Goal: Task Accomplishment & Management: Complete application form

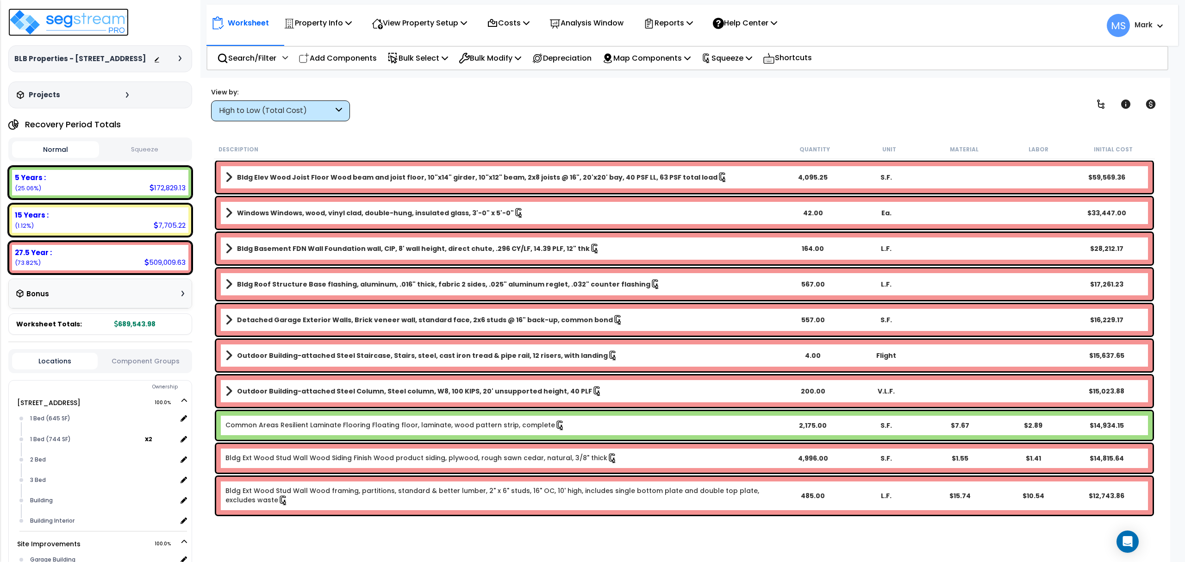
click at [89, 14] on img at bounding box center [68, 22] width 120 height 28
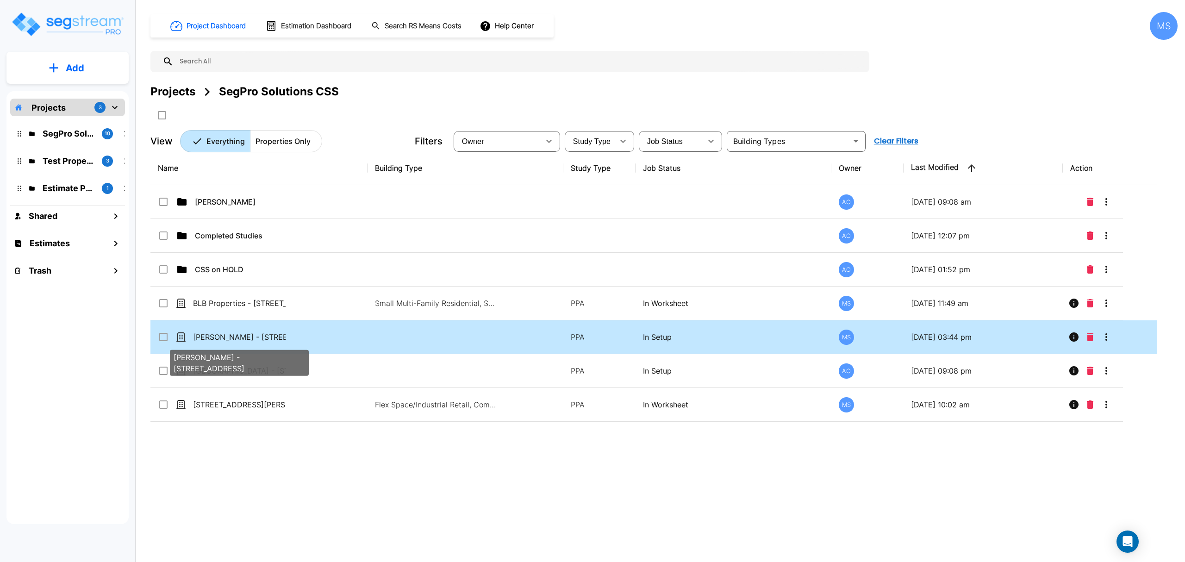
click at [265, 340] on p "[PERSON_NAME] - [STREET_ADDRESS]" at bounding box center [239, 336] width 93 height 11
checkbox input "true"
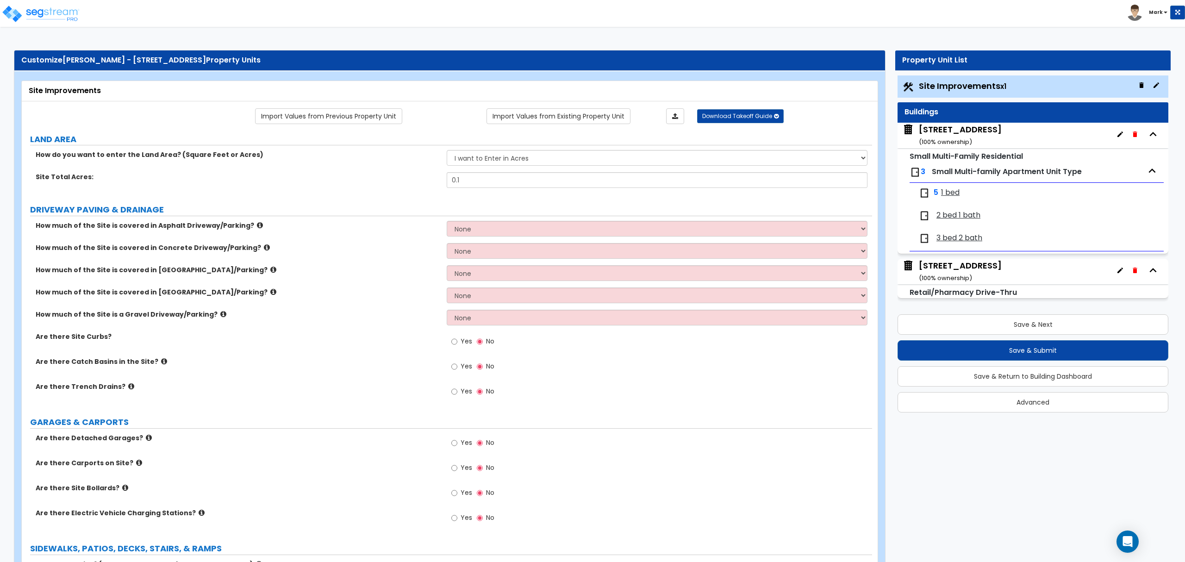
click at [958, 200] on div "5 1 bed" at bounding box center [1036, 193] width 245 height 20
click at [957, 195] on span "1 bed" at bounding box center [950, 192] width 19 height 11
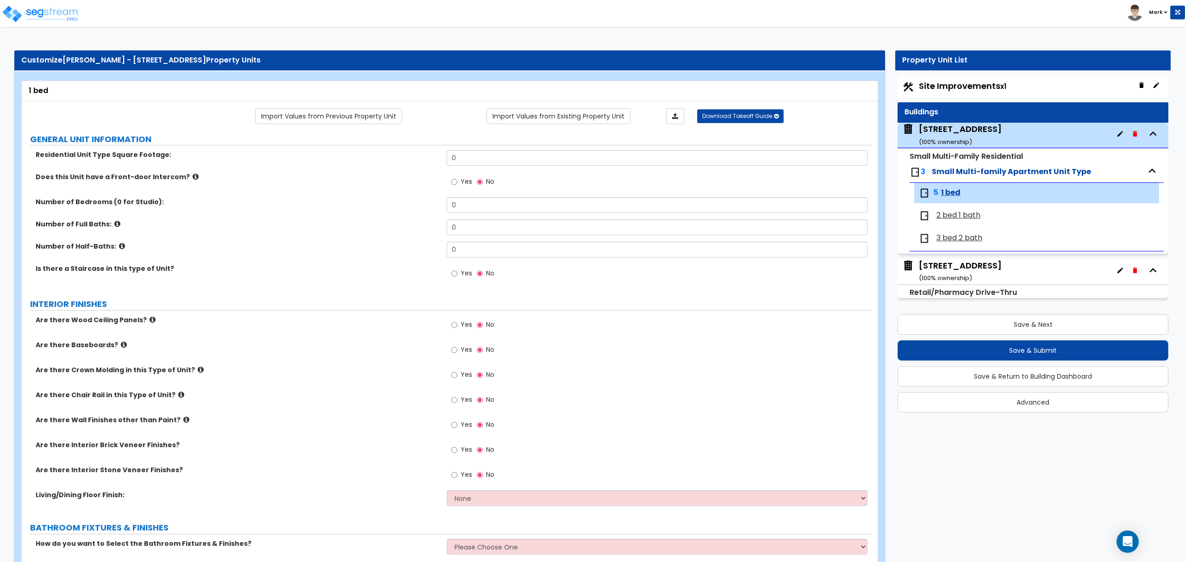
click at [476, 141] on label "GENERAL UNIT INFORMATION" at bounding box center [451, 139] width 842 height 12
click at [477, 141] on label "GENERAL UNIT INFORMATION" at bounding box center [451, 139] width 842 height 12
click at [478, 158] on input "0" at bounding box center [657, 158] width 420 height 16
click at [971, 137] on div "403 South 5th Street ( 100 % ownership)" at bounding box center [960, 135] width 83 height 24
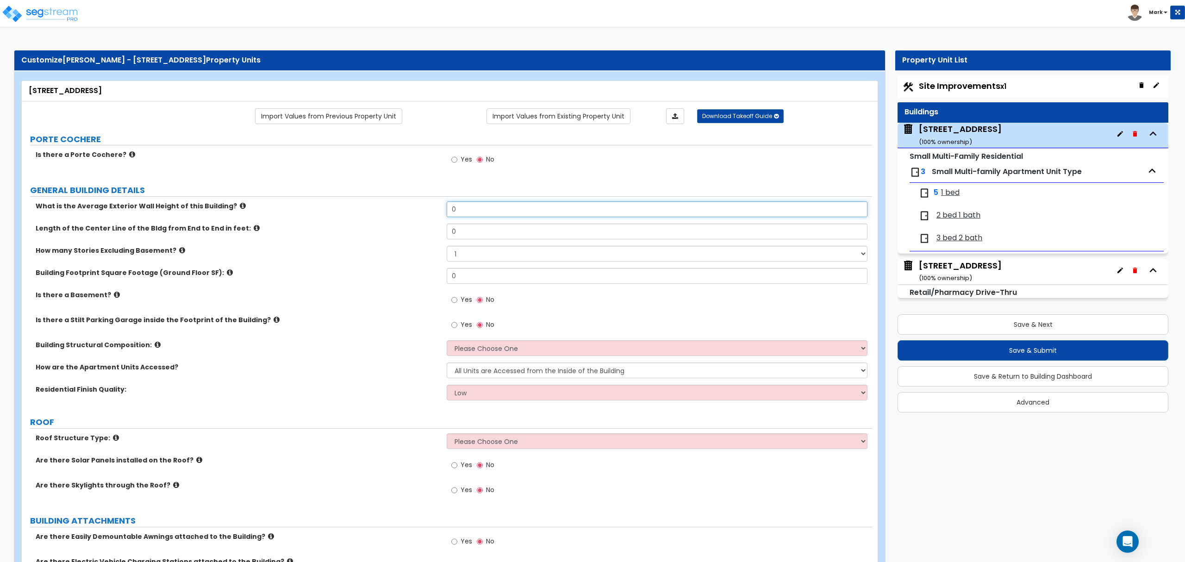
click at [493, 210] on input "0" at bounding box center [657, 209] width 420 height 16
type input "33"
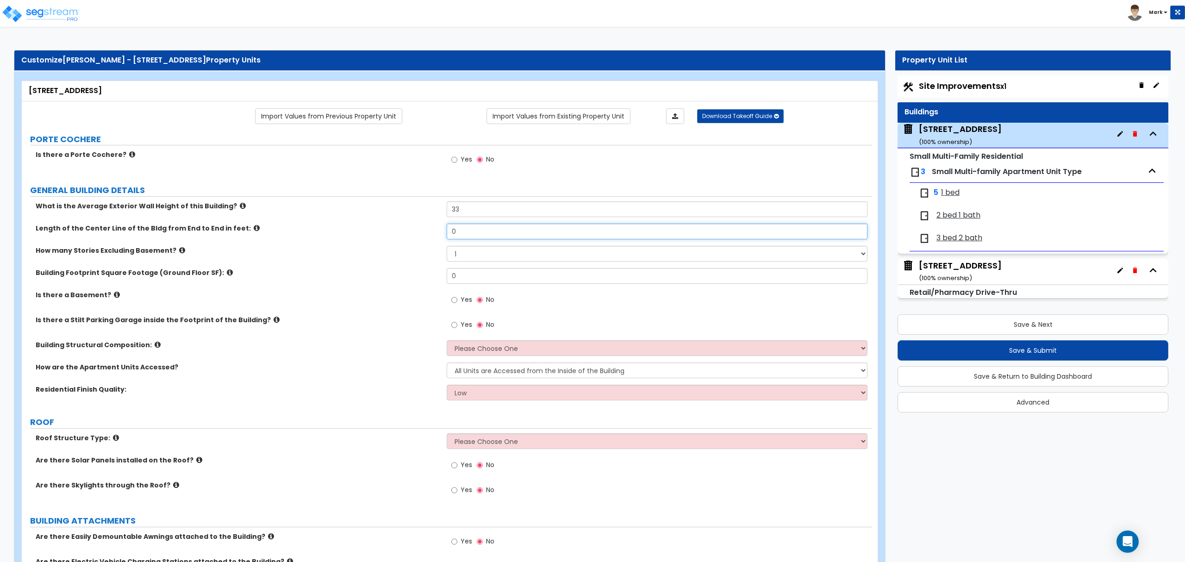
click at [480, 230] on input "0" at bounding box center [657, 232] width 420 height 16
drag, startPoint x: 480, startPoint y: 230, endPoint x: 477, endPoint y: 207, distance: 23.0
click at [477, 207] on div "What is the Average Exterior Wall Height of this Building? 33 Length of the Cen…" at bounding box center [447, 304] width 836 height 206
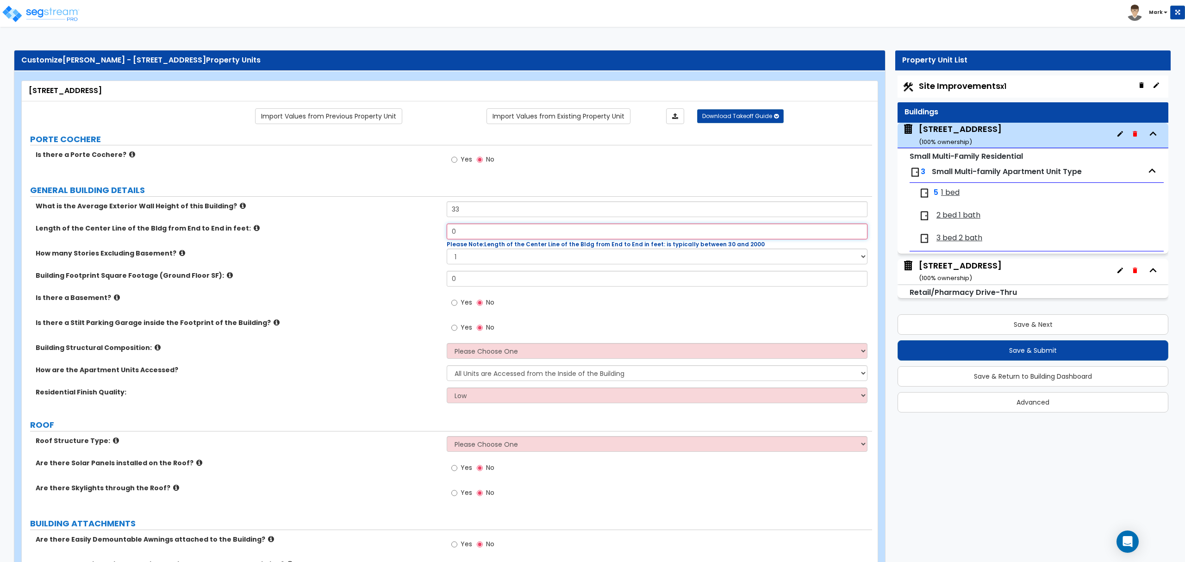
click at [486, 234] on input "0" at bounding box center [657, 232] width 420 height 16
click at [487, 234] on input "0" at bounding box center [657, 232] width 420 height 16
type input "90"
click at [325, 263] on div "How many Stories Excluding Basement? 1 2 3 4 5" at bounding box center [447, 260] width 850 height 22
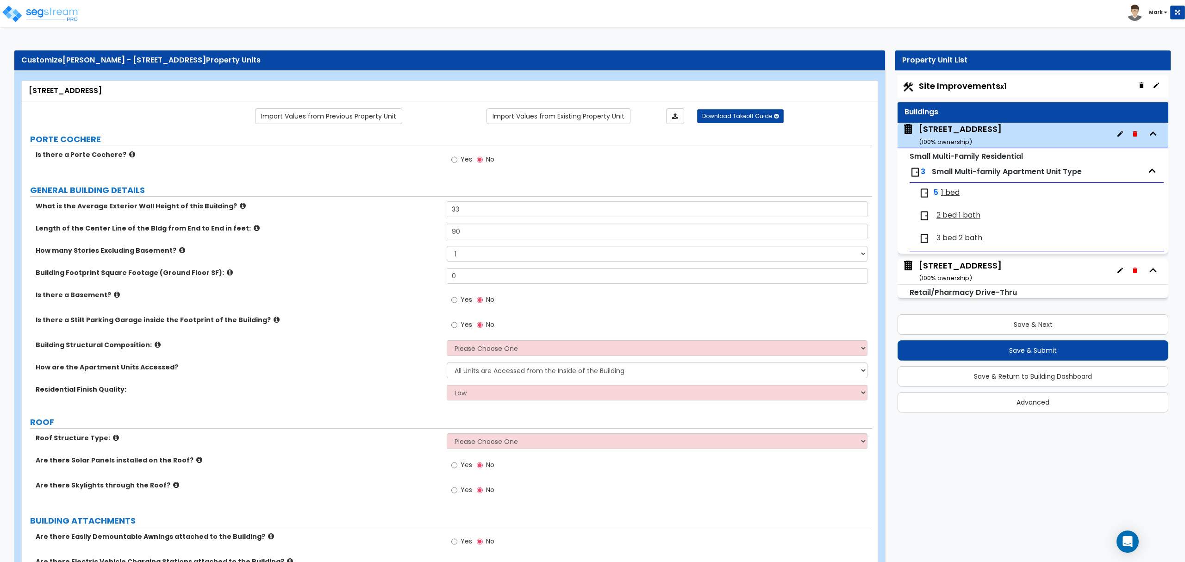
click at [179, 251] on icon at bounding box center [182, 250] width 6 height 7
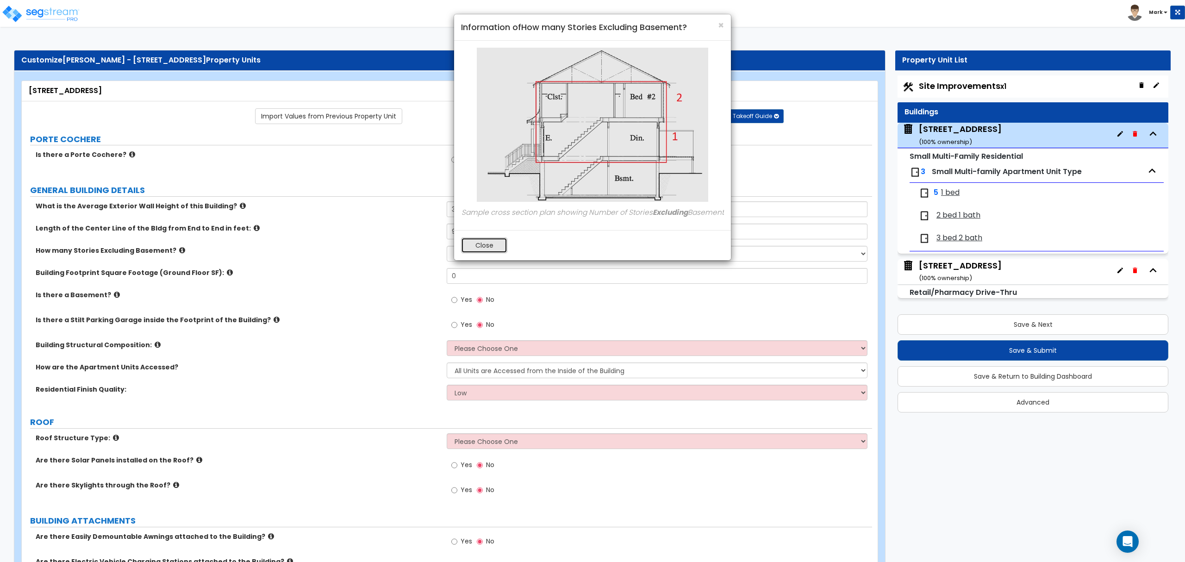
click at [498, 250] on button "Close" at bounding box center [484, 245] width 46 height 16
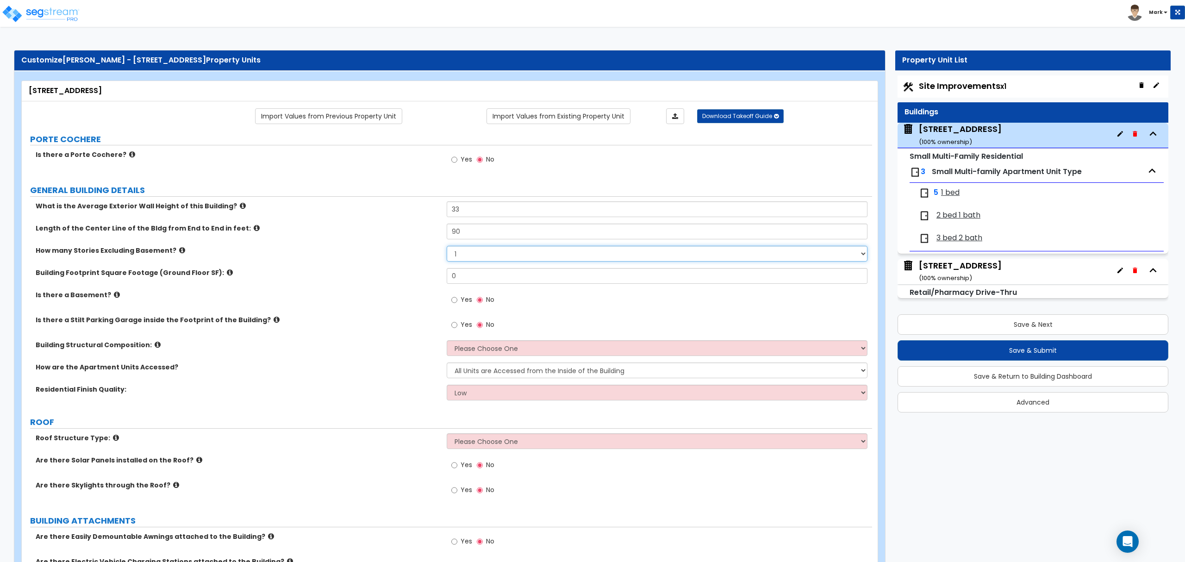
click at [472, 260] on select "1 2 3 4 5" at bounding box center [657, 254] width 420 height 16
select select "3"
click at [447, 247] on select "1 2 3 4 5" at bounding box center [657, 254] width 420 height 16
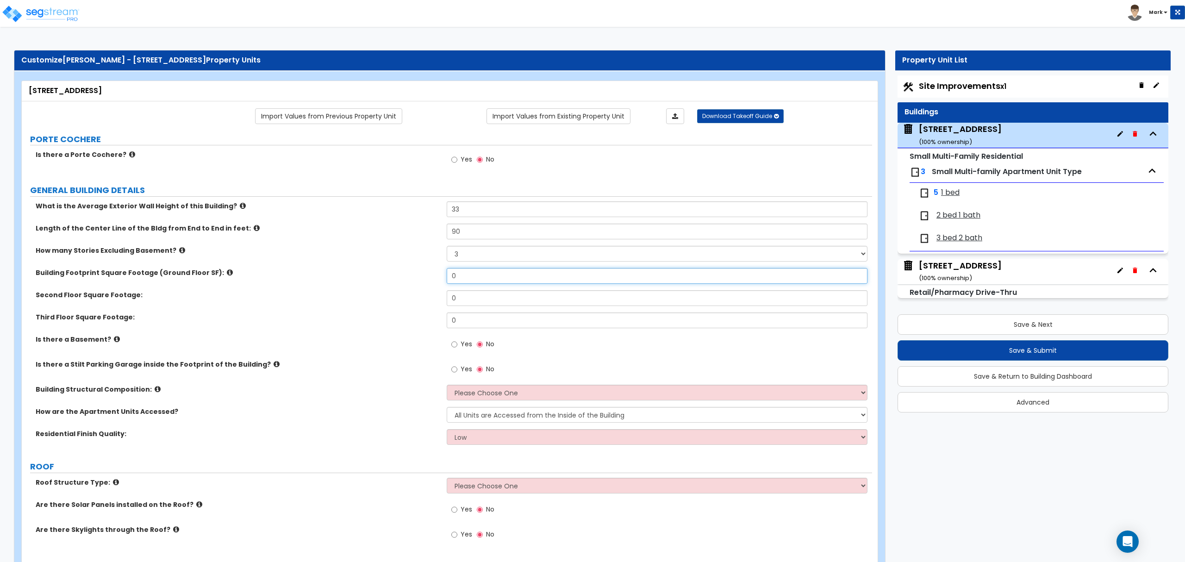
click at [467, 277] on input "0" at bounding box center [657, 276] width 420 height 16
type input "3,362"
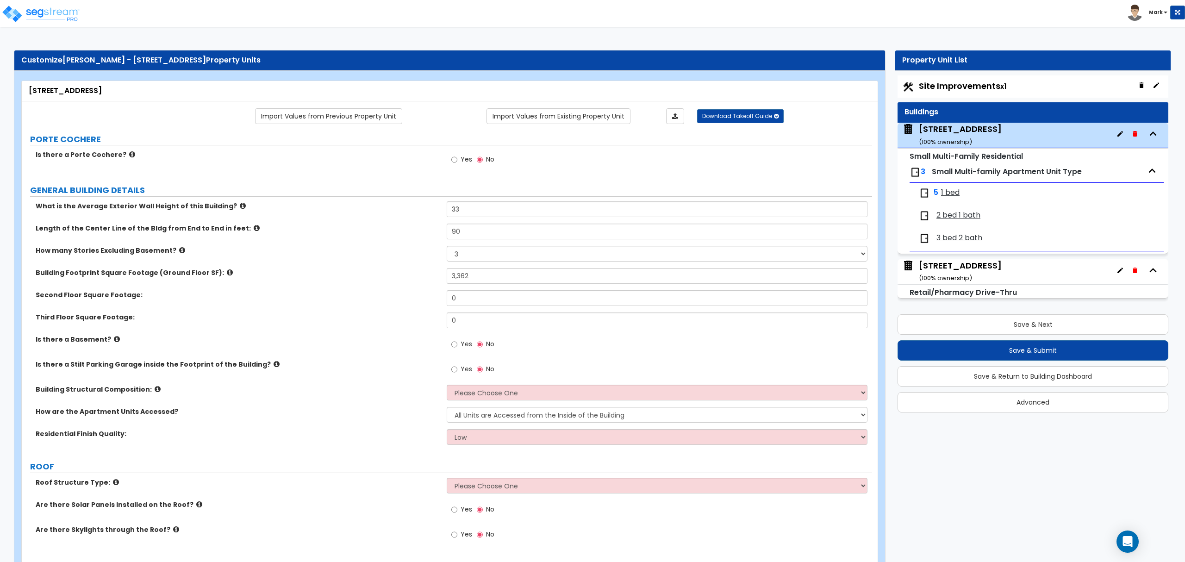
drag, startPoint x: 368, startPoint y: 315, endPoint x: 376, endPoint y: 317, distance: 7.6
click at [369, 317] on label "Third Floor Square Footage:" at bounding box center [238, 316] width 404 height 9
click at [464, 345] on span "Yes" at bounding box center [467, 343] width 12 height 9
click at [457, 345] on input "Yes" at bounding box center [454, 344] width 6 height 10
radio input "true"
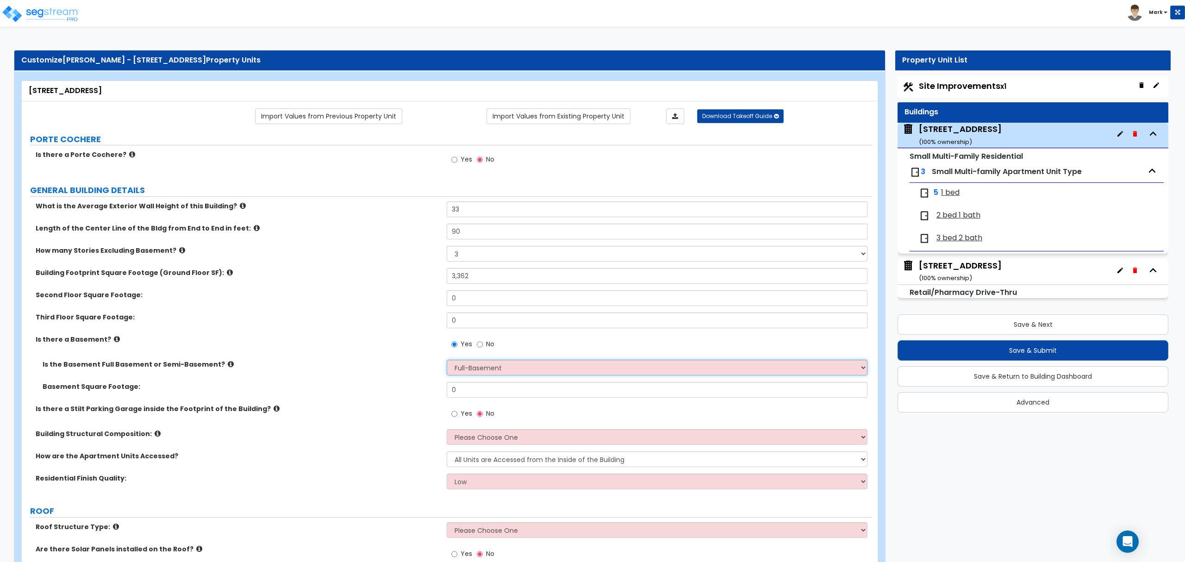
click at [473, 372] on select "Full-Basement Semi-Basement" at bounding box center [657, 368] width 420 height 16
click at [447, 361] on select "Full-Basement Semi-Basement" at bounding box center [657, 368] width 420 height 16
click at [479, 395] on input "0" at bounding box center [657, 390] width 420 height 16
type input "500"
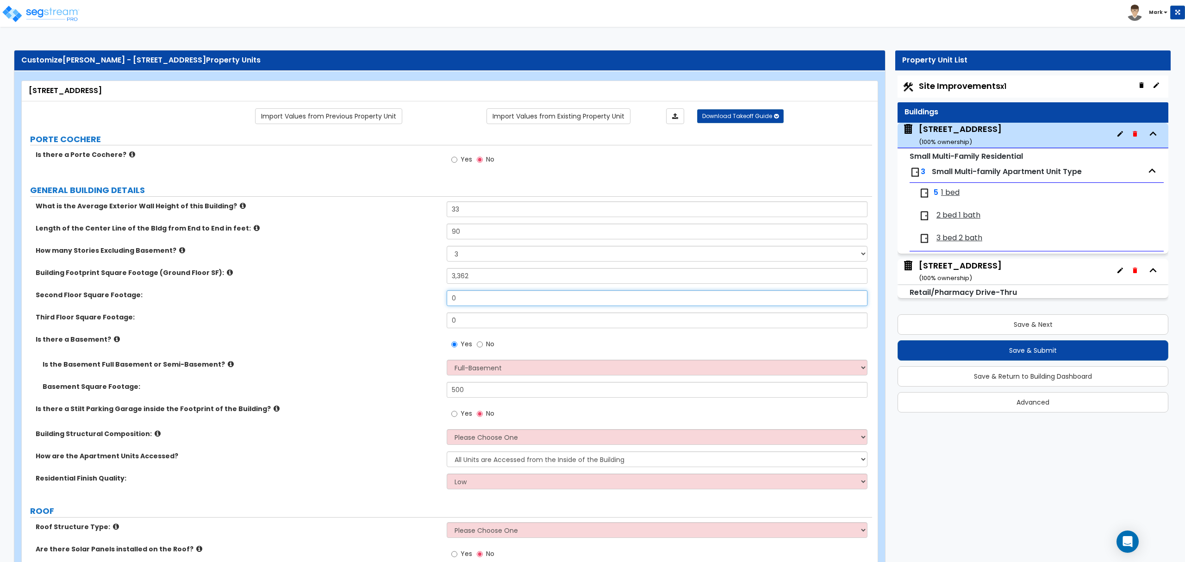
click at [463, 302] on input "0" at bounding box center [657, 298] width 420 height 16
type input "1,285"
click at [529, 313] on input "0" at bounding box center [657, 320] width 420 height 16
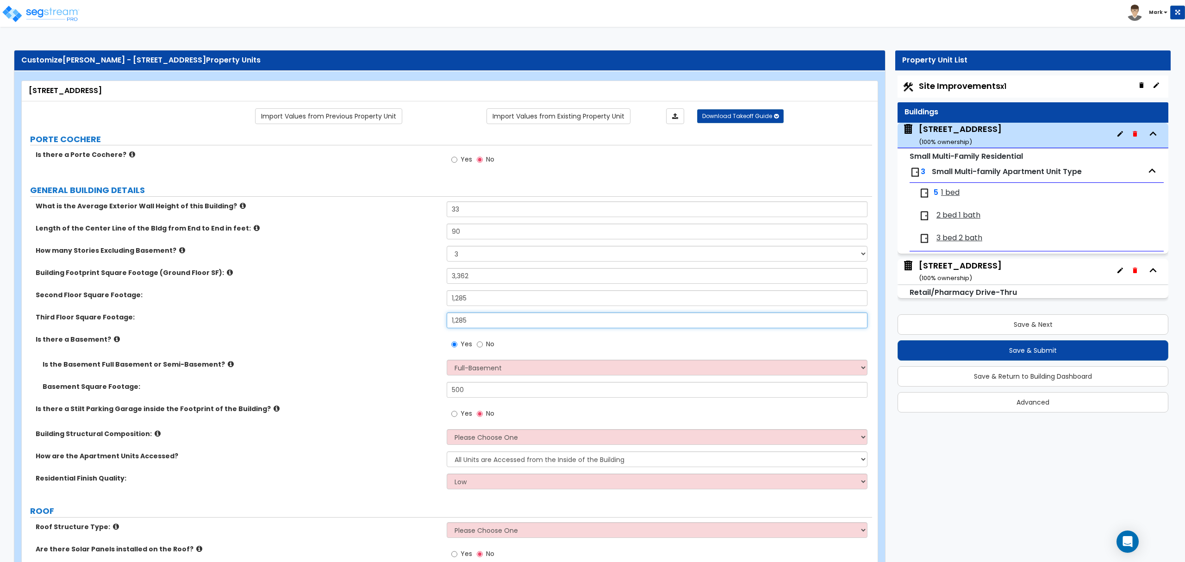
type input "1,285"
click at [331, 312] on div "Second Floor Square Footage: 1,285" at bounding box center [447, 301] width 850 height 22
click at [517, 279] on input "3,362" at bounding box center [657, 276] width 420 height 16
type input "1,285"
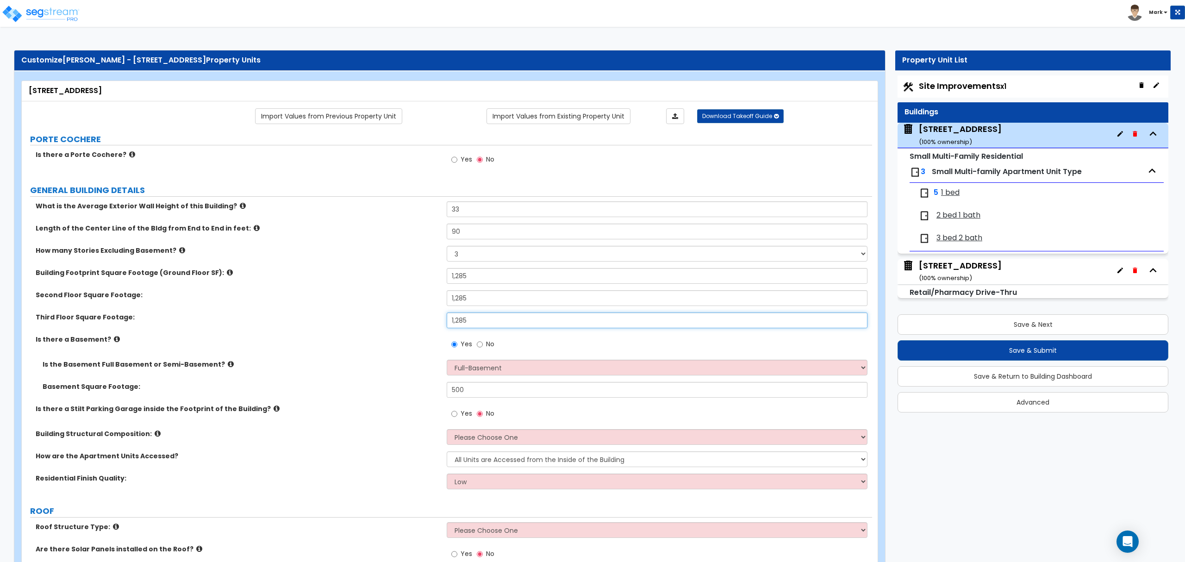
click at [476, 318] on input "1,285" at bounding box center [657, 320] width 420 height 16
type input "1"
type input "900"
click at [461, 304] on input "1,285" at bounding box center [657, 298] width 420 height 16
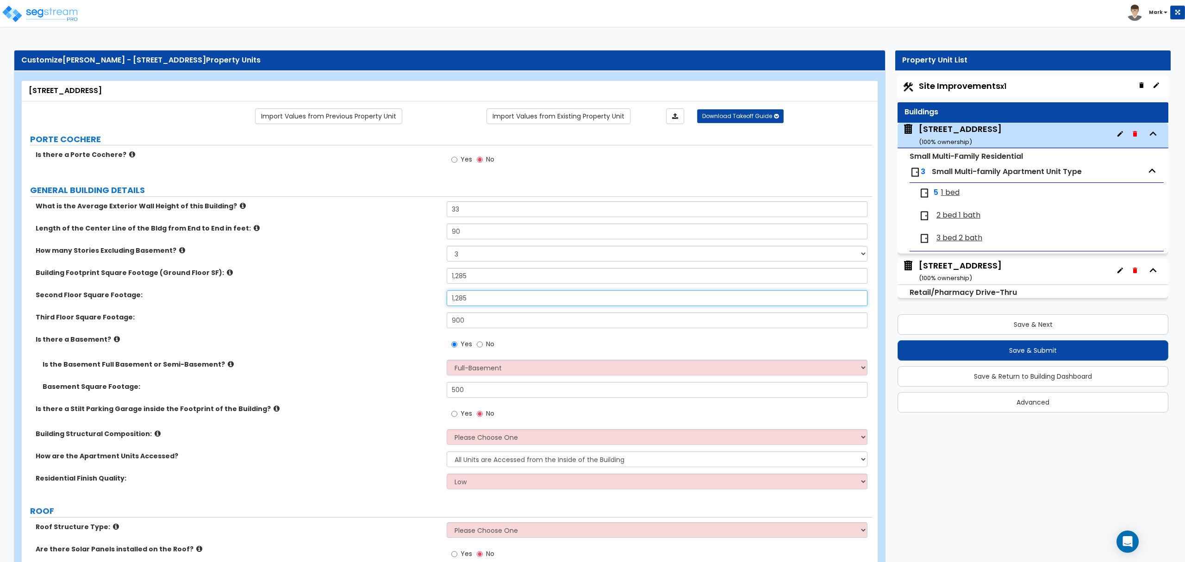
click at [461, 304] on input "1,285" at bounding box center [657, 298] width 420 height 16
type input "1,477"
click at [477, 276] on input "1,285" at bounding box center [657, 276] width 420 height 16
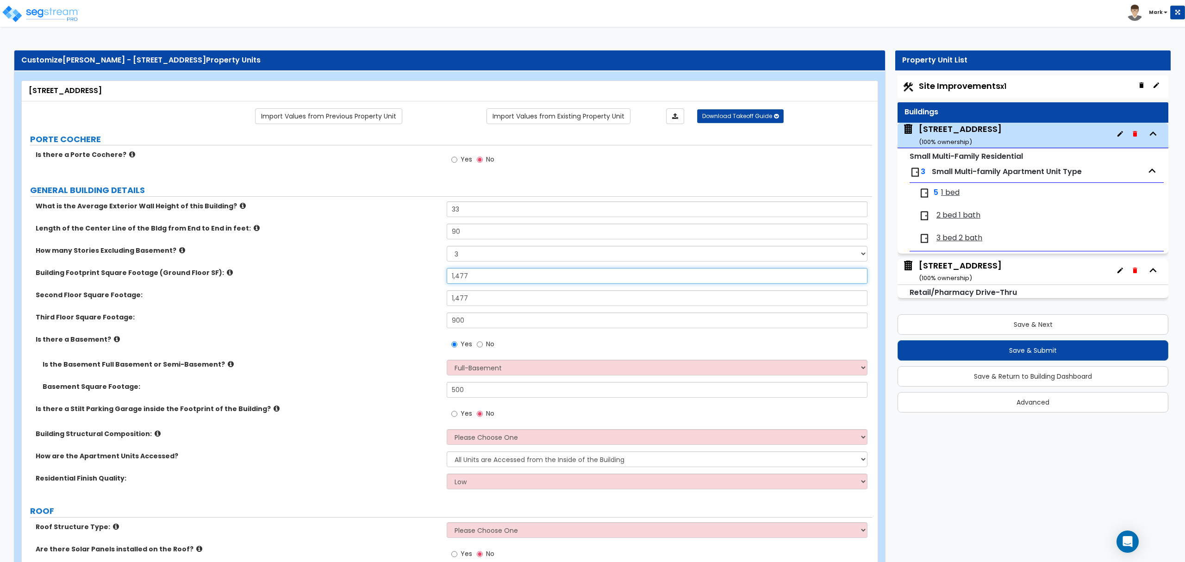
type input "1,477"
drag, startPoint x: 333, startPoint y: 276, endPoint x: 345, endPoint y: 282, distance: 13.3
click at [332, 276] on label "Building Footprint Square Footage (Ground Floor SF):" at bounding box center [238, 272] width 404 height 9
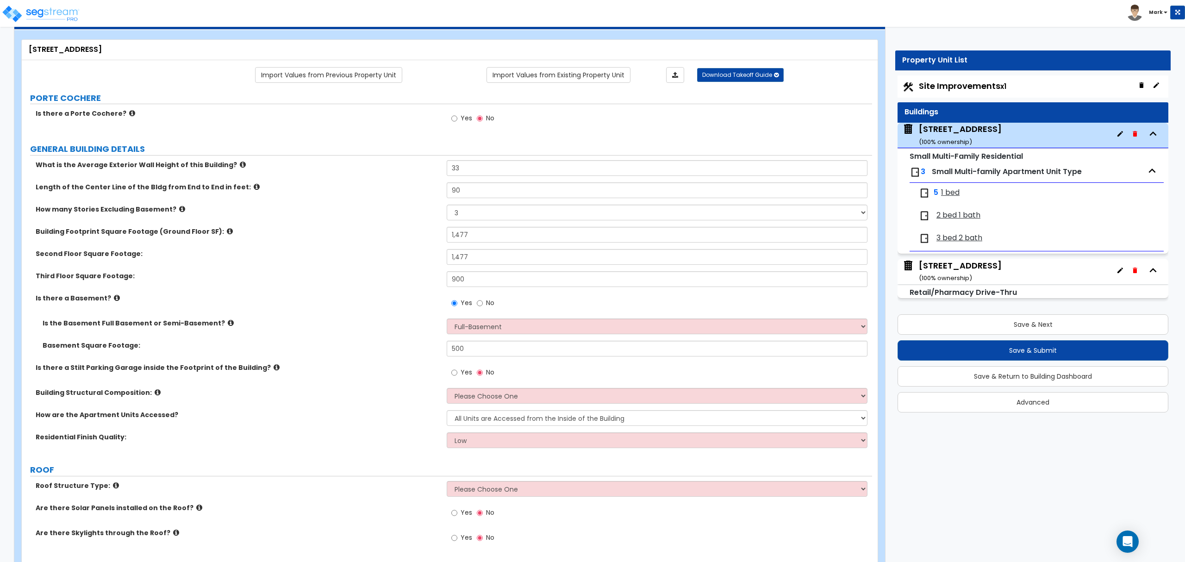
scroll to position [62, 0]
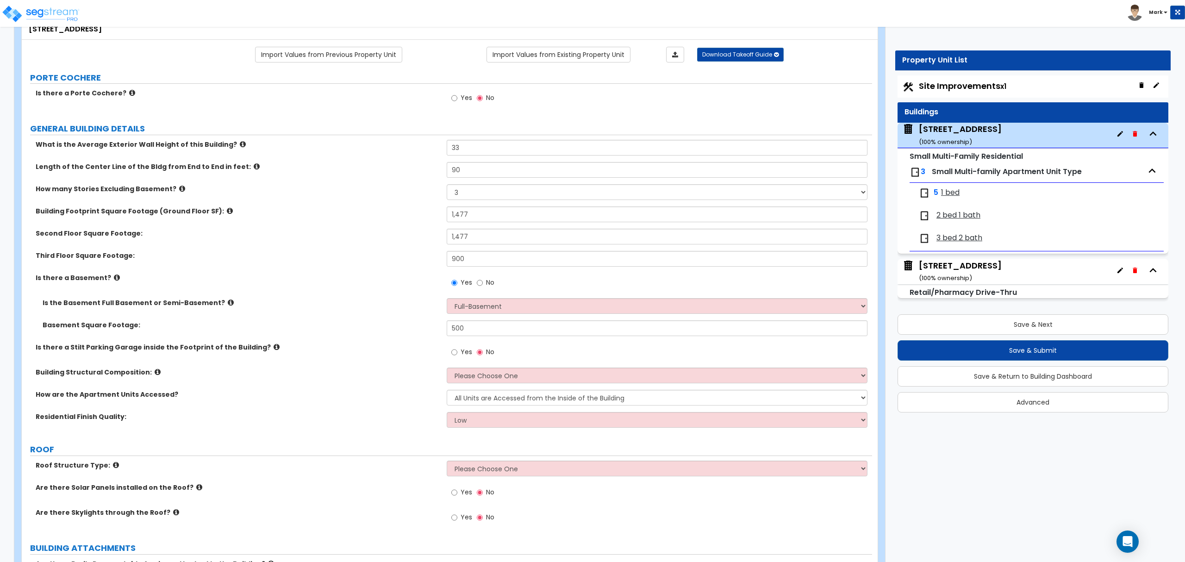
drag, startPoint x: 373, startPoint y: 309, endPoint x: 339, endPoint y: 302, distance: 35.0
click at [340, 300] on label "Is the Basement Full Basement or Semi-Basement?" at bounding box center [241, 302] width 397 height 9
click at [514, 380] on select "Please Choose One Reinforced Concrete Structural Steel Brick Masonry CMU Masonr…" at bounding box center [657, 376] width 420 height 16
select select "7"
click at [447, 368] on select "Please Choose One Reinforced Concrete Structural Steel Brick Masonry CMU Masonr…" at bounding box center [657, 376] width 420 height 16
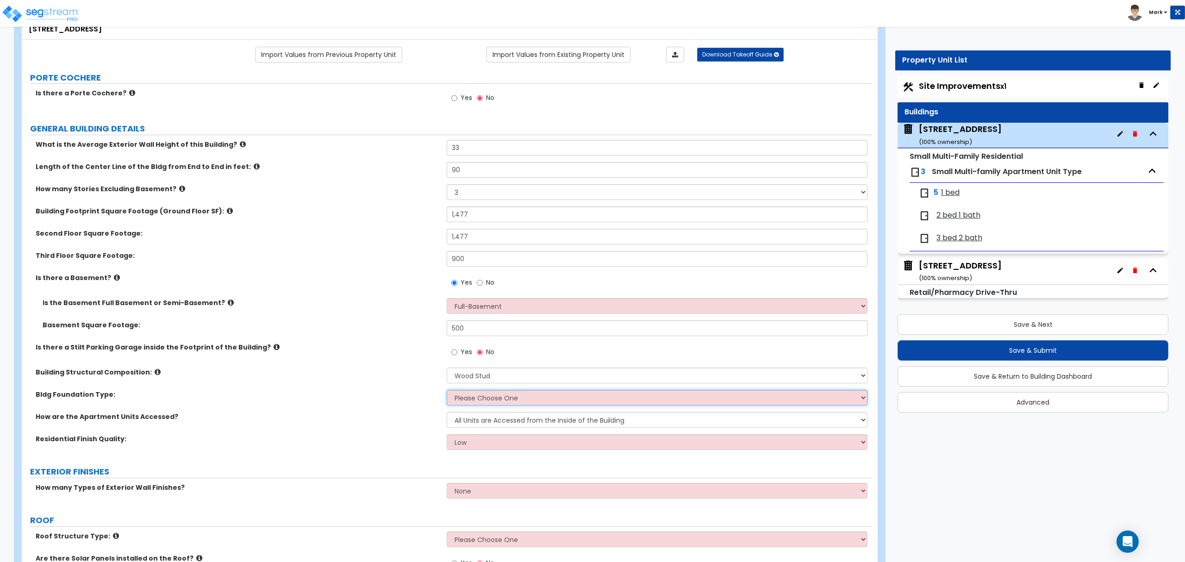
click at [515, 395] on select "Please Choose One Spread Ftg, Col, & Beam FDN Slab on Grade" at bounding box center [657, 398] width 420 height 16
select select "2"
click at [447, 391] on select "Please Choose One Spread Ftg, Col, & Beam FDN Slab on Grade" at bounding box center [657, 398] width 420 height 16
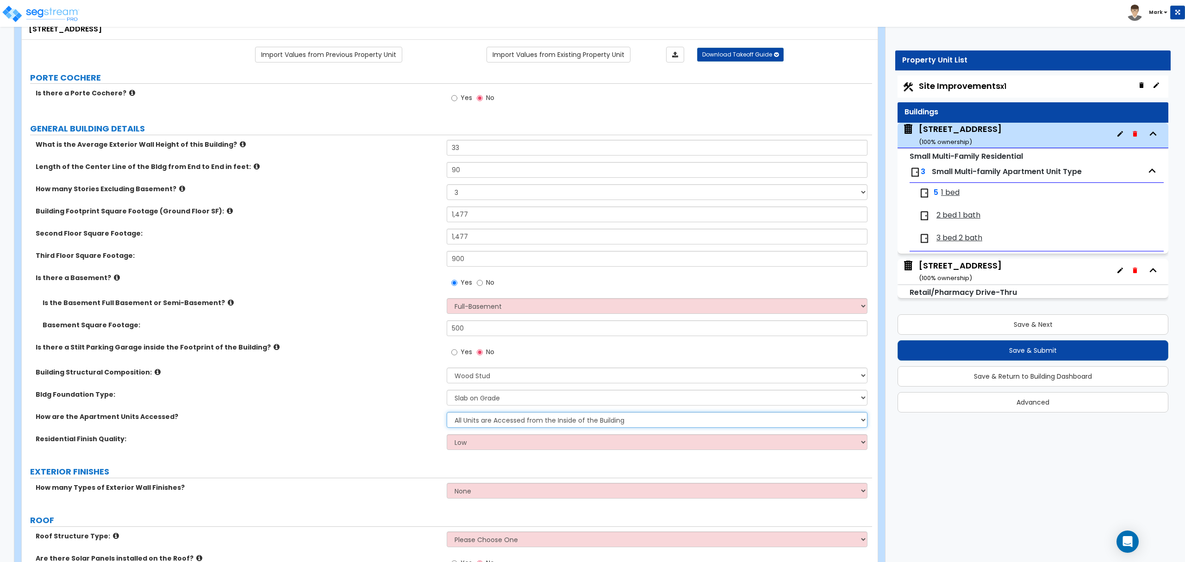
click at [484, 423] on select "All Units are Accessed from the Inside of the Building All Units are Accessed f…" at bounding box center [657, 420] width 420 height 16
select select "2"
click at [447, 413] on select "All Units are Accessed from the Inside of the Building All Units are Accessed f…" at bounding box center [657, 420] width 420 height 16
click at [481, 443] on select "Low Average High" at bounding box center [657, 442] width 420 height 16
select select "2"
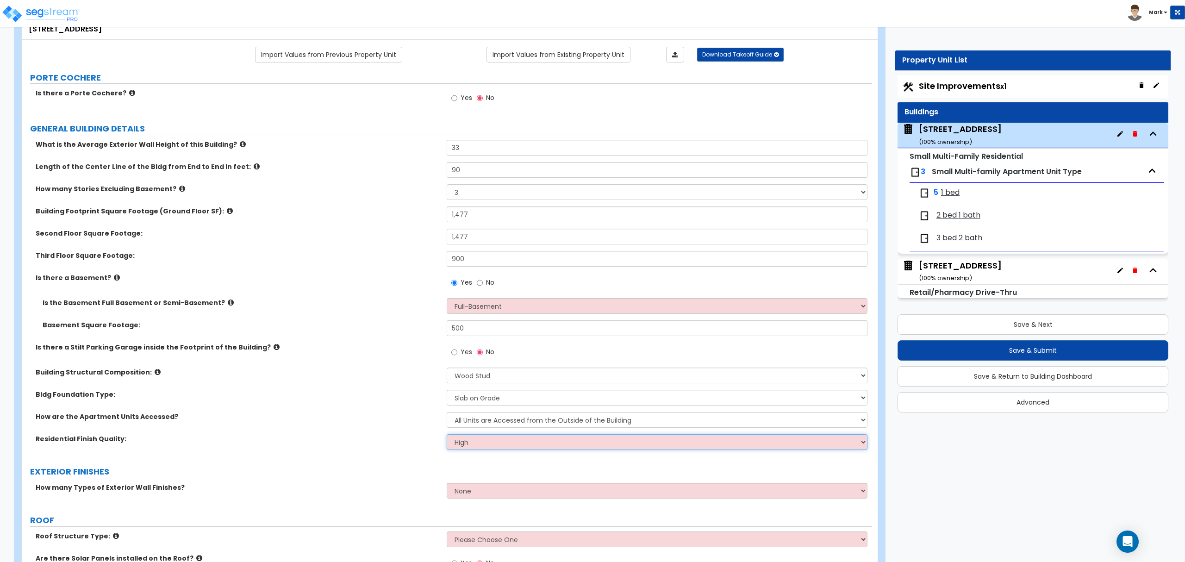
click at [447, 435] on select "Low Average High" at bounding box center [657, 442] width 420 height 16
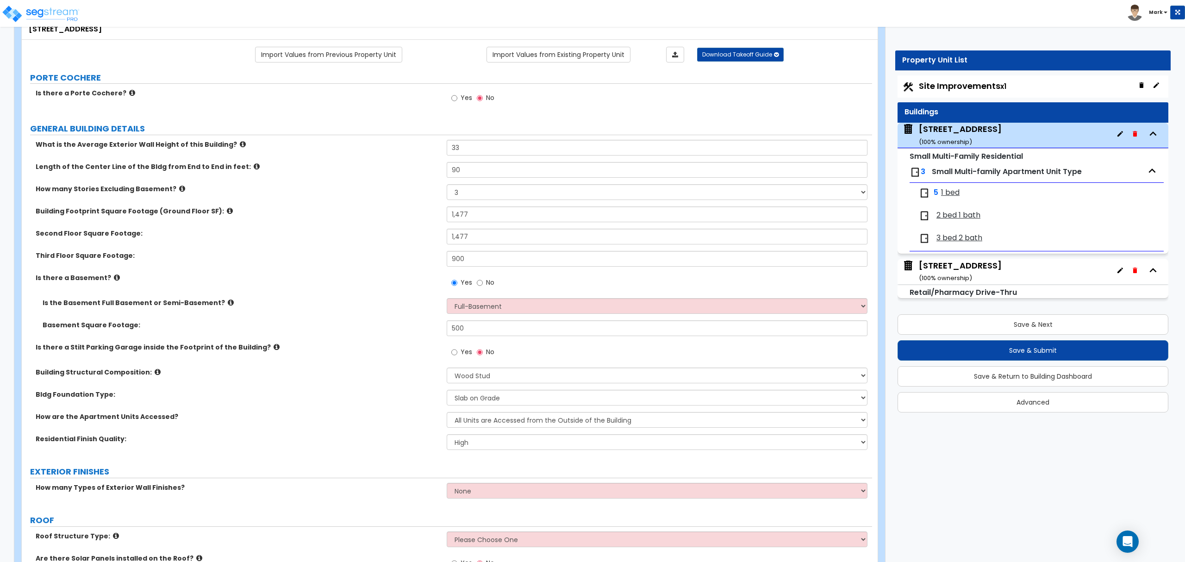
click at [274, 350] on icon at bounding box center [277, 346] width 6 height 7
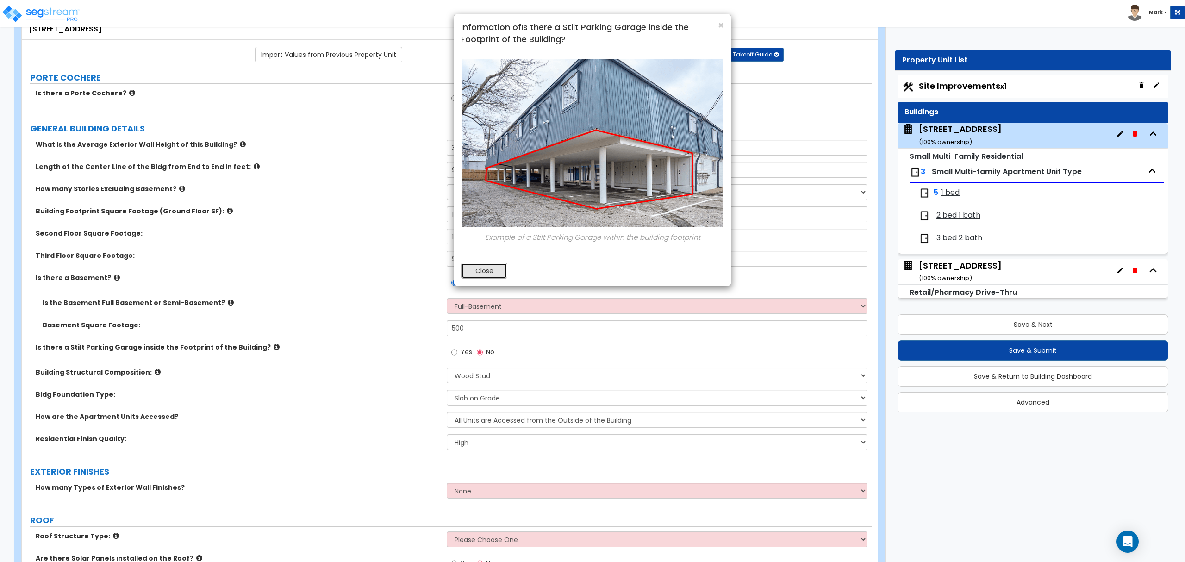
click at [478, 270] on button "Close" at bounding box center [484, 271] width 46 height 16
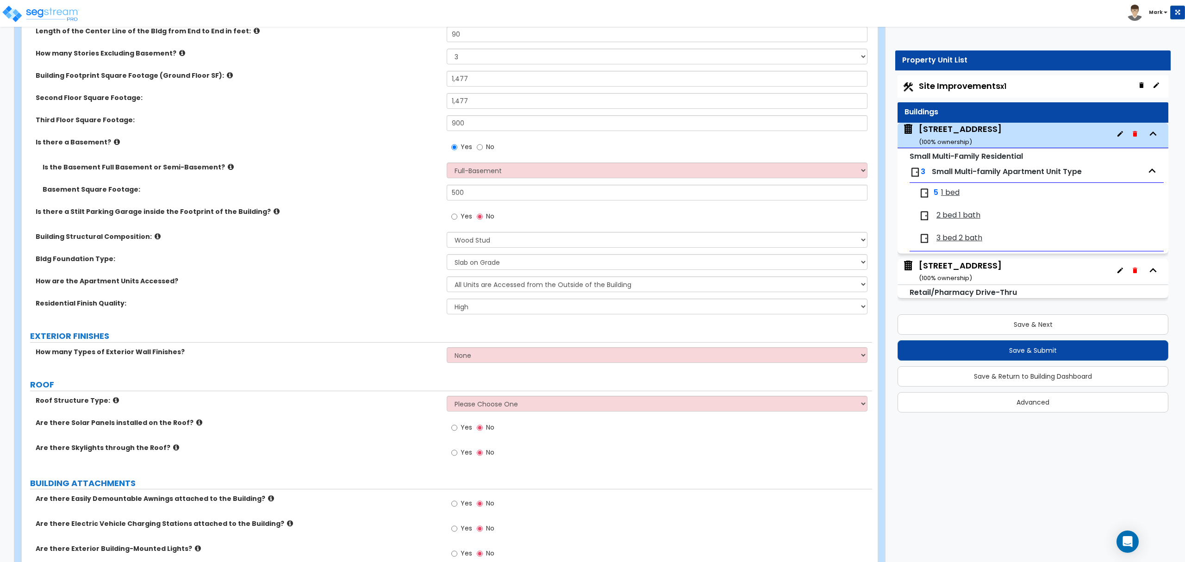
scroll to position [247, 0]
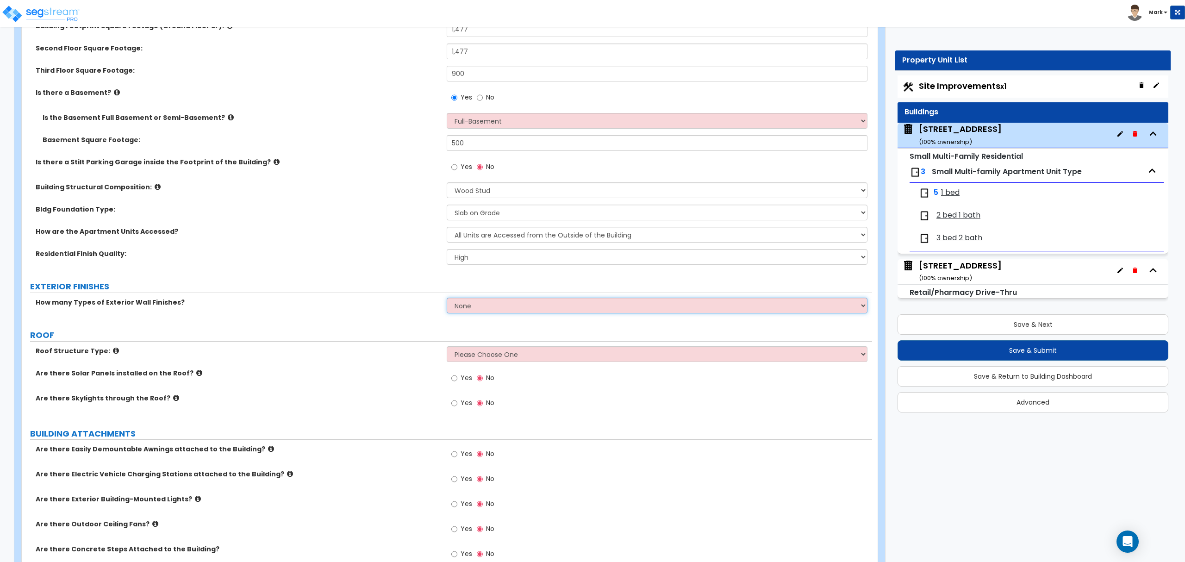
click at [474, 313] on select "None 1 2 3" at bounding box center [657, 306] width 420 height 16
click at [476, 310] on select "None 1 2 3" at bounding box center [657, 306] width 420 height 16
select select "1"
click at [447, 299] on select "None 1 2 3" at bounding box center [657, 306] width 420 height 16
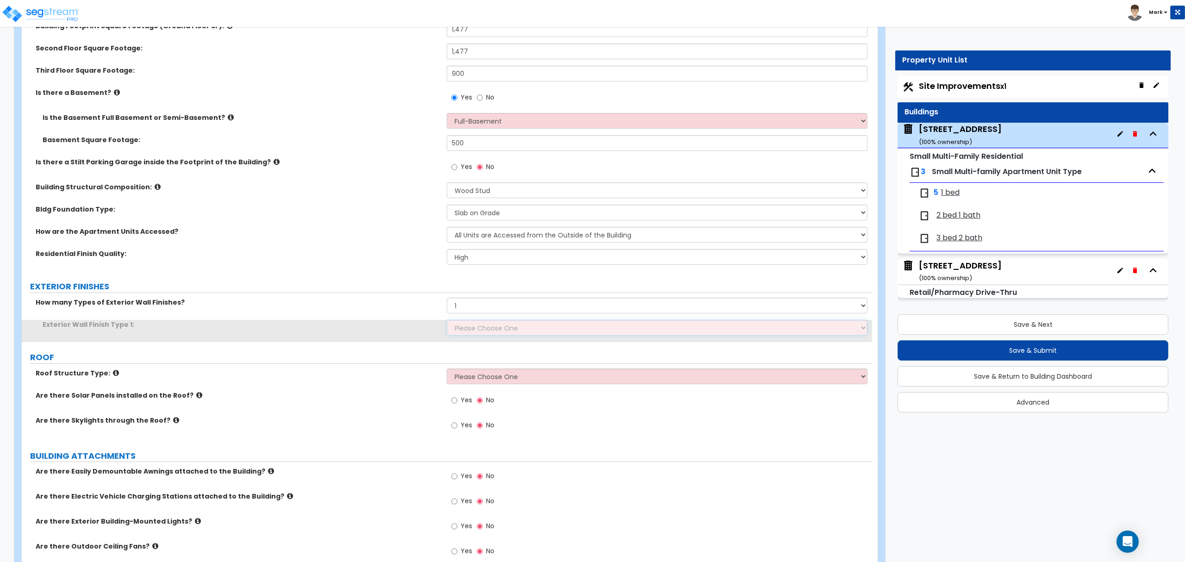
click at [481, 336] on select "Please Choose One No Finish/Shared Wall No Wall Brick Veneer Stone Veneer Wood …" at bounding box center [657, 328] width 420 height 16
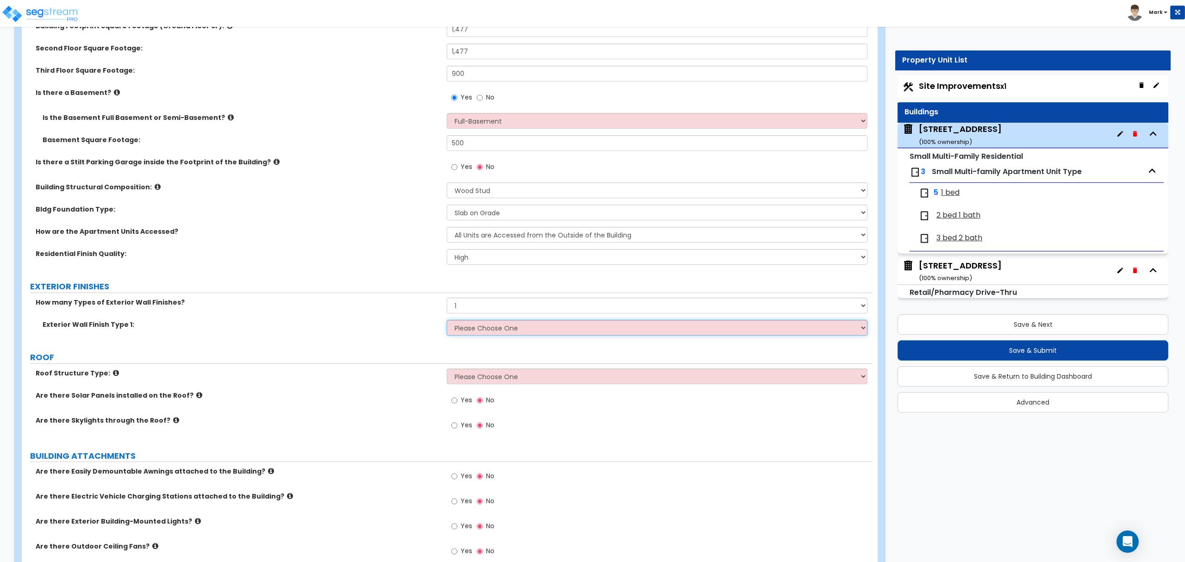
select select "2"
click at [447, 321] on select "Please Choose One No Finish/Shared Wall No Wall Brick Veneer Stone Veneer Wood …" at bounding box center [657, 328] width 420 height 16
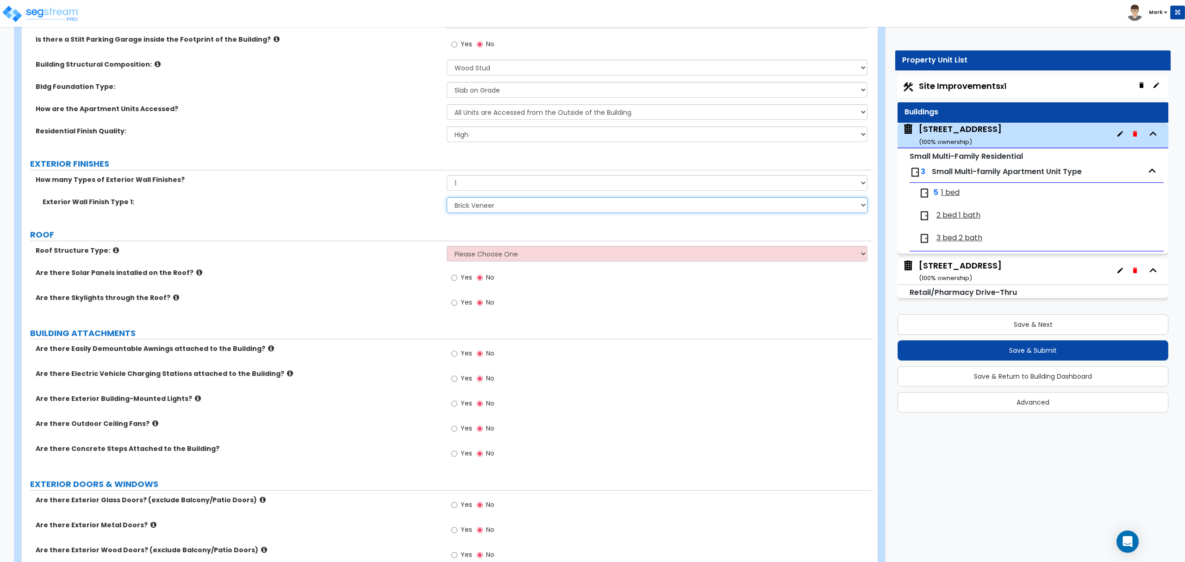
scroll to position [370, 0]
click at [476, 252] on select "Please Choose One Gabled Roof Flat Roof Hybrid Gable & Flat Roof" at bounding box center [657, 253] width 420 height 16
click at [502, 244] on div "PORTE COCHERE Is there a Porte Cochere? Yes No GENERAL BUILDING DETAILS What is…" at bounding box center [447, 513] width 836 height 1501
click at [498, 262] on div "Roof Structure Type: Please Choose One Gabled Roof Flat Roof Hybrid Gable & Fla…" at bounding box center [447, 256] width 850 height 22
click at [500, 262] on div "Roof Structure Type: Please Choose One Gabled Roof Flat Roof Hybrid Gable & Fla…" at bounding box center [447, 256] width 850 height 22
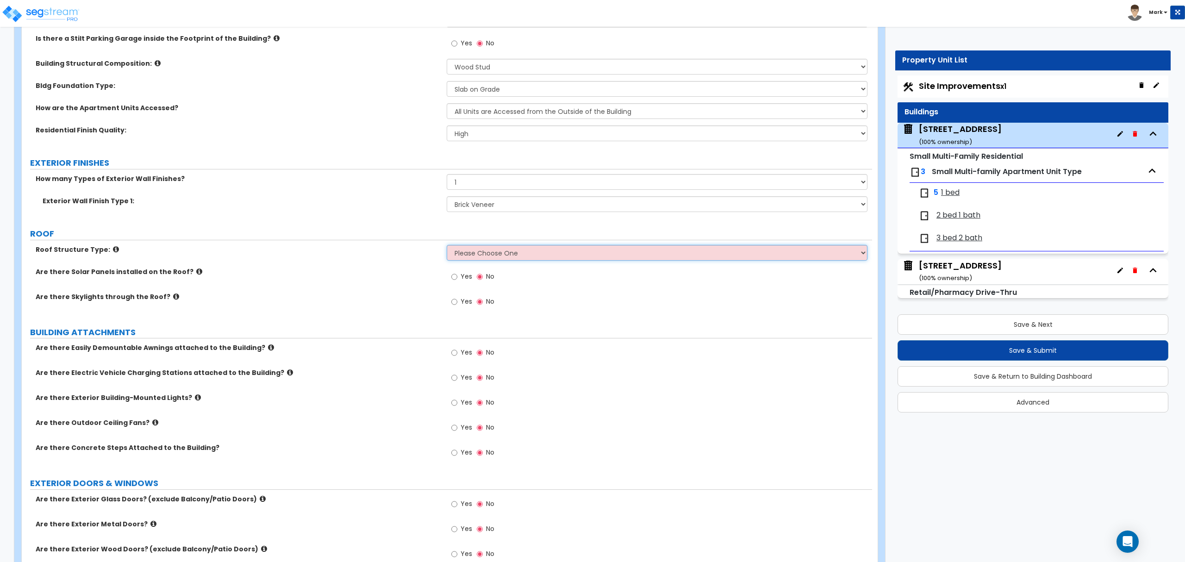
click at [498, 254] on select "Please Choose One Gabled Roof Flat Roof Hybrid Gable & Flat Roof" at bounding box center [657, 253] width 420 height 16
select select "2"
click at [447, 246] on select "Please Choose One Gabled Roof Flat Roof Hybrid Gable & Flat Roof" at bounding box center [657, 253] width 420 height 16
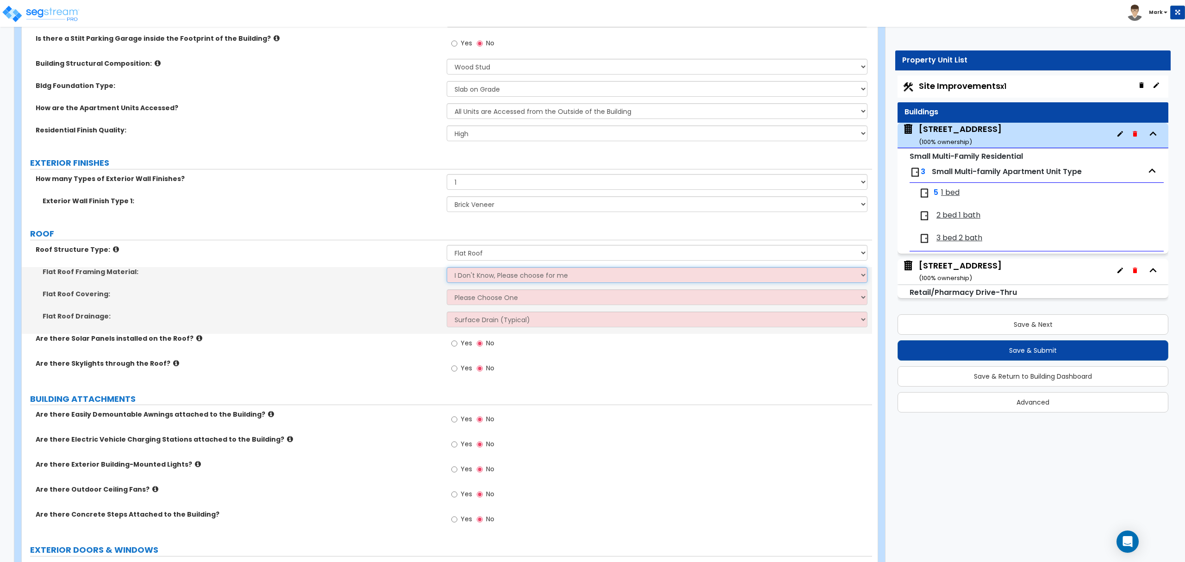
click at [496, 276] on select "I Don't Know, Please choose for me Metal Wood" at bounding box center [657, 275] width 420 height 16
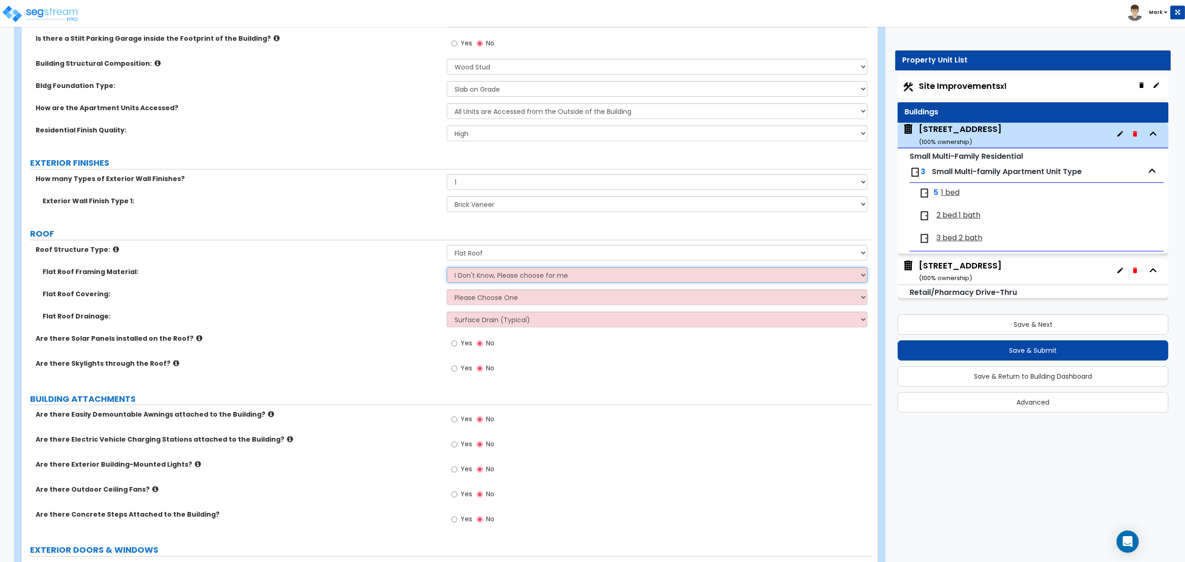
select select "2"
click at [447, 268] on select "I Don't Know, Please choose for me Metal Wood" at bounding box center [657, 275] width 420 height 16
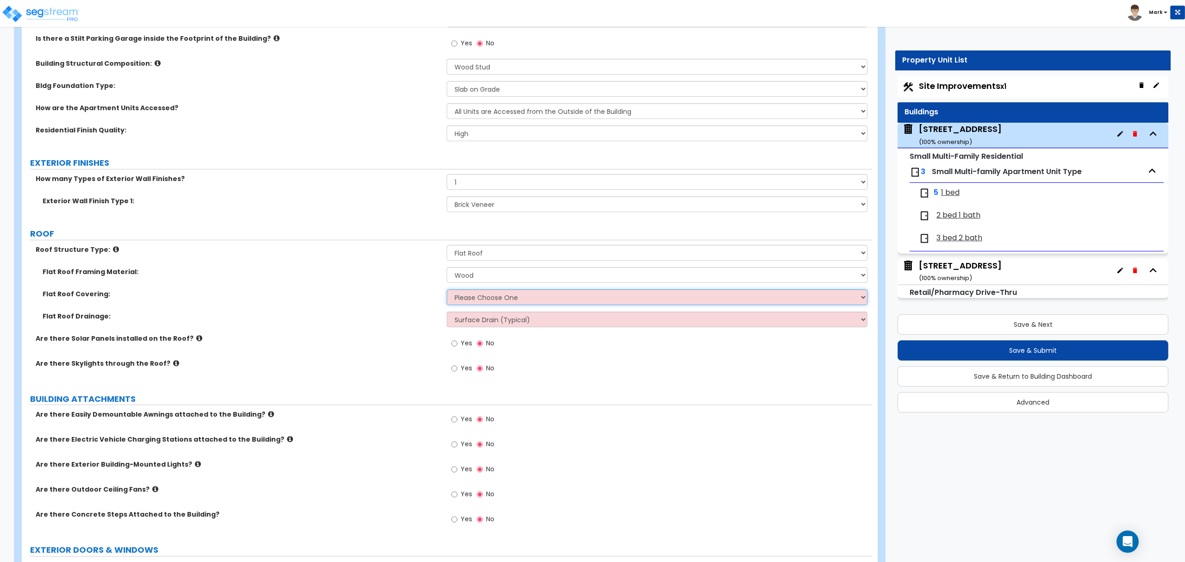
click at [478, 299] on select "Please Choose One Rolled Asphalt PVC Membrane Plastic (EPDM) Membrane Asphalt F…" at bounding box center [657, 297] width 420 height 16
select select "1"
click at [447, 290] on select "Please Choose One Rolled Asphalt PVC Membrane Plastic (EPDM) Membrane Asphalt F…" at bounding box center [657, 297] width 420 height 16
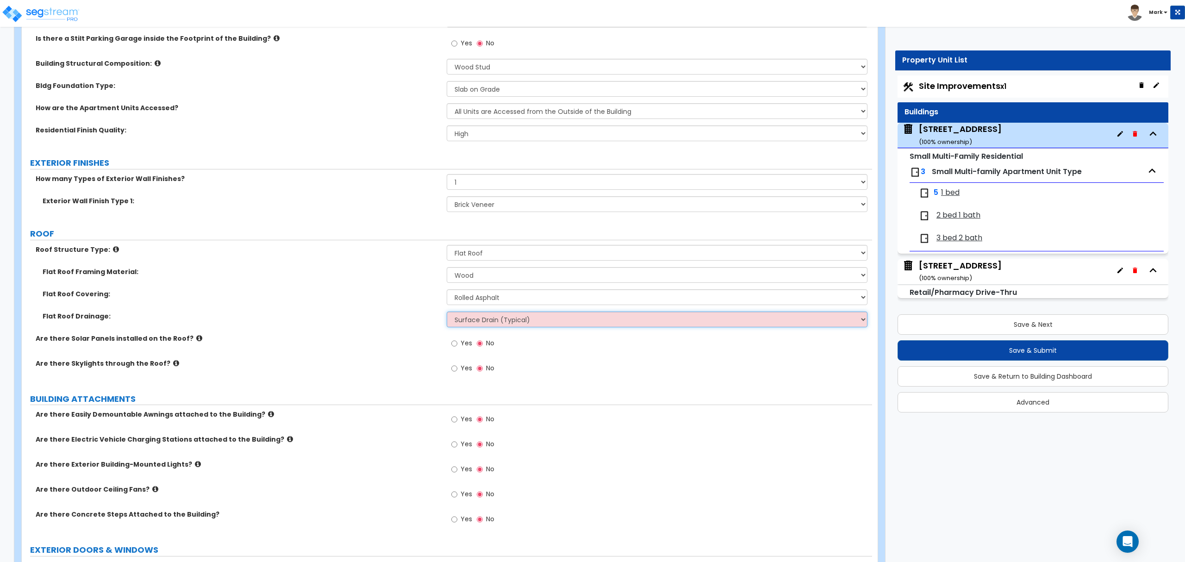
click at [509, 322] on select "Surface Drain (Typical) Gutters Downspout Only" at bounding box center [657, 320] width 420 height 16
click at [511, 323] on select "Surface Drain (Typical) Gutters Downspout Only" at bounding box center [657, 320] width 420 height 16
click at [447, 312] on select "Surface Drain (Typical) Gutters Downspout Only" at bounding box center [657, 320] width 420 height 16
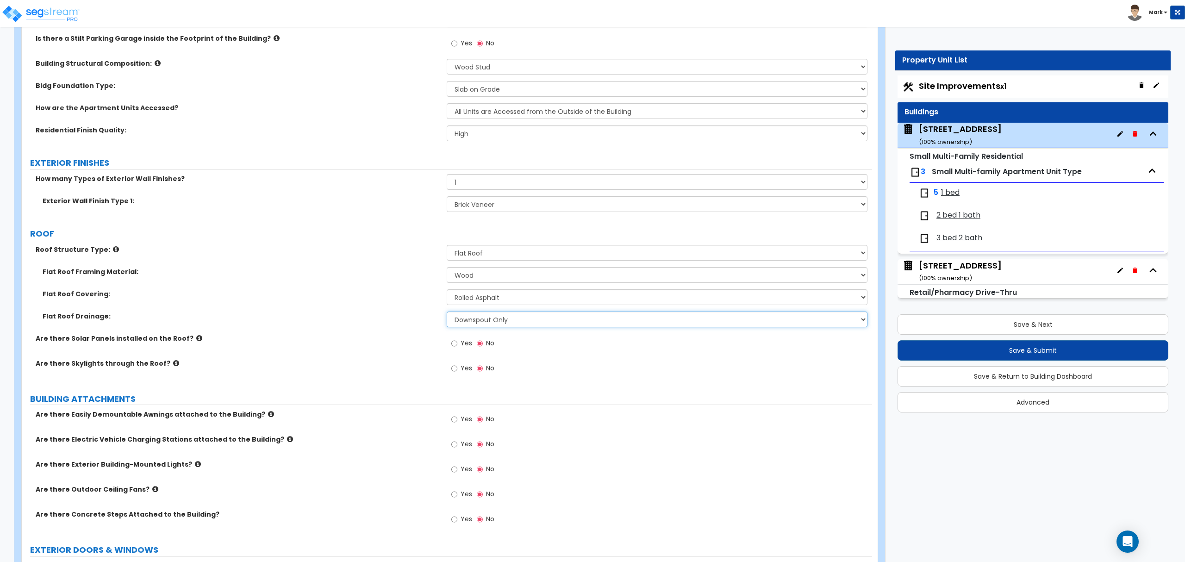
click at [480, 327] on select "Surface Drain (Typical) Gutters Downspout Only" at bounding box center [657, 320] width 420 height 16
select select "0"
click at [447, 312] on select "Surface Drain (Typical) Gutters Downspout Only" at bounding box center [657, 320] width 420 height 16
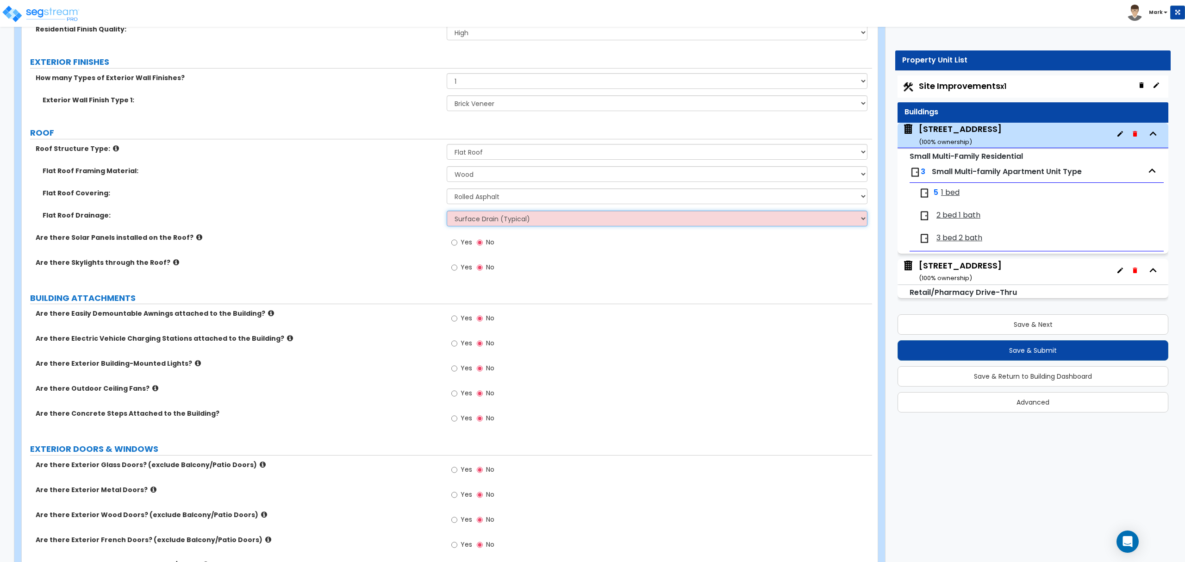
scroll to position [555, 0]
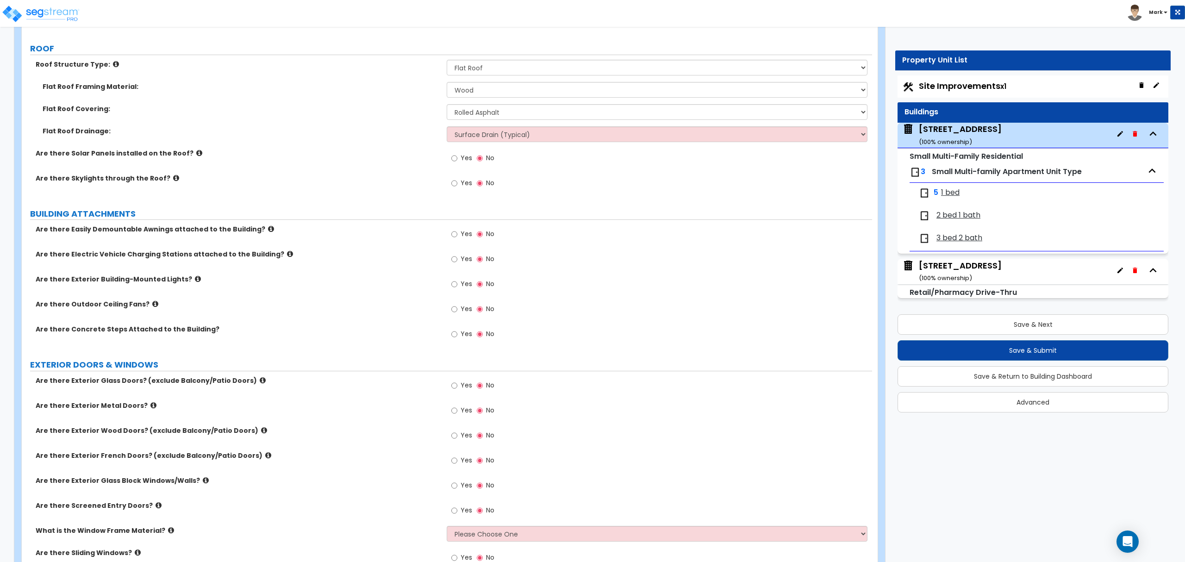
click at [461, 288] on span "Yes" at bounding box center [467, 283] width 12 height 9
click at [457, 289] on input "Yes" at bounding box center [454, 284] width 6 height 10
radio input "true"
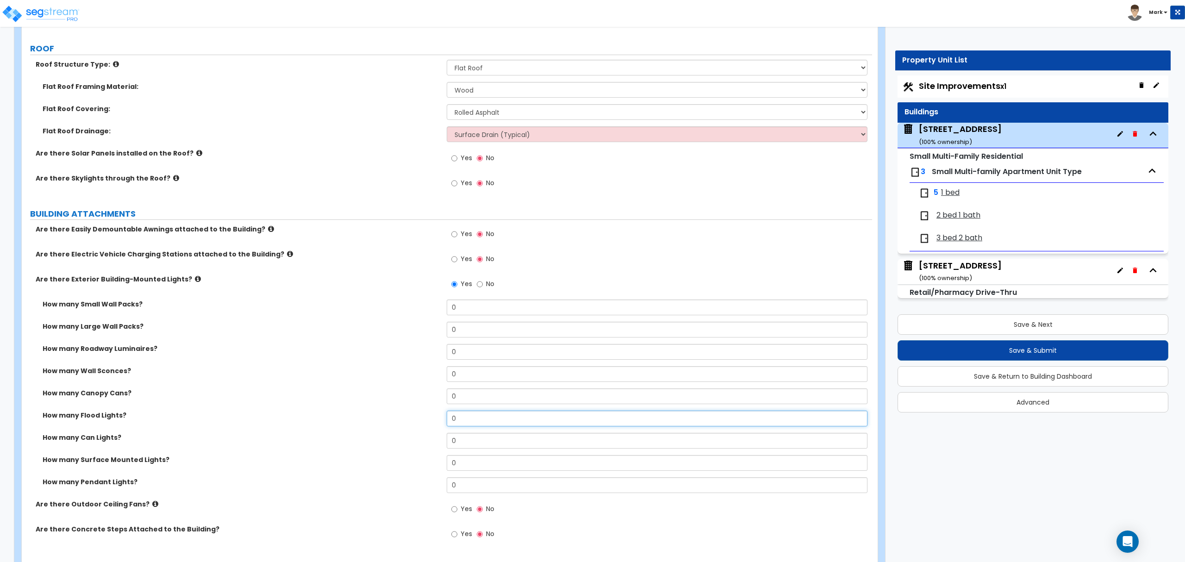
click at [452, 424] on input "0" at bounding box center [657, 419] width 420 height 16
click at [450, 424] on input "0" at bounding box center [657, 419] width 420 height 16
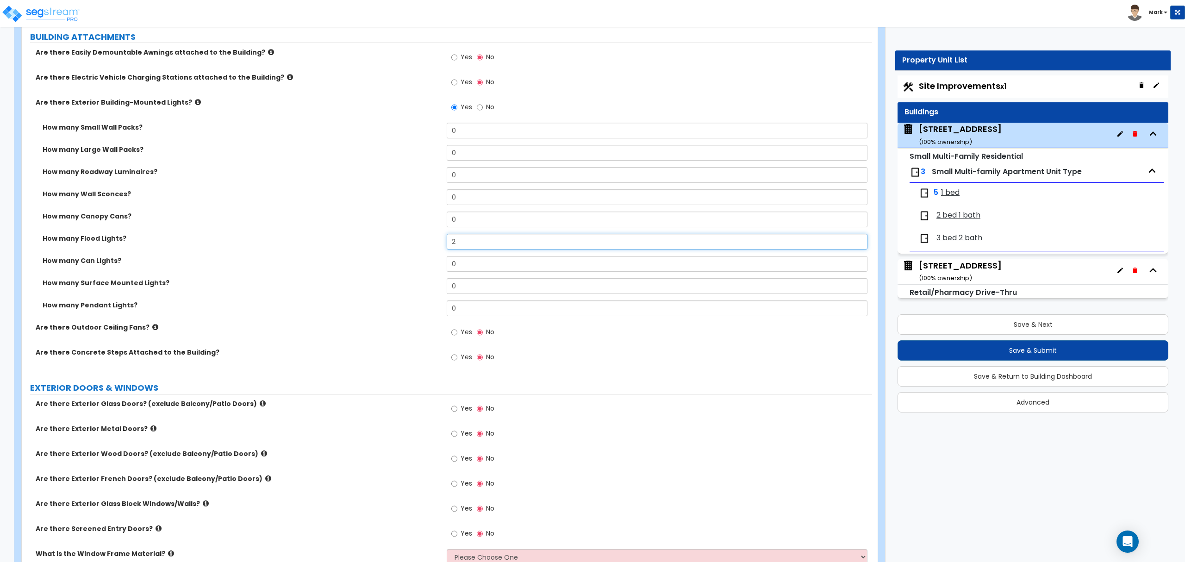
scroll to position [802, 0]
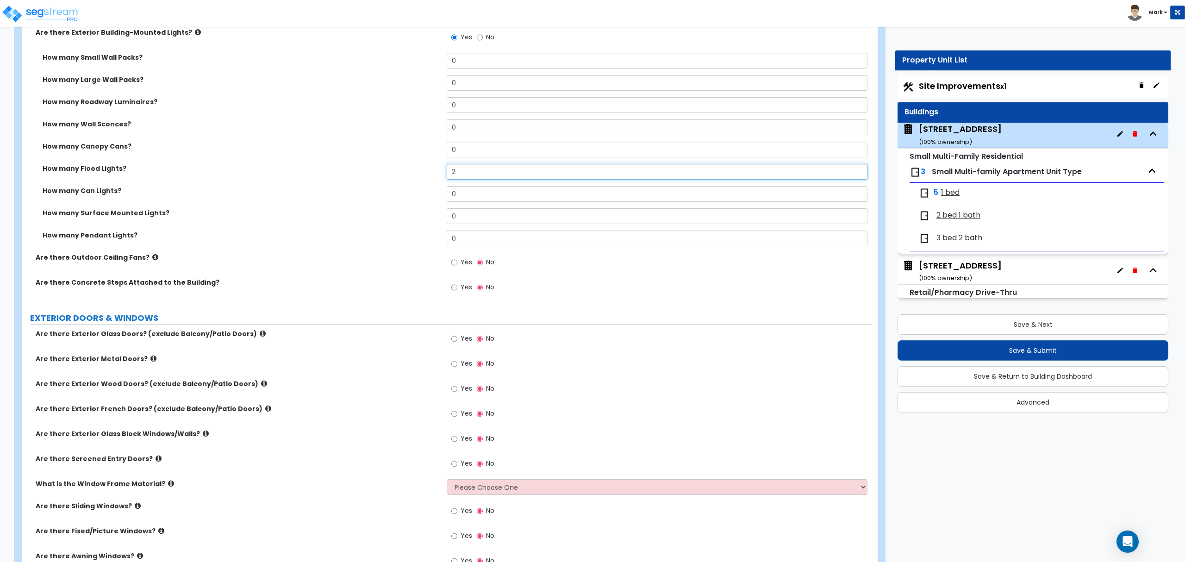
type input "2"
click at [315, 151] on label "How many Canopy Cans?" at bounding box center [241, 146] width 397 height 9
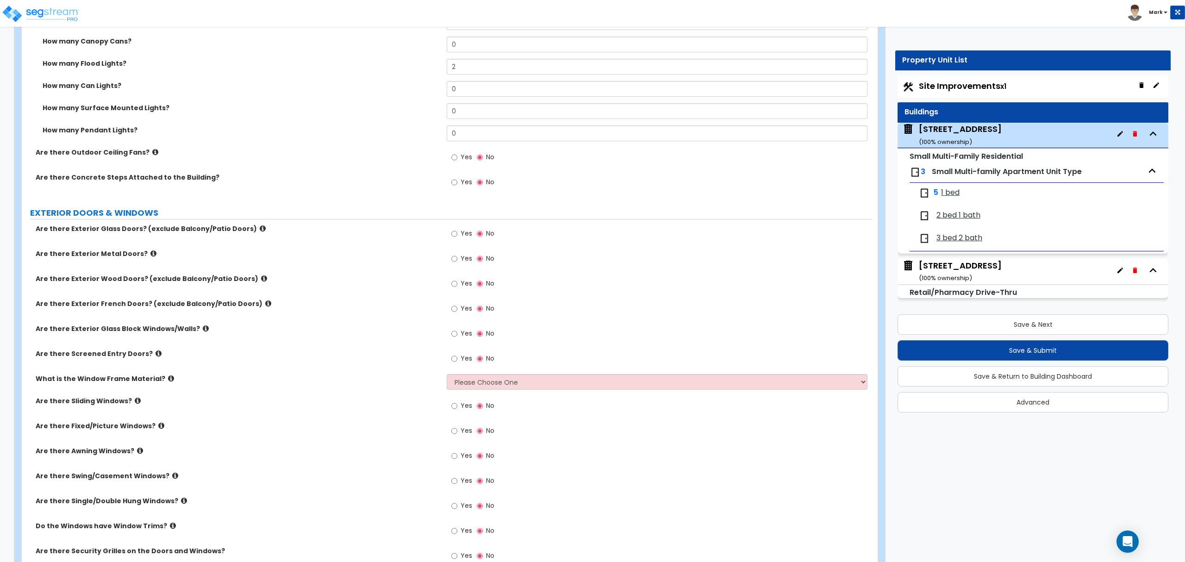
scroll to position [926, 0]
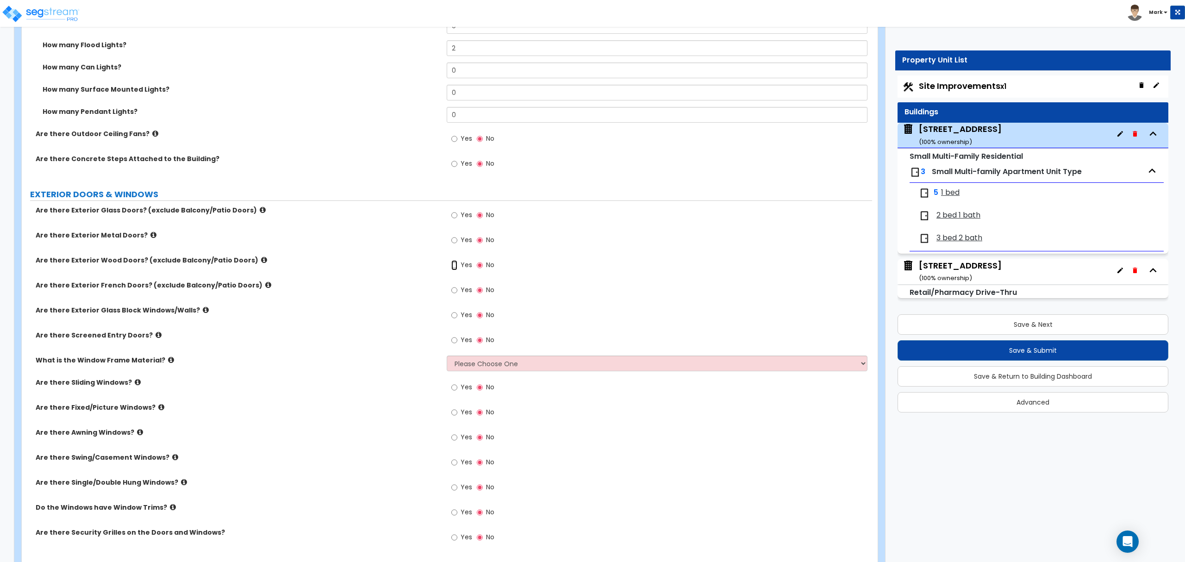
click at [457, 267] on input "Yes" at bounding box center [454, 265] width 6 height 10
radio input "true"
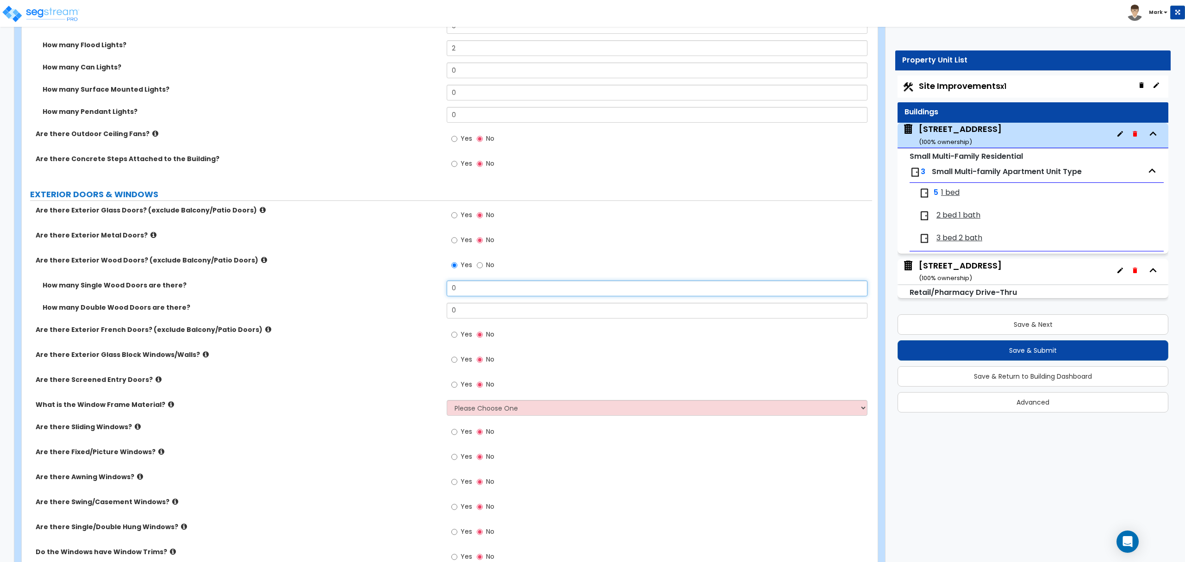
click at [475, 287] on input "0" at bounding box center [657, 288] width 420 height 16
drag, startPoint x: 377, startPoint y: 306, endPoint x: 364, endPoint y: 300, distance: 14.5
click at [368, 299] on div "How many Single Wood Doors are there? 6 How many Double Wood Doors are there? 0" at bounding box center [447, 302] width 836 height 44
click at [308, 358] on label "Are there Exterior Glass Block Windows/Walls?" at bounding box center [238, 354] width 404 height 9
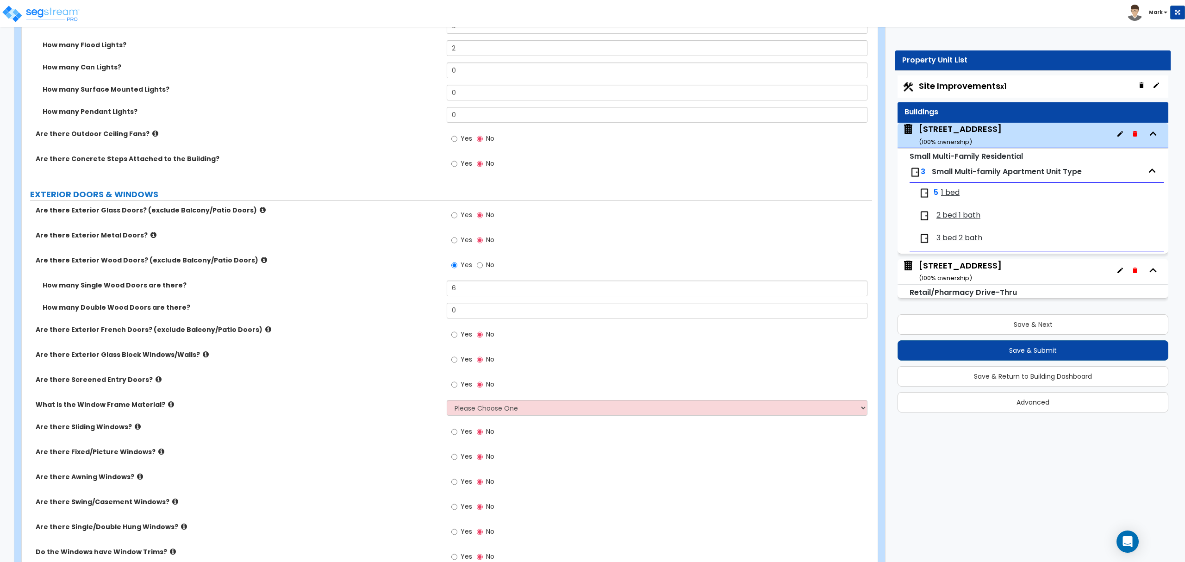
click at [501, 298] on div "How many Single Wood Doors are there? 6" at bounding box center [447, 291] width 850 height 22
click at [500, 293] on input "6" at bounding box center [657, 288] width 420 height 16
type input "9"
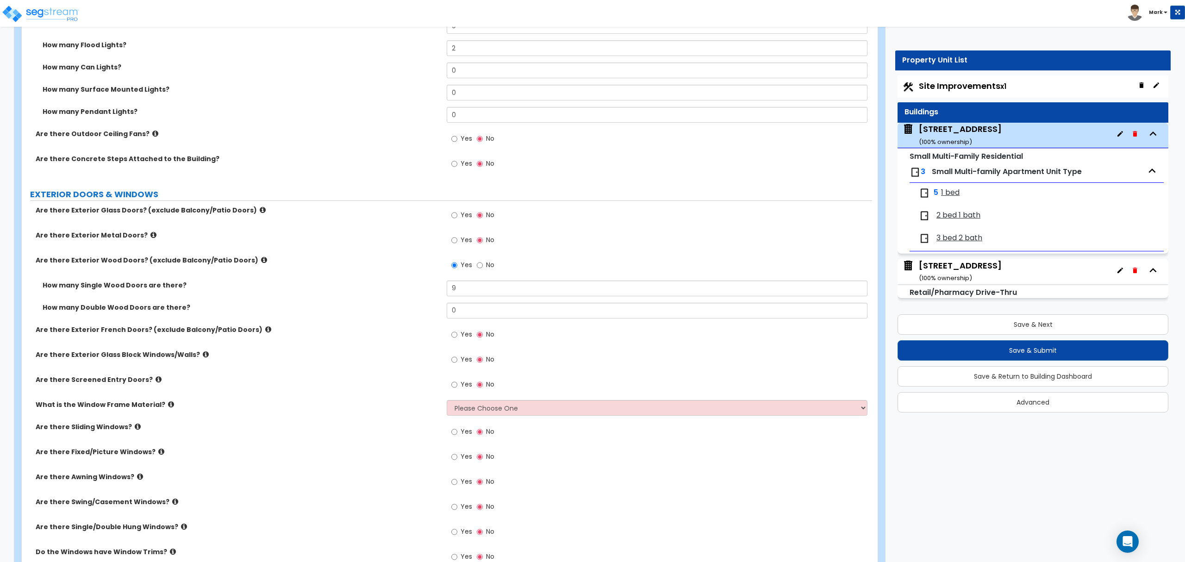
click at [409, 303] on div "How many Single Wood Doors are there? 9" at bounding box center [447, 291] width 850 height 22
click at [203, 356] on icon at bounding box center [206, 354] width 6 height 7
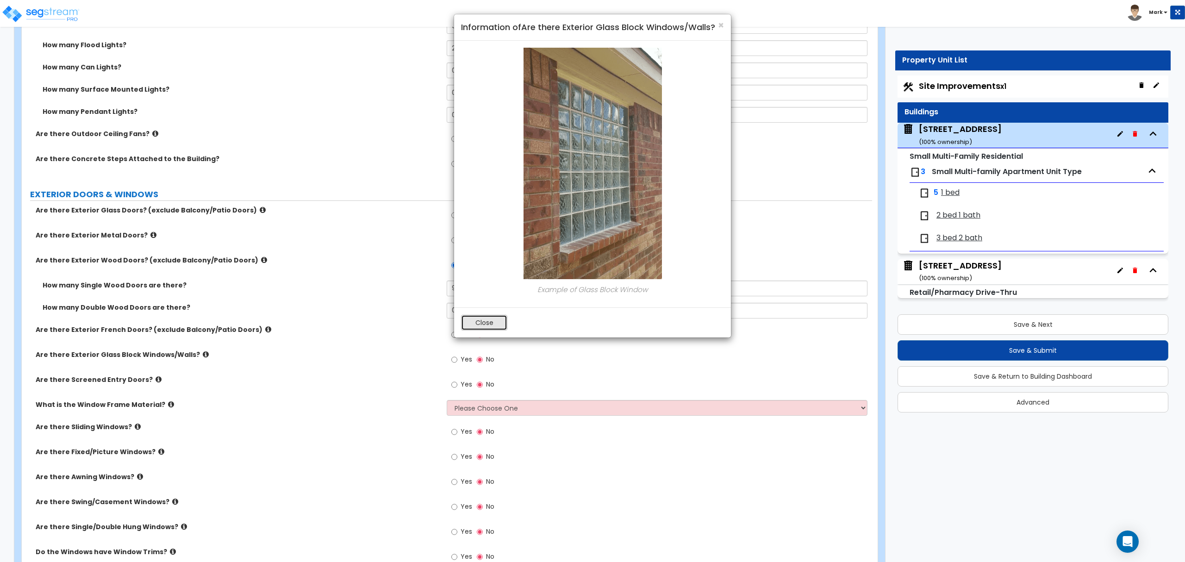
click at [486, 328] on button "Close" at bounding box center [484, 323] width 46 height 16
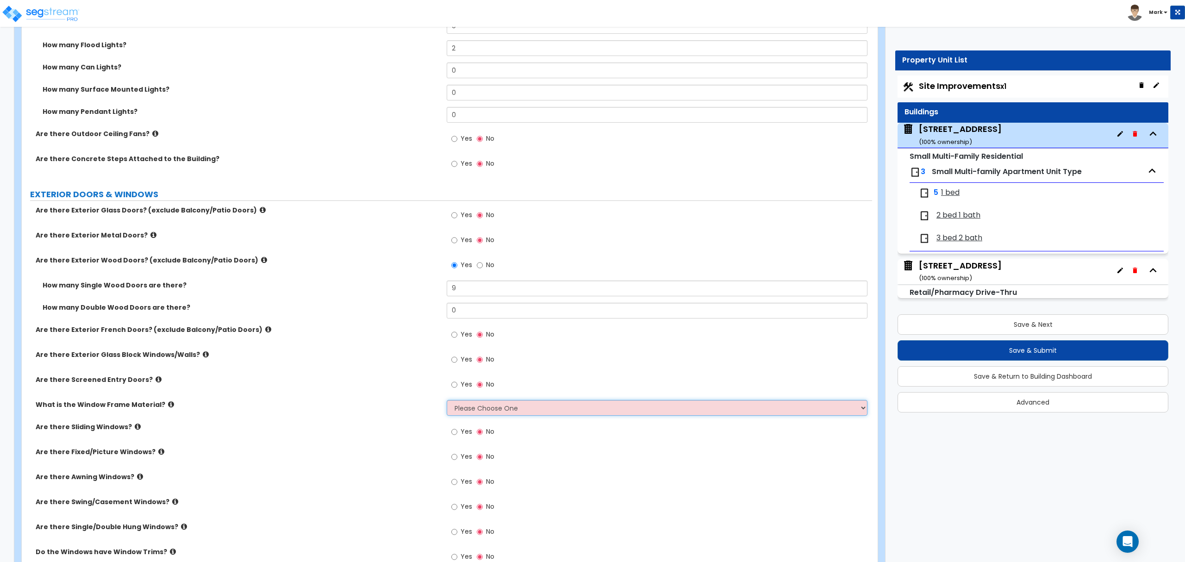
click at [461, 413] on select "Please Choose One Vinyl Aluminum Wood" at bounding box center [657, 408] width 420 height 16
select select "1"
click at [447, 401] on select "Please Choose One Vinyl Aluminum Wood" at bounding box center [657, 408] width 420 height 16
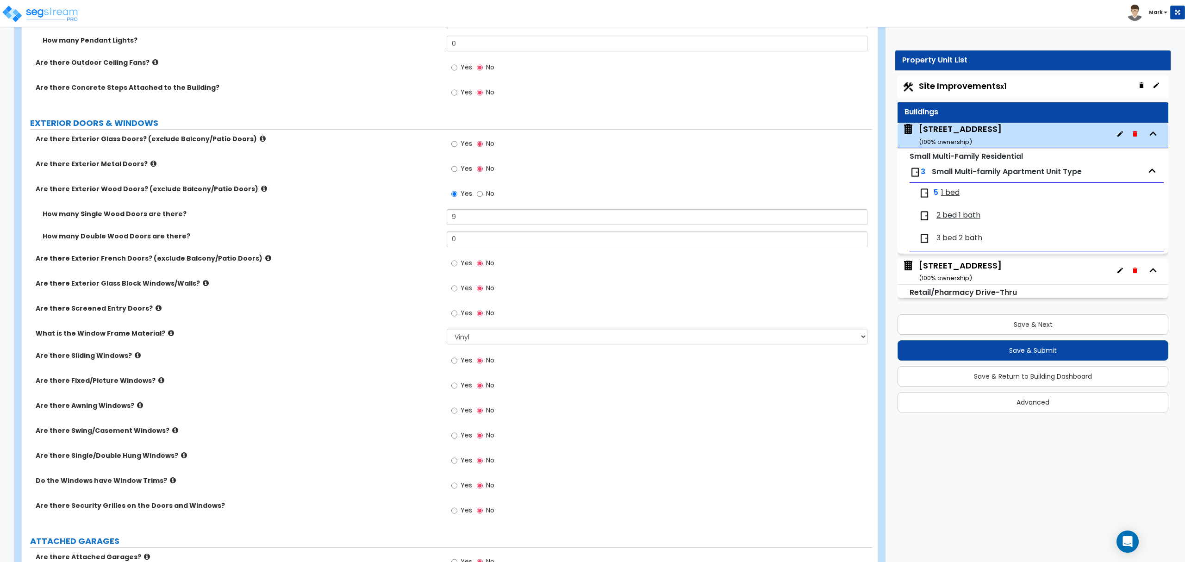
scroll to position [1049, 0]
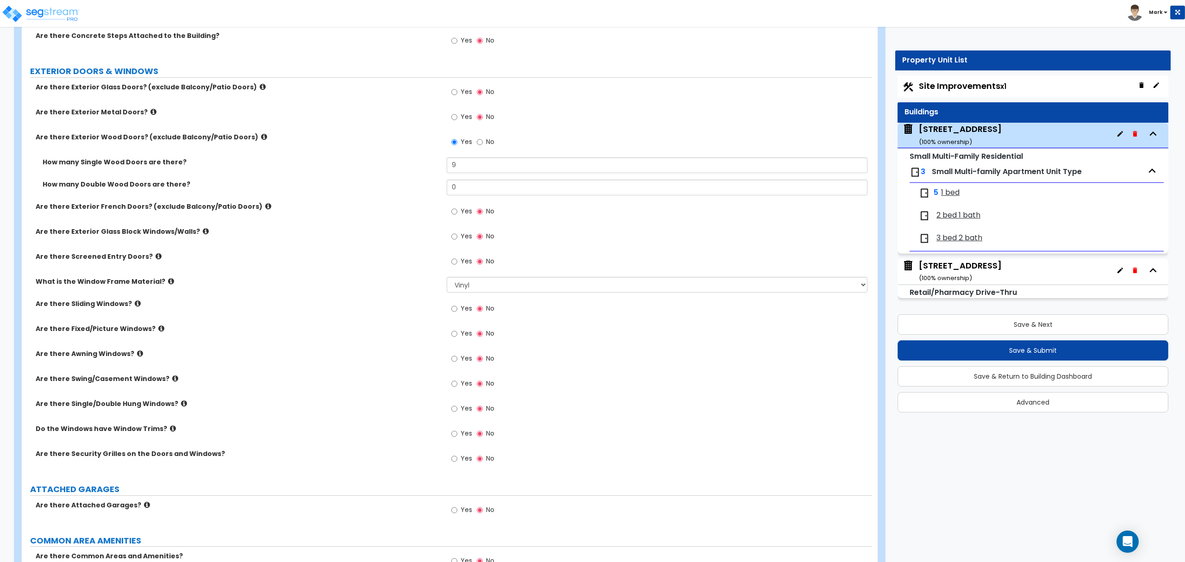
click at [181, 402] on icon at bounding box center [184, 403] width 6 height 7
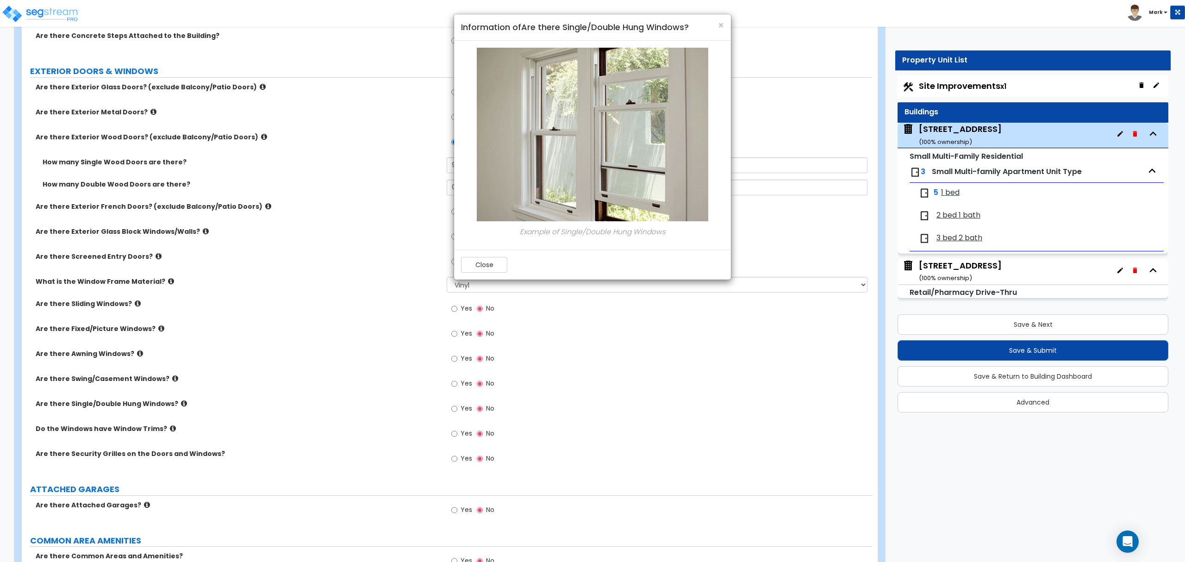
click at [491, 280] on div "Close" at bounding box center [592, 264] width 277 height 30
click at [481, 267] on button "Close" at bounding box center [484, 265] width 46 height 16
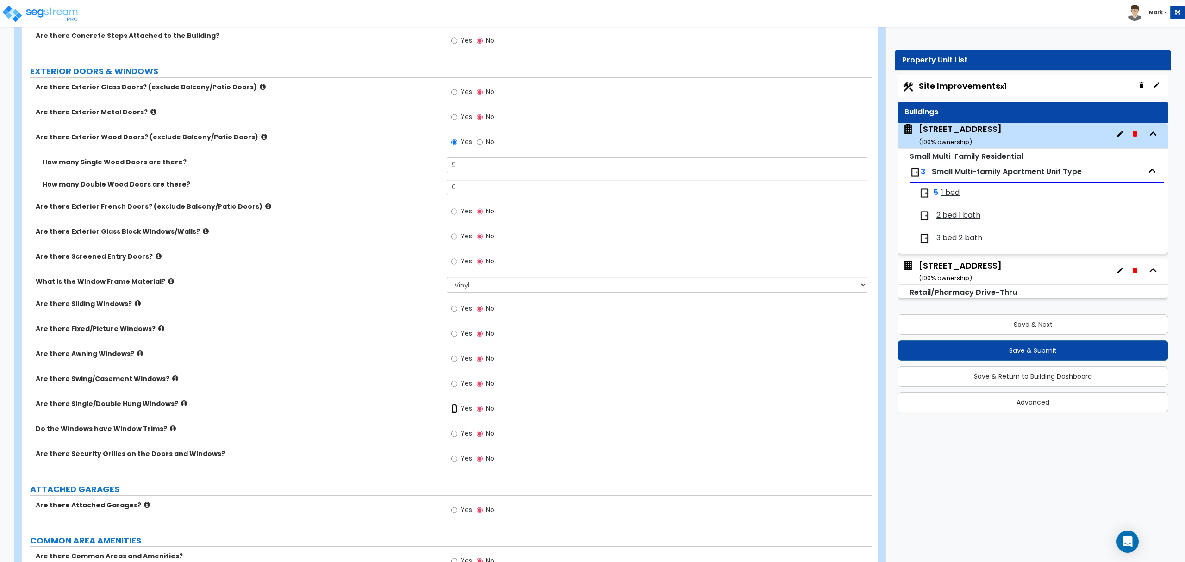
click at [452, 412] on input "Yes" at bounding box center [454, 409] width 6 height 10
radio input "true"
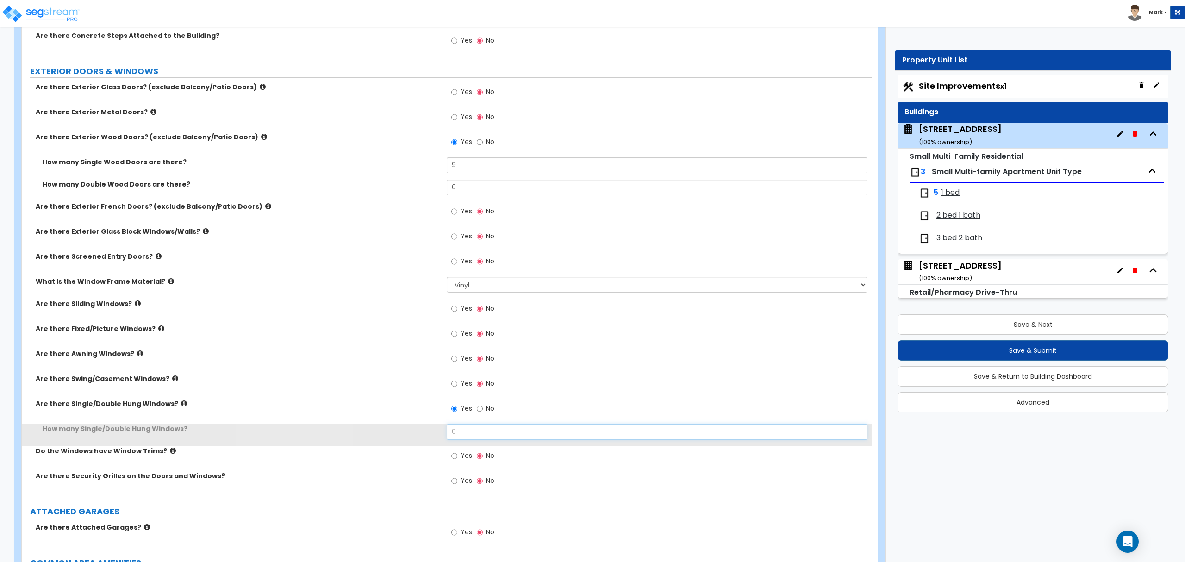
click at [473, 432] on input "0" at bounding box center [657, 432] width 420 height 16
type input "34"
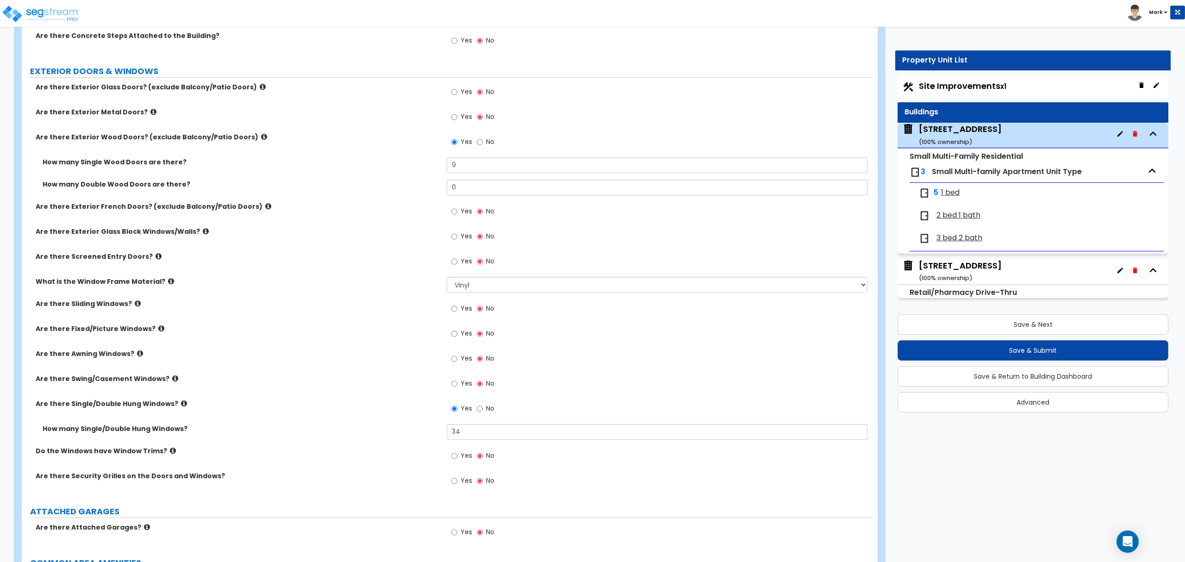
click at [354, 442] on div "How many Single/Double Hung Windows? 34" at bounding box center [447, 435] width 850 height 22
click at [449, 339] on div "Yes No" at bounding box center [473, 334] width 52 height 21
click at [456, 338] on input "Yes" at bounding box center [454, 334] width 6 height 10
radio input "true"
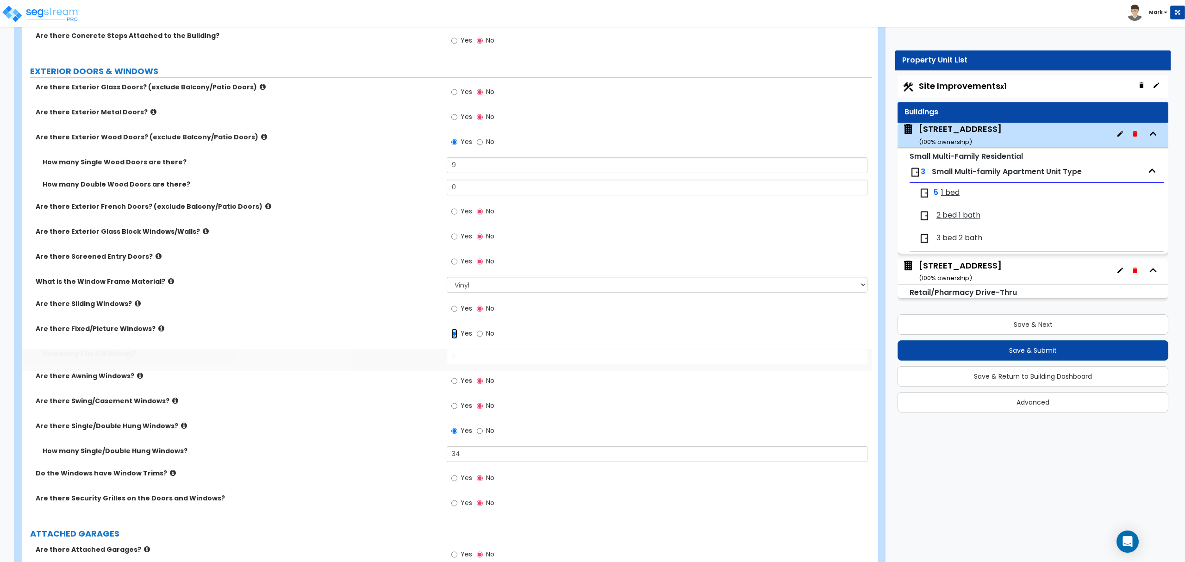
scroll to position [1071, 0]
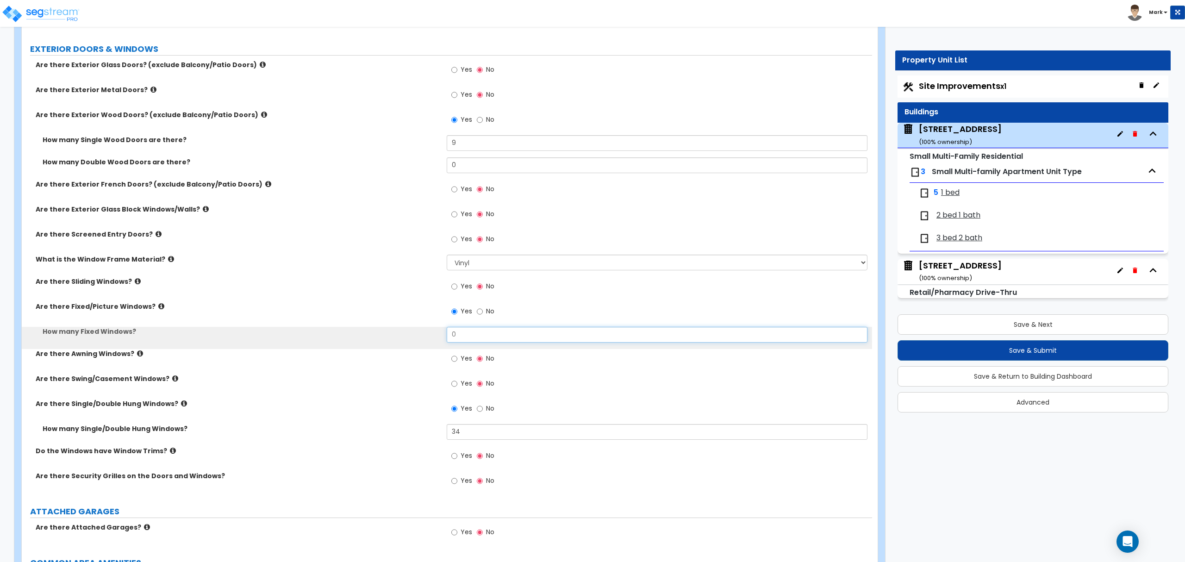
click at [467, 342] on input "0" at bounding box center [657, 335] width 420 height 16
type input "8"
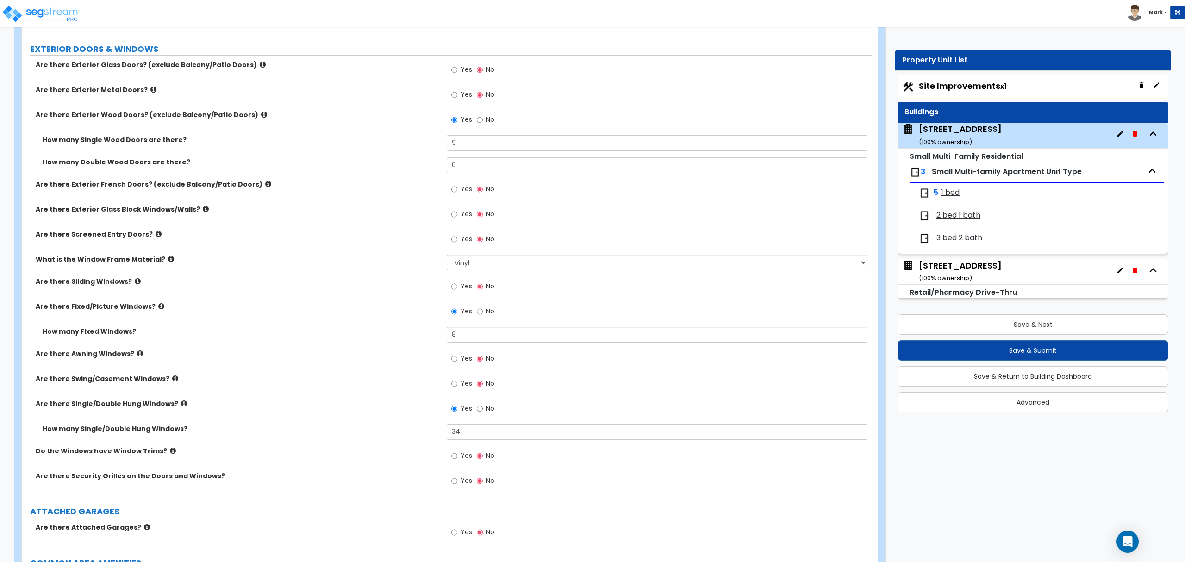
click at [391, 424] on div "Are there Single/Double Hung Windows? Yes No" at bounding box center [447, 411] width 850 height 25
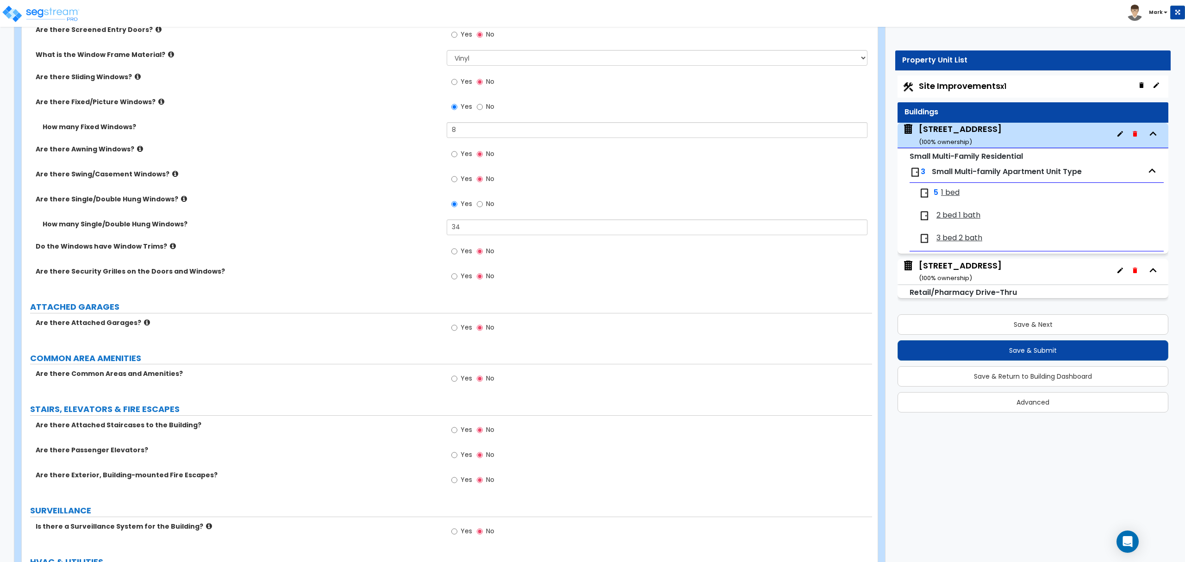
scroll to position [1256, 0]
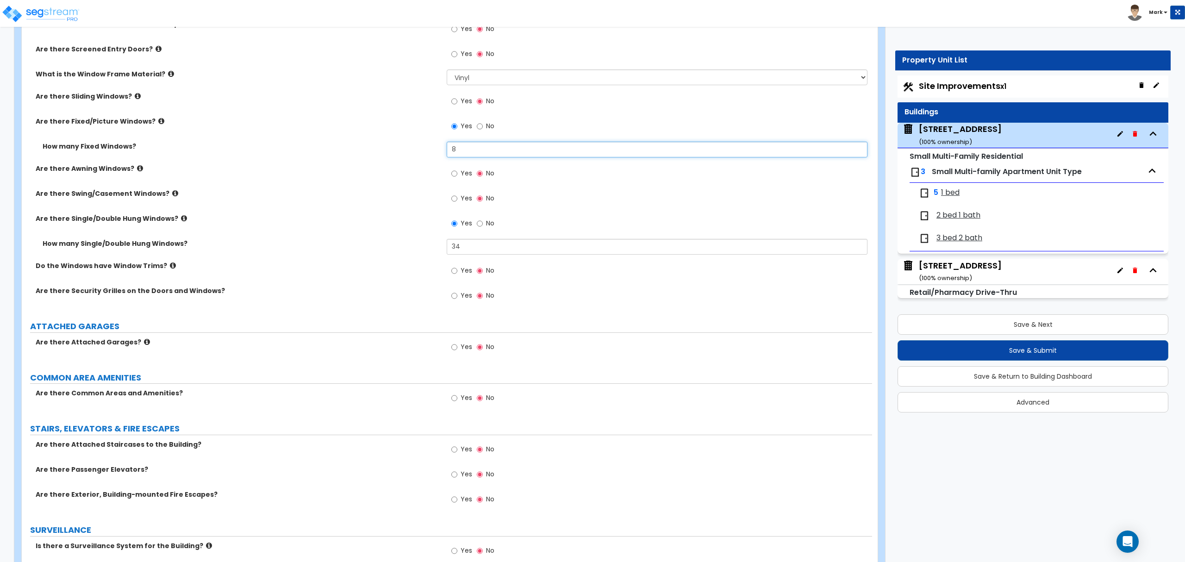
click at [462, 154] on input "8" at bounding box center [657, 150] width 420 height 16
click at [276, 270] on label "Do the Windows have Window Trims?" at bounding box center [238, 265] width 404 height 9
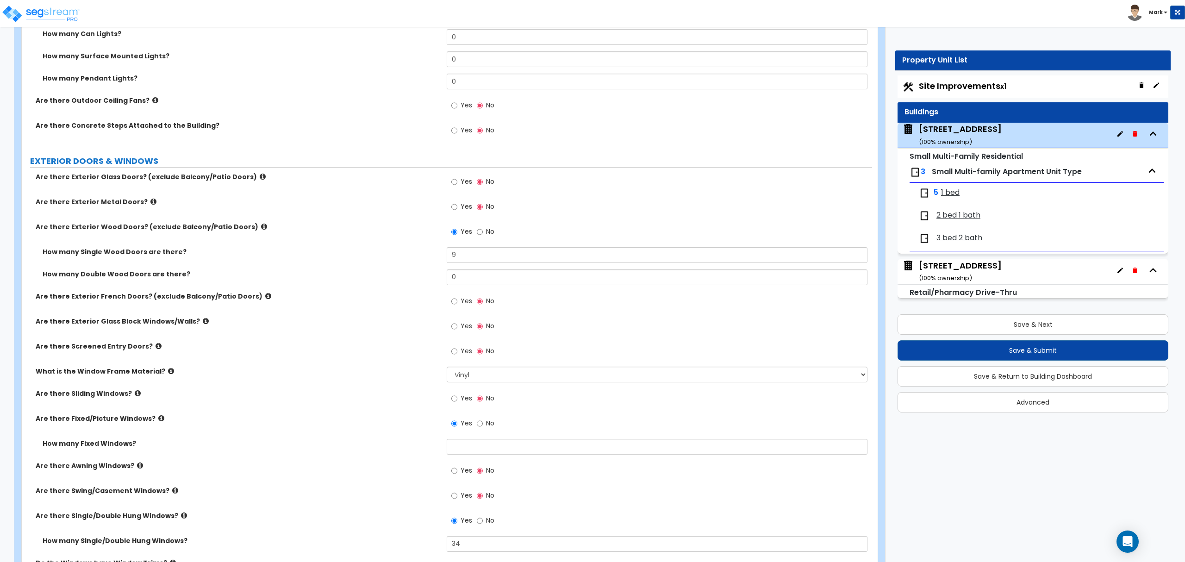
scroll to position [948, 0]
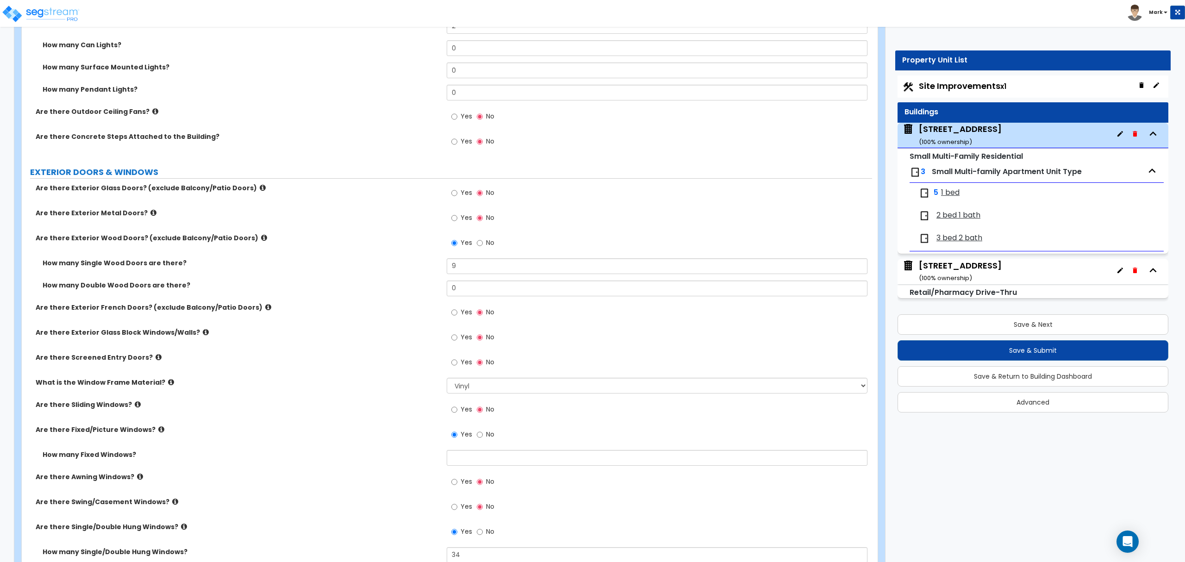
click at [1087, 212] on div "2 bed 1 bath" at bounding box center [1036, 216] width 245 height 20
click at [1140, 195] on div "5 1 bed" at bounding box center [1036, 193] width 245 height 20
click at [1080, 382] on button "Save & Return to Building Dashboard" at bounding box center [1032, 376] width 271 height 20
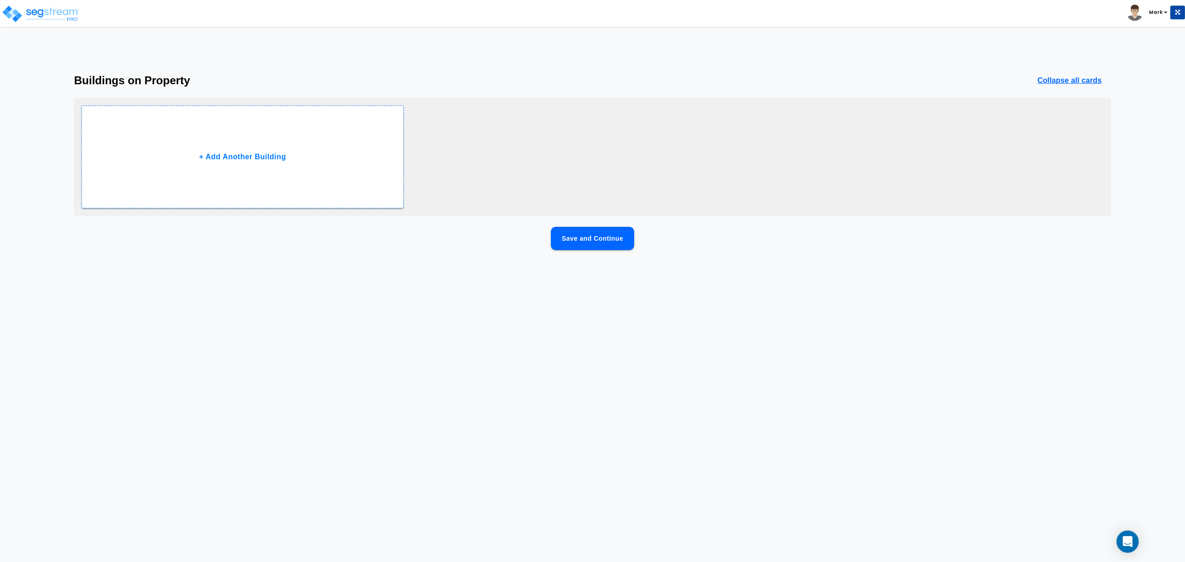
scroll to position [0, 0]
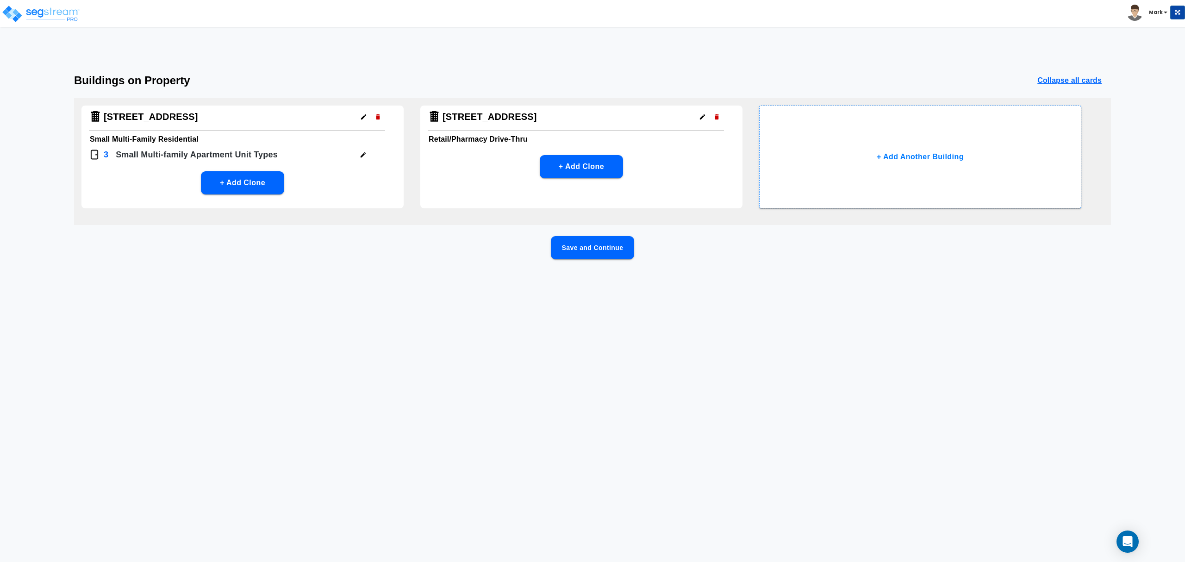
click at [366, 150] on button "button" at bounding box center [363, 155] width 14 height 14
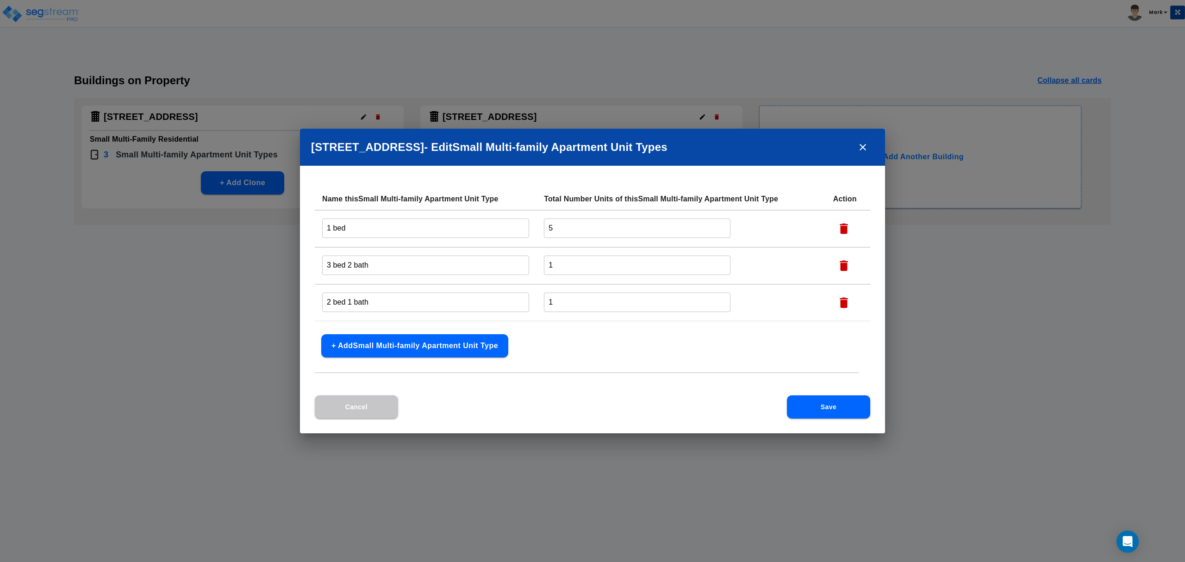
click at [444, 352] on button "+ Add Small Multi-family Apartment Unit Type" at bounding box center [414, 345] width 187 height 23
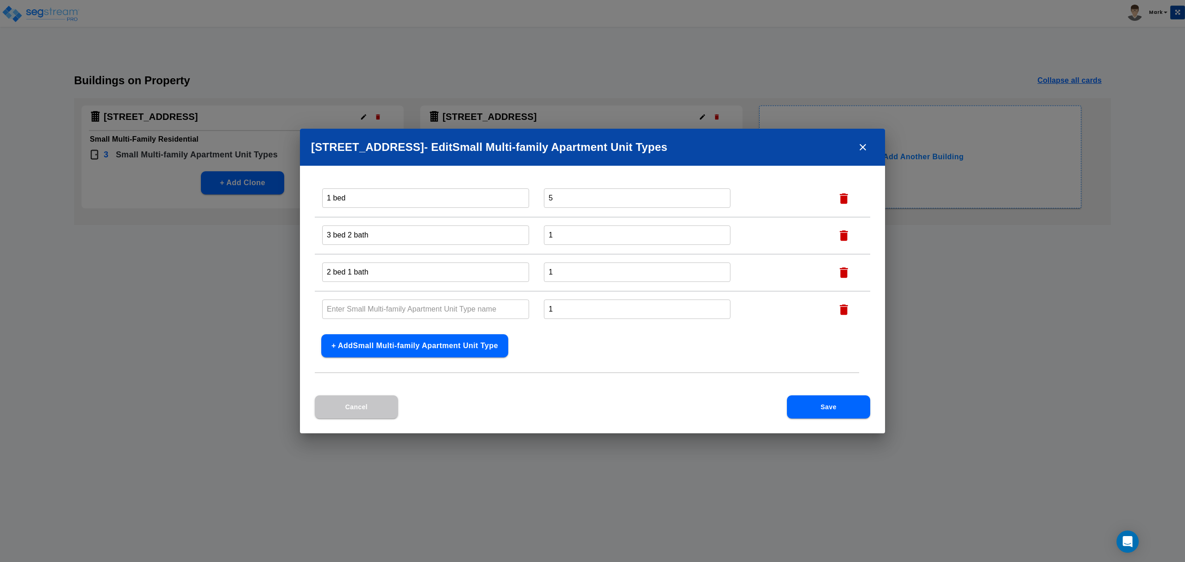
click at [444, 350] on button "+ Add Small Multi-family Apartment Unit Type" at bounding box center [414, 345] width 187 height 23
click at [412, 273] on input "text" at bounding box center [425, 272] width 207 height 20
click at [412, 272] on input "text" at bounding box center [425, 272] width 207 height 20
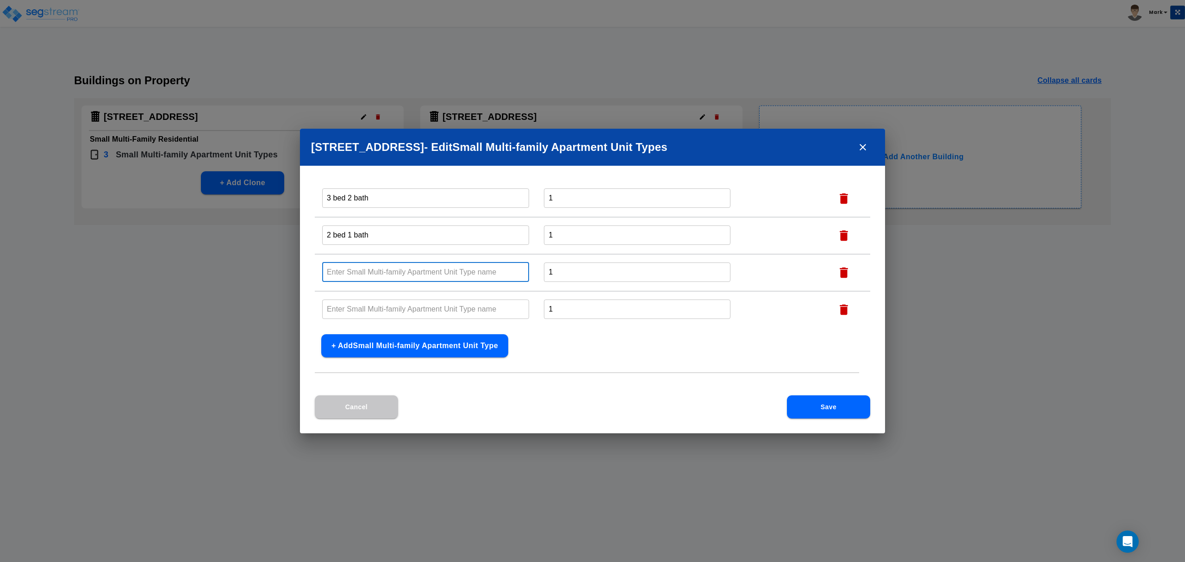
click at [410, 271] on input "text" at bounding box center [425, 272] width 207 height 20
drag, startPoint x: 380, startPoint y: 271, endPoint x: 304, endPoint y: 280, distance: 76.1
click at [304, 280] on div "Name this Small Multi-family Apartment Unit Type Total Number Units of this Sma…" at bounding box center [592, 291] width 585 height 207
type input "Retail Store 1"
click at [343, 312] on input "text" at bounding box center [425, 309] width 207 height 20
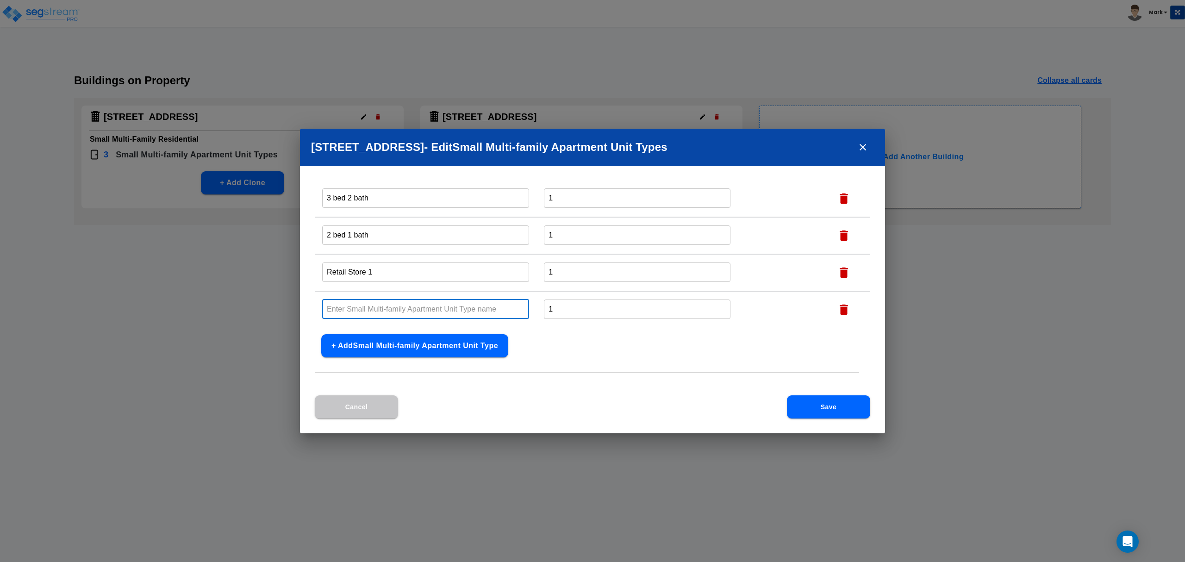
paste input "Retail Store 1"
type input "Retail Store 2"
click at [827, 406] on button "Save" at bounding box center [828, 406] width 83 height 23
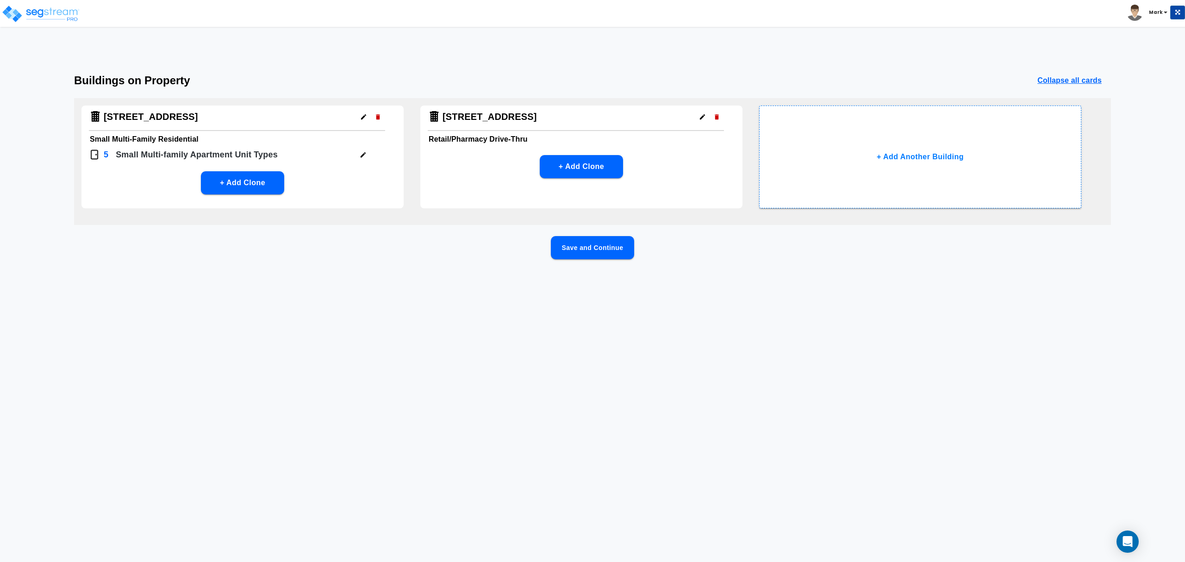
click at [716, 116] on icon "button" at bounding box center [717, 116] width 4 height 5
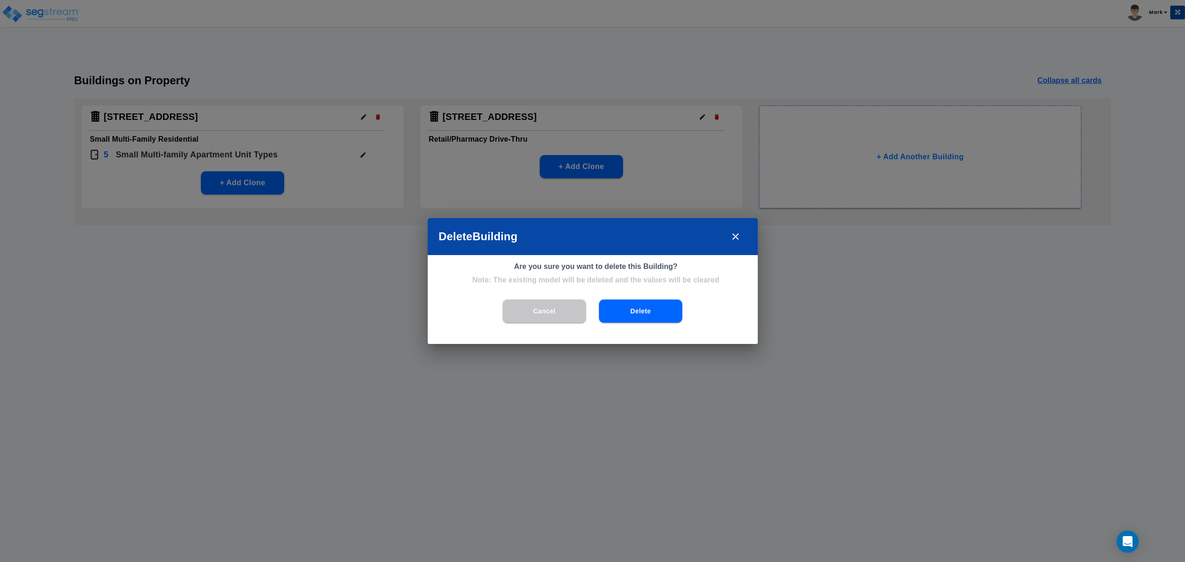
click at [644, 315] on button "Delete" at bounding box center [640, 310] width 83 height 23
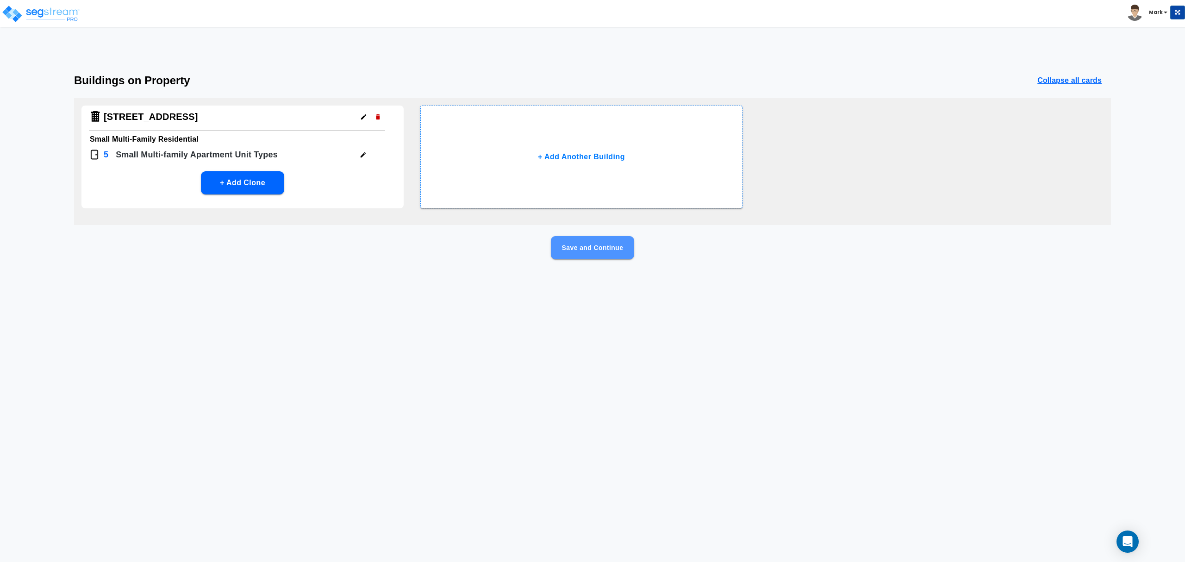
click at [587, 247] on button "Save and Continue" at bounding box center [592, 247] width 83 height 23
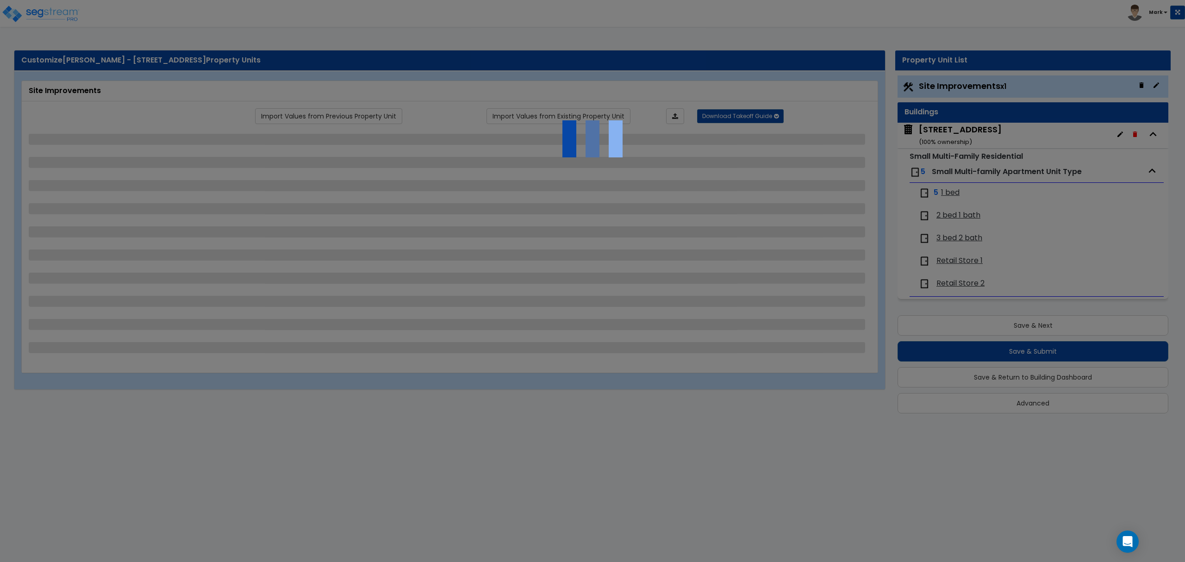
click at [953, 130] on div at bounding box center [592, 281] width 1185 height 562
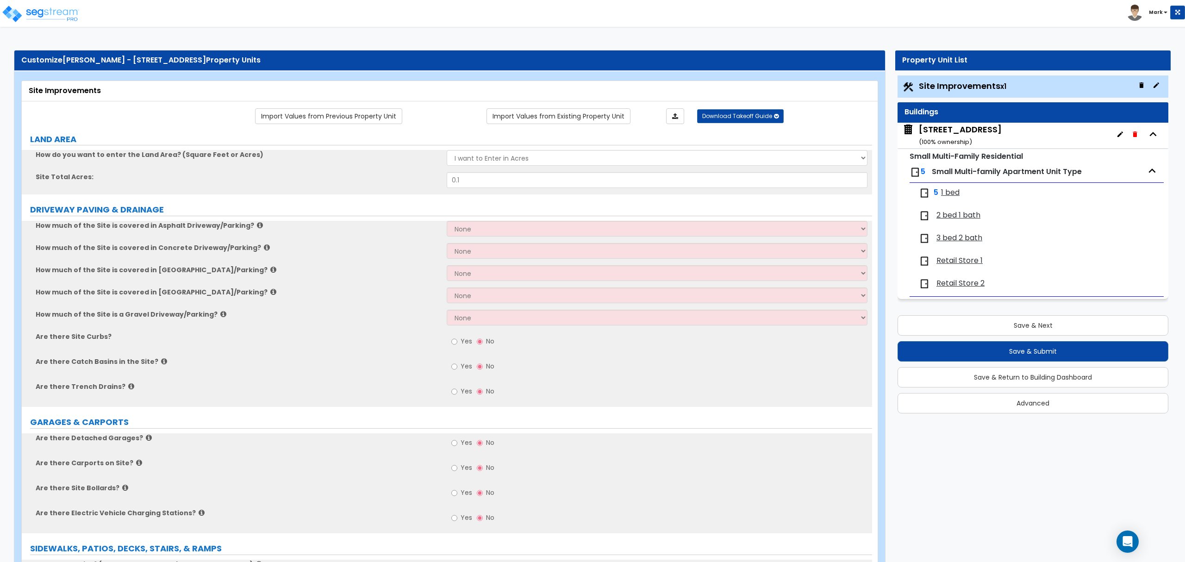
click at [953, 130] on div "403 South 5th Street ( 100 % ownership)" at bounding box center [960, 136] width 83 height 24
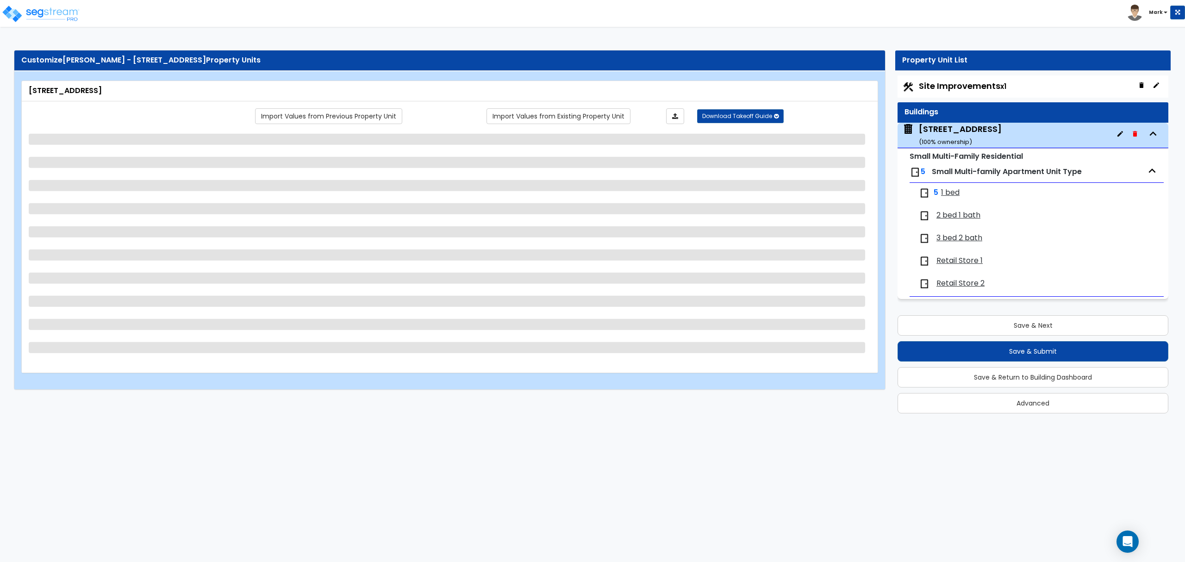
select select "3"
select select "7"
select select "2"
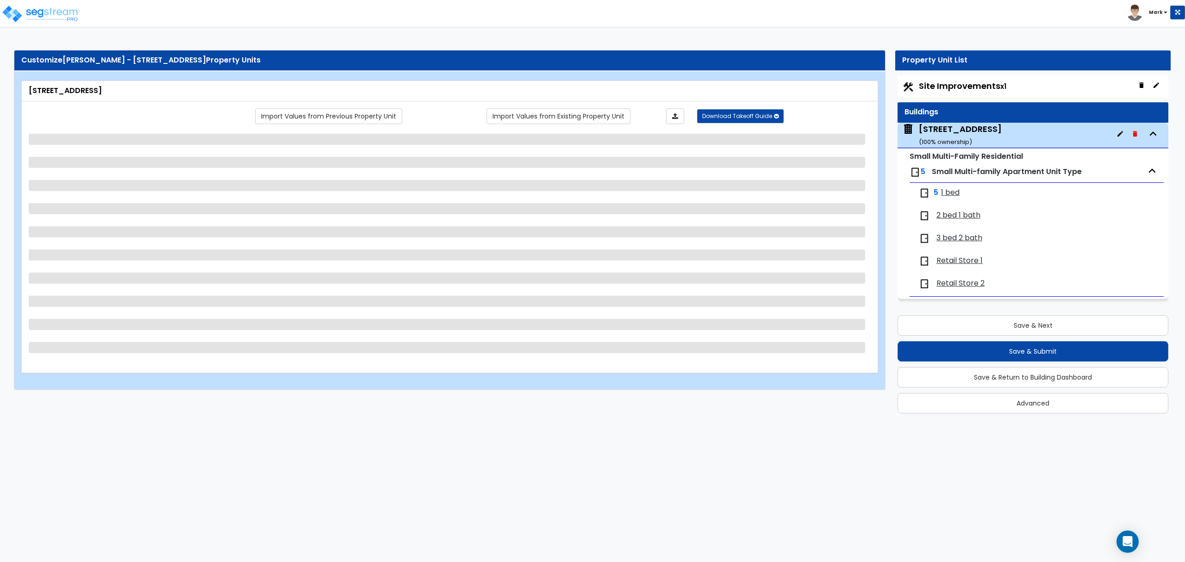
select select "1"
select select "2"
select select "1"
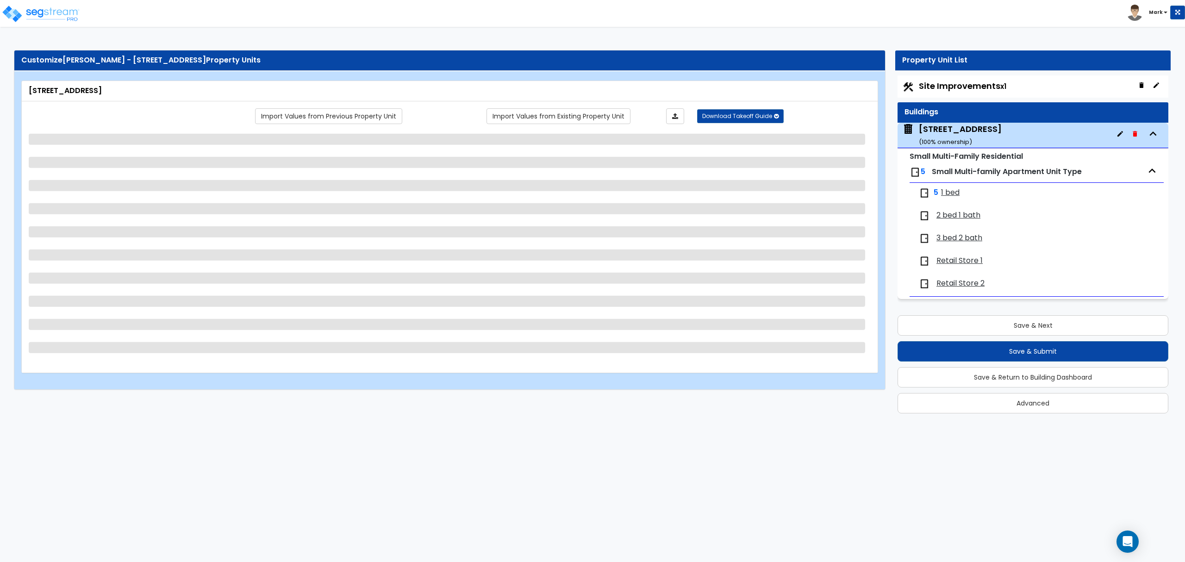
select select "1"
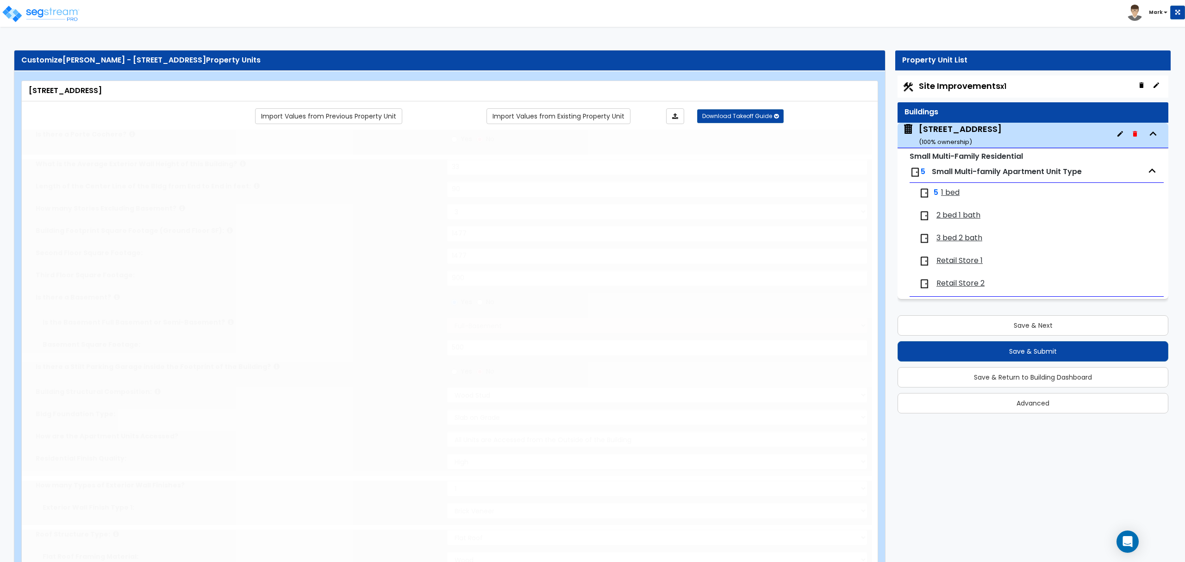
type input "2"
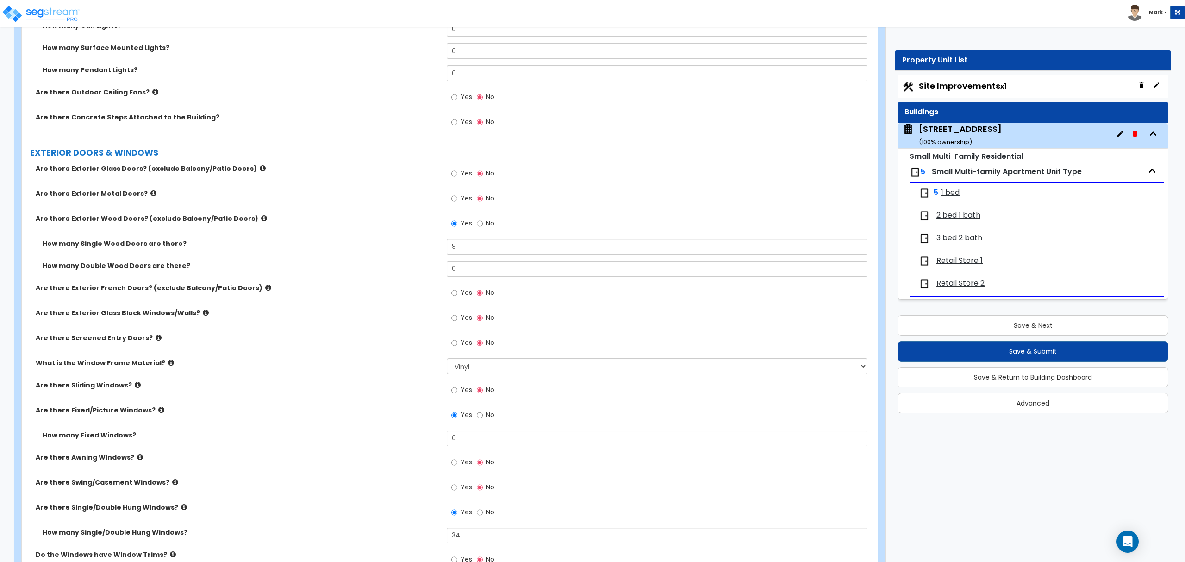
scroll to position [987, 0]
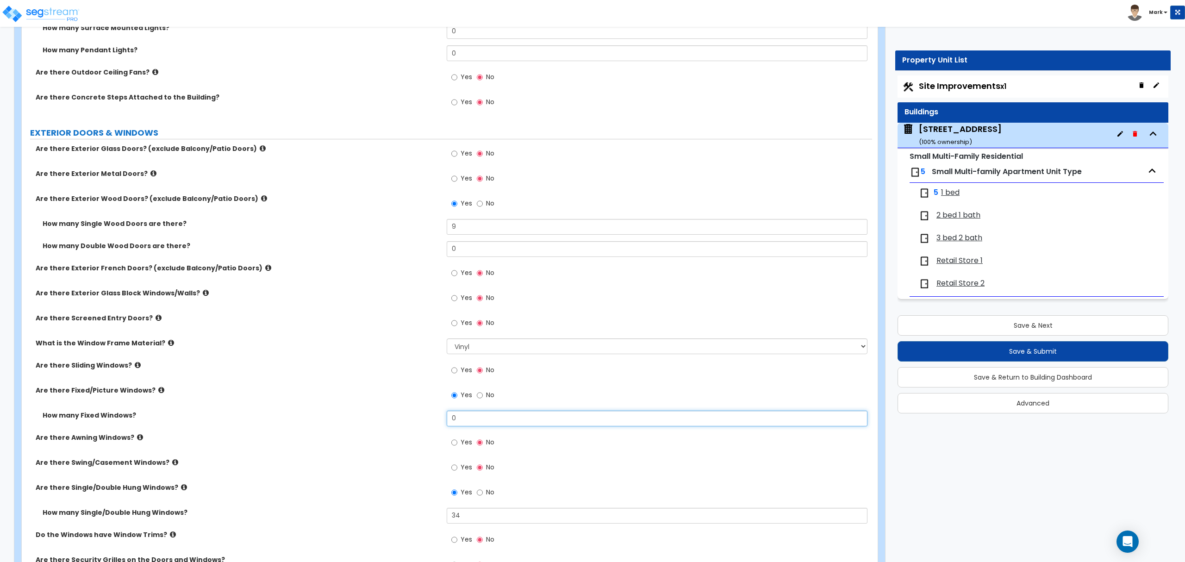
click at [484, 419] on input "0" at bounding box center [657, 419] width 420 height 16
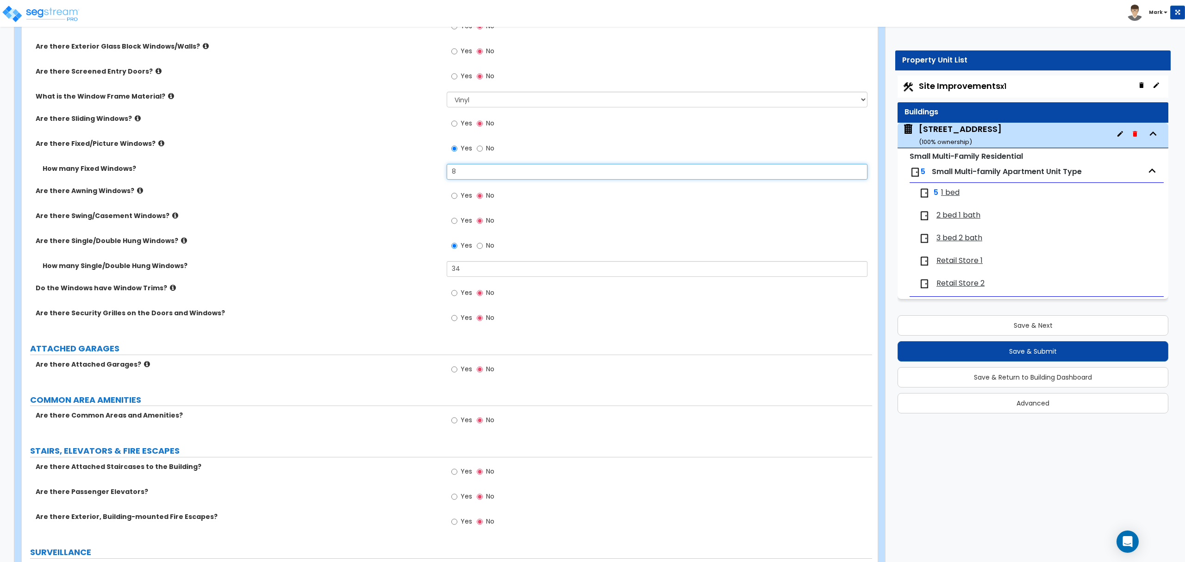
scroll to position [1296, 0]
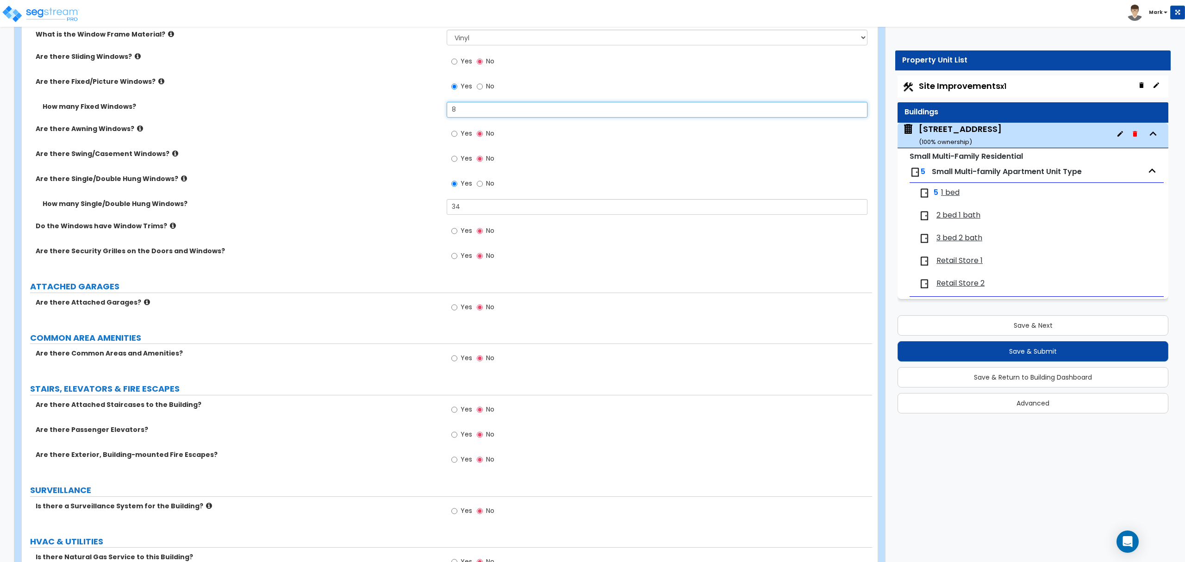
type input "8"
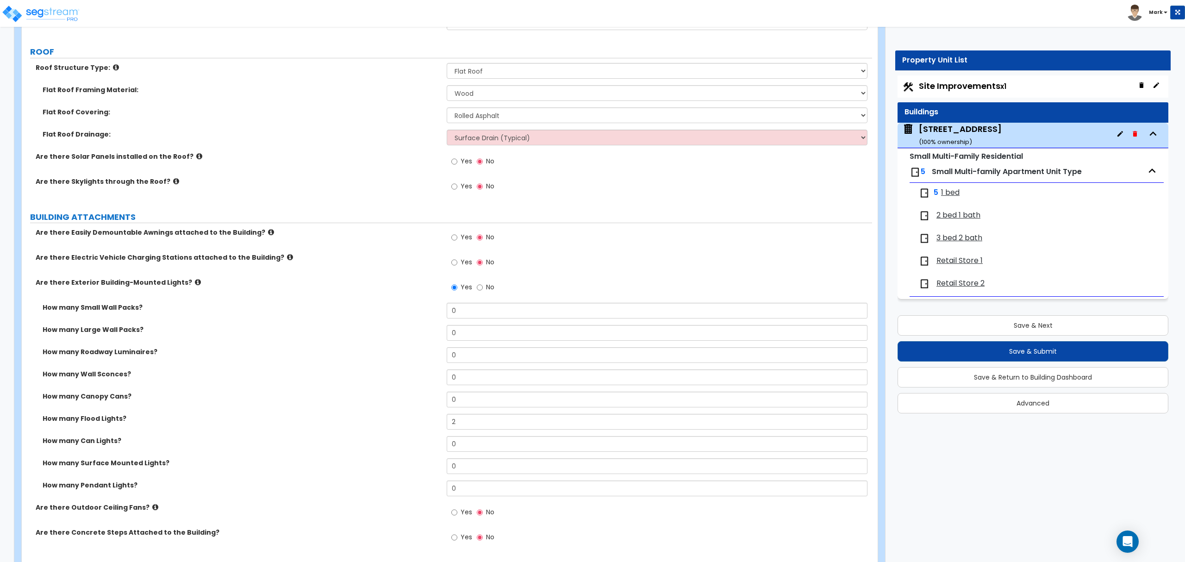
scroll to position [370, 0]
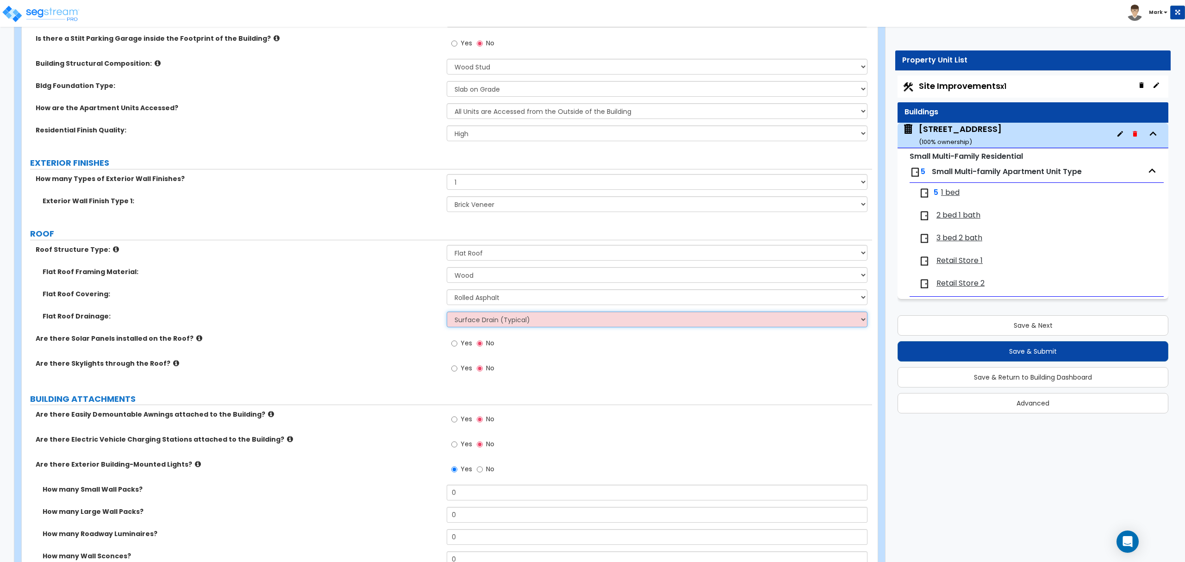
click at [492, 321] on select "Surface Drain (Typical) Gutters Downspout Only" at bounding box center [657, 320] width 420 height 16
select select "2"
click at [447, 312] on select "Surface Drain (Typical) Gutters Downspout Only" at bounding box center [657, 320] width 420 height 16
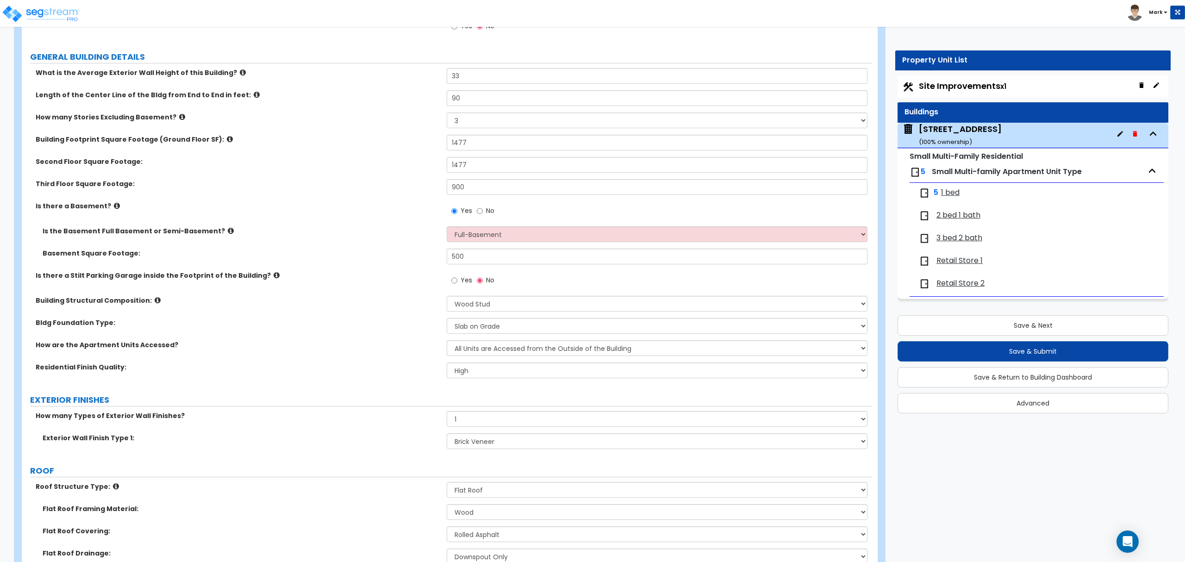
scroll to position [0, 0]
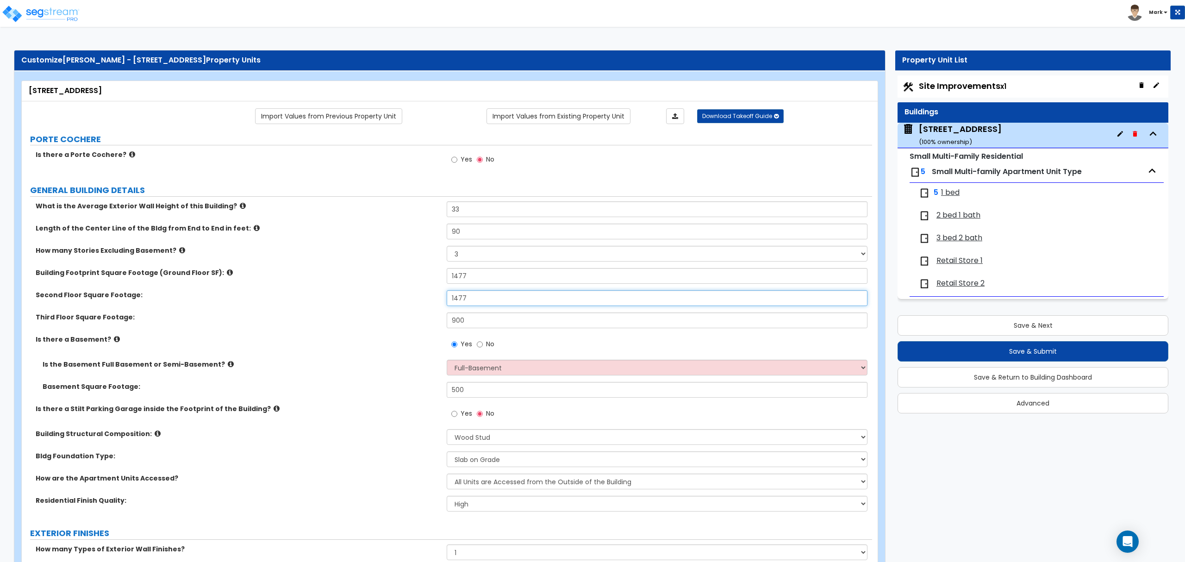
drag, startPoint x: 468, startPoint y: 297, endPoint x: 457, endPoint y: 301, distance: 11.9
click at [457, 301] on input "1477" at bounding box center [657, 298] width 420 height 16
type input "1,377"
click at [456, 280] on input "1477" at bounding box center [657, 276] width 420 height 16
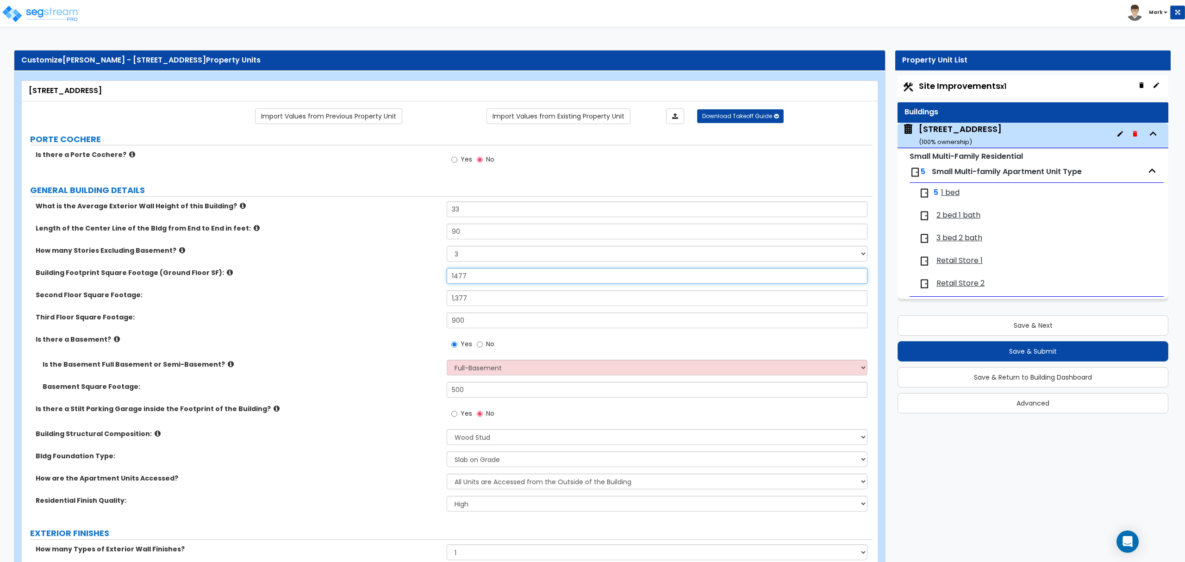
click at [458, 279] on input "1477" at bounding box center [657, 276] width 420 height 16
type input "1,377"
drag, startPoint x: 471, startPoint y: 323, endPoint x: 436, endPoint y: 331, distance: 35.7
click at [436, 331] on div "Third Floor Square Footage: 900" at bounding box center [447, 323] width 850 height 22
drag, startPoint x: 467, startPoint y: 327, endPoint x: 400, endPoint y: 339, distance: 67.7
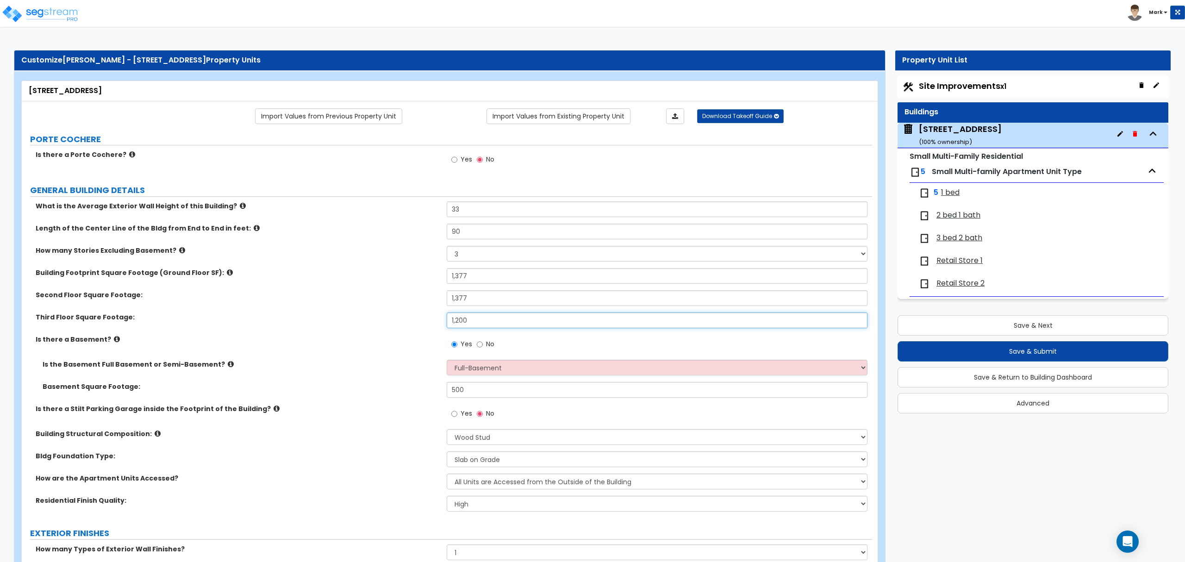
click at [400, 339] on div "What is the Average Exterior Wall Height of this Building? 33 Length of the Cen…" at bounding box center [447, 359] width 836 height 317
type input "900"
drag, startPoint x: 471, startPoint y: 393, endPoint x: 424, endPoint y: 400, distance: 46.7
click at [424, 400] on div "Basement Square Footage: 500" at bounding box center [447, 393] width 850 height 22
type input "700"
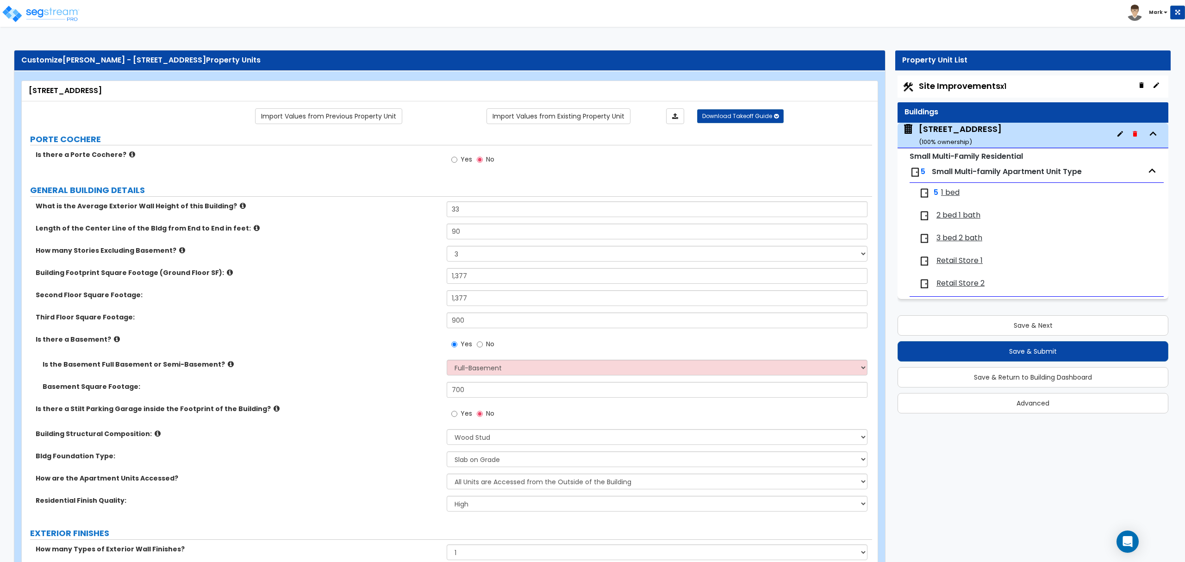
drag, startPoint x: 358, startPoint y: 318, endPoint x: 352, endPoint y: 287, distance: 32.0
click at [356, 293] on div "What is the Average Exterior Wall Height of this Building? 33 Length of the Cen…" at bounding box center [447, 359] width 836 height 317
click at [375, 295] on label "Second Floor Square Footage:" at bounding box center [238, 294] width 404 height 9
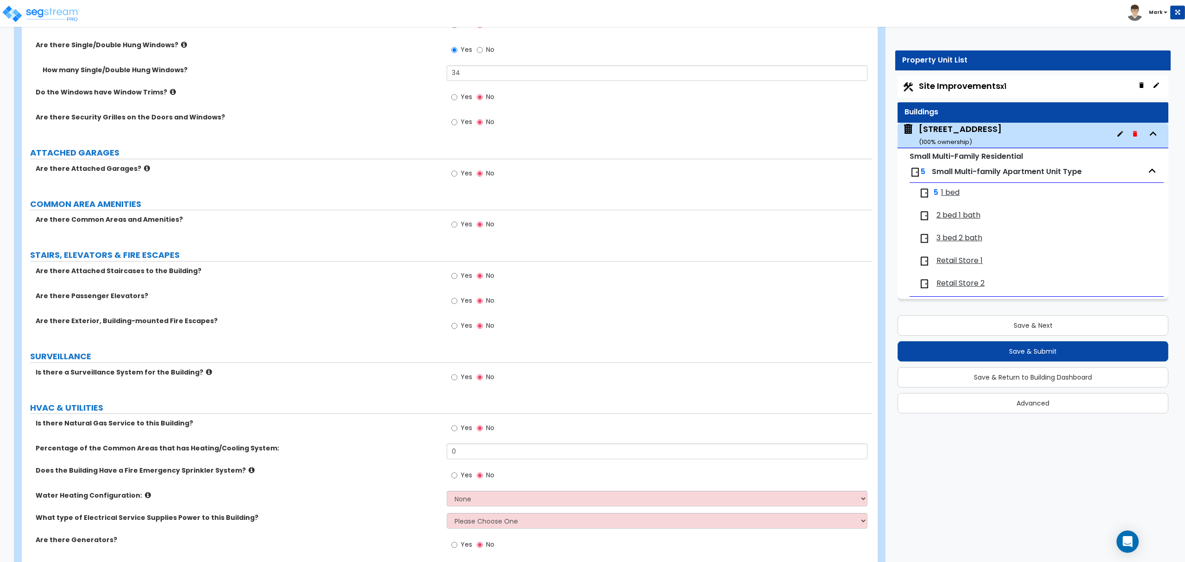
scroll to position [1350, 0]
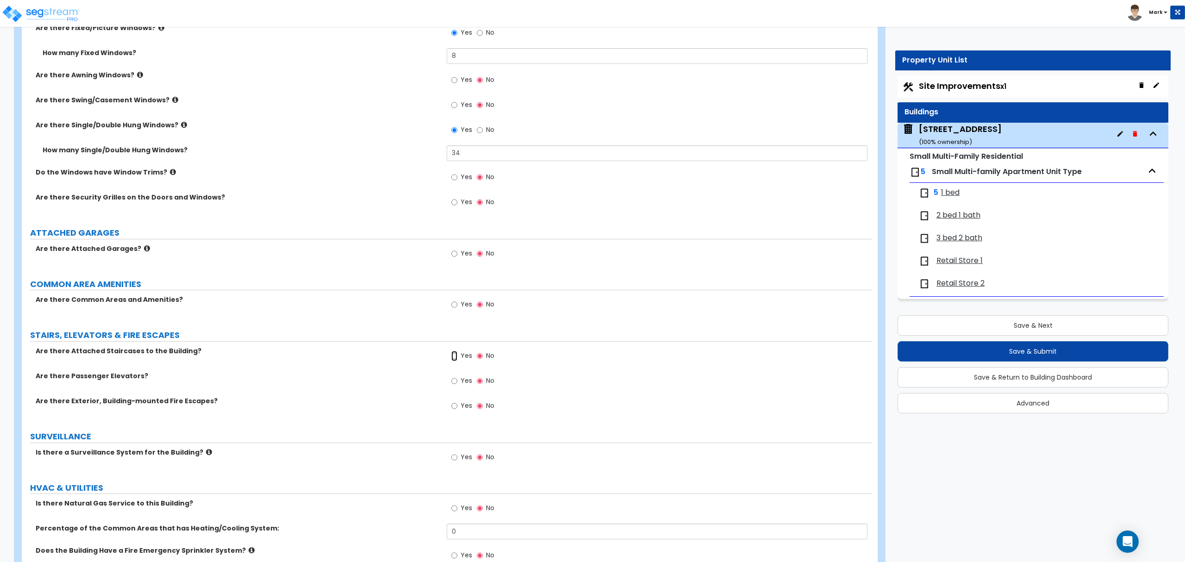
click at [452, 356] on input "Yes" at bounding box center [454, 356] width 6 height 10
radio input "true"
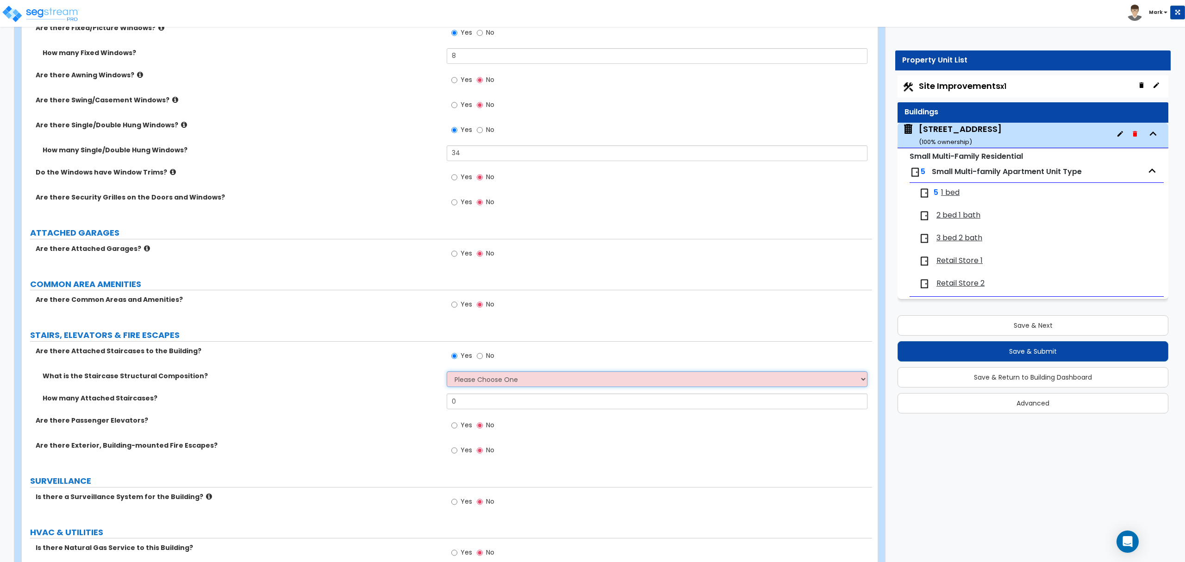
click at [468, 382] on select "Please Choose One Reinforced Concrete Structural Steel Wood" at bounding box center [657, 379] width 420 height 16
select select "4"
click at [447, 374] on select "Please Choose One Reinforced Concrete Structural Steel Wood" at bounding box center [657, 379] width 420 height 16
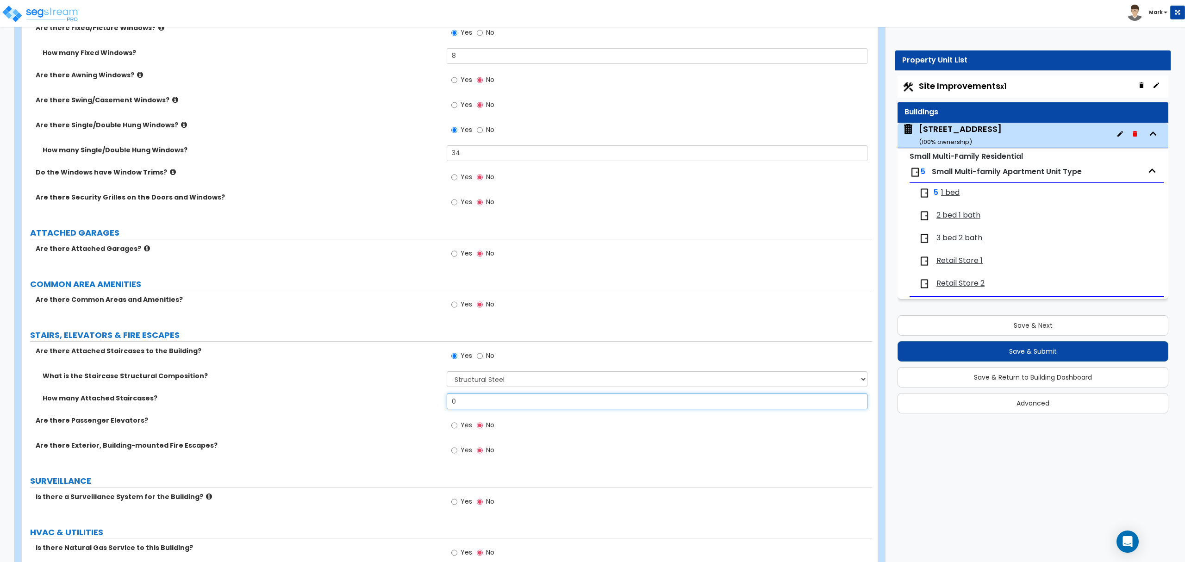
click at [481, 408] on input "0" at bounding box center [657, 401] width 420 height 16
type input "3"
click at [376, 364] on div "Are there Attached Staircases to the Building? Yes No" at bounding box center [447, 358] width 850 height 25
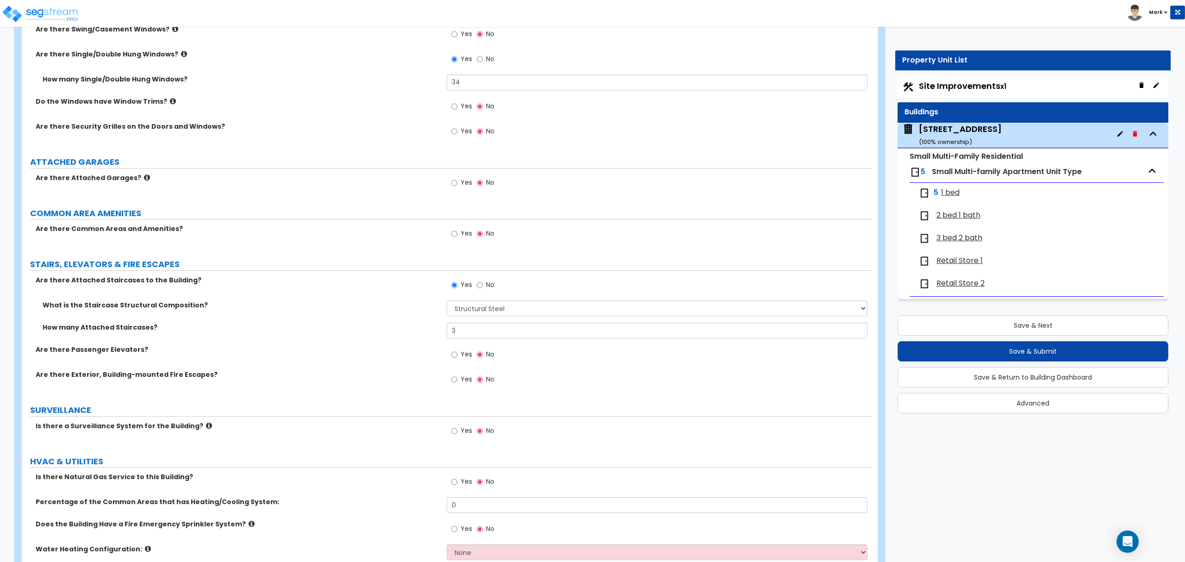
scroll to position [1517, 0]
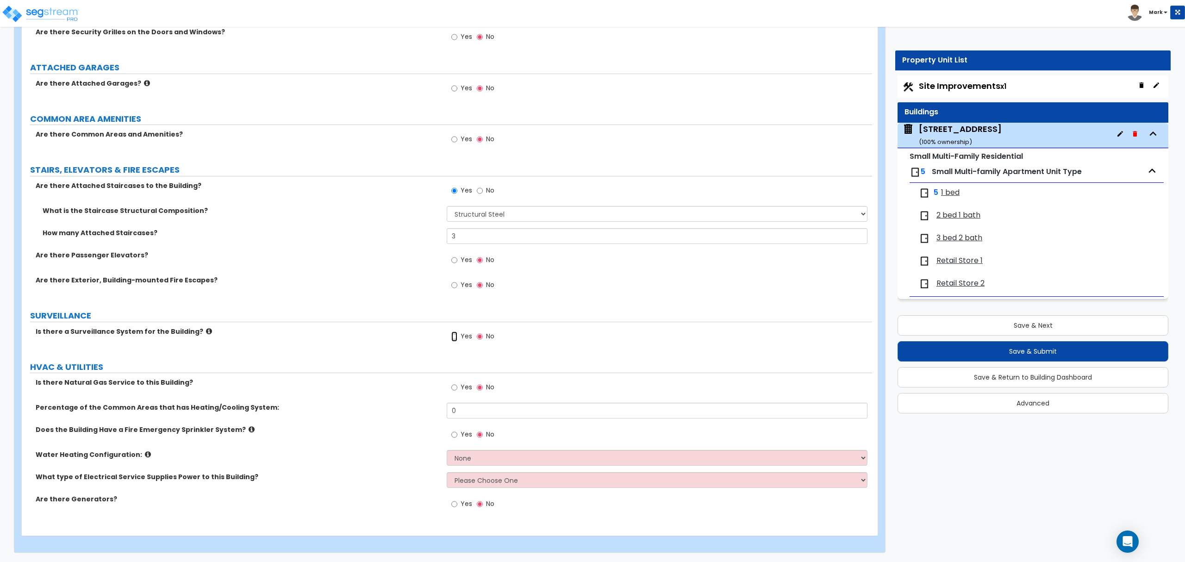
click at [451, 335] on input "Yes" at bounding box center [454, 336] width 6 height 10
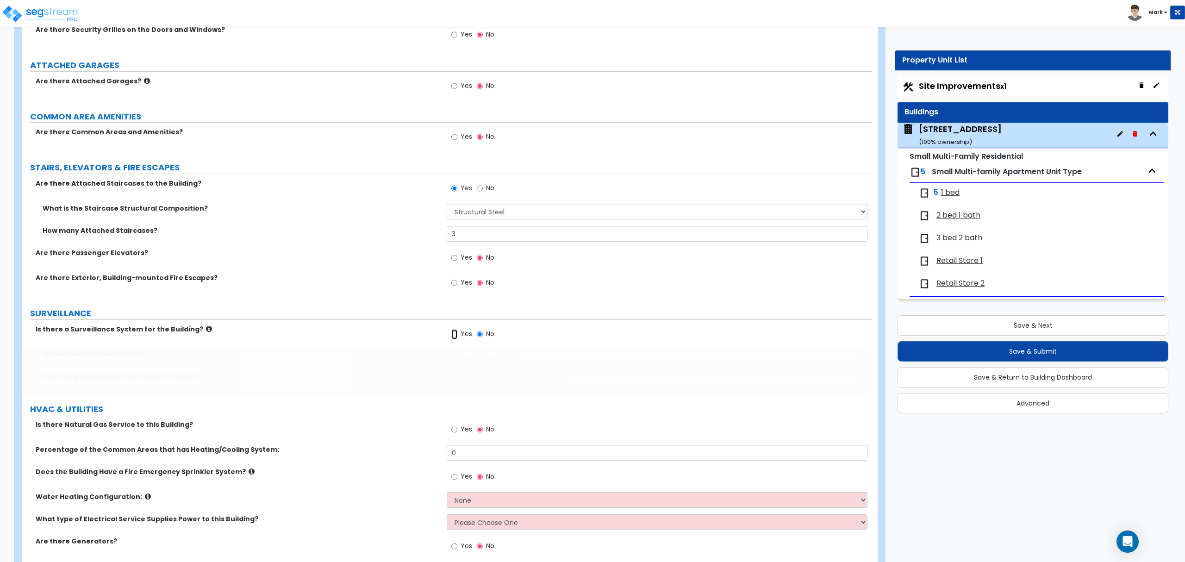
radio input "true"
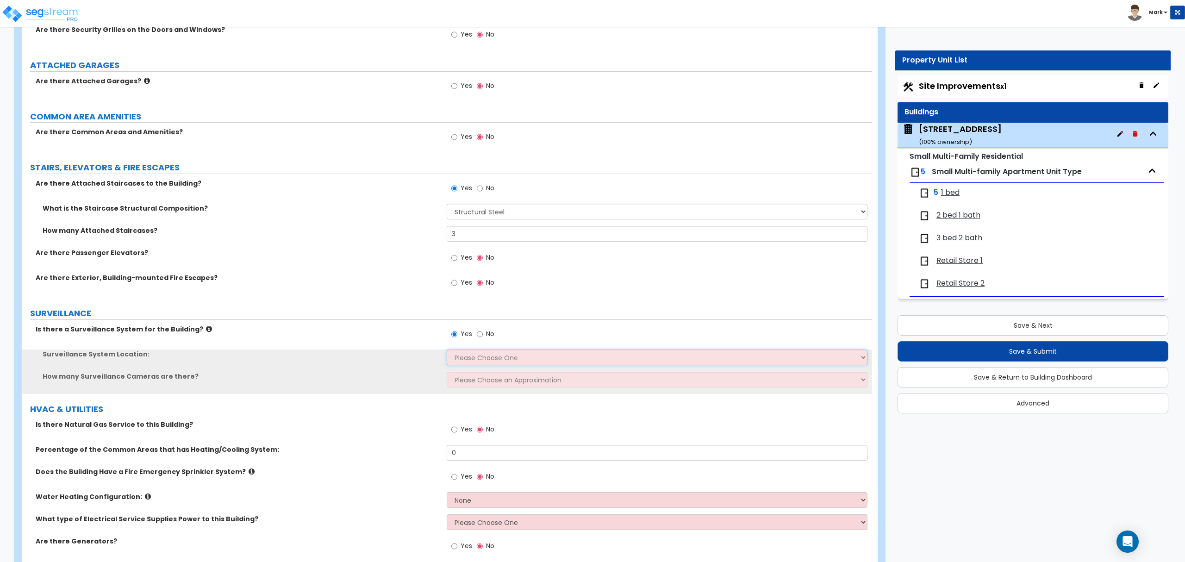
click at [460, 355] on select "Please Choose One Inside the Building Outside the Building Both Inside & Outside" at bounding box center [657, 357] width 420 height 16
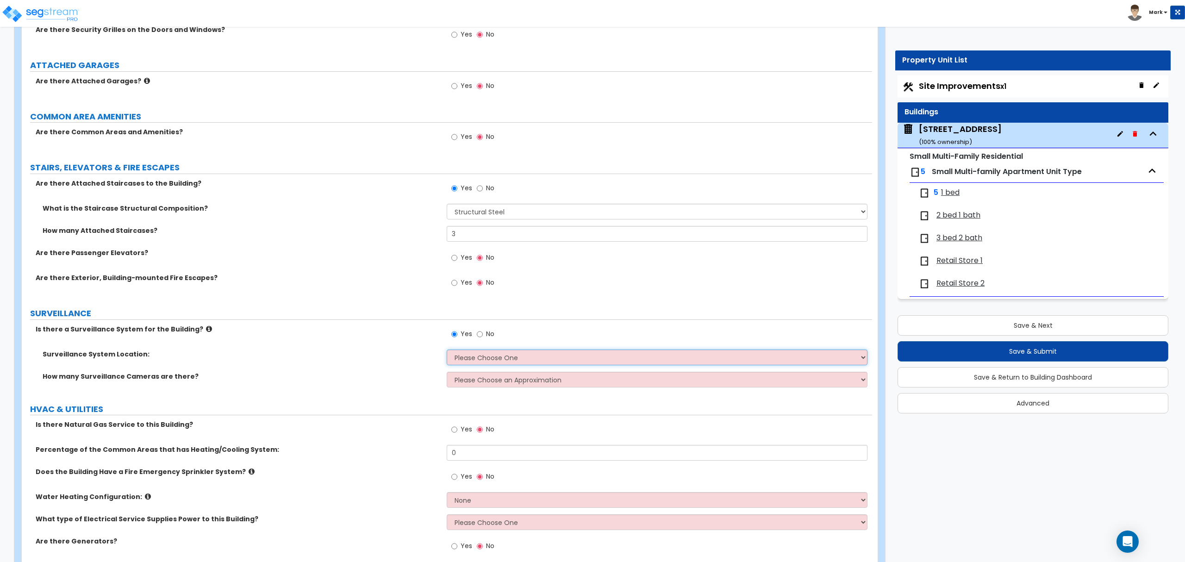
select select "2"
click at [447, 351] on select "Please Choose One Inside the Building Outside the Building Both Inside & Outside" at bounding box center [657, 357] width 420 height 16
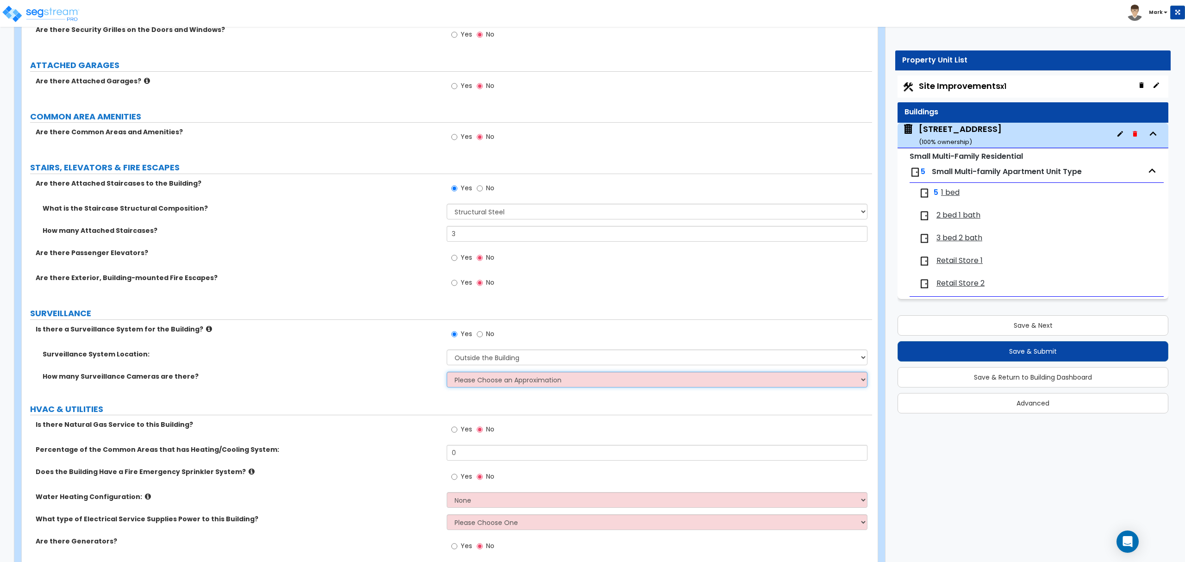
click at [461, 378] on select "Please Choose an Approximation Barely Noticed Any Noticed a Couple Frequently S…" at bounding box center [657, 380] width 420 height 16
click at [447, 374] on select "Please Choose an Approximation Barely Noticed Any Noticed a Couple Frequently S…" at bounding box center [657, 380] width 420 height 16
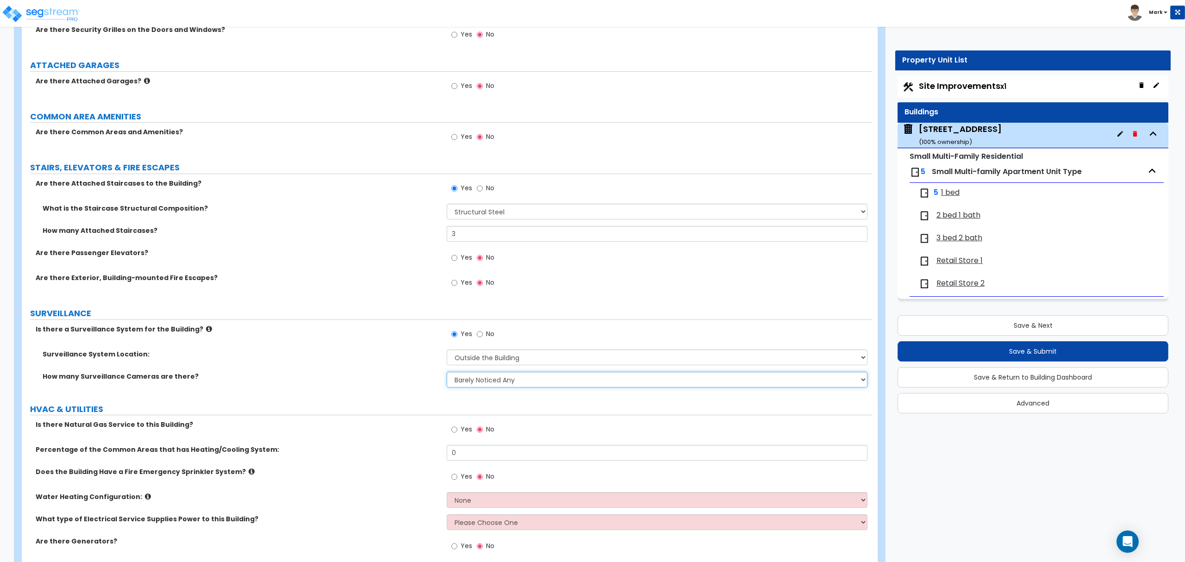
click at [477, 386] on select "Please Choose an Approximation Barely Noticed Any Noticed a Couple Frequently S…" at bounding box center [657, 380] width 420 height 16
select select "2"
click at [447, 374] on select "Please Choose an Approximation Barely Noticed Any Noticed a Couple Frequently S…" at bounding box center [657, 380] width 420 height 16
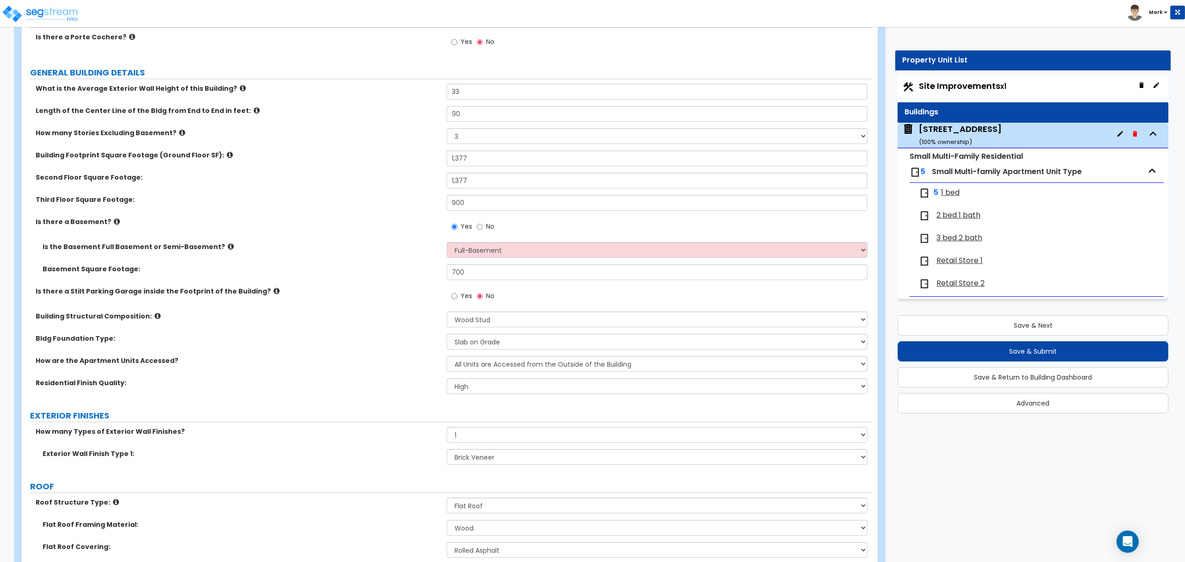
scroll to position [0, 0]
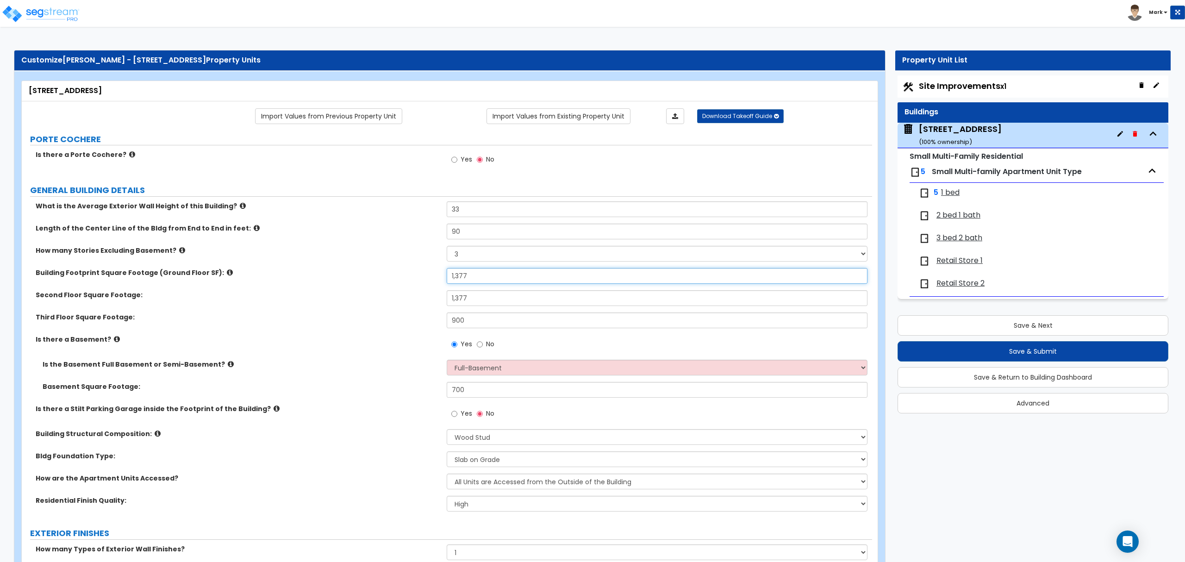
drag, startPoint x: 486, startPoint y: 274, endPoint x: 349, endPoint y: 301, distance: 139.5
click at [349, 301] on div "What is the Average Exterior Wall Height of this Building? 33 Length of the Cen…" at bounding box center [447, 359] width 836 height 317
type input "1,986"
click at [510, 302] on input "1,377" at bounding box center [657, 298] width 420 height 16
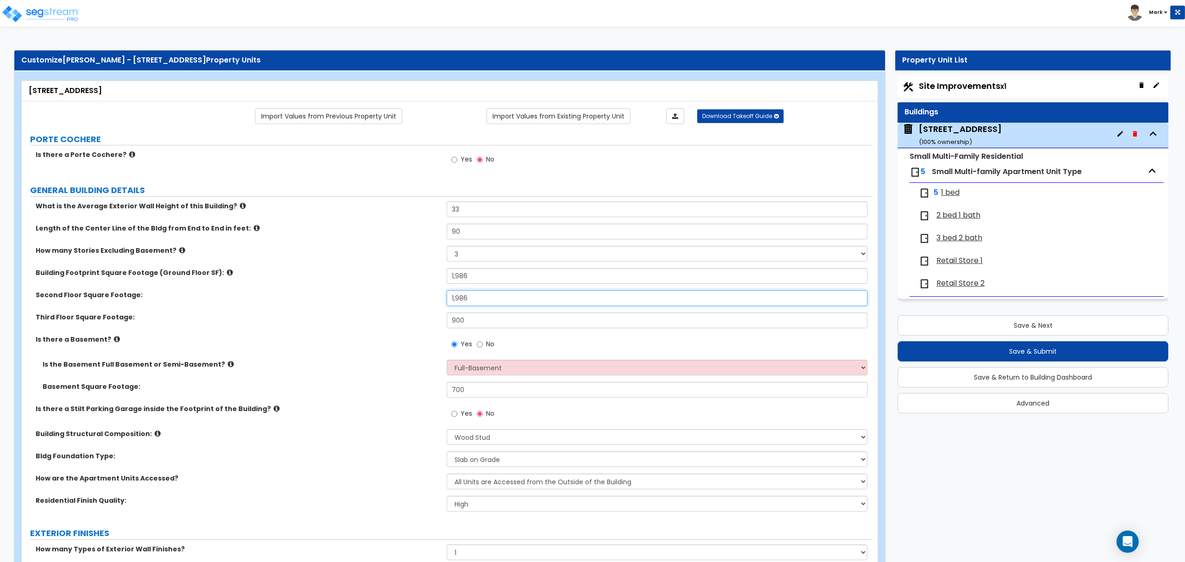
type input "1,986"
click at [480, 320] on input "900" at bounding box center [657, 320] width 420 height 16
type input "1,986"
click at [476, 392] on input "700" at bounding box center [657, 390] width 420 height 16
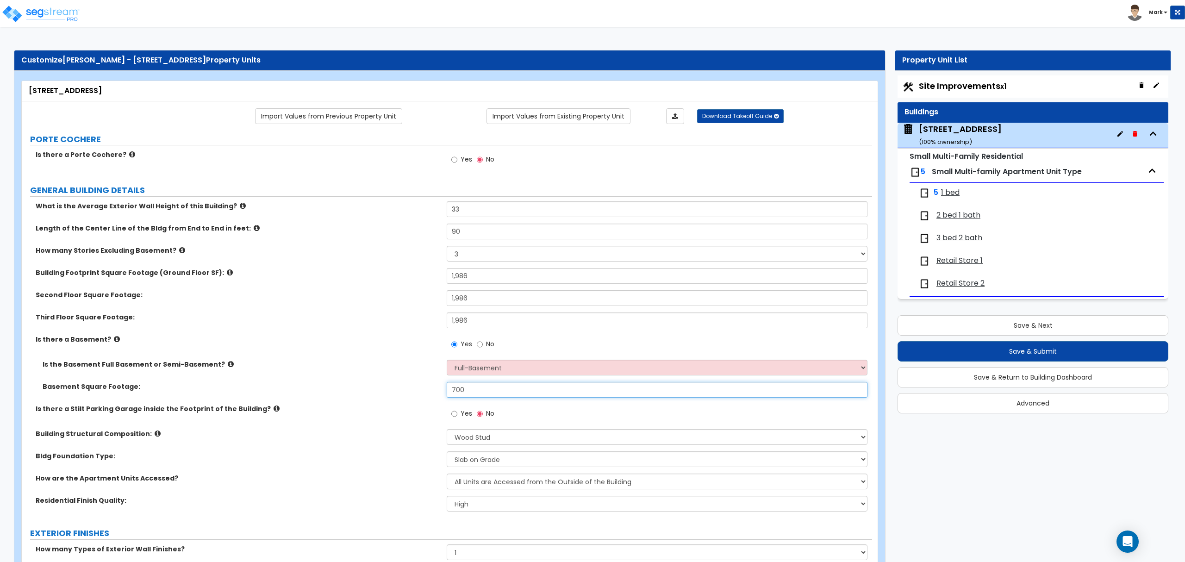
click at [476, 392] on input "700" at bounding box center [657, 390] width 420 height 16
type input "1,986"
click at [459, 276] on input "1,986" at bounding box center [657, 276] width 420 height 16
drag, startPoint x: 466, startPoint y: 323, endPoint x: 494, endPoint y: 319, distance: 28.9
click at [468, 323] on input "1,986" at bounding box center [657, 320] width 420 height 16
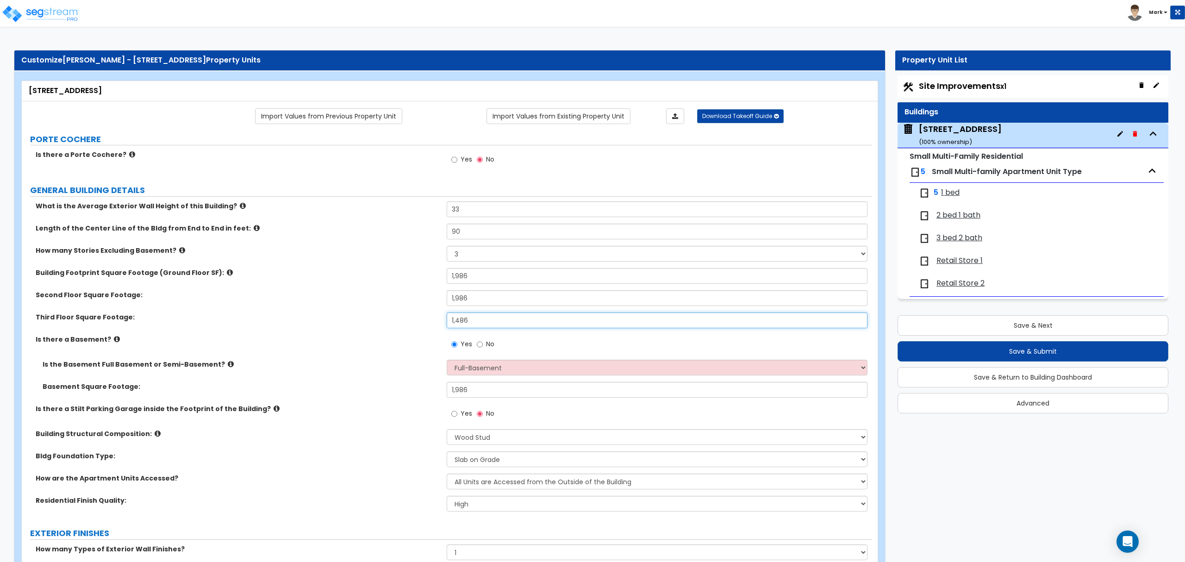
type input "1,486"
click at [461, 390] on input "1,986" at bounding box center [657, 390] width 420 height 16
type input "1,486"
drag, startPoint x: 429, startPoint y: 302, endPoint x: 406, endPoint y: 305, distance: 22.9
click at [406, 306] on div "Second Floor Square Footage: 1,986" at bounding box center [447, 301] width 850 height 22
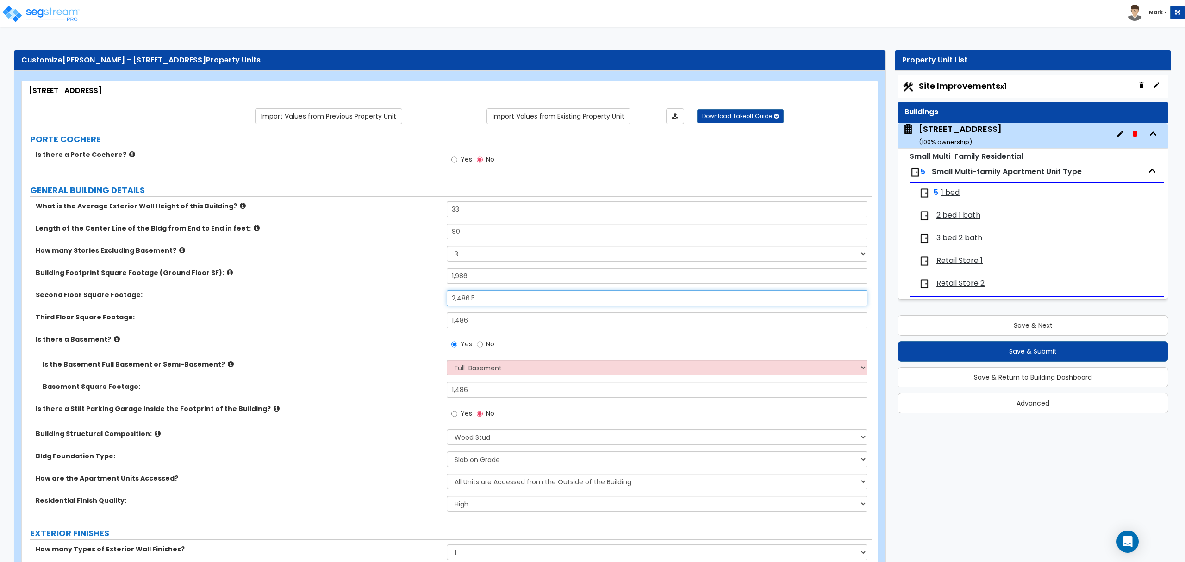
click at [482, 299] on input "2,486.5" at bounding box center [657, 298] width 420 height 16
type input "2,486.5"
click at [515, 281] on input "1,986" at bounding box center [657, 276] width 420 height 16
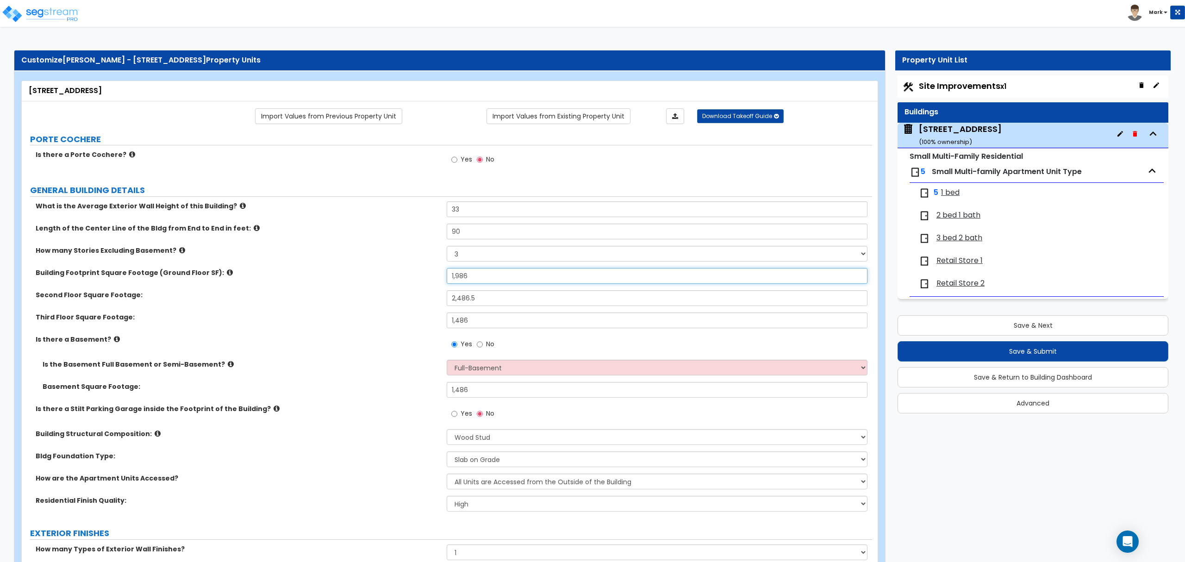
click at [515, 281] on input "1,986" at bounding box center [657, 276] width 420 height 16
paste input "2486.5"
type input "2486.5"
click at [510, 318] on input "1,486" at bounding box center [657, 320] width 420 height 16
type input "1,486.5"
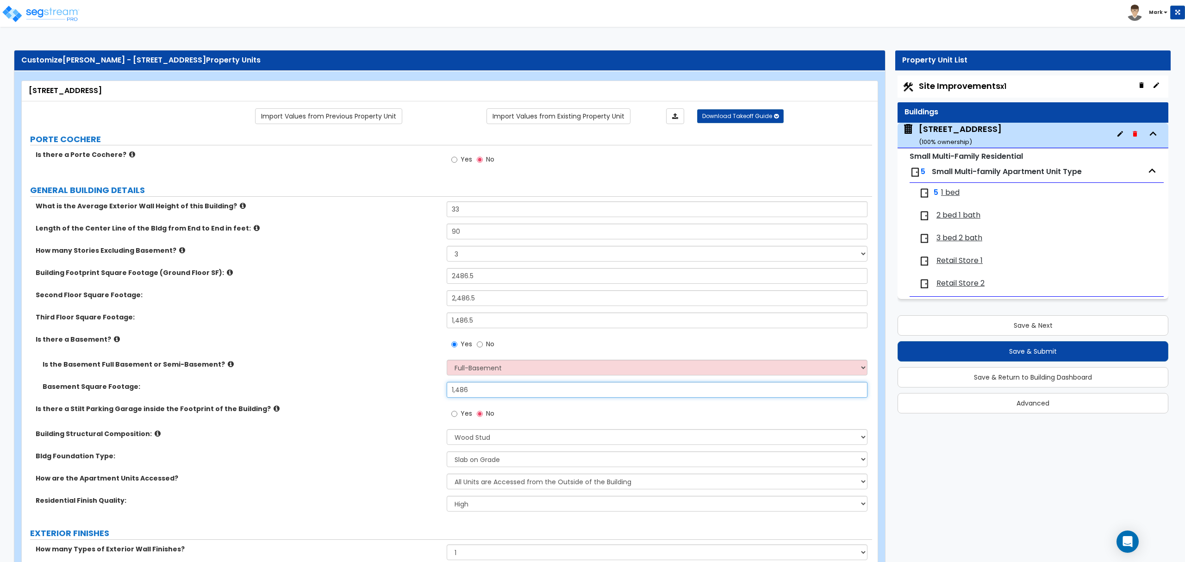
click at [472, 390] on input "1,486" at bounding box center [657, 390] width 420 height 16
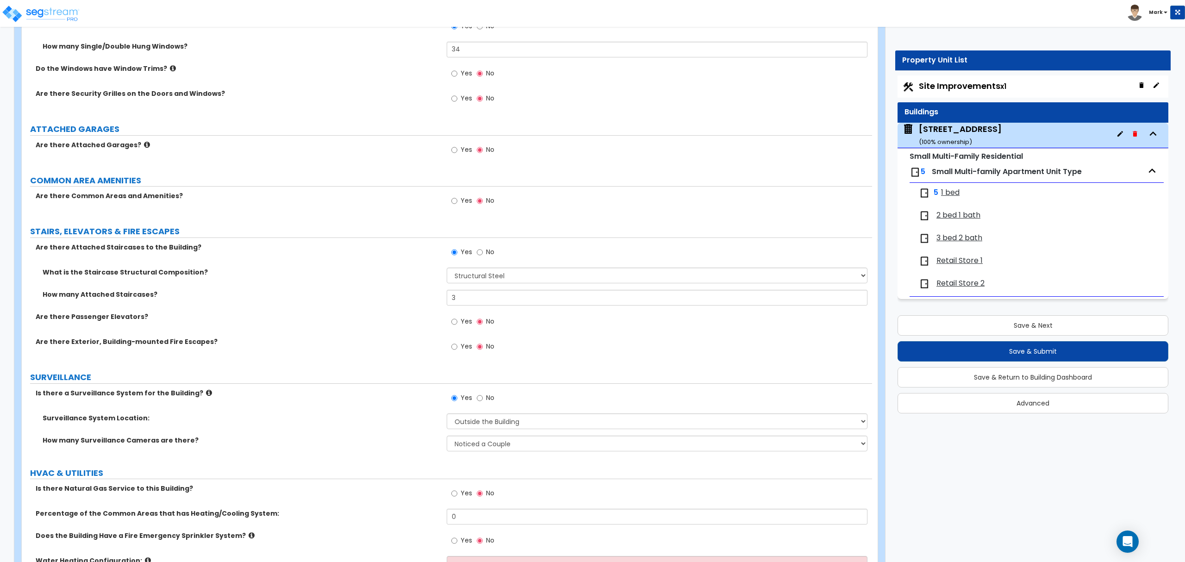
scroll to position [1562, 0]
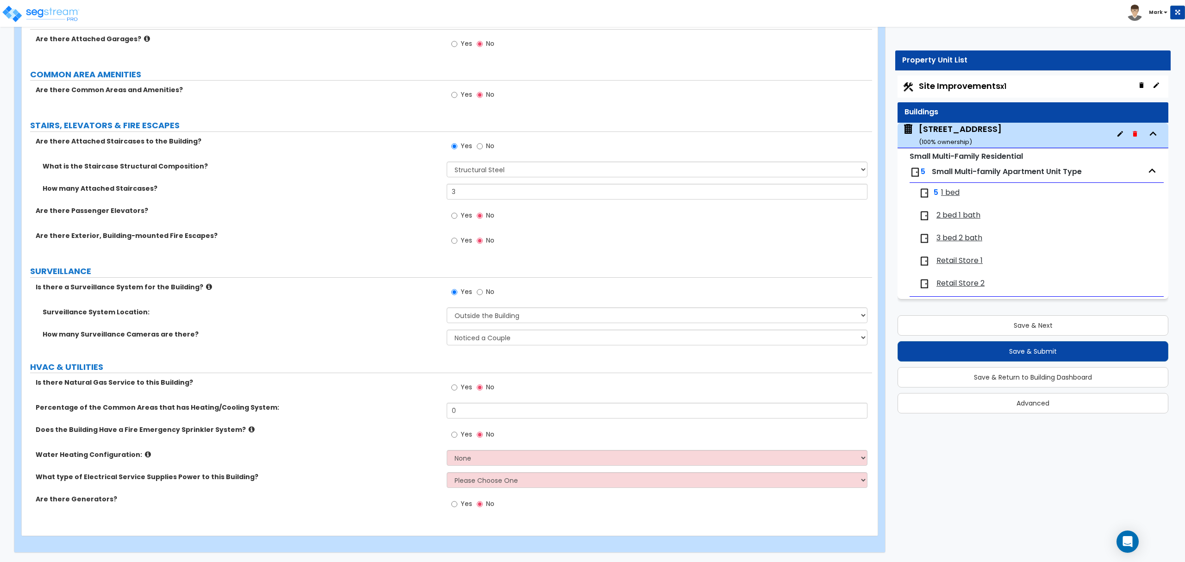
type input "1,486.5"
drag, startPoint x: 454, startPoint y: 399, endPoint x: 456, endPoint y: 390, distance: 9.1
click at [454, 399] on div "Yes No" at bounding box center [473, 388] width 52 height 21
click at [456, 384] on input "Yes" at bounding box center [454, 387] width 6 height 10
radio input "true"
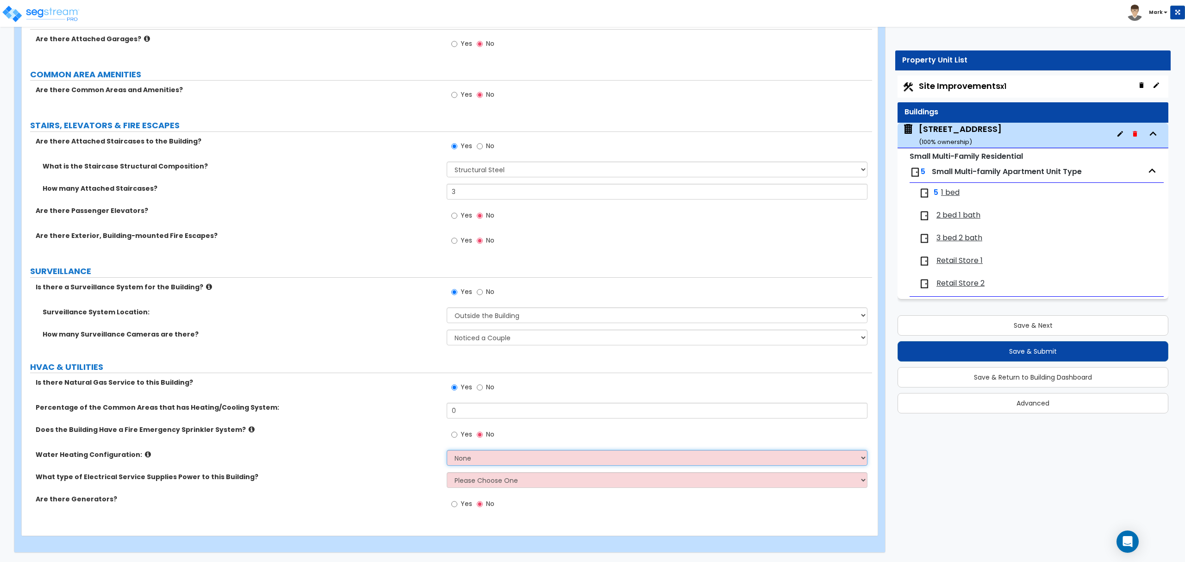
click at [468, 451] on select "None Water Heater for Multiple Units Water Heater for Individual Units" at bounding box center [657, 458] width 420 height 16
select select "2"
click at [447, 450] on select "None Water Heater for Multiple Units Water Heater for Individual Units" at bounding box center [657, 458] width 420 height 16
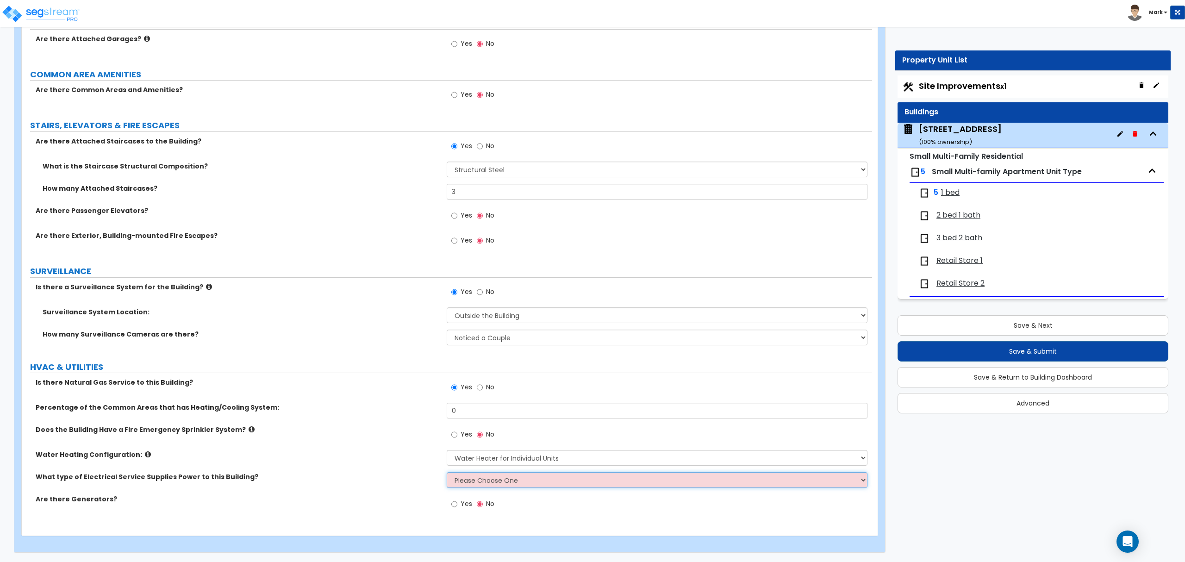
click at [480, 482] on select "Please Choose One Overhead Underground" at bounding box center [657, 480] width 420 height 16
click at [447, 472] on select "Please Choose One Overhead Underground" at bounding box center [657, 480] width 420 height 16
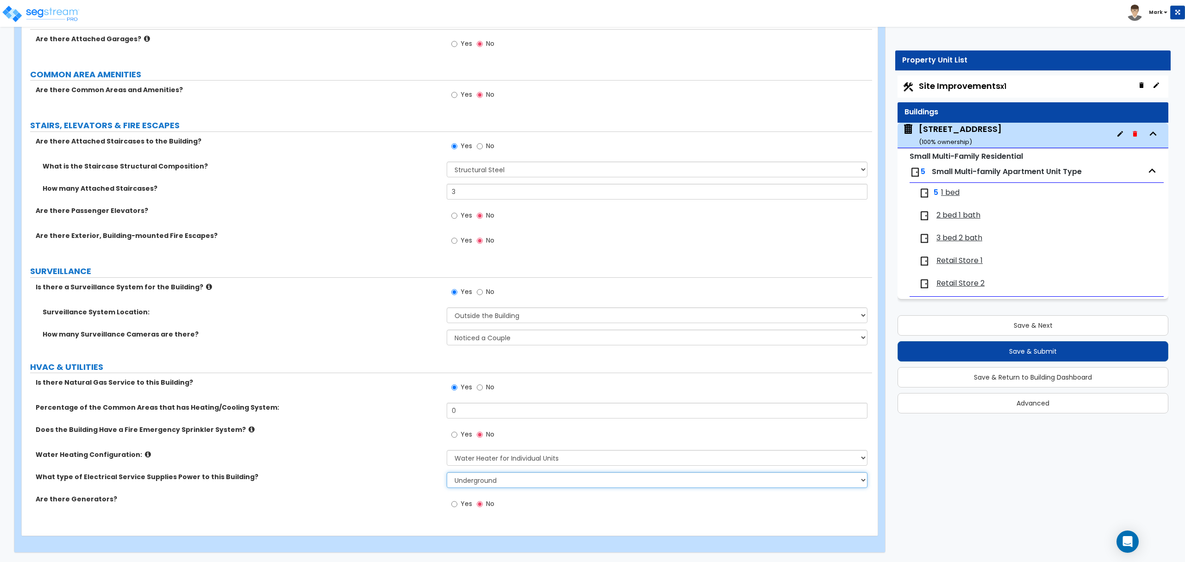
click at [470, 483] on select "Please Choose One Overhead Underground" at bounding box center [657, 480] width 420 height 16
select select "1"
click at [447, 472] on select "Please Choose One Overhead Underground" at bounding box center [657, 480] width 420 height 16
click at [290, 488] on div "What type of Electrical Service Supplies Power to this Building? Please Choose …" at bounding box center [447, 483] width 850 height 22
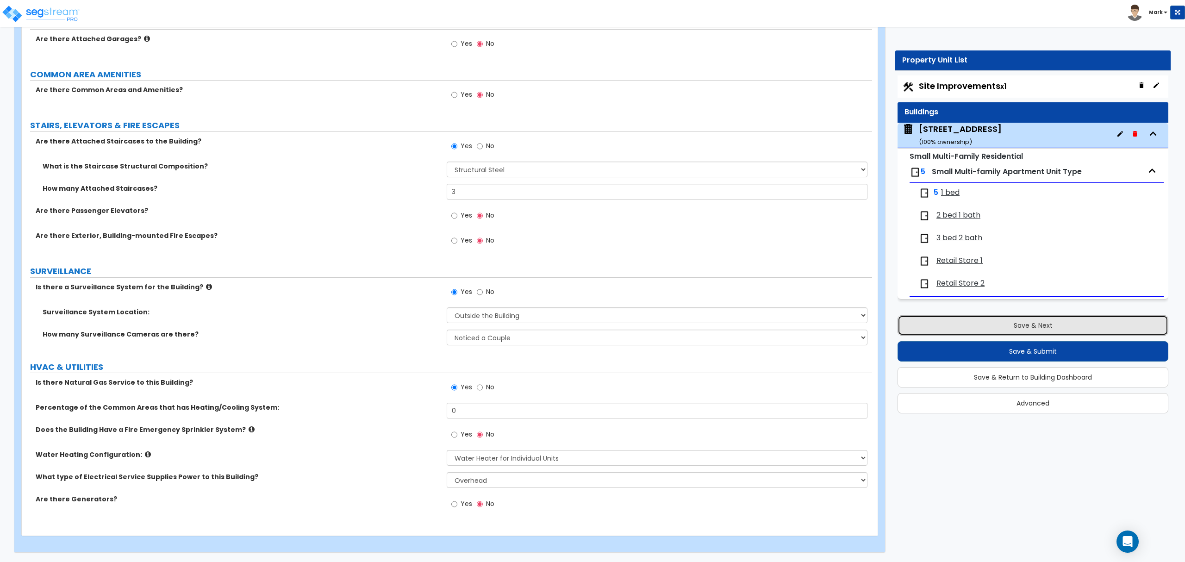
click at [979, 336] on button "Save & Next" at bounding box center [1032, 325] width 271 height 20
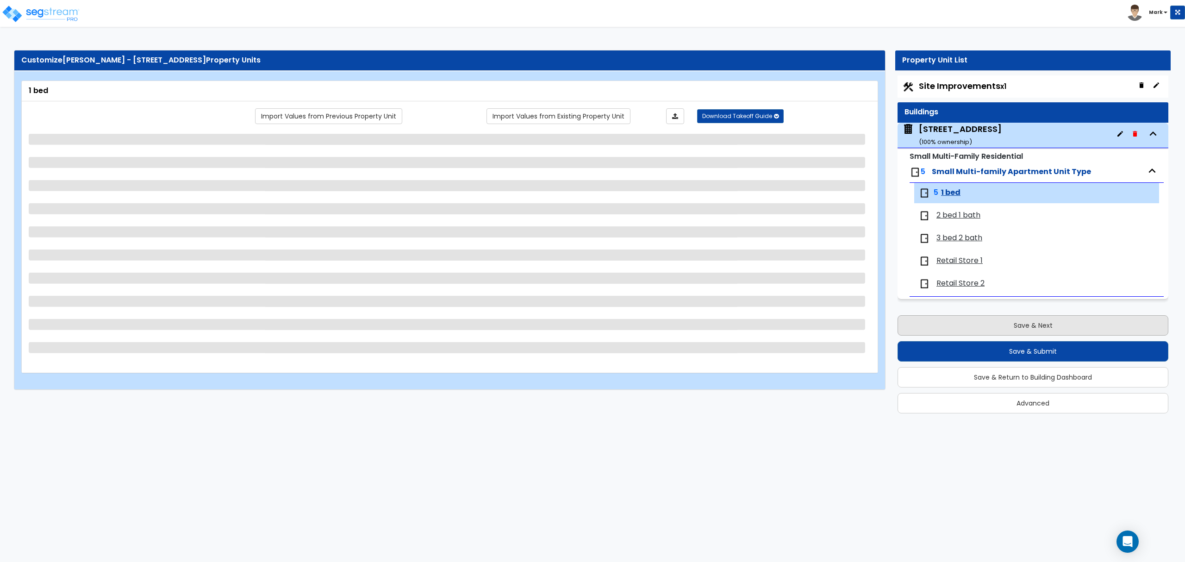
scroll to position [0, 0]
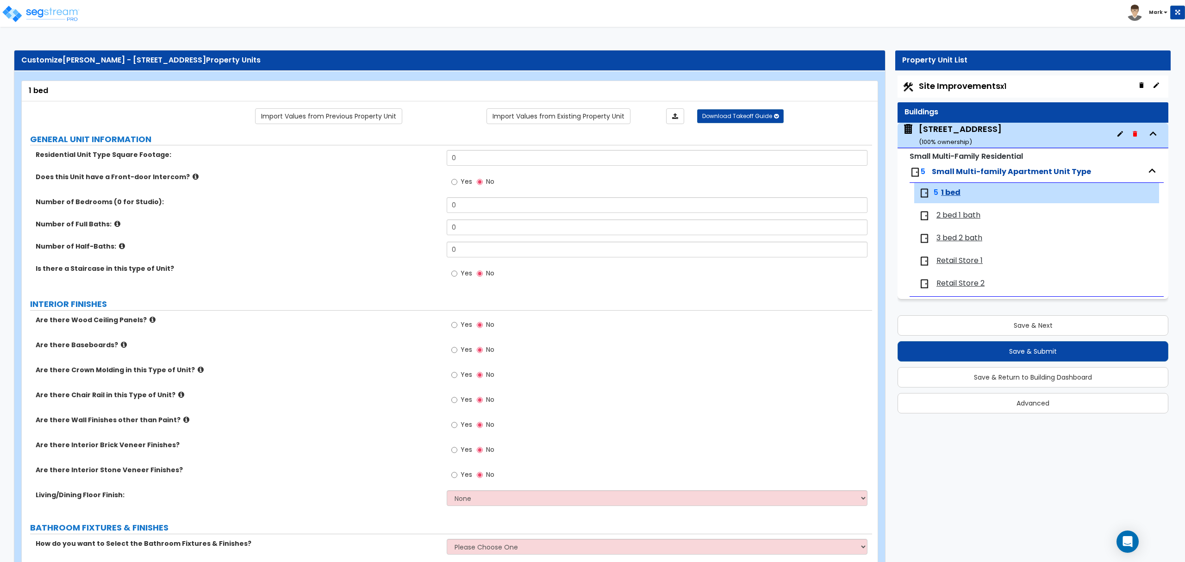
click at [457, 169] on div "Residential Unit Type Square Footage: 0" at bounding box center [447, 161] width 850 height 22
click at [461, 158] on input "0" at bounding box center [657, 158] width 420 height 16
click at [462, 158] on input "0" at bounding box center [657, 158] width 420 height 16
click at [467, 160] on input "0" at bounding box center [657, 158] width 420 height 16
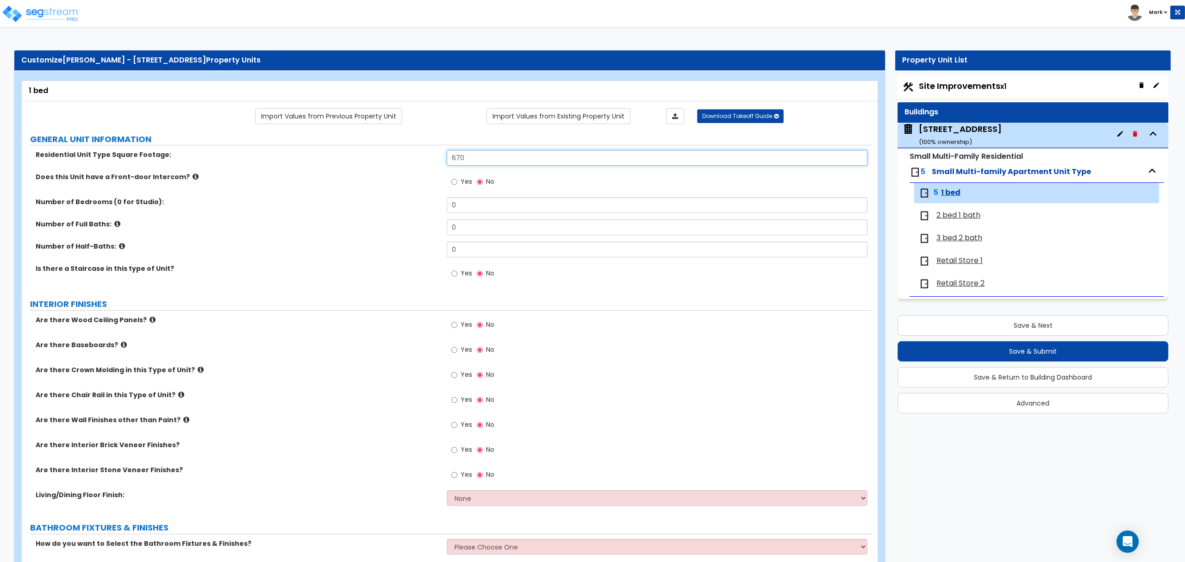
type input "670"
click at [966, 218] on span "2 bed 1 bath" at bounding box center [958, 215] width 44 height 11
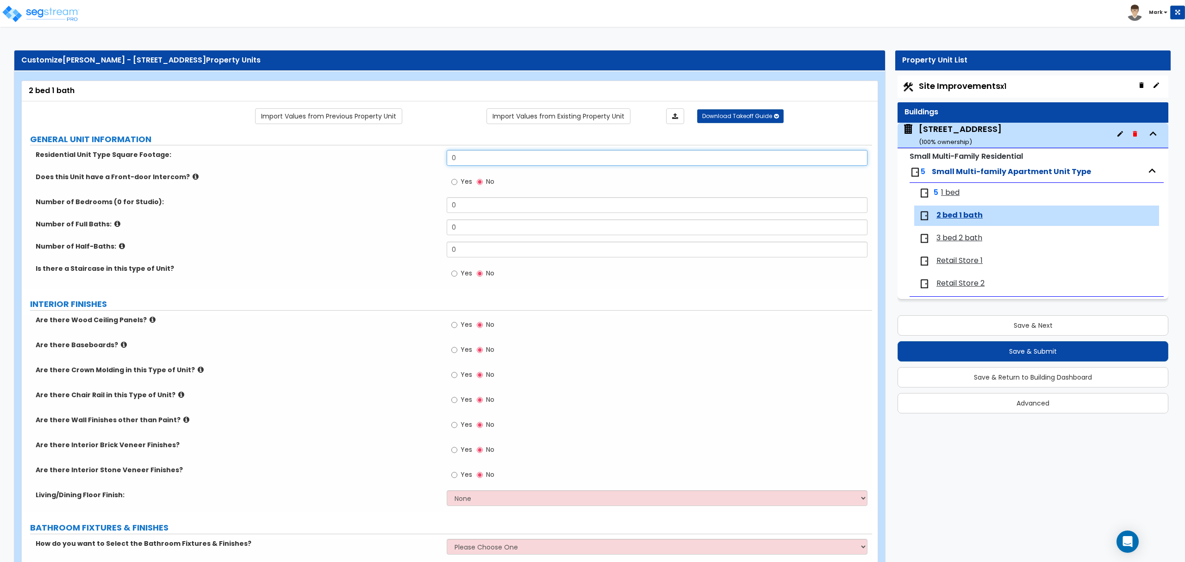
click at [480, 162] on input "0" at bounding box center [657, 158] width 420 height 16
type input "990"
click at [950, 242] on span "3 bed 2 bath" at bounding box center [959, 238] width 46 height 11
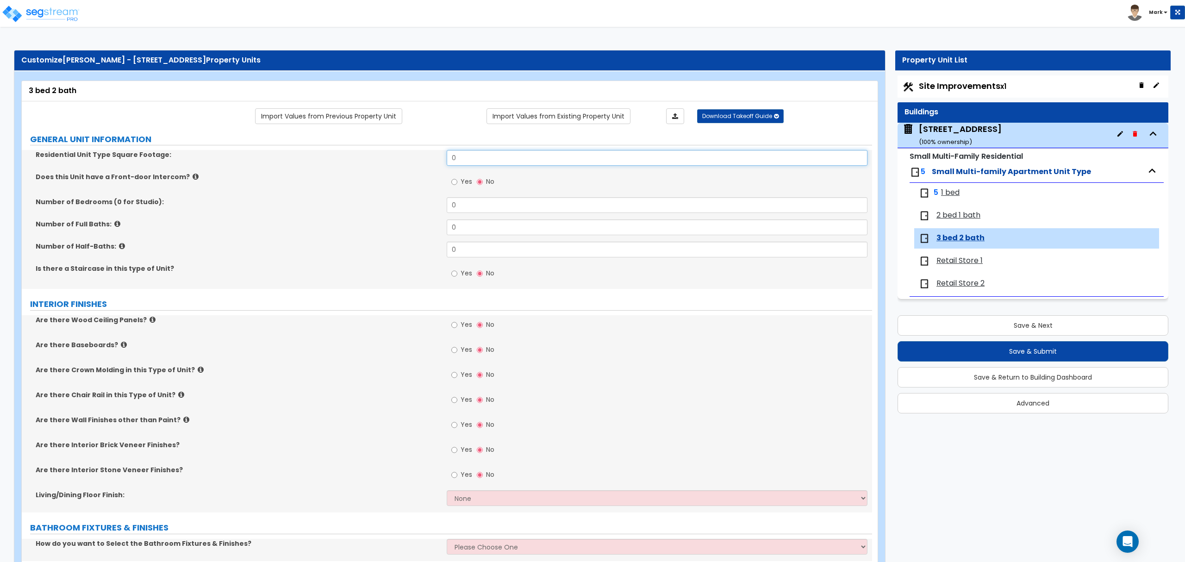
click at [480, 152] on input "0" at bounding box center [657, 158] width 420 height 16
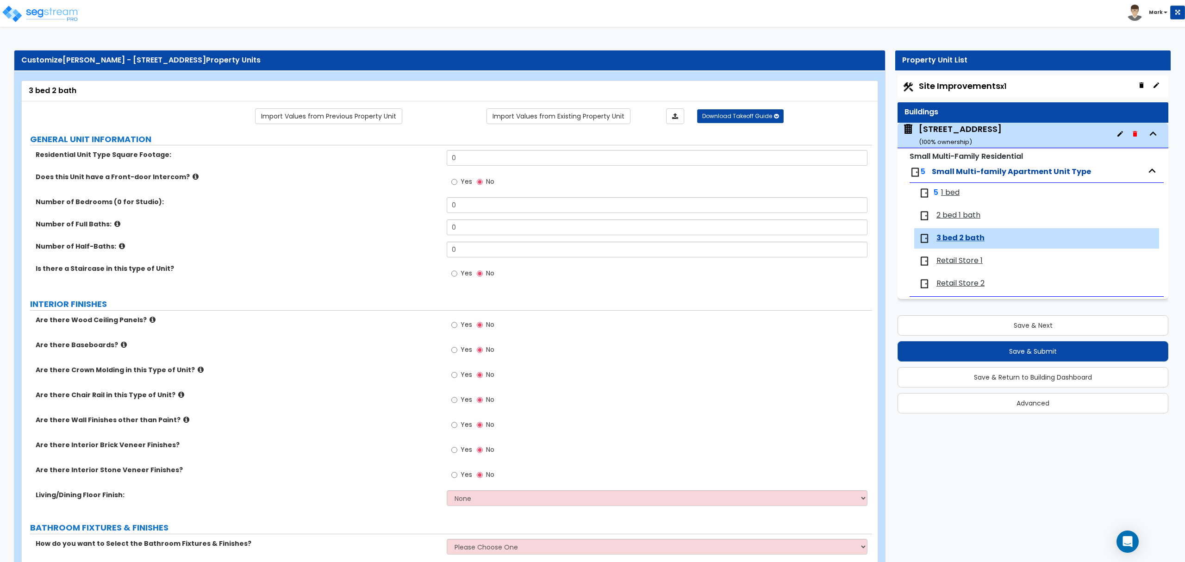
drag, startPoint x: 480, startPoint y: 152, endPoint x: 443, endPoint y: 160, distance: 37.4
click at [443, 159] on div "Residential Unit Type Square Footage:" at bounding box center [234, 154] width 425 height 9
click at [466, 161] on input "0" at bounding box center [657, 158] width 420 height 16
drag, startPoint x: 466, startPoint y: 161, endPoint x: 480, endPoint y: 165, distance: 15.4
click at [466, 162] on input "0" at bounding box center [657, 158] width 420 height 16
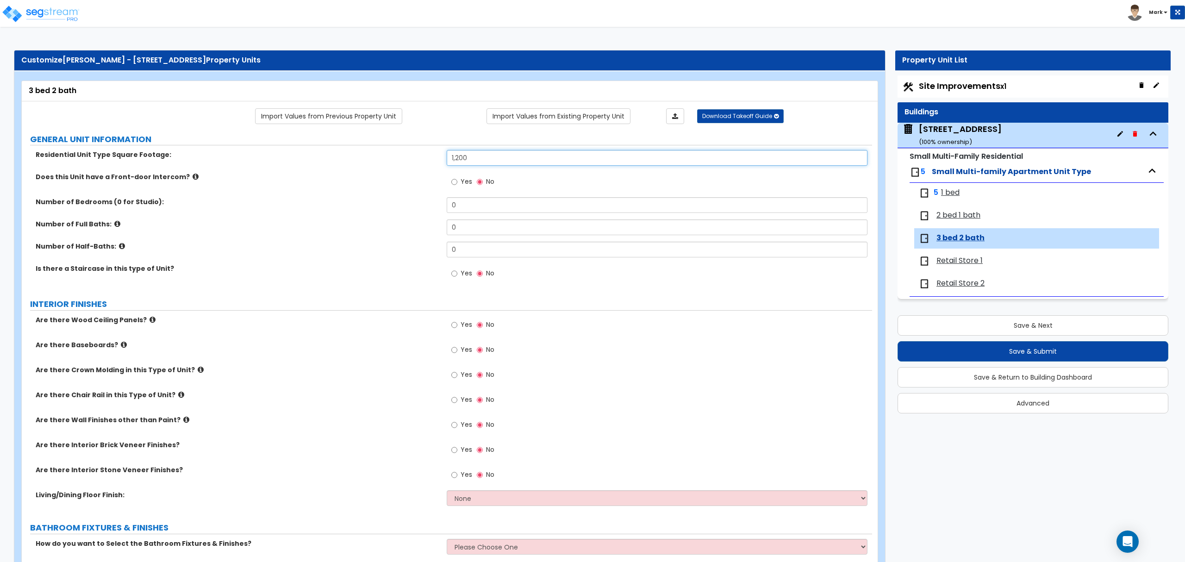
type input "1,200"
click at [939, 264] on span "Retail Store 1" at bounding box center [959, 260] width 46 height 11
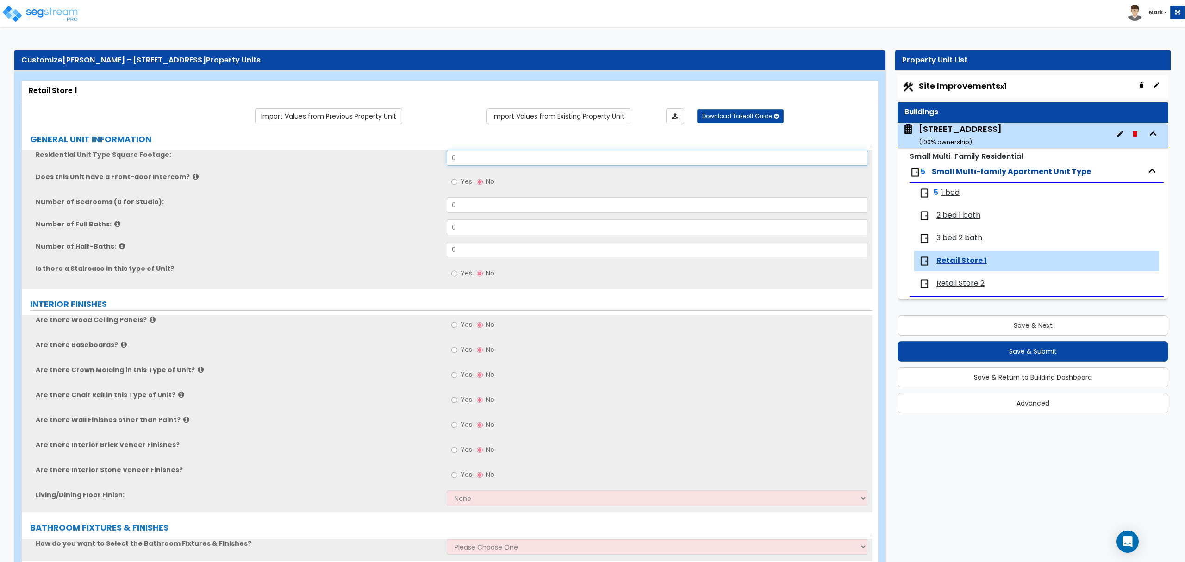
click at [469, 160] on input "0" at bounding box center [657, 158] width 420 height 16
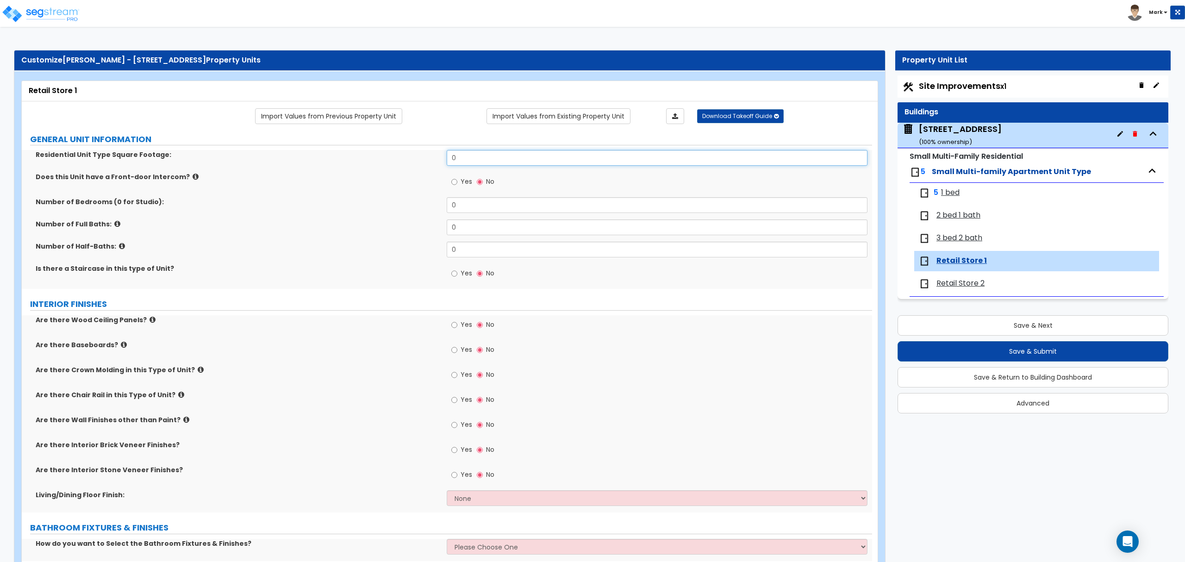
click at [469, 160] on input "0" at bounding box center [657, 158] width 420 height 16
type input "1,200"
click at [975, 282] on span "Retail Store 2" at bounding box center [960, 283] width 48 height 11
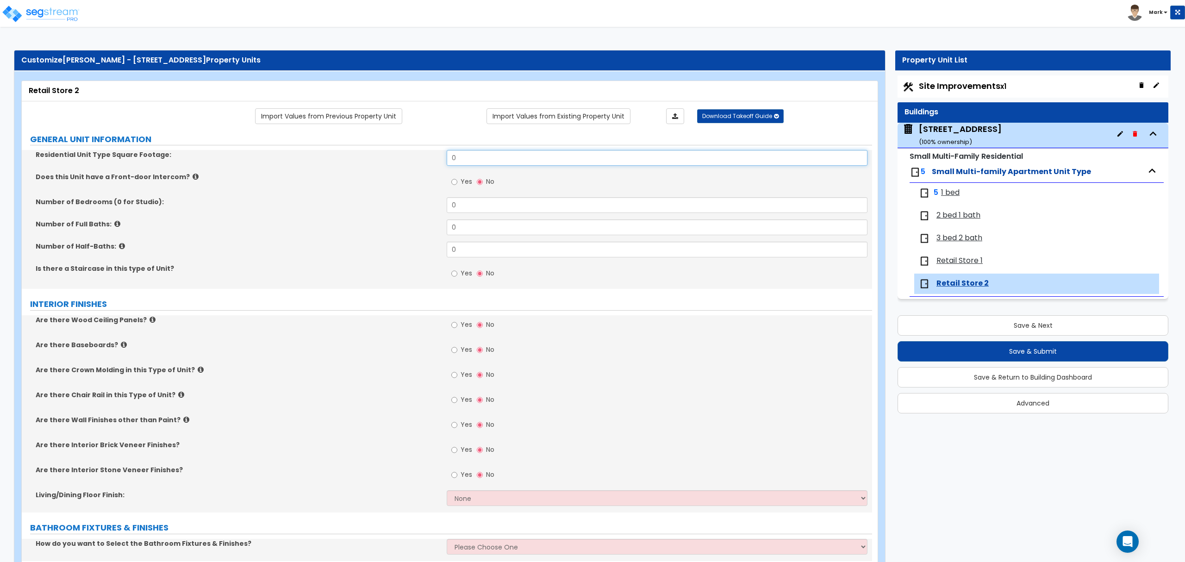
click at [465, 163] on input "0" at bounding box center [657, 158] width 420 height 16
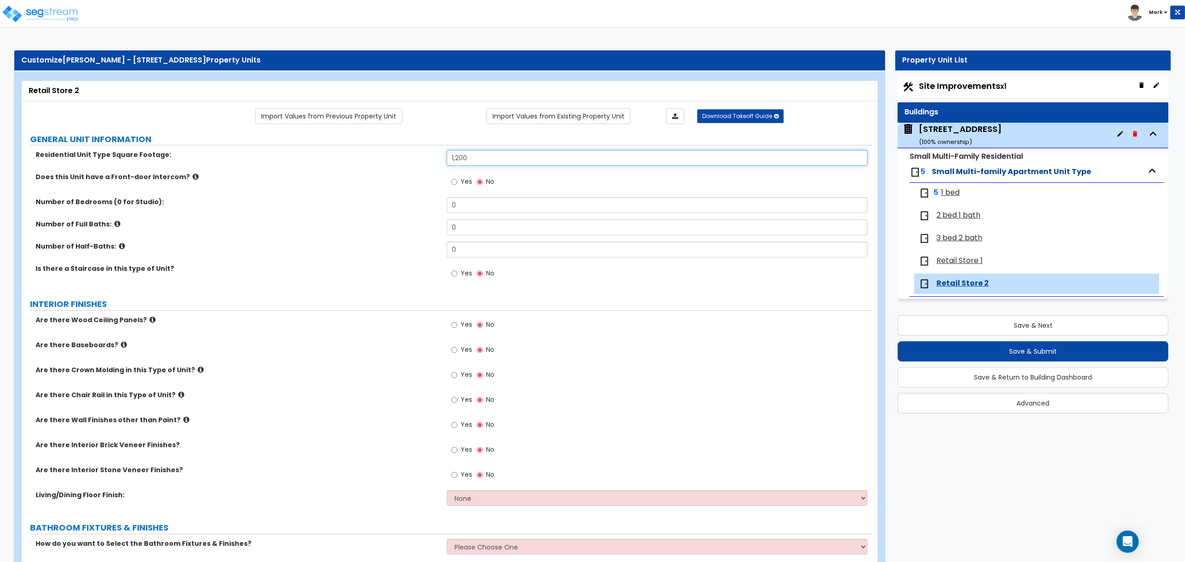
type input "1,200"
click at [971, 218] on span "2 bed 1 bath" at bounding box center [958, 215] width 44 height 11
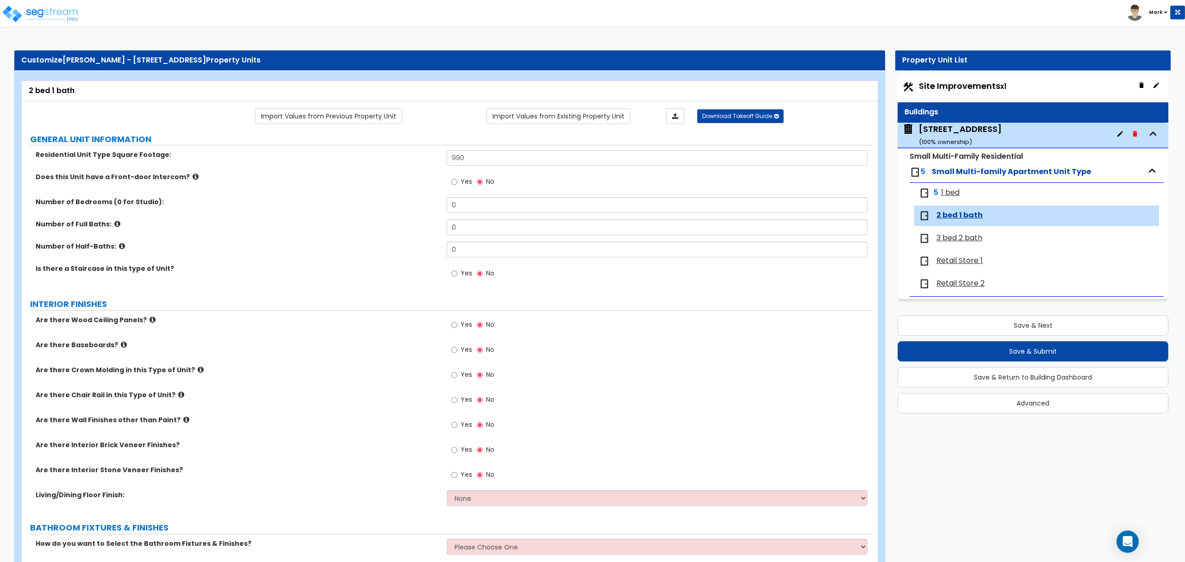
click at [957, 191] on span "1 bed" at bounding box center [950, 192] width 19 height 11
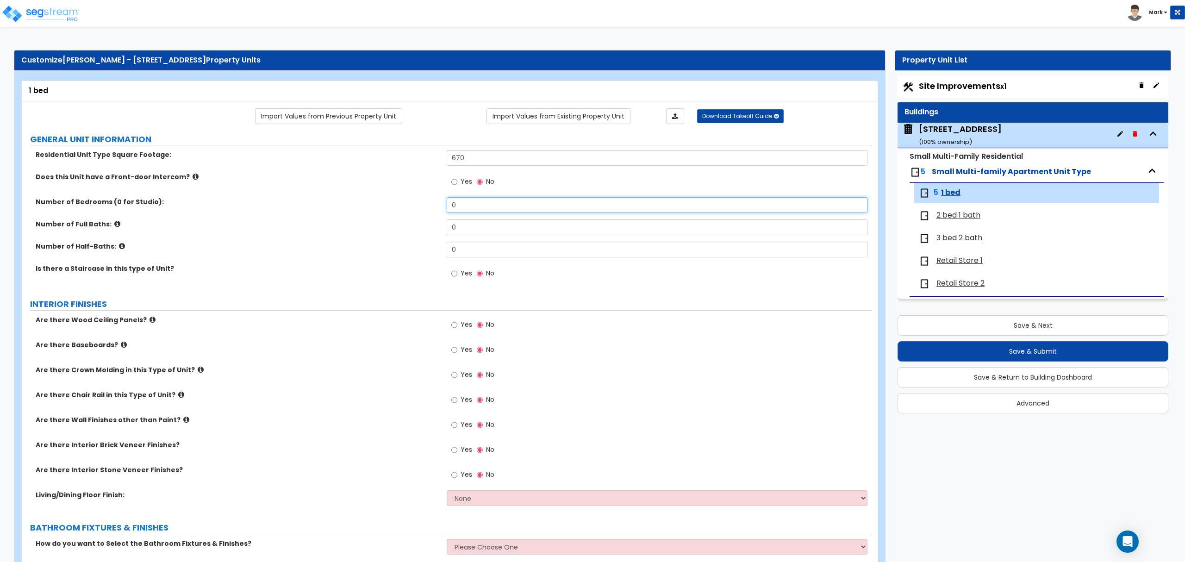
click at [547, 210] on input "0" at bounding box center [657, 205] width 420 height 16
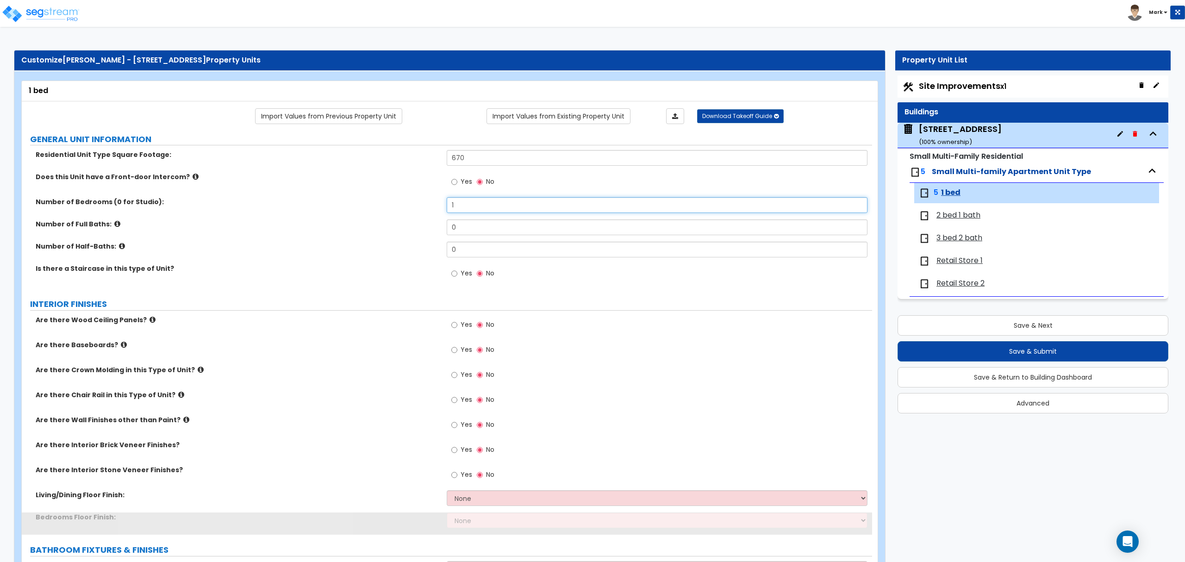
type input "1"
click at [533, 232] on input "0" at bounding box center [657, 227] width 420 height 16
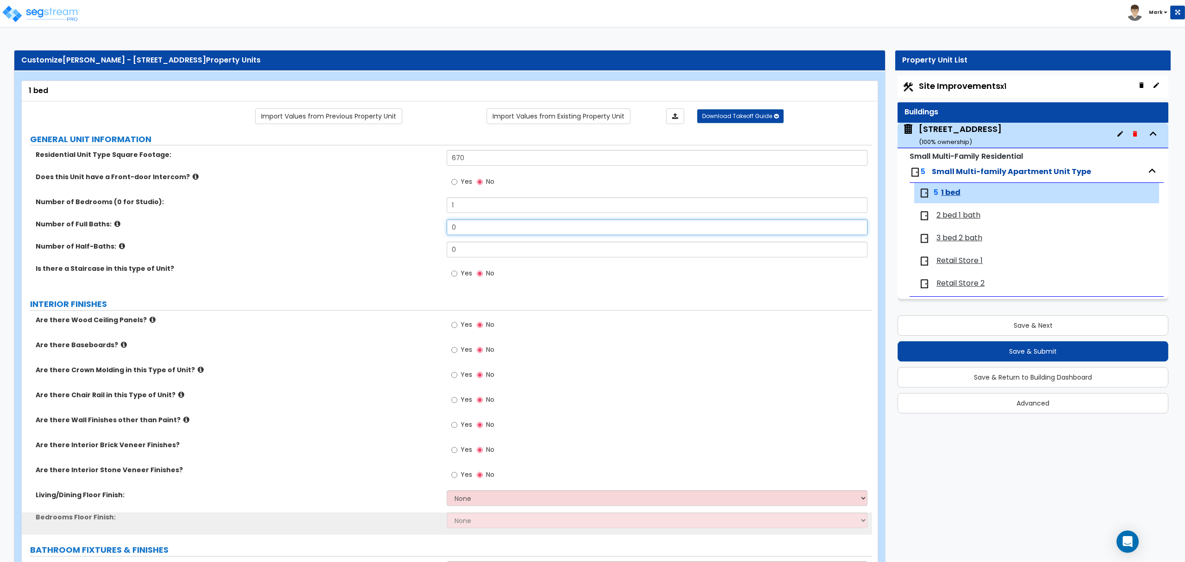
click at [533, 232] on input "0" at bounding box center [657, 227] width 420 height 16
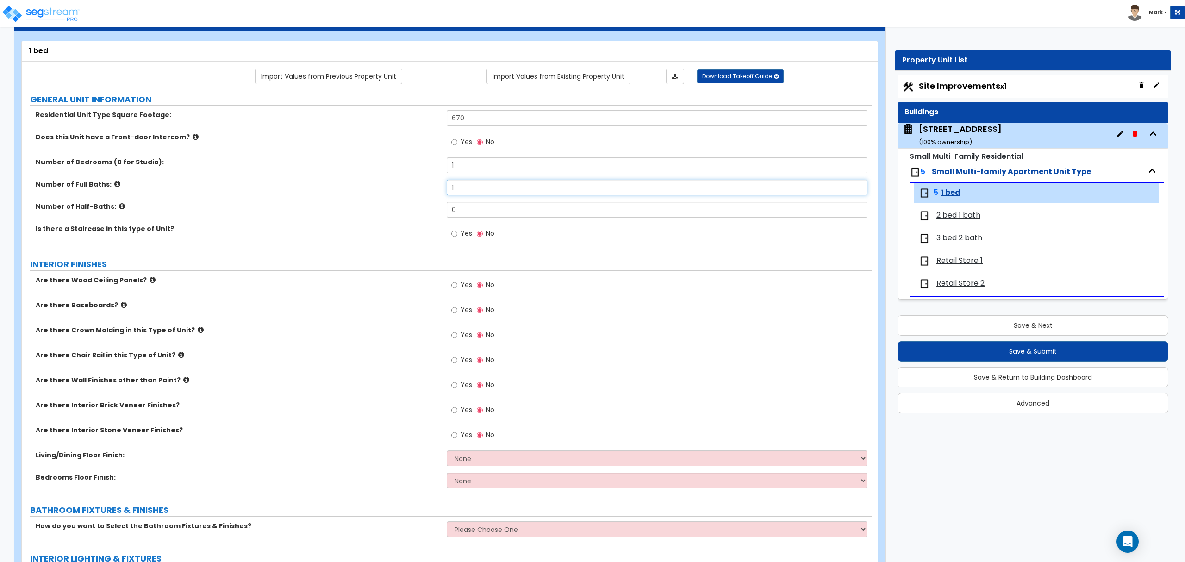
scroll to position [62, 0]
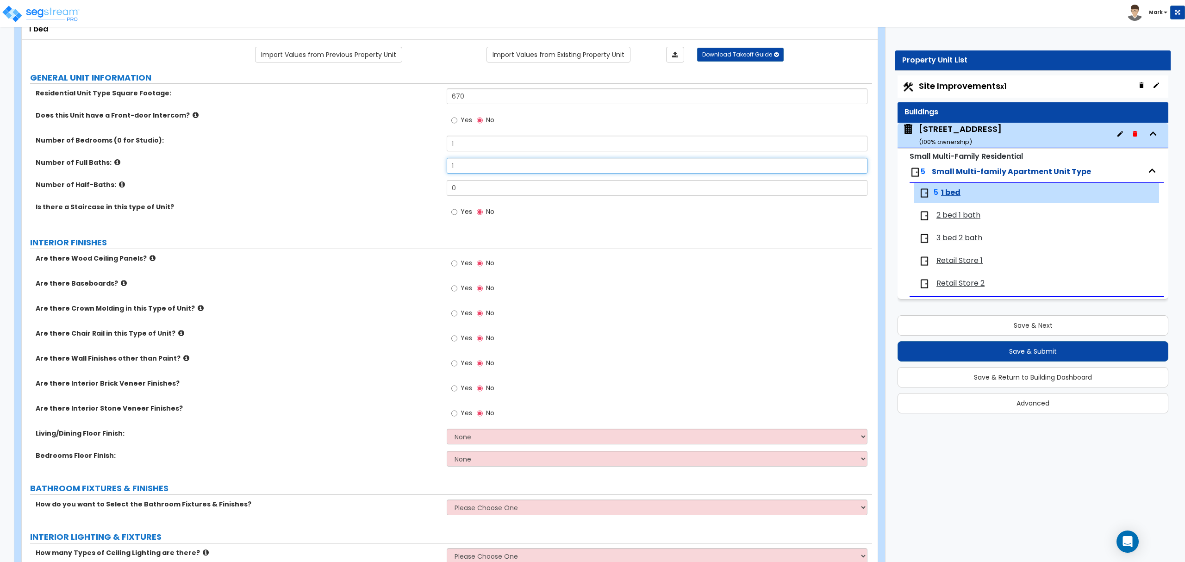
type input "1"
click at [447, 286] on div "Yes No" at bounding box center [473, 289] width 52 height 21
click at [455, 291] on input "Yes" at bounding box center [454, 288] width 6 height 10
radio input "true"
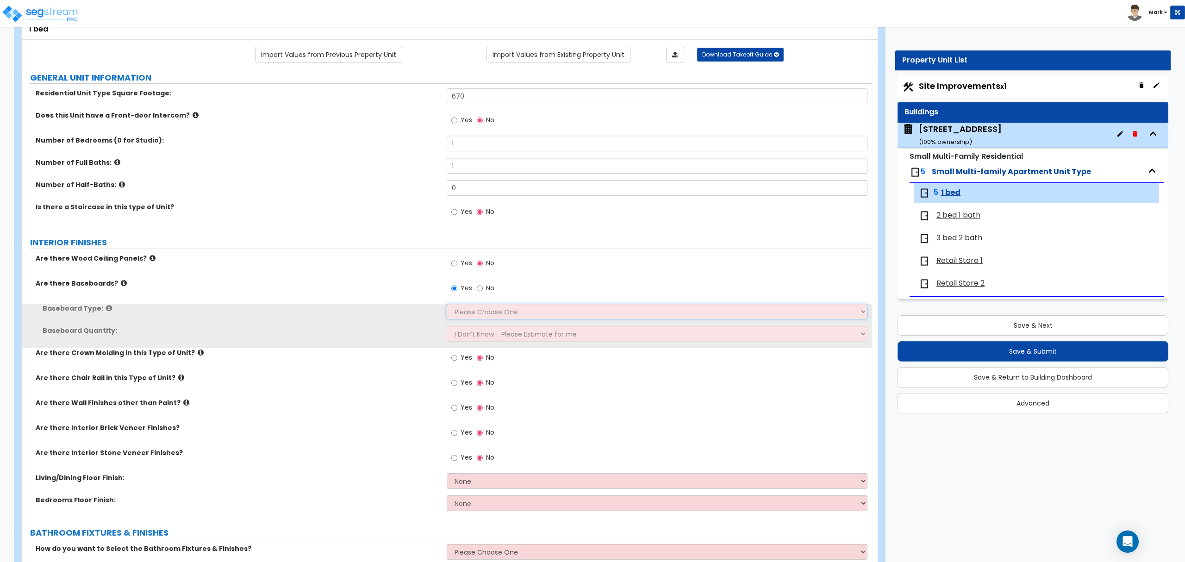
click at [468, 312] on select "Please Choose One Wood Vinyl Carpet Tile" at bounding box center [657, 312] width 420 height 16
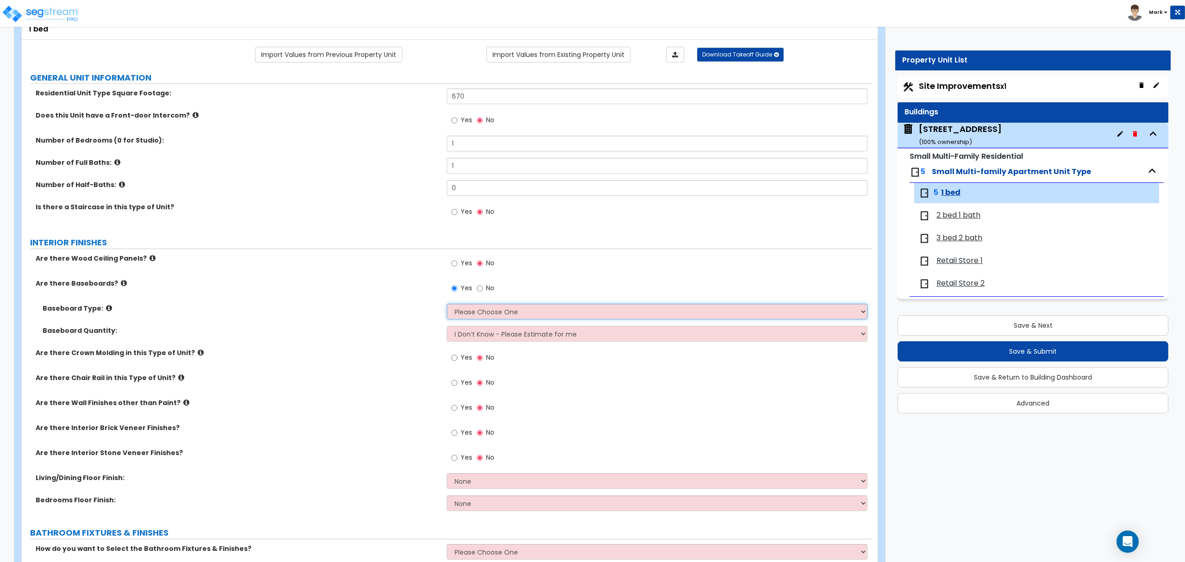
select select "1"
click at [447, 305] on select "Please Choose One Wood Vinyl Carpet Tile" at bounding box center [657, 312] width 420 height 16
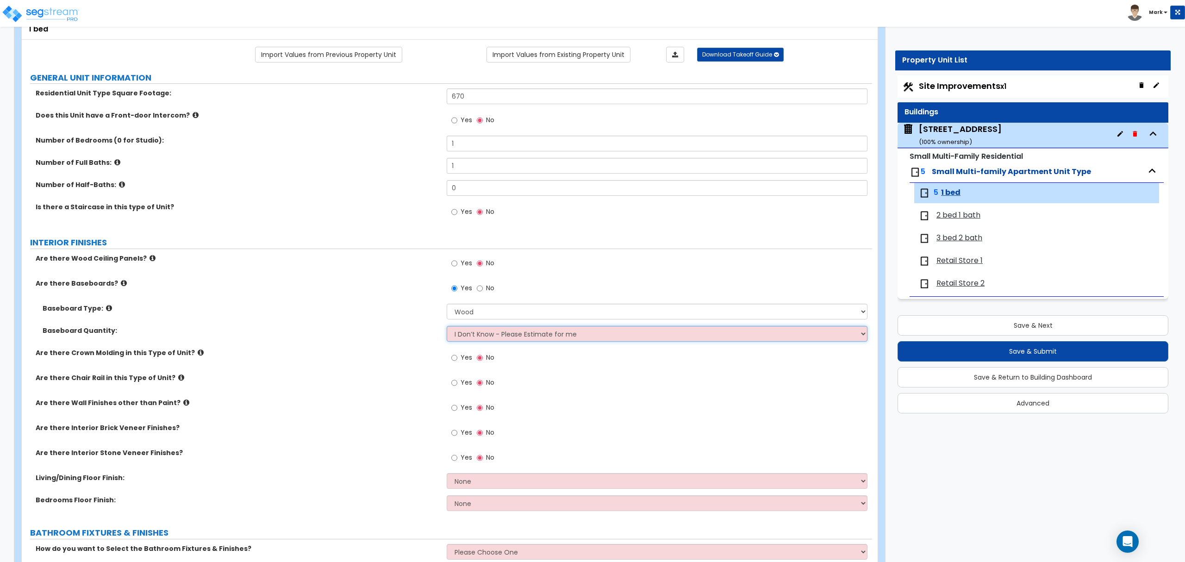
click at [474, 336] on select "I Don’t Know - Please Estimate for me I want to Enter the Linear Footage" at bounding box center [657, 334] width 420 height 16
click at [464, 485] on select "None Tile Flooring Hardwood Flooring Resilient Laminate Flooring VCT Flooring S…" at bounding box center [657, 481] width 420 height 16
click at [507, 483] on select "None Tile Flooring Hardwood Flooring Resilient Laminate Flooring VCT Flooring S…" at bounding box center [657, 481] width 420 height 16
select select "3"
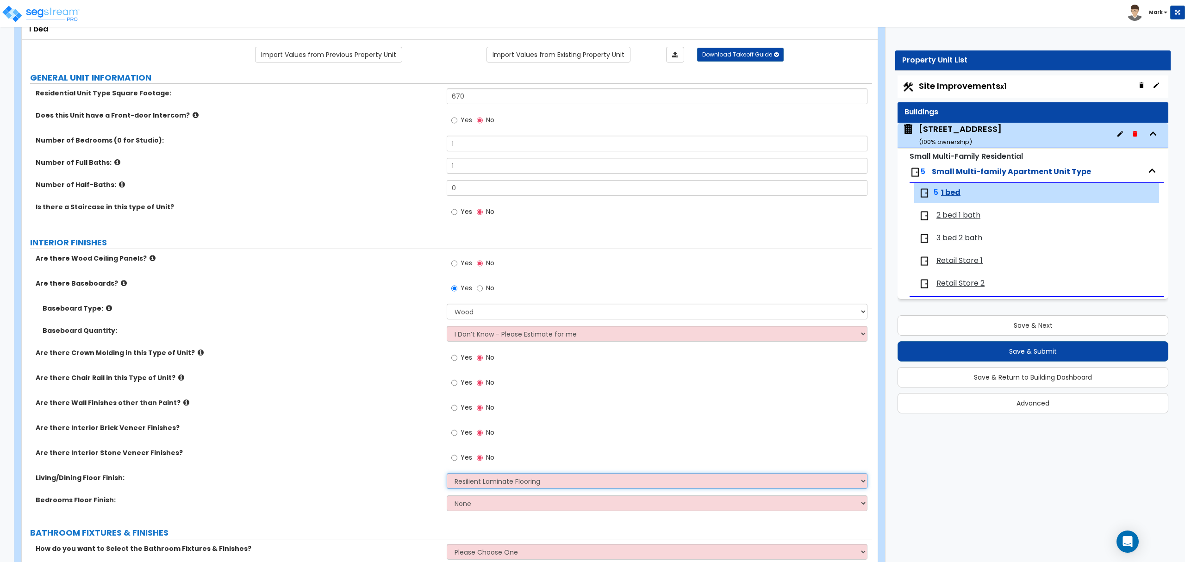
click at [447, 474] on select "None Tile Flooring Hardwood Flooring Resilient Laminate Flooring VCT Flooring S…" at bounding box center [657, 481] width 420 height 16
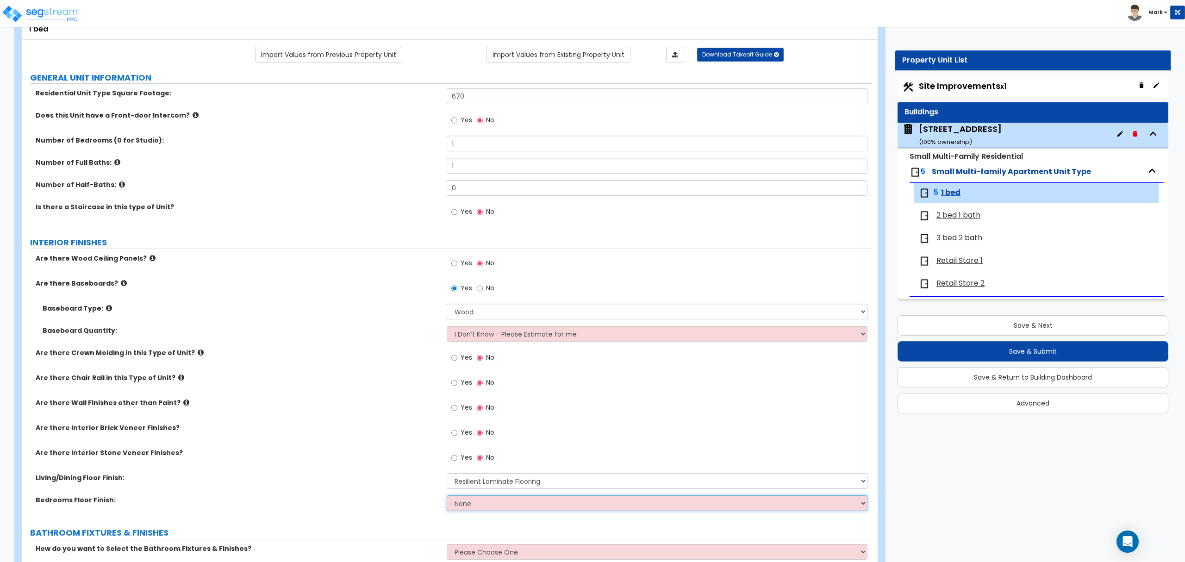
click at [470, 500] on select "None Tile Flooring Hardwood Flooring Resilient Laminate Flooring VCT Flooring S…" at bounding box center [657, 503] width 420 height 16
select select "1"
click at [447, 496] on select "None Tile Flooring Hardwood Flooring Resilient Laminate Flooring VCT Flooring S…" at bounding box center [657, 503] width 420 height 16
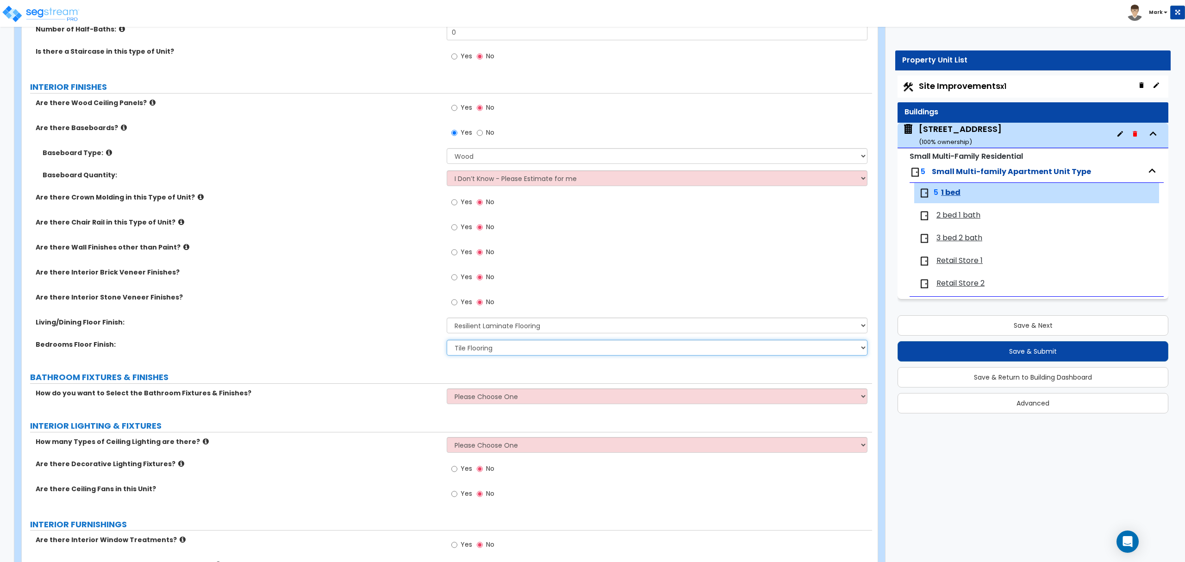
scroll to position [308, 0]
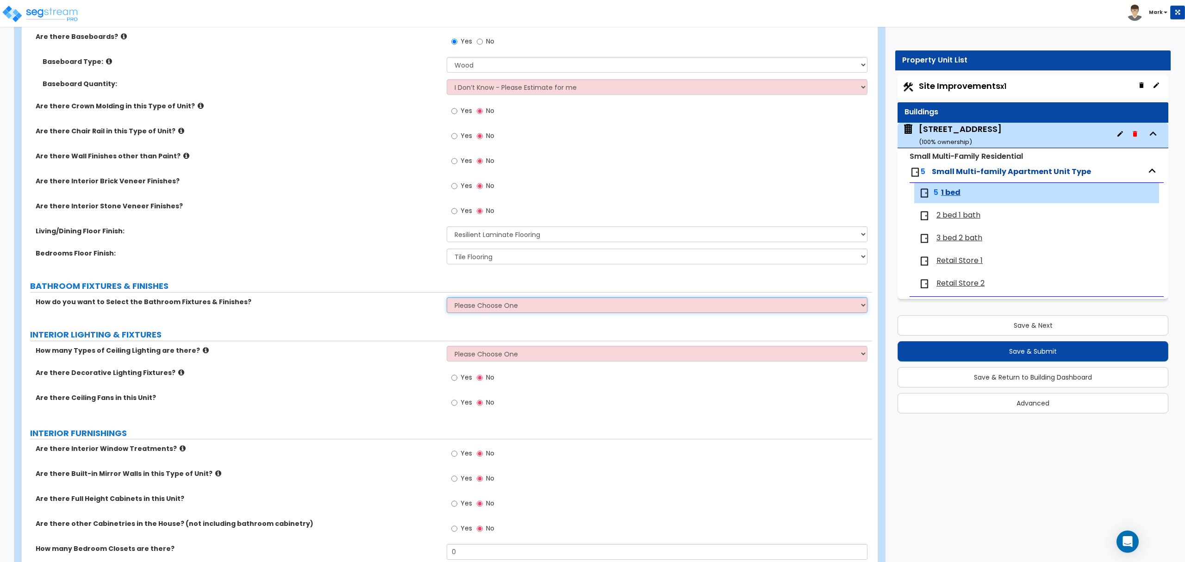
click at [491, 309] on select "Please Choose One Select the type of Fixtures and Finishes only for one Bath an…" at bounding box center [657, 305] width 420 height 16
select select "2"
click at [447, 298] on select "Please Choose One Select the type of Fixtures and Finishes only for one Bath an…" at bounding box center [657, 305] width 420 height 16
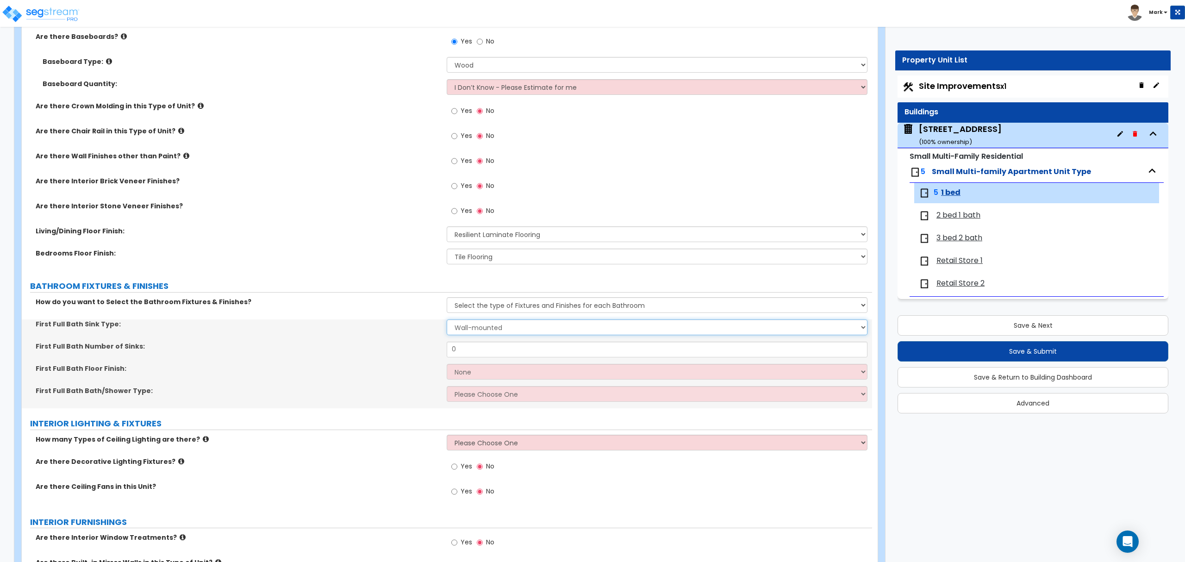
click at [488, 326] on select "Wall-mounted Pedestal-mounted Vanity-mounted" at bounding box center [657, 327] width 420 height 16
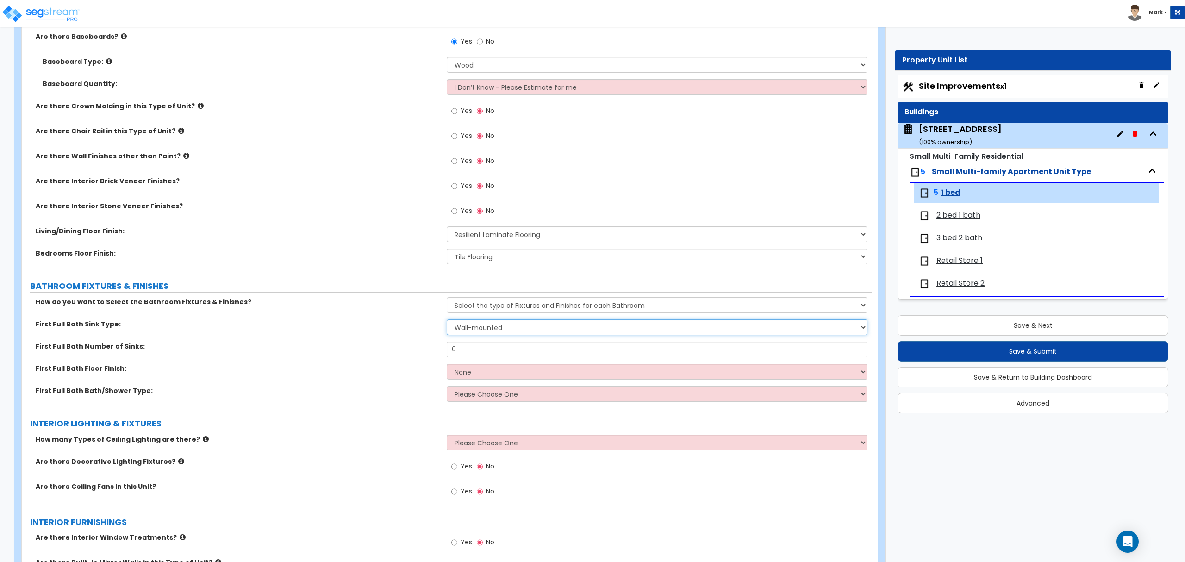
select select "3"
click at [447, 320] on select "Wall-mounted Pedestal-mounted Vanity-mounted" at bounding box center [657, 327] width 420 height 16
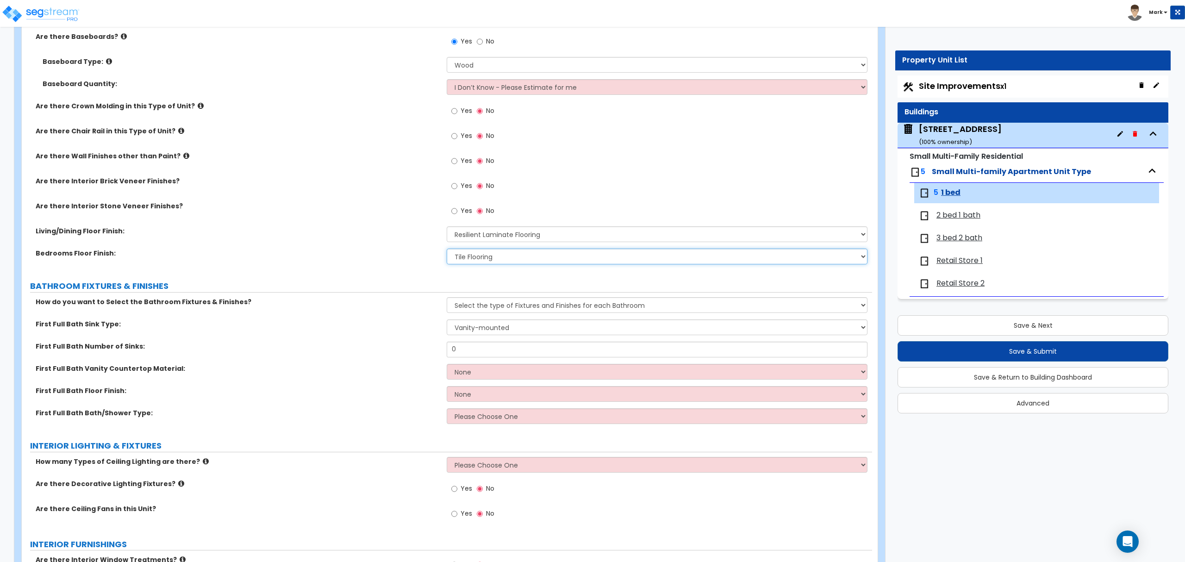
click at [493, 262] on select "None Tile Flooring Hardwood Flooring Resilient Laminate Flooring VCT Flooring S…" at bounding box center [657, 257] width 420 height 16
select select "3"
click at [447, 249] on select "None Tile Flooring Hardwood Flooring Resilient Laminate Flooring VCT Flooring S…" at bounding box center [657, 257] width 420 height 16
click at [479, 352] on input "0" at bounding box center [657, 350] width 420 height 16
click at [479, 351] on input "0" at bounding box center [657, 350] width 420 height 16
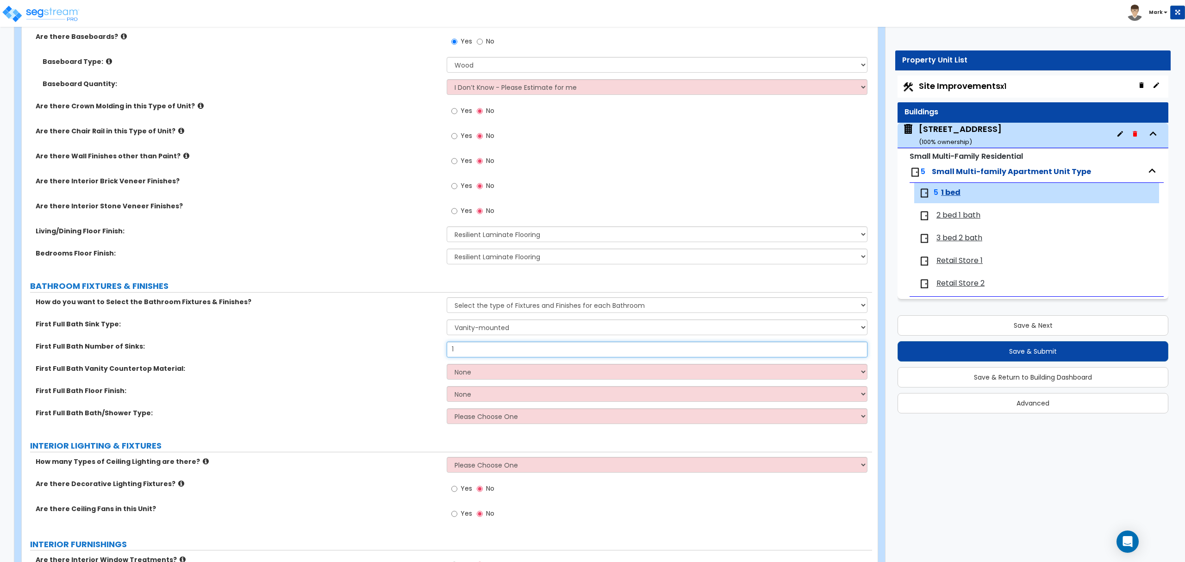
type input "1"
click at [471, 337] on div "First Full Bath Sink Type: Wall-mounted Pedestal-mounted Vanity-mounted" at bounding box center [447, 330] width 850 height 22
click at [470, 335] on select "Wall-mounted Pedestal-mounted Vanity-mounted" at bounding box center [657, 327] width 420 height 16
click at [467, 329] on select "Wall-mounted Pedestal-mounted Vanity-mounted" at bounding box center [657, 327] width 420 height 16
click at [461, 370] on select "None Plastic Laminate Solid Surface Stone Quartz Marble Tile Wood" at bounding box center [657, 372] width 420 height 16
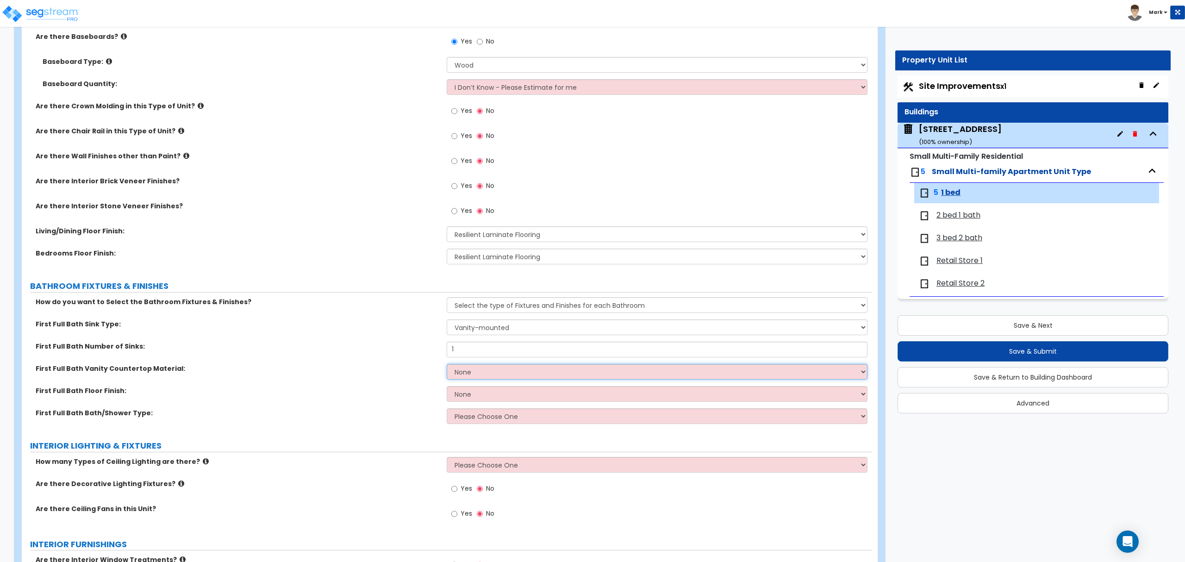
select select "2"
click at [447, 365] on select "None Plastic Laminate Solid Surface Stone Quartz Marble Tile Wood" at bounding box center [657, 372] width 420 height 16
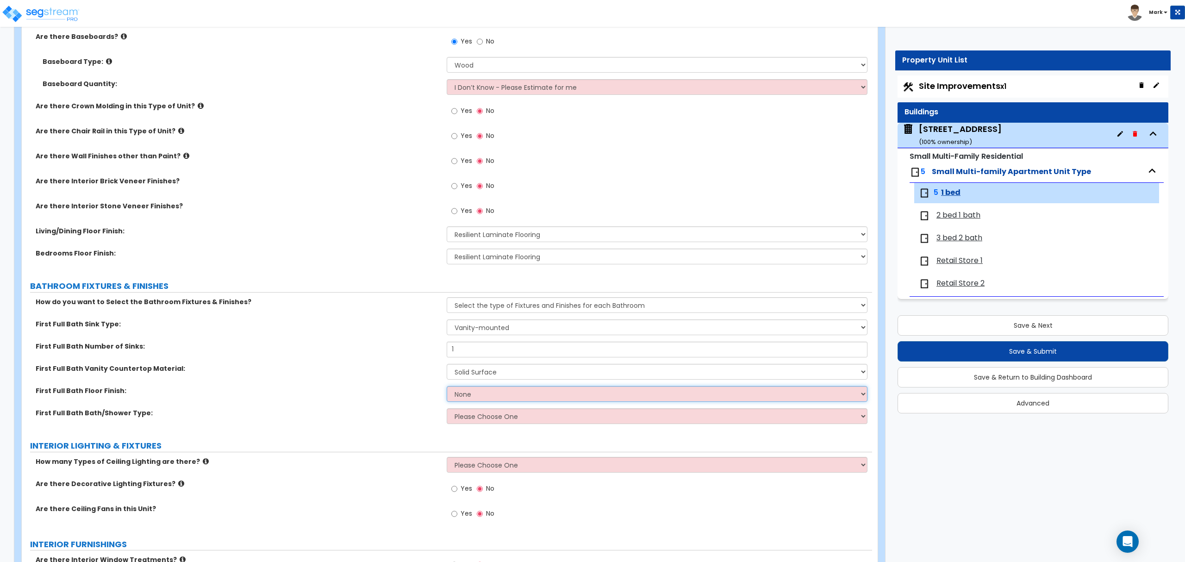
click at [465, 390] on select "None Tile Flooring Hardwood Flooring Resilient Laminate Flooring VCT Flooring S…" at bounding box center [657, 394] width 420 height 16
select select "1"
click at [447, 387] on select "None Tile Flooring Hardwood Flooring Resilient Laminate Flooring VCT Flooring S…" at bounding box center [657, 394] width 420 height 16
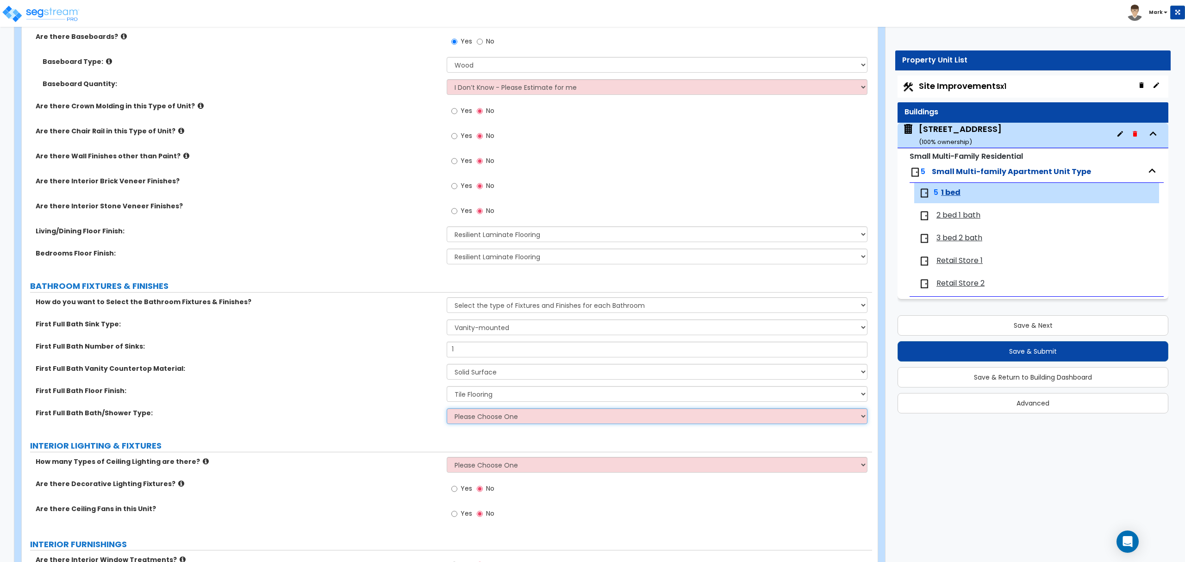
click at [467, 412] on select "Please Choose One Standalone Shower Bathtub - Shower Combo" at bounding box center [657, 416] width 420 height 16
select select "2"
click at [447, 409] on select "Please Choose One Standalone Shower Bathtub - Shower Combo" at bounding box center [657, 416] width 420 height 16
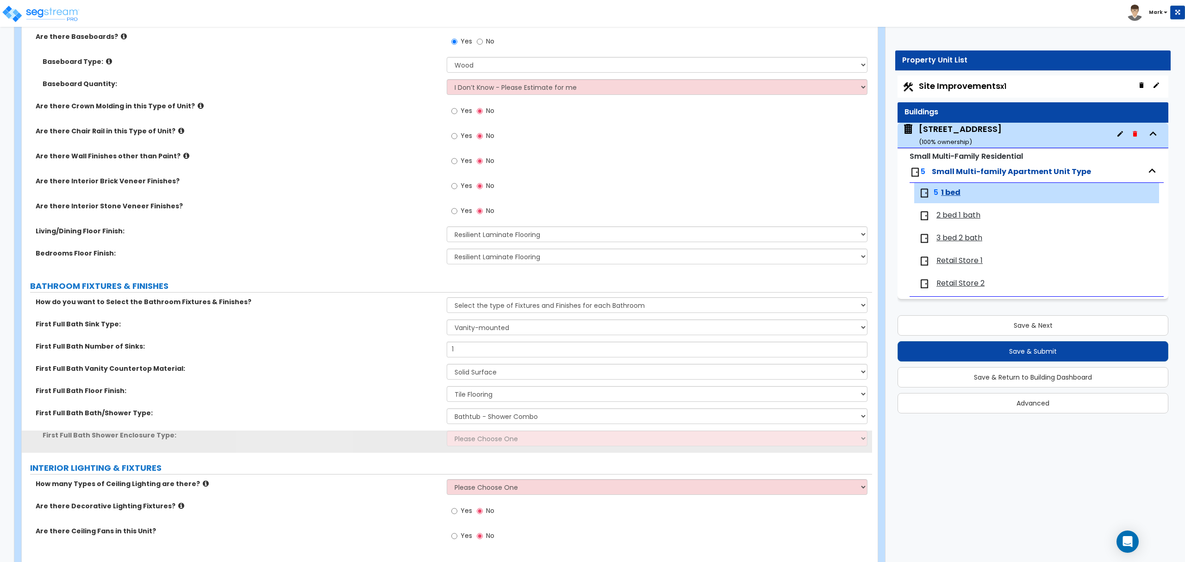
click at [483, 430] on div "First Full Bath Bath/Shower Type: Please Choose One Standalone Shower Bathtub -…" at bounding box center [447, 419] width 850 height 22
click at [484, 441] on select "Please Choose One Curtain & Rod Glass Sliding Doors Glass Hinged Doors" at bounding box center [657, 438] width 420 height 16
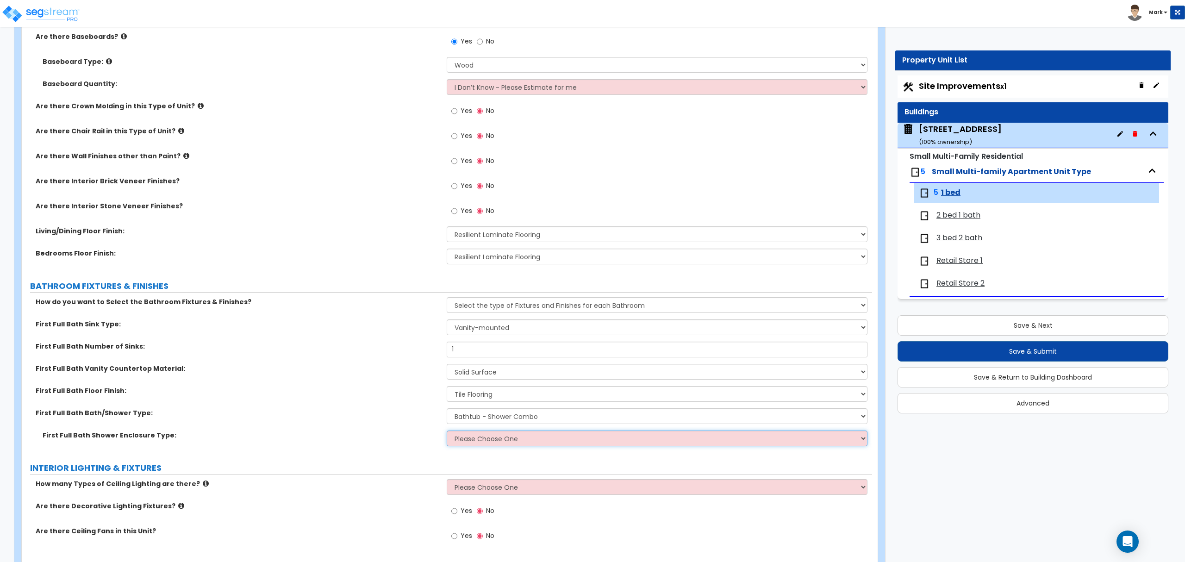
select select "1"
click at [447, 431] on select "Please Choose One Curtain & Rod Glass Sliding Doors Glass Hinged Doors" at bounding box center [657, 438] width 420 height 16
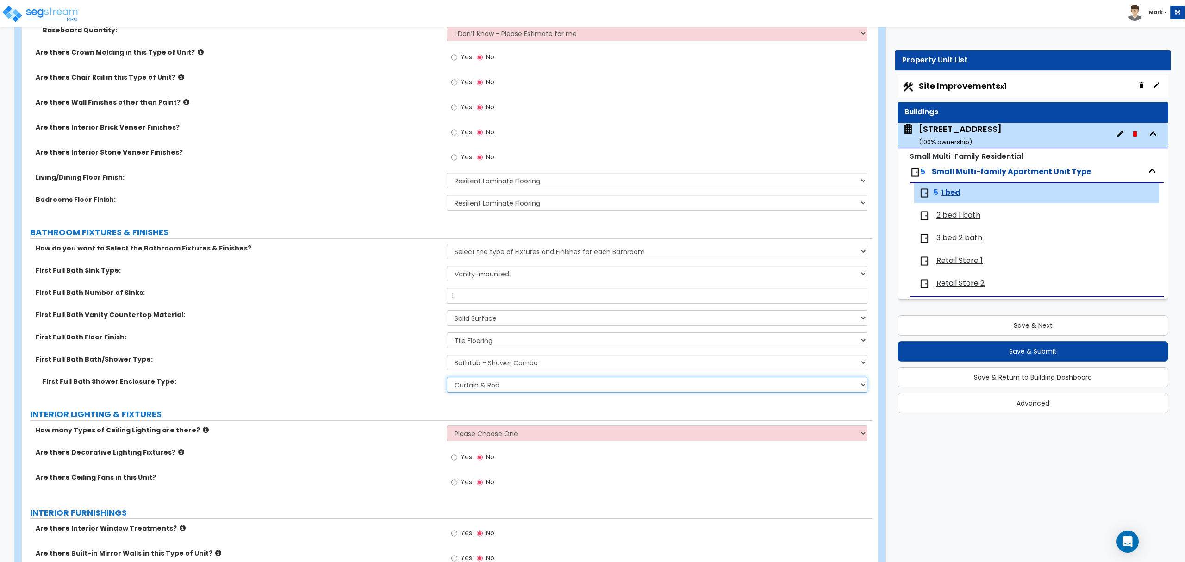
scroll to position [432, 0]
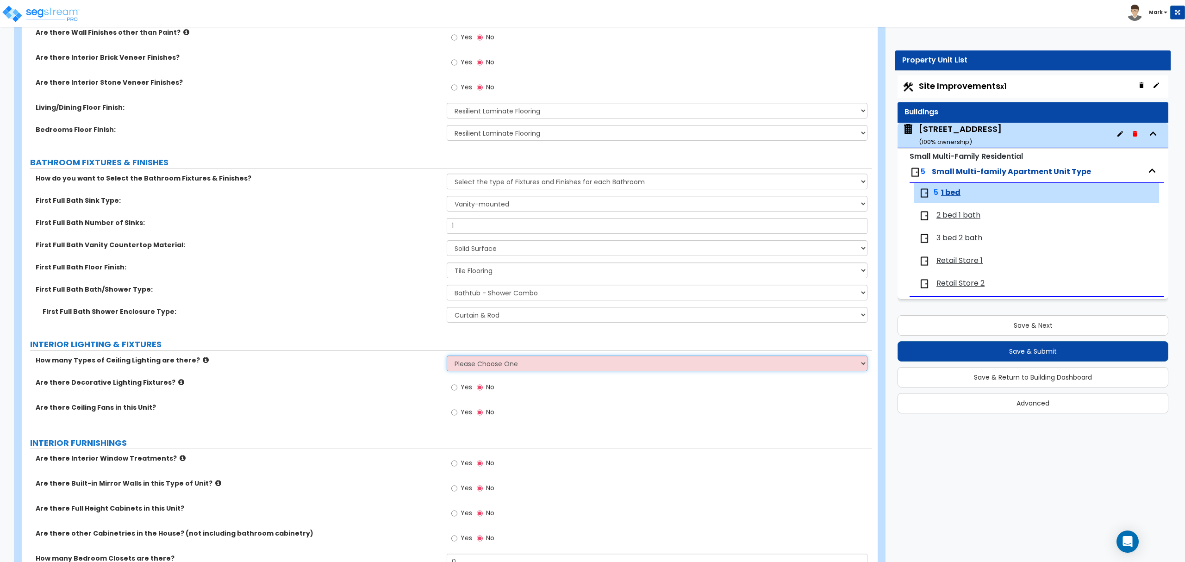
click at [465, 364] on select "Please Choose One 1 2 3" at bounding box center [657, 363] width 420 height 16
select select "1"
click at [447, 356] on select "Please Choose One 1 2 3" at bounding box center [657, 363] width 420 height 16
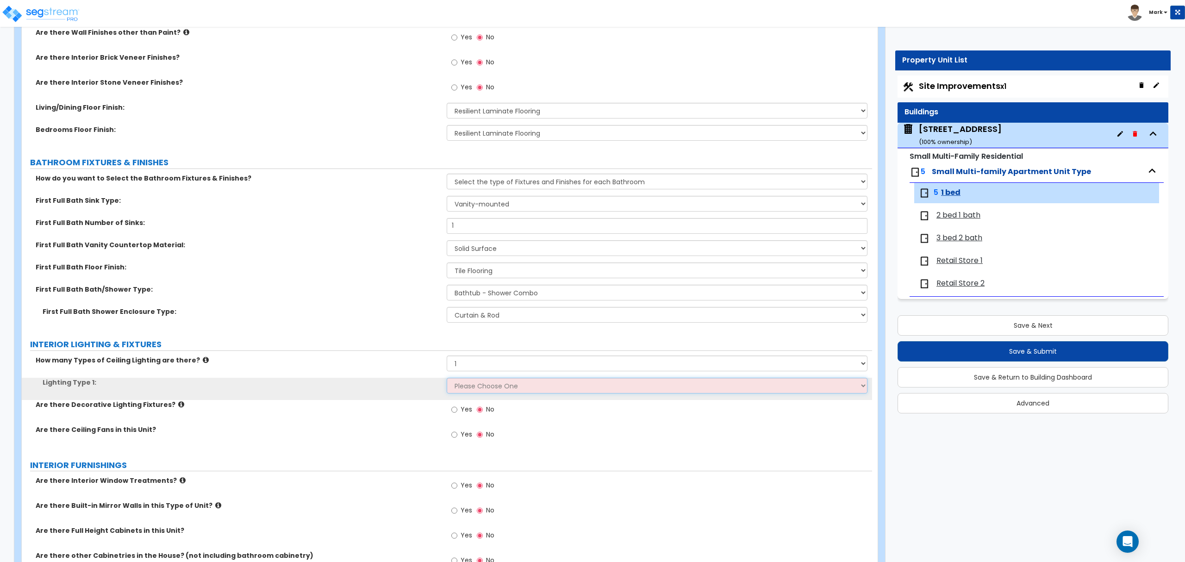
click at [474, 385] on select "Please Choose One LED Surface-Mounted LED Recessed Fluorescent Surface-Mounted …" at bounding box center [657, 386] width 420 height 16
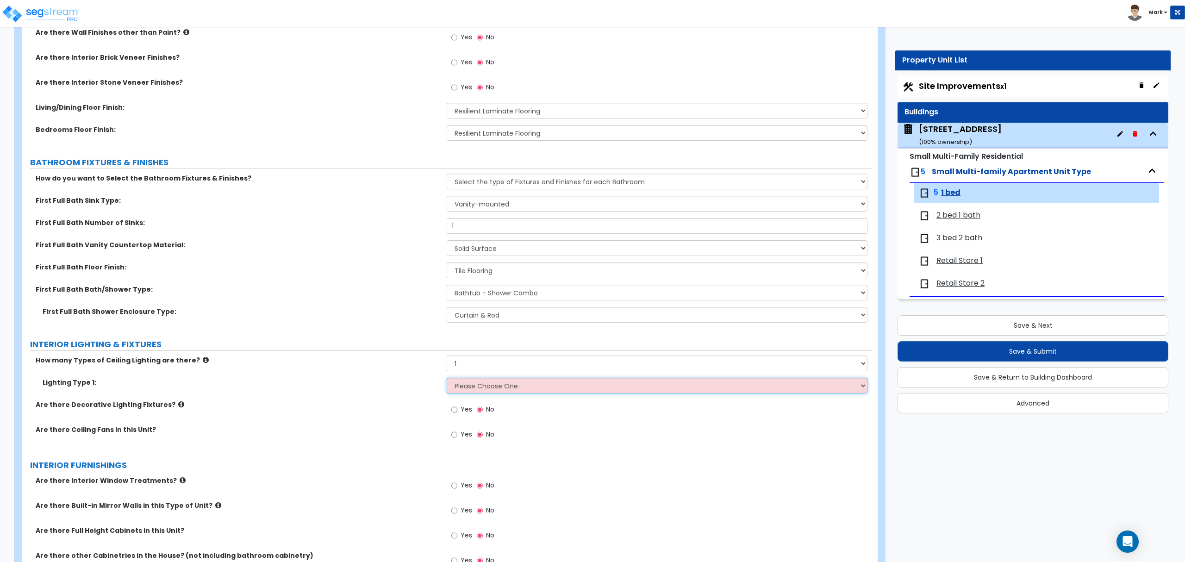
select select "4"
click at [447, 379] on select "Please Choose One LED Surface-Mounted LED Recessed Fluorescent Surface-Mounted …" at bounding box center [657, 386] width 420 height 16
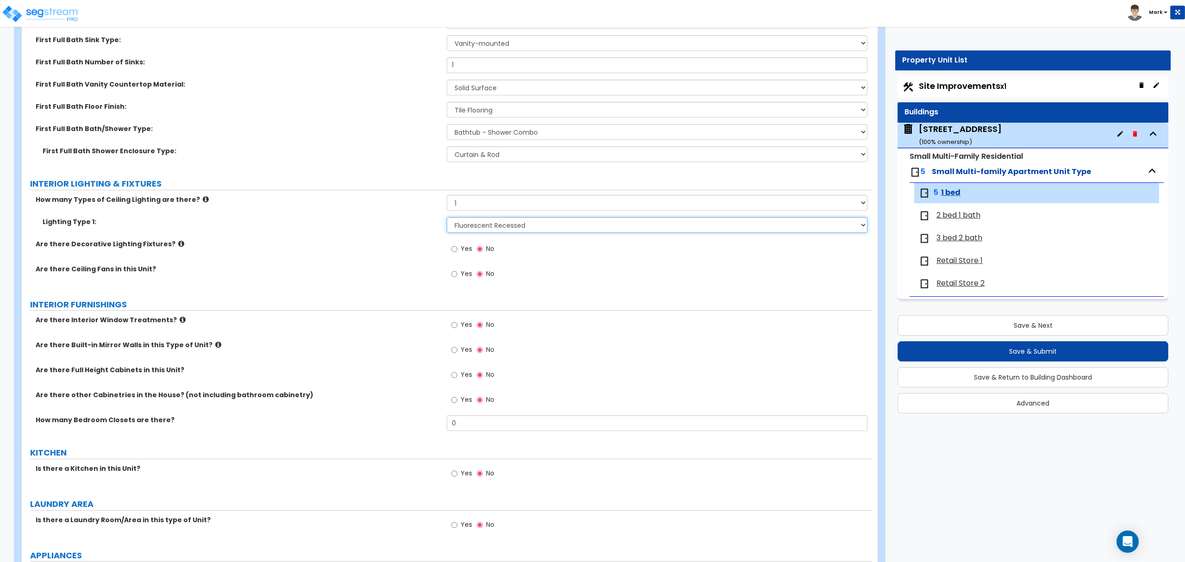
scroll to position [617, 0]
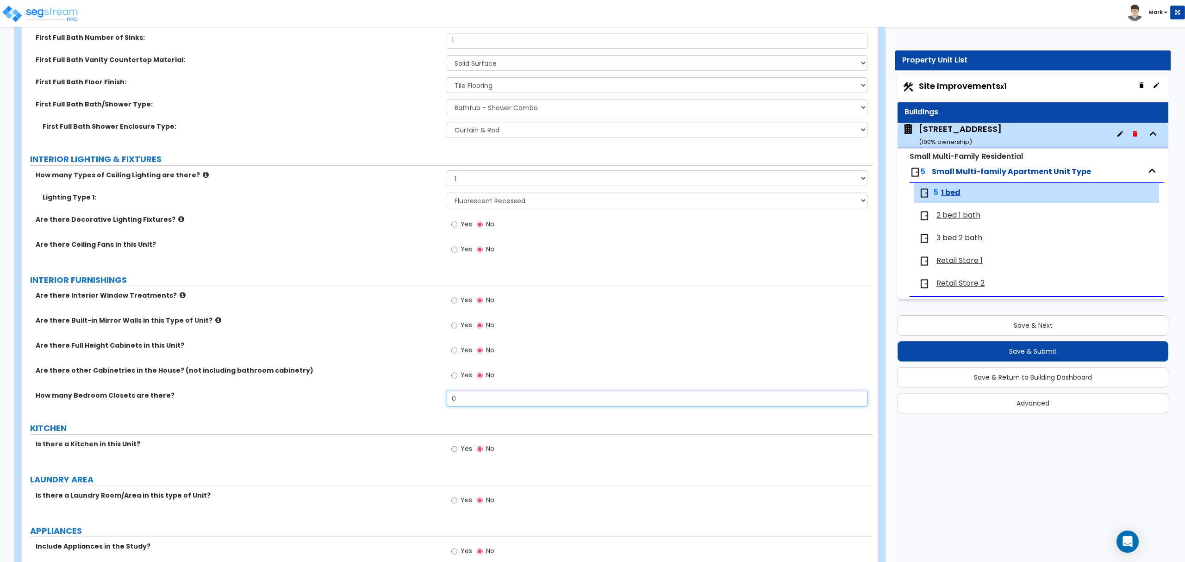
click at [467, 394] on input "0" at bounding box center [657, 399] width 420 height 16
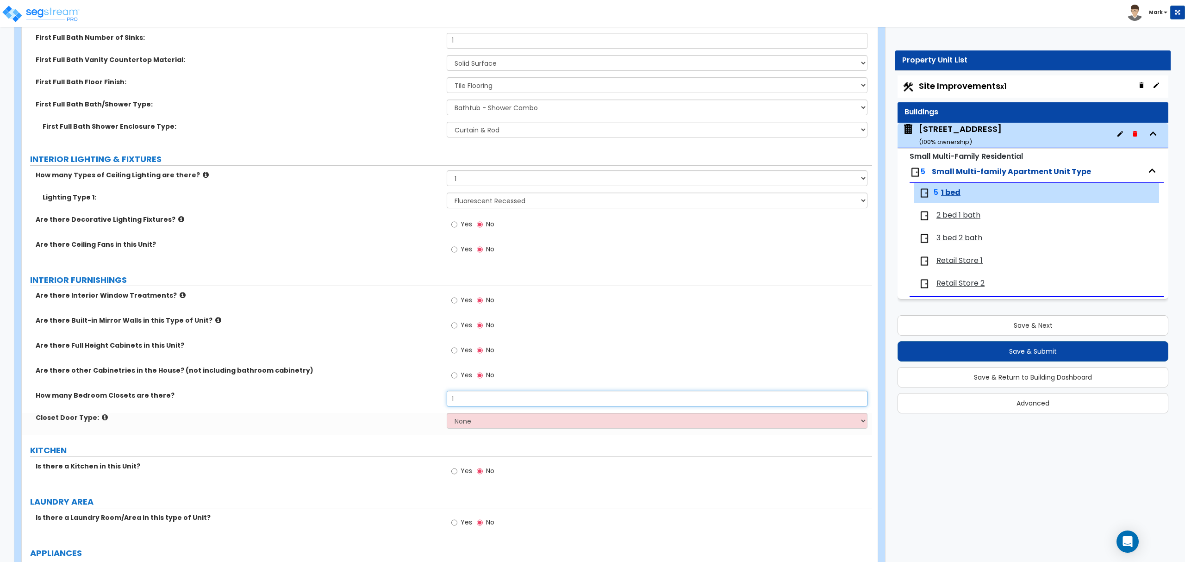
type input "1"
click at [466, 427] on select "None Bi-fold Louvered Doors Bi-fold Panel Doors Sliding Doors Hinged Wood Door" at bounding box center [657, 421] width 420 height 16
select select "2"
click at [447, 414] on select "None Bi-fold Louvered Doors Bi-fold Panel Doors Sliding Doors Hinged Wood Door" at bounding box center [657, 421] width 420 height 16
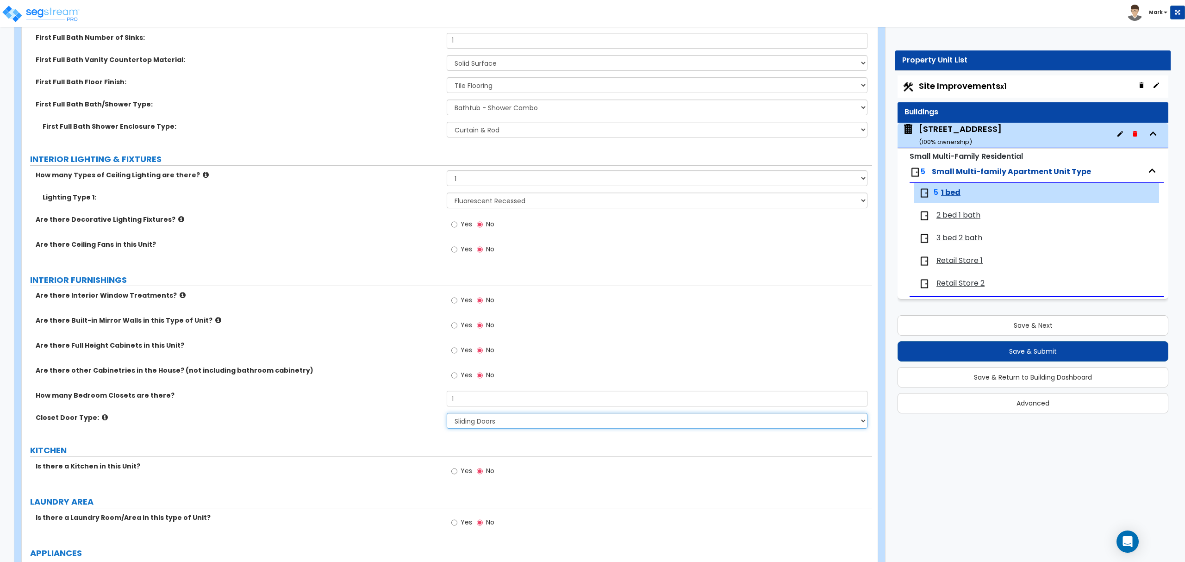
scroll to position [679, 0]
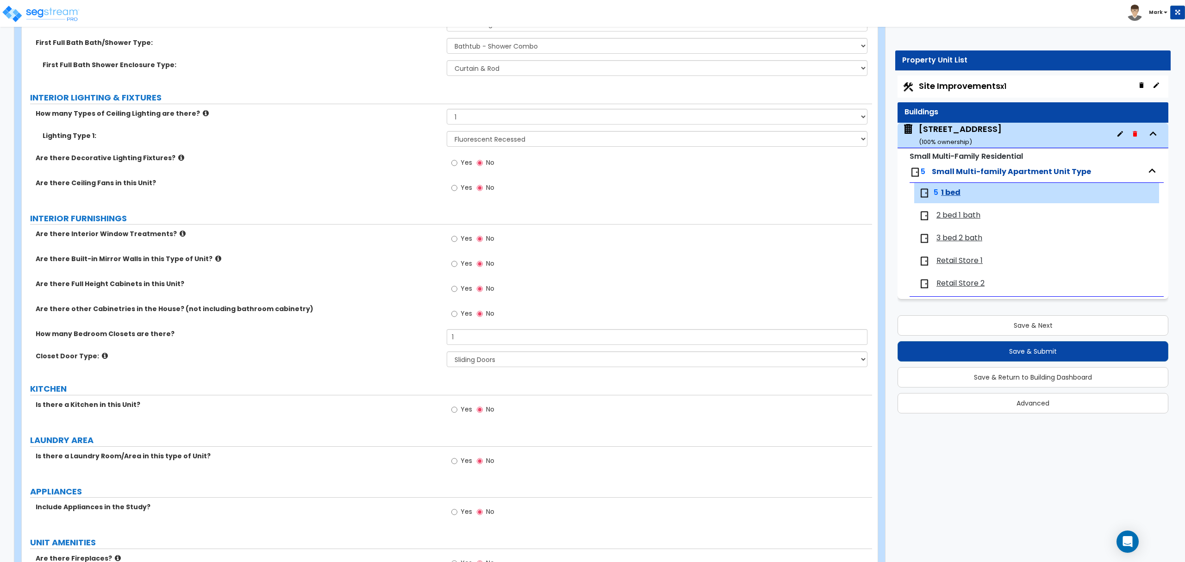
click at [468, 409] on span "Yes" at bounding box center [467, 409] width 12 height 9
click at [457, 409] on input "Yes" at bounding box center [454, 410] width 6 height 10
radio input "true"
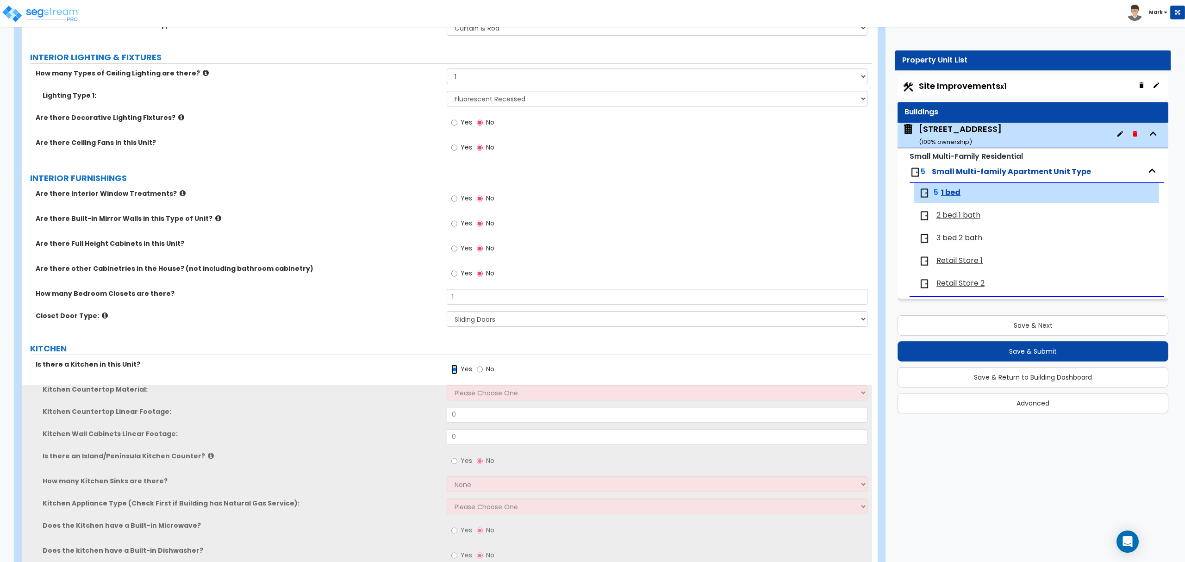
scroll to position [741, 0]
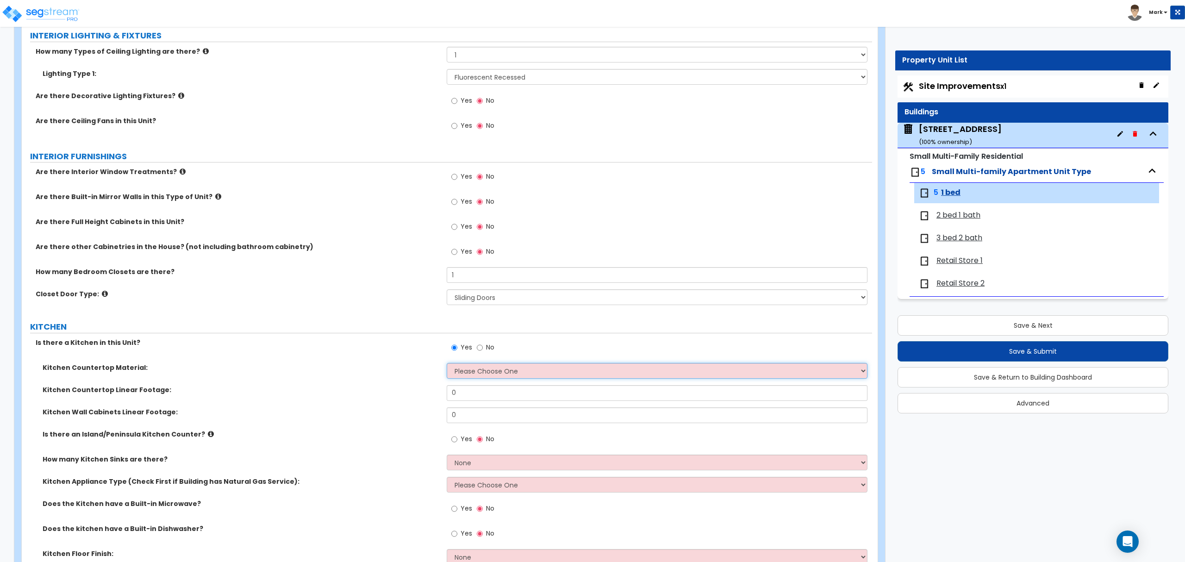
click at [463, 379] on select "Please Choose One Plastic Laminate Solid Surface Stone Quartz Marble Tile Wood …" at bounding box center [657, 371] width 420 height 16
select select "2"
click at [447, 364] on select "Please Choose One Plastic Laminate Solid Surface Stone Quartz Marble Tile Wood …" at bounding box center [657, 371] width 420 height 16
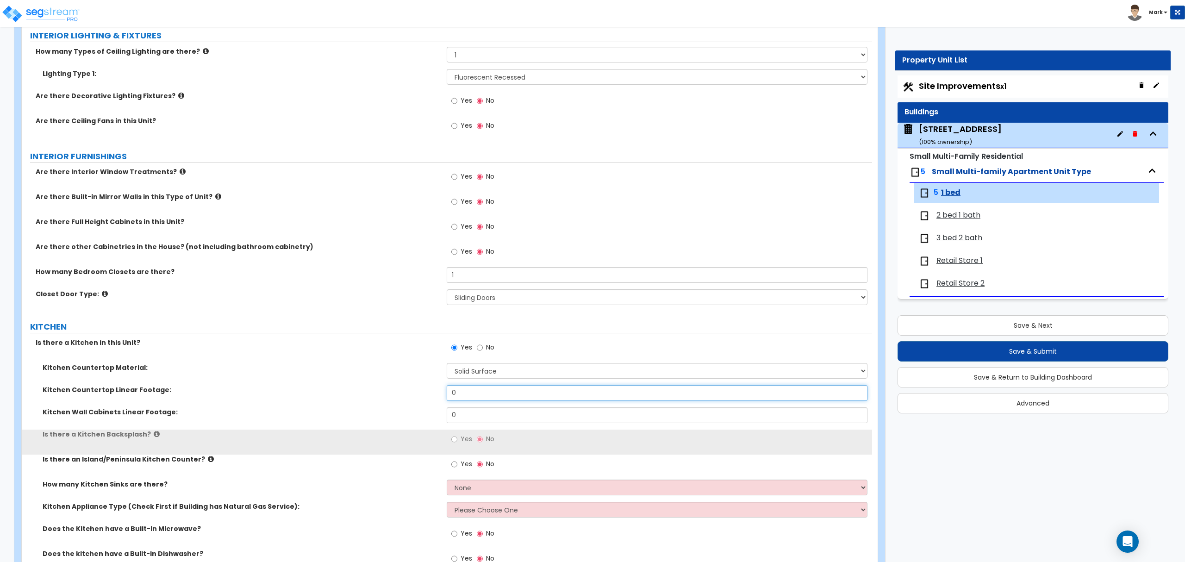
click at [463, 396] on input "0" at bounding box center [657, 393] width 420 height 16
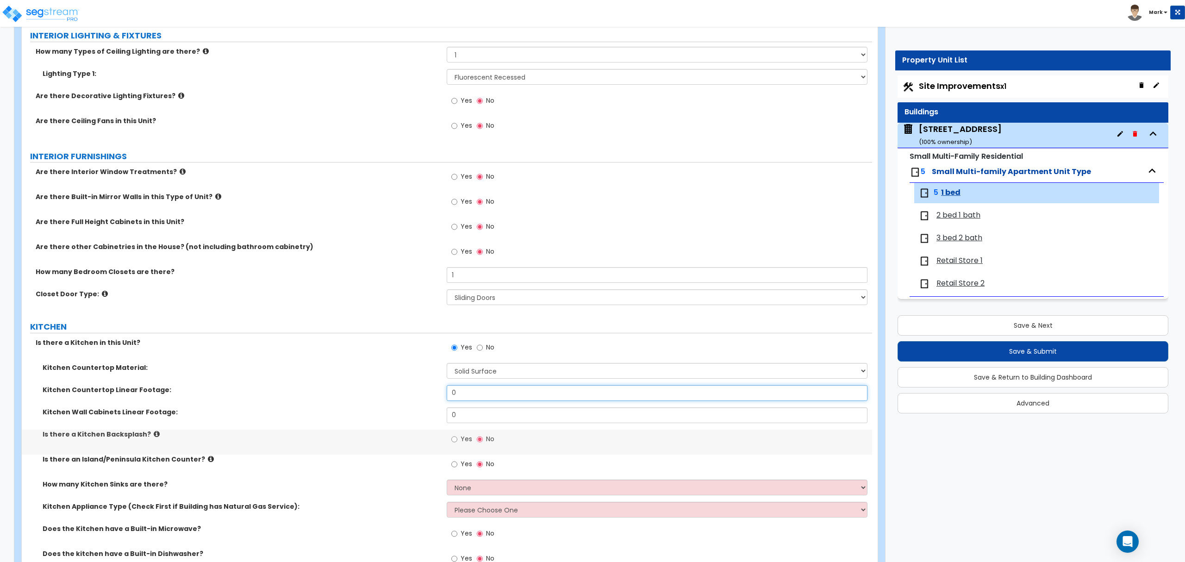
click at [463, 396] on input "0" at bounding box center [657, 393] width 420 height 16
type input "6"
click at [456, 415] on input "0" at bounding box center [657, 415] width 420 height 16
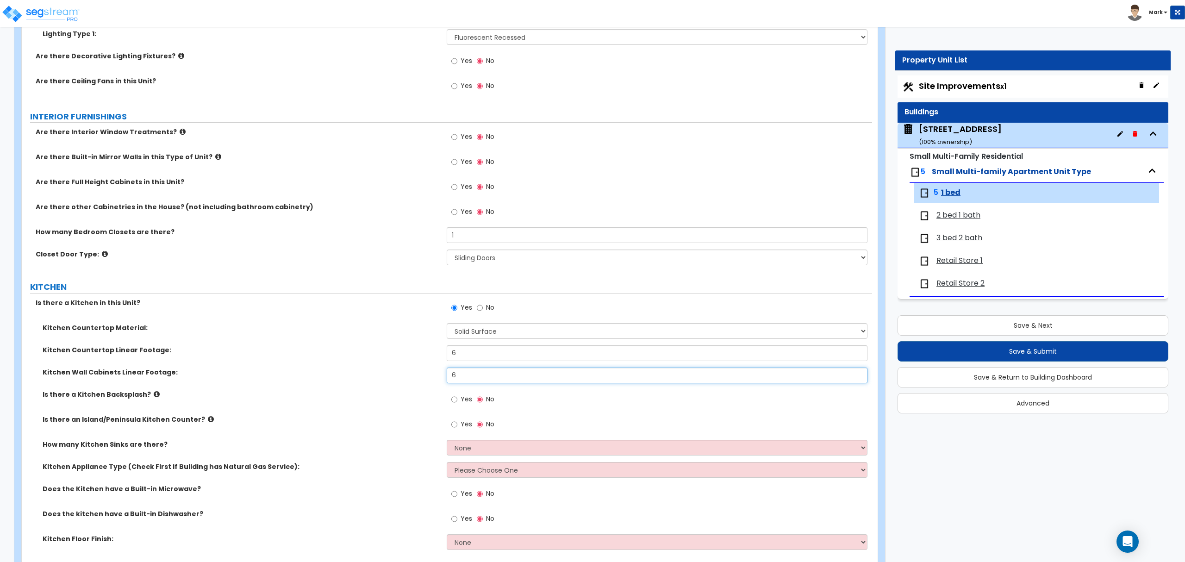
scroll to position [802, 0]
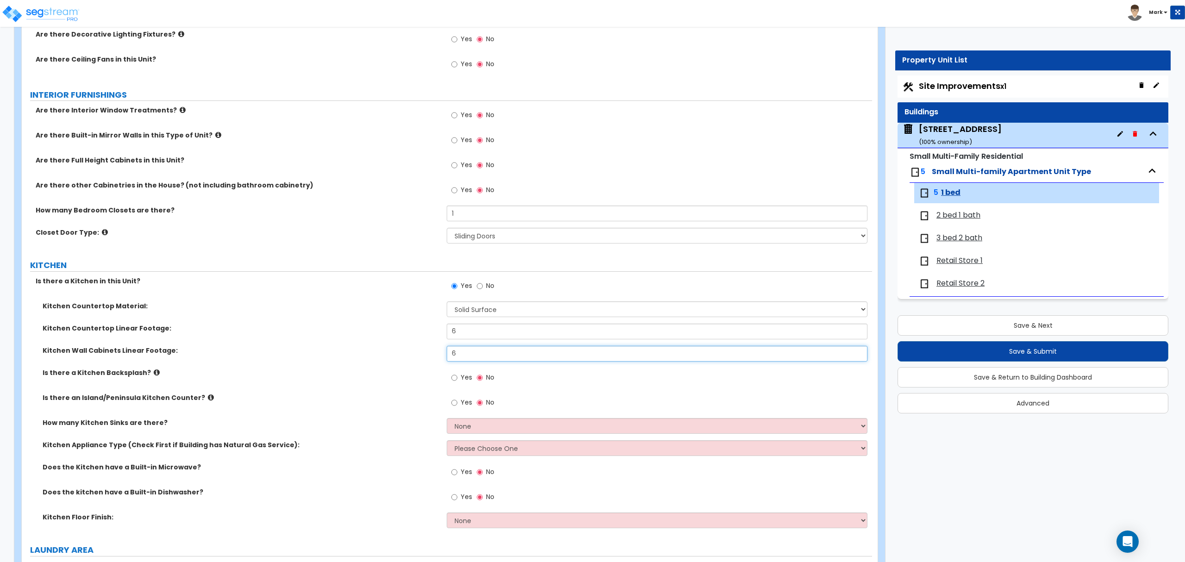
type input "6"
click at [465, 427] on select "None 1 2 3" at bounding box center [657, 426] width 420 height 16
select select "1"
click at [447, 419] on select "None 1 2 3" at bounding box center [657, 426] width 420 height 16
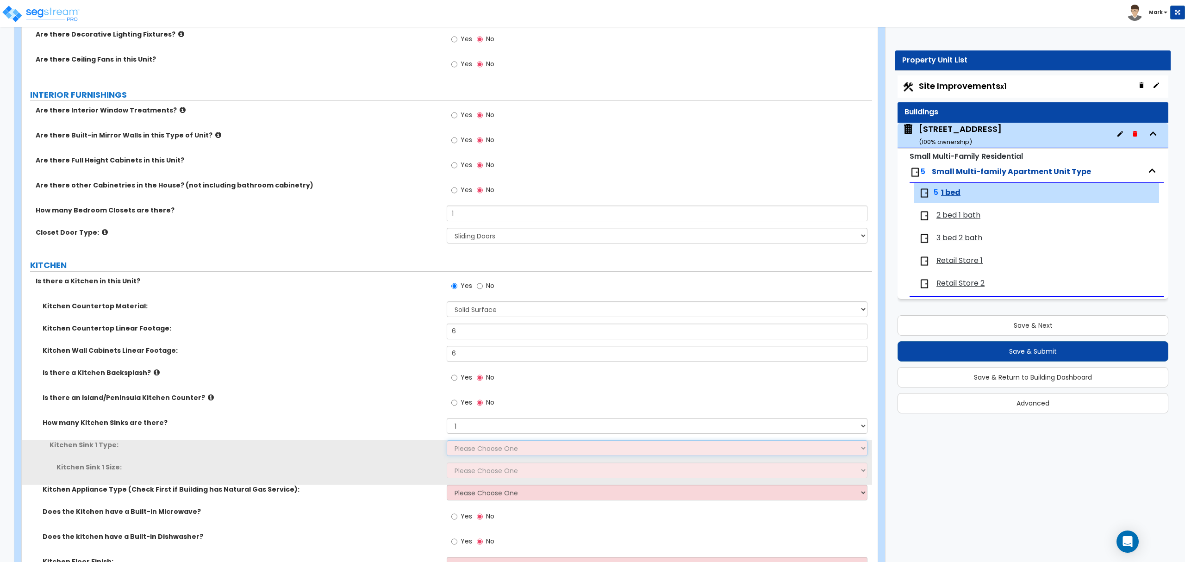
drag, startPoint x: 468, startPoint y: 434, endPoint x: 474, endPoint y: 452, distance: 19.5
click at [474, 452] on select "Please Choose One Stainless Steel Porcelain Enamel Cast Iron Granite Composite" at bounding box center [657, 448] width 420 height 16
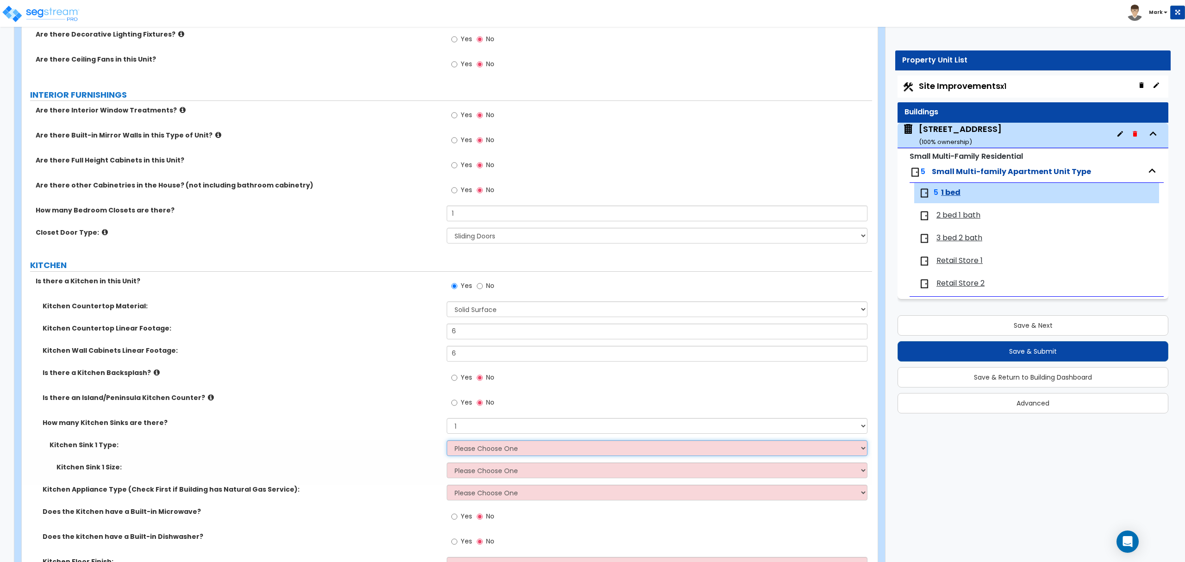
select select "1"
click at [447, 442] on select "Please Choose One Stainless Steel Porcelain Enamel Cast Iron Granite Composite" at bounding box center [657, 448] width 420 height 16
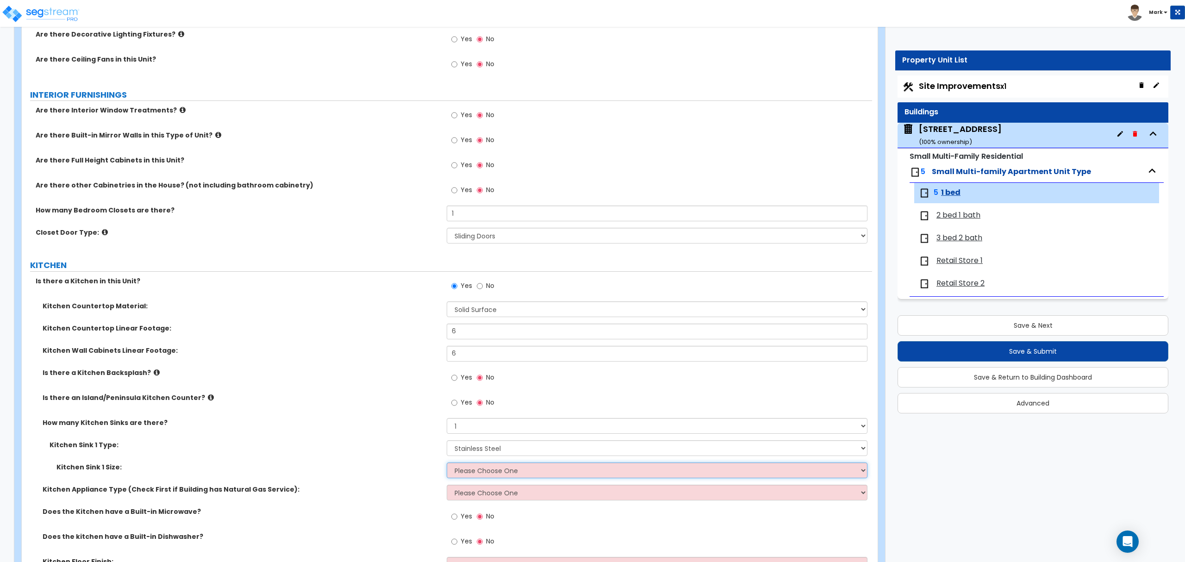
click at [480, 476] on select "Please Choose One Single Sink Double Sink" at bounding box center [657, 470] width 420 height 16
select select "1"
click at [447, 464] on select "Please Choose One Single Sink Double Sink" at bounding box center [657, 470] width 420 height 16
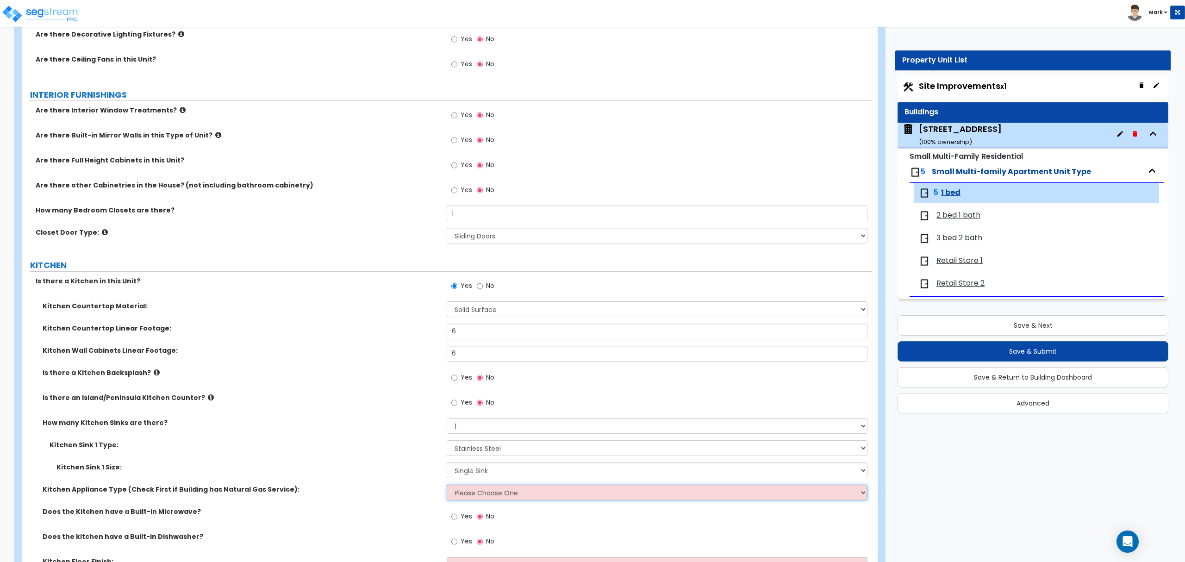
click at [486, 493] on select "Please Choose One Gas Electric" at bounding box center [657, 493] width 420 height 16
click at [469, 491] on select "Please Choose One Gas Electric" at bounding box center [657, 493] width 420 height 16
select select "1"
click at [447, 486] on select "Please Choose One Gas Electric" at bounding box center [657, 493] width 420 height 16
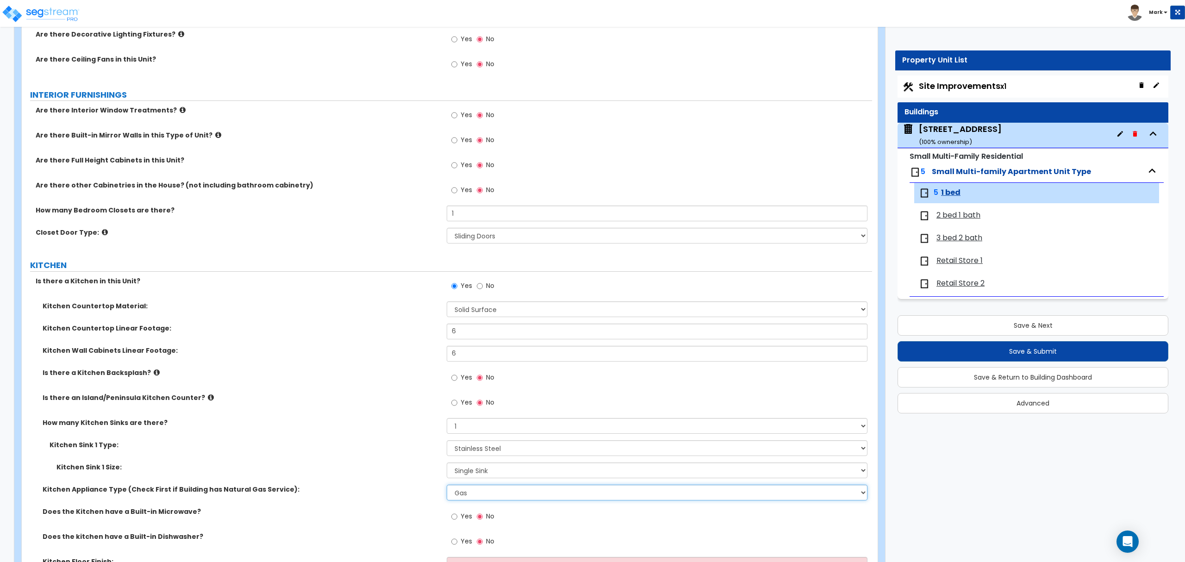
scroll to position [864, 0]
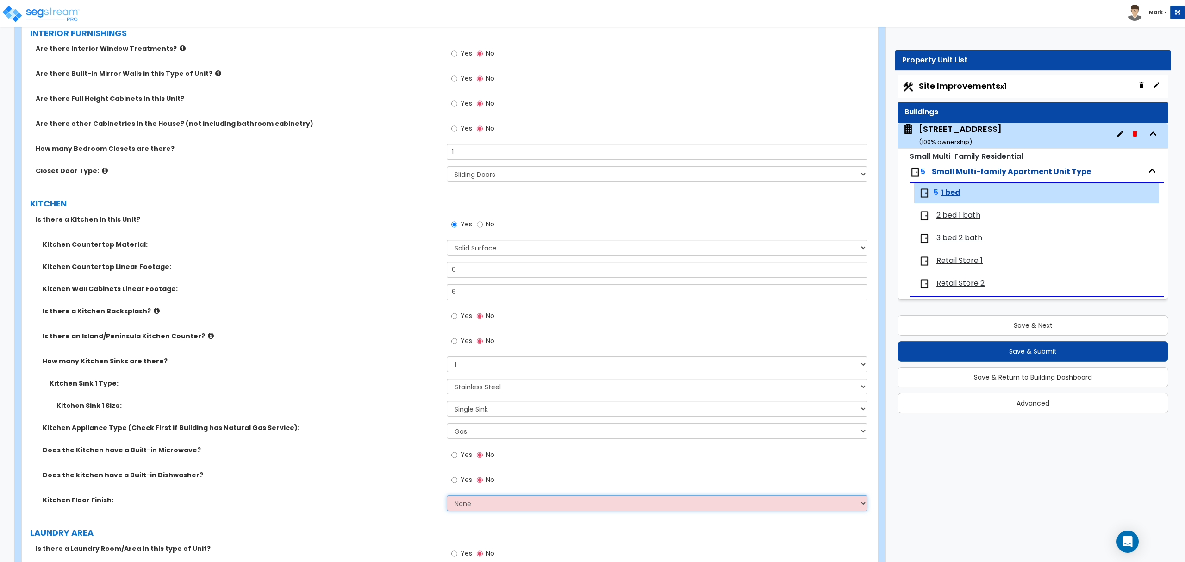
click at [470, 505] on select "None Tile Flooring Hardwood Flooring Resilient Laminate Flooring VCT Flooring S…" at bounding box center [657, 503] width 420 height 16
select select "3"
click at [447, 497] on select "None Tile Flooring Hardwood Flooring Resilient Laminate Flooring VCT Flooring S…" at bounding box center [657, 503] width 420 height 16
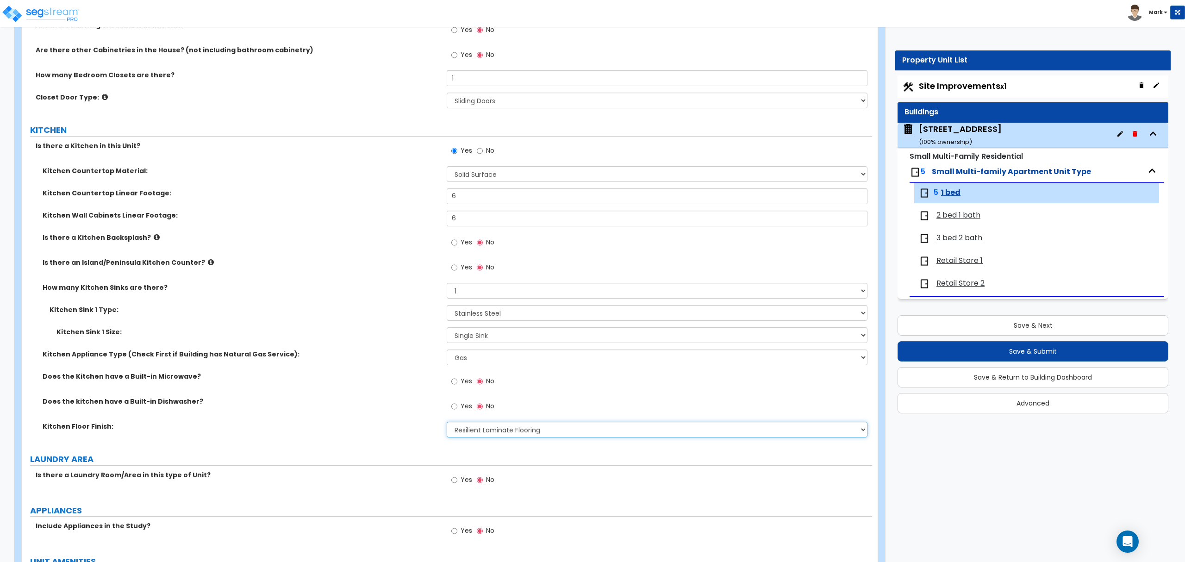
scroll to position [1049, 0]
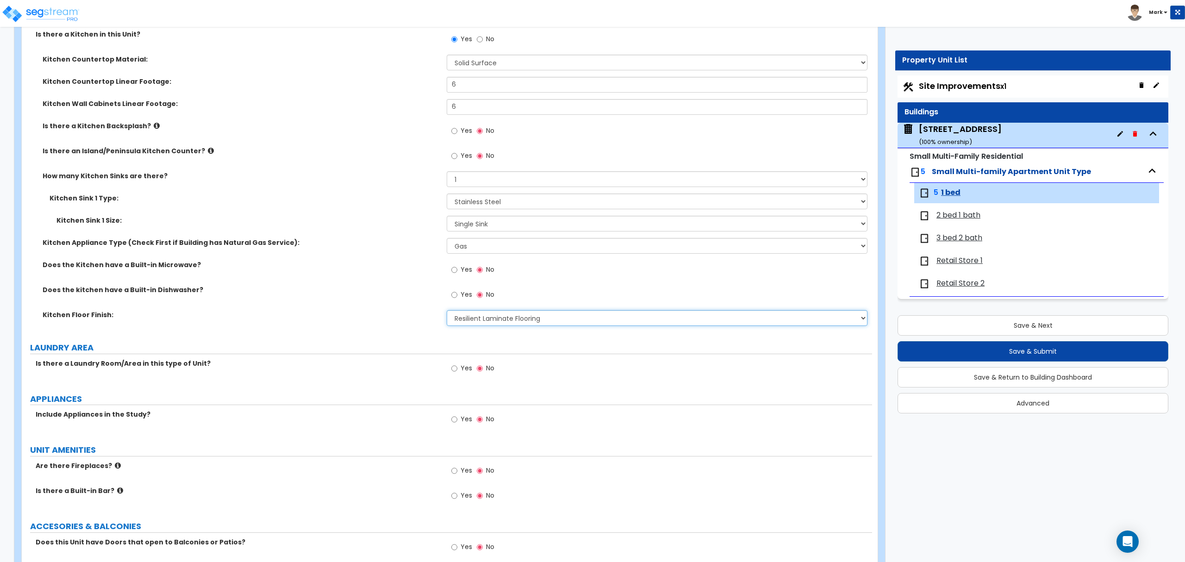
click at [502, 322] on select "None Tile Flooring Hardwood Flooring Resilient Laminate Flooring VCT Flooring S…" at bounding box center [657, 318] width 420 height 16
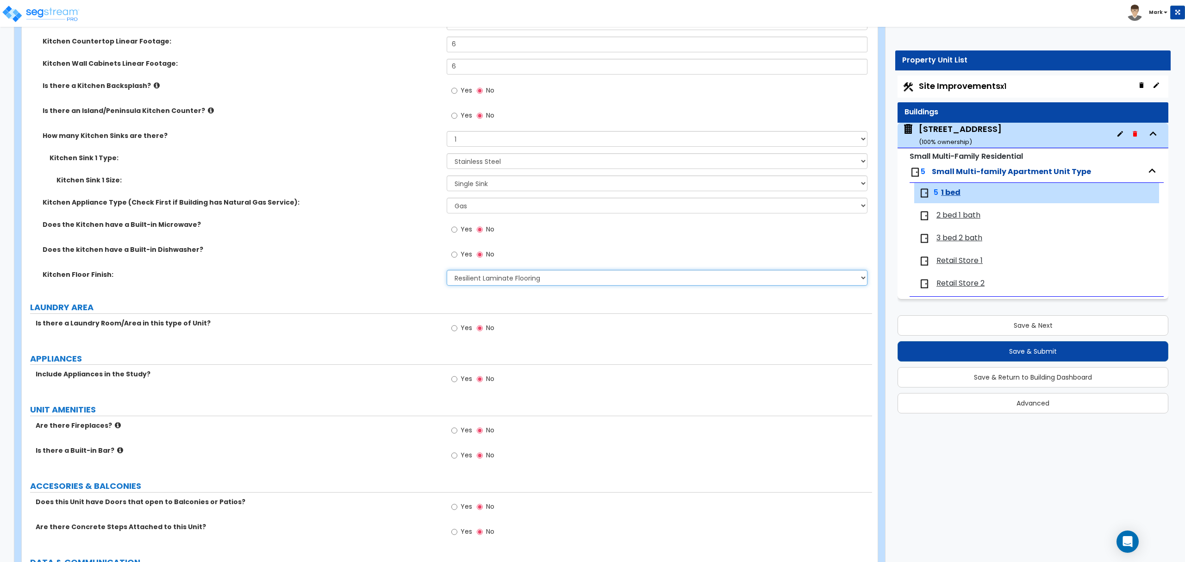
scroll to position [1111, 0]
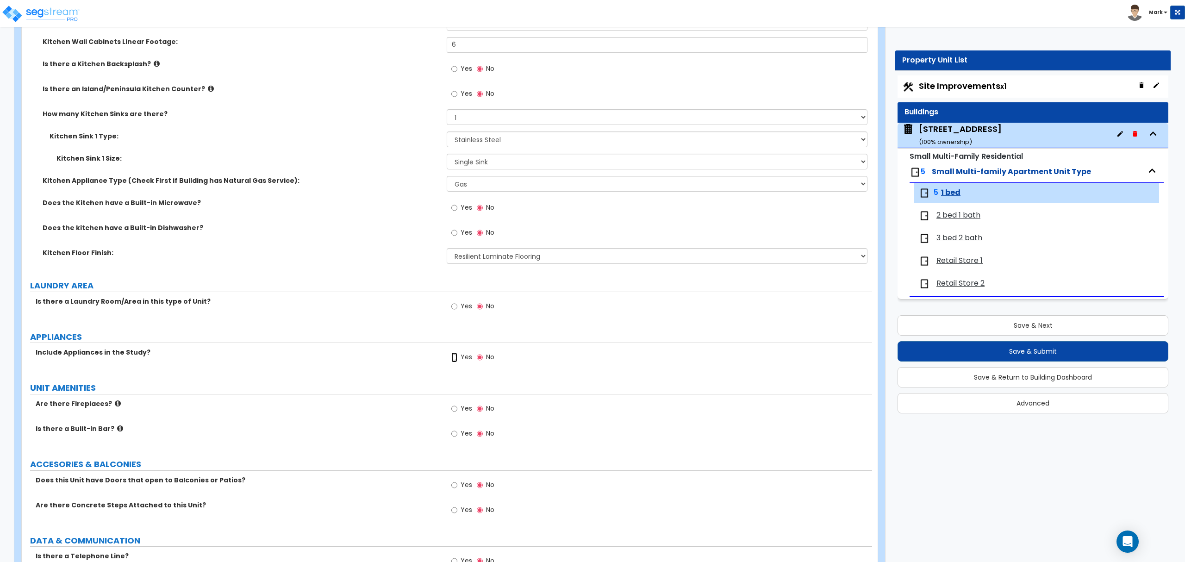
click at [452, 362] on input "Yes" at bounding box center [454, 357] width 6 height 10
radio input "true"
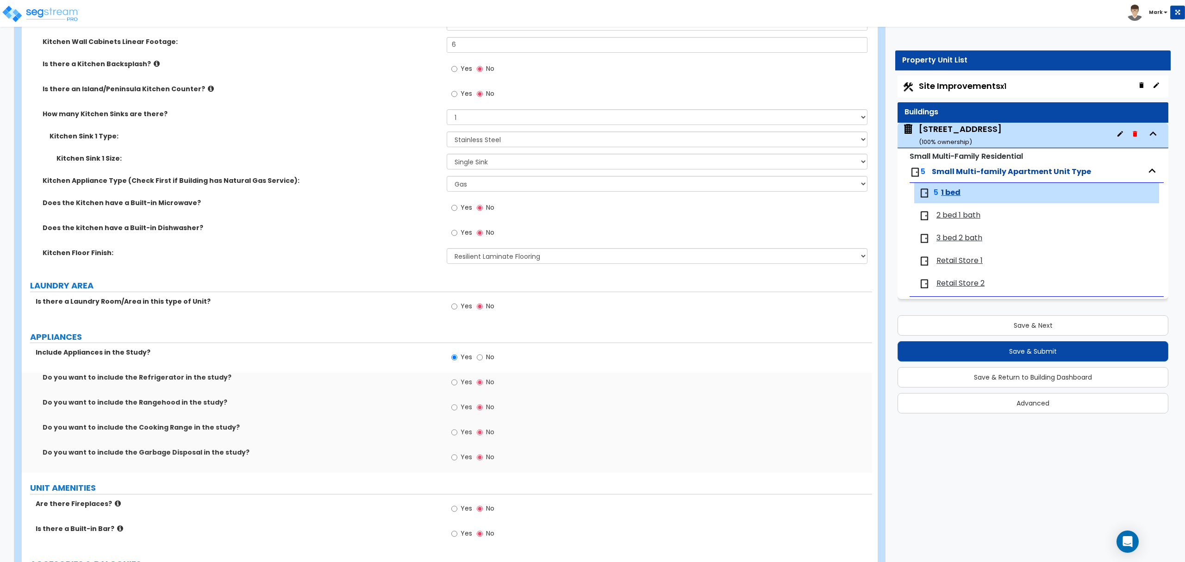
click at [458, 380] on label "Yes" at bounding box center [461, 383] width 21 height 16
click at [457, 380] on input "Yes" at bounding box center [454, 382] width 6 height 10
radio input "true"
click at [459, 428] on label "Yes" at bounding box center [461, 433] width 21 height 16
click at [457, 428] on input "Yes" at bounding box center [454, 432] width 6 height 10
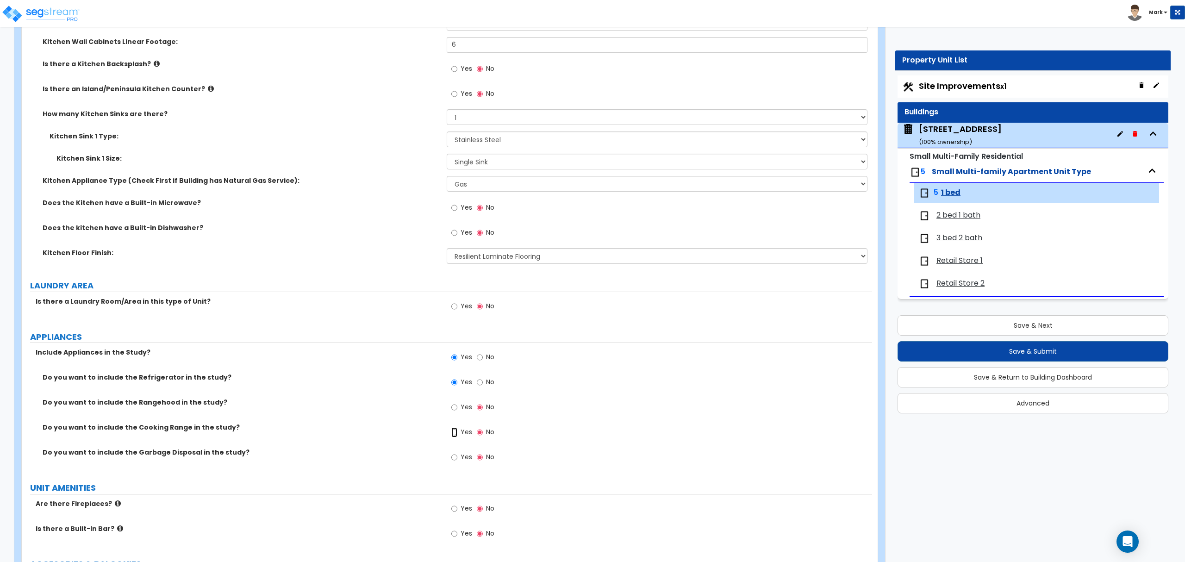
radio input "true"
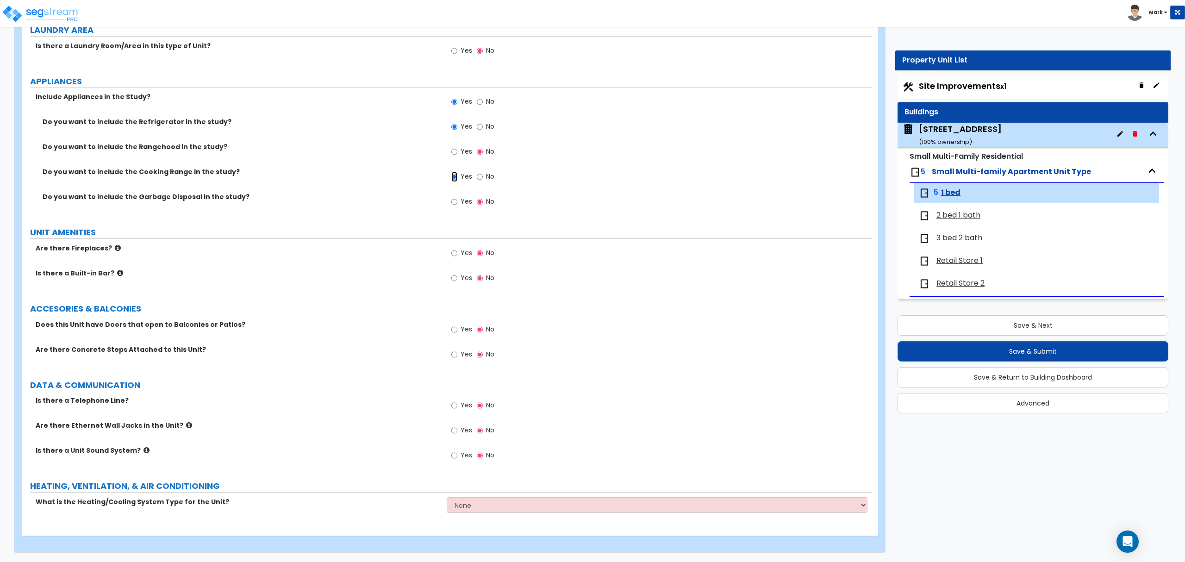
scroll to position [1369, 0]
click at [456, 426] on input "Yes" at bounding box center [454, 430] width 6 height 10
radio input "true"
click at [483, 502] on select "None Heat Only Centralized Heating & Cooling Thru Wall Air Conditioners Mini Sp…" at bounding box center [657, 505] width 420 height 16
select select "1"
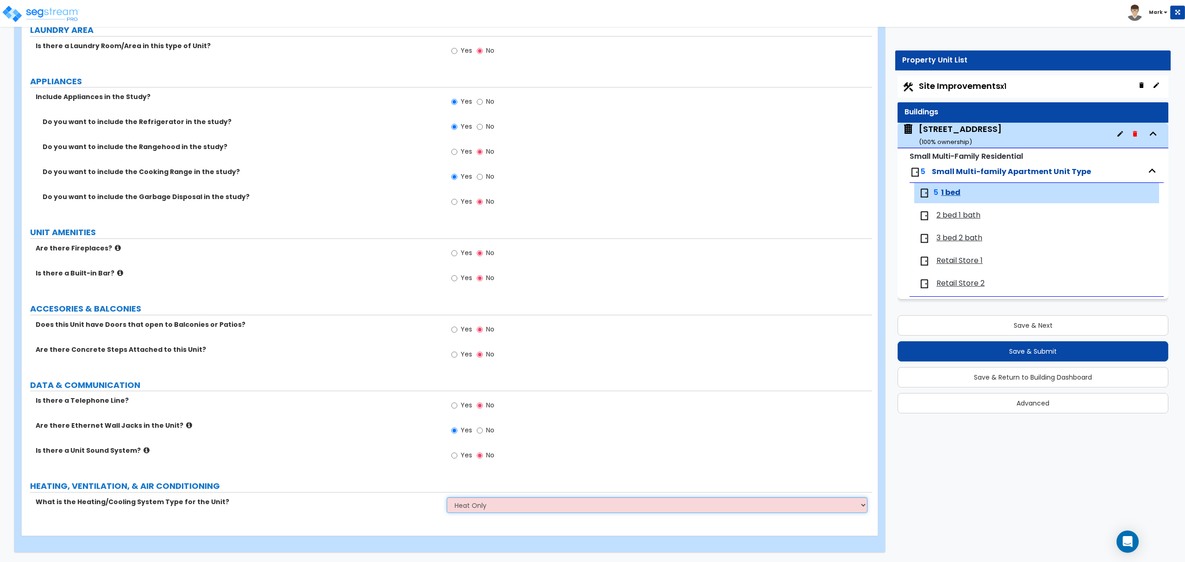
click at [447, 497] on select "None Heat Only Centralized Heating & Cooling Thru Wall Air Conditioners Mini Sp…" at bounding box center [657, 505] width 420 height 16
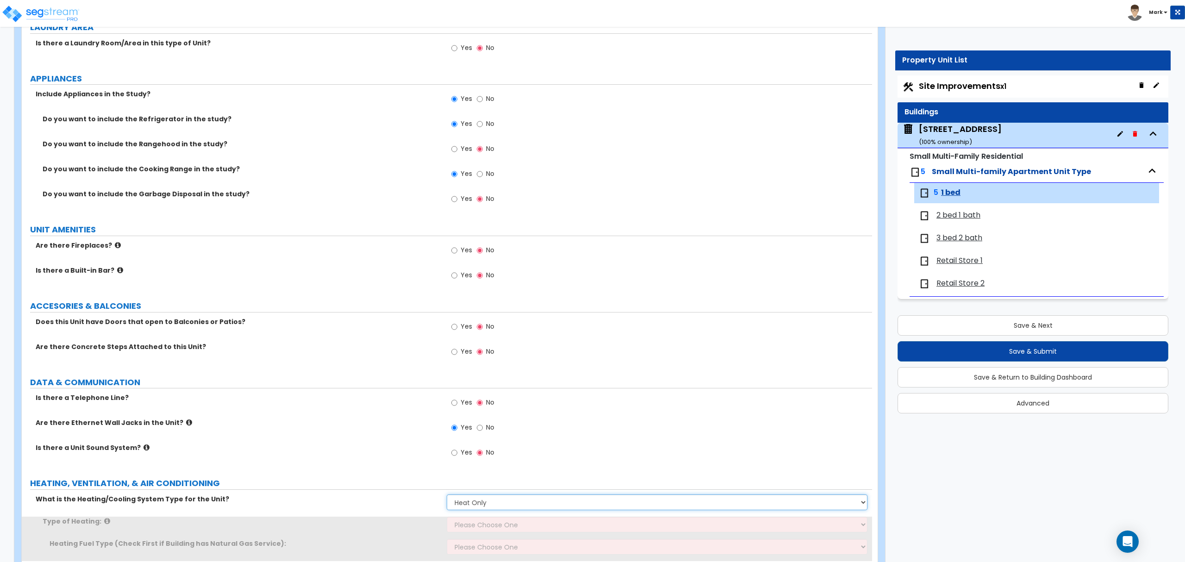
click at [480, 502] on select "None Heat Only Centralized Heating & Cooling Thru Wall Air Conditioners Mini Sp…" at bounding box center [657, 502] width 420 height 16
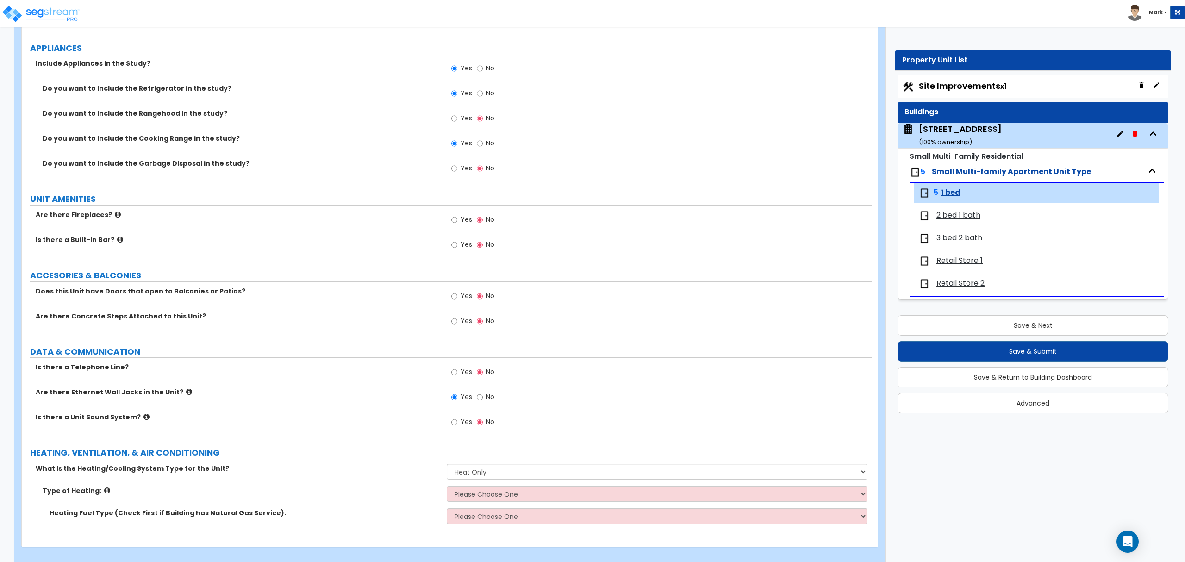
scroll to position [1414, 0]
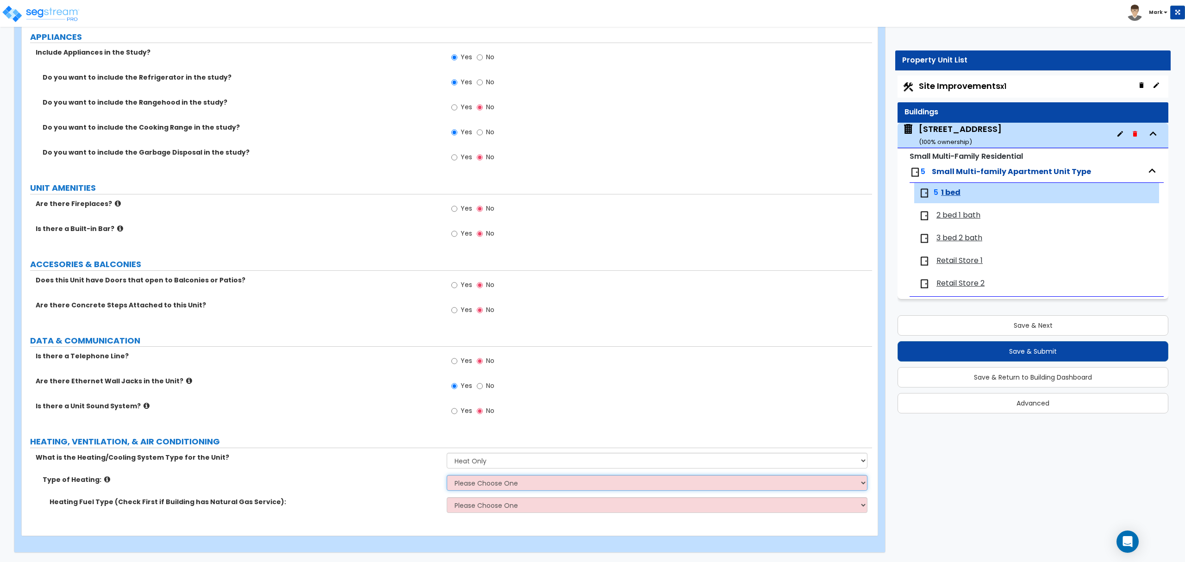
click at [452, 480] on select "Please Choose One Wall Heater Electric Baseboard Heater Hydronic Heating Radian…" at bounding box center [657, 483] width 420 height 16
click at [467, 480] on select "Please Choose One Wall Heater Electric Baseboard Heater Hydronic Heating Radian…" at bounding box center [657, 483] width 420 height 16
select select "2"
click at [447, 475] on select "Please Choose One Wall Heater Electric Baseboard Heater Hydronic Heating Radian…" at bounding box center [657, 483] width 420 height 16
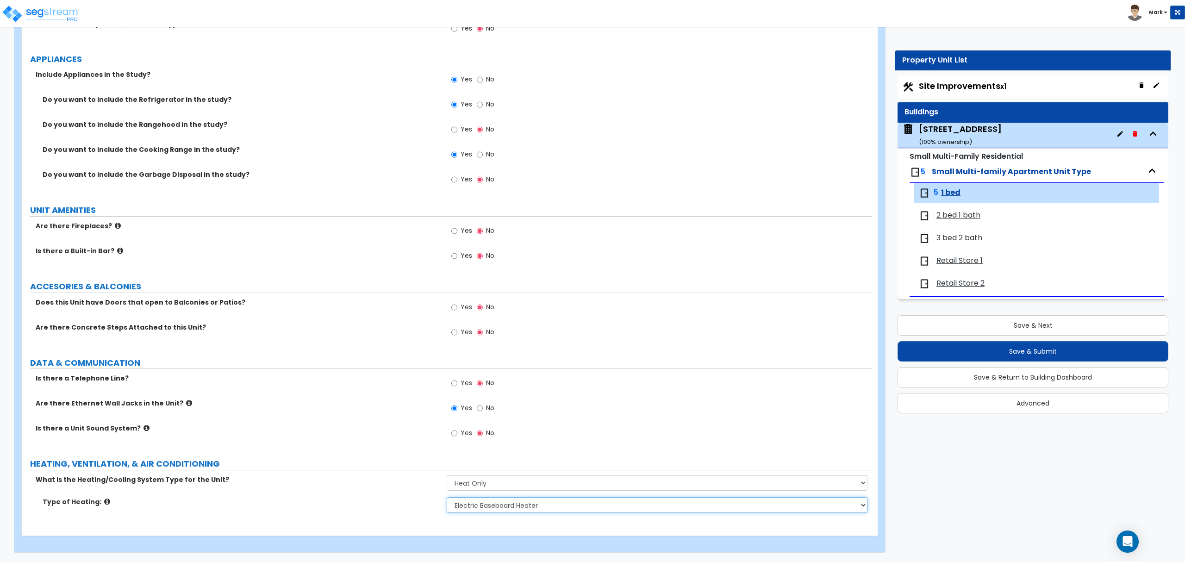
scroll to position [1268, 0]
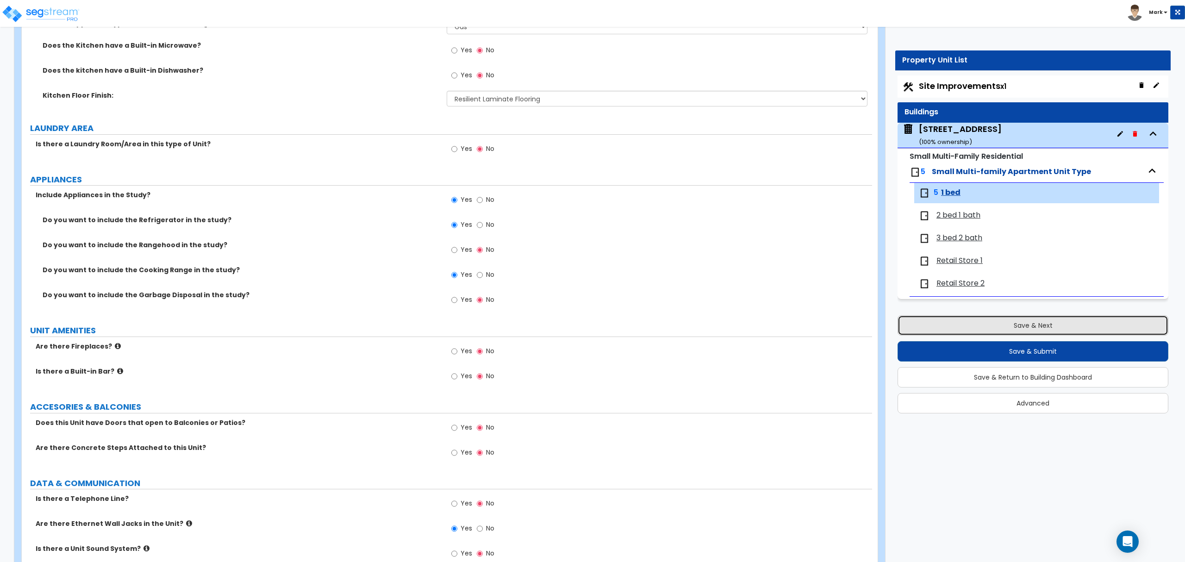
click at [1015, 324] on button "Save & Next" at bounding box center [1032, 325] width 271 height 20
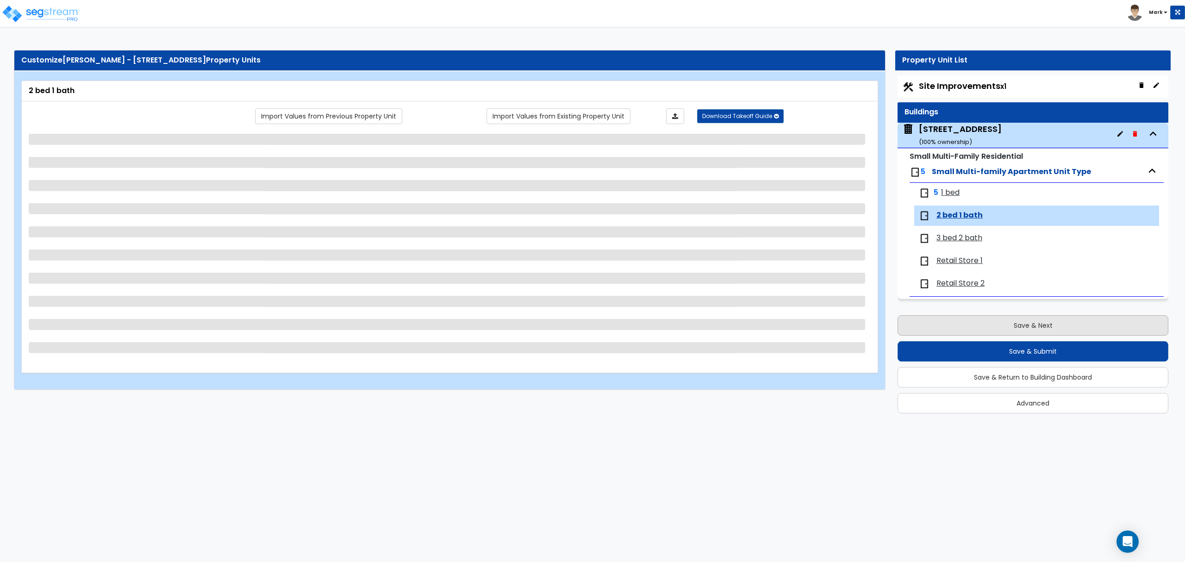
scroll to position [0, 0]
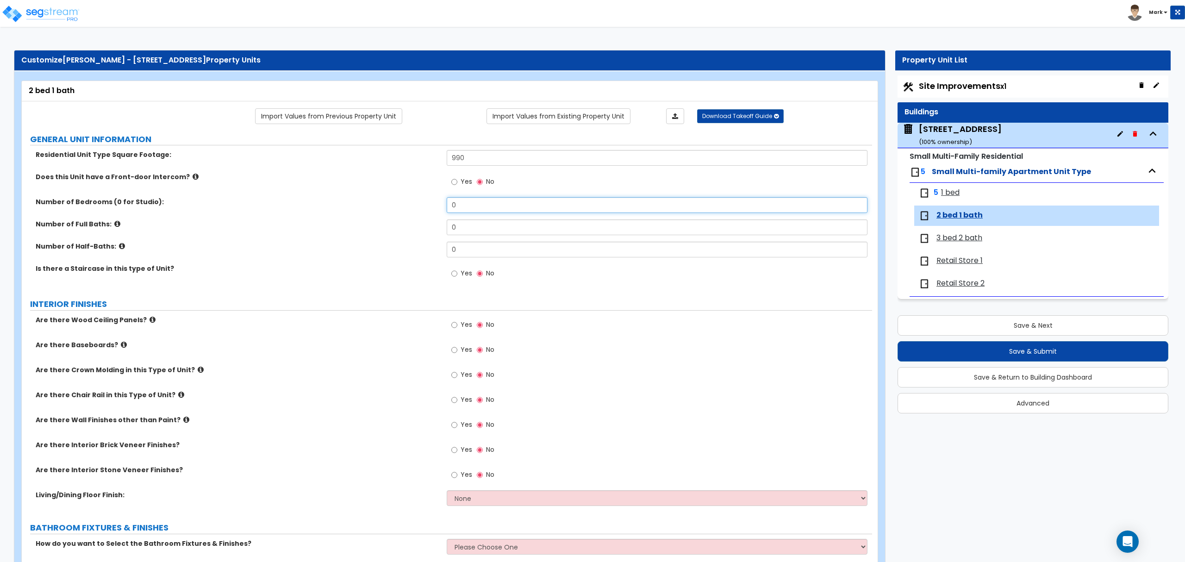
click at [486, 210] on input "0" at bounding box center [657, 205] width 420 height 16
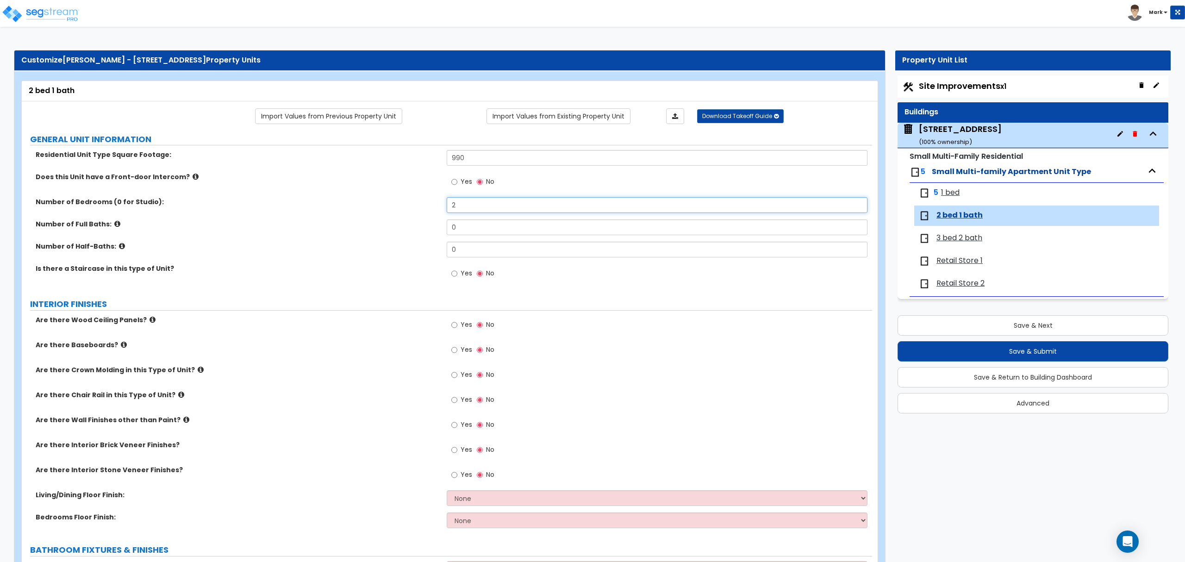
type input "2"
click at [467, 232] on input "0" at bounding box center [657, 227] width 420 height 16
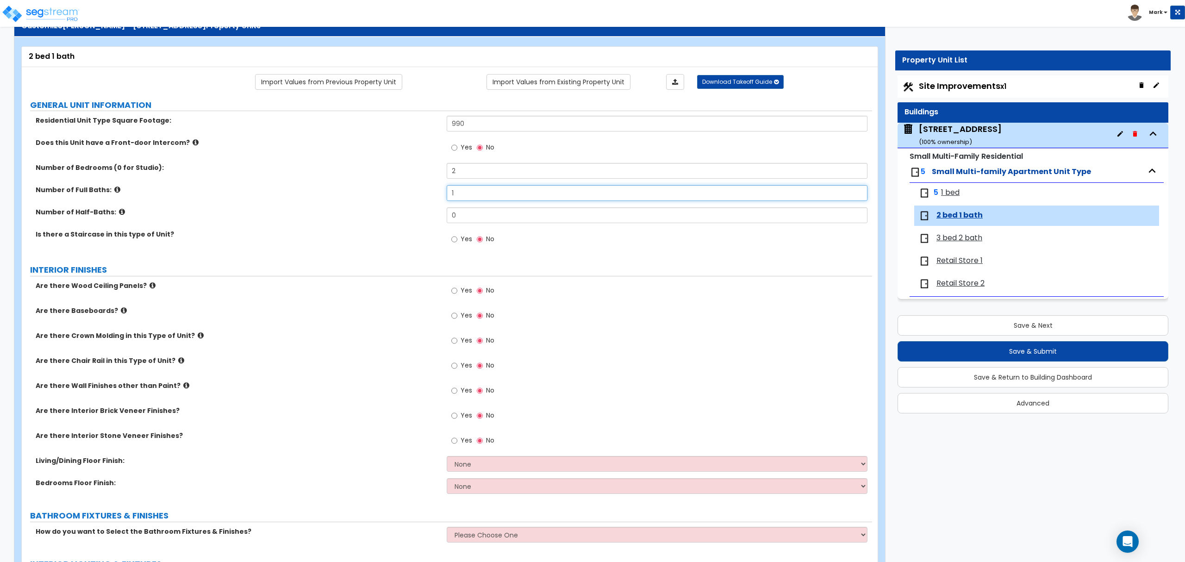
scroll to position [62, 0]
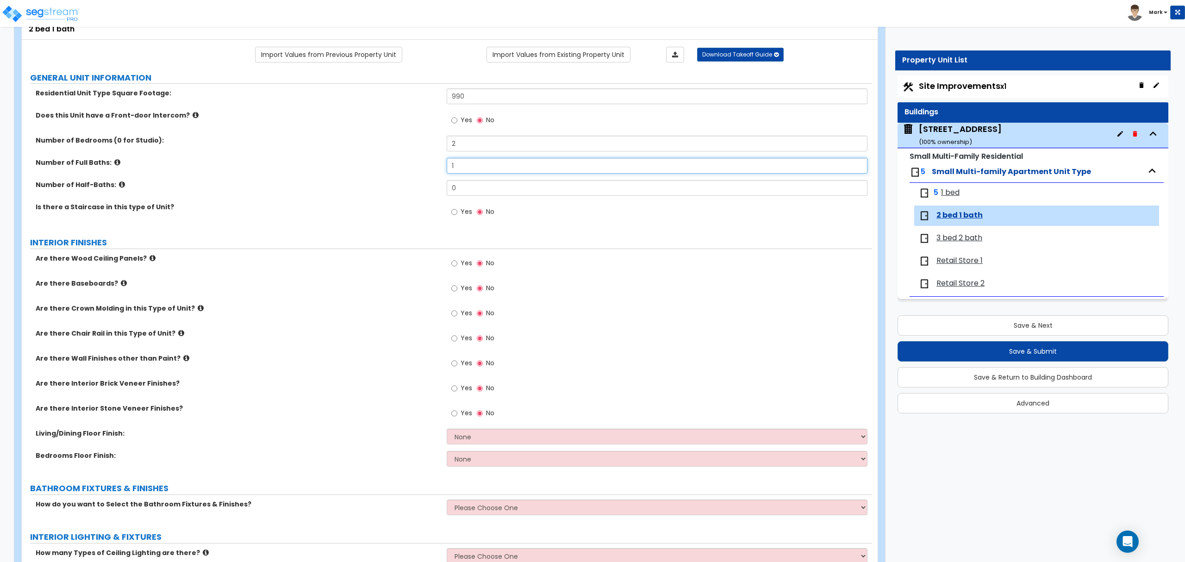
type input "1"
click at [465, 293] on label "Yes" at bounding box center [461, 289] width 21 height 16
click at [457, 293] on input "Yes" at bounding box center [454, 288] width 6 height 10
radio input "true"
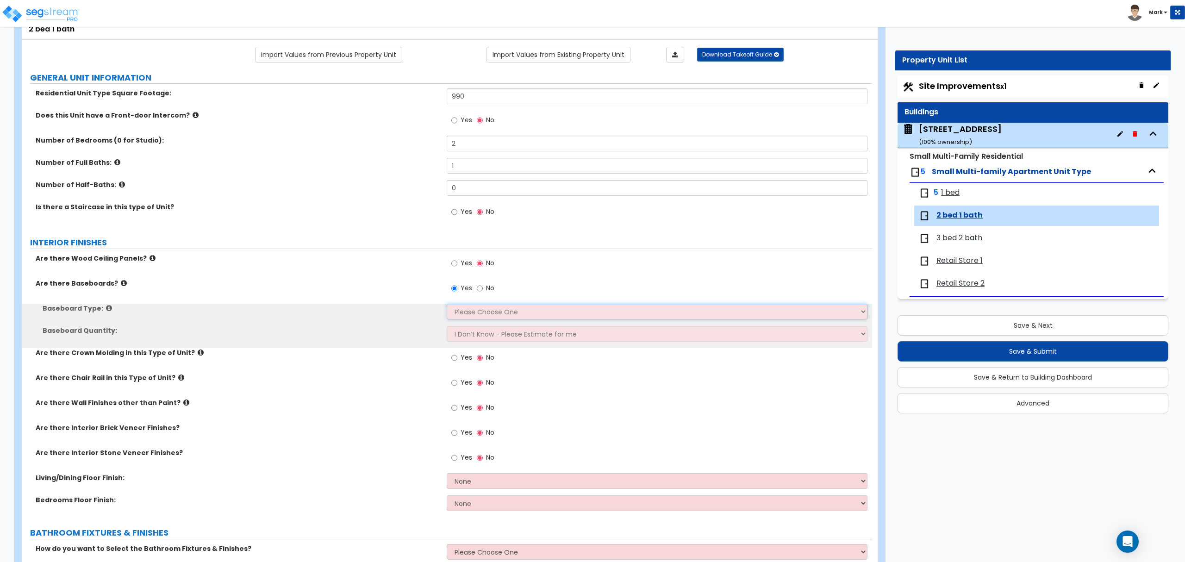
click at [470, 312] on select "Please Choose One Wood Vinyl Carpet Tile" at bounding box center [657, 312] width 420 height 16
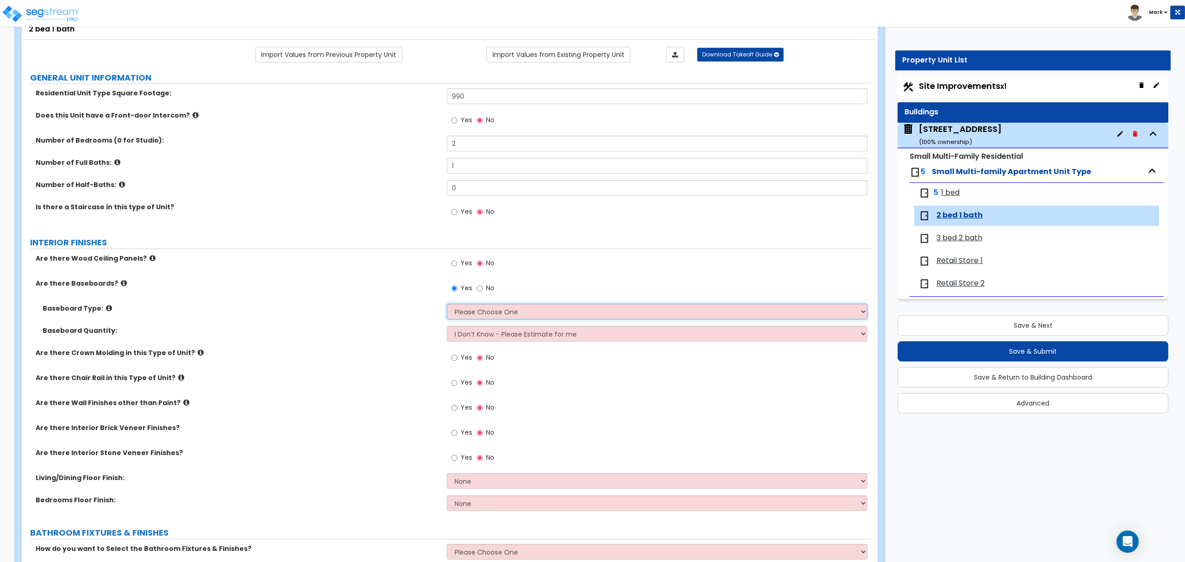
select select "1"
click at [447, 305] on select "Please Choose One Wood Vinyl Carpet Tile" at bounding box center [657, 312] width 420 height 16
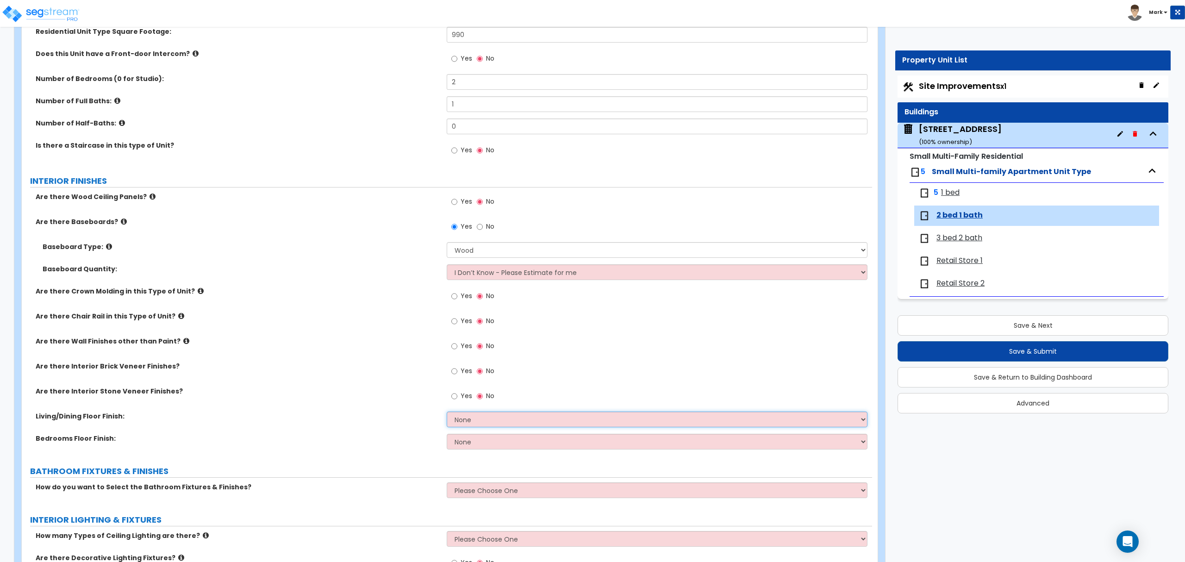
click at [458, 425] on select "None Tile Flooring Hardwood Flooring Resilient Laminate Flooring VCT Flooring S…" at bounding box center [657, 419] width 420 height 16
select select "3"
click at [447, 412] on select "None Tile Flooring Hardwood Flooring Resilient Laminate Flooring VCT Flooring S…" at bounding box center [657, 419] width 420 height 16
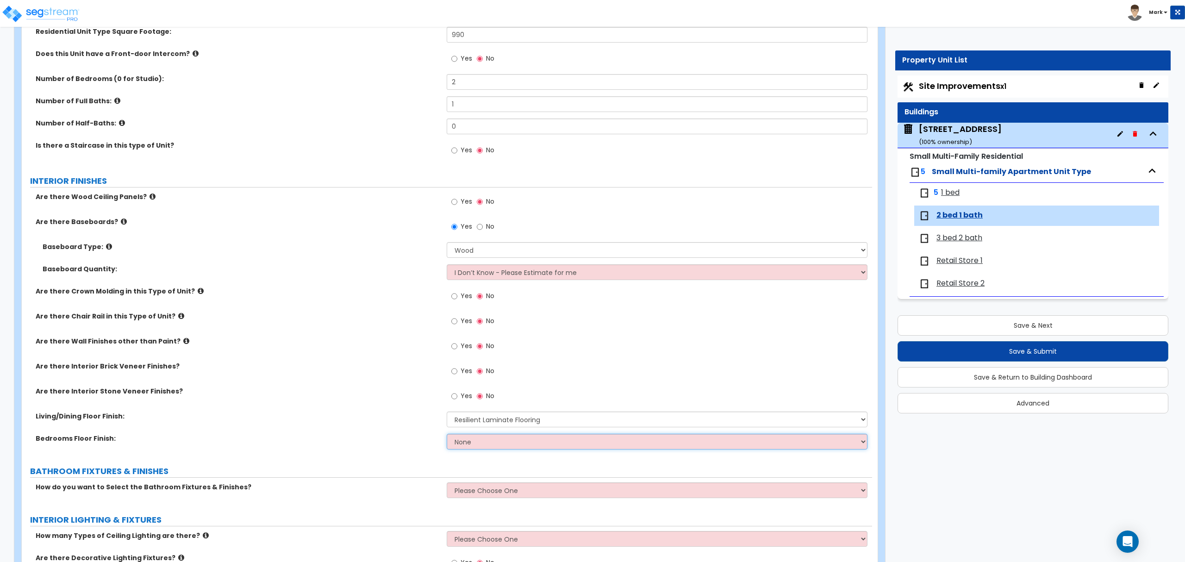
click at [477, 443] on select "None Tile Flooring Hardwood Flooring Resilient Laminate Flooring VCT Flooring S…" at bounding box center [657, 442] width 420 height 16
select select "3"
click at [447, 435] on select "None Tile Flooring Hardwood Flooring Resilient Laminate Flooring VCT Flooring S…" at bounding box center [657, 442] width 420 height 16
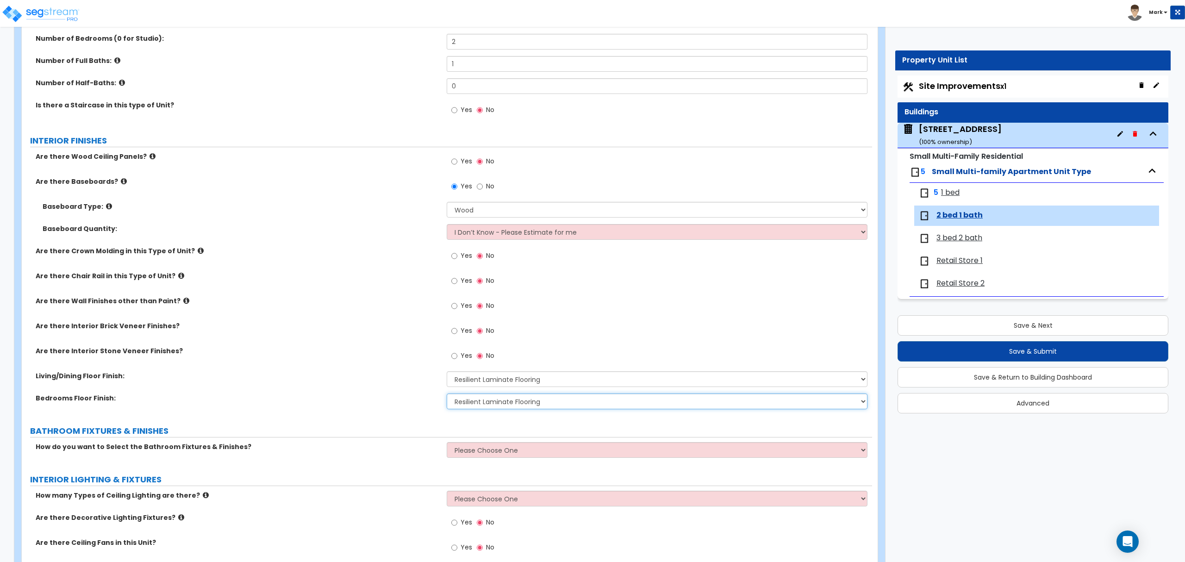
scroll to position [185, 0]
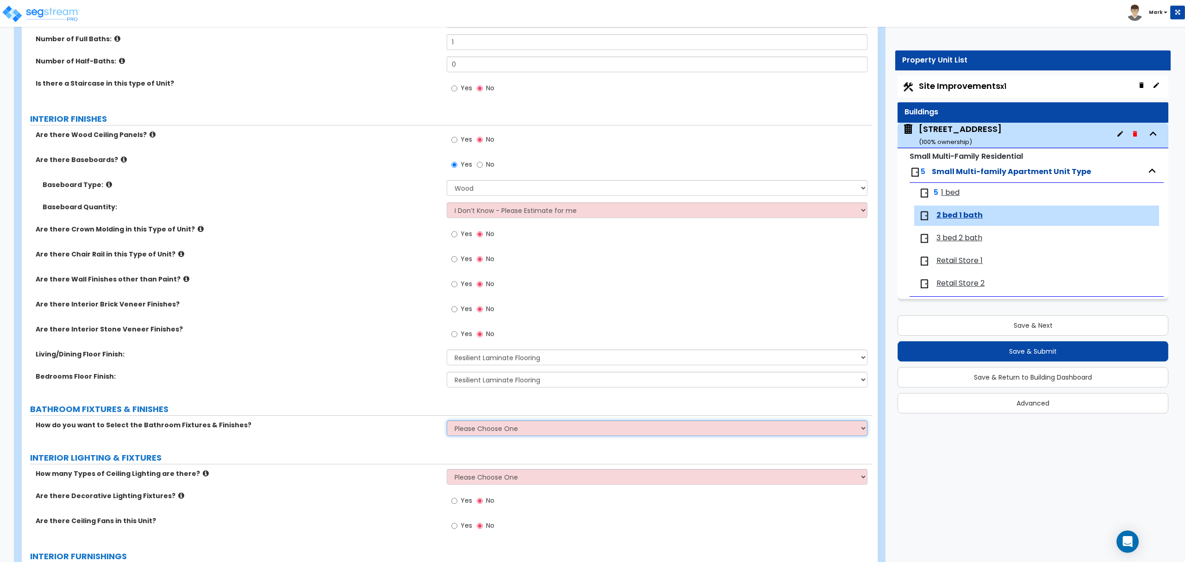
click at [480, 430] on select "Please Choose One Select the type of Fixtures and Finishes only for one Bath an…" at bounding box center [657, 428] width 420 height 16
select select "1"
click at [447, 421] on select "Please Choose One Select the type of Fixtures and Finishes only for one Bath an…" at bounding box center [657, 428] width 420 height 16
select select "1"
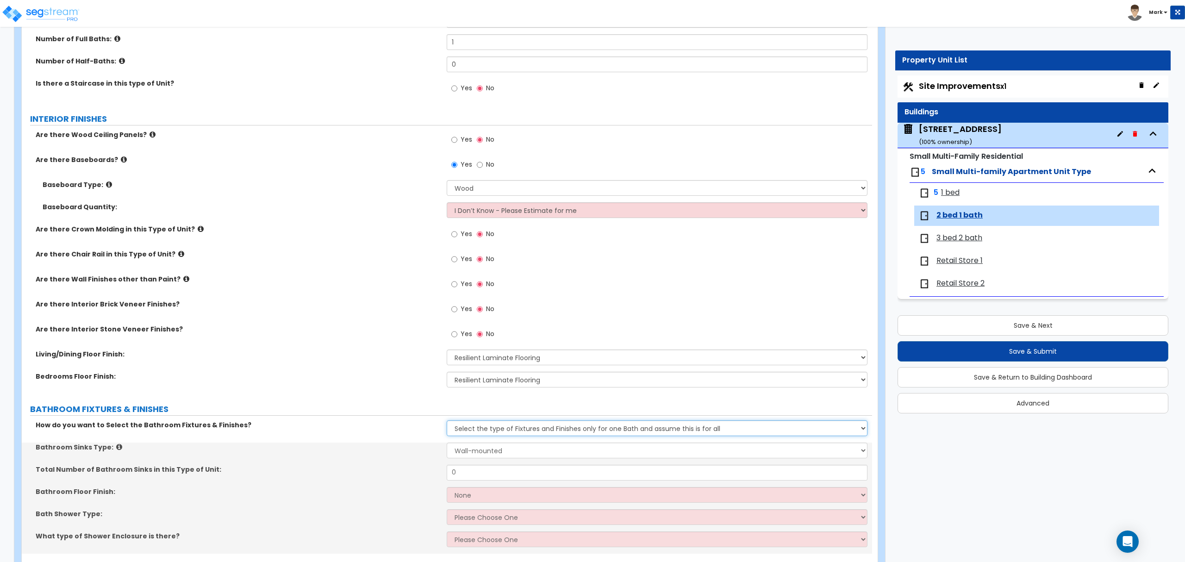
drag, startPoint x: 483, startPoint y: 430, endPoint x: 484, endPoint y: 437, distance: 6.5
click at [483, 430] on select "Please Choose One Select the type of Fixtures and Finishes only for one Bath an…" at bounding box center [657, 428] width 420 height 16
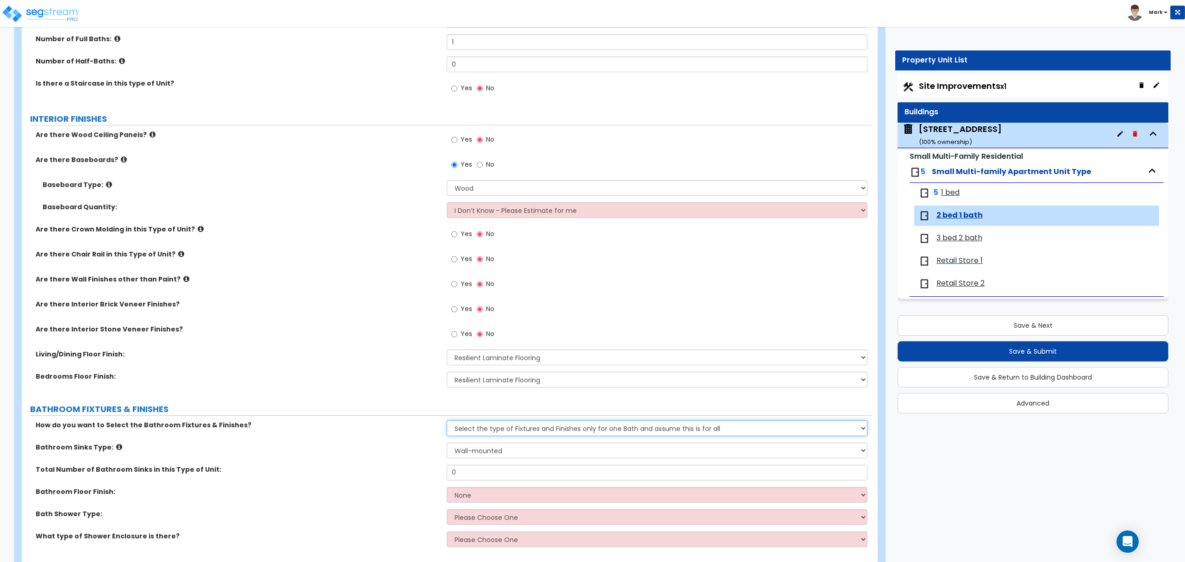
select select "2"
click at [447, 421] on select "Please Choose One Select the type of Fixtures and Finishes only for one Bath an…" at bounding box center [657, 428] width 420 height 16
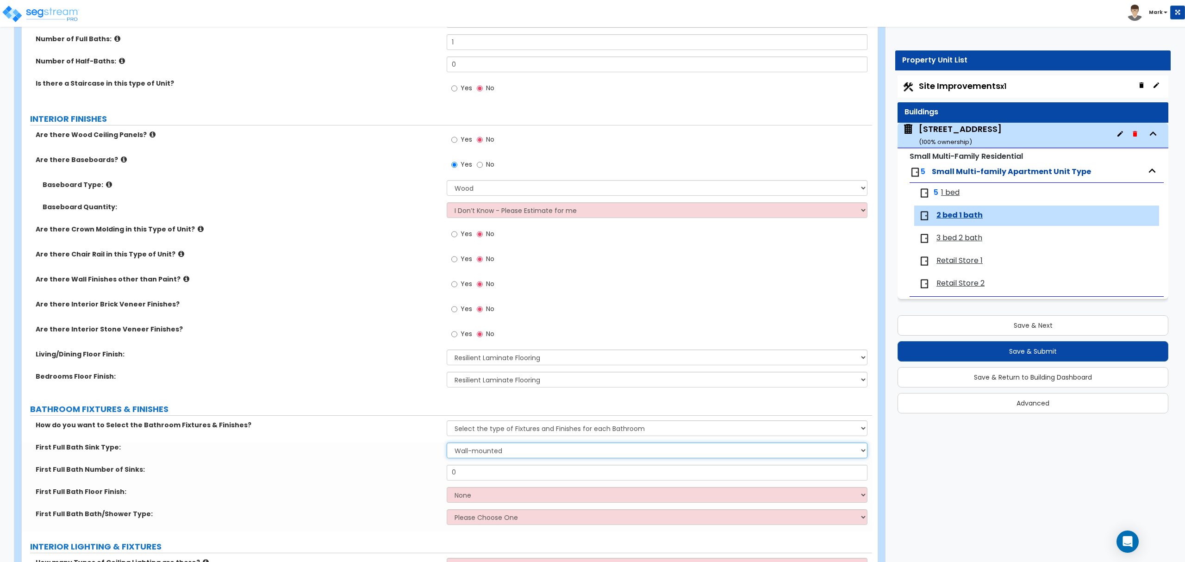
click at [489, 451] on select "Wall-mounted Pedestal-mounted Vanity-mounted" at bounding box center [657, 450] width 420 height 16
drag, startPoint x: 491, startPoint y: 429, endPoint x: 491, endPoint y: 436, distance: 6.9
click at [491, 429] on select "Please Choose One Select the type of Fixtures and Finishes only for one Bath an…" at bounding box center [657, 428] width 420 height 16
drag, startPoint x: 373, startPoint y: 437, endPoint x: 382, endPoint y: 437, distance: 9.3
click at [378, 437] on div "How do you want to Select the Bathroom Fixtures & Finishes? Please Choose One S…" at bounding box center [447, 431] width 850 height 22
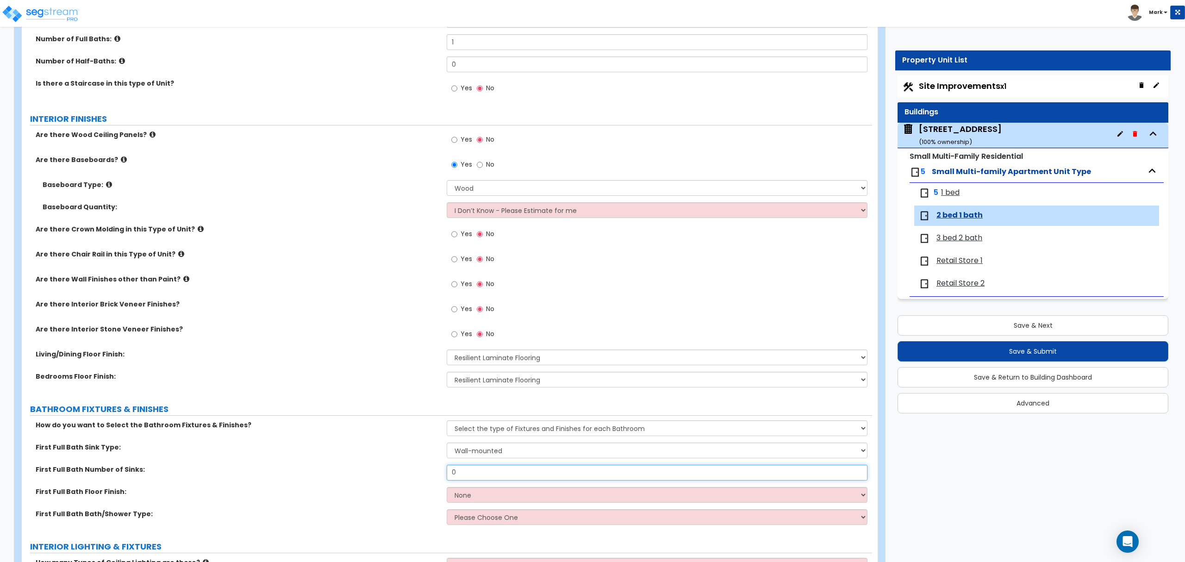
click at [463, 478] on input "0" at bounding box center [657, 473] width 420 height 16
type input "1"
click at [496, 359] on select "None Tile Flooring Hardwood Flooring Resilient Laminate Flooring VCT Flooring S…" at bounding box center [657, 357] width 420 height 16
select select "7"
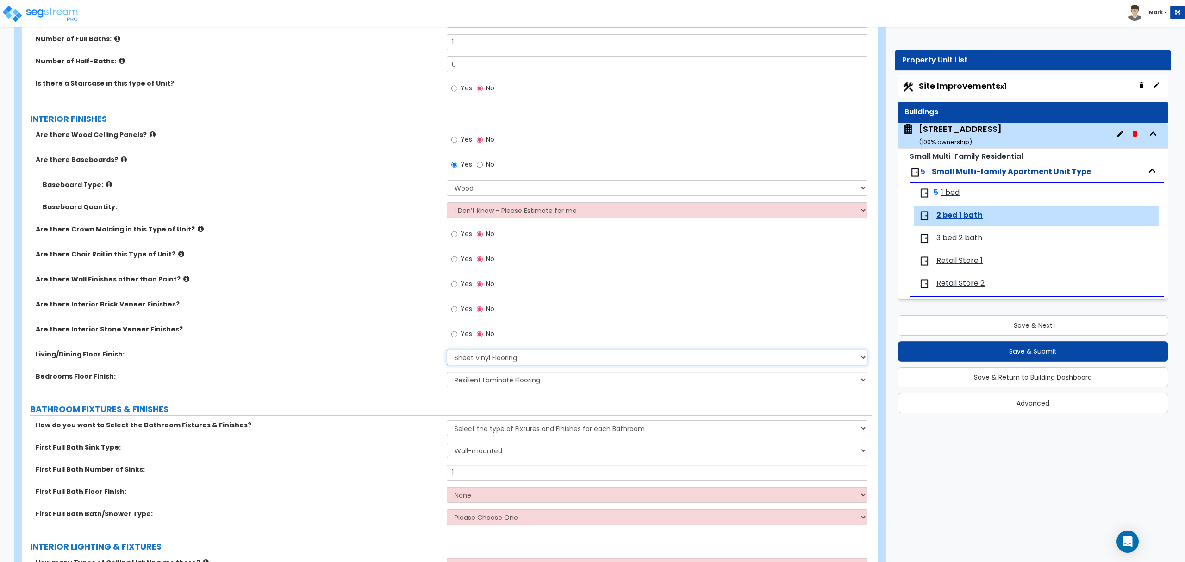
click at [447, 350] on select "None Tile Flooring Hardwood Flooring Resilient Laminate Flooring VCT Flooring S…" at bounding box center [657, 357] width 420 height 16
click at [397, 361] on div "Living/Dining Floor Finish: None Tile Flooring Hardwood Flooring Resilient Lami…" at bounding box center [447, 360] width 850 height 22
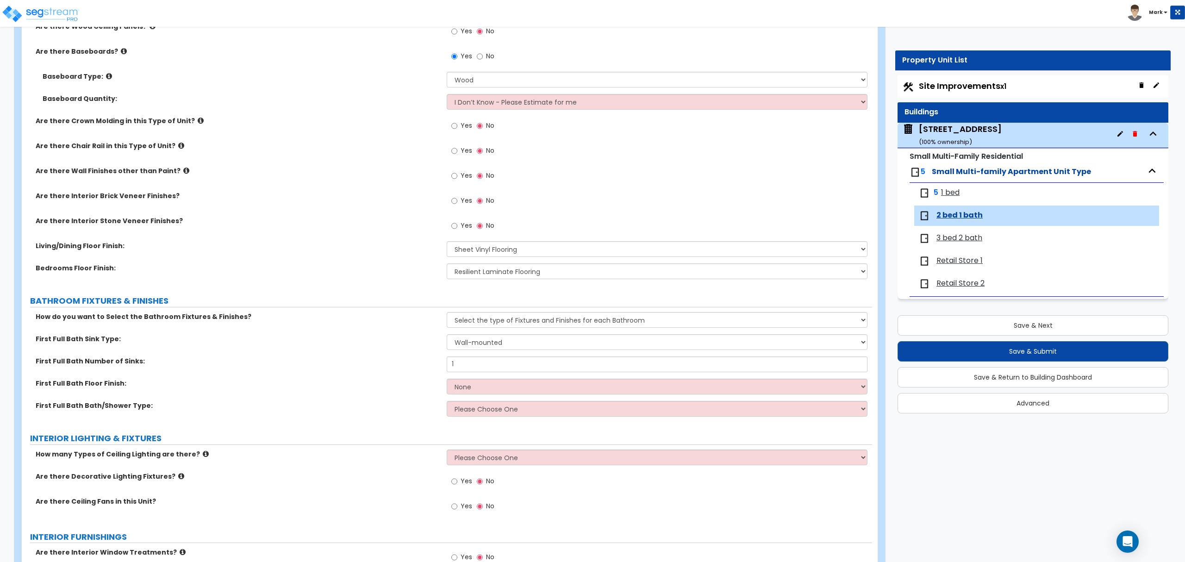
scroll to position [308, 0]
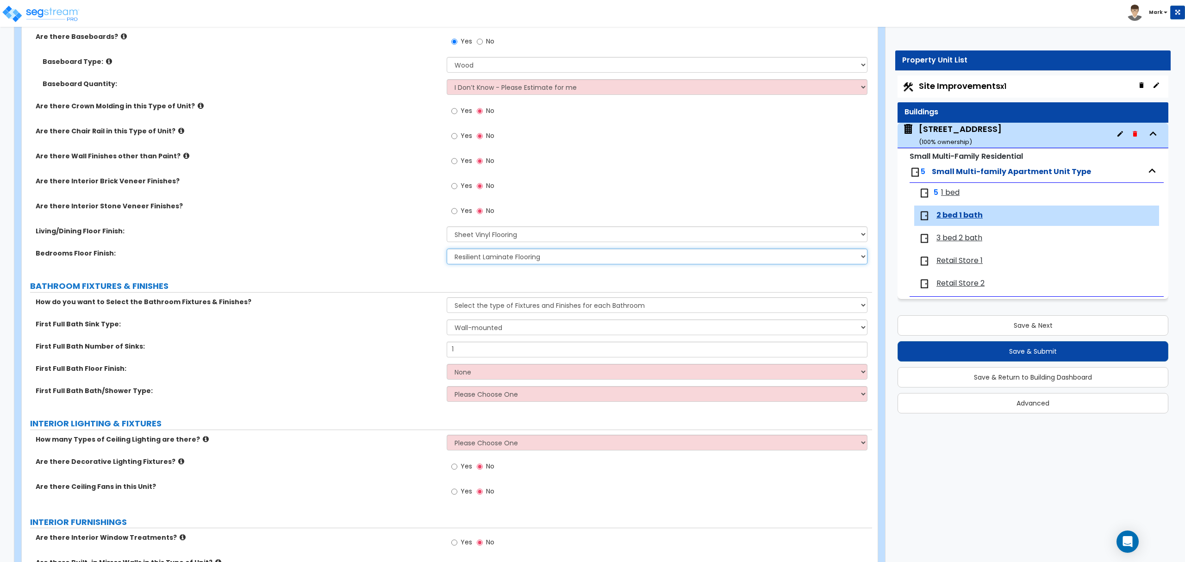
click at [497, 253] on select "None Tile Flooring Hardwood Flooring Resilient Laminate Flooring VCT Flooring S…" at bounding box center [657, 257] width 420 height 16
select select "7"
click at [447, 249] on select "None Tile Flooring Hardwood Flooring Resilient Laminate Flooring VCT Flooring S…" at bounding box center [657, 257] width 420 height 16
click at [487, 330] on select "Wall-mounted Pedestal-mounted Vanity-mounted" at bounding box center [657, 327] width 420 height 16
select select "3"
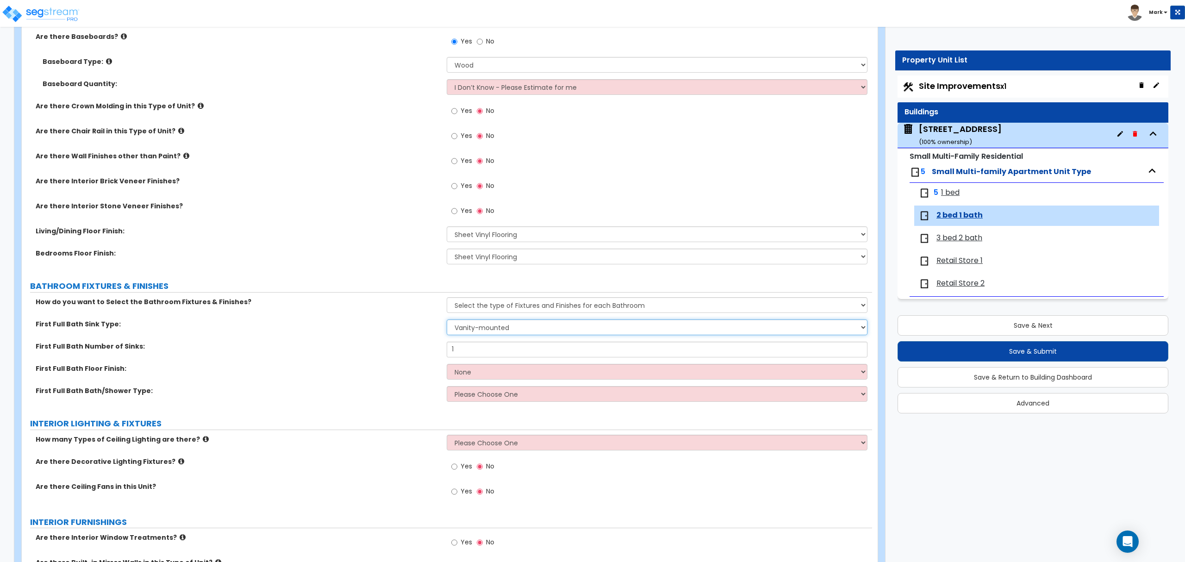
click at [447, 320] on select "Wall-mounted Pedestal-mounted Vanity-mounted" at bounding box center [657, 327] width 420 height 16
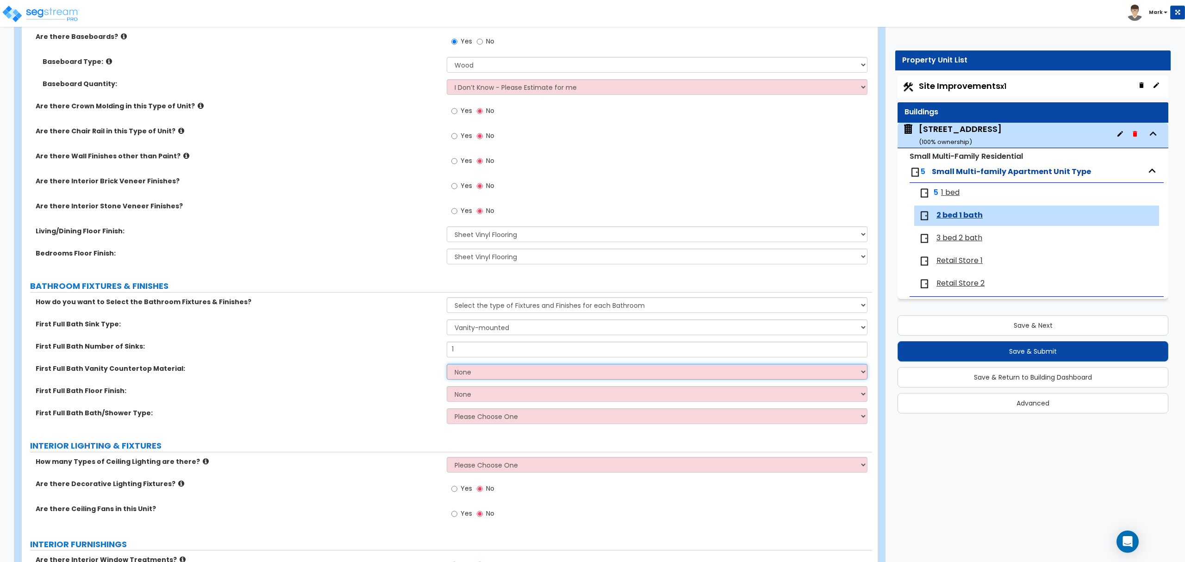
click at [498, 370] on select "None Plastic Laminate Solid Surface Stone Quartz Marble Tile Wood" at bounding box center [657, 372] width 420 height 16
select select "2"
click at [447, 365] on select "None Plastic Laminate Solid Surface Stone Quartz Marble Tile Wood" at bounding box center [657, 372] width 420 height 16
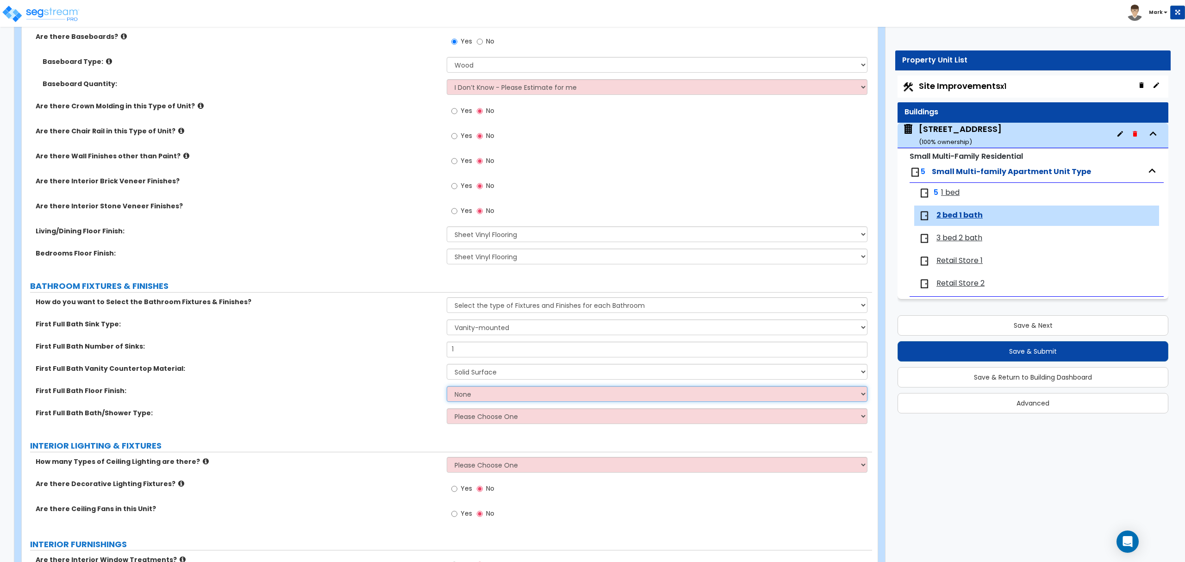
click at [491, 394] on select "None Tile Flooring Hardwood Flooring Resilient Laminate Flooring VCT Flooring S…" at bounding box center [657, 394] width 420 height 16
select select "5"
click at [447, 387] on select "None Tile Flooring Hardwood Flooring Resilient Laminate Flooring VCT Flooring S…" at bounding box center [657, 394] width 420 height 16
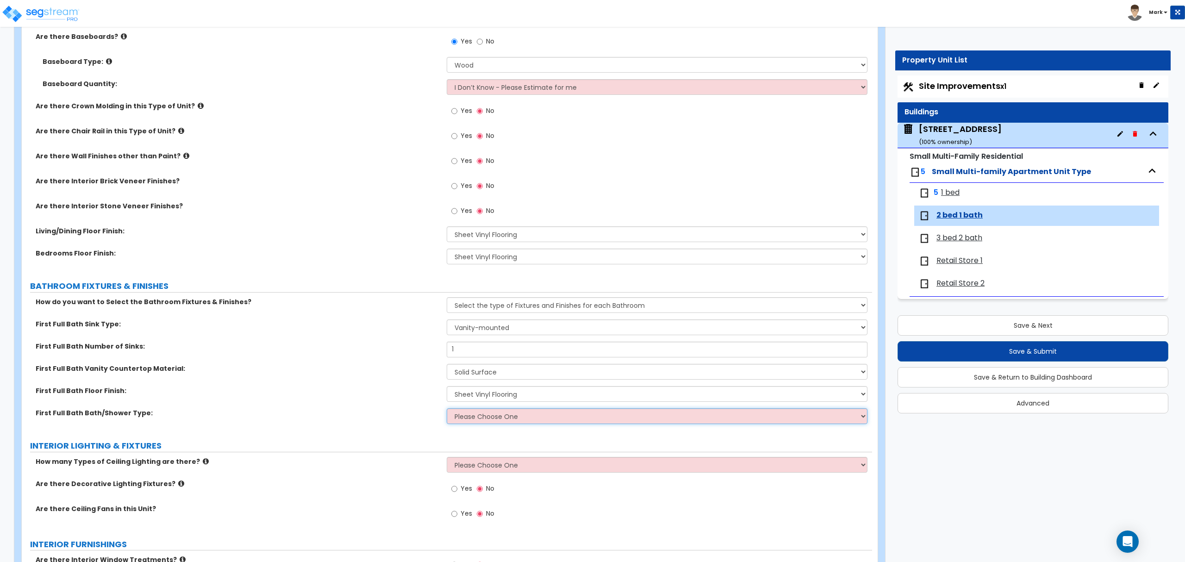
click at [493, 422] on select "Please Choose One Standalone Shower Bathtub - Shower Combo" at bounding box center [657, 416] width 420 height 16
select select "2"
click at [447, 409] on select "Please Choose One Standalone Shower Bathtub - Shower Combo" at bounding box center [657, 416] width 420 height 16
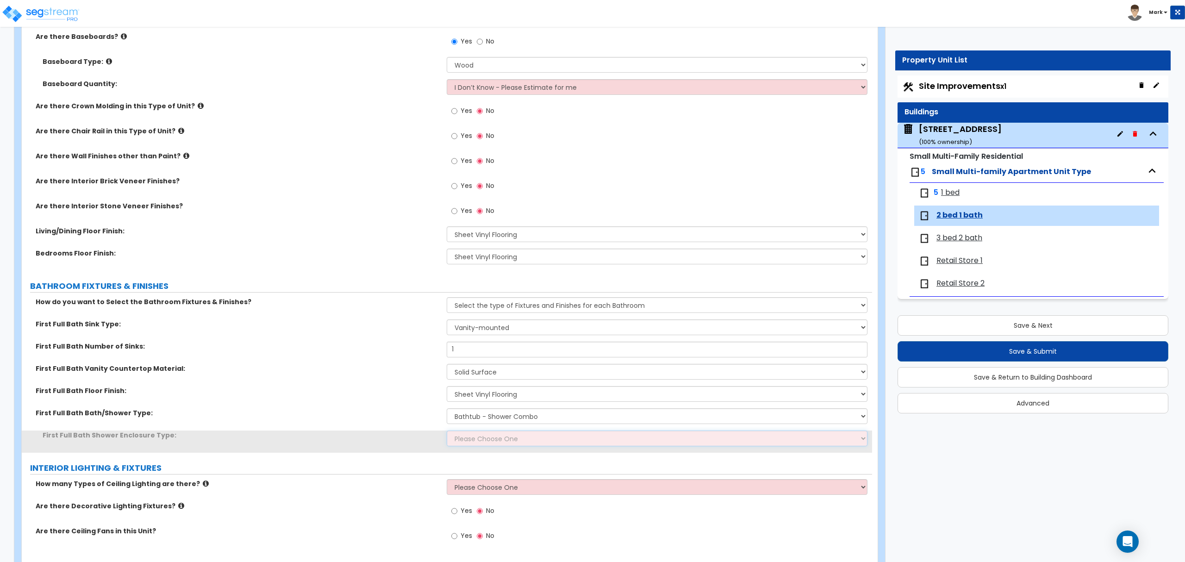
click at [511, 439] on select "Please Choose One Curtain & Rod Glass Sliding Doors Glass Hinged Doors" at bounding box center [657, 438] width 420 height 16
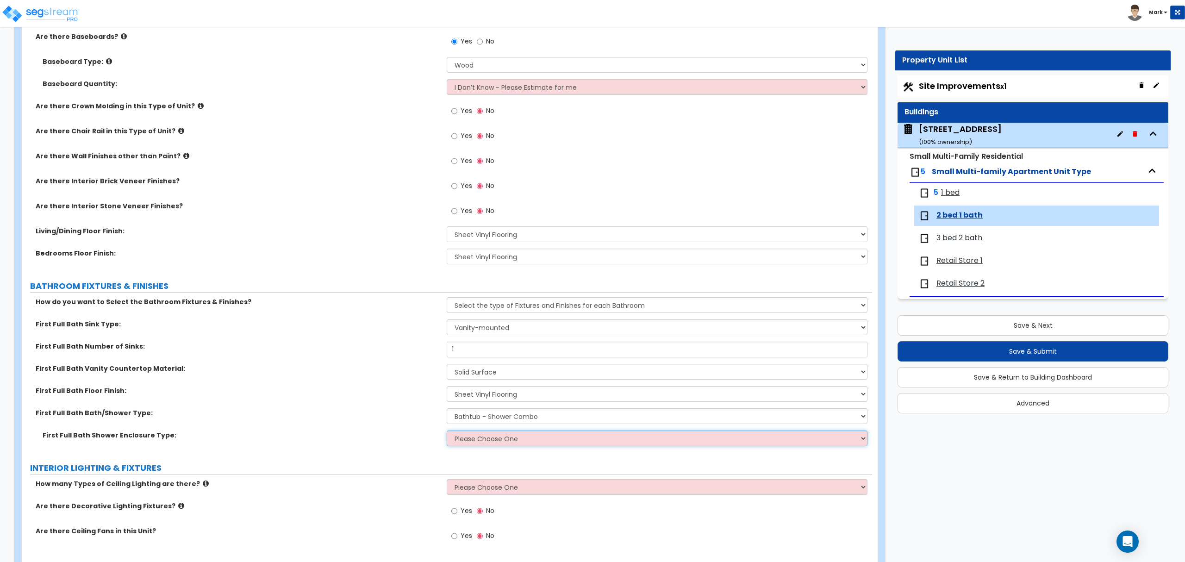
select select "1"
click at [447, 431] on select "Please Choose One Curtain & Rod Glass Sliding Doors Glass Hinged Doors" at bounding box center [657, 438] width 420 height 16
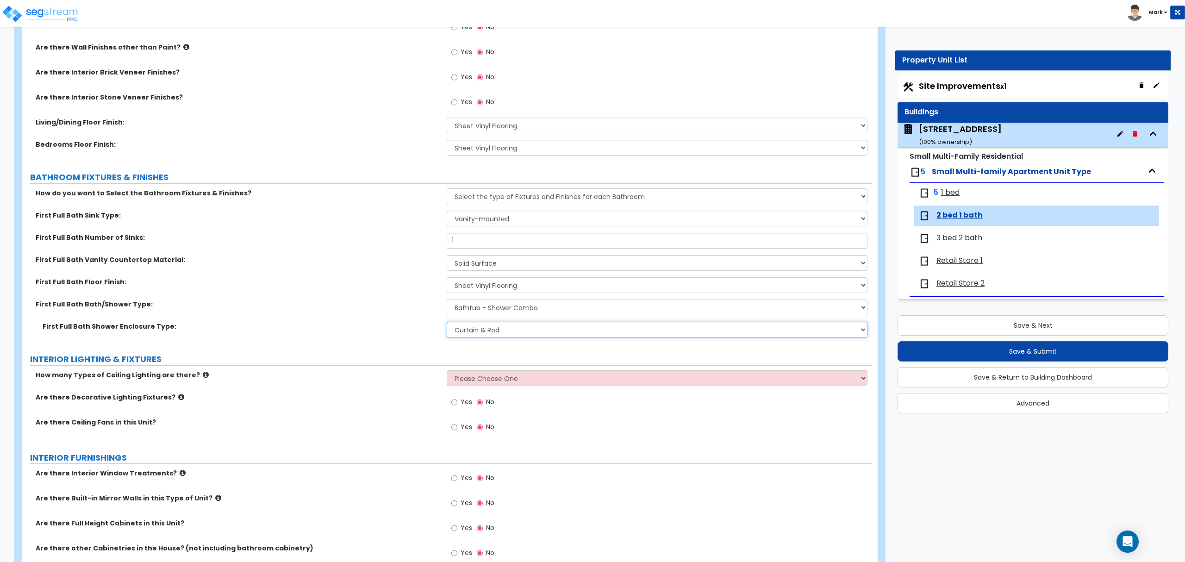
scroll to position [493, 0]
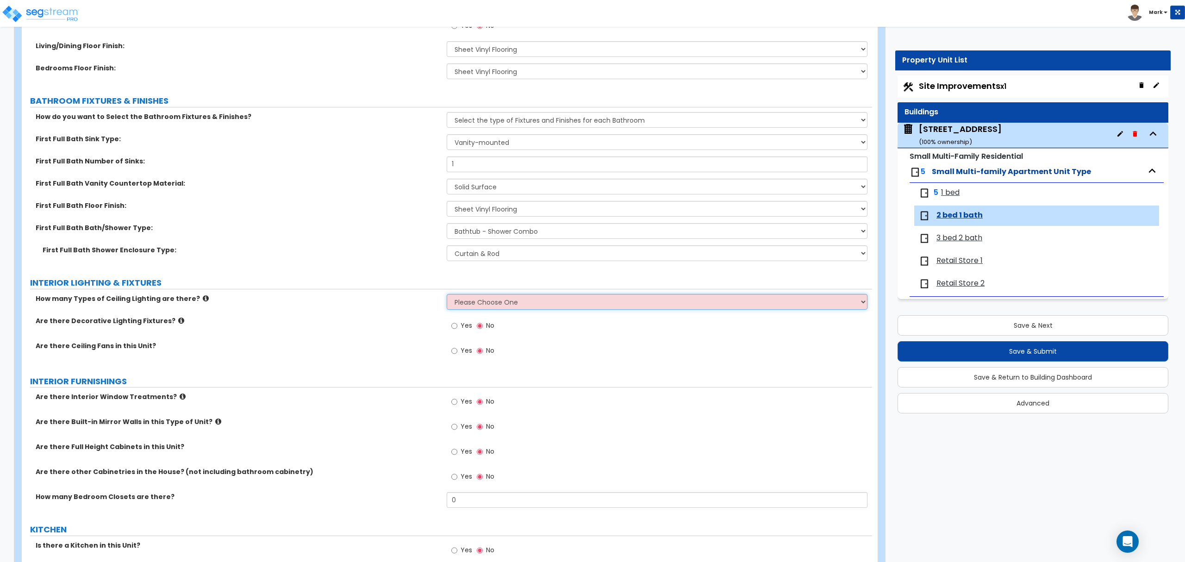
click at [504, 308] on select "Please Choose One 1 2 3" at bounding box center [657, 302] width 420 height 16
select select "1"
click at [447, 295] on select "Please Choose One 1 2 3" at bounding box center [657, 302] width 420 height 16
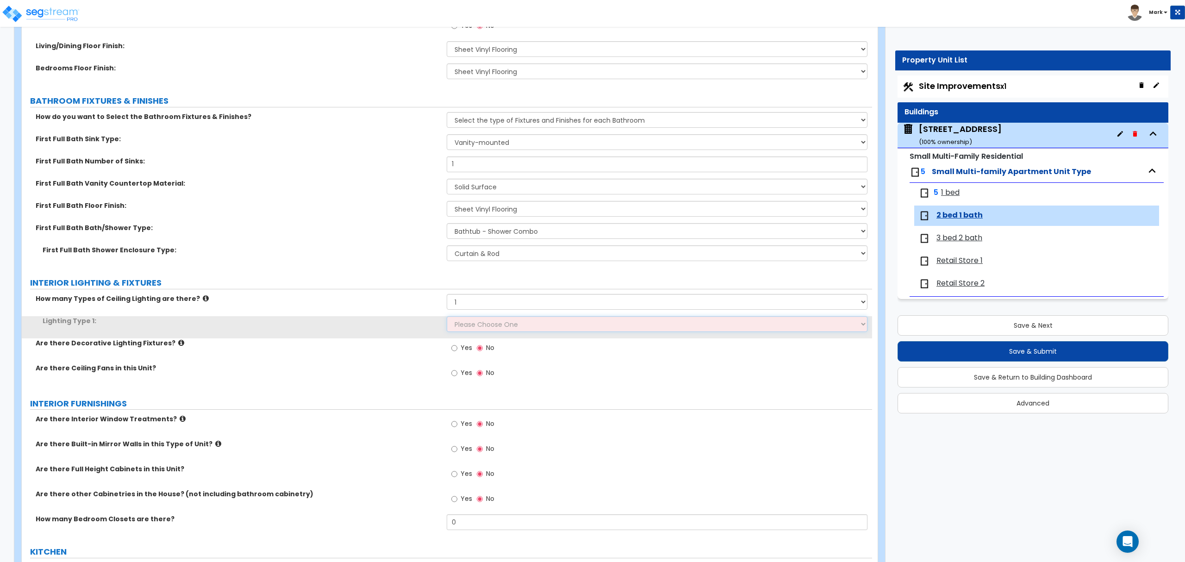
click at [497, 329] on select "Please Choose One LED Surface-Mounted LED Recessed Fluorescent Surface-Mounted …" at bounding box center [657, 324] width 420 height 16
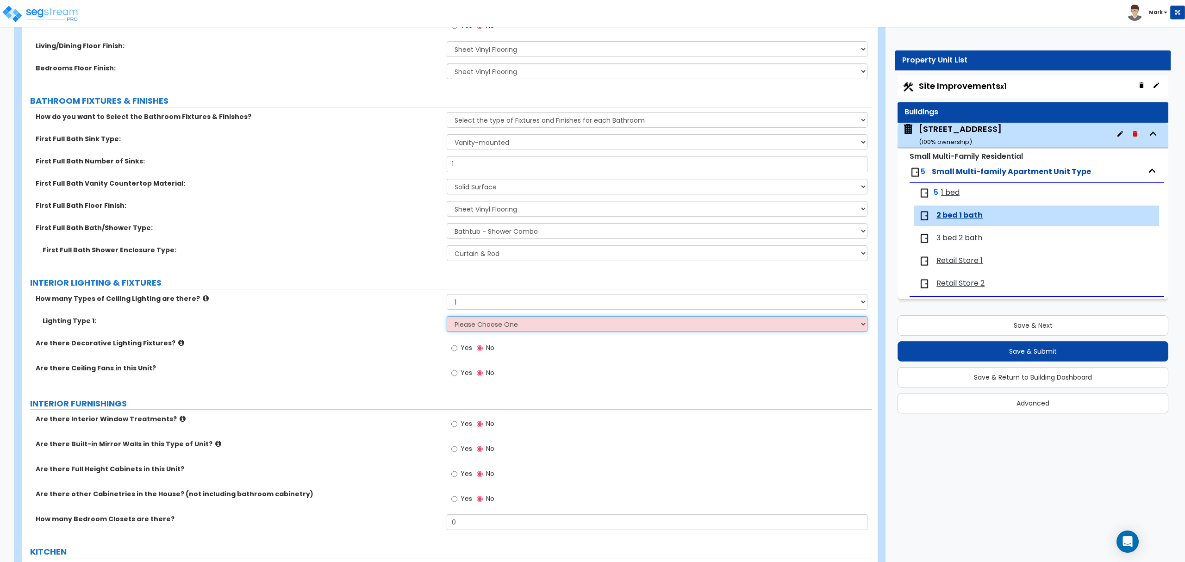
select select "4"
click at [447, 317] on select "Please Choose One LED Surface-Mounted LED Recessed Fluorescent Surface-Mounted …" at bounding box center [657, 324] width 420 height 16
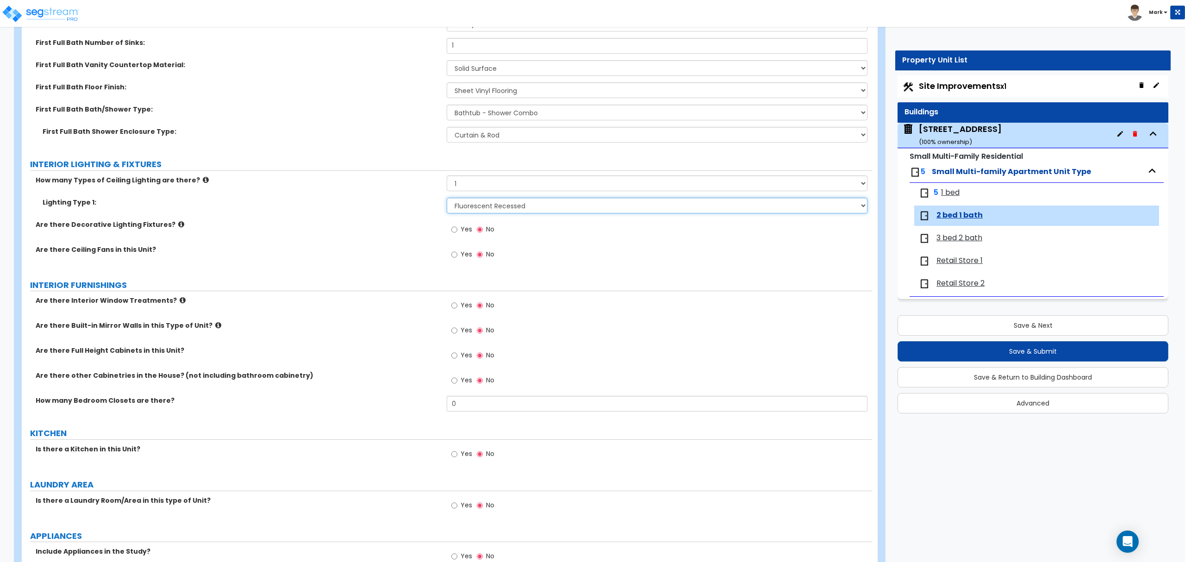
scroll to position [617, 0]
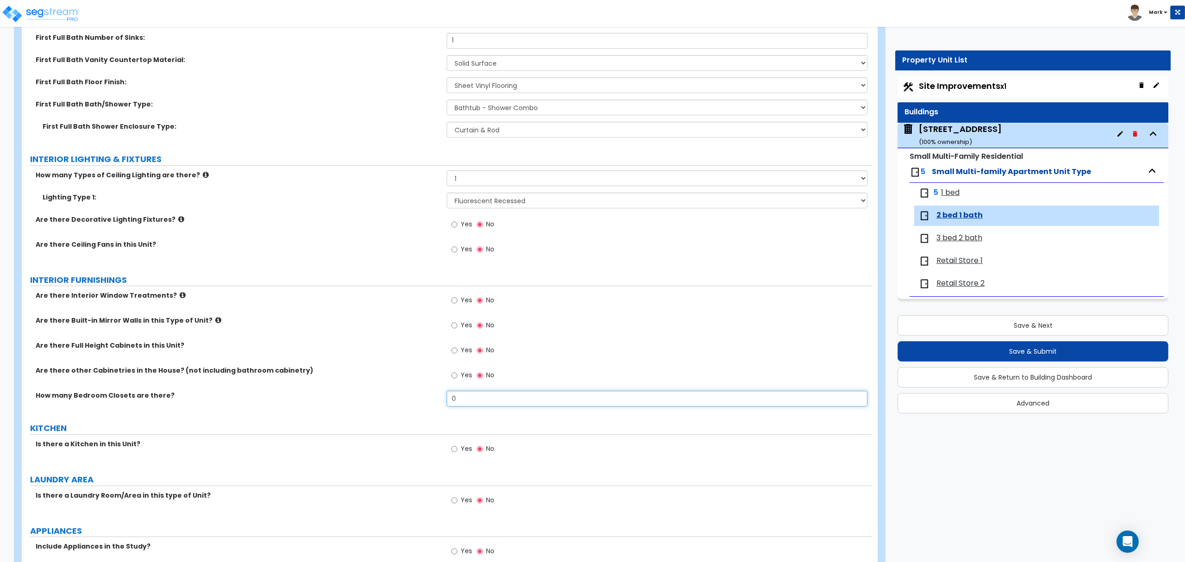
click at [480, 395] on input "0" at bounding box center [657, 399] width 420 height 16
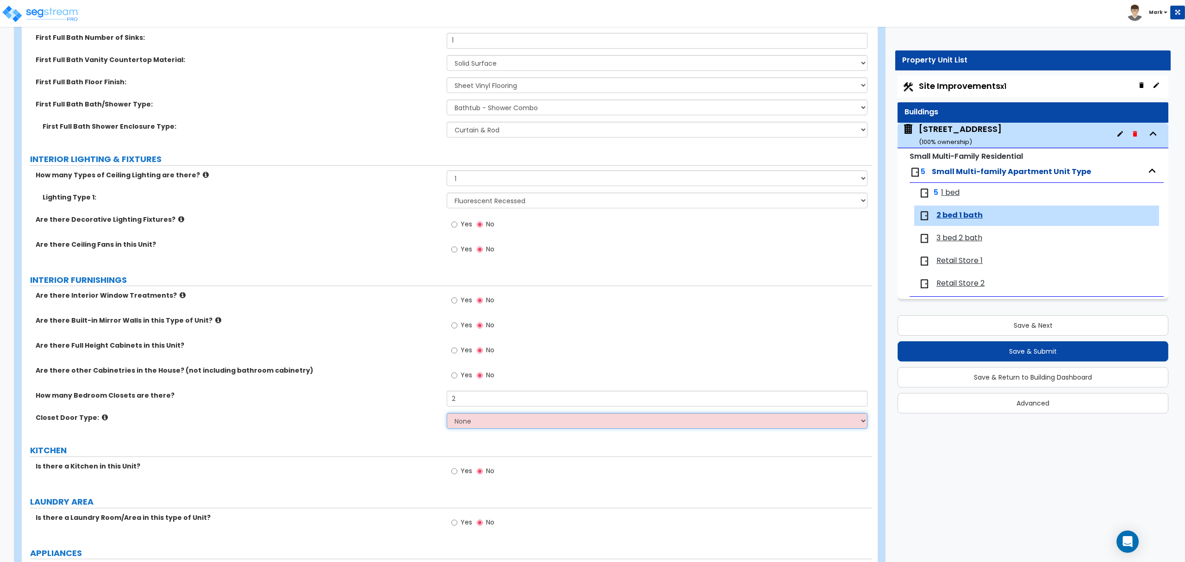
click at [525, 430] on div "Closet Door Type: None Bi-fold Louvered Doors Bi-fold Panel Doors Sliding Doors…" at bounding box center [447, 424] width 850 height 22
click at [517, 417] on select "None Bi-fold Louvered Doors Bi-fold Panel Doors Sliding Doors Hinged Wood Door" at bounding box center [657, 421] width 420 height 16
click at [511, 402] on input "2" at bounding box center [657, 399] width 420 height 16
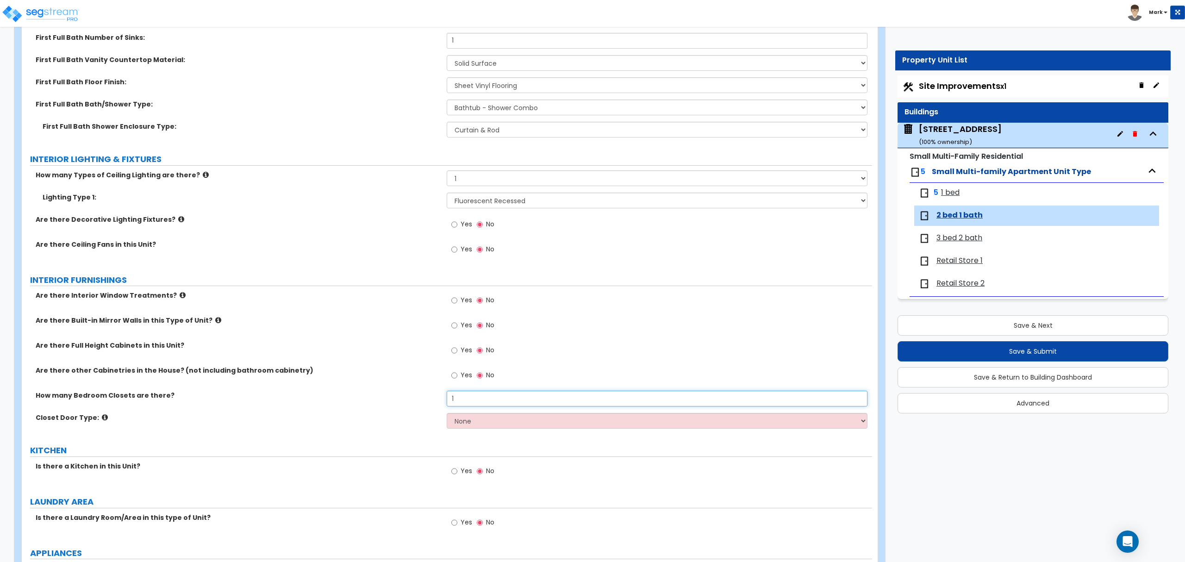
type input "1"
click at [554, 426] on select "None Bi-fold Louvered Doors Bi-fold Panel Doors Sliding Doors Hinged Wood Door" at bounding box center [657, 421] width 420 height 16
select select "2"
click at [447, 414] on select "None Bi-fold Louvered Doors Bi-fold Panel Doors Sliding Doors Hinged Wood Door" at bounding box center [657, 421] width 420 height 16
click at [543, 422] on select "None Bi-fold Louvered Doors Bi-fold Panel Doors Sliding Doors Hinged Wood Door" at bounding box center [657, 421] width 420 height 16
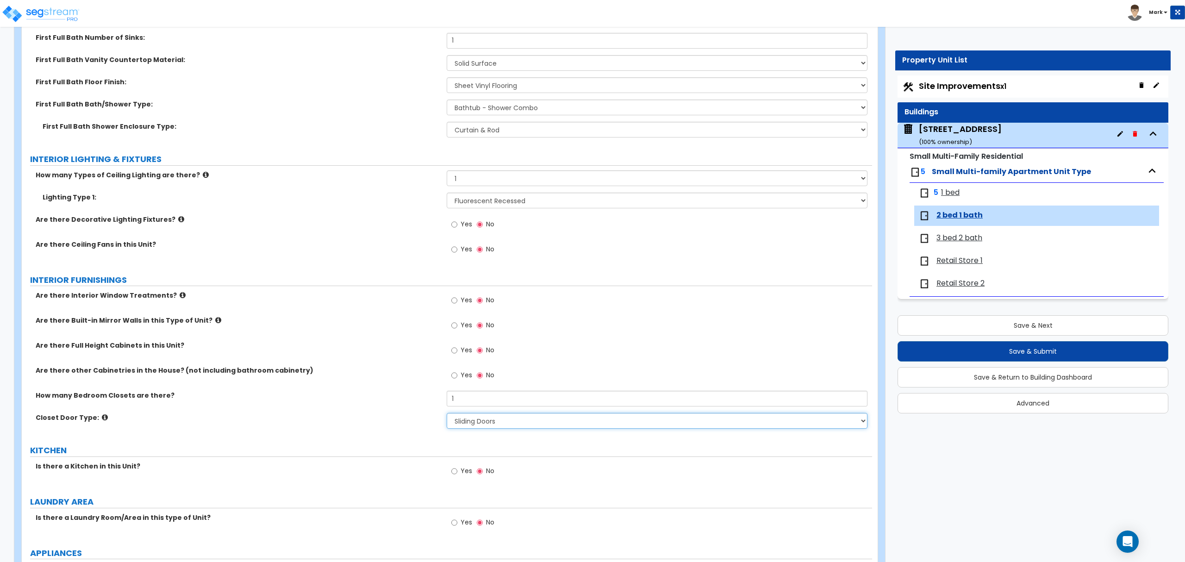
click at [543, 422] on select "None Bi-fold Louvered Doors Bi-fold Panel Doors Sliding Doors Hinged Wood Door" at bounding box center [657, 421] width 420 height 16
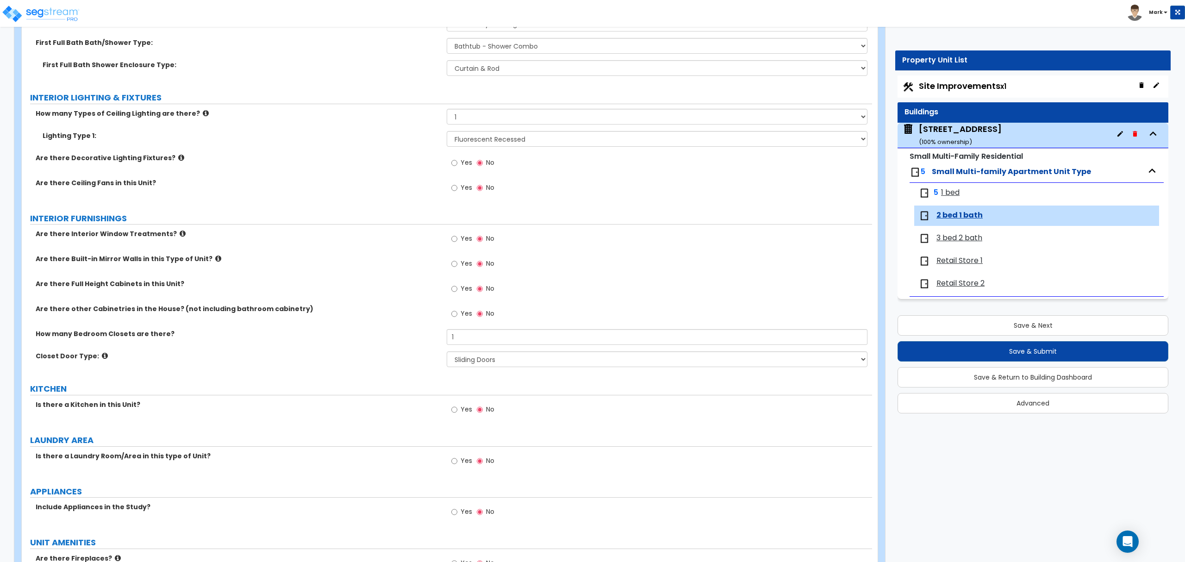
click at [465, 414] on span "Yes" at bounding box center [467, 409] width 12 height 9
click at [457, 414] on input "Yes" at bounding box center [454, 410] width 6 height 10
radio input "true"
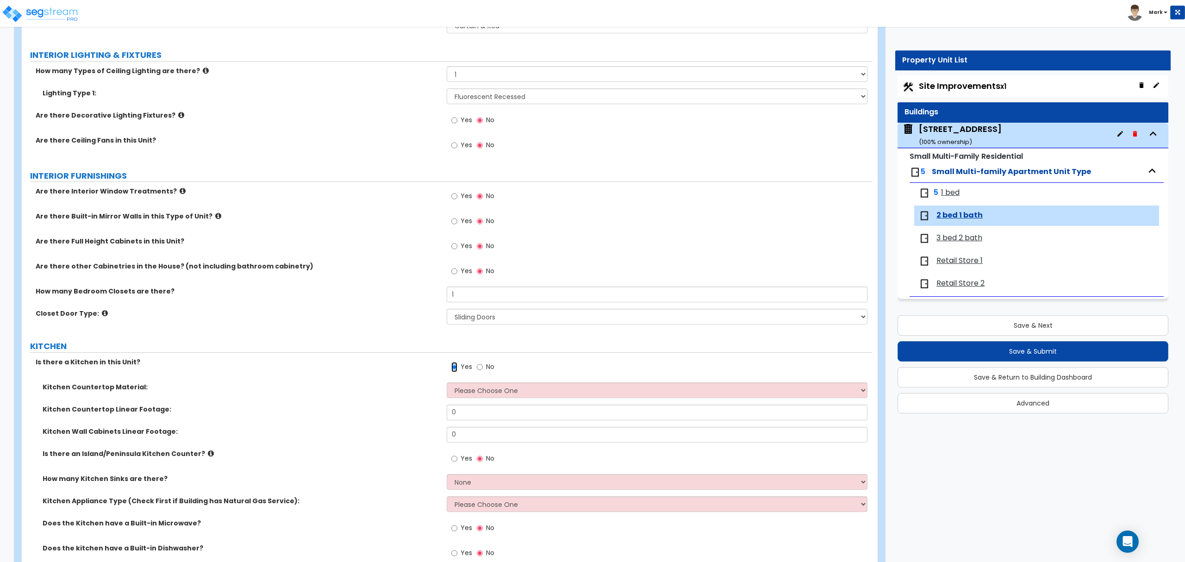
scroll to position [741, 0]
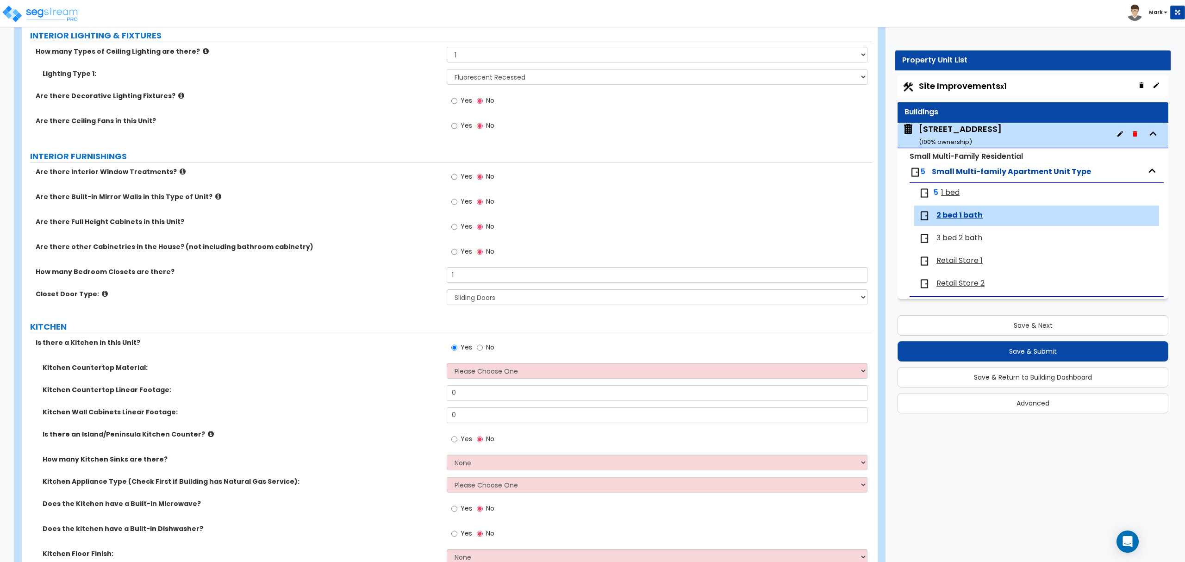
click at [474, 404] on div "Kitchen Countertop Linear Footage: 0" at bounding box center [447, 396] width 850 height 22
click at [477, 399] on input "0" at bounding box center [657, 393] width 420 height 16
click at [478, 399] on input "0" at bounding box center [657, 393] width 420 height 16
click at [468, 399] on input "6" at bounding box center [657, 393] width 420 height 16
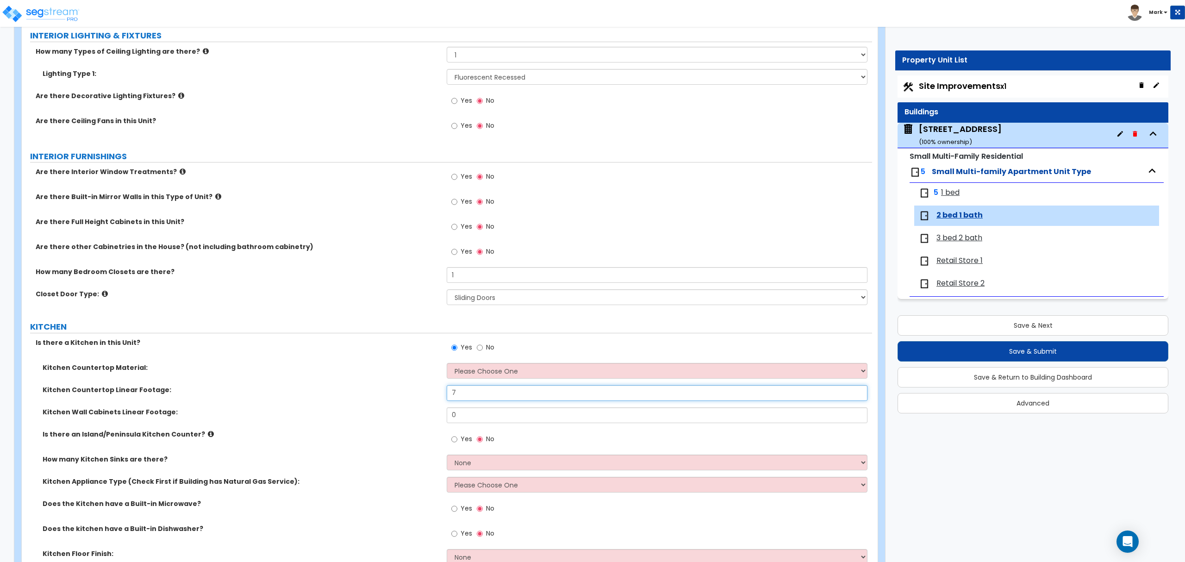
type input "7"
click at [464, 422] on input "0" at bounding box center [657, 415] width 420 height 16
click at [467, 423] on input "0" at bounding box center [657, 415] width 420 height 16
click at [467, 419] on input "0" at bounding box center [657, 415] width 420 height 16
drag, startPoint x: 467, startPoint y: 419, endPoint x: 464, endPoint y: 432, distance: 13.0
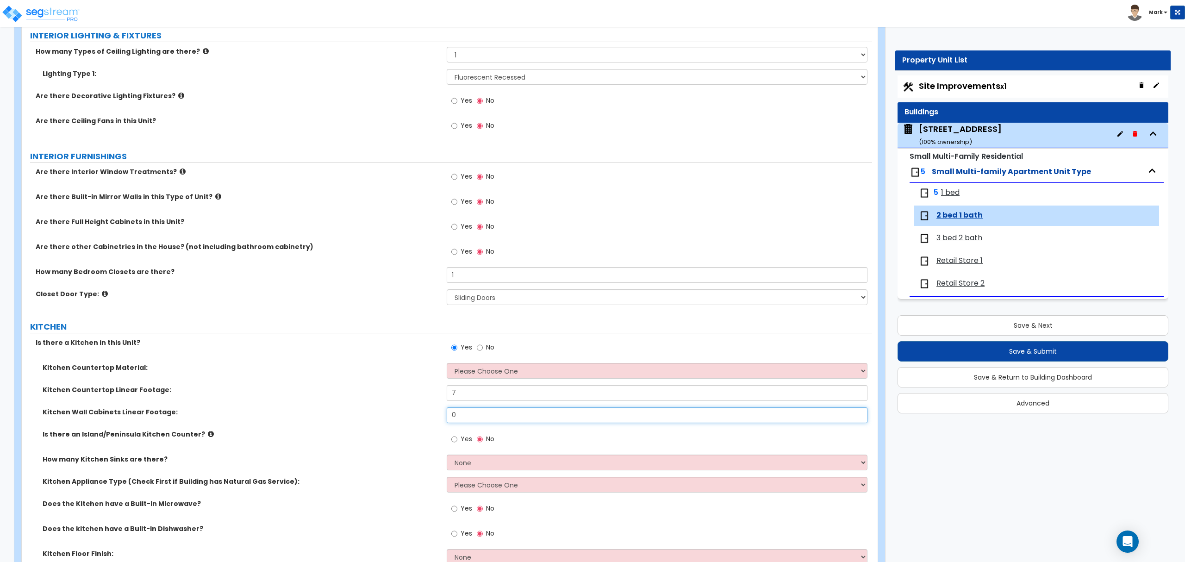
click at [467, 423] on input "0" at bounding box center [657, 415] width 420 height 16
type input "7"
click at [481, 368] on select "Please Choose One Plastic Laminate Solid Surface Stone Quartz Marble Tile Wood …" at bounding box center [657, 371] width 420 height 16
select select "2"
click at [447, 364] on select "Please Choose One Plastic Laminate Solid Surface Stone Quartz Marble Tile Wood …" at bounding box center [657, 371] width 420 height 16
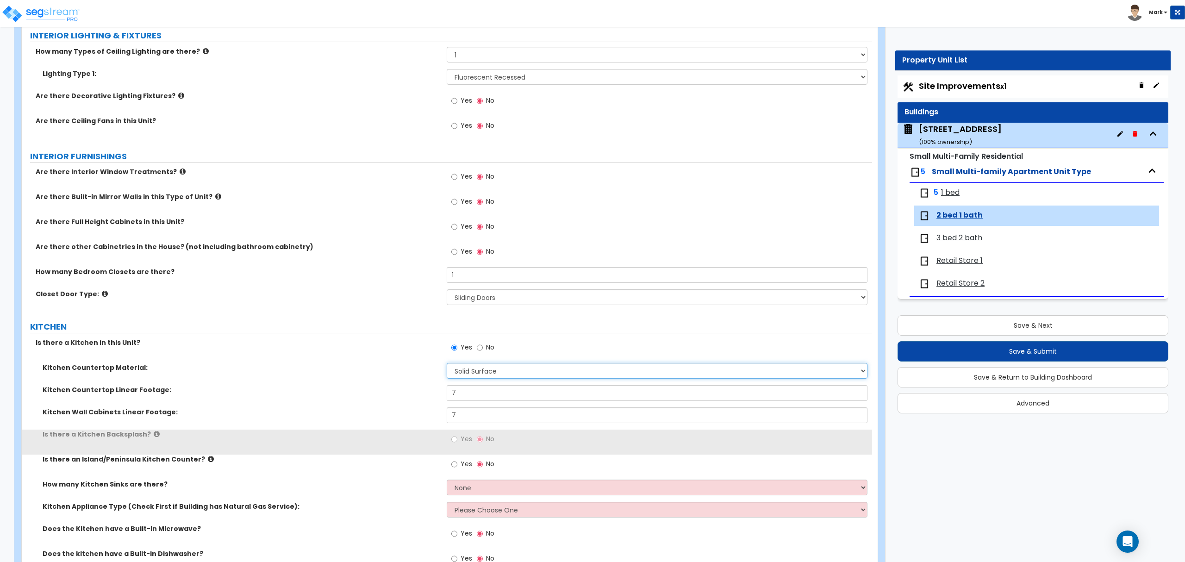
scroll to position [802, 0]
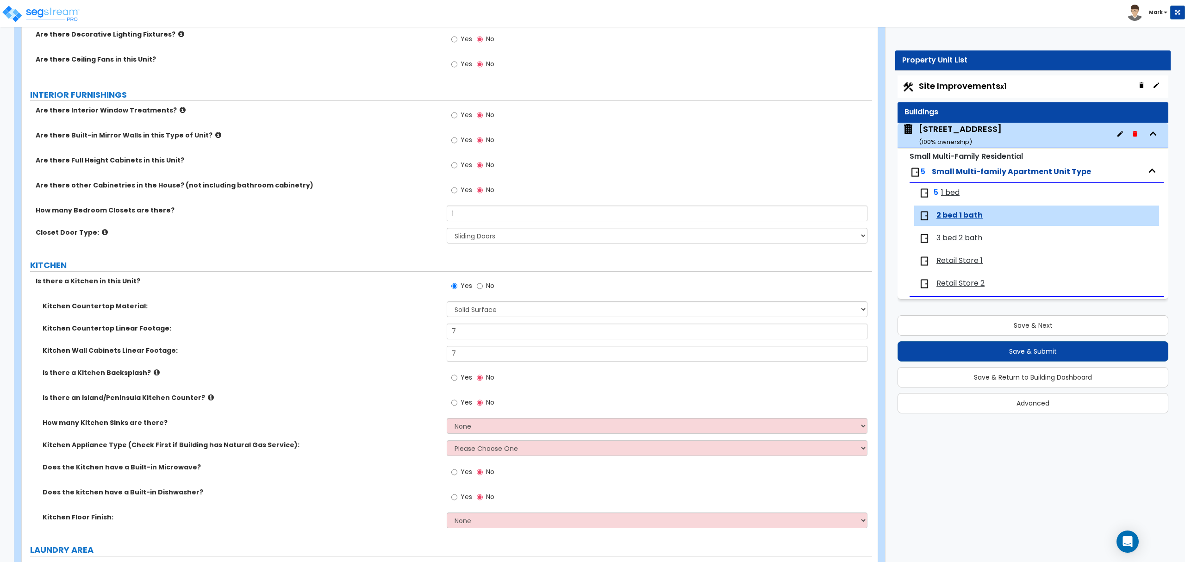
click at [465, 380] on span "Yes" at bounding box center [467, 377] width 12 height 9
click at [457, 380] on input "Yes" at bounding box center [454, 378] width 6 height 10
radio input "true"
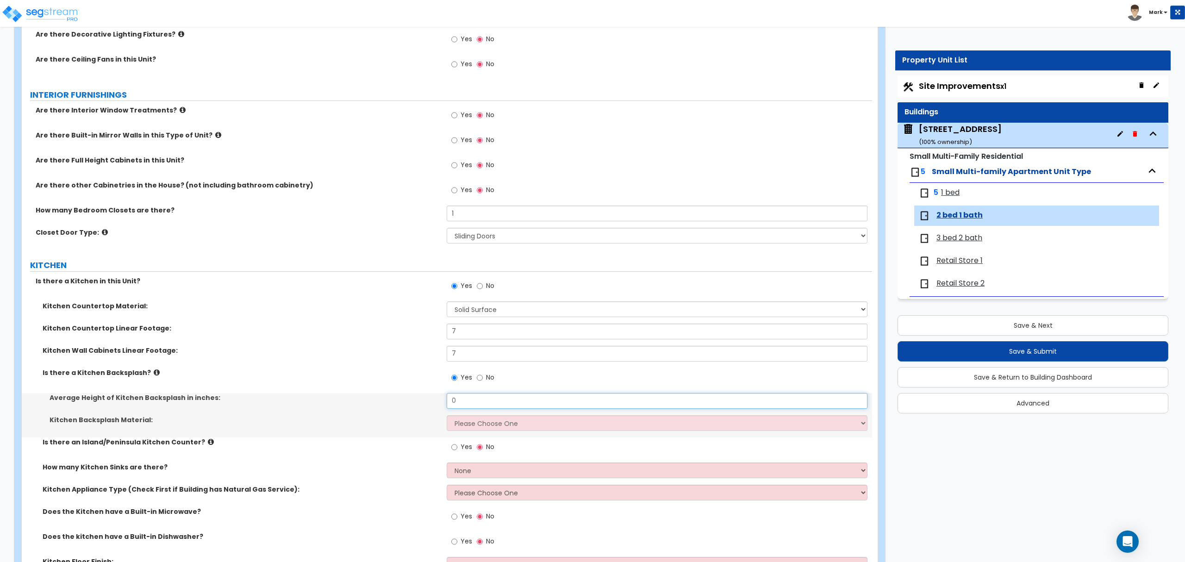
click at [480, 406] on input "0" at bounding box center [657, 401] width 420 height 16
type input "3"
click at [459, 421] on select "Please Choose One Plastic Laminate Solid Surface Stone Quartz Tile Stainless St…" at bounding box center [657, 423] width 420 height 16
select select "6"
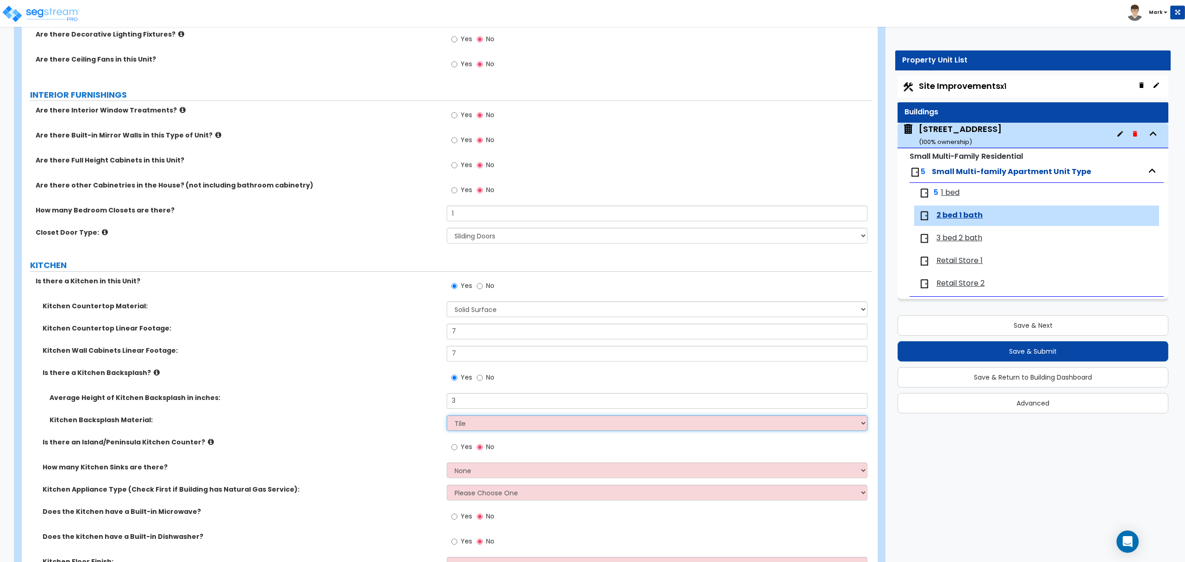
click at [447, 417] on select "Please Choose One Plastic Laminate Solid Surface Stone Quartz Tile Stainless St…" at bounding box center [657, 423] width 420 height 16
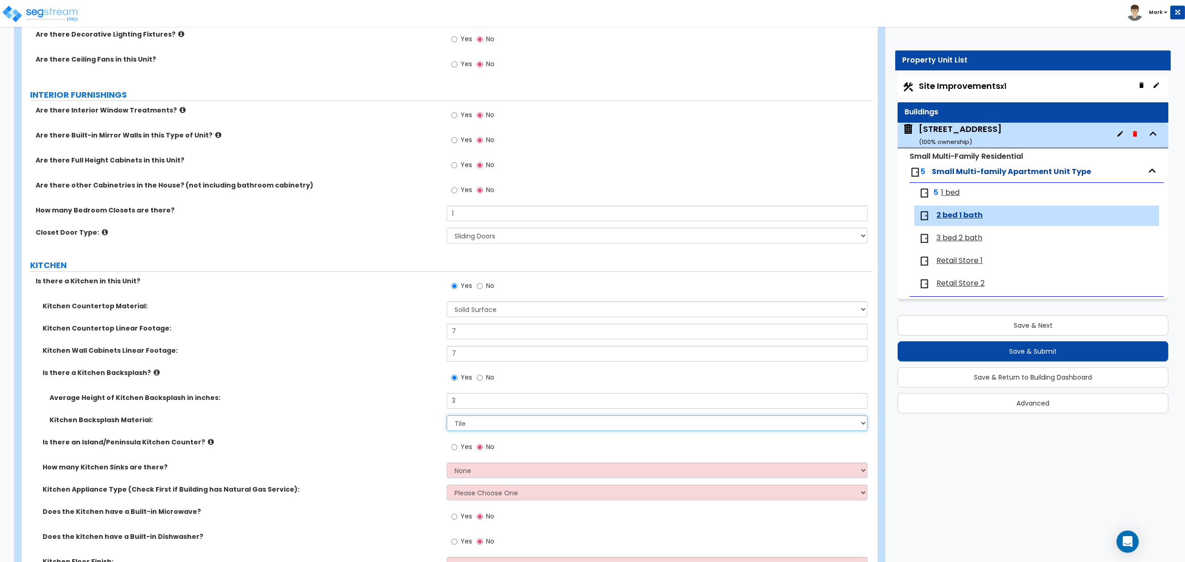
scroll to position [864, 0]
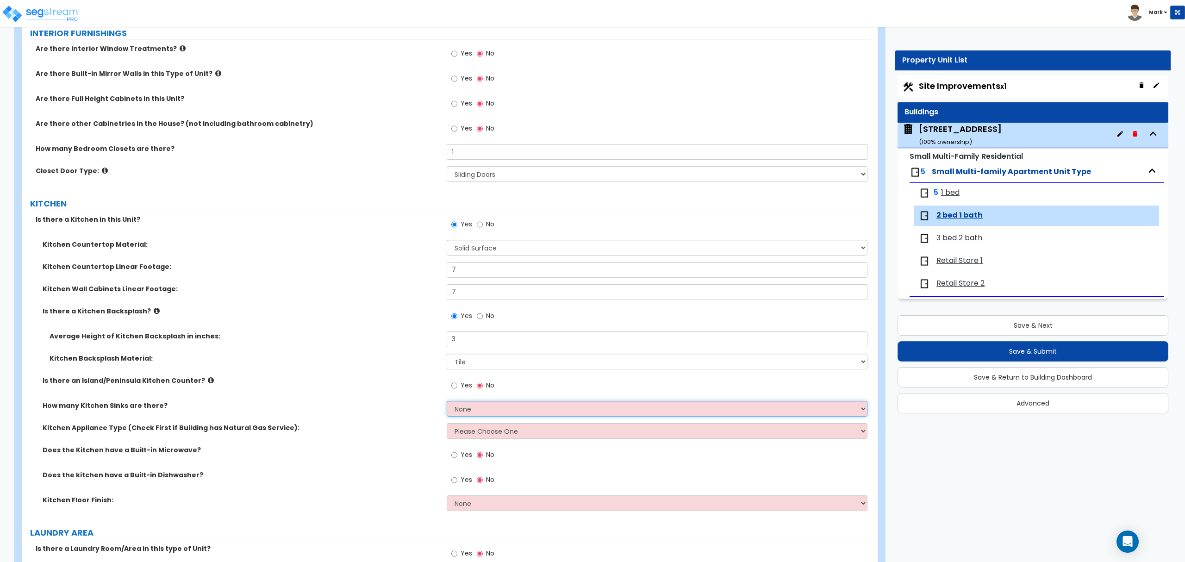
click at [473, 408] on select "None 1 2 3" at bounding box center [657, 409] width 420 height 16
select select "1"
click at [447, 402] on select "None 1 2 3" at bounding box center [657, 409] width 420 height 16
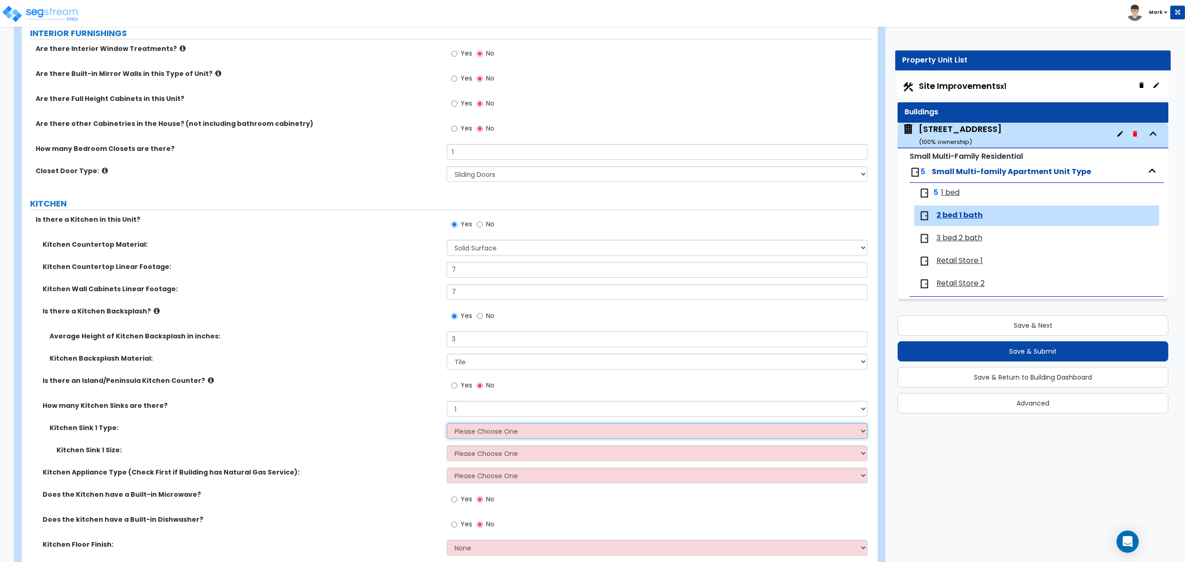
click at [489, 426] on select "Please Choose One Stainless Steel Porcelain Enamel Cast Iron Granite Composite" at bounding box center [657, 431] width 420 height 16
select select "1"
click at [447, 424] on select "Please Choose One Stainless Steel Porcelain Enamel Cast Iron Granite Composite" at bounding box center [657, 431] width 420 height 16
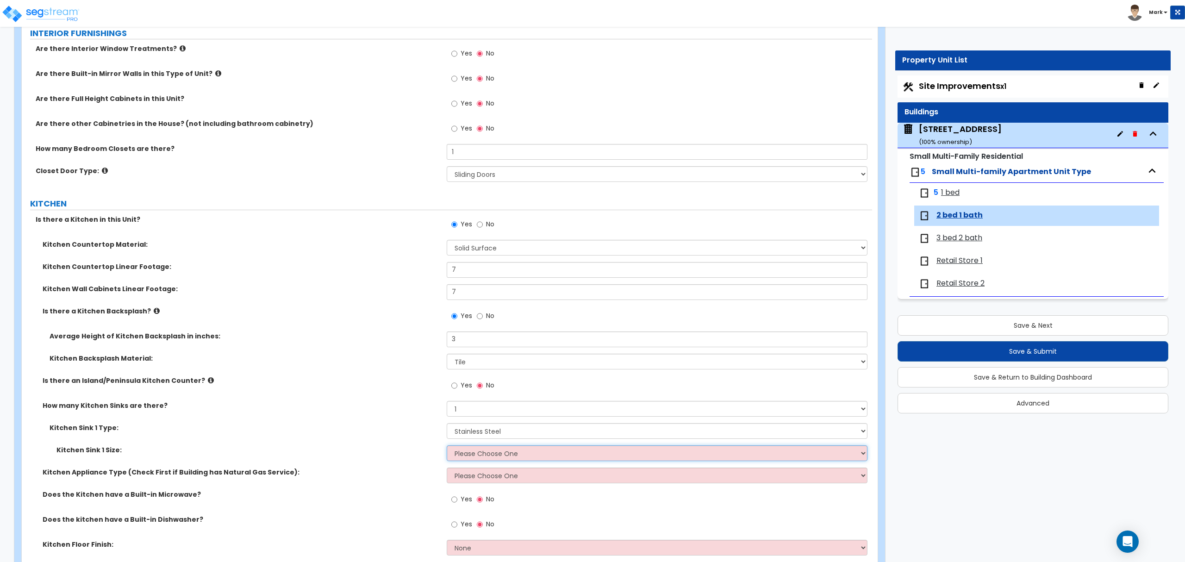
click at [488, 448] on select "Please Choose One Single Sink Double Sink" at bounding box center [657, 453] width 420 height 16
select select "1"
click at [447, 447] on select "Please Choose One Single Sink Double Sink" at bounding box center [657, 453] width 420 height 16
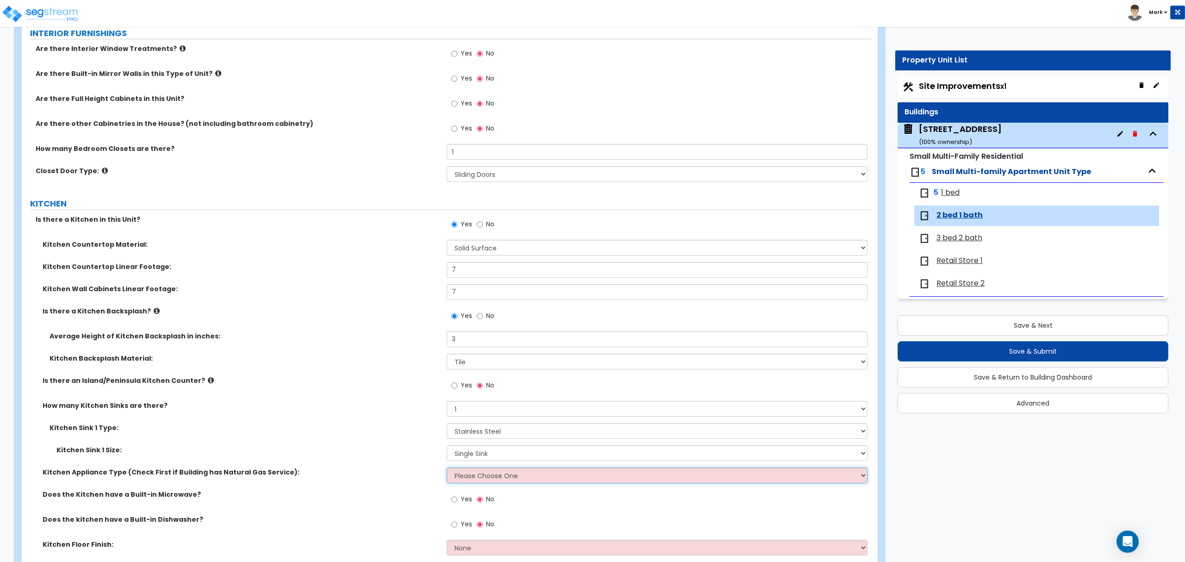
click at [493, 476] on select "Please Choose One Gas Electric" at bounding box center [657, 475] width 420 height 16
click at [447, 469] on select "Please Choose One Gas Electric" at bounding box center [657, 475] width 420 height 16
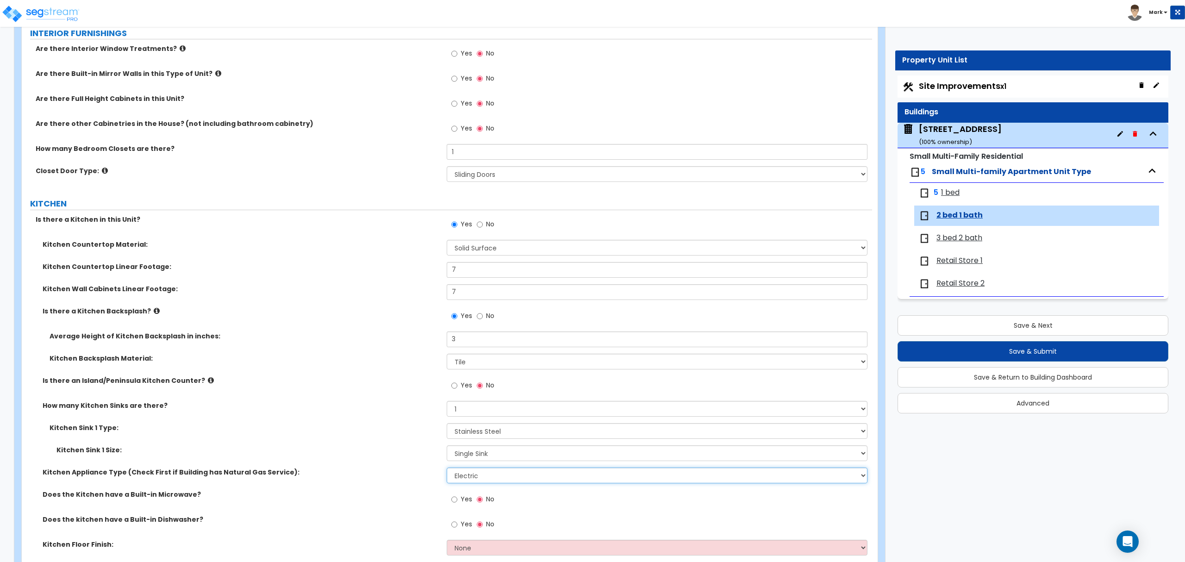
drag, startPoint x: 506, startPoint y: 478, endPoint x: 506, endPoint y: 483, distance: 5.1
click at [506, 478] on select "Please Choose One Gas Electric" at bounding box center [657, 475] width 420 height 16
select select "1"
click at [447, 469] on select "Please Choose One Gas Electric" at bounding box center [657, 475] width 420 height 16
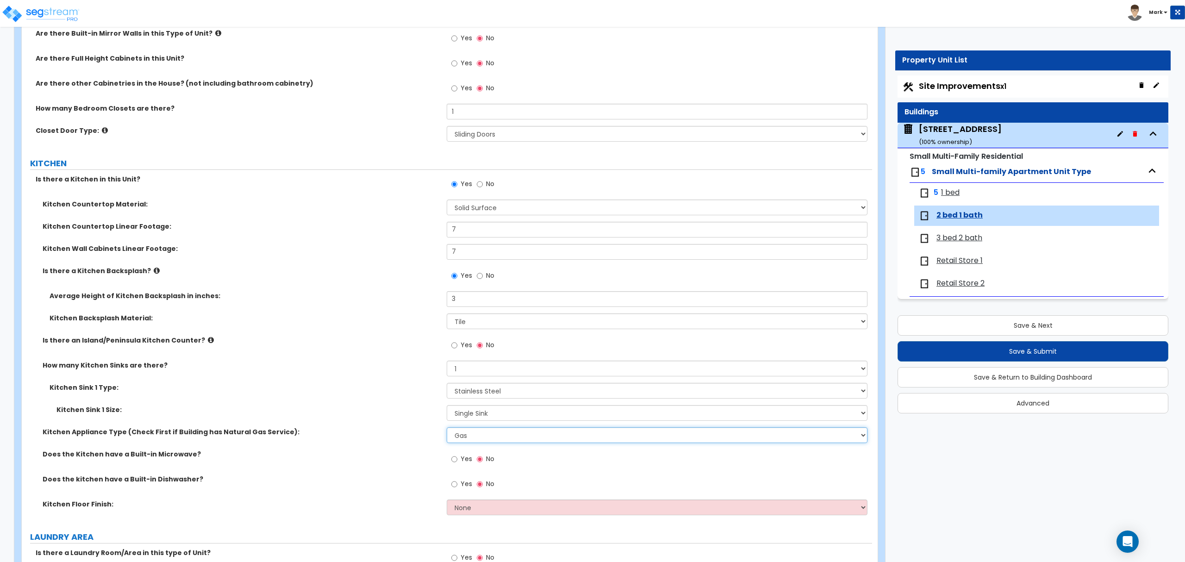
scroll to position [926, 0]
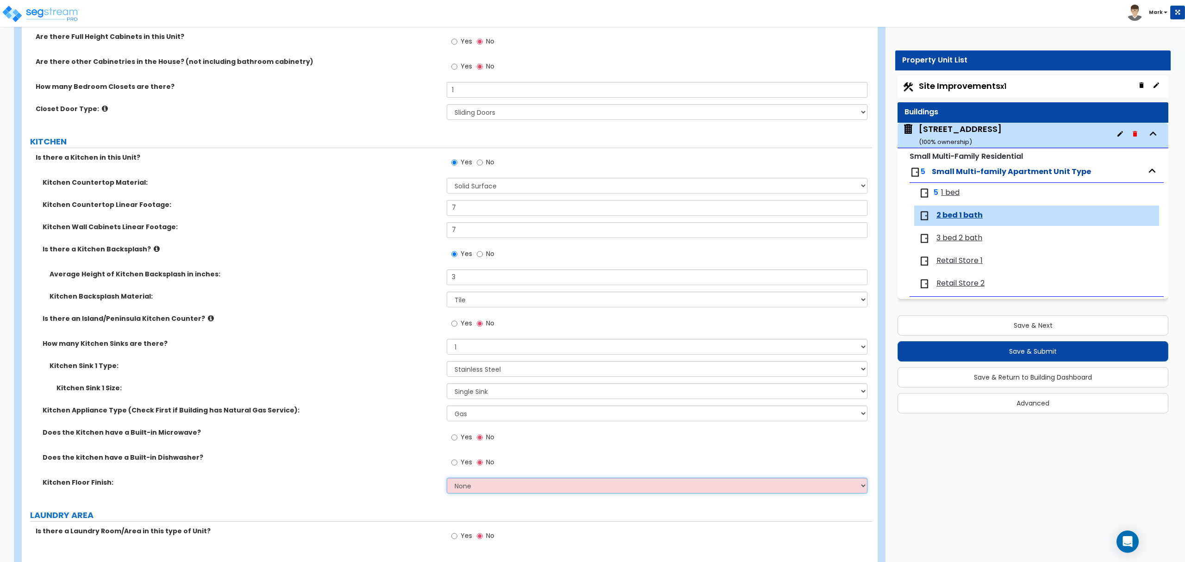
click at [469, 485] on select "None Tile Flooring Hardwood Flooring Resilient Laminate Flooring VCT Flooring S…" at bounding box center [657, 486] width 420 height 16
select select "7"
click at [447, 479] on select "None Tile Flooring Hardwood Flooring Resilient Laminate Flooring VCT Flooring S…" at bounding box center [657, 486] width 420 height 16
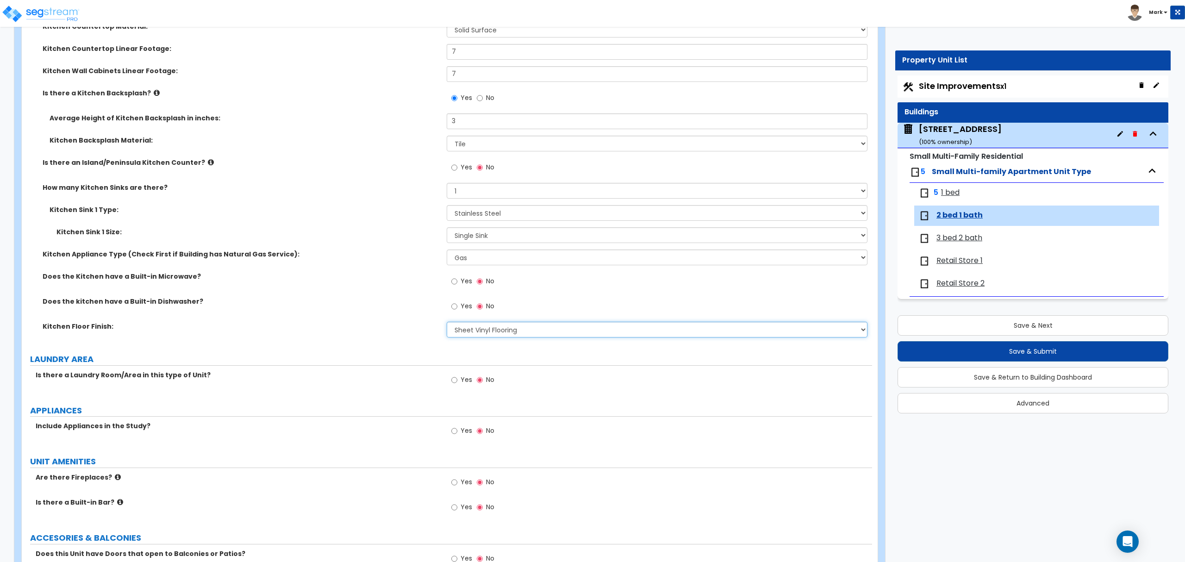
scroll to position [1172, 0]
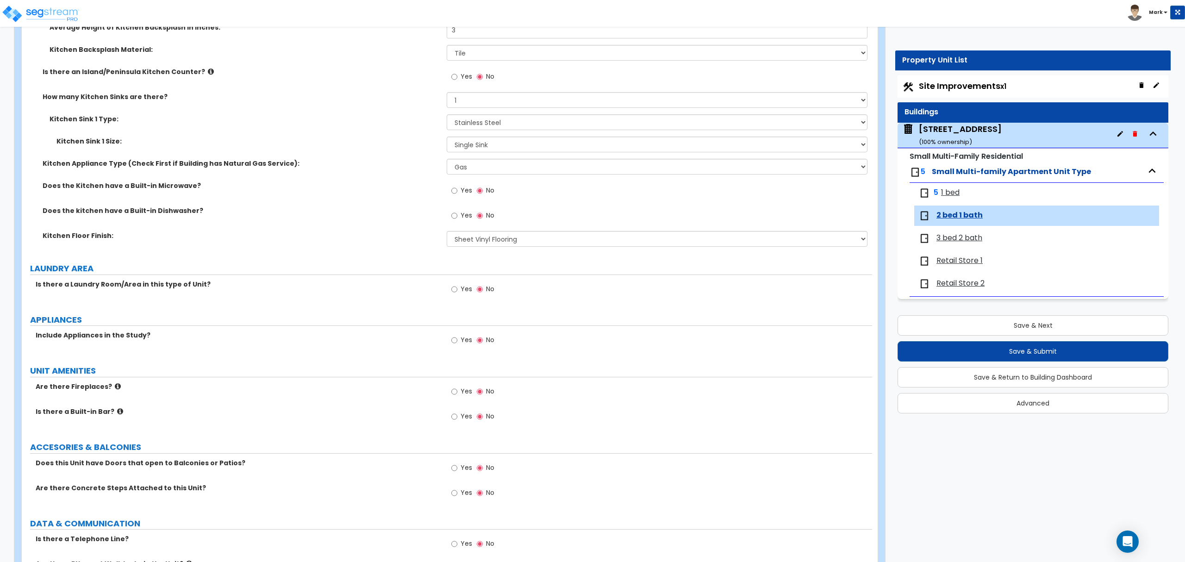
click at [464, 352] on div "Yes No" at bounding box center [473, 340] width 52 height 21
click at [465, 347] on label "Yes" at bounding box center [461, 341] width 21 height 16
click at [457, 345] on input "Yes" at bounding box center [454, 340] width 6 height 10
radio input "true"
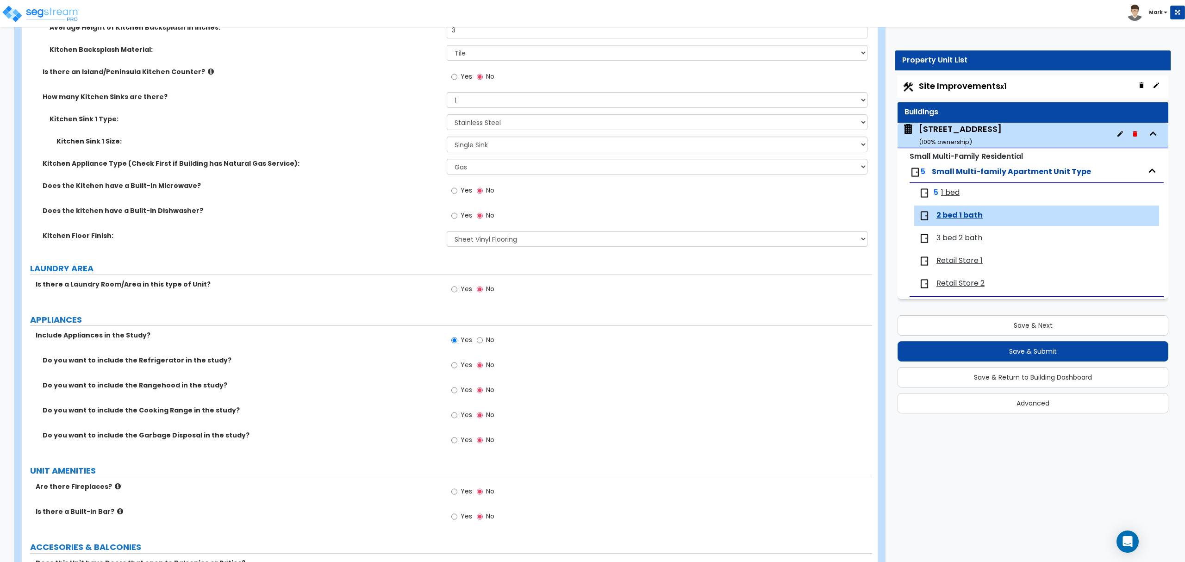
click at [462, 365] on span "Yes" at bounding box center [467, 364] width 12 height 9
click at [457, 365] on input "Yes" at bounding box center [454, 365] width 6 height 10
radio input "true"
click at [454, 413] on input "Yes" at bounding box center [454, 415] width 6 height 10
radio input "true"
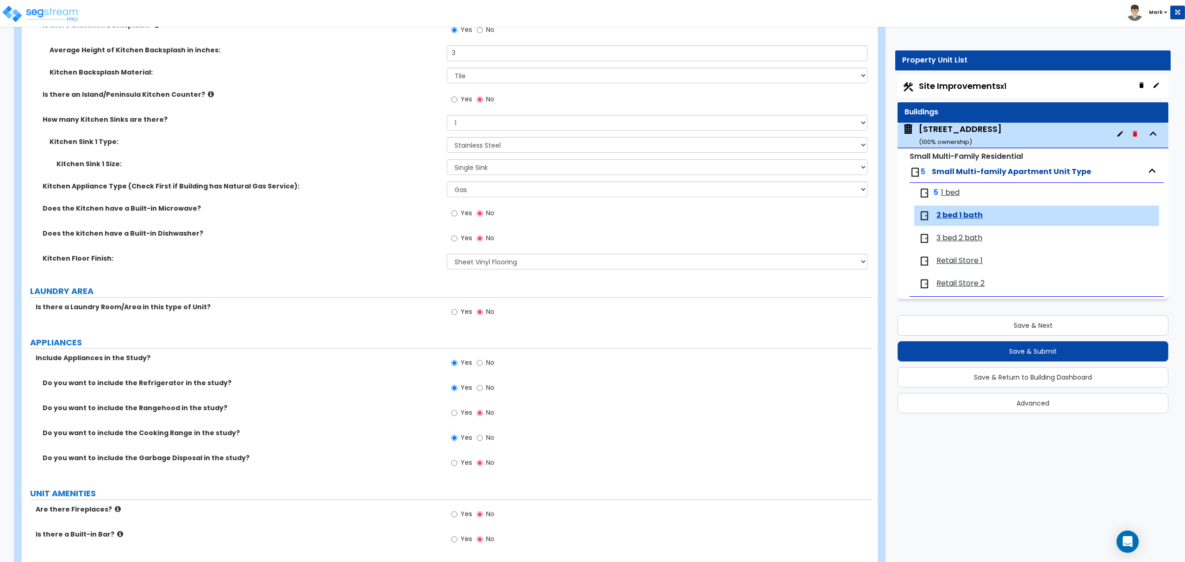
scroll to position [987, 0]
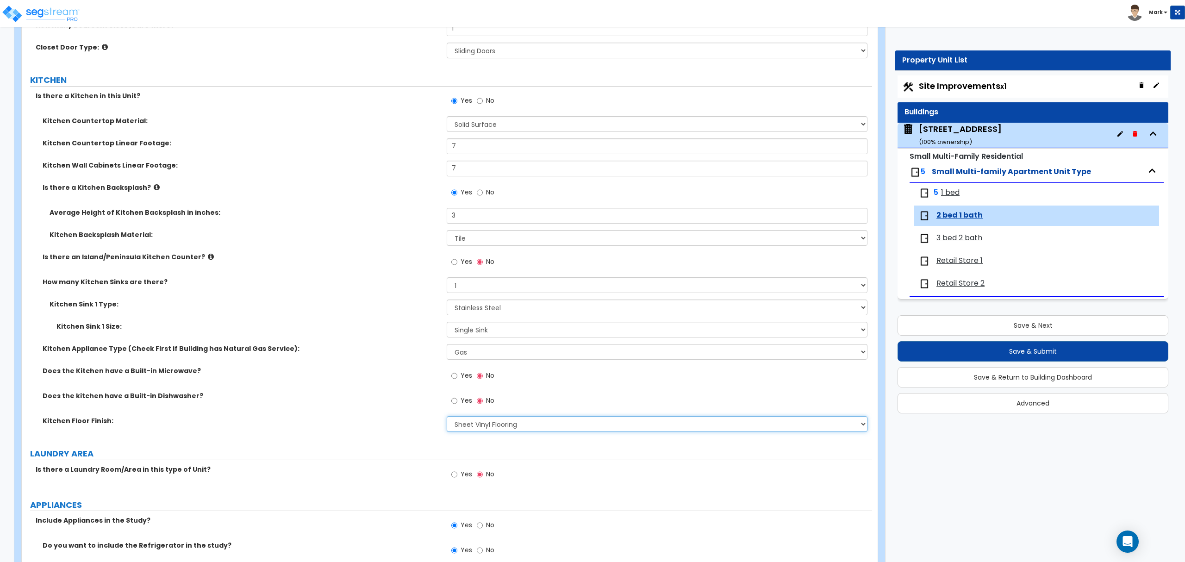
click at [480, 422] on select "None Tile Flooring Hardwood Flooring Resilient Laminate Flooring VCT Flooring S…" at bounding box center [657, 424] width 420 height 16
select select "3"
click at [447, 417] on select "None Tile Flooring Hardwood Flooring Resilient Laminate Flooring VCT Flooring S…" at bounding box center [657, 424] width 420 height 16
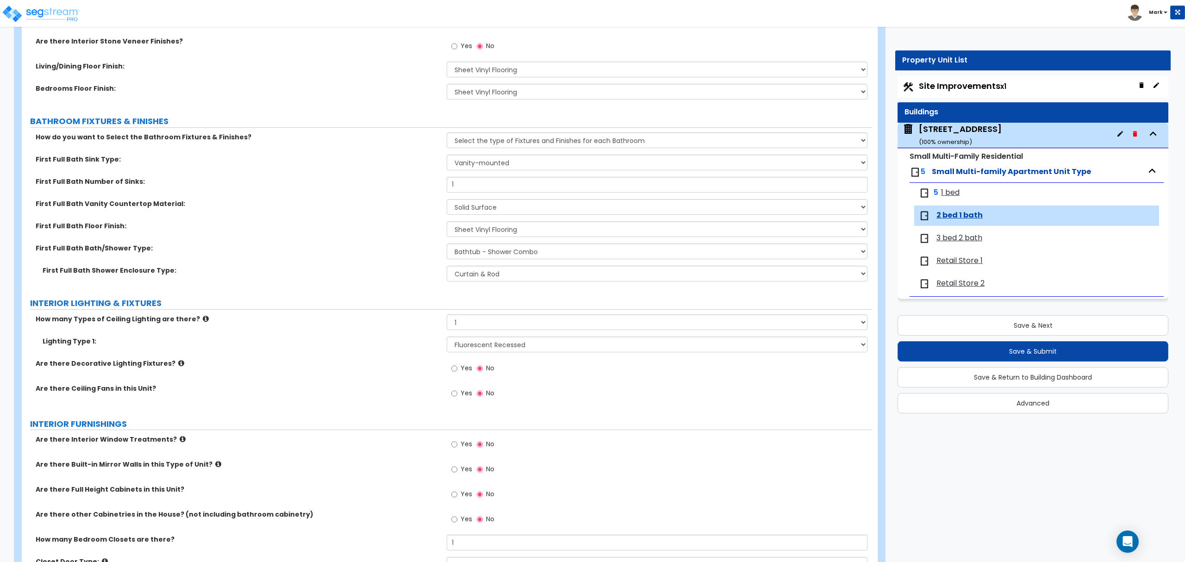
scroll to position [370, 0]
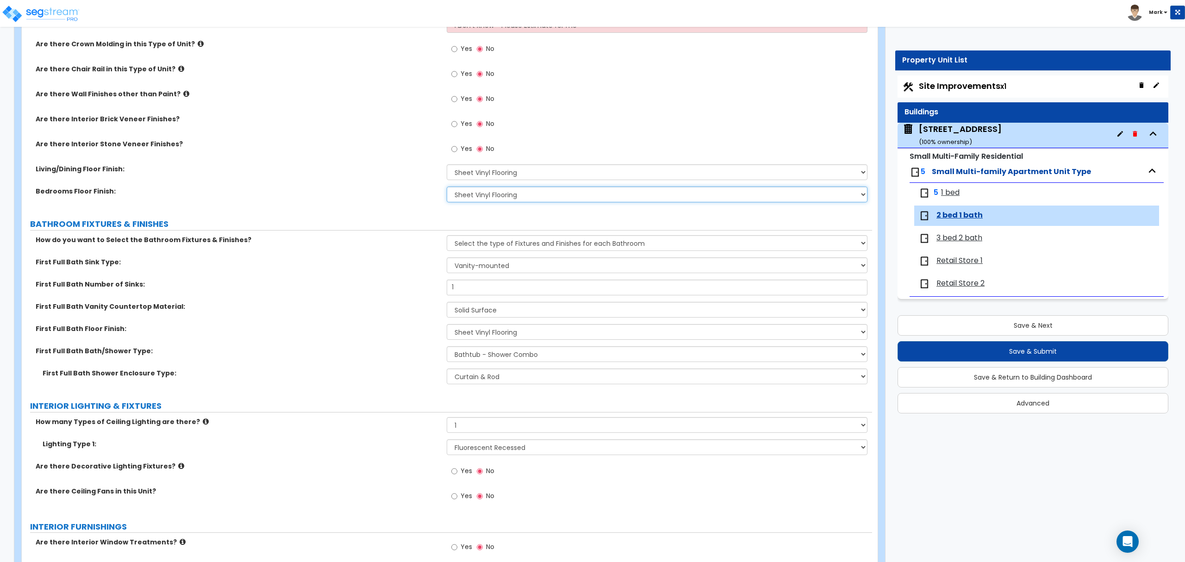
click at [474, 195] on select "None Tile Flooring Hardwood Flooring Resilient Laminate Flooring VCT Flooring S…" at bounding box center [657, 195] width 420 height 16
select select "3"
click at [447, 187] on select "None Tile Flooring Hardwood Flooring Resilient Laminate Flooring VCT Flooring S…" at bounding box center [657, 195] width 420 height 16
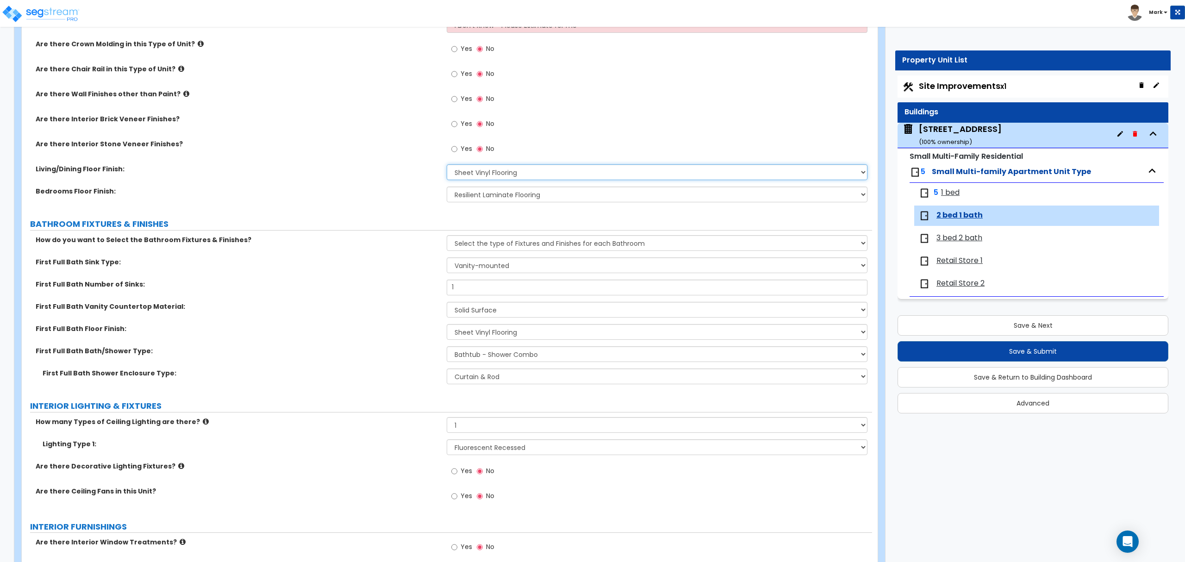
drag, startPoint x: 483, startPoint y: 175, endPoint x: 484, endPoint y: 181, distance: 5.6
click at [482, 176] on select "None Tile Flooring Hardwood Flooring Resilient Laminate Flooring VCT Flooring S…" at bounding box center [657, 172] width 420 height 16
select select "3"
click at [447, 165] on select "None Tile Flooring Hardwood Flooring Resilient Laminate Flooring VCT Flooring S…" at bounding box center [657, 172] width 420 height 16
click at [405, 336] on div "First Full Bath Floor Finish: None Tile Flooring Hardwood Flooring Resilient La…" at bounding box center [447, 335] width 850 height 22
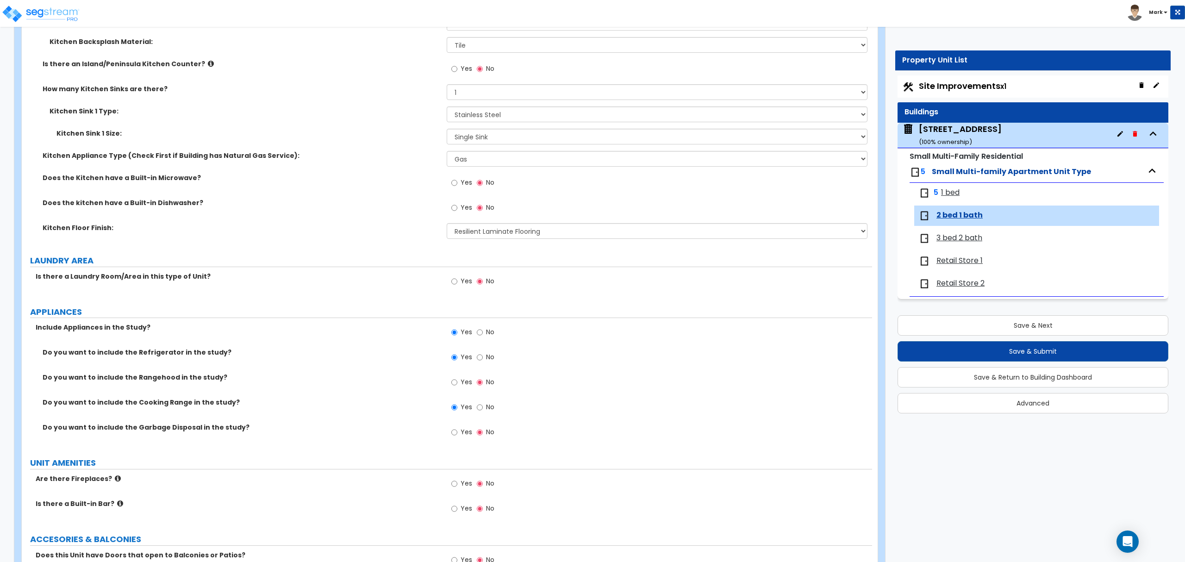
scroll to position [1414, 0]
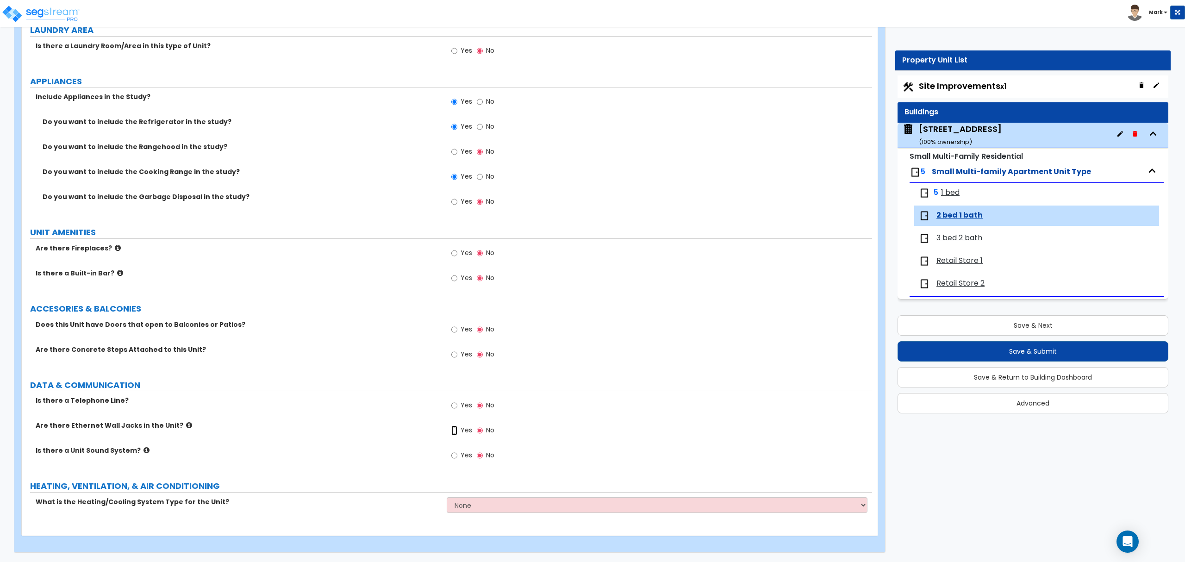
drag, startPoint x: 457, startPoint y: 430, endPoint x: 461, endPoint y: 434, distance: 5.6
click at [457, 430] on input "Yes" at bounding box center [454, 430] width 6 height 10
radio input "true"
click at [478, 513] on div "What is the Heating/Cooling System Type for the Unit? None Heat Only Centralize…" at bounding box center [447, 508] width 850 height 22
click at [476, 509] on select "None Heat Only Centralized Heating & Cooling Thru Wall Air Conditioners Mini Sp…" at bounding box center [657, 505] width 420 height 16
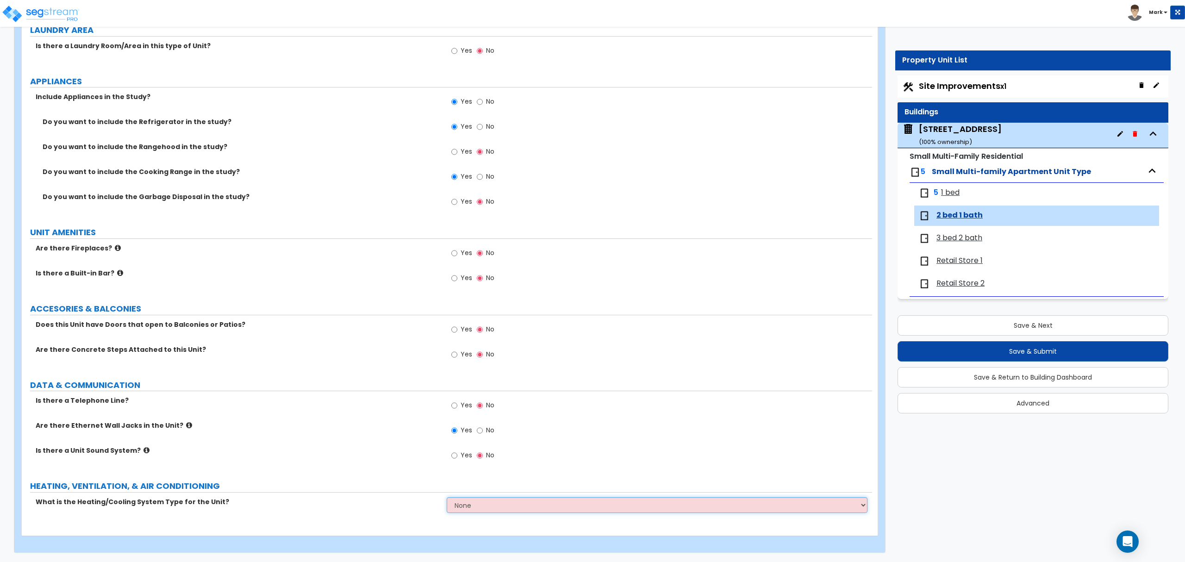
select select "1"
click at [447, 497] on select "None Heat Only Centralized Heating & Cooling Thru Wall Air Conditioners Mini Sp…" at bounding box center [657, 505] width 420 height 16
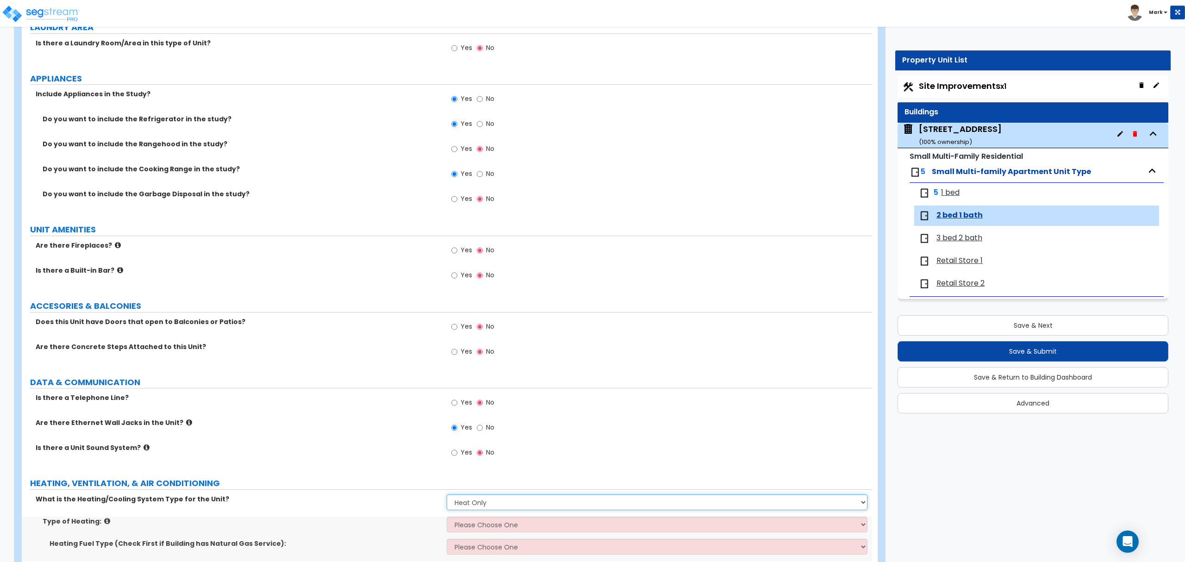
scroll to position [1458, 0]
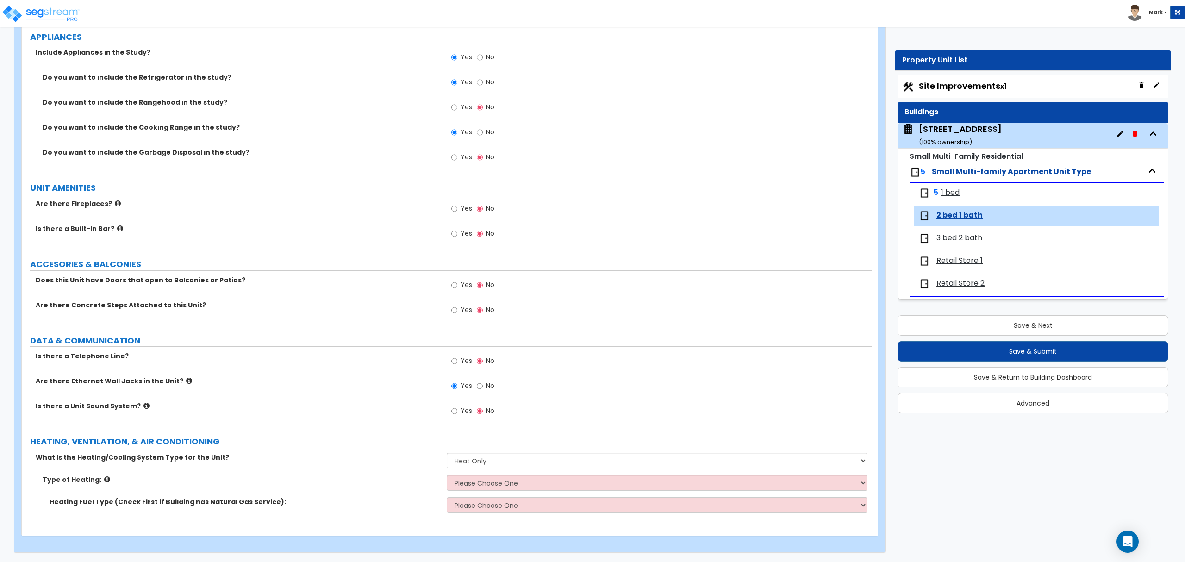
click at [487, 492] on div "Type of Heating: Please Choose One Wall Heater Electric Baseboard Heater Hydron…" at bounding box center [447, 486] width 850 height 22
click at [485, 483] on select "Please Choose One Wall Heater Electric Baseboard Heater Hydronic Heating Radian…" at bounding box center [657, 483] width 420 height 16
select select "2"
click at [447, 475] on select "Please Choose One Wall Heater Electric Baseboard Heater Hydronic Heating Radian…" at bounding box center [657, 483] width 420 height 16
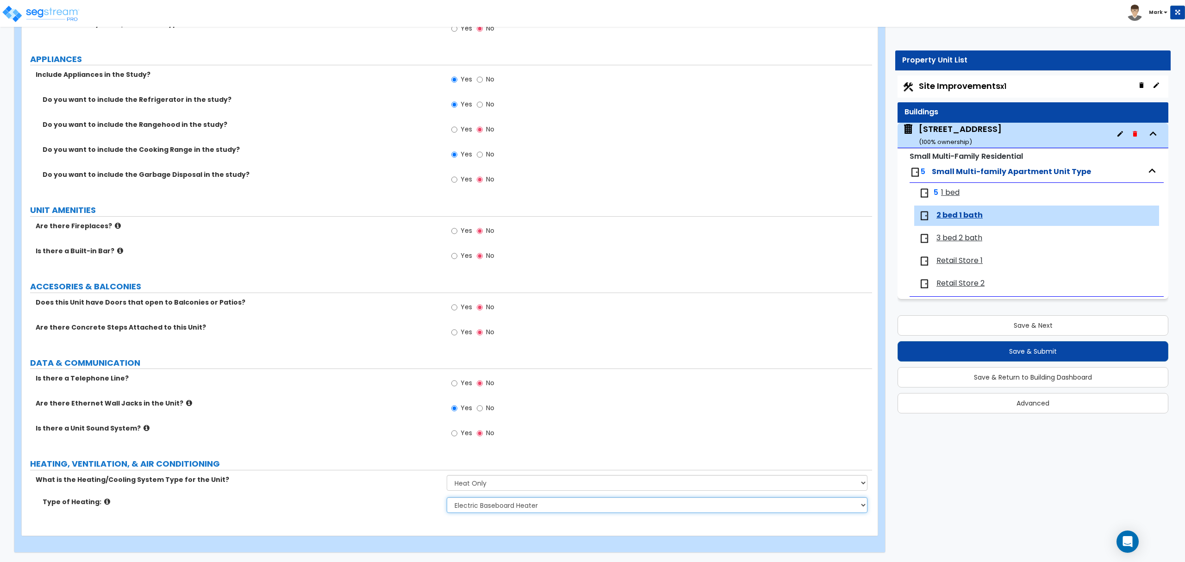
scroll to position [1436, 0]
click at [962, 126] on div "403 South 5th Street ( 100 % ownership)" at bounding box center [960, 135] width 83 height 24
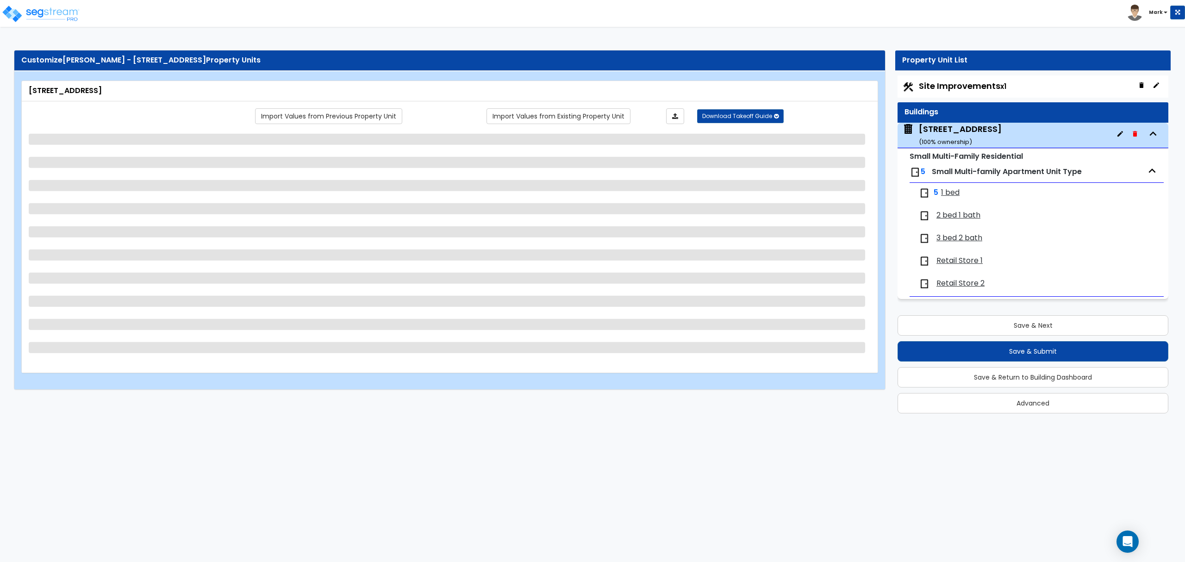
scroll to position [0, 0]
select select "3"
select select "7"
select select "2"
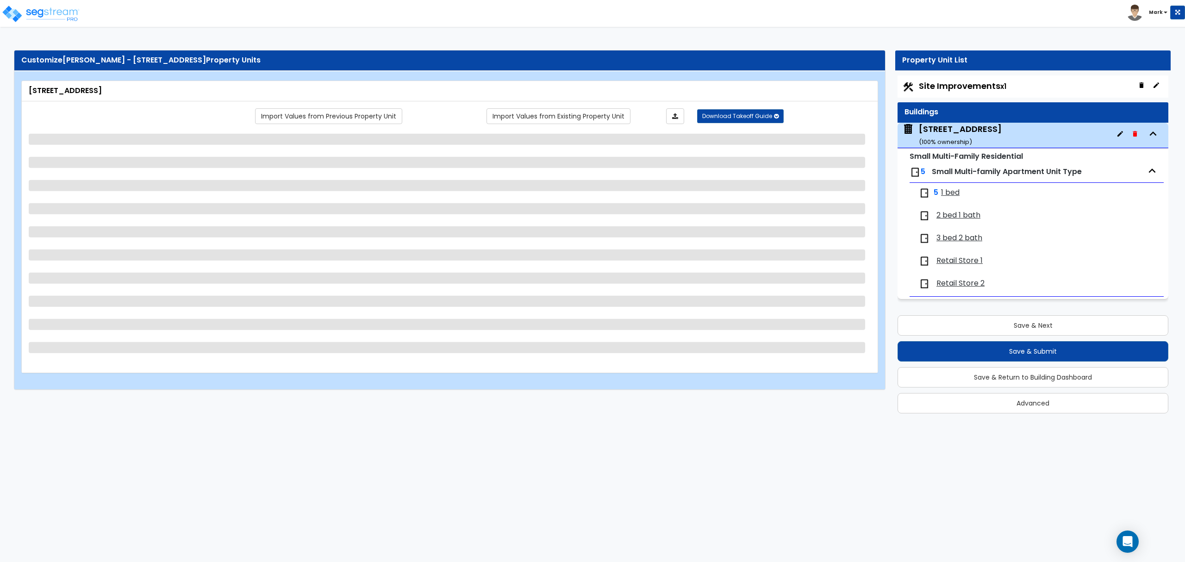
select select "2"
select select "1"
select select "2"
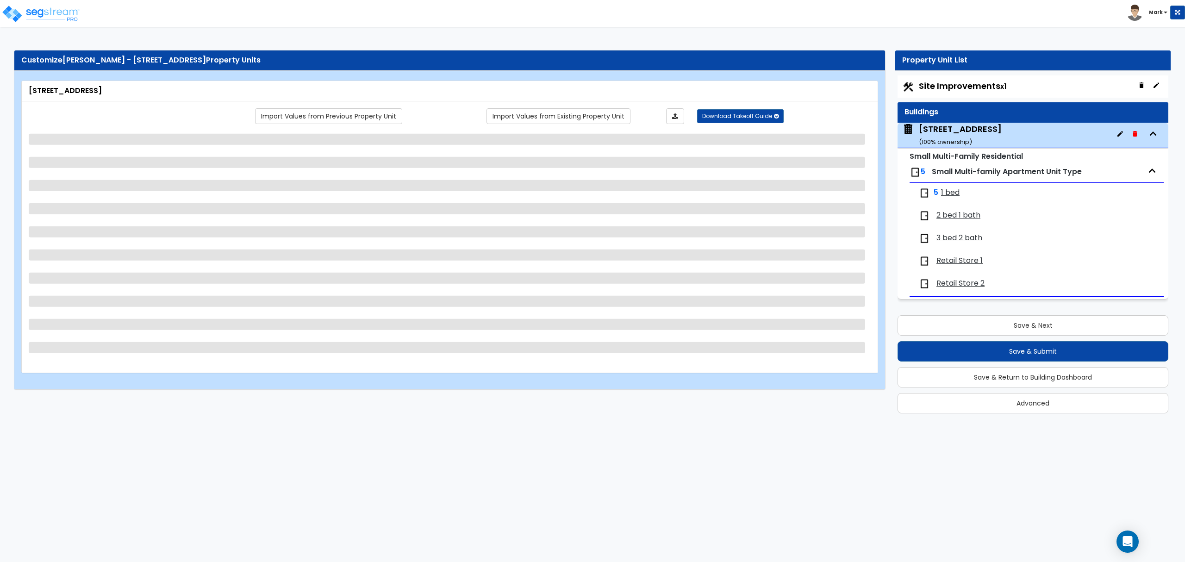
select select "1"
select select "2"
select select "1"
select select "4"
select select "2"
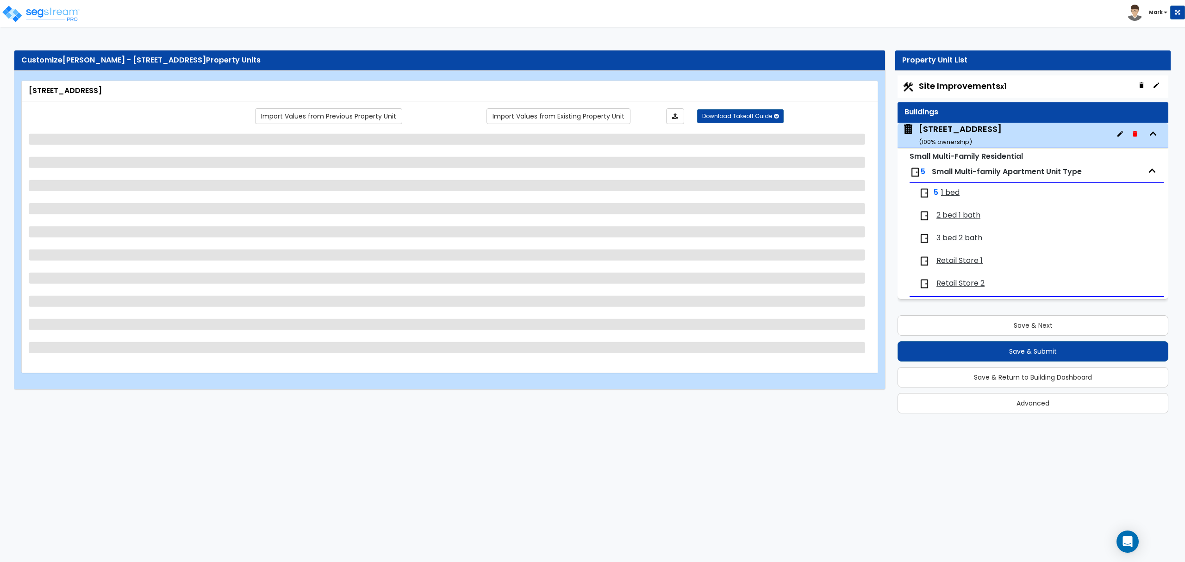
select select "2"
select select "1"
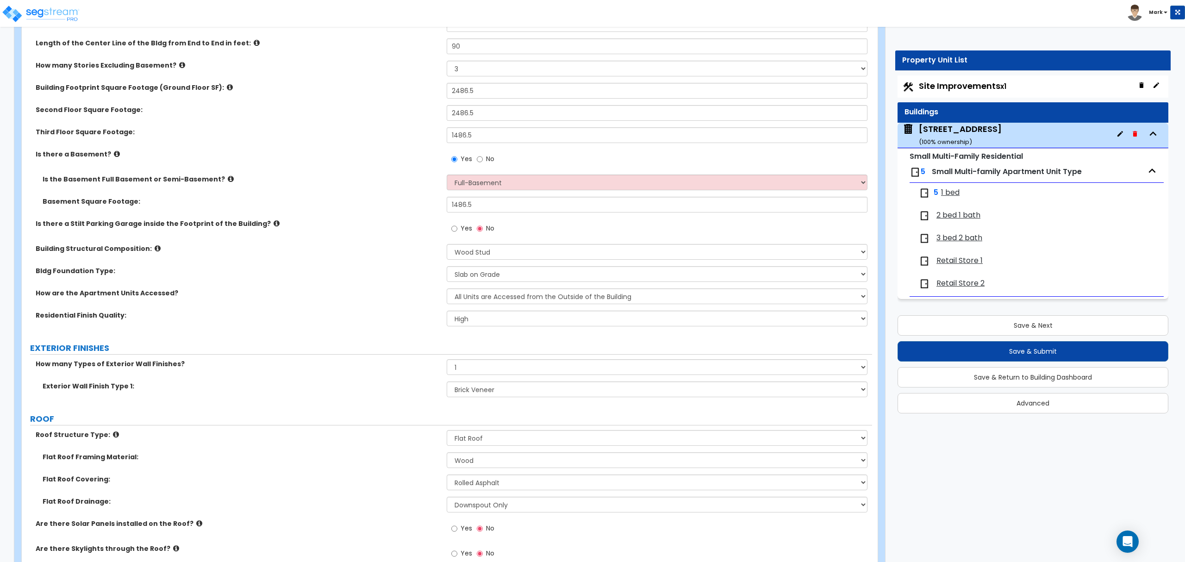
scroll to position [1354, 0]
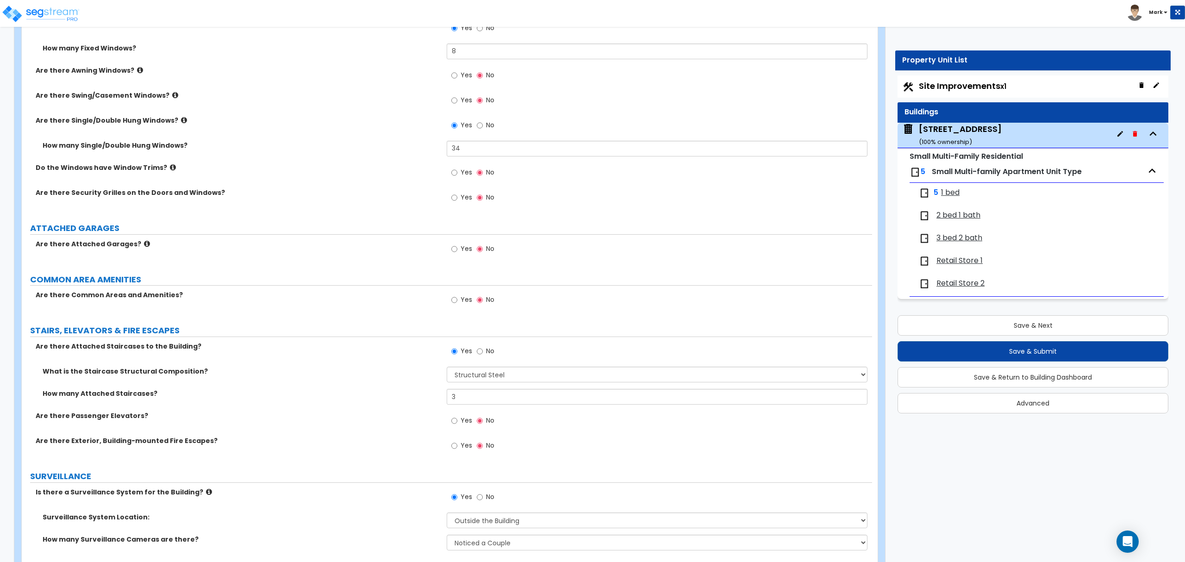
click at [473, 306] on div "Yes No" at bounding box center [473, 300] width 52 height 21
click at [467, 304] on span "Yes" at bounding box center [467, 299] width 12 height 9
click at [457, 305] on input "Yes" at bounding box center [454, 300] width 6 height 10
radio input "true"
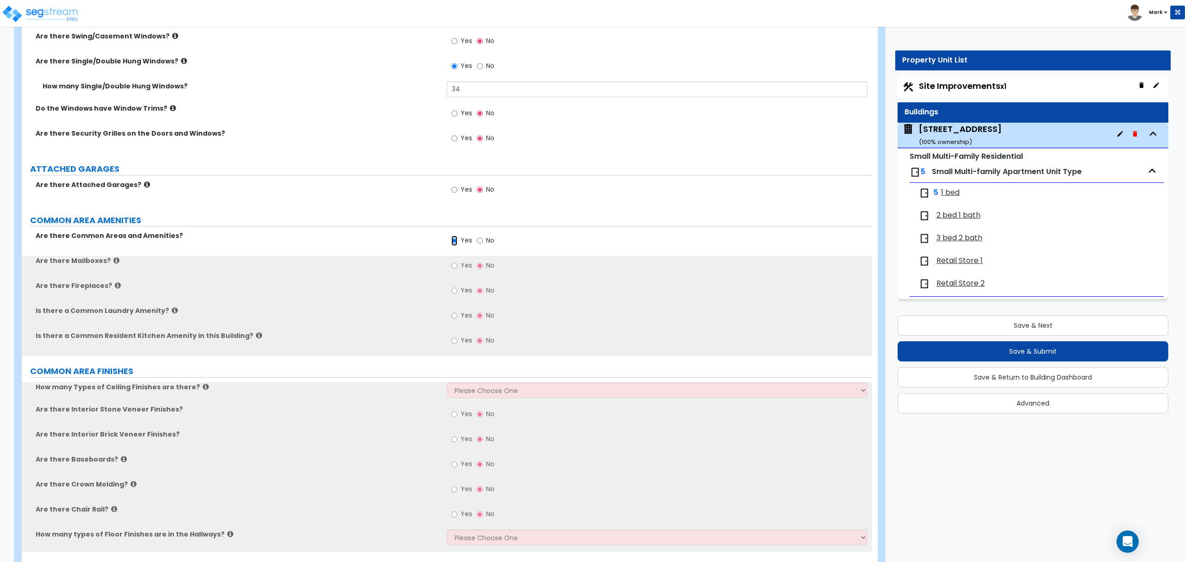
scroll to position [1478, 0]
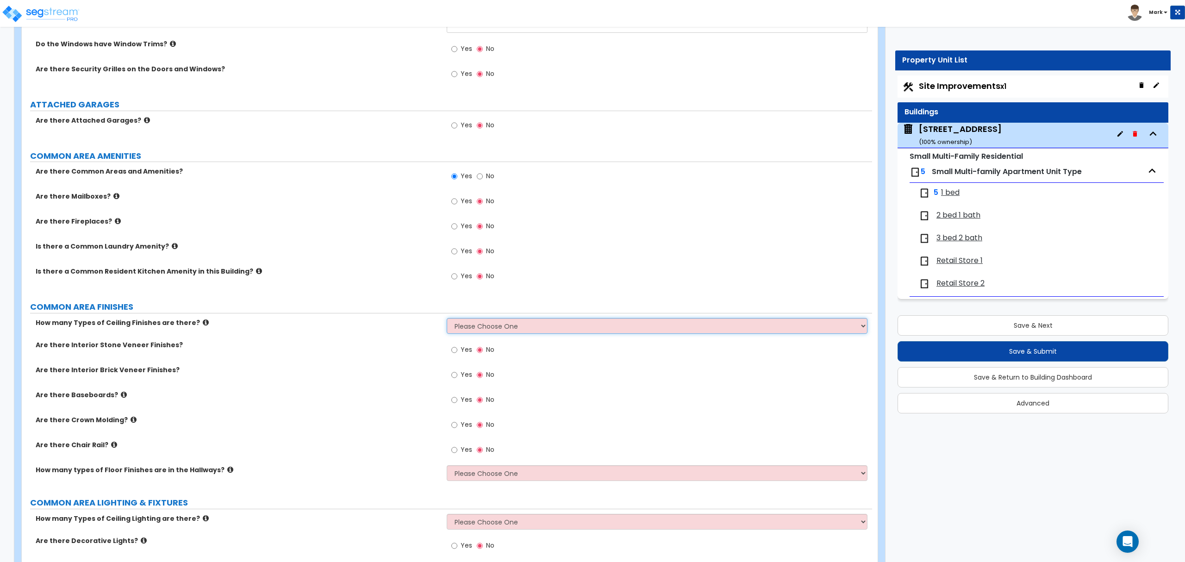
click at [467, 326] on select "Please Choose One 1 2 3" at bounding box center [657, 326] width 420 height 16
select select "1"
click at [447, 320] on select "Please Choose One 1 2 3" at bounding box center [657, 326] width 420 height 16
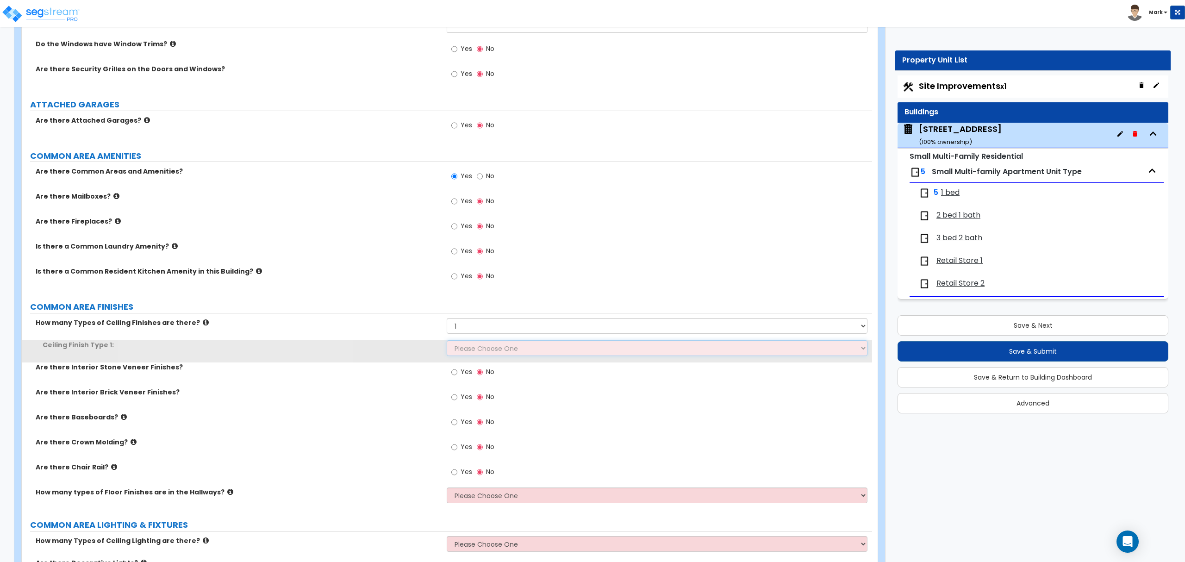
click at [473, 356] on select "Please Choose One Drywall Ceiling Open Ceiling Drop Ceiling" at bounding box center [657, 348] width 420 height 16
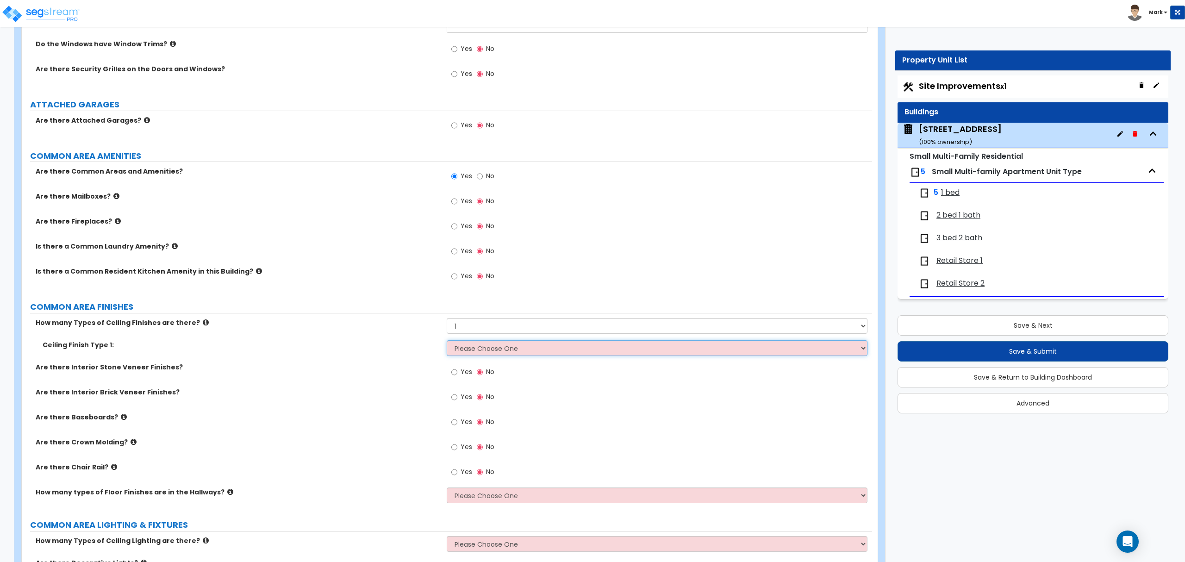
select select "1"
click at [447, 342] on select "Please Choose One Drywall Ceiling Open Ceiling Drop Ceiling" at bounding box center [657, 348] width 420 height 16
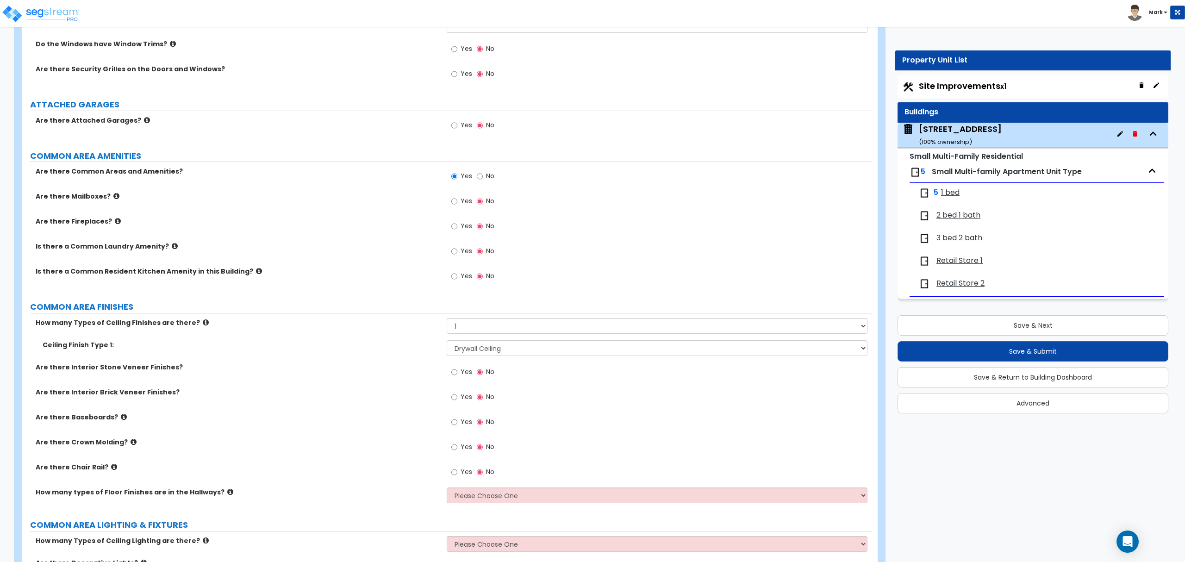
click at [463, 426] on span "Yes" at bounding box center [467, 421] width 12 height 9
click at [457, 426] on input "Yes" at bounding box center [454, 422] width 6 height 10
radio input "true"
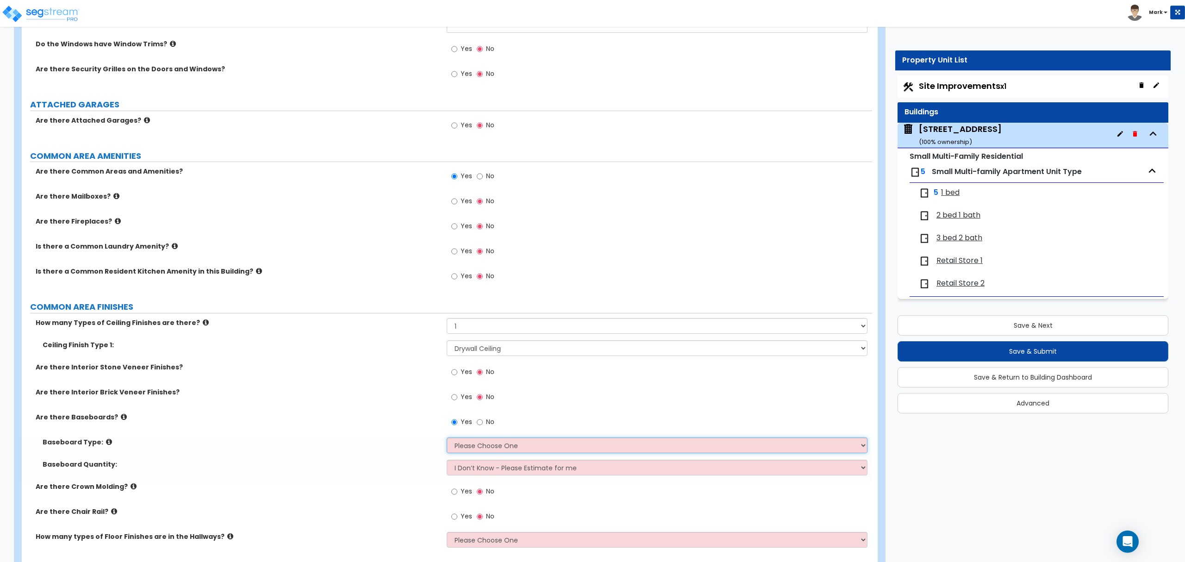
click at [474, 444] on select "Please Choose One Wood Vinyl Carpet Tile" at bounding box center [657, 445] width 420 height 16
select select "1"
click at [447, 439] on select "Please Choose One Wood Vinyl Carpet Tile" at bounding box center [657, 445] width 420 height 16
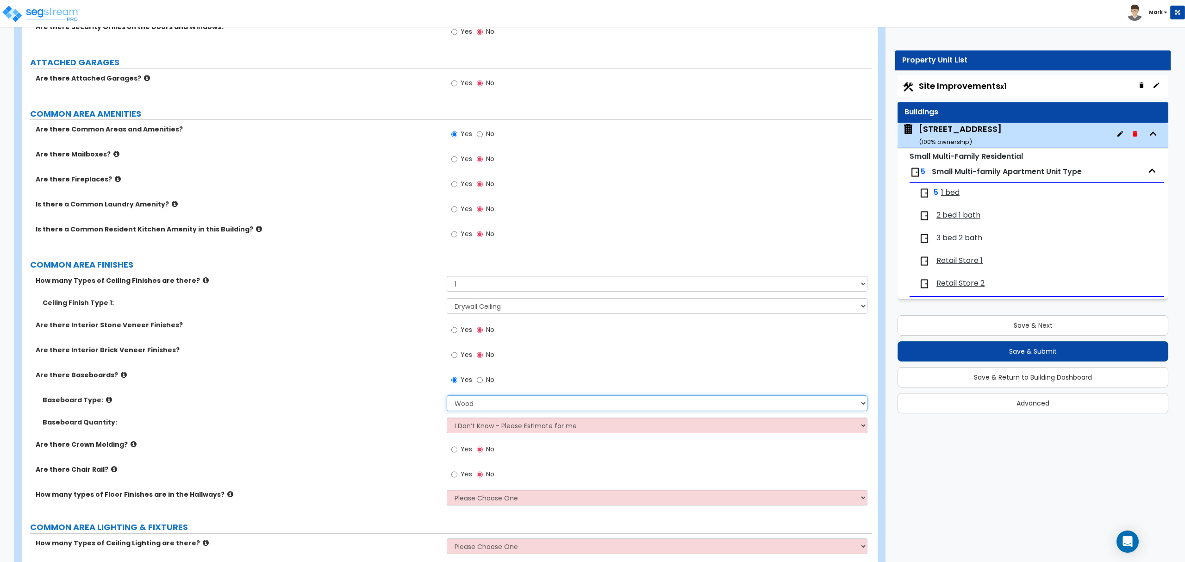
scroll to position [1539, 0]
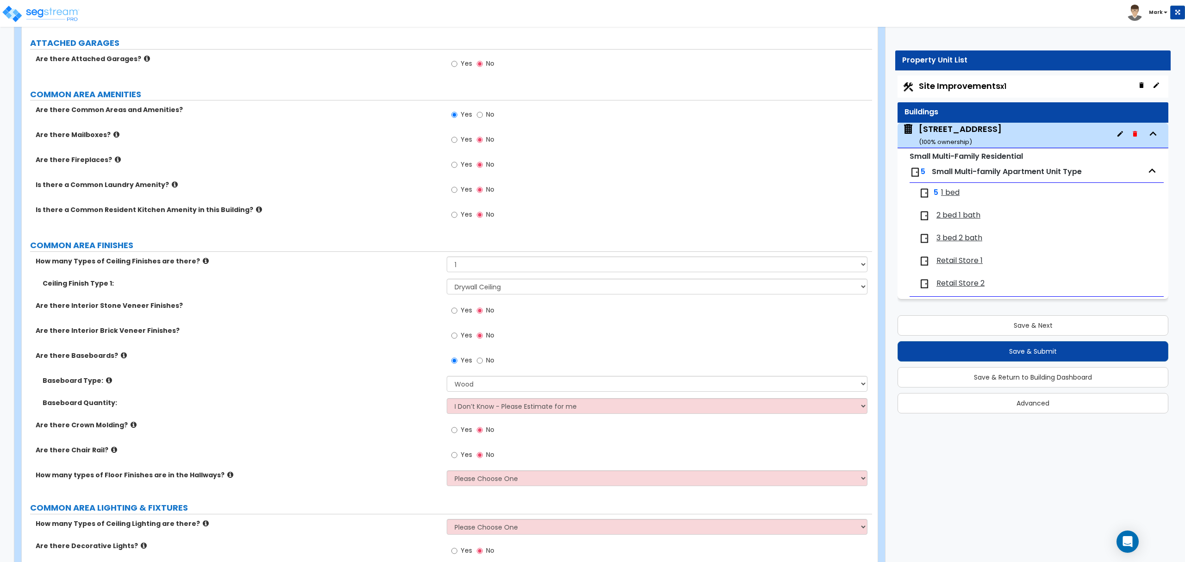
click at [113, 456] on div "Are there Chair Rail? Yes No" at bounding box center [447, 457] width 850 height 25
click at [131, 428] on icon at bounding box center [134, 424] width 6 height 7
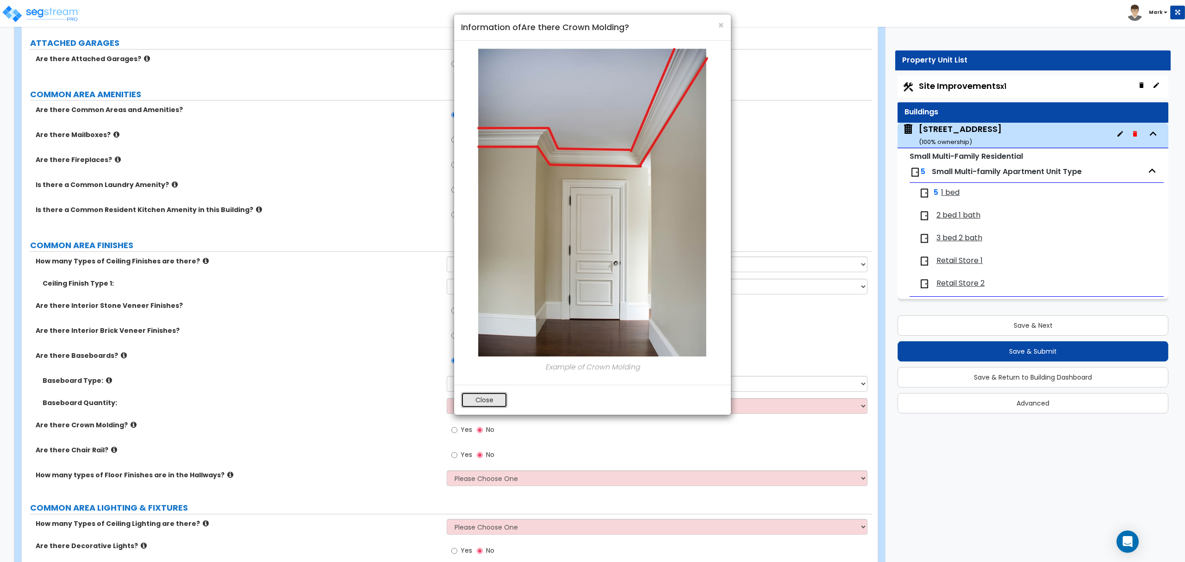
click at [474, 398] on button "Close" at bounding box center [484, 400] width 46 height 16
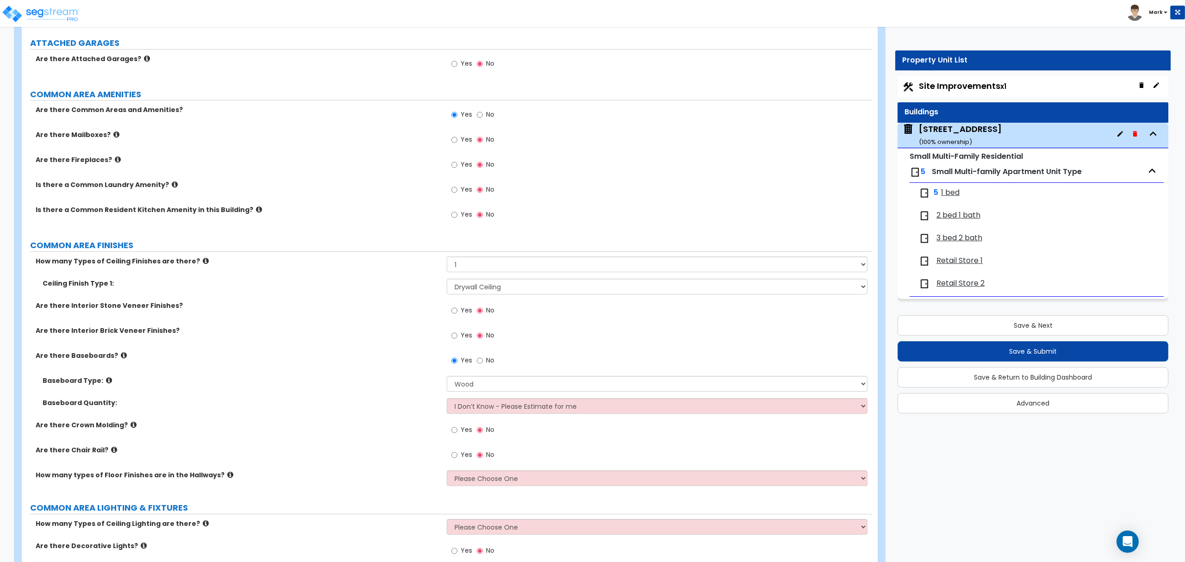
click at [131, 428] on icon at bounding box center [134, 424] width 6 height 7
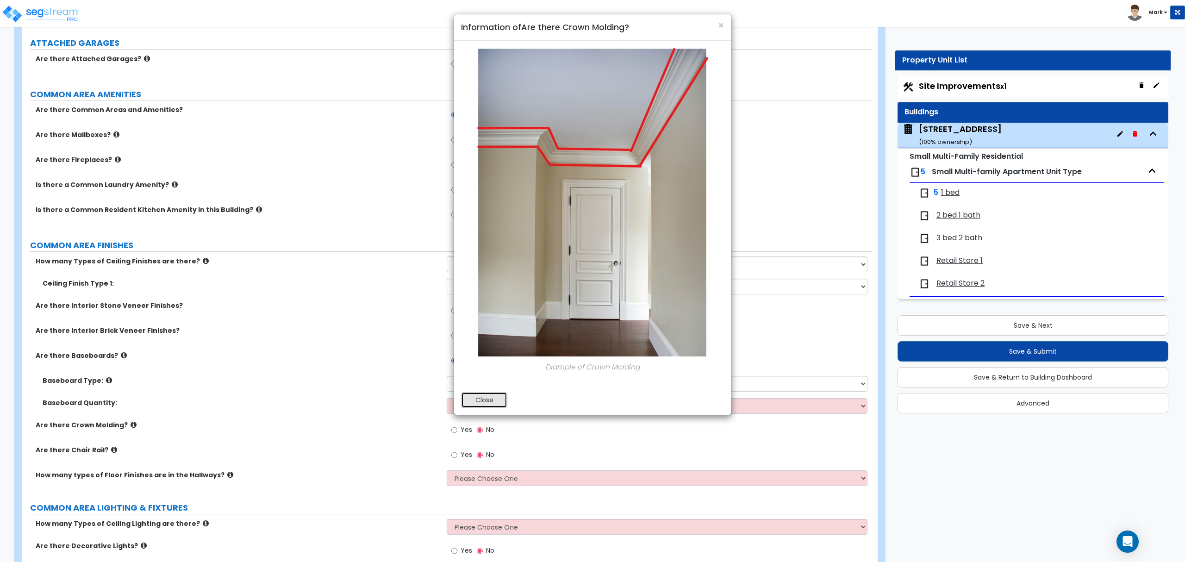
click at [472, 405] on button "Close" at bounding box center [484, 400] width 46 height 16
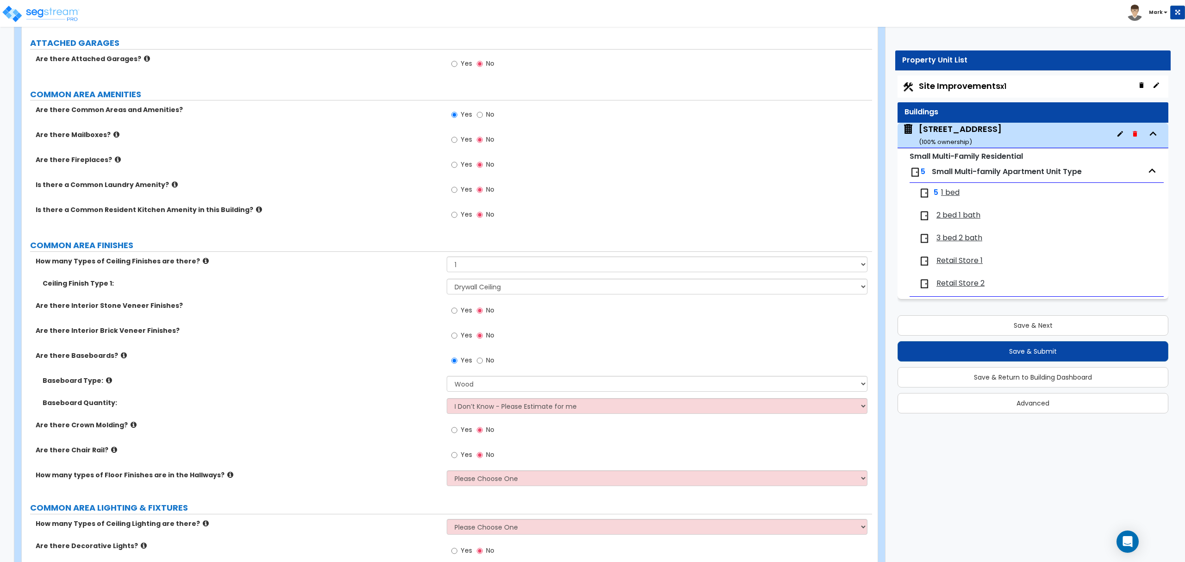
click at [111, 450] on icon at bounding box center [114, 449] width 6 height 7
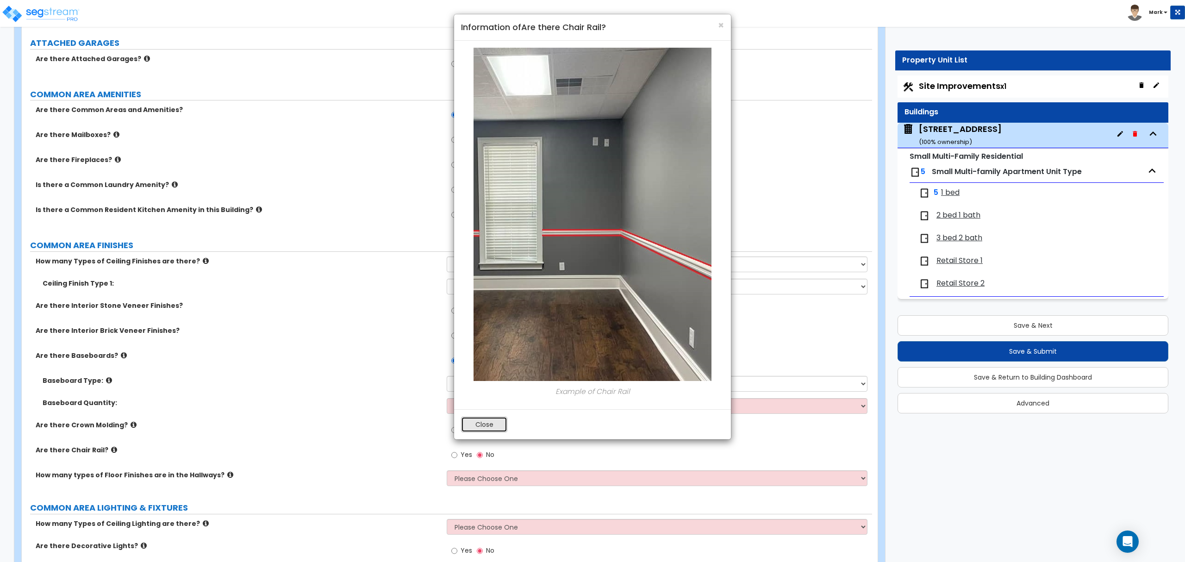
click at [495, 432] on button "Close" at bounding box center [484, 425] width 46 height 16
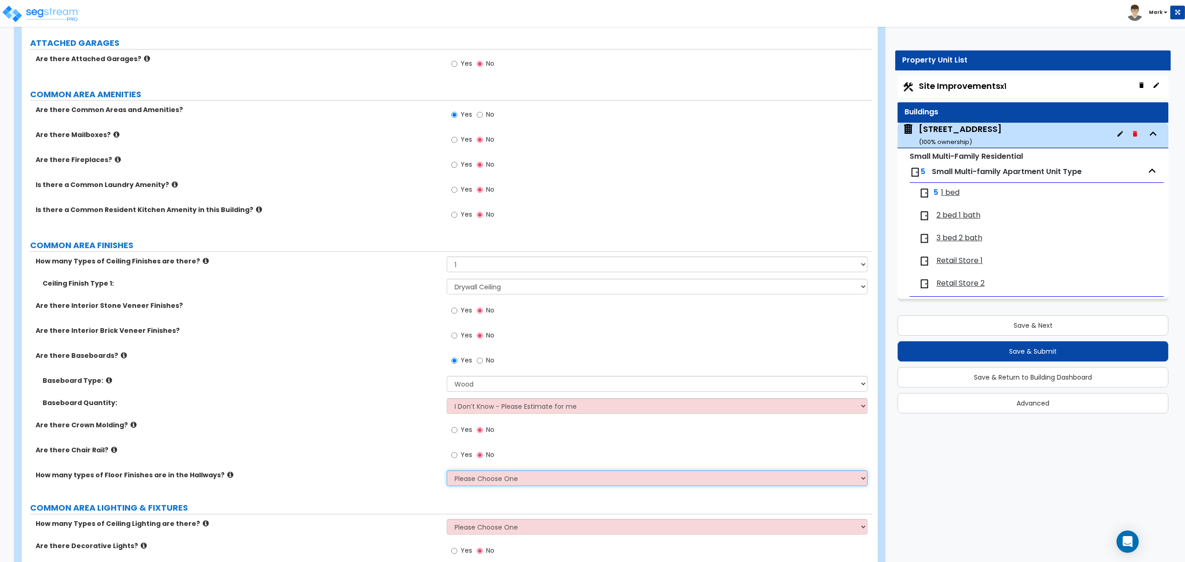
click at [480, 484] on select "Please Choose One 1 2 3 4" at bounding box center [657, 478] width 420 height 16
select select "1"
click at [447, 472] on select "Please Choose One 1 2 3 4" at bounding box center [657, 478] width 420 height 16
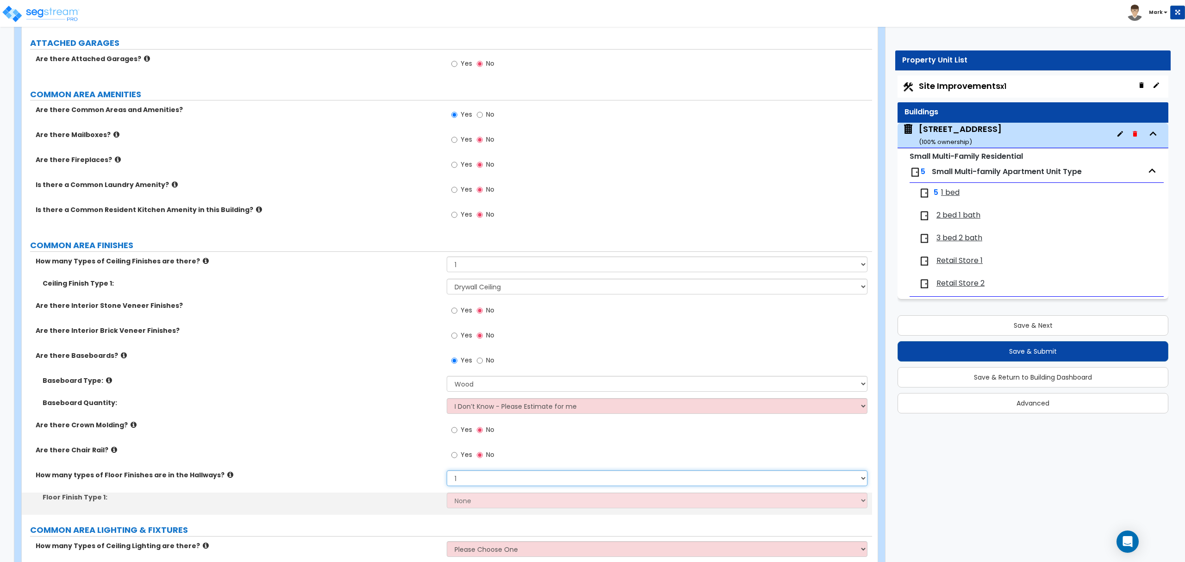
scroll to position [1601, 0]
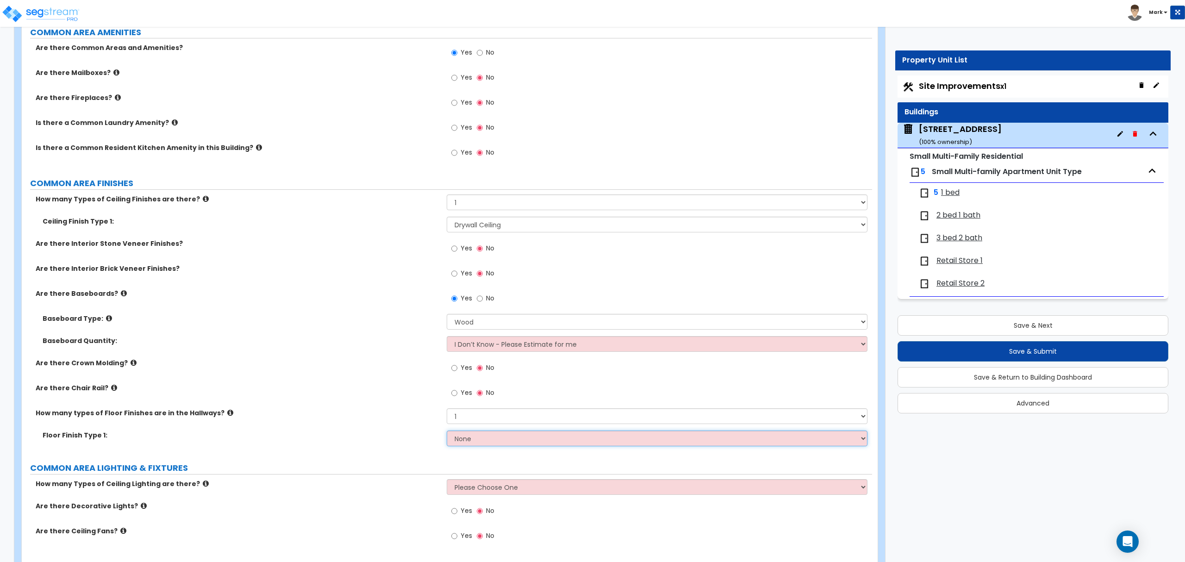
click at [481, 436] on select "None Tile Flooring Hardwood Flooring Resilient Laminate Flooring VCT Flooring S…" at bounding box center [657, 438] width 420 height 16
select select "3"
click at [447, 433] on select "None Tile Flooring Hardwood Flooring Resilient Laminate Flooring VCT Flooring S…" at bounding box center [657, 438] width 420 height 16
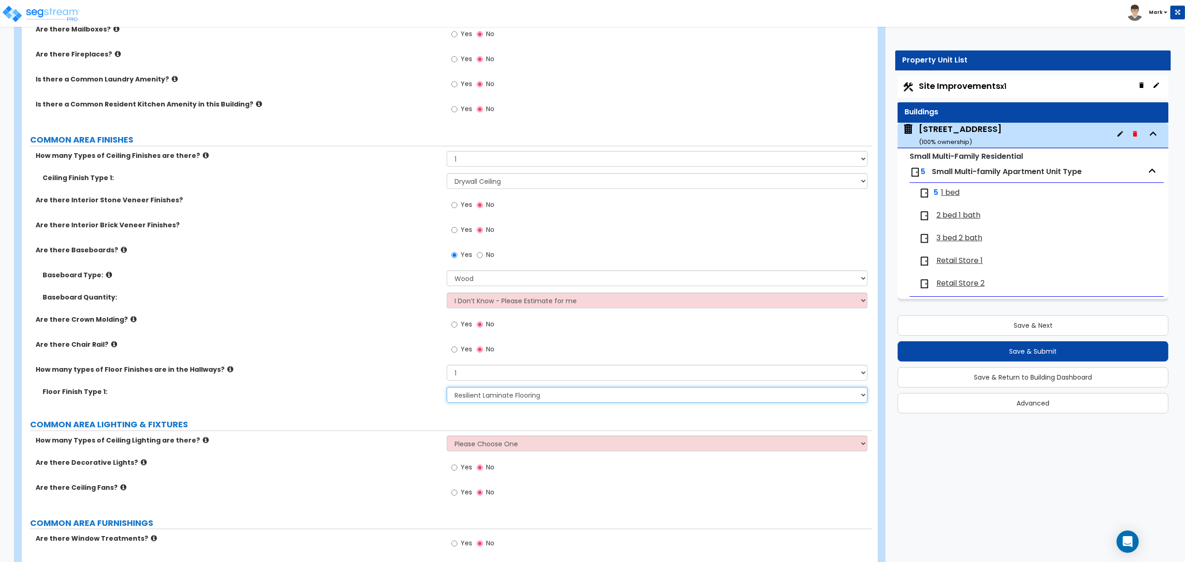
scroll to position [1663, 0]
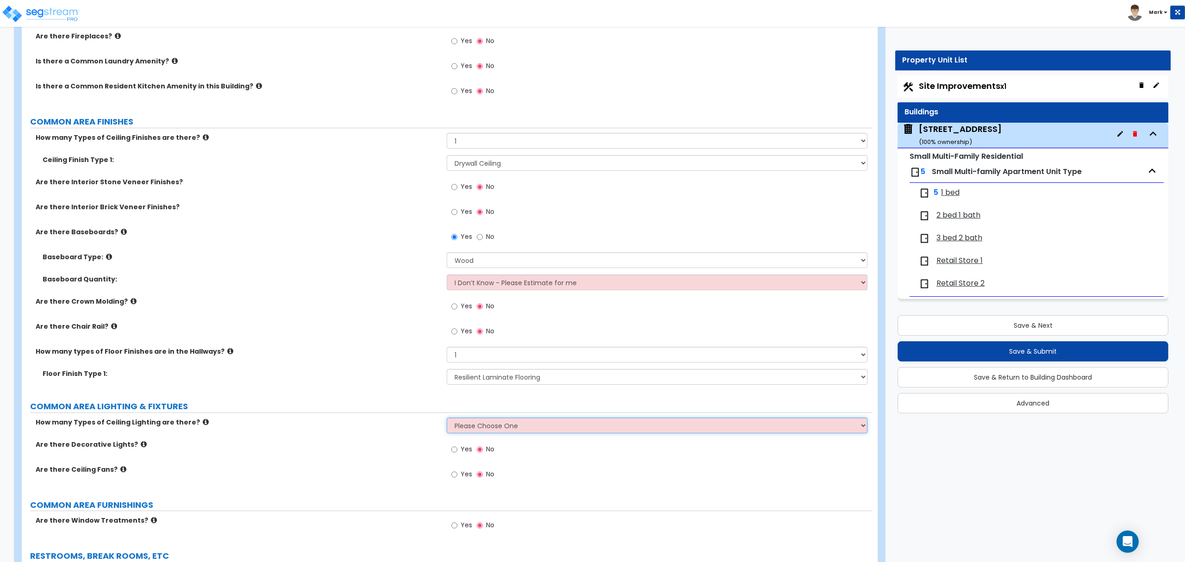
click at [487, 430] on select "Please Choose One 1 2 3" at bounding box center [657, 425] width 420 height 16
select select "1"
click at [447, 419] on select "Please Choose One 1 2 3" at bounding box center [657, 425] width 420 height 16
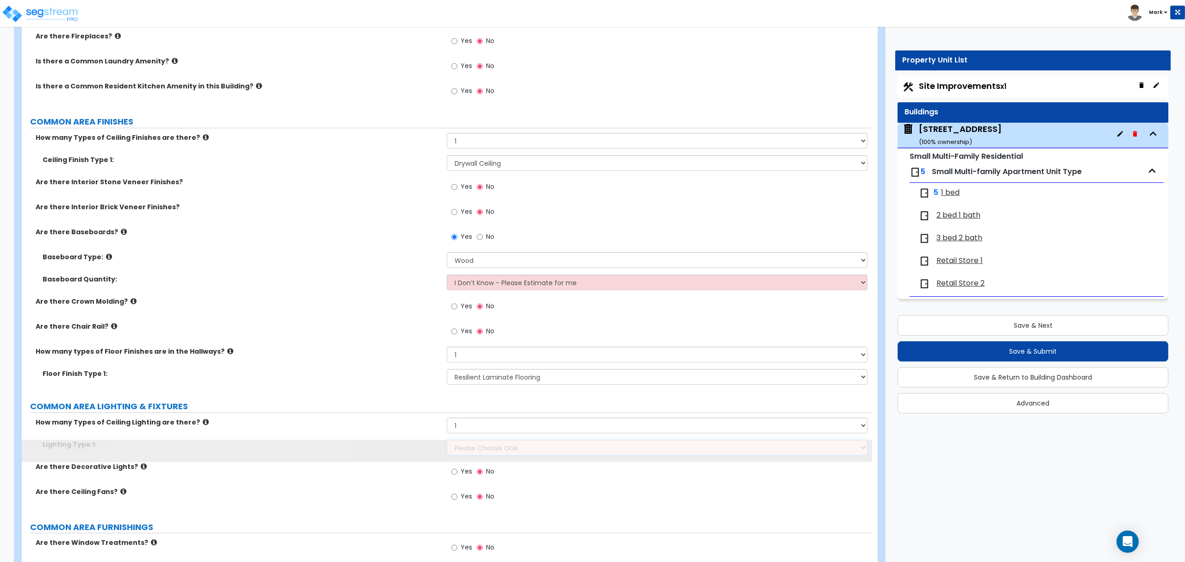
click at [489, 453] on select "Please Choose One LED Surface-Mounted LED Recessed Fluorescent Surface-Mounted …" at bounding box center [657, 448] width 420 height 16
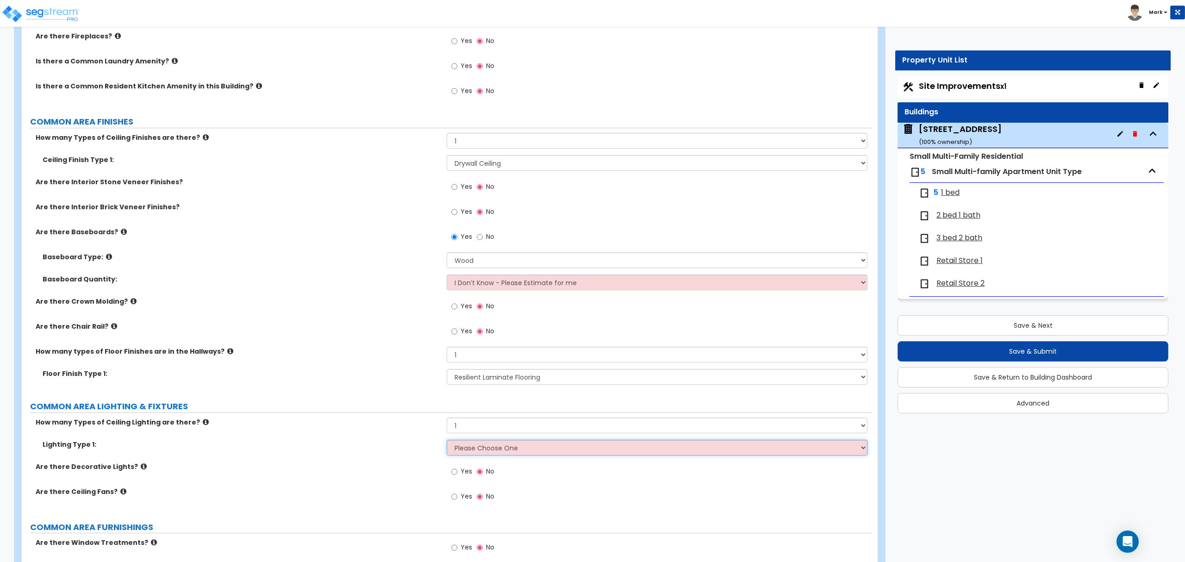
select select "4"
click at [447, 442] on select "Please Choose One LED Surface-Mounted LED Recessed Fluorescent Surface-Mounted …" at bounding box center [657, 448] width 420 height 16
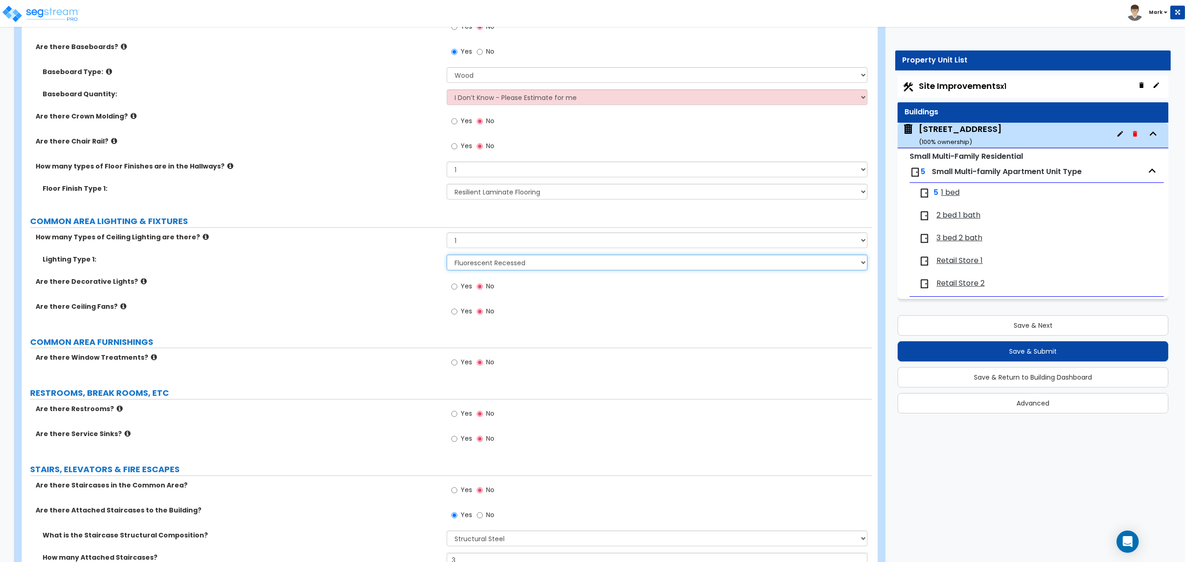
scroll to position [1910, 0]
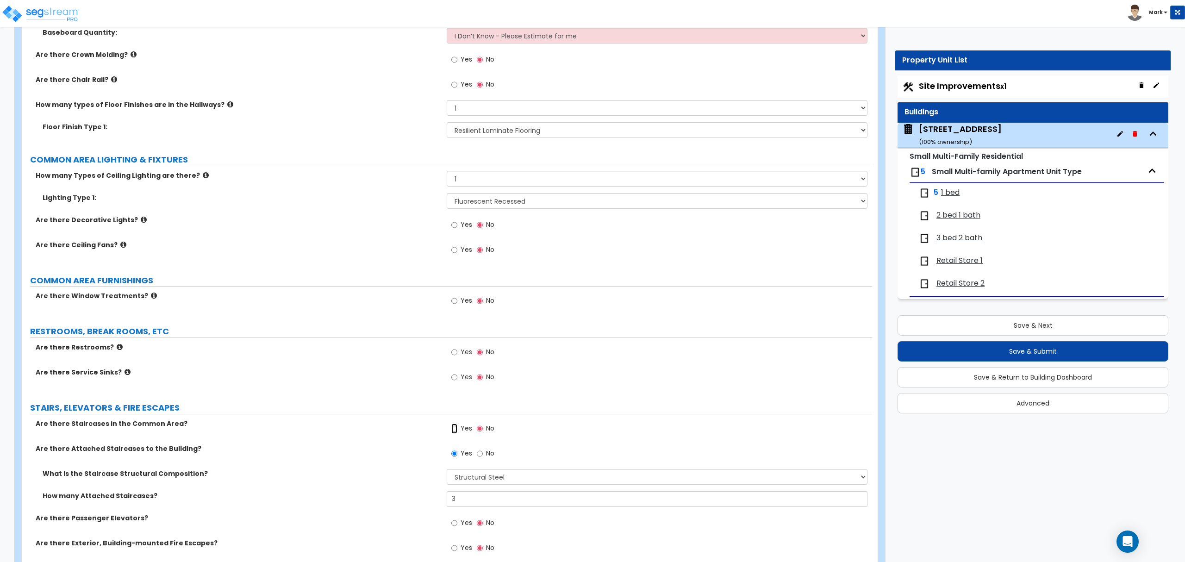
click at [454, 432] on input "Yes" at bounding box center [454, 429] width 6 height 10
radio input "true"
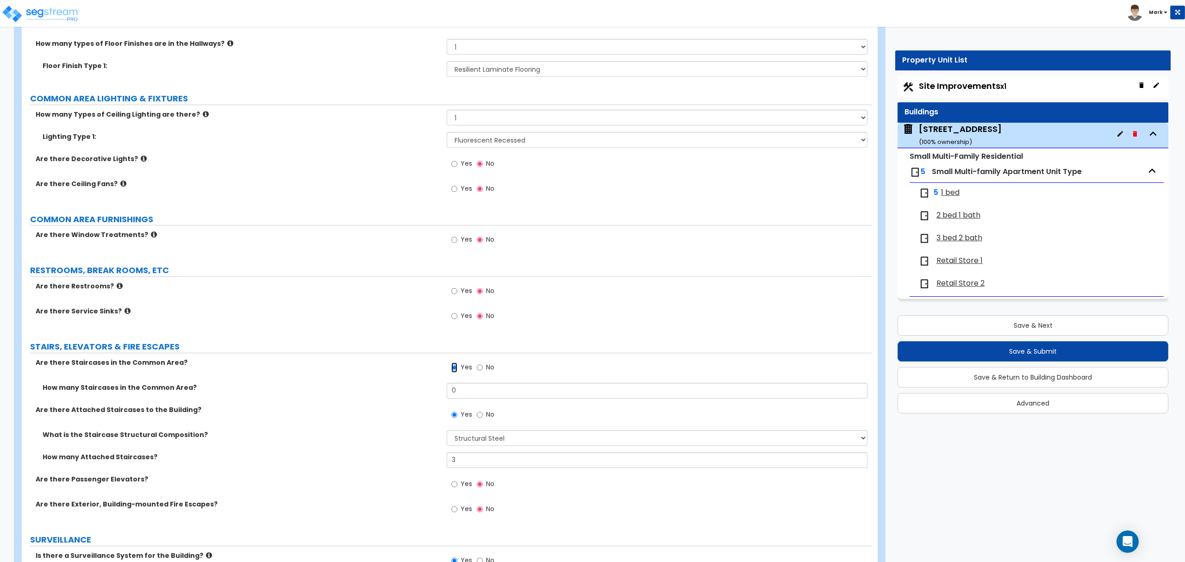
scroll to position [1972, 0]
click at [475, 395] on input "0" at bounding box center [657, 390] width 420 height 16
click at [477, 397] on input "0" at bounding box center [657, 390] width 420 height 16
click at [474, 397] on input "0" at bounding box center [657, 390] width 420 height 16
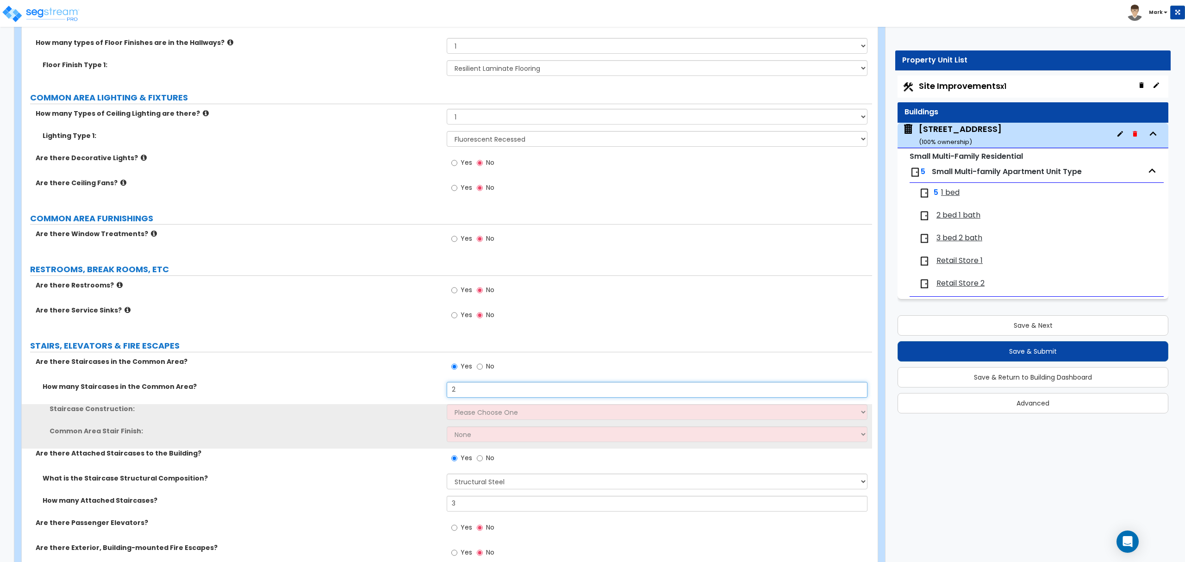
type input "2"
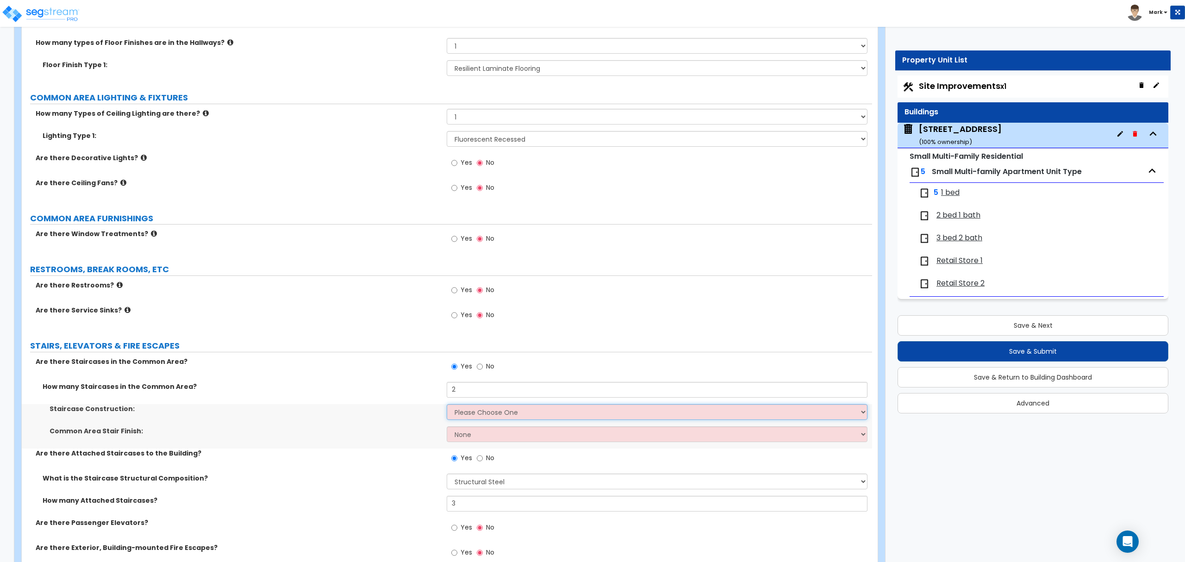
click at [466, 418] on select "Please Choose One Concrete Steel Wood Please Choose For Me" at bounding box center [657, 412] width 420 height 16
select select "3"
click at [447, 407] on select "Please Choose One Concrete Steel Wood Please Choose For Me" at bounding box center [657, 412] width 420 height 16
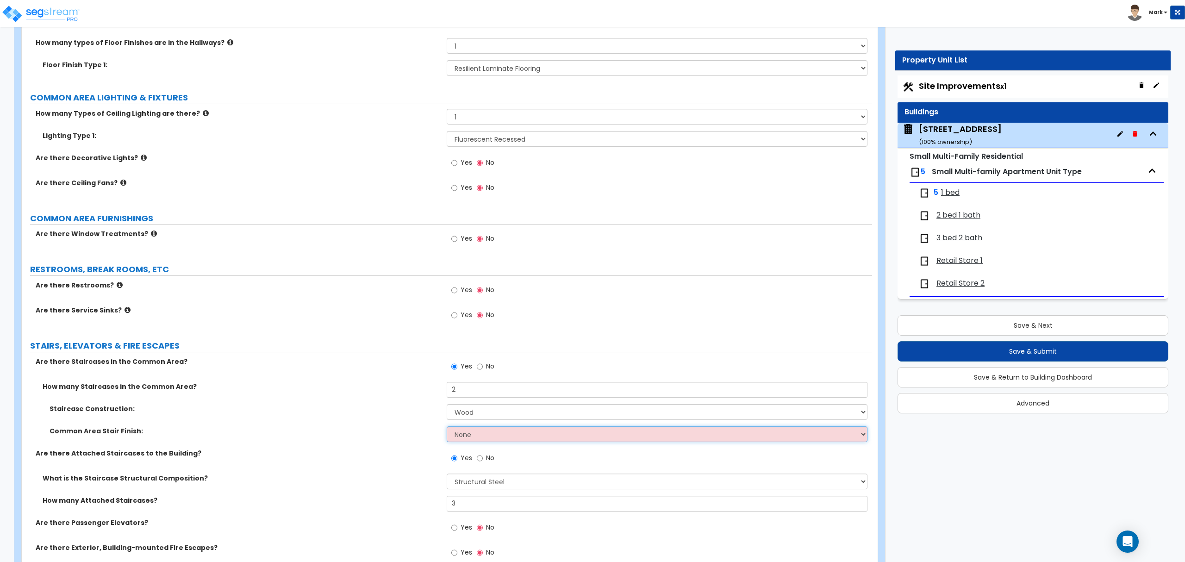
click at [469, 442] on select "None Tile Wood Laminate VCT Sheet Carpet Sheet Vinyl Carpet Tile" at bounding box center [657, 434] width 420 height 16
select select "2"
click at [447, 429] on select "None Tile Wood Laminate VCT Sheet Carpet Sheet Vinyl Carpet Tile" at bounding box center [657, 434] width 420 height 16
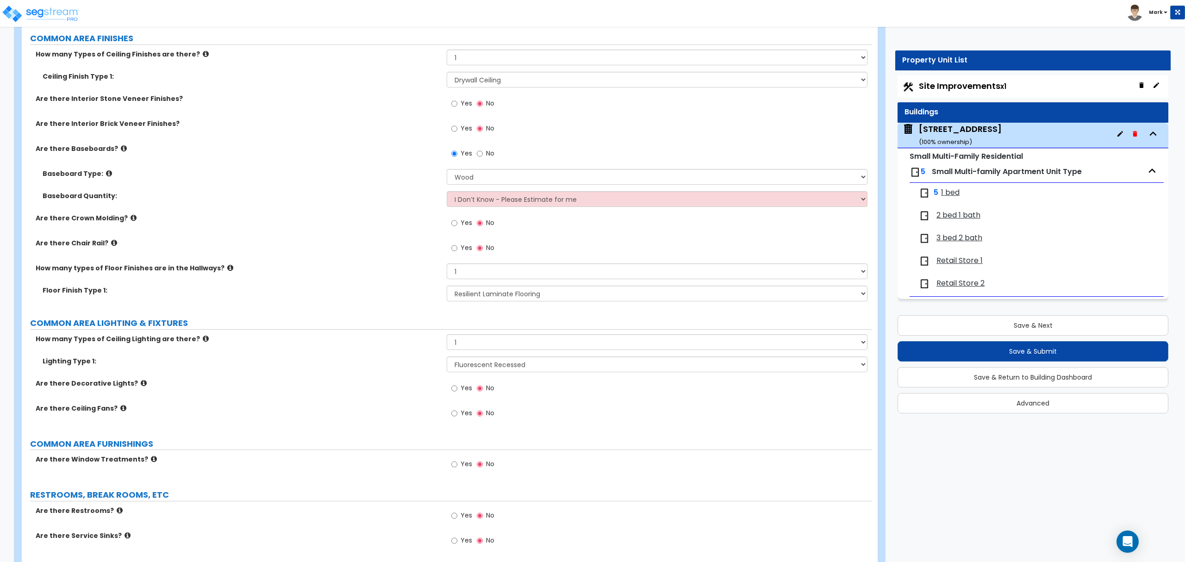
scroll to position [1725, 0]
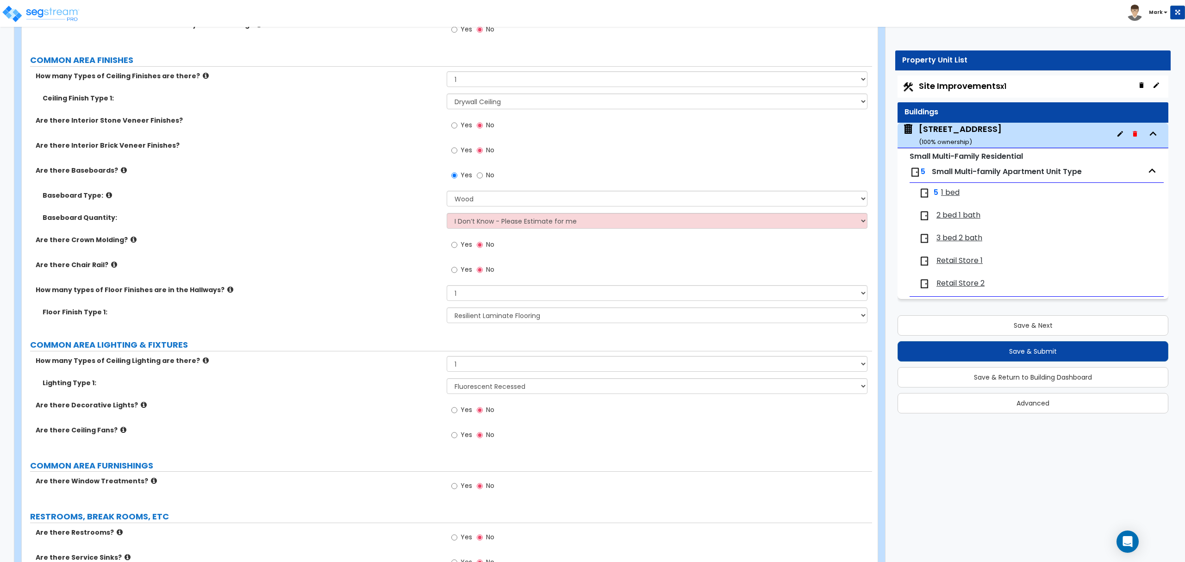
click at [471, 246] on span "Yes" at bounding box center [467, 244] width 12 height 9
click at [457, 246] on input "Yes" at bounding box center [454, 245] width 6 height 10
radio input "true"
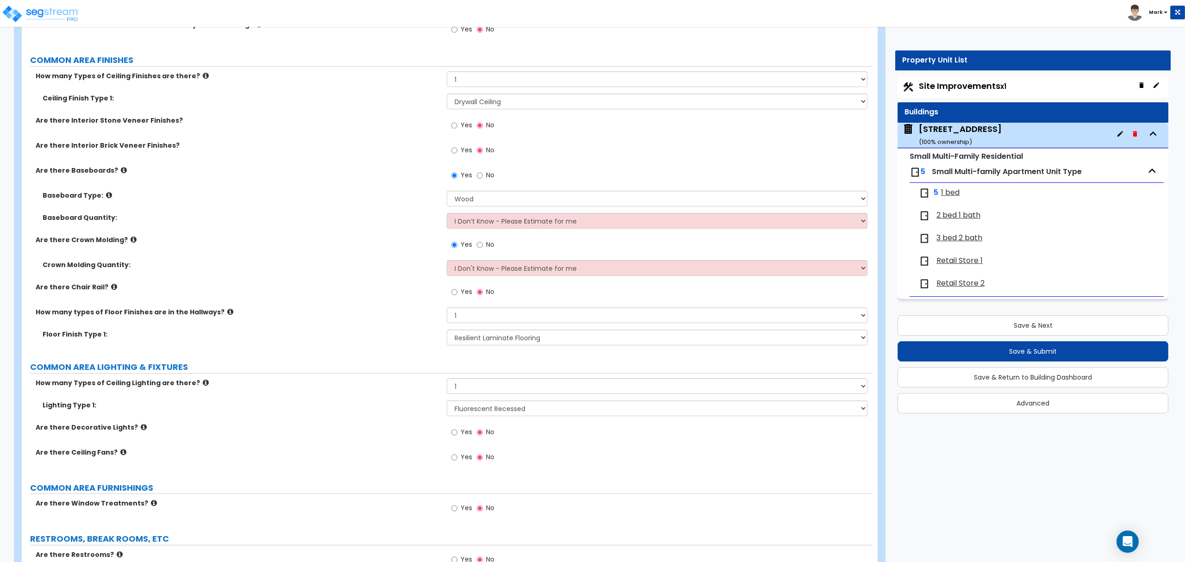
click at [350, 275] on div "Crown Molding Quantity: I Don't Know - Please Estimate for me I want to Enter t…" at bounding box center [447, 271] width 850 height 22
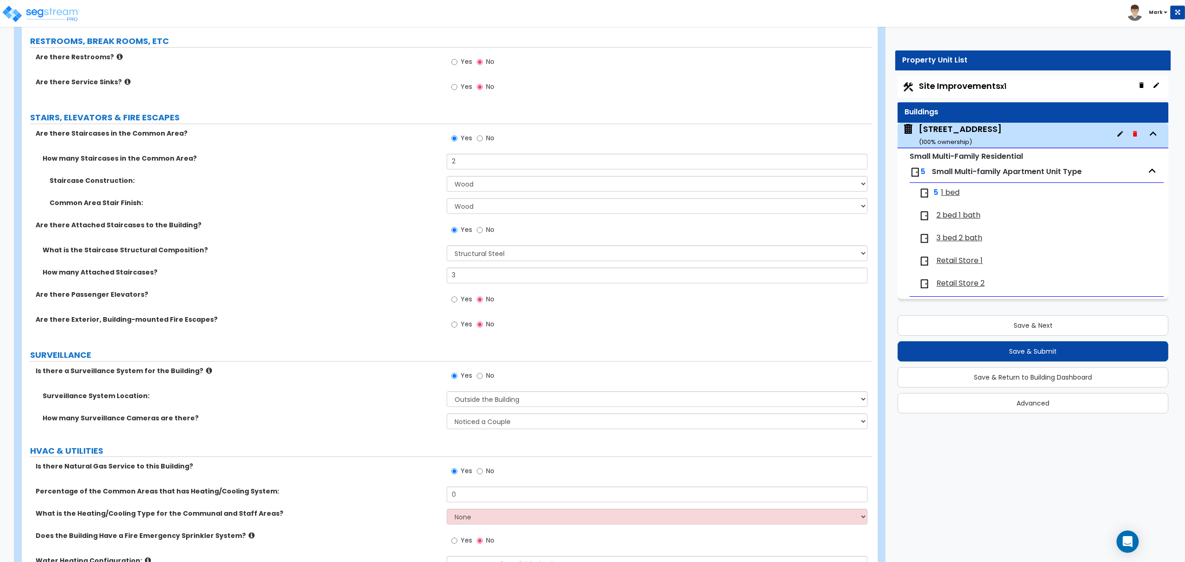
scroll to position [2331, 0]
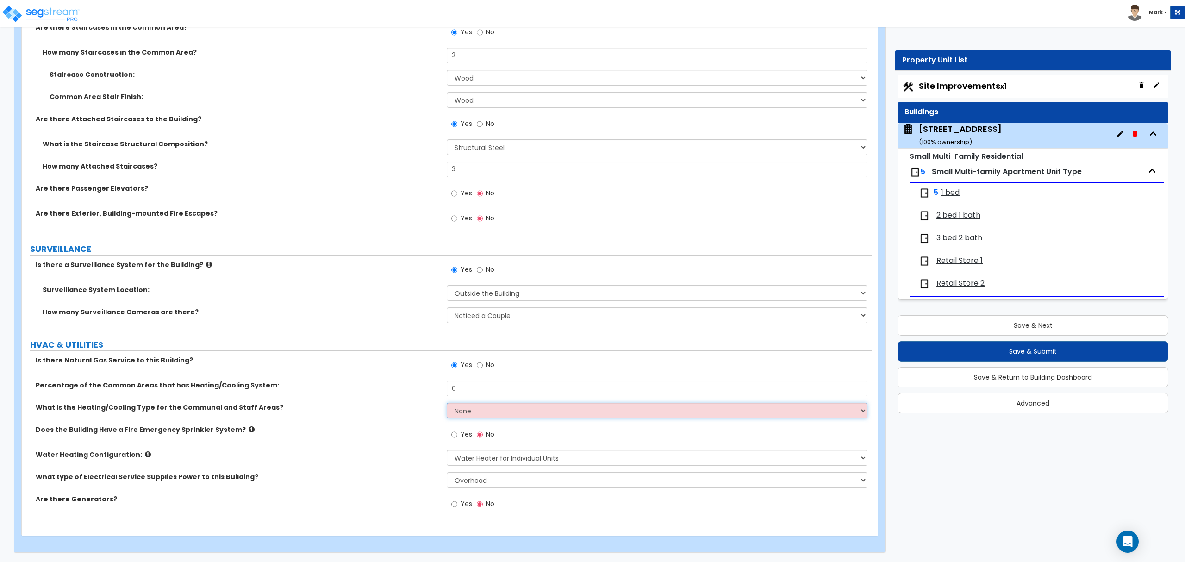
click at [464, 409] on select "None Heat Only Centralized Heating & Cooling Thru Wall Air Conditioners Mini Sp…" at bounding box center [657, 411] width 420 height 16
click at [469, 413] on select "None Heat Only Centralized Heating & Cooling Thru Wall Air Conditioners Mini Sp…" at bounding box center [657, 411] width 420 height 16
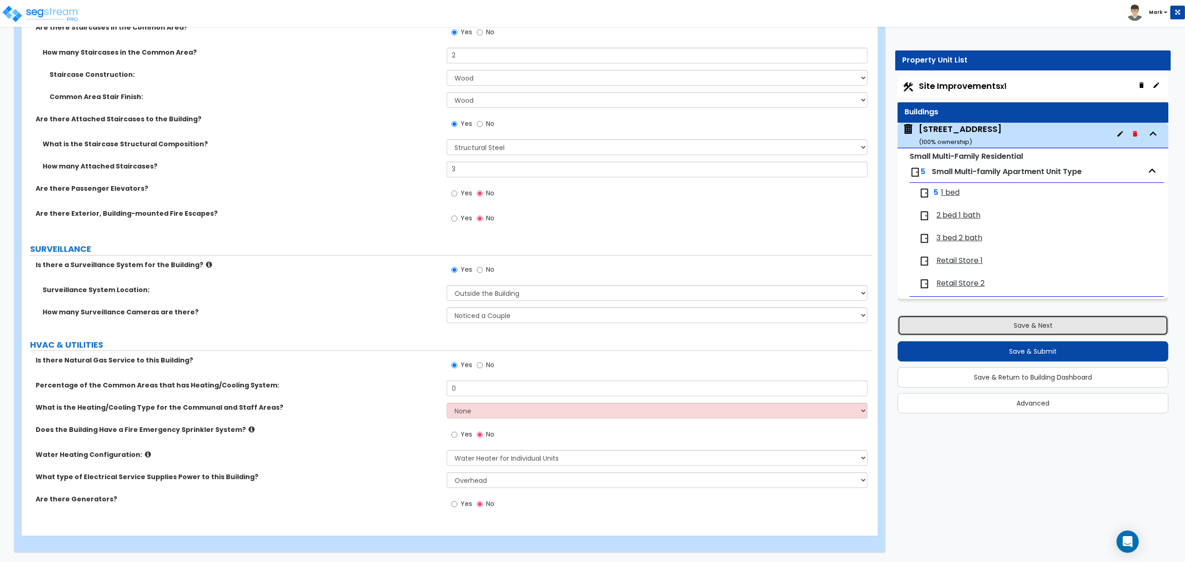
click at [1017, 334] on button "Save & Next" at bounding box center [1032, 325] width 271 height 20
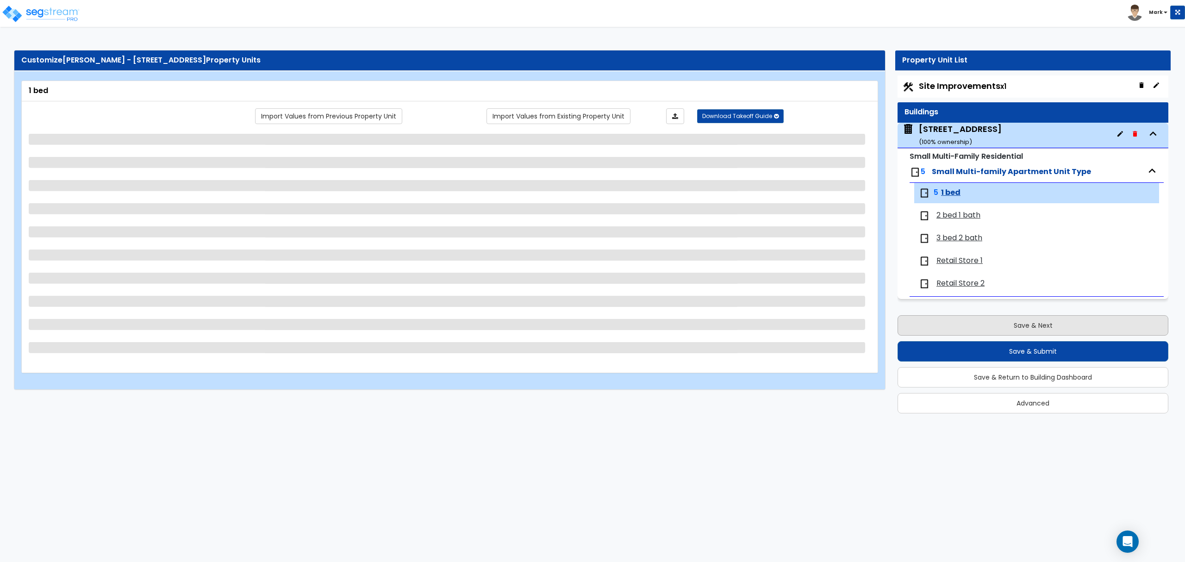
scroll to position [0, 0]
select select "1"
select select "3"
select select "2"
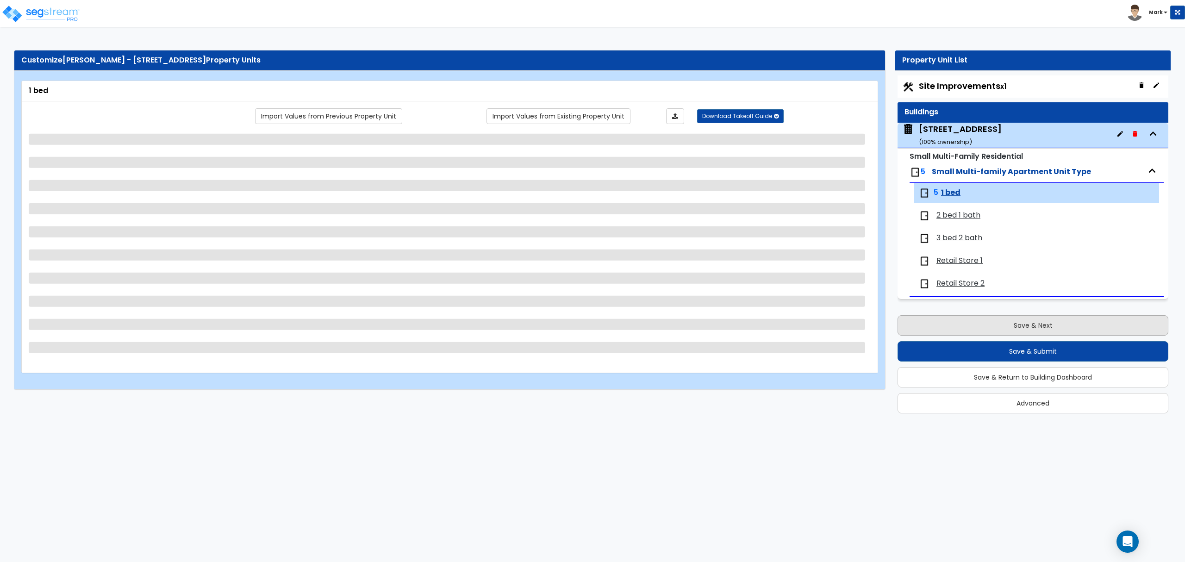
select select "3"
select select "2"
select select "1"
select select "2"
select select "1"
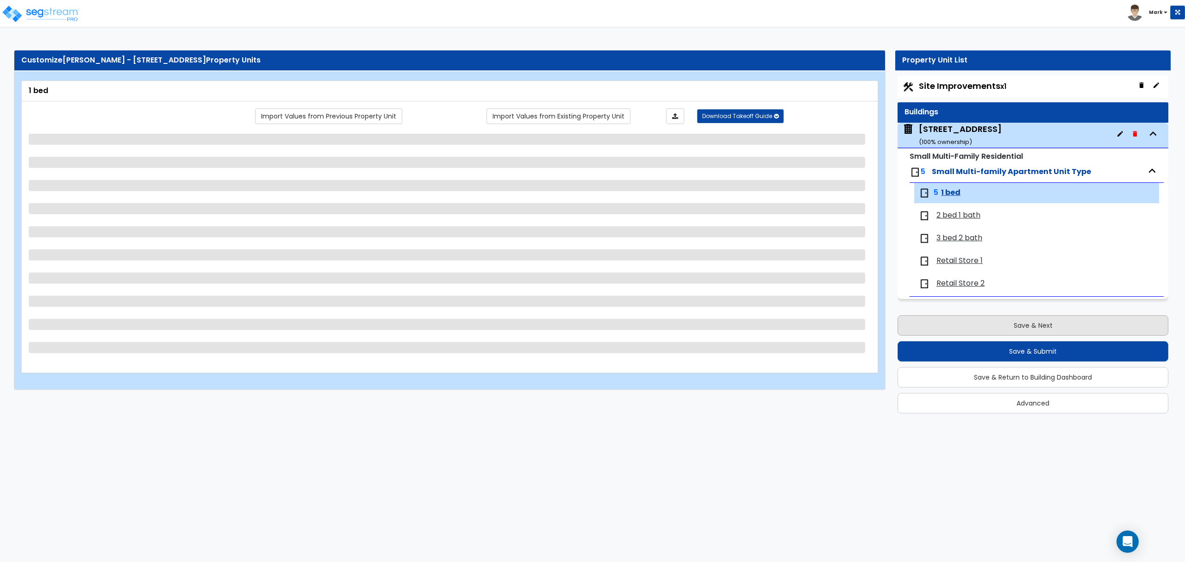
select select "1"
select select "4"
select select "2"
select select "1"
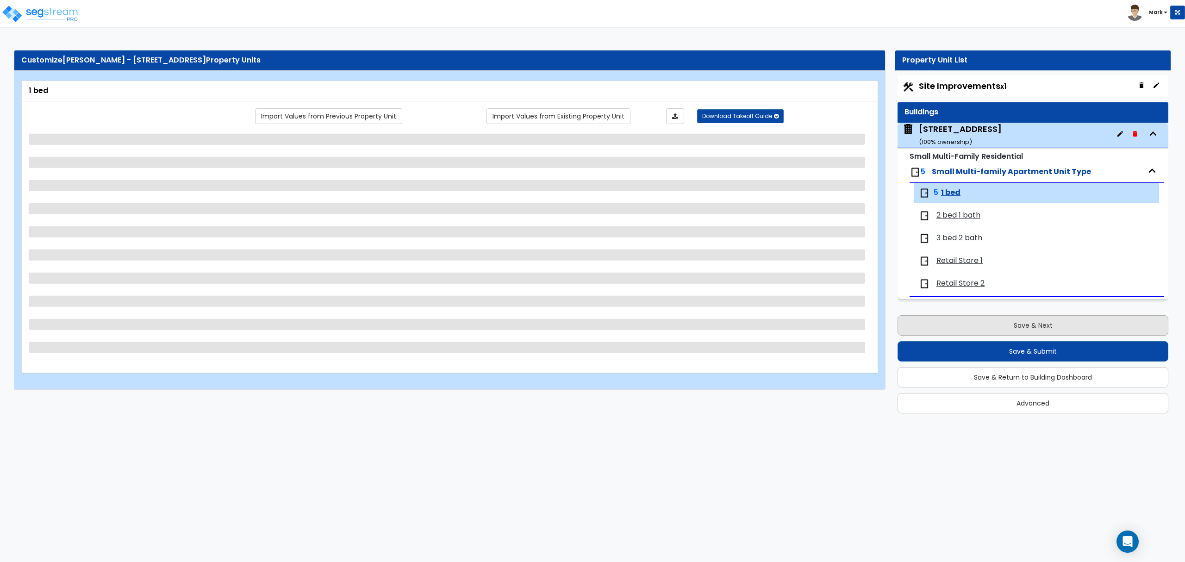
select select "1"
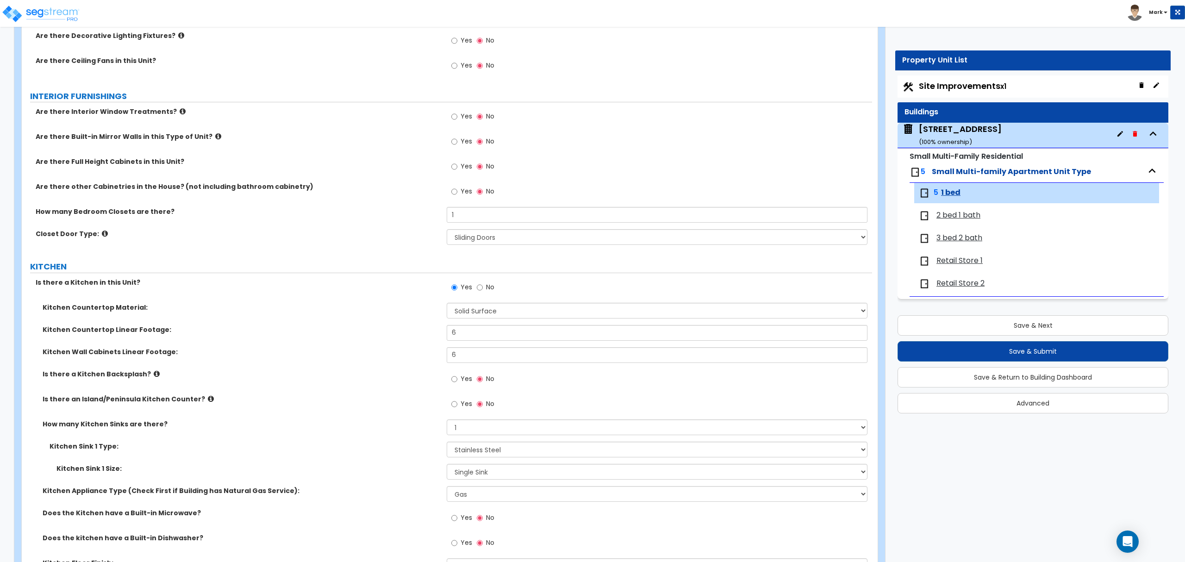
scroll to position [802, 0]
click at [953, 241] on span "3 bed 2 bath" at bounding box center [959, 238] width 46 height 11
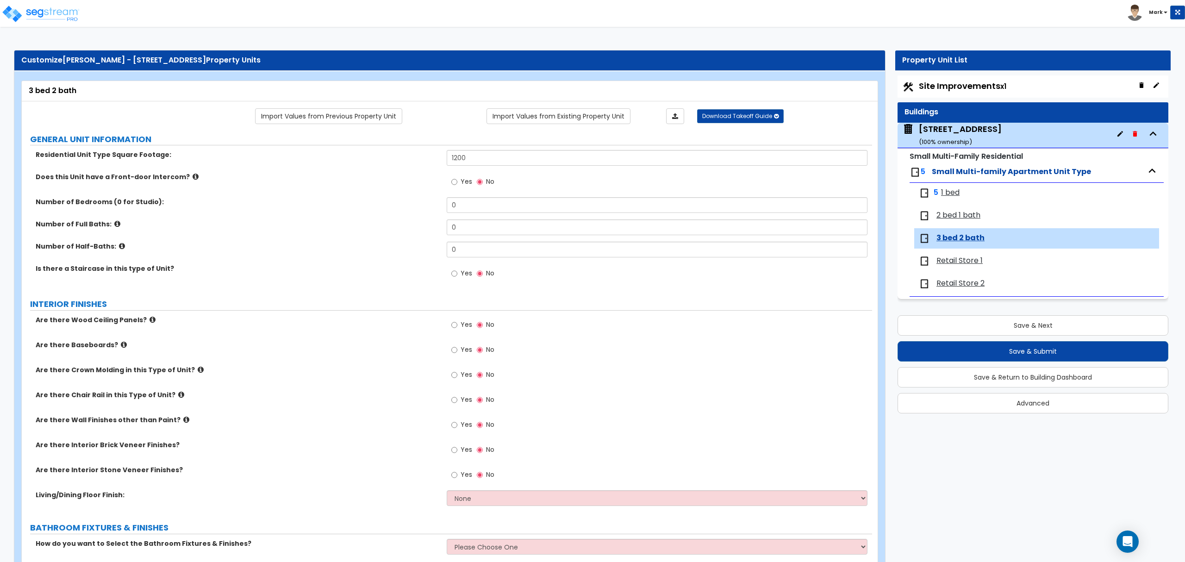
click at [944, 213] on span "2 bed 1 bath" at bounding box center [958, 215] width 44 height 11
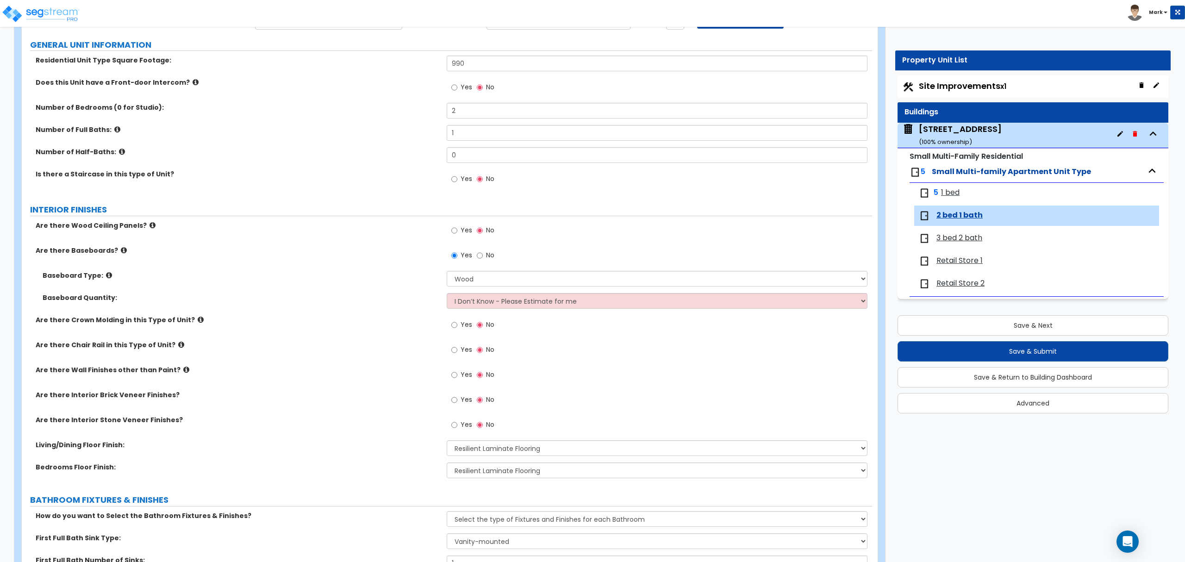
scroll to position [370, 0]
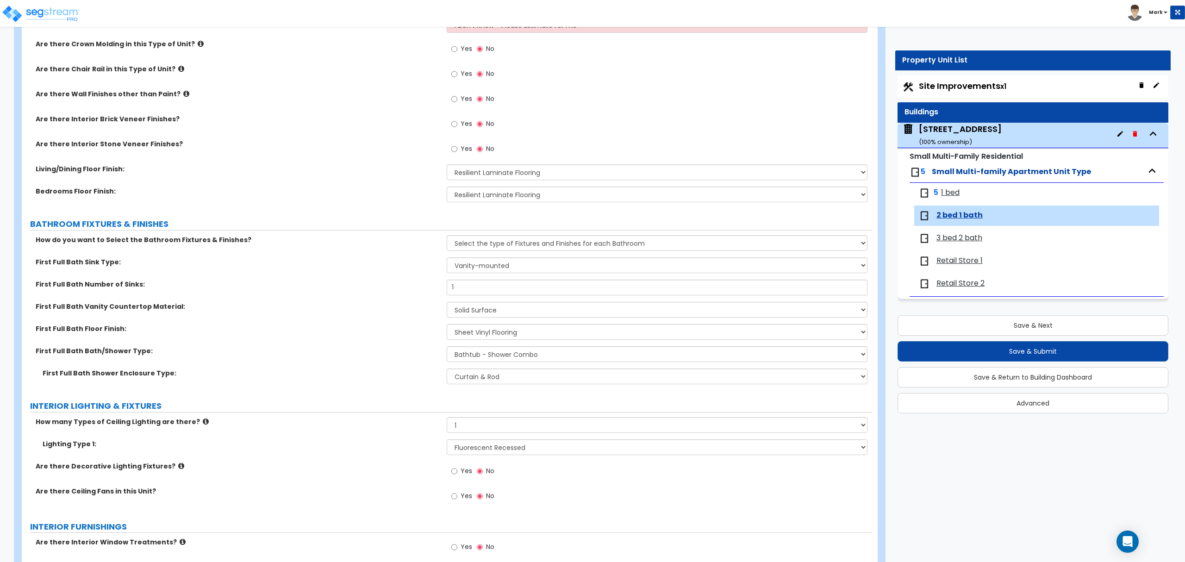
click at [947, 237] on span "3 bed 2 bath" at bounding box center [959, 238] width 46 height 11
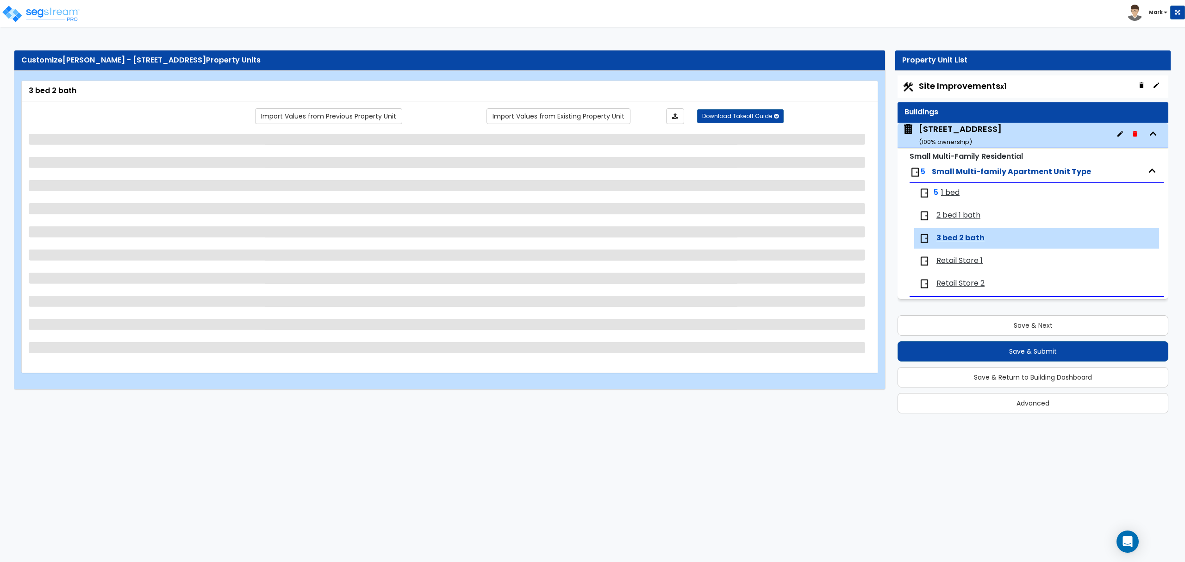
scroll to position [0, 0]
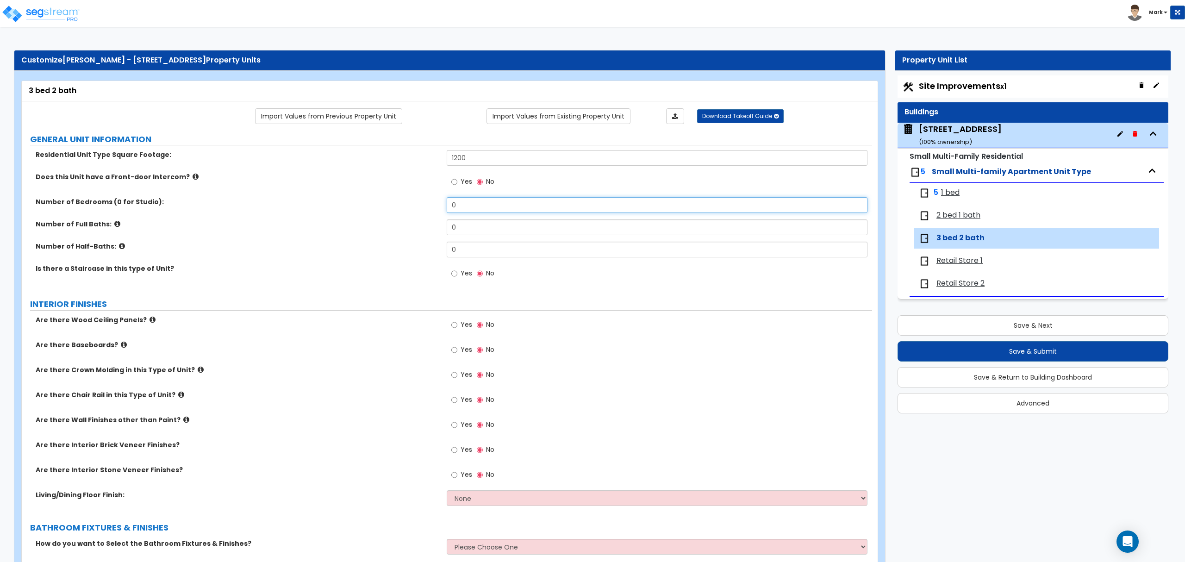
click at [493, 206] on input "0" at bounding box center [657, 205] width 420 height 16
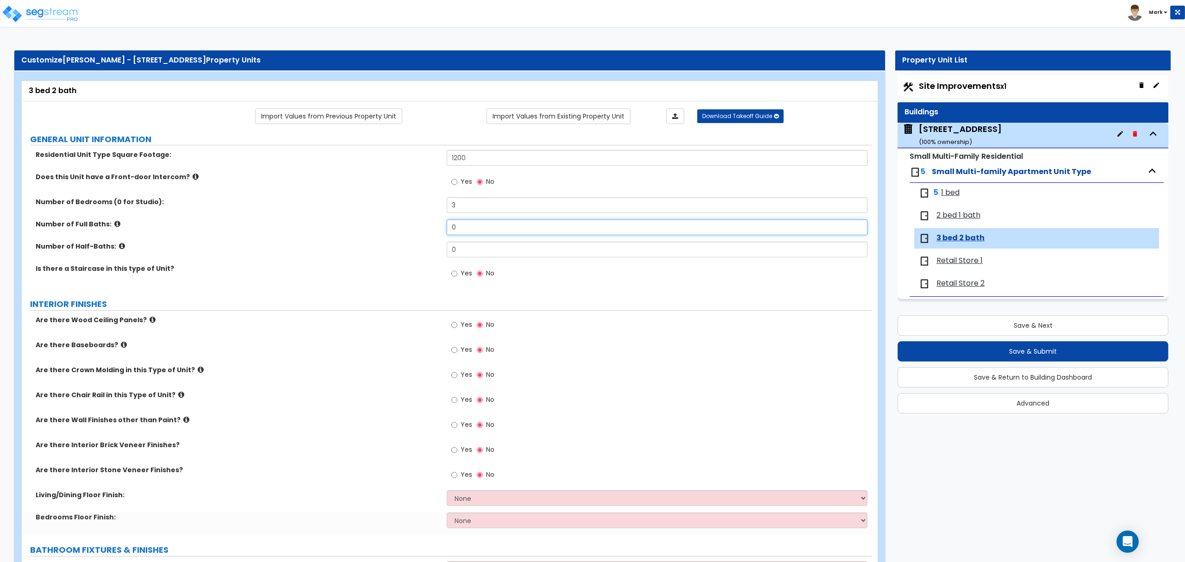
click at [493, 231] on input "0" at bounding box center [657, 227] width 420 height 16
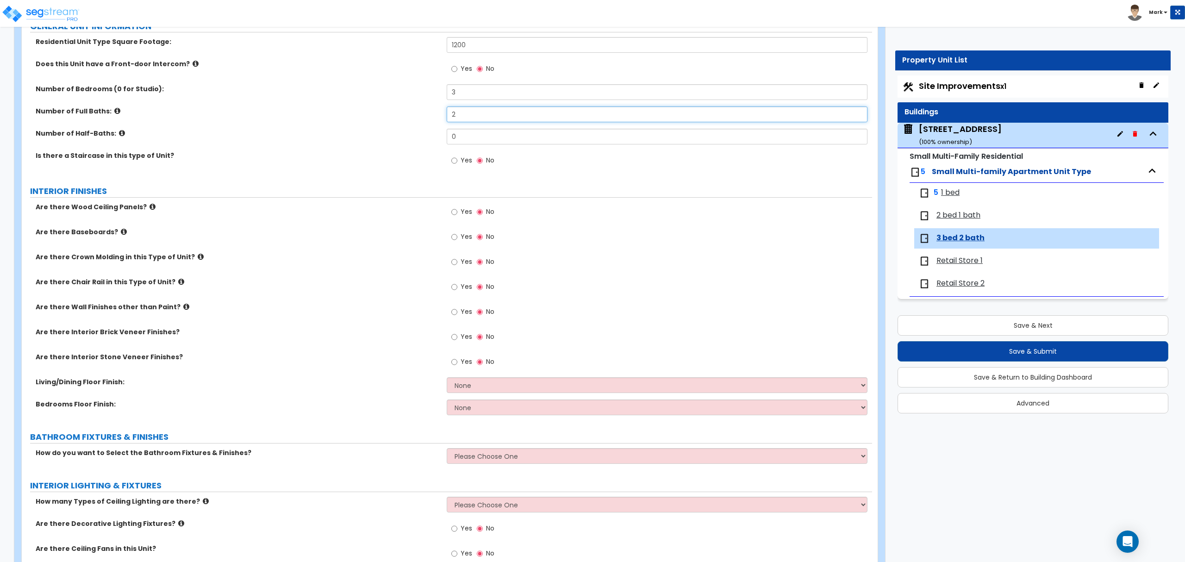
scroll to position [123, 0]
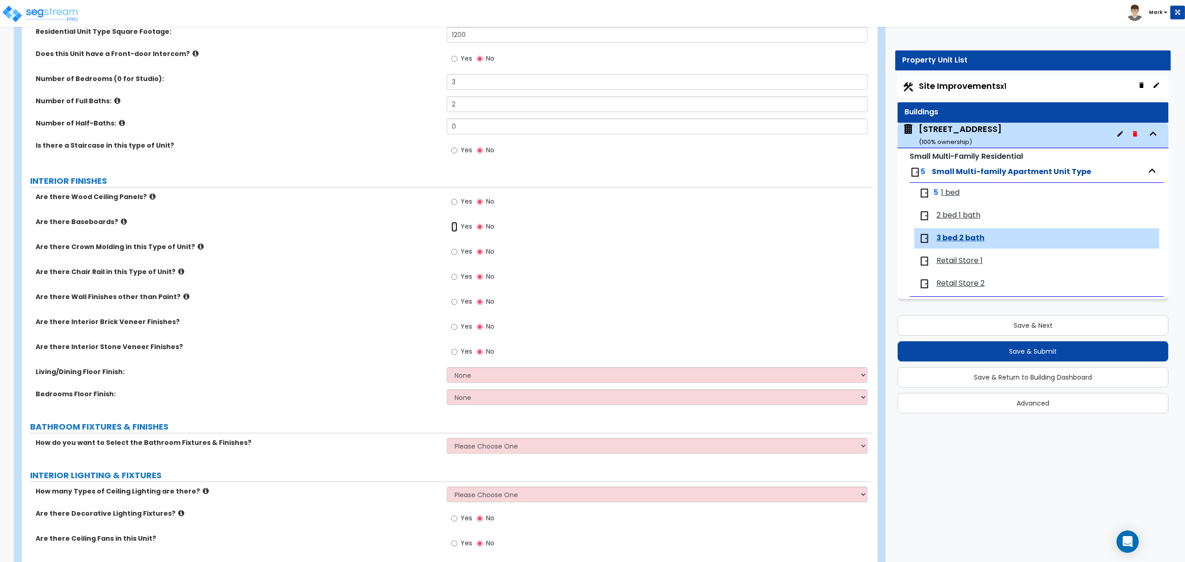
click at [456, 228] on input "Yes" at bounding box center [454, 227] width 6 height 10
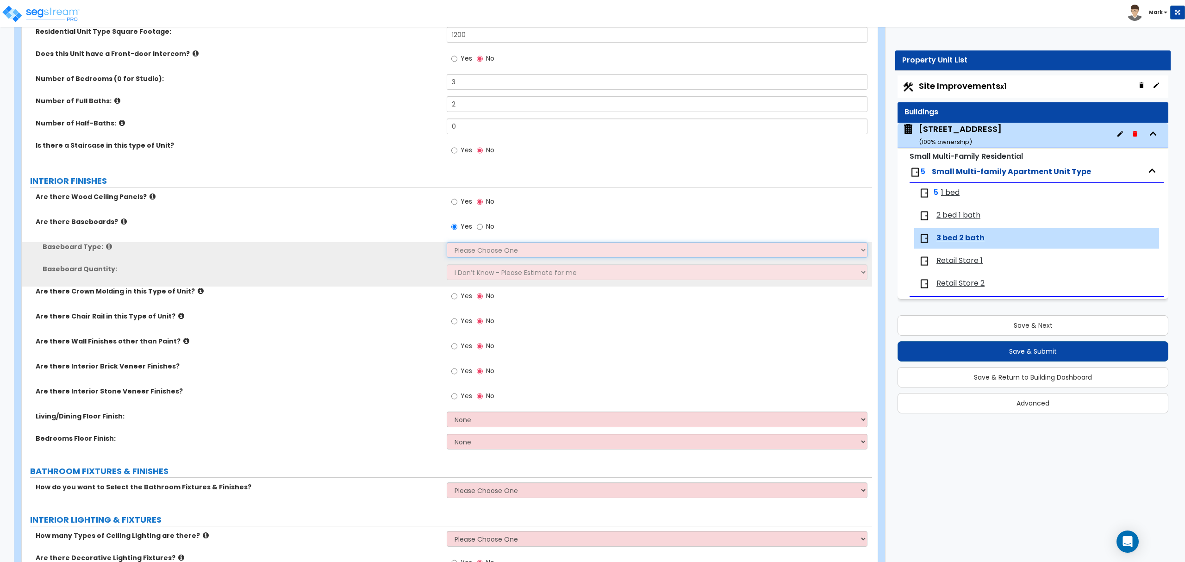
click at [458, 249] on select "Please Choose One Wood Vinyl Carpet Tile" at bounding box center [657, 250] width 420 height 16
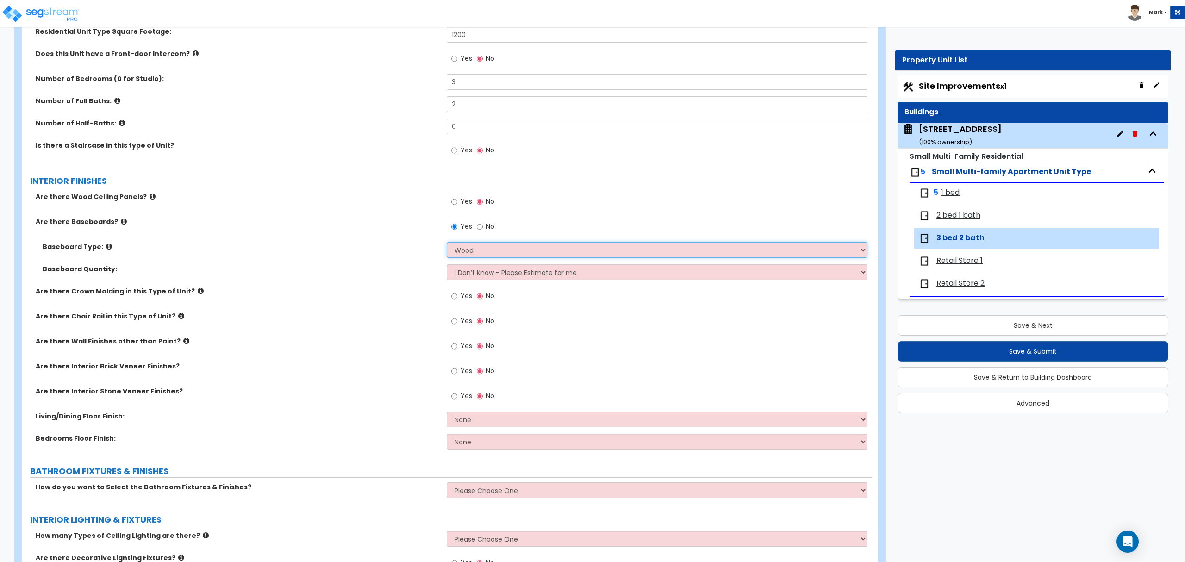
click at [447, 243] on select "Please Choose One Wood Vinyl Carpet Tile" at bounding box center [657, 250] width 420 height 16
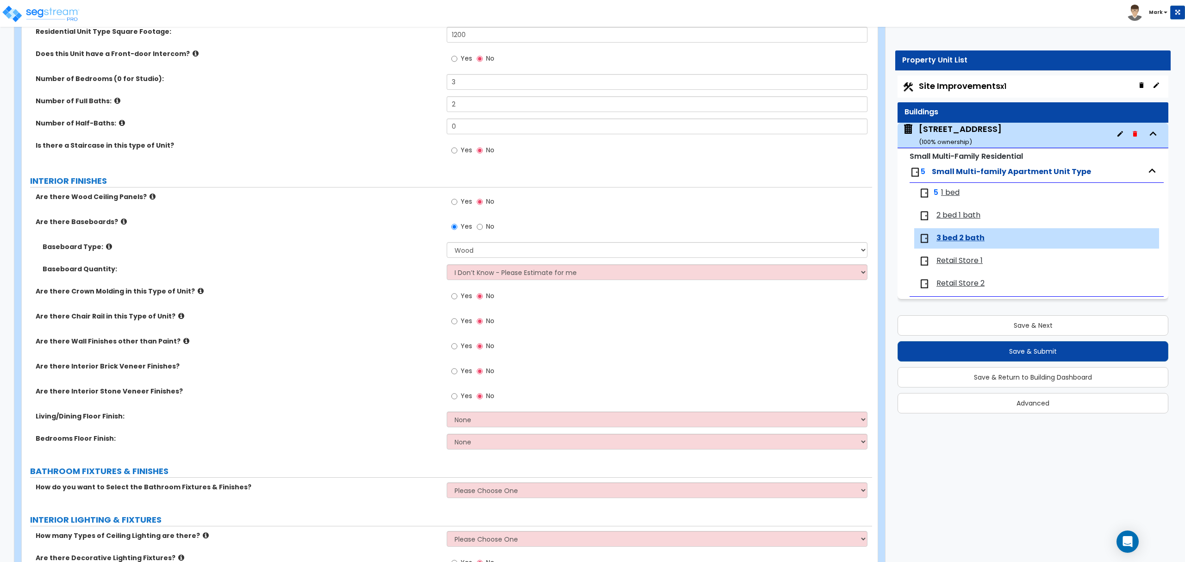
click at [173, 345] on label "Are there Wall Finishes other than Paint?" at bounding box center [238, 340] width 404 height 9
click at [183, 344] on icon at bounding box center [186, 340] width 6 height 7
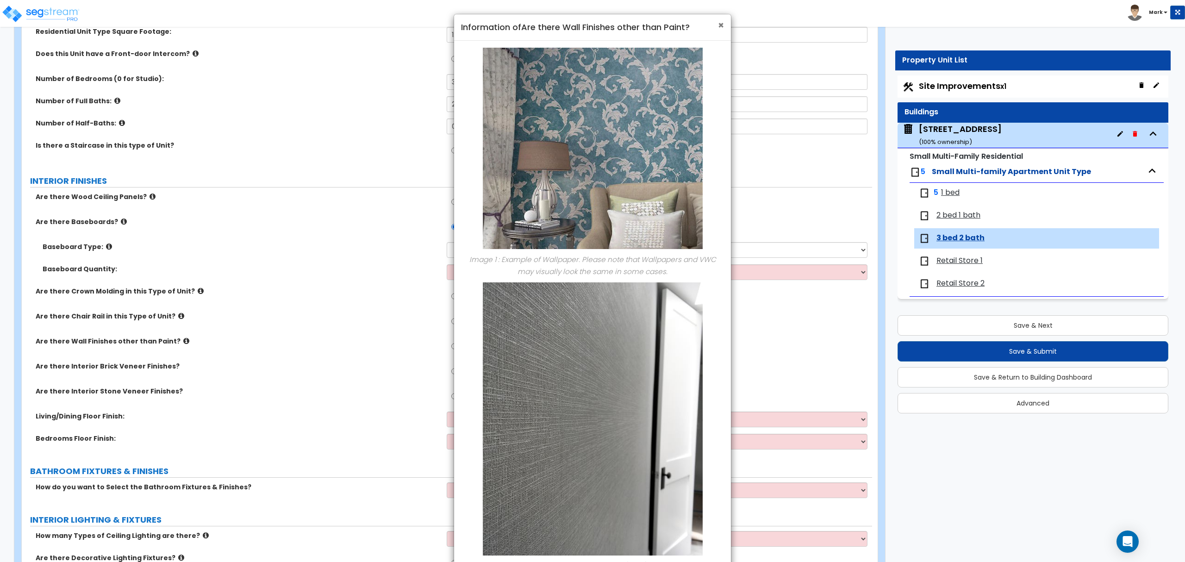
click at [719, 26] on span "×" at bounding box center [721, 25] width 6 height 13
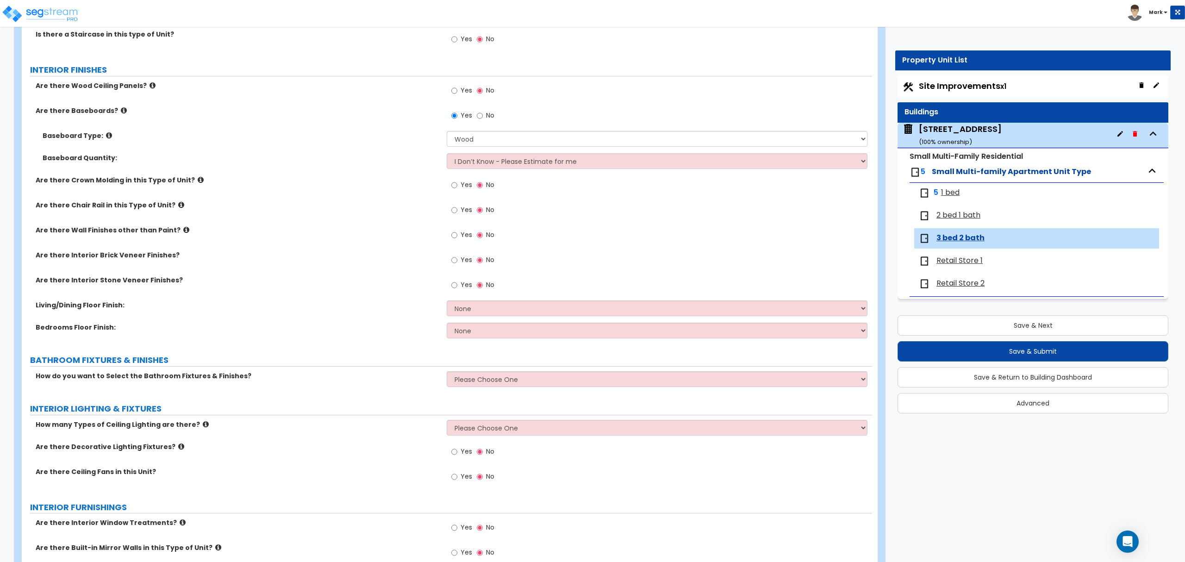
scroll to position [247, 0]
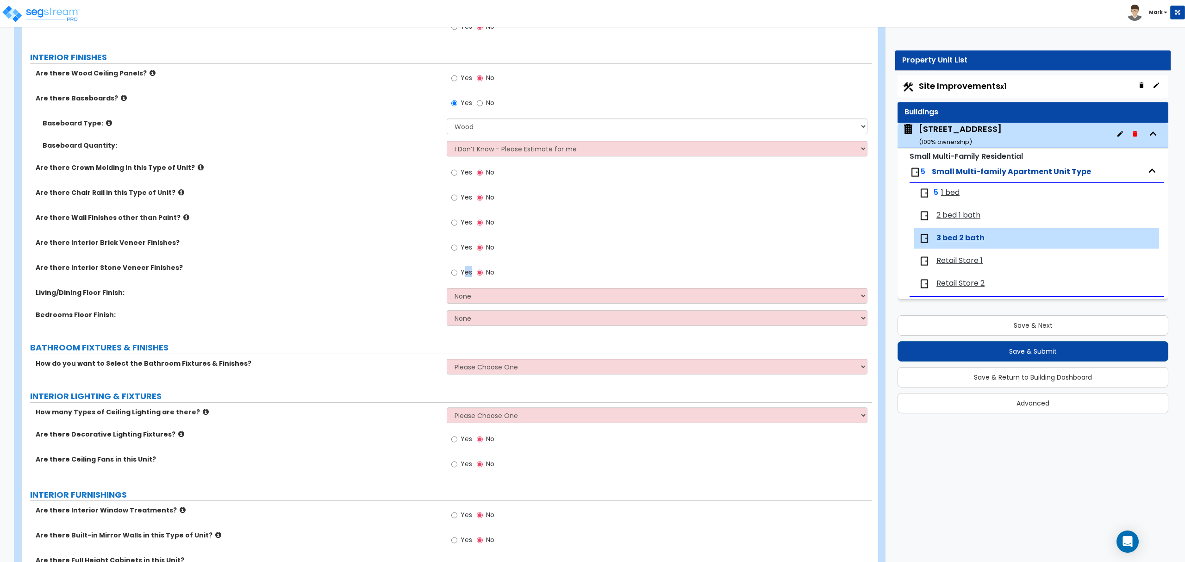
drag, startPoint x: 464, startPoint y: 282, endPoint x: 463, endPoint y: 291, distance: 9.3
click at [463, 286] on div "Yes No" at bounding box center [659, 275] width 425 height 25
drag, startPoint x: 463, startPoint y: 295, endPoint x: 463, endPoint y: 301, distance: 6.0
click at [463, 295] on select "None Tile Flooring Hardwood Flooring Resilient Laminate Flooring VCT Flooring S…" at bounding box center [657, 296] width 420 height 16
click at [447, 289] on select "None Tile Flooring Hardwood Flooring Resilient Laminate Flooring VCT Flooring S…" at bounding box center [657, 296] width 420 height 16
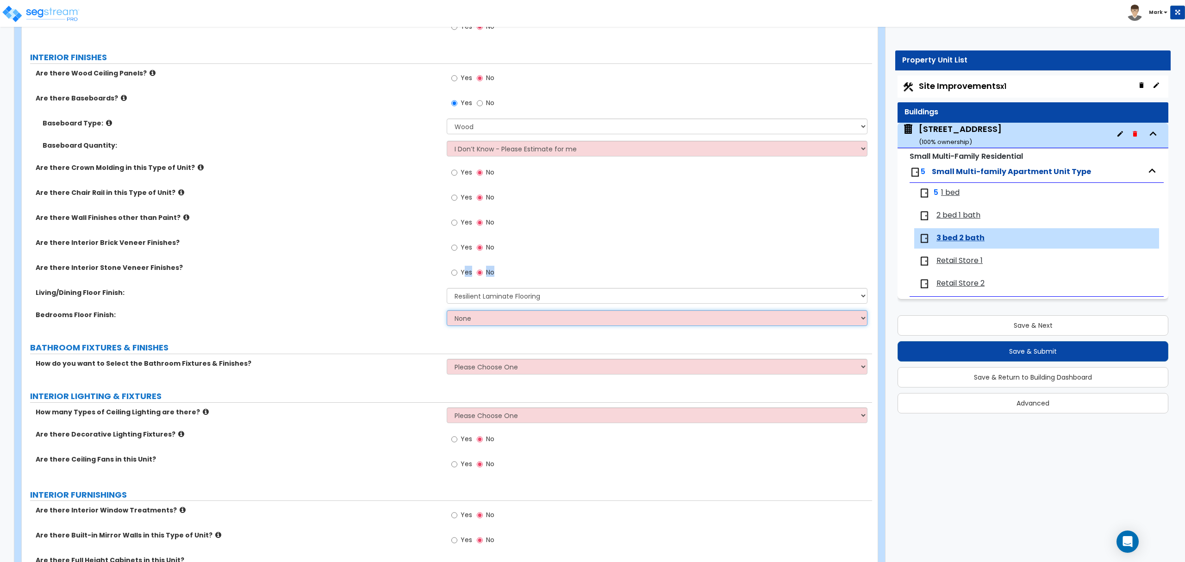
click at [471, 319] on select "None Tile Flooring Hardwood Flooring Resilient Laminate Flooring VCT Flooring S…" at bounding box center [657, 318] width 420 height 16
click at [447, 311] on select "None Tile Flooring Hardwood Flooring Resilient Laminate Flooring VCT Flooring S…" at bounding box center [657, 318] width 420 height 16
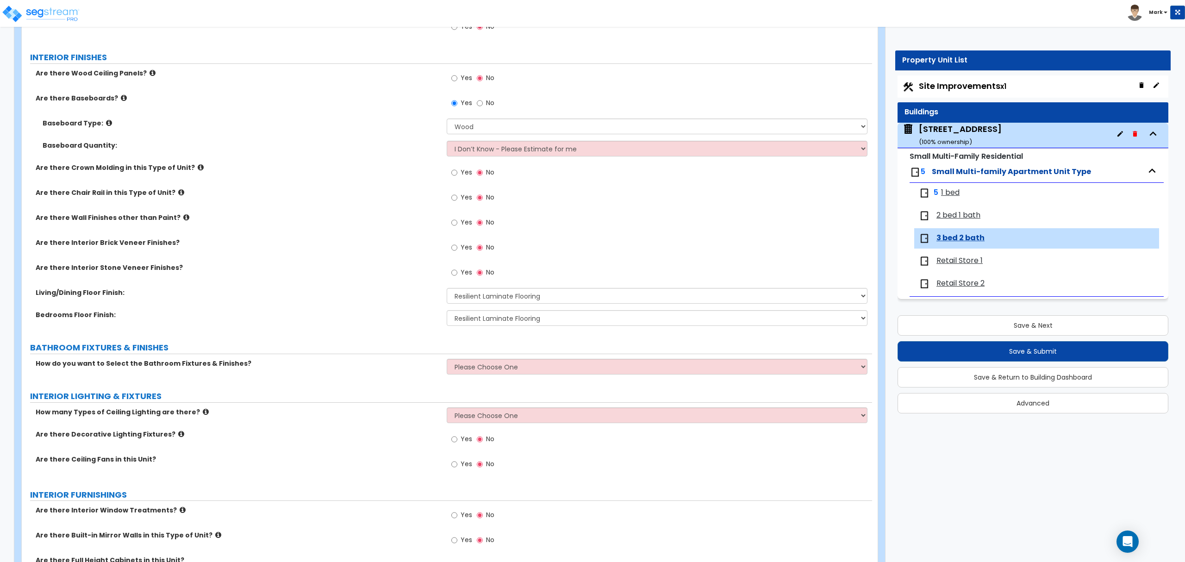
click at [394, 304] on div "Living/Dining Floor Finish: None Tile Flooring Hardwood Flooring Resilient Lami…" at bounding box center [447, 299] width 850 height 22
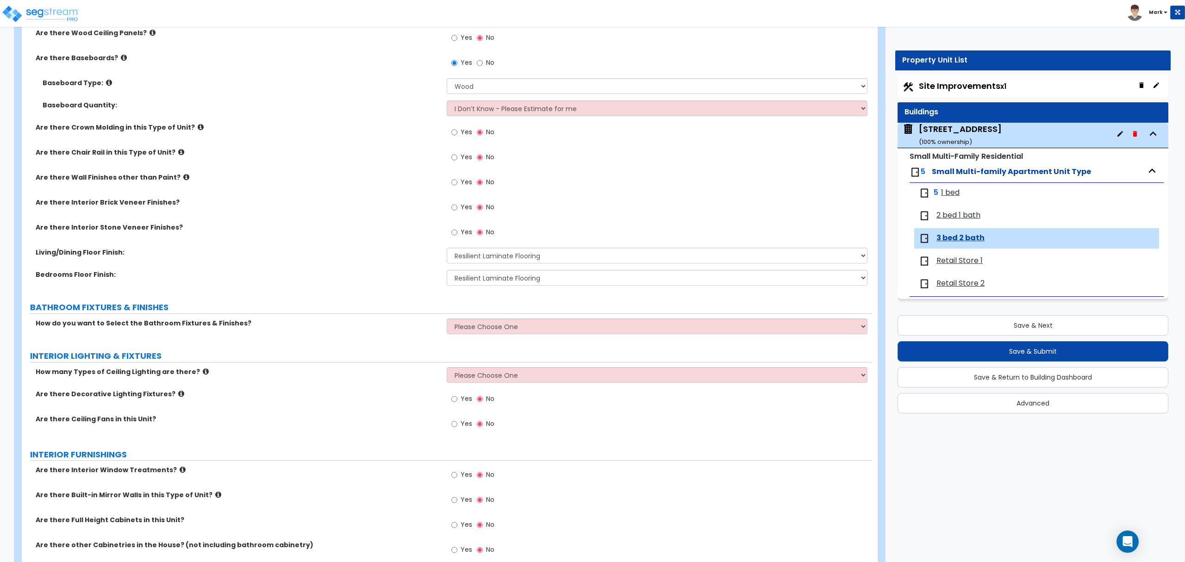
scroll to position [308, 0]
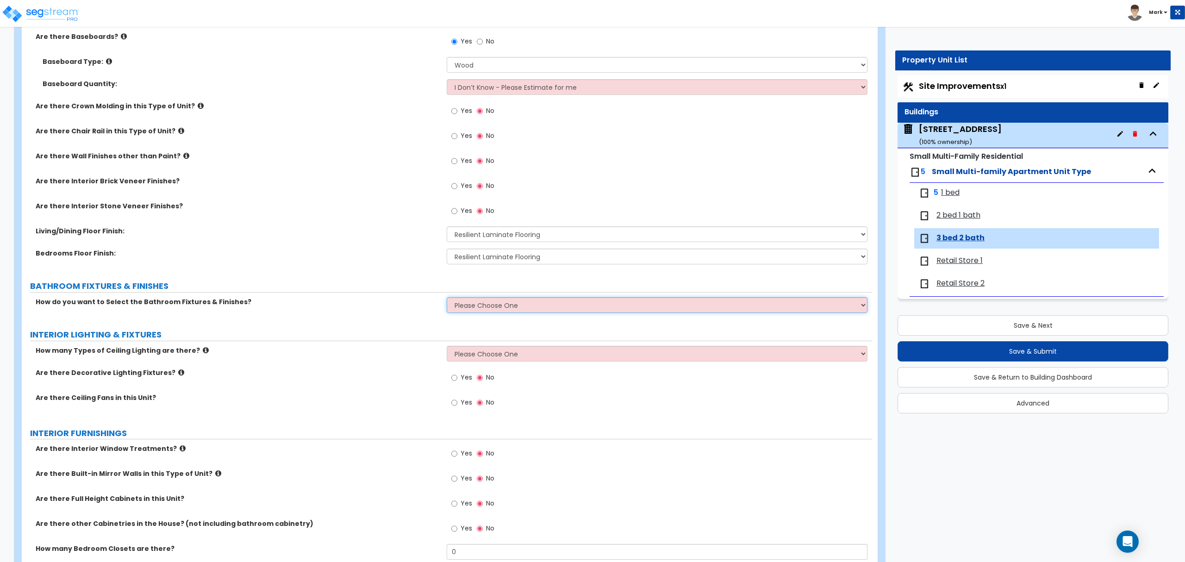
click at [493, 310] on select "Please Choose One Select the type of Fixtures and Finishes only for one Bath an…" at bounding box center [657, 305] width 420 height 16
click at [447, 298] on select "Please Choose One Select the type of Fixtures and Finishes only for one Bath an…" at bounding box center [657, 305] width 420 height 16
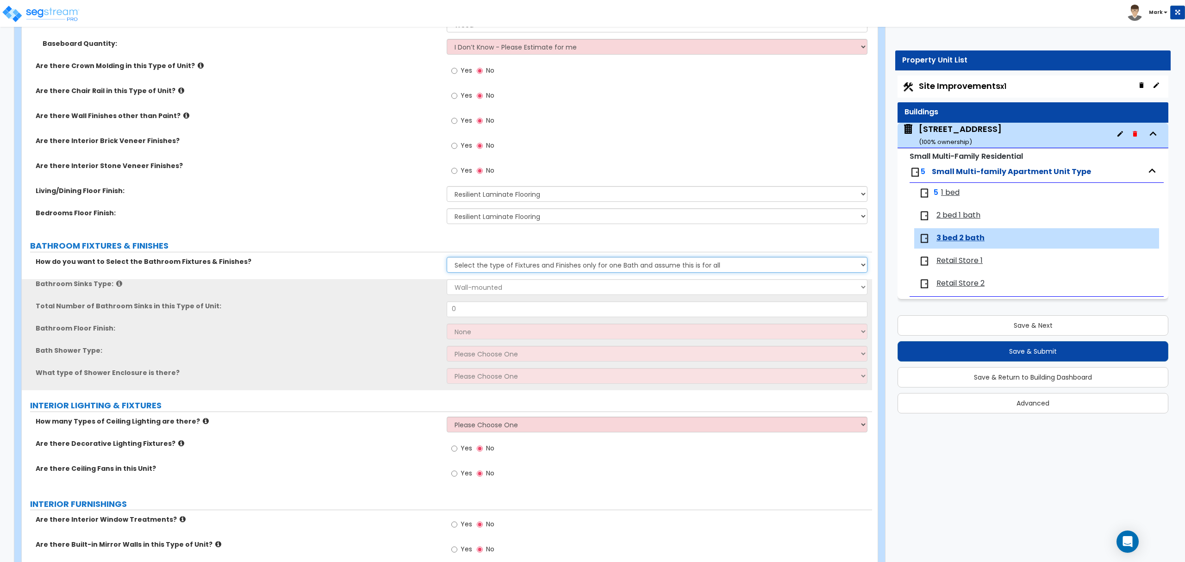
scroll to position [370, 0]
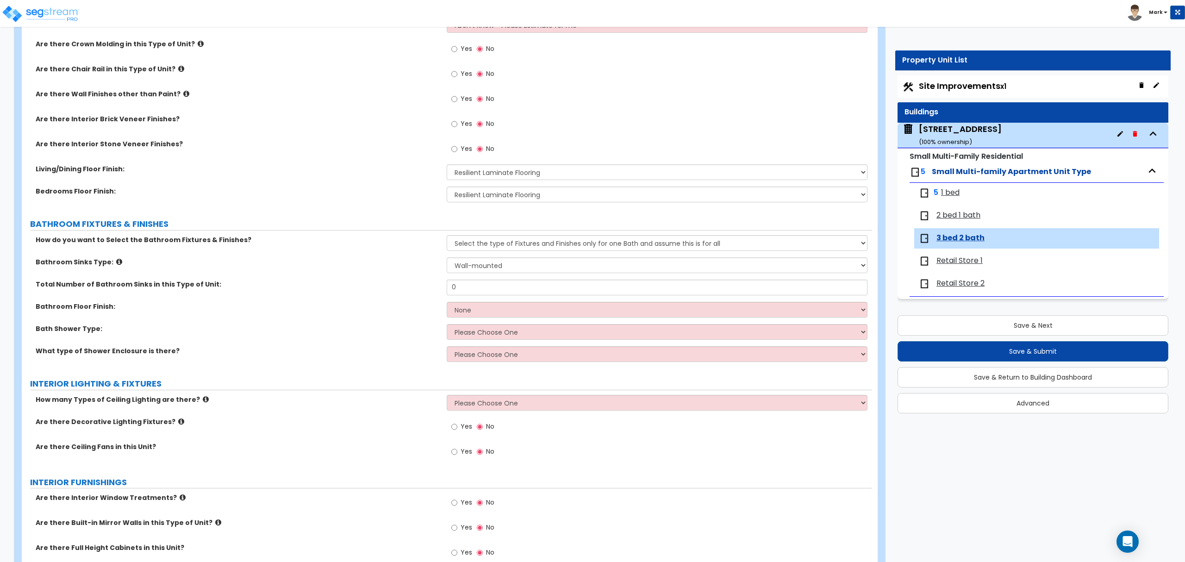
click at [480, 254] on div "How do you want to Select the Bathroom Fixtures & Finishes? Please Choose One S…" at bounding box center [447, 246] width 850 height 22
click at [479, 251] on select "Please Choose One Select the type of Fixtures and Finishes only for one Bath an…" at bounding box center [657, 243] width 420 height 16
click at [447, 236] on select "Please Choose One Select the type of Fixtures and Finishes only for one Bath an…" at bounding box center [657, 243] width 420 height 16
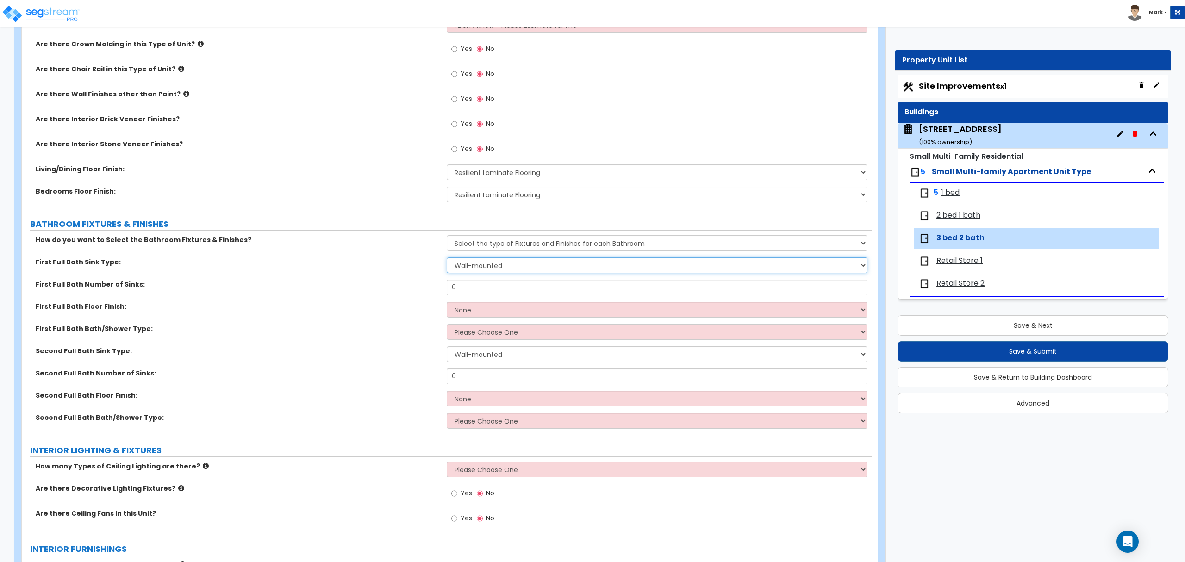
click at [479, 268] on select "Wall-mounted Pedestal-mounted Vanity-mounted" at bounding box center [657, 265] width 420 height 16
click at [447, 258] on select "Wall-mounted Pedestal-mounted Vanity-mounted" at bounding box center [657, 265] width 420 height 16
click at [474, 295] on input "0" at bounding box center [657, 288] width 420 height 16
click at [461, 317] on select "None Tile Flooring Hardwood Flooring Resilient Laminate Flooring VCT Flooring S…" at bounding box center [657, 310] width 420 height 16
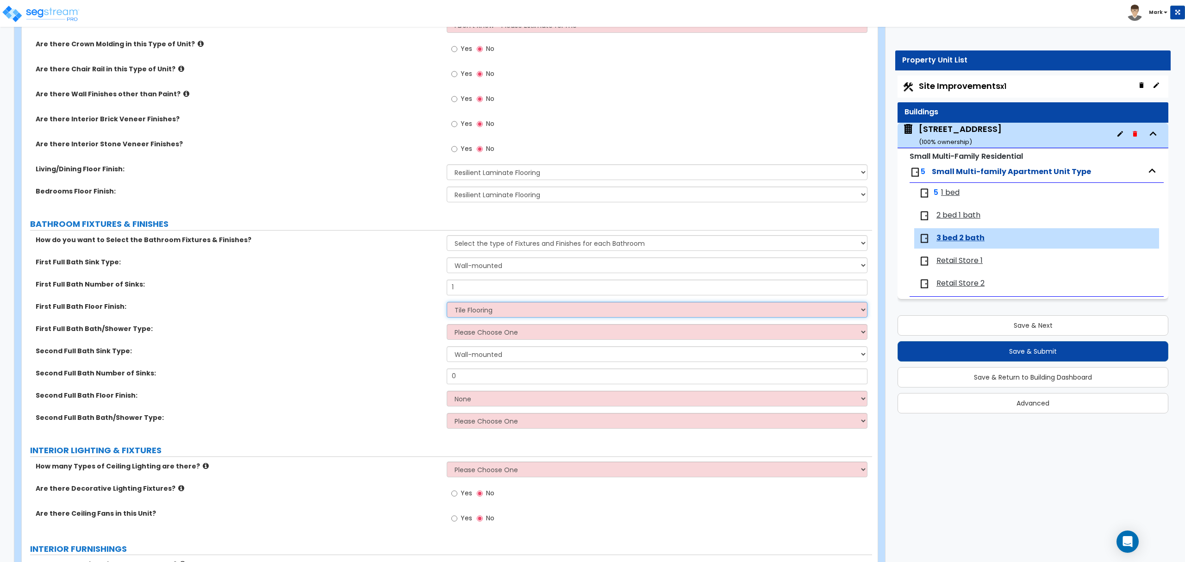
click at [447, 303] on select "None Tile Flooring Hardwood Flooring Resilient Laminate Flooring VCT Flooring S…" at bounding box center [657, 310] width 420 height 16
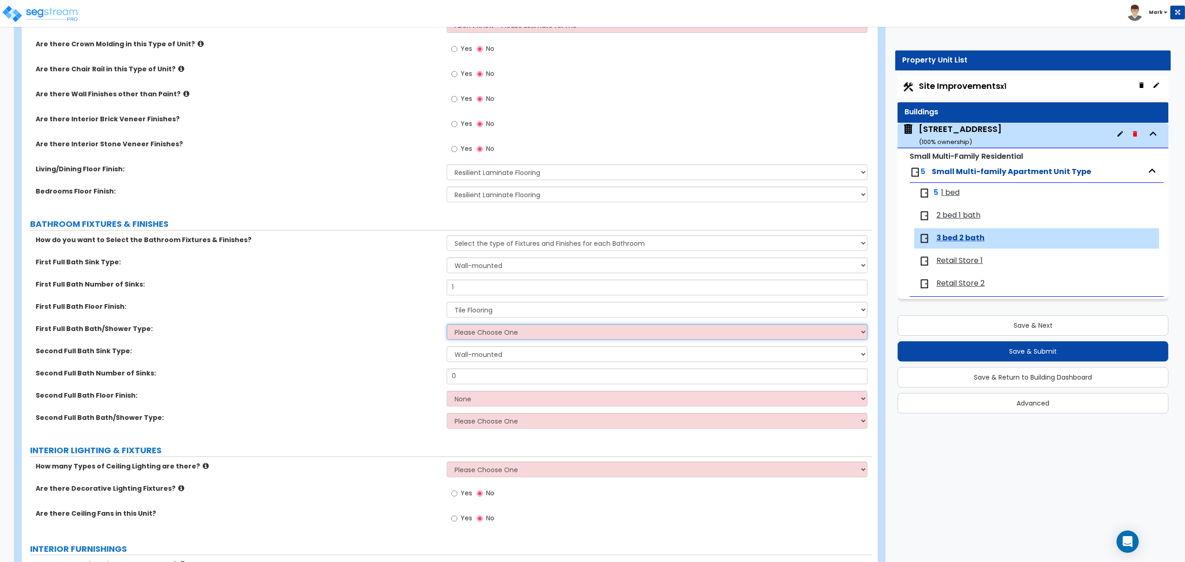
click at [468, 333] on select "Please Choose One Standalone Shower Bathtub - Shower Combo" at bounding box center [657, 332] width 420 height 16
click at [405, 342] on div "First Full Bath Bath/Shower Type: Please Choose One Standalone Shower Bathtub -…" at bounding box center [447, 335] width 850 height 22
click at [455, 334] on select "Please Choose One Standalone Shower Bathtub - Shower Combo" at bounding box center [657, 332] width 420 height 16
click at [447, 325] on select "Please Choose One Standalone Shower Bathtub - Shower Combo" at bounding box center [657, 332] width 420 height 16
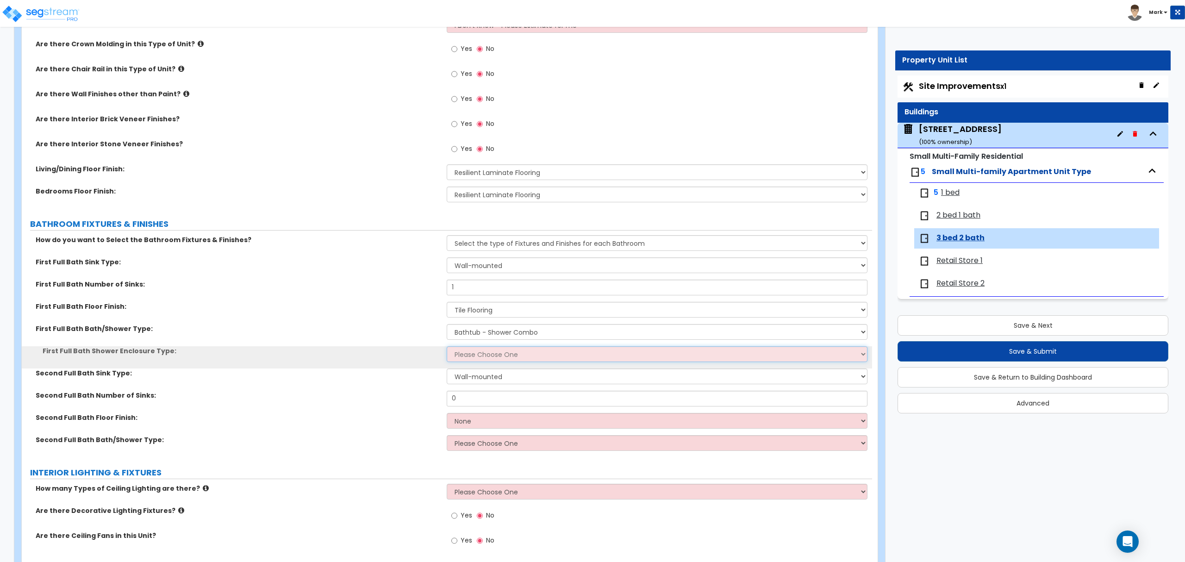
click at [466, 355] on select "Please Choose One Curtain & Rod Glass Sliding Doors Glass Hinged Doors" at bounding box center [657, 354] width 420 height 16
click at [447, 347] on select "Please Choose One Curtain & Rod Glass Sliding Doors Glass Hinged Doors" at bounding box center [657, 354] width 420 height 16
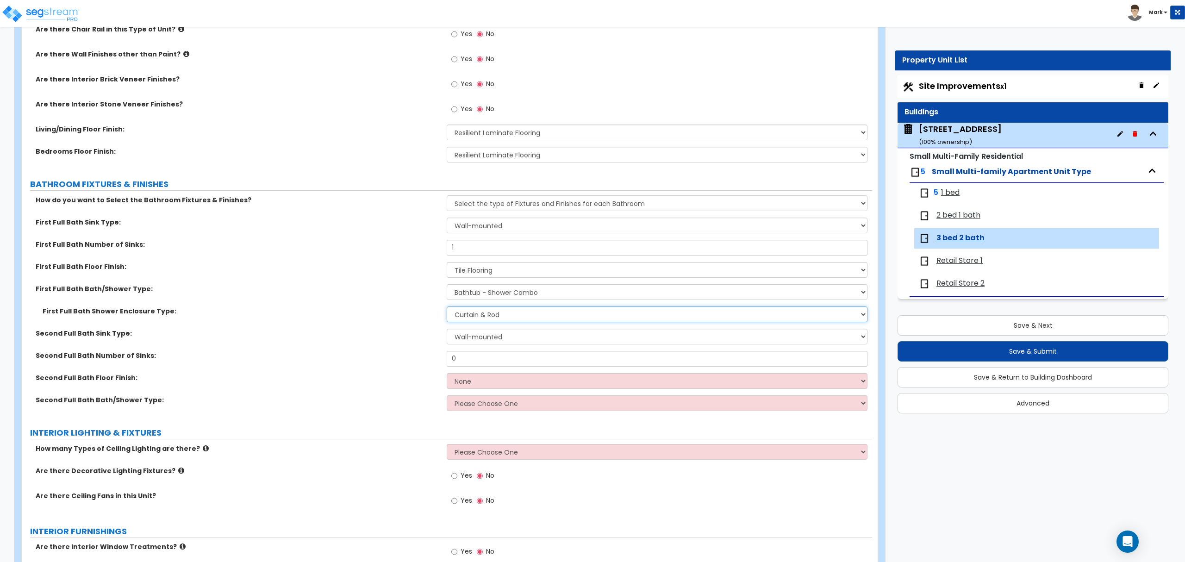
scroll to position [432, 0]
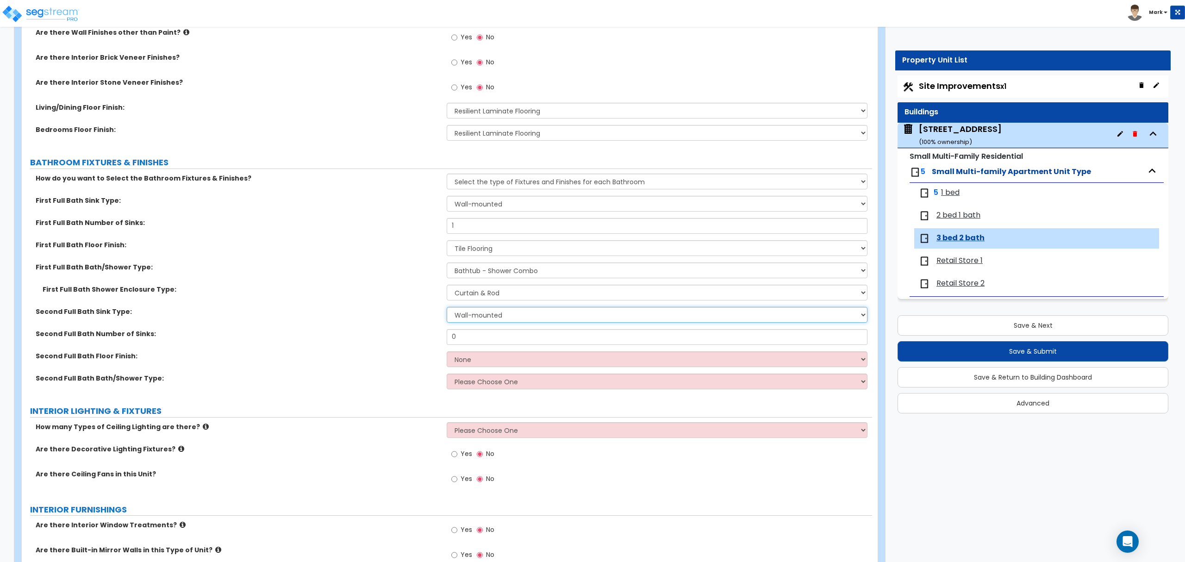
click at [461, 319] on select "Wall-mounted Pedestal-mounted Vanity-mounted" at bounding box center [657, 315] width 420 height 16
click at [447, 308] on select "Wall-mounted Pedestal-mounted Vanity-mounted" at bounding box center [657, 315] width 420 height 16
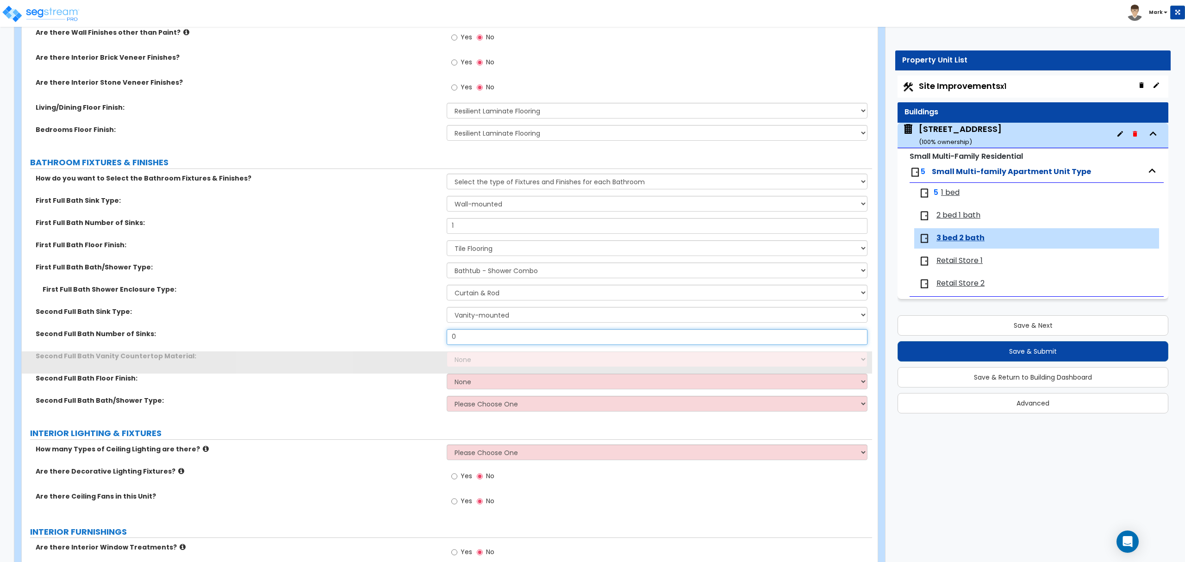
click at [464, 339] on input "0" at bounding box center [657, 337] width 420 height 16
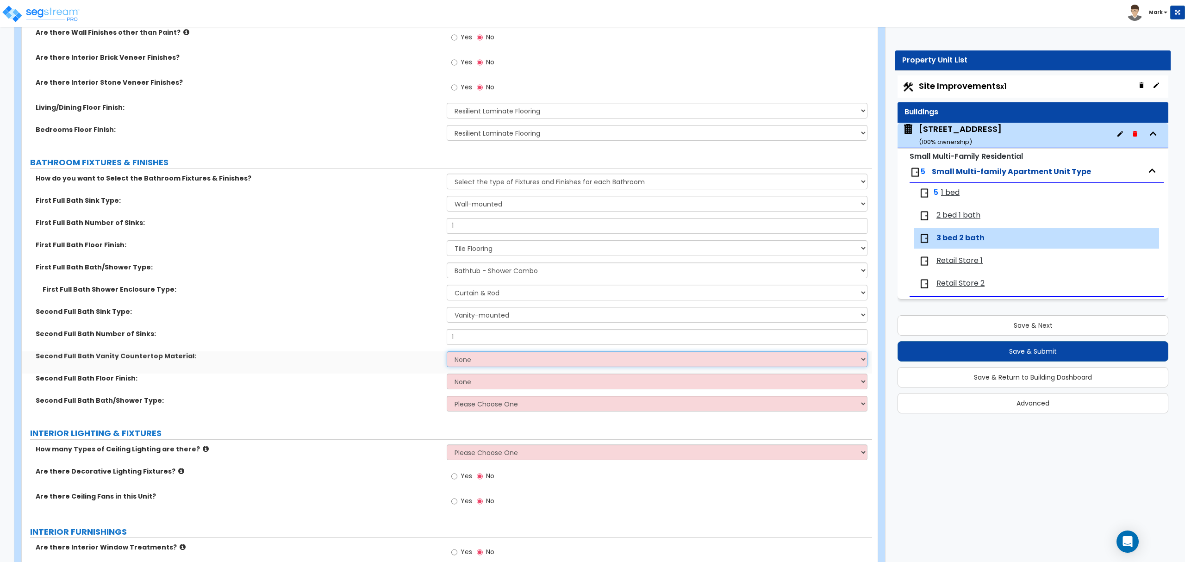
click at [467, 359] on select "None Plastic Laminate Solid Surface Stone Quartz Marble Tile Wood" at bounding box center [657, 359] width 420 height 16
click at [447, 352] on select "None Plastic Laminate Solid Surface Stone Quartz Marble Tile Wood" at bounding box center [657, 359] width 420 height 16
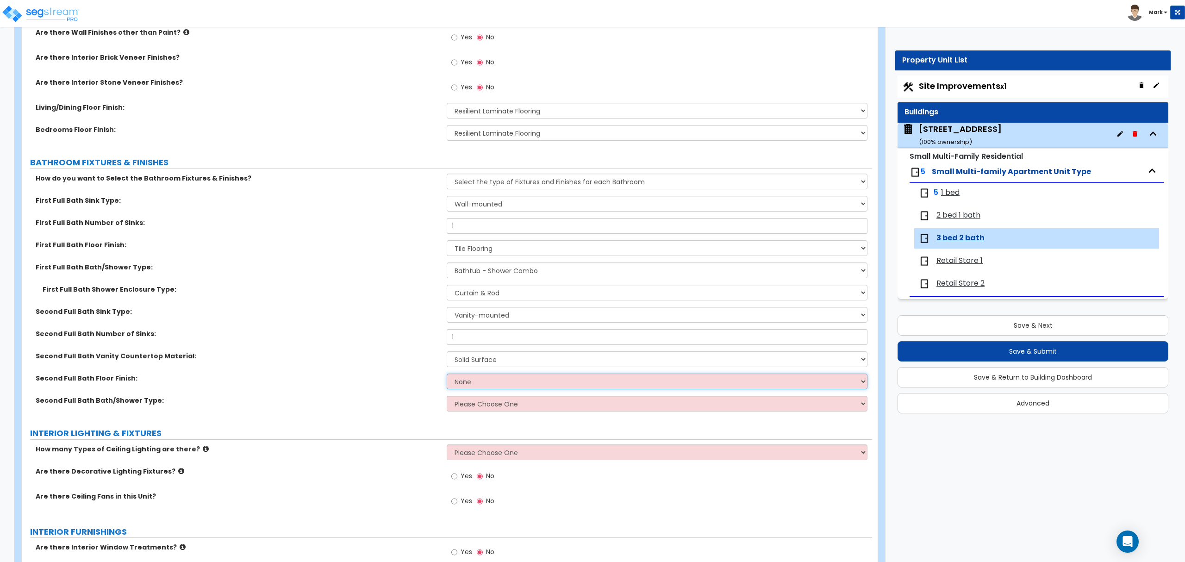
click at [467, 380] on select "None Tile Flooring Hardwood Flooring Resilient Laminate Flooring VCT Flooring S…" at bounding box center [657, 382] width 420 height 16
click at [447, 374] on select "None Tile Flooring Hardwood Flooring Resilient Laminate Flooring VCT Flooring S…" at bounding box center [657, 382] width 420 height 16
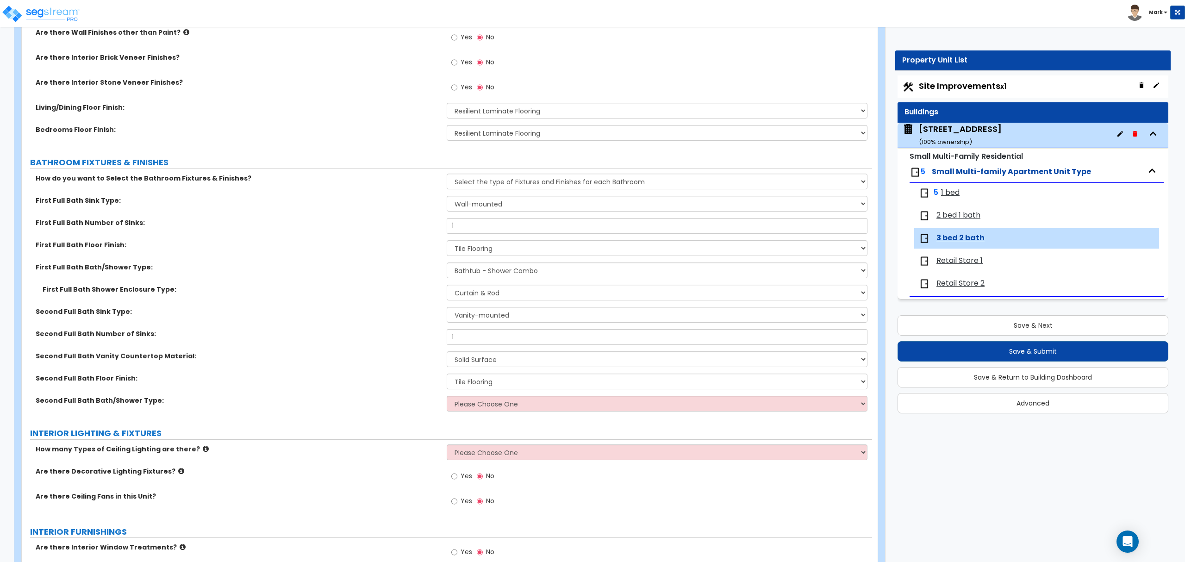
click at [478, 395] on div "Second Full Bath Floor Finish: None Tile Flooring Hardwood Flooring Resilient L…" at bounding box center [447, 385] width 850 height 22
click at [470, 384] on select "None Tile Flooring Hardwood Flooring Resilient Laminate Flooring VCT Flooring S…" at bounding box center [657, 382] width 420 height 16
click at [447, 374] on select "None Tile Flooring Hardwood Flooring Resilient Laminate Flooring VCT Flooring S…" at bounding box center [657, 382] width 420 height 16
drag, startPoint x: 458, startPoint y: 316, endPoint x: 458, endPoint y: 321, distance: 5.1
click at [458, 316] on select "Wall-mounted Pedestal-mounted Vanity-mounted" at bounding box center [657, 315] width 420 height 16
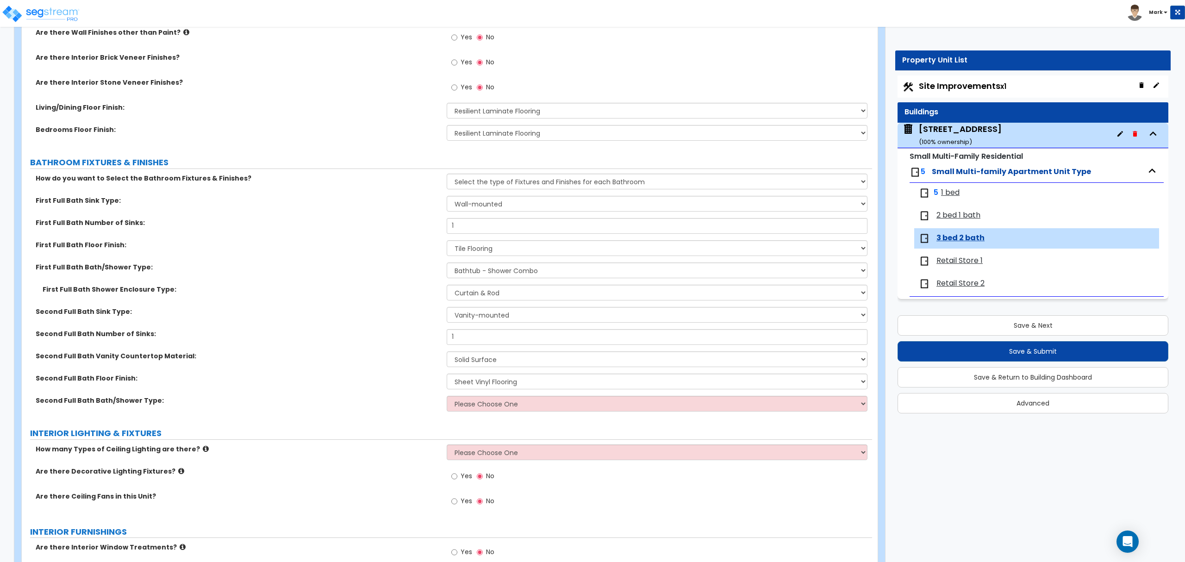
drag, startPoint x: 417, startPoint y: 312, endPoint x: 422, endPoint y: 313, distance: 5.2
click at [417, 312] on label "Second Full Bath Sink Type:" at bounding box center [238, 311] width 404 height 9
click at [469, 253] on select "None Tile Flooring Hardwood Flooring Resilient Laminate Flooring VCT Flooring S…" at bounding box center [657, 248] width 420 height 16
click at [447, 241] on select "None Tile Flooring Hardwood Flooring Resilient Laminate Flooring VCT Flooring S…" at bounding box center [657, 248] width 420 height 16
click at [478, 403] on select "Please Choose One Standalone Shower Bathtub - Shower Combo" at bounding box center [657, 404] width 420 height 16
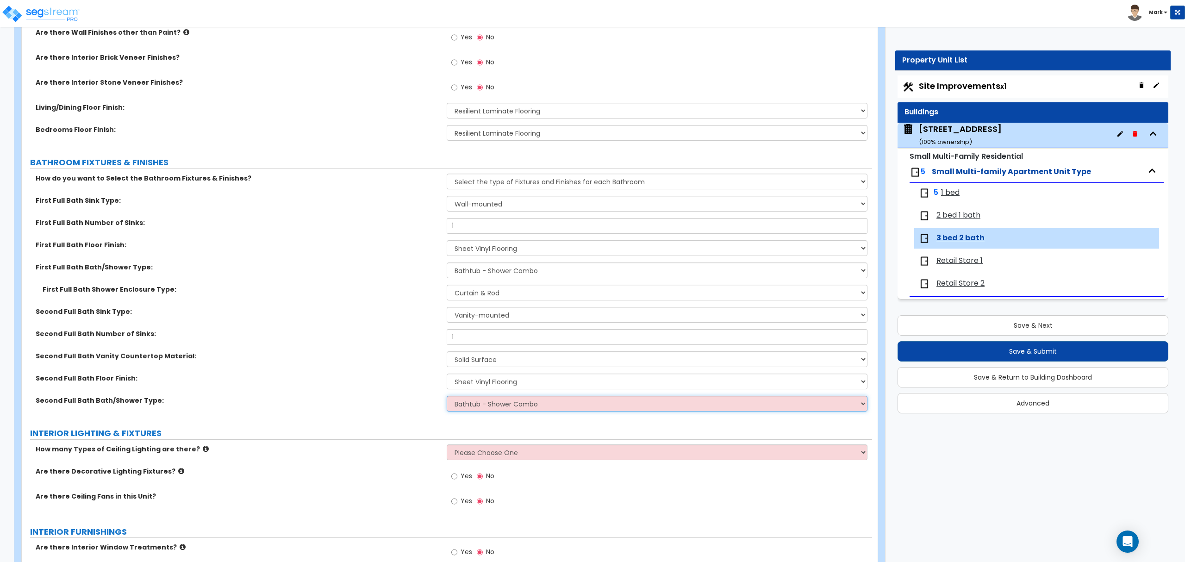
click at [447, 397] on select "Please Choose One Standalone Shower Bathtub - Shower Combo" at bounding box center [657, 404] width 420 height 16
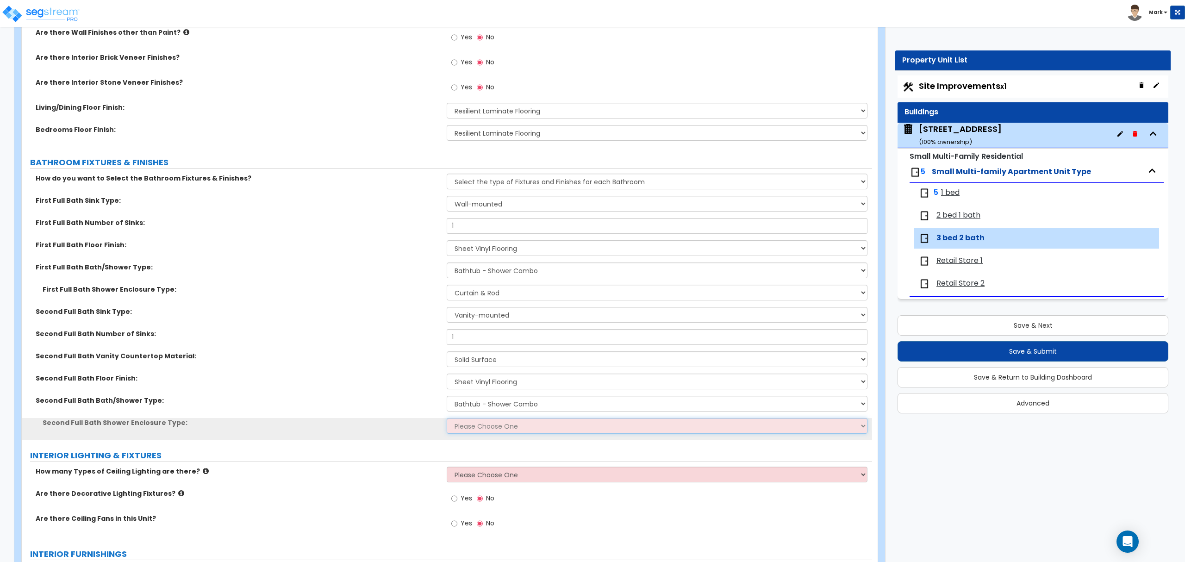
drag, startPoint x: 496, startPoint y: 422, endPoint x: 497, endPoint y: 428, distance: 6.0
click at [496, 422] on select "Please Choose One Curtain & Rod Glass Sliding Doors Glass Hinged Doors" at bounding box center [657, 426] width 420 height 16
click at [447, 419] on select "Please Choose One Curtain & Rod Glass Sliding Doors Glass Hinged Doors" at bounding box center [657, 426] width 420 height 16
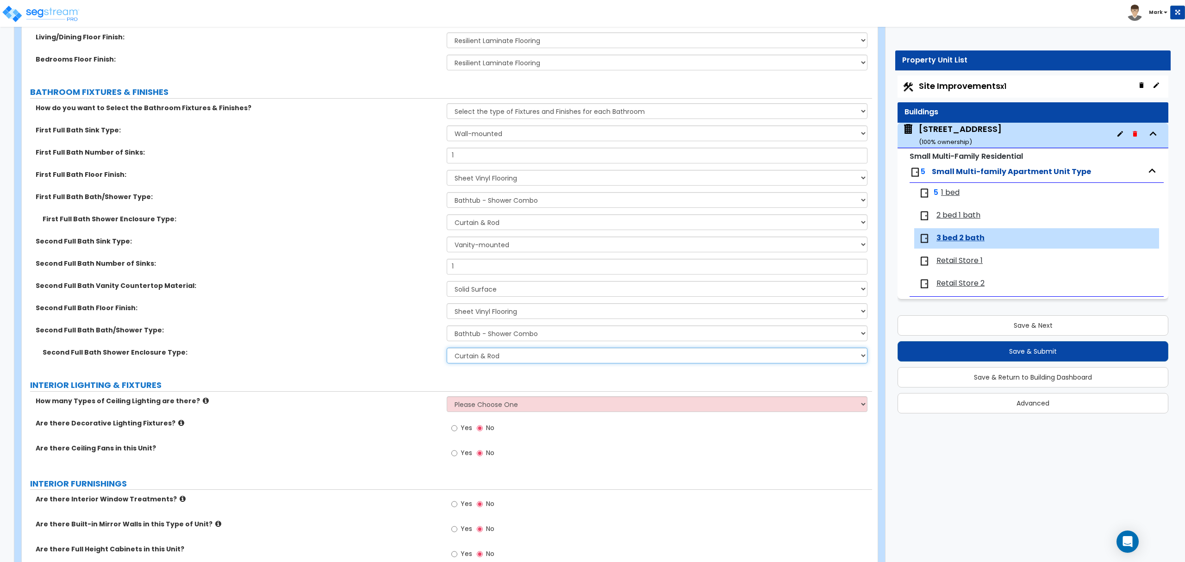
scroll to position [555, 0]
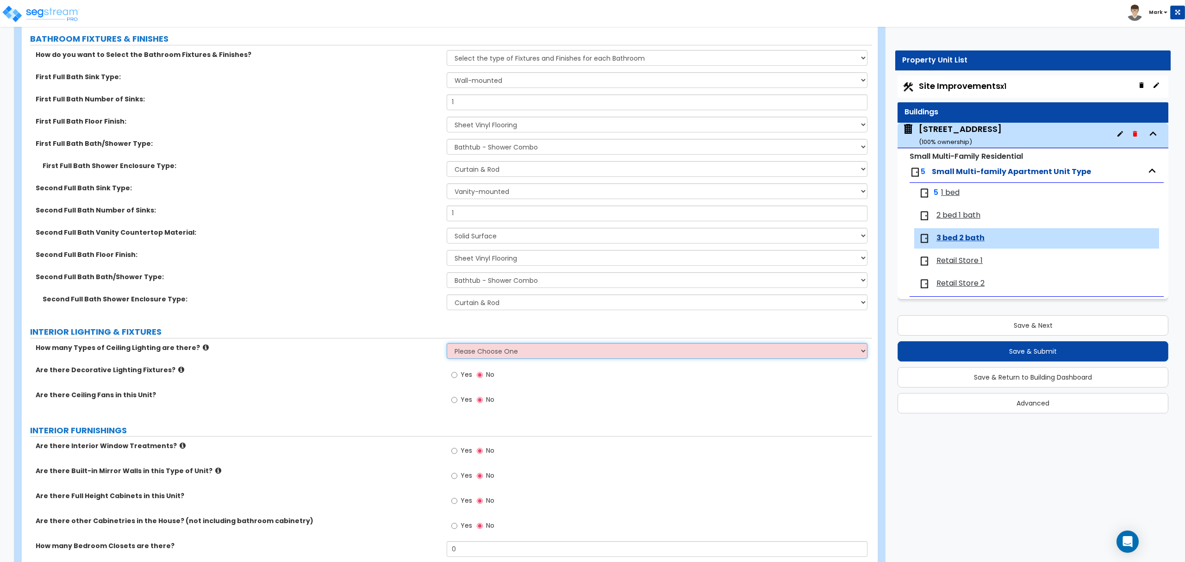
click at [459, 349] on select "Please Choose One 1 2 3" at bounding box center [657, 351] width 420 height 16
click at [447, 344] on select "Please Choose One 1 2 3" at bounding box center [657, 351] width 420 height 16
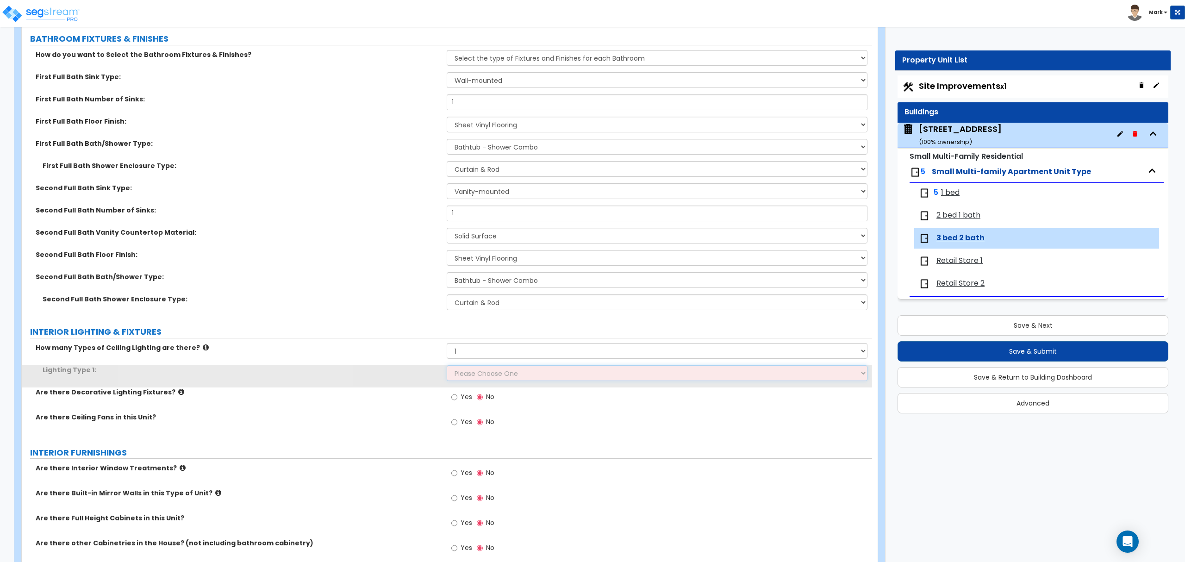
click at [467, 372] on select "Please Choose One LED Surface-Mounted LED Recessed Fluorescent Surface-Mounted …" at bounding box center [657, 373] width 420 height 16
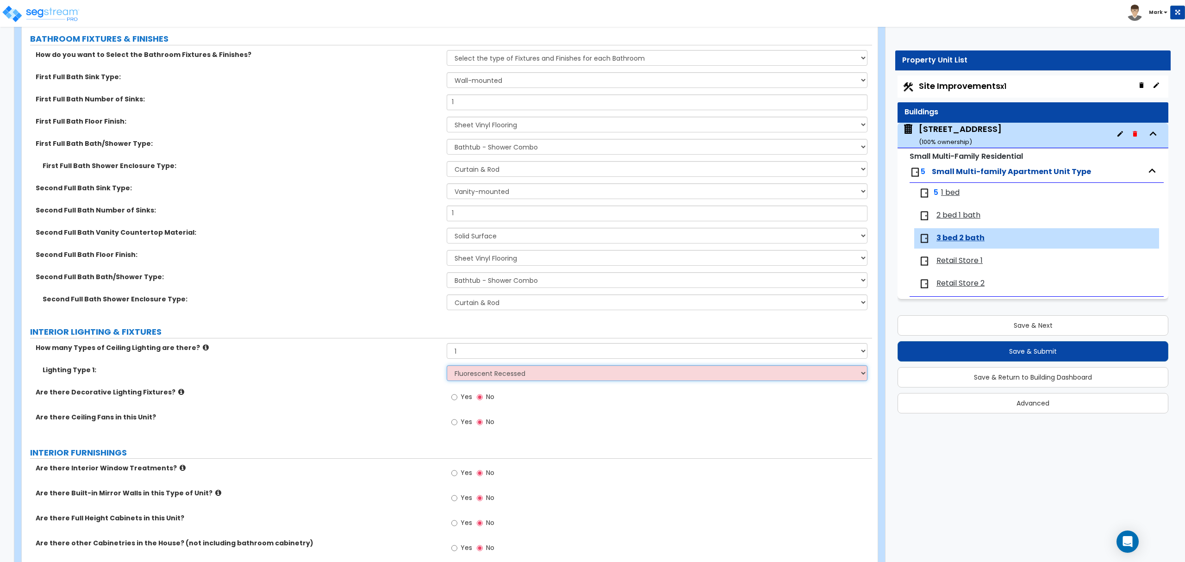
click at [447, 366] on select "Please Choose One LED Surface-Mounted LED Recessed Fluorescent Surface-Mounted …" at bounding box center [657, 373] width 420 height 16
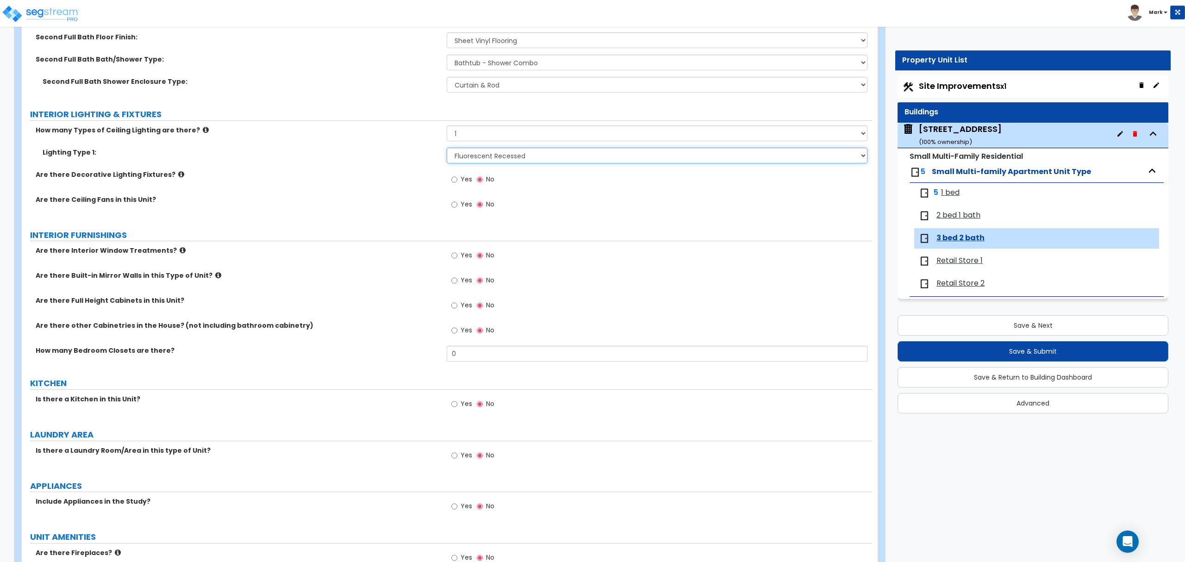
scroll to position [802, 0]
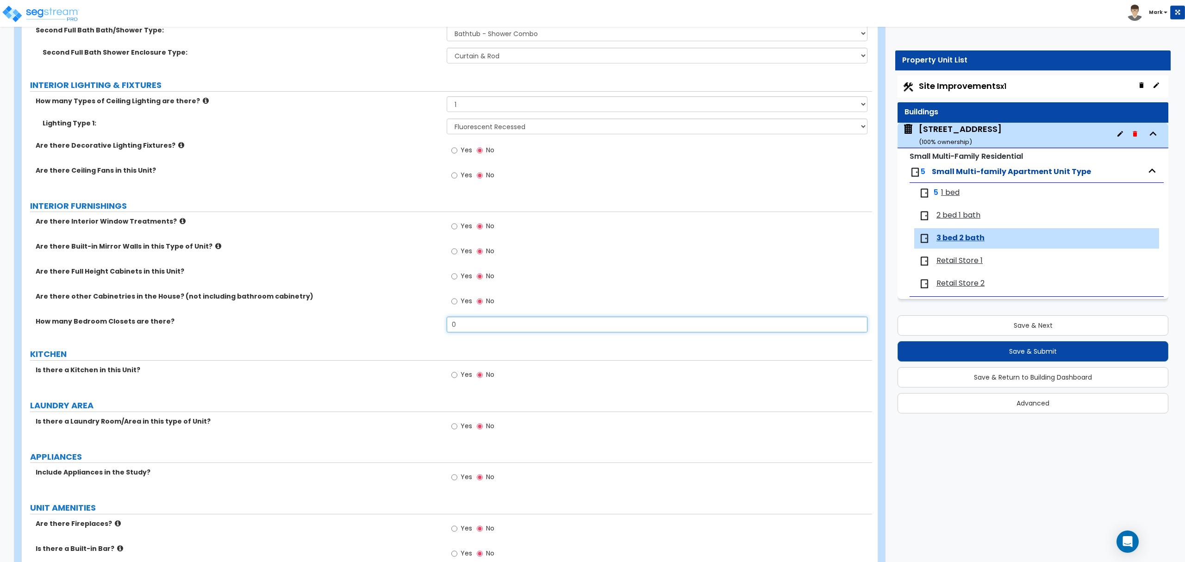
click at [458, 330] on input "0" at bounding box center [657, 325] width 420 height 16
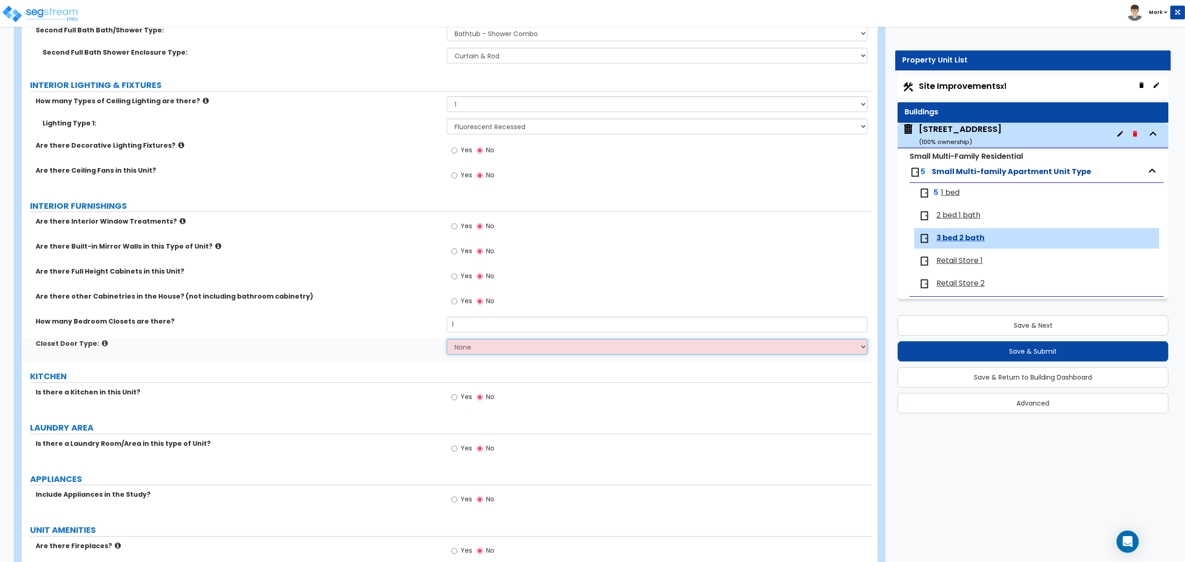
click at [456, 349] on select "None Bi-fold Louvered Doors Bi-fold Panel Doors Sliding Doors Hinged Wood Door" at bounding box center [657, 347] width 420 height 16
click at [447, 340] on select "None Bi-fold Louvered Doors Bi-fold Panel Doors Sliding Doors Hinged Wood Door" at bounding box center [657, 347] width 420 height 16
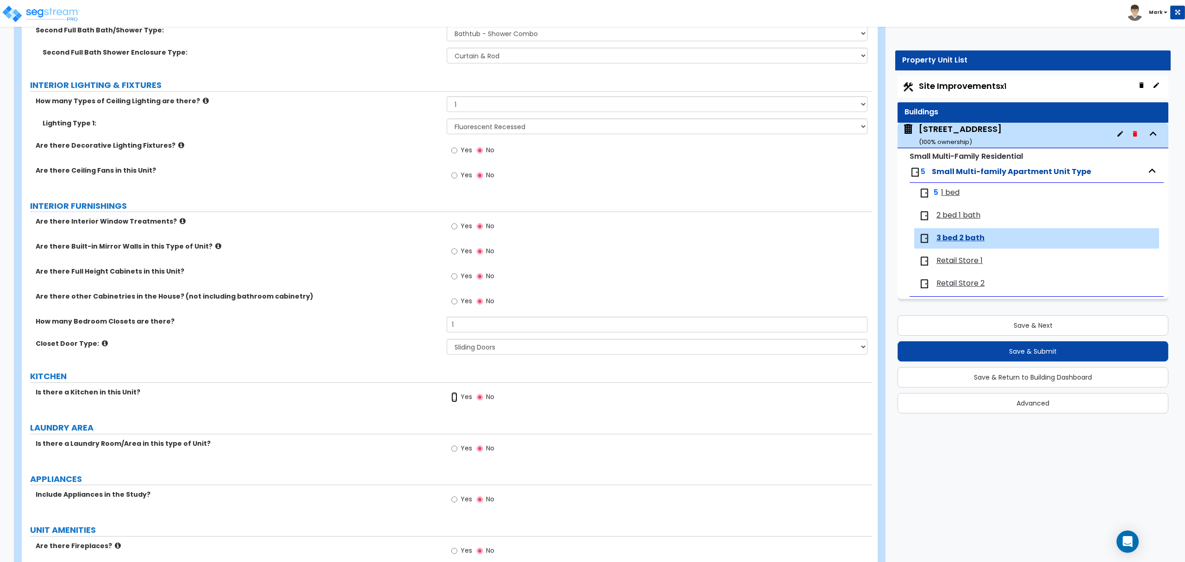
click at [454, 401] on input "Yes" at bounding box center [454, 397] width 6 height 10
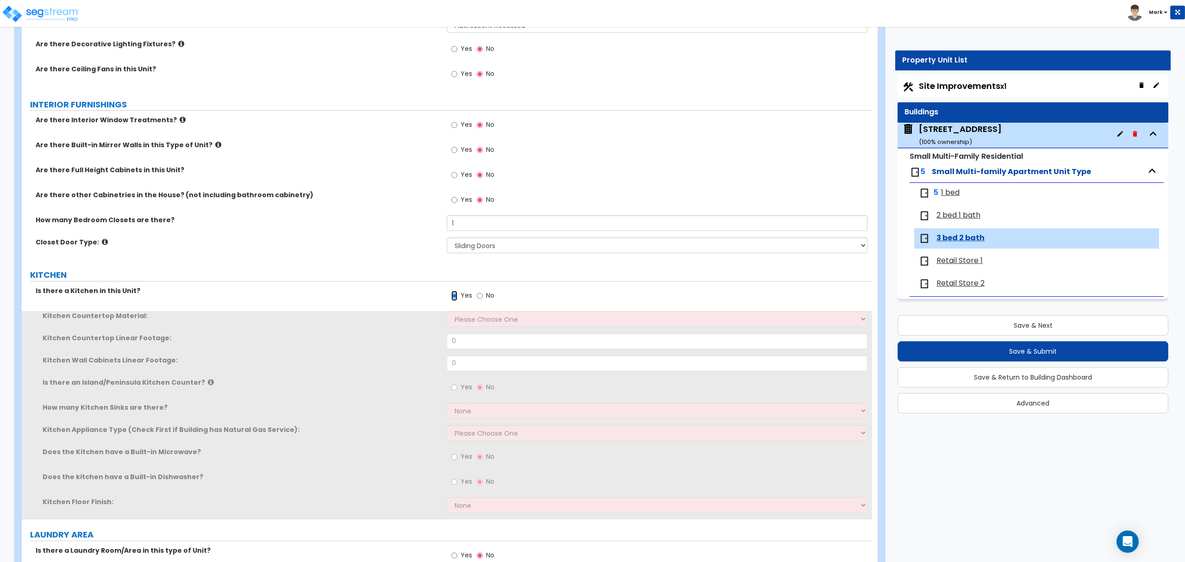
scroll to position [926, 0]
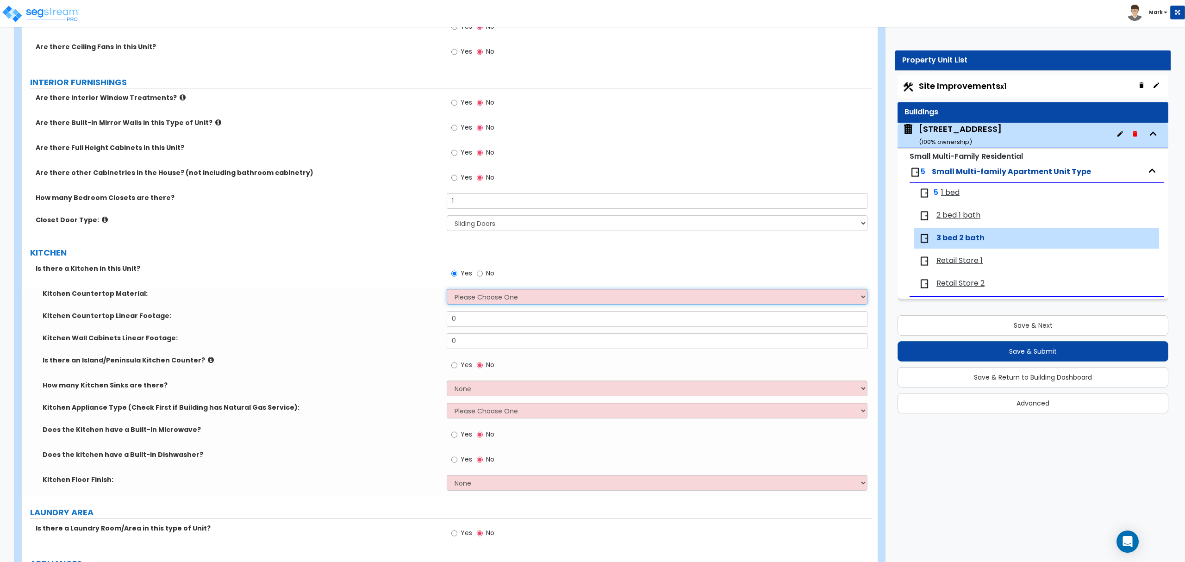
click at [469, 300] on select "Please Choose One Plastic Laminate Solid Surface Stone Quartz Marble Tile Wood …" at bounding box center [657, 297] width 420 height 16
click at [447, 290] on select "Please Choose One Plastic Laminate Solid Surface Stone Quartz Marble Tile Wood …" at bounding box center [657, 297] width 420 height 16
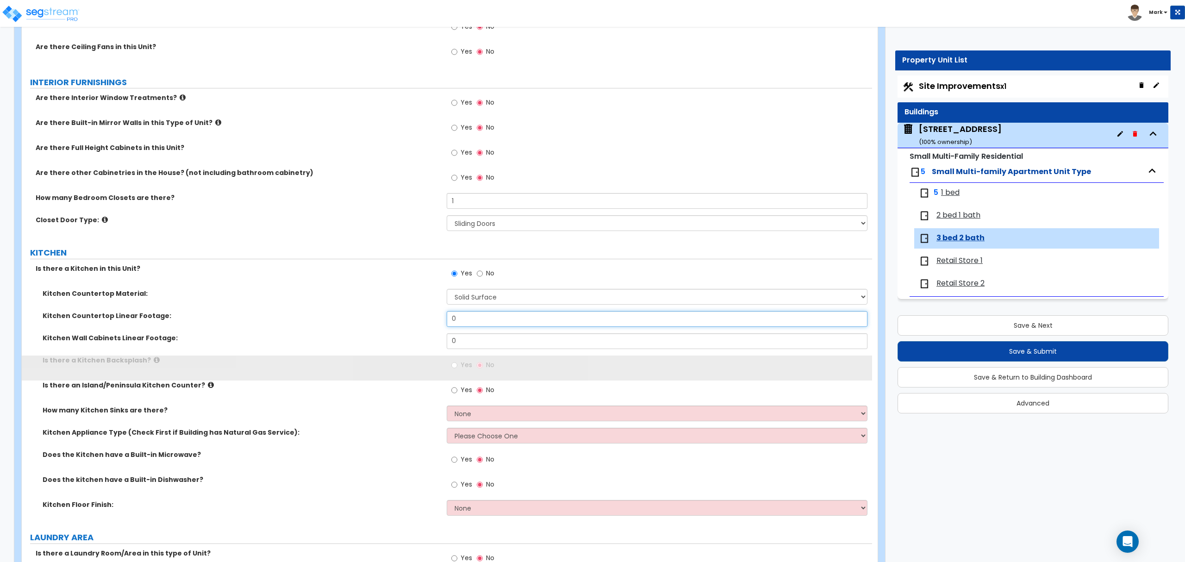
click at [471, 326] on input "0" at bounding box center [657, 319] width 420 height 16
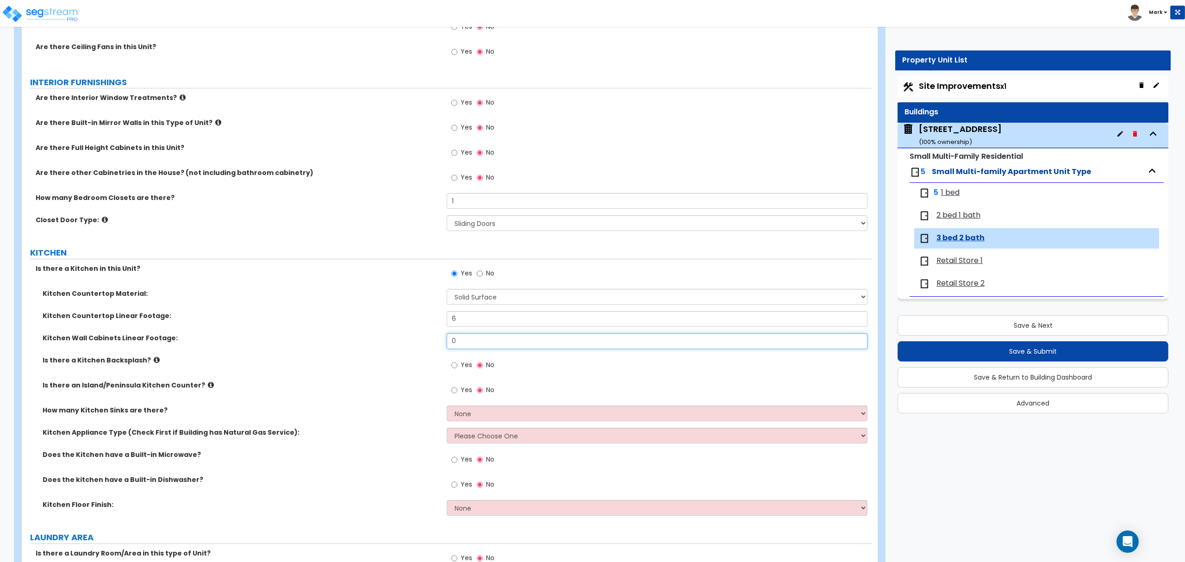
click at [463, 342] on input "0" at bounding box center [657, 341] width 420 height 16
click at [459, 361] on label "Yes" at bounding box center [461, 366] width 21 height 16
click at [457, 361] on input "Yes" at bounding box center [454, 365] width 6 height 10
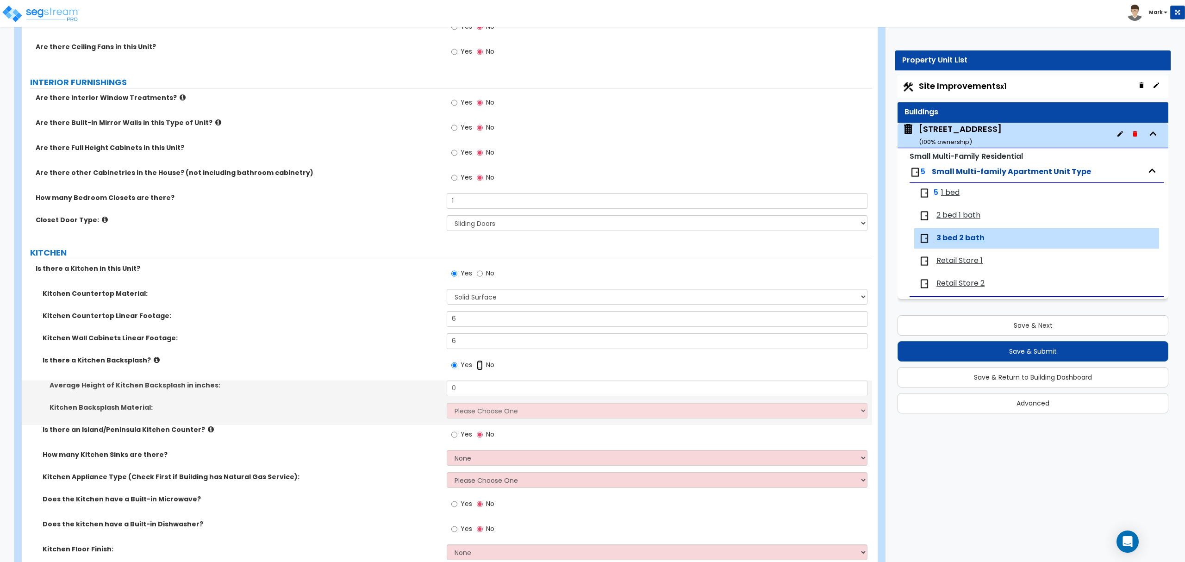
click at [478, 366] on input "No" at bounding box center [480, 365] width 6 height 10
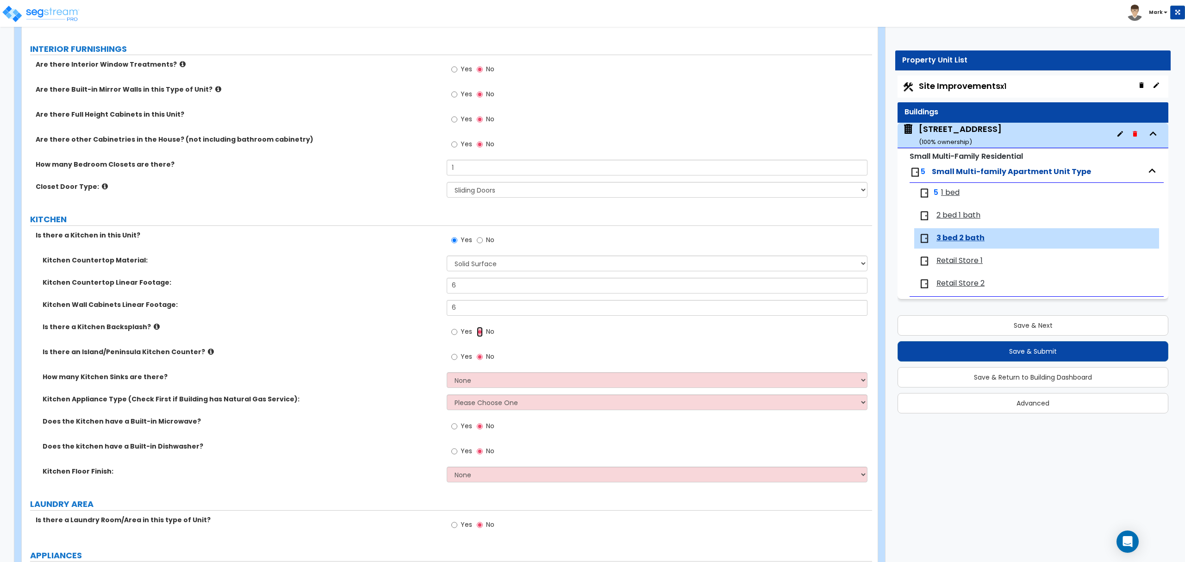
scroll to position [987, 0]
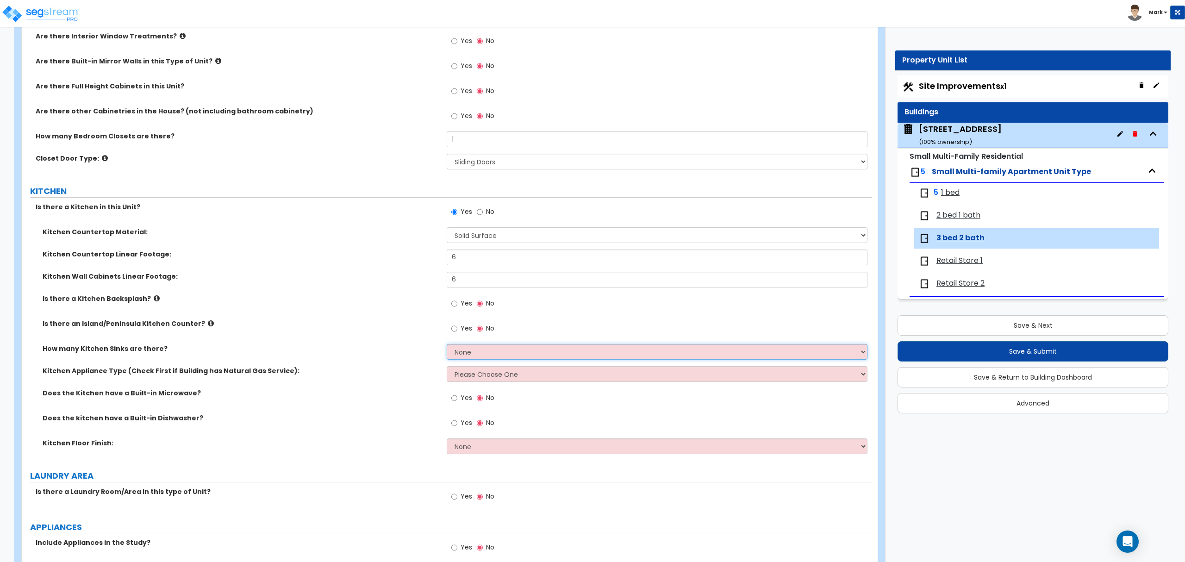
click at [477, 356] on select "None 1 2 3" at bounding box center [657, 352] width 420 height 16
drag, startPoint x: 473, startPoint y: 367, endPoint x: 471, endPoint y: 362, distance: 5.3
click at [472, 367] on div "Kitchen Countertop Material: Please Choose One Plastic Laminate Solid Surface S…" at bounding box center [447, 343] width 836 height 233
drag, startPoint x: 467, startPoint y: 354, endPoint x: 467, endPoint y: 360, distance: 6.0
click at [467, 356] on select "None 1 2 3" at bounding box center [657, 352] width 420 height 16
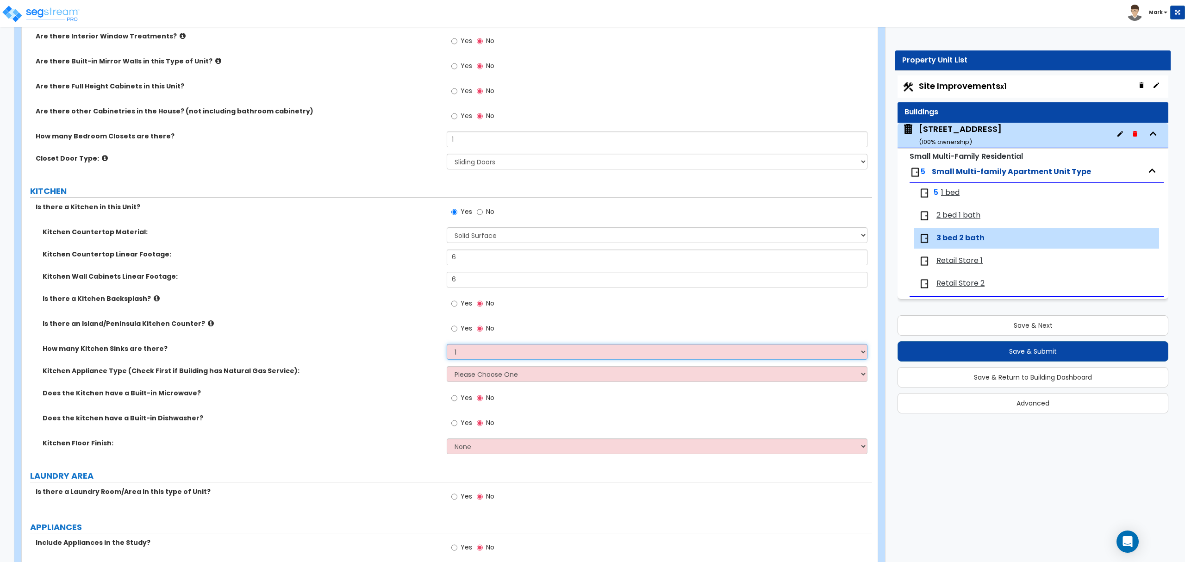
click at [447, 345] on select "None 1 2 3" at bounding box center [657, 352] width 420 height 16
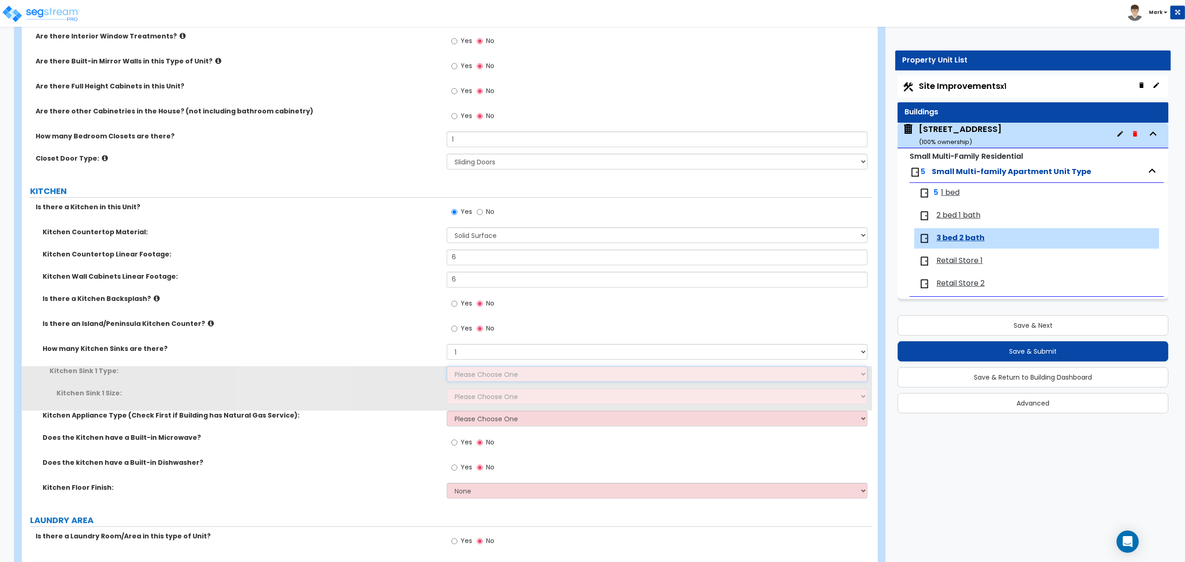
click at [466, 372] on select "Please Choose One Stainless Steel Porcelain Enamel Cast Iron Granite Composite" at bounding box center [657, 374] width 420 height 16
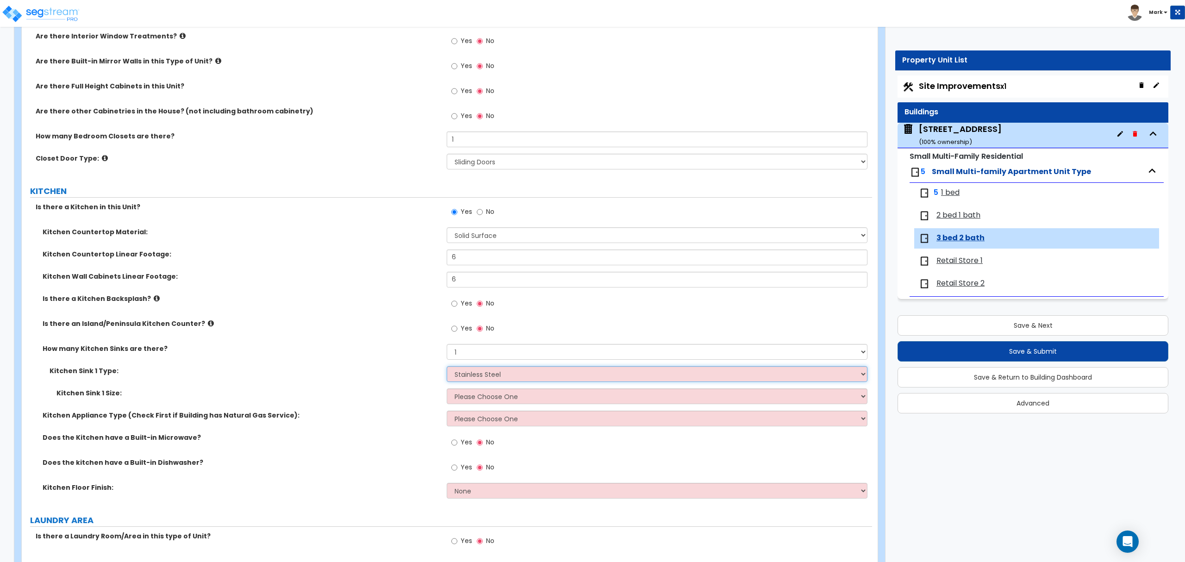
click at [447, 368] on select "Please Choose One Stainless Steel Porcelain Enamel Cast Iron Granite Composite" at bounding box center [657, 374] width 420 height 16
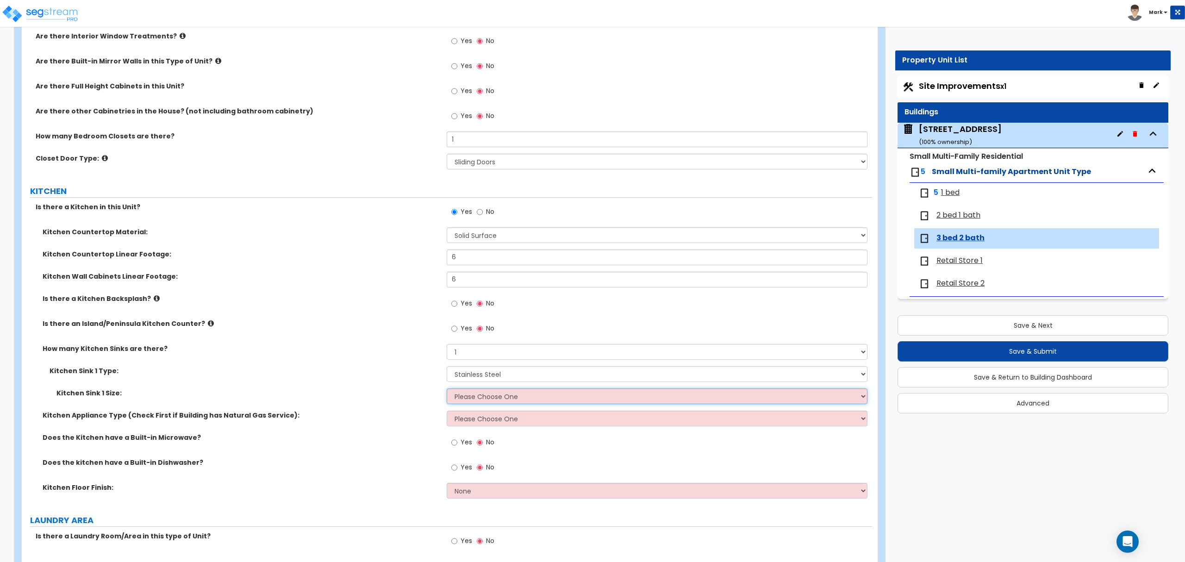
click at [466, 398] on select "Please Choose One Single Sink Double Sink" at bounding box center [657, 396] width 420 height 16
click at [447, 390] on select "Please Choose One Single Sink Double Sink" at bounding box center [657, 396] width 420 height 16
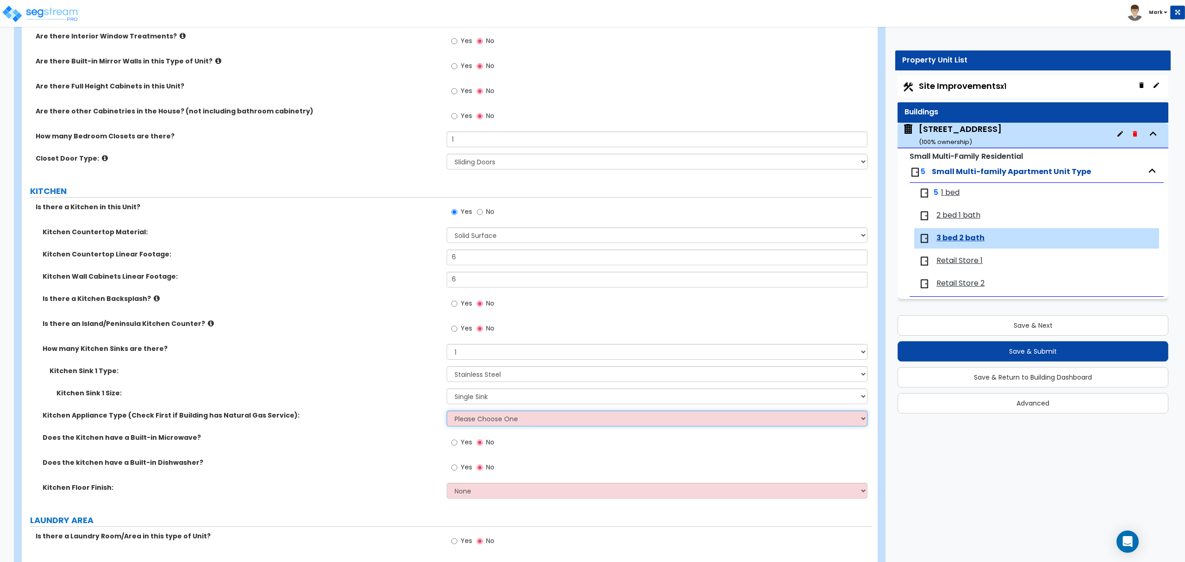
drag, startPoint x: 467, startPoint y: 418, endPoint x: 465, endPoint y: 424, distance: 5.9
click at [466, 419] on select "Please Choose One Gas Electric" at bounding box center [657, 419] width 420 height 16
click at [447, 412] on select "Please Choose One Gas Electric" at bounding box center [657, 419] width 420 height 16
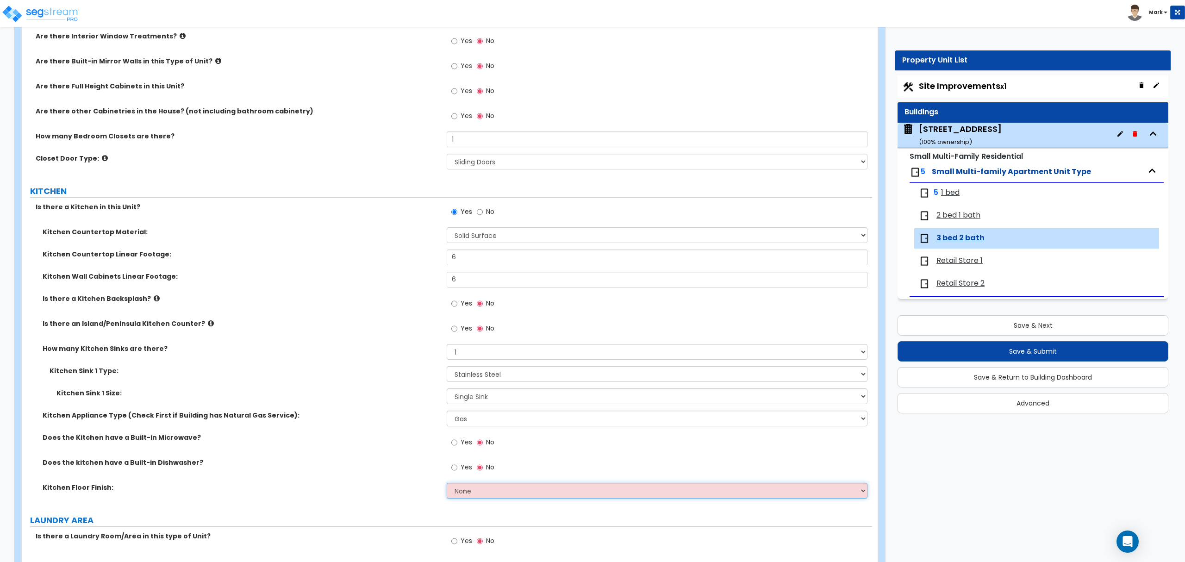
click at [460, 487] on select "None Tile Flooring Hardwood Flooring Resilient Laminate Flooring VCT Flooring S…" at bounding box center [657, 491] width 420 height 16
click at [447, 484] on select "None Tile Flooring Hardwood Flooring Resilient Laminate Flooring VCT Flooring S…" at bounding box center [657, 491] width 420 height 16
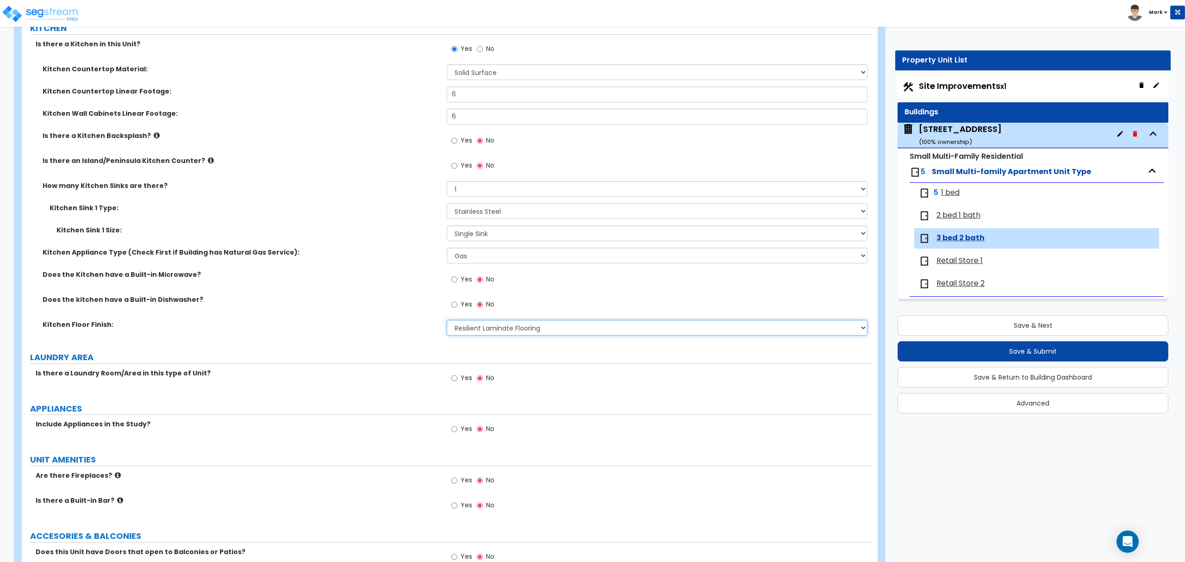
scroll to position [1234, 0]
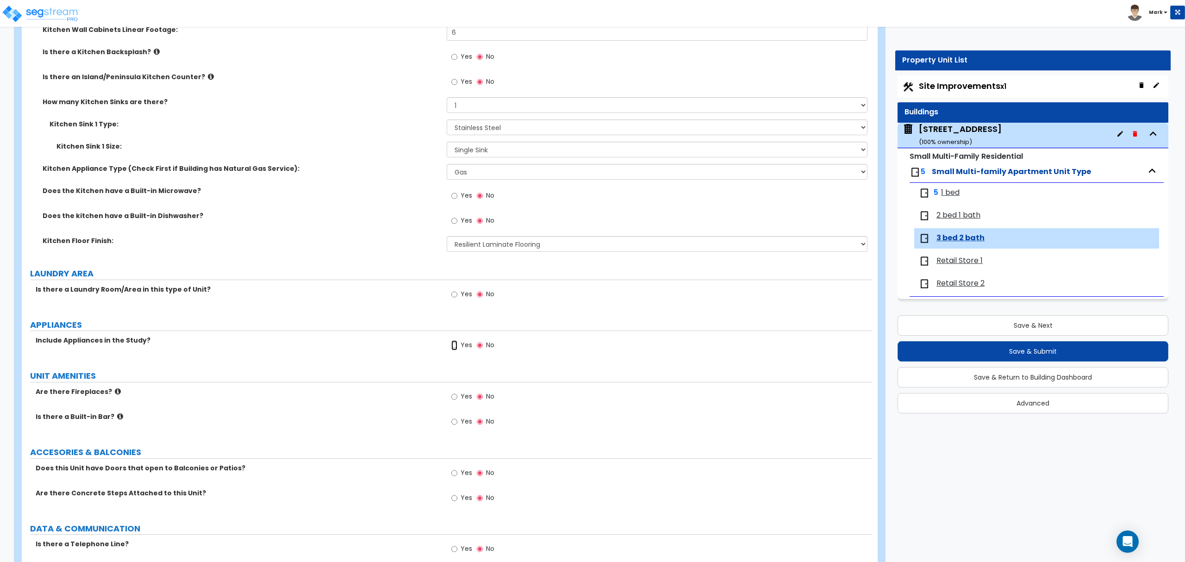
click at [456, 343] on input "Yes" at bounding box center [454, 345] width 6 height 10
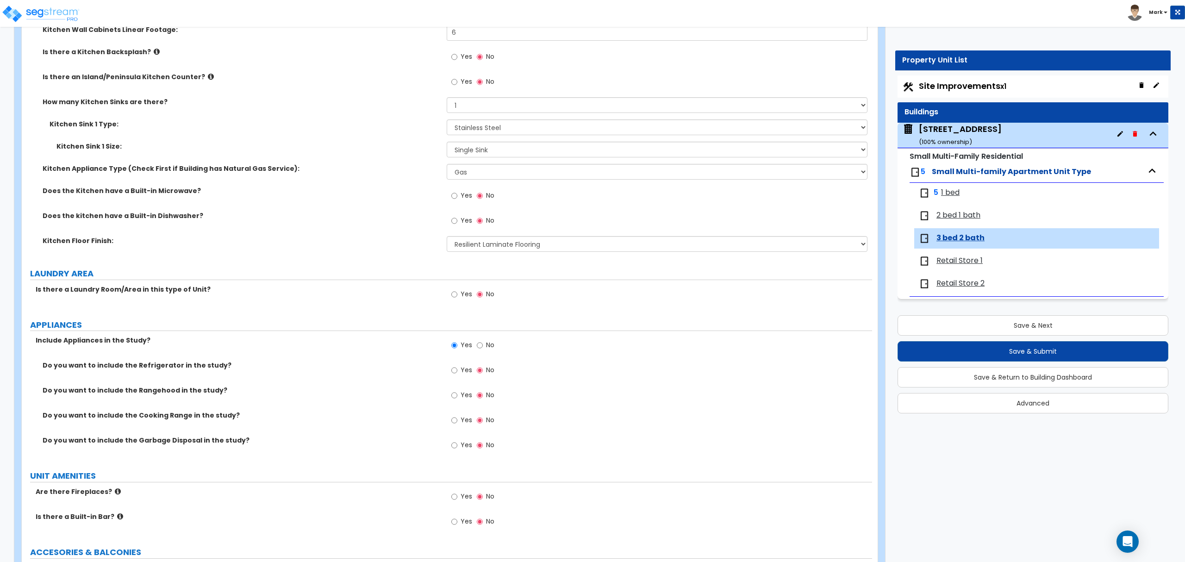
click at [457, 367] on label "Yes" at bounding box center [461, 371] width 21 height 16
click at [457, 367] on input "Yes" at bounding box center [454, 370] width 6 height 10
click at [456, 410] on div "Yes No" at bounding box center [659, 398] width 425 height 25
click at [456, 422] on input "Yes" at bounding box center [454, 420] width 6 height 10
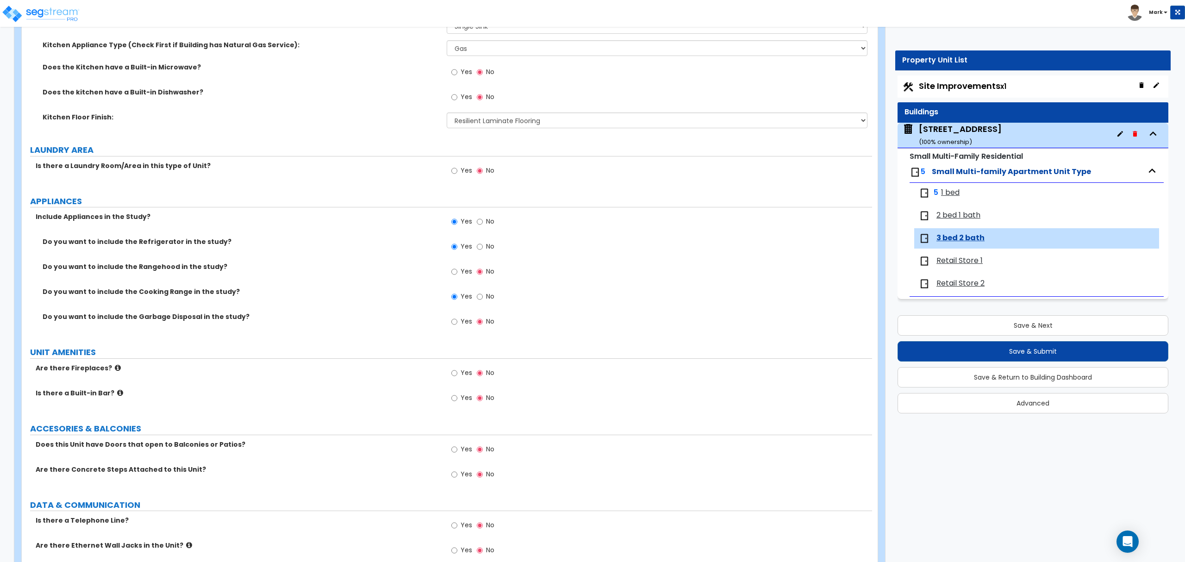
click at [459, 375] on label "Yes" at bounding box center [461, 374] width 21 height 16
click at [457, 375] on input "Yes" at bounding box center [454, 373] width 6 height 10
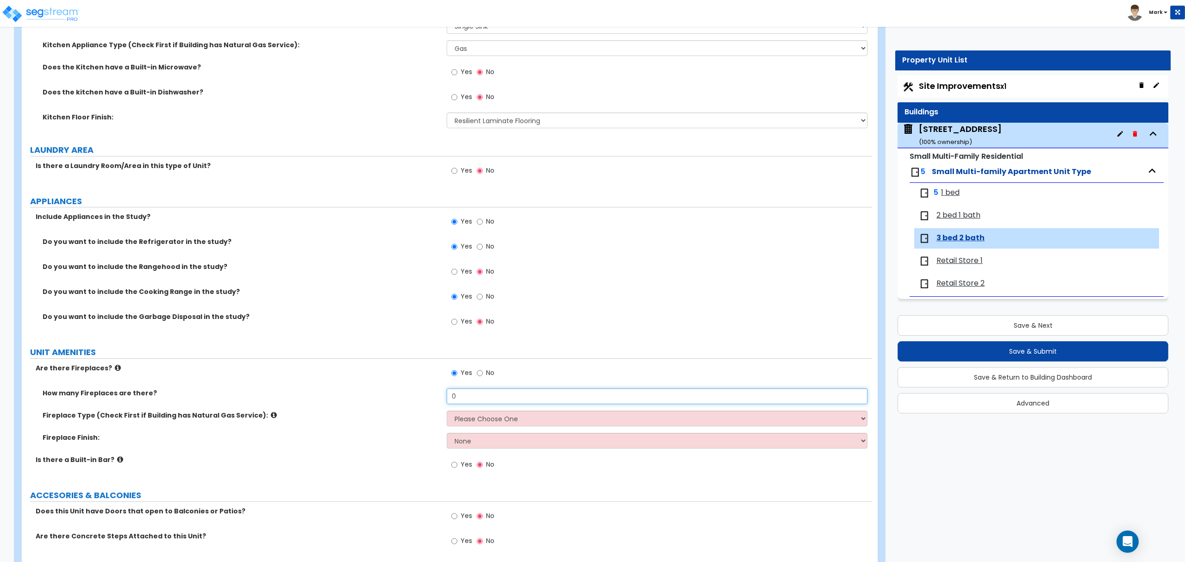
click at [469, 398] on input "0" at bounding box center [657, 396] width 420 height 16
click at [463, 421] on select "Please Choose One Built-in Electric Fireplace Built-in Gas Fireplace Built-in W…" at bounding box center [657, 419] width 420 height 16
click at [447, 412] on select "Please Choose One Built-in Electric Fireplace Built-in Gas Fireplace Built-in W…" at bounding box center [657, 419] width 420 height 16
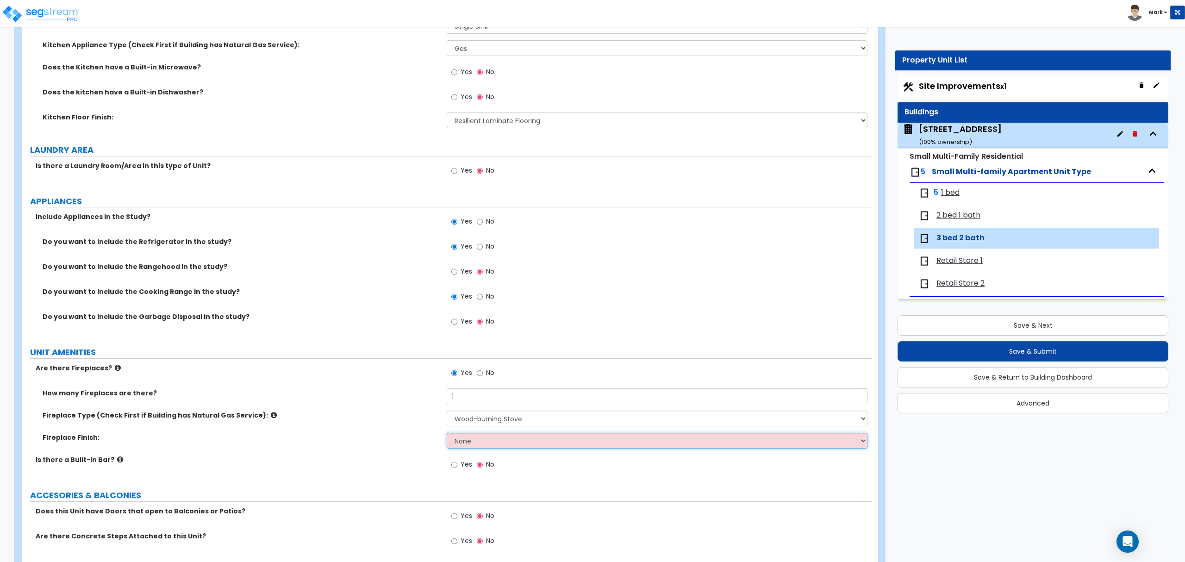
click at [480, 449] on select "None Brick Stone Tile Painted Molding" at bounding box center [657, 441] width 420 height 16
click at [472, 411] on div "How many Fireplaces are there? 1" at bounding box center [447, 399] width 850 height 22
click at [475, 424] on select "Please Choose One Built-in Electric Fireplace Built-in Gas Fireplace Built-in W…" at bounding box center [657, 419] width 420 height 16
click at [447, 412] on select "Please Choose One Built-in Electric Fireplace Built-in Gas Fireplace Built-in W…" at bounding box center [657, 419] width 420 height 16
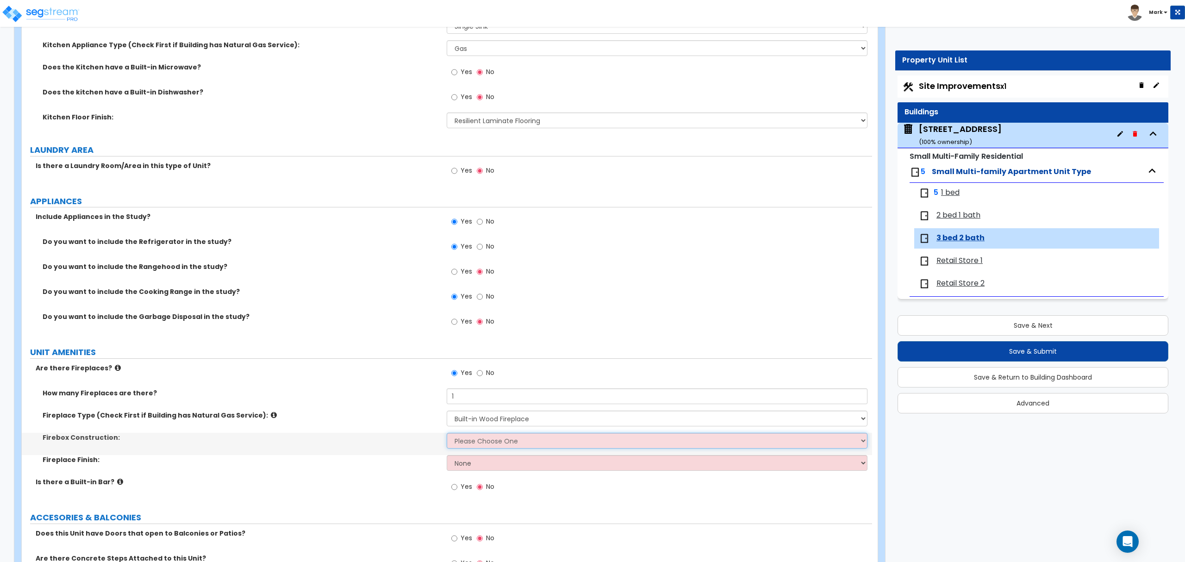
click at [471, 442] on select "Please Choose One Brick Stone I Don't Know, Please Choose for me" at bounding box center [657, 441] width 420 height 16
click at [447, 435] on select "Please Choose One Brick Stone I Don't Know, Please Choose for me" at bounding box center [657, 441] width 420 height 16
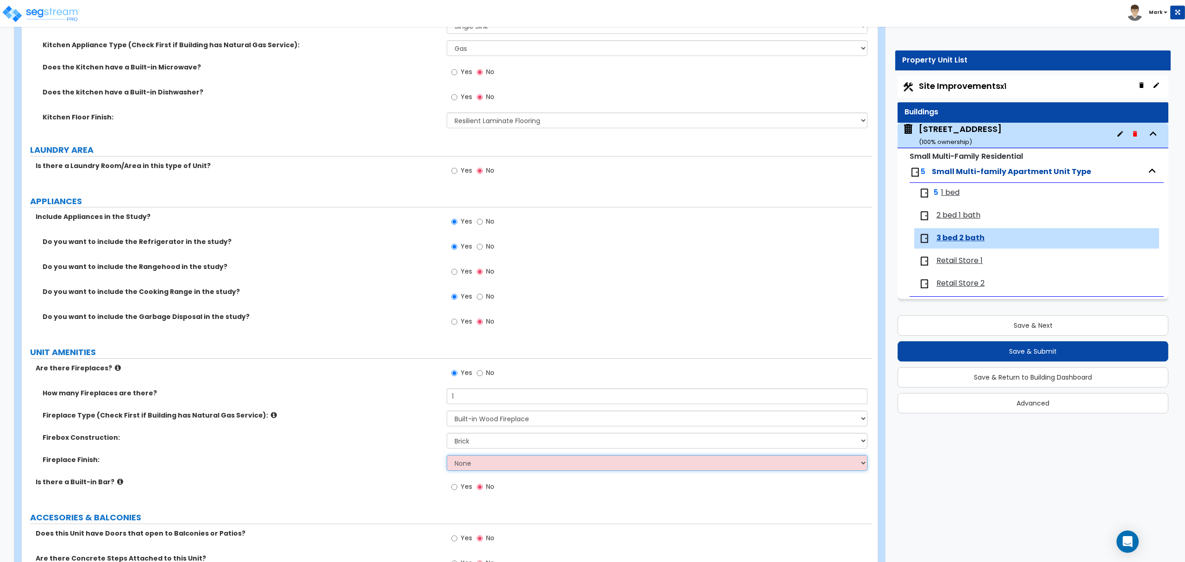
click at [480, 467] on select "None Brick Stone Tile Painted Molding" at bounding box center [657, 463] width 420 height 16
click at [447, 457] on select "None Brick Stone Tile Painted Molding" at bounding box center [657, 463] width 420 height 16
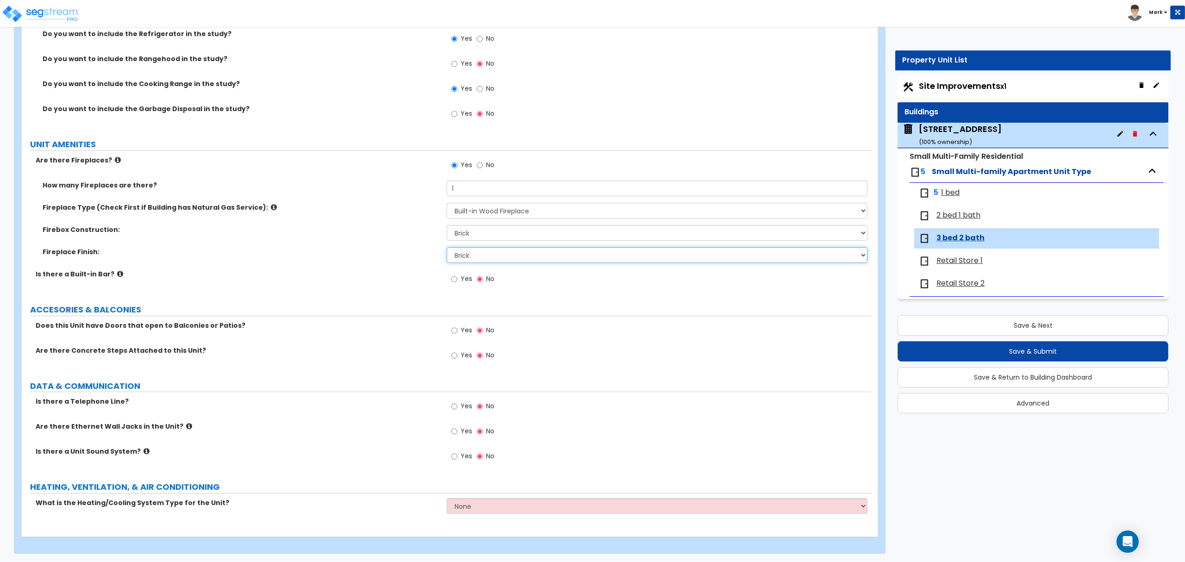
scroll to position [1569, 0]
click at [458, 426] on label "Yes" at bounding box center [461, 432] width 21 height 16
click at [457, 426] on input "Yes" at bounding box center [454, 430] width 6 height 10
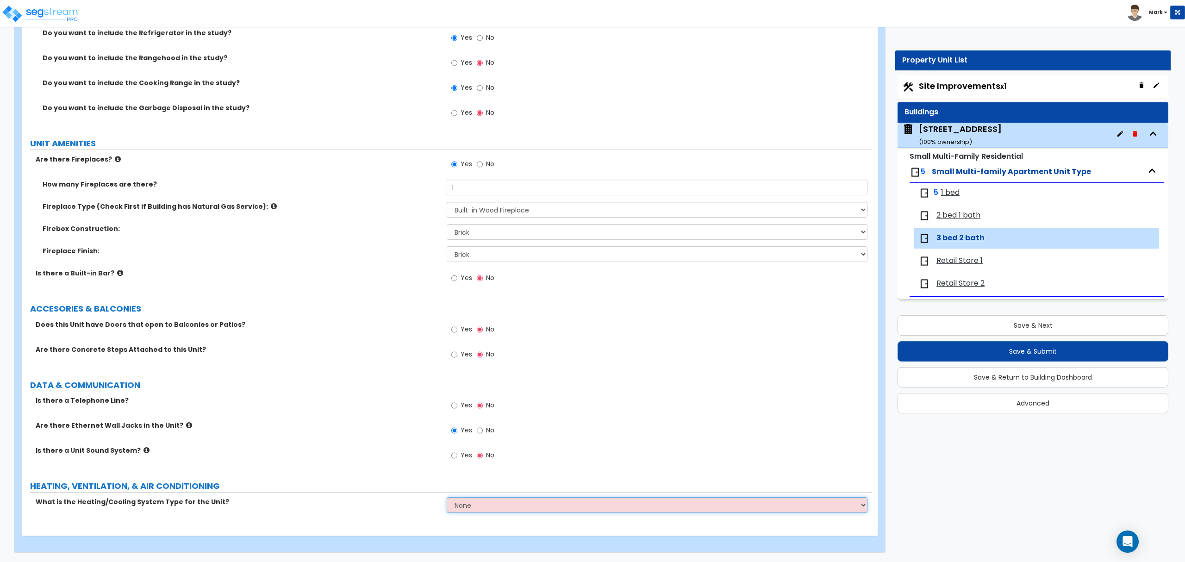
click at [461, 507] on select "None Heat Only Centralized Heating & Cooling Thru Wall Air Conditioners Mini Sp…" at bounding box center [657, 505] width 420 height 16
click at [447, 497] on select "None Heat Only Centralized Heating & Cooling Thru Wall Air Conditioners Mini Sp…" at bounding box center [657, 505] width 420 height 16
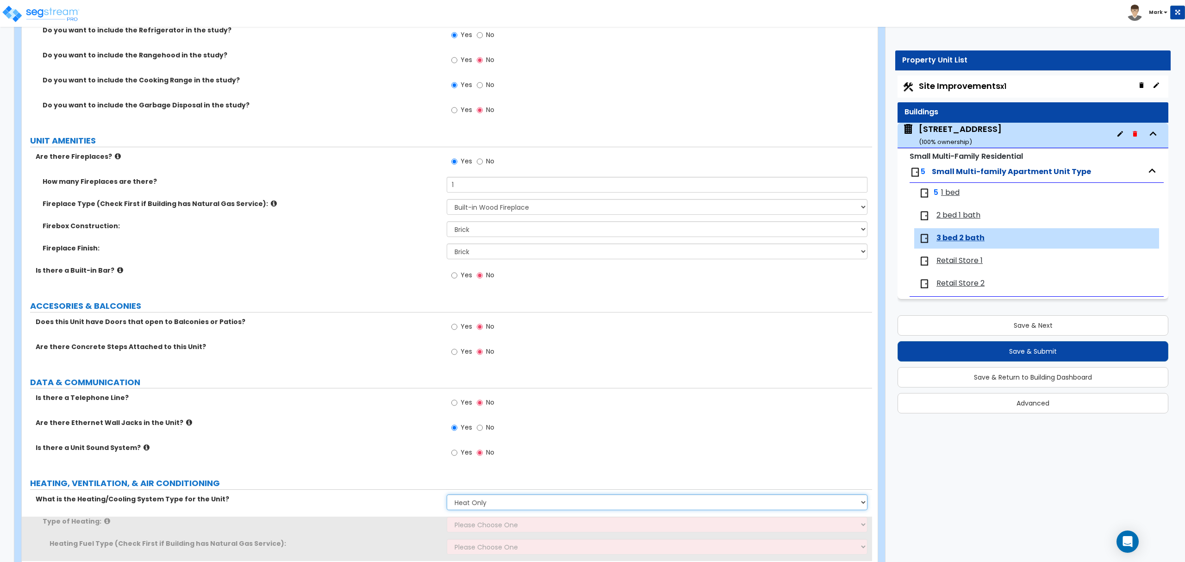
drag, startPoint x: 467, startPoint y: 501, endPoint x: 467, endPoint y: 505, distance: 4.7
click at [467, 501] on select "None Heat Only Centralized Heating & Cooling Thru Wall Air Conditioners Mini Sp…" at bounding box center [657, 502] width 420 height 16
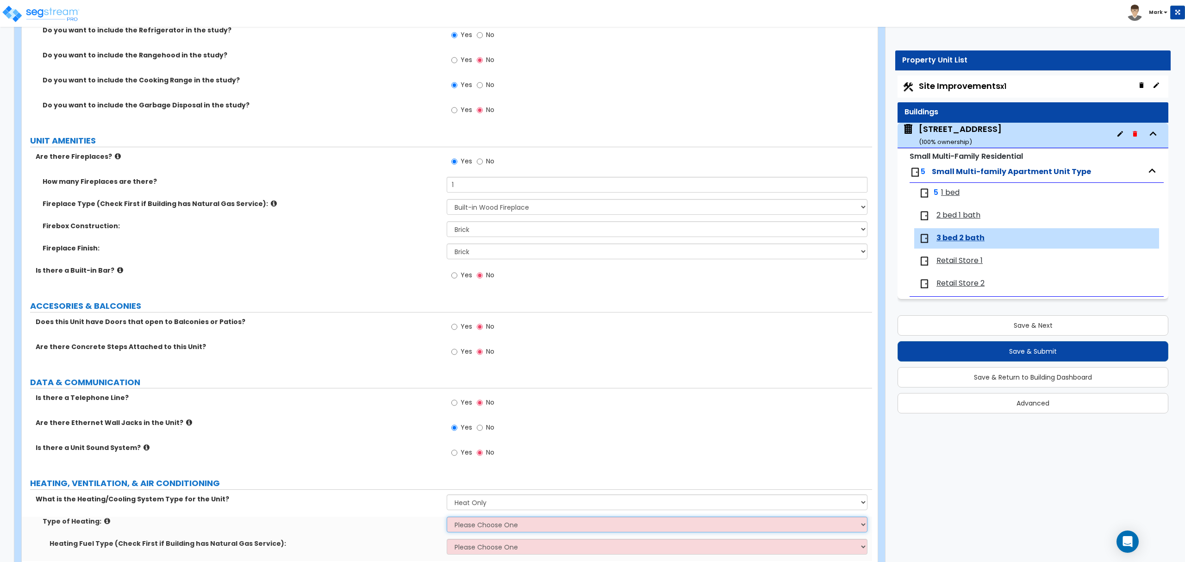
click at [467, 526] on select "Please Choose One Wall Heater Electric Baseboard Heater Hydronic Heating Radian…" at bounding box center [657, 525] width 420 height 16
click at [447, 519] on select "Please Choose One Wall Heater Electric Baseboard Heater Hydronic Heating Radian…" at bounding box center [657, 525] width 420 height 16
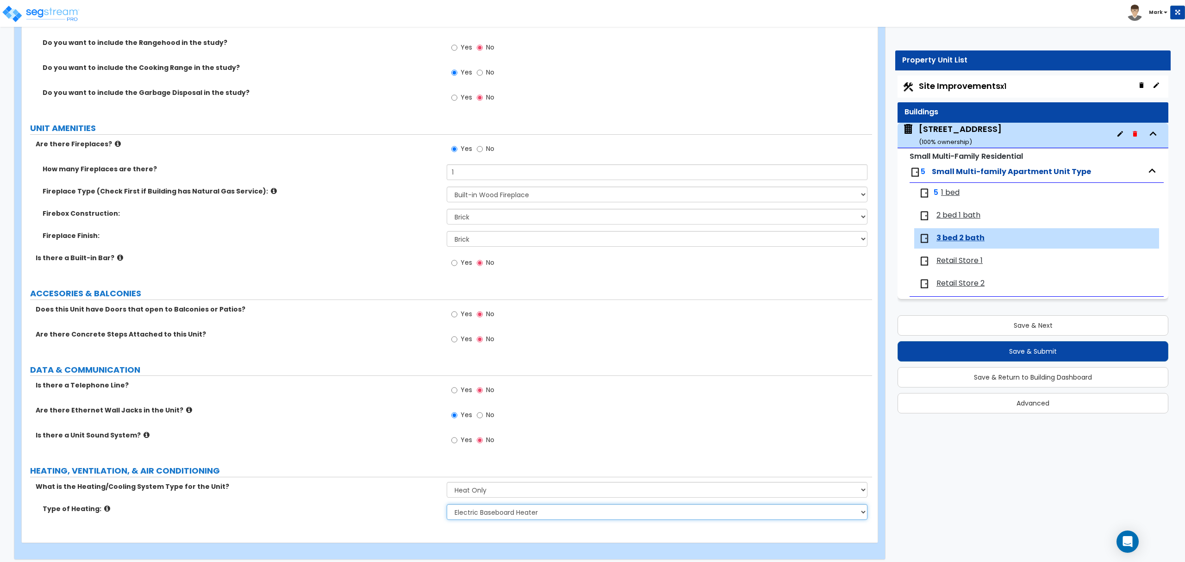
scroll to position [1591, 0]
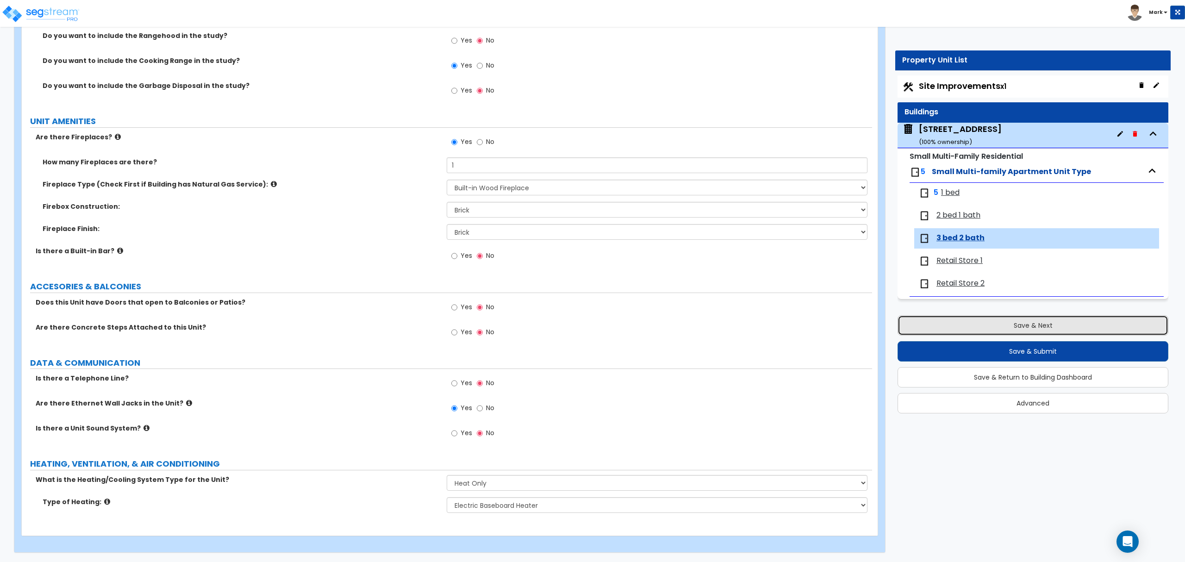
click at [941, 330] on button "Save & Next" at bounding box center [1032, 325] width 271 height 20
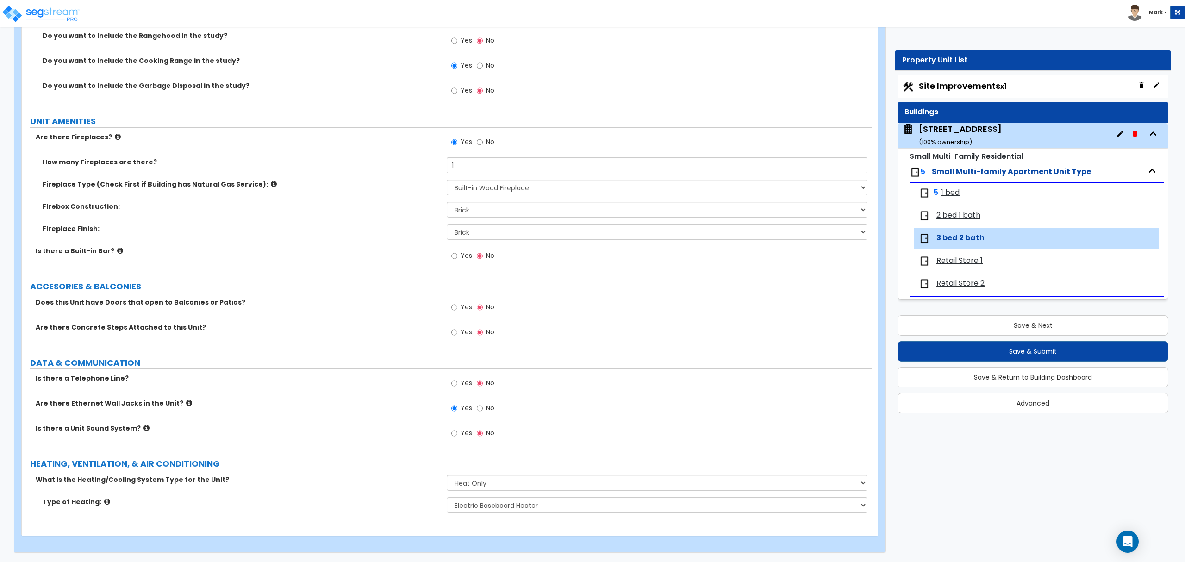
scroll to position [0, 0]
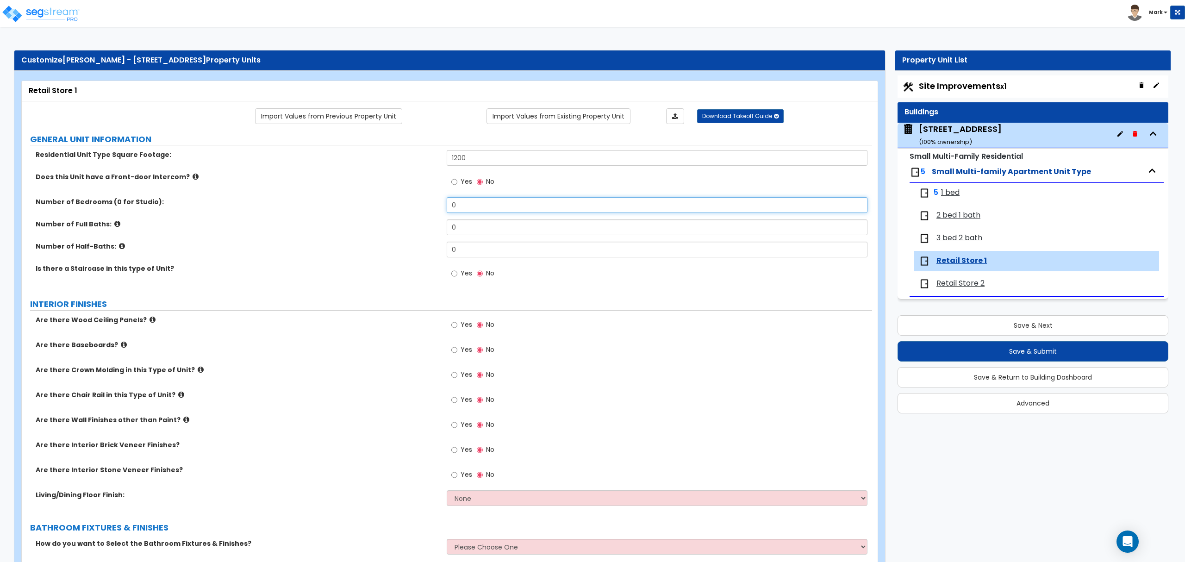
click at [471, 202] on input "0" at bounding box center [657, 205] width 420 height 16
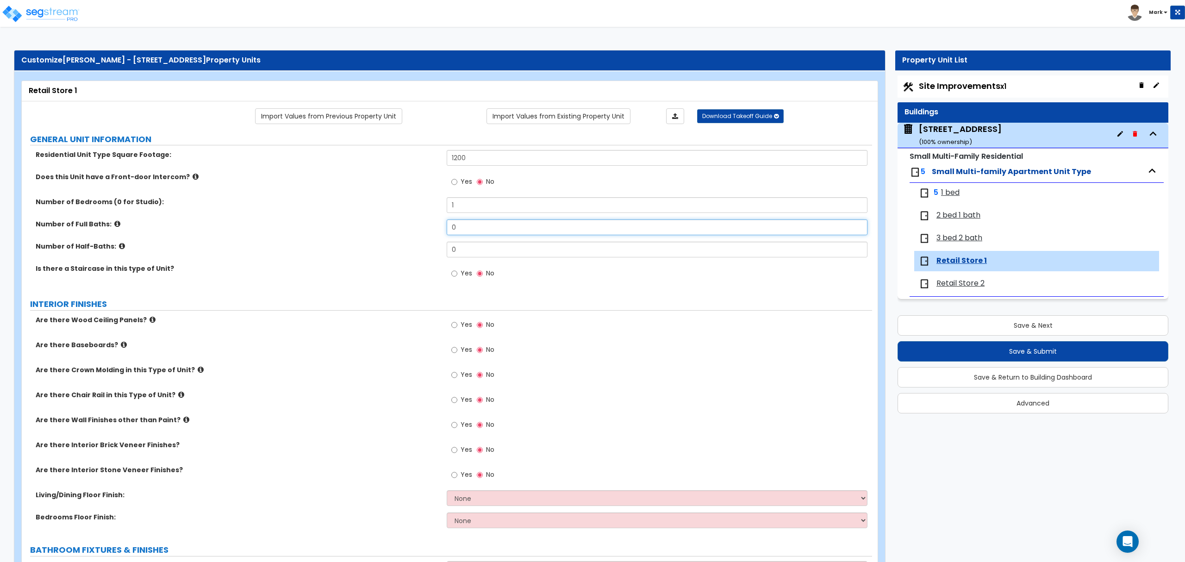
click at [484, 230] on input "0" at bounding box center [657, 227] width 420 height 16
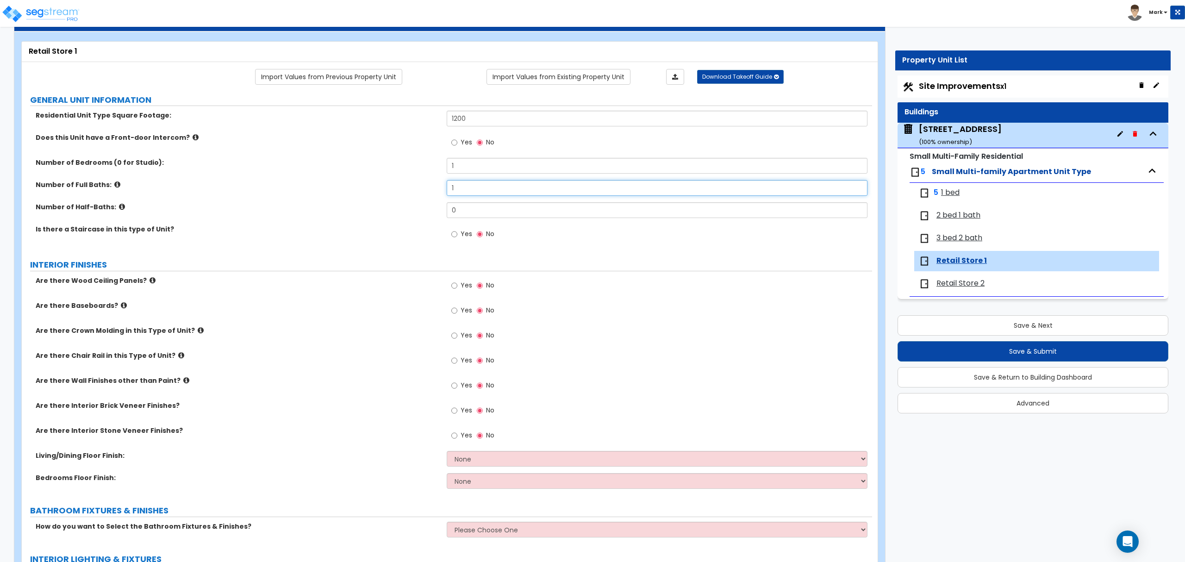
scroll to position [62, 0]
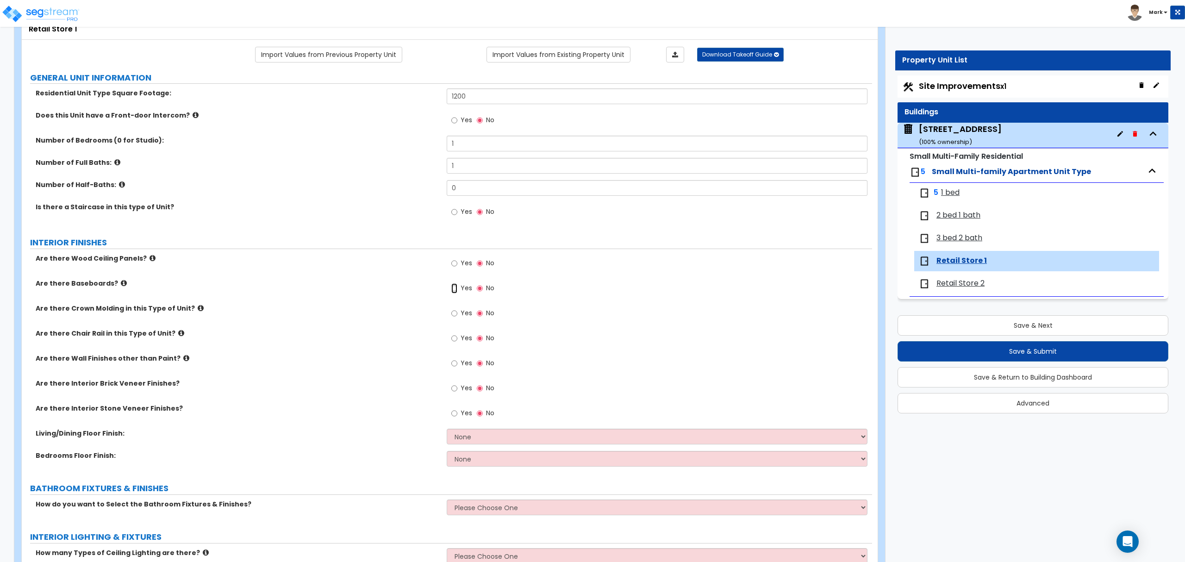
click at [456, 292] on input "Yes" at bounding box center [454, 288] width 6 height 10
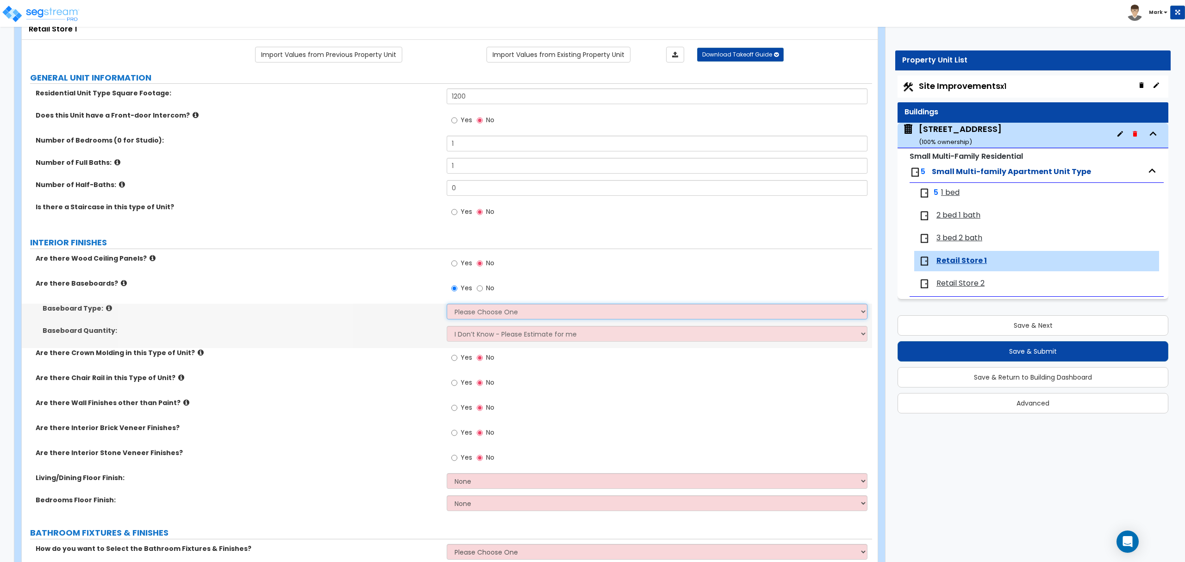
click at [471, 319] on select "Please Choose One Wood Vinyl Carpet Tile" at bounding box center [657, 312] width 420 height 16
click at [447, 305] on select "Please Choose One Wood Vinyl Carpet Tile" at bounding box center [657, 312] width 420 height 16
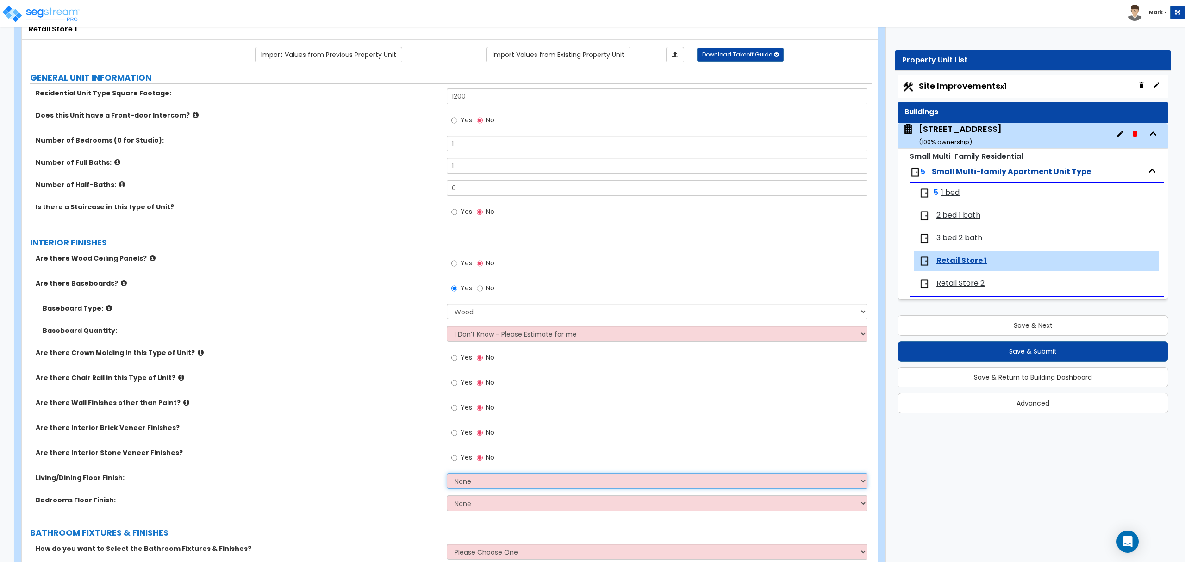
click at [478, 478] on select "None Tile Flooring Hardwood Flooring Resilient Laminate Flooring VCT Flooring S…" at bounding box center [657, 481] width 420 height 16
click at [486, 487] on select "None Tile Flooring Hardwood Flooring Resilient Laminate Flooring VCT Flooring S…" at bounding box center [657, 481] width 420 height 16
click at [447, 474] on select "None Tile Flooring Hardwood Flooring Resilient Laminate Flooring VCT Flooring S…" at bounding box center [657, 481] width 420 height 16
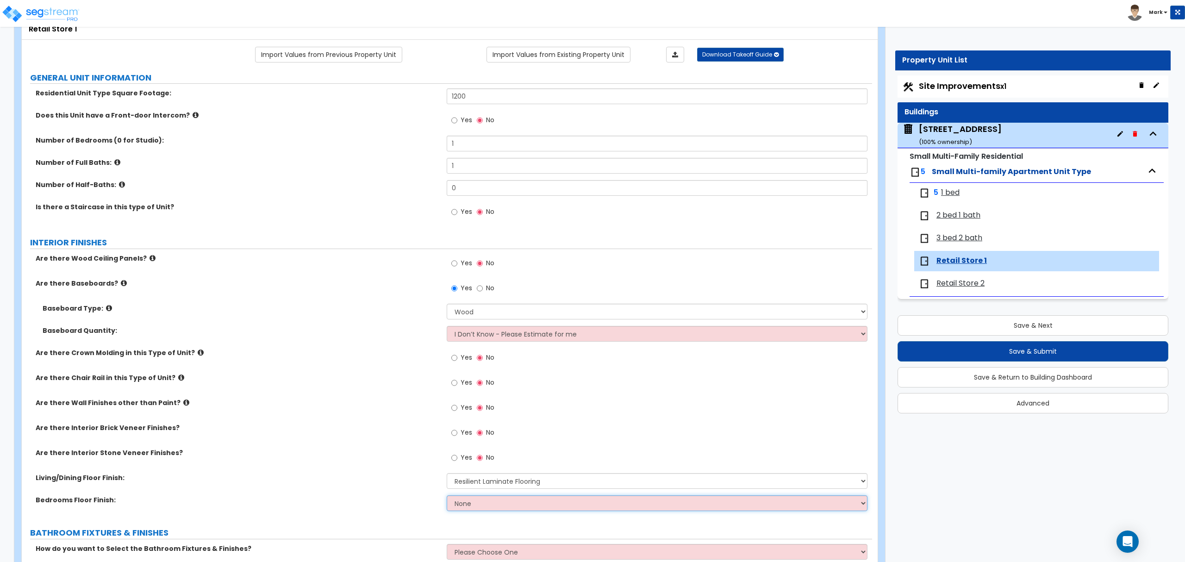
click at [484, 503] on select "None Tile Flooring Hardwood Flooring Resilient Laminate Flooring VCT Flooring S…" at bounding box center [657, 503] width 420 height 16
click at [447, 496] on select "None Tile Flooring Hardwood Flooring Resilient Laminate Flooring VCT Flooring S…" at bounding box center [657, 503] width 420 height 16
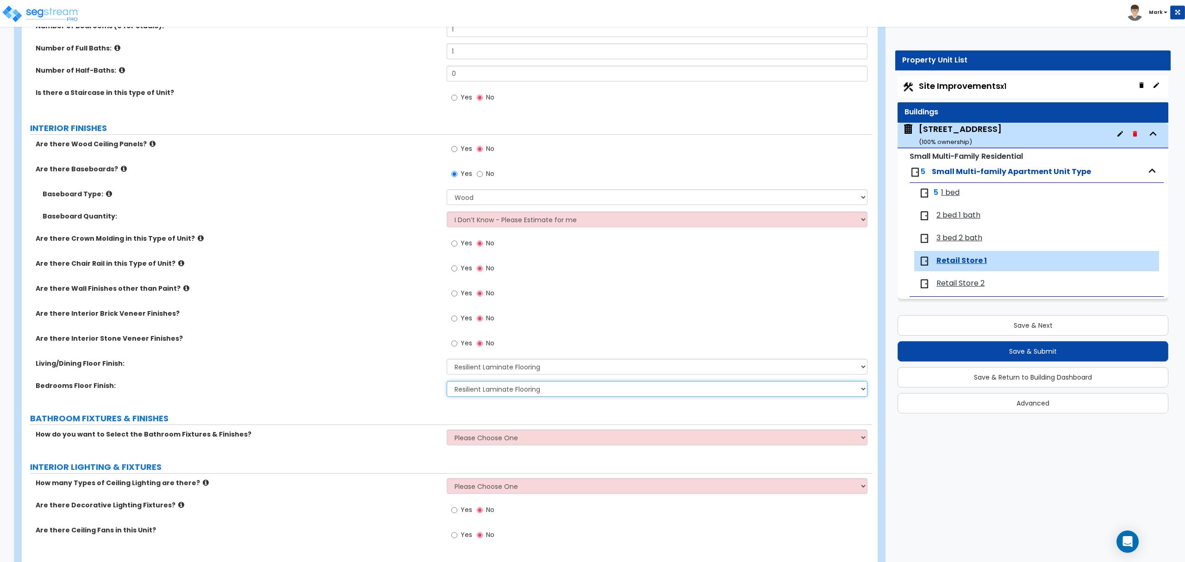
scroll to position [185, 0]
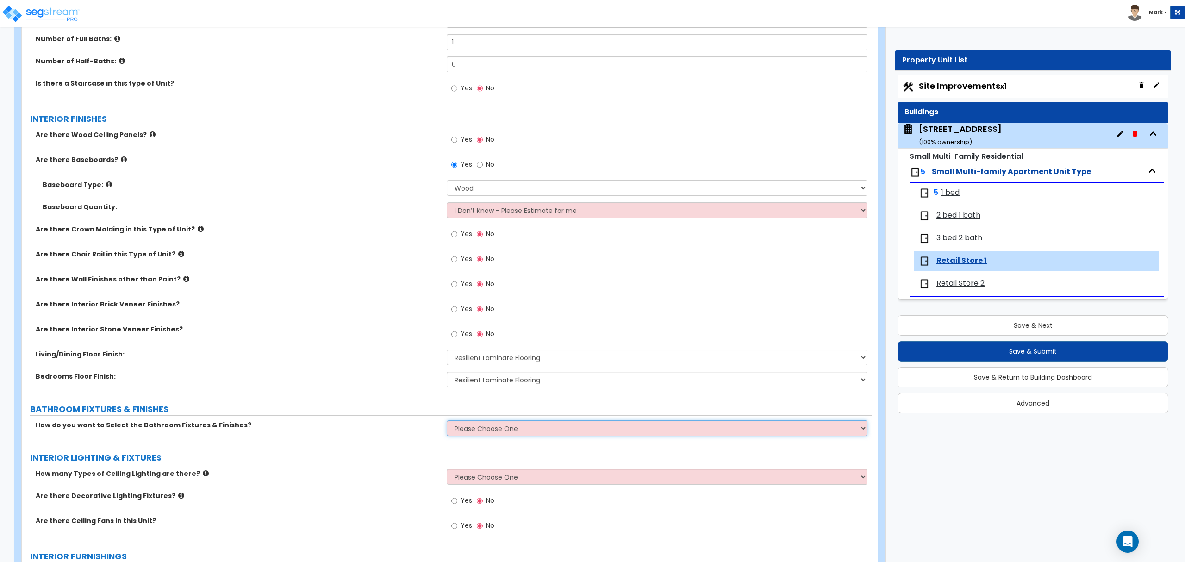
click at [459, 430] on select "Please Choose One Select the type of Fixtures and Finishes only for one Bath an…" at bounding box center [657, 428] width 420 height 16
click at [1020, 480] on div "Customize Bostyn Brodine - 403 South 5th Street Property Units Retail Store 1 I…" at bounding box center [592, 522] width 1185 height 1332
click at [1046, 380] on button "Save & Return to Building Dashboard" at bounding box center [1032, 377] width 271 height 20
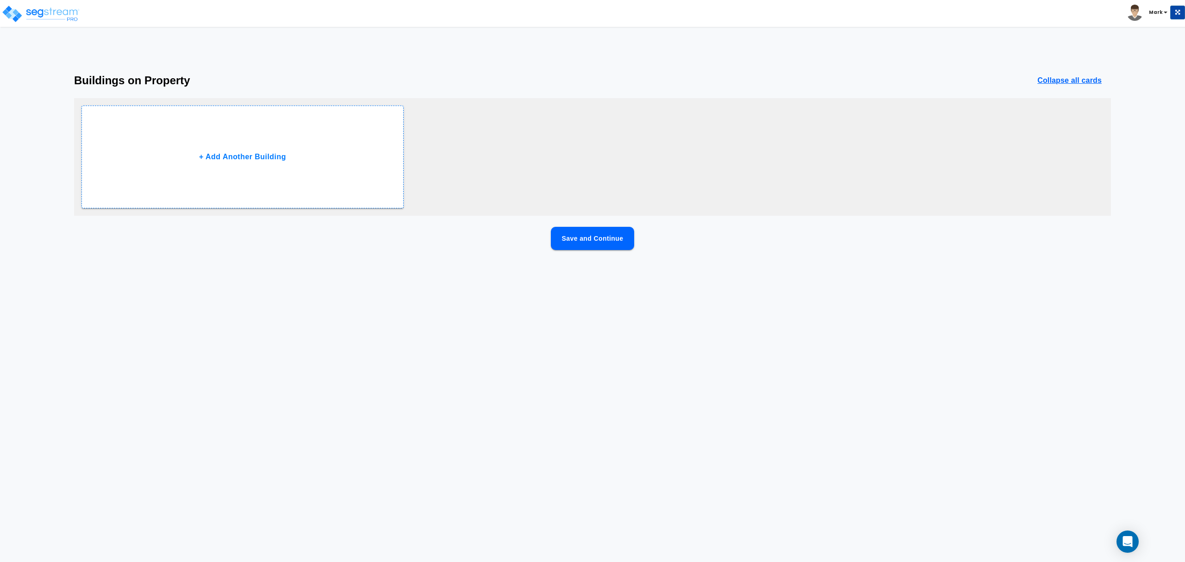
scroll to position [0, 0]
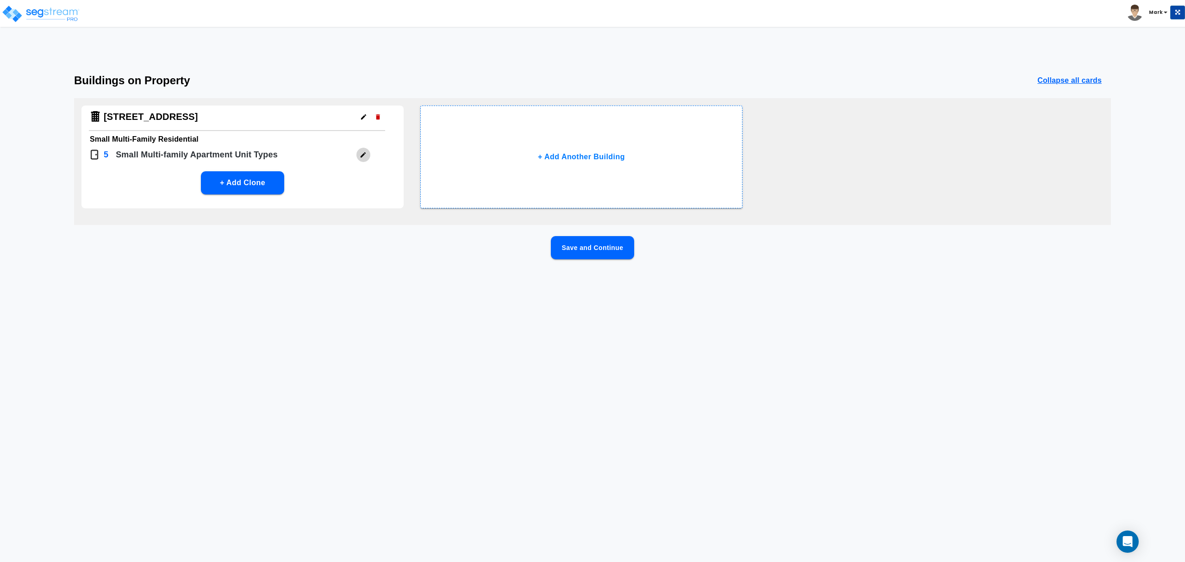
click at [365, 158] on button "button" at bounding box center [363, 155] width 14 height 14
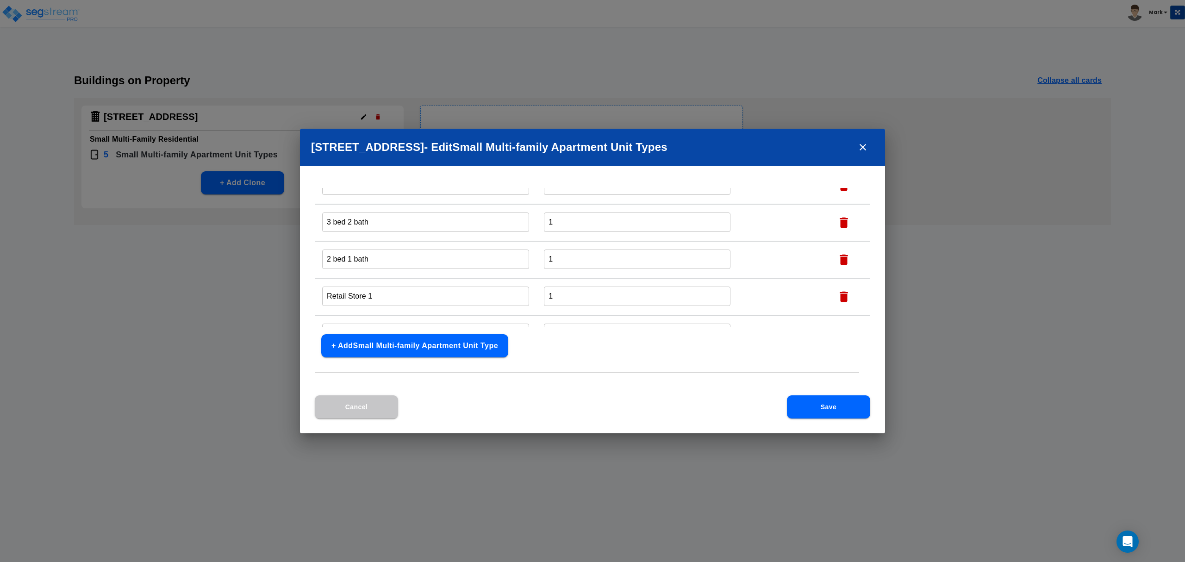
scroll to position [62, 0]
click at [861, 146] on icon "close" at bounding box center [863, 147] width 6 height 6
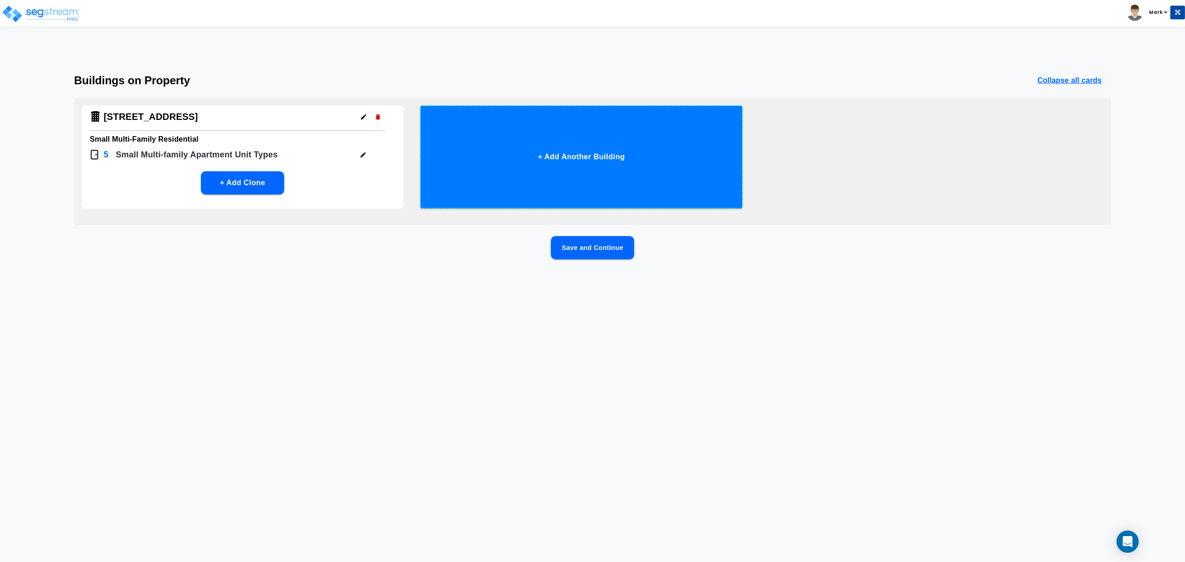
click at [615, 165] on button "+ Add Another Building" at bounding box center [581, 157] width 322 height 103
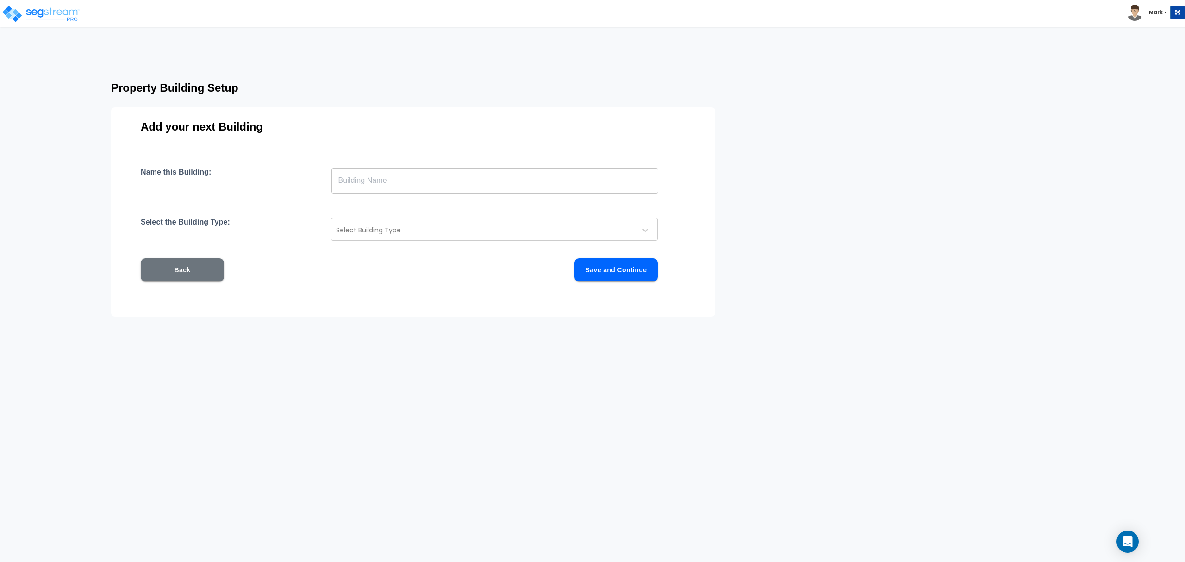
click at [508, 241] on div "Name this Building: ​ Select the Building Type: Select Building Type Back Save …" at bounding box center [413, 236] width 545 height 136
click at [643, 232] on icon at bounding box center [645, 229] width 9 height 9
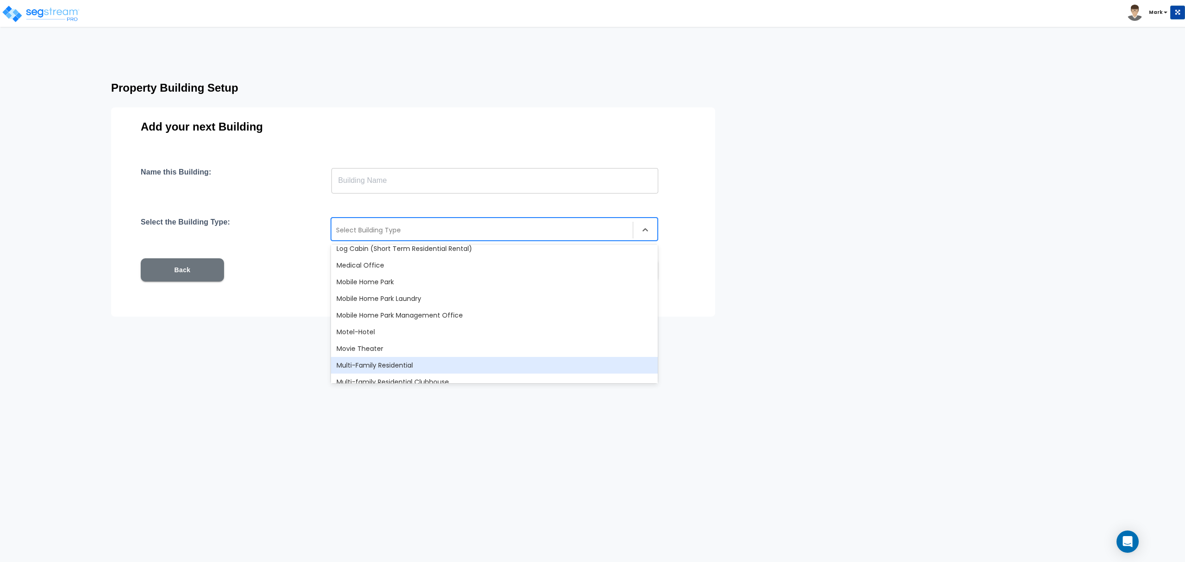
scroll to position [551, 0]
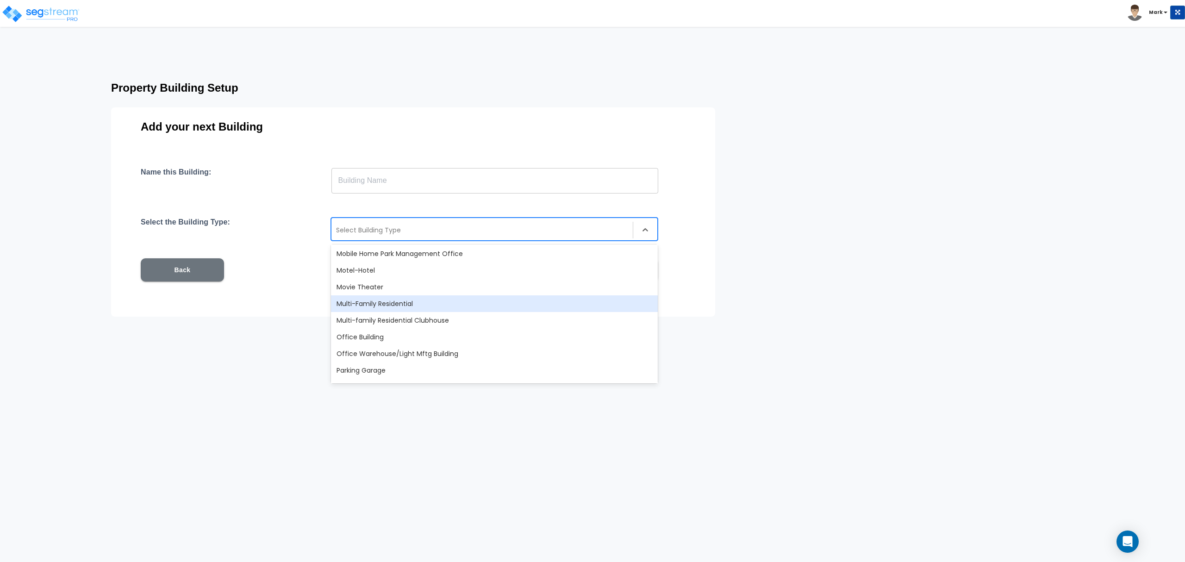
click at [413, 305] on div "Multi-Family Residential" at bounding box center [494, 303] width 327 height 17
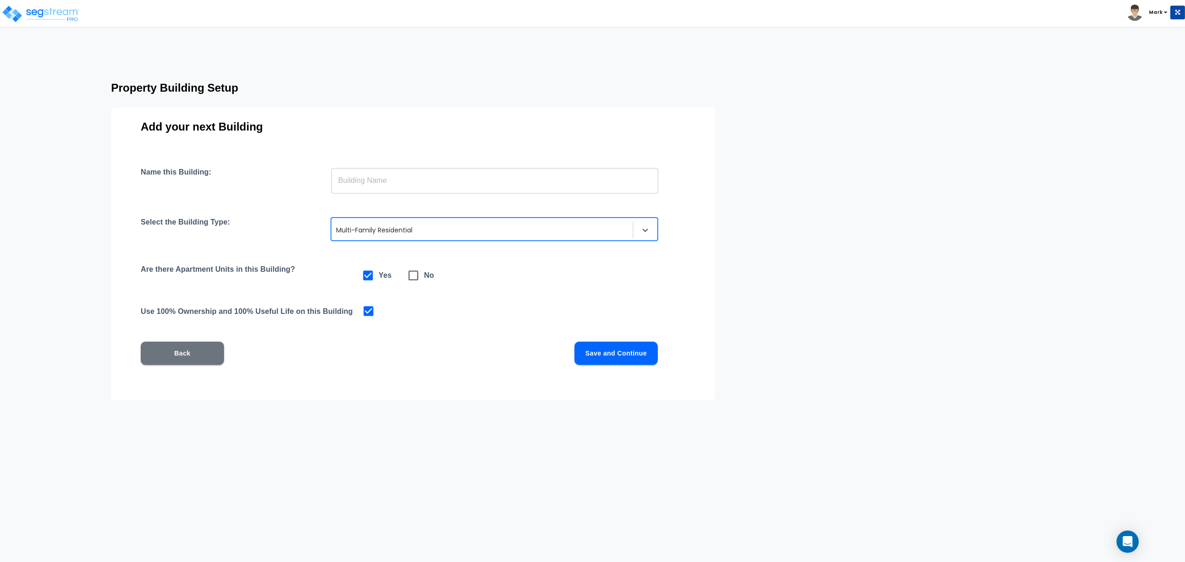
click at [591, 343] on button "Save and Continue" at bounding box center [615, 353] width 83 height 23
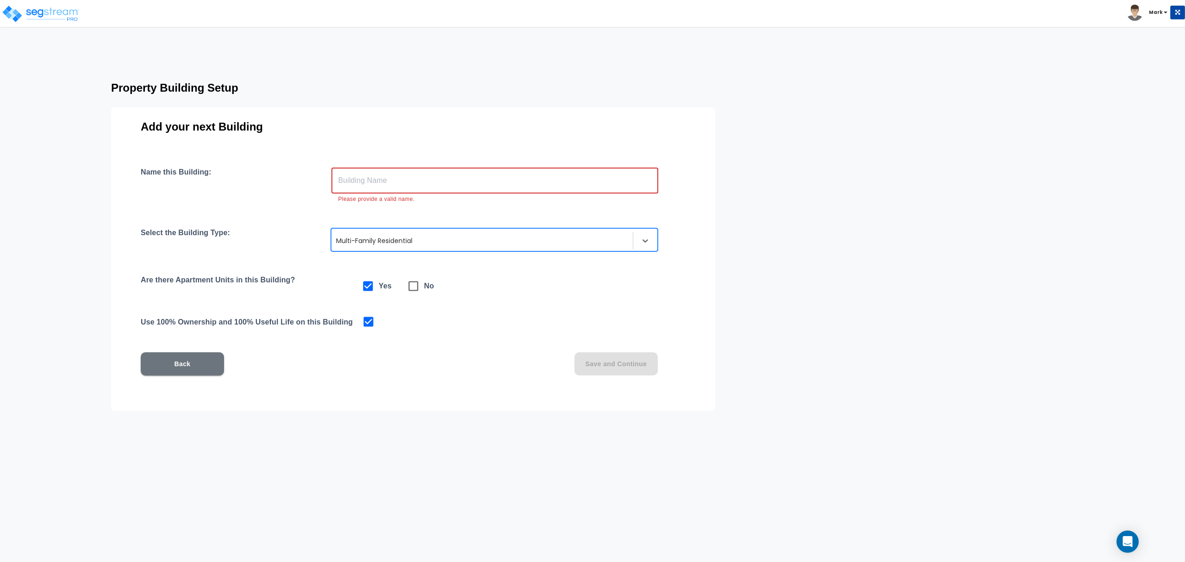
click at [447, 182] on input "text" at bounding box center [494, 181] width 327 height 26
drag, startPoint x: 445, startPoint y: 189, endPoint x: 426, endPoint y: 181, distance: 19.9
click at [426, 181] on input "text" at bounding box center [494, 181] width 327 height 26
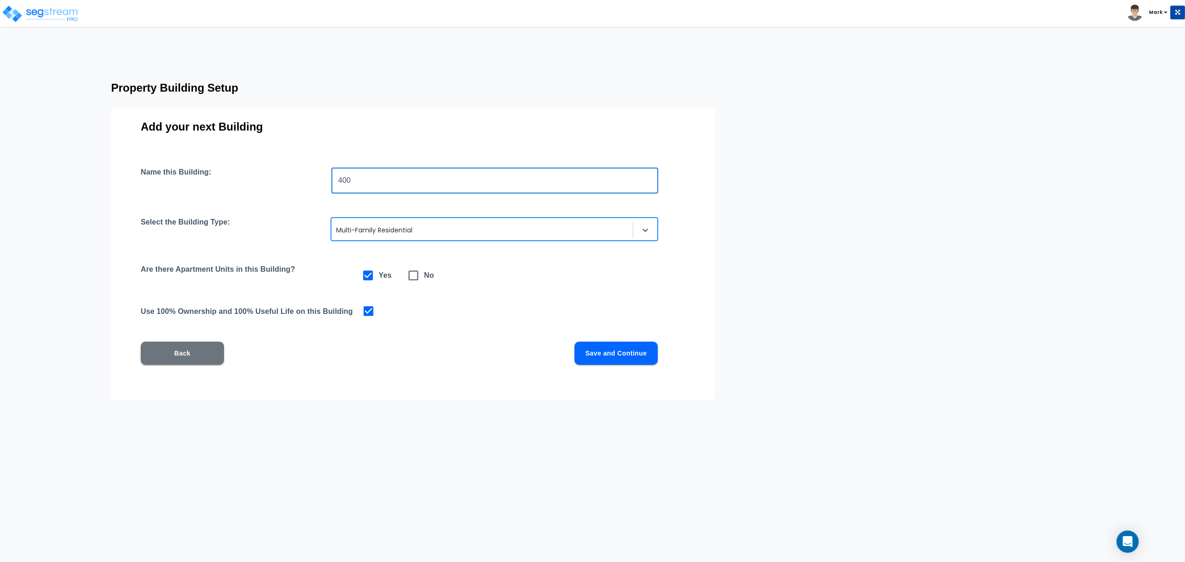
click at [606, 360] on button "Save and Continue" at bounding box center [615, 353] width 83 height 23
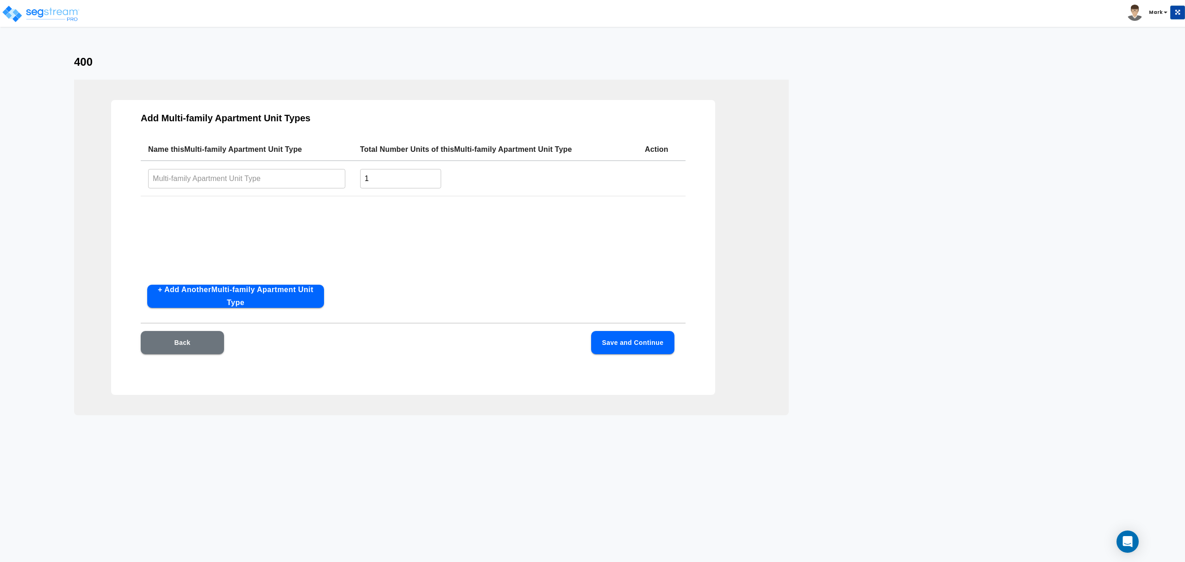
click at [265, 179] on input "text" at bounding box center [246, 178] width 197 height 20
click at [239, 305] on button "+ Add Another Multi-family Apartment Unit Type" at bounding box center [235, 296] width 177 height 23
click at [244, 303] on button "+ Add Another Multi-family Apartment Unit Type" at bounding box center [235, 296] width 177 height 23
click at [247, 265] on td "​" at bounding box center [247, 253] width 212 height 37
click at [247, 259] on input "text" at bounding box center [246, 253] width 197 height 20
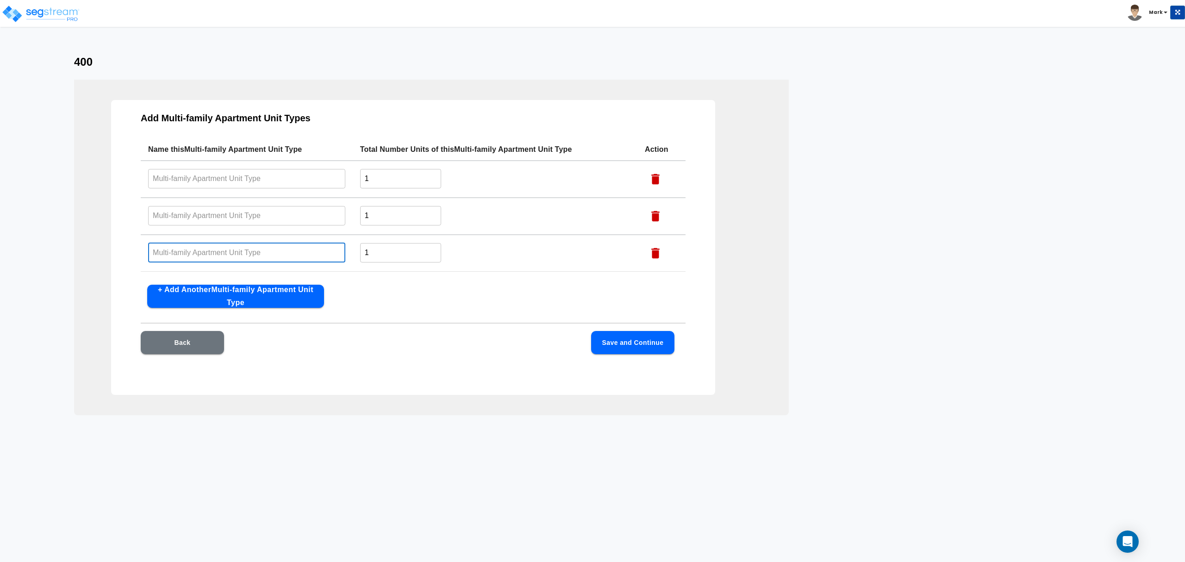
click at [248, 257] on input "text" at bounding box center [246, 253] width 197 height 20
click at [210, 339] on button "Back" at bounding box center [182, 342] width 83 height 23
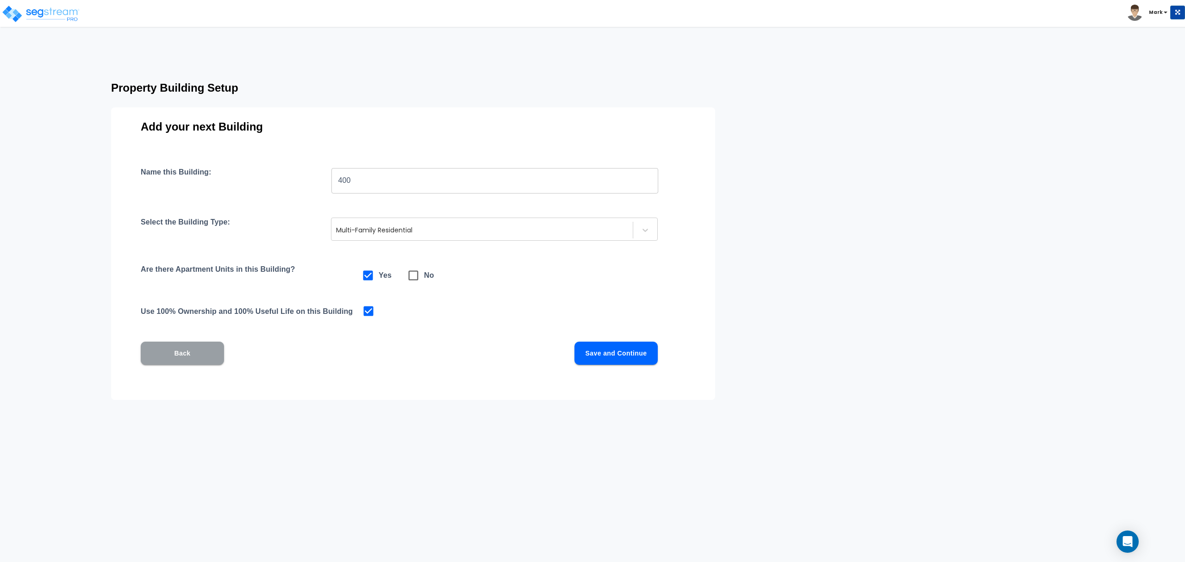
click at [185, 353] on button "Back" at bounding box center [182, 353] width 83 height 23
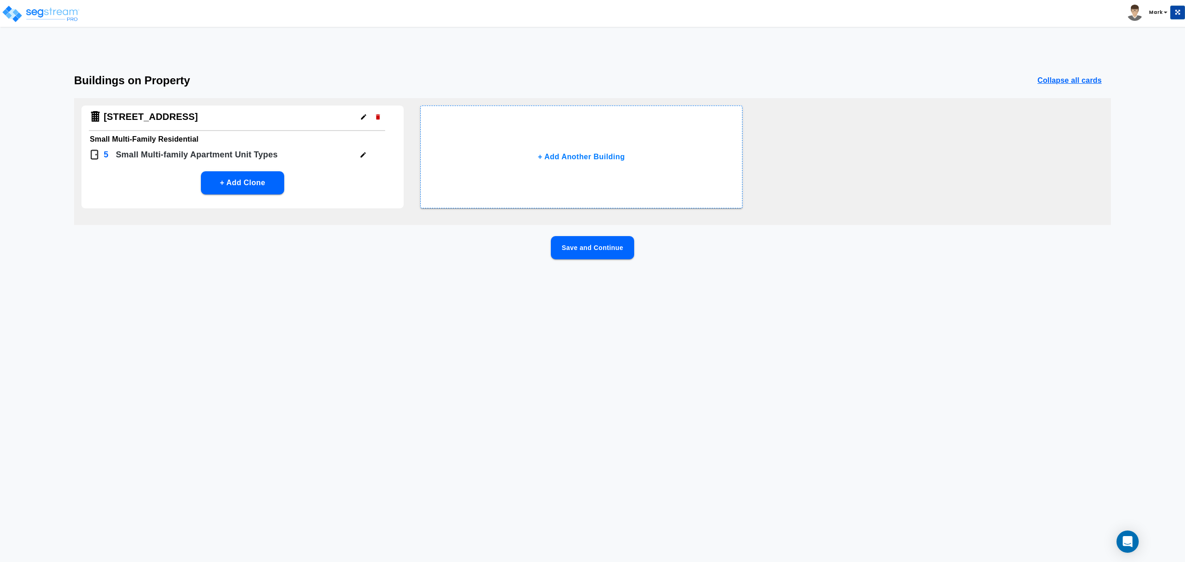
click at [584, 245] on button "Save and Continue" at bounding box center [592, 247] width 83 height 23
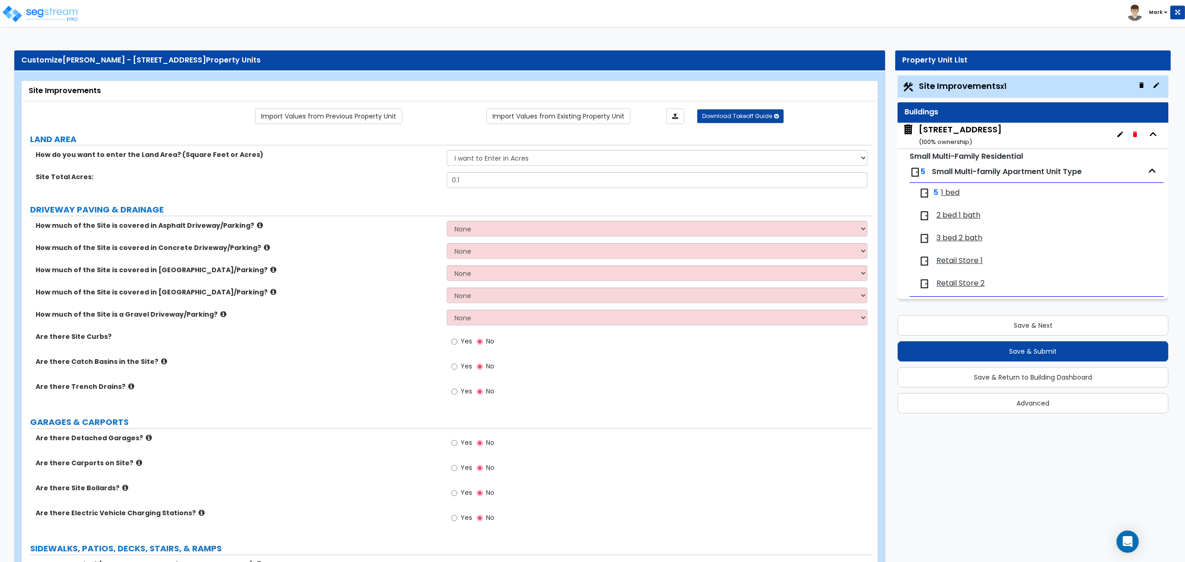
click at [953, 261] on span "Retail Store 1" at bounding box center [959, 260] width 46 height 11
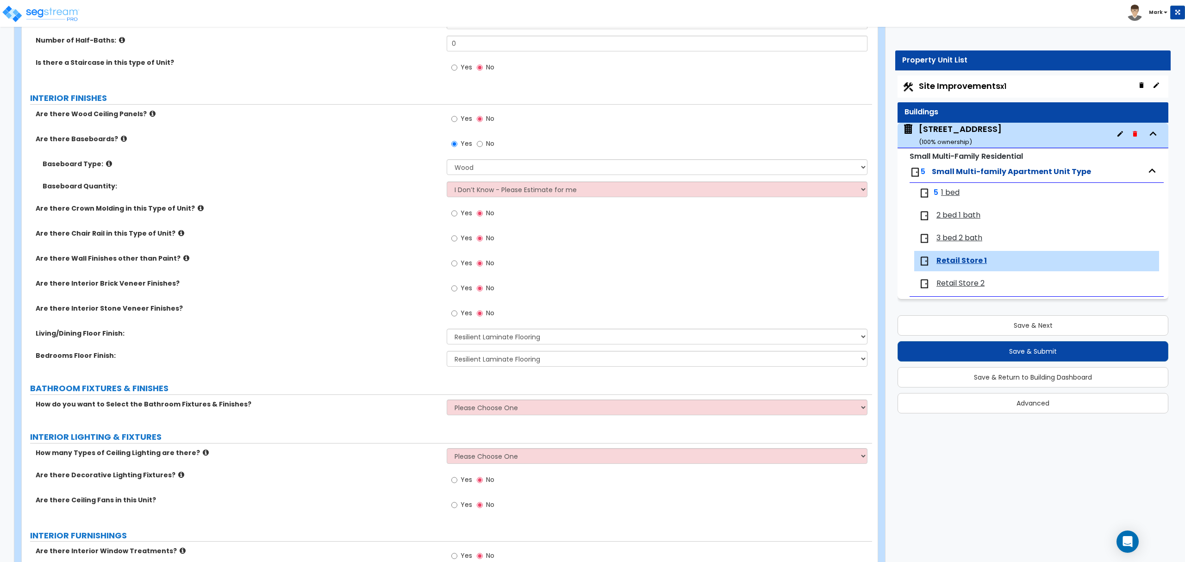
scroll to position [247, 0]
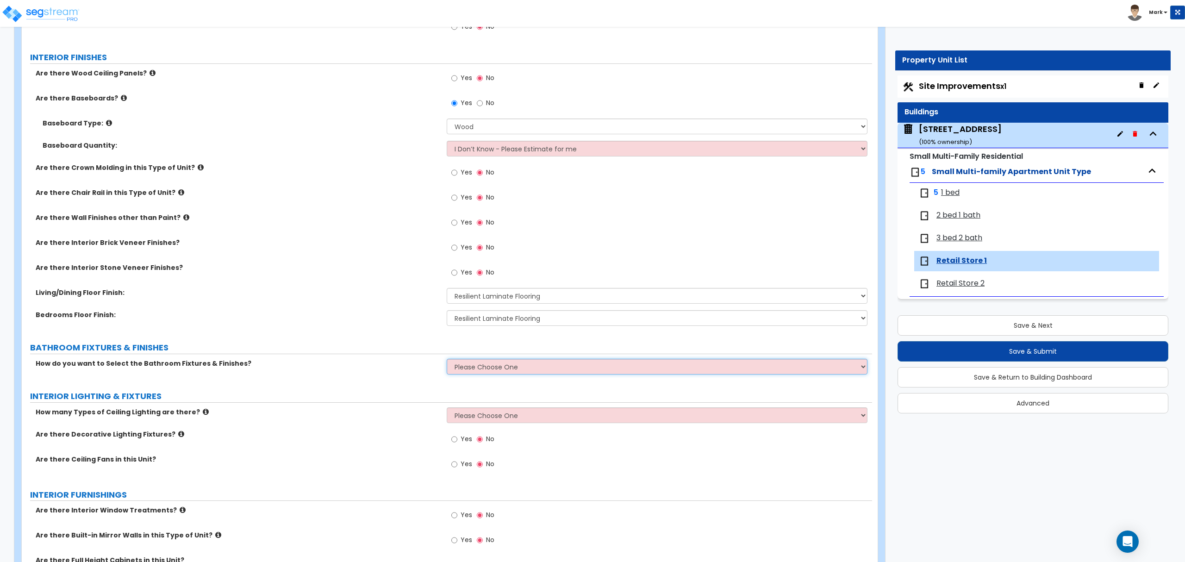
click at [506, 365] on select "Please Choose One Select the type of Fixtures and Finishes only for one Bath an…" at bounding box center [657, 367] width 420 height 16
click at [447, 360] on select "Please Choose One Select the type of Fixtures and Finishes only for one Bath an…" at bounding box center [657, 367] width 420 height 16
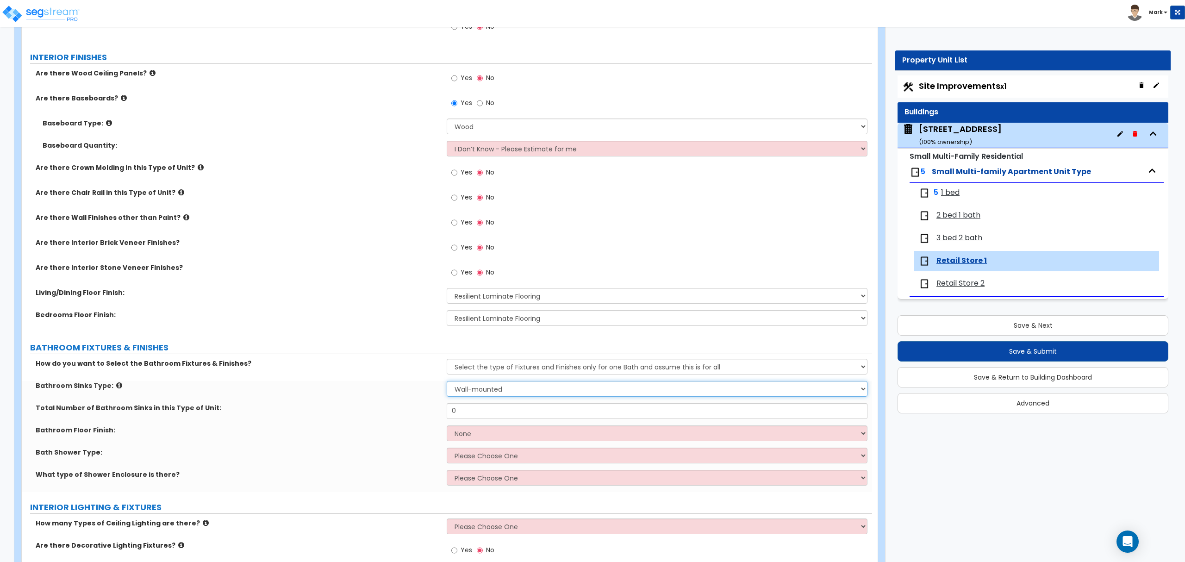
click at [509, 388] on select "Please Choose One Wall-mounted Pedestal-mounted Vanity-mounted" at bounding box center [657, 389] width 420 height 16
click at [506, 415] on input "0" at bounding box center [657, 411] width 420 height 16
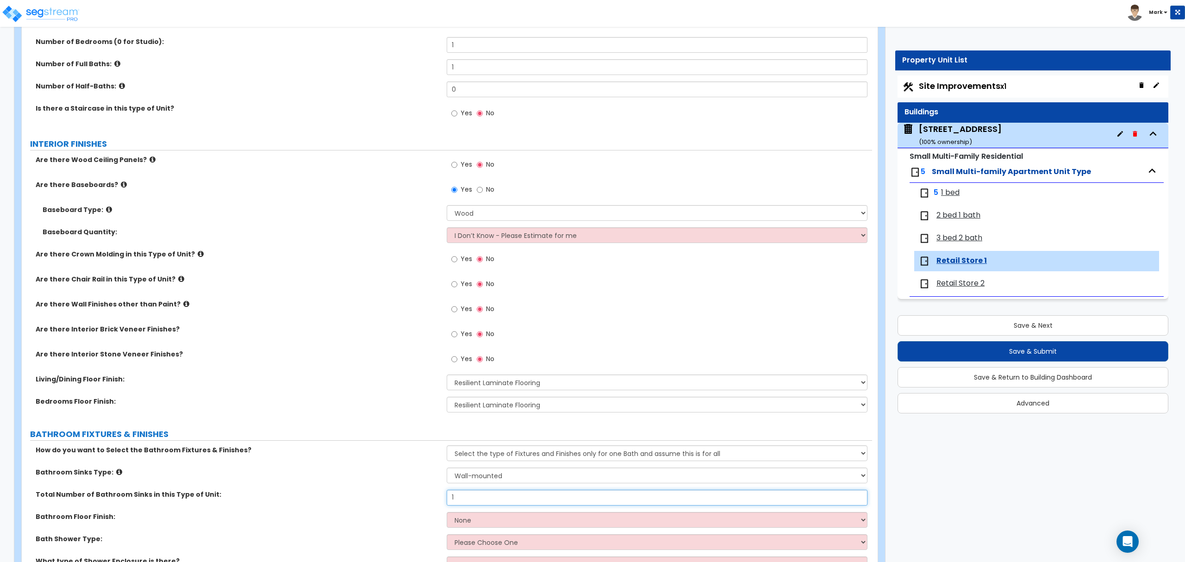
scroll to position [0, 0]
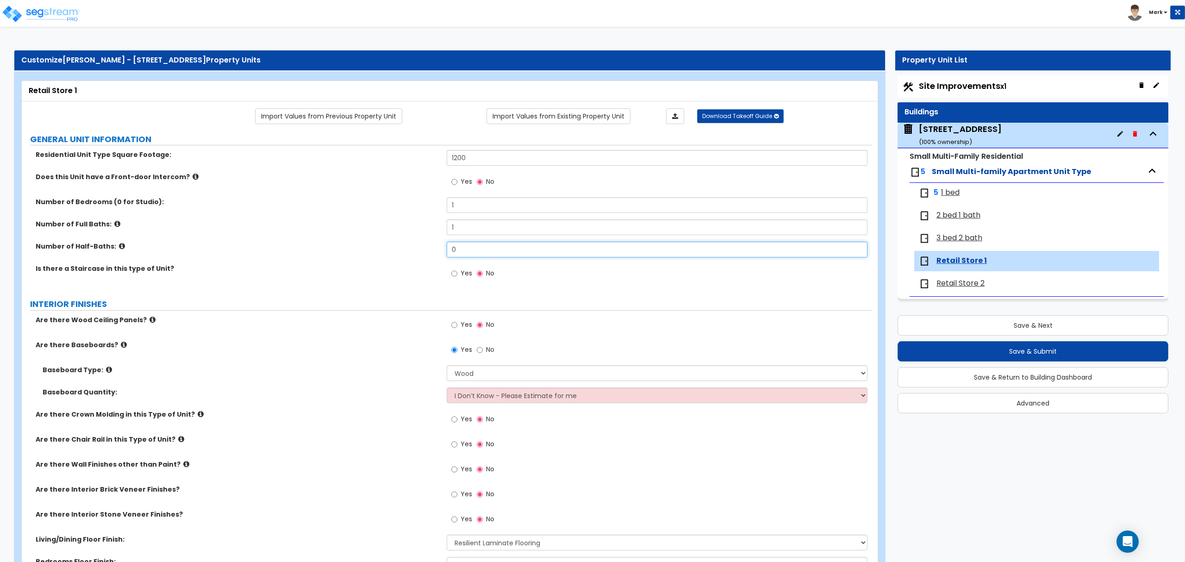
drag, startPoint x: 480, startPoint y: 247, endPoint x: 484, endPoint y: 252, distance: 6.5
click at [484, 251] on input "0" at bounding box center [657, 250] width 420 height 16
click at [487, 250] on input "0" at bounding box center [657, 250] width 420 height 16
click at [493, 231] on input "1" at bounding box center [657, 227] width 420 height 16
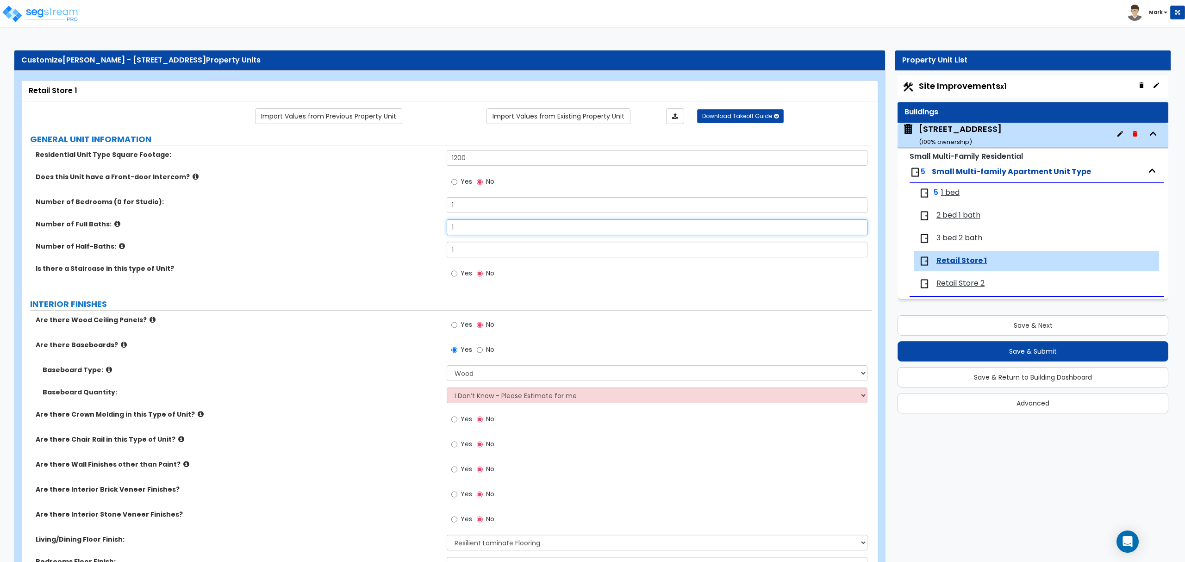
click at [493, 231] on input "1" at bounding box center [657, 227] width 420 height 16
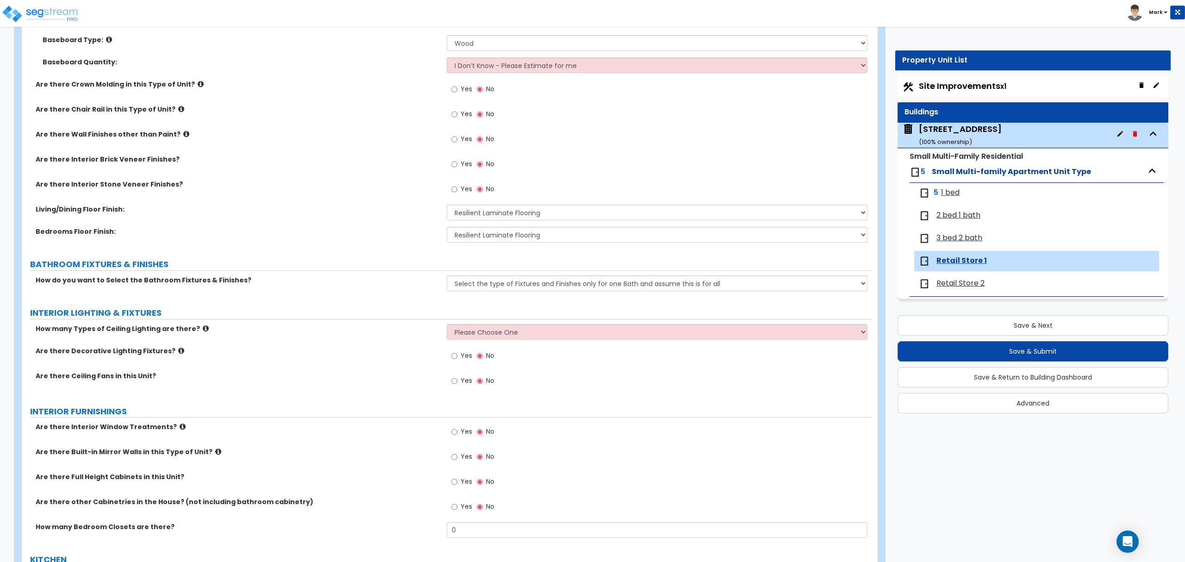
scroll to position [308, 0]
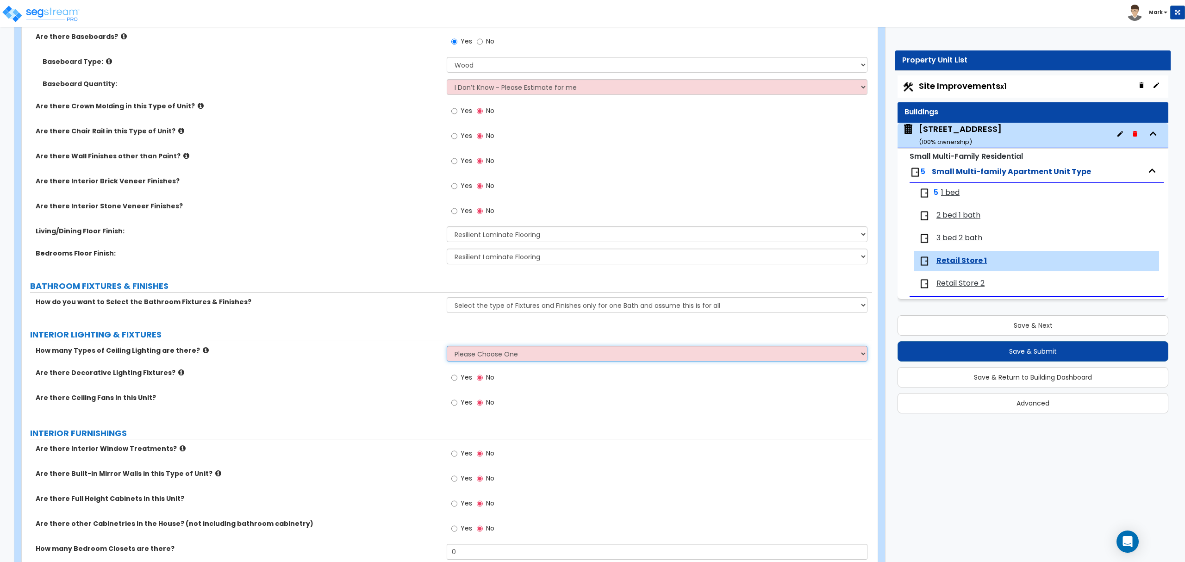
click at [470, 361] on select "Please Choose One 1 2 3" at bounding box center [657, 354] width 420 height 16
click at [447, 347] on select "Please Choose One 1 2 3" at bounding box center [657, 354] width 420 height 16
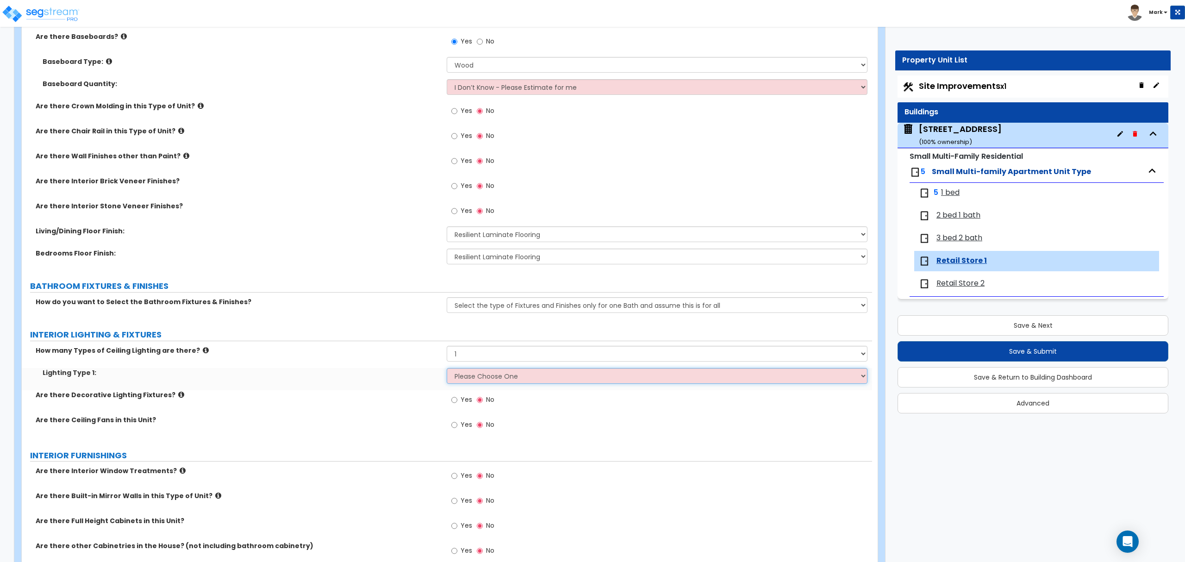
click at [480, 382] on select "Please Choose One LED Surface-Mounted LED Recessed Fluorescent Surface-Mounted …" at bounding box center [657, 376] width 420 height 16
click at [447, 369] on select "Please Choose One LED Surface-Mounted LED Recessed Fluorescent Surface-Mounted …" at bounding box center [657, 376] width 420 height 16
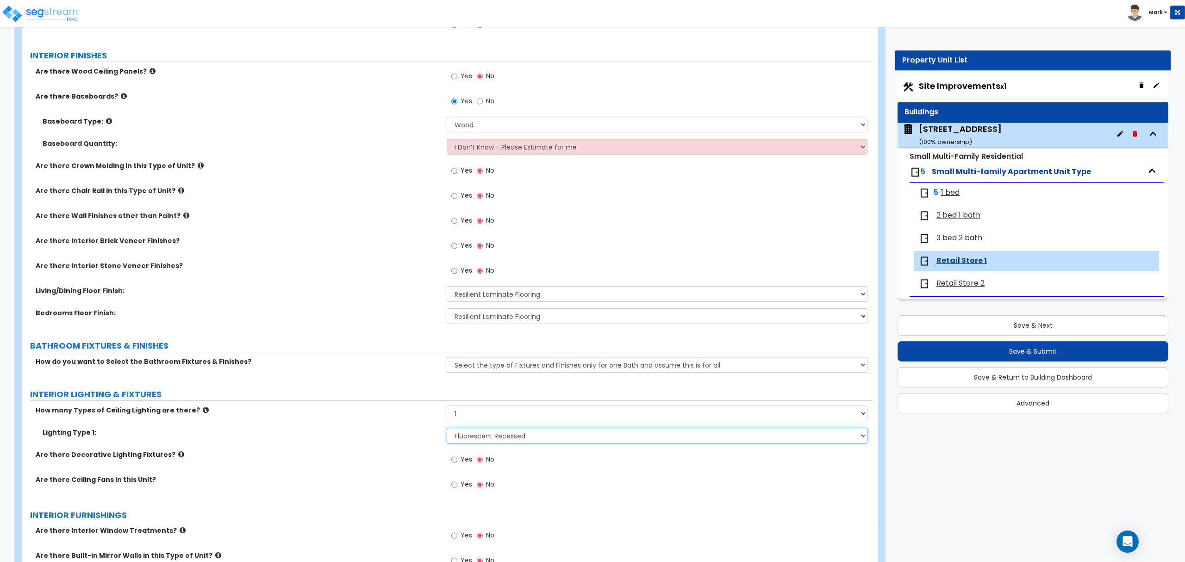
scroll to position [247, 0]
click at [497, 376] on div "How do you want to Select the Bathroom Fixtures & Finishes? Please Choose One S…" at bounding box center [447, 370] width 850 height 22
drag, startPoint x: 499, startPoint y: 370, endPoint x: 499, endPoint y: 376, distance: 5.6
click at [499, 376] on div "How do you want to Select the Bathroom Fixtures & Finishes? Please Choose One S…" at bounding box center [447, 370] width 850 height 22
click at [447, 360] on select "Please Choose One Select the type of Fixtures and Finishes only for one Bath an…" at bounding box center [657, 367] width 420 height 16
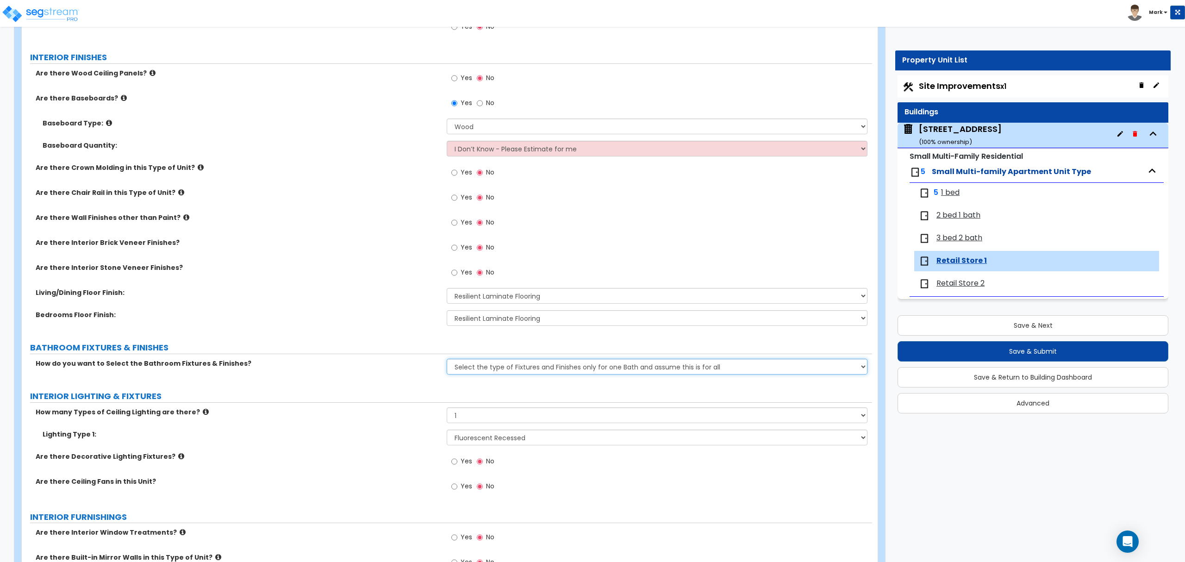
click at [497, 378] on div "How do you want to Select the Bathroom Fixtures & Finishes? Please Choose One S…" at bounding box center [447, 370] width 850 height 22
click at [447, 360] on select "Please Choose One Select the type of Fixtures and Finishes only for one Bath an…" at bounding box center [657, 367] width 420 height 16
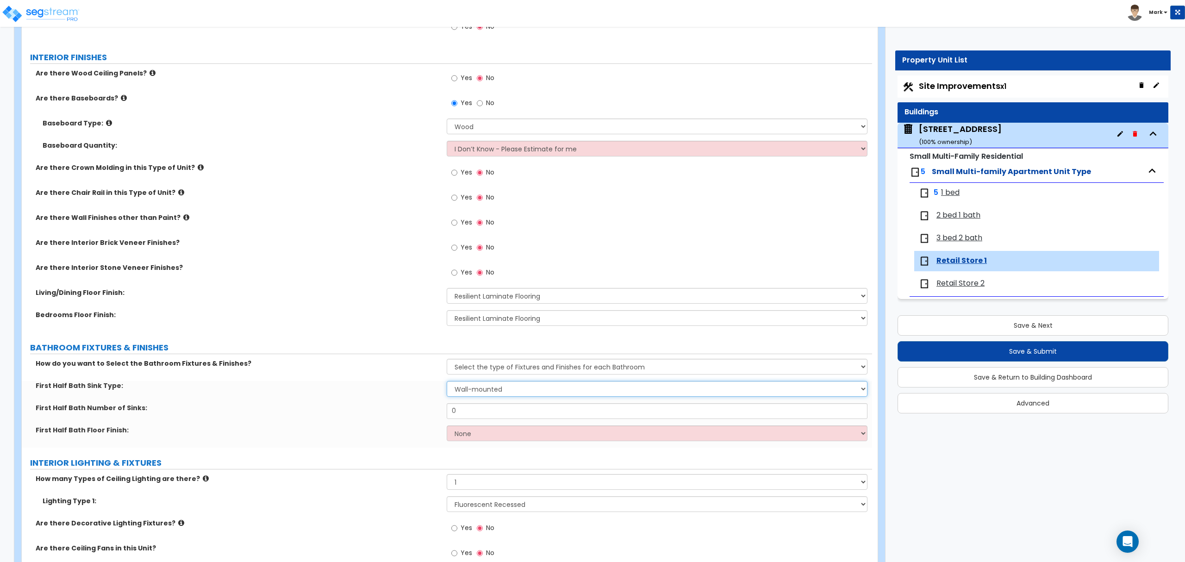
click at [490, 392] on select "Wall-mounted Pedestal-mounted Vanity-mounted" at bounding box center [657, 389] width 420 height 16
click at [447, 382] on select "Wall-mounted Pedestal-mounted Vanity-mounted" at bounding box center [657, 389] width 420 height 16
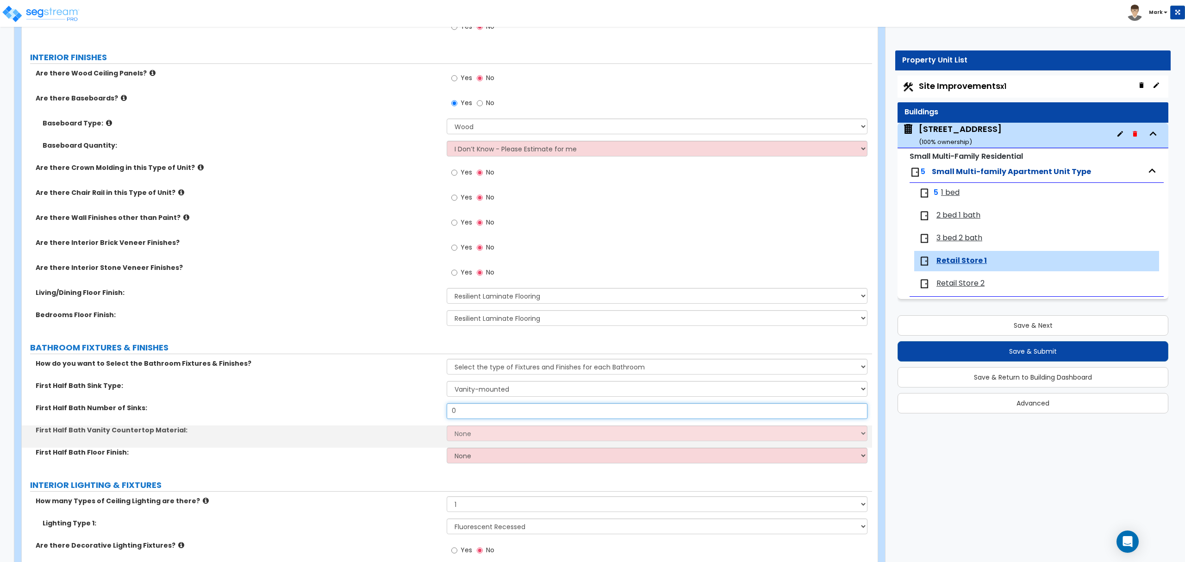
click at [484, 411] on input "0" at bounding box center [657, 411] width 420 height 16
click at [480, 430] on select "None Plastic Laminate Solid Surface Stone Quartz Marble Tile Wood" at bounding box center [657, 433] width 420 height 16
click at [447, 426] on select "None Plastic Laminate Solid Surface Stone Quartz Marble Tile Wood" at bounding box center [657, 433] width 420 height 16
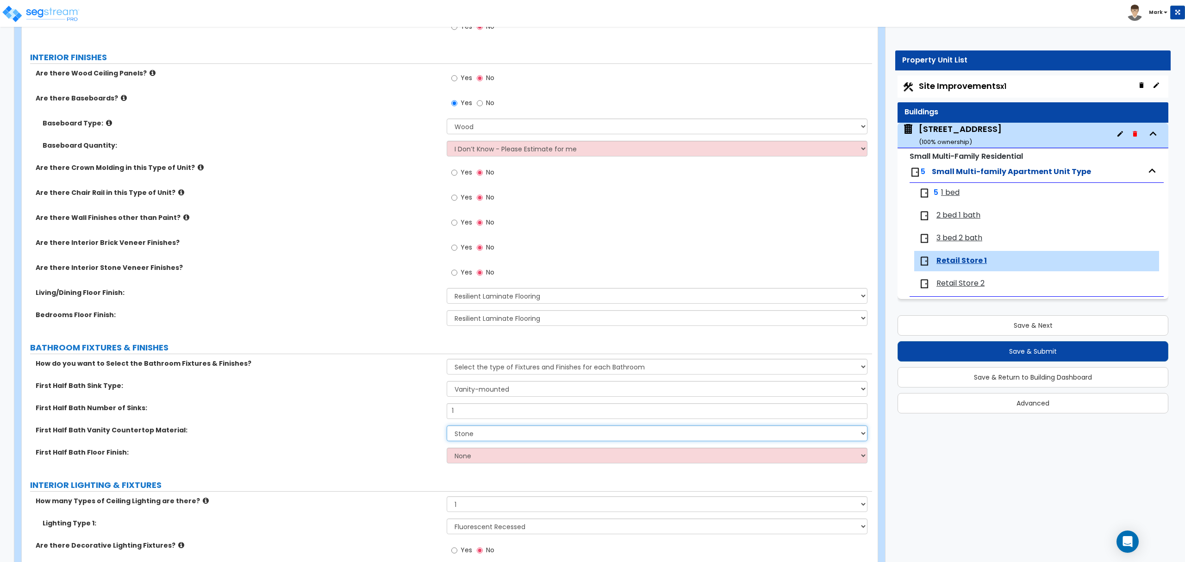
click at [478, 436] on select "None Plastic Laminate Solid Surface Stone Quartz Marble Tile Wood" at bounding box center [657, 433] width 420 height 16
click at [447, 426] on select "None Plastic Laminate Solid Surface Stone Quartz Marble Tile Wood" at bounding box center [657, 433] width 420 height 16
click at [471, 452] on select "None Tile Flooring Hardwood Flooring Resilient Laminate Flooring VCT Flooring S…" at bounding box center [657, 456] width 420 height 16
click at [447, 449] on select "None Tile Flooring Hardwood Flooring Resilient Laminate Flooring VCT Flooring S…" at bounding box center [657, 456] width 420 height 16
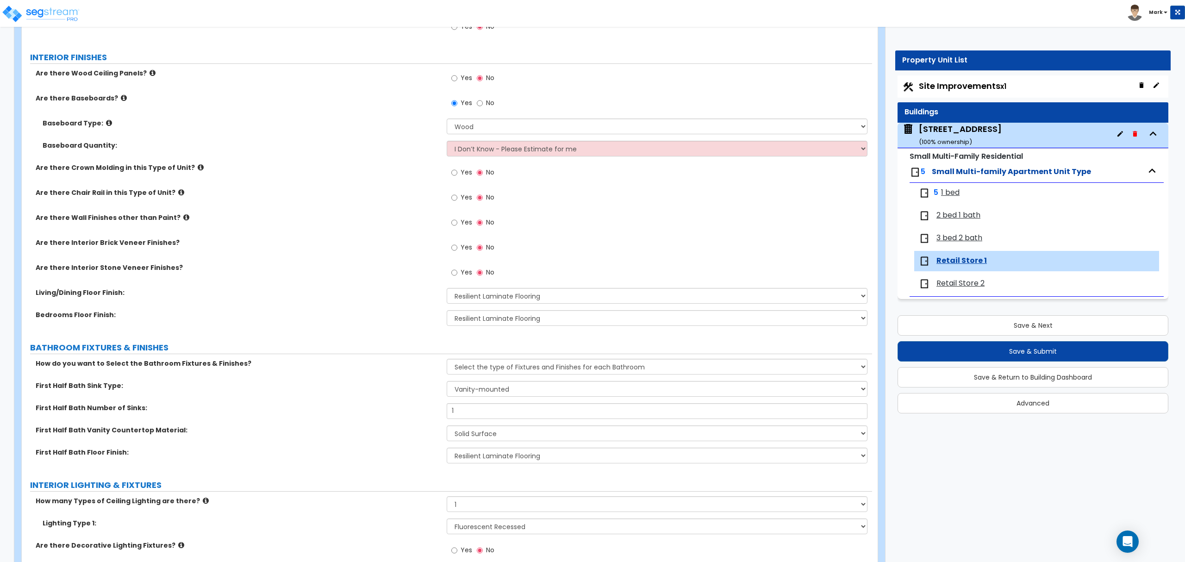
click at [397, 453] on label "First Half Bath Floor Finish:" at bounding box center [238, 452] width 404 height 9
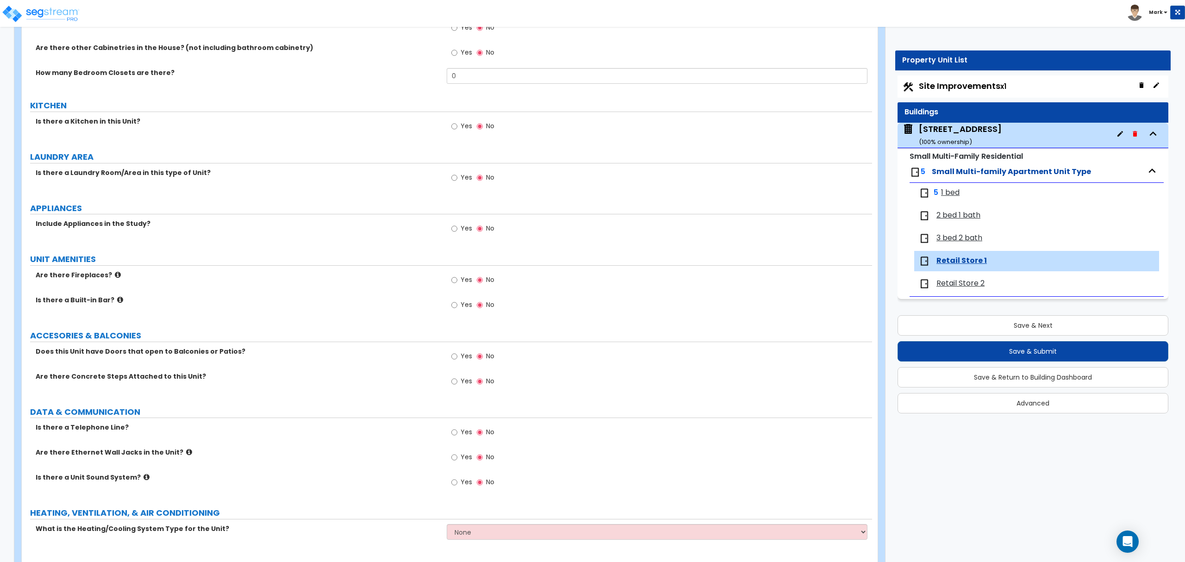
scroll to position [925, 0]
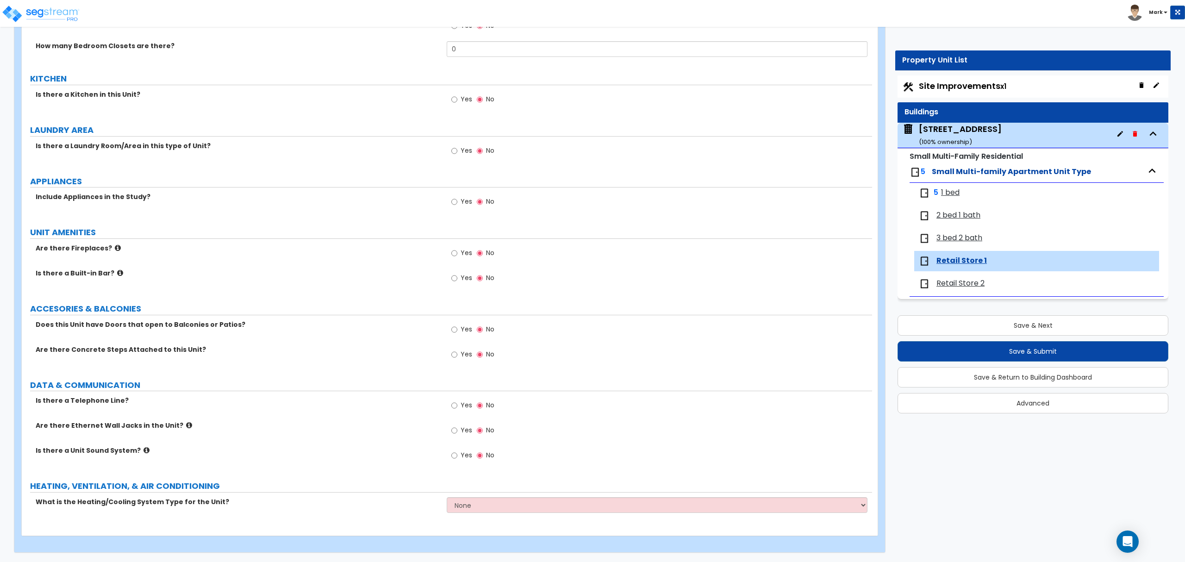
click at [459, 427] on label "Yes" at bounding box center [461, 432] width 21 height 16
click at [457, 427] on input "Yes" at bounding box center [454, 430] width 6 height 10
click at [479, 517] on div "What is the Heating/Cooling System Type for the Unit? None Heat Only Centralize…" at bounding box center [447, 508] width 850 height 22
click at [478, 511] on select "None Heat Only Centralized Heating & Cooling Thru Wall Air Conditioners Mini Sp…" at bounding box center [657, 505] width 420 height 16
click at [447, 497] on select "None Heat Only Centralized Heating & Cooling Thru Wall Air Conditioners Mini Sp…" at bounding box center [657, 505] width 420 height 16
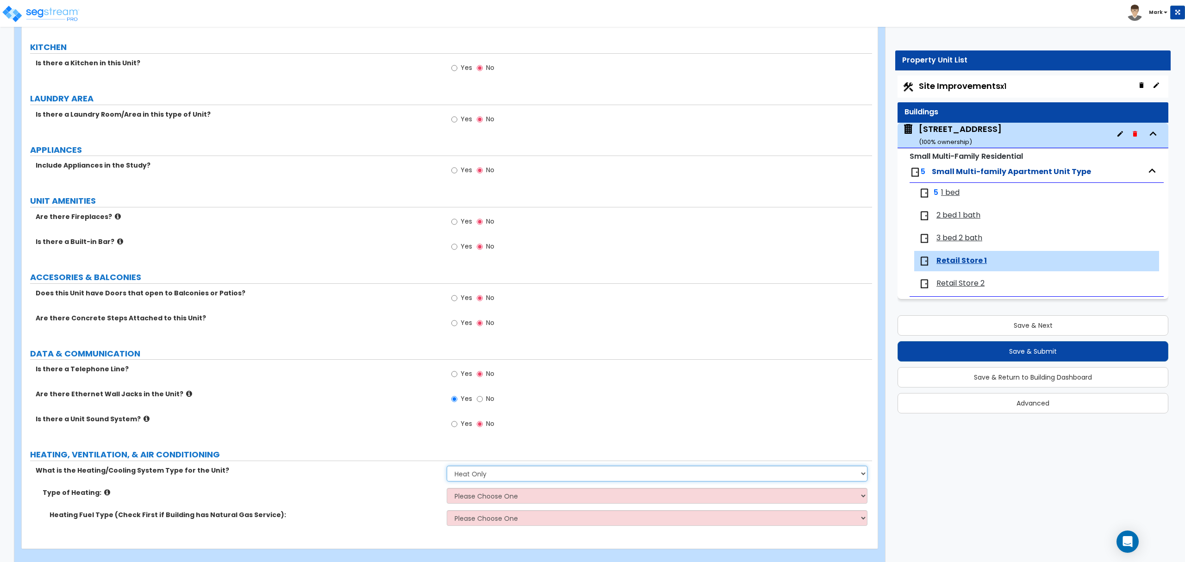
scroll to position [969, 0]
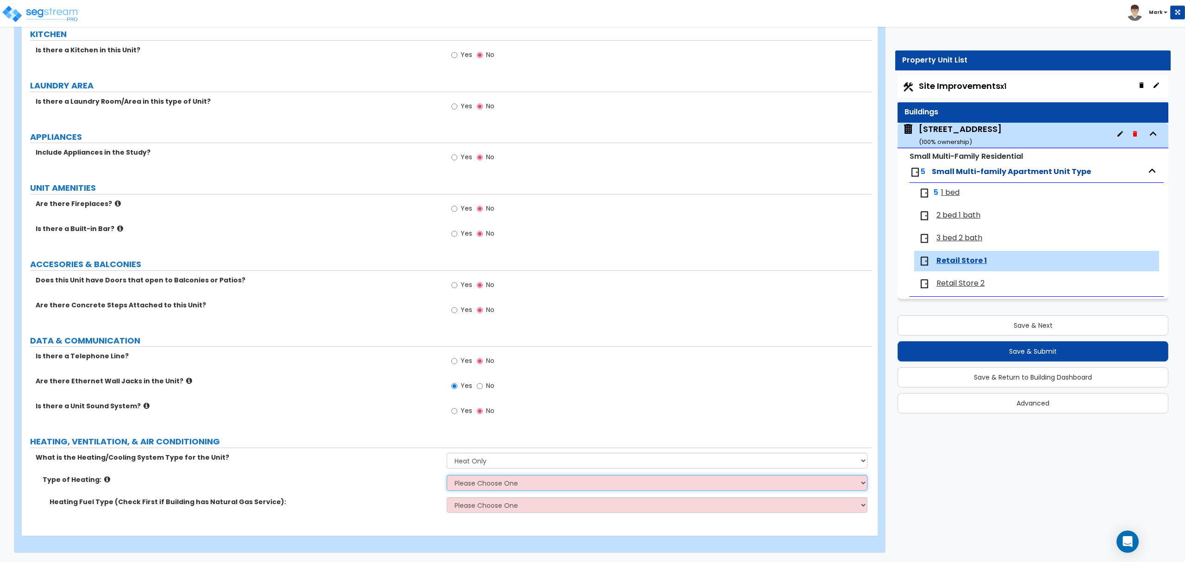
click at [480, 475] on select "Please Choose One Wall Heater Electric Baseboard Heater Hydronic Heating Radian…" at bounding box center [657, 483] width 420 height 16
click at [447, 475] on select "Please Choose One Wall Heater Electric Baseboard Heater Hydronic Heating Radian…" at bounding box center [657, 483] width 420 height 16
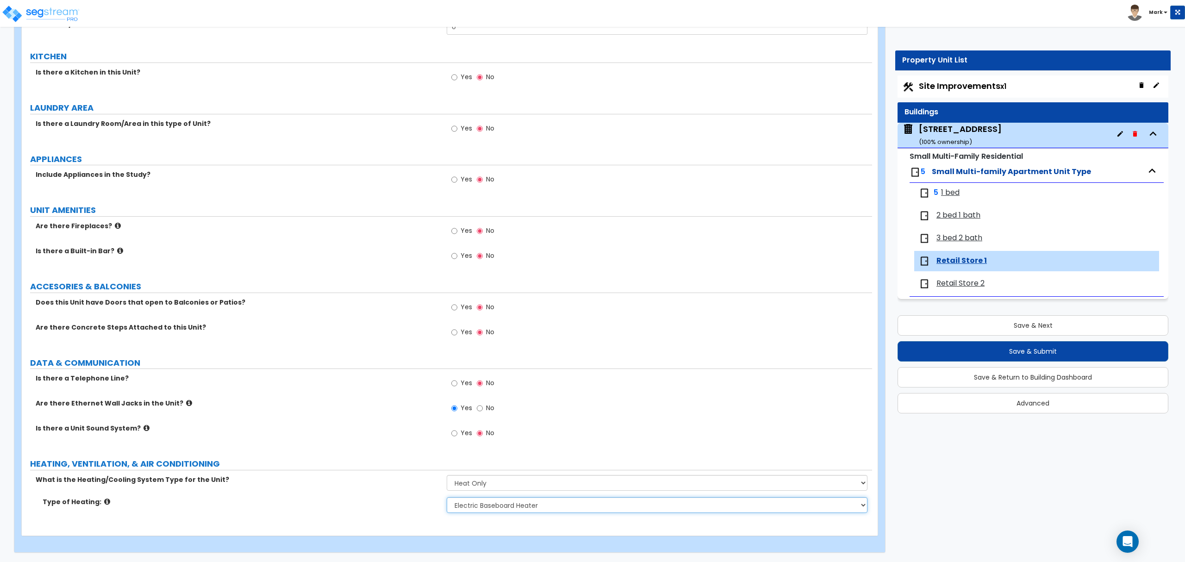
scroll to position [947, 0]
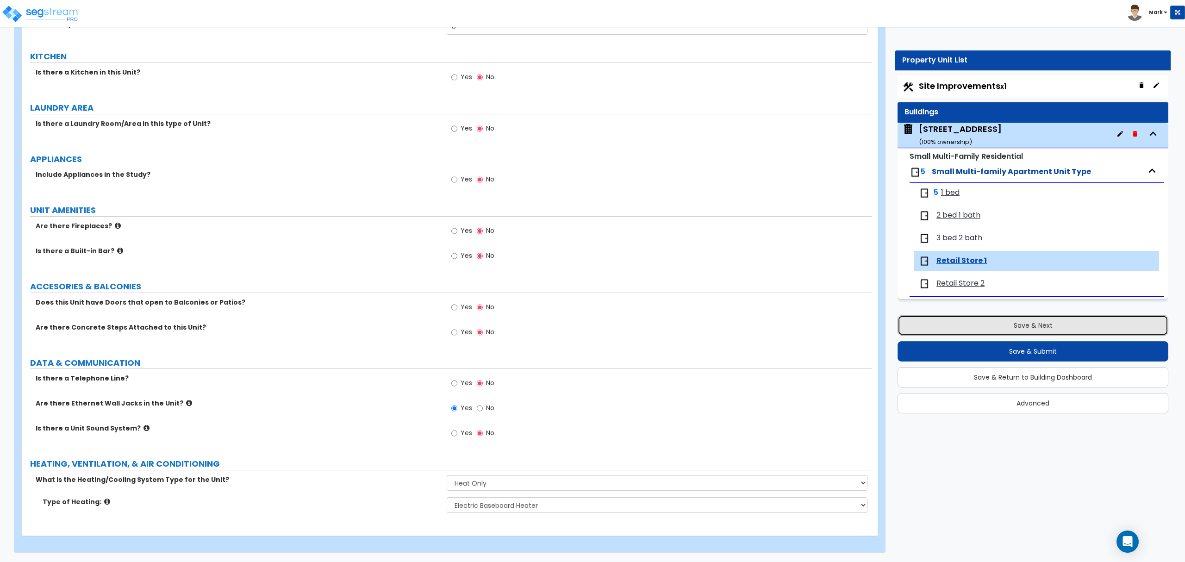
click at [948, 329] on button "Save & Next" at bounding box center [1032, 325] width 271 height 20
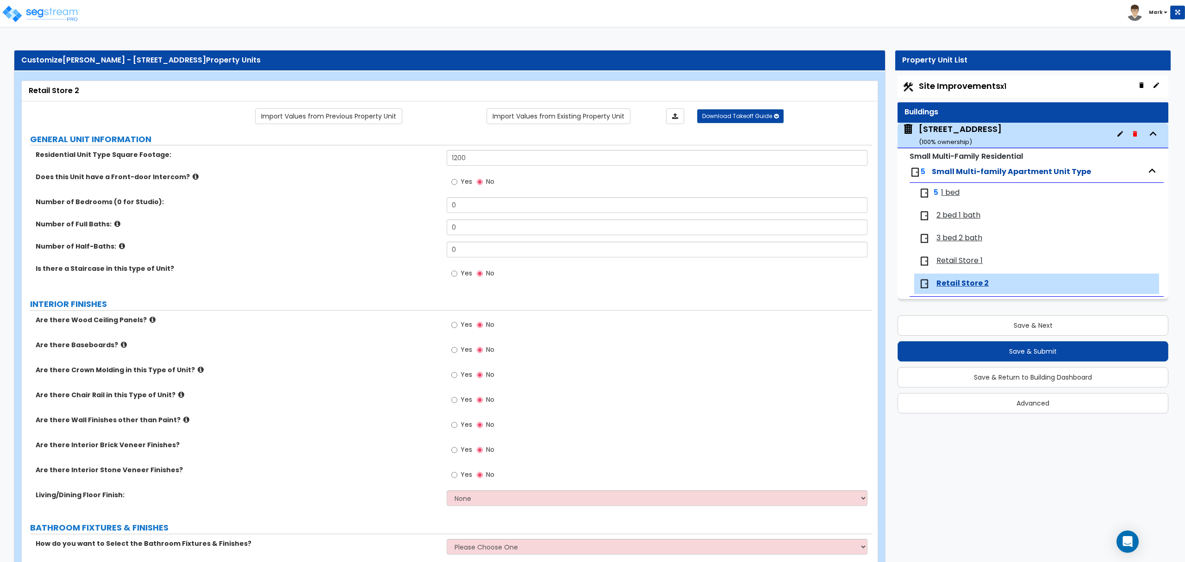
click at [477, 241] on div "Number of Full Baths: 0" at bounding box center [447, 230] width 850 height 22
click at [477, 242] on div "Number of Full Baths: 0" at bounding box center [447, 230] width 850 height 22
click at [474, 248] on input "0" at bounding box center [657, 250] width 420 height 16
click at [473, 235] on input "0" at bounding box center [657, 227] width 420 height 16
click at [467, 243] on input "0" at bounding box center [657, 250] width 420 height 16
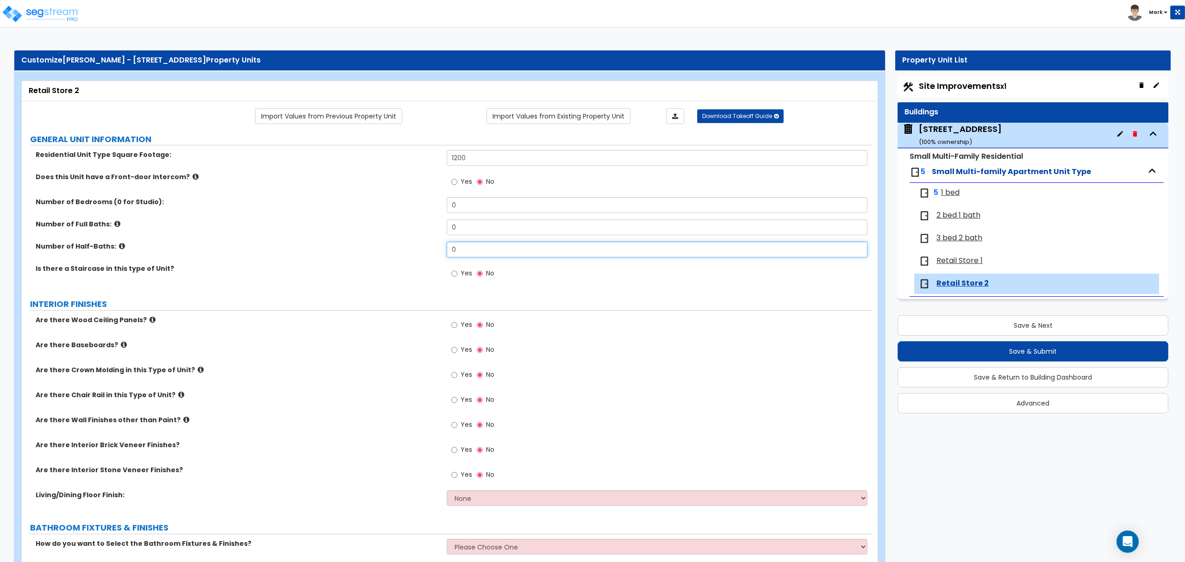
click at [467, 243] on input "0" at bounding box center [657, 250] width 420 height 16
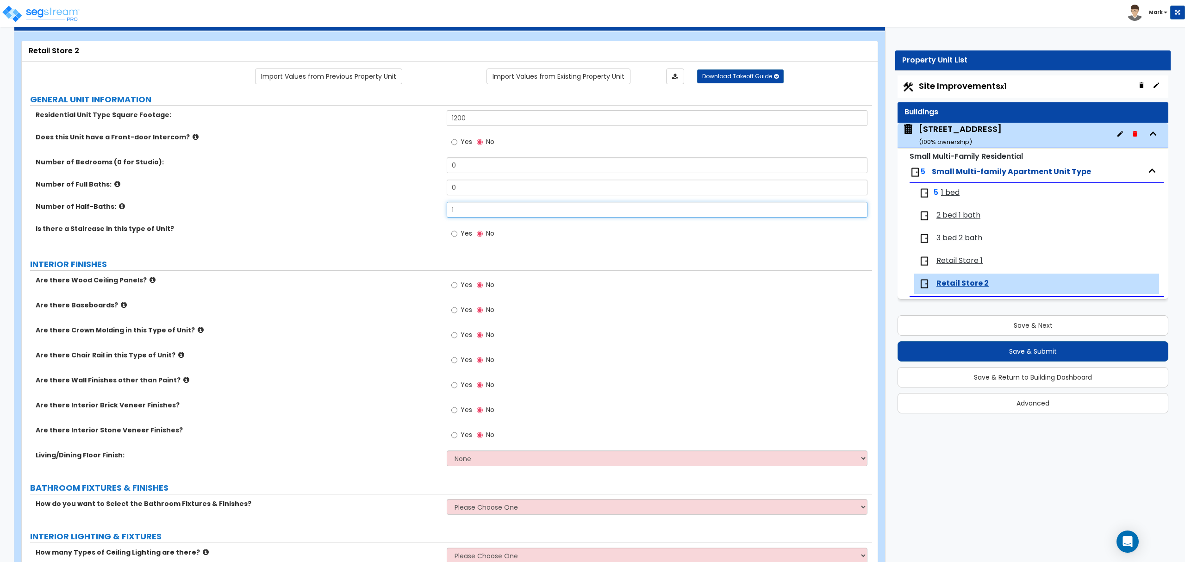
scroll to position [62, 0]
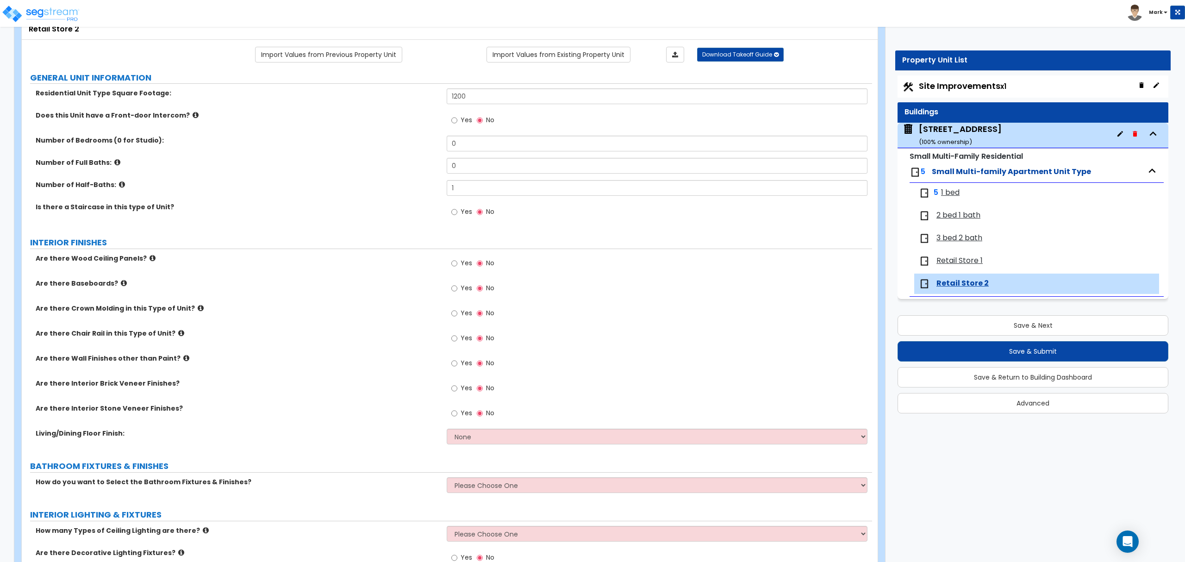
click at [460, 297] on label "Yes" at bounding box center [461, 289] width 21 height 16
click at [457, 293] on input "Yes" at bounding box center [454, 288] width 6 height 10
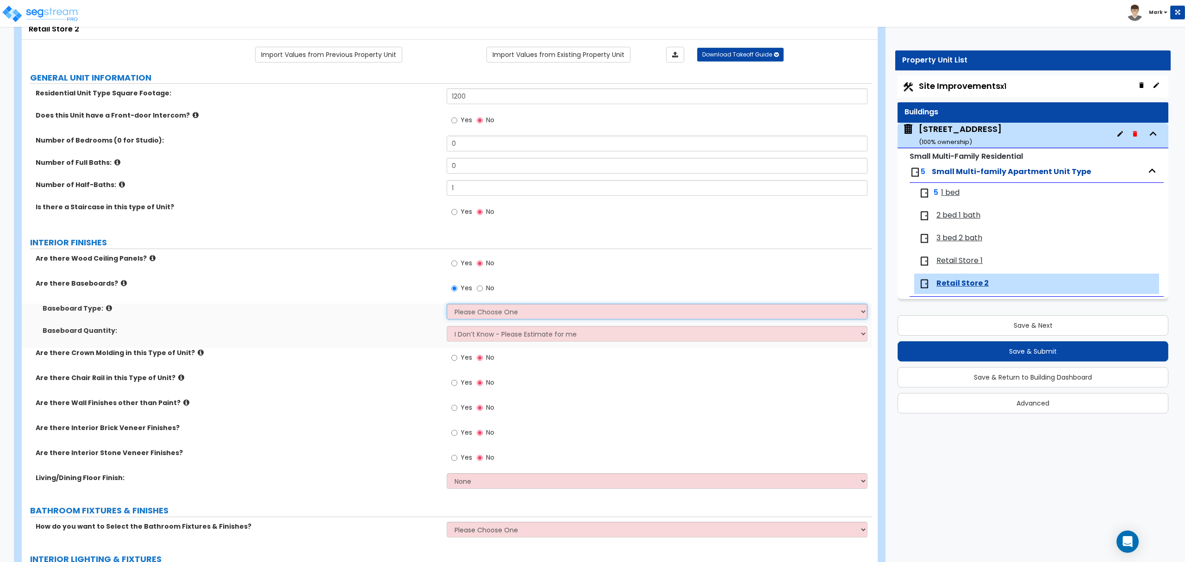
click at [474, 312] on select "Please Choose One Wood Vinyl Carpet Tile" at bounding box center [657, 312] width 420 height 16
click at [447, 305] on select "Please Choose One Wood Vinyl Carpet Tile" at bounding box center [657, 312] width 420 height 16
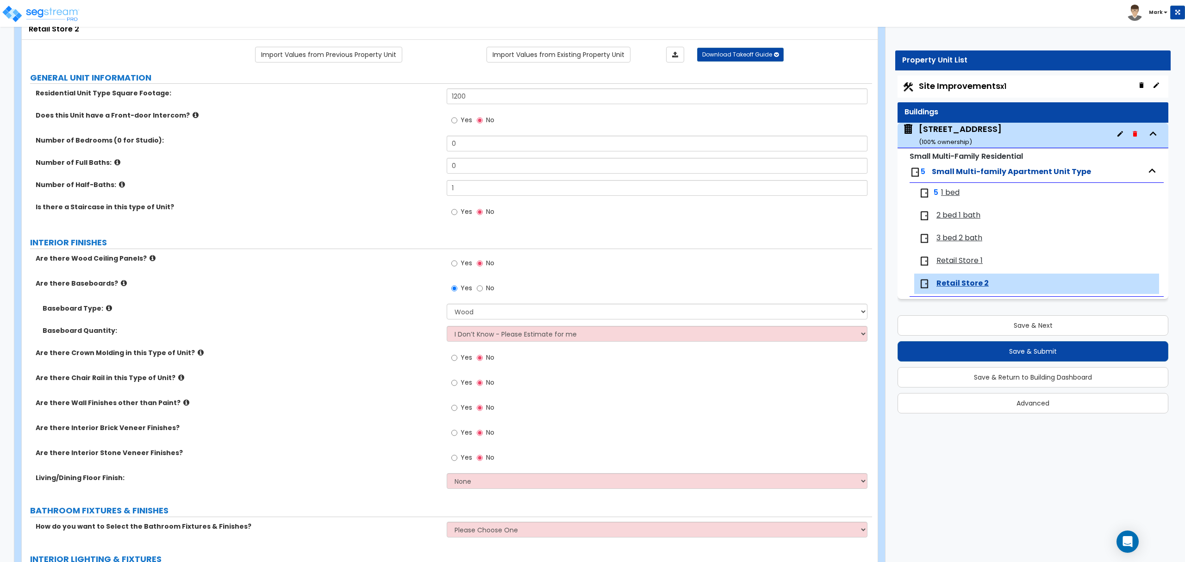
click at [943, 263] on span "Retail Store 1" at bounding box center [959, 260] width 46 height 11
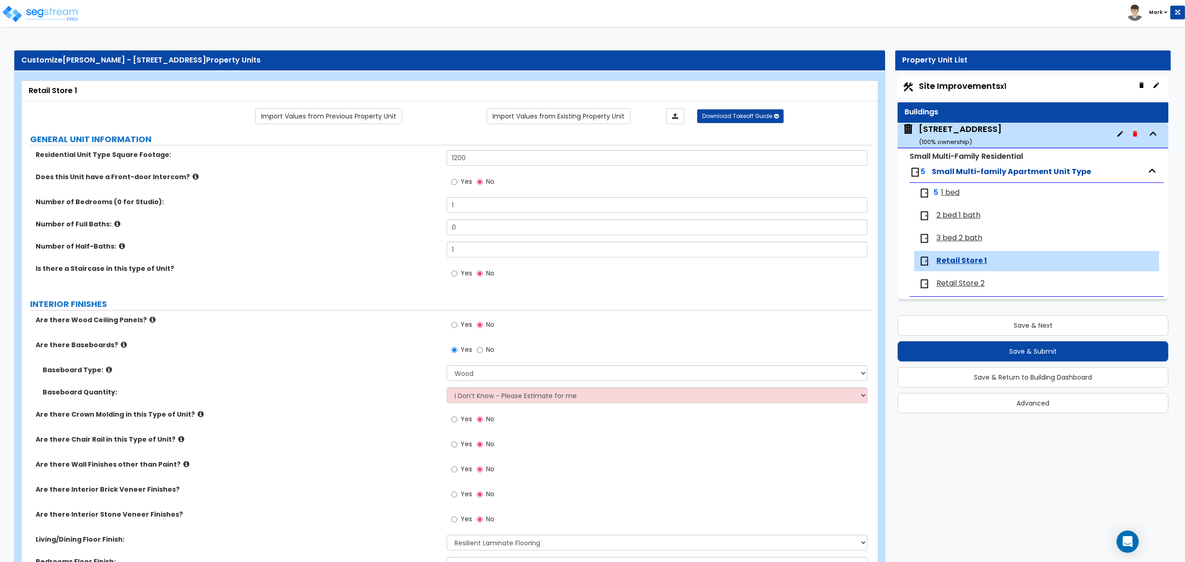
click at [945, 287] on span "Retail Store 2" at bounding box center [960, 283] width 48 height 11
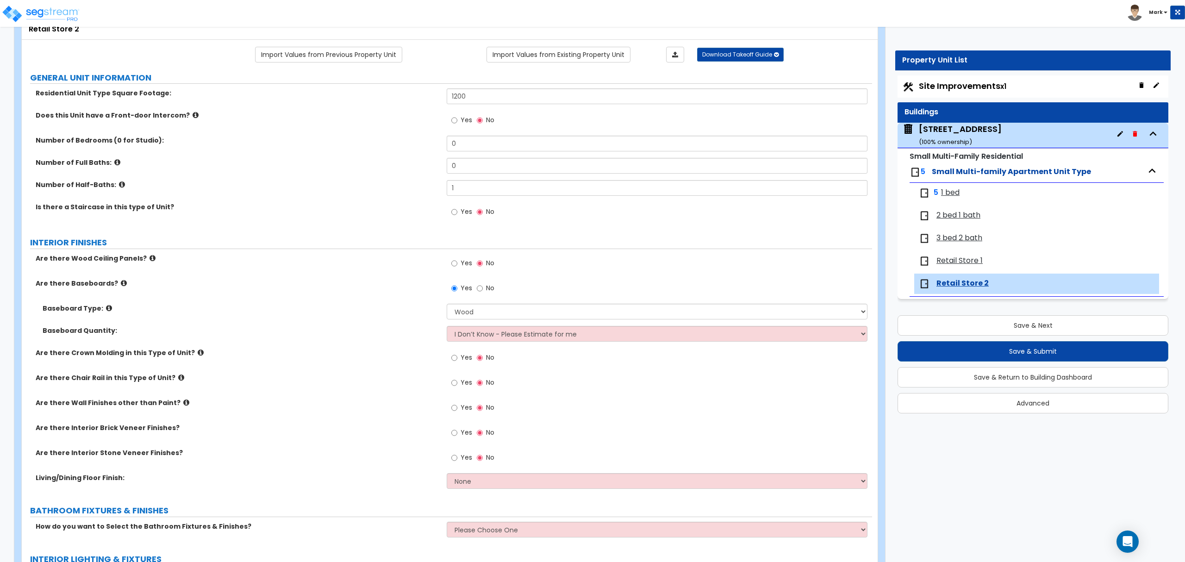
scroll to position [123, 0]
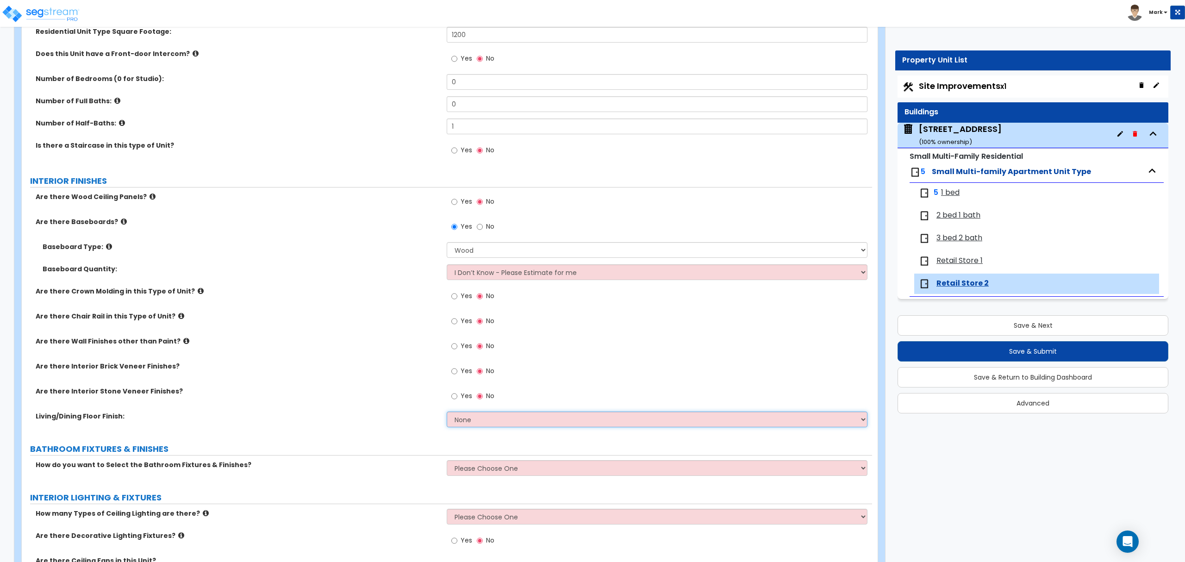
click at [478, 423] on select "None Tile Flooring Hardwood Flooring Resilient Laminate Flooring VCT Flooring S…" at bounding box center [657, 419] width 420 height 16
click at [447, 412] on select "None Tile Flooring Hardwood Flooring Resilient Laminate Flooring VCT Flooring S…" at bounding box center [657, 419] width 420 height 16
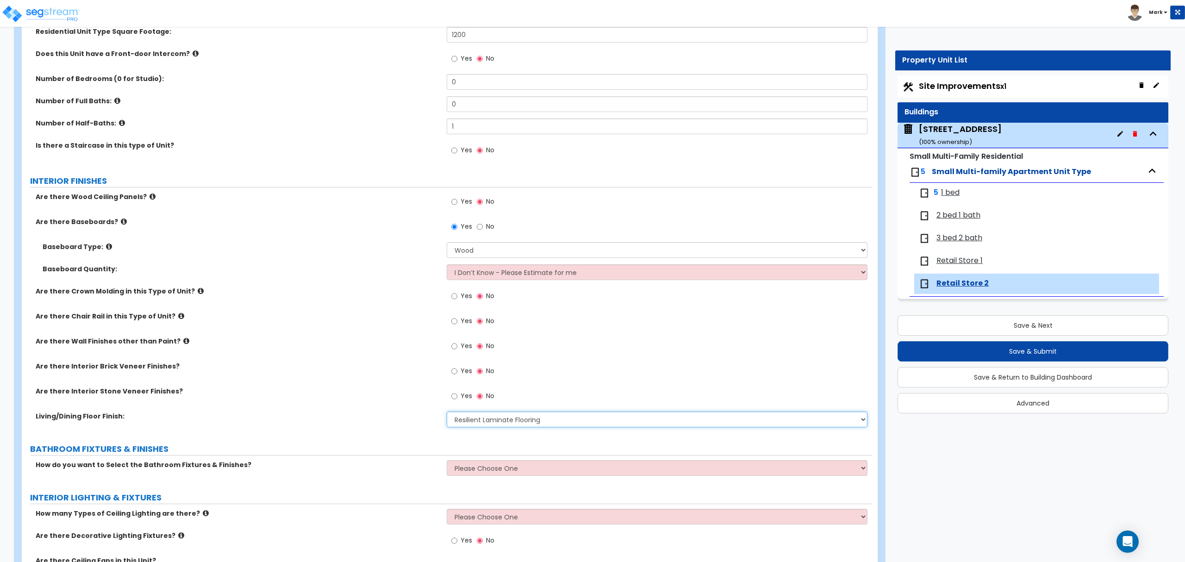
scroll to position [185, 0]
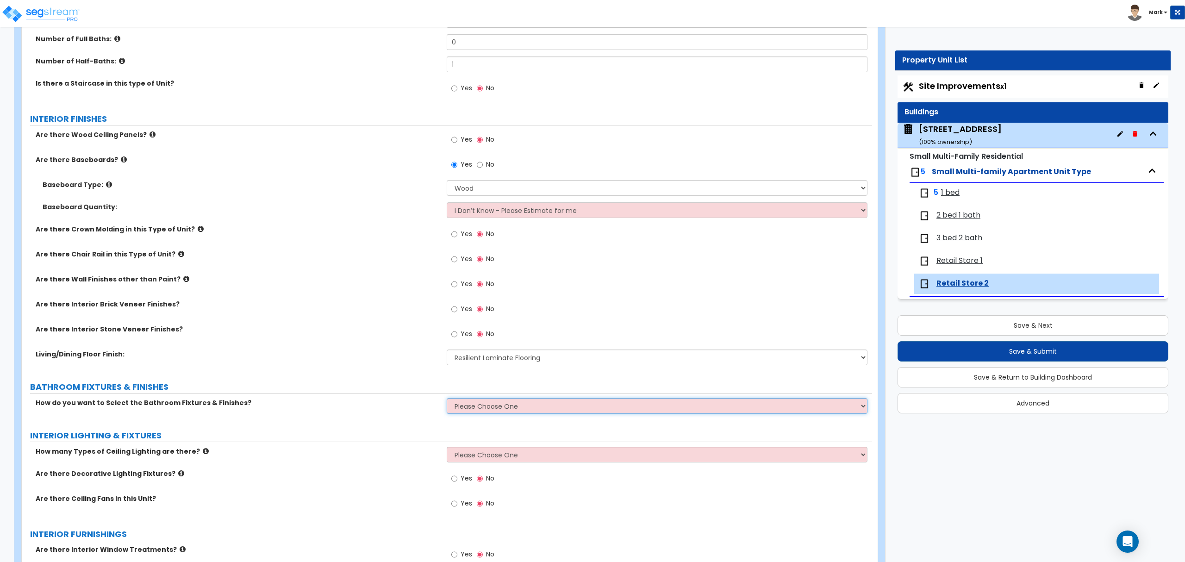
click at [487, 410] on select "Please Choose One Select the type of Fixtures and Finishes only for one Bath an…" at bounding box center [657, 406] width 420 height 16
click at [447, 399] on select "Please Choose One Select the type of Fixtures and Finishes only for one Bath an…" at bounding box center [657, 406] width 420 height 16
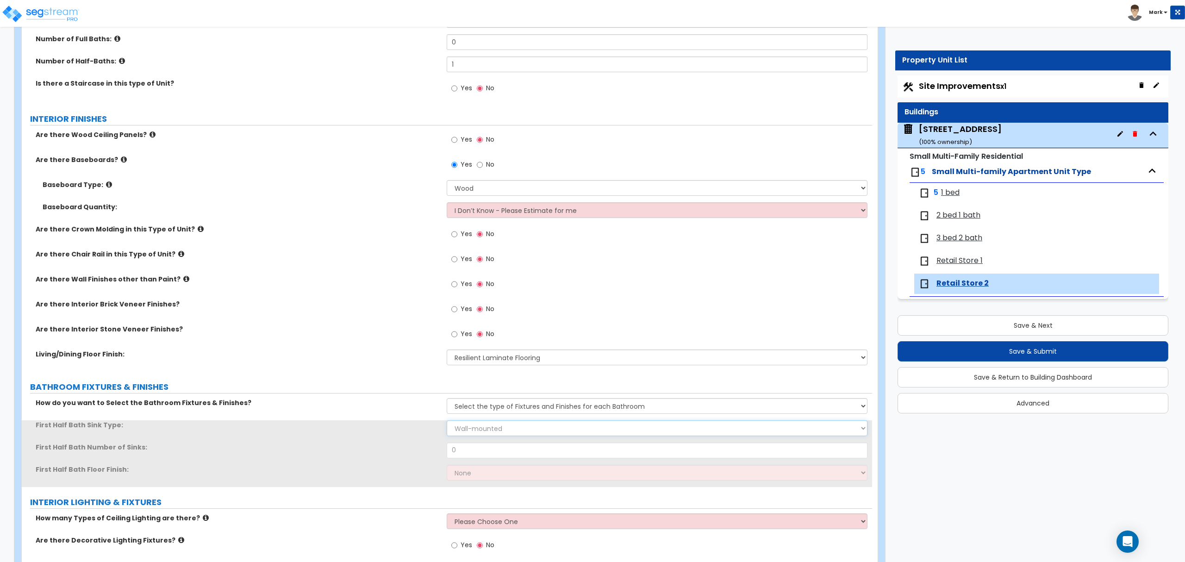
click at [491, 436] on select "Wall-mounted Pedestal-mounted Vanity-mounted" at bounding box center [657, 428] width 420 height 16
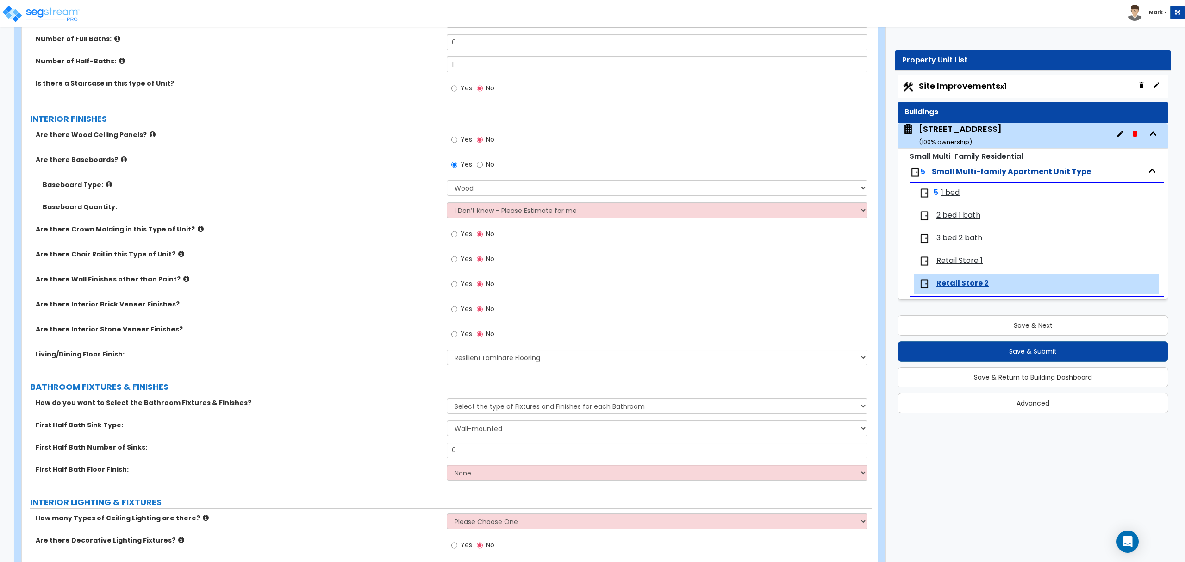
drag, startPoint x: 373, startPoint y: 438, endPoint x: 417, endPoint y: 444, distance: 44.0
click at [377, 437] on div "First Half Bath Sink Type: Wall-mounted Pedestal-mounted Vanity-mounted" at bounding box center [447, 431] width 850 height 22
click at [458, 451] on input "0" at bounding box center [657, 450] width 420 height 16
click at [474, 474] on select "None Tile Flooring Hardwood Flooring Resilient Laminate Flooring VCT Flooring S…" at bounding box center [657, 473] width 420 height 16
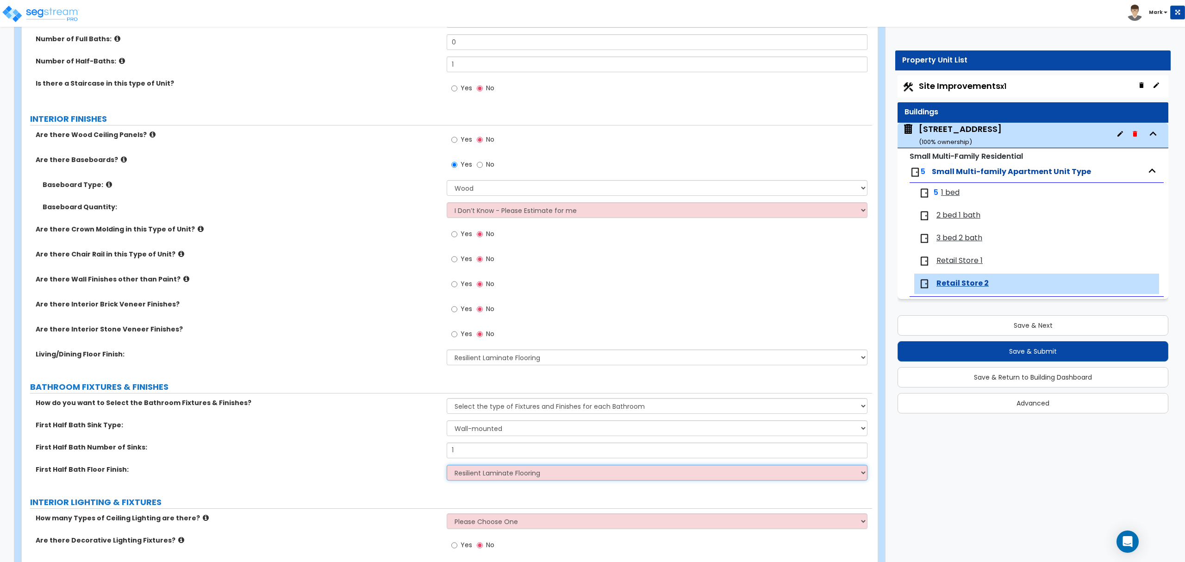
click at [447, 466] on select "None Tile Flooring Hardwood Flooring Resilient Laminate Flooring VCT Flooring S…" at bounding box center [657, 473] width 420 height 16
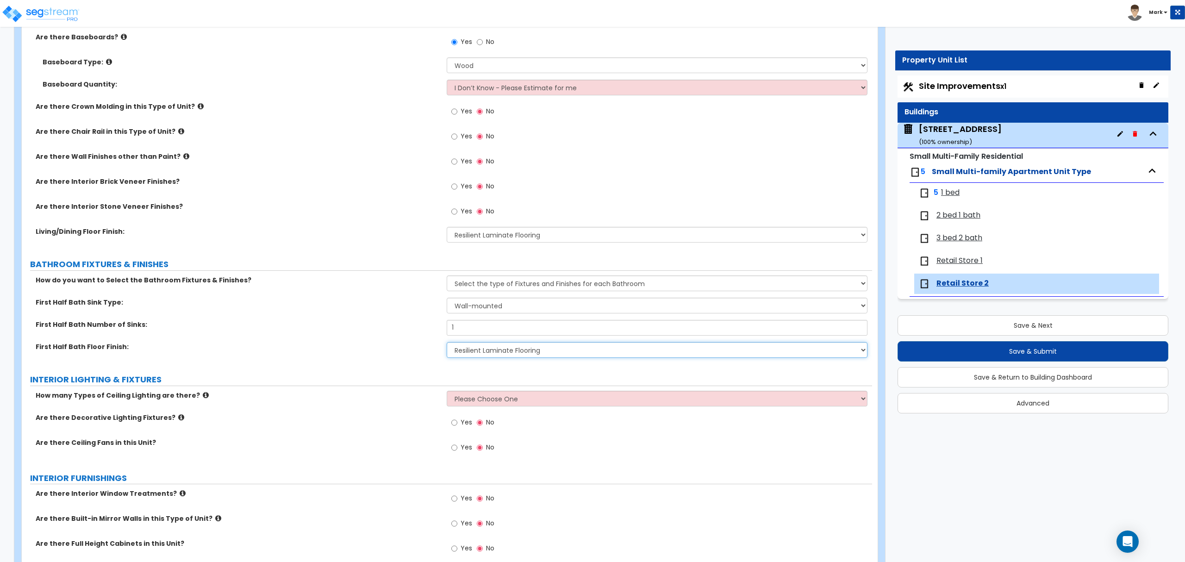
scroll to position [308, 0]
click at [478, 403] on select "Please Choose One 1 2 3" at bounding box center [657, 398] width 420 height 16
click at [447, 391] on select "Please Choose One 1 2 3" at bounding box center [657, 398] width 420 height 16
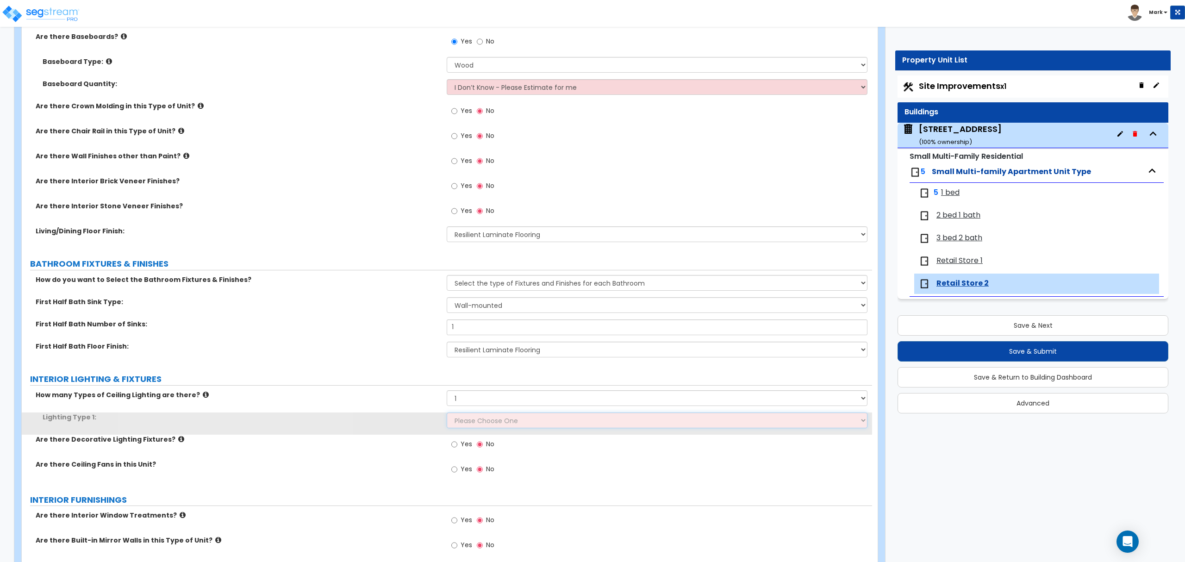
click at [482, 424] on select "Please Choose One LED Surface-Mounted LED Recessed Fluorescent Surface-Mounted …" at bounding box center [657, 420] width 420 height 16
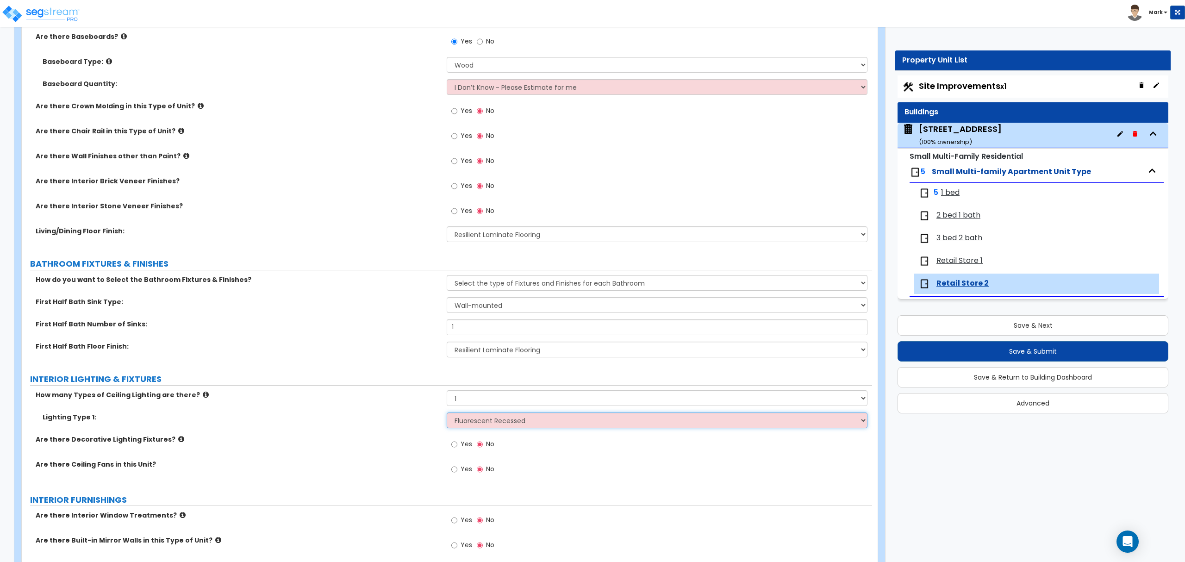
click at [447, 413] on select "Please Choose One LED Surface-Mounted LED Recessed Fluorescent Surface-Mounted …" at bounding box center [657, 420] width 420 height 16
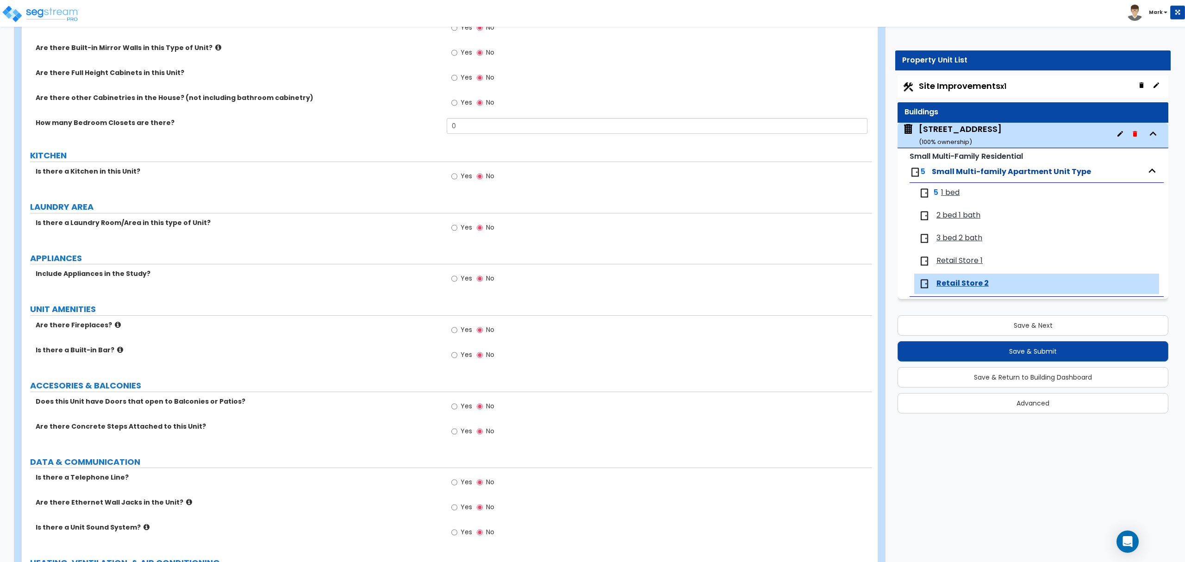
scroll to position [880, 0]
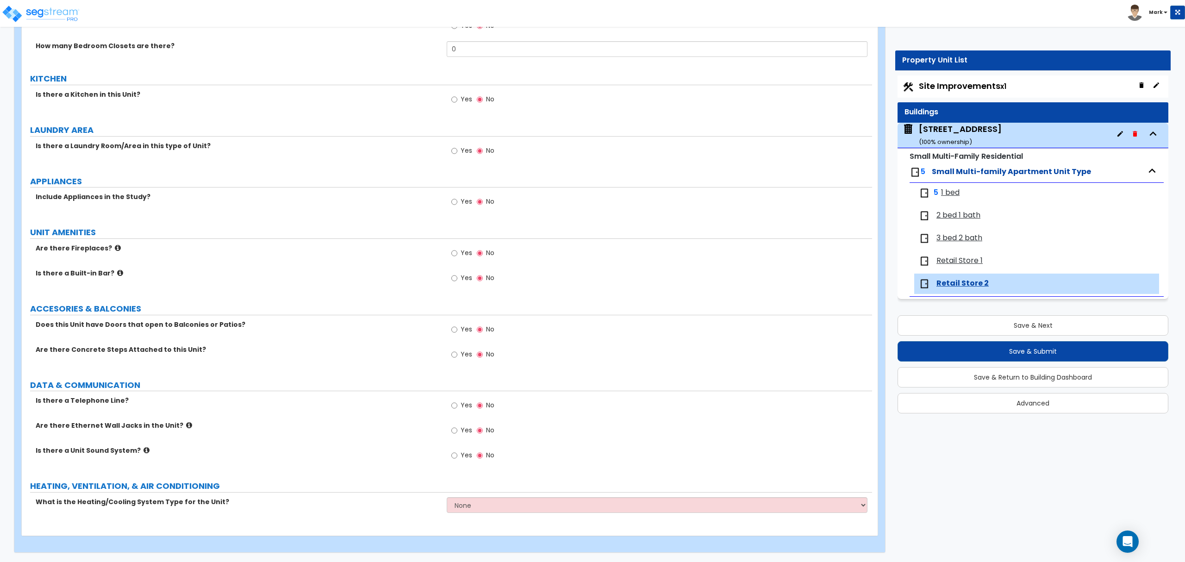
click at [460, 461] on label "Yes" at bounding box center [461, 457] width 21 height 16
click at [457, 461] on input "Yes" at bounding box center [454, 455] width 6 height 10
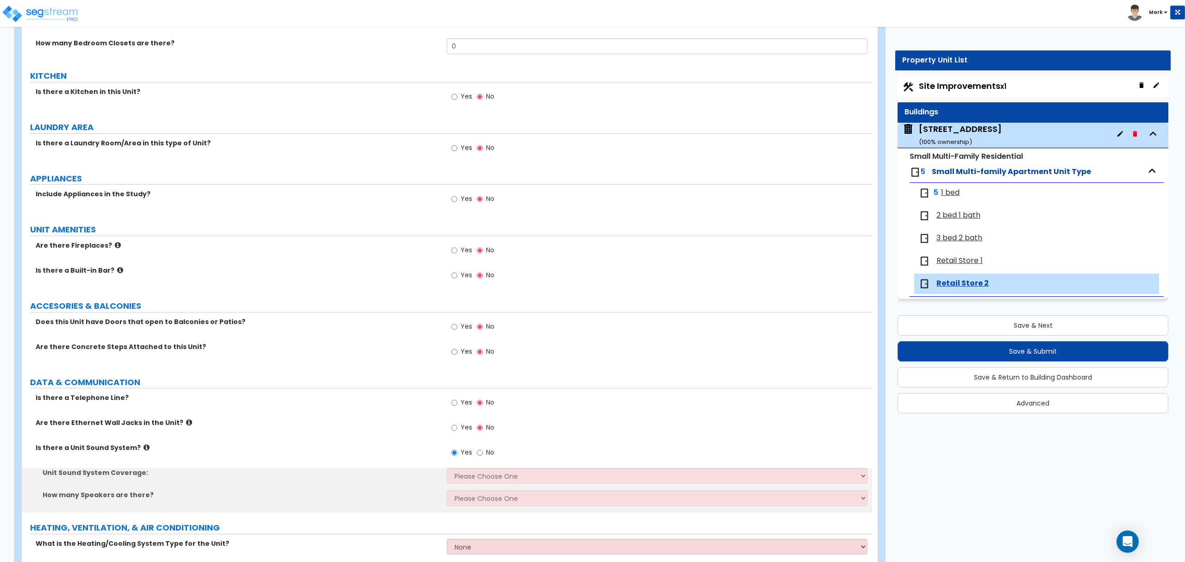
click at [458, 457] on label "Yes" at bounding box center [461, 454] width 21 height 16
click at [457, 457] on input "Yes" at bounding box center [454, 453] width 6 height 10
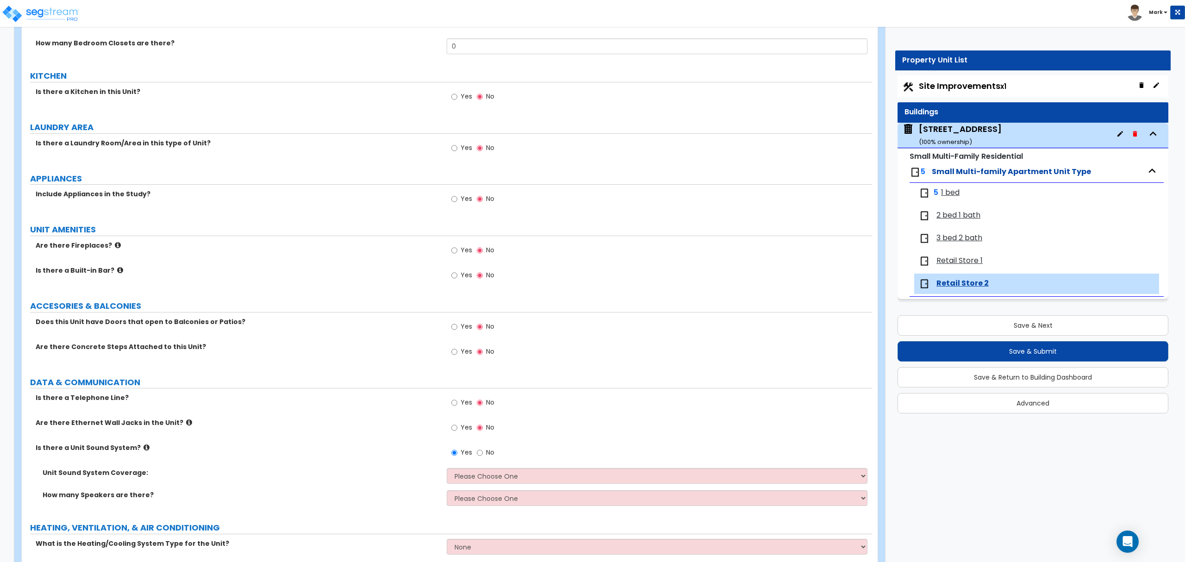
click at [459, 425] on label "Yes" at bounding box center [461, 429] width 21 height 16
click at [457, 425] on input "Yes" at bounding box center [454, 428] width 6 height 10
click at [485, 458] on label "No" at bounding box center [486, 454] width 18 height 16
click at [483, 458] on input "No" at bounding box center [480, 453] width 6 height 10
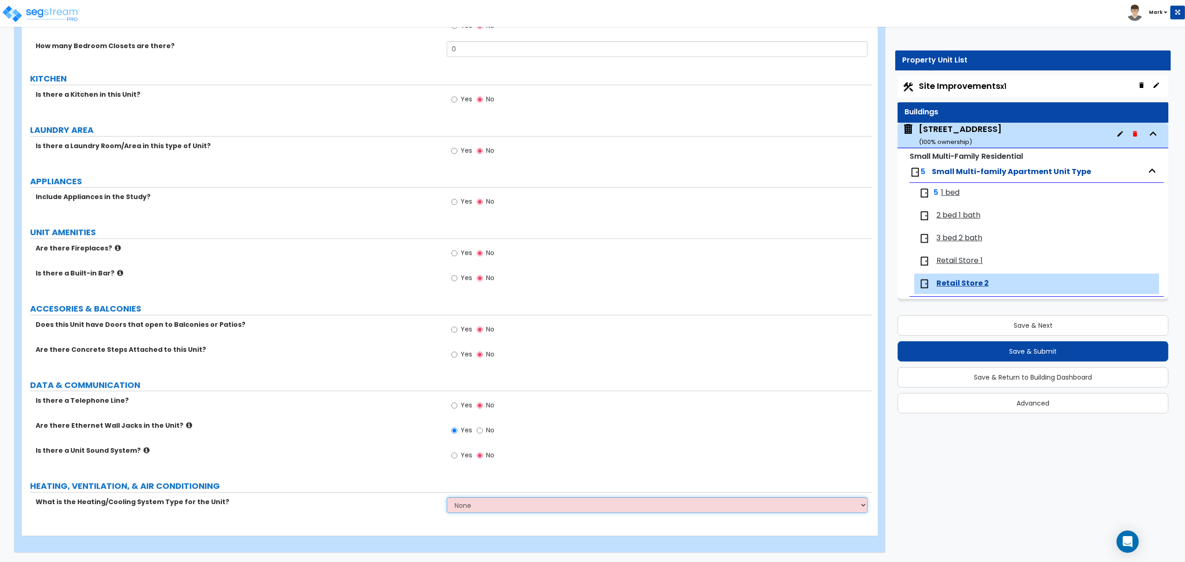
click at [493, 510] on select "None Heat Only Centralized Heating & Cooling Thru Wall Air Conditioners Mini Sp…" at bounding box center [657, 505] width 420 height 16
click at [494, 504] on select "None Heat Only Centralized Heating & Cooling Thru Wall Air Conditioners Mini Sp…" at bounding box center [657, 505] width 420 height 16
click at [447, 497] on select "None Heat Only Centralized Heating & Cooling Thru Wall Air Conditioners Mini Sp…" at bounding box center [657, 505] width 420 height 16
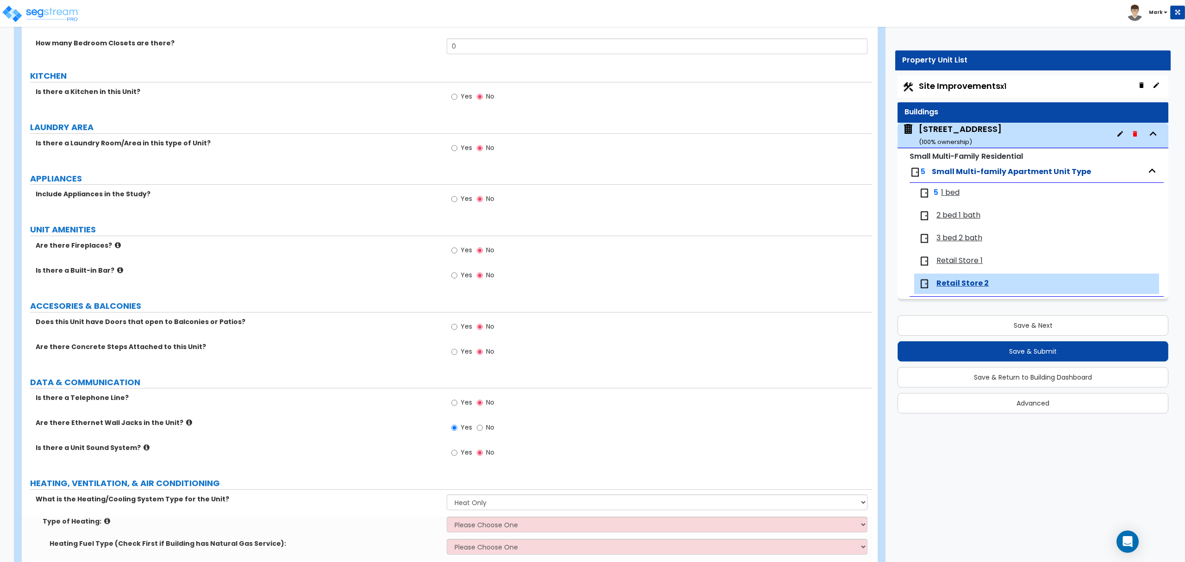
click at [490, 535] on div "Type of Heating: Please Choose One Wall Heater Electric Baseboard Heater Hydron…" at bounding box center [447, 528] width 850 height 22
click at [490, 528] on select "Please Choose One Wall Heater Electric Baseboard Heater Hydronic Heating Radian…" at bounding box center [657, 525] width 420 height 16
click at [447, 519] on select "Please Choose One Wall Heater Electric Baseboard Heater Hydronic Heating Radian…" at bounding box center [657, 525] width 420 height 16
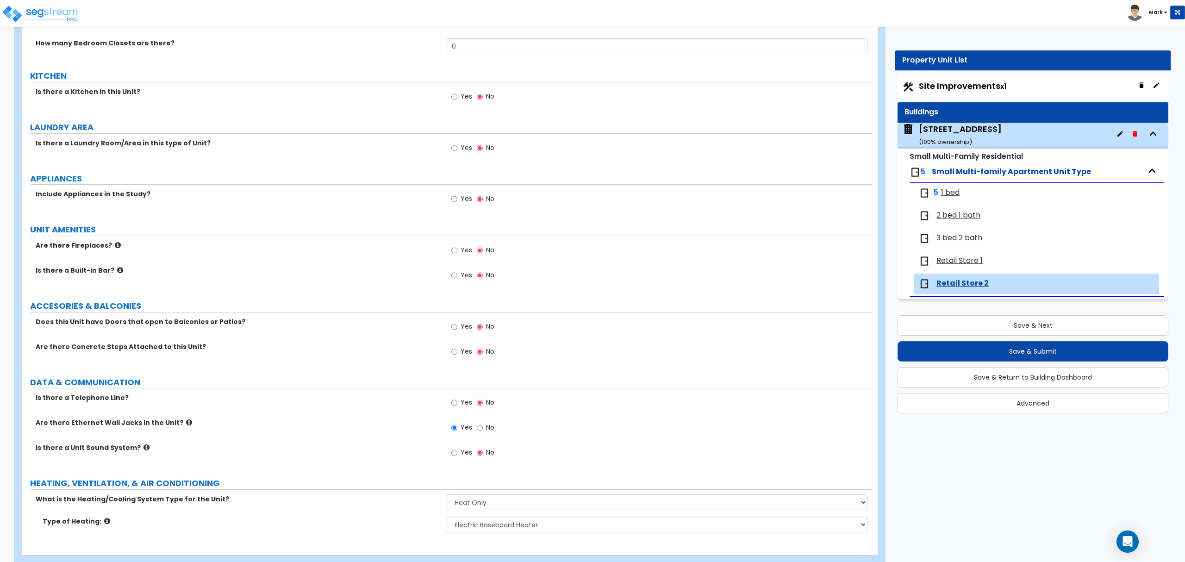
click at [405, 530] on div "Type of Heating: Please Choose One Wall Heater Electric Baseboard Heater Hydron…" at bounding box center [447, 528] width 850 height 22
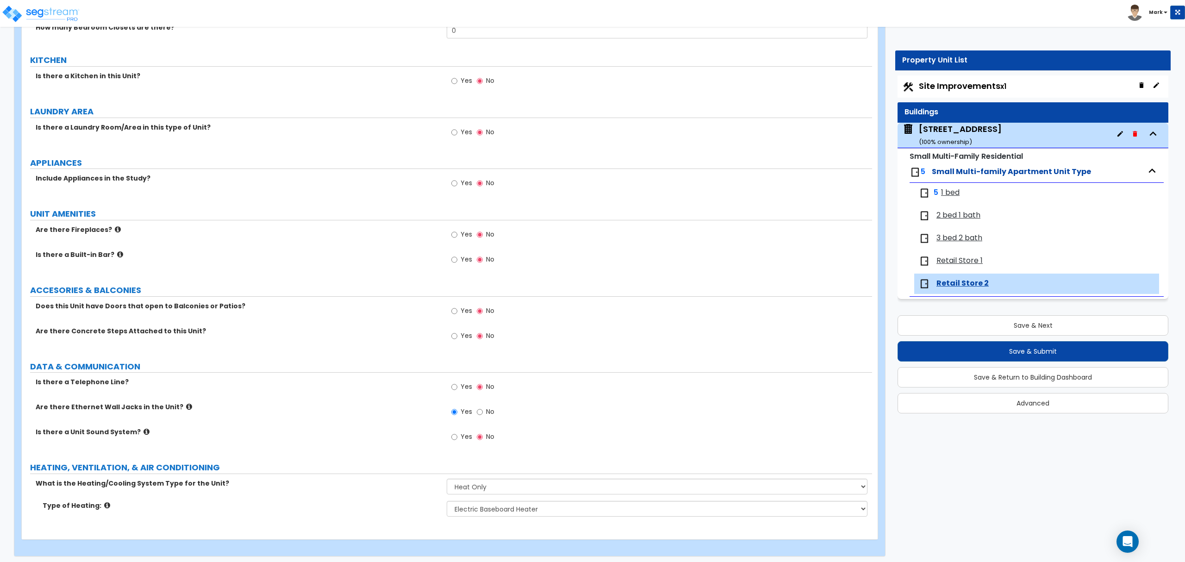
scroll to position [903, 0]
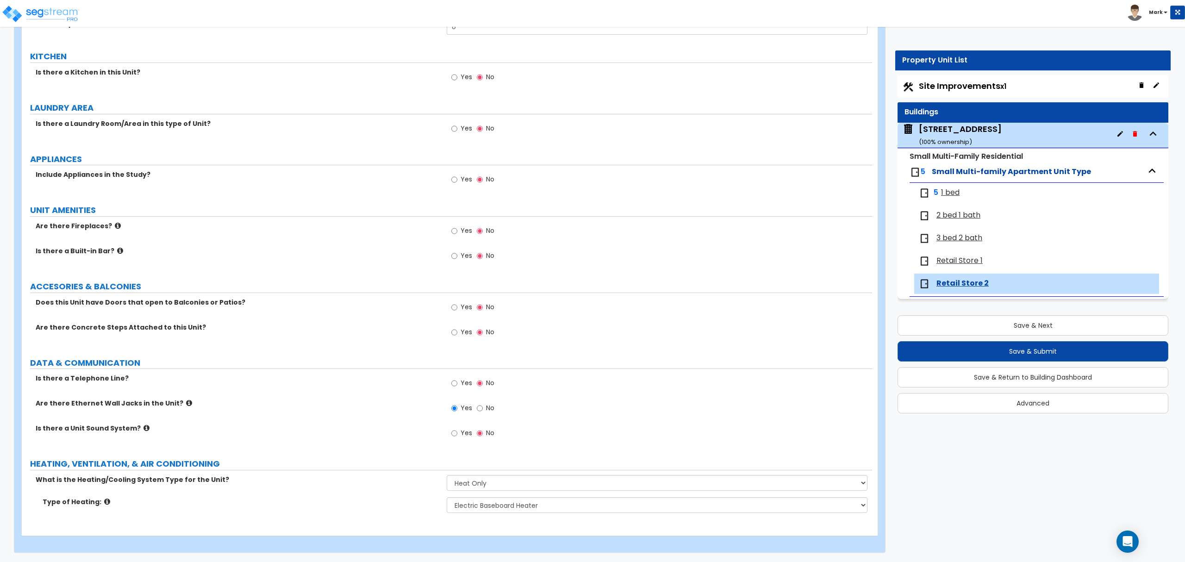
click at [952, 84] on span "Site Improvements x1" at bounding box center [962, 86] width 87 height 12
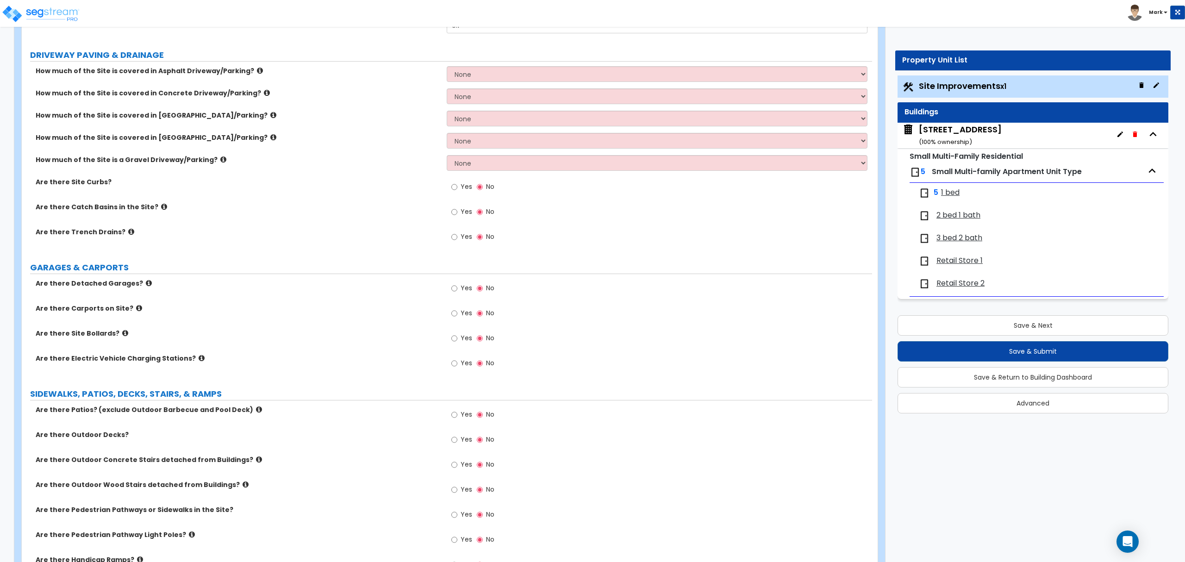
scroll to position [185, 0]
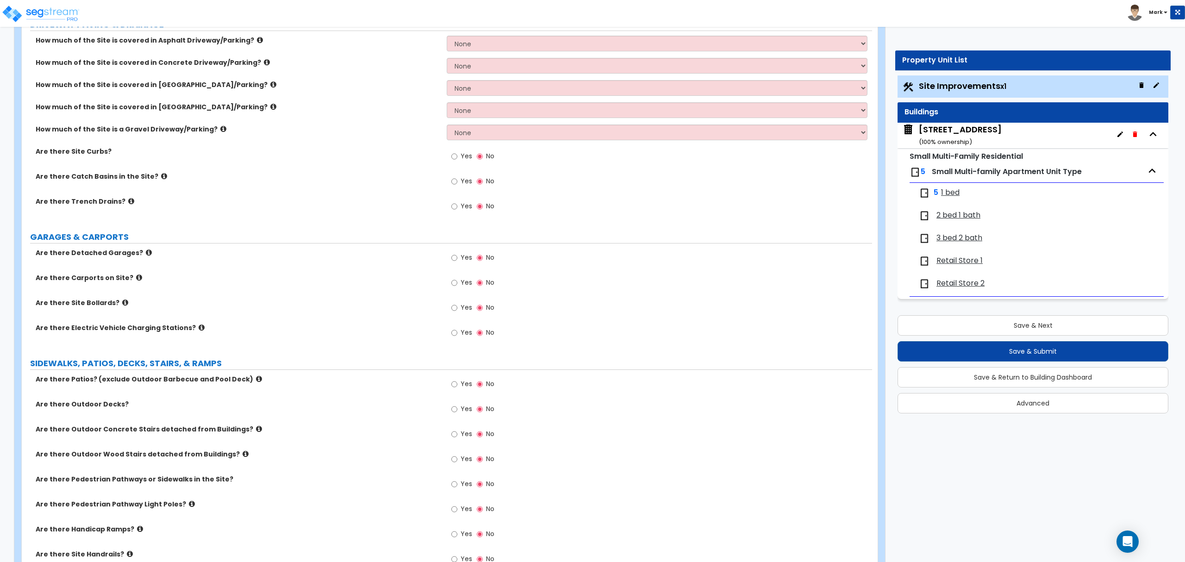
click at [256, 379] on icon at bounding box center [259, 378] width 6 height 7
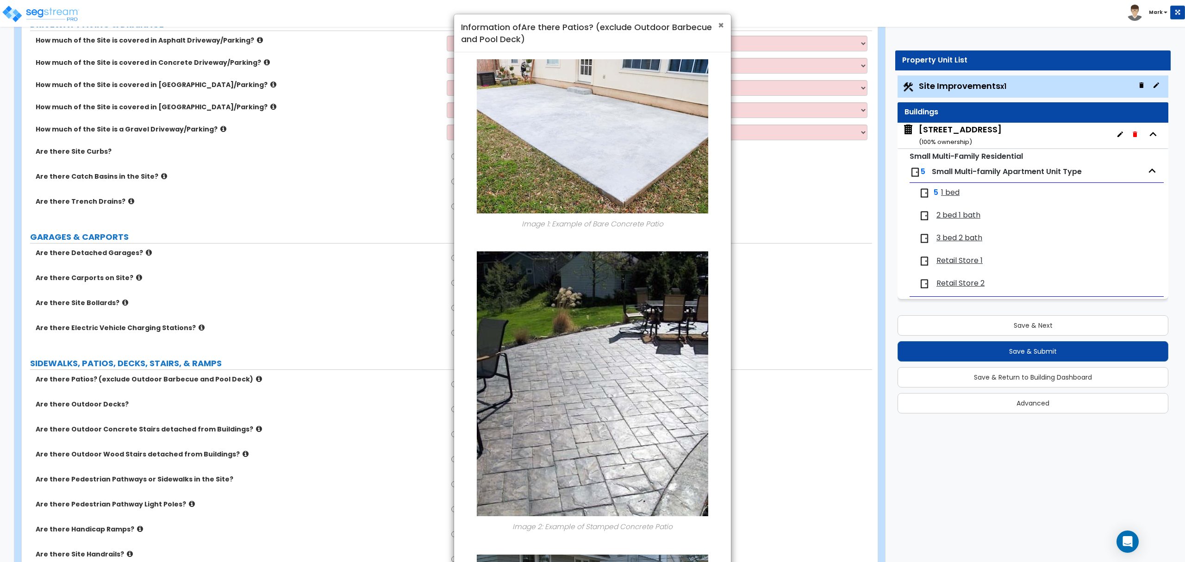
click at [723, 28] on span "×" at bounding box center [721, 25] width 6 height 13
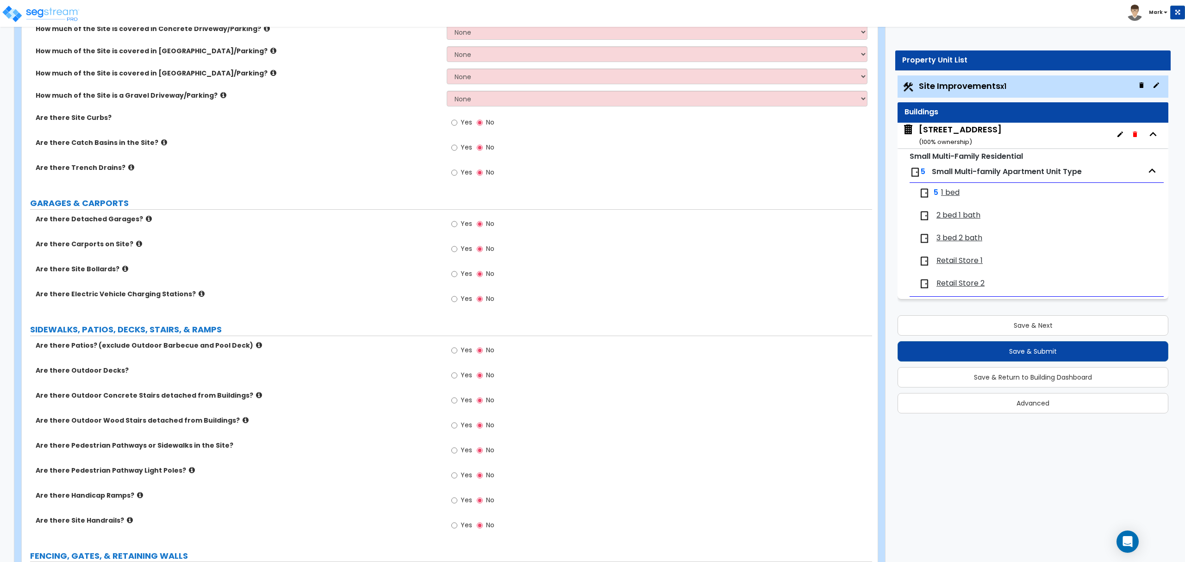
scroll to position [247, 0]
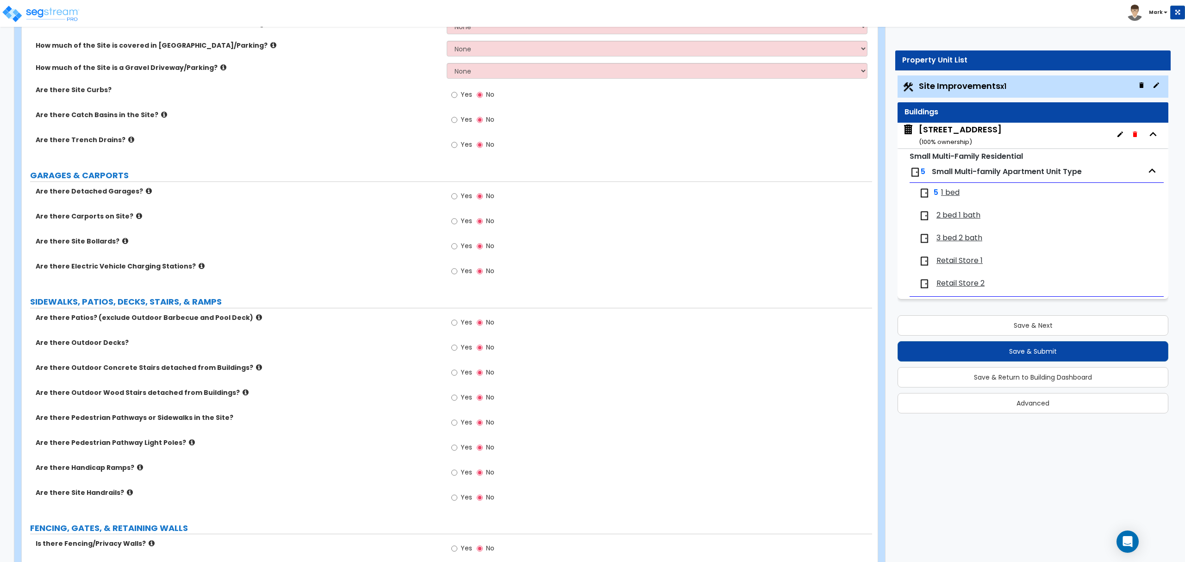
click at [256, 369] on icon at bounding box center [259, 367] width 6 height 7
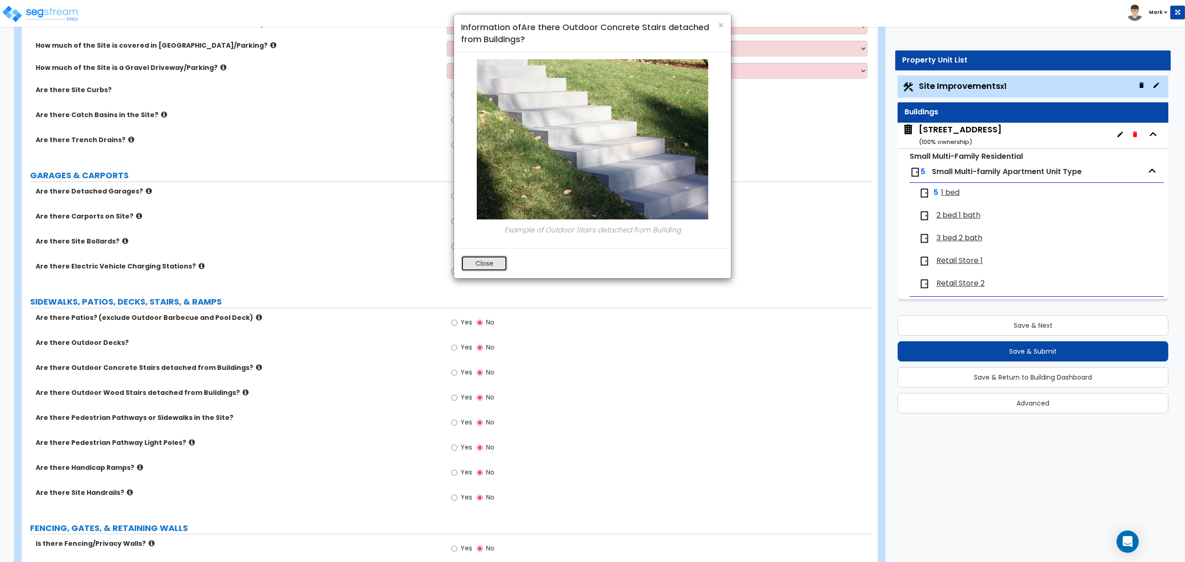
click at [476, 265] on button "Close" at bounding box center [484, 263] width 46 height 16
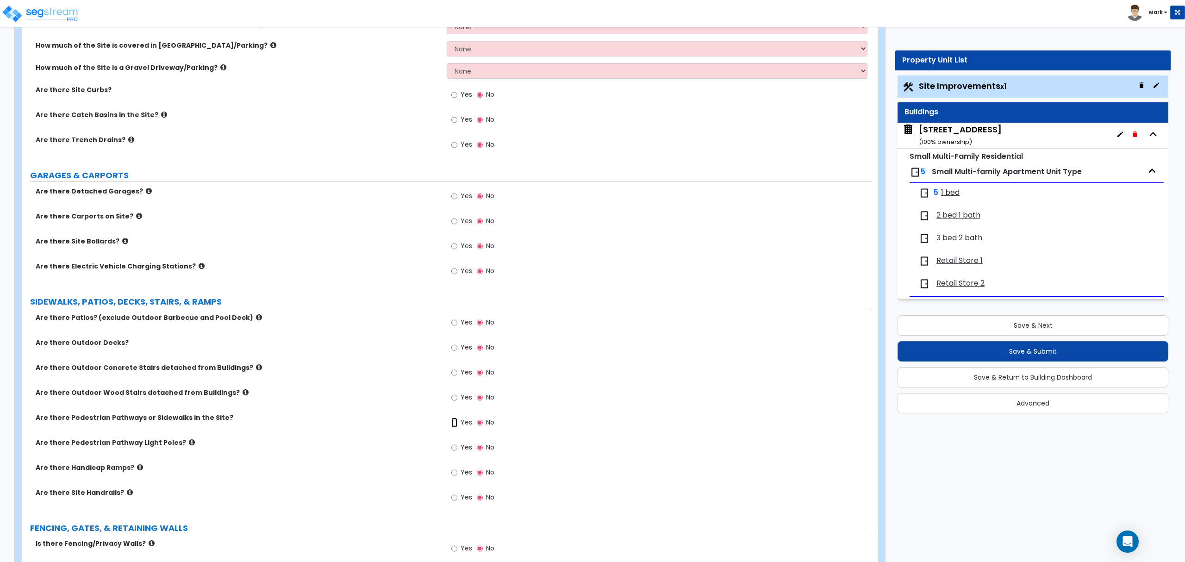
click at [451, 421] on input "Yes" at bounding box center [454, 422] width 6 height 10
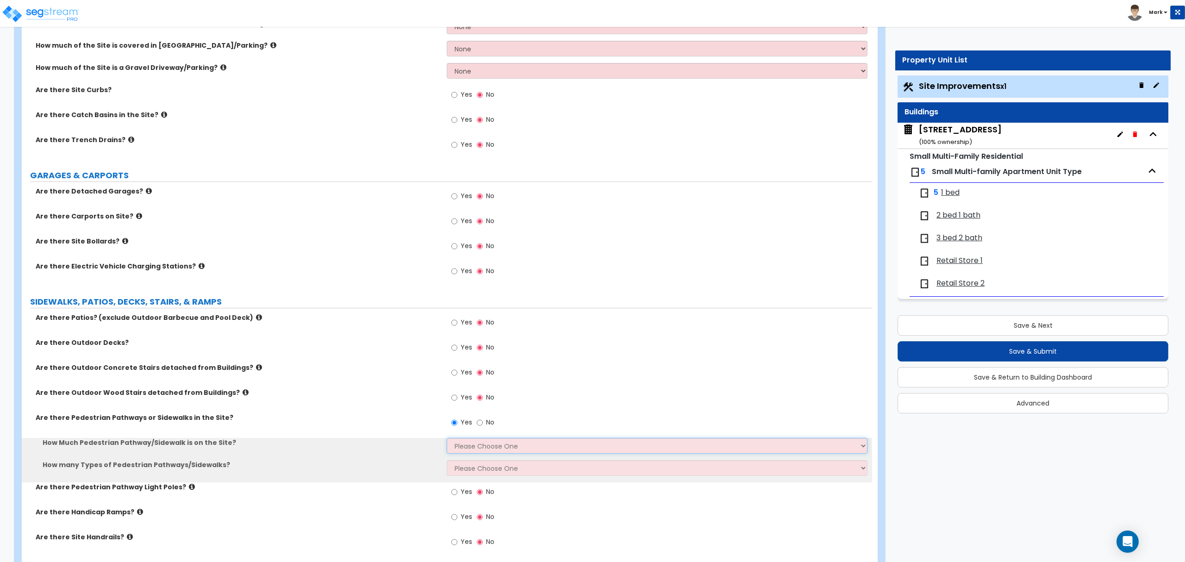
click at [466, 447] on select "Please Choose One I Don't Know, Please Estimate For Me Enter Linear Footage" at bounding box center [657, 446] width 420 height 16
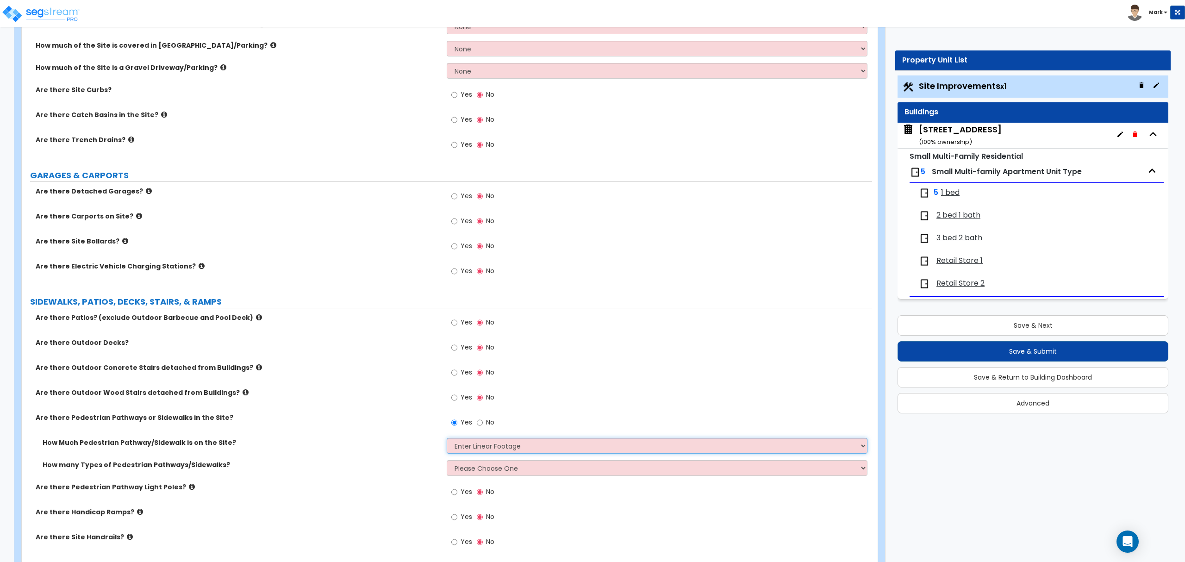
click at [447, 439] on select "Please Choose One I Don't Know, Please Estimate For Me Enter Linear Footage" at bounding box center [657, 446] width 420 height 16
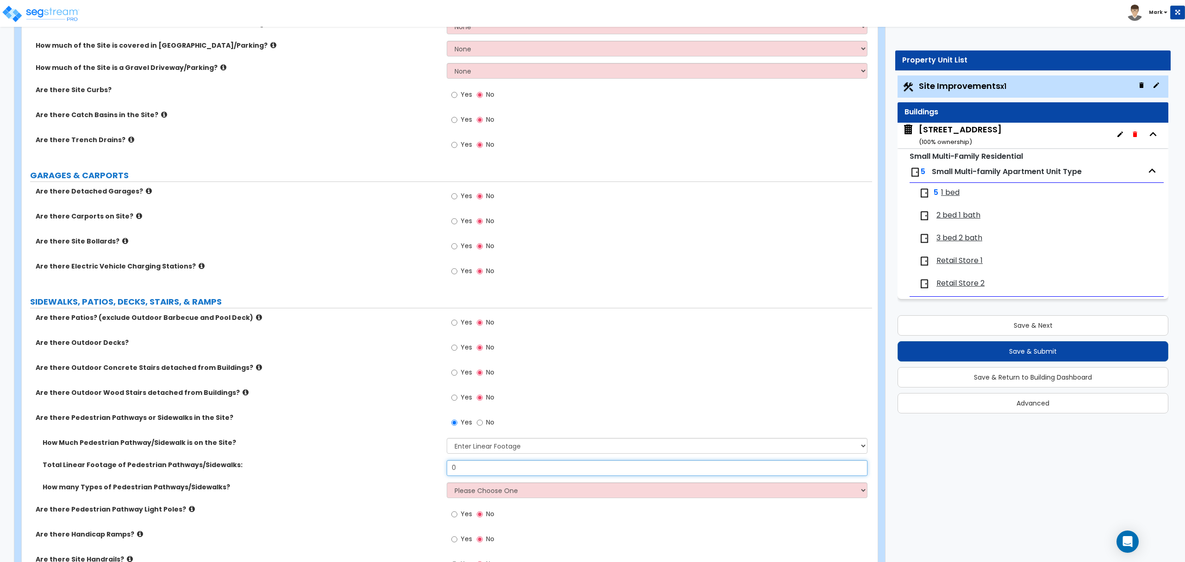
click at [476, 471] on input "0" at bounding box center [657, 468] width 420 height 16
click at [478, 499] on div "How many Types of Pedestrian Pathways/Sidewalks? Please Choose One 1 2 3" at bounding box center [447, 493] width 850 height 22
click at [476, 497] on select "Please Choose One 1 2 3" at bounding box center [657, 490] width 420 height 16
click at [447, 483] on select "Please Choose One 1 2 3" at bounding box center [657, 490] width 420 height 16
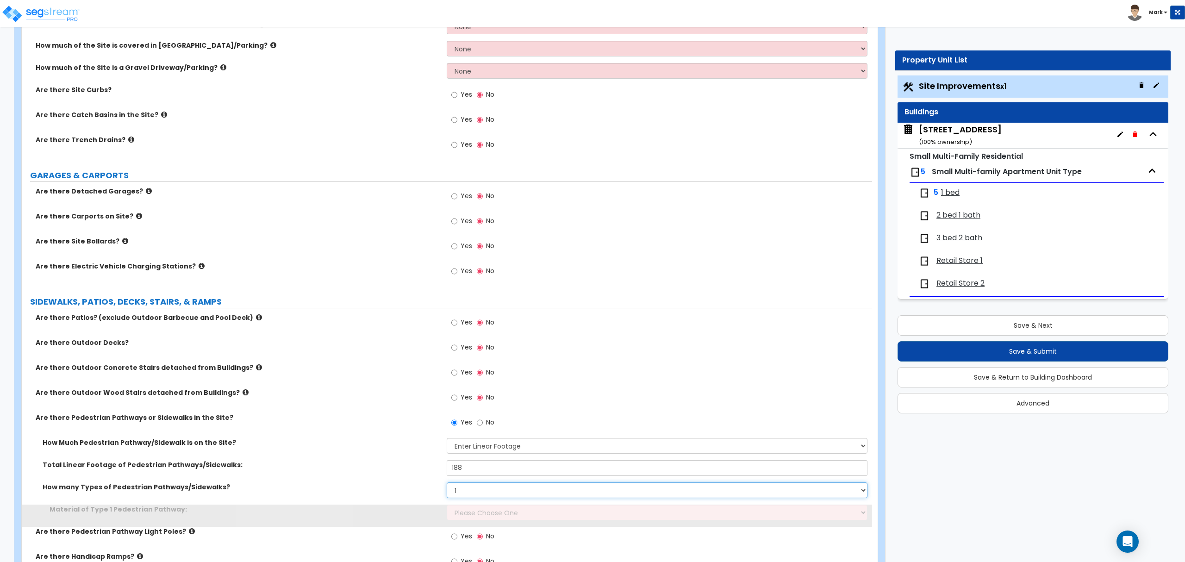
scroll to position [308, 0]
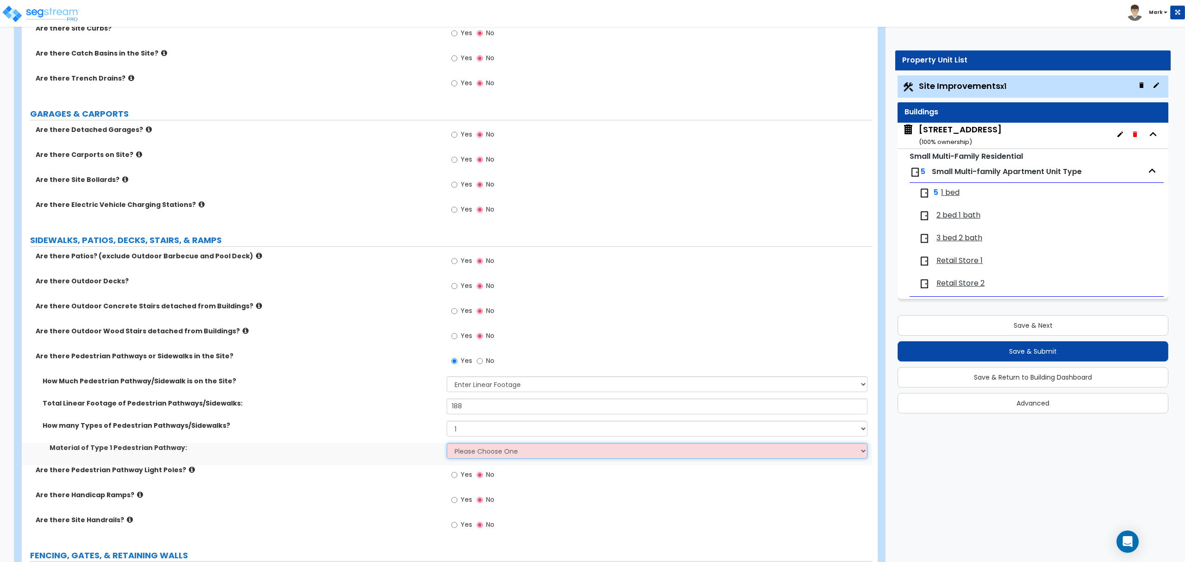
click at [488, 448] on select "Please Choose One Bare Concrete Stamped Concrete Brick Pavers Stone Pavers Wood…" at bounding box center [657, 451] width 420 height 16
click at [447, 444] on select "Please Choose One Bare Concrete Stamped Concrete Brick Pavers Stone Pavers Wood…" at bounding box center [657, 451] width 420 height 16
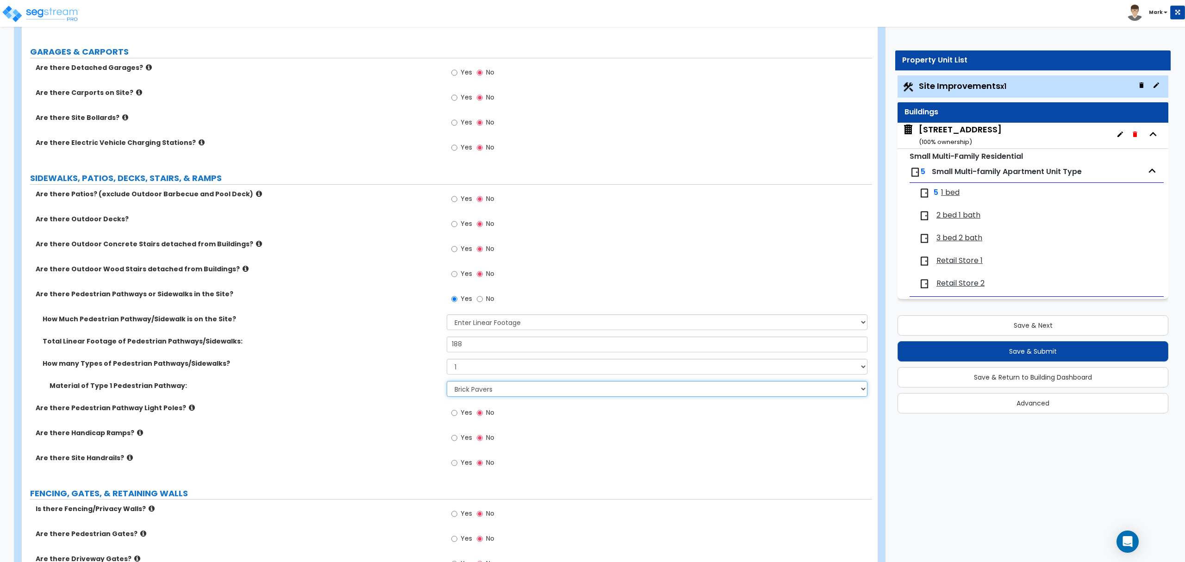
scroll to position [432, 0]
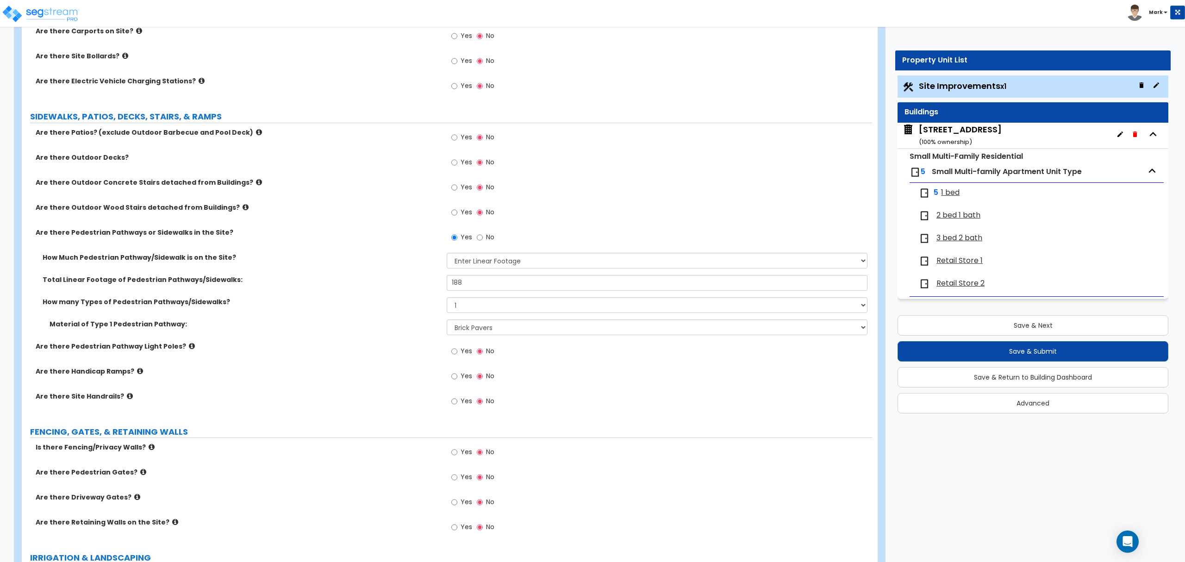
click at [467, 454] on span "Yes" at bounding box center [467, 451] width 12 height 9
click at [457, 454] on input "Yes" at bounding box center [454, 452] width 6 height 10
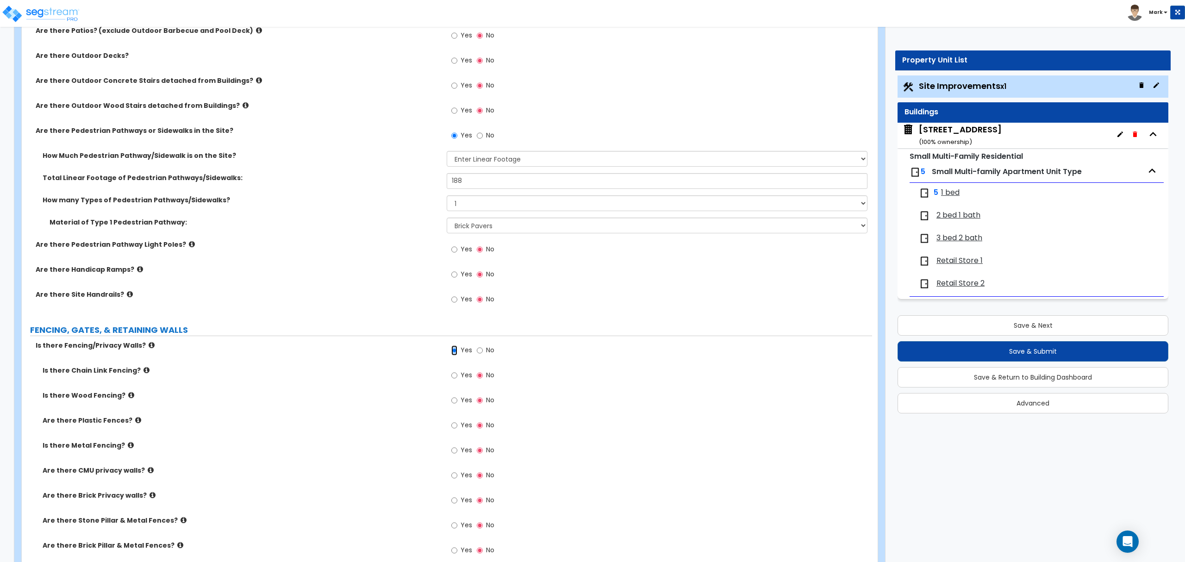
scroll to position [555, 0]
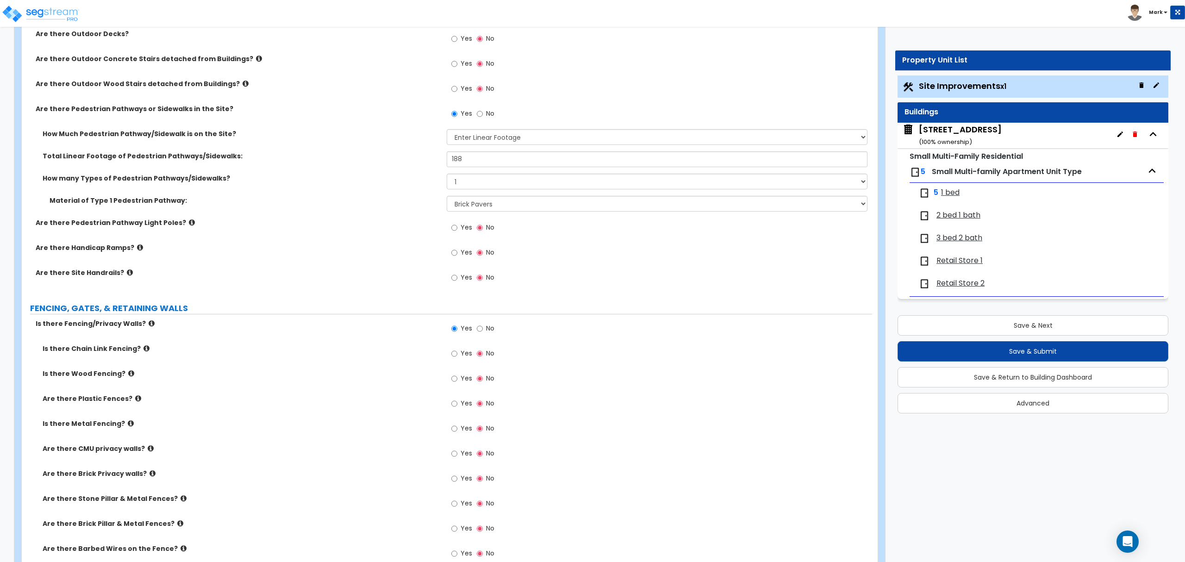
click at [118, 427] on label "Is there Metal Fencing?" at bounding box center [241, 423] width 397 height 9
click at [128, 426] on icon at bounding box center [131, 423] width 6 height 7
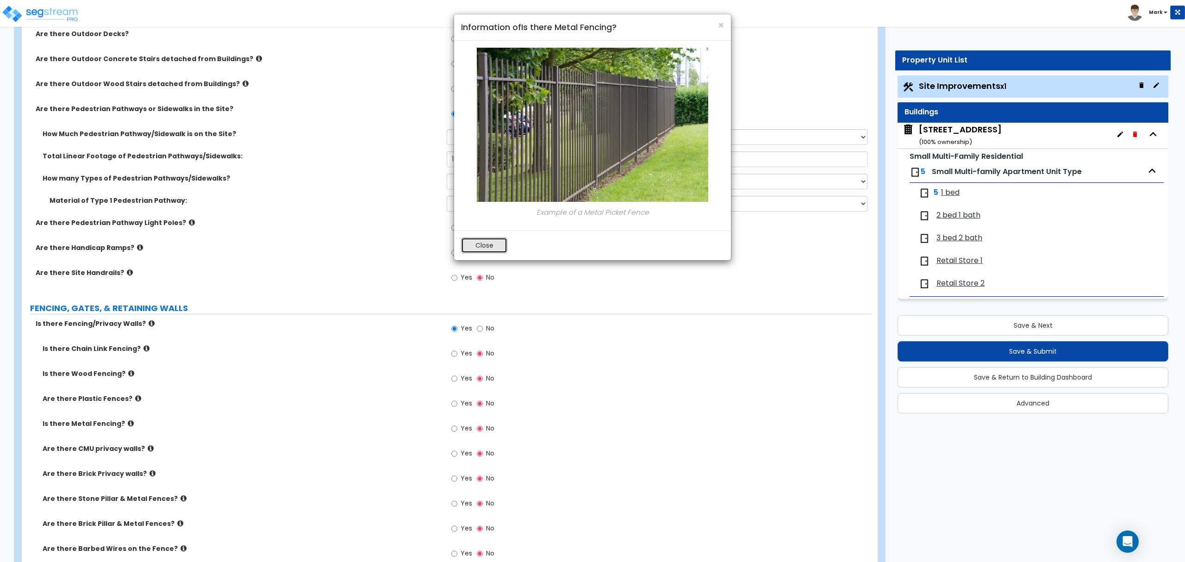
click at [506, 245] on button "Close" at bounding box center [484, 245] width 46 height 16
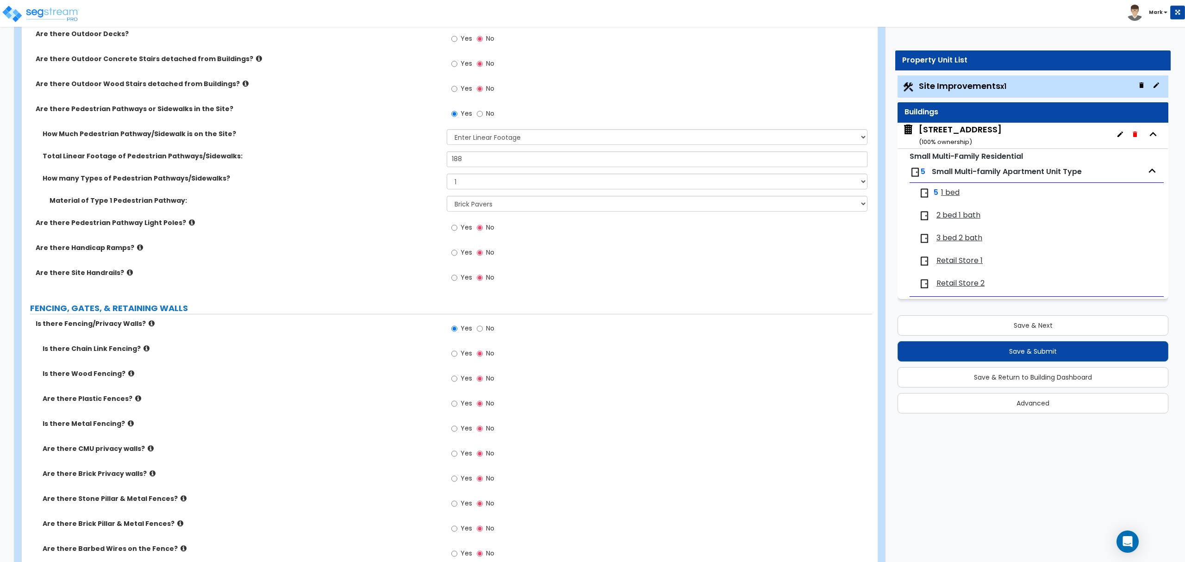
click at [460, 428] on label "Yes" at bounding box center [461, 430] width 21 height 16
click at [457, 428] on input "Yes" at bounding box center [454, 429] width 6 height 10
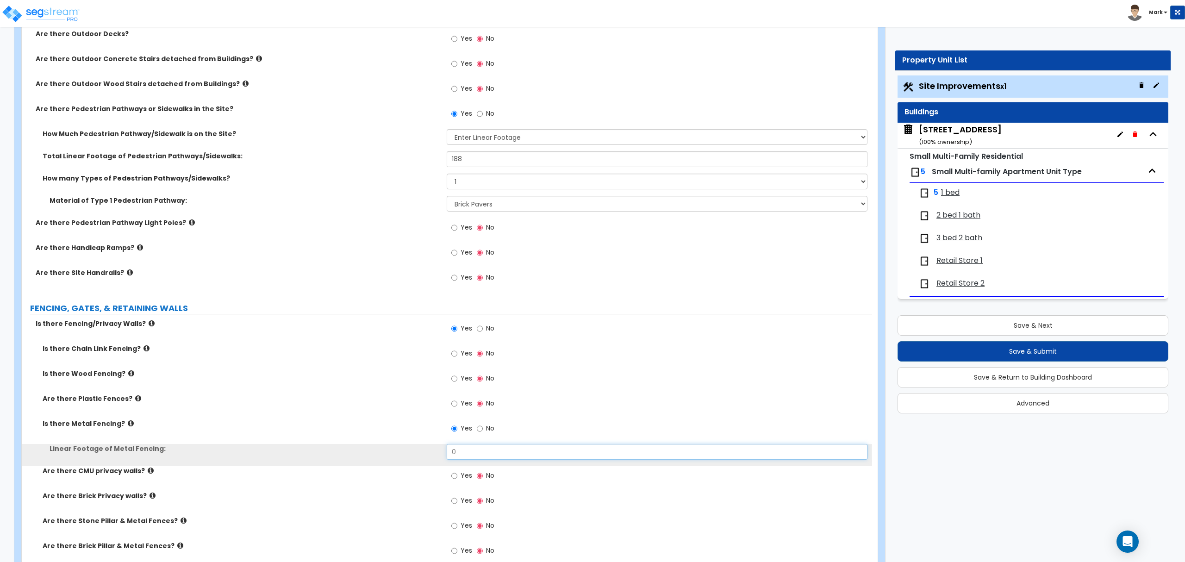
click at [465, 446] on input "0" at bounding box center [657, 452] width 420 height 16
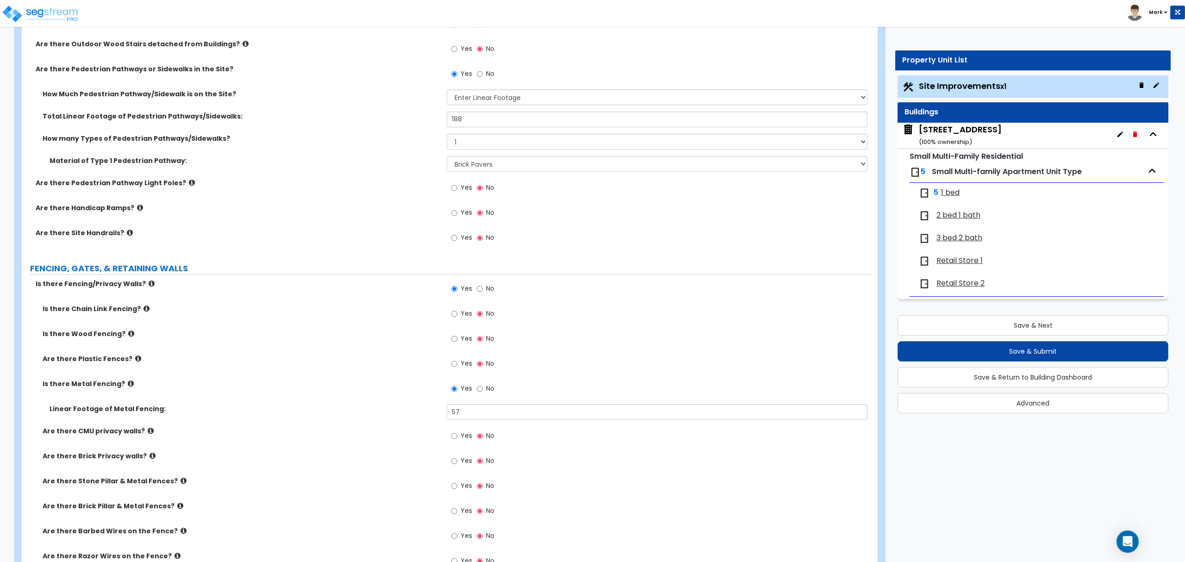
scroll to position [617, 0]
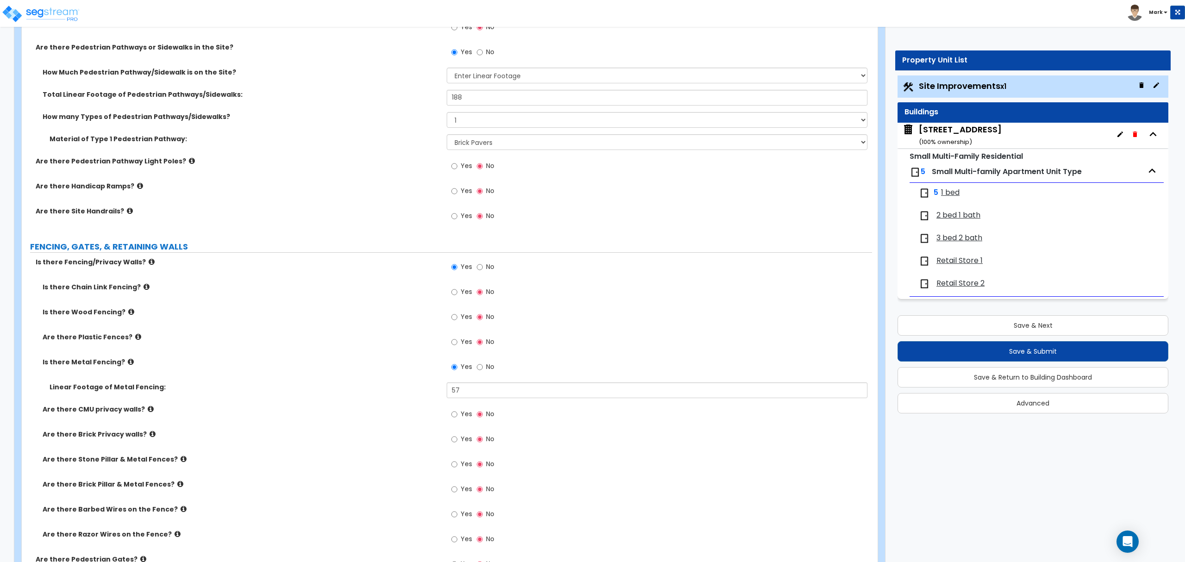
click at [127, 431] on label "Are there Brick Privacy walls?" at bounding box center [241, 434] width 397 height 9
click at [150, 434] on icon at bounding box center [153, 433] width 6 height 7
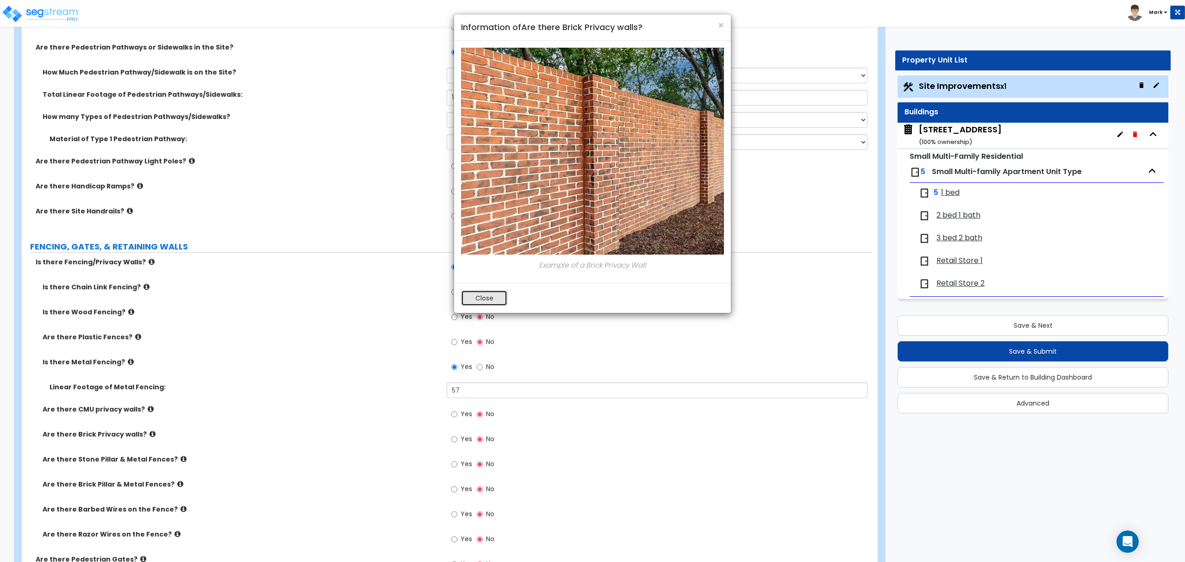
click at [502, 299] on button "Close" at bounding box center [484, 298] width 46 height 16
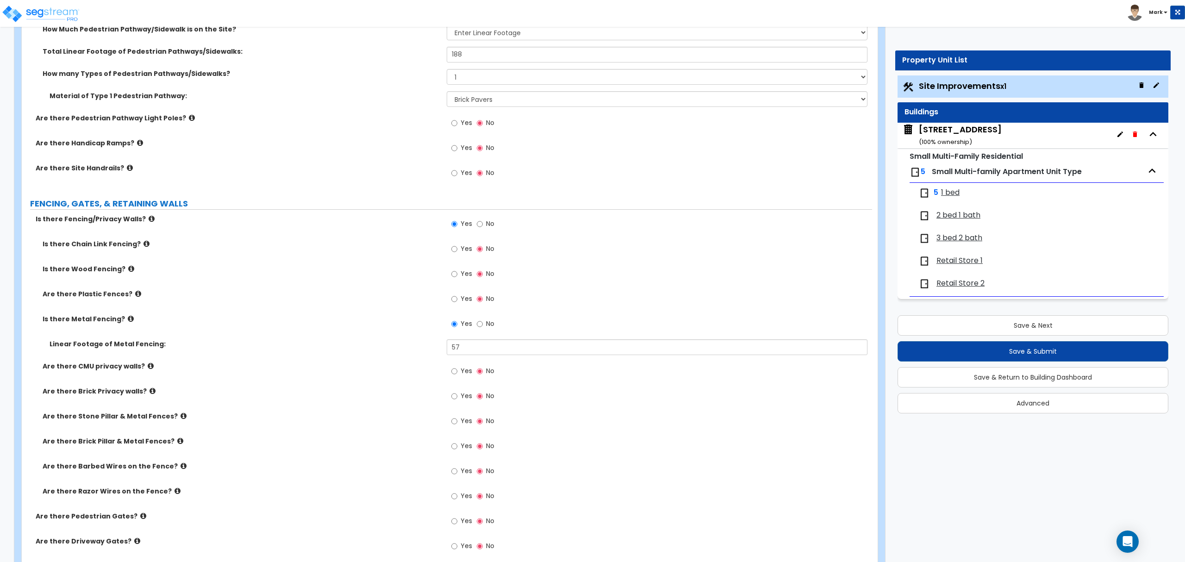
scroll to position [679, 0]
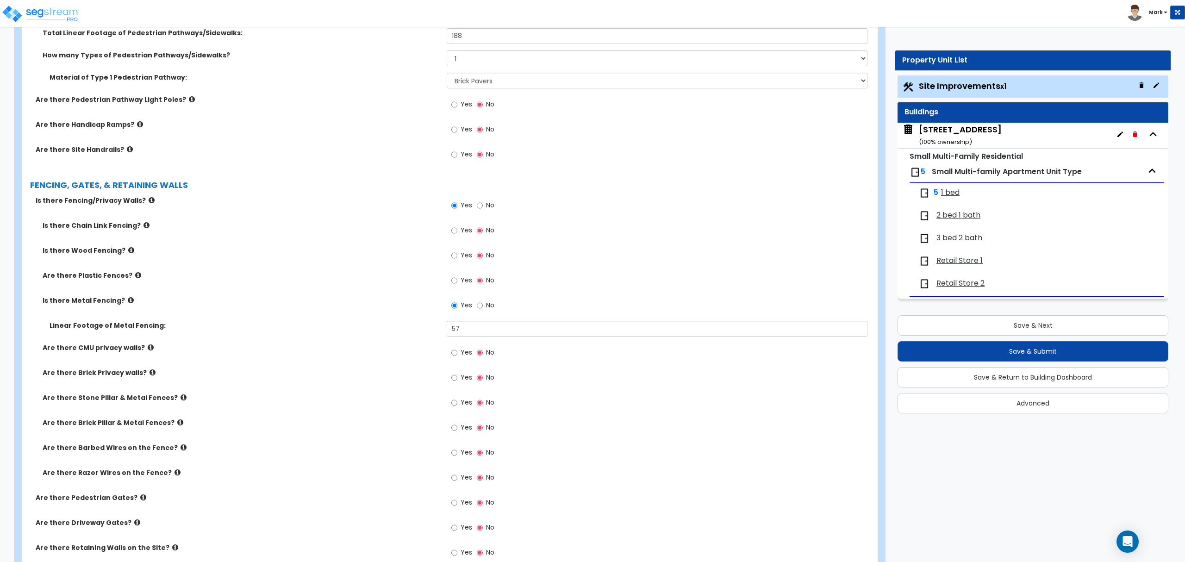
click at [167, 425] on label "Are there Brick Pillar & Metal Fences?" at bounding box center [241, 422] width 397 height 9
drag, startPoint x: 167, startPoint y: 425, endPoint x: 163, endPoint y: 432, distance: 8.3
click at [162, 435] on div "Are there Brick Pillar & Metal Fences? Yes No" at bounding box center [447, 430] width 850 height 25
click at [177, 424] on icon at bounding box center [180, 422] width 6 height 7
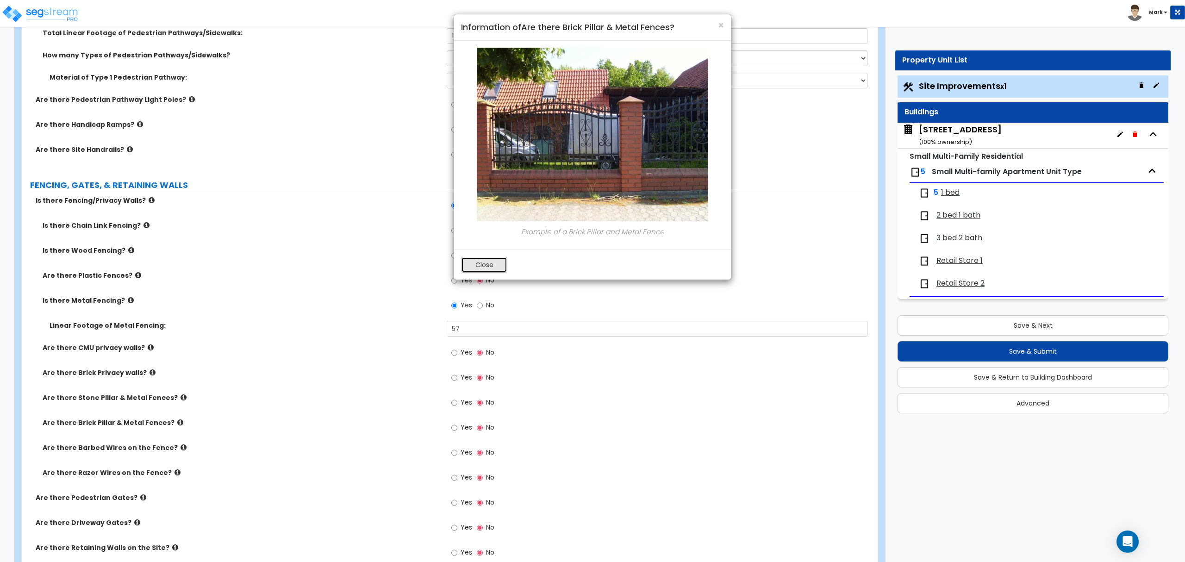
click at [481, 265] on button "Close" at bounding box center [484, 265] width 46 height 16
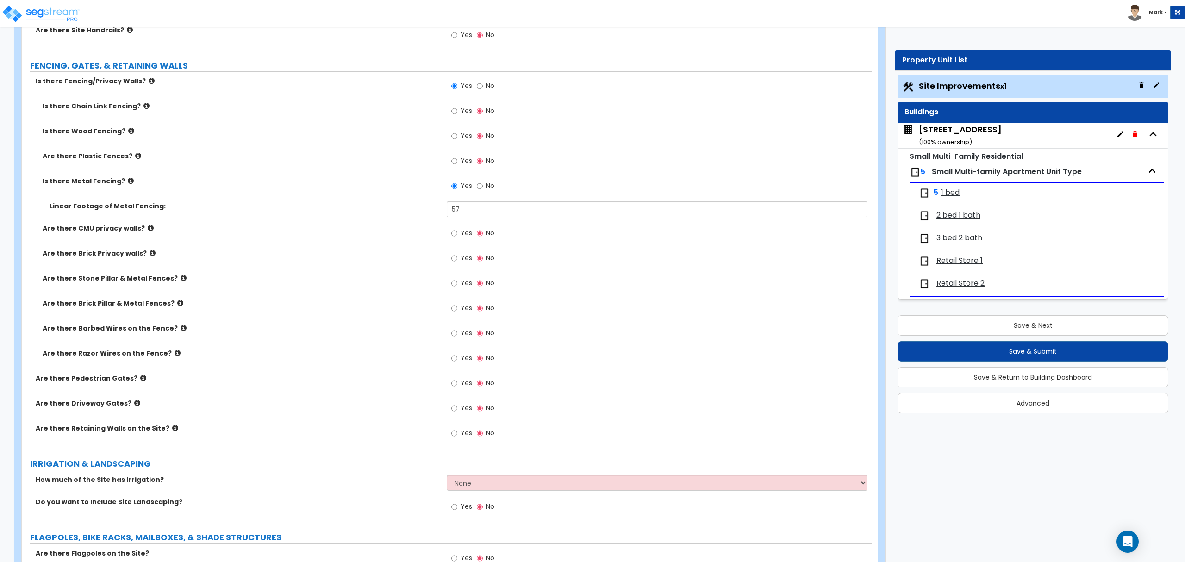
scroll to position [802, 0]
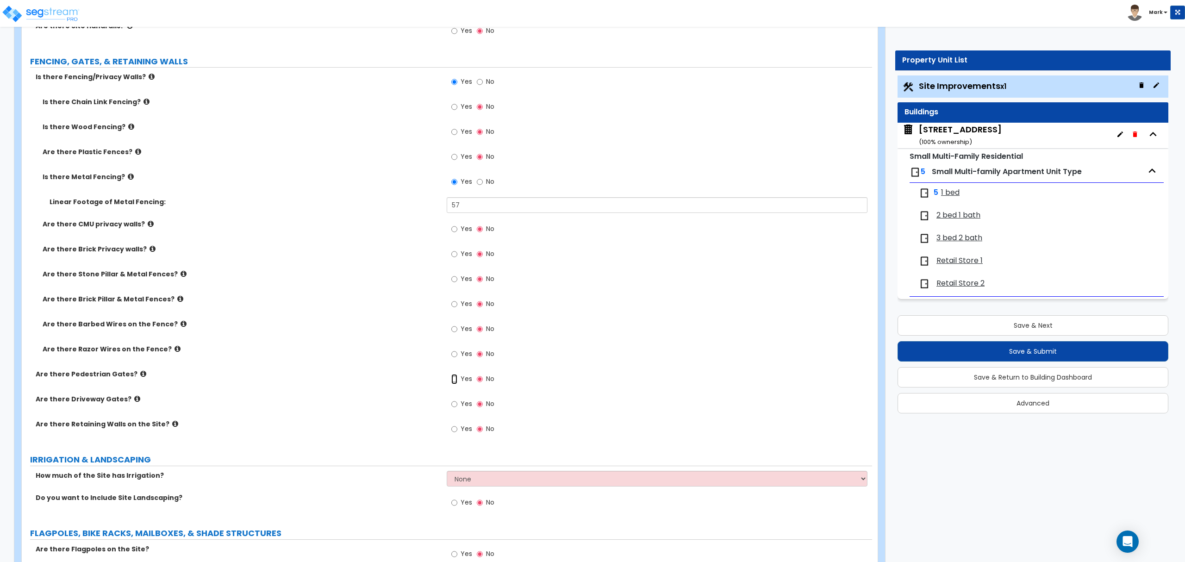
click at [455, 377] on input "Yes" at bounding box center [454, 379] width 6 height 10
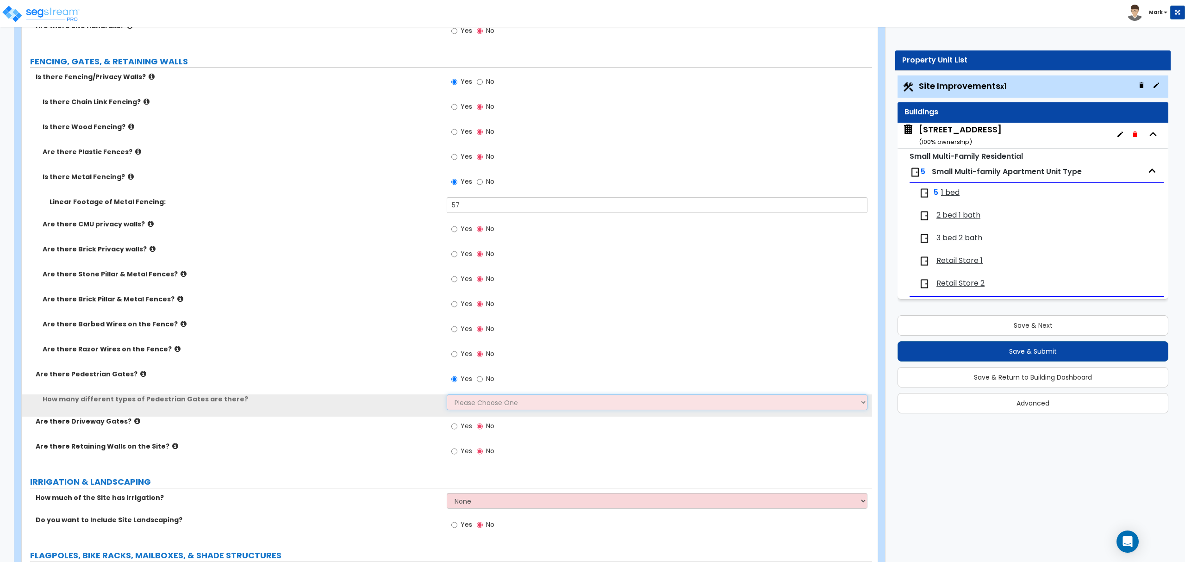
click at [480, 402] on select "Please Choose One 1 2 3" at bounding box center [657, 402] width 420 height 16
click at [447, 396] on select "Please Choose One 1 2 3" at bounding box center [657, 402] width 420 height 16
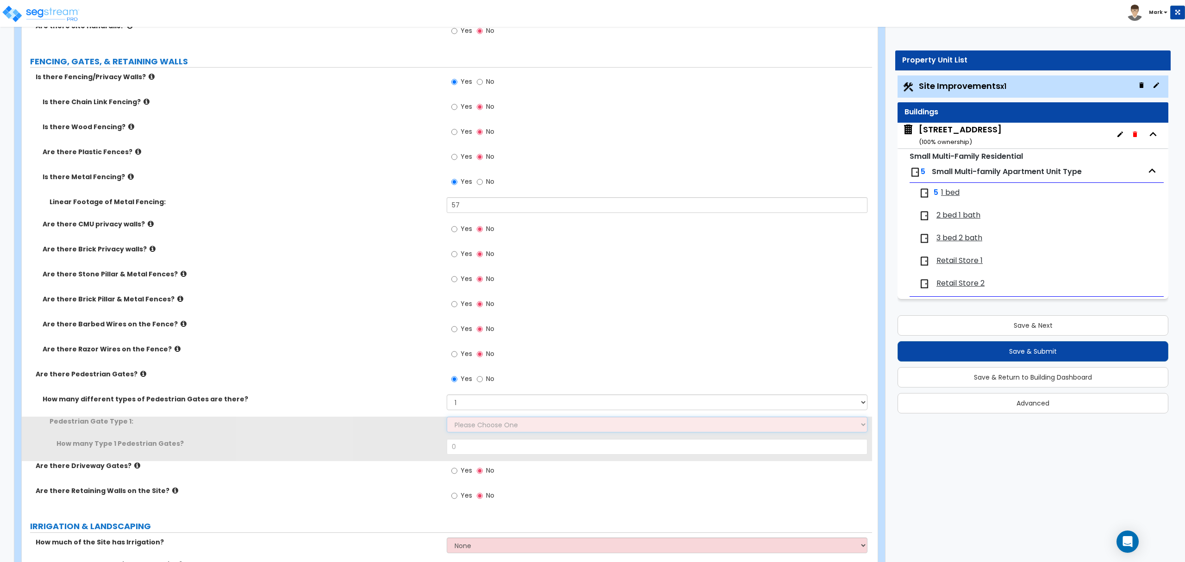
drag, startPoint x: 480, startPoint y: 426, endPoint x: 482, endPoint y: 419, distance: 6.7
click at [482, 419] on select "Please Choose One Chain Link, 3 ft Height Chain Link, 4 ft Height Chain Link, 6…" at bounding box center [657, 425] width 420 height 16
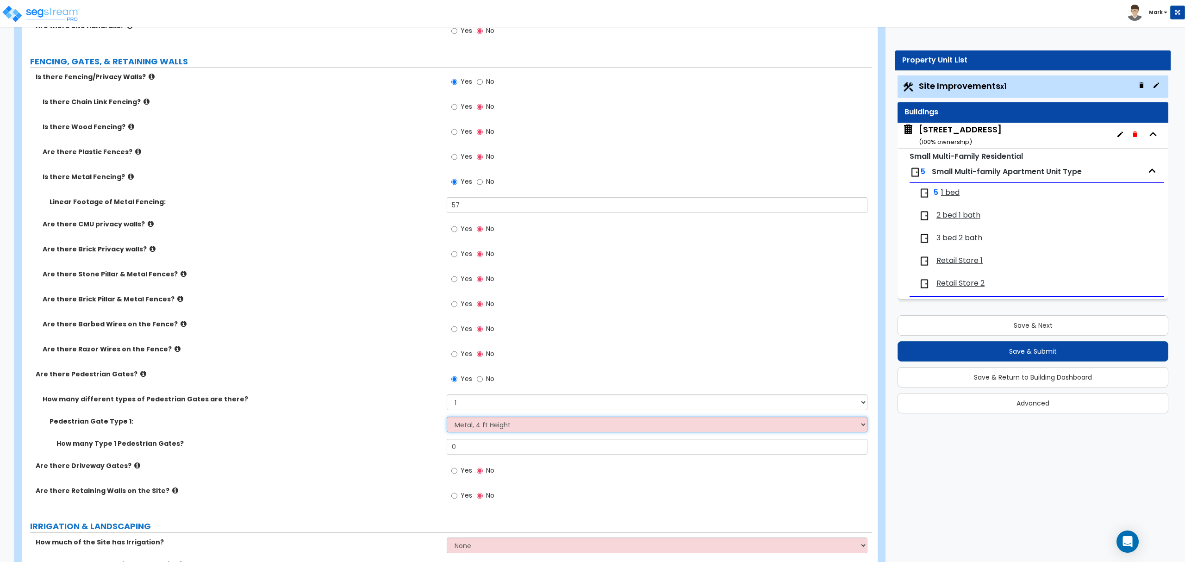
click at [447, 418] on select "Please Choose One Chain Link, 3 ft Height Chain Link, 4 ft Height Chain Link, 6…" at bounding box center [657, 425] width 420 height 16
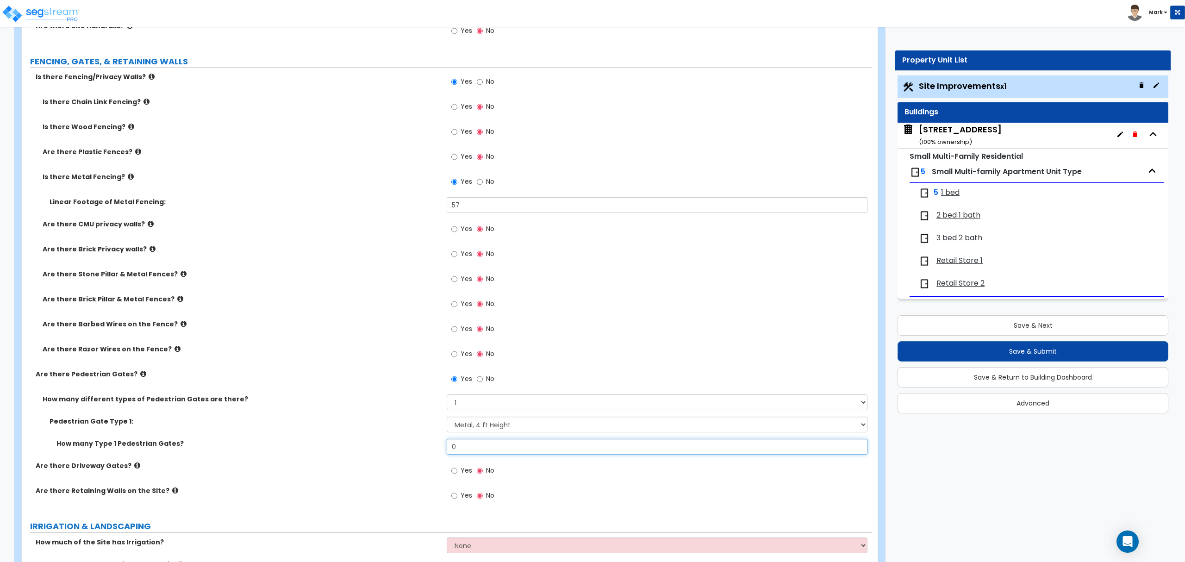
click at [477, 450] on input "0" at bounding box center [657, 447] width 420 height 16
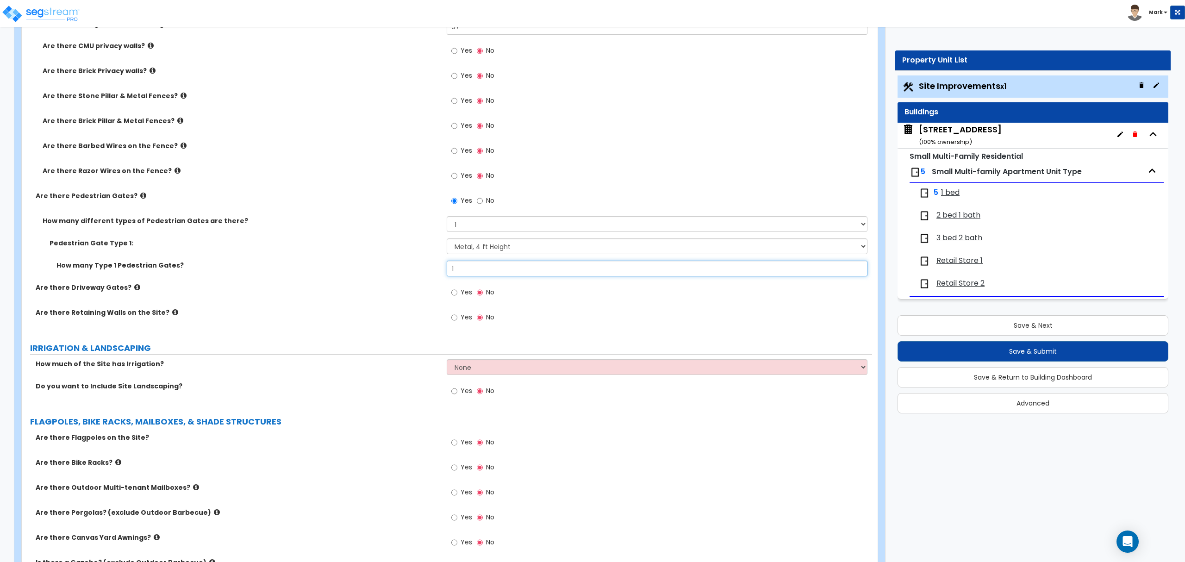
scroll to position [987, 0]
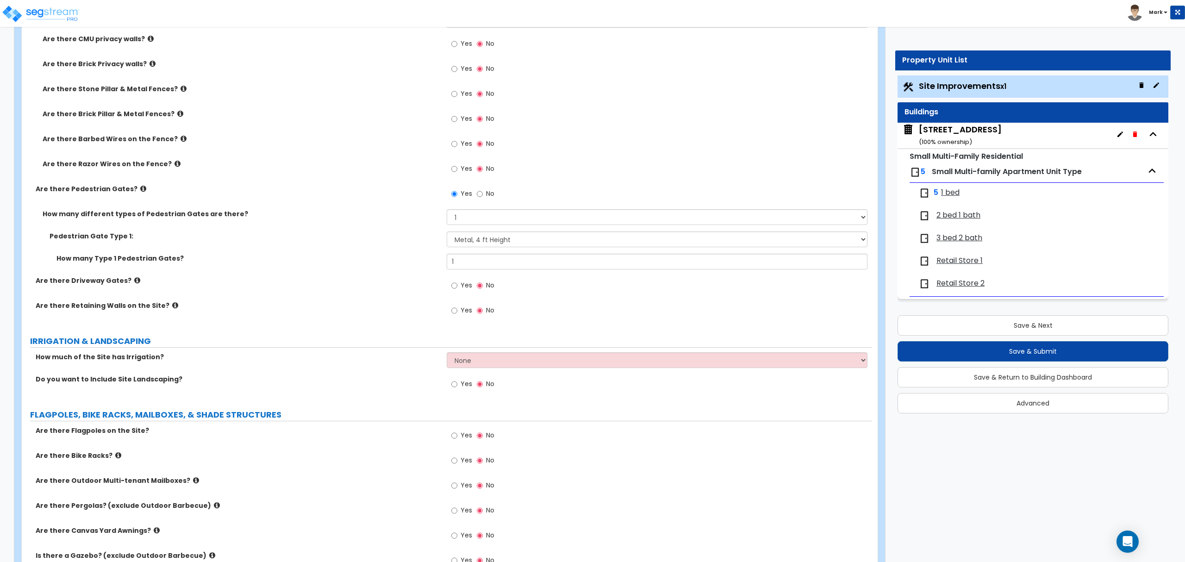
click at [482, 369] on div "How much of the Site has Irrigation? None I want to Enter an Approximate Percen…" at bounding box center [447, 363] width 850 height 22
click at [477, 365] on select "None I want to Enter an Approximate Percentage I want to Enter the Square Foota…" at bounding box center [657, 360] width 420 height 16
click at [447, 354] on select "None I want to Enter an Approximate Percentage I want to Enter the Square Foota…" at bounding box center [657, 360] width 420 height 16
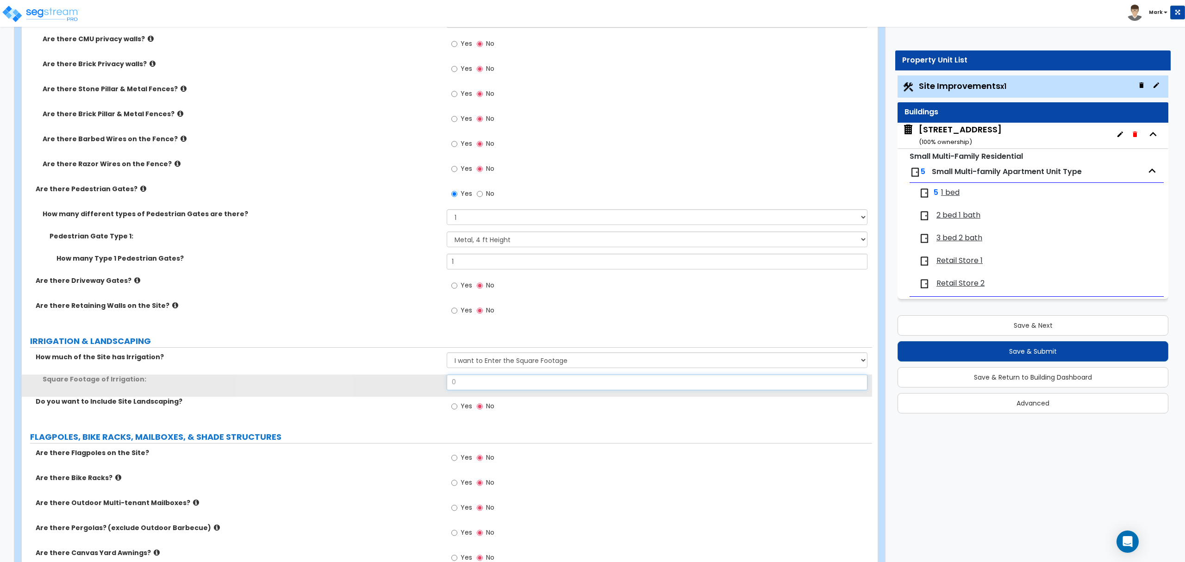
click at [483, 382] on input "0" at bounding box center [657, 382] width 420 height 16
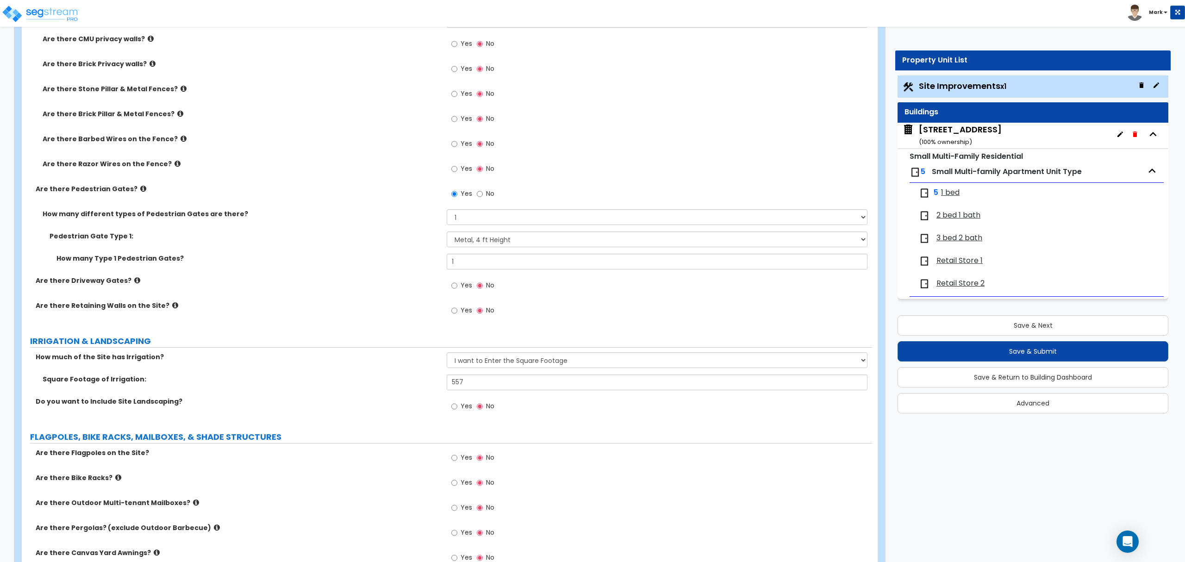
click at [447, 408] on div "Yes No" at bounding box center [473, 407] width 52 height 21
click at [450, 402] on div "Yes No" at bounding box center [473, 407] width 52 height 21
click at [452, 404] on input "Yes" at bounding box center [454, 406] width 6 height 10
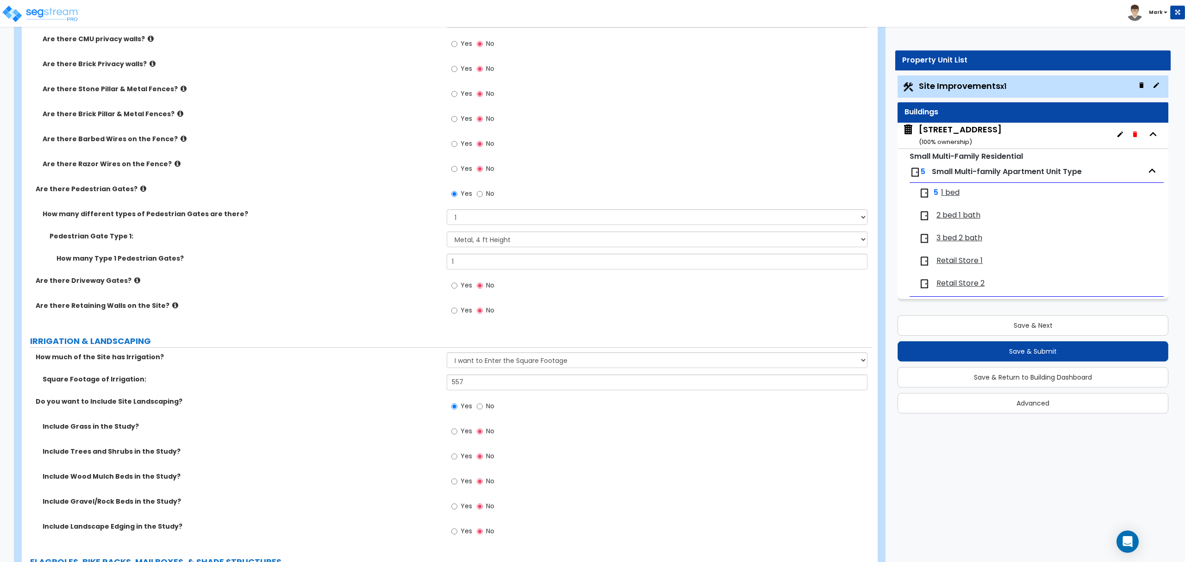
click at [467, 425] on div "Yes No" at bounding box center [473, 432] width 52 height 21
click at [462, 435] on span "Yes" at bounding box center [467, 430] width 12 height 9
click at [457, 435] on input "Yes" at bounding box center [454, 431] width 6 height 10
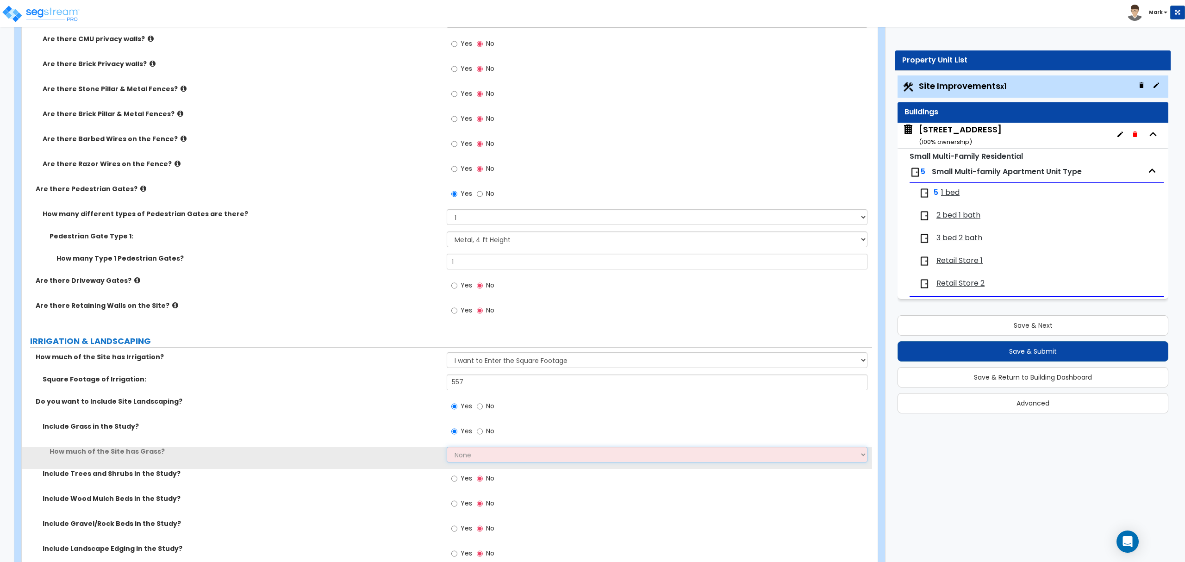
click at [472, 456] on select "None I want to Enter an Approximate Percentage I want to Enter the Square Foota…" at bounding box center [657, 455] width 420 height 16
click at [472, 457] on select "None I want to Enter an Approximate Percentage I want to Enter the Square Foota…" at bounding box center [657, 455] width 420 height 16
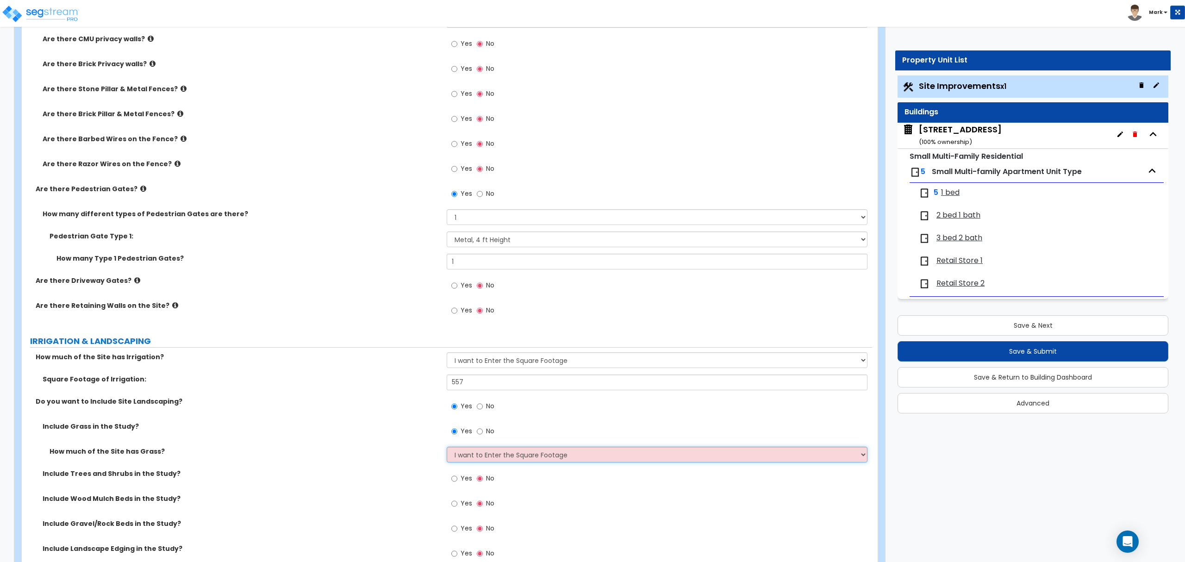
click at [447, 448] on select "None I want to Enter an Approximate Percentage I want to Enter the Square Foota…" at bounding box center [657, 455] width 420 height 16
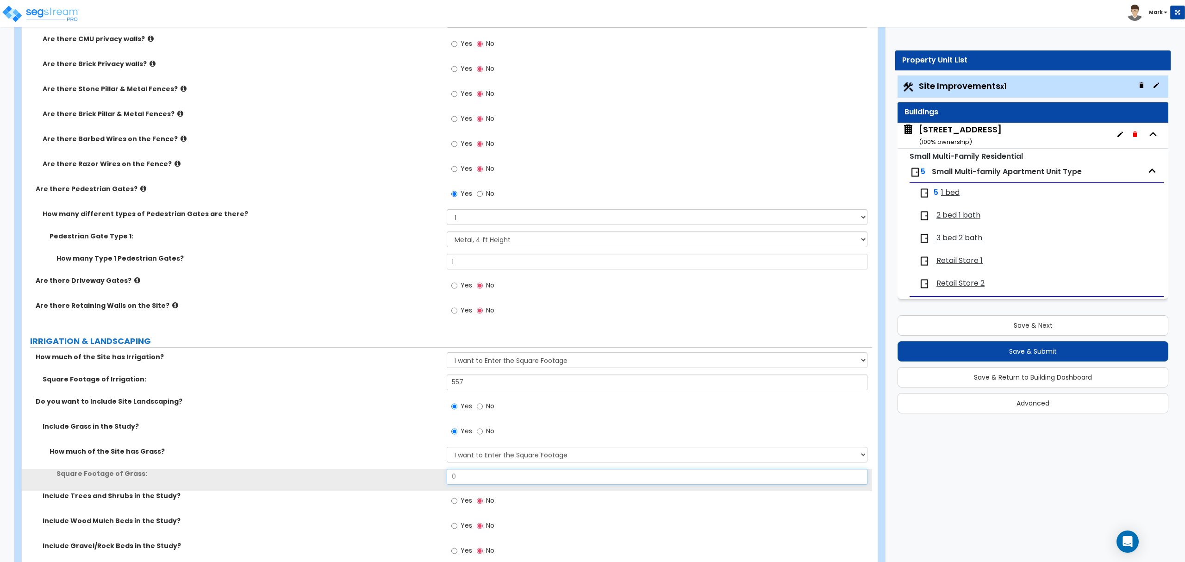
click at [480, 478] on input "0" at bounding box center [657, 477] width 420 height 16
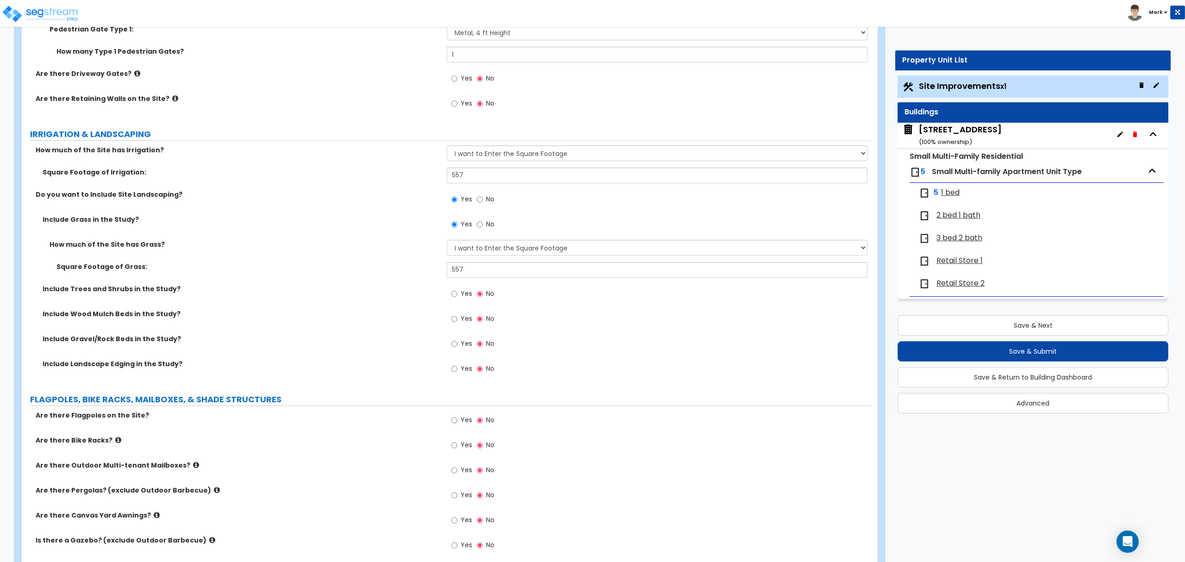
scroll to position [1172, 0]
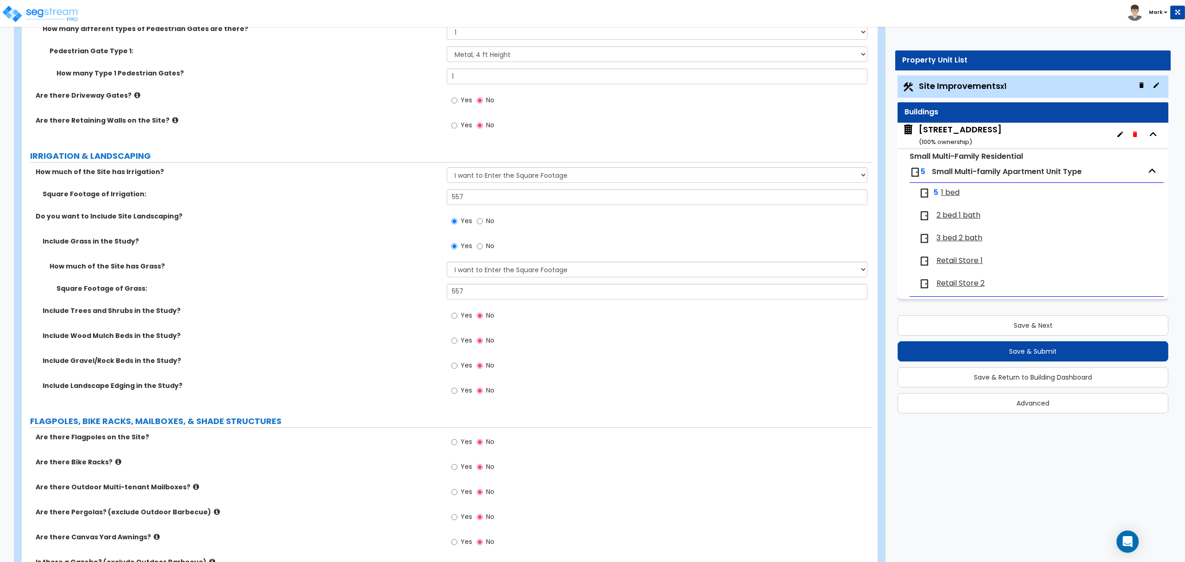
click at [452, 327] on div "Yes No" at bounding box center [473, 316] width 52 height 21
click at [455, 318] on input "Yes" at bounding box center [454, 316] width 6 height 10
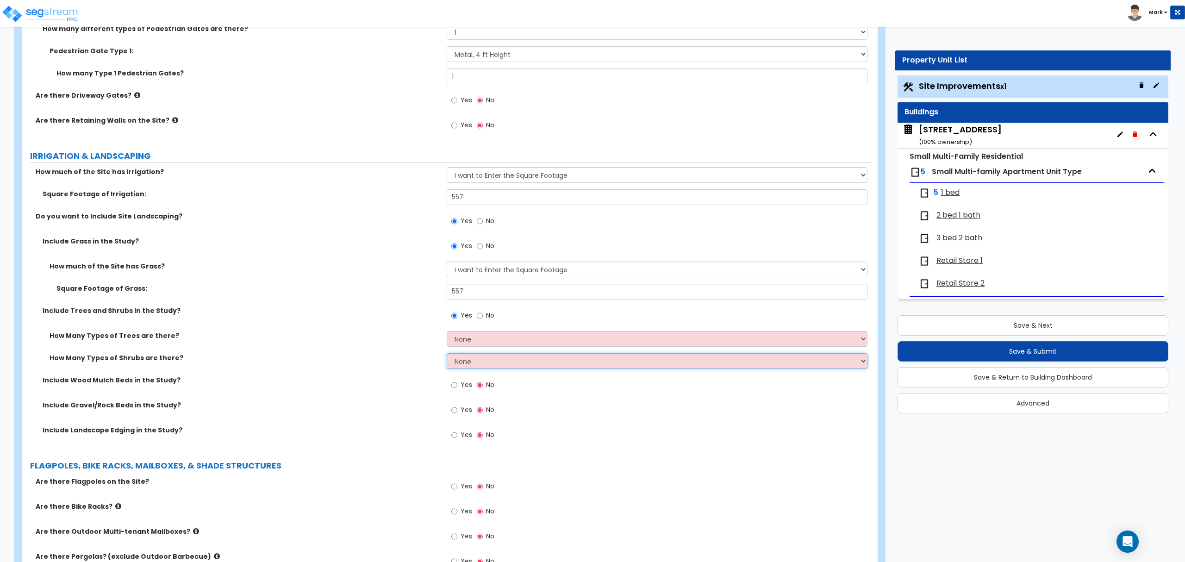
click at [458, 356] on select "None 1 2 3" at bounding box center [657, 361] width 420 height 16
click at [447, 355] on select "None 1 2 3" at bounding box center [657, 361] width 420 height 16
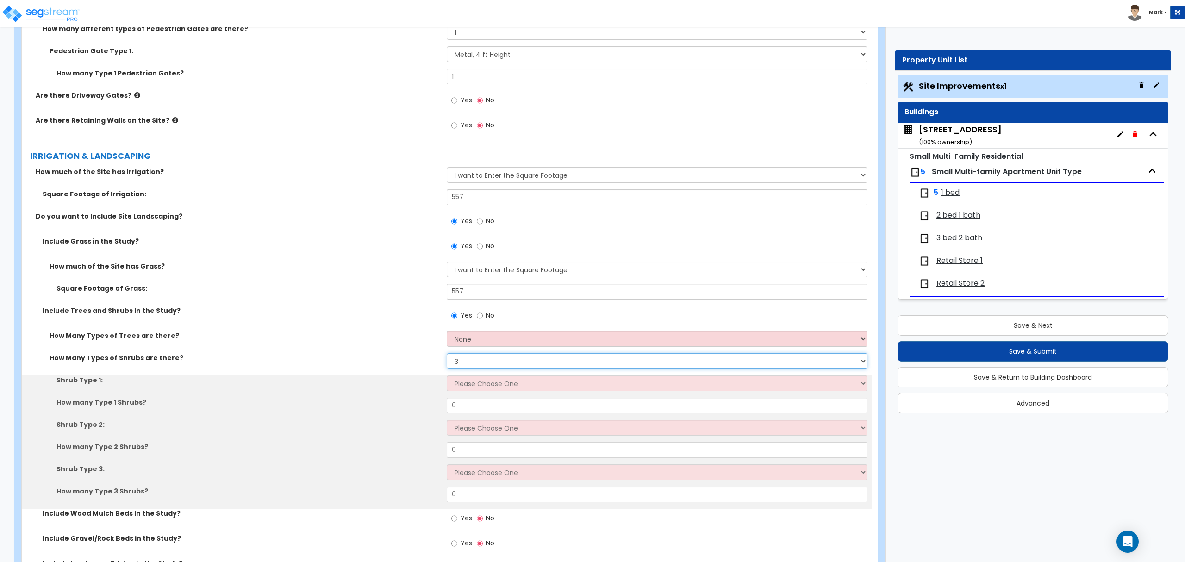
click at [463, 368] on select "None 1 2 3" at bounding box center [657, 361] width 420 height 16
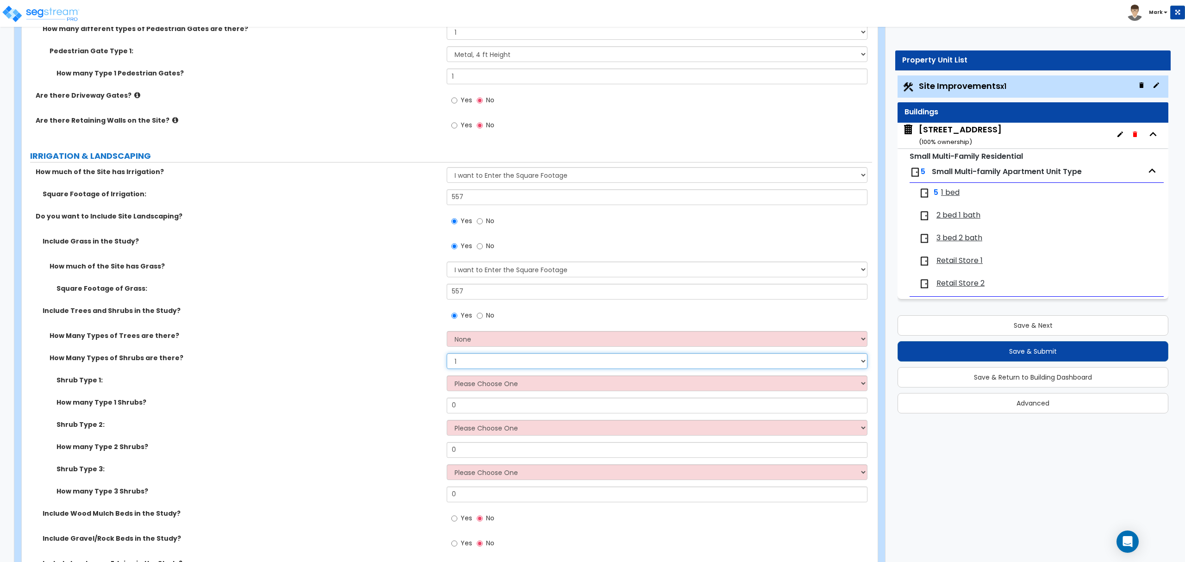
click at [447, 355] on select "None 1 2 3" at bounding box center [657, 361] width 420 height 16
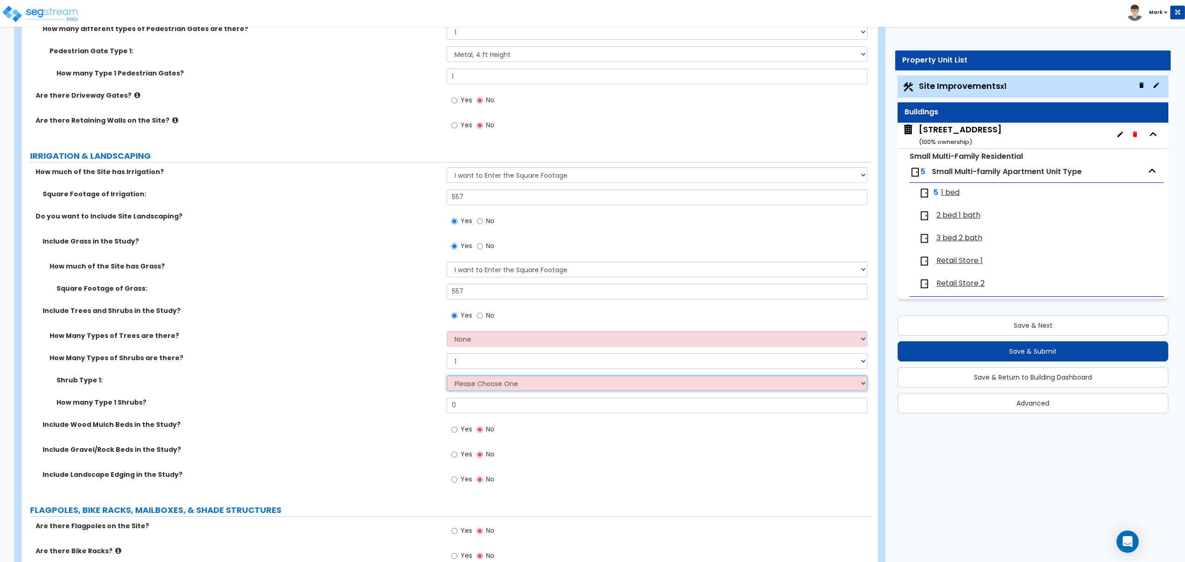
click at [460, 390] on select "Please Choose One Arborvitae Azalea Yew Boxwood Juniper Holly Cotoneaster Euony…" at bounding box center [657, 383] width 420 height 16
click at [447, 377] on select "Please Choose One Arborvitae Azalea Yew Boxwood Juniper Holly Cotoneaster Euony…" at bounding box center [657, 383] width 420 height 16
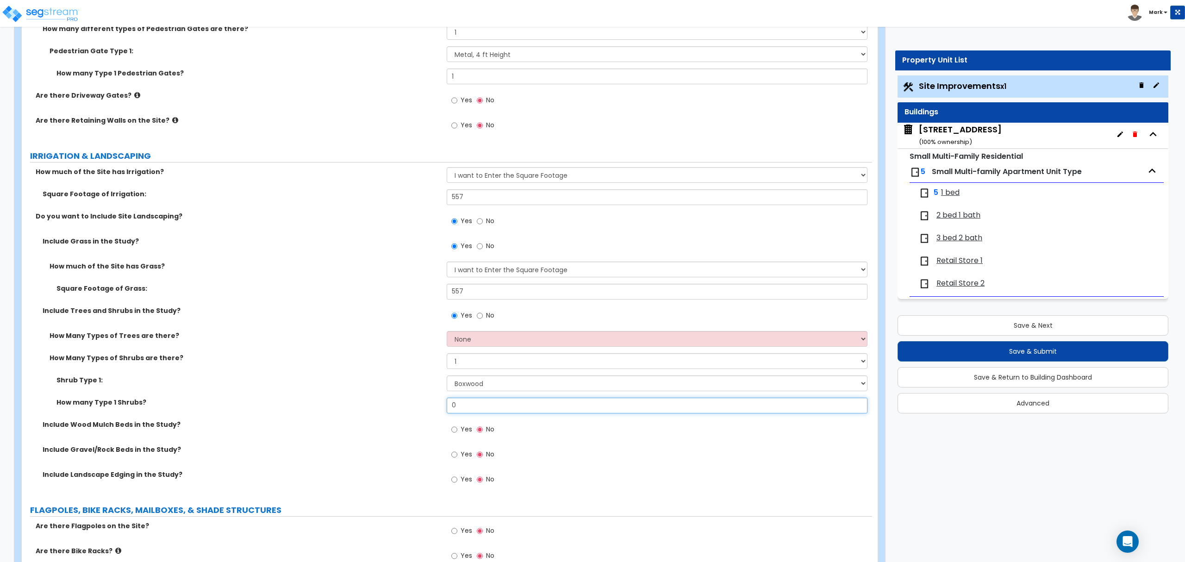
click at [469, 402] on input "0" at bounding box center [657, 406] width 420 height 16
click at [336, 371] on div "How Many Types of Shrubs are there? None 1 2 3" at bounding box center [447, 364] width 850 height 22
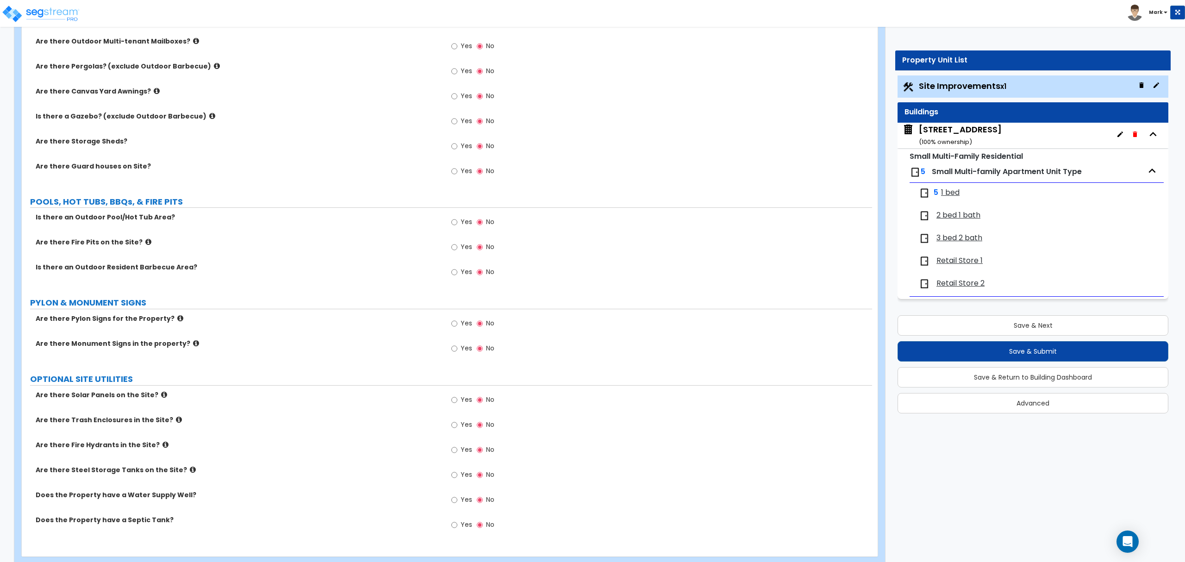
scroll to position [1728, 0]
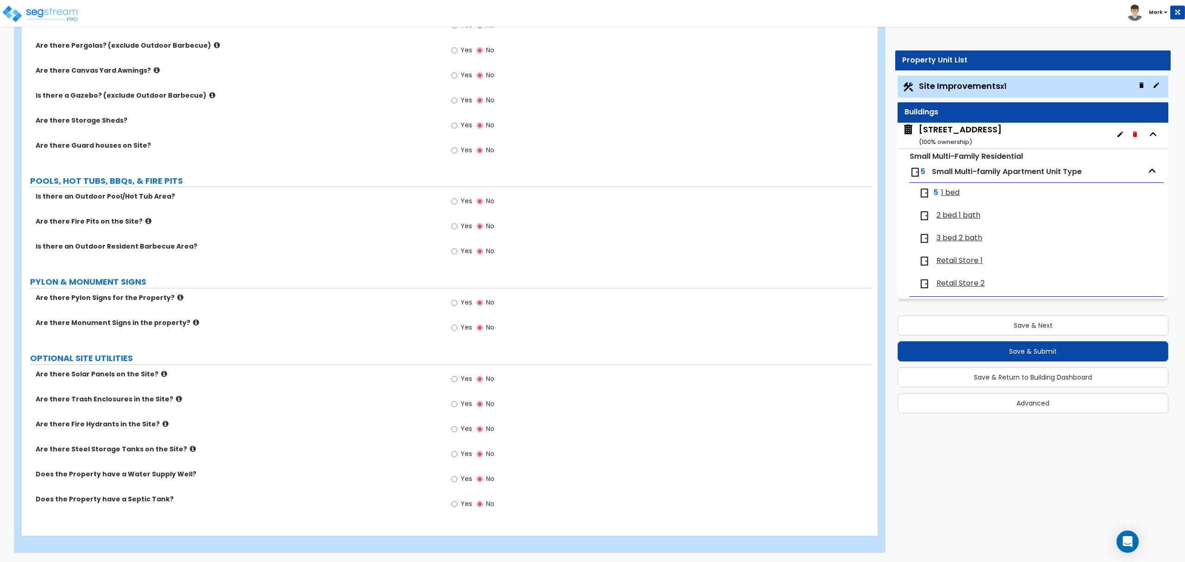
click at [955, 132] on div "403 South 5th Street ( 100 % ownership)" at bounding box center [960, 136] width 83 height 24
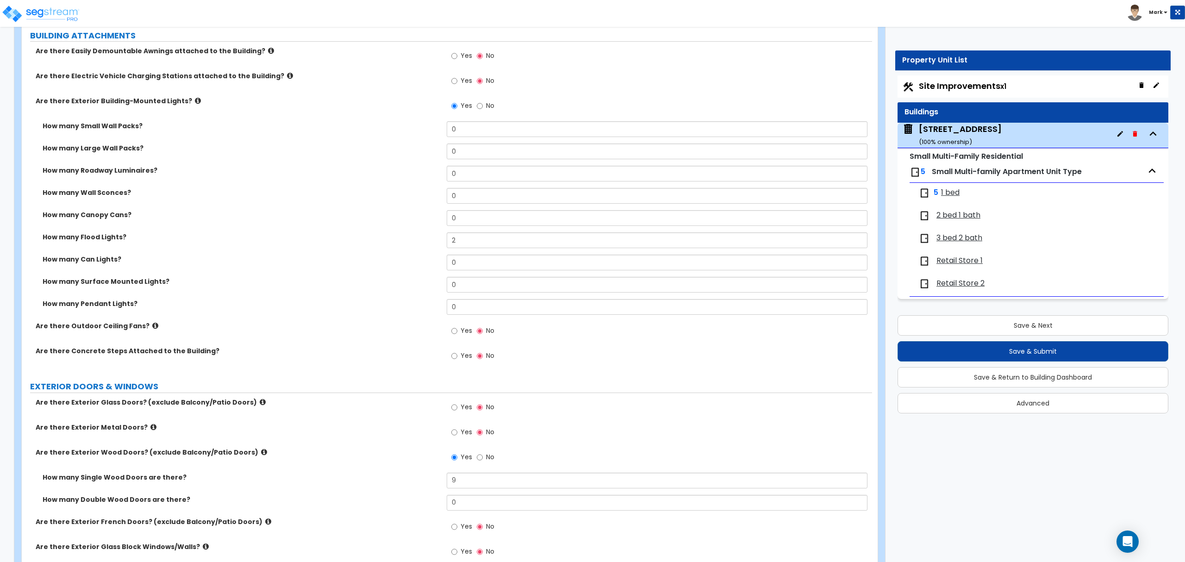
scroll to position [733, 0]
click at [952, 214] on span "2 bed 1 bath" at bounding box center [958, 215] width 44 height 11
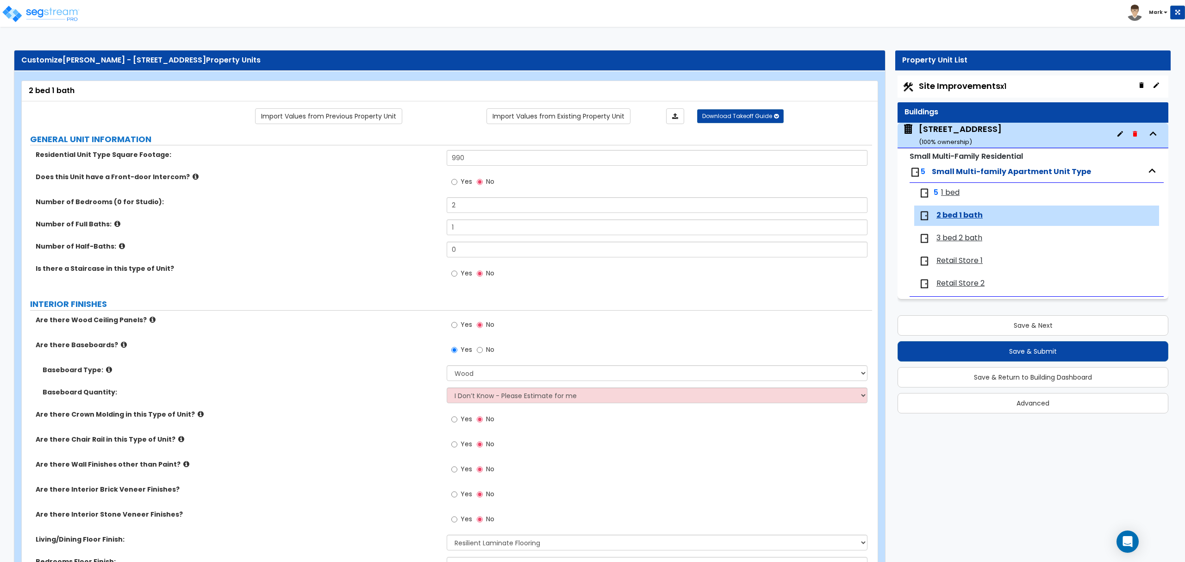
scroll to position [1436, 0]
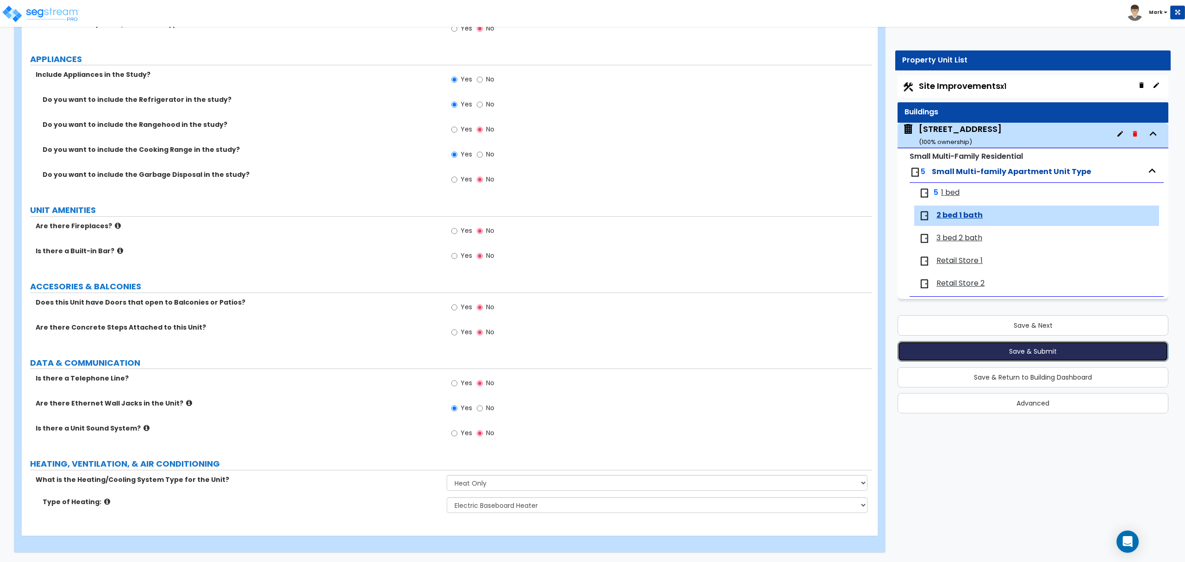
click at [1073, 354] on button "Save & Submit" at bounding box center [1032, 351] width 271 height 20
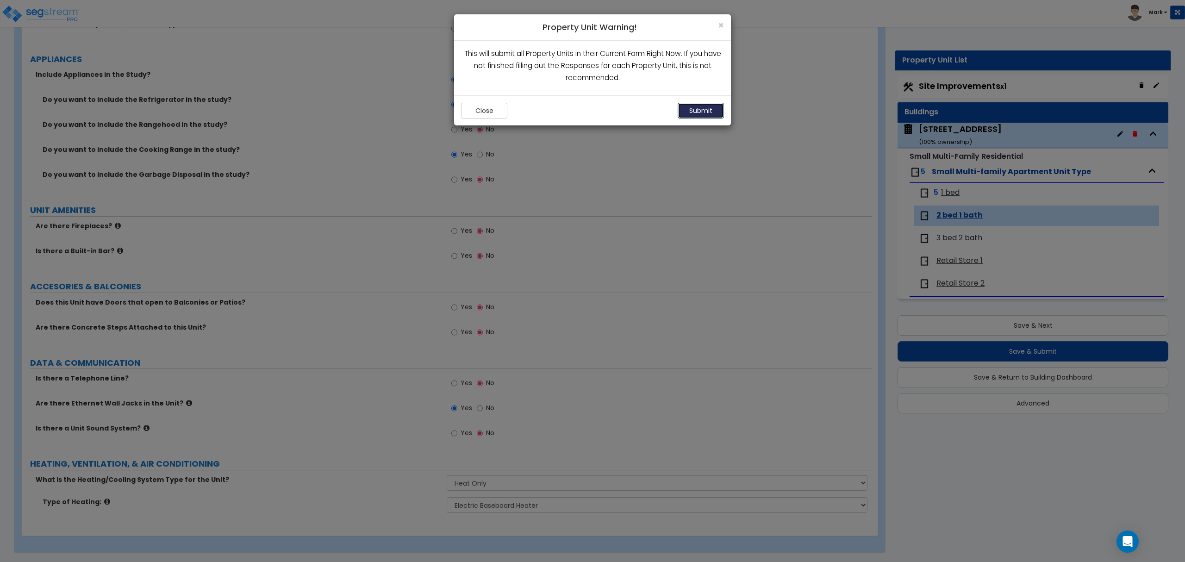
click at [700, 112] on button "Submit" at bounding box center [701, 111] width 46 height 16
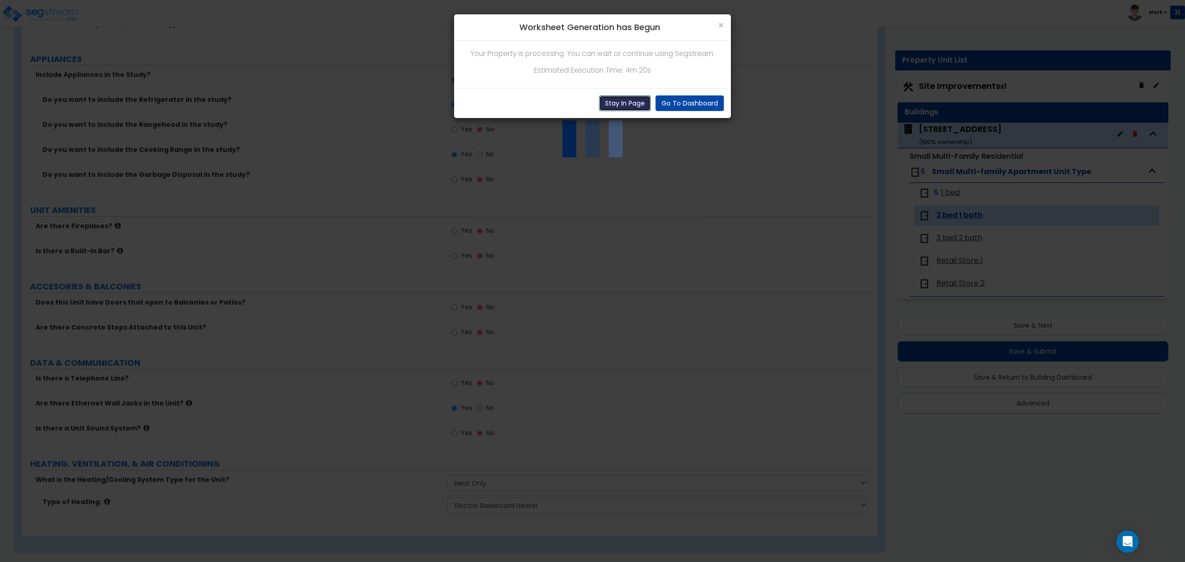
click at [627, 107] on button "Stay In Page" at bounding box center [625, 103] width 52 height 16
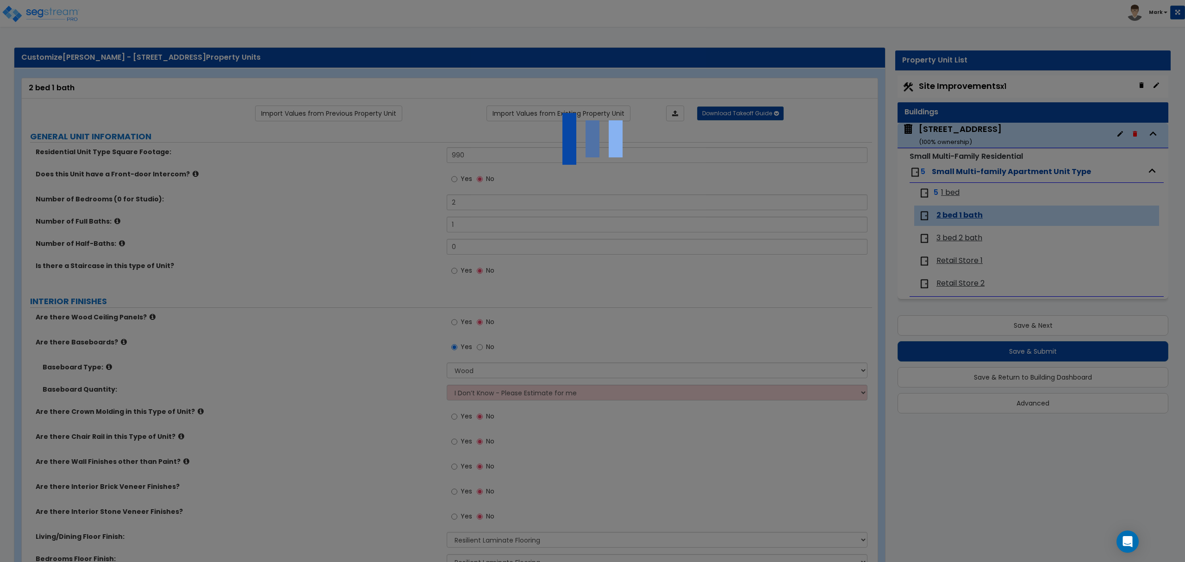
scroll to position [0, 0]
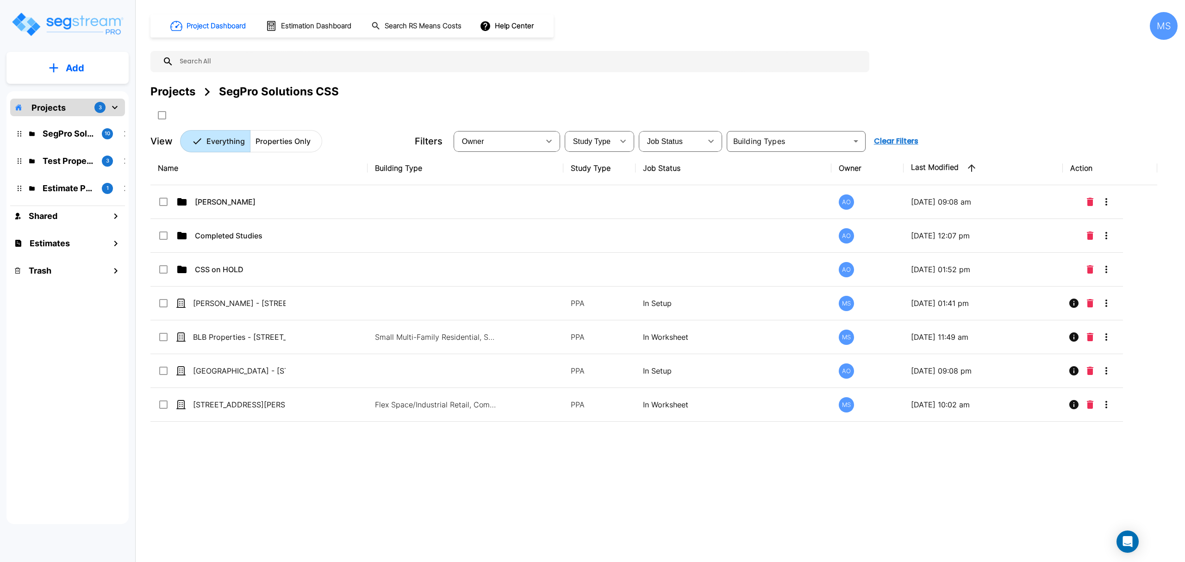
click at [176, 95] on div "Projects" at bounding box center [172, 91] width 45 height 17
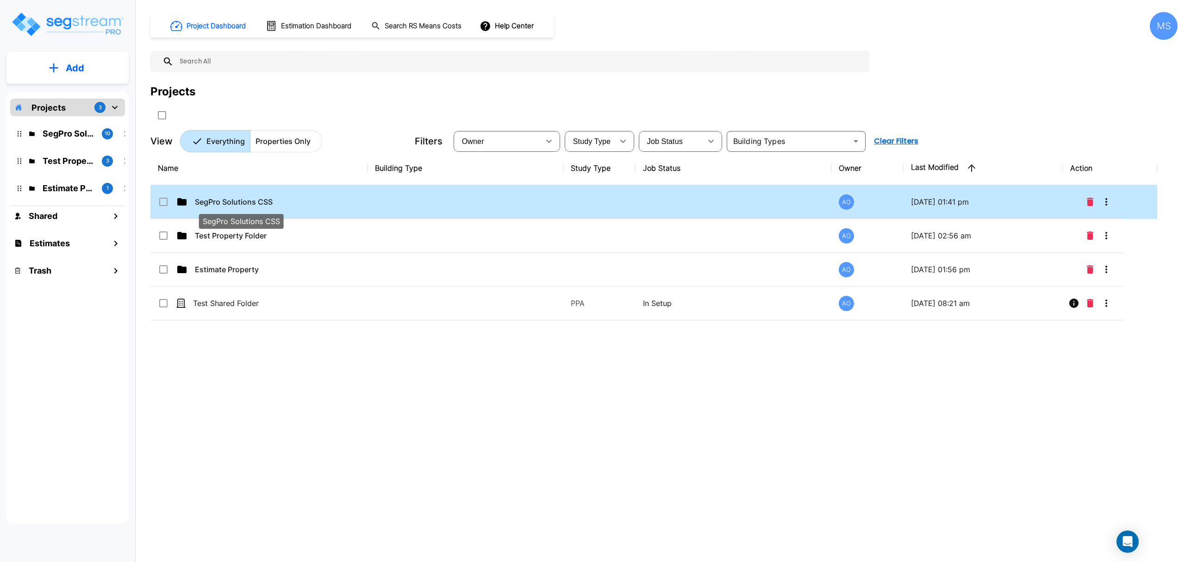
click at [226, 204] on p "SegPro Solutions CSS" at bounding box center [241, 201] width 93 height 11
checkbox input "true"
click at [226, 204] on p "SegPro Solutions CSS" at bounding box center [241, 201] width 93 height 11
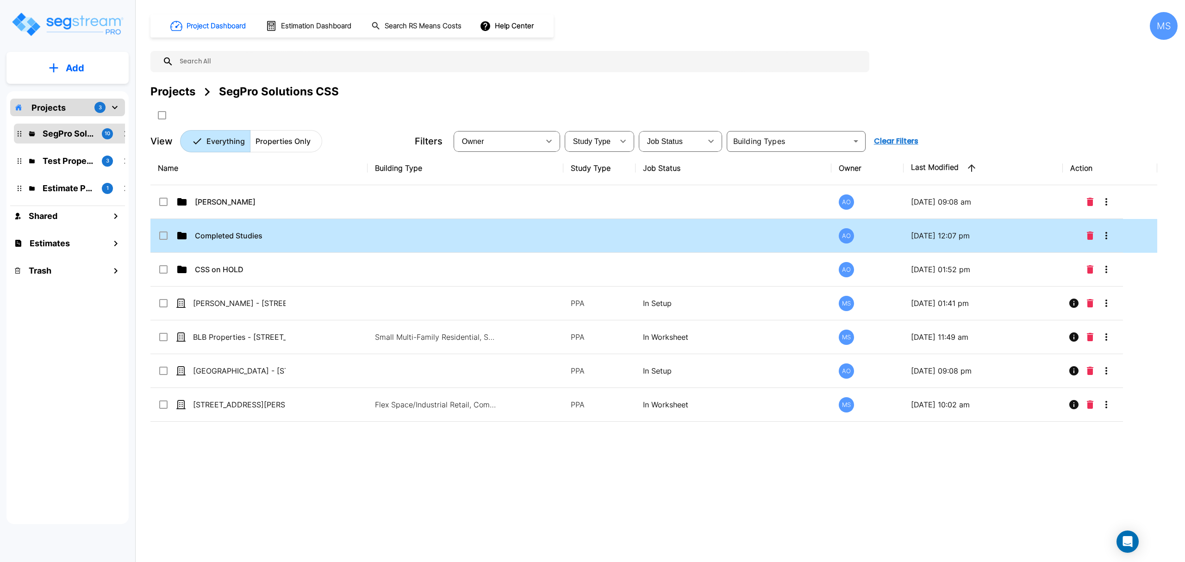
click at [225, 226] on td "Completed Studies" at bounding box center [258, 236] width 217 height 34
checkbox input "true"
click at [225, 226] on td "Completed Studies" at bounding box center [258, 236] width 217 height 34
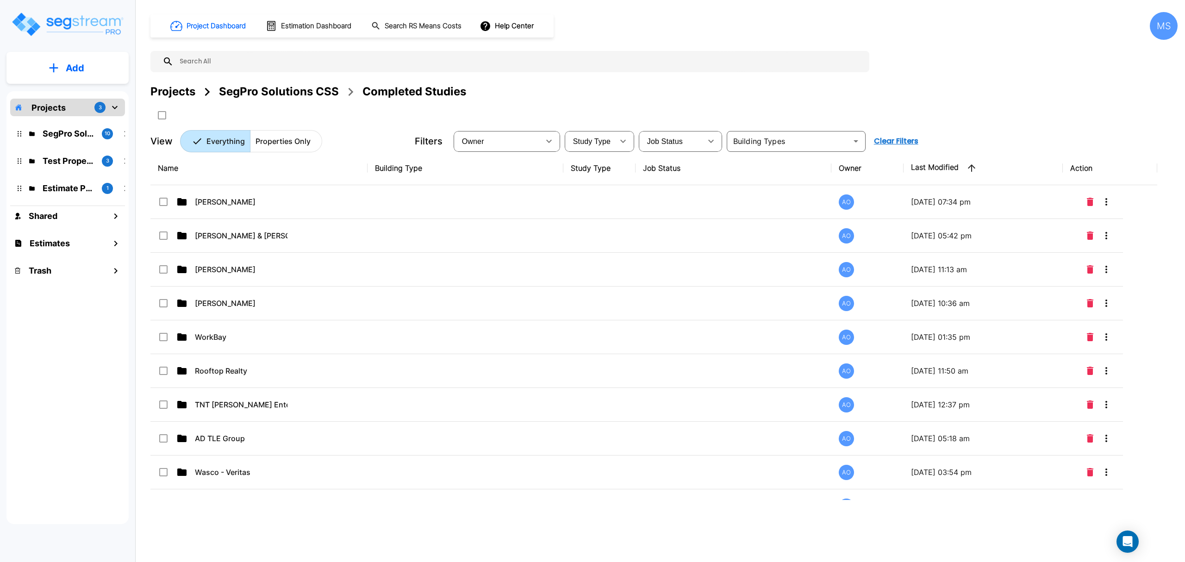
click at [241, 71] on input "text" at bounding box center [519, 61] width 691 height 21
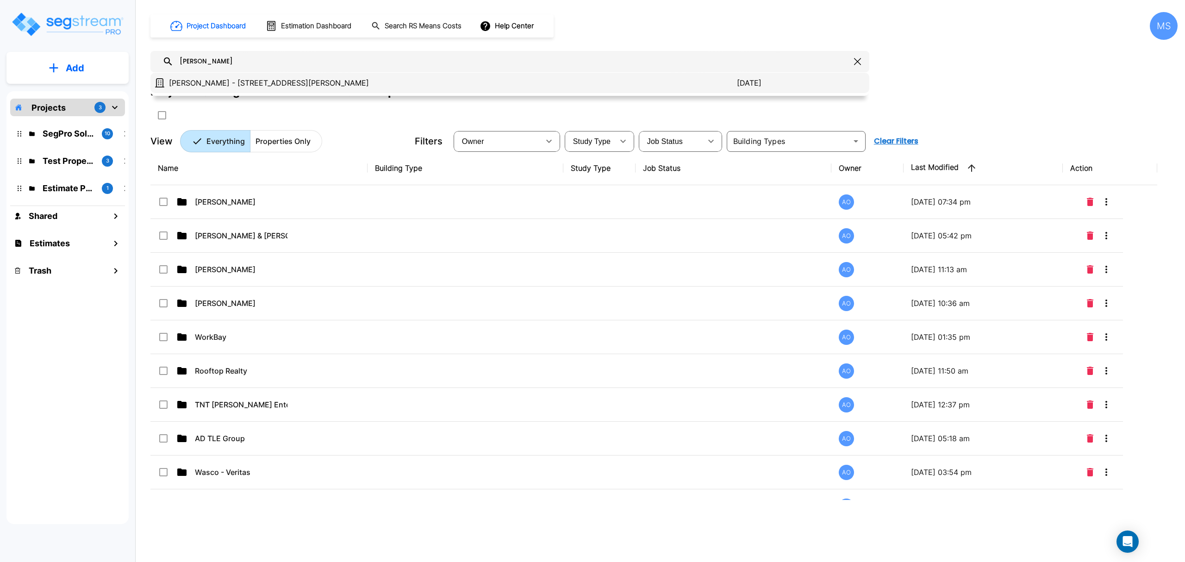
type input "robert"
click at [260, 80] on p "[PERSON_NAME] - [STREET_ADDRESS][PERSON_NAME]" at bounding box center [453, 82] width 568 height 11
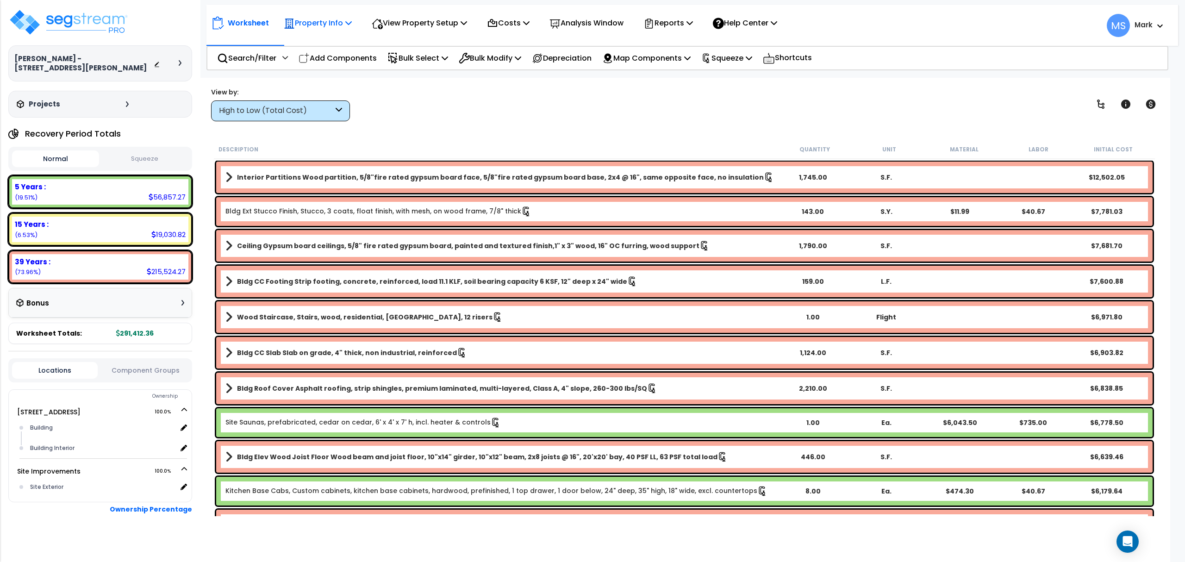
click at [310, 28] on p "Property Info" at bounding box center [318, 23] width 68 height 12
click at [300, 46] on link "Property Setup" at bounding box center [325, 44] width 92 height 19
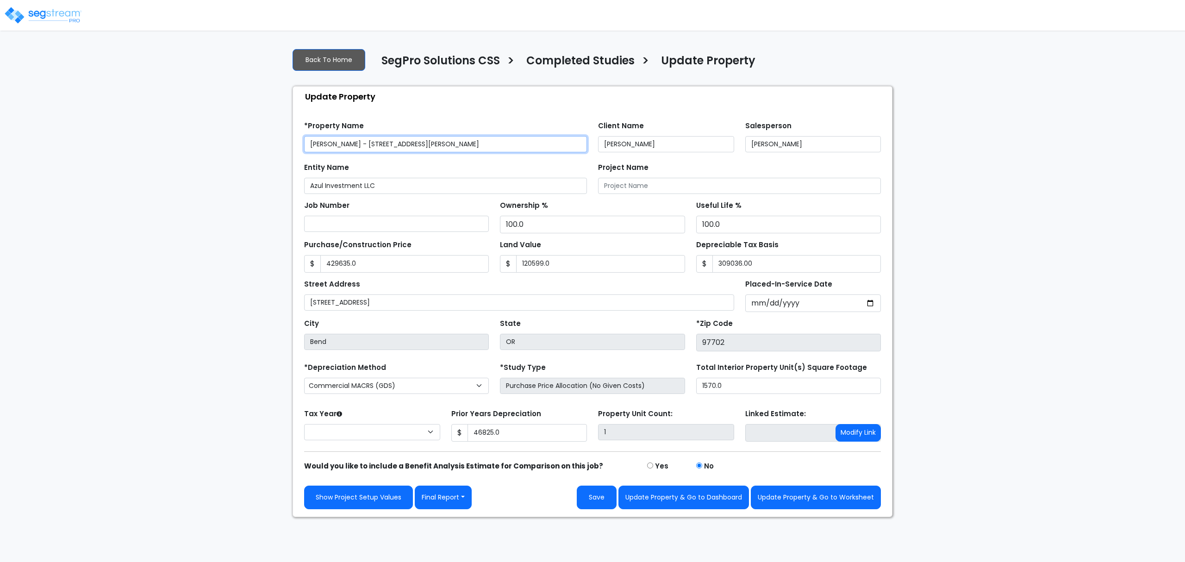
type input "429,635.0"
type input "120,599.0"
type input "309,036.00"
type input "46,825.0"
select select "2025"
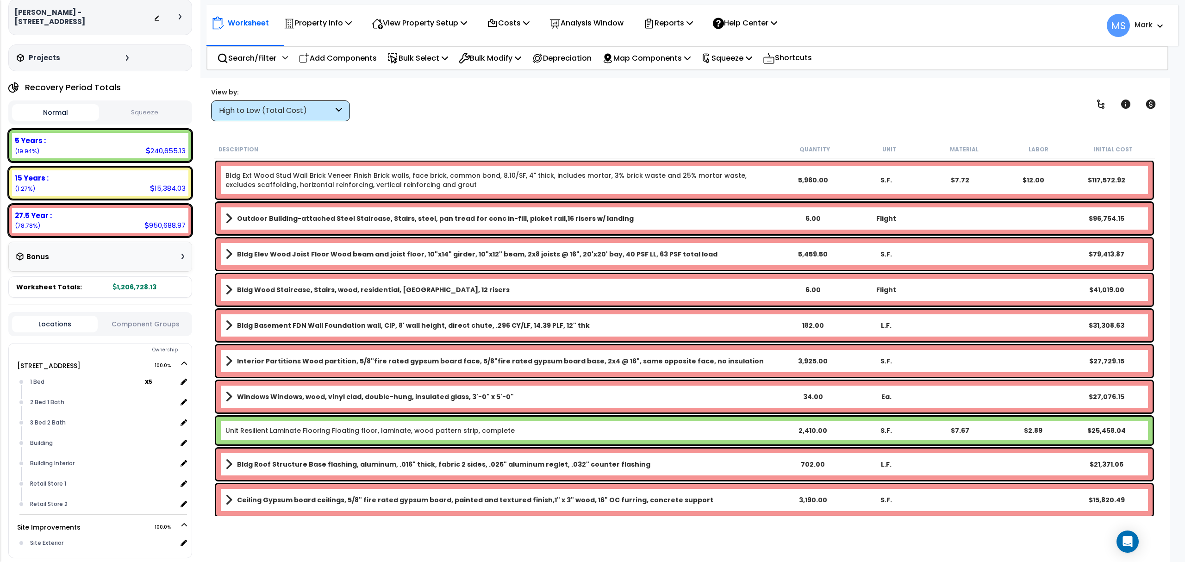
scroll to position [98, 0]
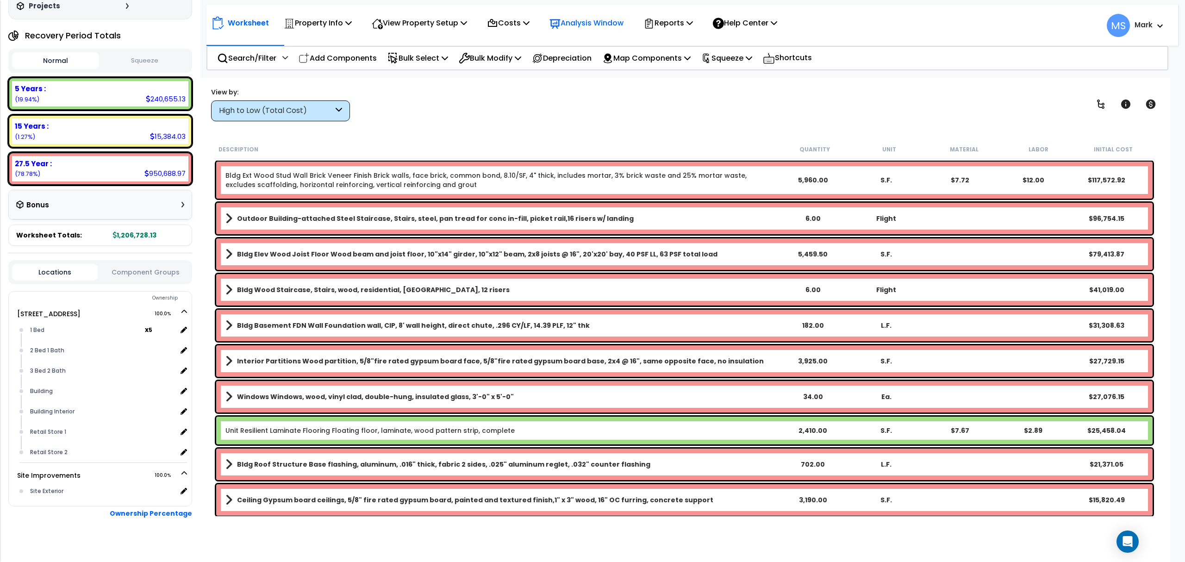
click at [611, 26] on p "Analysis Window" at bounding box center [586, 23] width 74 height 12
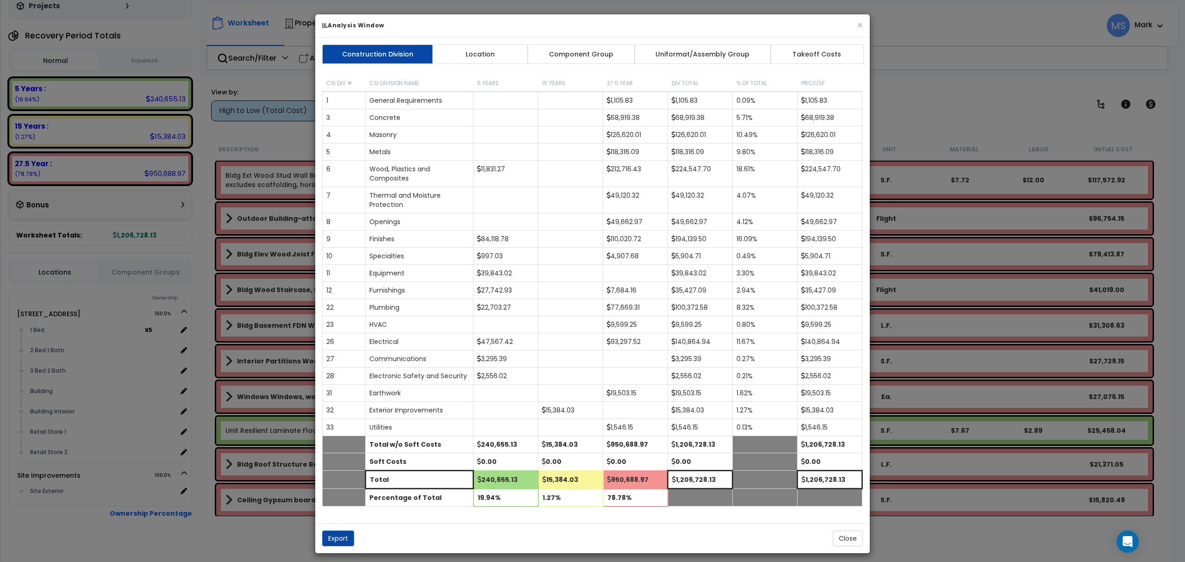
click at [615, 44] on div "Construction Division Location Component Group Uniformat/Assembly Group Takeoff…" at bounding box center [592, 280] width 554 height 486
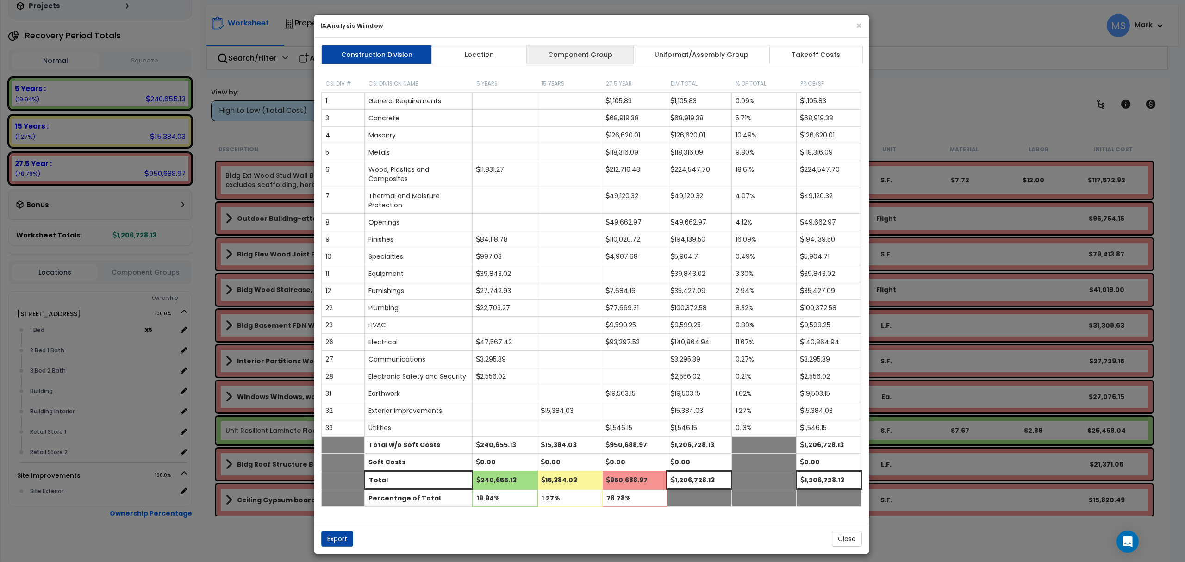
click at [610, 47] on link "Component Group" at bounding box center [579, 54] width 107 height 19
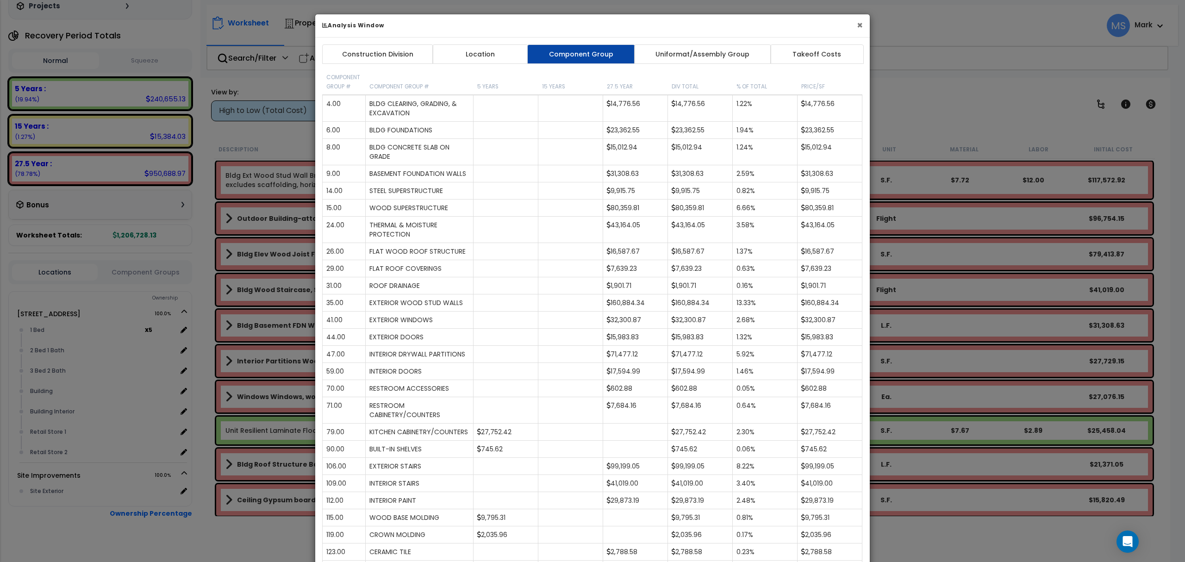
click at [859, 24] on button "×" at bounding box center [860, 25] width 6 height 10
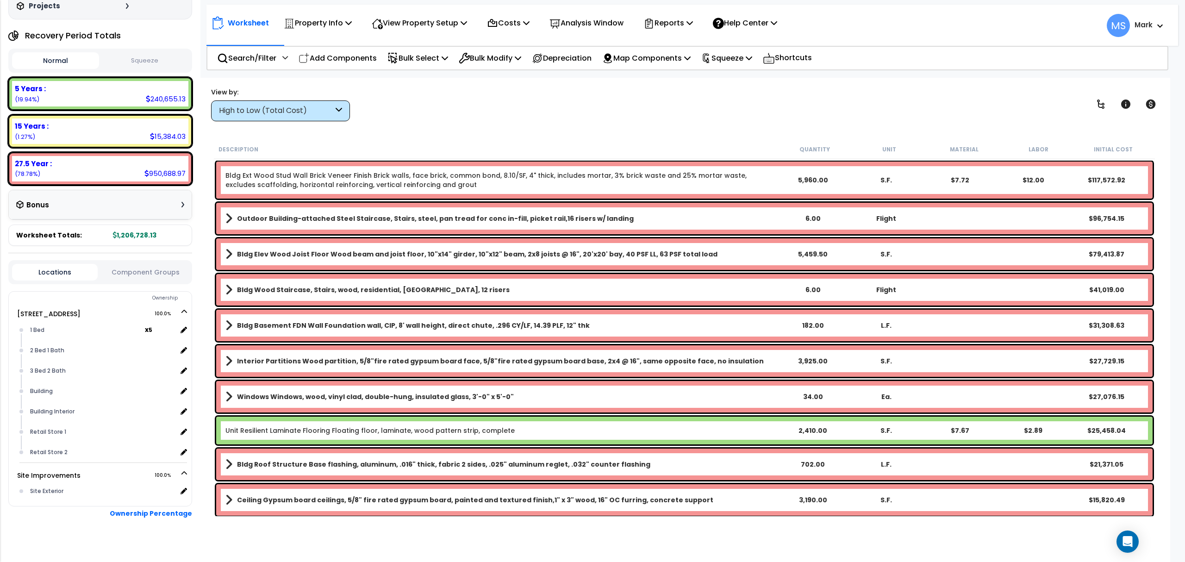
click at [149, 267] on button "Component Groups" at bounding box center [145, 272] width 86 height 10
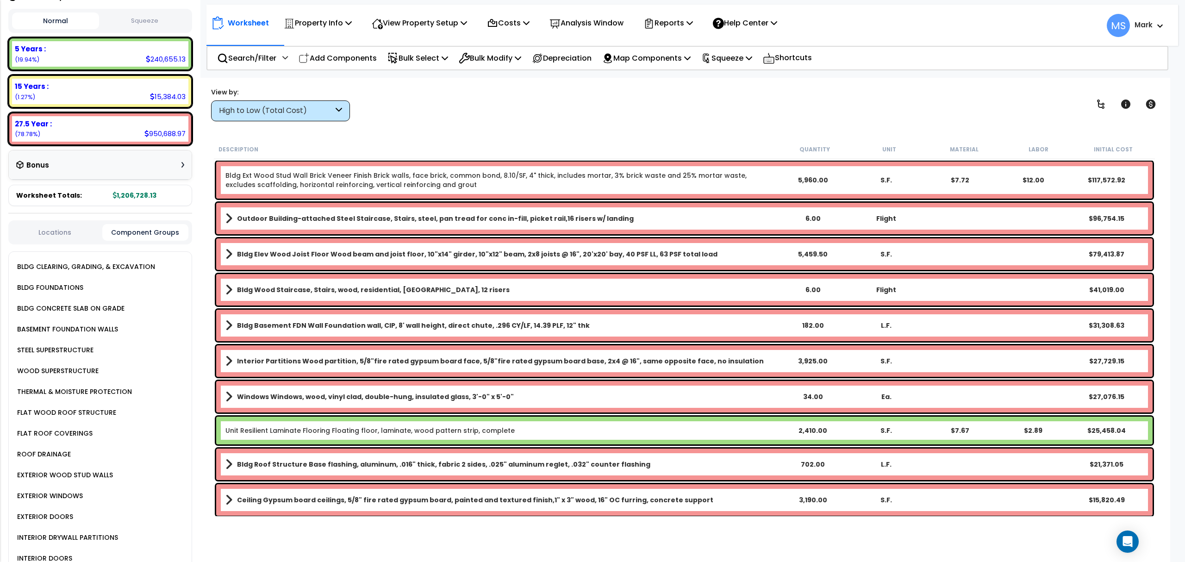
scroll to position [160, 0]
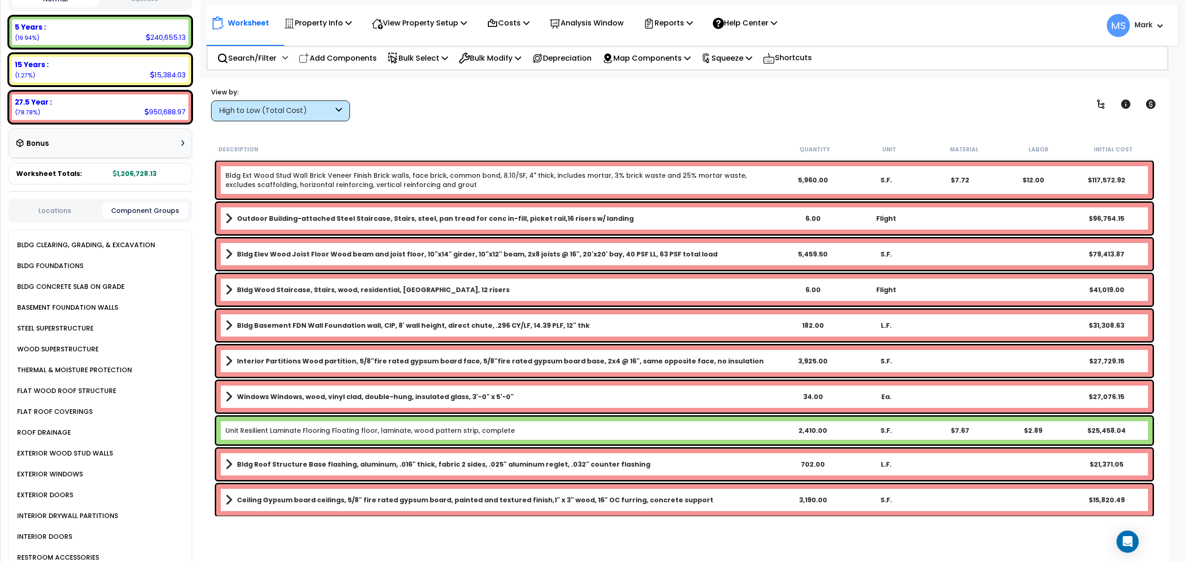
click at [93, 448] on div "EXTERIOR WOOD STUD WALLS" at bounding box center [64, 453] width 98 height 11
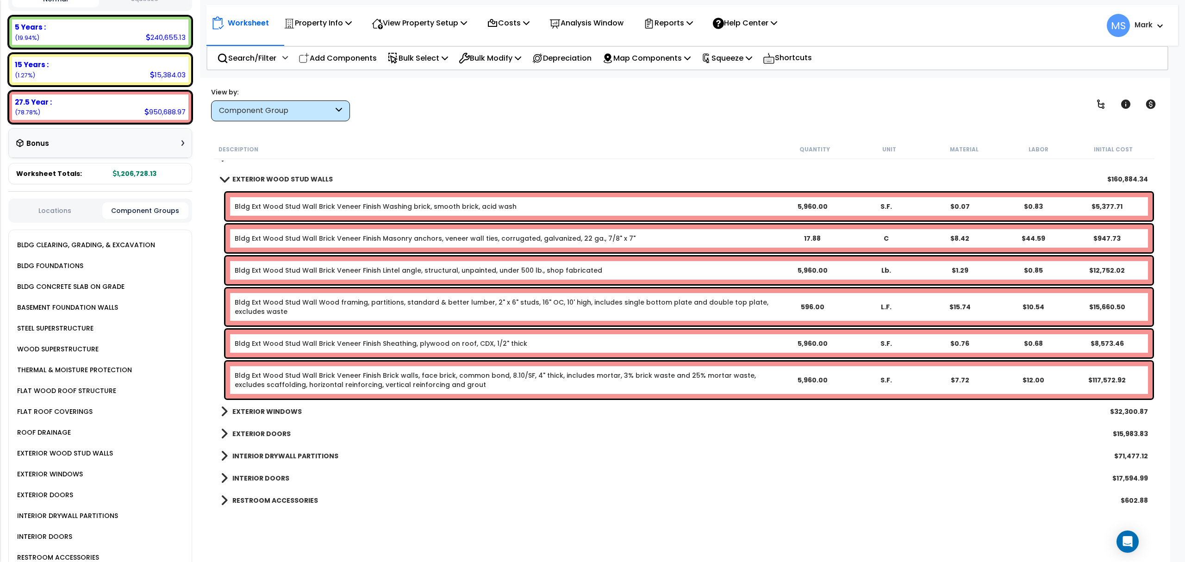
scroll to position [123, 0]
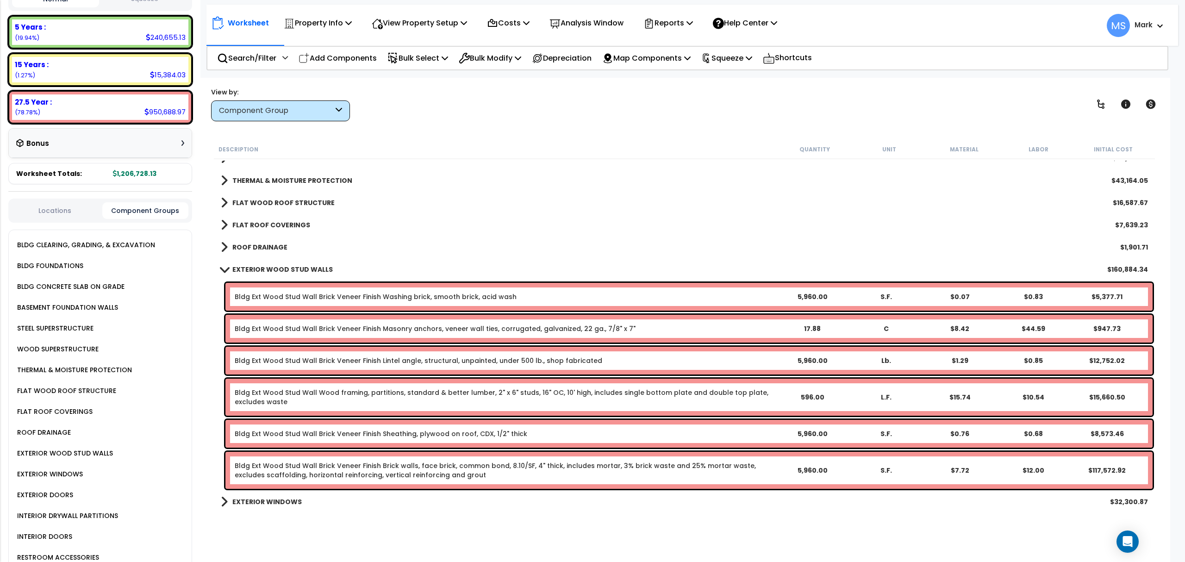
click at [462, 463] on link "Bldg Ext Wood Stud Wall Brick Veneer Finish Brick walls, face brick, common bon…" at bounding box center [505, 470] width 541 height 19
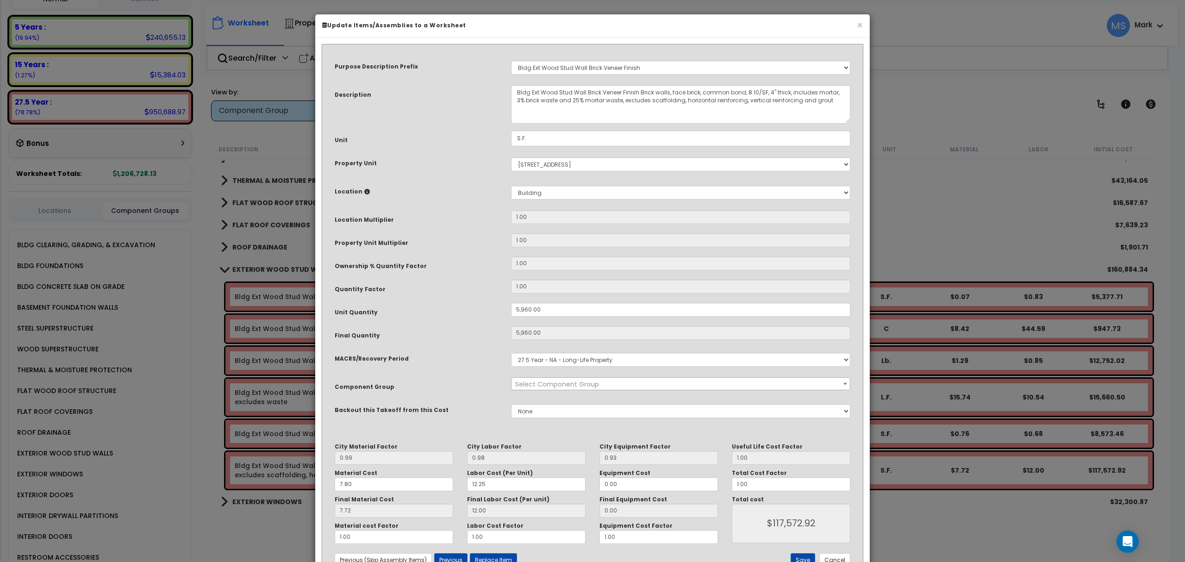
select select "45870"
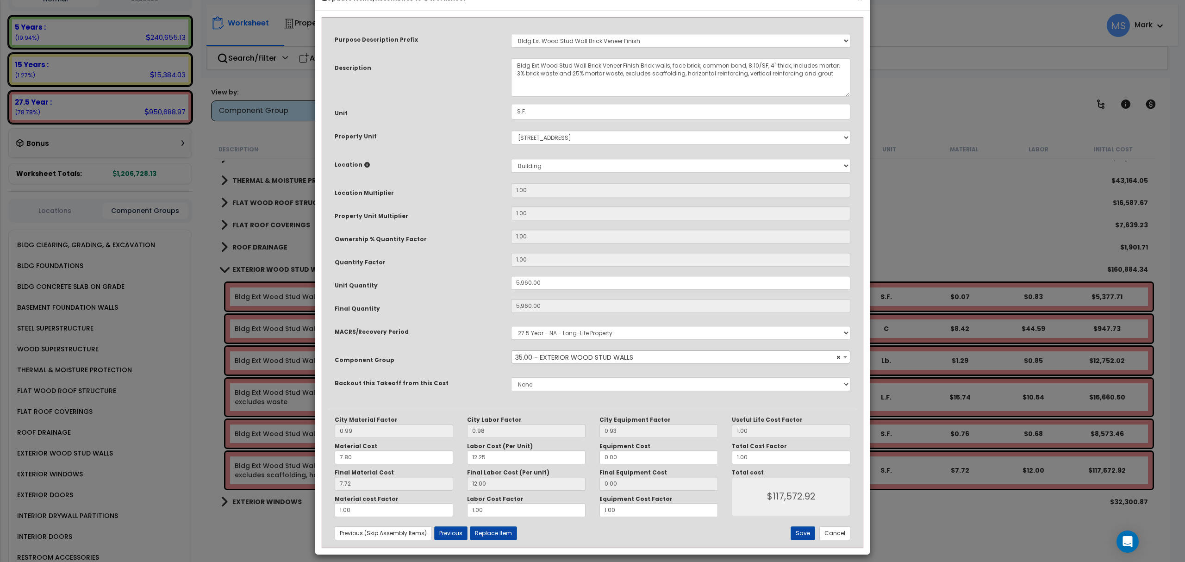
scroll to position [34, 0]
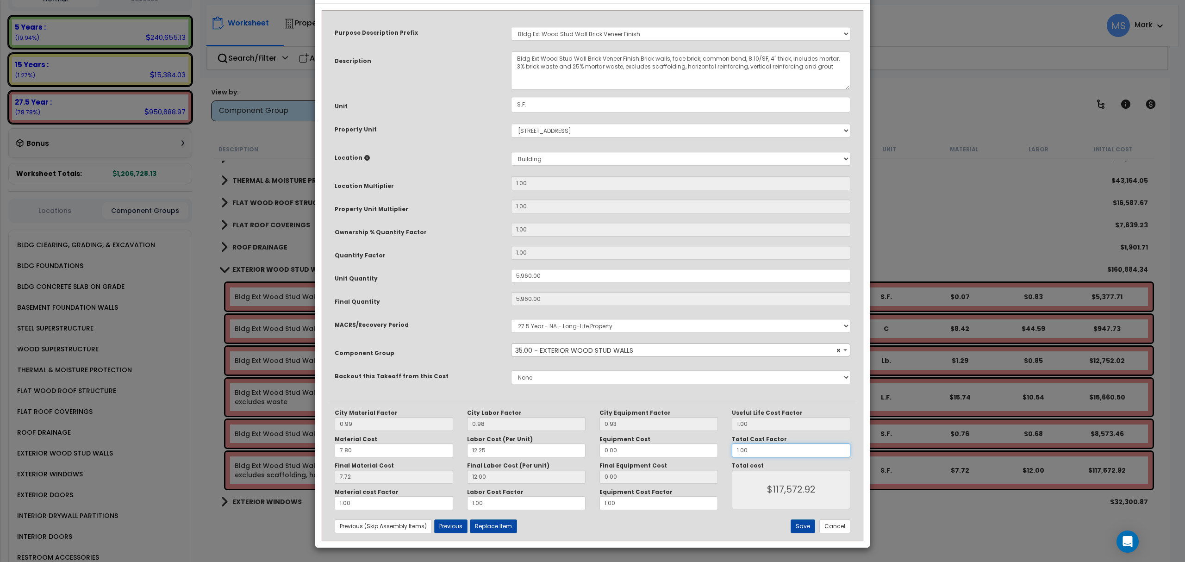
click at [758, 453] on input "1.00" at bounding box center [791, 450] width 118 height 14
click at [758, 454] on input "1.00" at bounding box center [791, 450] width 118 height 14
type input "."
type input "$0.00"
type input ".5"
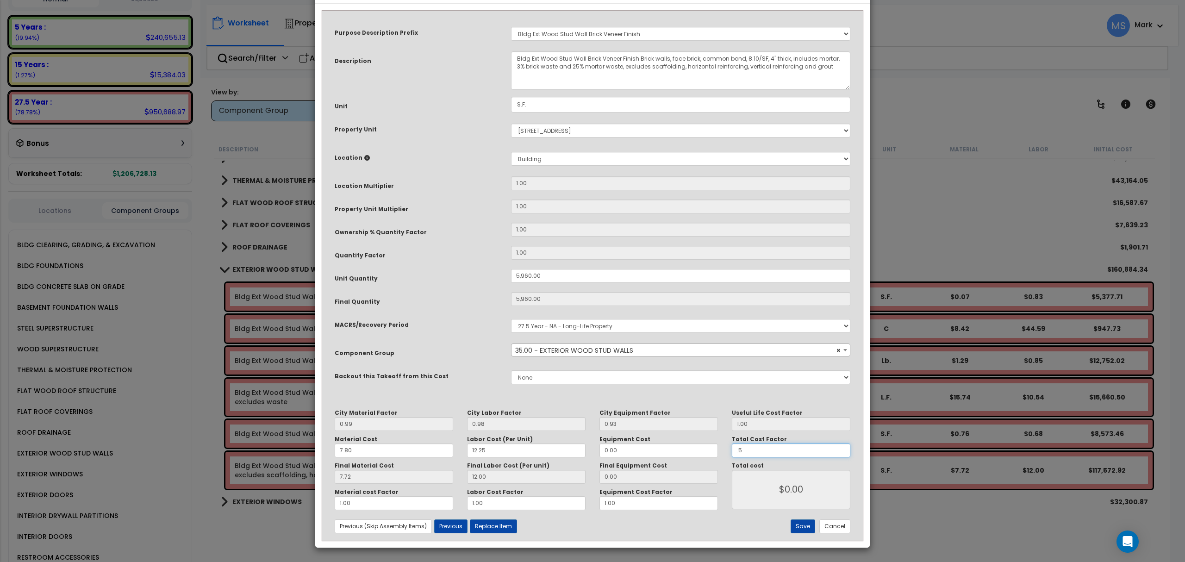
type input "$58,765.60"
type input ".5"
type input "$58,765.60"
click at [804, 526] on button "Save" at bounding box center [803, 526] width 25 height 14
type input "5960.00"
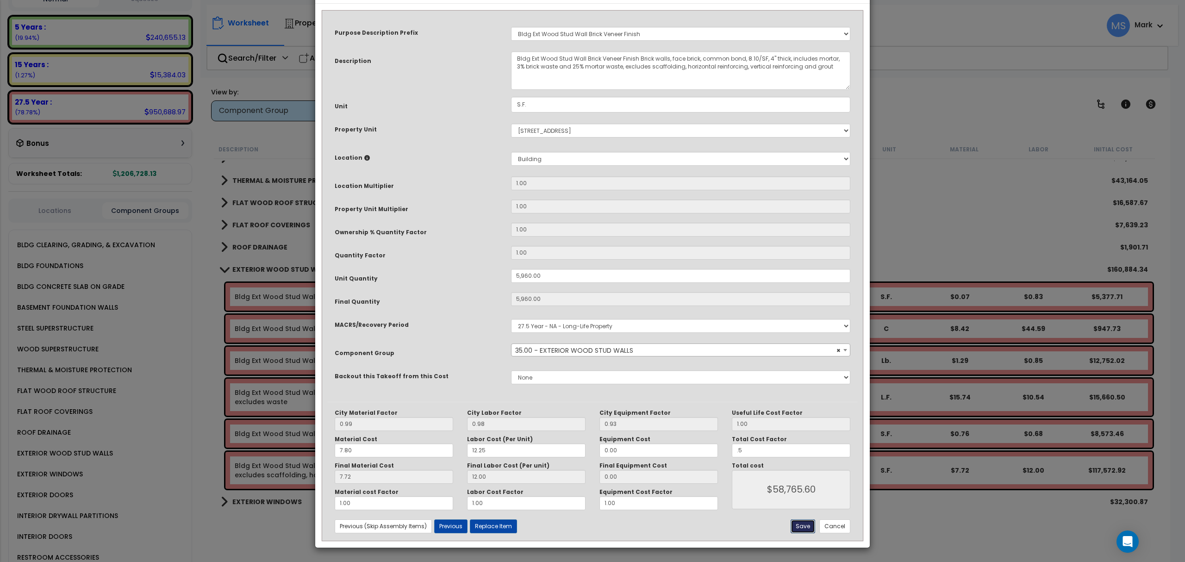
type input "5960.00"
type input "0.50"
type input "58765.60"
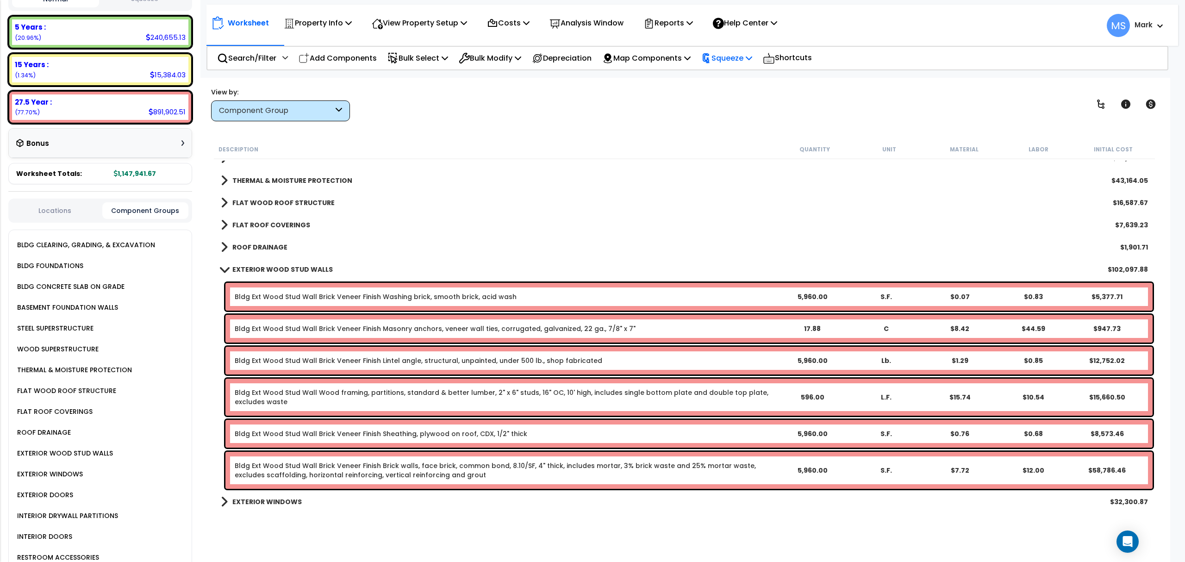
click at [709, 61] on icon at bounding box center [706, 59] width 6 height 10
click at [728, 81] on link "Squeeze" at bounding box center [743, 78] width 92 height 19
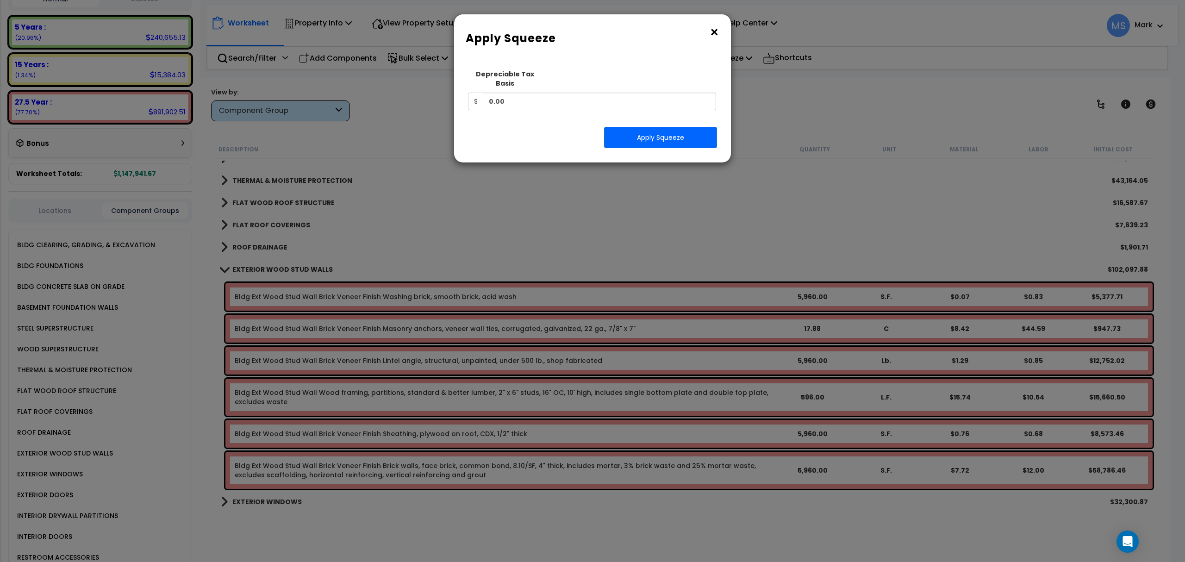
click at [713, 36] on button "×" at bounding box center [714, 32] width 10 height 15
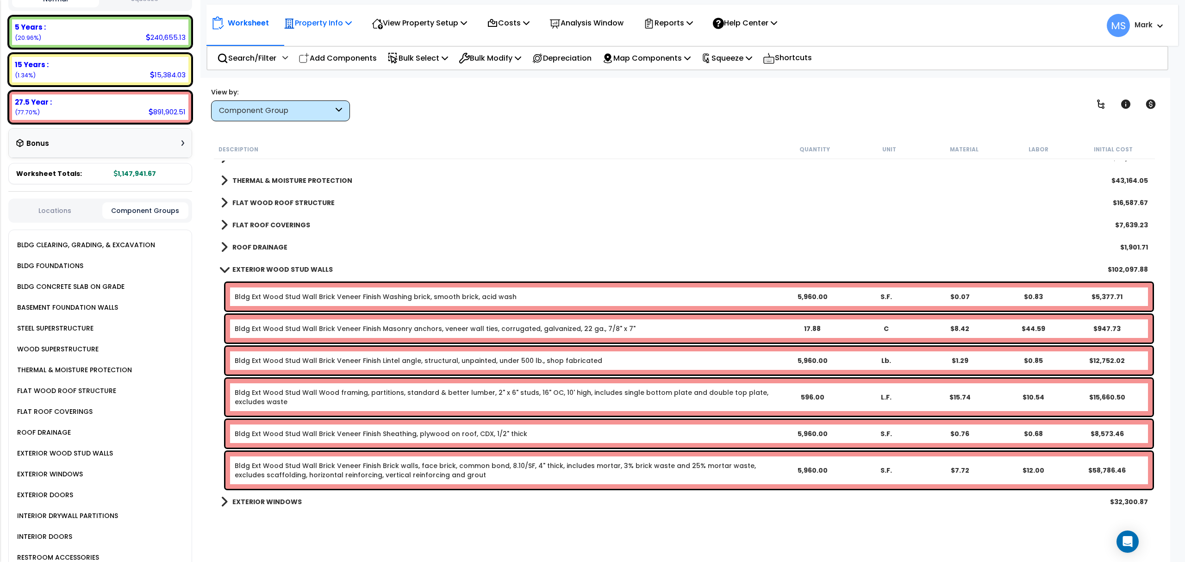
click at [330, 20] on p "Property Info" at bounding box center [318, 23] width 68 height 12
click at [337, 45] on link "Property Setup" at bounding box center [325, 44] width 92 height 19
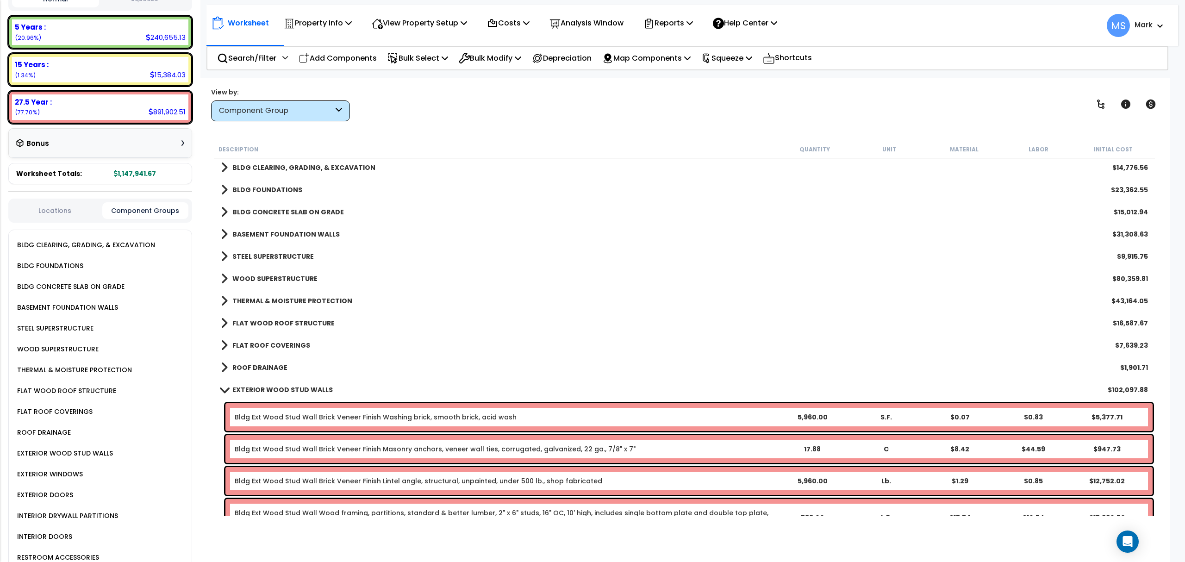
scroll to position [0, 0]
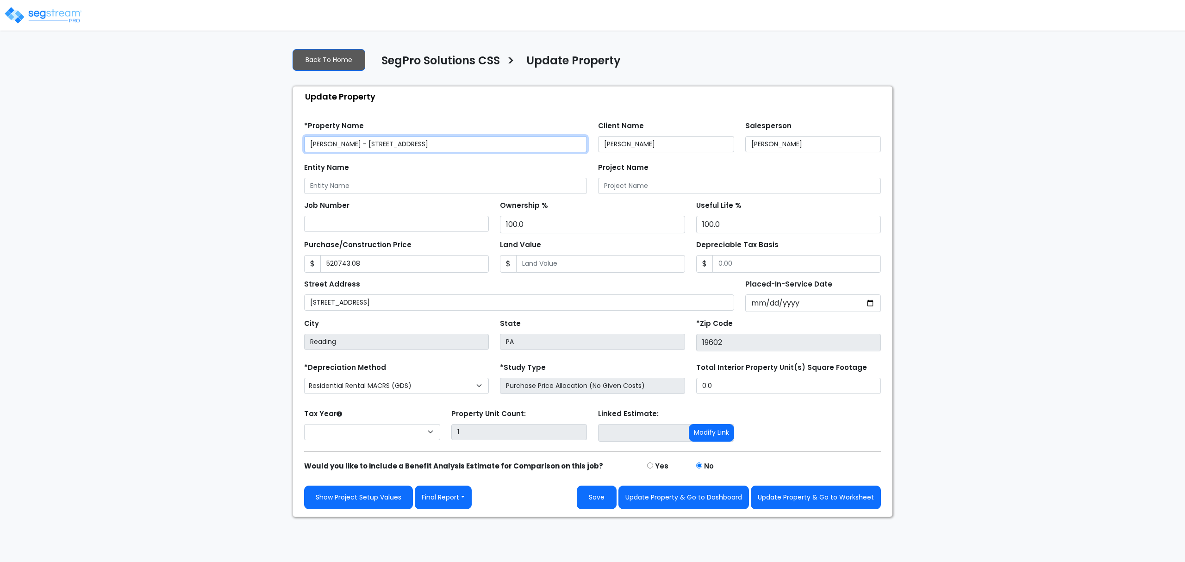
type input "520,743.08"
select select "2024"
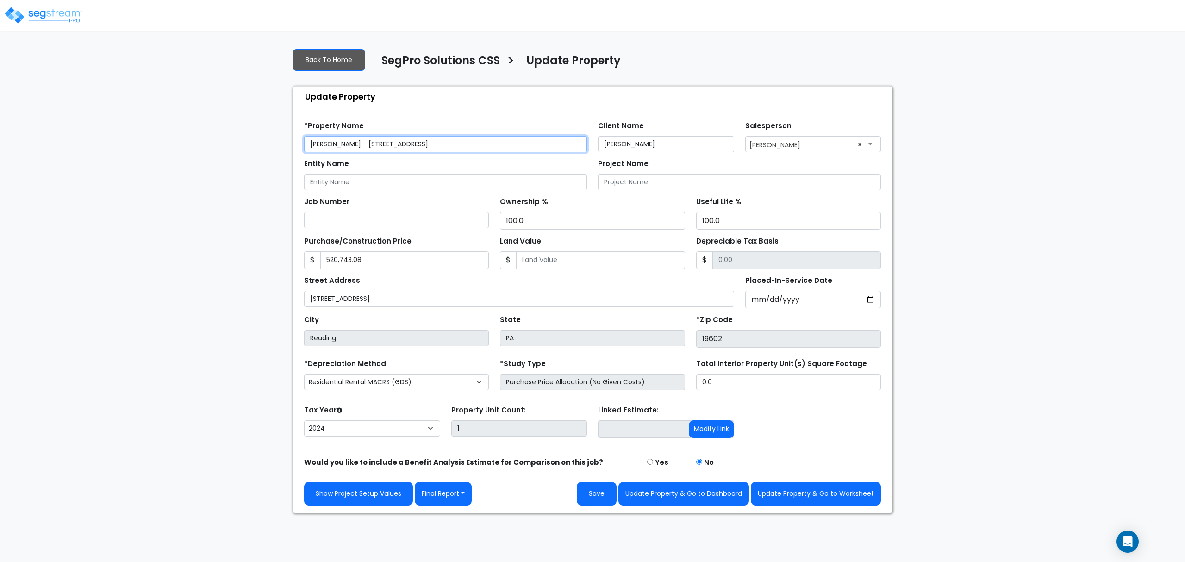
drag, startPoint x: 356, startPoint y: 145, endPoint x: 250, endPoint y: 153, distance: 106.3
click at [250, 153] on div "We are Building your Property. So please grab a coffee and let us do the heavy …" at bounding box center [592, 277] width 1185 height 473
paste input "LB Properties One LLC"
type input "BLB Properties One LLC - [STREET_ADDRESS]"
click at [392, 272] on div "Street Address [STREET_ADDRESS] Placed-In-Service Date [DATE] *Purchase Date" at bounding box center [593, 288] width 588 height 39
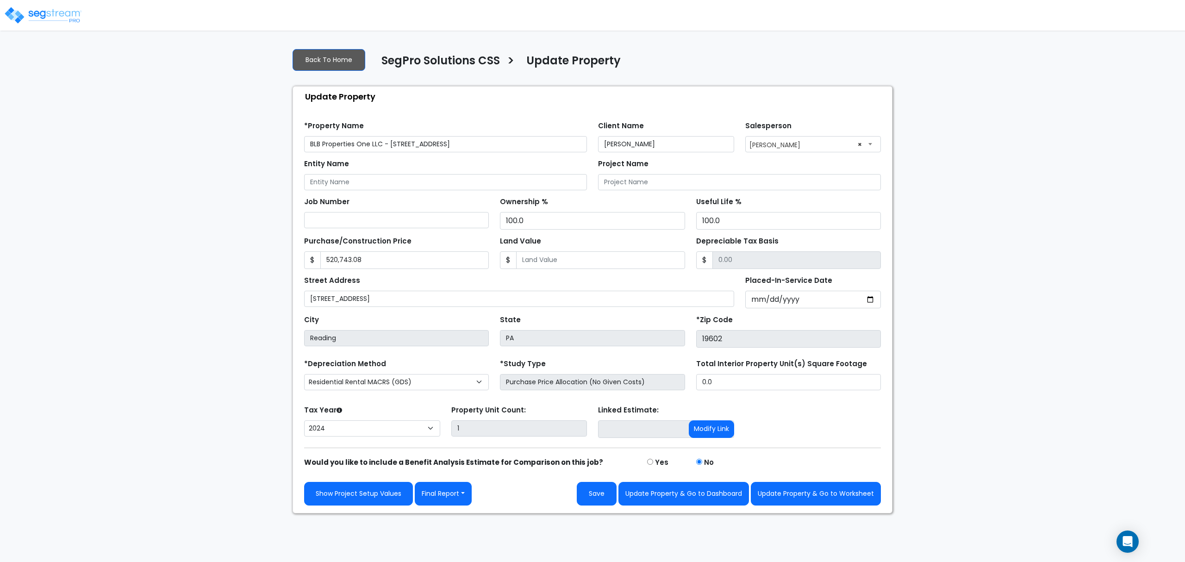
click at [392, 272] on div "Street Address [STREET_ADDRESS] Placed-In-Service Date [DATE] *Purchase Date" at bounding box center [593, 288] width 588 height 39
click at [388, 264] on input "520,743.08" at bounding box center [404, 260] width 168 height 18
type input "675,000"
click at [575, 269] on input "Land Value" at bounding box center [600, 260] width 168 height 18
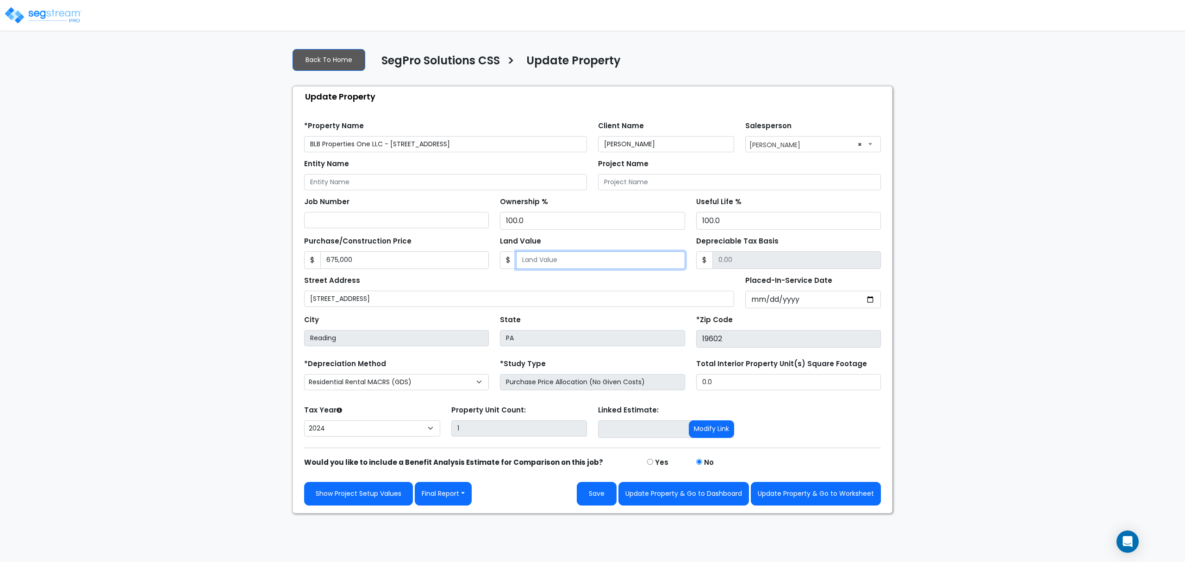
type input "3"
type input "674997.00"
type input "37"
type input "674963.00"
type input "372"
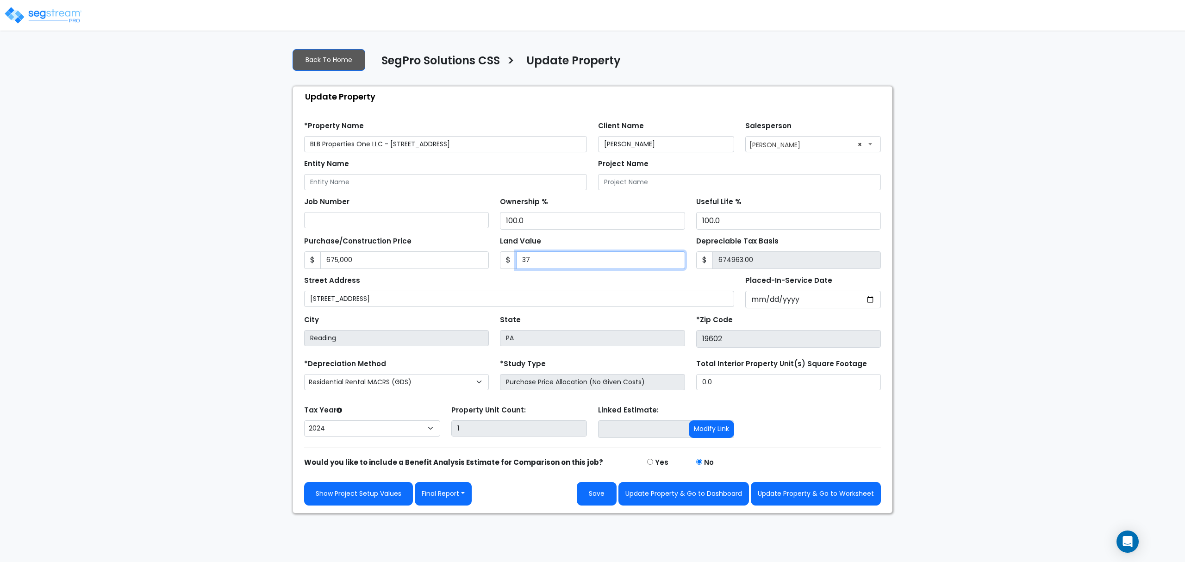
type input "674628.00"
type input "3720"
type input "671280.00"
type input "3,7200"
type input "637800.00"
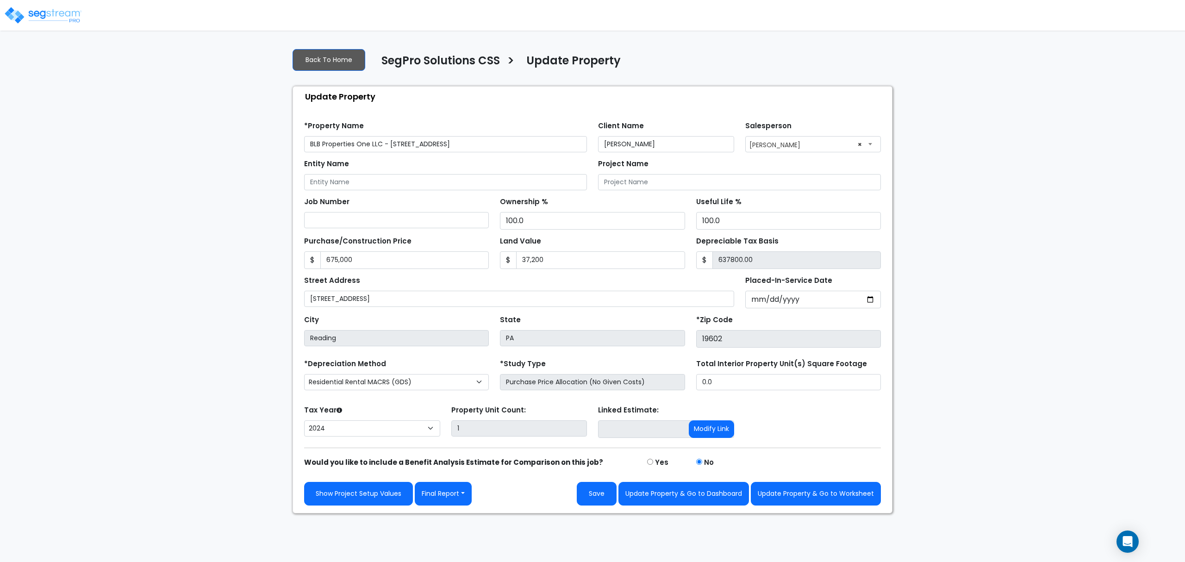
drag, startPoint x: 571, startPoint y: 280, endPoint x: 630, endPoint y: 271, distance: 59.4
click at [581, 277] on div "Street Address [STREET_ADDRESS]" at bounding box center [519, 290] width 430 height 33
click at [543, 264] on input "37,200" at bounding box center [600, 260] width 168 height 18
click at [543, 263] on input "37,200" at bounding box center [600, 260] width 168 height 18
type input "1"
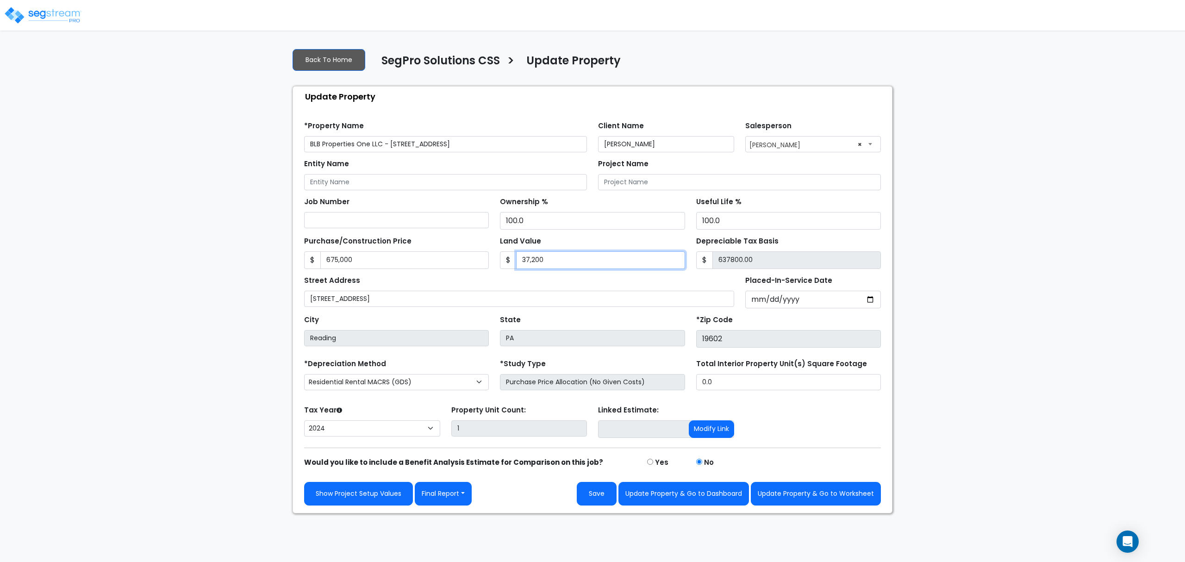
type input "674999.00"
type input "19"
type input "674981.00"
type input "191"
type input "674809.00"
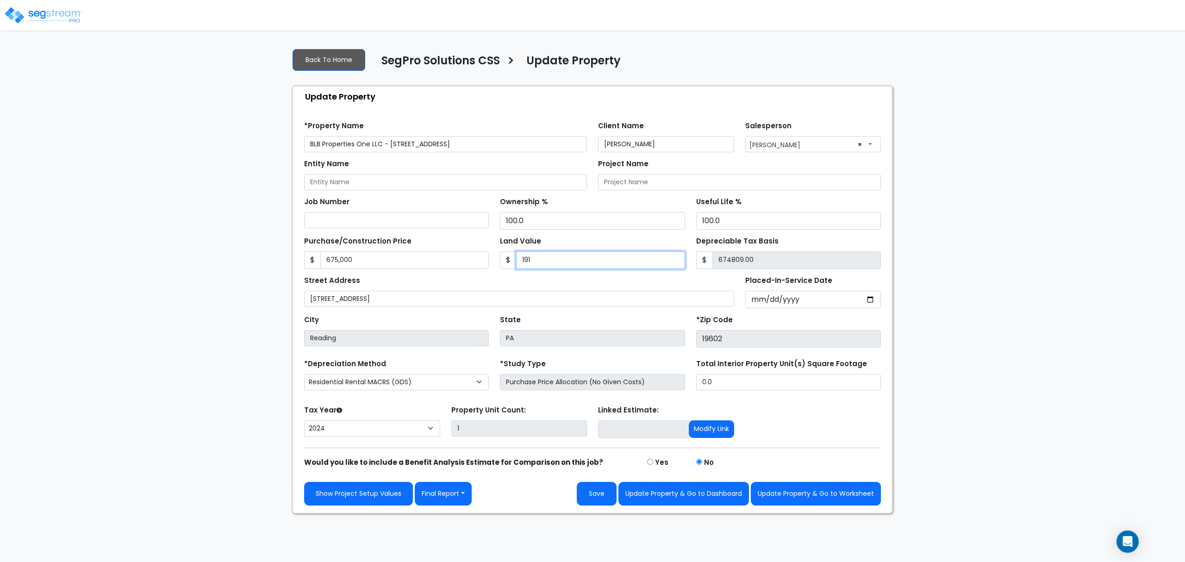
type input "1914"
type input "673086.00"
type input "1,9145"
type input "655855.00"
type input "19,1456"
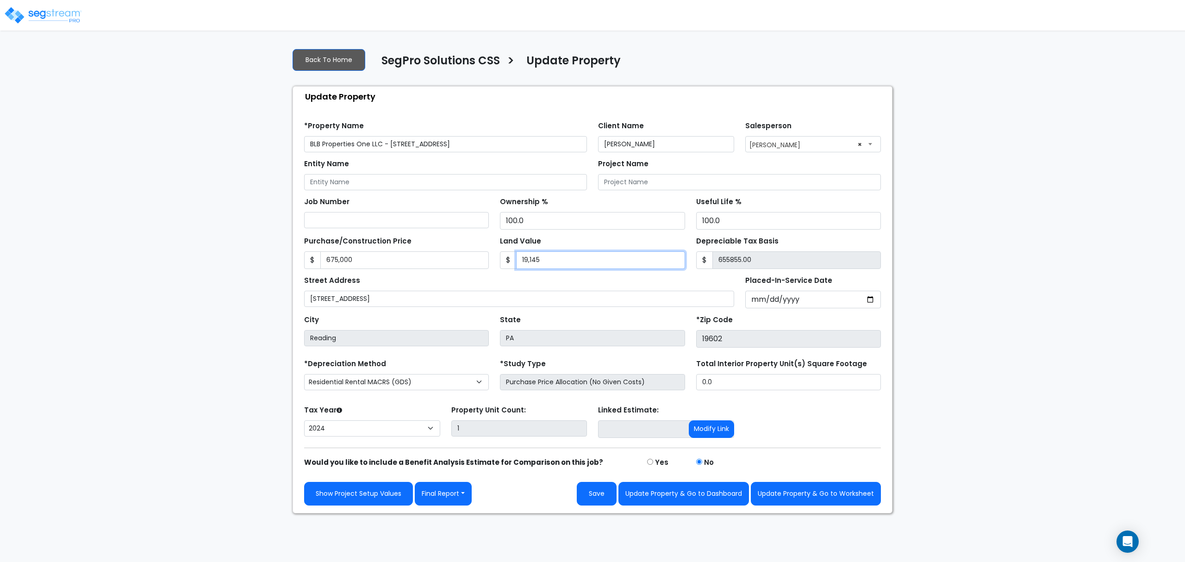
type input "483544.00"
type input "191,456.9"
type input "483543.10"
type input "191,456.92"
type input "483543.08"
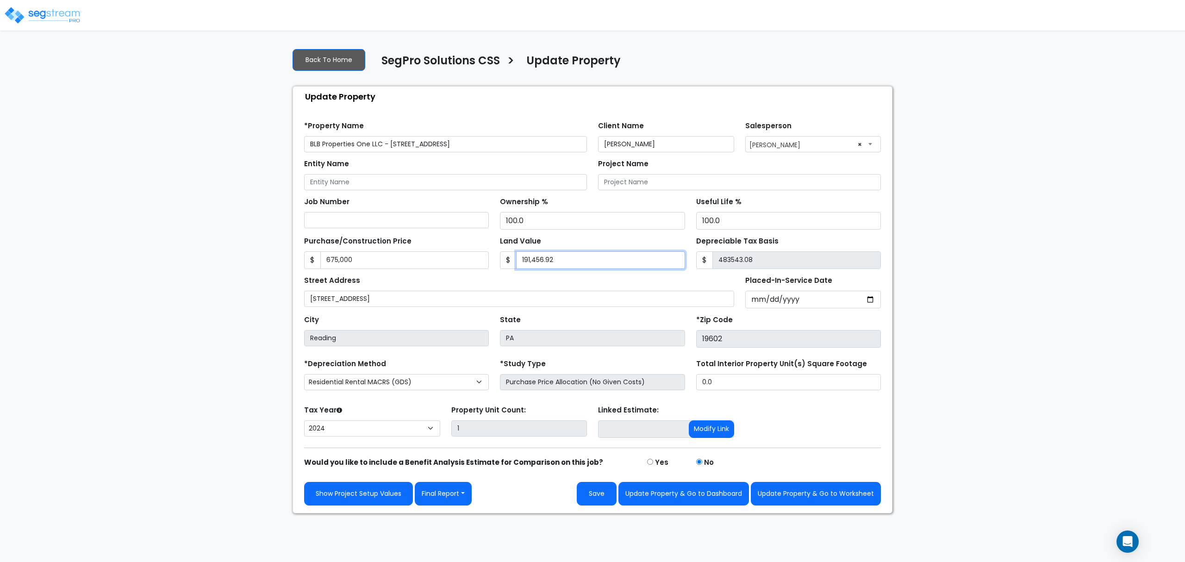
type input "191,456.92"
click at [553, 288] on div "Street Address [STREET_ADDRESS]" at bounding box center [519, 290] width 430 height 33
click at [357, 257] on input "675,000" at bounding box center [404, 260] width 168 height 18
type input "7"
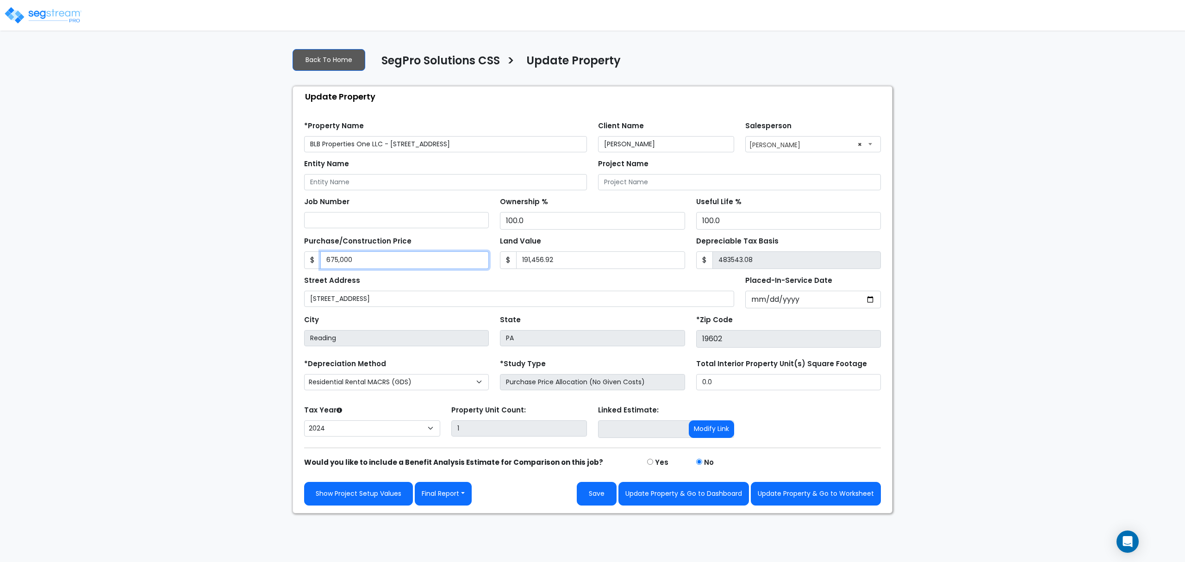
type input "-191449.92"
type input "71"
type input "-191385.92"
type input "712"
type input "-190744.92"
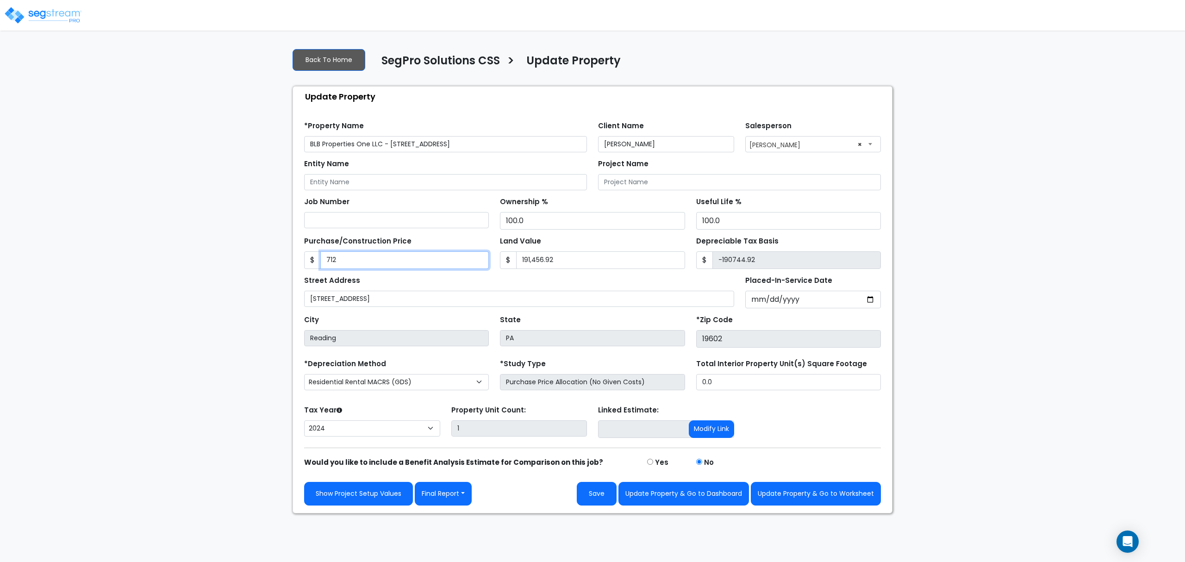
type input "7122"
type input "-184334.92"
type input "7,1220"
type input "-120236.92"
type input "71,2200"
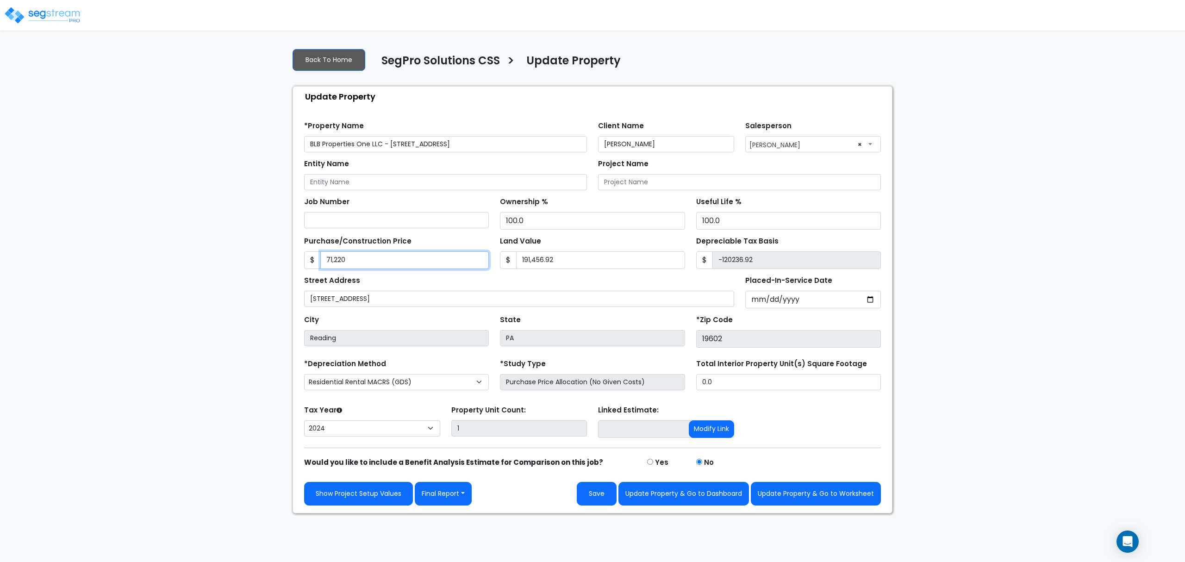
type input "520743.08"
type input "712,200"
click at [521, 277] on div "Street Address [STREET_ADDRESS]" at bounding box center [519, 290] width 430 height 33
drag, startPoint x: 383, startPoint y: 144, endPoint x: 290, endPoint y: 162, distance: 95.1
click at [290, 162] on div "Back To Home SegPro Solutions CSS > Update Property Update Property Find these …" at bounding box center [592, 277] width 611 height 473
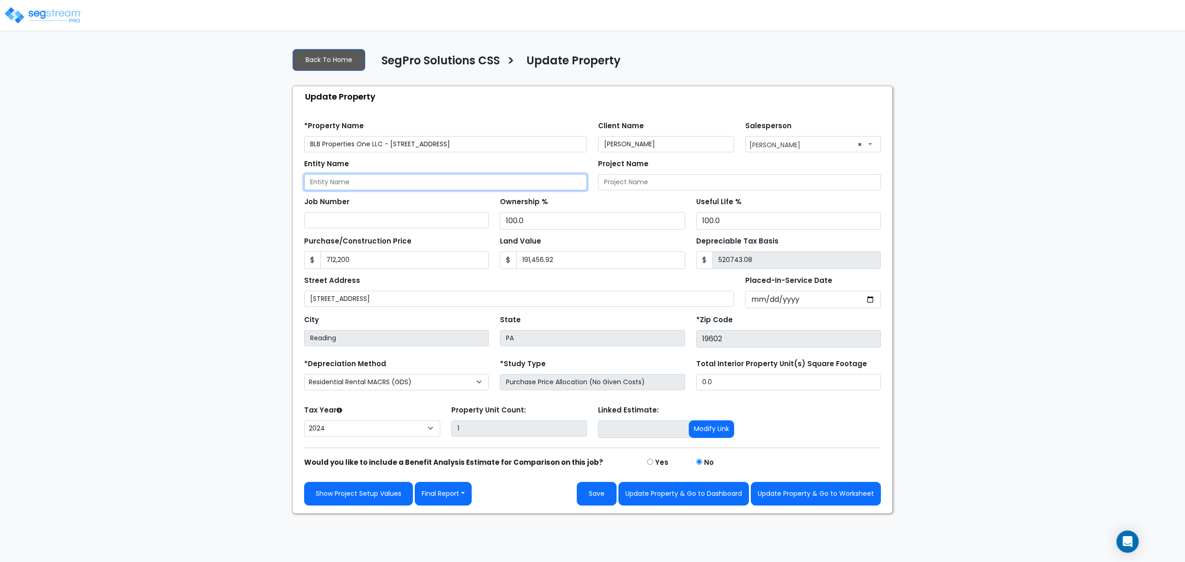
click at [347, 186] on input "Entity Name" at bounding box center [445, 182] width 283 height 16
paste input "BLB Properties One LLC"
type input "BLB Properties One LLC"
drag, startPoint x: 384, startPoint y: 141, endPoint x: 355, endPoint y: 152, distance: 30.8
click at [355, 152] on input "BLB Properties One LLC - [STREET_ADDRESS]" at bounding box center [445, 144] width 283 height 16
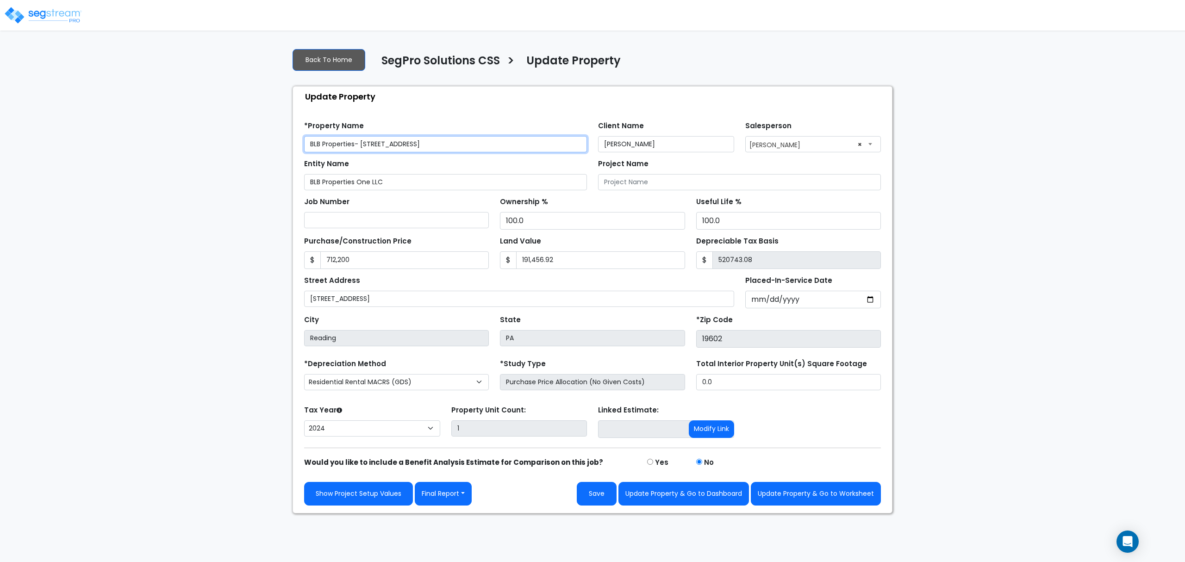
type input "BLB Properties- [STREET_ADDRESS]"
click at [435, 387] on select "Commercial MACRS (GDS) Residential Rental MACRS (GDS) Commercial MACRS (GDS) QIP" at bounding box center [396, 382] width 185 height 16
select select "CM(Q_5"
click at [732, 381] on input "0.0" at bounding box center [788, 382] width 185 height 16
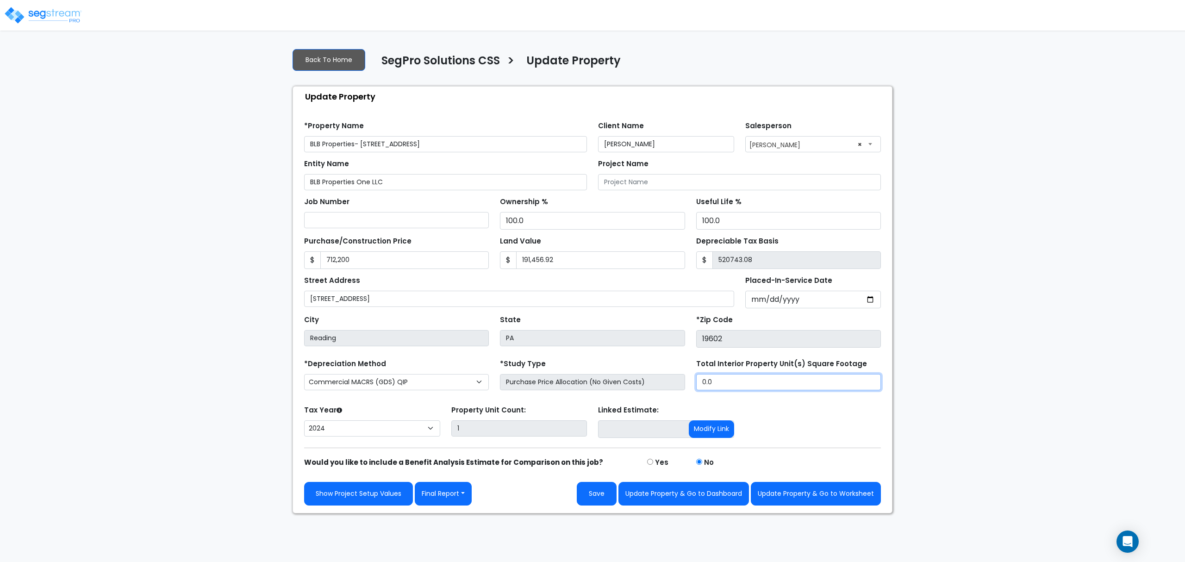
click at [737, 387] on input "0.0" at bounding box center [788, 382] width 185 height 16
type input "7,946"
click at [764, 424] on div "Tax Year Please Enter The Placed In Service Date First. 2026 2025 2024 Prior Ye…" at bounding box center [593, 421] width 588 height 37
click at [804, 500] on button "Update Property & Go to Worksheet" at bounding box center [816, 494] width 130 height 24
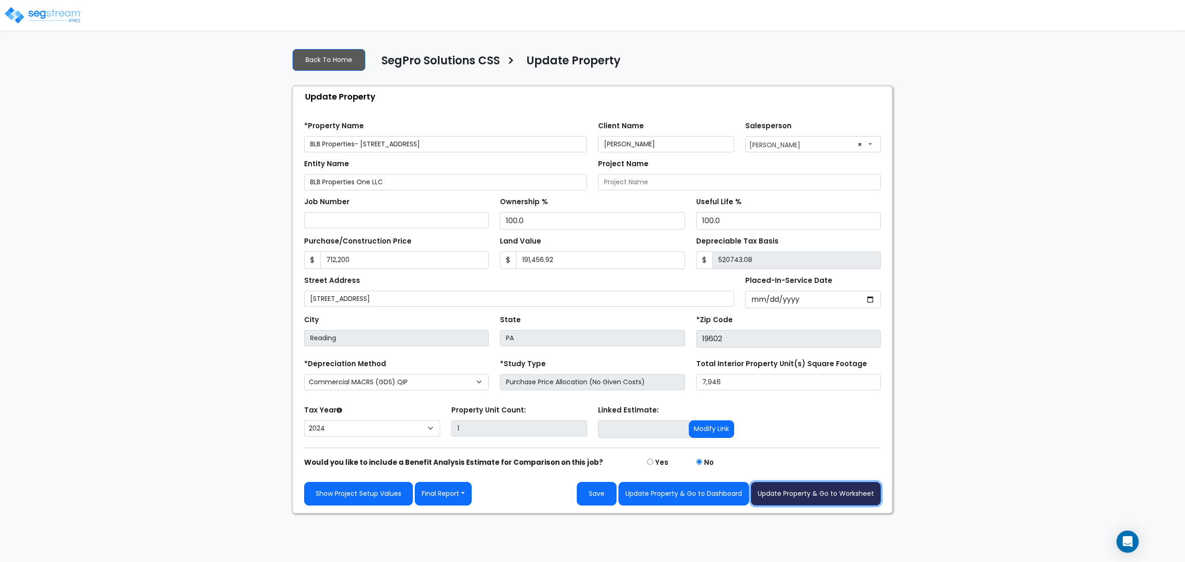
type input "712200"
type input "191456.92"
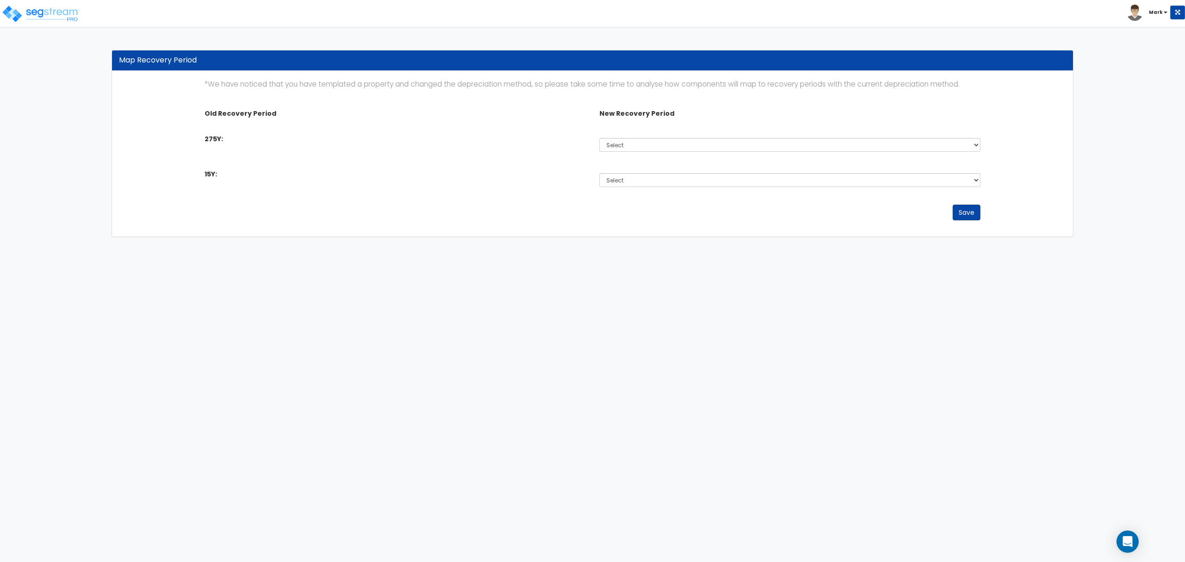
drag, startPoint x: 945, startPoint y: 206, endPoint x: 960, endPoint y: 210, distance: 15.7
click at [945, 206] on div "Save" at bounding box center [592, 213] width 789 height 16
click at [966, 213] on button "Save" at bounding box center [967, 213] width 28 height 16
click at [619, 150] on select "Select 5 Years 7 Year 15 Year 15 Year QIP 39 Year" at bounding box center [789, 145] width 381 height 14
click at [618, 141] on select "Select 5 Years 7 Year 15 Year 15 Year QIP 39 Year" at bounding box center [789, 145] width 381 height 14
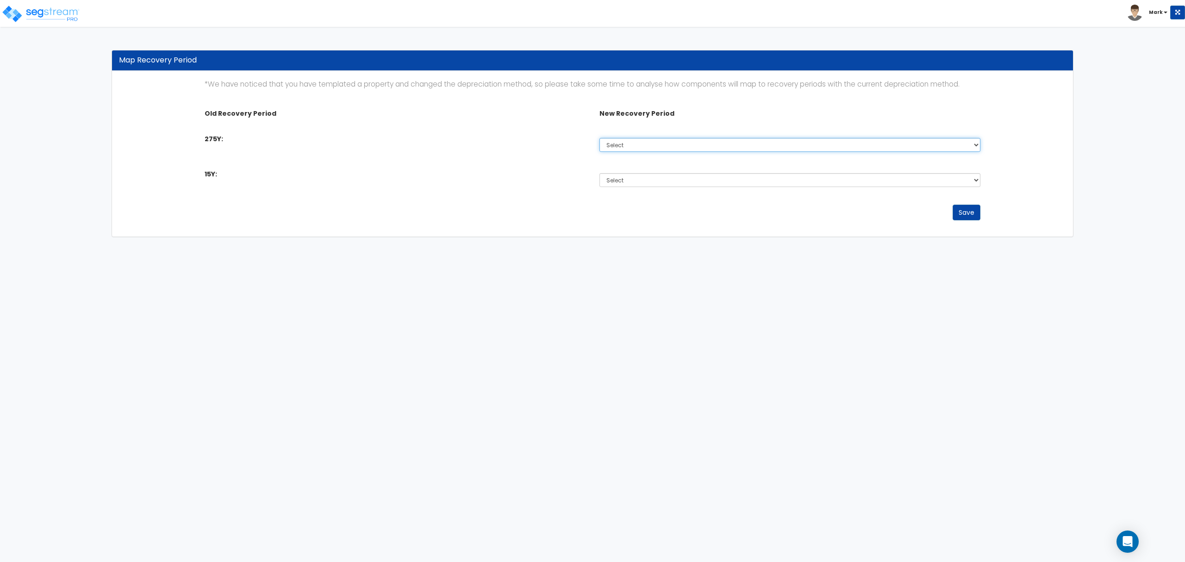
select select "39Y_1"
click at [599, 138] on select "Select 5 Years 7 Year 15 Year 15 Year QIP 39 Year" at bounding box center [789, 145] width 381 height 14
click at [615, 179] on select "Select 5 Years 7 Year 15 Year 15 Year QIP 39 Year" at bounding box center [789, 180] width 381 height 14
select select "15Y_1"
click at [599, 173] on select "Select 5 Years 7 Year 15 Year 15 Year QIP 39 Year" at bounding box center [789, 180] width 381 height 14
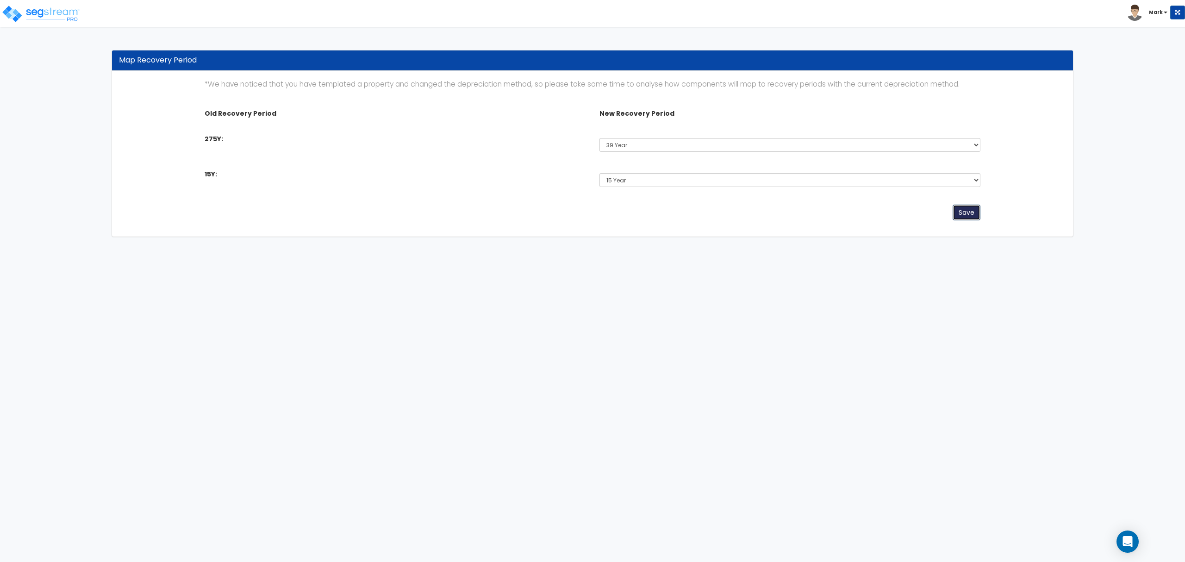
click at [976, 217] on button "Save" at bounding box center [967, 213] width 28 height 16
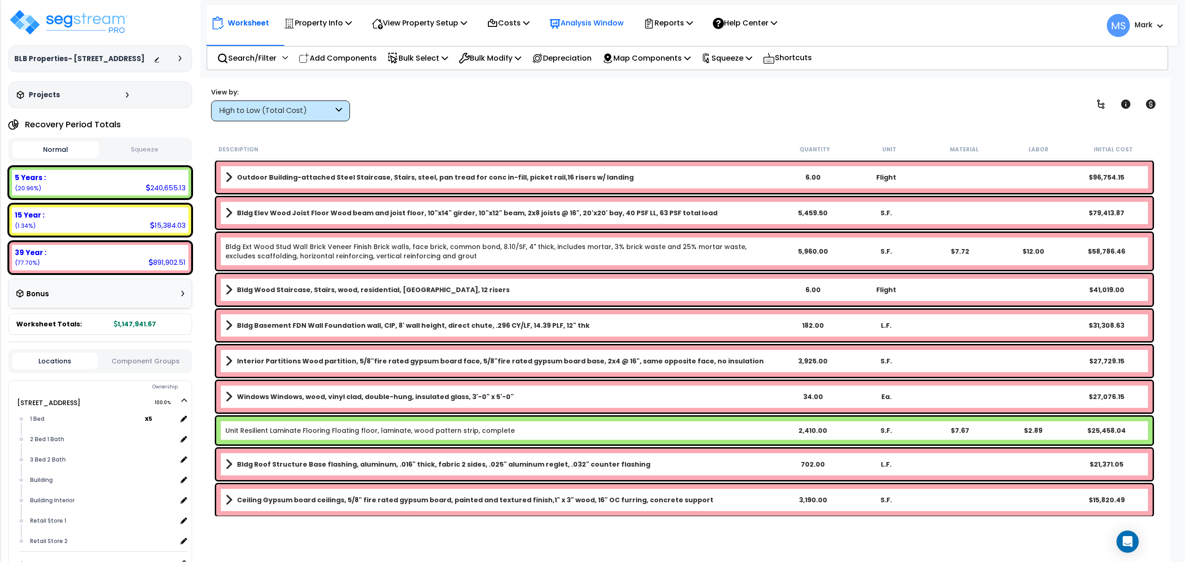
click at [608, 24] on p "Analysis Window" at bounding box center [586, 23] width 74 height 12
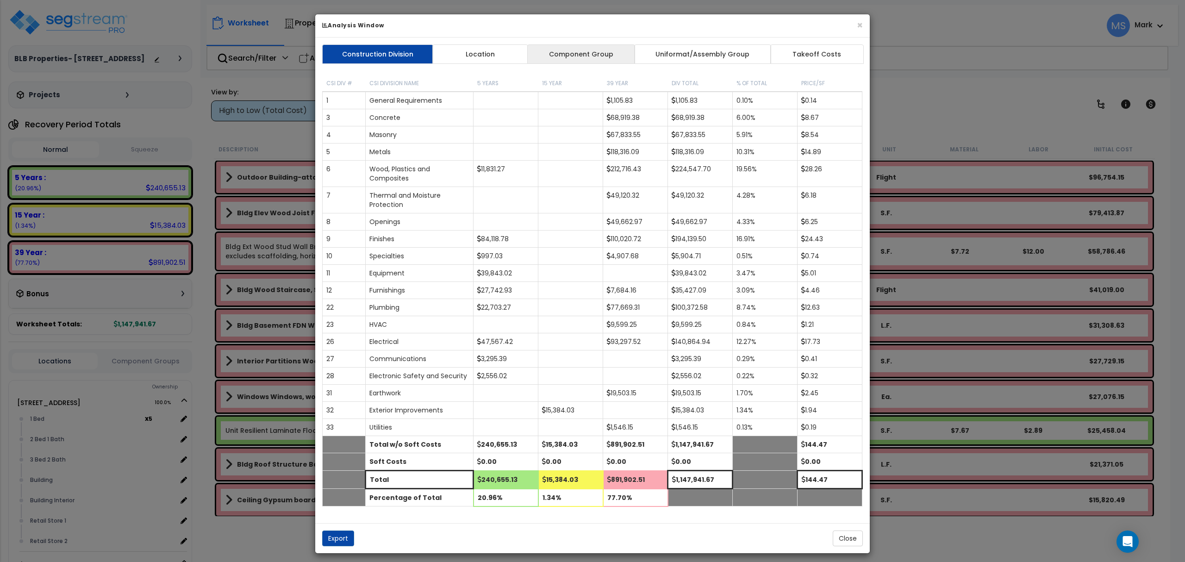
drag, startPoint x: 583, startPoint y: 38, endPoint x: 581, endPoint y: 47, distance: 9.0
click at [583, 38] on div "Construction Division Location Component Group Uniformat/Assembly Group Takeoff…" at bounding box center [592, 280] width 554 height 486
click at [580, 54] on link "Component Group" at bounding box center [580, 53] width 107 height 19
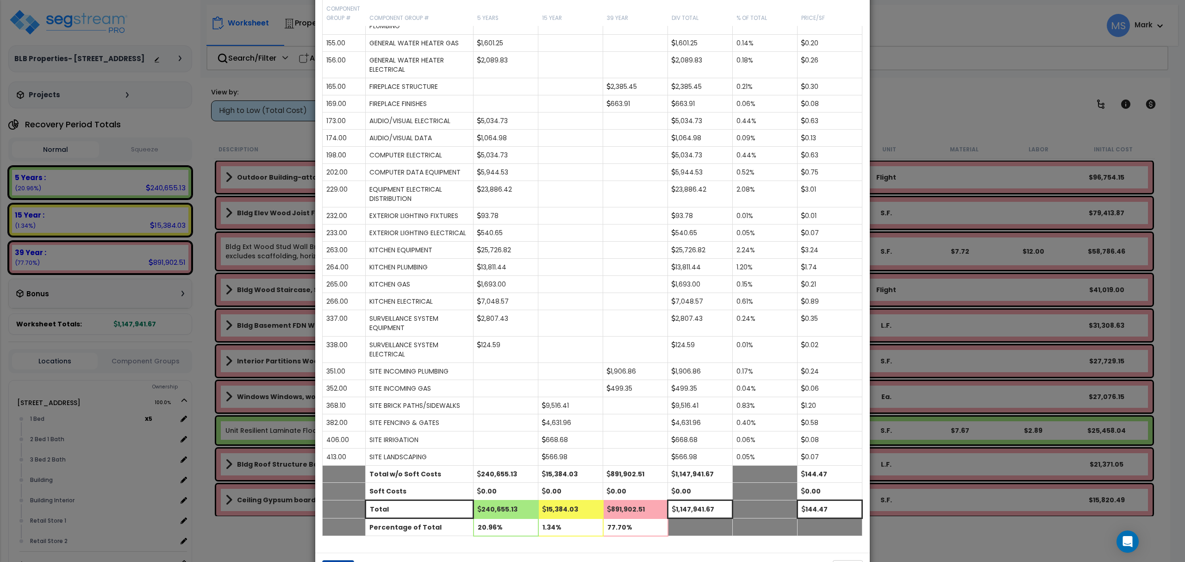
scroll to position [823, 0]
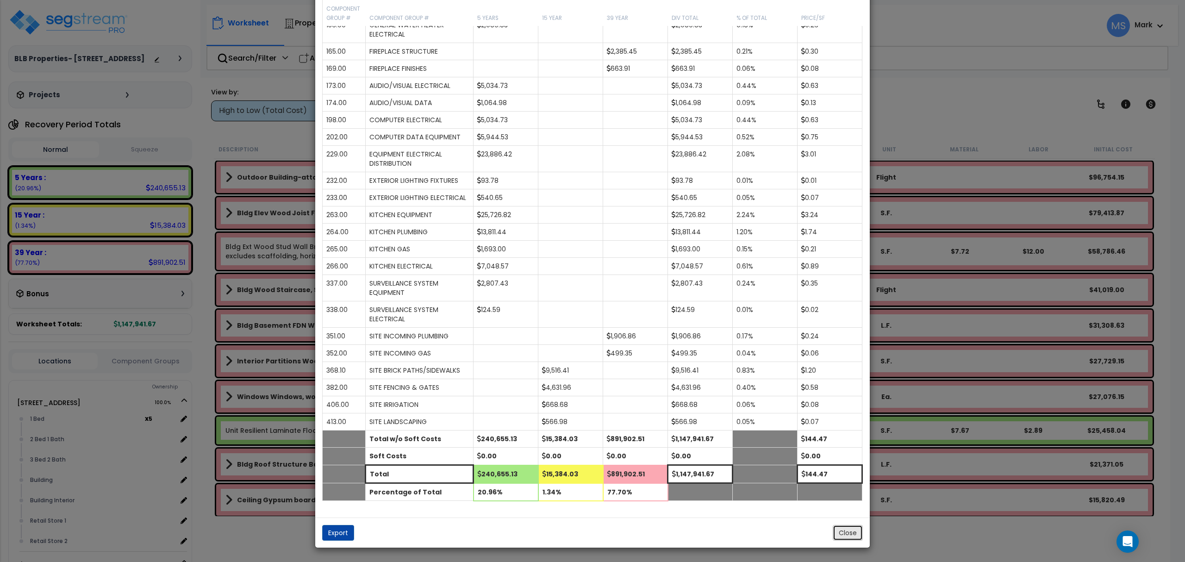
click at [842, 530] on button "Close" at bounding box center [848, 533] width 30 height 16
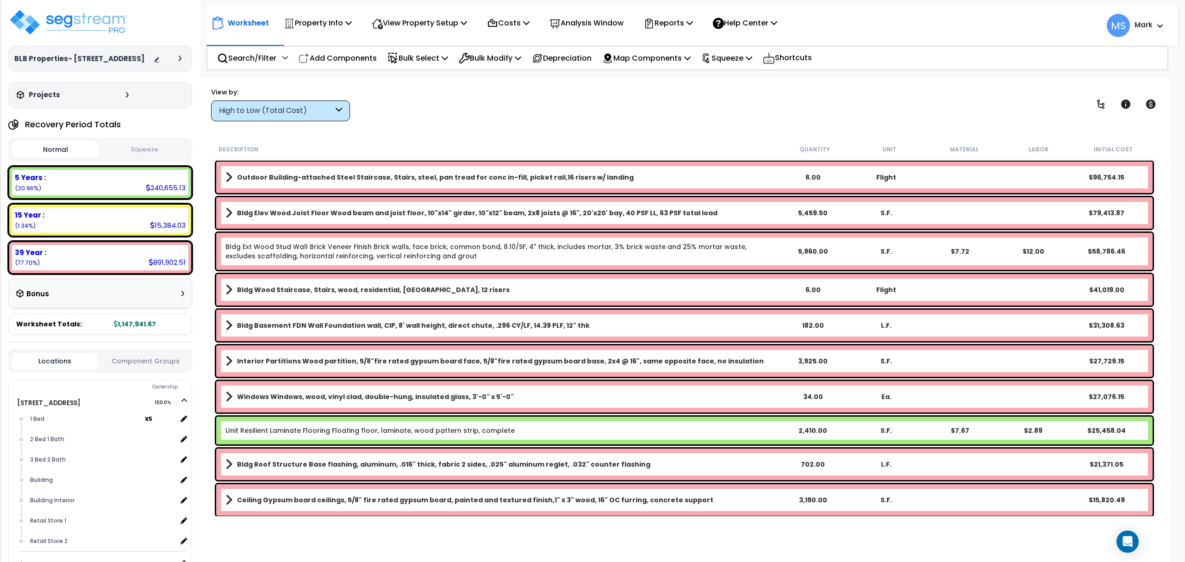
click at [145, 357] on button "Component Groups" at bounding box center [145, 361] width 86 height 10
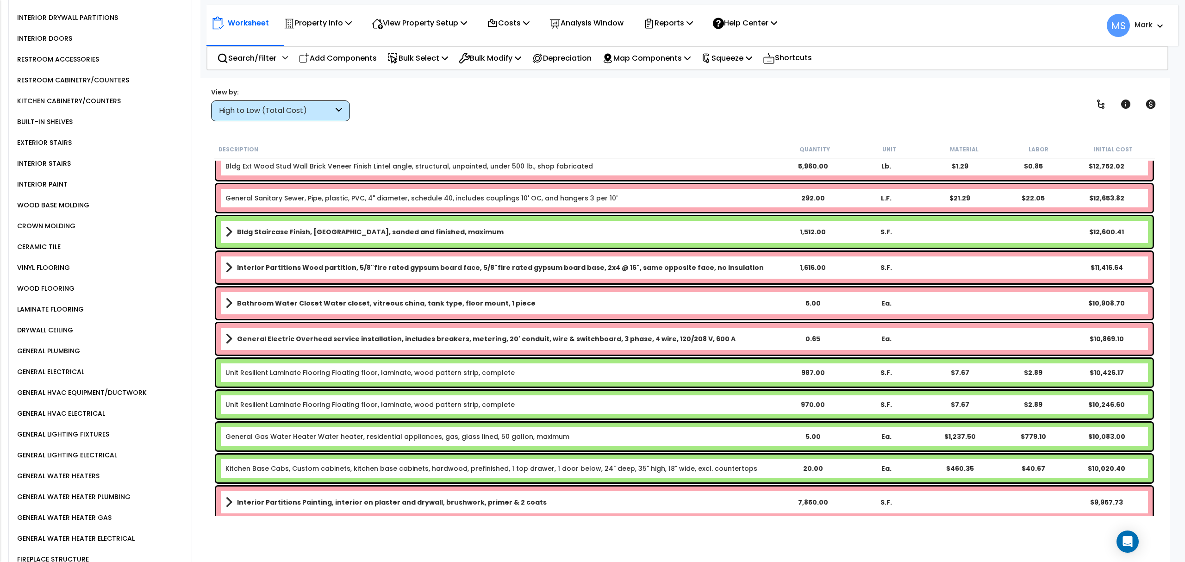
scroll to position [679, 0]
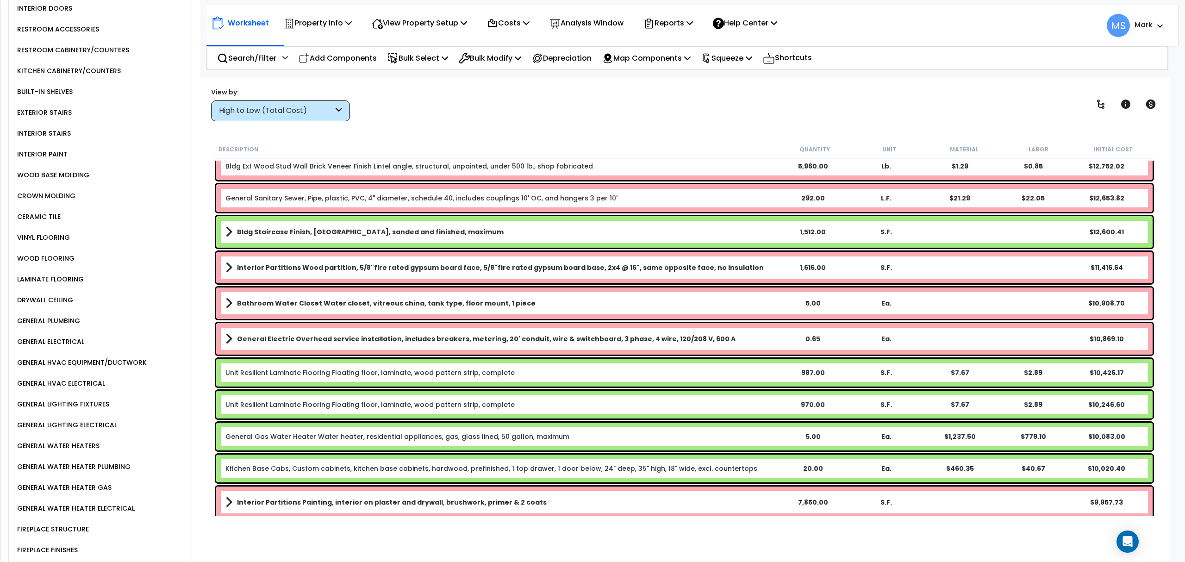
click at [55, 336] on div "GENERAL ELECTRICAL" at bounding box center [49, 341] width 69 height 11
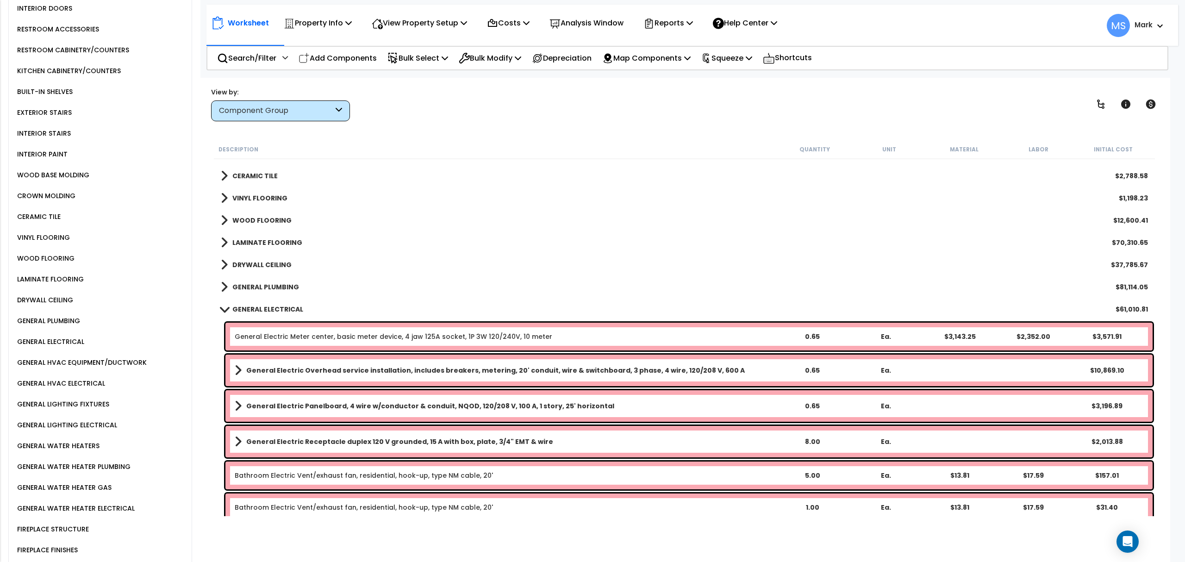
scroll to position [804, 0]
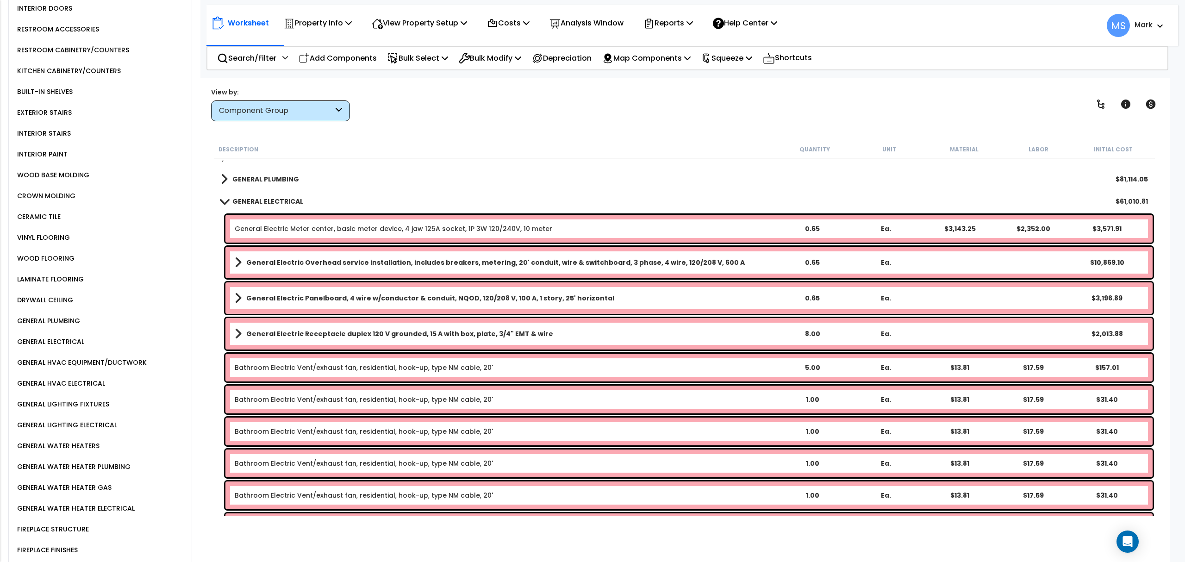
click at [462, 264] on b "General Electric Overhead service installation, includes breakers, metering, 20…" at bounding box center [495, 262] width 498 height 9
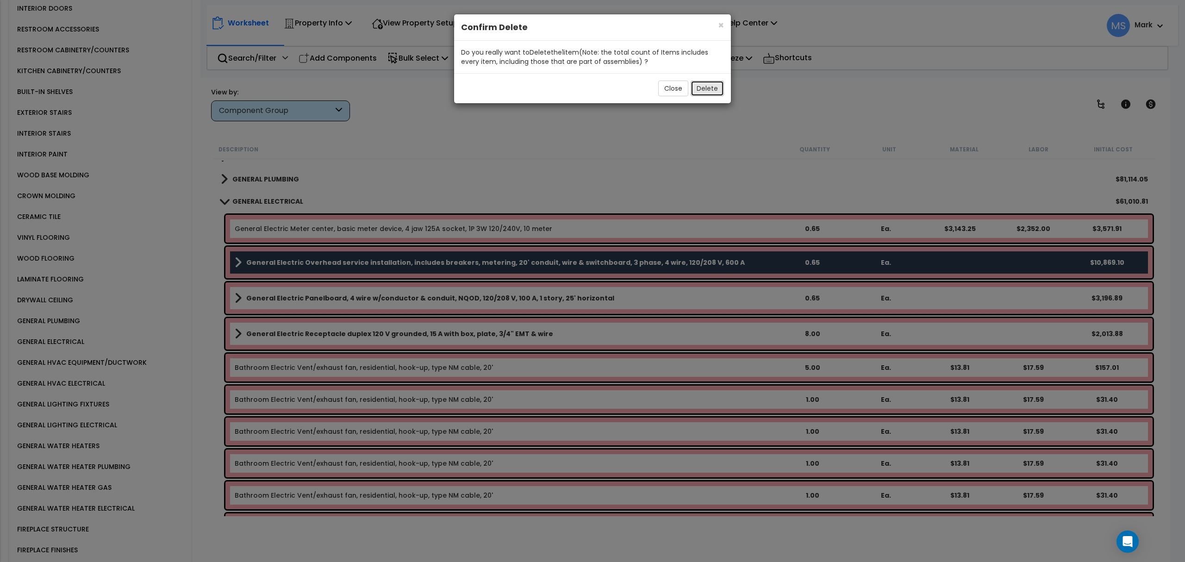
click at [695, 86] on button "Delete" at bounding box center [707, 89] width 33 height 16
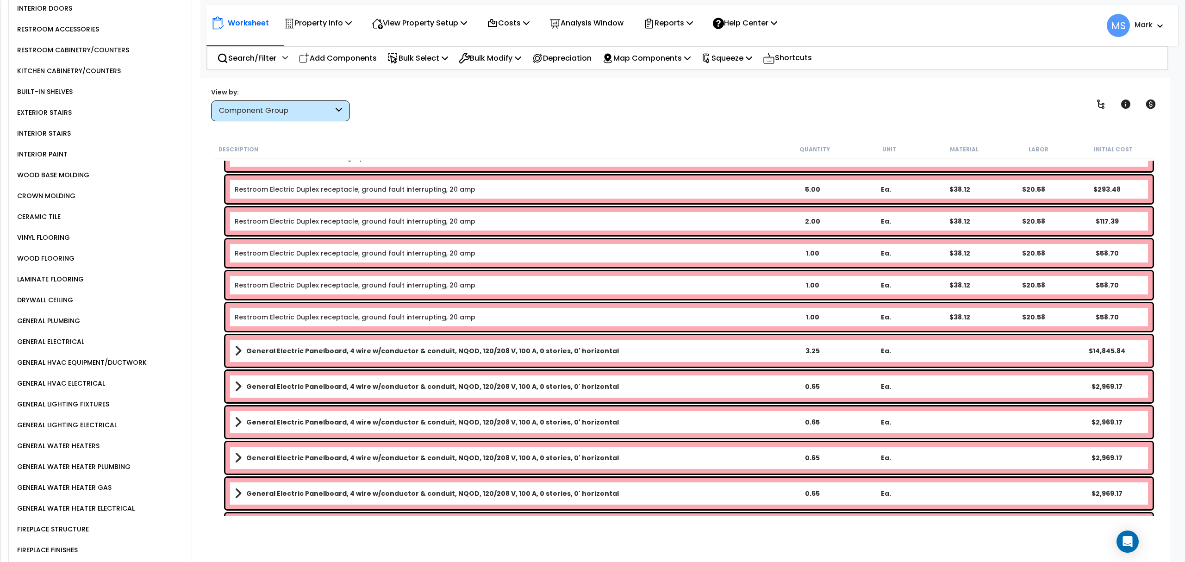
scroll to position [1359, 0]
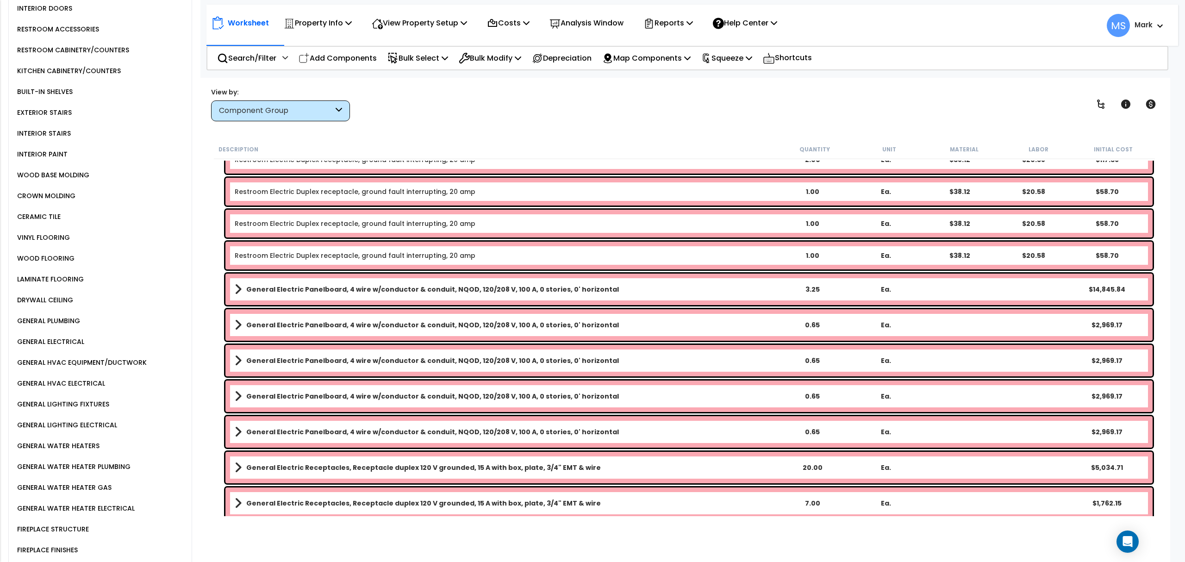
click at [405, 292] on b "General Electric Panelboard, 4 wire w/conductor & conduit, NQOD, 120/208 V, 100…" at bounding box center [432, 289] width 373 height 9
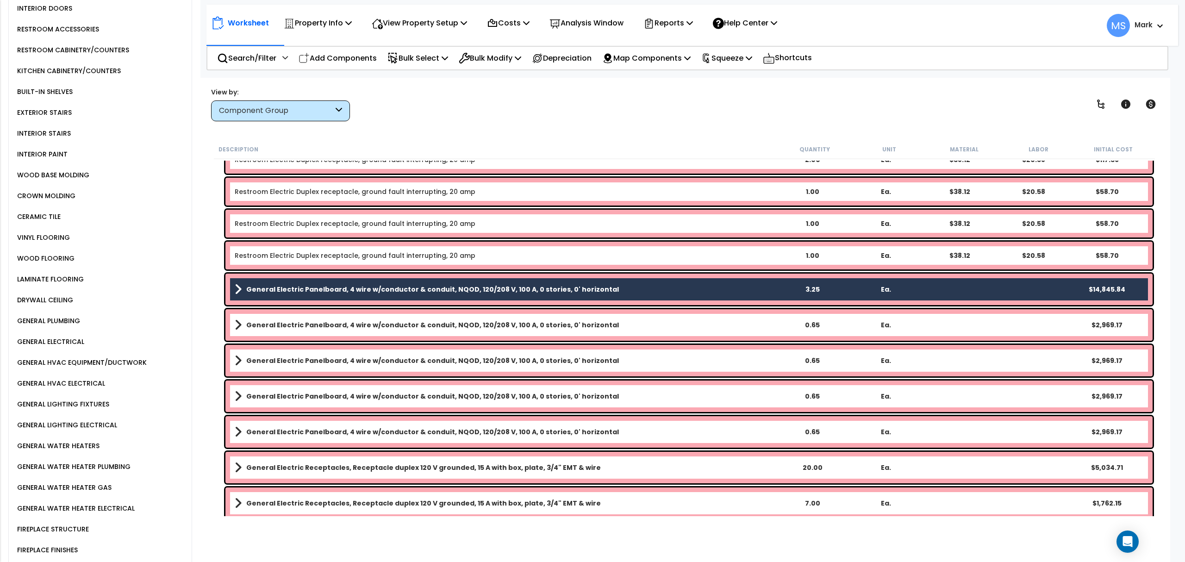
scroll to position [1421, 0]
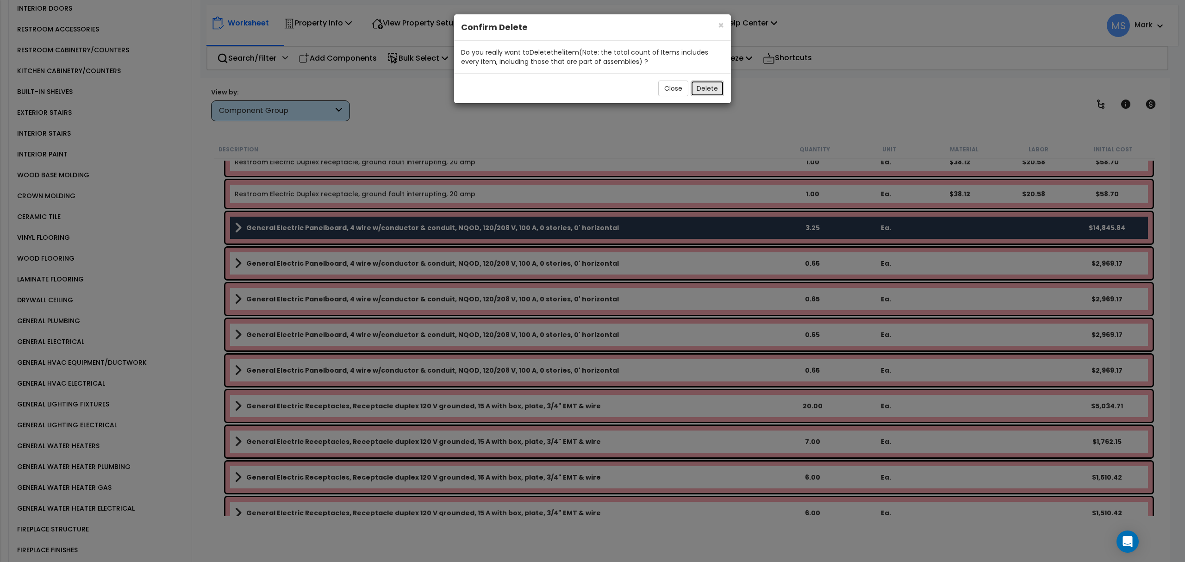
click at [693, 93] on button "Delete" at bounding box center [707, 89] width 33 height 16
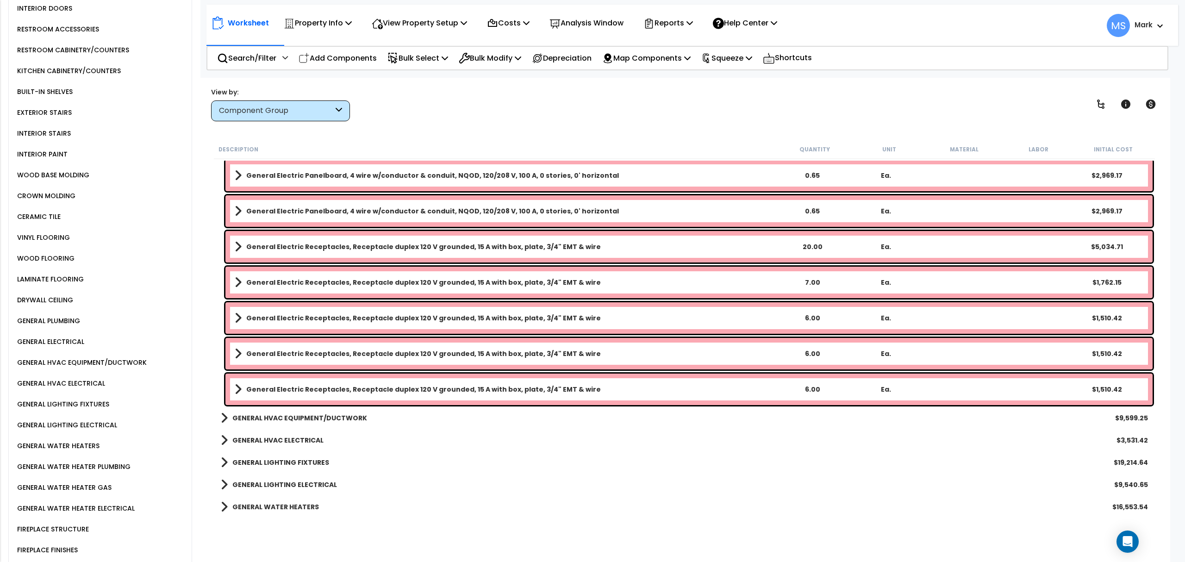
scroll to position [617, 0]
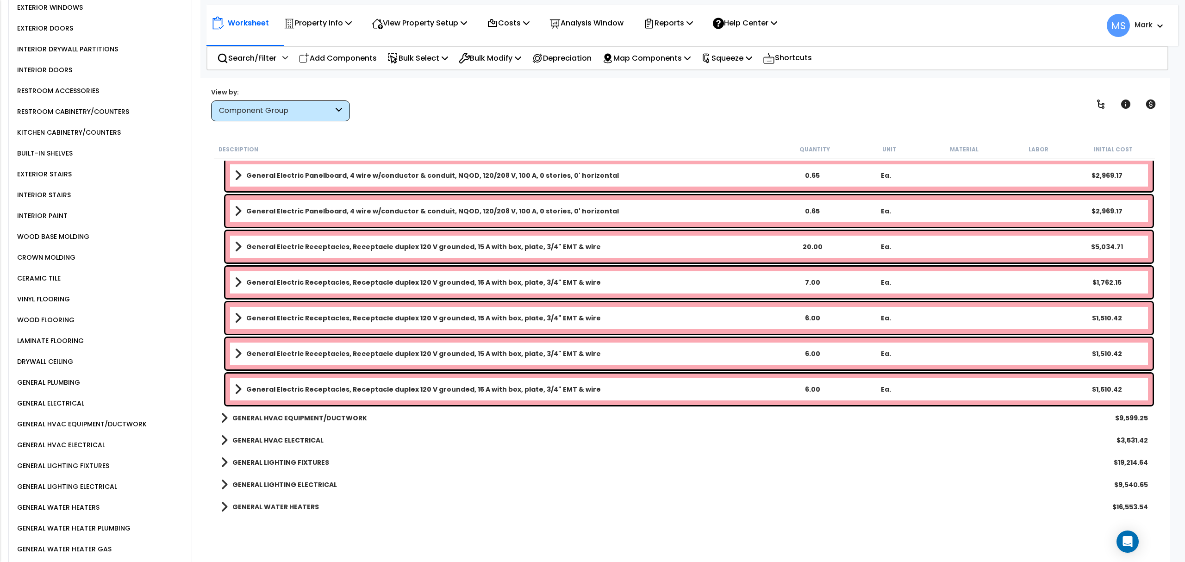
click at [54, 168] on div "EXTERIOR STAIRS" at bounding box center [43, 173] width 57 height 11
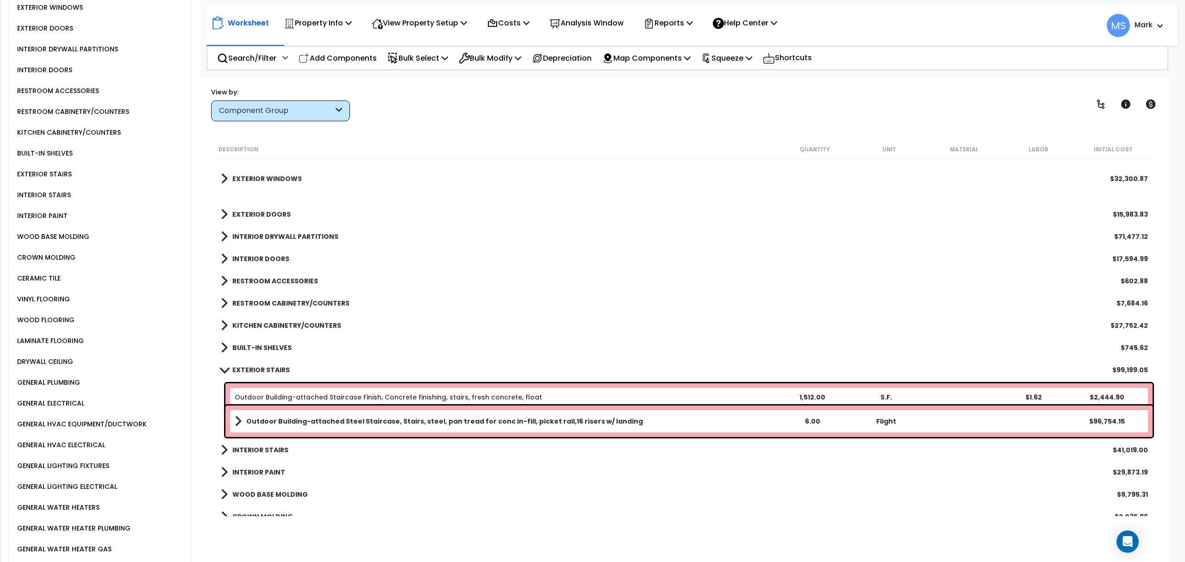
scroll to position [391, 0]
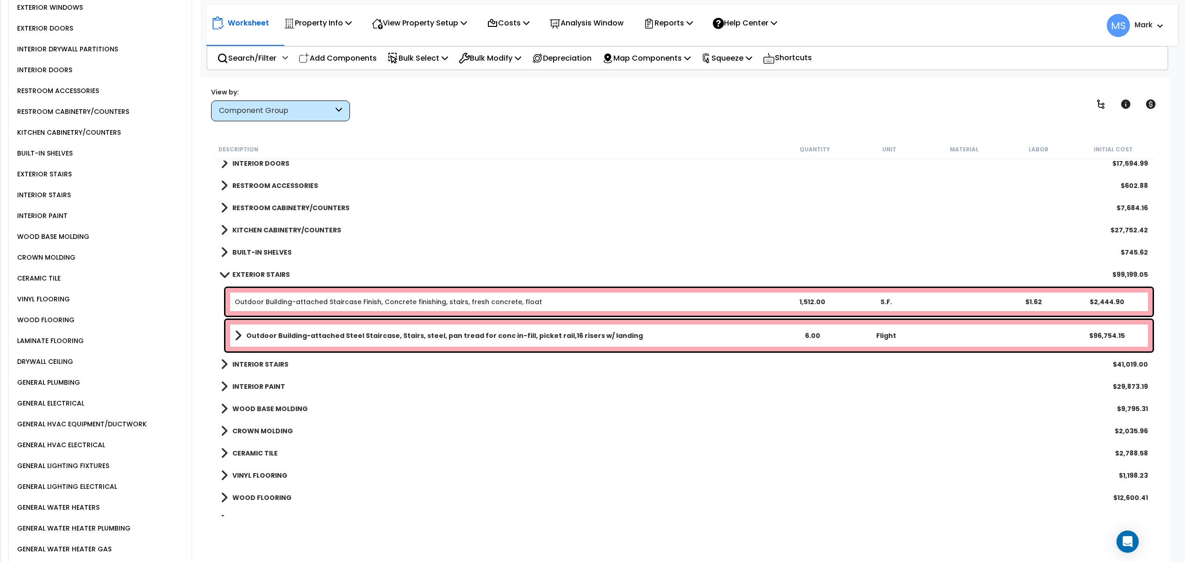
click at [343, 306] on link "Outdoor Building-attached Staircase Finish, Concrete finishing, stairs, fresh c…" at bounding box center [388, 301] width 307 height 9
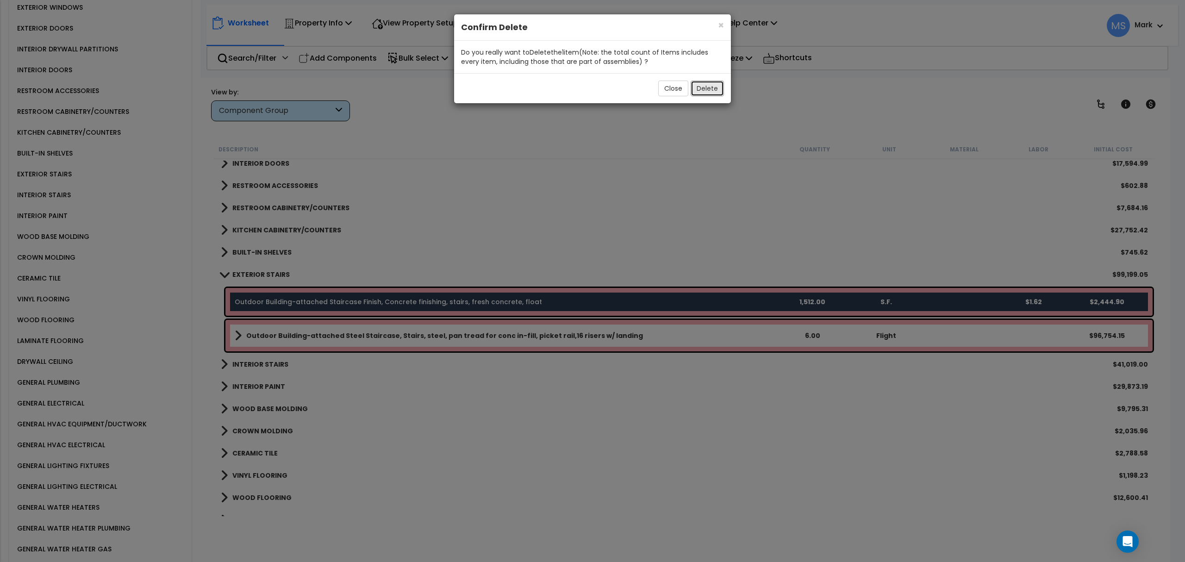
drag, startPoint x: 713, startPoint y: 84, endPoint x: 708, endPoint y: 100, distance: 16.7
click at [713, 84] on button "Delete" at bounding box center [707, 89] width 33 height 16
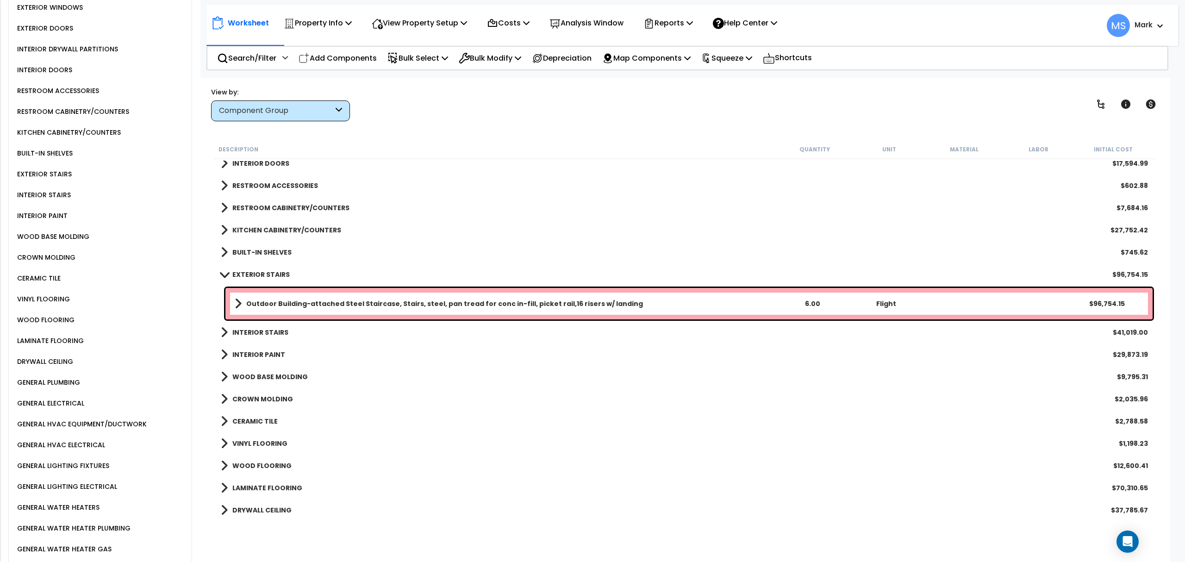
click at [754, 307] on link "Outdoor Building-attached Steel Staircase, Stairs, steel, pan tread for conc in…" at bounding box center [505, 303] width 541 height 13
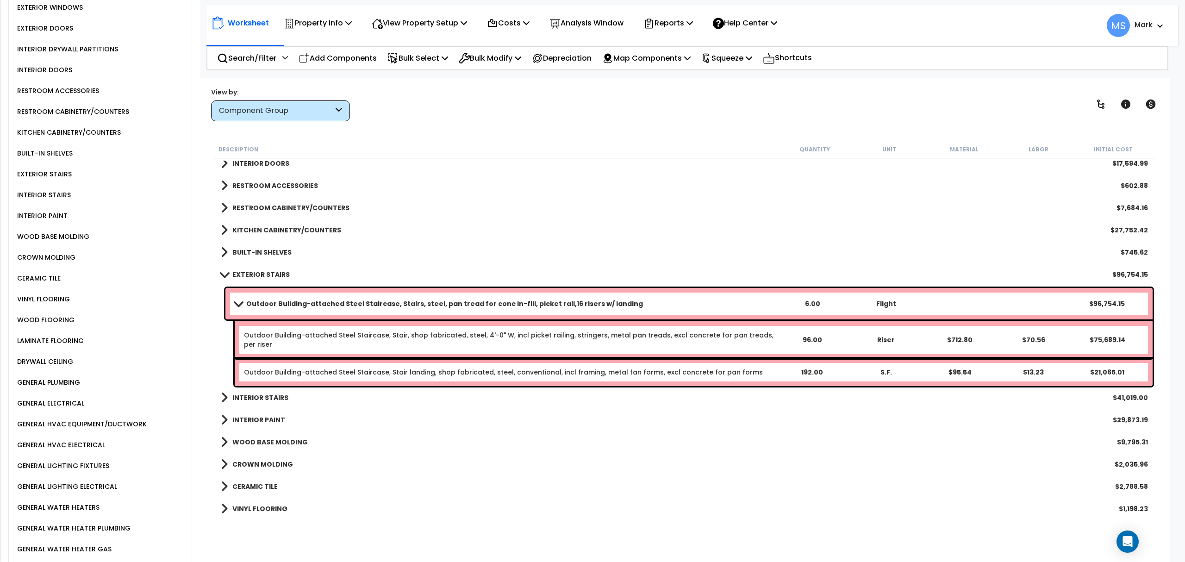
click at [754, 307] on link "Outdoor Building-attached Steel Staircase, Stairs, steel, pan tread for conc in…" at bounding box center [505, 303] width 541 height 13
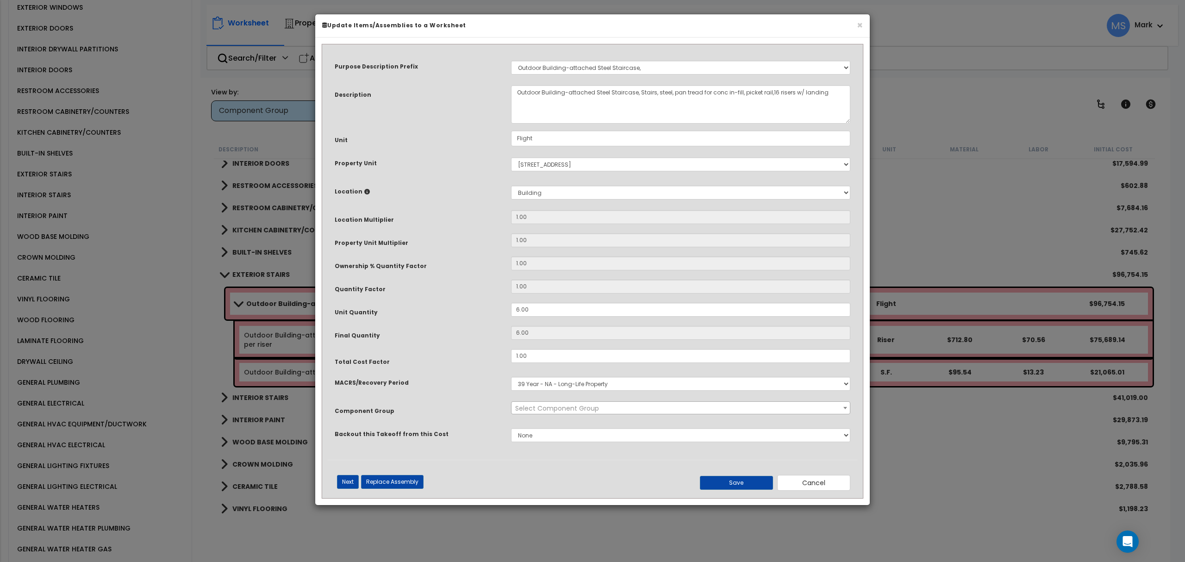
select select "45930"
click at [556, 356] on input "1.00" at bounding box center [680, 356] width 339 height 14
click at [723, 487] on button "Save" at bounding box center [736, 483] width 73 height 14
type input "0.30"
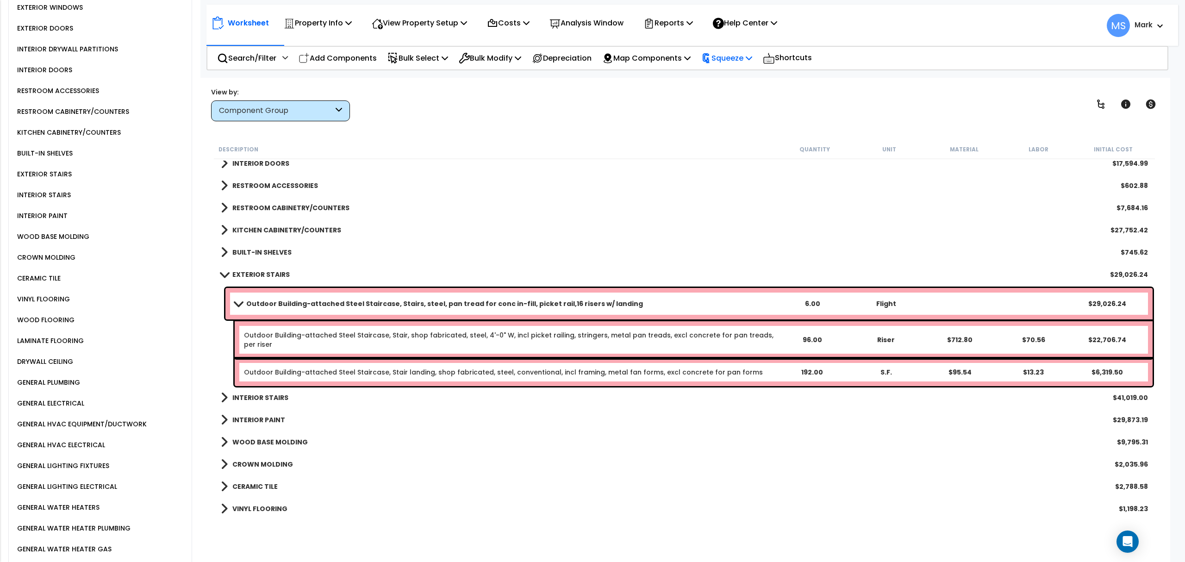
click at [744, 52] on p "Squeeze" at bounding box center [726, 58] width 51 height 12
click at [732, 80] on link "Squeeze" at bounding box center [743, 78] width 92 height 19
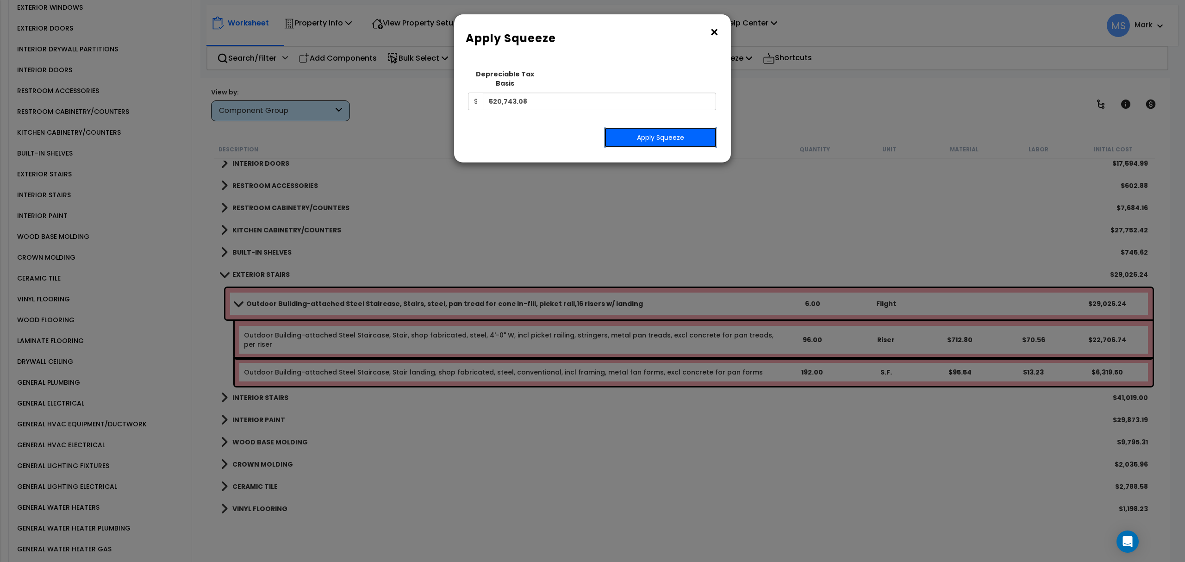
drag, startPoint x: 683, startPoint y: 126, endPoint x: 815, endPoint y: 95, distance: 135.6
click at [685, 127] on button "Apply Squeeze" at bounding box center [660, 137] width 113 height 21
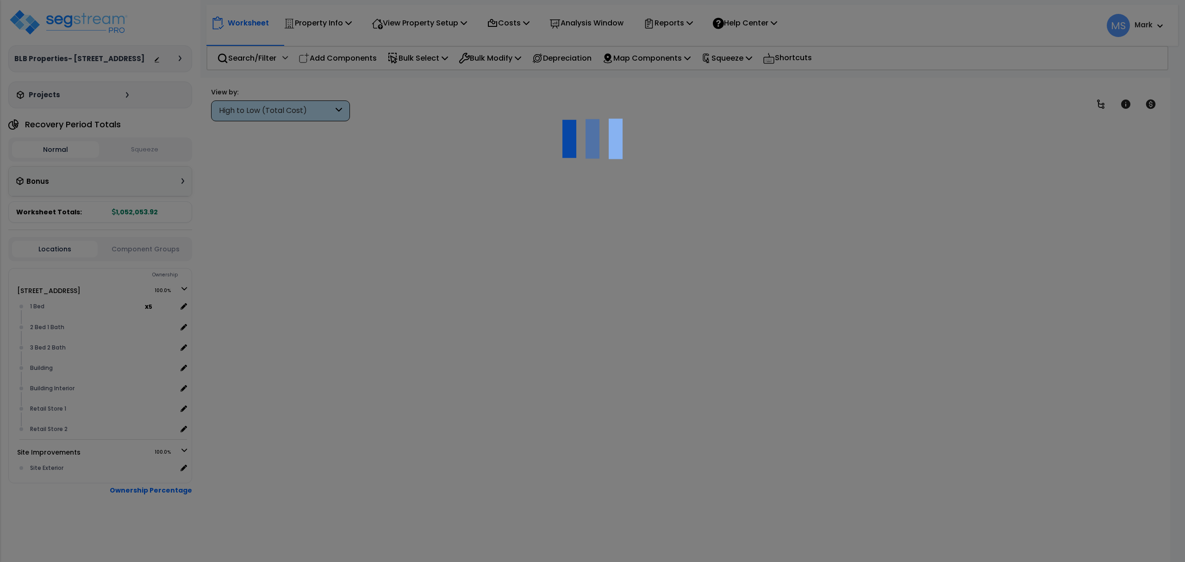
scroll to position [41, 0]
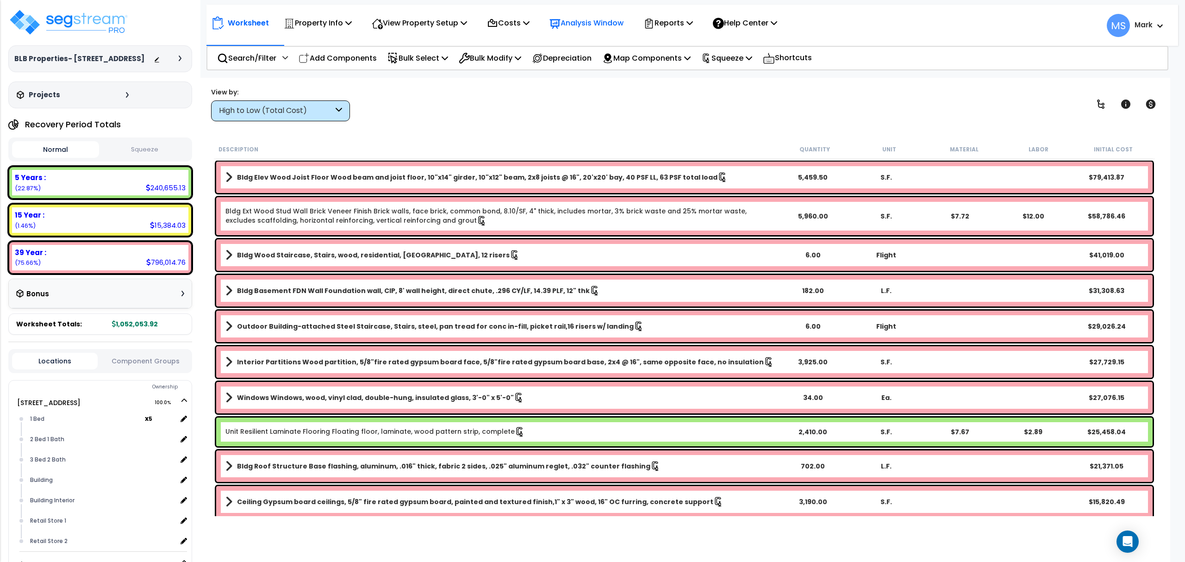
click at [608, 19] on p "Analysis Window" at bounding box center [586, 23] width 74 height 12
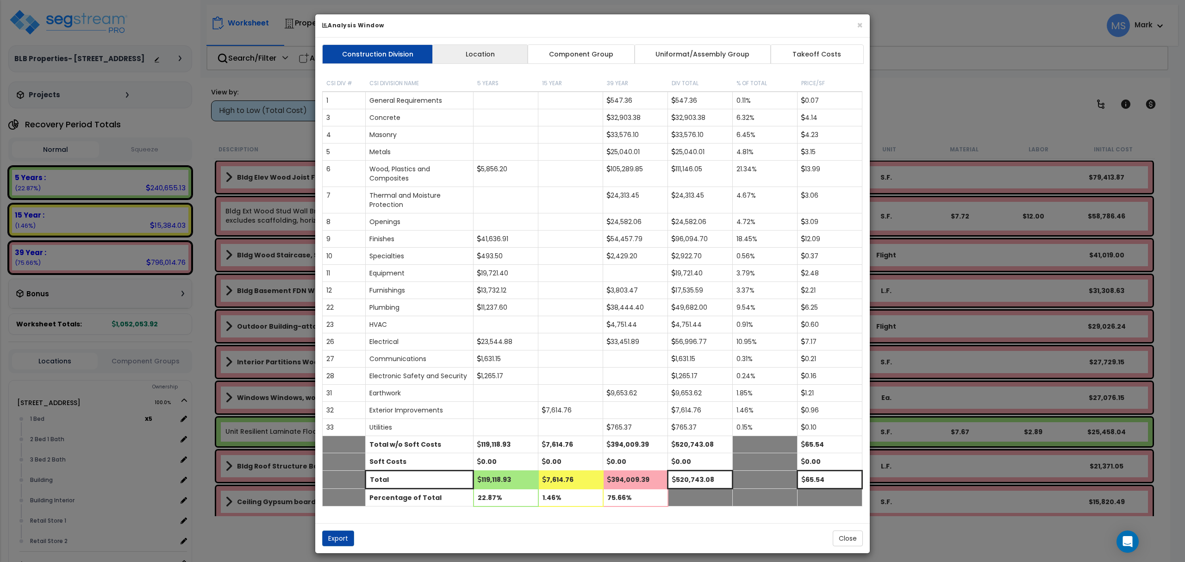
click at [506, 55] on link "Location" at bounding box center [480, 53] width 96 height 19
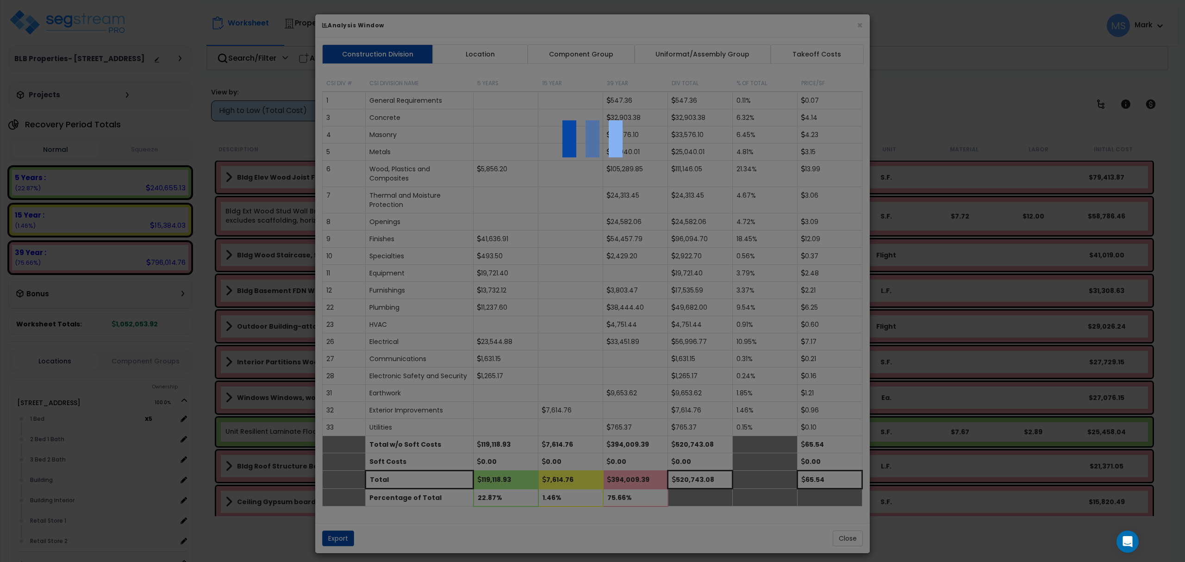
click at [582, 60] on div at bounding box center [592, 281] width 1185 height 562
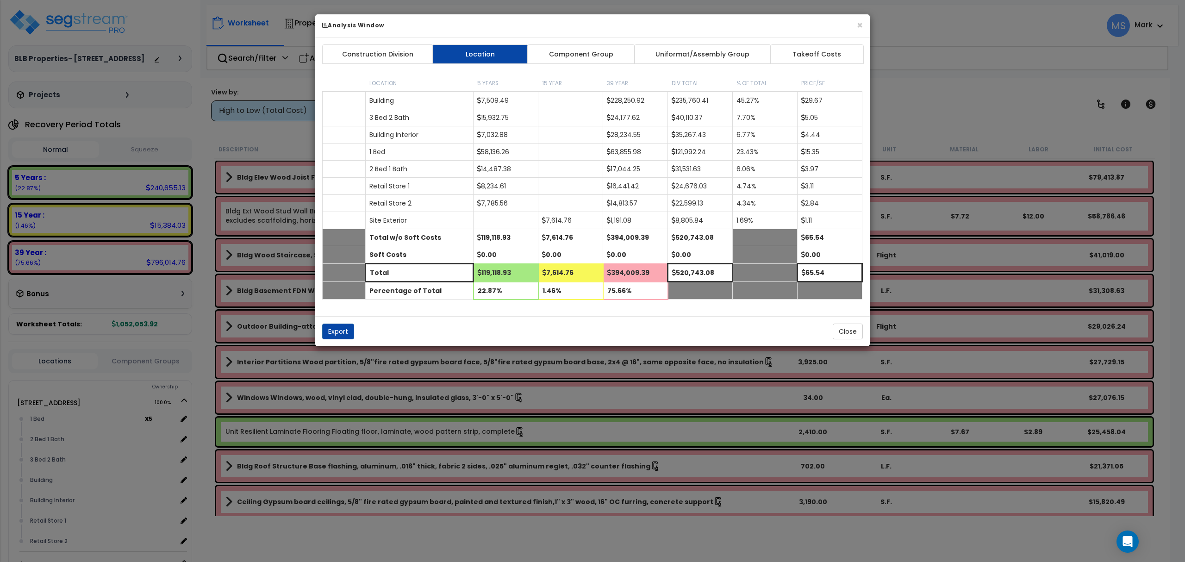
click at [585, 51] on link "Component Group" at bounding box center [580, 53] width 107 height 19
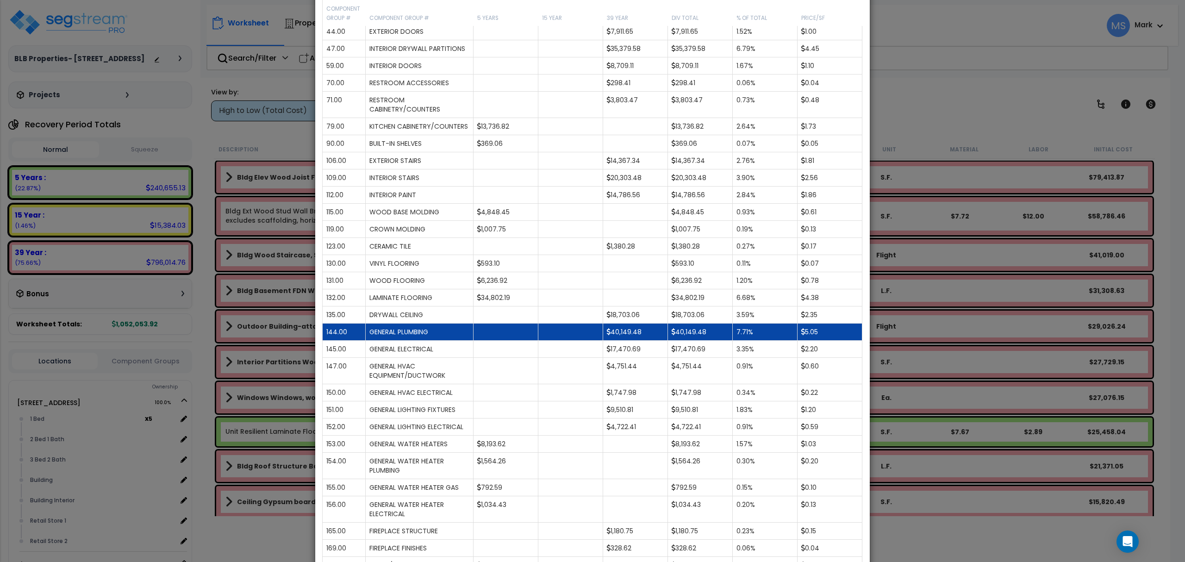
scroll to position [308, 0]
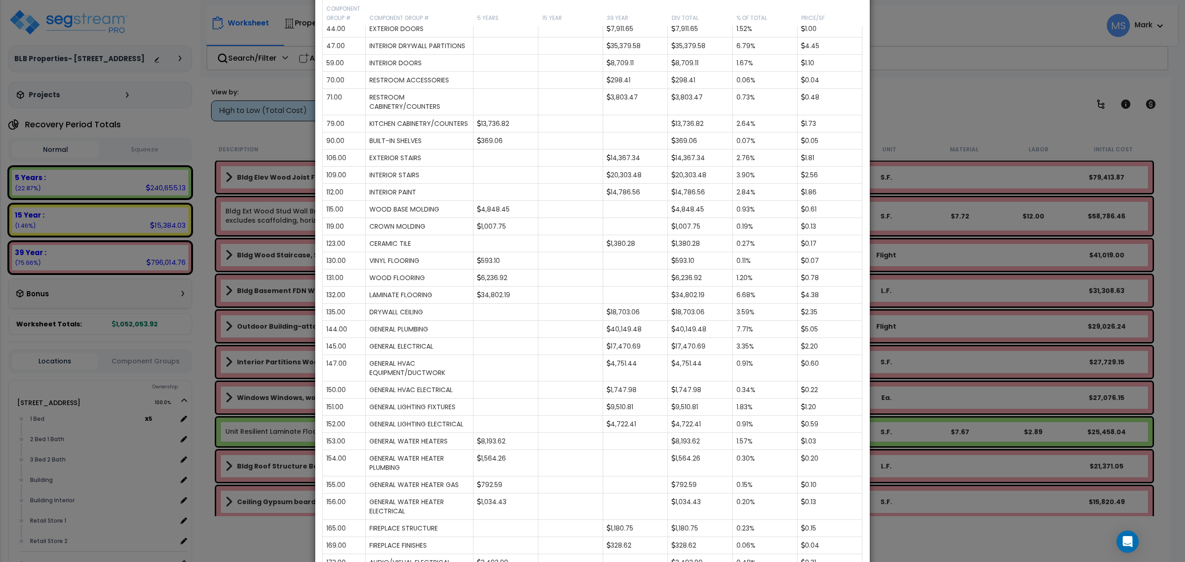
click at [947, 134] on div "× Analysis Window Construction Division Location Component Group Uniformat/Asse…" at bounding box center [592, 281] width 1185 height 562
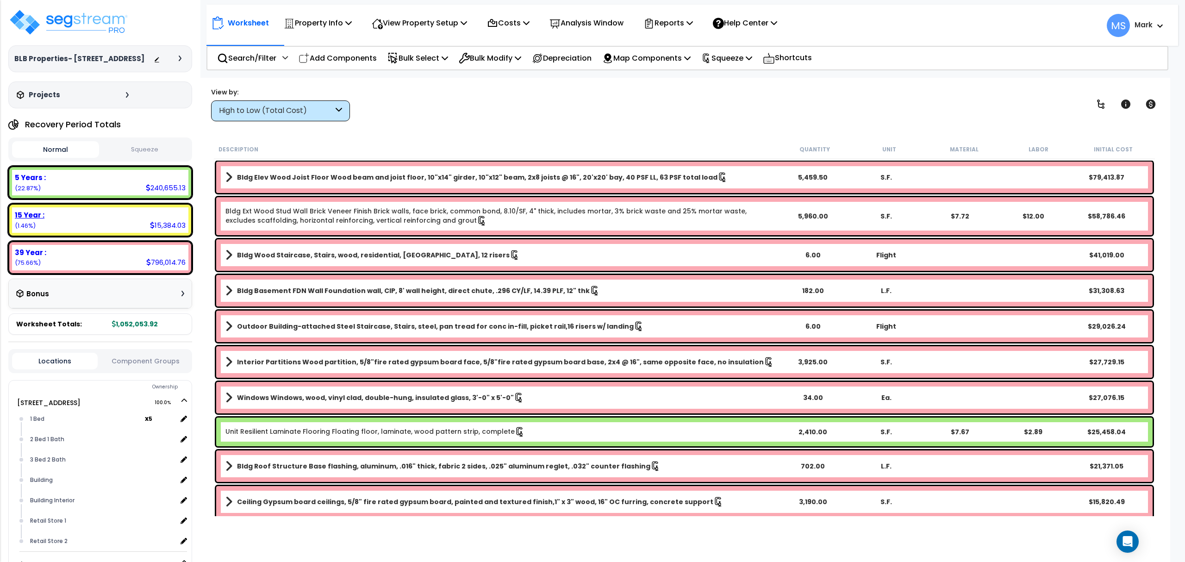
click at [121, 212] on div "15 Year :" at bounding box center [100, 215] width 171 height 10
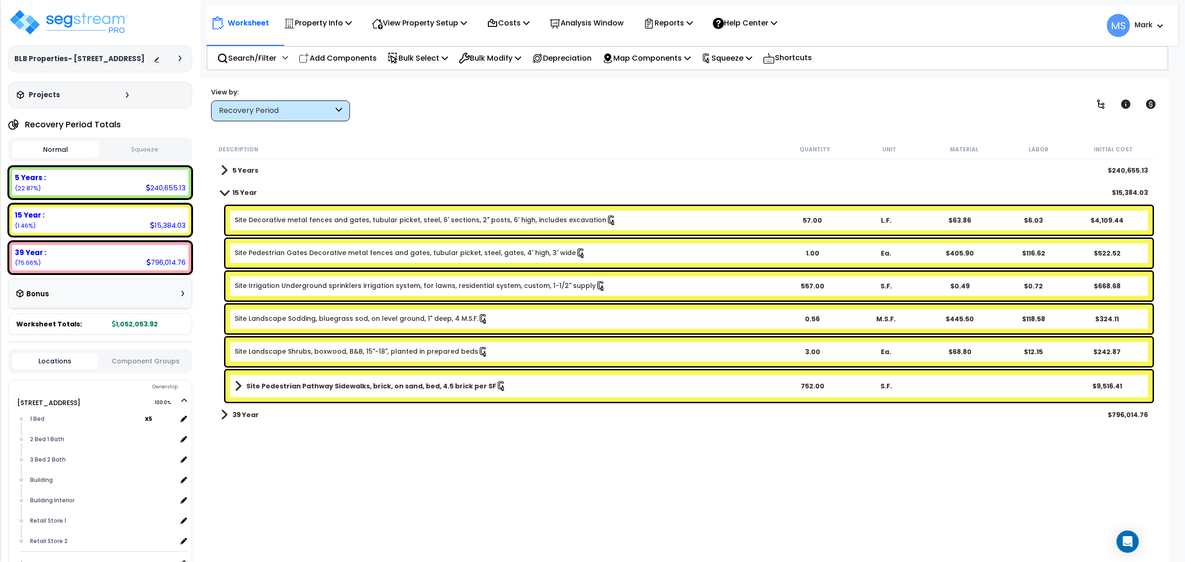
click at [142, 367] on div "Locations Component Groups" at bounding box center [100, 361] width 184 height 24
click at [147, 356] on button "Component Groups" at bounding box center [145, 361] width 86 height 10
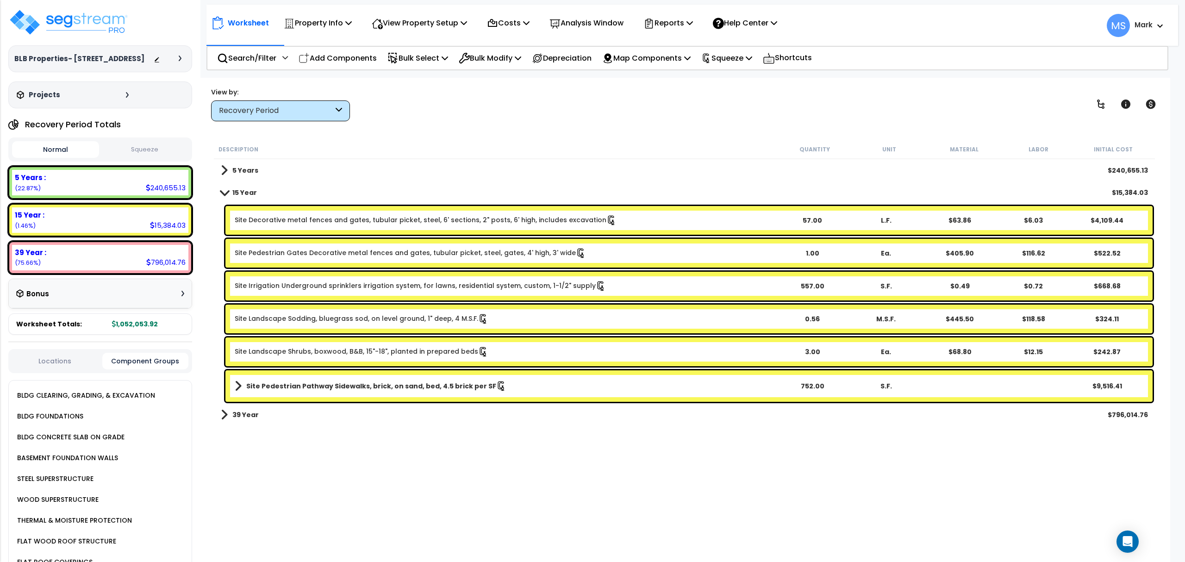
scroll to position [62, 0]
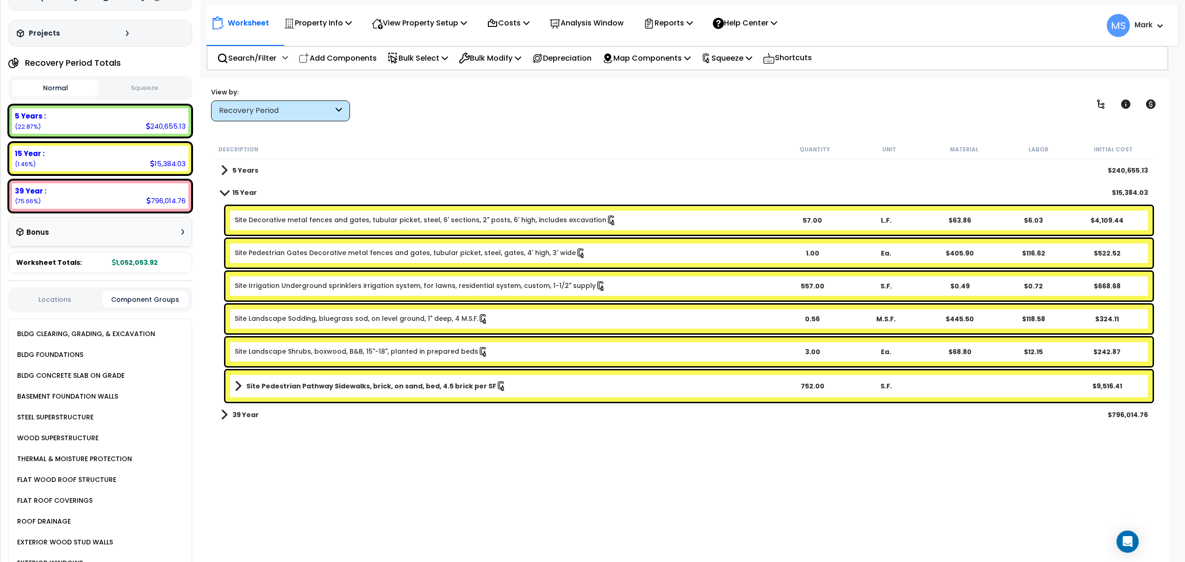
click at [121, 334] on div "BLDG CLEARING, GRADING, & EXCAVATION" at bounding box center [85, 333] width 140 height 11
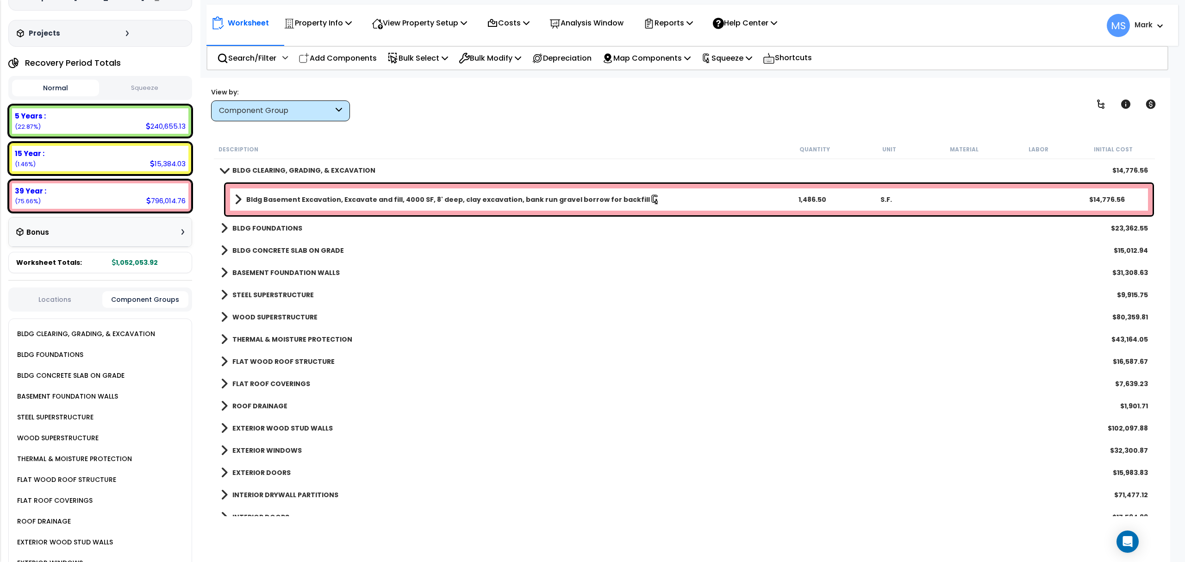
scroll to position [0, 0]
click at [242, 410] on b "ROOF DRAINAGE" at bounding box center [259, 405] width 55 height 9
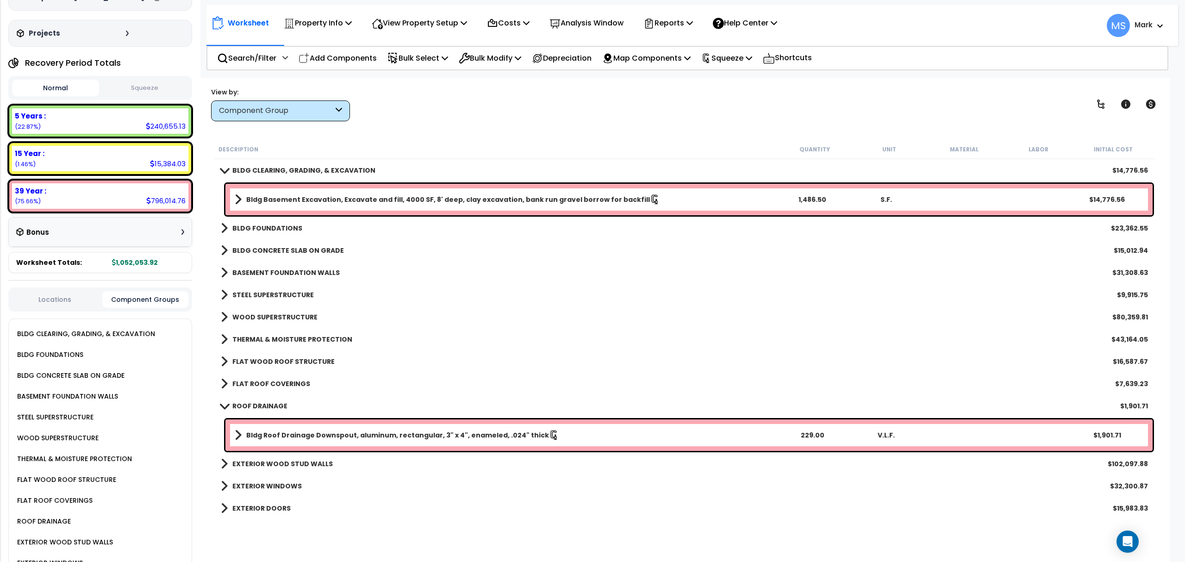
click at [1114, 464] on div "$102,097.88" at bounding box center [1128, 463] width 40 height 9
click at [298, 462] on b "EXTERIOR WOOD STUD WALLS" at bounding box center [282, 463] width 100 height 9
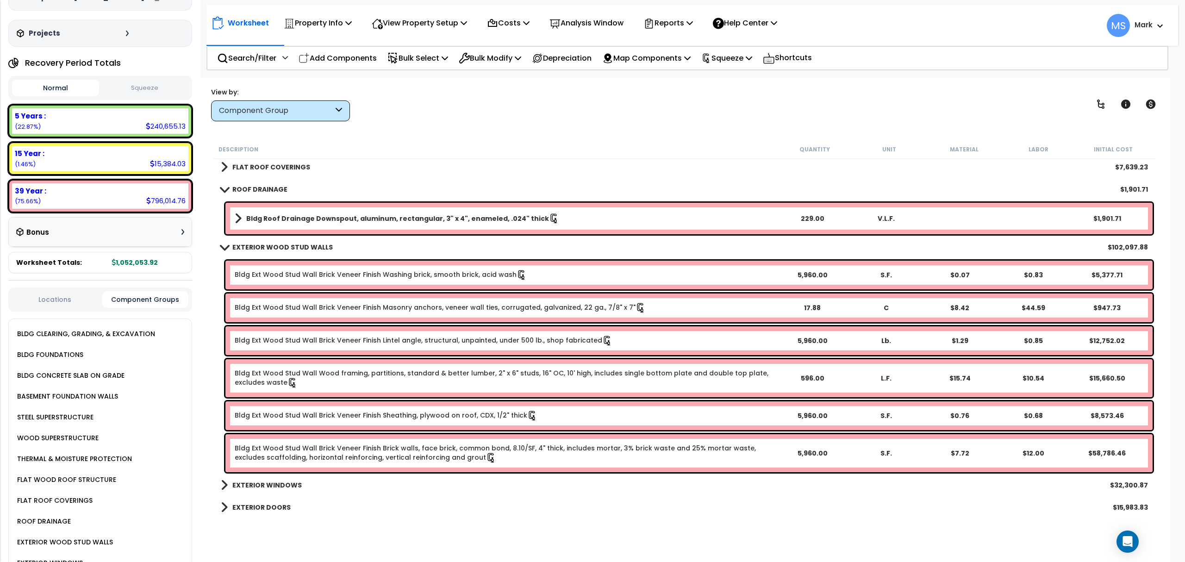
scroll to position [247, 0]
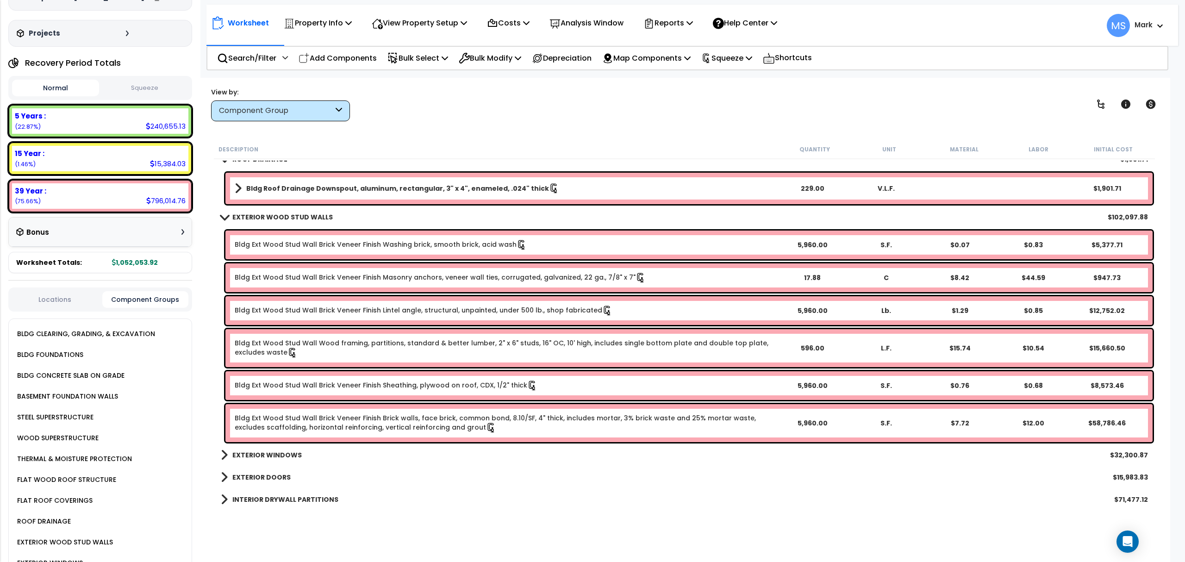
click at [452, 350] on link "Bldg Ext Wood Stud Wall Wood framing, partitions, standard & better lumber, 2" …" at bounding box center [505, 347] width 541 height 19
click at [454, 351] on link "Bldg Ext Wood Stud Wall Wood framing, partitions, standard & better lumber, 2" …" at bounding box center [505, 347] width 541 height 19
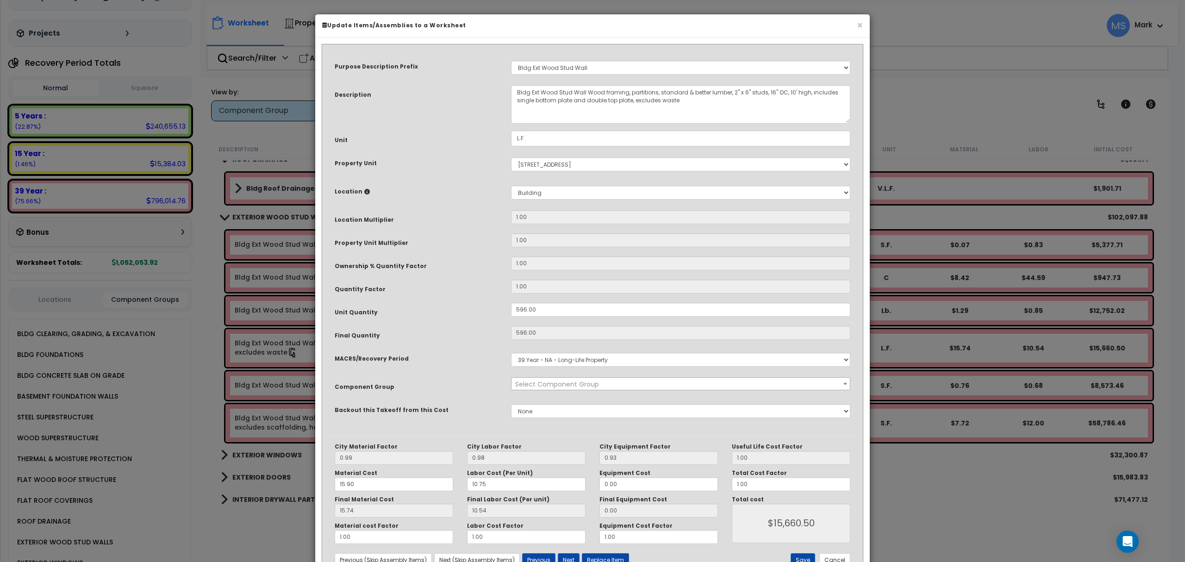
select select "45870"
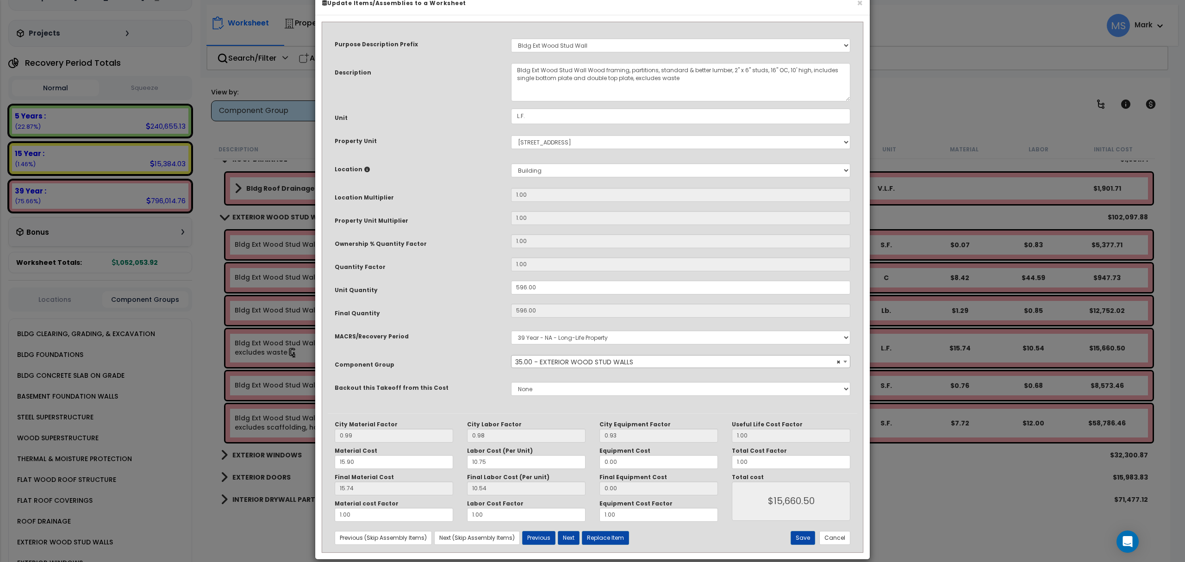
scroll to position [34, 0]
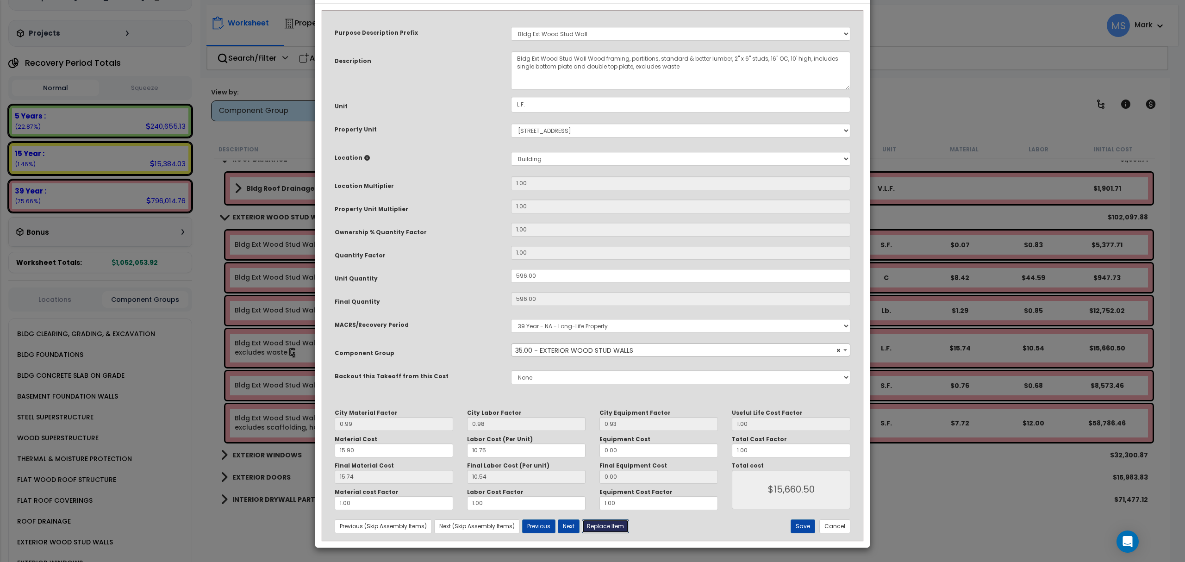
click at [606, 523] on button "Replace Item" at bounding box center [605, 526] width 47 height 14
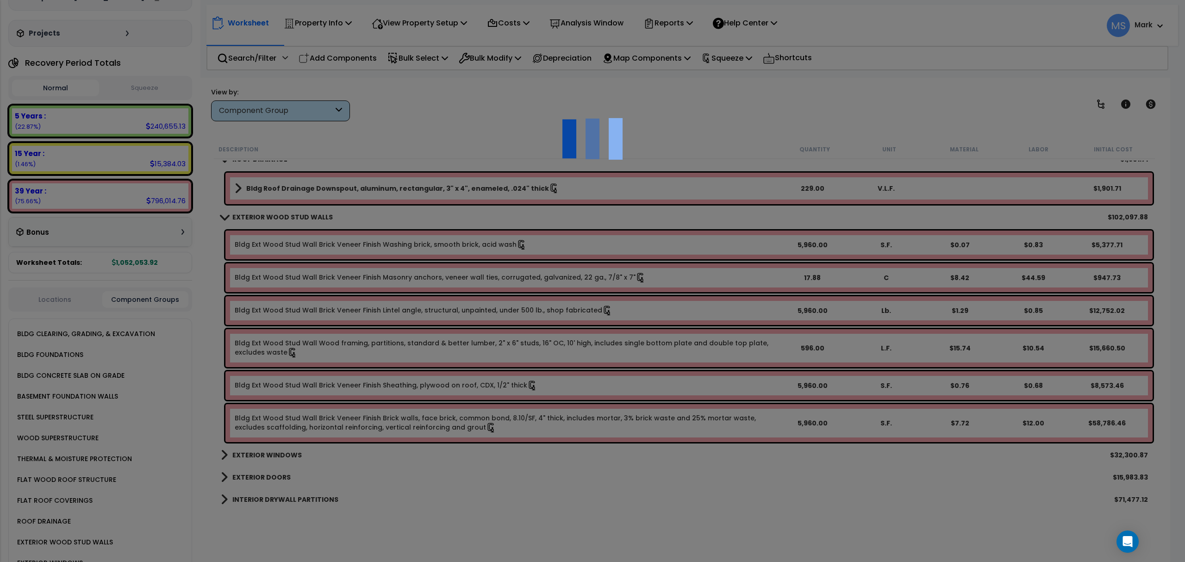
type input "596"
type input "L.F."
select select "165099"
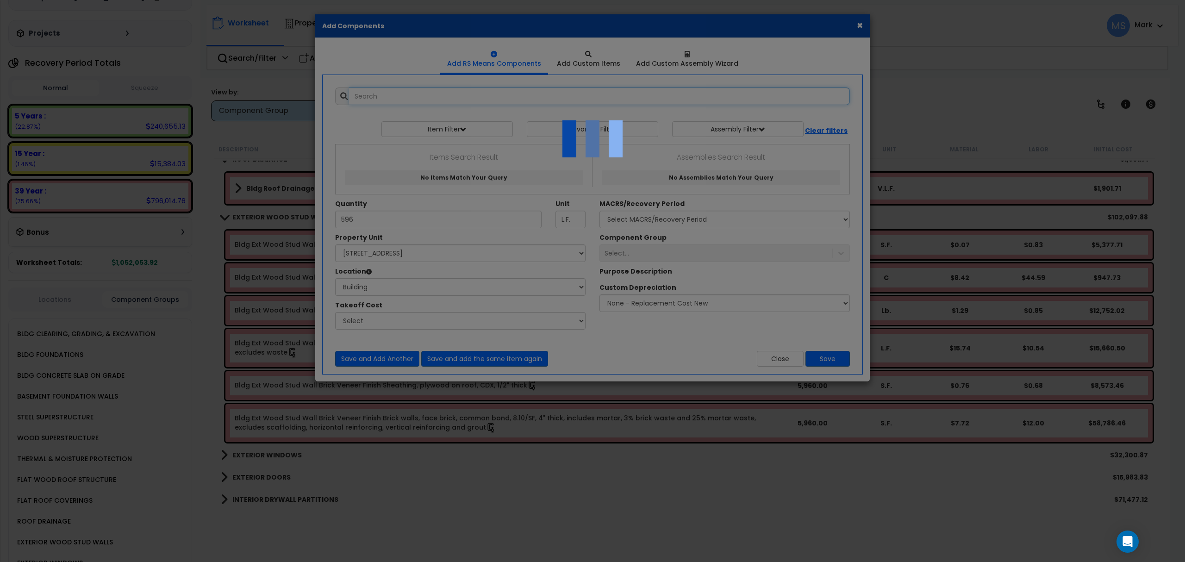
select select "6"
click at [856, 44] on div at bounding box center [592, 281] width 1185 height 562
click at [854, 26] on div at bounding box center [592, 281] width 1185 height 562
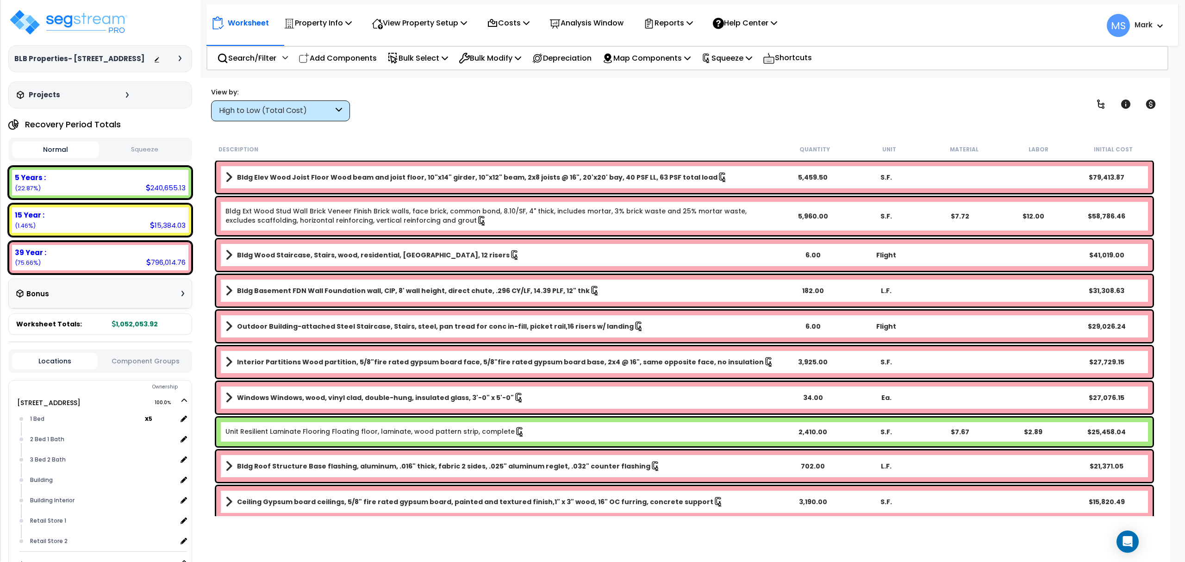
click at [168, 361] on button "Component Groups" at bounding box center [145, 361] width 86 height 10
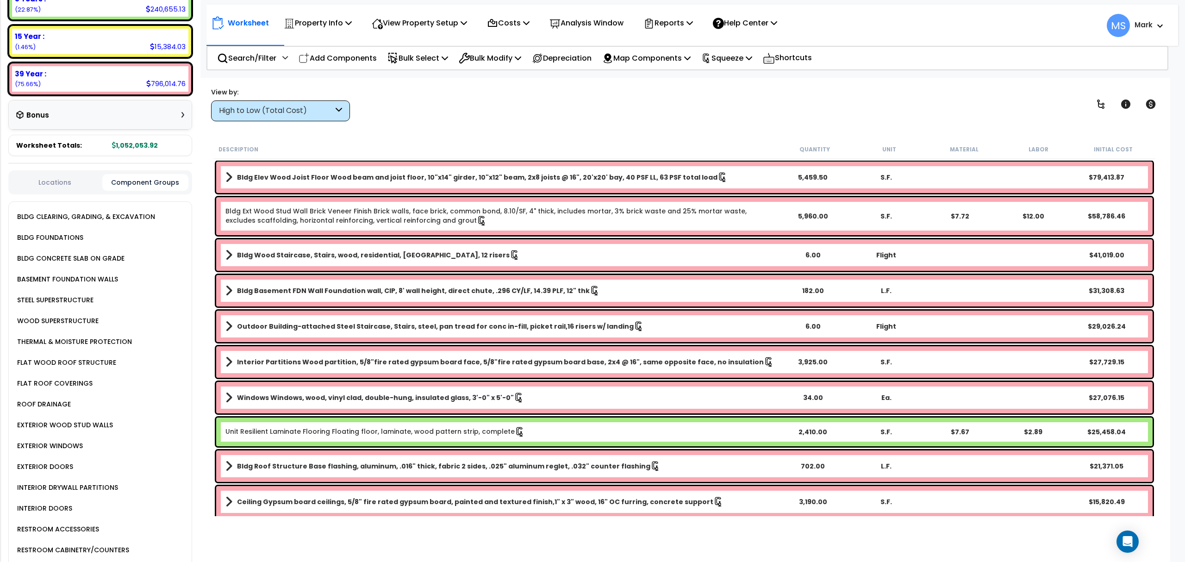
scroll to position [185, 0]
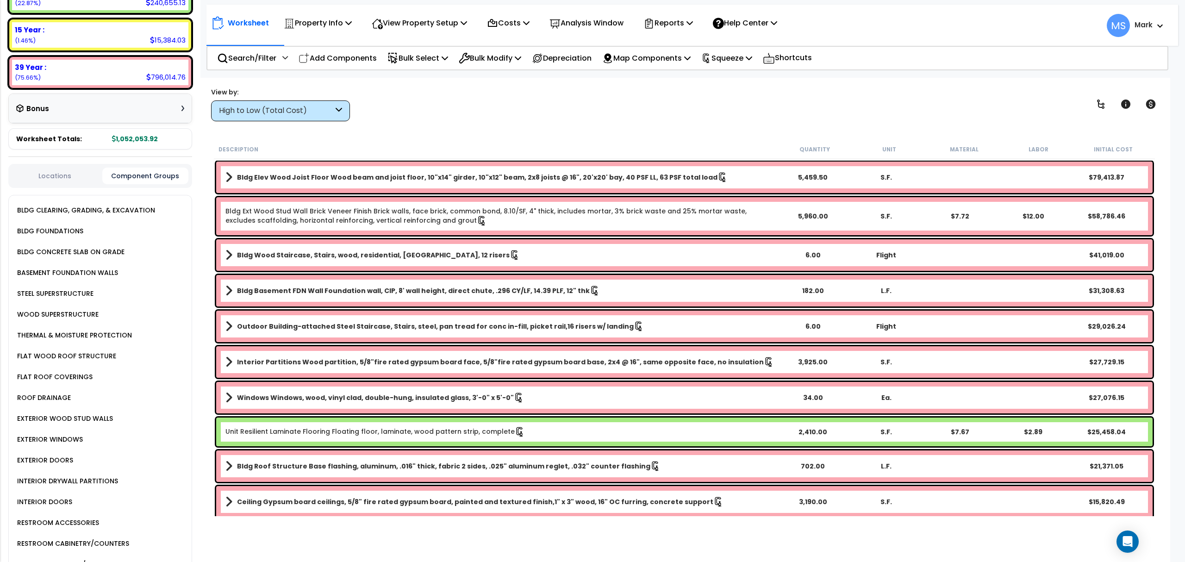
click at [71, 289] on div "STEEL SUPERSTRUCTURE" at bounding box center [54, 293] width 79 height 11
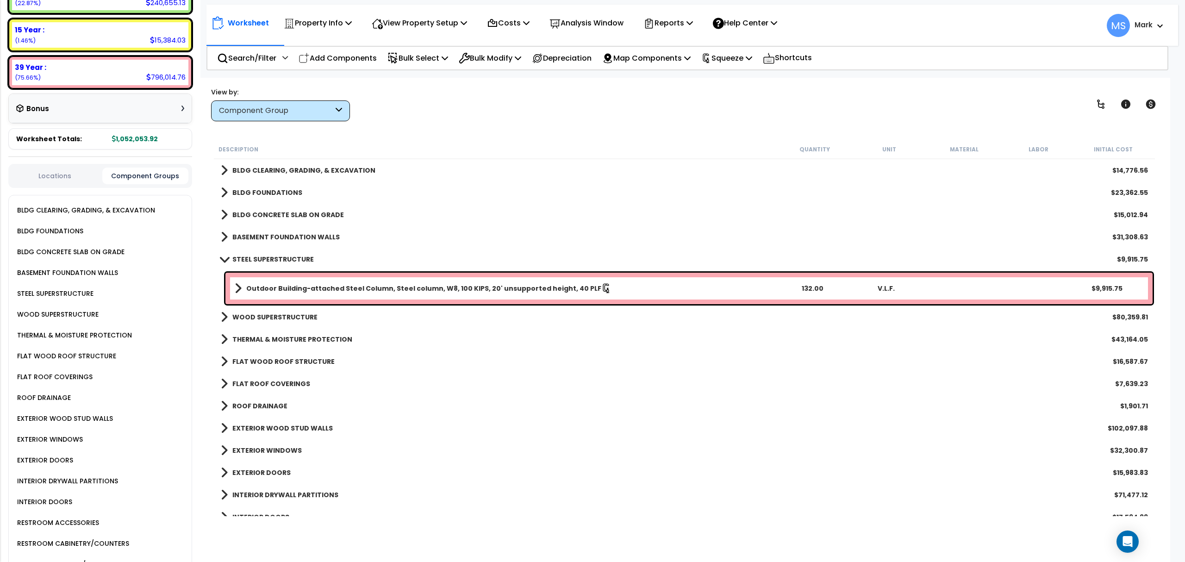
click at [1114, 436] on div "EXTERIOR WOOD STUD WALLS $102,097.88" at bounding box center [684, 428] width 936 height 22
click at [253, 422] on link "EXTERIOR WOOD STUD WALLS" at bounding box center [277, 428] width 112 height 13
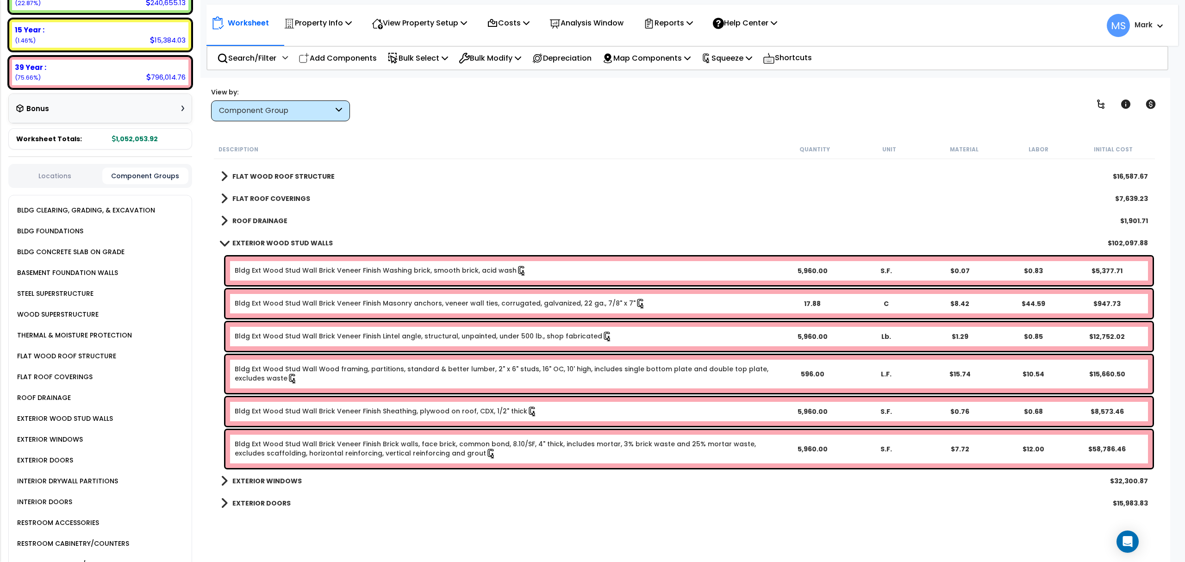
click at [422, 382] on link "Bldg Ext Wood Stud Wall Wood framing, partitions, standard & better lumber, 2" …" at bounding box center [505, 373] width 541 height 19
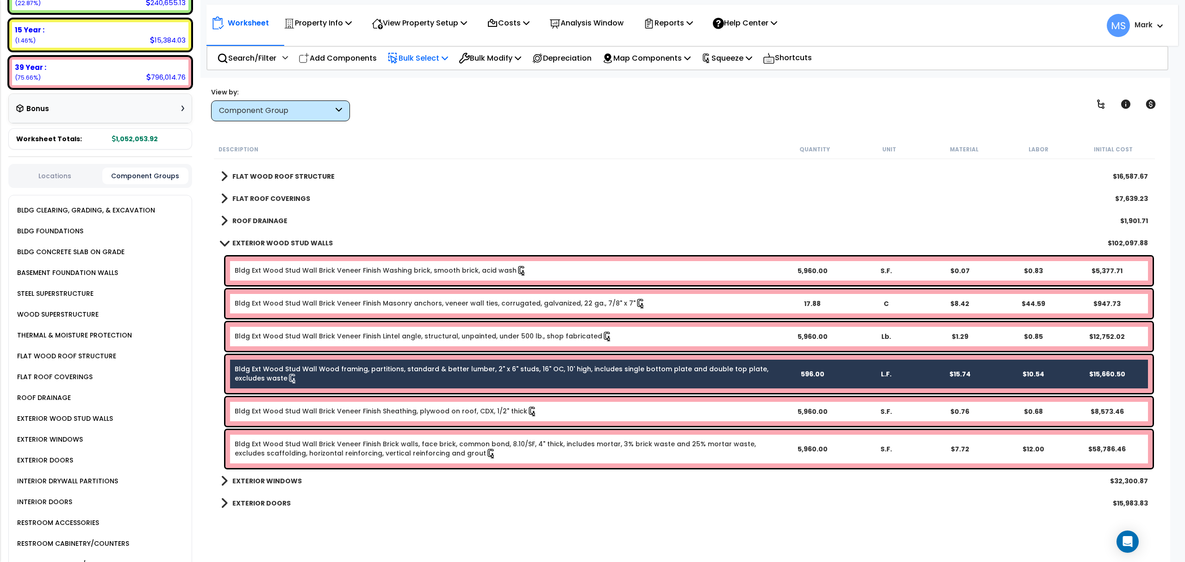
click at [438, 57] on p "Bulk Select" at bounding box center [417, 58] width 61 height 12
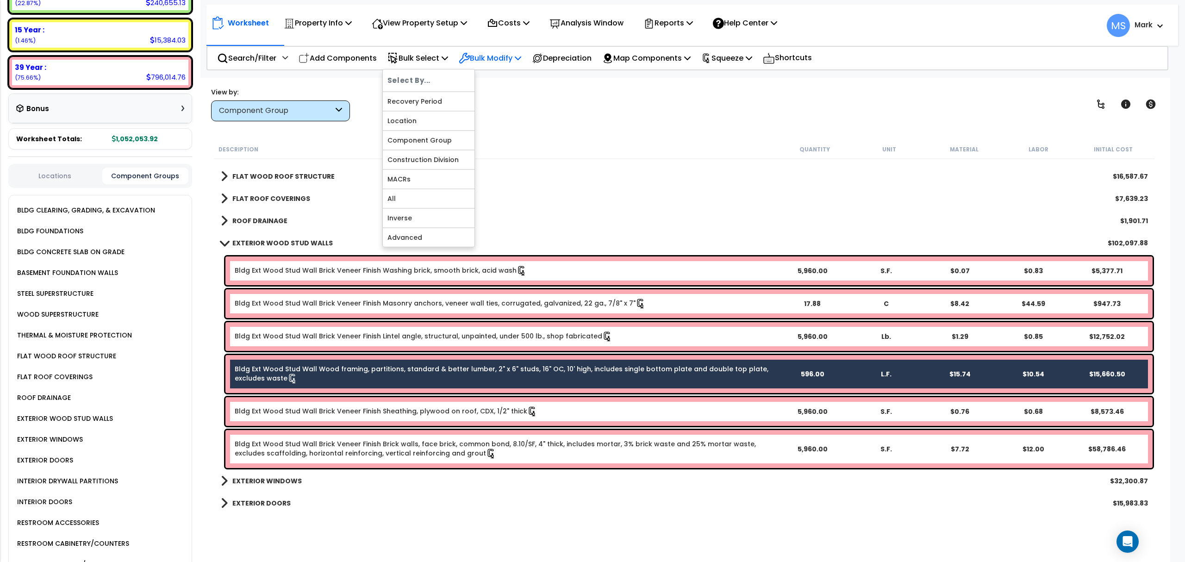
click at [469, 55] on icon at bounding box center [465, 58] width 10 height 10
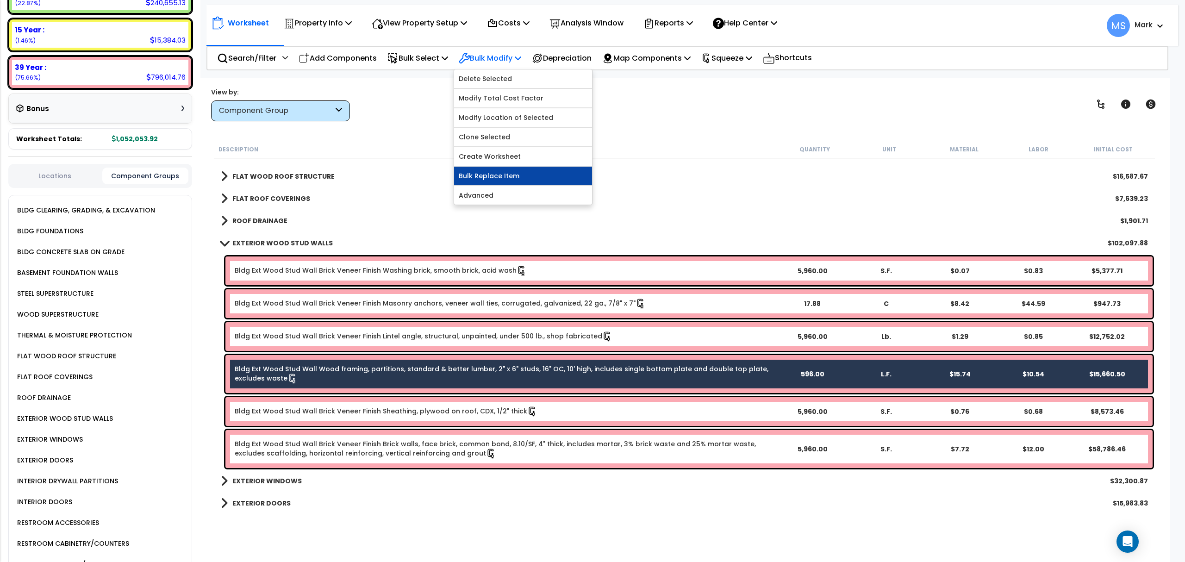
click at [505, 182] on link "Bulk Replace Item" at bounding box center [523, 176] width 138 height 19
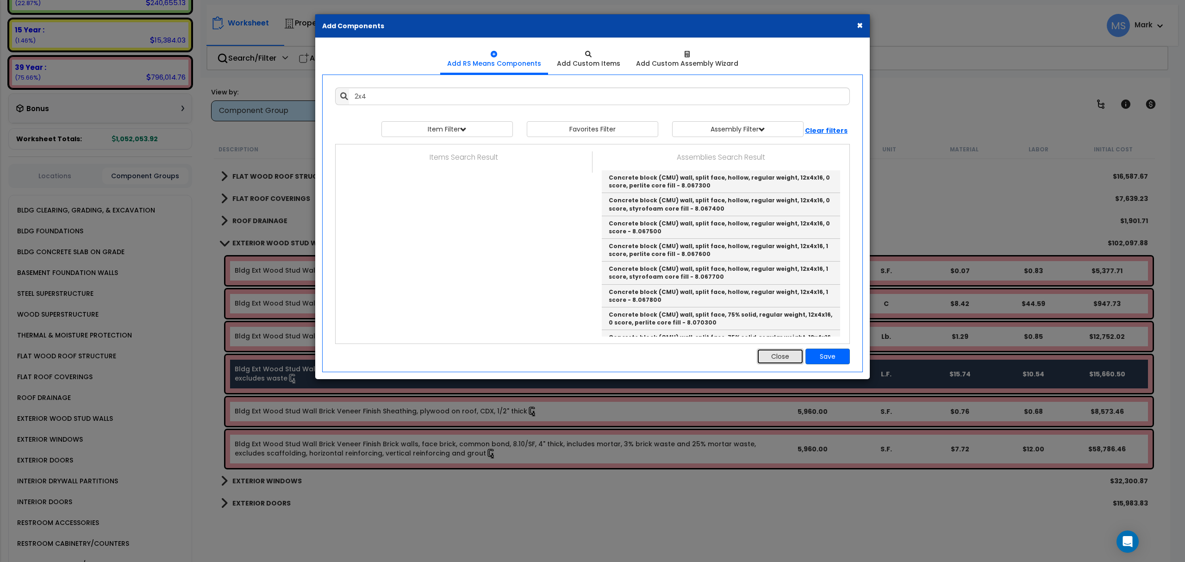
click at [787, 361] on button "Close" at bounding box center [780, 357] width 47 height 16
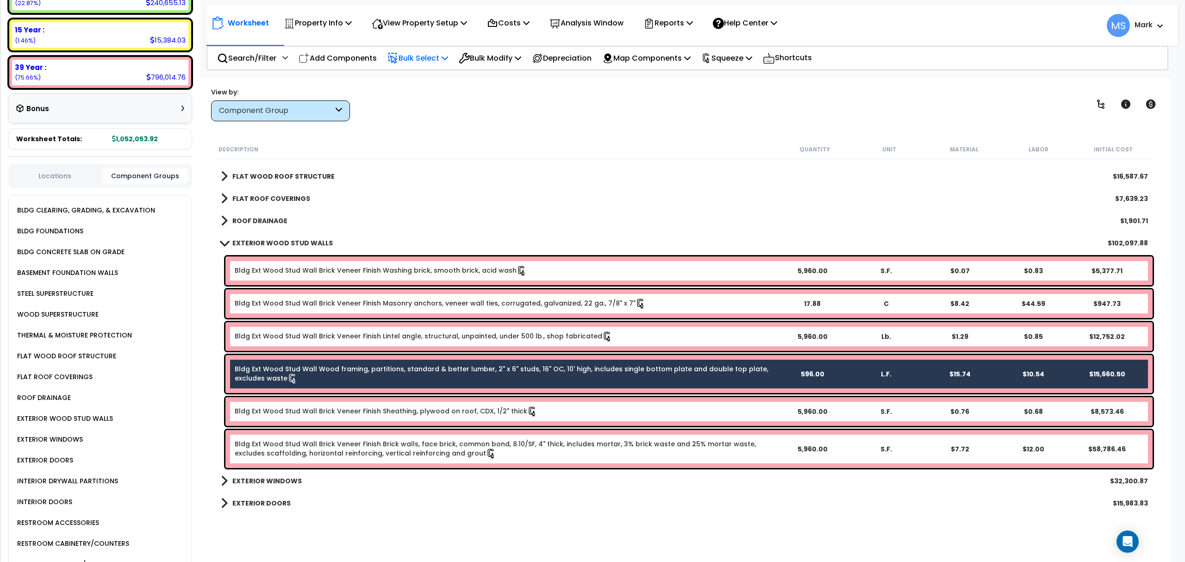
click at [416, 58] on p "Bulk Select" at bounding box center [417, 58] width 61 height 12
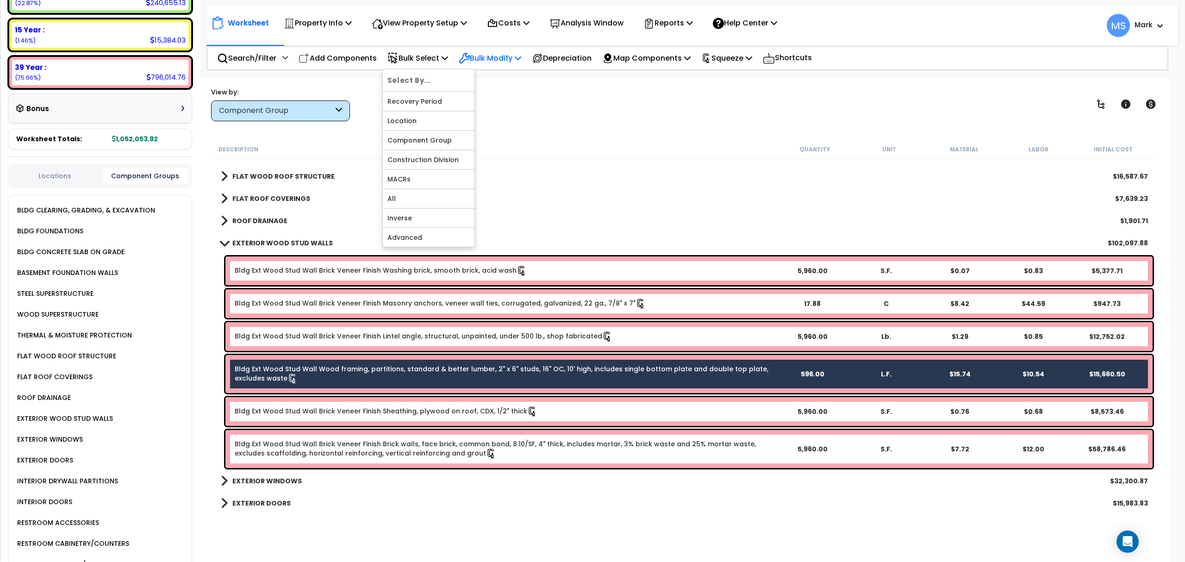
click at [495, 57] on p "Bulk Modify" at bounding box center [490, 58] width 62 height 12
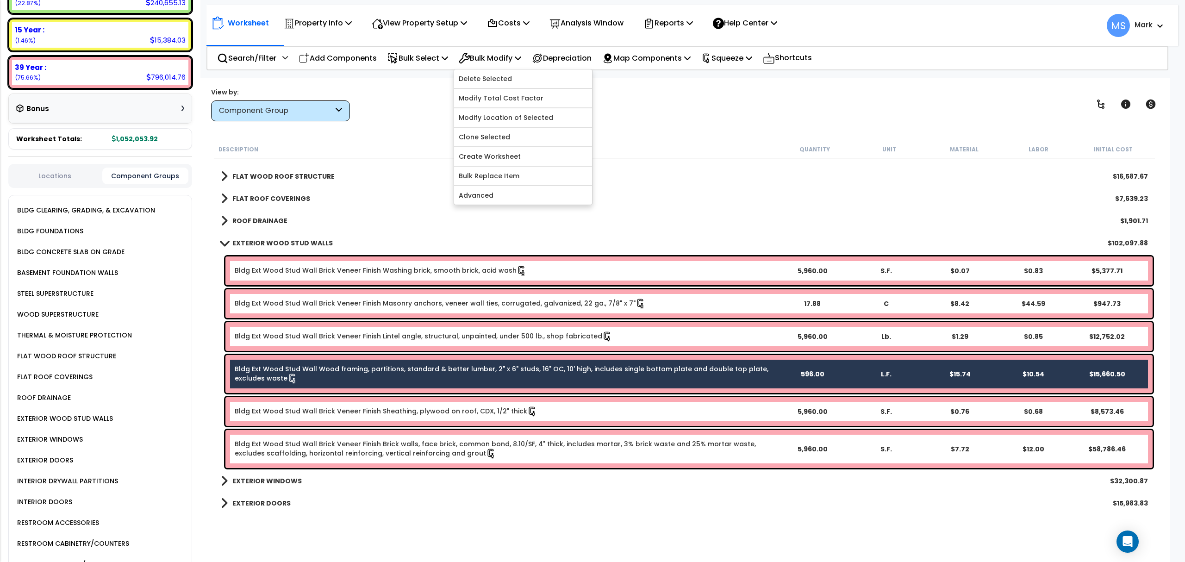
click at [502, 180] on link "Bulk Replace Item" at bounding box center [523, 176] width 138 height 19
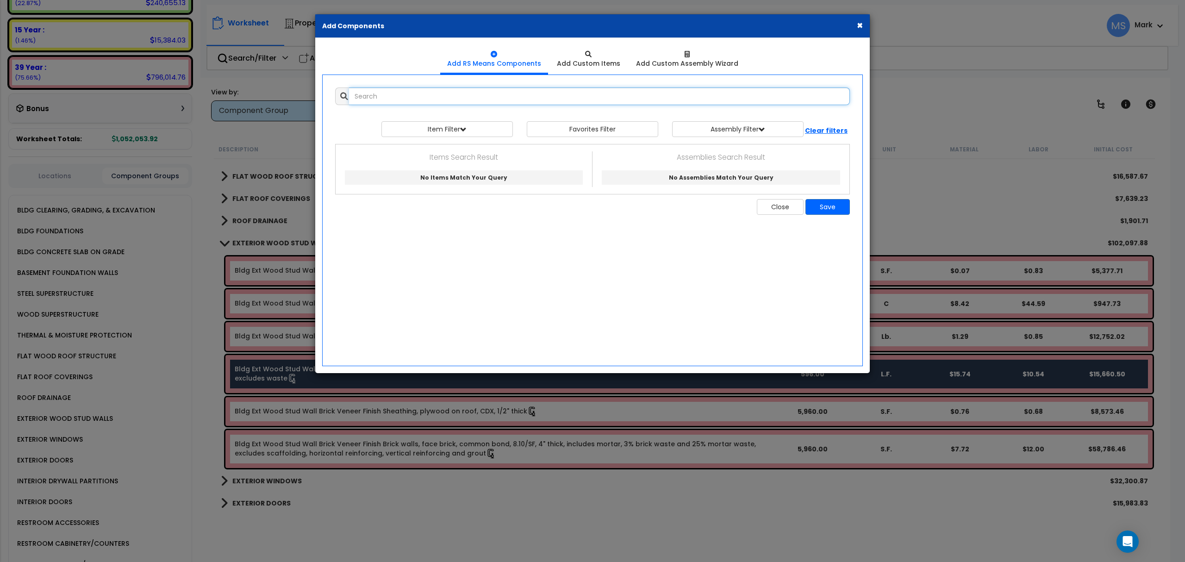
click at [581, 100] on input "text" at bounding box center [599, 96] width 501 height 18
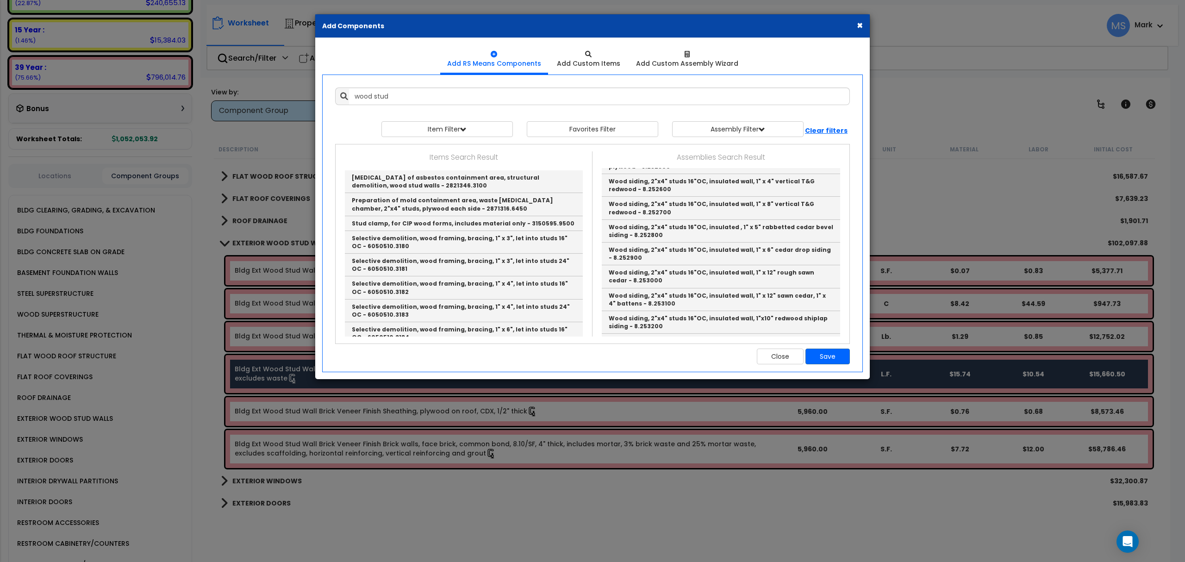
scroll to position [0, 0]
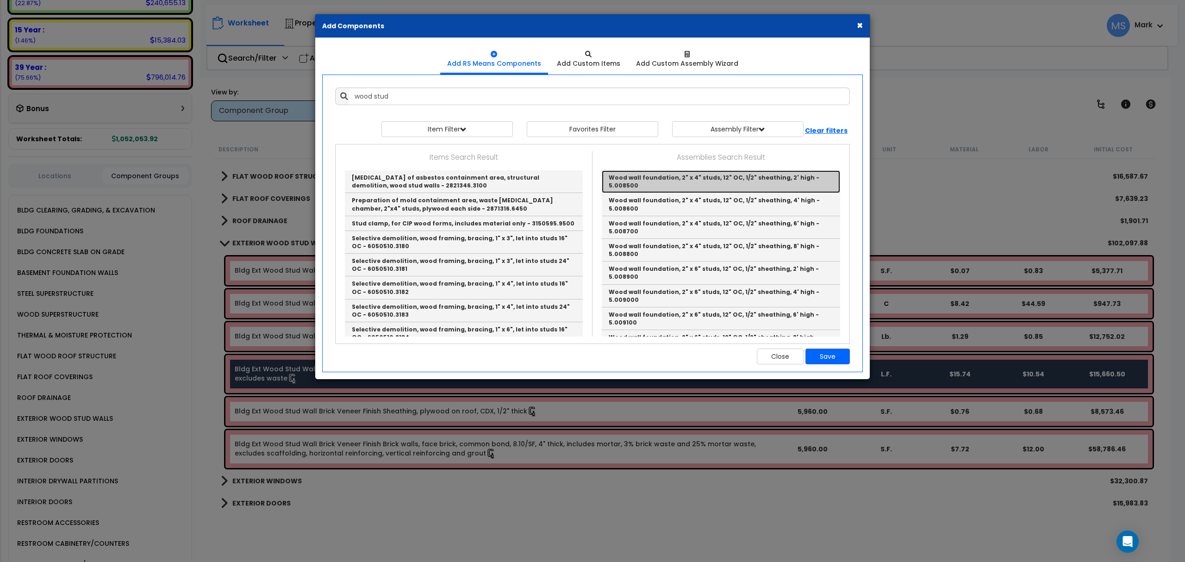
click at [654, 186] on link "Wood wall foundation, 2" x 4" studs, 12" OC, 1/2" sheathing, 2' high - 5.008500" at bounding box center [721, 181] width 238 height 23
type input "Wood wall foundation, 2" x 4" studs, 12" OC, 1/2" sheathing, 2' high - 5.008500"
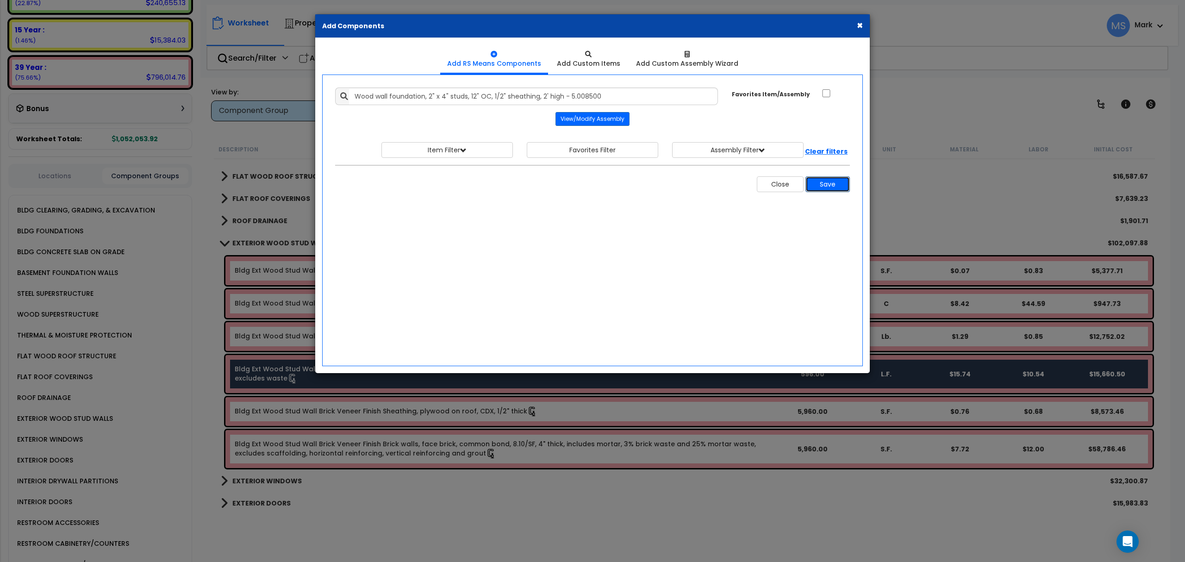
click at [831, 182] on button "Save" at bounding box center [827, 184] width 44 height 16
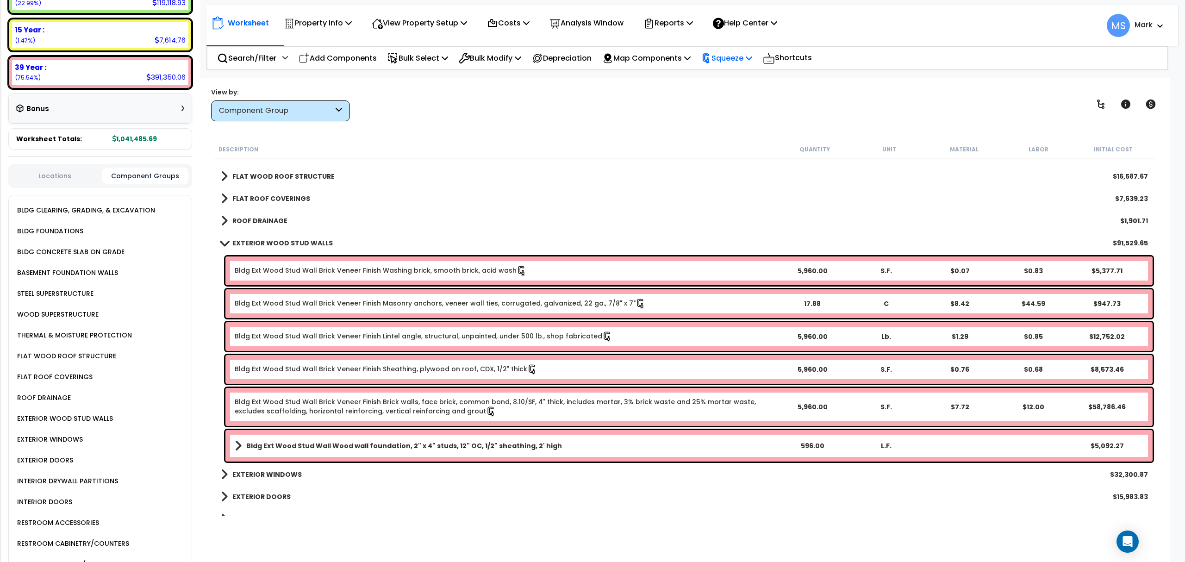
click at [711, 54] on icon at bounding box center [706, 58] width 10 height 10
click at [734, 84] on link "Re-squeeze" at bounding box center [743, 79] width 92 height 21
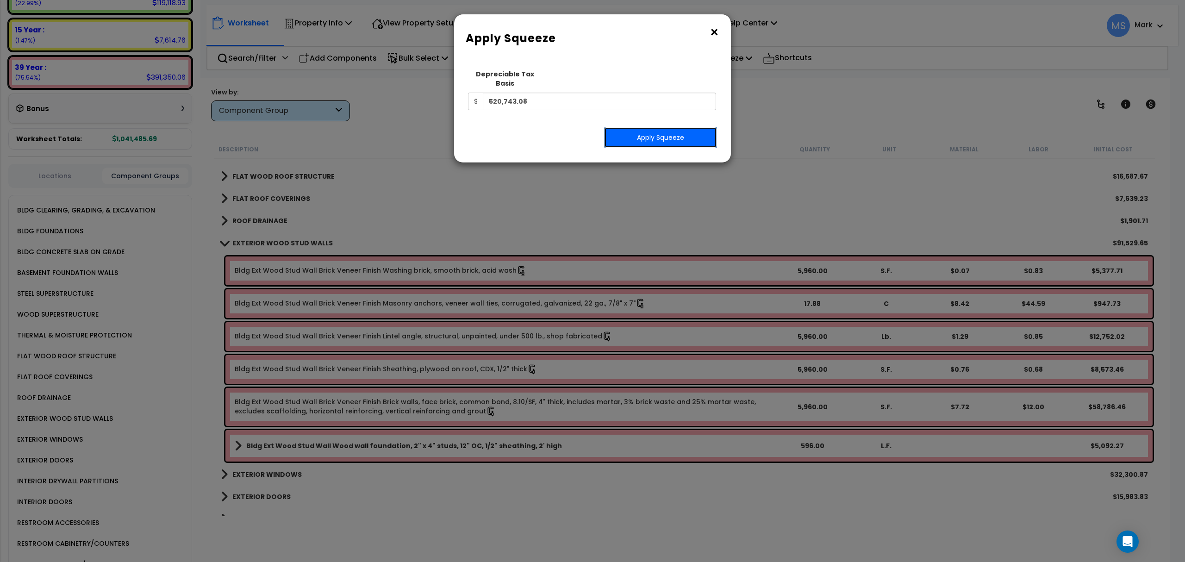
click at [689, 133] on button "Apply Squeeze" at bounding box center [660, 137] width 113 height 21
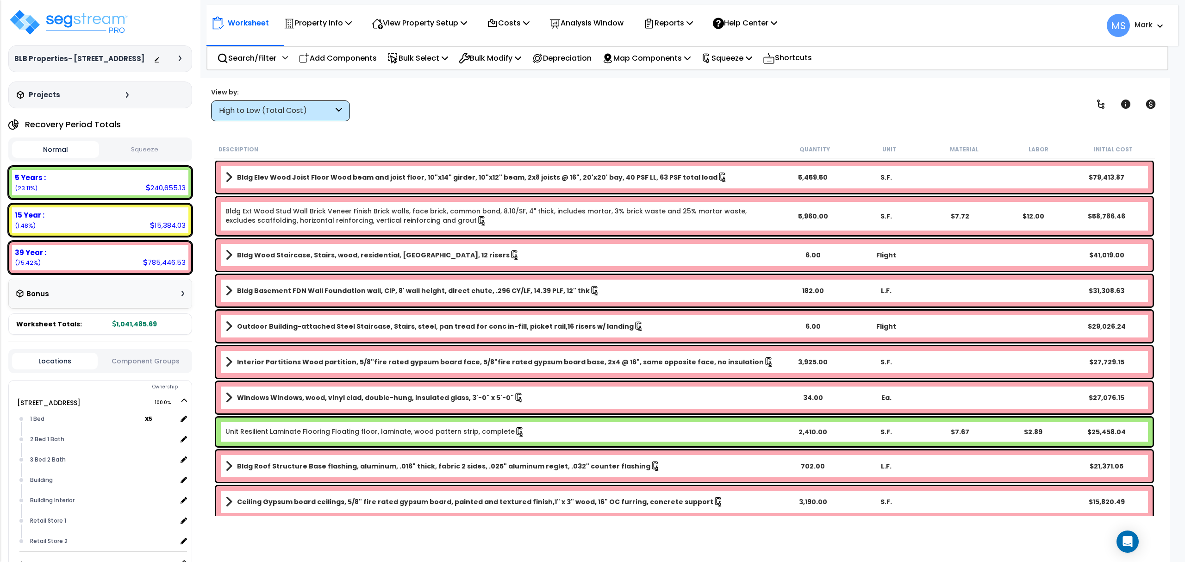
click at [145, 356] on button "Component Groups" at bounding box center [145, 361] width 86 height 10
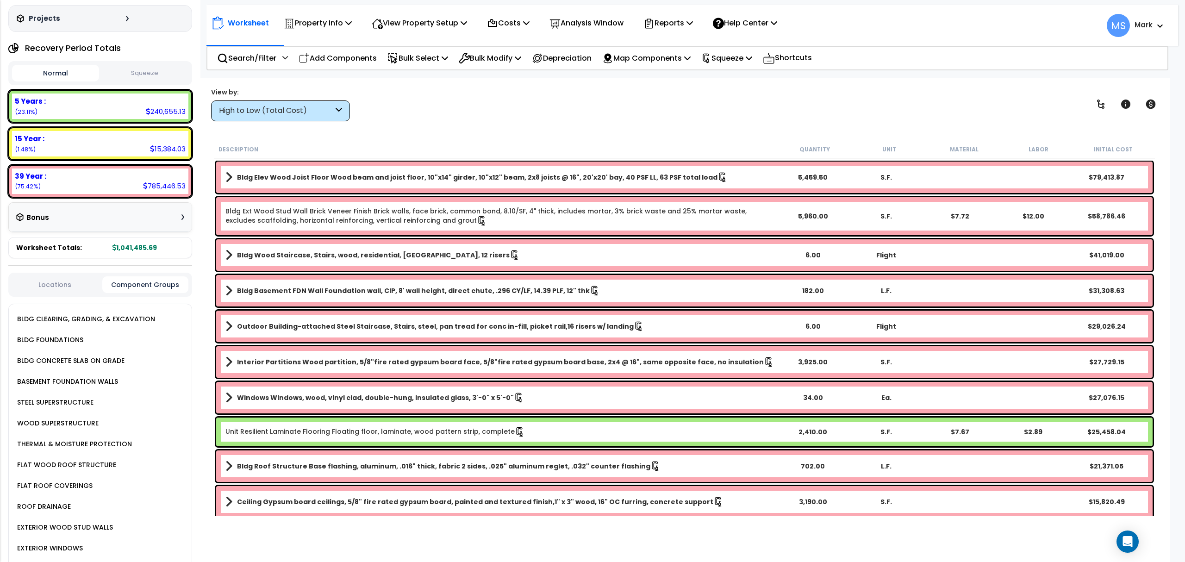
scroll to position [247, 0]
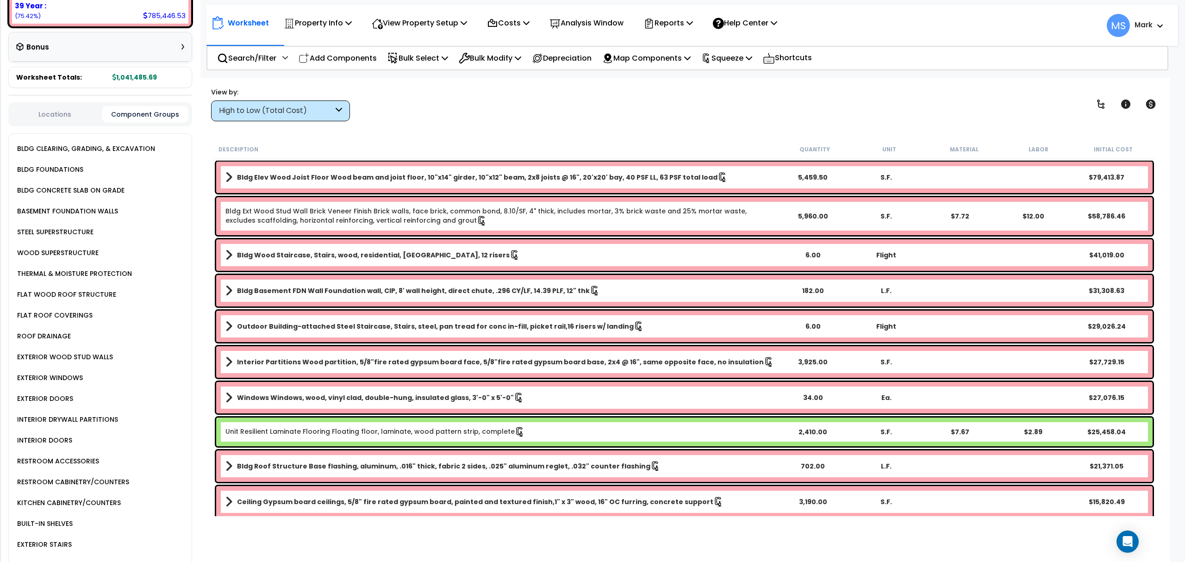
click at [56, 247] on div "WOOD SUPERSTRUCTURE" at bounding box center [57, 252] width 84 height 11
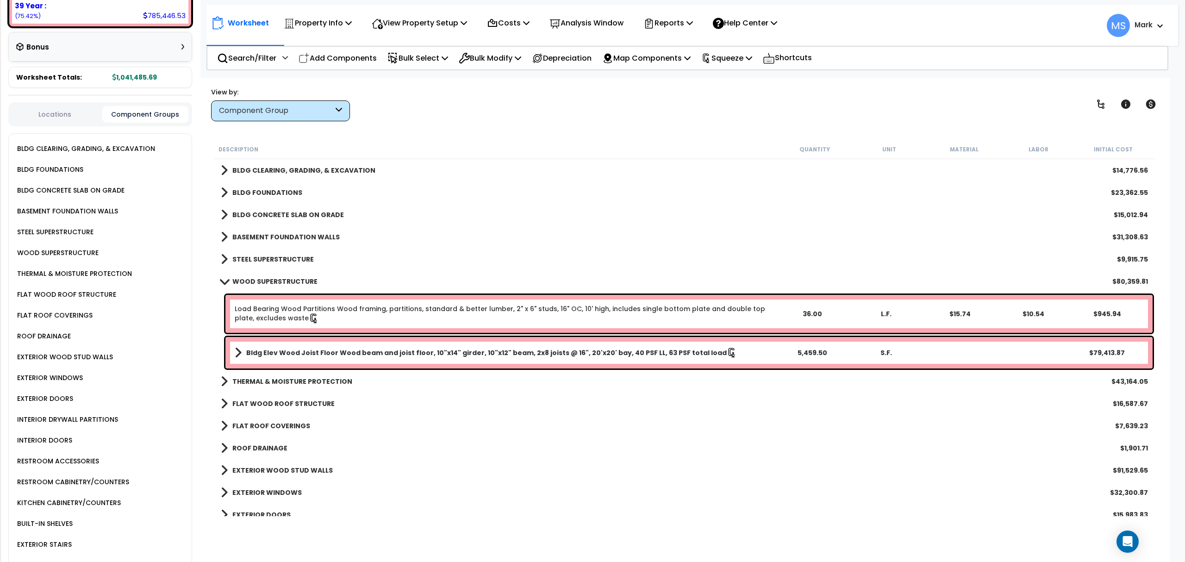
click at [1080, 467] on div "EXTERIOR WOOD STUD WALLS $91,529.65" at bounding box center [684, 470] width 936 height 22
click at [277, 468] on b "EXTERIOR WOOD STUD WALLS" at bounding box center [282, 470] width 100 height 9
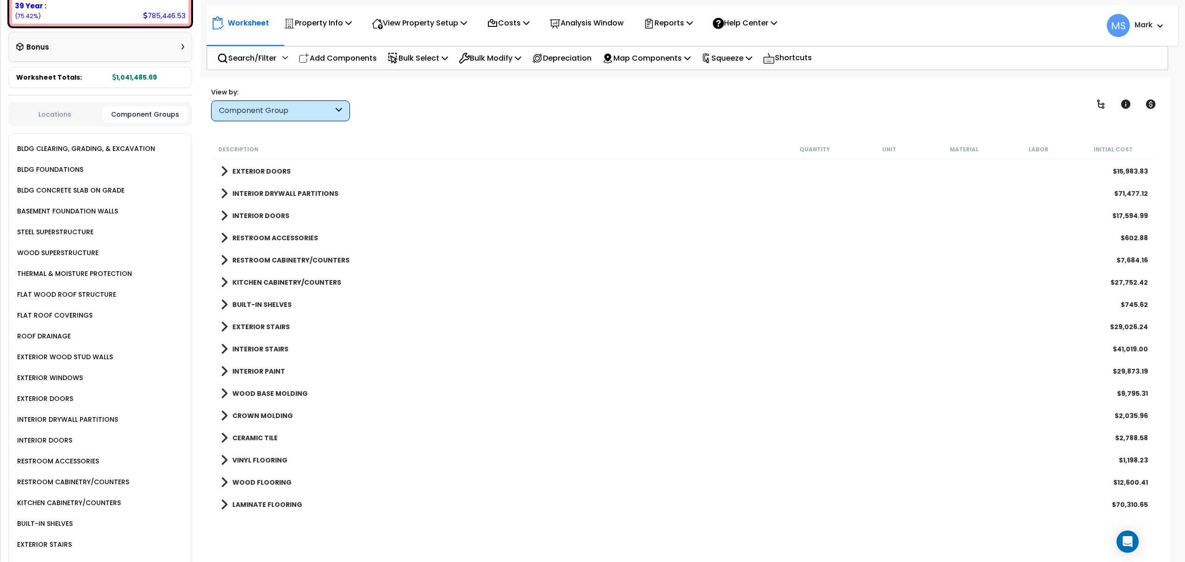
scroll to position [555, 0]
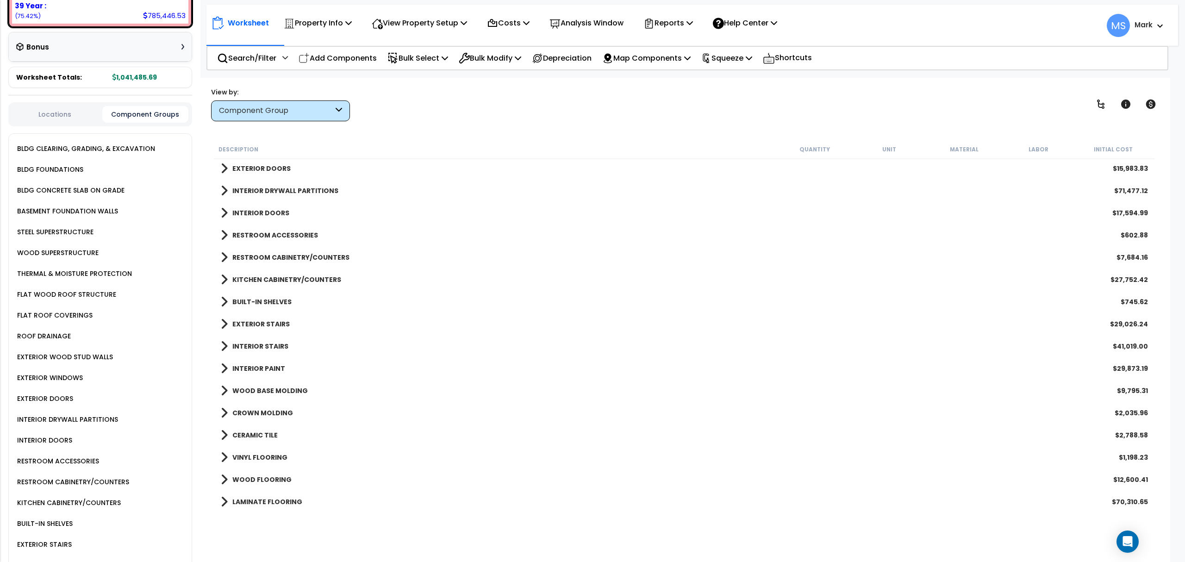
click at [1129, 344] on div "$41,019.00" at bounding box center [1130, 346] width 35 height 9
click at [269, 349] on b "INTERIOR STAIRS" at bounding box center [260, 346] width 56 height 9
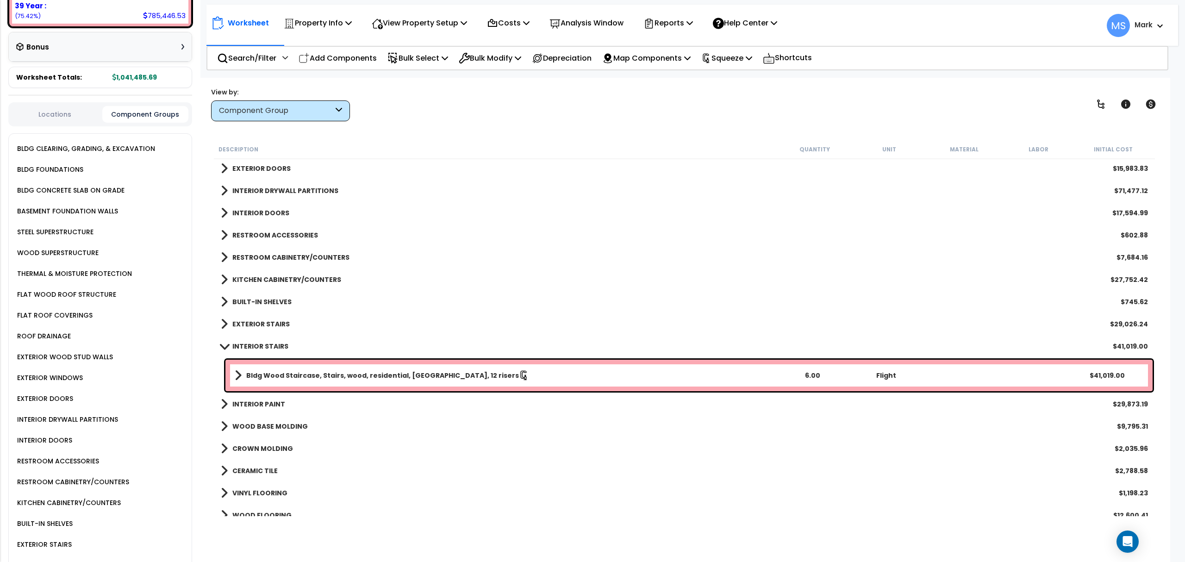
click at [291, 376] on b "Bldg Wood Staircase, Stairs, wood, residential, [GEOGRAPHIC_DATA], 12 risers" at bounding box center [382, 375] width 273 height 9
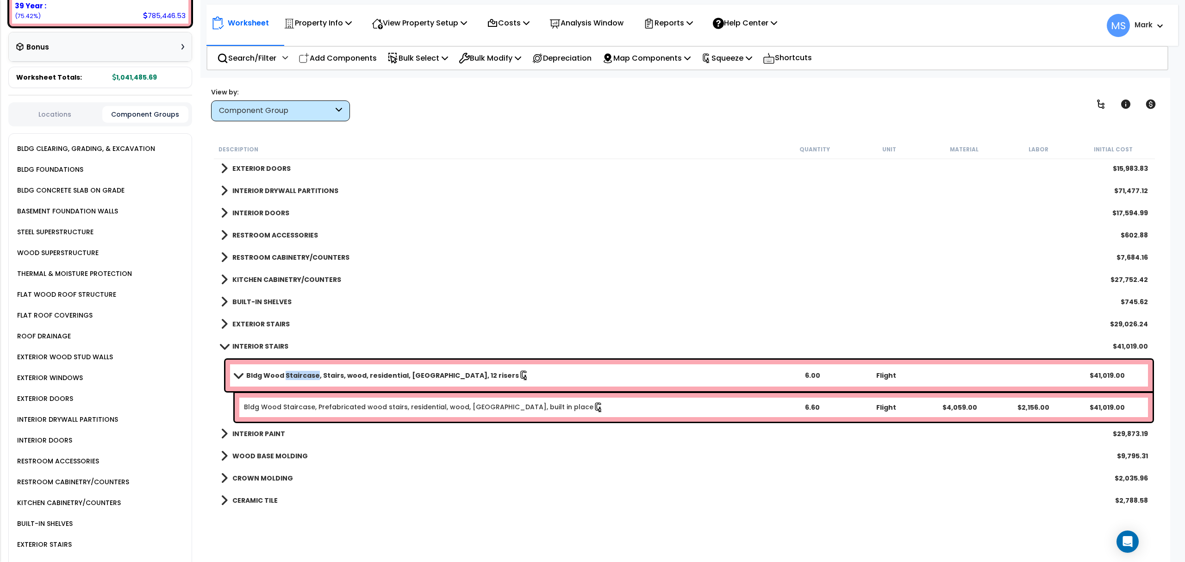
click at [291, 376] on b "Bldg Wood Staircase, Stairs, wood, residential, [GEOGRAPHIC_DATA], 12 risers" at bounding box center [382, 375] width 273 height 9
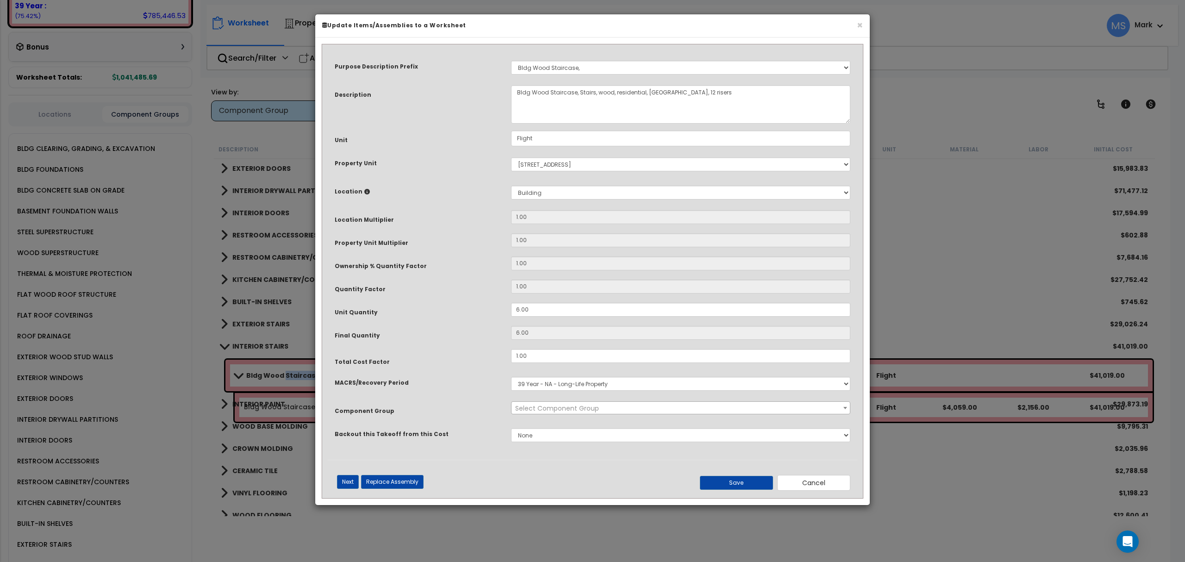
select select "45933"
click at [526, 311] on input "6.00" at bounding box center [680, 310] width 339 height 14
type input "4"
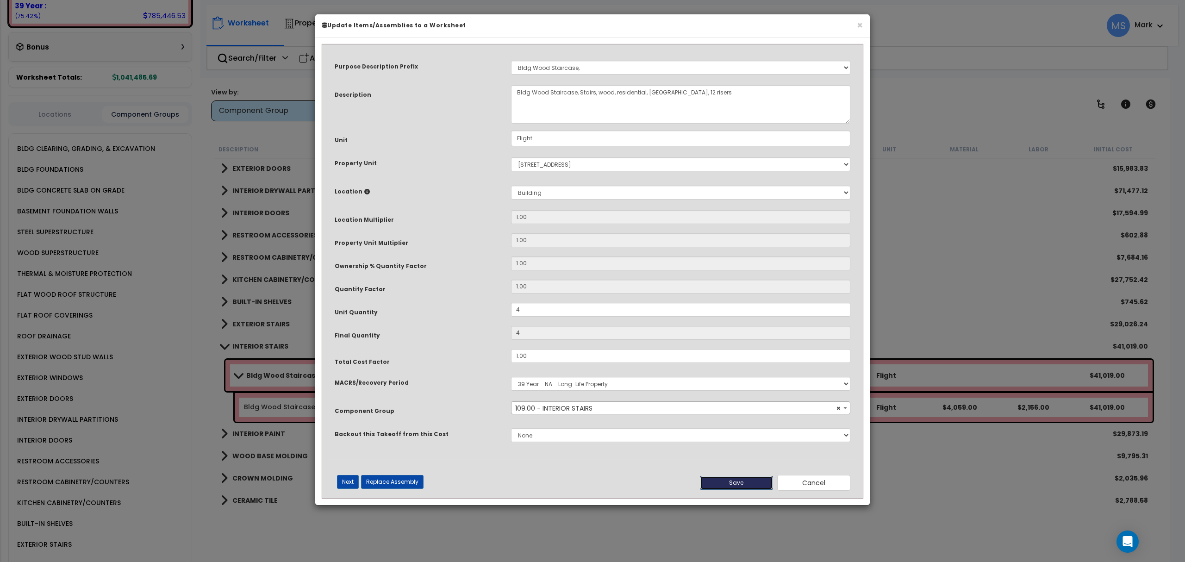
click at [732, 488] on button "Save" at bounding box center [736, 483] width 73 height 14
type input "4.00"
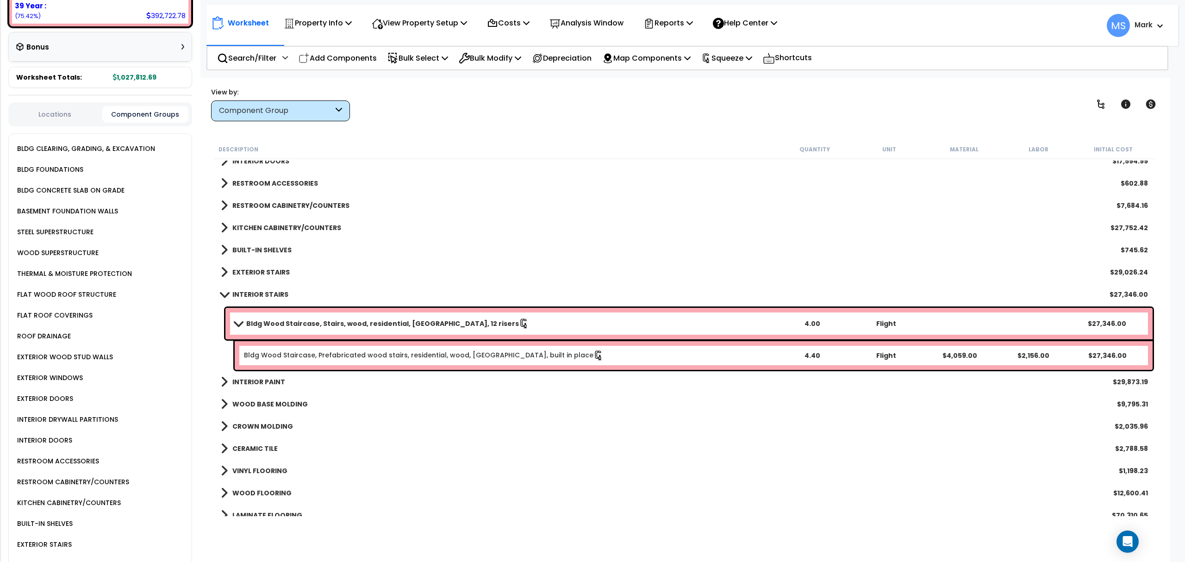
scroll to position [679, 0]
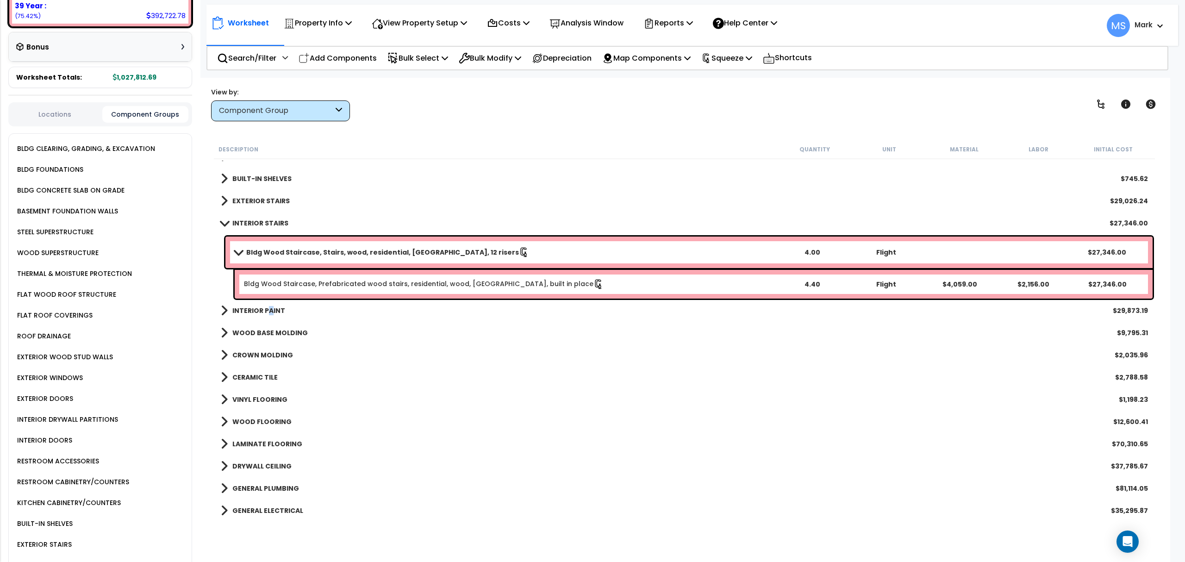
click at [268, 313] on b "INTERIOR PAINT" at bounding box center [258, 310] width 53 height 9
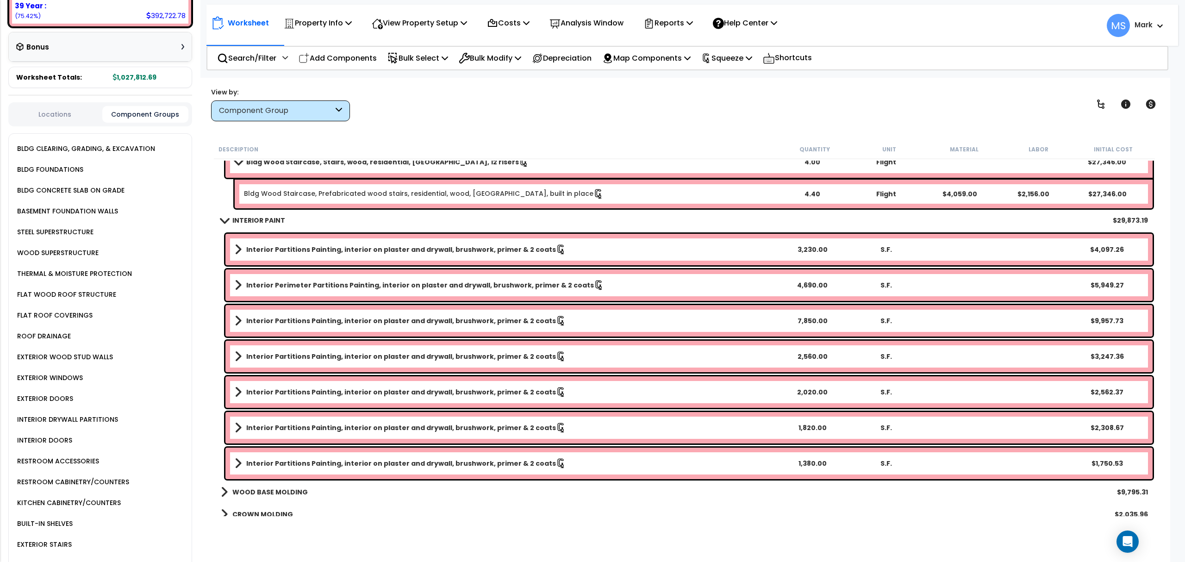
scroll to position [741, 0]
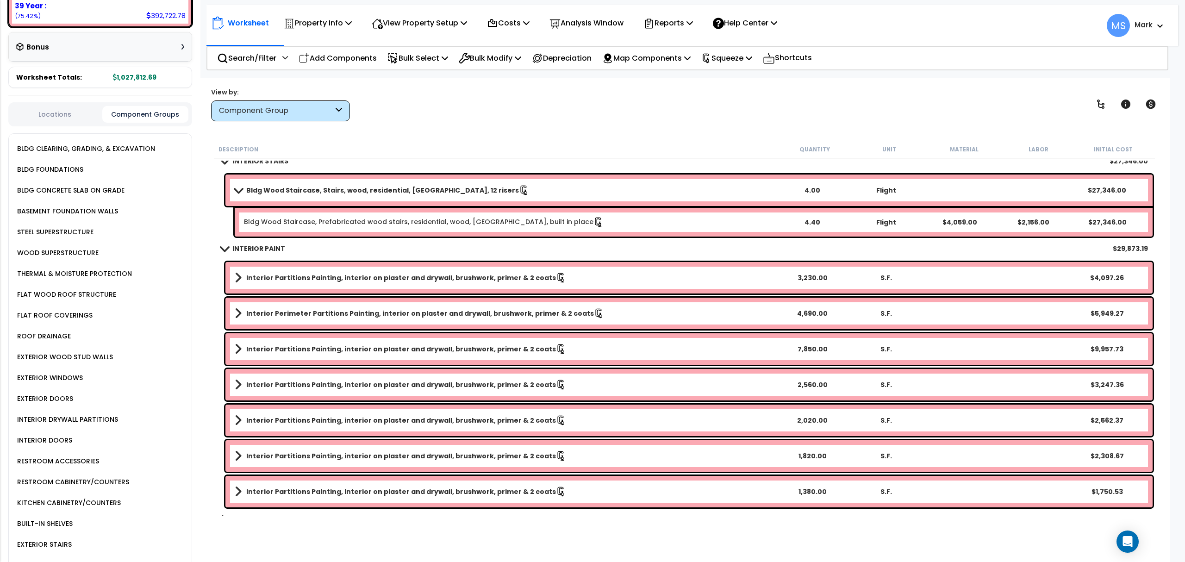
click at [480, 283] on link "Interior Partitions Painting, interior on plaster and drywall, brushwork, prime…" at bounding box center [505, 277] width 541 height 13
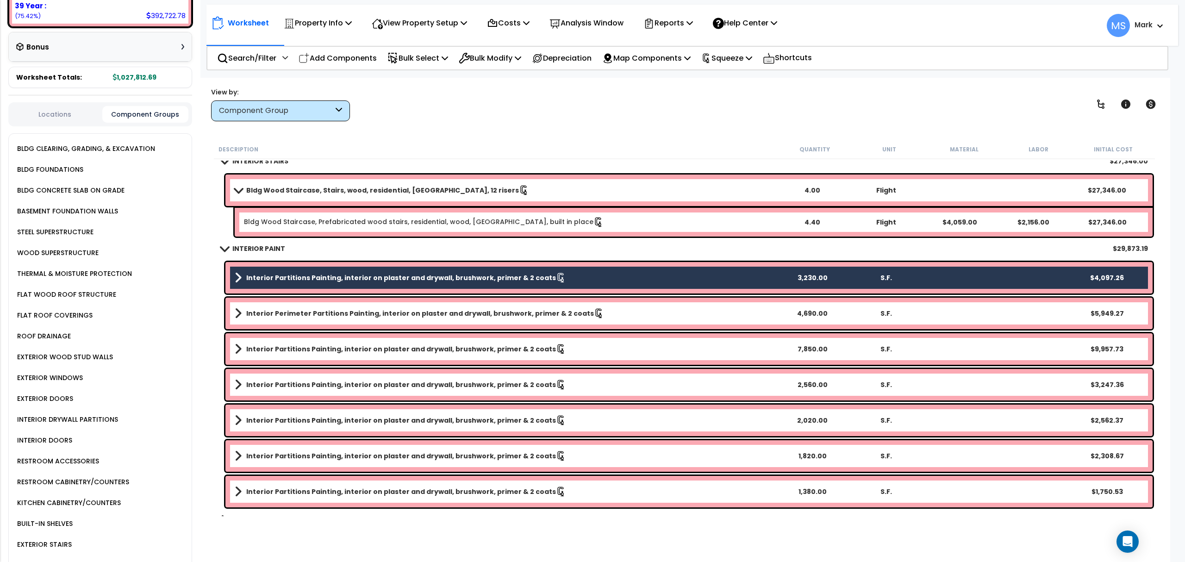
click at [484, 317] on b "Interior Perimeter Partitions Painting, interior on plaster and drywall, brushw…" at bounding box center [420, 313] width 348 height 9
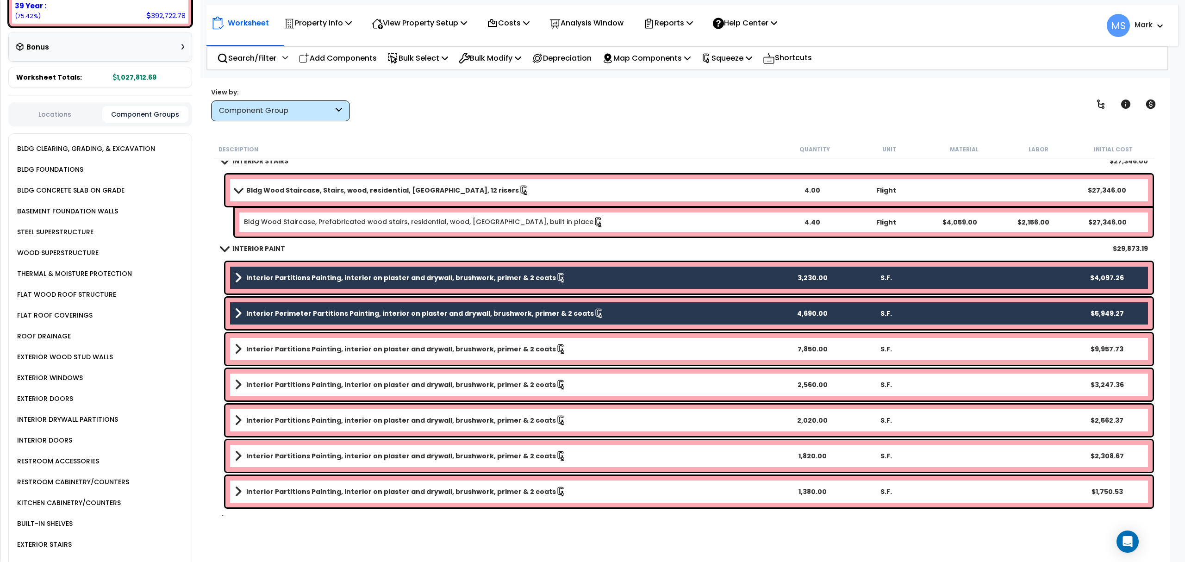
click at [476, 355] on link "Interior Partitions Painting, interior on plaster and drywall, brushwork, prime…" at bounding box center [505, 349] width 541 height 13
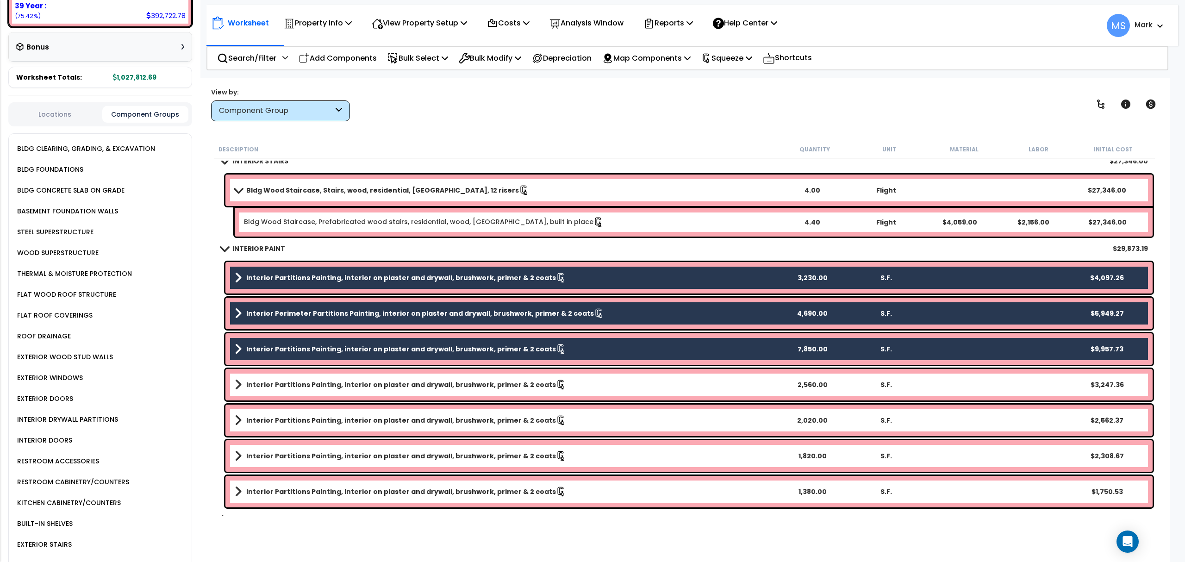
click at [471, 376] on div "Interior Partitions Painting, interior on plaster and drywall, brushwork, prime…" at bounding box center [688, 384] width 927 height 31
click at [461, 386] on b "Interior Partitions Painting, interior on plaster and drywall, brushwork, prime…" at bounding box center [401, 384] width 310 height 9
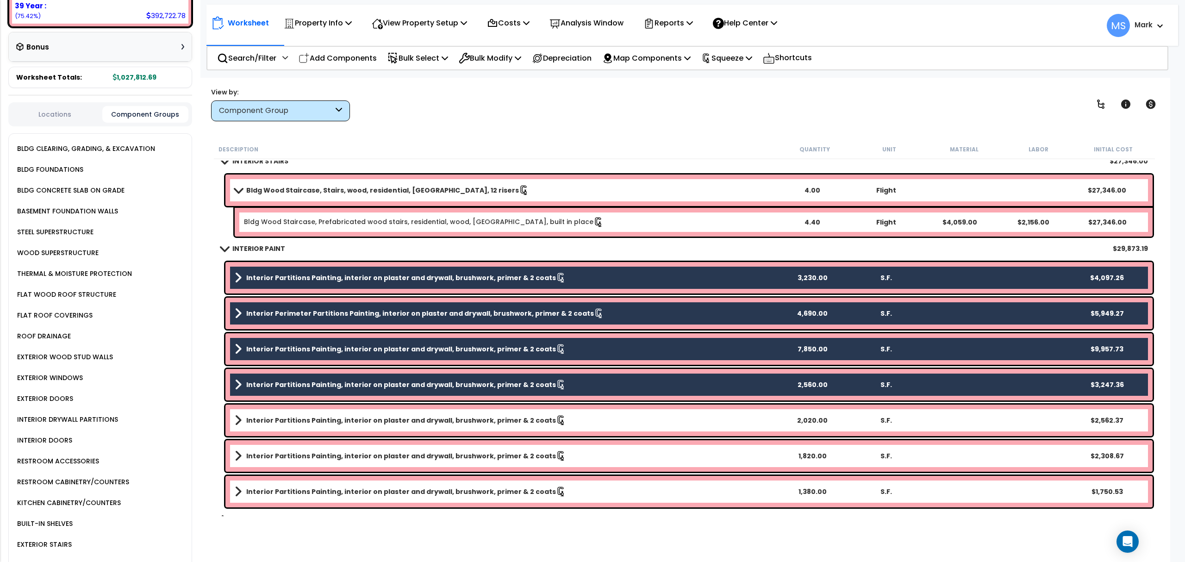
click at [456, 421] on b "Interior Partitions Painting, interior on plaster and drywall, brushwork, prime…" at bounding box center [401, 420] width 310 height 9
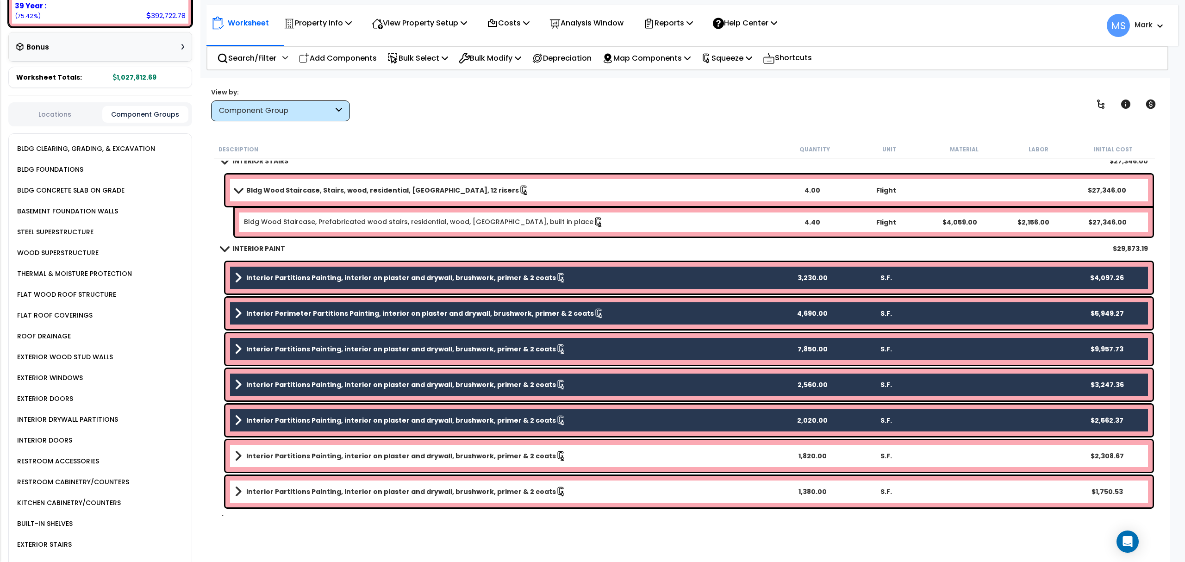
click at [448, 457] on b "Interior Partitions Painting, interior on plaster and drywall, brushwork, prime…" at bounding box center [401, 455] width 310 height 9
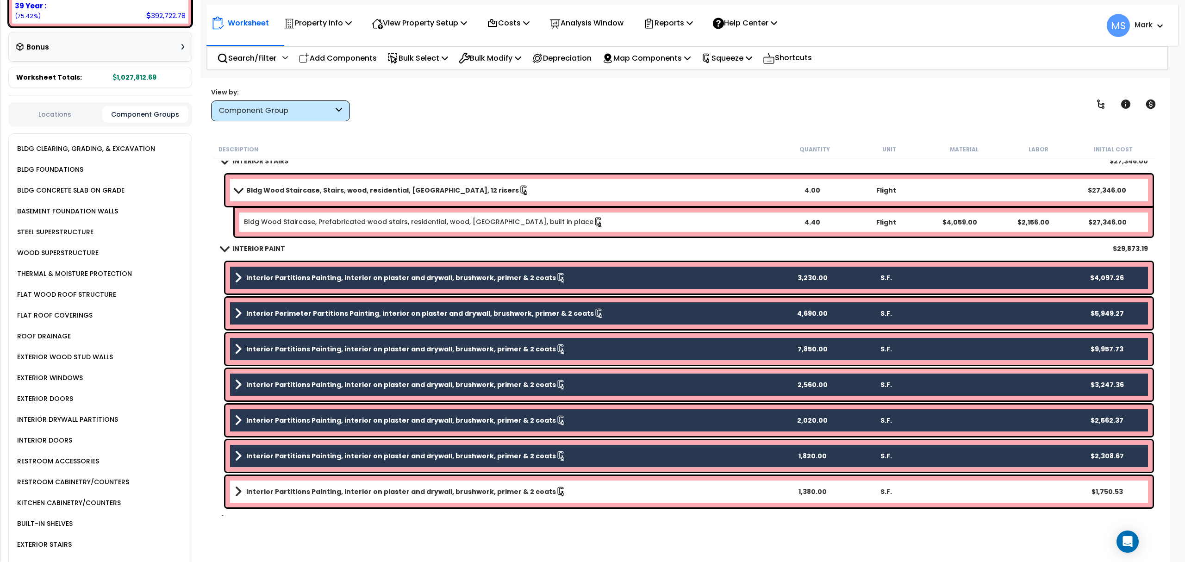
click at [451, 488] on b "Interior Partitions Painting, interior on plaster and drywall, brushwork, prime…" at bounding box center [401, 491] width 310 height 9
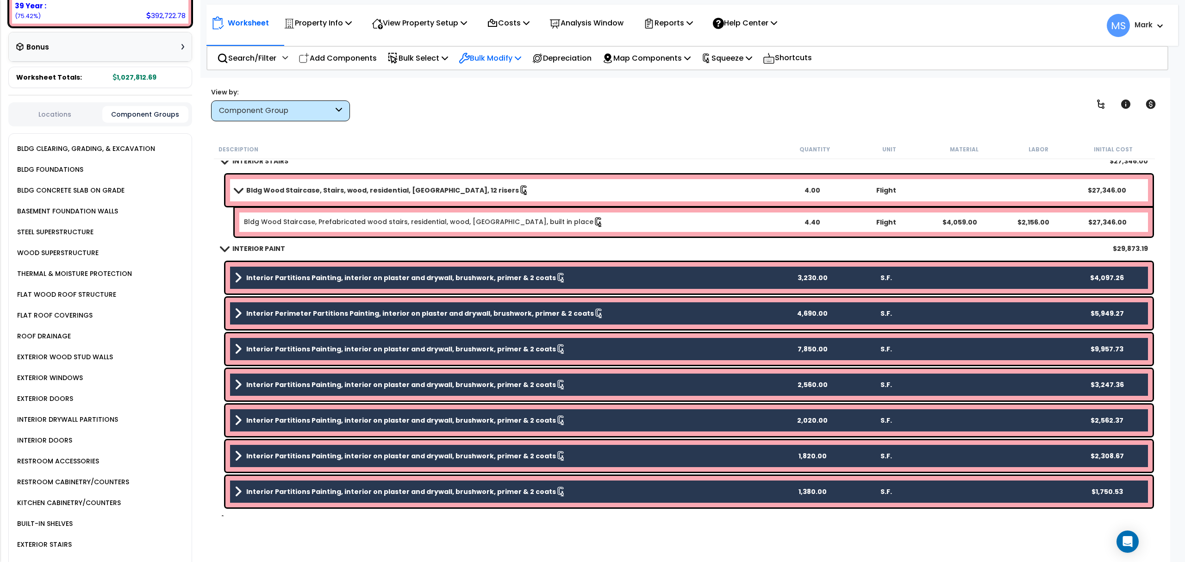
click at [487, 52] on p "Bulk Modify" at bounding box center [490, 58] width 62 height 12
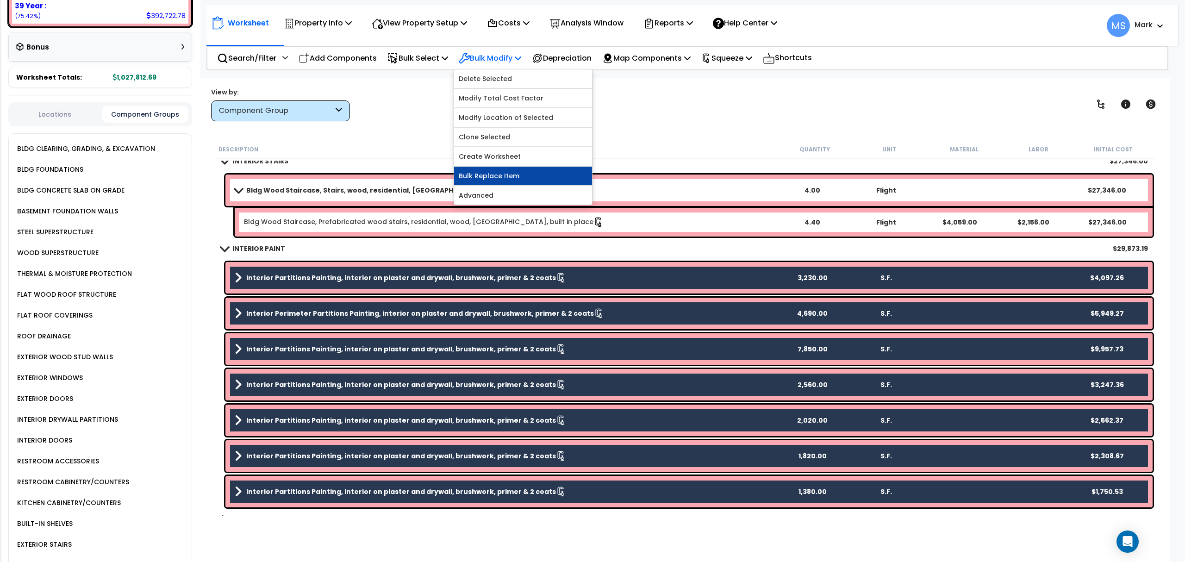
click at [495, 175] on link "Bulk Replace Item" at bounding box center [523, 176] width 138 height 19
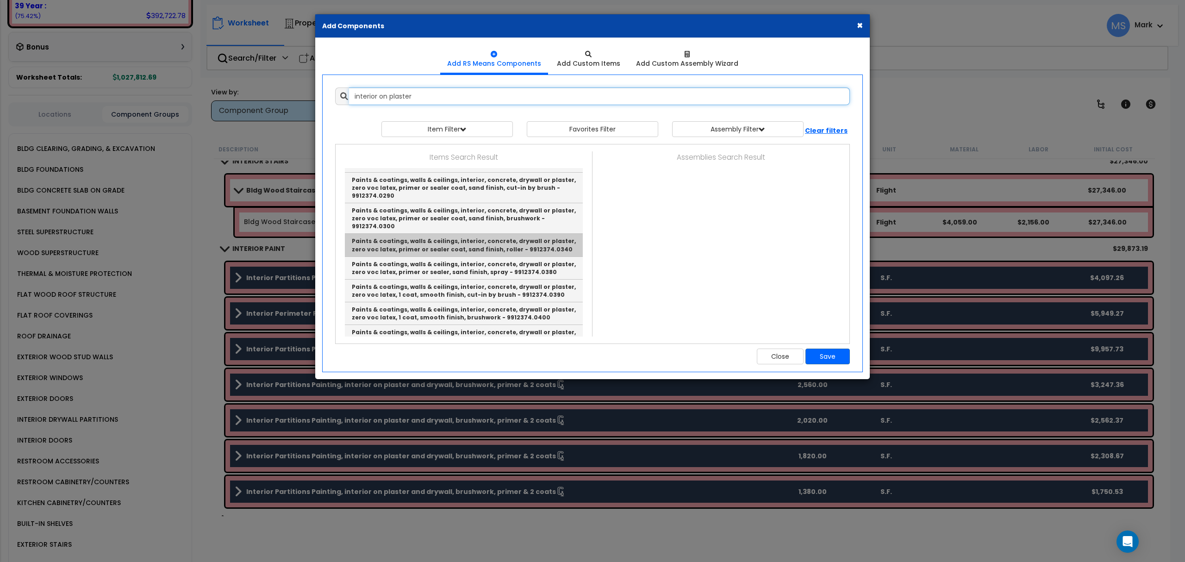
scroll to position [1211, 0]
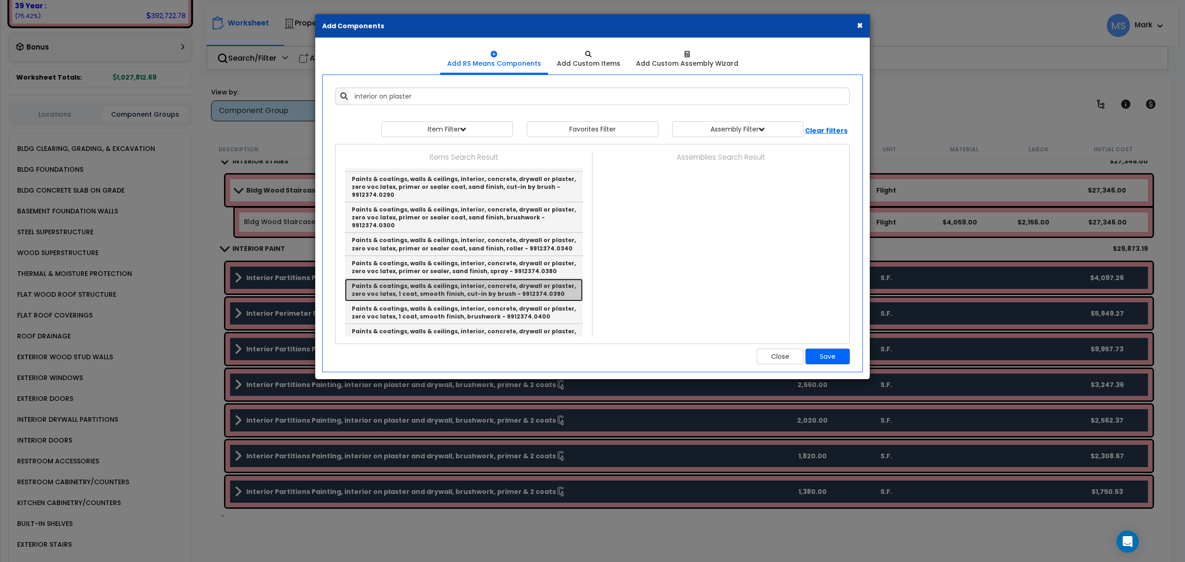
click at [443, 279] on link "Paints & coatings, walls & ceilings, interior, concrete, drywall or plaster, ze…" at bounding box center [464, 290] width 238 height 23
type input "Paints & coatings, walls & ceilings, interior, concrete, drywall or plaster, ze…"
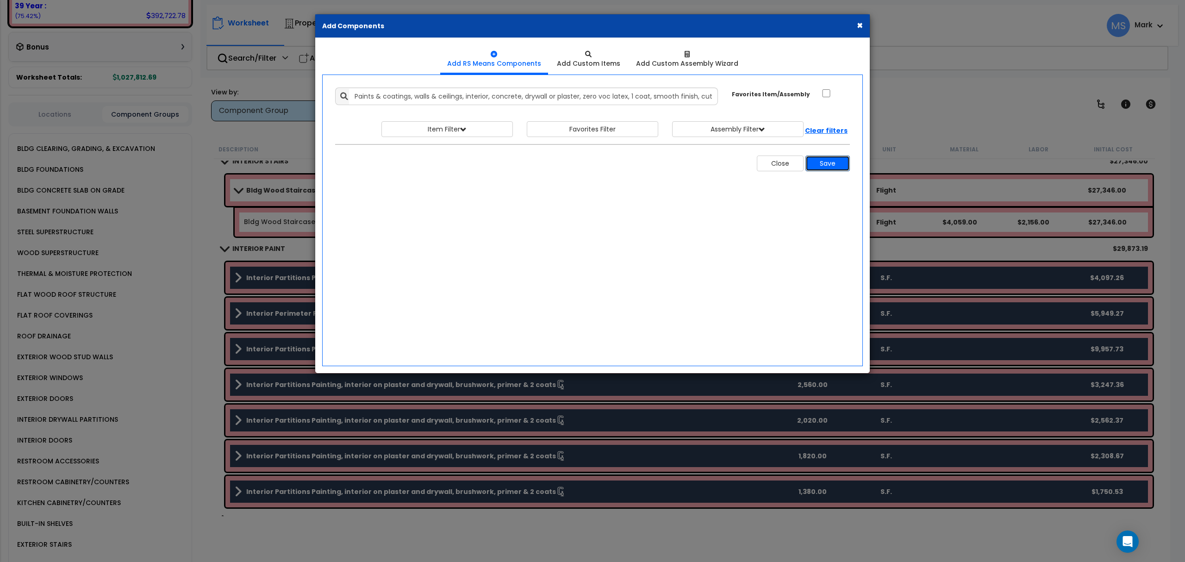
click at [830, 166] on button "Save" at bounding box center [827, 164] width 44 height 16
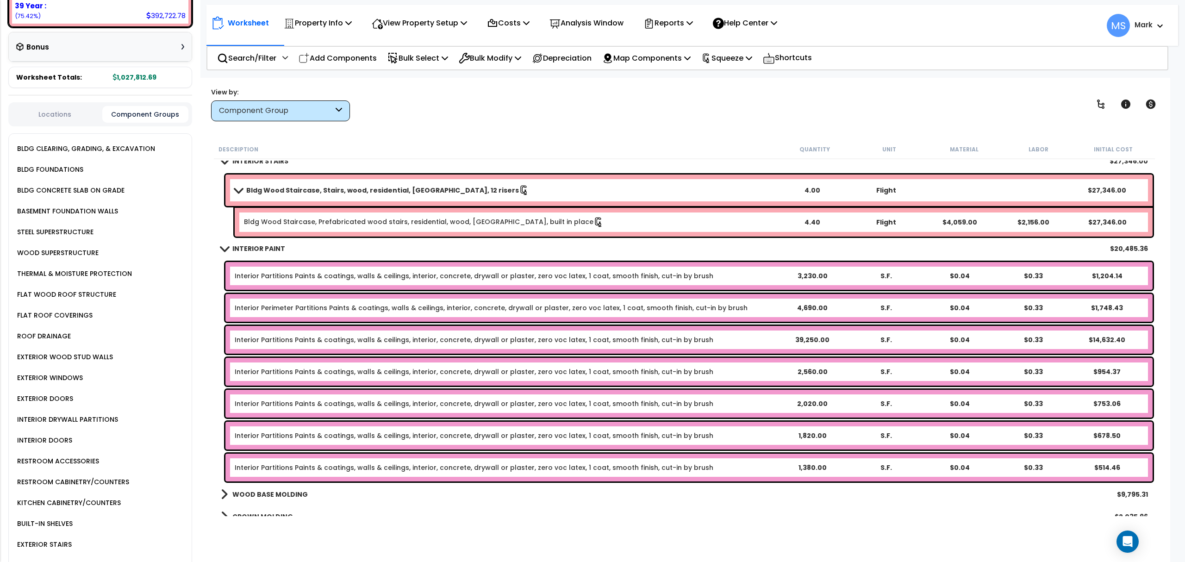
scroll to position [283, 0]
click at [312, 271] on link "Interior Partitions Paints & coatings, walls & ceilings, interior, concrete, dr…" at bounding box center [474, 275] width 479 height 9
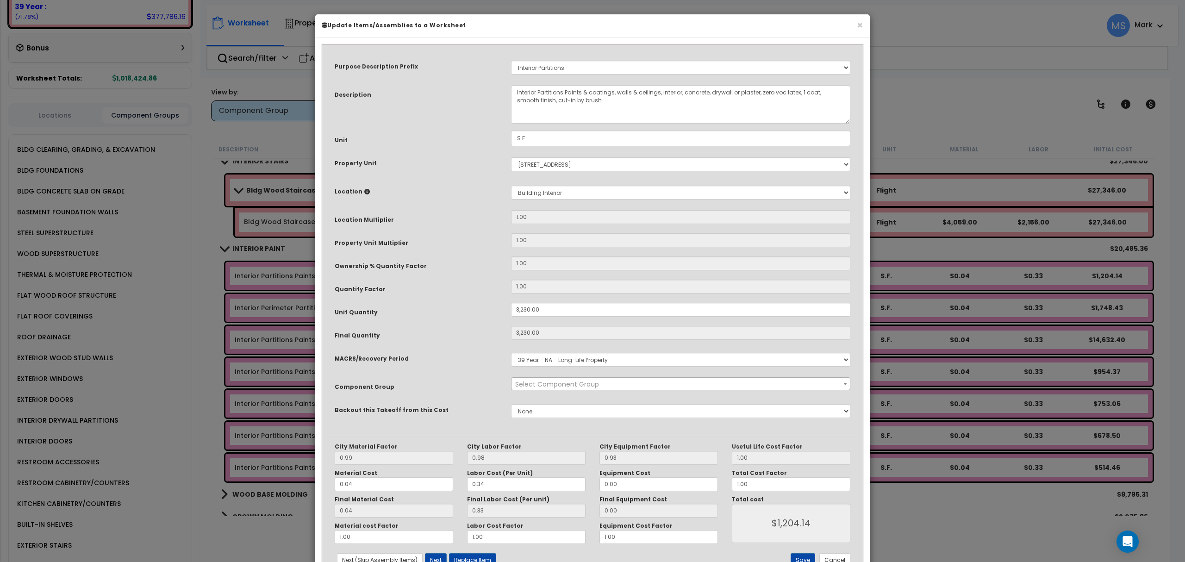
select select "45936"
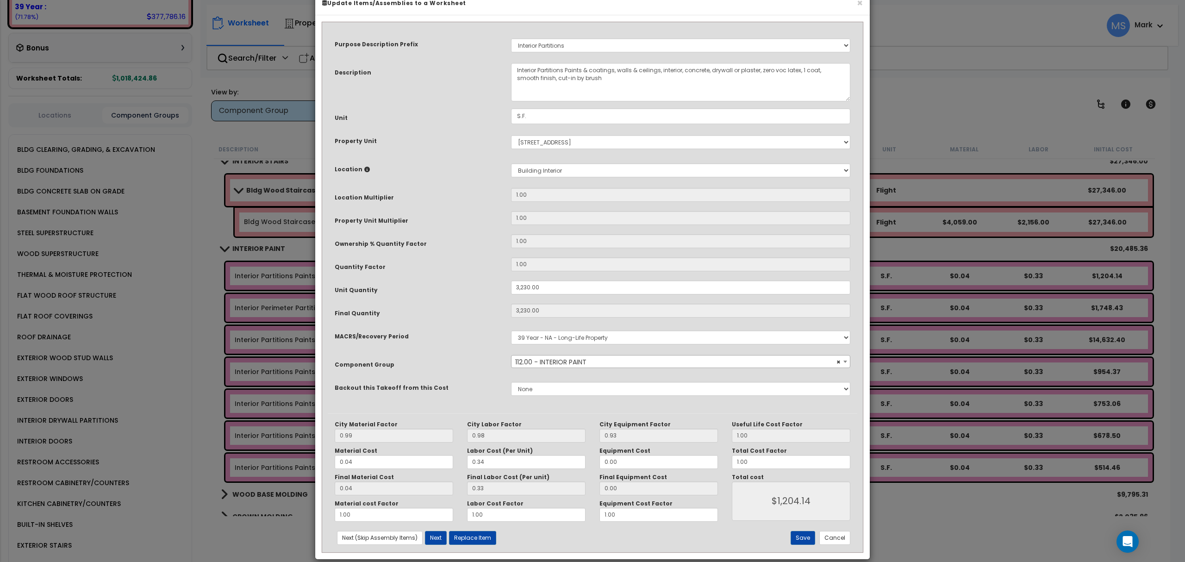
scroll to position [34, 0]
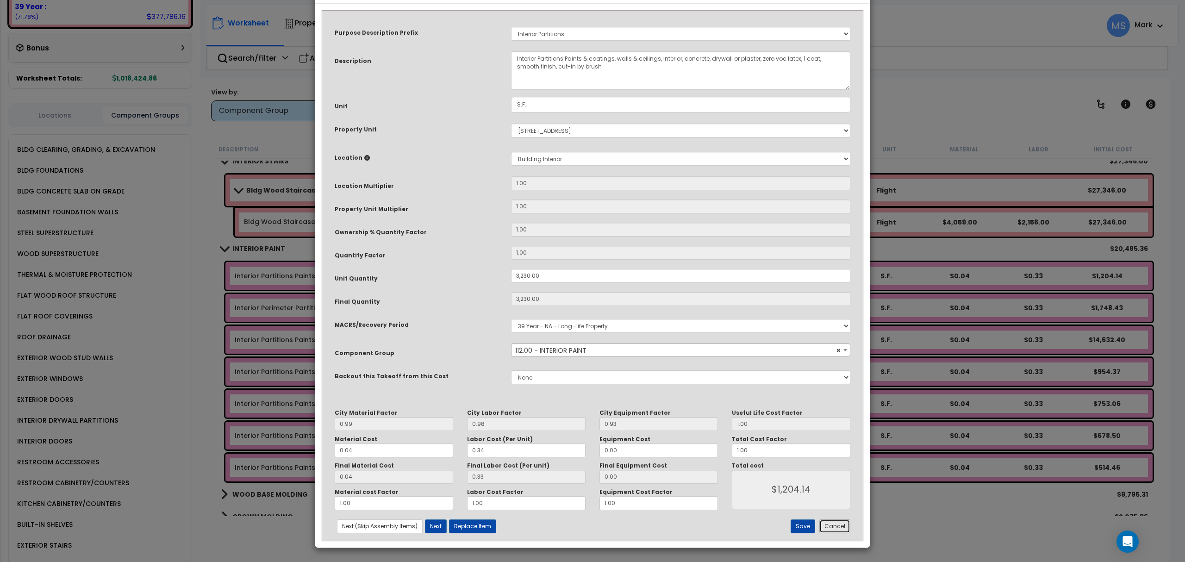
click at [838, 524] on button "Cancel" at bounding box center [834, 526] width 31 height 14
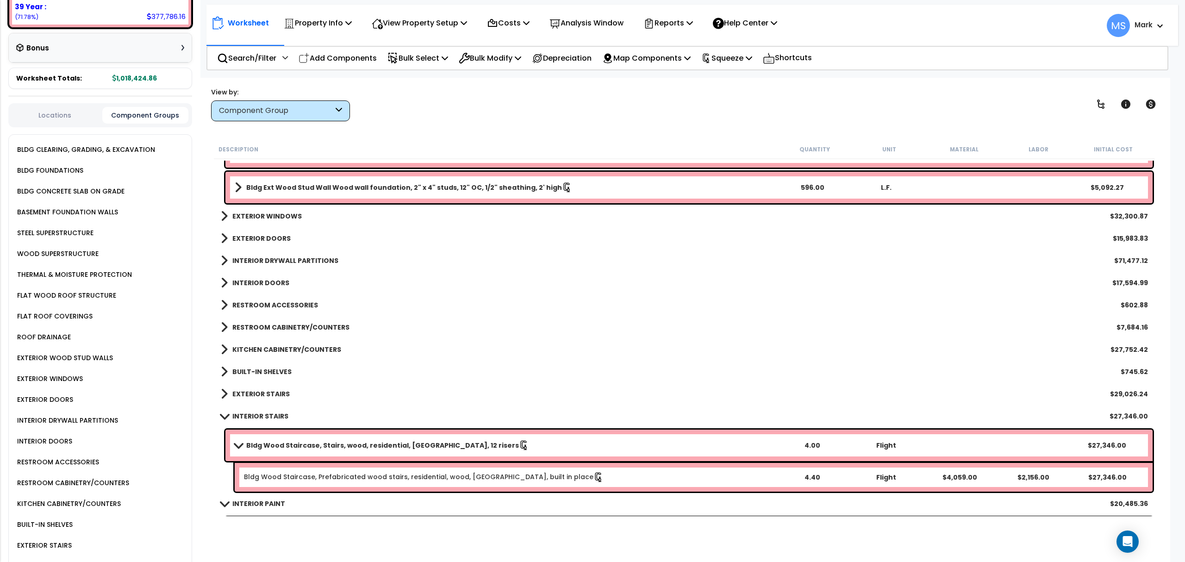
scroll to position [555, 0]
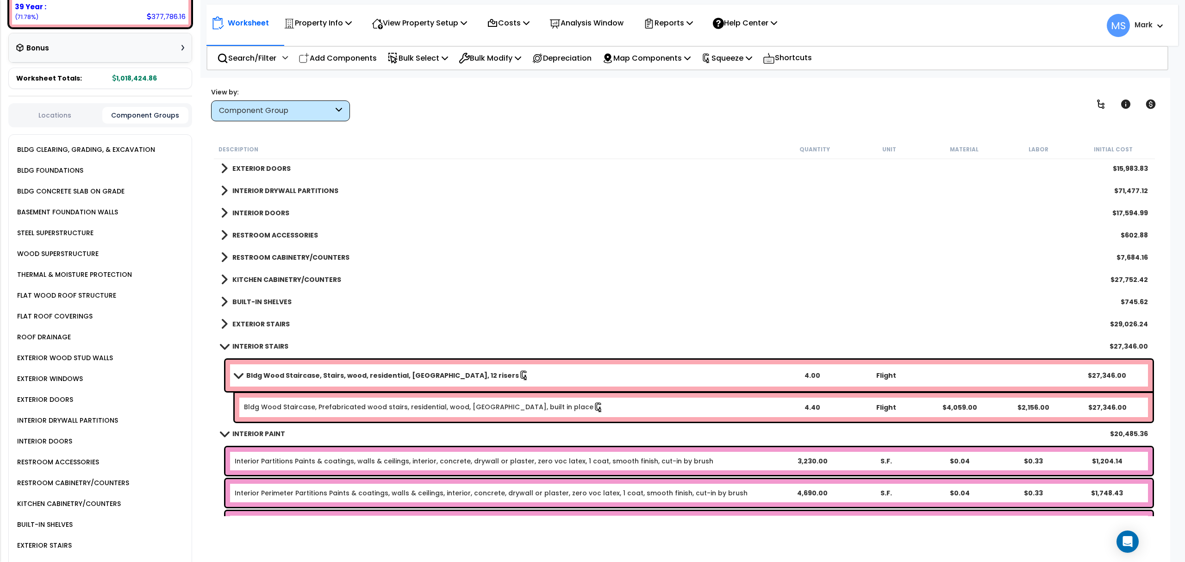
click at [343, 377] on b "Bldg Wood Staircase, Stairs, wood, residential, [GEOGRAPHIC_DATA], 12 risers" at bounding box center [382, 375] width 273 height 9
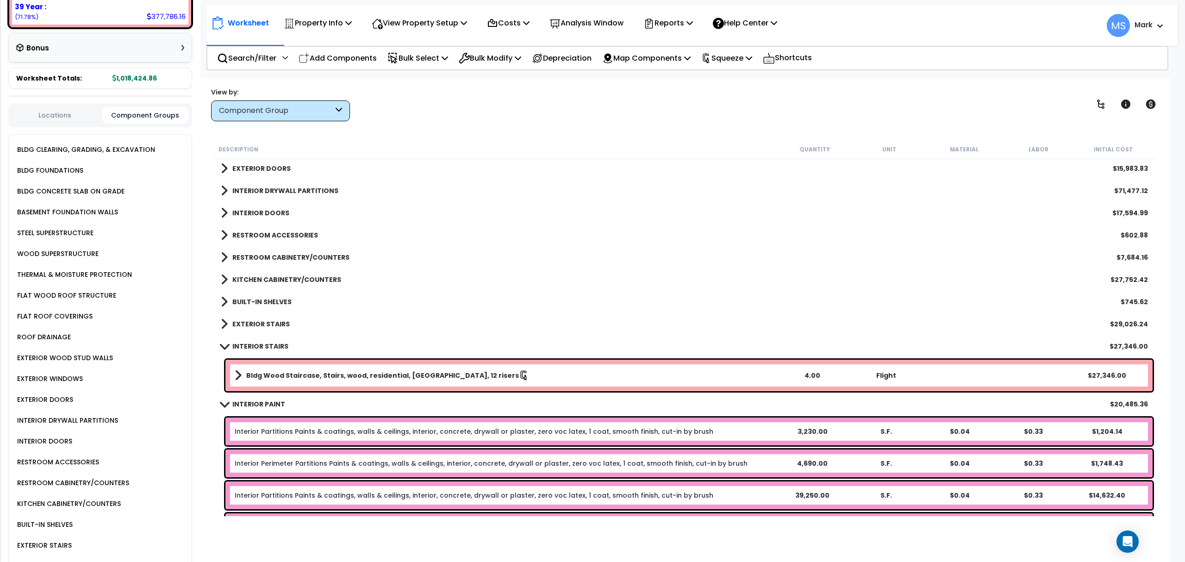
click at [343, 377] on b "Bldg Wood Staircase, Stairs, wood, residential, [GEOGRAPHIC_DATA], 12 risers" at bounding box center [382, 375] width 273 height 9
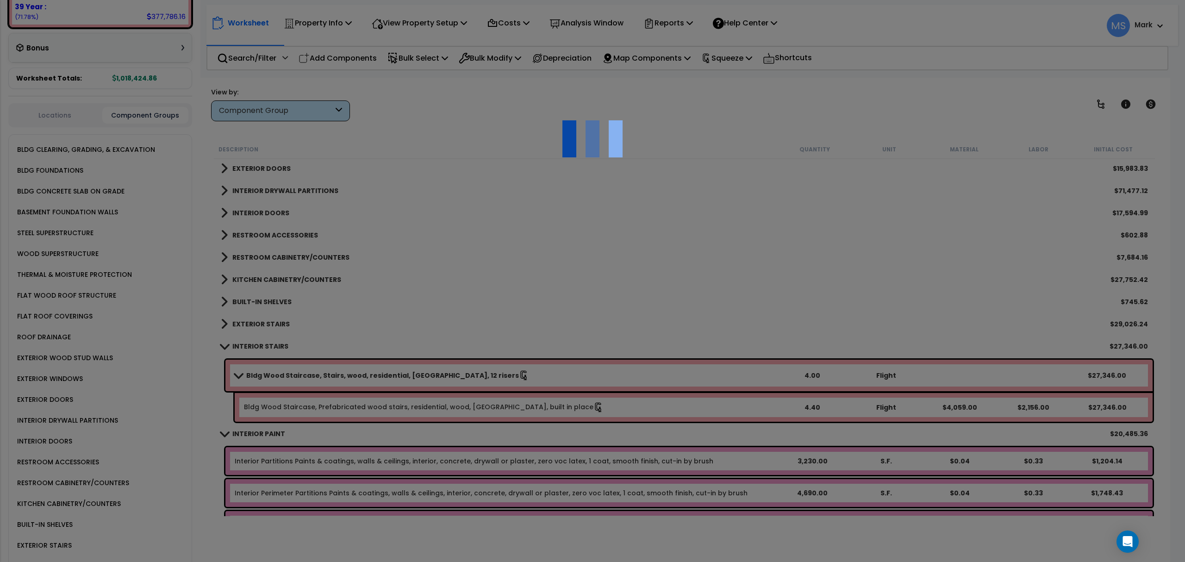
click at [343, 377] on div at bounding box center [592, 281] width 1185 height 562
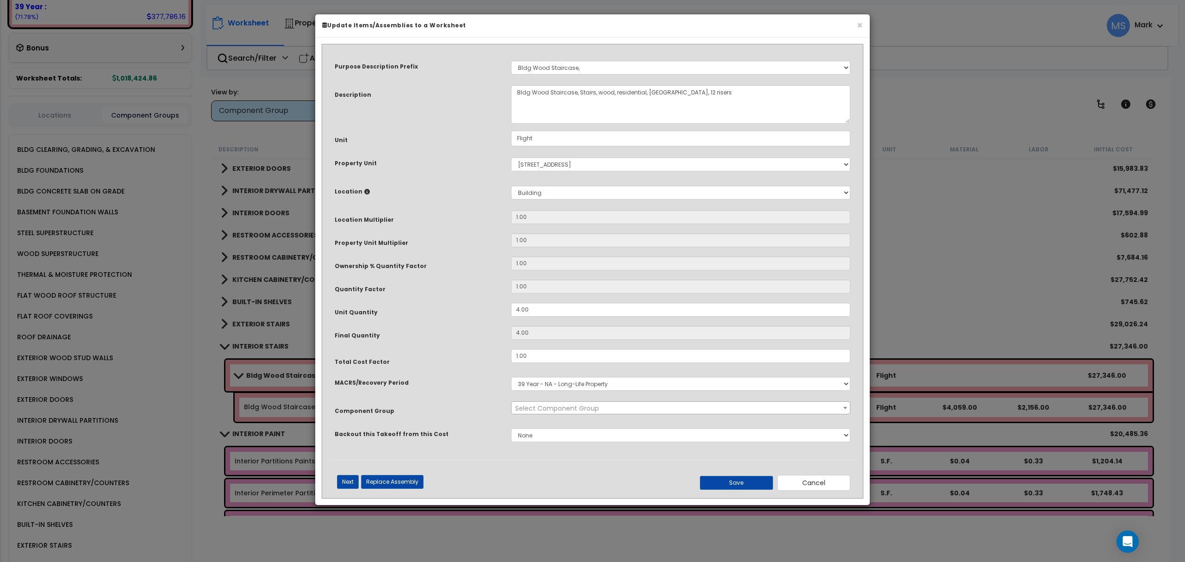
scroll to position [0, 0]
select select "45933"
click at [825, 487] on button "Cancel" at bounding box center [813, 483] width 73 height 16
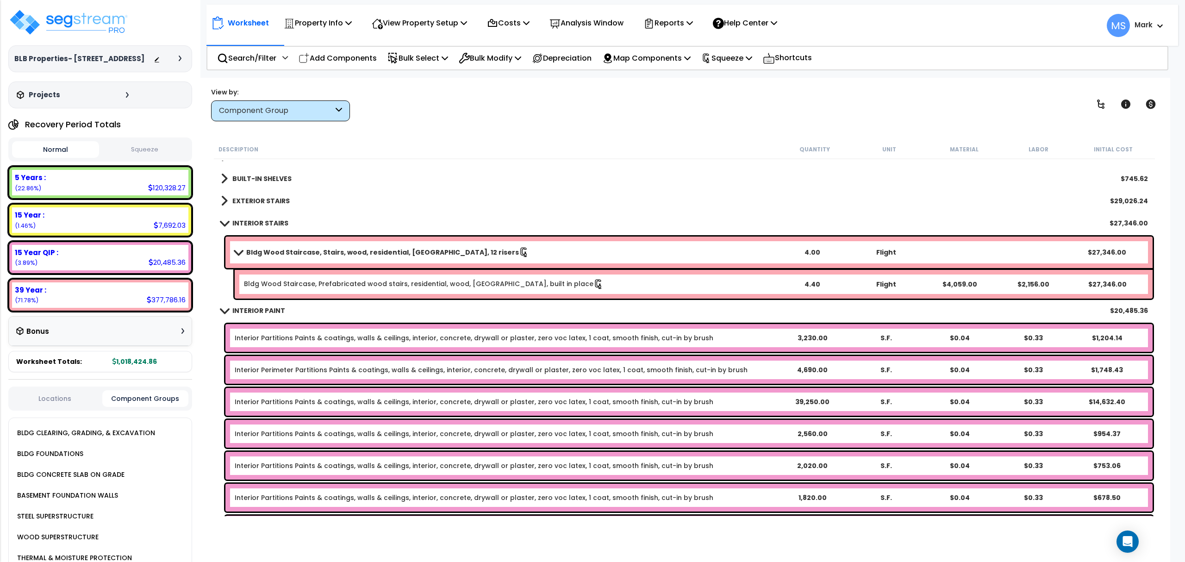
scroll to position [741, 0]
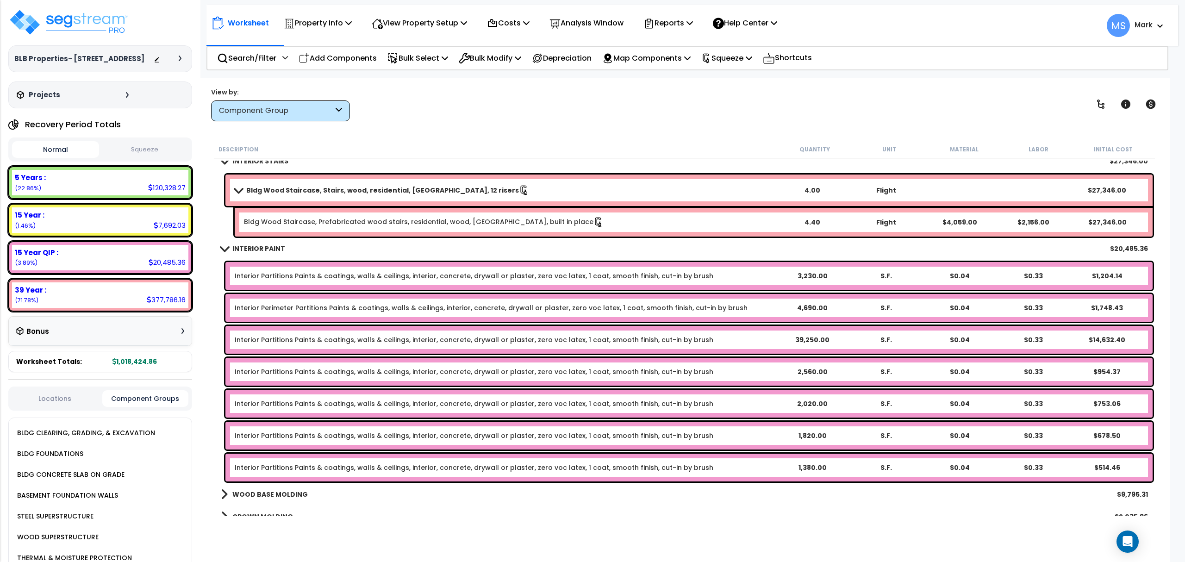
click at [299, 277] on link "Interior Partitions Paints & coatings, walls & ceilings, interior, concrete, dr…" at bounding box center [474, 275] width 479 height 9
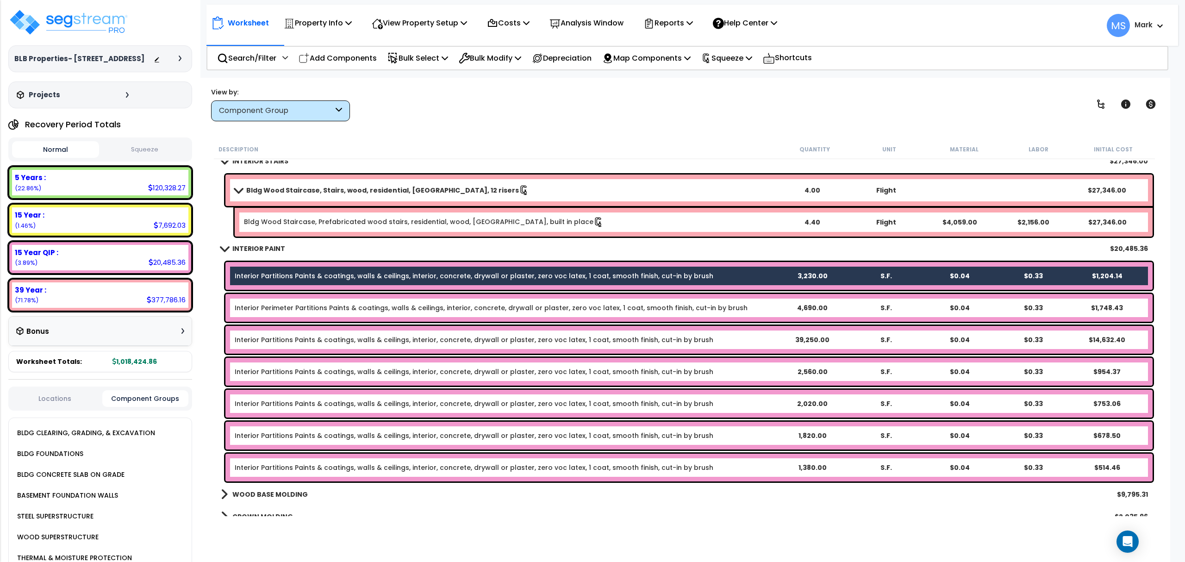
click at [305, 313] on div "Interior Perimeter Partitions Paints & coatings, walls & ceilings, interior, co…" at bounding box center [688, 308] width 927 height 28
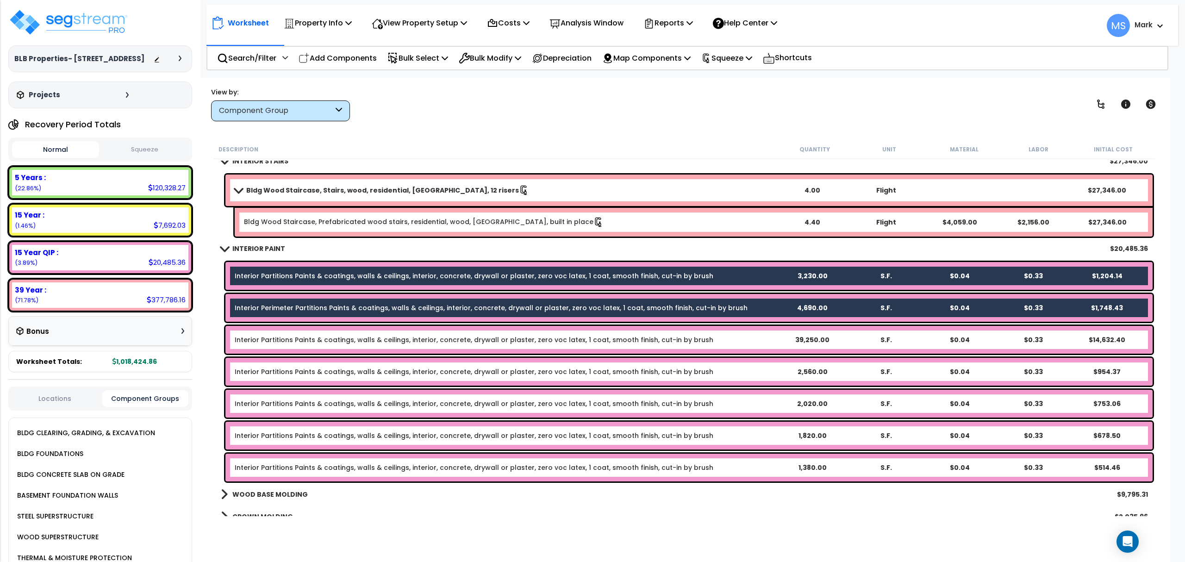
click at [310, 341] on link "Interior Partitions Paints & coatings, walls & ceilings, interior, concrete, dr…" at bounding box center [474, 339] width 479 height 9
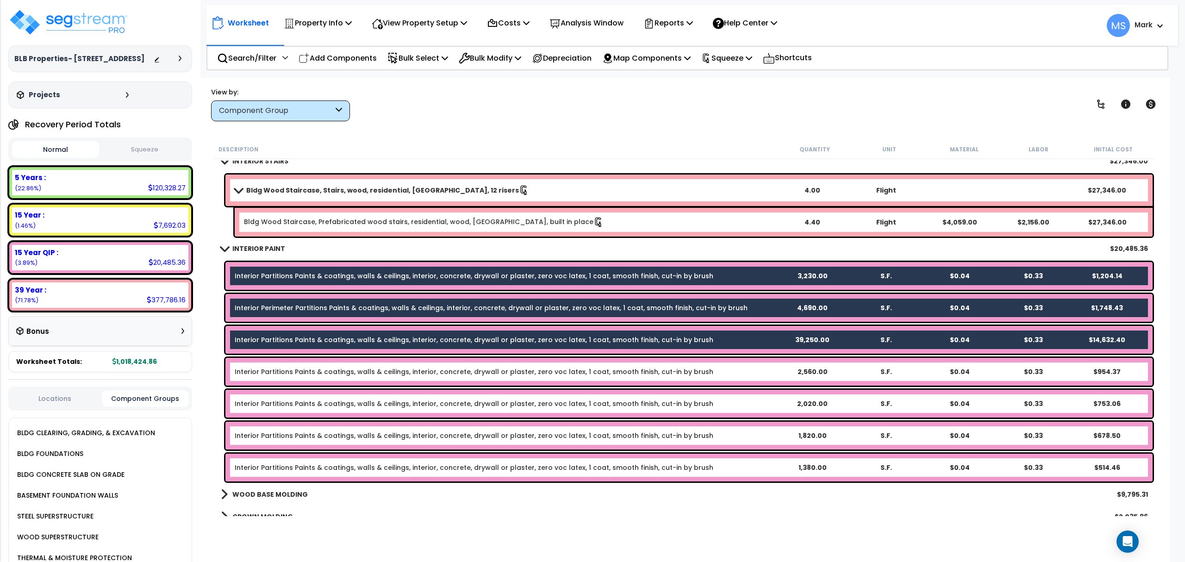
click at [314, 371] on link "Interior Partitions Paints & coatings, walls & ceilings, interior, concrete, dr…" at bounding box center [474, 371] width 479 height 9
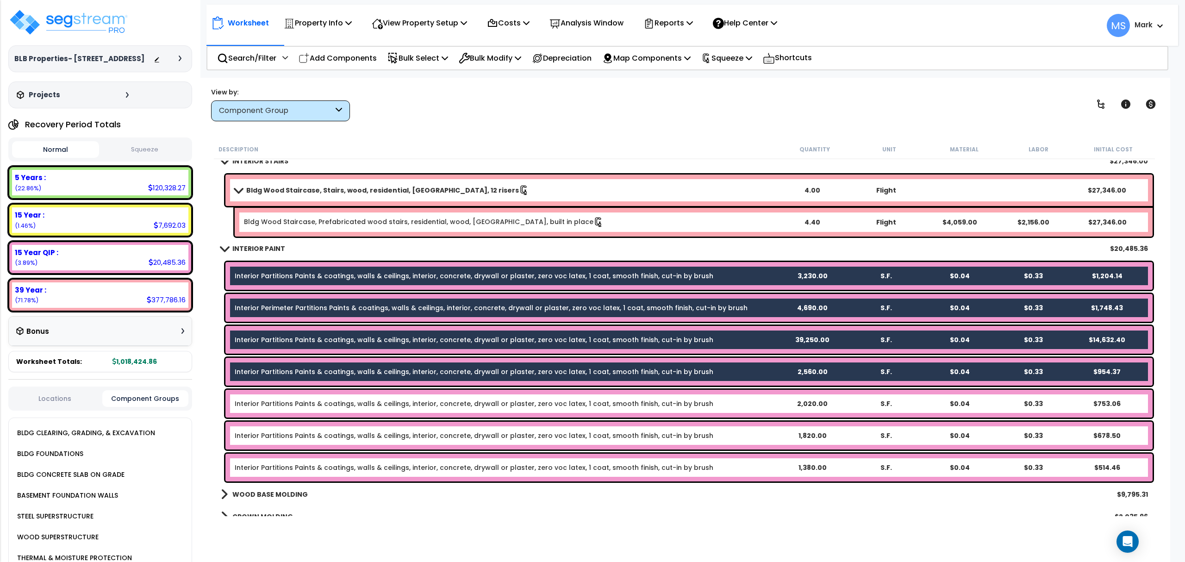
click at [310, 406] on link "Interior Partitions Paints & coatings, walls & ceilings, interior, concrete, dr…" at bounding box center [474, 403] width 479 height 9
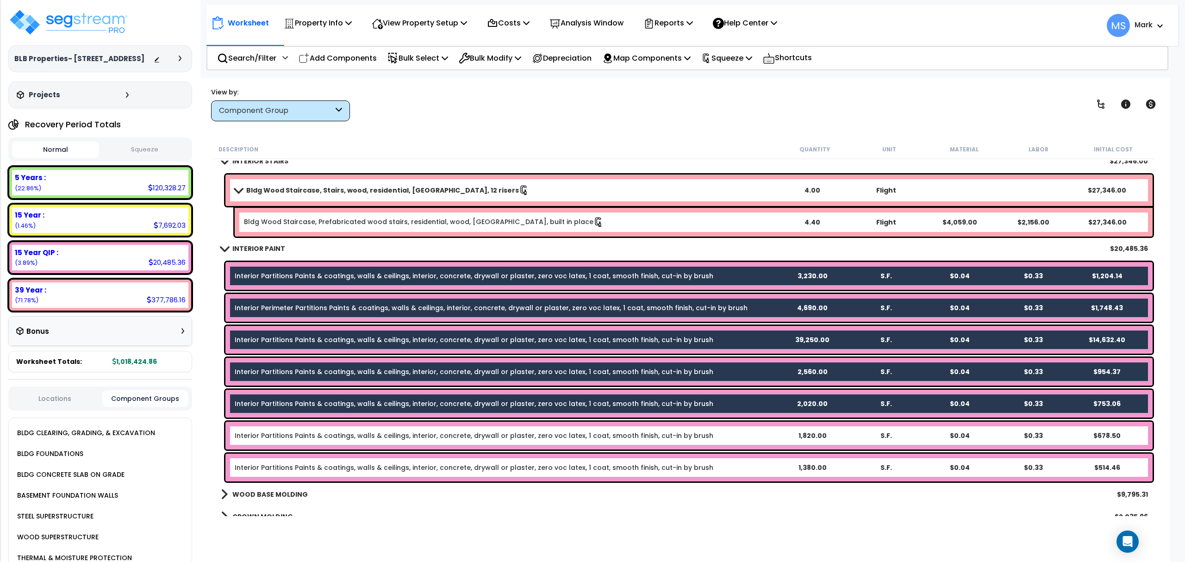
drag, startPoint x: 306, startPoint y: 446, endPoint x: 309, endPoint y: 455, distance: 8.9
click at [306, 445] on div "Interior Partitions Paints & coatings, walls & ceilings, interior, concrete, dr…" at bounding box center [688, 436] width 927 height 28
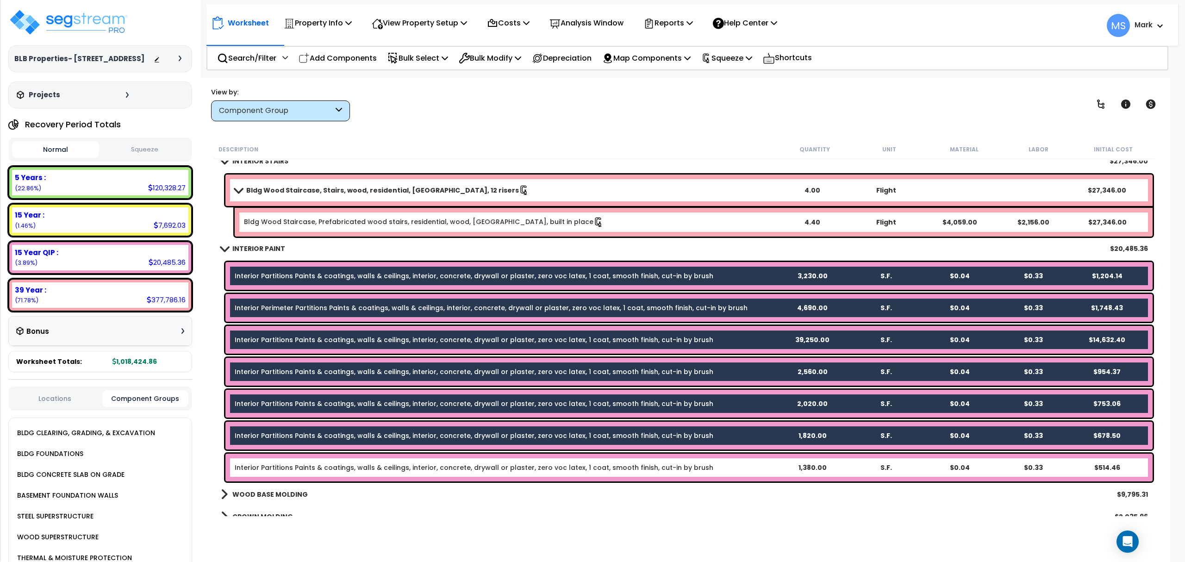
click at [310, 463] on link "Interior Partitions Paints & coatings, walls & ceilings, interior, concrete, dr…" at bounding box center [474, 467] width 479 height 9
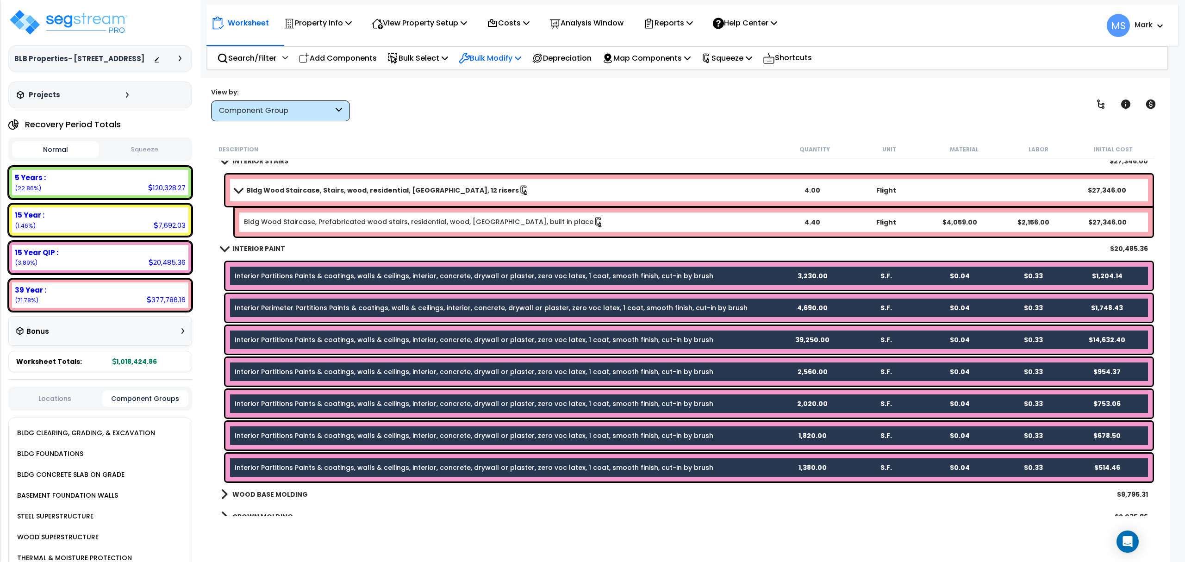
click at [494, 60] on p "Bulk Modify" at bounding box center [490, 58] width 62 height 12
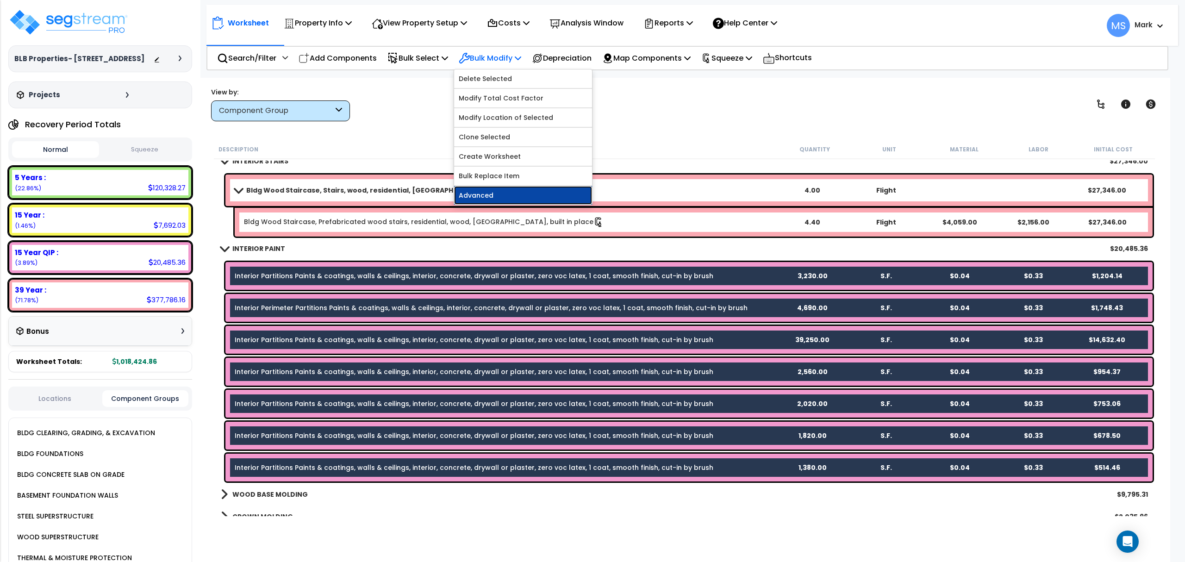
click at [505, 197] on link "Advanced" at bounding box center [523, 195] width 138 height 19
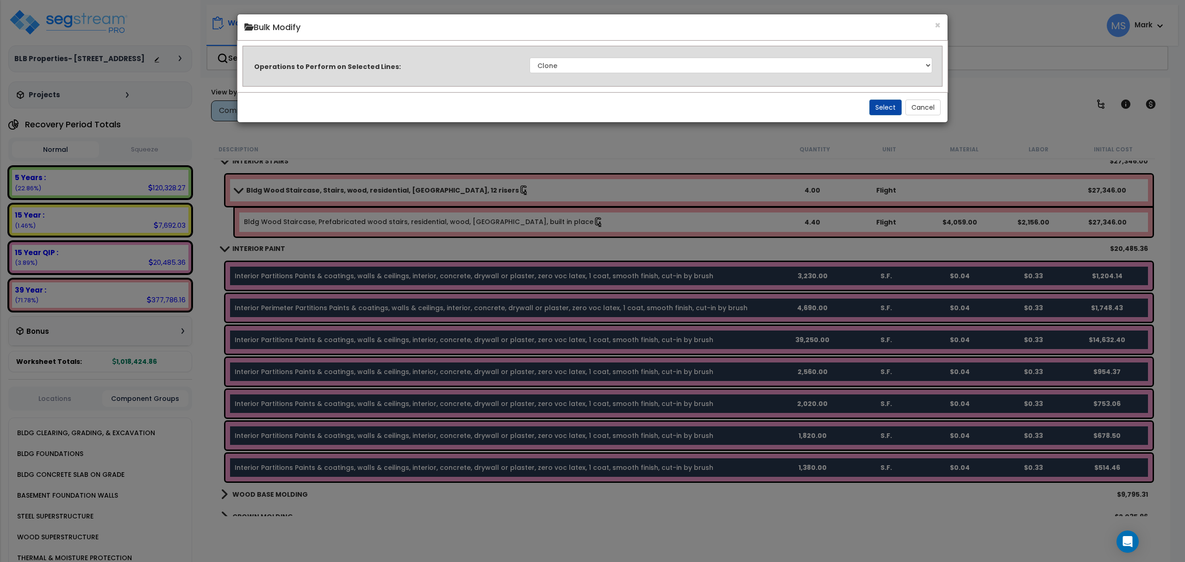
click at [568, 54] on div "Operations to Perform on Selected Lines: Clone Delete Delete Zero Quantities Mo…" at bounding box center [593, 65] width 702 height 27
click at [565, 68] on select "Clone Delete Delete Zero Quantities Modify Component Group Modify Recovery Peri…" at bounding box center [731, 65] width 403 height 16
select select "modifyRecoveryPeriod"
click at [530, 57] on select "Clone Delete Delete Zero Quantities Modify Component Group Modify Recovery Peri…" at bounding box center [731, 65] width 403 height 16
click at [571, 65] on select "Clone Delete Delete Zero Quantities Modify Component Group Modify Recovery Peri…" at bounding box center [731, 65] width 403 height 16
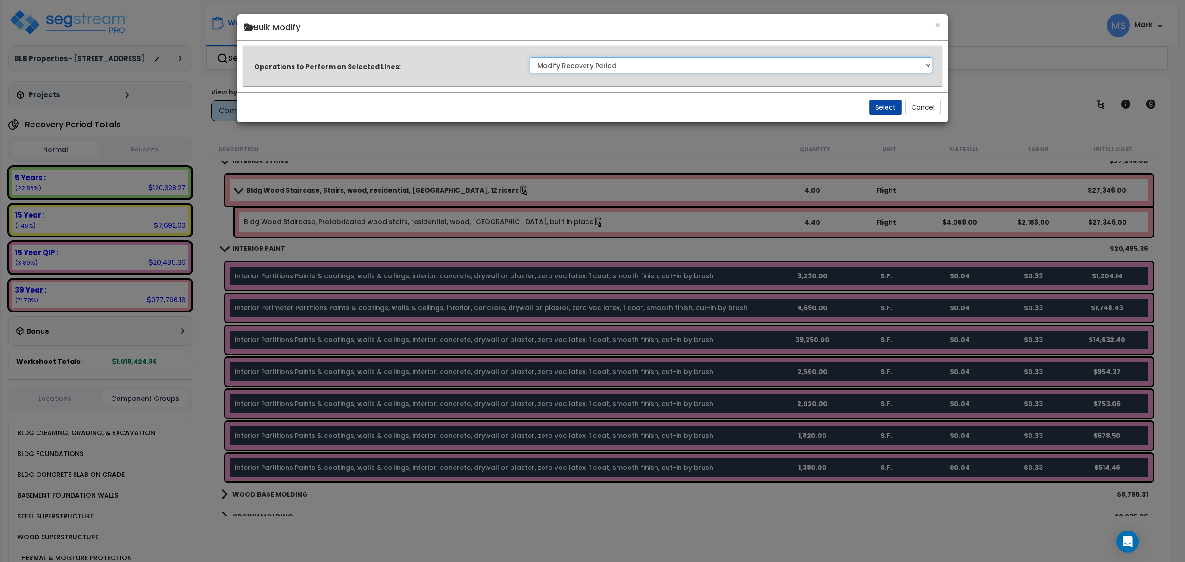
click at [530, 57] on select "Clone Delete Delete Zero Quantities Modify Component Group Modify Recovery Peri…" at bounding box center [731, 65] width 403 height 16
click at [882, 104] on button "Select" at bounding box center [885, 108] width 32 height 16
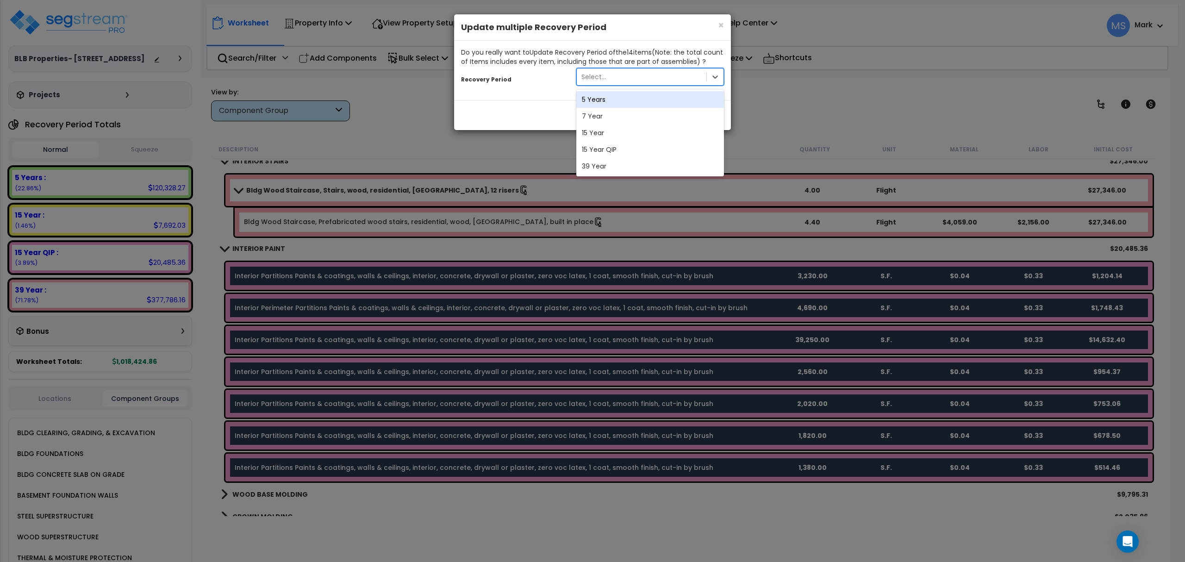
click at [674, 79] on div "Select..." at bounding box center [642, 76] width 130 height 15
click at [615, 167] on div "39 Year" at bounding box center [650, 166] width 148 height 17
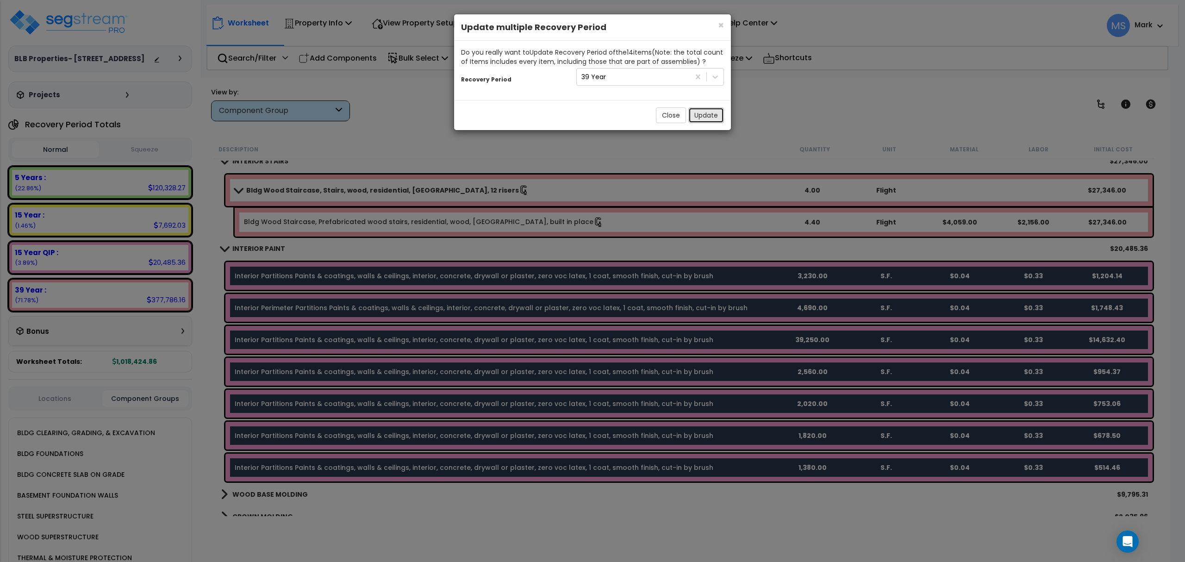
click at [712, 117] on button "Update" at bounding box center [706, 115] width 36 height 16
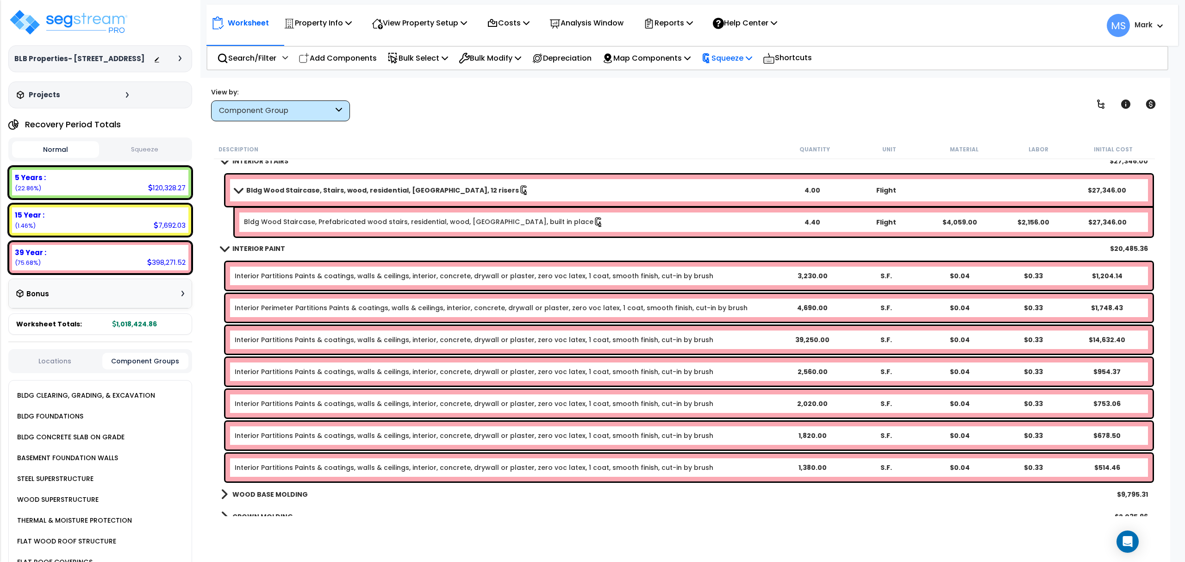
click at [752, 56] on p "Squeeze" at bounding box center [726, 58] width 51 height 12
click at [752, 76] on link "Re-squeeze" at bounding box center [743, 79] width 92 height 21
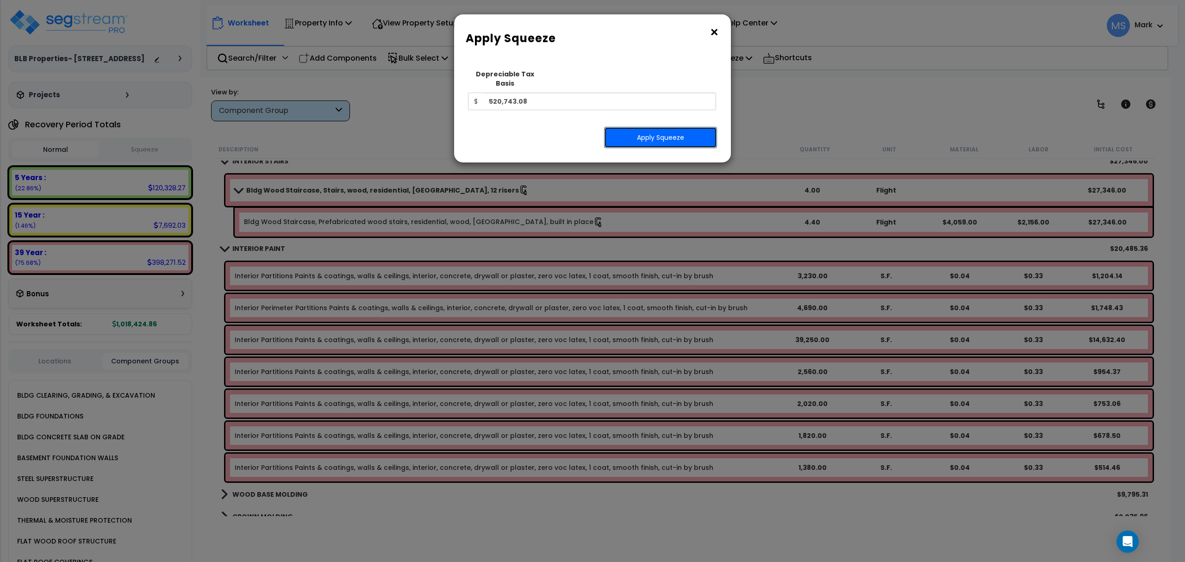
click at [702, 127] on button "Apply Squeeze" at bounding box center [660, 137] width 113 height 21
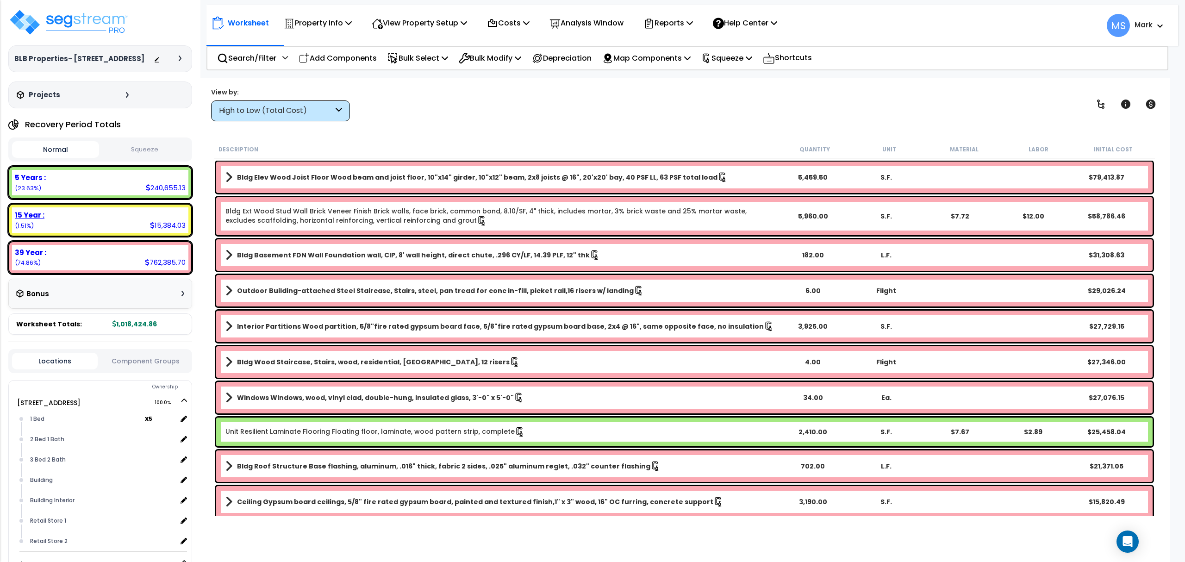
click at [115, 226] on div "15 Year : 15,384.03 (1.51%)" at bounding box center [100, 219] width 176 height 25
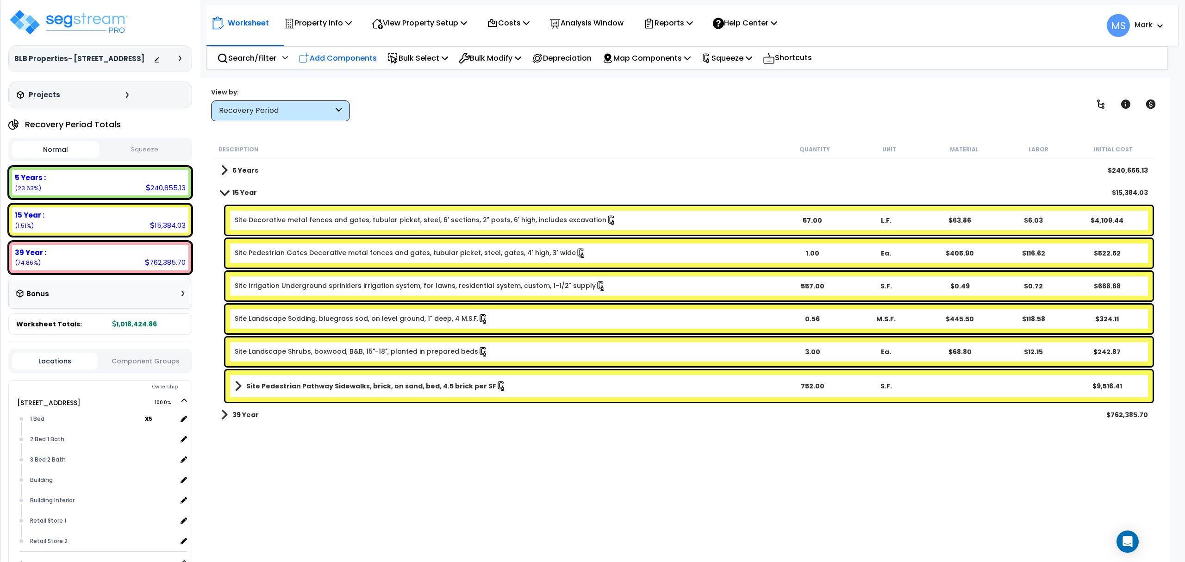
click at [355, 58] on p "Add Components" at bounding box center [338, 58] width 78 height 12
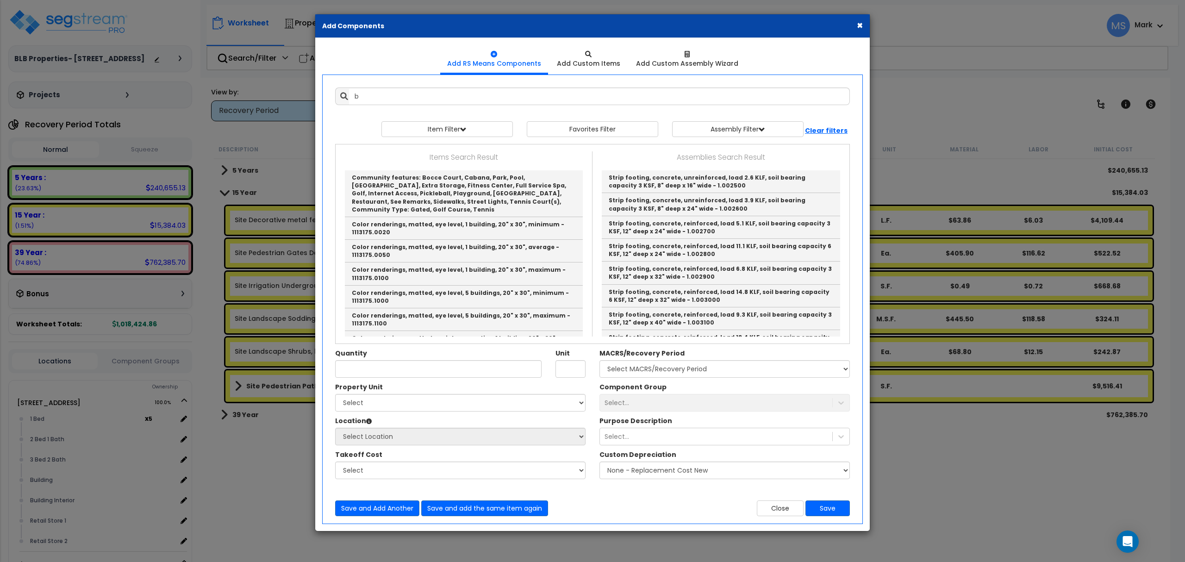
click at [861, 27] on button "×" at bounding box center [860, 25] width 6 height 10
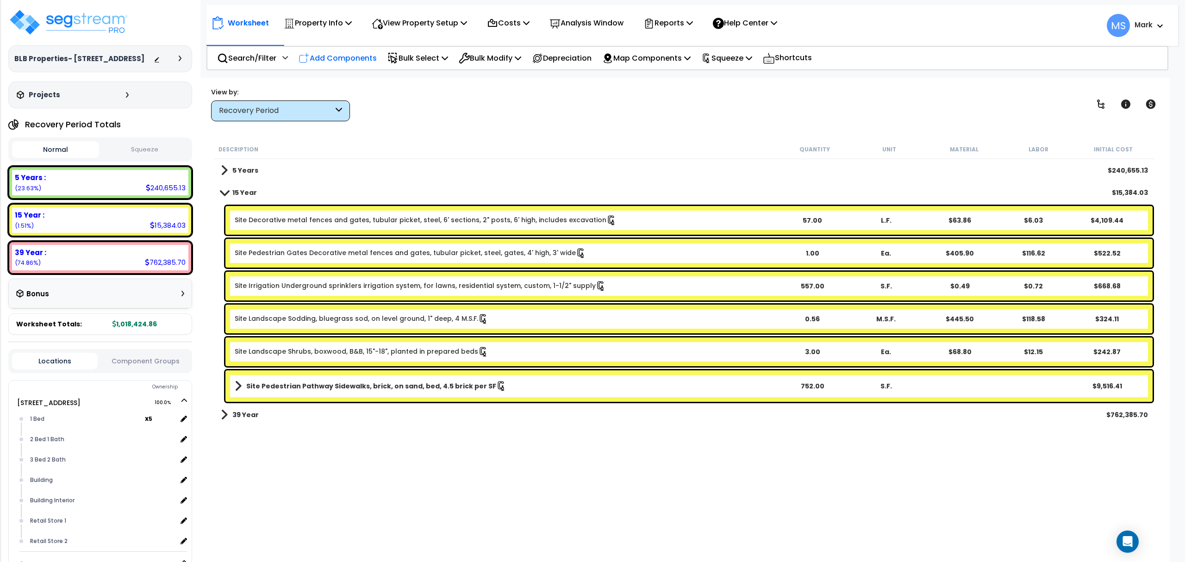
click at [317, 54] on p "Add Components" at bounding box center [338, 58] width 78 height 12
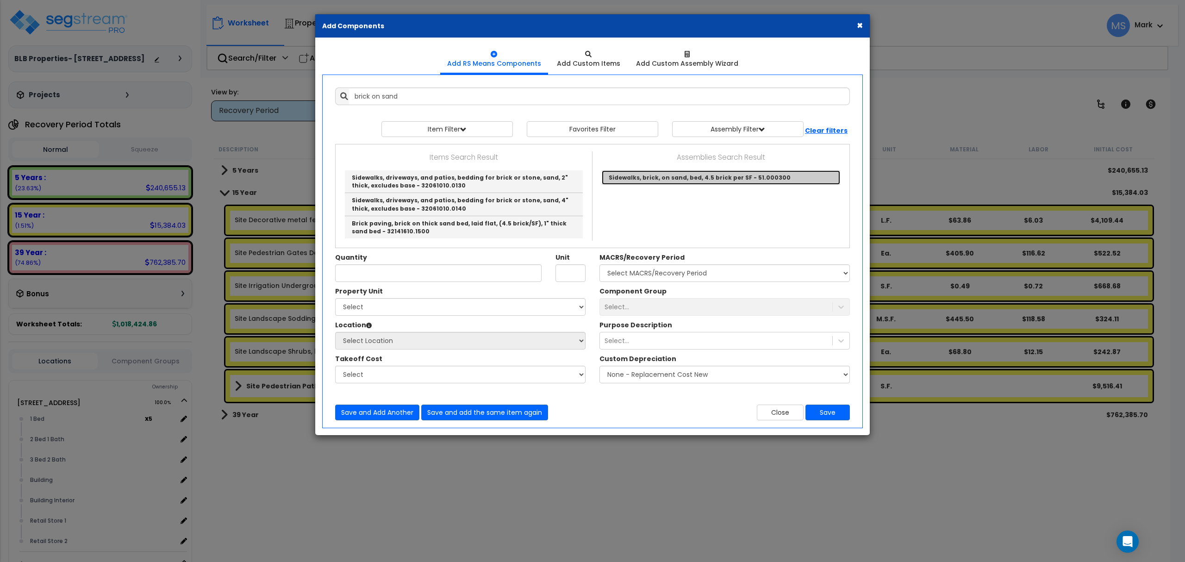
click at [699, 179] on link "Sidewalks, brick, on sand, bed, 4.5 brick per SF - 51.000300" at bounding box center [721, 177] width 238 height 14
type input "Sidewalks, brick, on sand, bed, 4.5 brick per SF - 51.000300"
type input "S.F."
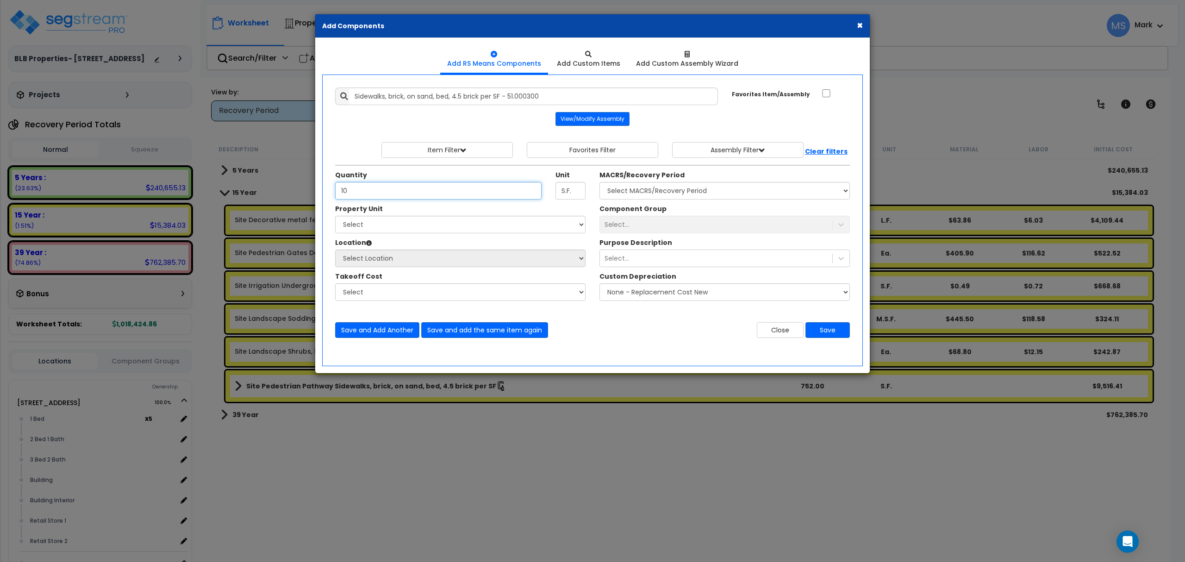
type input "1"
type input "75"
click at [490, 233] on select "Select [STREET_ADDRESS] Site Improvements" at bounding box center [460, 225] width 250 height 18
select select "165105"
click at [335, 217] on select "Select [STREET_ADDRESS] Site Improvements" at bounding box center [460, 225] width 250 height 18
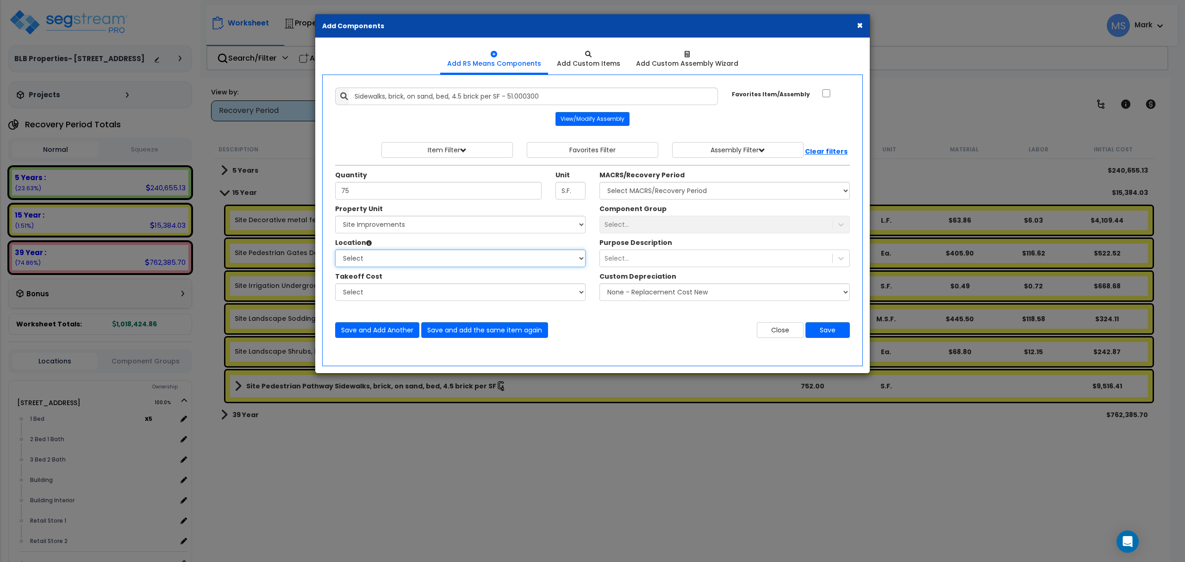
click at [454, 265] on select "Select Site Exterior Add Additional Location" at bounding box center [460, 258] width 250 height 18
select select "462"
click at [335, 251] on select "Select Site Exterior Add Additional Location" at bounding box center [460, 258] width 250 height 18
click at [631, 195] on select "Select MACRS/Recovery Period 5 Years - 57.0 - Distributive Trades & Services 5 …" at bounding box center [724, 191] width 250 height 18
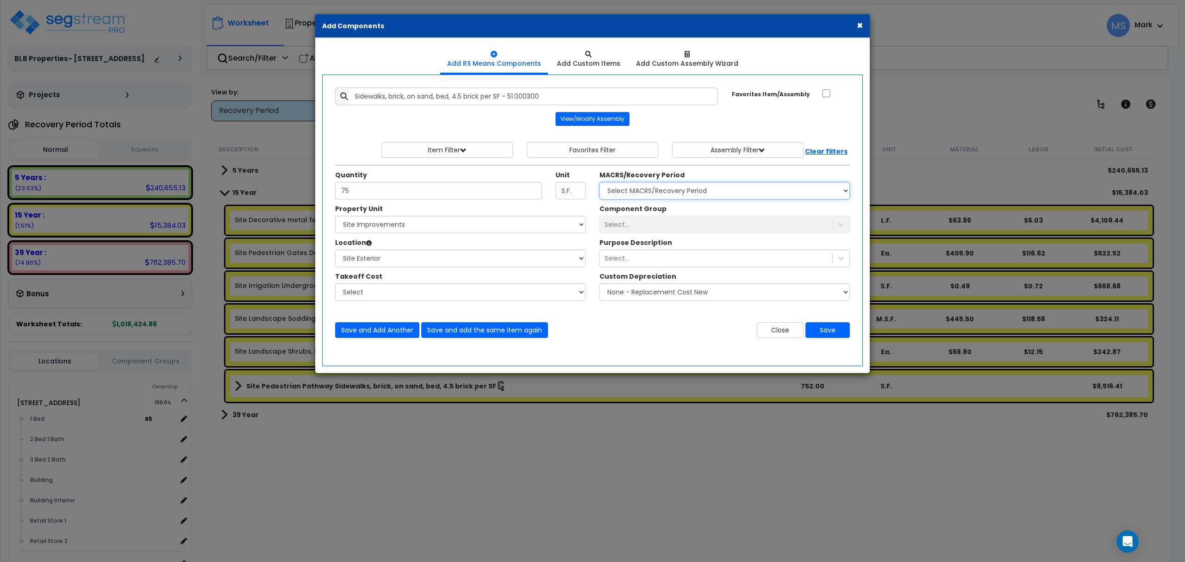
select select "3666"
click at [599, 183] on select "Select MACRS/Recovery Period 5 Years - 57.0 - Distributive Trades & Services 5 …" at bounding box center [724, 191] width 250 height 18
click at [833, 330] on button "Save" at bounding box center [827, 330] width 44 height 16
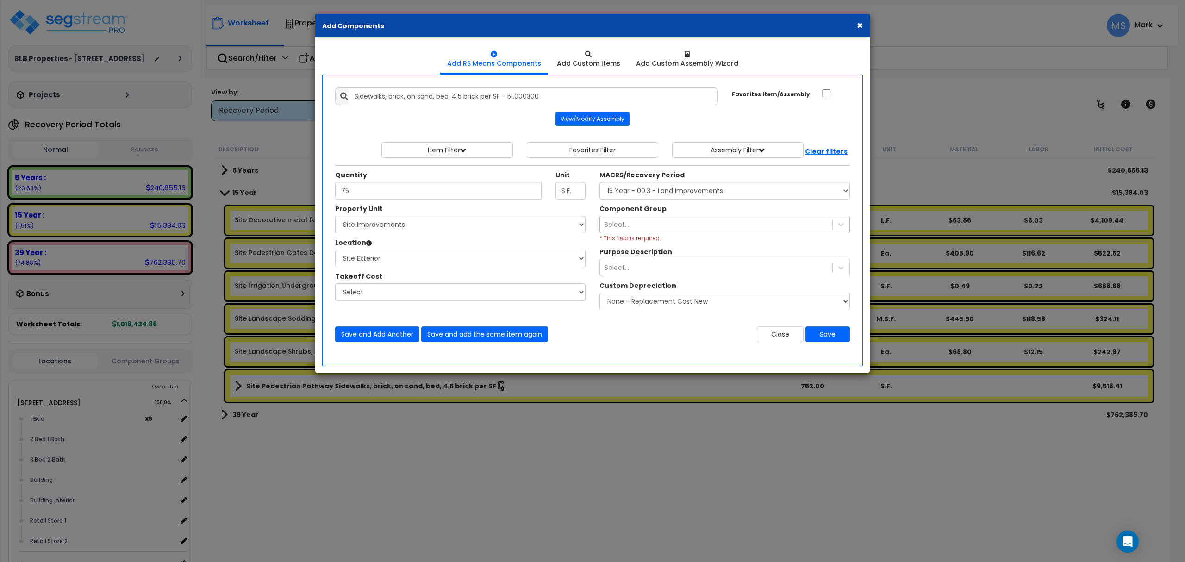
click at [648, 227] on div "Select..." at bounding box center [716, 224] width 232 height 15
type input "patio"
click at [724, 247] on div "375.00 - SITE PATIOS/DECKS" at bounding box center [724, 247] width 250 height 17
click at [839, 336] on button "Save" at bounding box center [827, 334] width 44 height 16
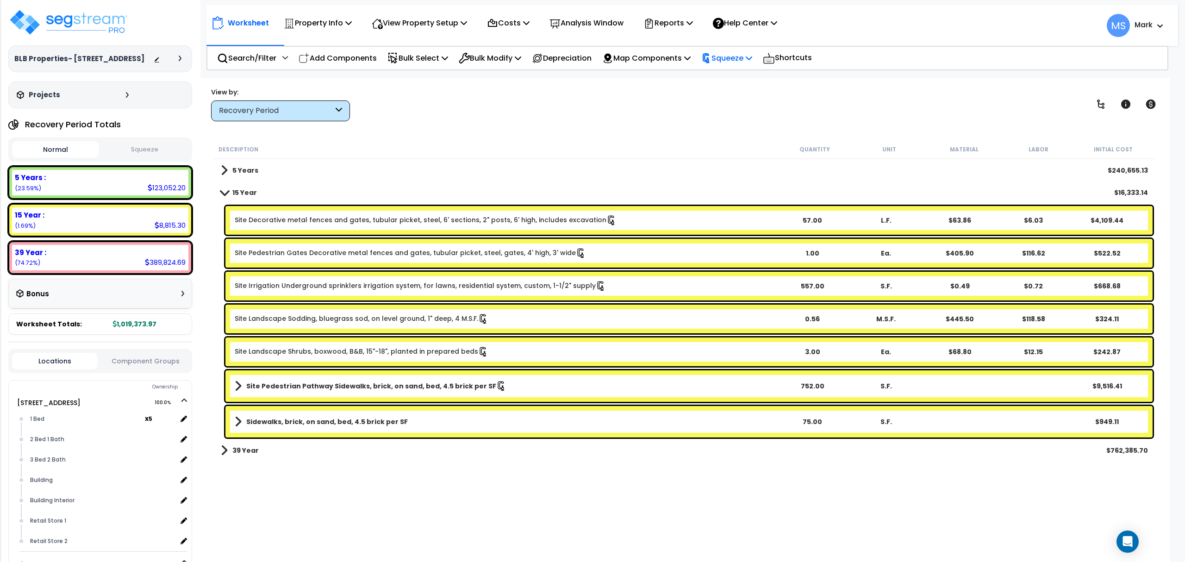
click at [750, 56] on p "Squeeze" at bounding box center [726, 58] width 51 height 12
click at [746, 74] on link "Re-squeeze" at bounding box center [743, 79] width 92 height 21
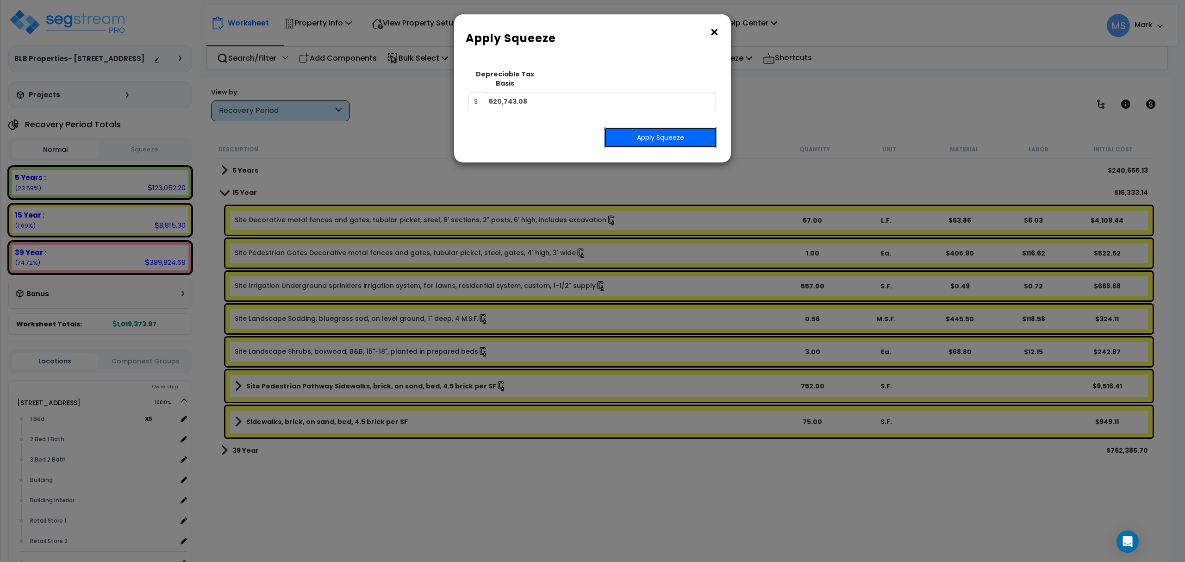
click at [661, 127] on button "Apply Squeeze" at bounding box center [660, 137] width 113 height 21
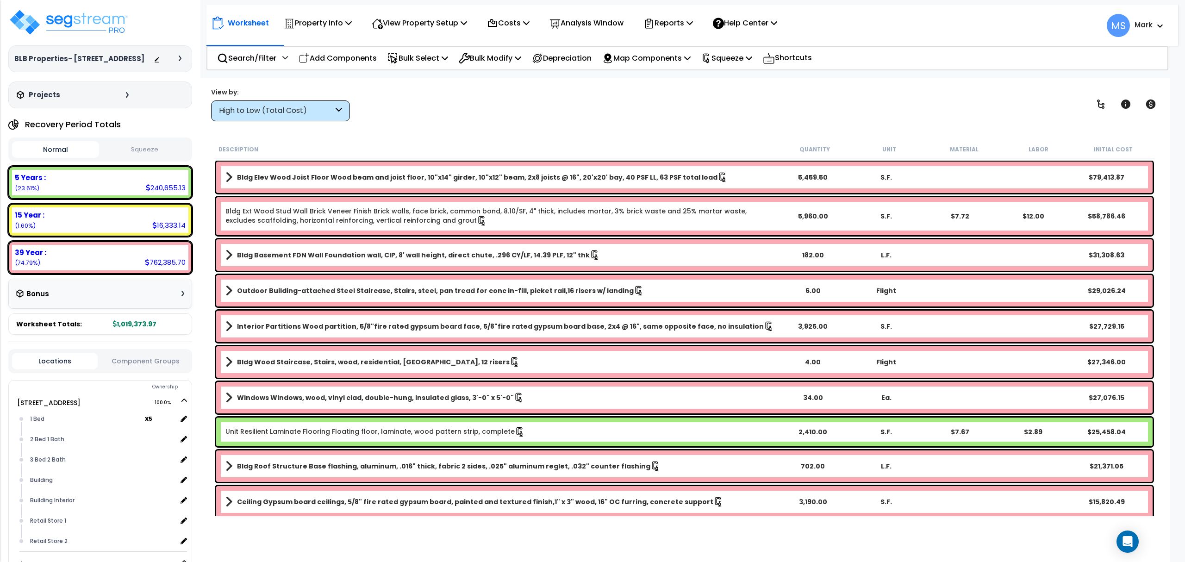
click at [143, 362] on button "Component Groups" at bounding box center [145, 361] width 86 height 10
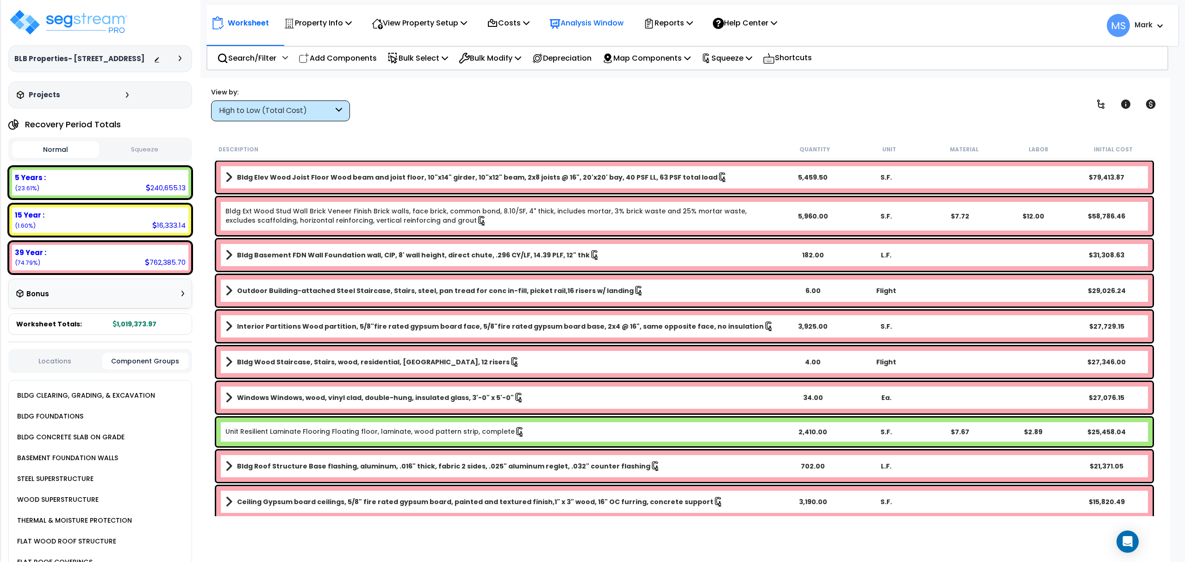
click at [611, 25] on p "Analysis Window" at bounding box center [586, 23] width 74 height 12
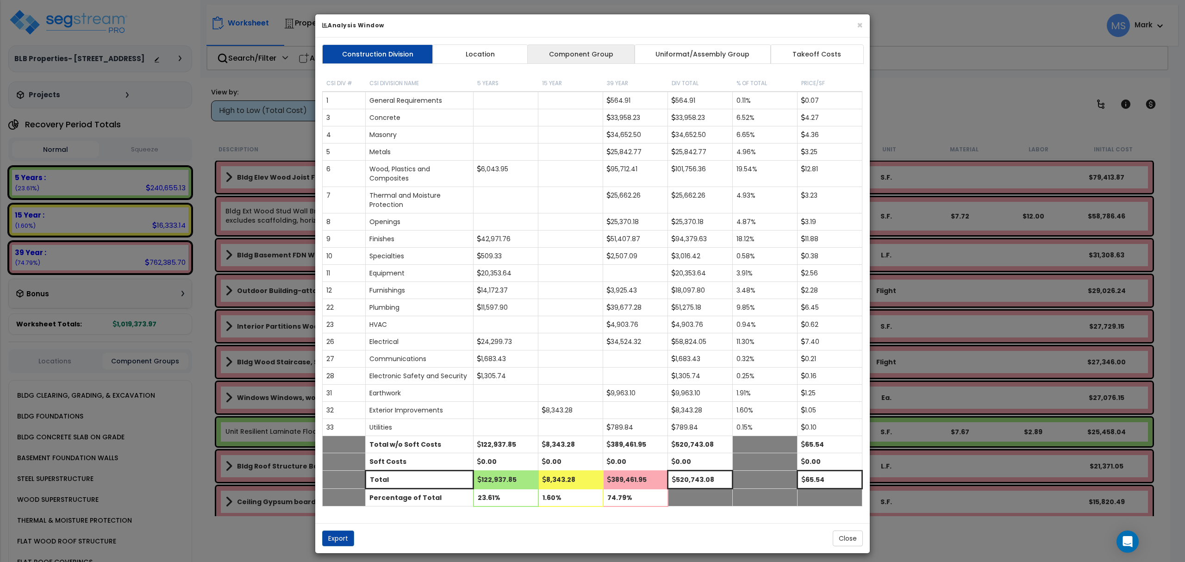
click at [591, 55] on link "Component Group" at bounding box center [580, 53] width 107 height 19
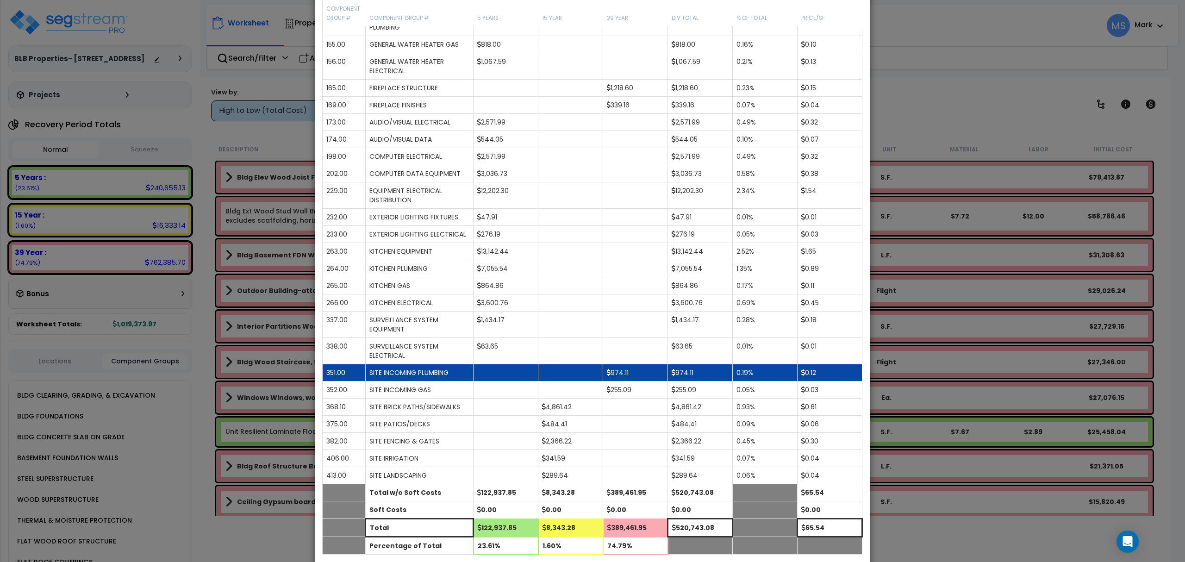
scroll to position [841, 0]
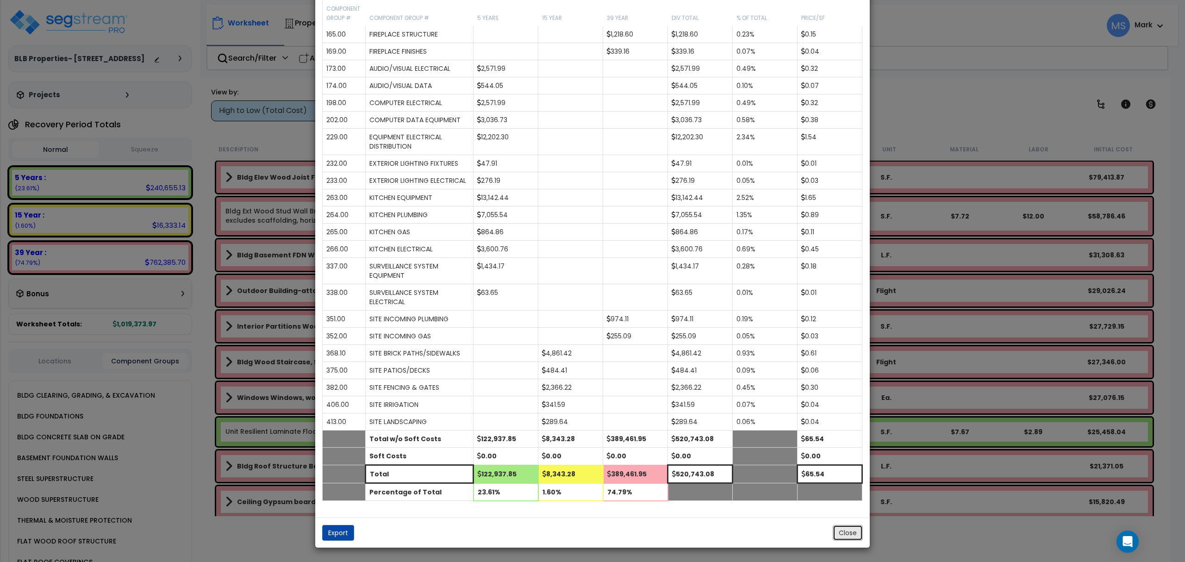
click at [847, 533] on button "Close" at bounding box center [848, 533] width 30 height 16
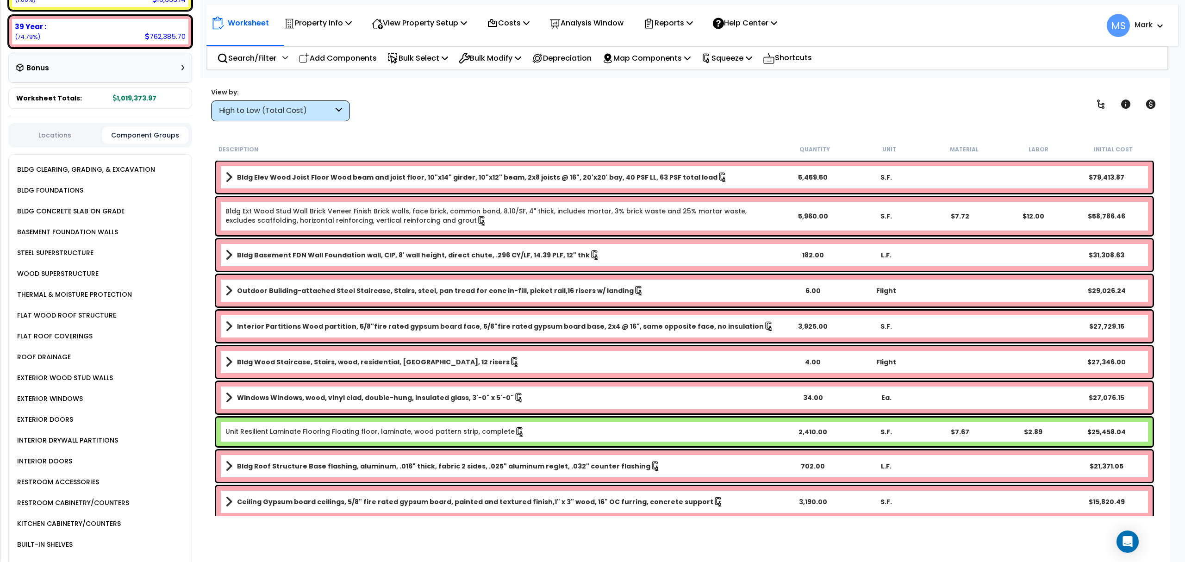
scroll to position [247, 0]
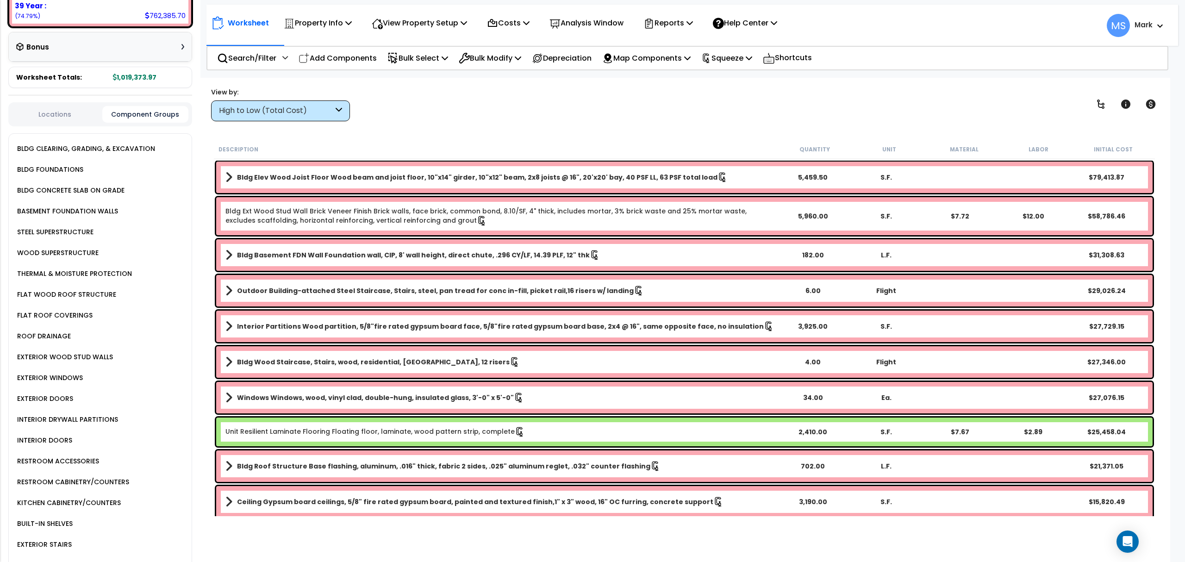
click at [93, 497] on div "KITCHEN CABINETRY/COUNTERS" at bounding box center [68, 502] width 106 height 11
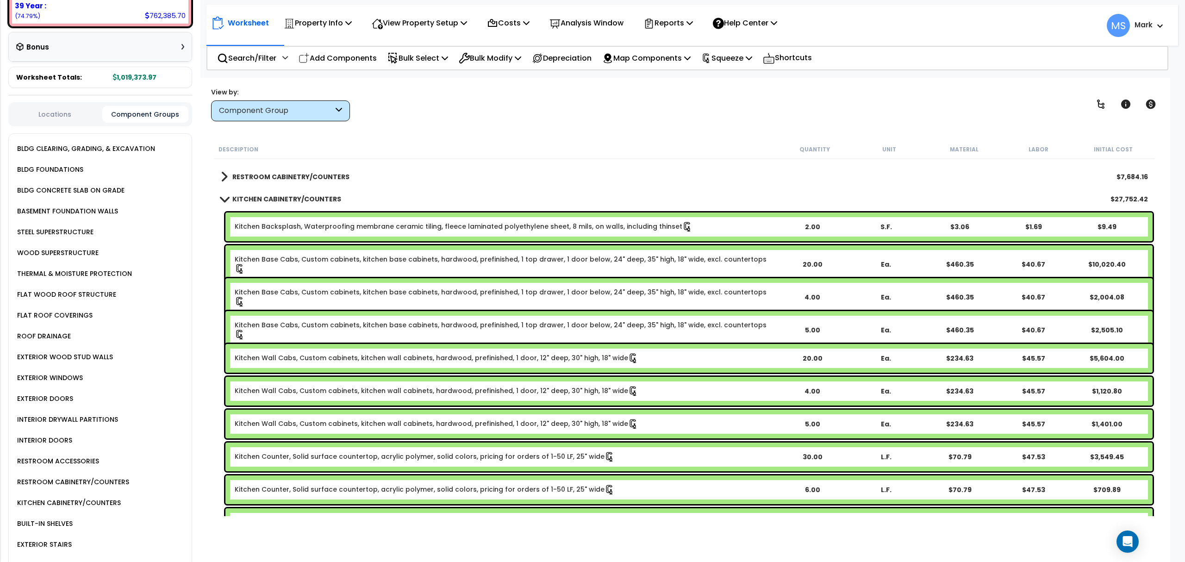
scroll to position [370, 0]
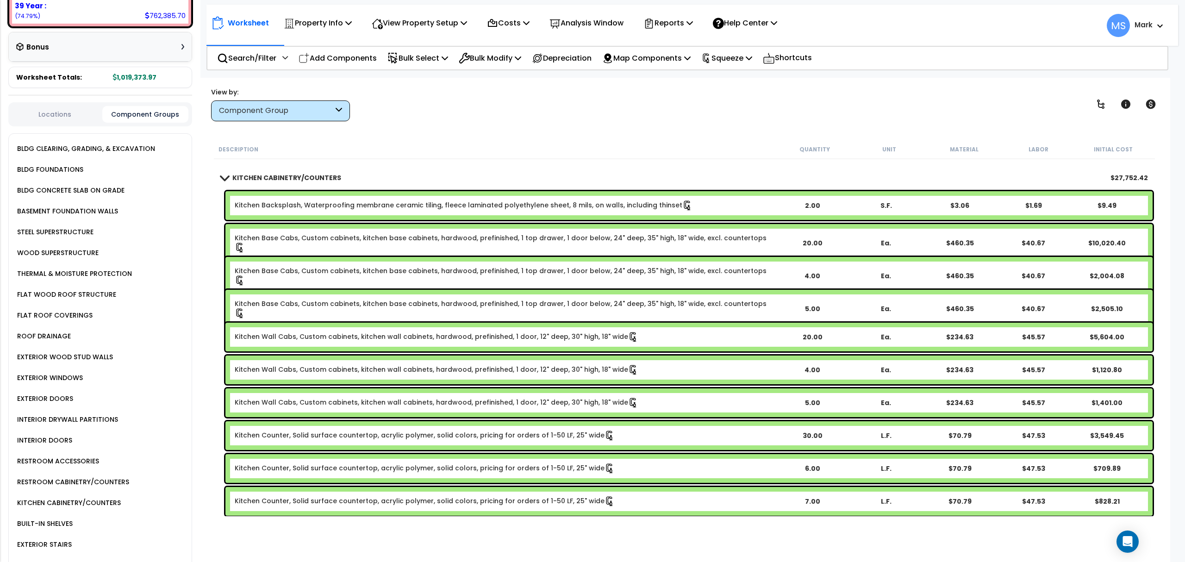
click at [347, 204] on link "Kitchen Backsplash, Waterproofing membrane ceramic tiling, fleece laminated pol…" at bounding box center [464, 205] width 458 height 10
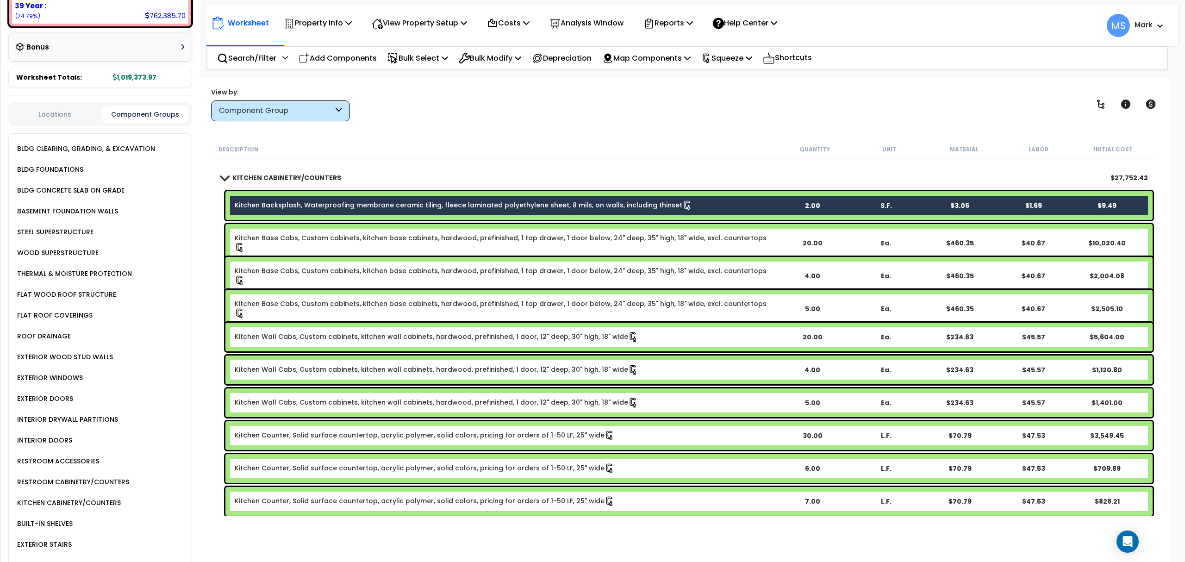
click at [355, 249] on div "Kitchen Base Cabs, Custom cabinets, kitchen base cabinets, hardwood, prefinishe…" at bounding box center [688, 243] width 927 height 38
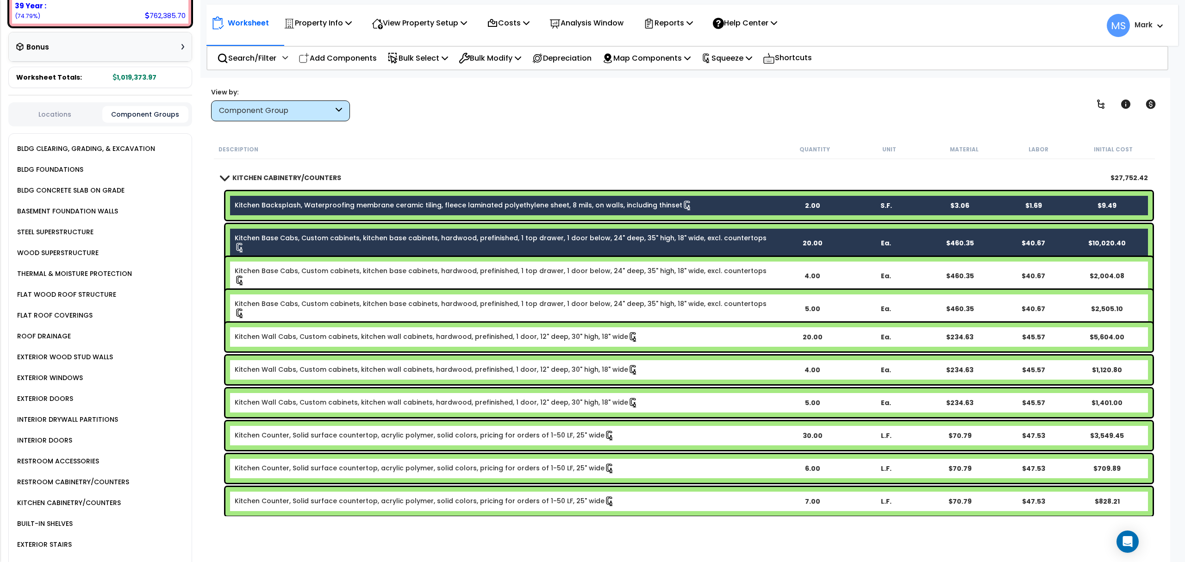
click at [356, 267] on link "Kitchen Base Cabs, Custom cabinets, kitchen base cabinets, hardwood, prefinishe…" at bounding box center [505, 275] width 541 height 19
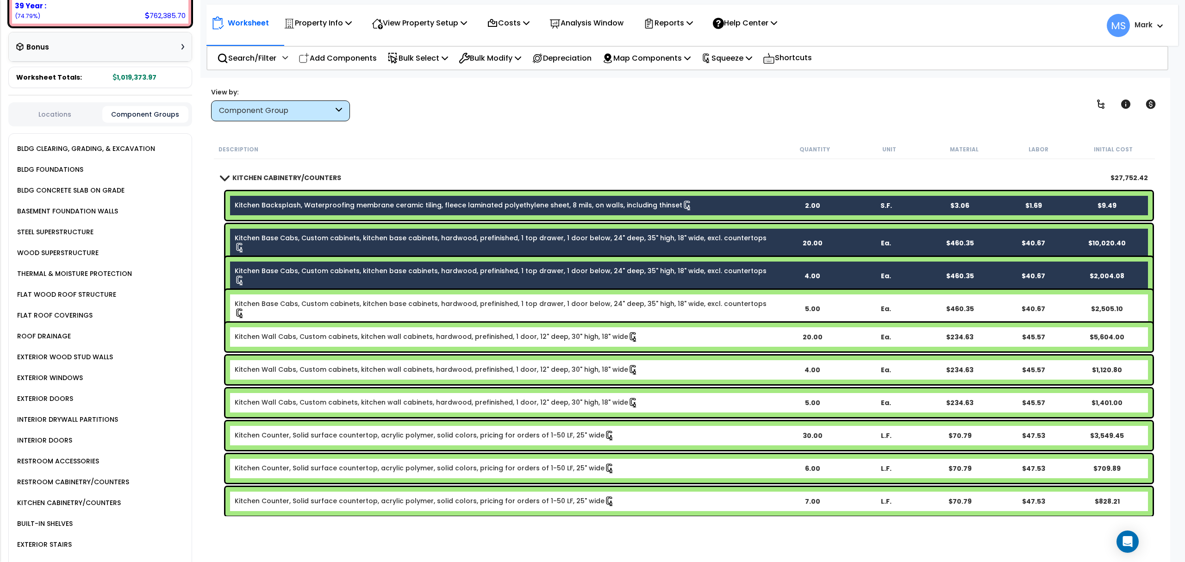
click at [365, 308] on link "Kitchen Base Cabs, Custom cabinets, kitchen base cabinets, hardwood, prefinishe…" at bounding box center [505, 308] width 541 height 19
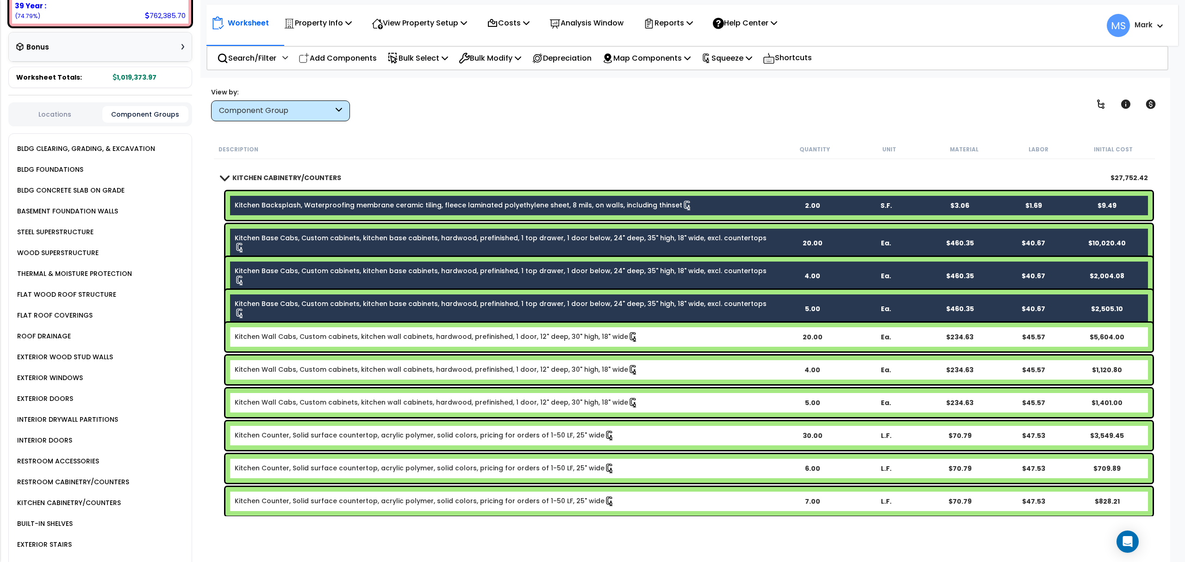
click at [363, 332] on link "Kitchen Wall Cabs, Custom cabinets, kitchen wall cabinets, hardwood, prefinishe…" at bounding box center [437, 337] width 404 height 10
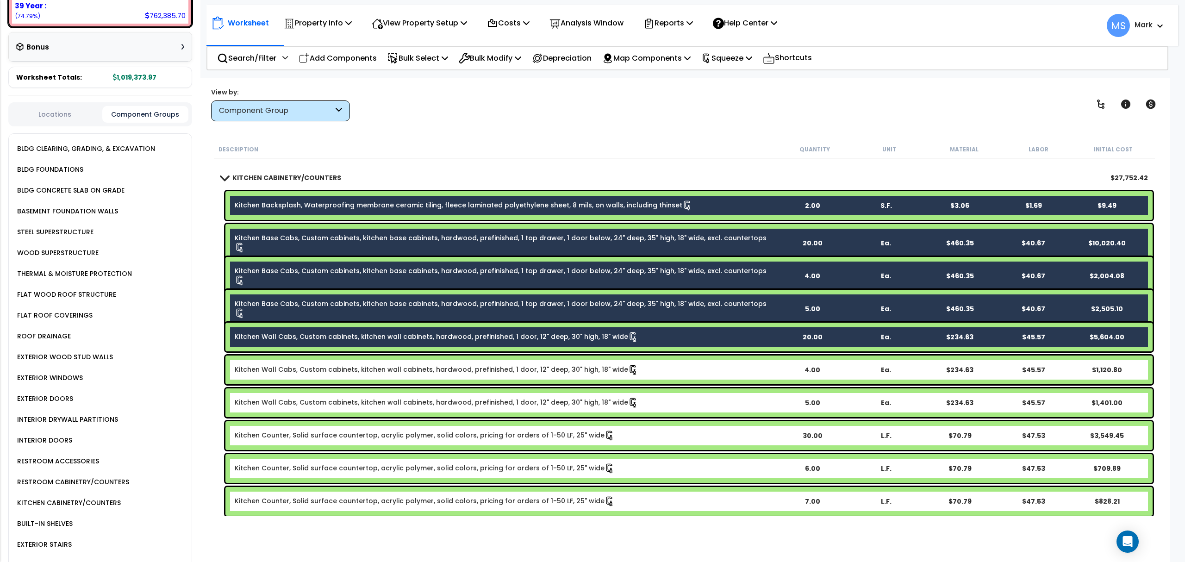
click at [367, 365] on link "Kitchen Wall Cabs, Custom cabinets, kitchen wall cabinets, hardwood, prefinishe…" at bounding box center [437, 370] width 404 height 10
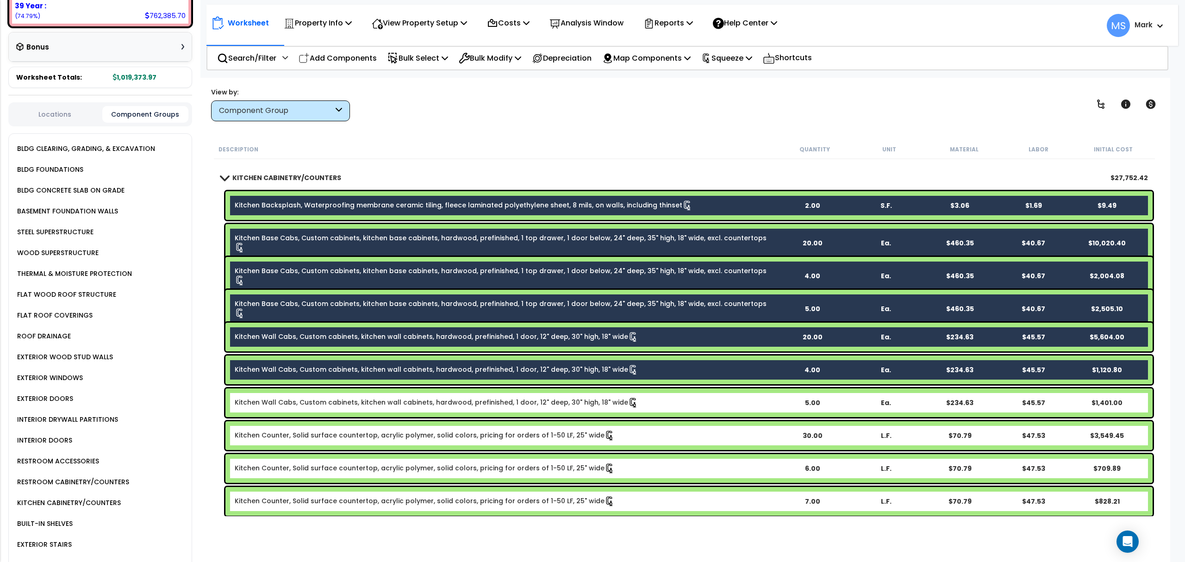
scroll to position [432, 0]
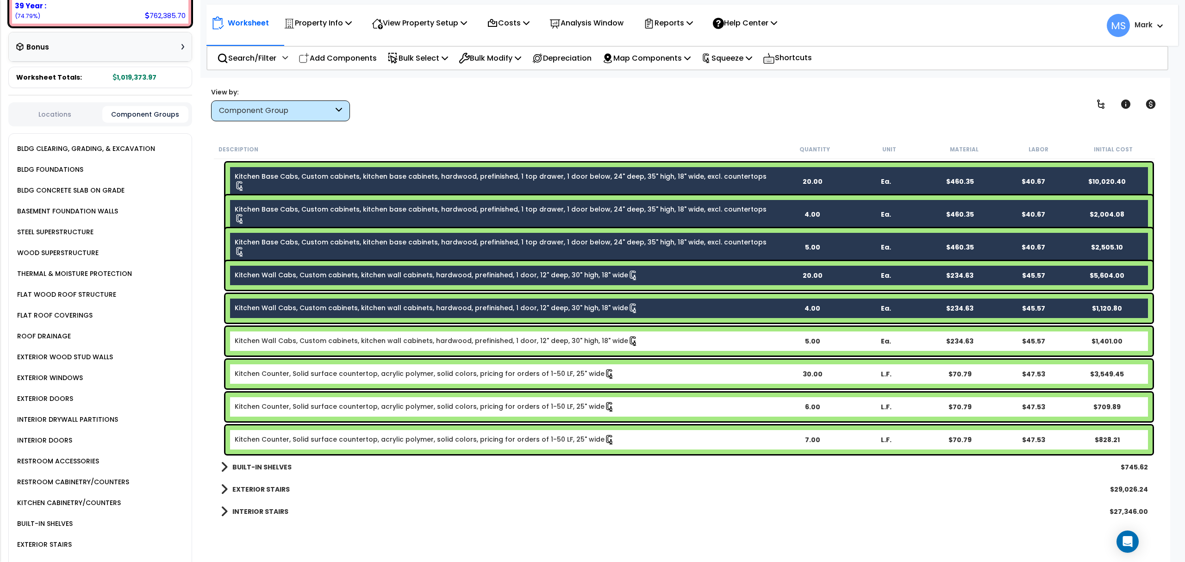
click at [365, 344] on link "Kitchen Wall Cabs, Custom cabinets, kitchen wall cabinets, hardwood, prefinishe…" at bounding box center [437, 341] width 404 height 10
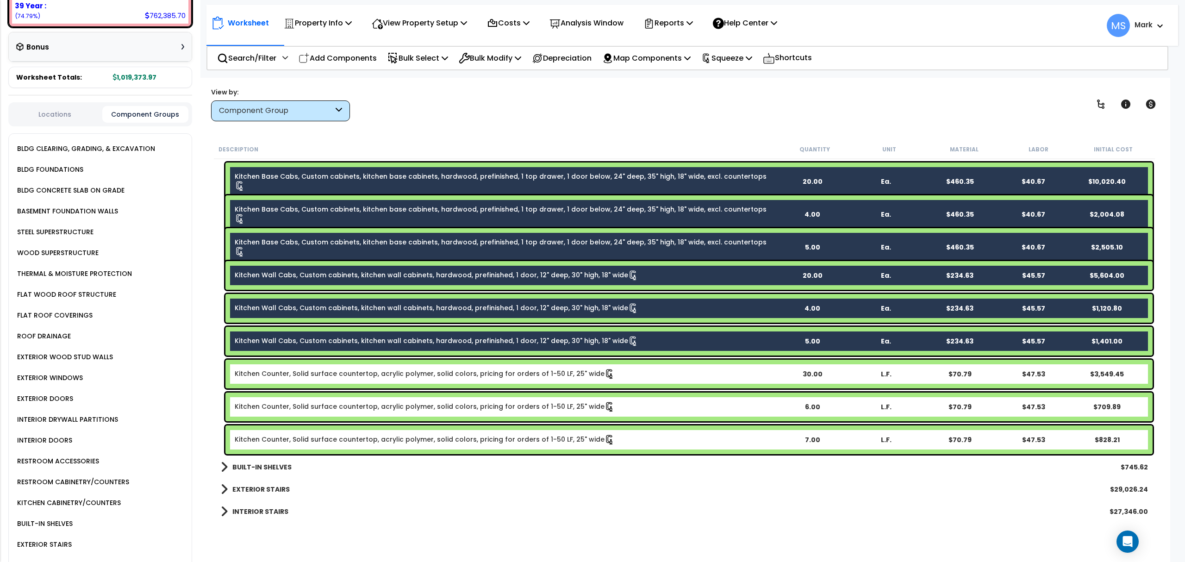
click at [369, 373] on link "Kitchen Counter, Solid surface countertop, acrylic polymer, solid colors, prici…" at bounding box center [425, 374] width 380 height 10
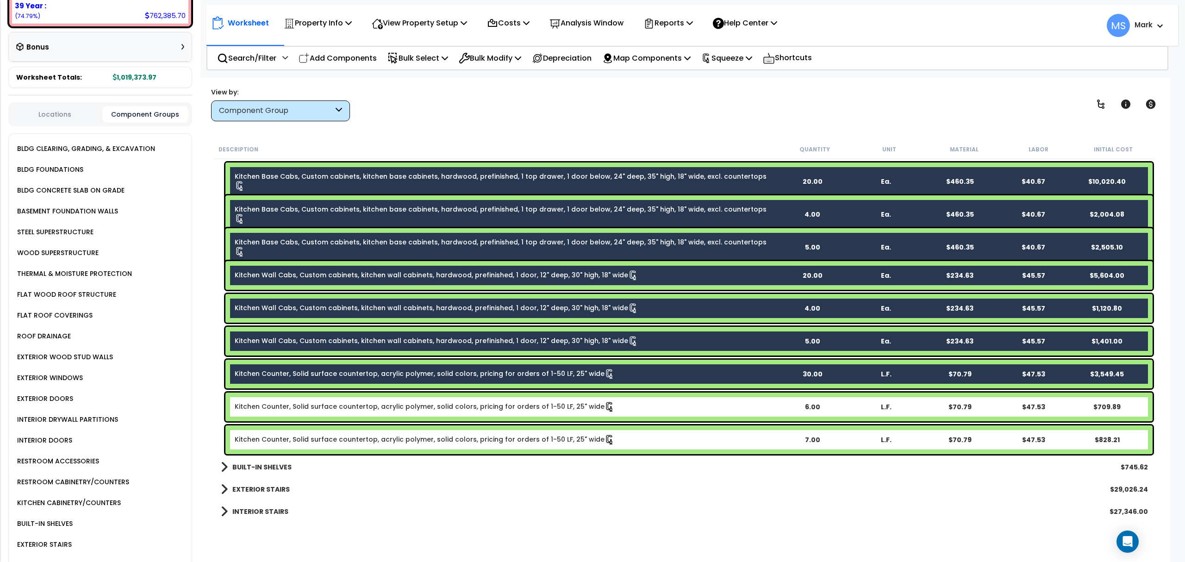
click at [374, 395] on div "Kitchen Counter, Solid surface countertop, acrylic polymer, solid colors, prici…" at bounding box center [688, 406] width 927 height 29
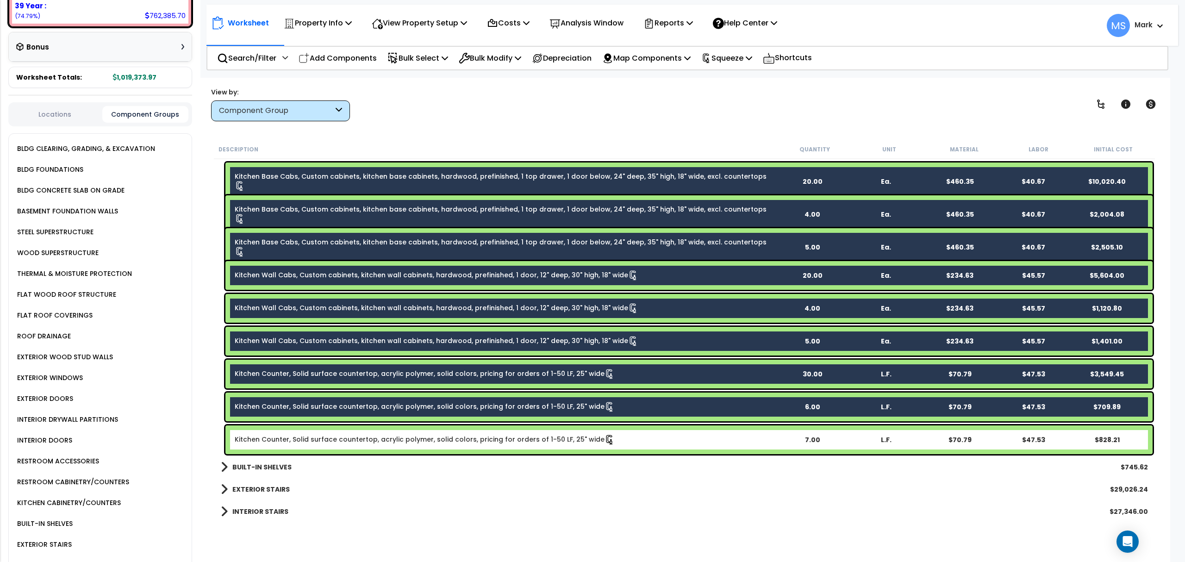
click at [380, 432] on div "Kitchen Counter, Solid surface countertop, acrylic polymer, solid colors, prici…" at bounding box center [688, 439] width 927 height 29
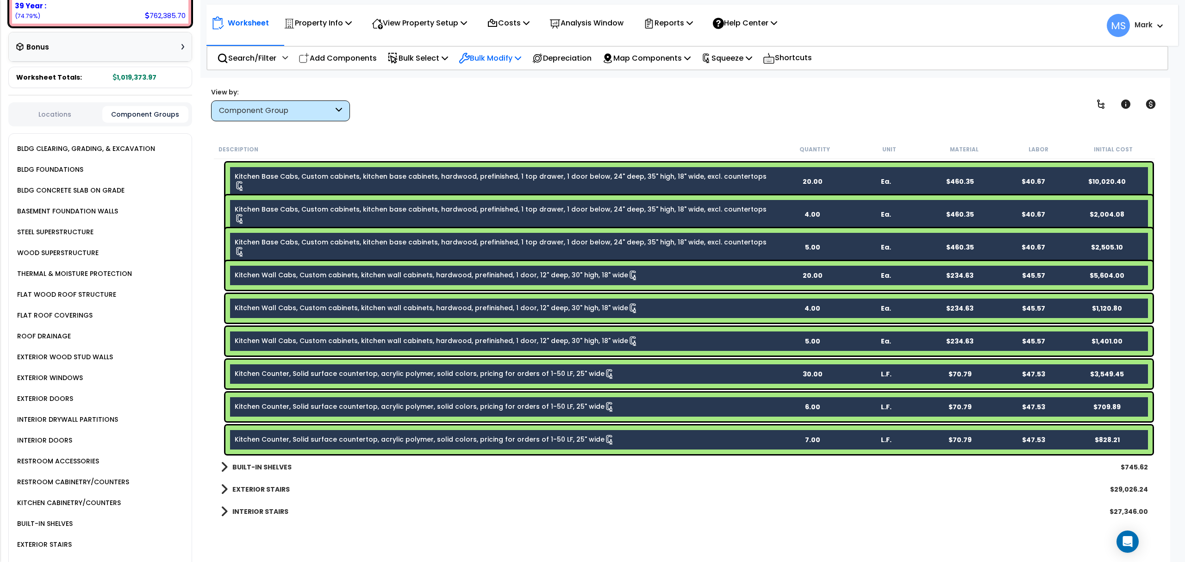
click at [507, 52] on p "Bulk Modify" at bounding box center [490, 58] width 62 height 12
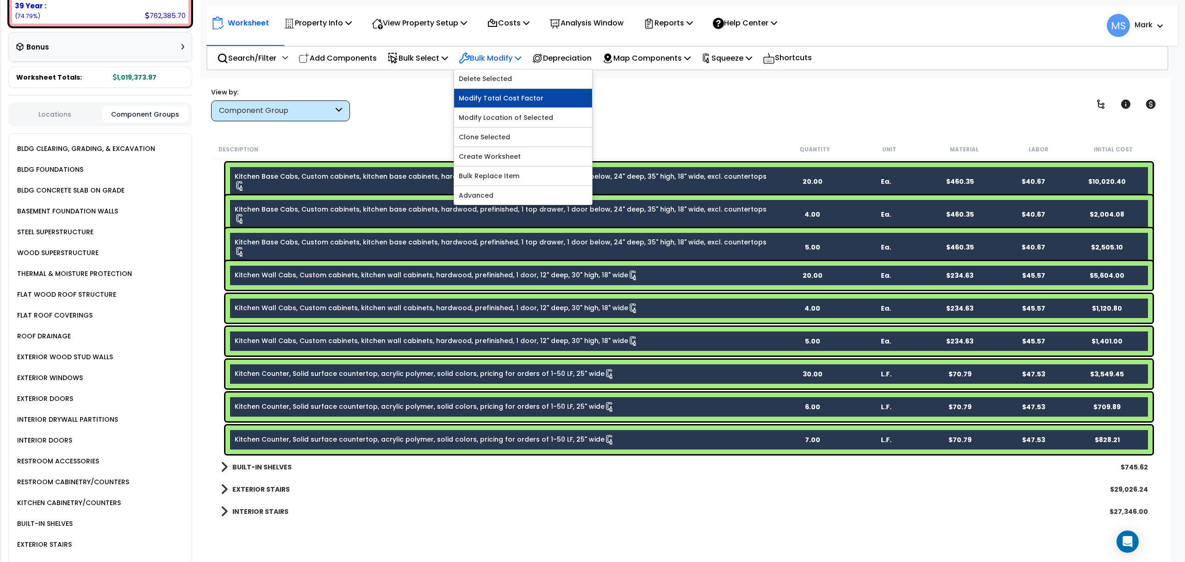
click at [497, 101] on link "Modify Total Cost Factor" at bounding box center [523, 98] width 138 height 19
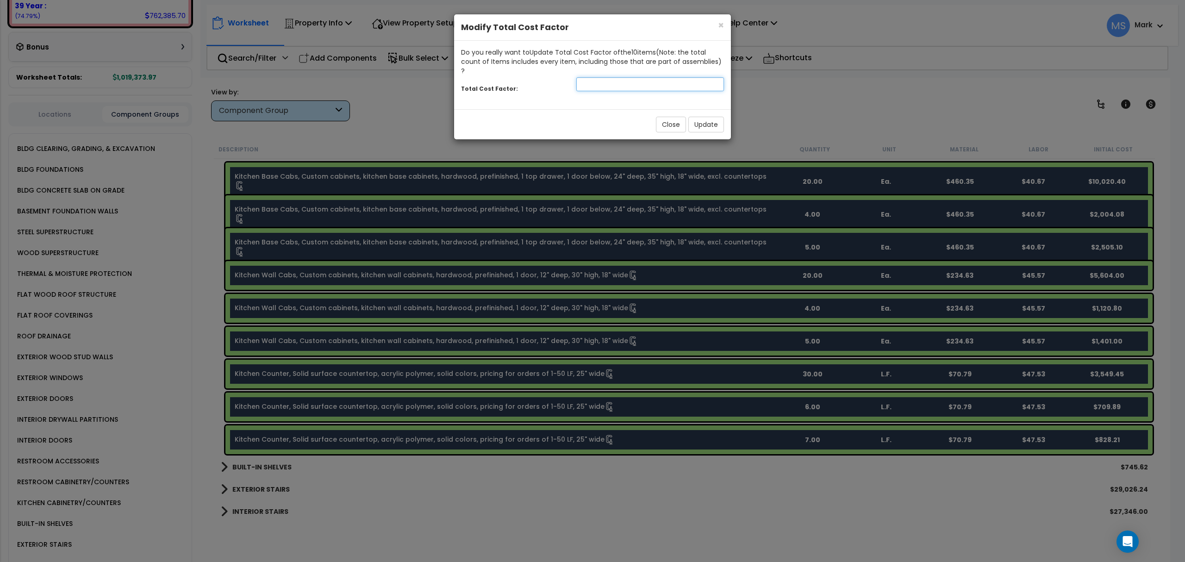
click at [602, 77] on input "number" at bounding box center [650, 84] width 148 height 14
type input "1.25"
click at [713, 117] on button "Update" at bounding box center [706, 125] width 36 height 16
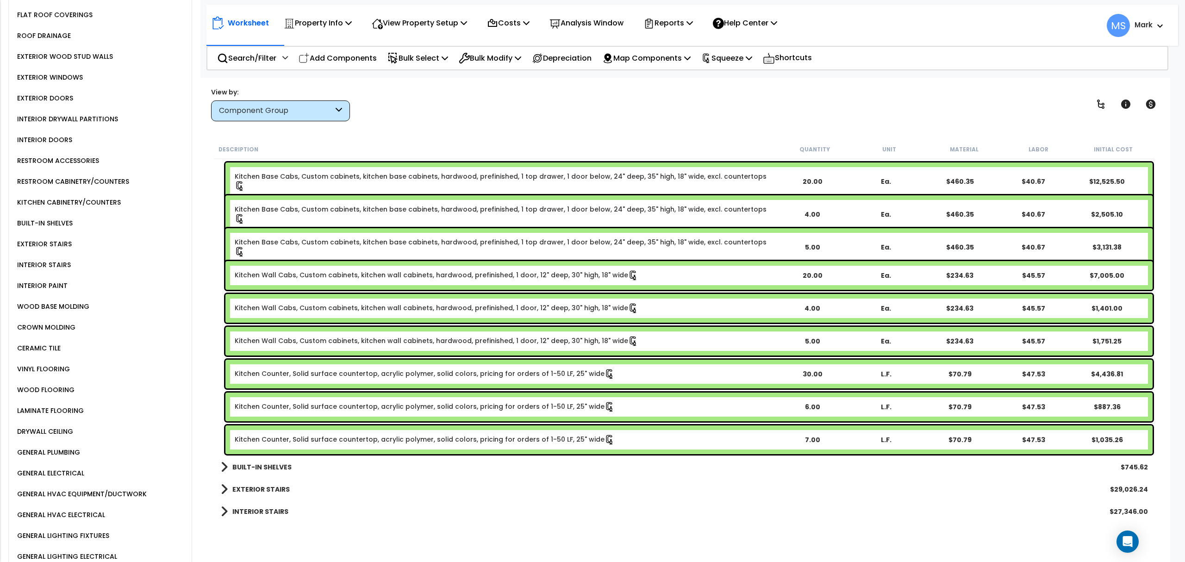
scroll to position [555, 0]
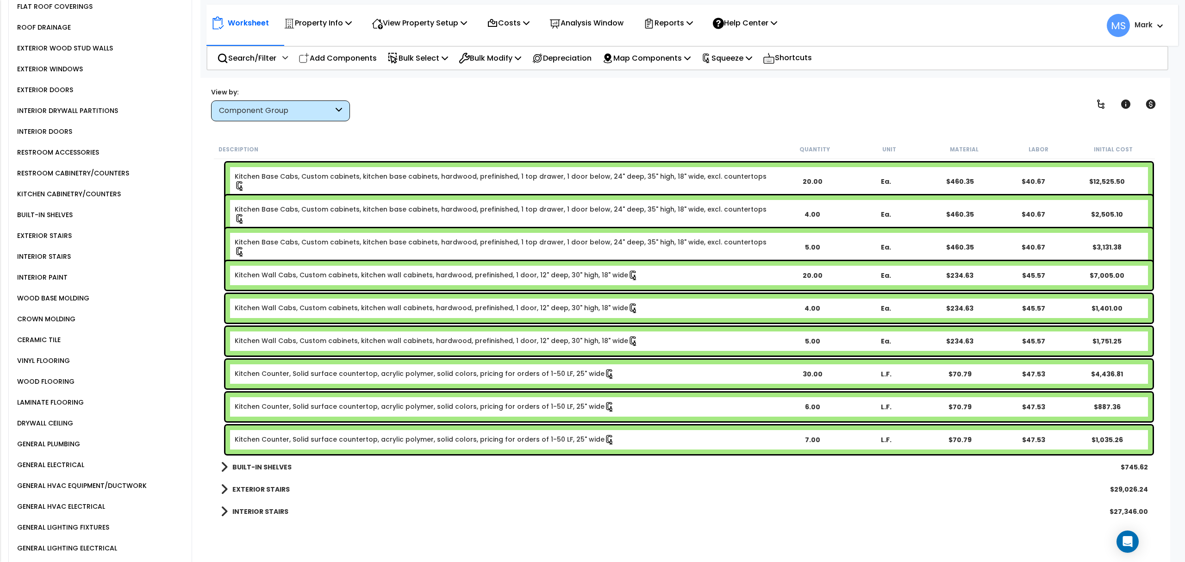
click at [63, 397] on div "LAMINATE FLOORING" at bounding box center [49, 402] width 69 height 11
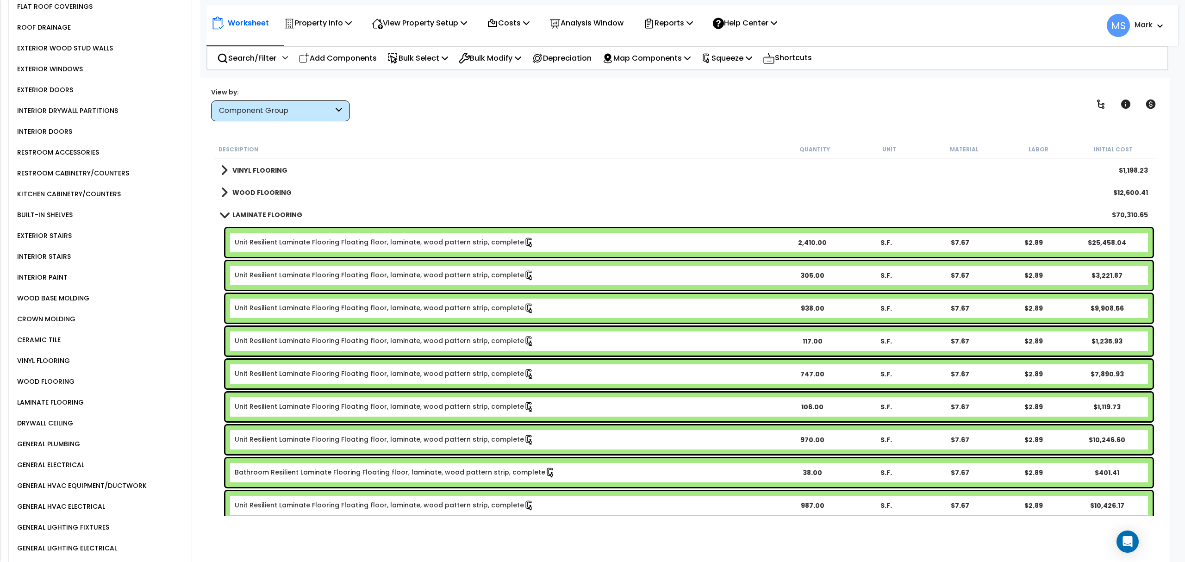
click at [330, 240] on link "Unit Resilient Laminate Flooring Floating floor, laminate, wood pattern strip, …" at bounding box center [384, 242] width 299 height 10
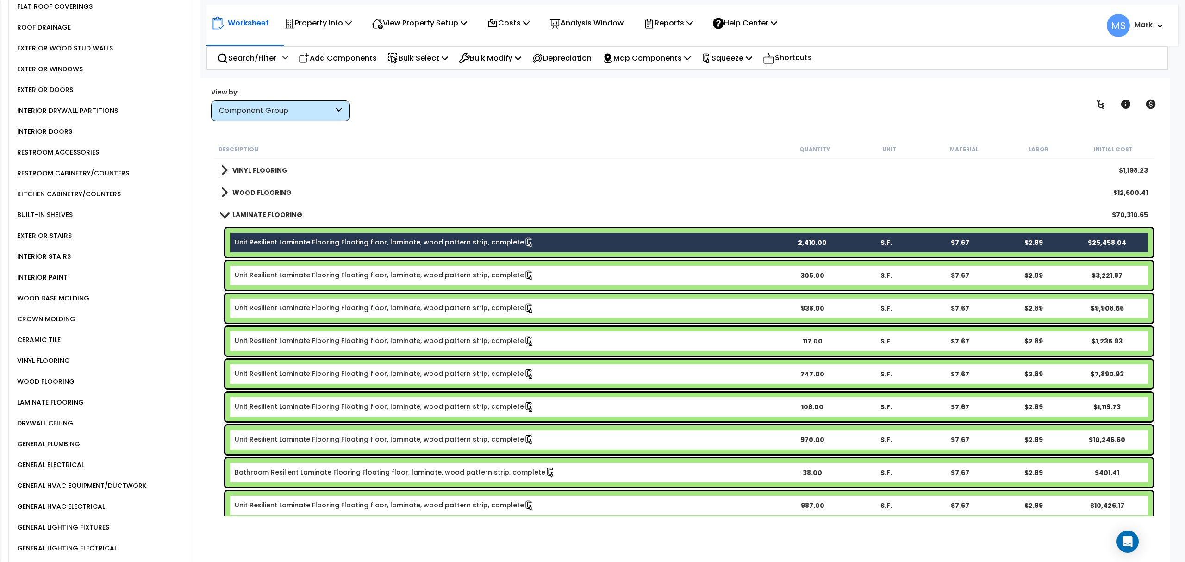
click at [333, 274] on link "Unit Resilient Laminate Flooring Floating floor, laminate, wood pattern strip, …" at bounding box center [384, 275] width 299 height 10
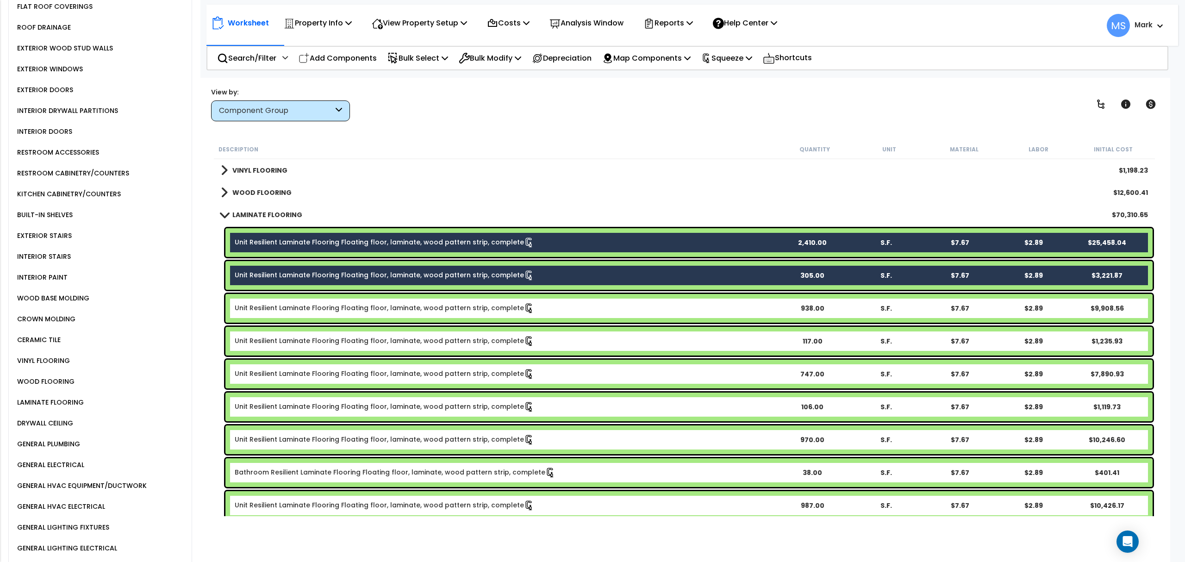
click at [335, 302] on div "Unit Resilient Laminate Flooring Floating floor, laminate, wood pattern strip, …" at bounding box center [688, 308] width 927 height 29
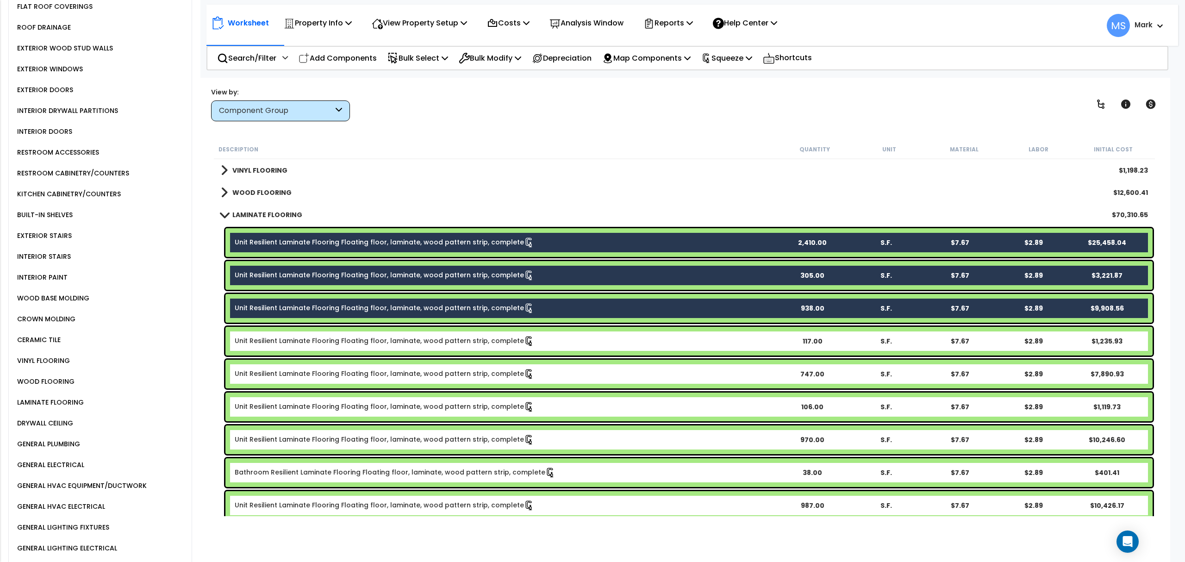
click at [331, 350] on div "Unit Resilient Laminate Flooring Floating floor, laminate, wood pattern strip, …" at bounding box center [688, 341] width 927 height 29
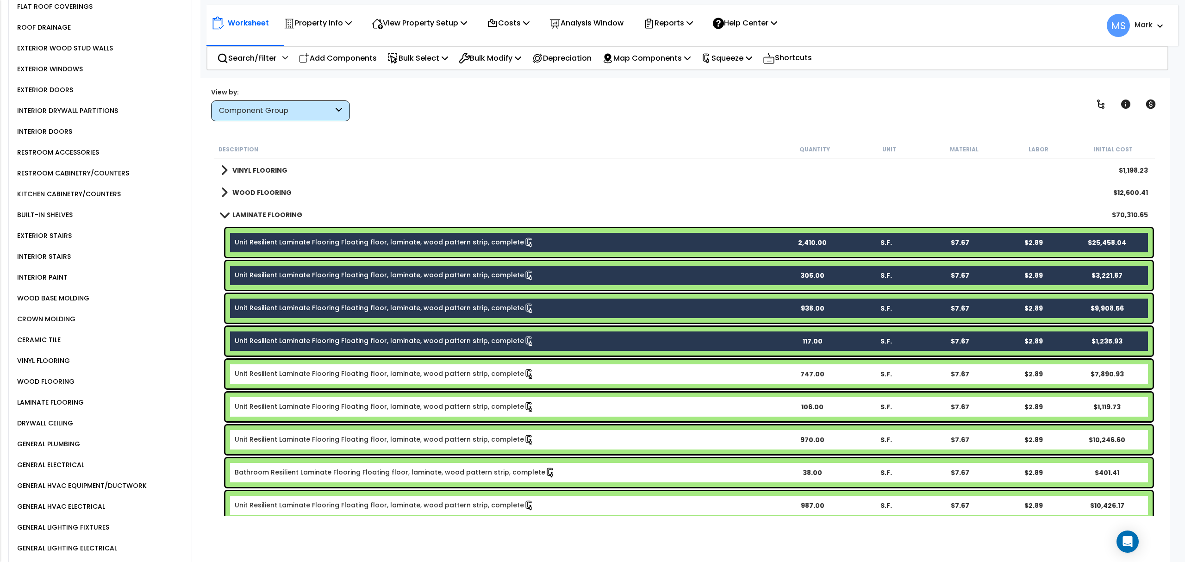
click at [331, 366] on div "Unit Resilient Laminate Flooring Floating floor, laminate, wood pattern strip, …" at bounding box center [688, 374] width 927 height 29
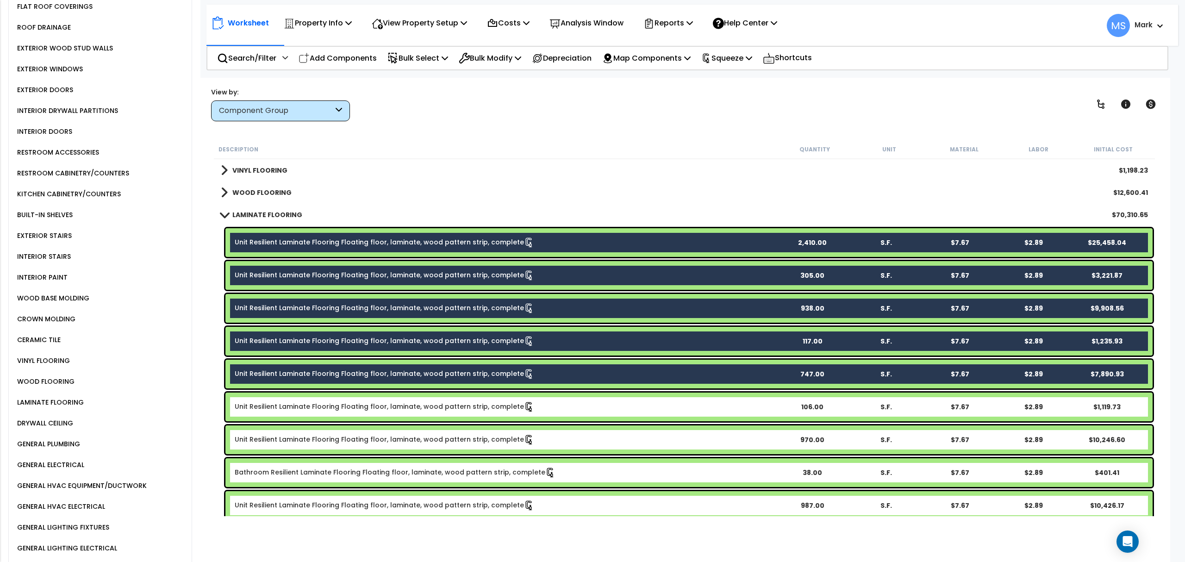
click at [331, 420] on div "Unit Resilient Laminate Flooring Floating floor, laminate, wood pattern strip, …" at bounding box center [688, 406] width 927 height 29
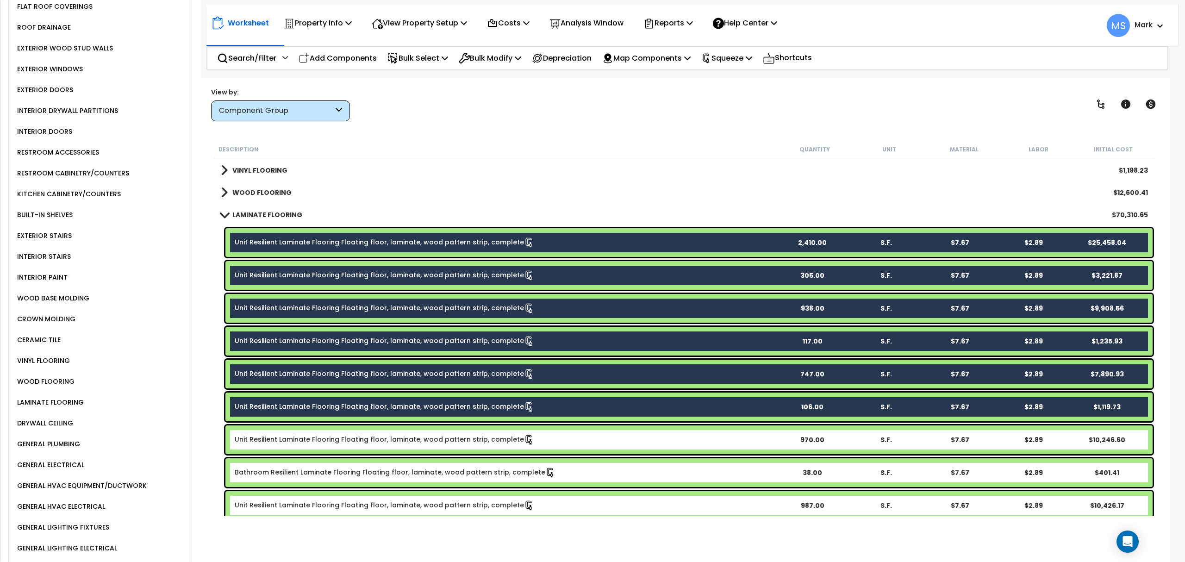
click at [330, 443] on link "Unit Resilient Laminate Flooring Floating floor, laminate, wood pattern strip, …" at bounding box center [384, 440] width 299 height 10
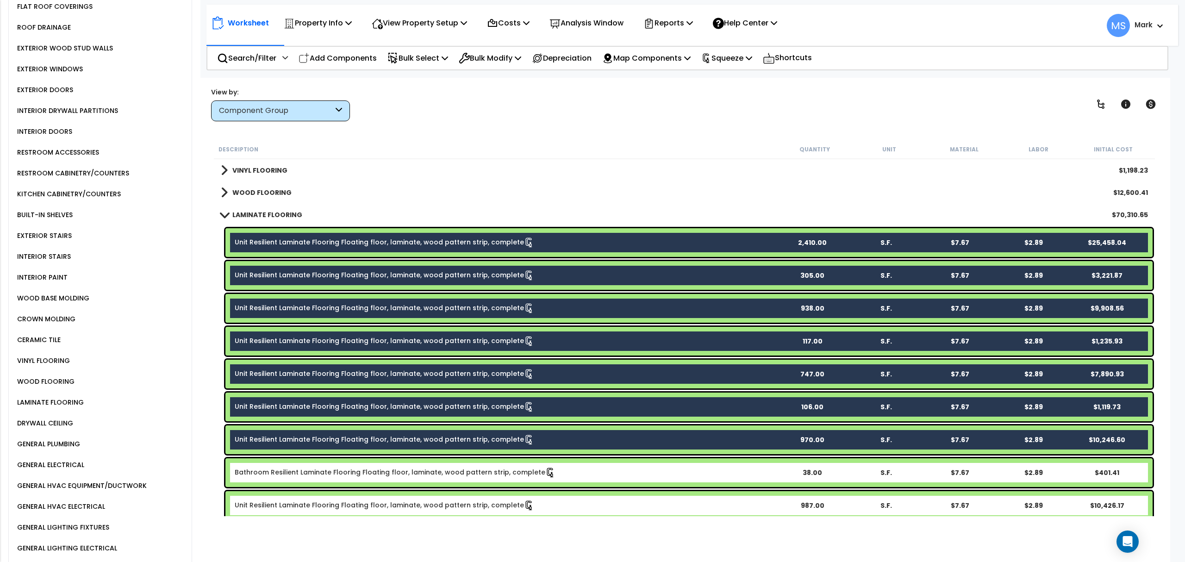
drag, startPoint x: 332, startPoint y: 460, endPoint x: 331, endPoint y: 481, distance: 21.8
click at [332, 461] on div "Bathroom Resilient Laminate Flooring Floating floor, laminate, wood pattern str…" at bounding box center [688, 472] width 927 height 29
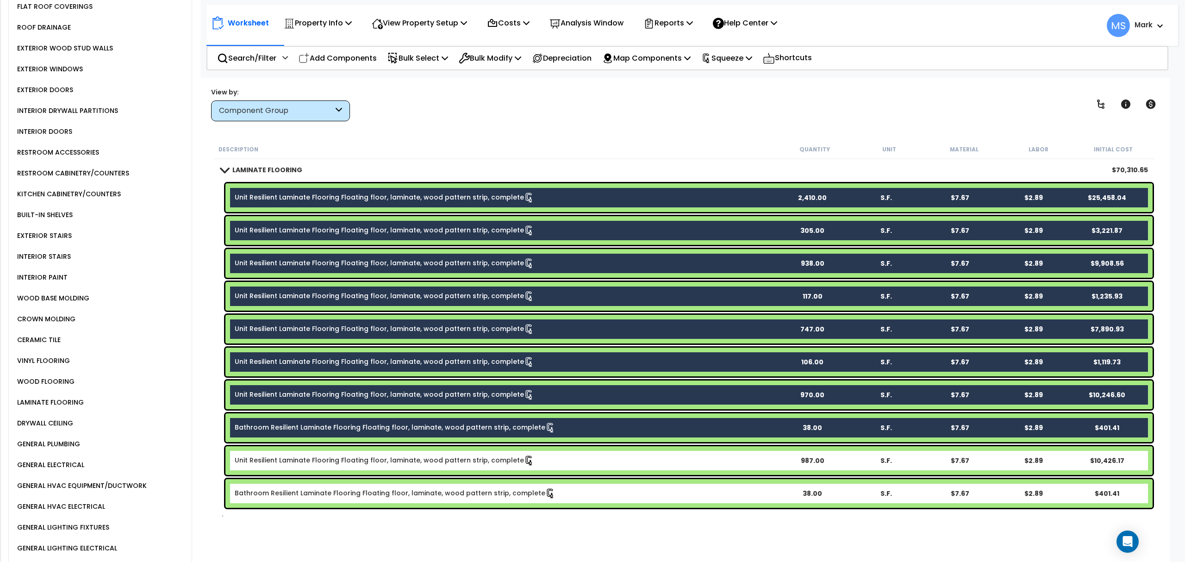
scroll to position [617, 0]
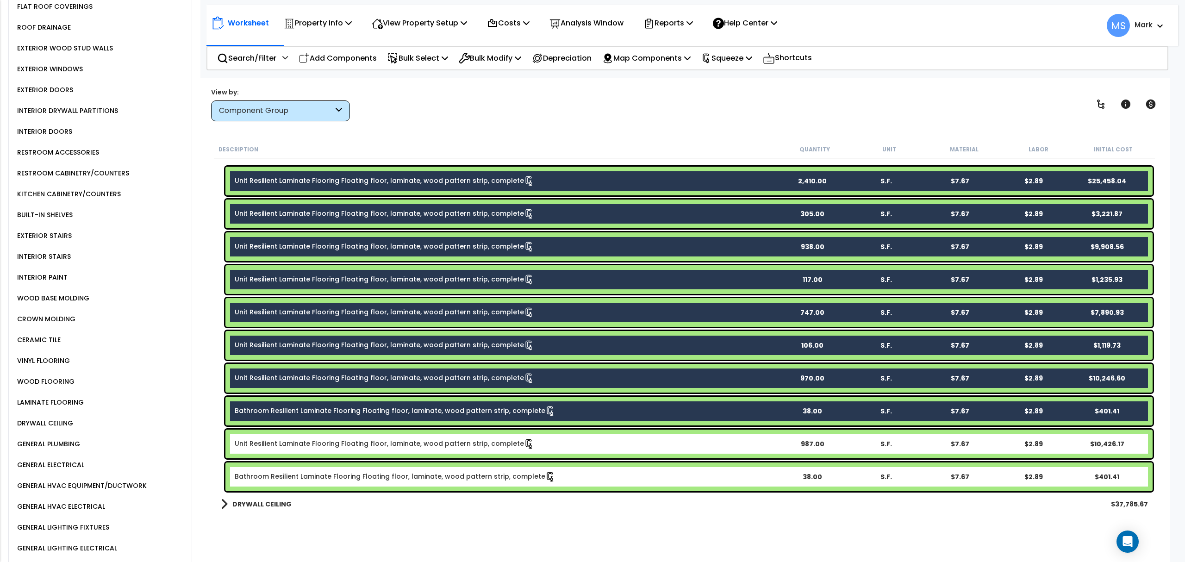
click at [341, 443] on link "Unit Resilient Laminate Flooring Floating floor, laminate, wood pattern strip, …" at bounding box center [384, 444] width 299 height 10
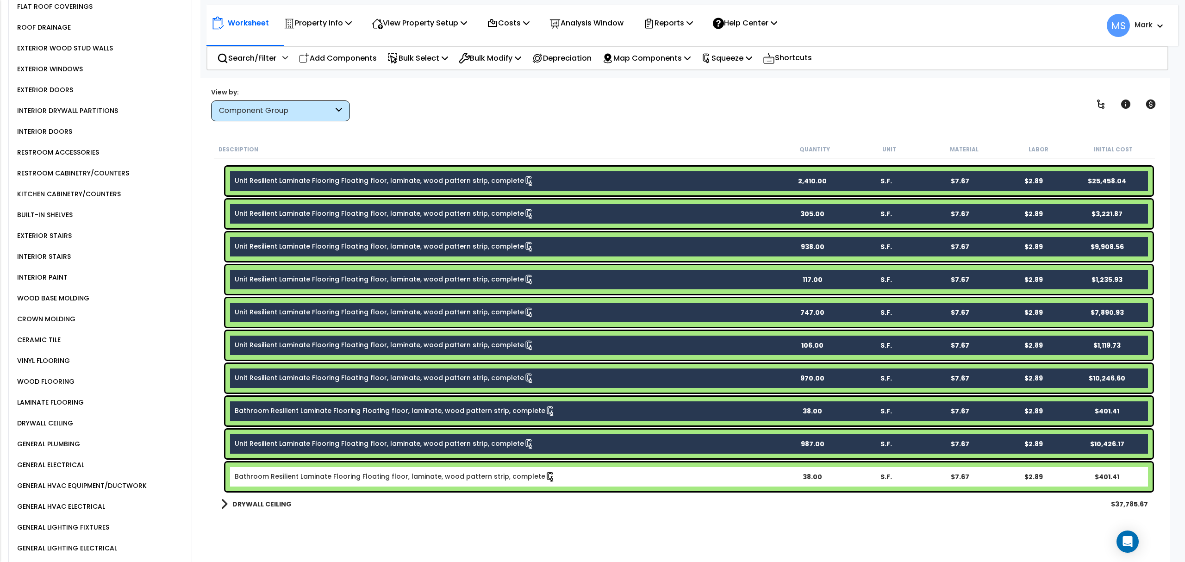
click at [339, 467] on div "Bathroom Resilient Laminate Flooring Floating floor, laminate, wood pattern str…" at bounding box center [688, 476] width 927 height 29
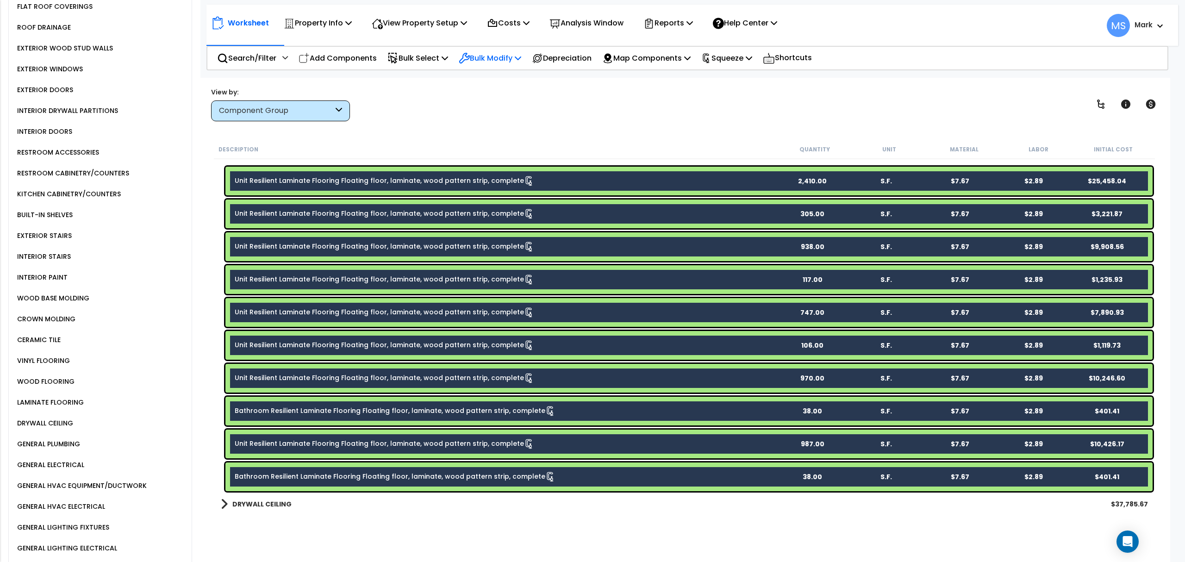
click at [497, 56] on p "Bulk Modify" at bounding box center [490, 58] width 62 height 12
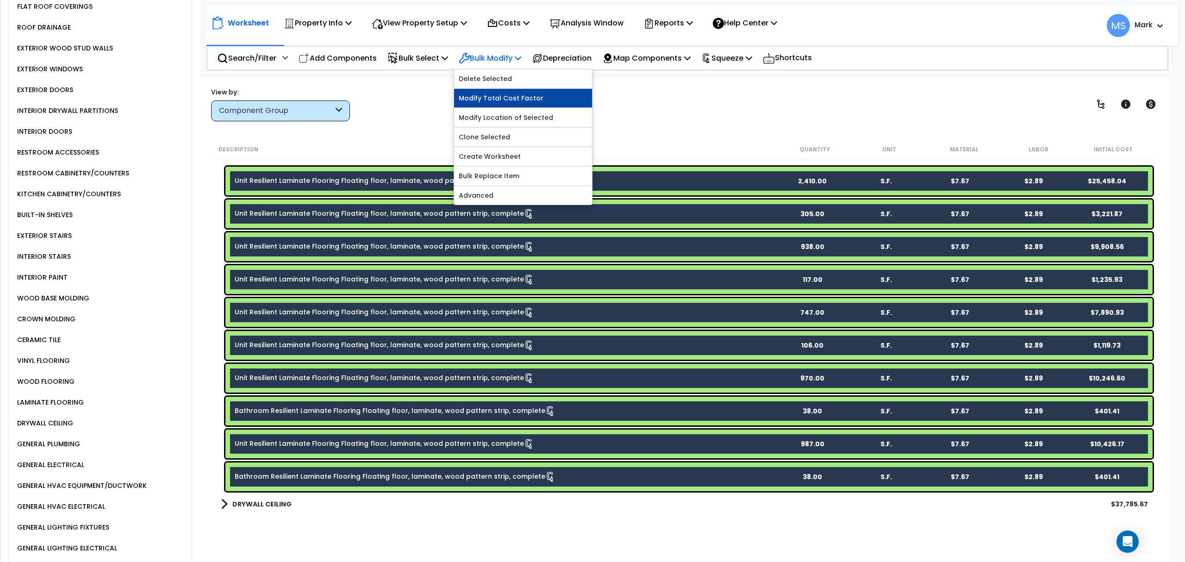
click at [514, 99] on link "Modify Total Cost Factor" at bounding box center [523, 98] width 138 height 19
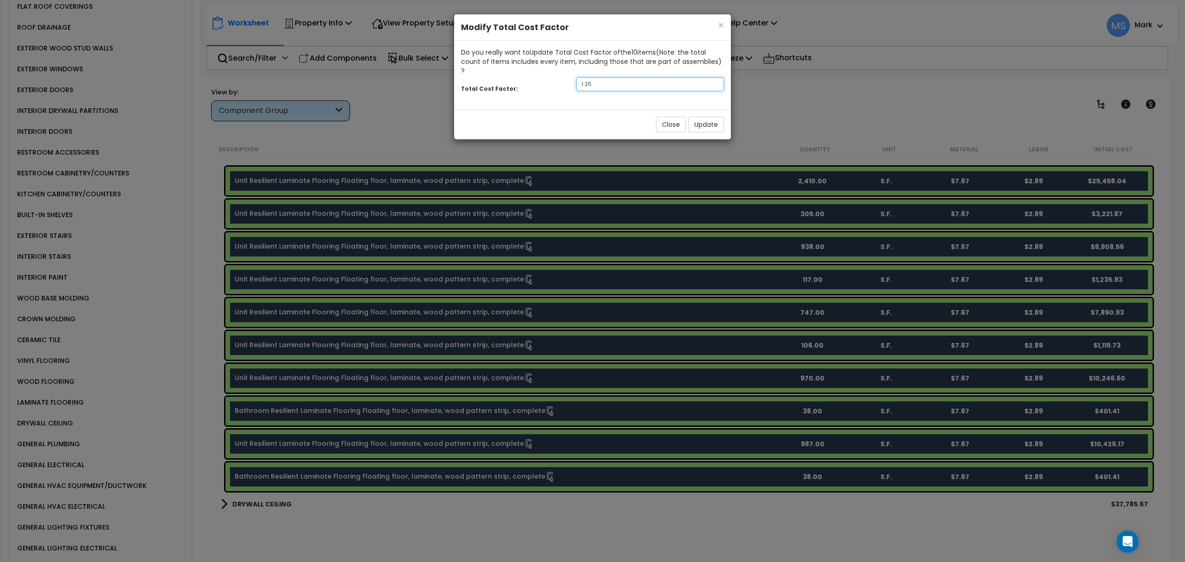
click at [626, 77] on input "1.25" at bounding box center [650, 84] width 148 height 14
type input "1"
type input ".80"
click at [712, 118] on button "Update" at bounding box center [706, 125] width 36 height 16
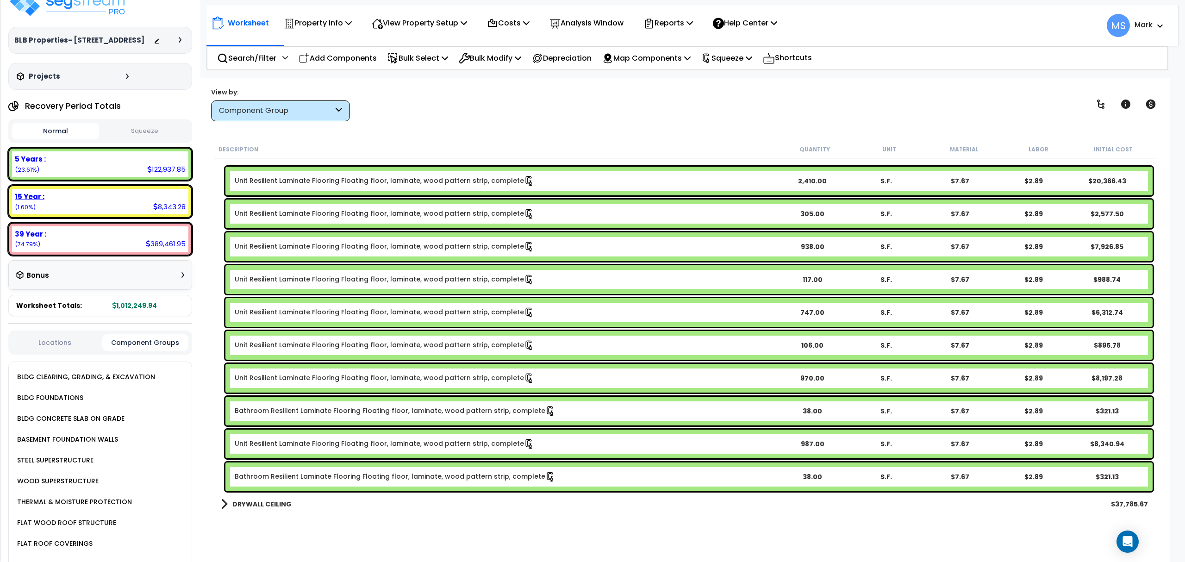
scroll to position [0, 0]
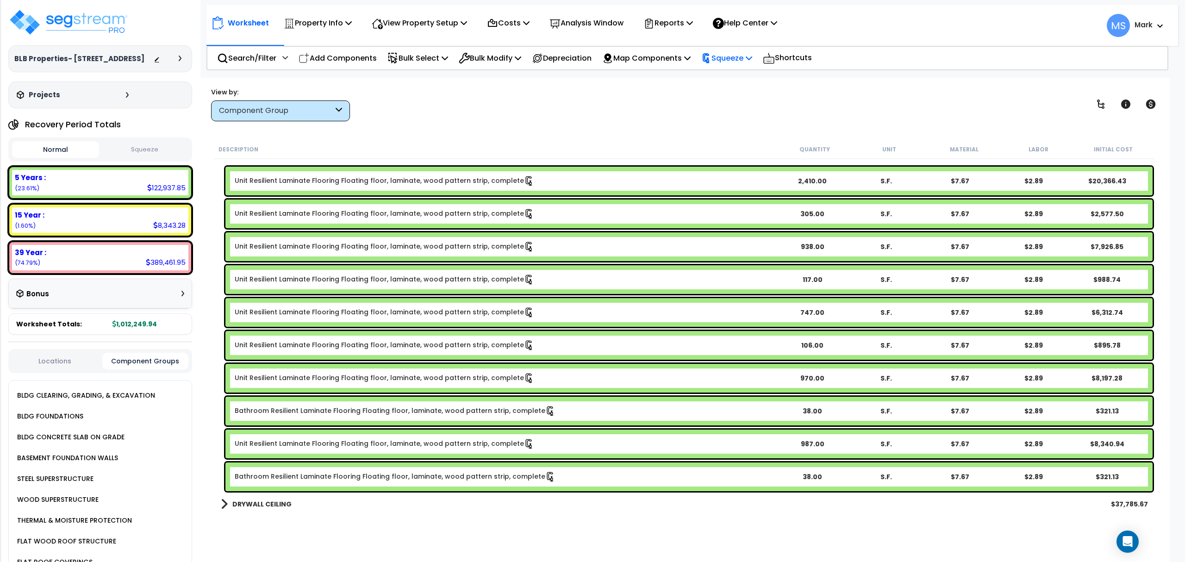
click at [726, 58] on p "Squeeze" at bounding box center [726, 58] width 51 height 12
click at [721, 82] on link "Re-squeeze" at bounding box center [743, 79] width 92 height 21
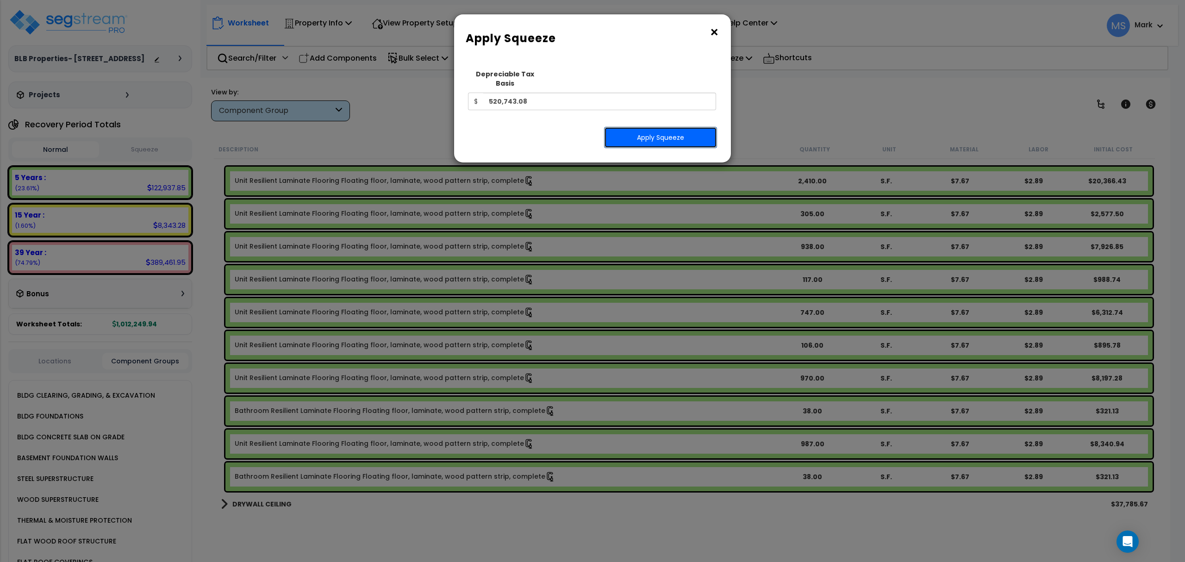
click at [686, 130] on button "Apply Squeeze" at bounding box center [660, 137] width 113 height 21
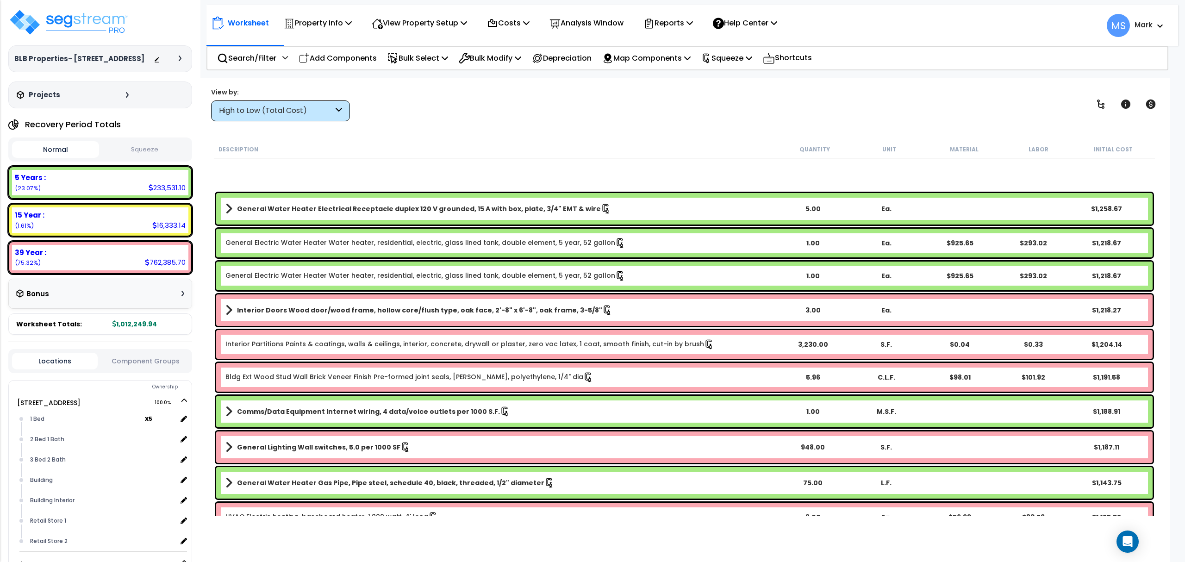
scroll to position [4875, 0]
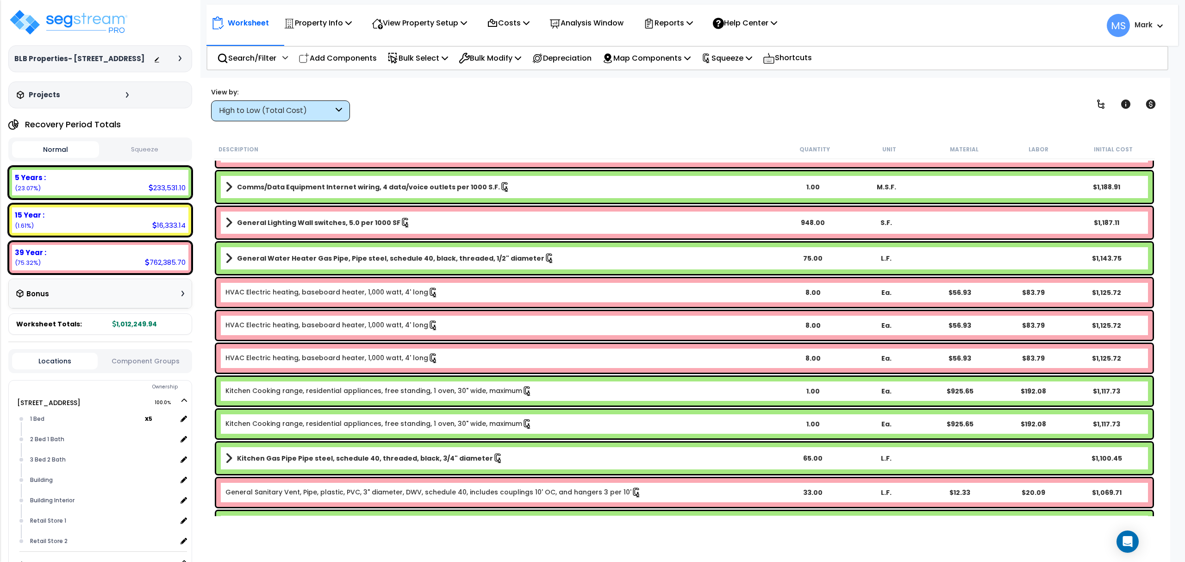
click at [149, 363] on button "Component Groups" at bounding box center [145, 361] width 86 height 10
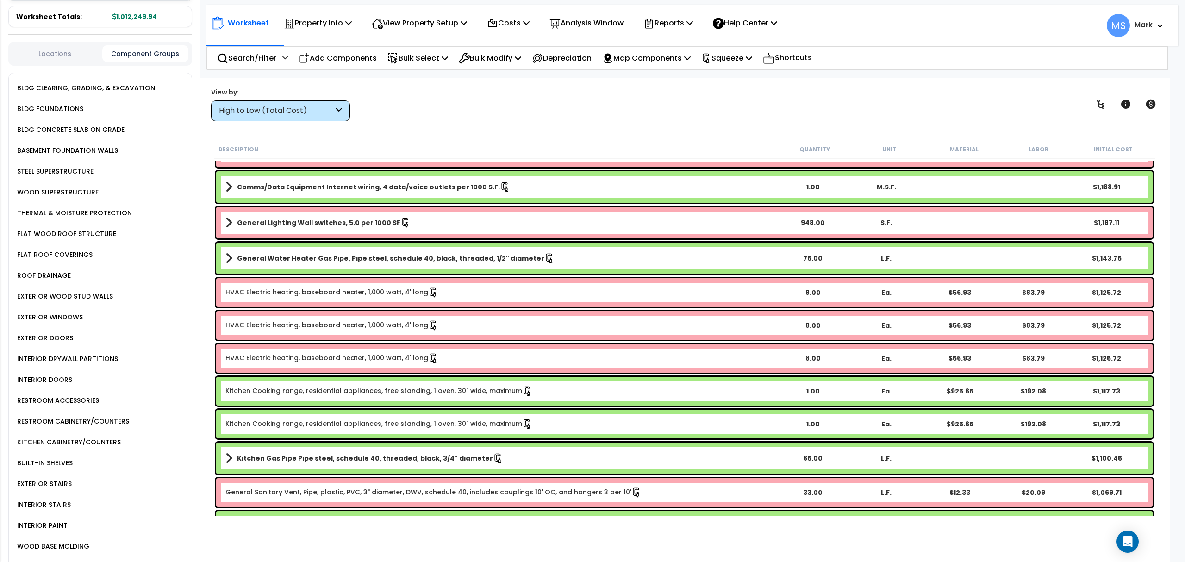
scroll to position [308, 0]
click at [587, 21] on p "Analysis Window" at bounding box center [586, 23] width 74 height 12
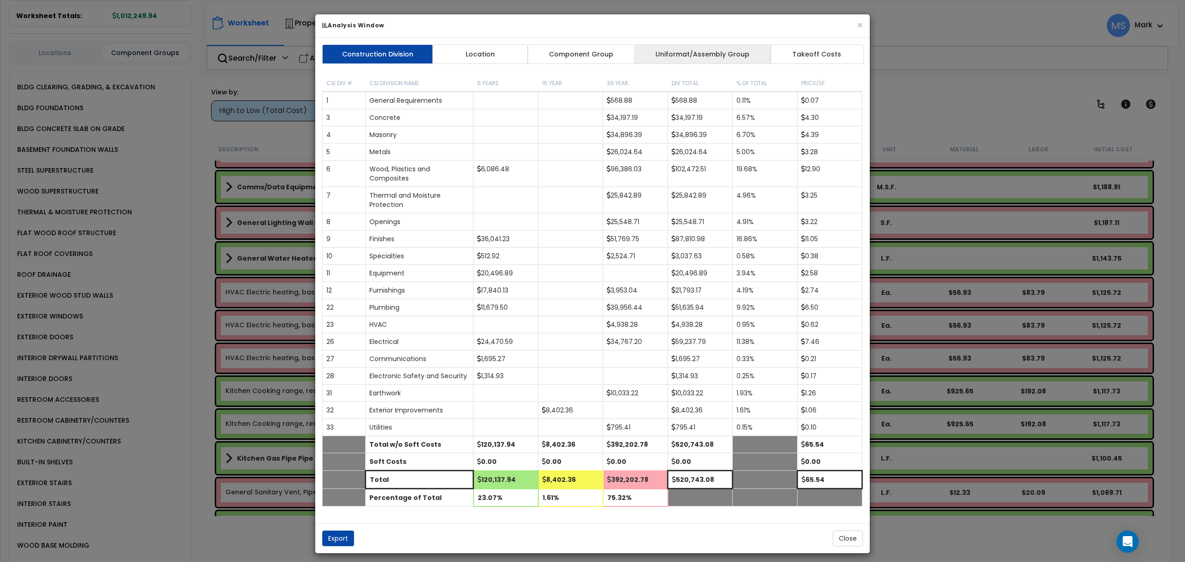
click at [709, 54] on link "Uniformat/Assembly Group" at bounding box center [702, 53] width 137 height 19
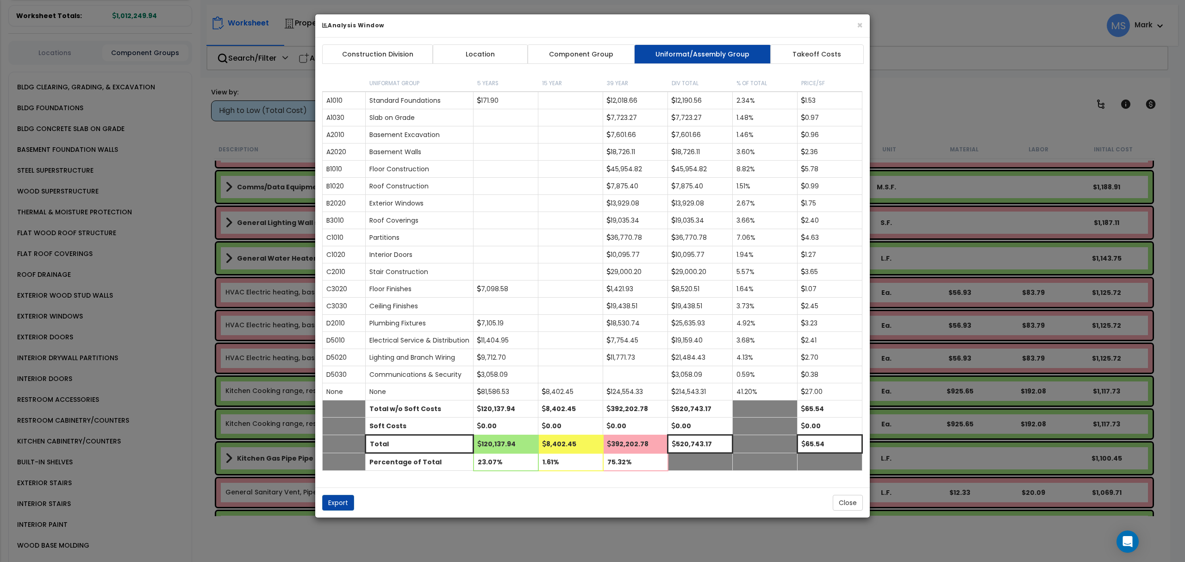
click at [595, 56] on link "Component Group" at bounding box center [580, 53] width 107 height 19
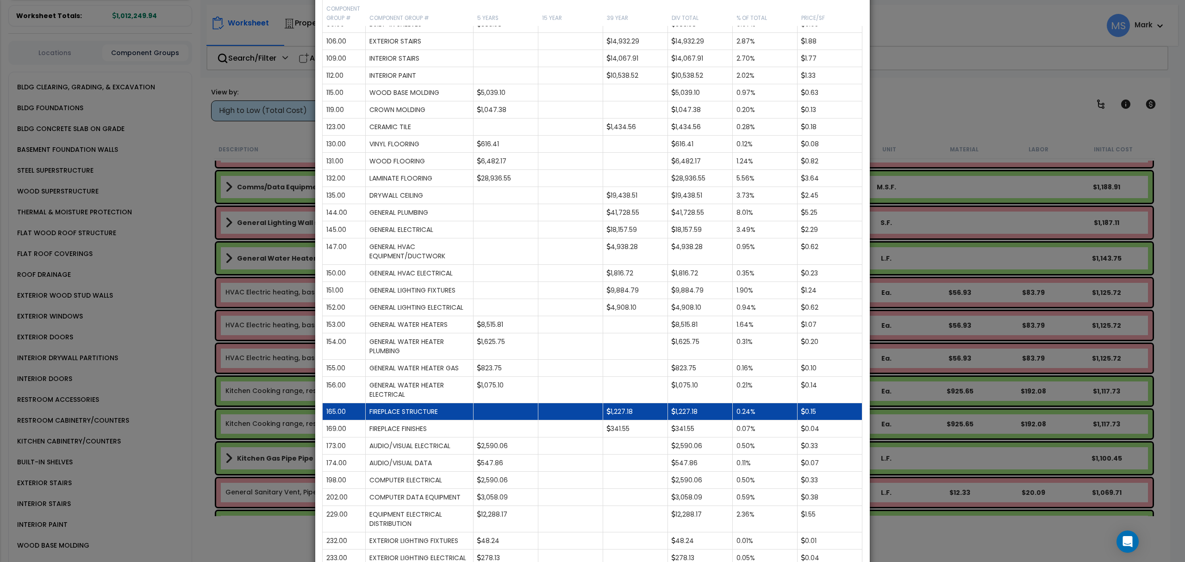
scroll to position [432, 0]
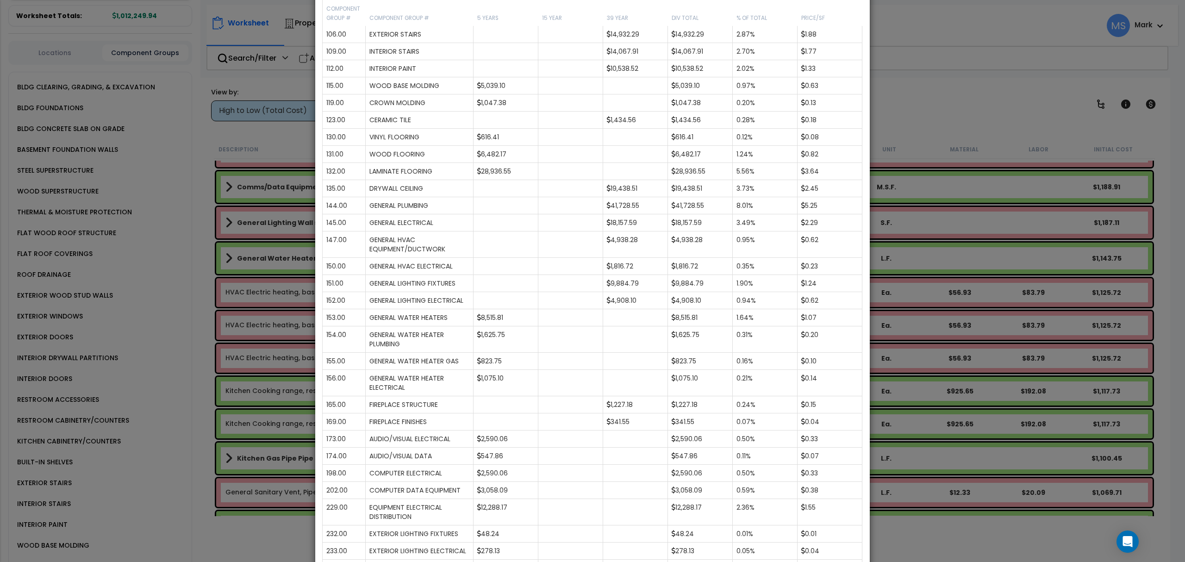
click at [1040, 347] on div "× Analysis Window Construction Division Location Component Group Uniformat/Asse…" at bounding box center [592, 281] width 1185 height 562
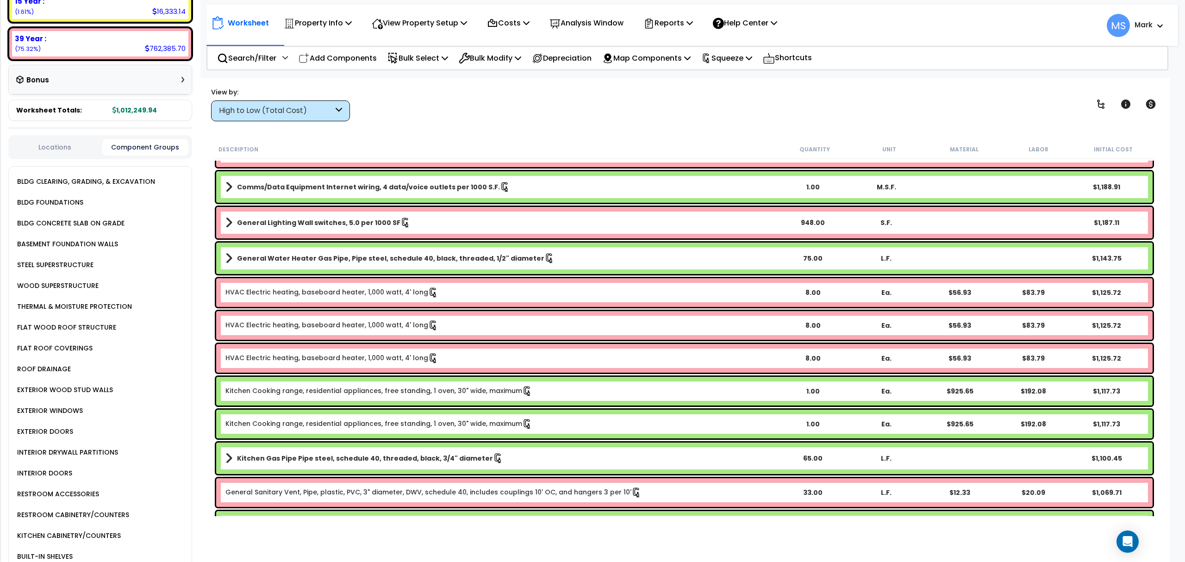
scroll to position [185, 0]
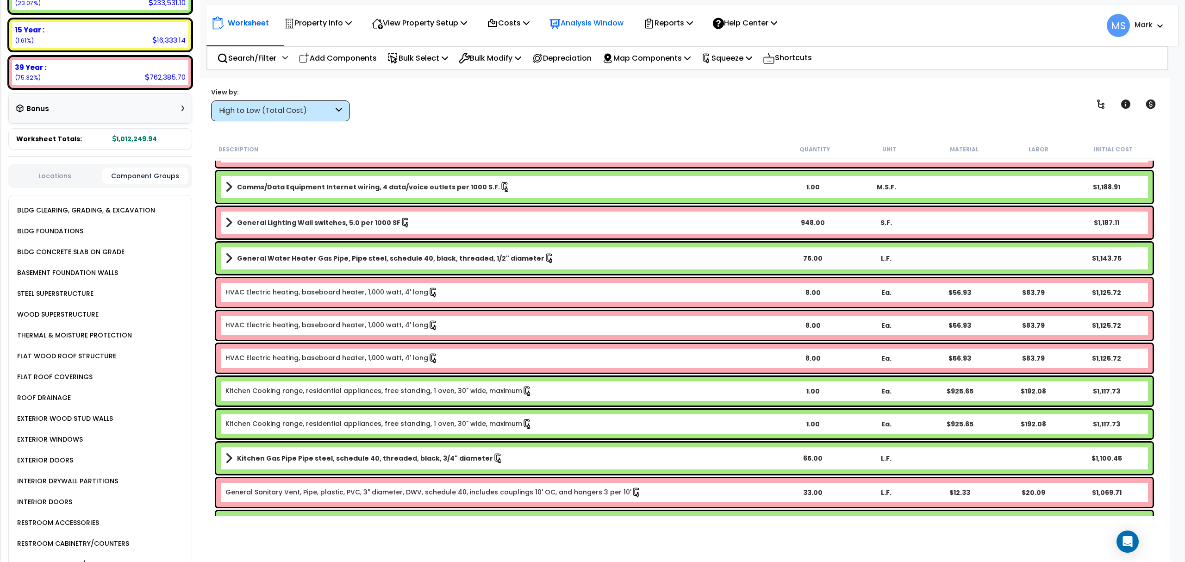
click at [589, 23] on p "Analysis Window" at bounding box center [586, 23] width 74 height 12
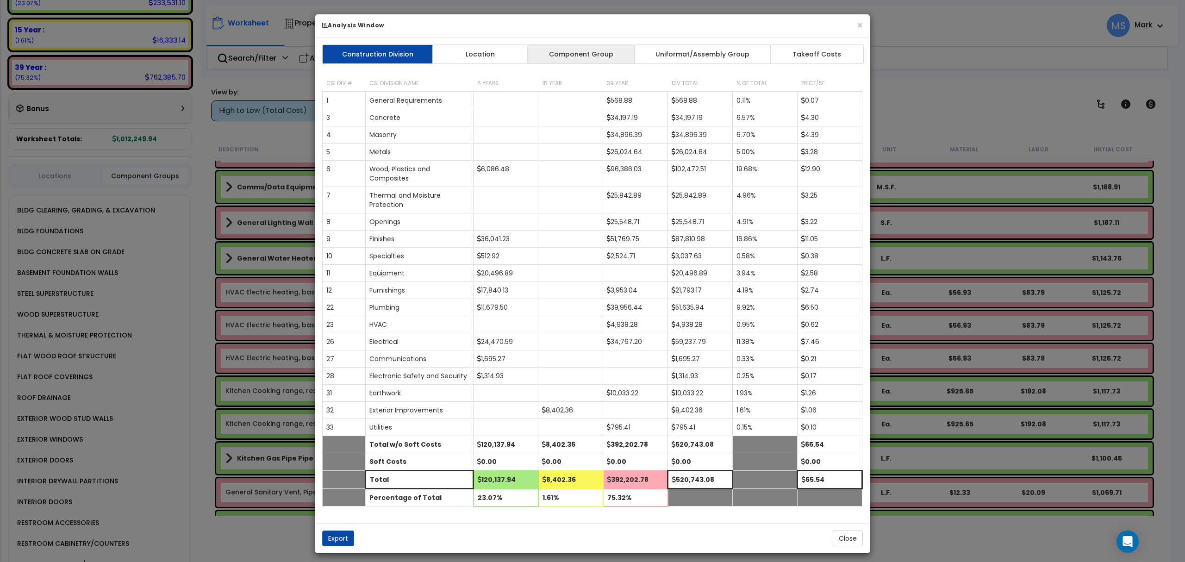
click at [558, 49] on link "Component Group" at bounding box center [580, 53] width 107 height 19
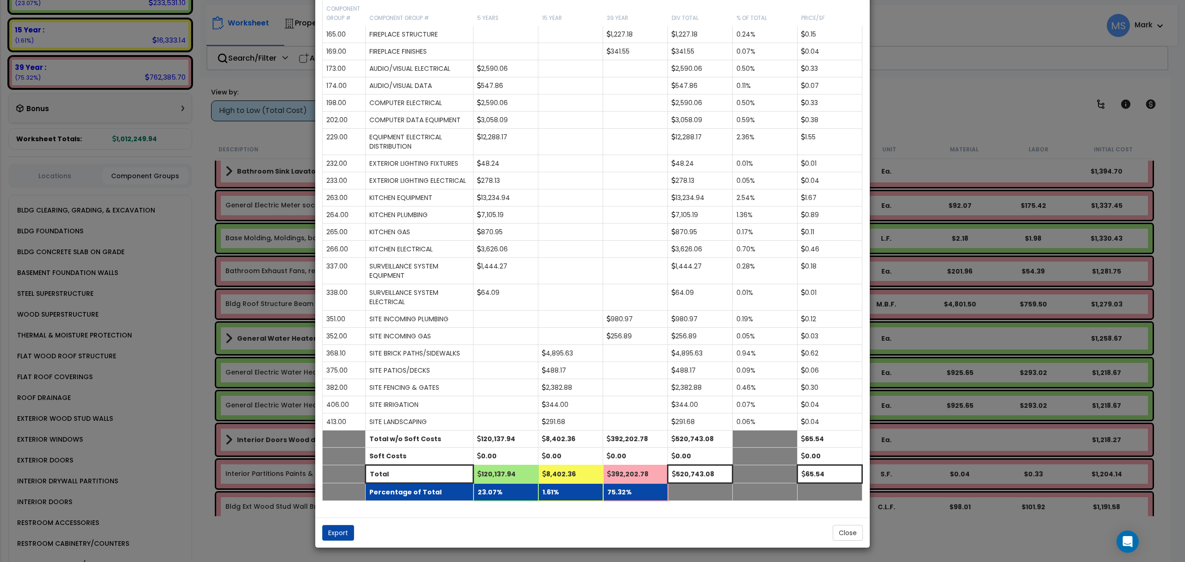
scroll to position [841, 0]
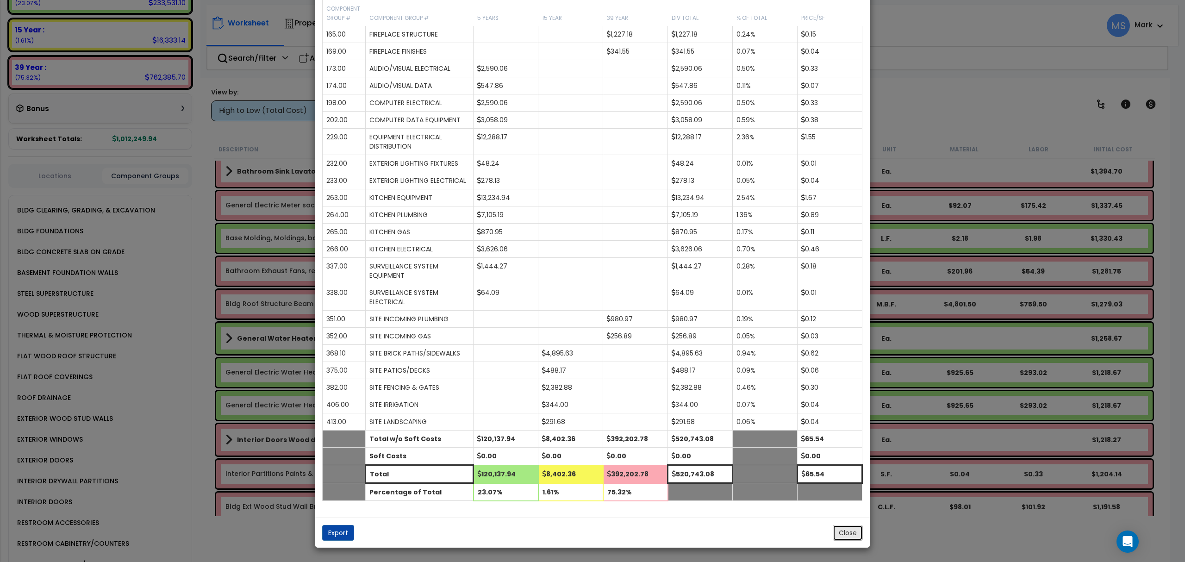
click at [847, 536] on button "Close" at bounding box center [848, 533] width 30 height 16
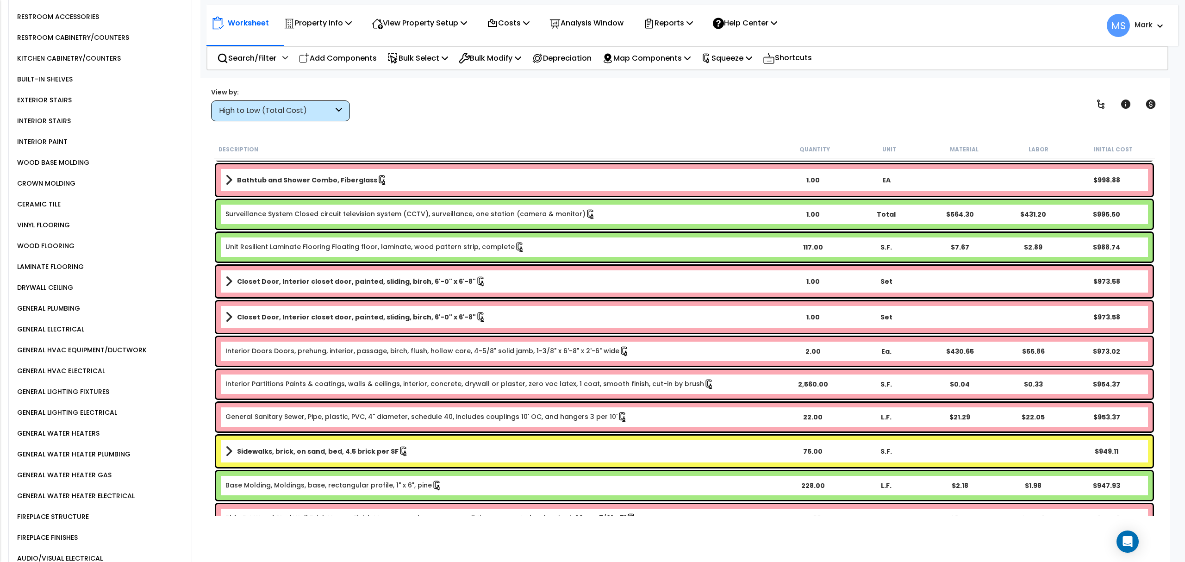
scroll to position [864, 0]
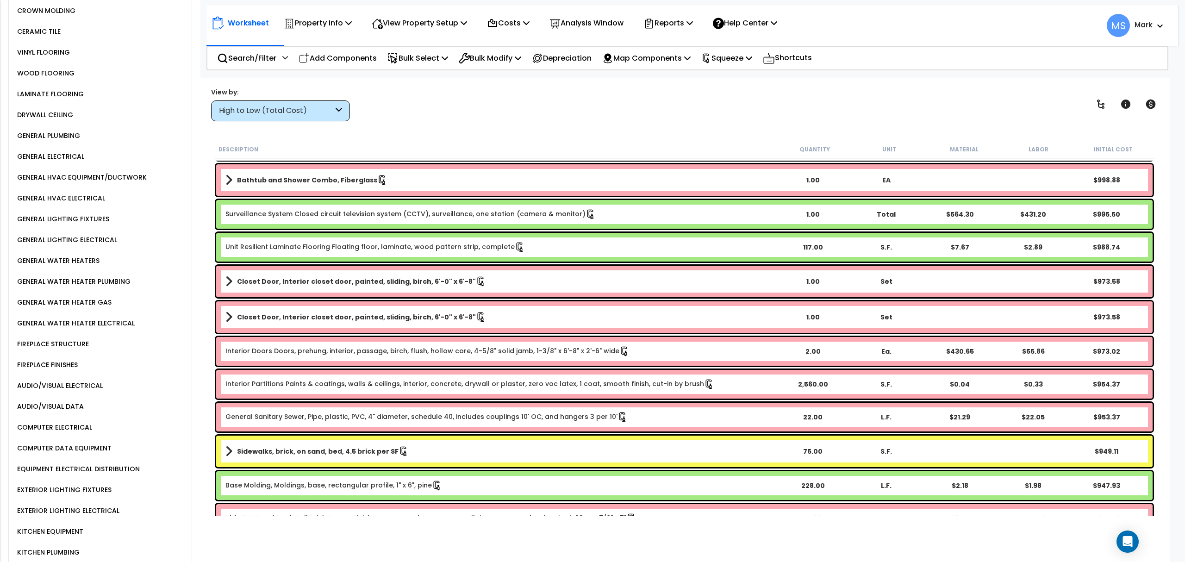
click at [82, 255] on div "GENERAL WATER HEATERS" at bounding box center [57, 260] width 85 height 11
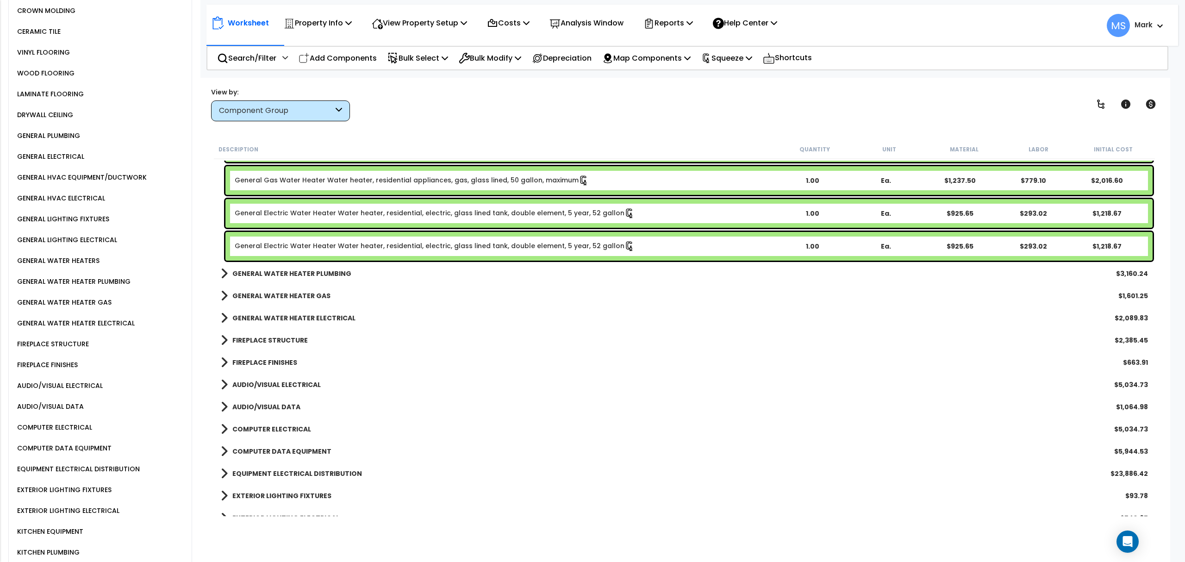
click at [49, 255] on div "GENERAL WATER HEATERS" at bounding box center [57, 260] width 85 height 11
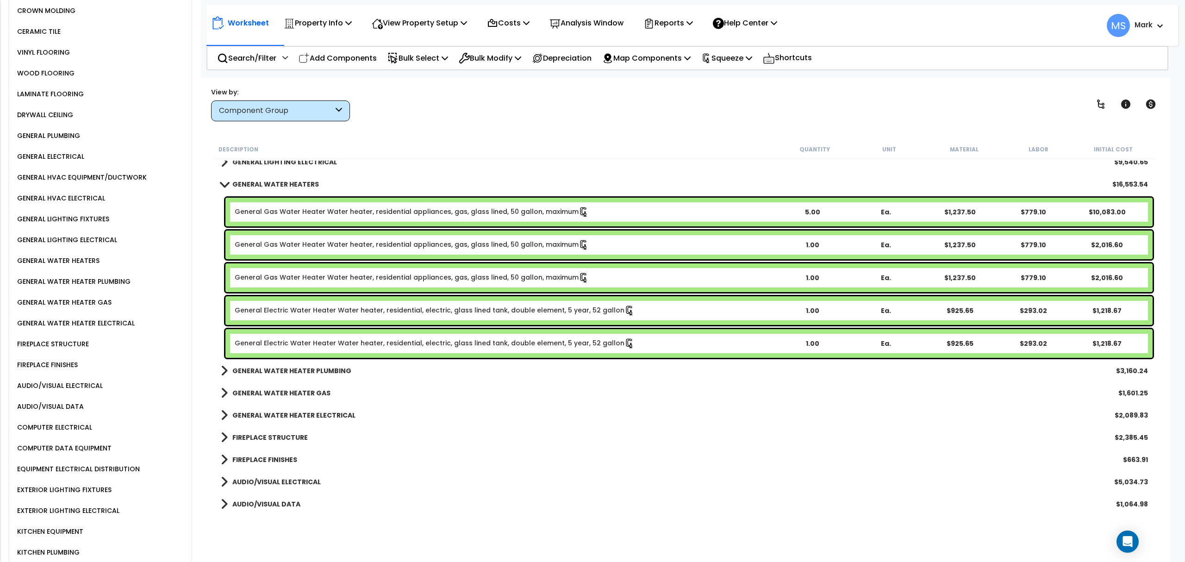
scroll to position [1063, 0]
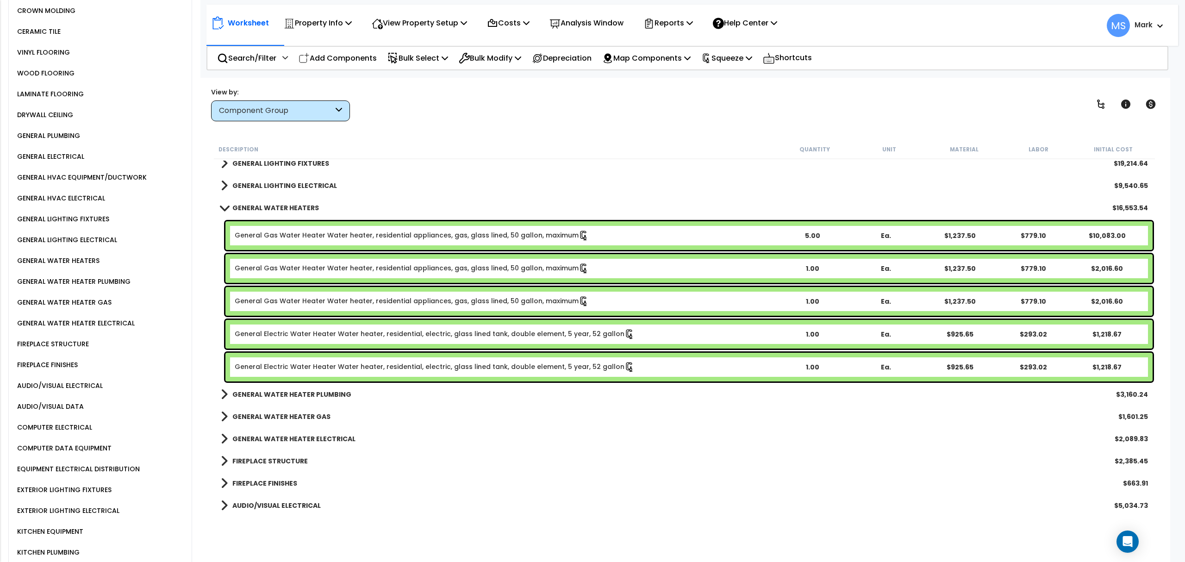
drag, startPoint x: 383, startPoint y: 367, endPoint x: 382, endPoint y: 351, distance: 16.2
click at [382, 367] on link "General Electric Water Heater Water heater, residential, electric, glass lined …" at bounding box center [435, 367] width 400 height 10
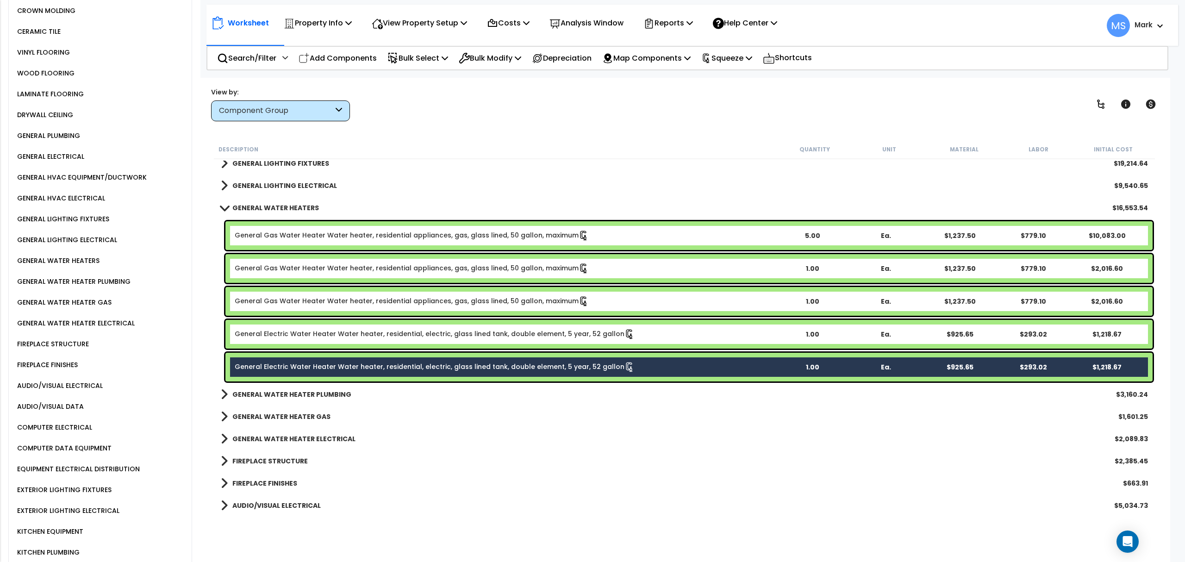
drag, startPoint x: 380, startPoint y: 336, endPoint x: 378, endPoint y: 325, distance: 10.8
click at [380, 336] on link "General Electric Water Heater Water heater, residential, electric, glass lined …" at bounding box center [435, 334] width 400 height 10
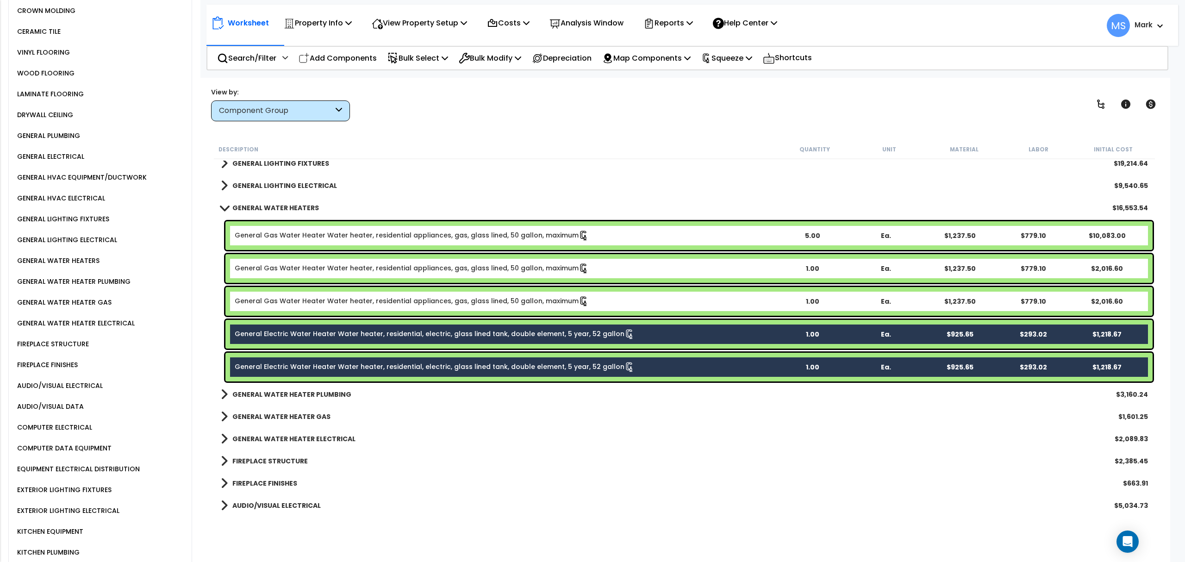
click at [382, 306] on div "General Gas Water Heater Water heater, residential appliances, gas, glass lined…" at bounding box center [688, 301] width 927 height 29
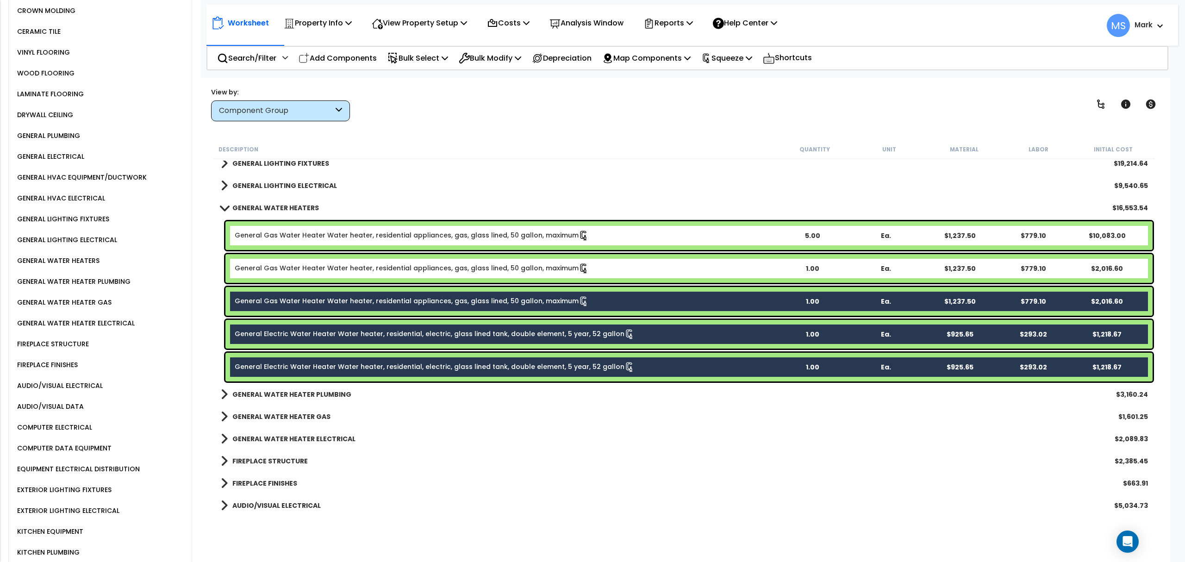
click at [390, 269] on link "General Gas Water Heater Water heater, residential appliances, gas, glass lined…" at bounding box center [412, 268] width 354 height 10
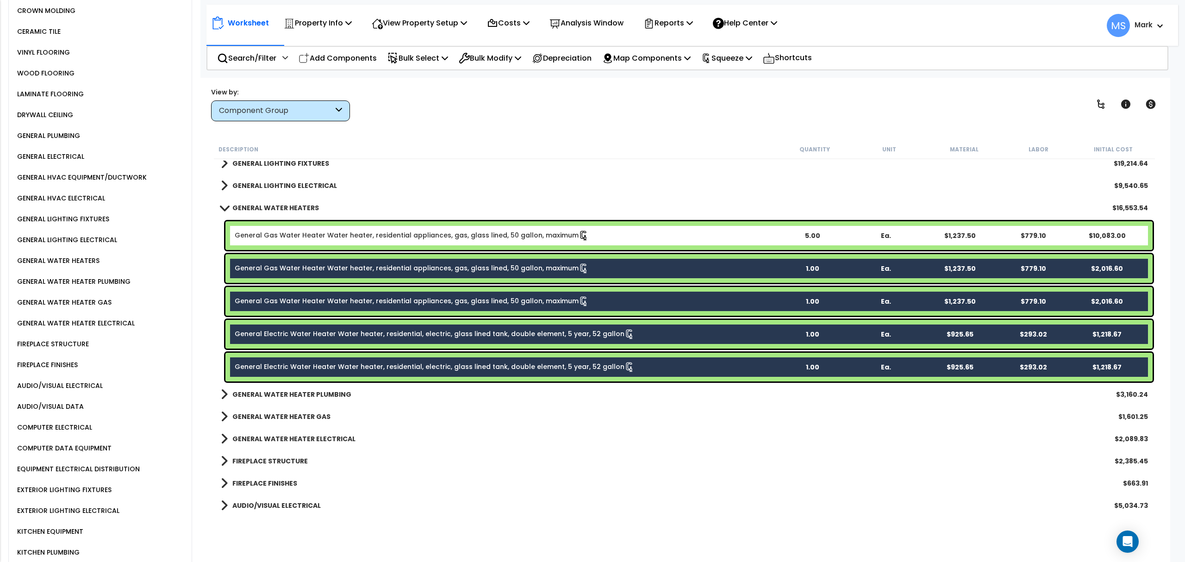
click at [389, 240] on link "General Gas Water Heater Water heater, residential appliances, gas, glass lined…" at bounding box center [412, 236] width 354 height 10
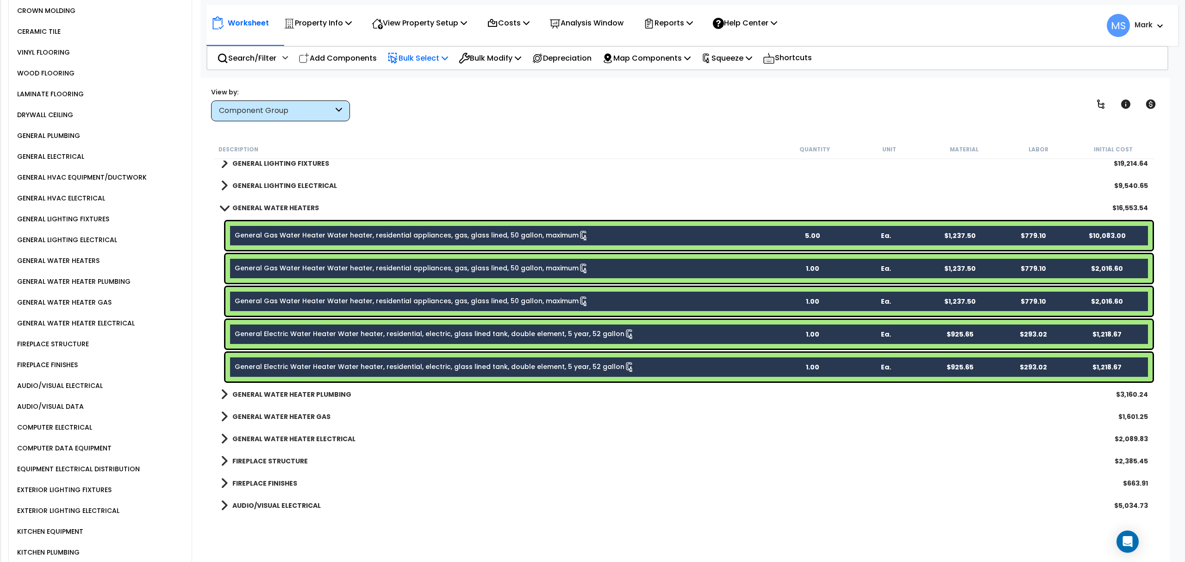
click at [428, 56] on p "Bulk Select" at bounding box center [417, 58] width 61 height 12
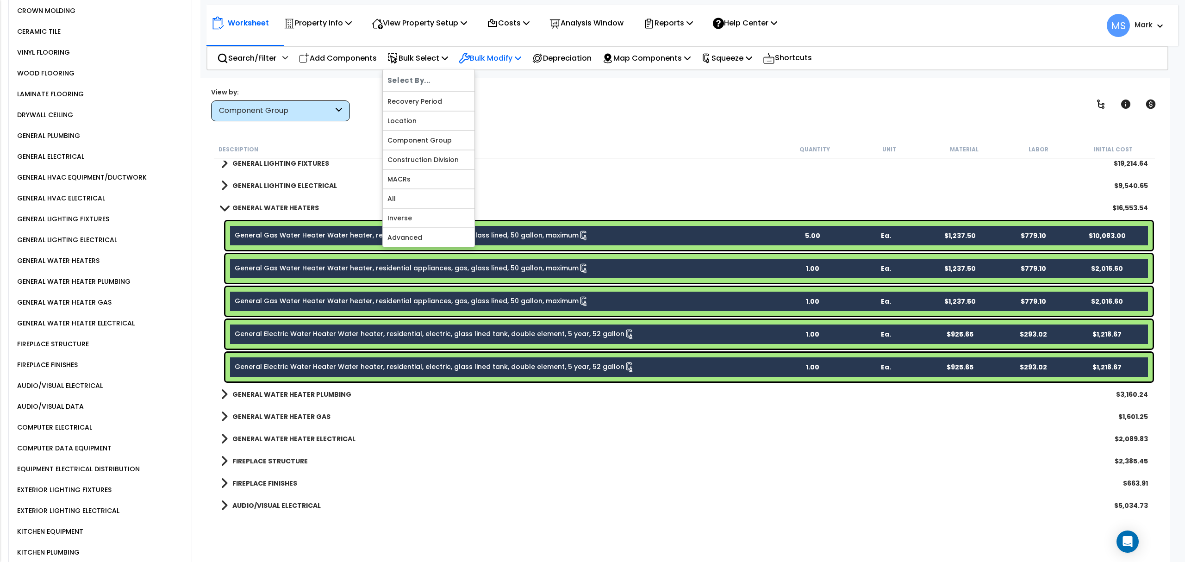
click at [489, 56] on p "Bulk Modify" at bounding box center [490, 58] width 62 height 12
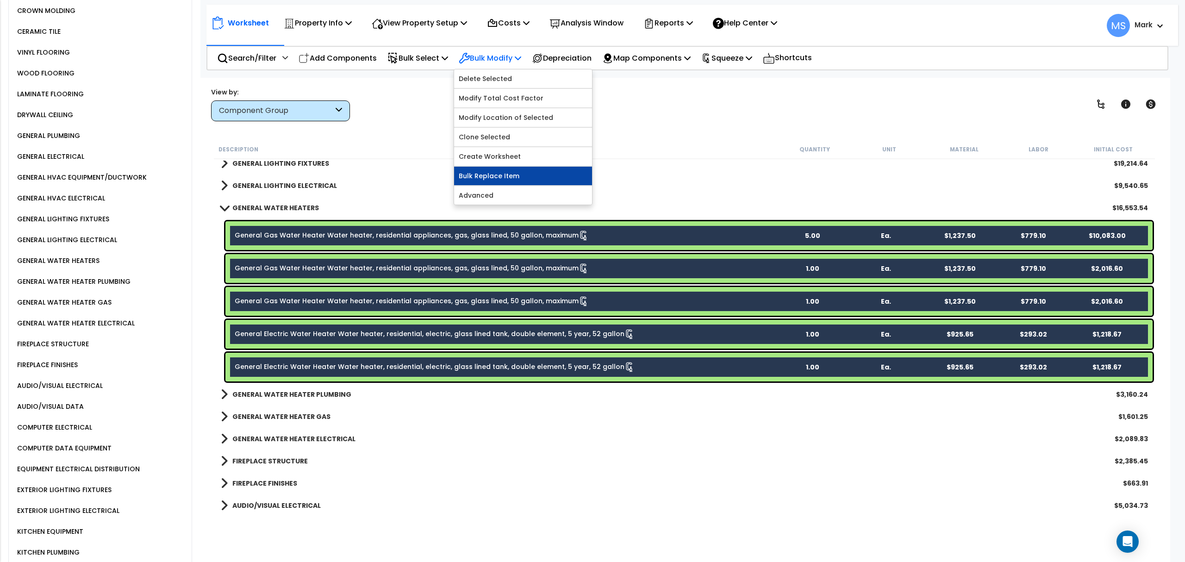
click at [516, 179] on link "Bulk Replace Item" at bounding box center [523, 176] width 138 height 19
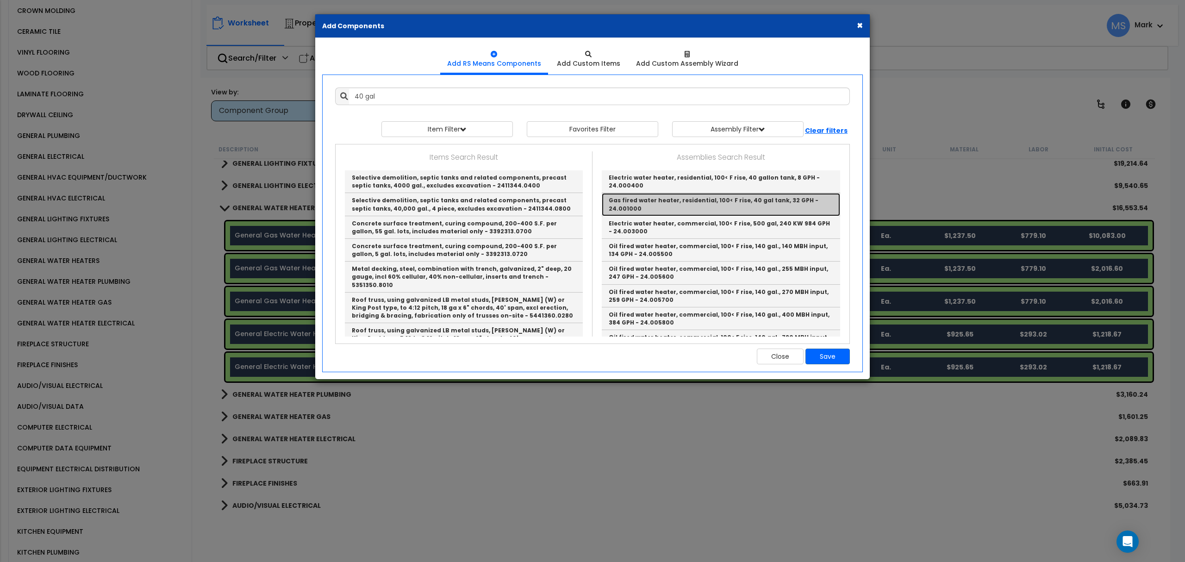
click at [672, 209] on link "Gas fired water heater, residential, 100< F rise, 40 gal tank, 32 GPH - 24.0010…" at bounding box center [721, 204] width 238 height 23
type input "Gas fired water heater, residential, 100< F rise, 40 gal tank, 32 GPH - 24.0010…"
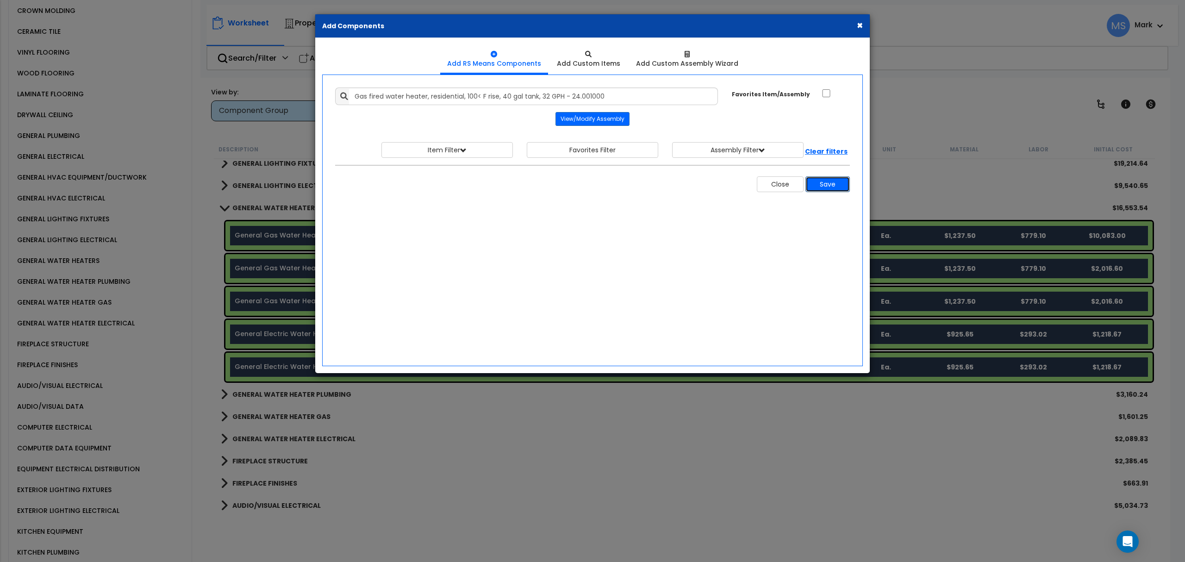
click at [822, 184] on button "Save" at bounding box center [827, 184] width 44 height 16
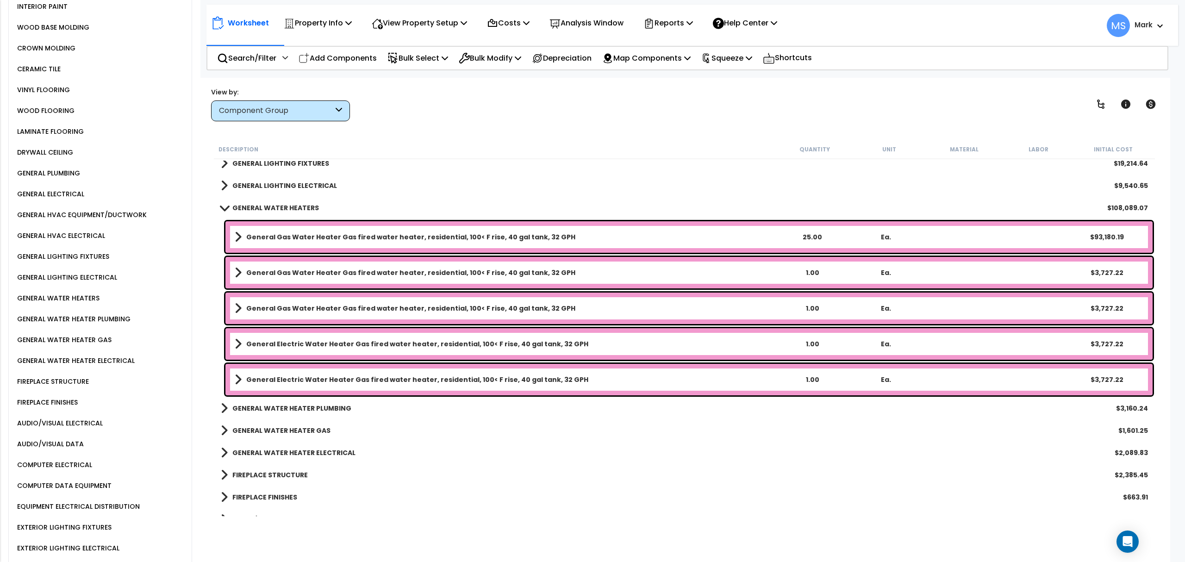
scroll to position [901, 0]
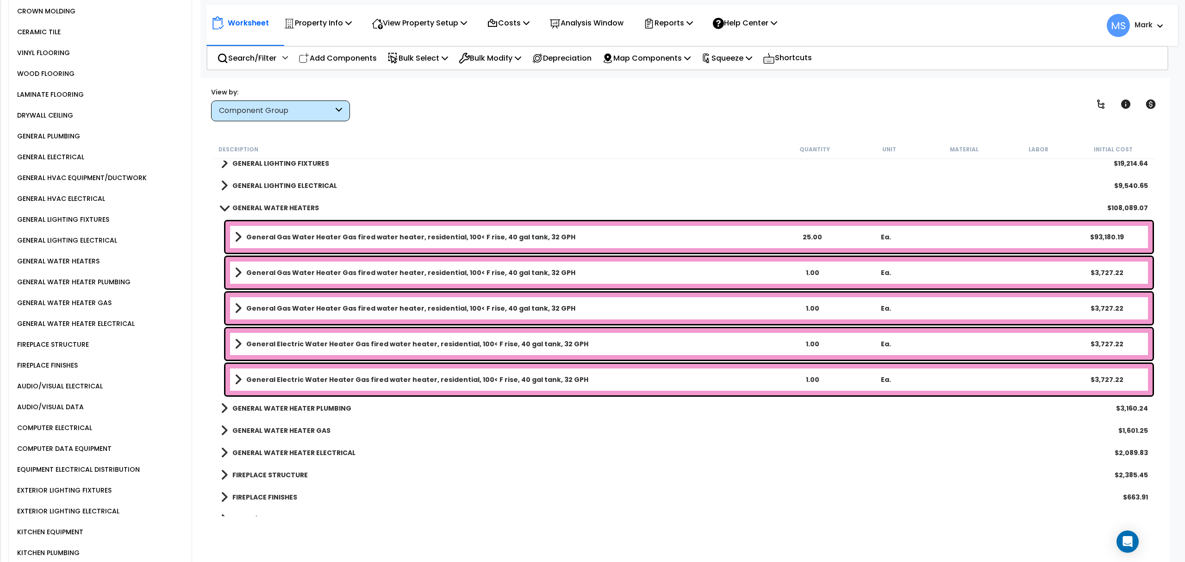
click at [476, 232] on b "General Gas Water Heater Gas fired water heater, residential, 100< F rise, 40 g…" at bounding box center [410, 236] width 329 height 9
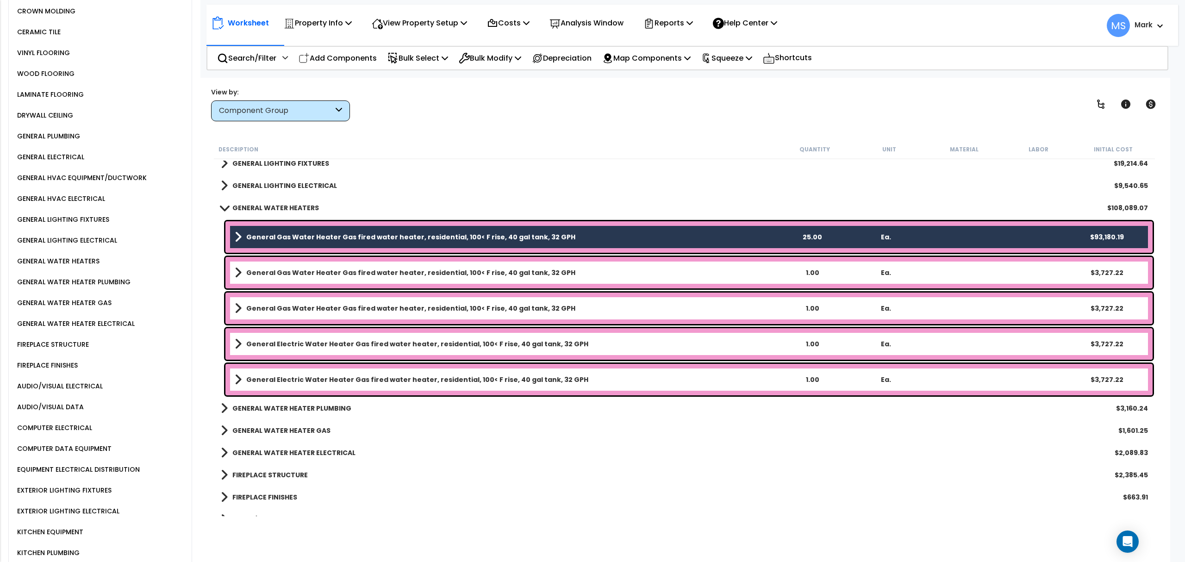
click at [475, 269] on b "General Gas Water Heater Gas fired water heater, residential, 100< F rise, 40 g…" at bounding box center [410, 272] width 329 height 9
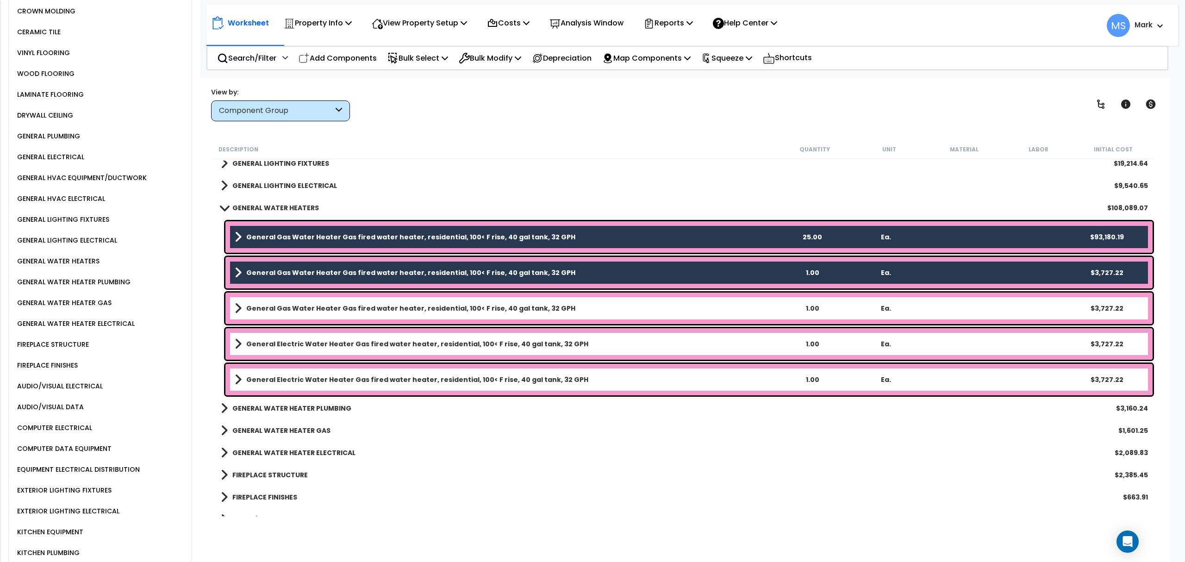
click at [474, 304] on b "General Gas Water Heater Gas fired water heater, residential, 100< F rise, 40 g…" at bounding box center [410, 308] width 329 height 9
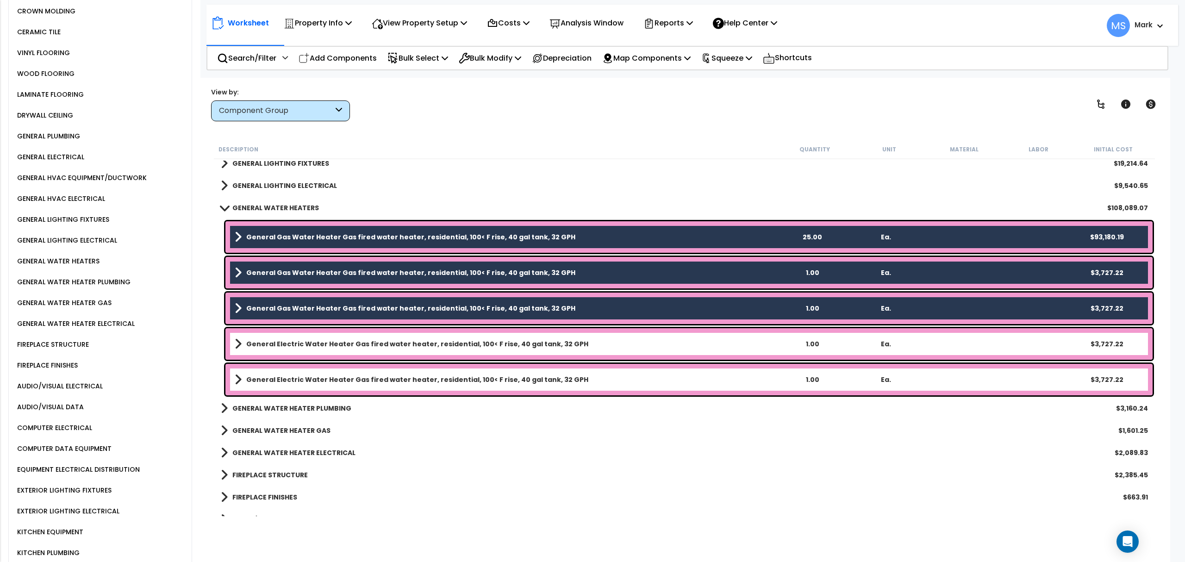
click at [480, 341] on b "General Electric Water Heater Gas fired water heater, residential, 100< F rise,…" at bounding box center [417, 343] width 342 height 9
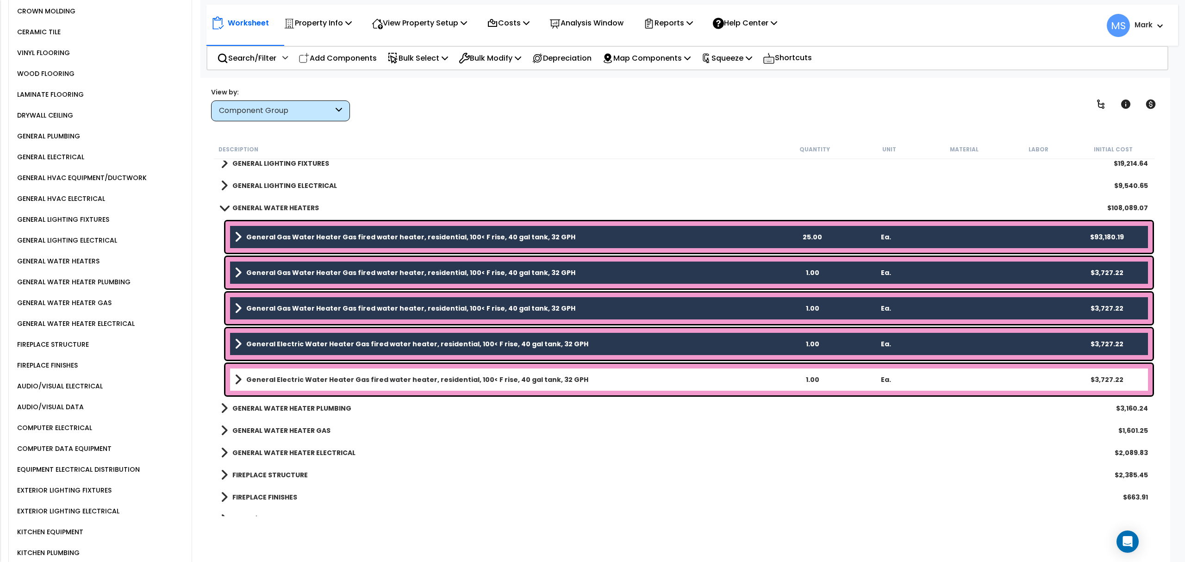
click at [486, 382] on b "General Electric Water Heater Gas fired water heater, residential, 100< F rise,…" at bounding box center [417, 379] width 342 height 9
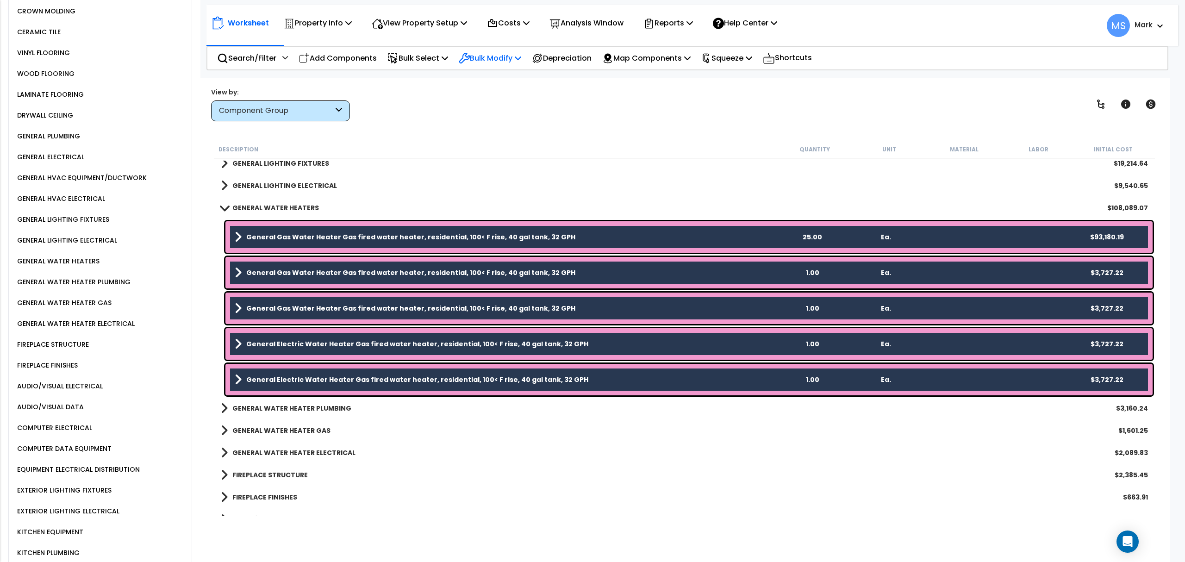
click at [499, 54] on p "Bulk Modify" at bounding box center [490, 58] width 62 height 12
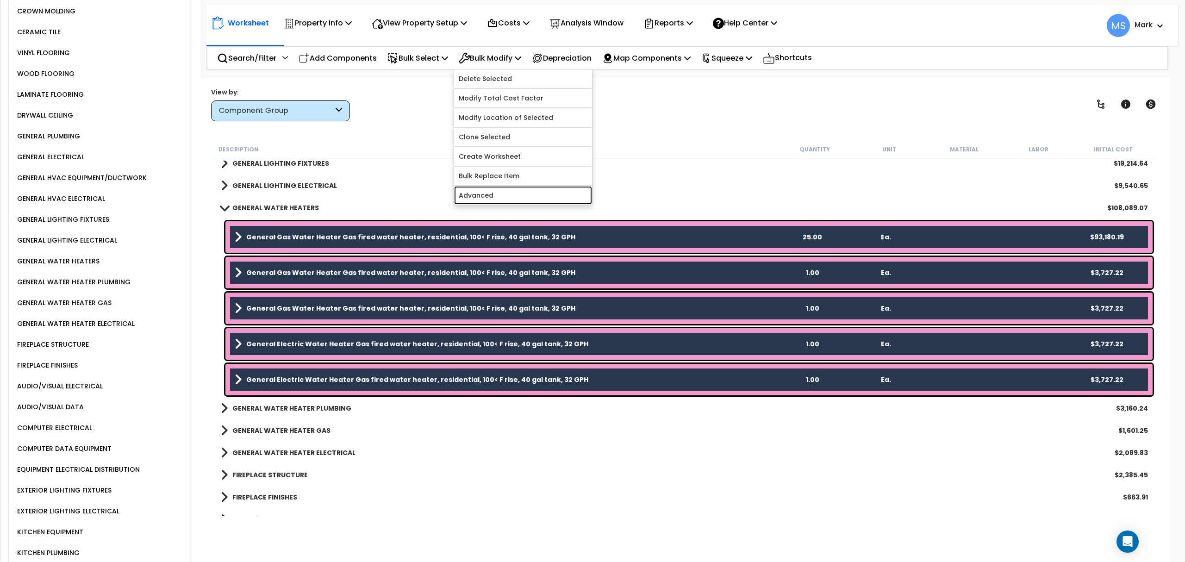
click at [506, 201] on link "Advanced" at bounding box center [523, 195] width 138 height 19
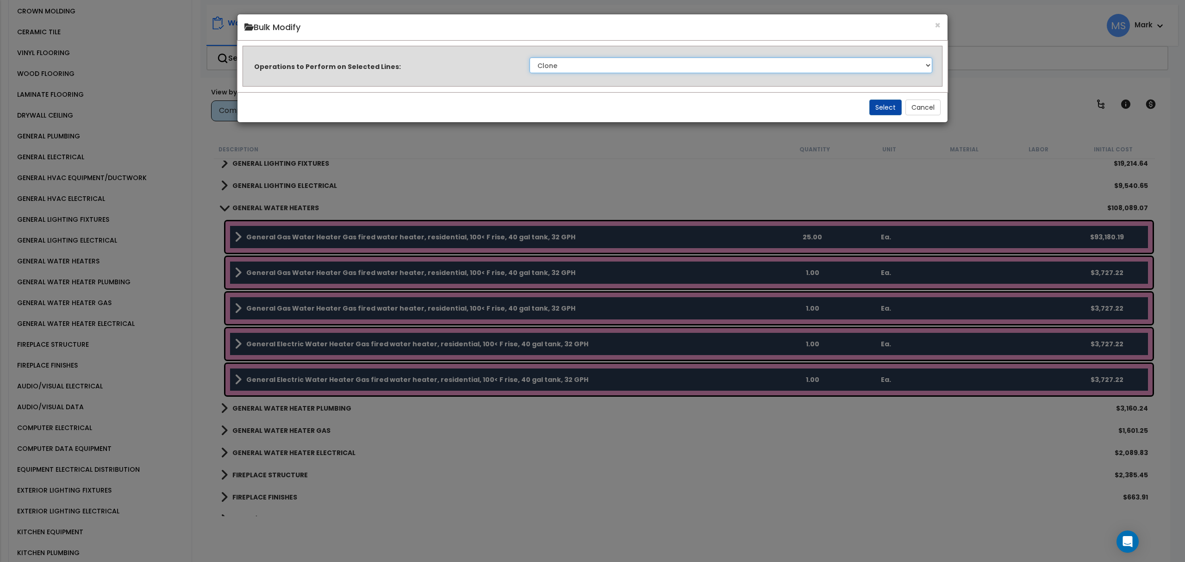
click at [543, 64] on select "Clone Delete Delete Zero Quantities Modify Component Group Modify Recovery Peri…" at bounding box center [731, 65] width 403 height 16
select select "modifyRecoveryPeriod"
click at [530, 57] on select "Clone Delete Delete Zero Quantities Modify Component Group Modify Recovery Peri…" at bounding box center [731, 65] width 403 height 16
click at [878, 110] on button "Select" at bounding box center [885, 108] width 32 height 16
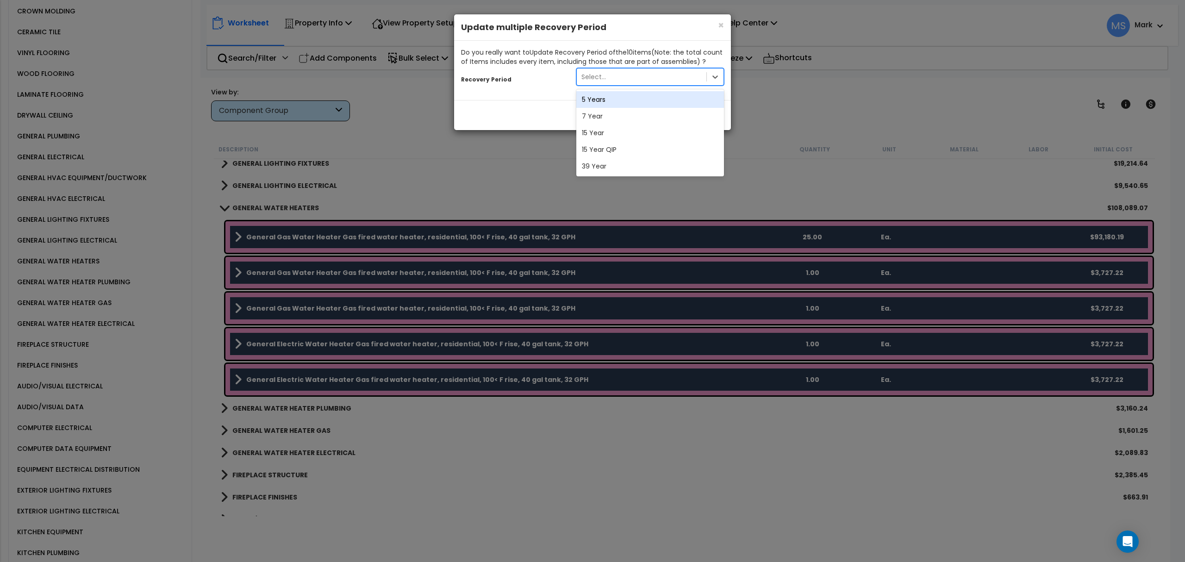
click at [662, 77] on div "Select..." at bounding box center [642, 76] width 130 height 15
click at [611, 137] on div "15 Year" at bounding box center [650, 133] width 148 height 17
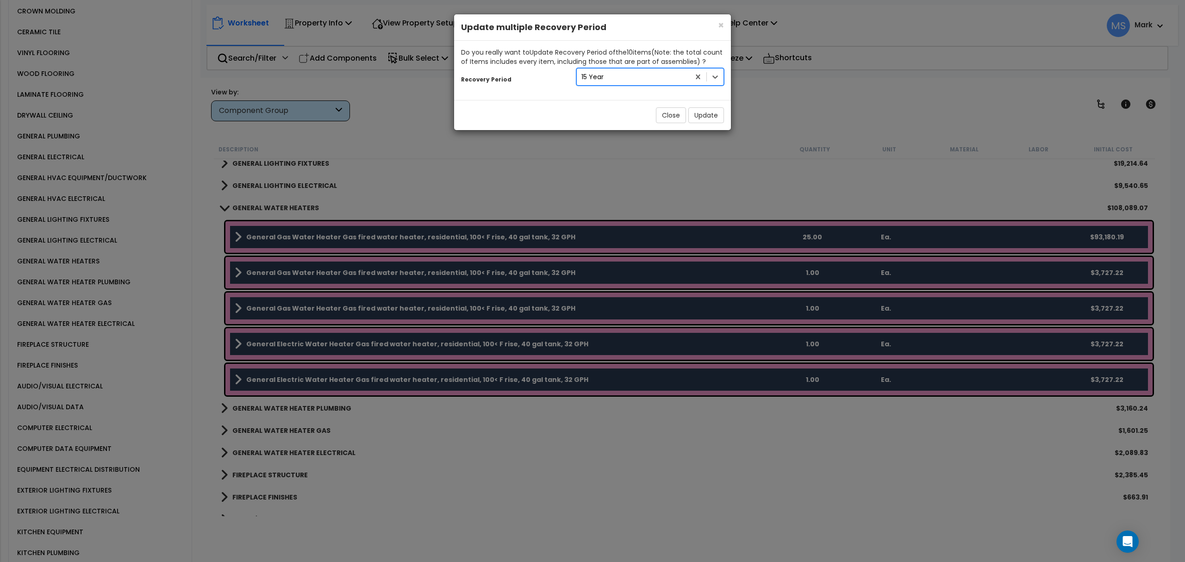
click at [612, 79] on div "15 Year" at bounding box center [633, 76] width 113 height 15
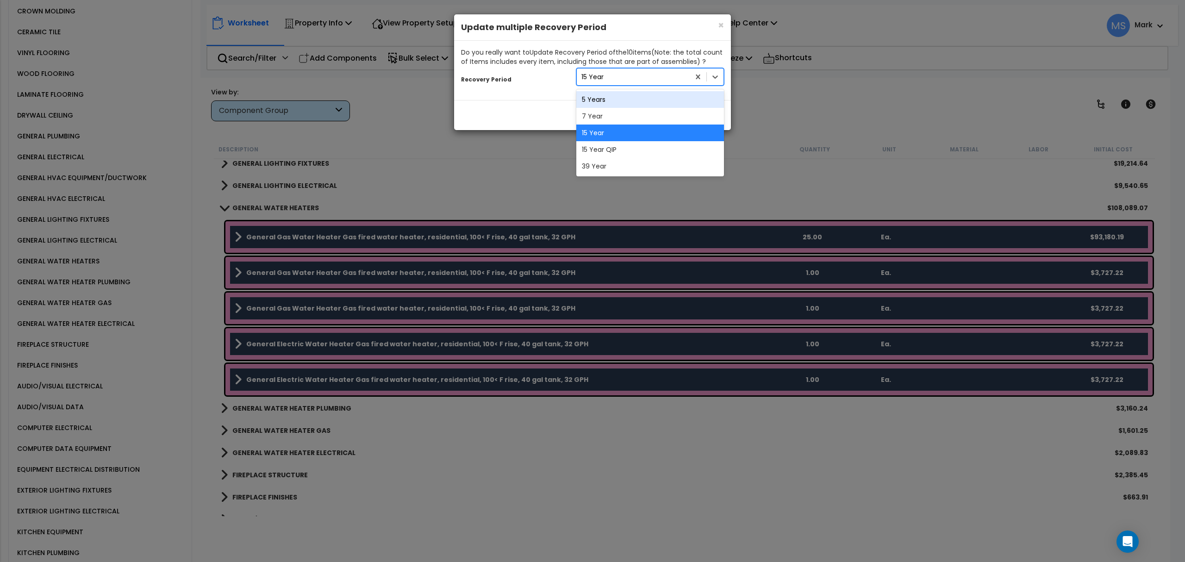
click at [606, 102] on div "5 Years" at bounding box center [650, 99] width 148 height 17
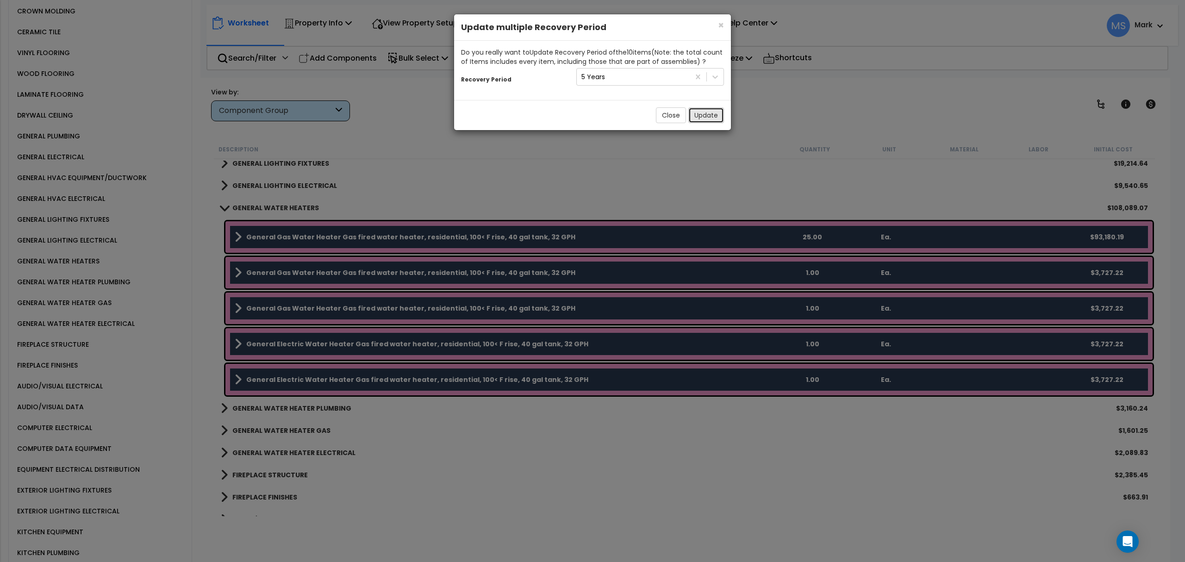
click at [697, 114] on button "Update" at bounding box center [706, 115] width 36 height 16
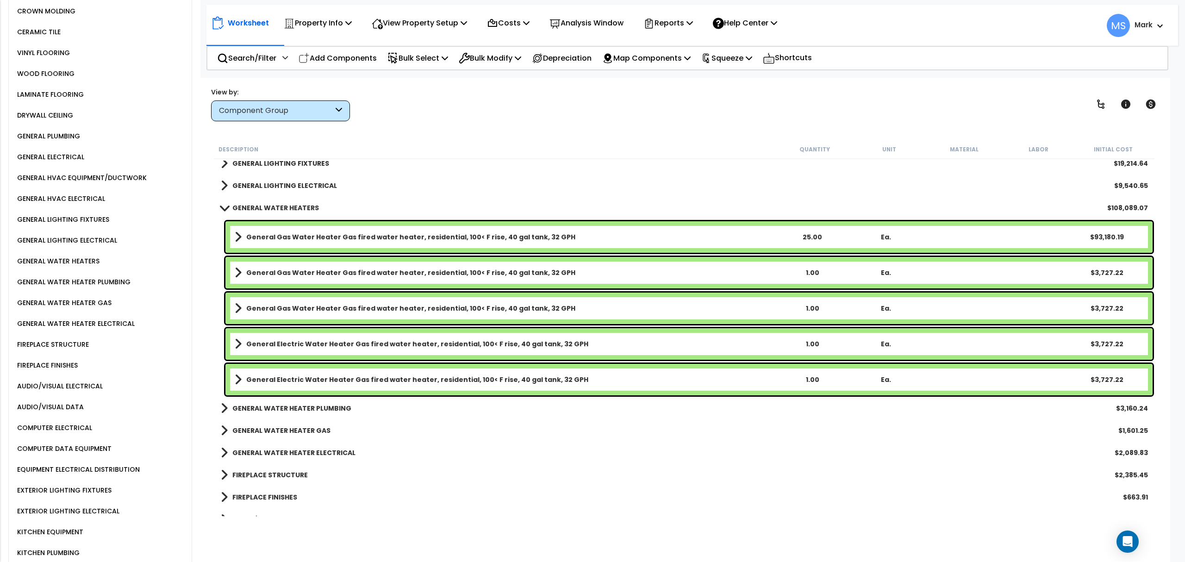
scroll to position [864, 0]
drag, startPoint x: 716, startPoint y: 60, endPoint x: 721, endPoint y: 66, distance: 7.6
click at [709, 58] on icon at bounding box center [706, 59] width 6 height 10
click at [732, 86] on link "Re-squeeze" at bounding box center [743, 79] width 92 height 21
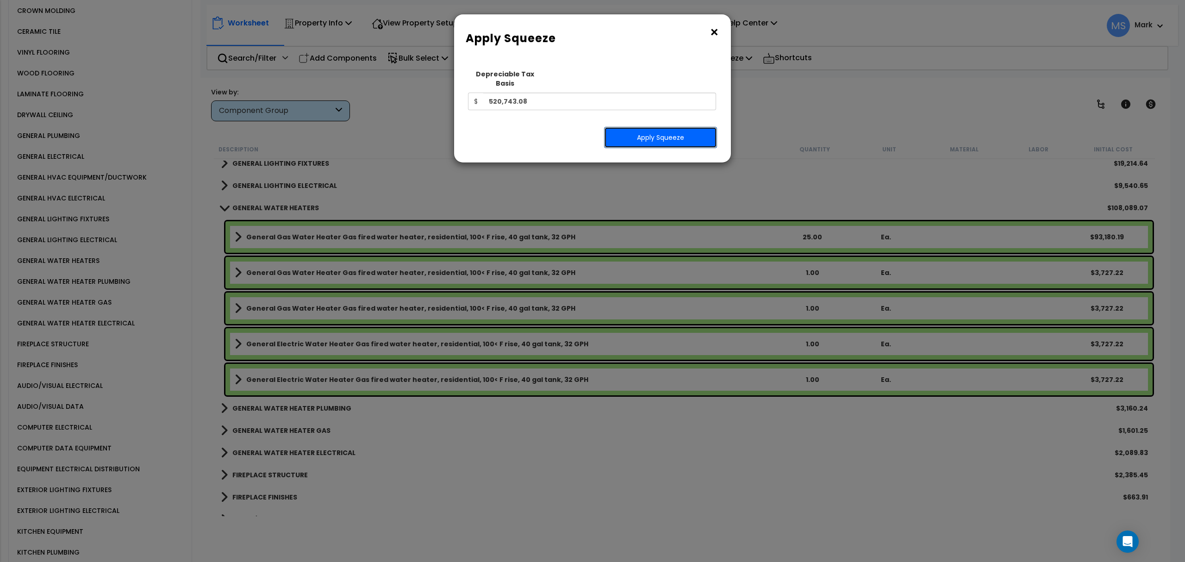
click at [670, 130] on button "Apply Squeeze" at bounding box center [660, 137] width 113 height 21
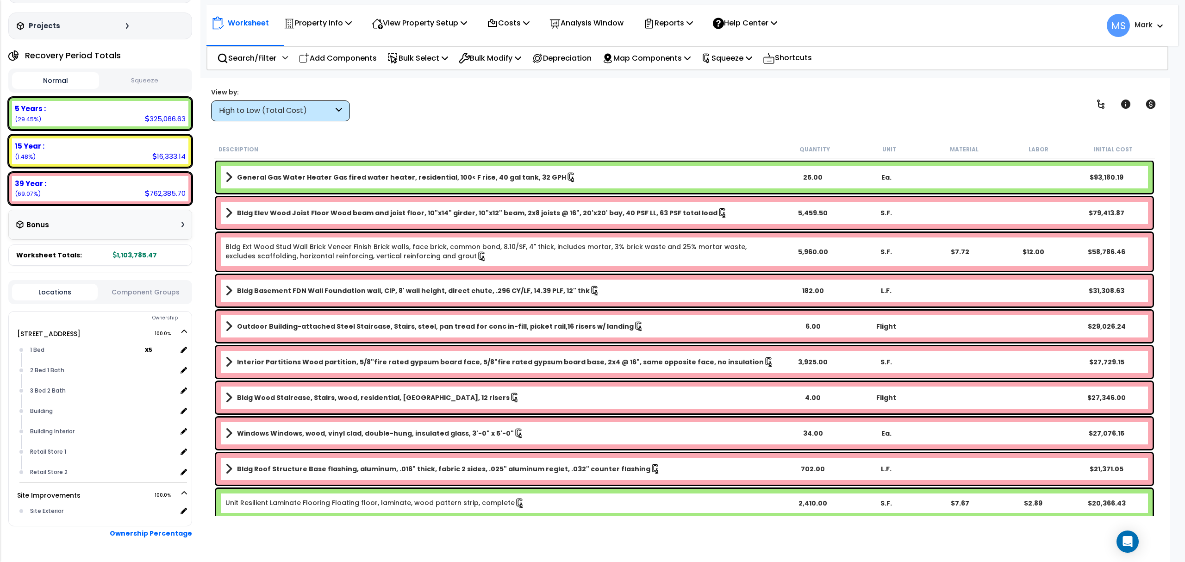
scroll to position [98, 0]
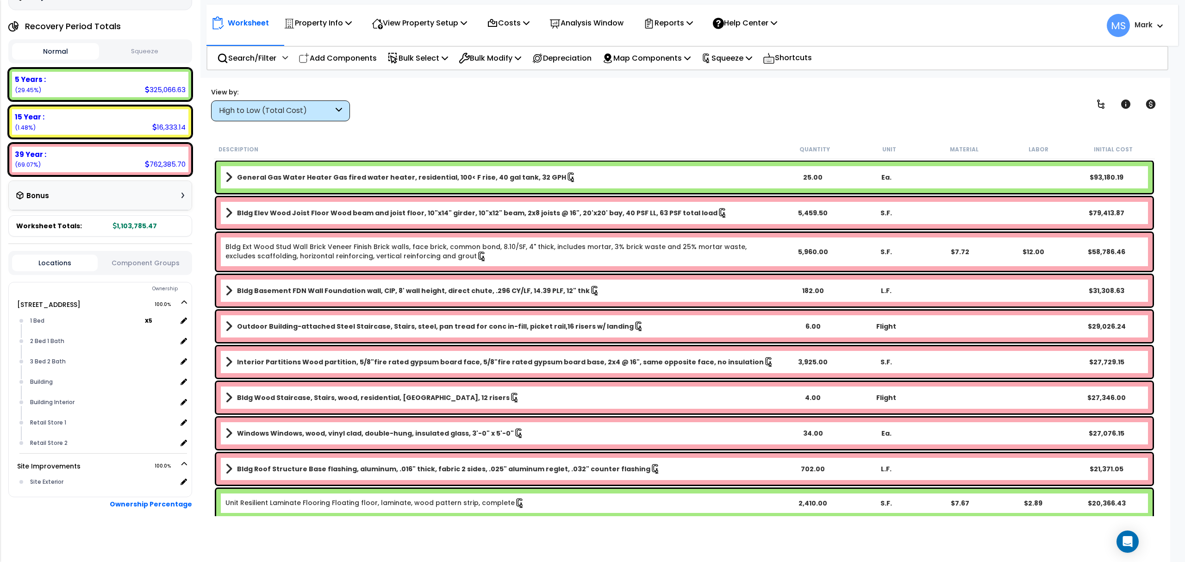
click at [126, 263] on button "Component Groups" at bounding box center [145, 263] width 86 height 10
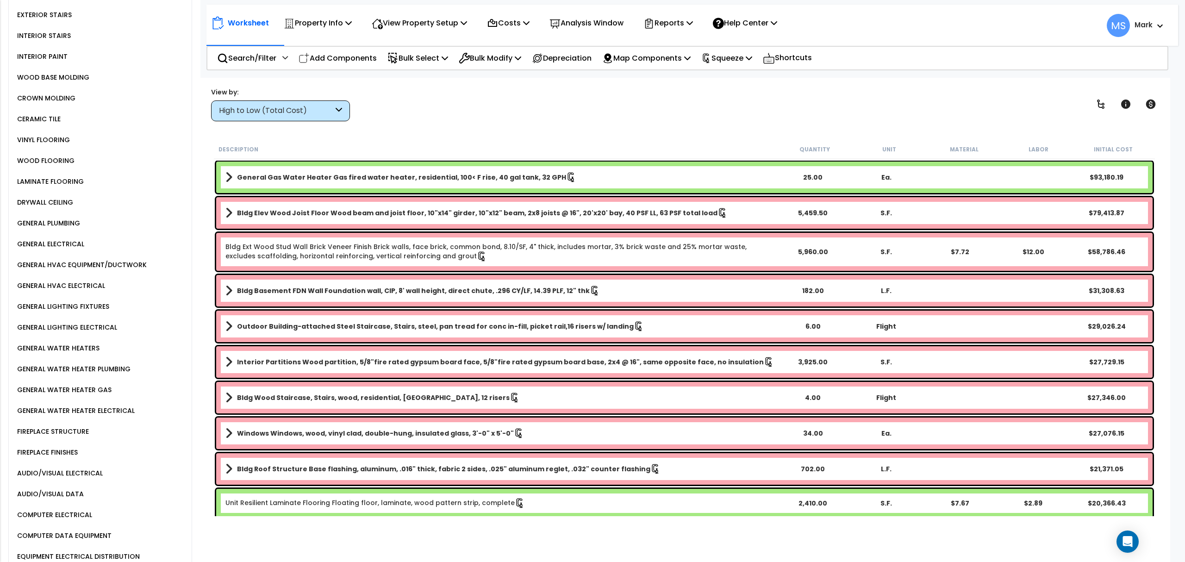
scroll to position [777, 0]
click at [83, 342] on div "GENERAL WATER HEATERS" at bounding box center [57, 347] width 85 height 11
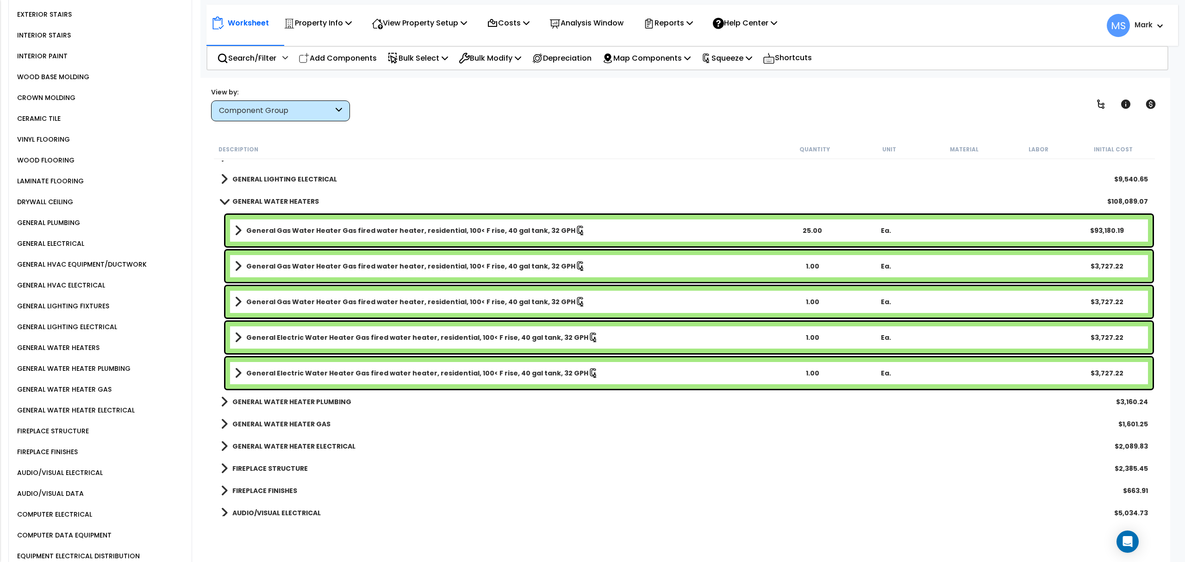
scroll to position [679, 0]
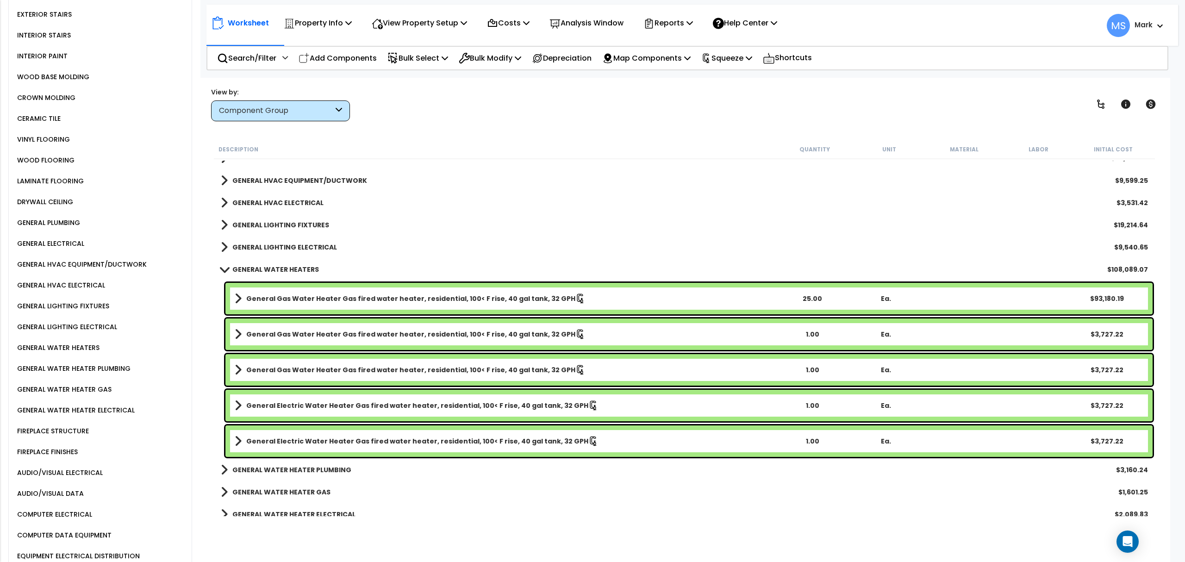
click at [442, 297] on b "General Gas Water Heater Gas fired water heater, residential, 100< F rise, 40 g…" at bounding box center [410, 298] width 329 height 9
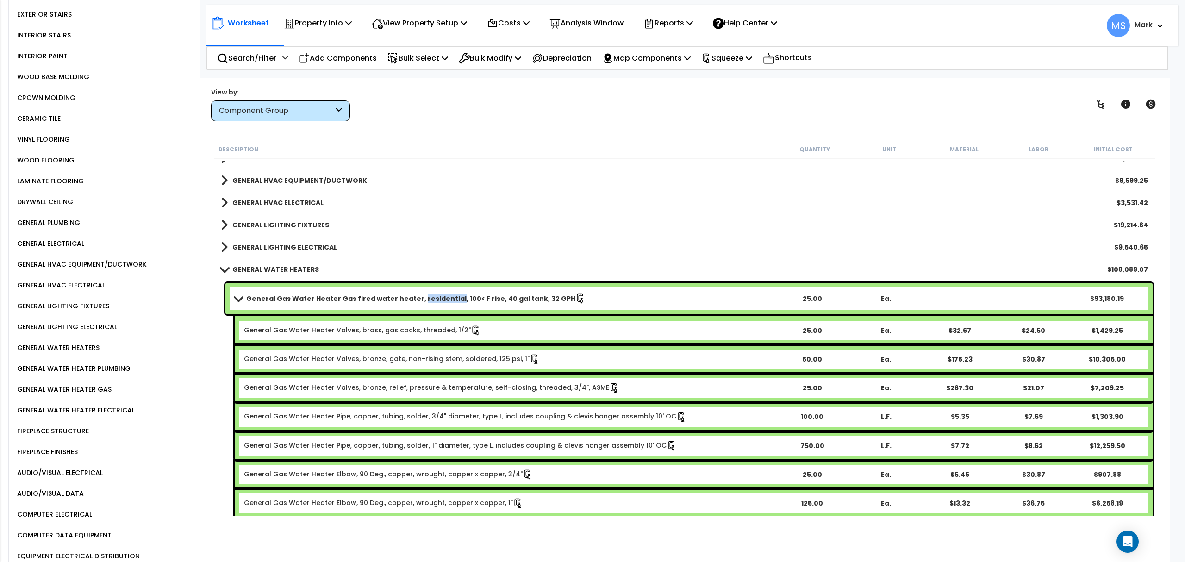
click at [442, 297] on b "General Gas Water Heater Gas fired water heater, residential, 100< F rise, 40 g…" at bounding box center [410, 298] width 329 height 9
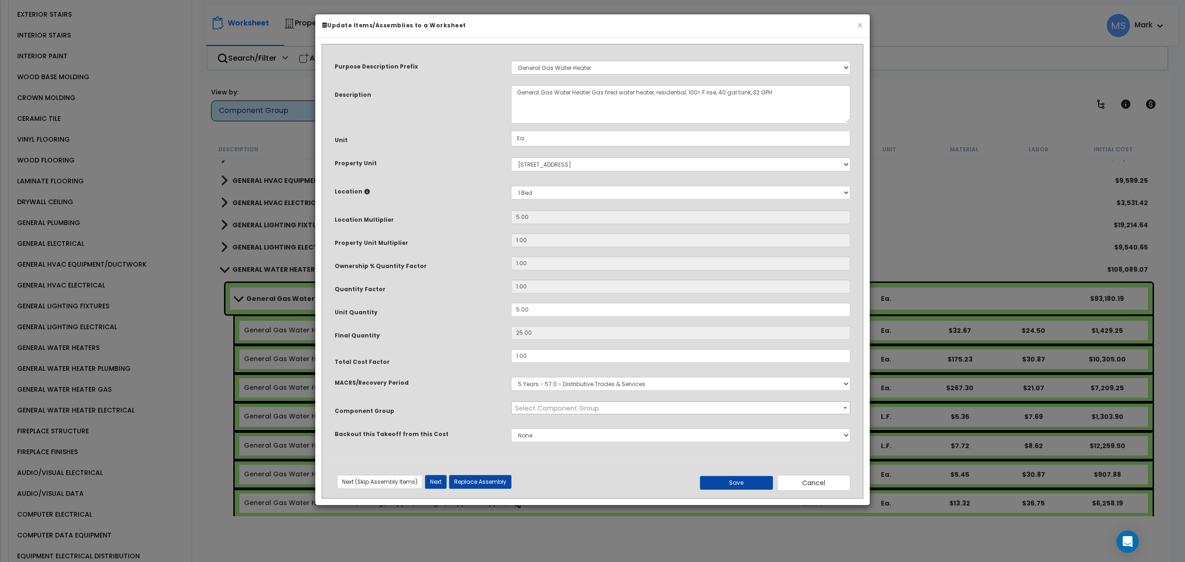
select select "45972"
click at [530, 312] on input "5.00" at bounding box center [680, 310] width 339 height 14
type input "1"
type input "5"
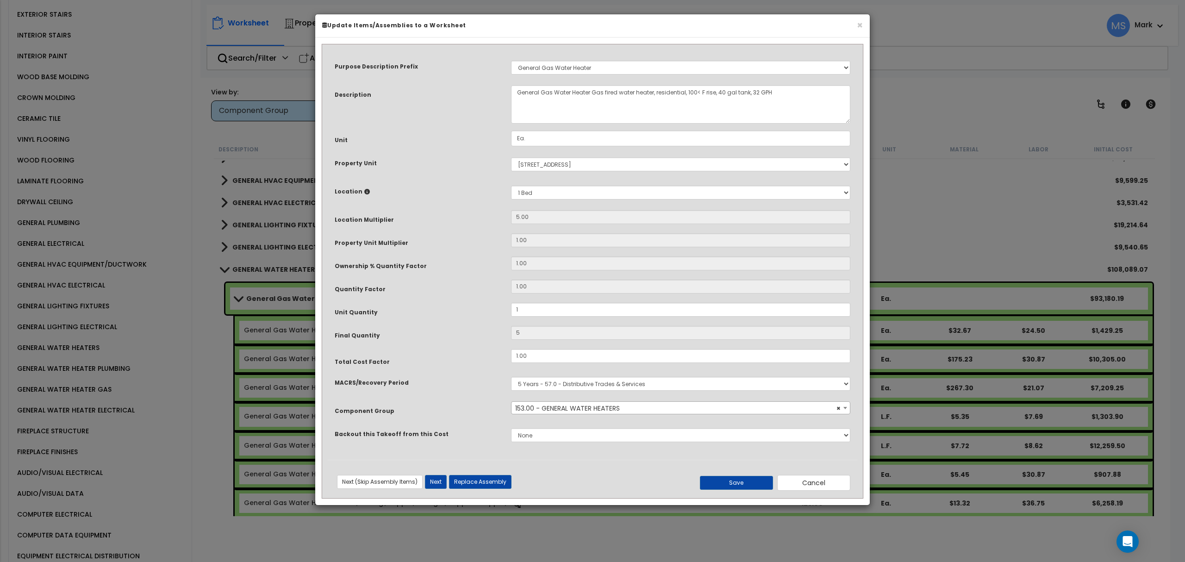
click at [459, 319] on div "Final Quantity" at bounding box center [416, 311] width 176 height 16
click at [536, 221] on input "5.00" at bounding box center [680, 217] width 339 height 14
click at [722, 482] on button "Save" at bounding box center [736, 483] width 73 height 14
type input "1.00"
type input "5.00"
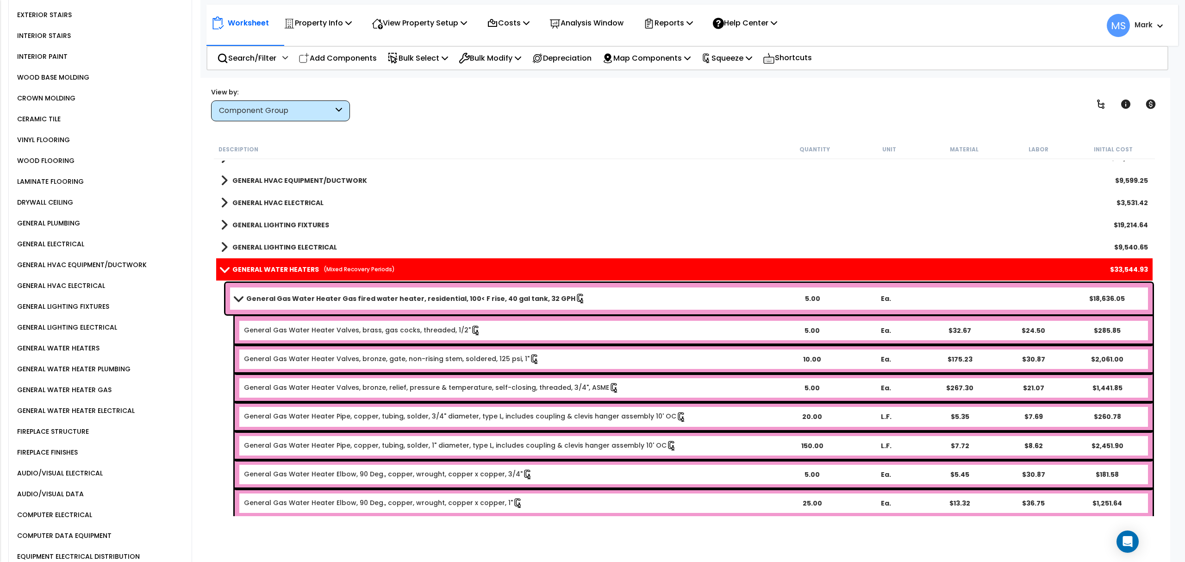
click at [405, 302] on b "General Gas Water Heater Gas fired water heater, residential, 100< F rise, 40 g…" at bounding box center [410, 298] width 329 height 9
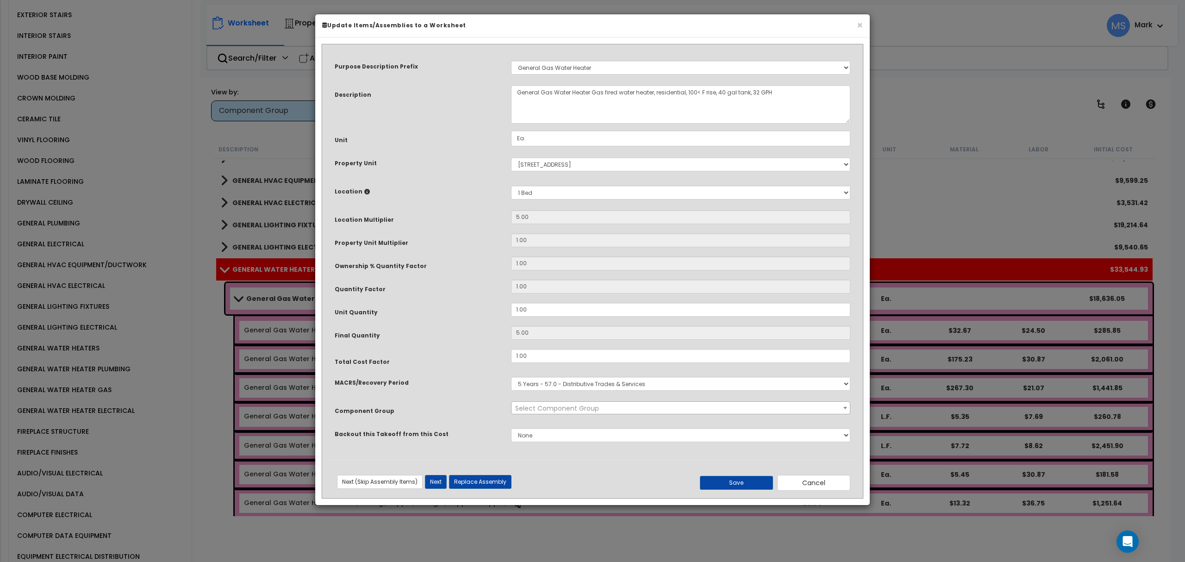
select select "45972"
click at [536, 380] on select "Select MACRS/Recovery Period 5 Years - 57.0 - Distributive Trades & Services 5 …" at bounding box center [680, 384] width 339 height 14
click at [511, 377] on select "Select MACRS/Recovery Period 5 Years - 57.0 - Distributive Trades & Services 5 …" at bounding box center [680, 384] width 339 height 14
click at [723, 484] on button "Save" at bounding box center [736, 483] width 73 height 14
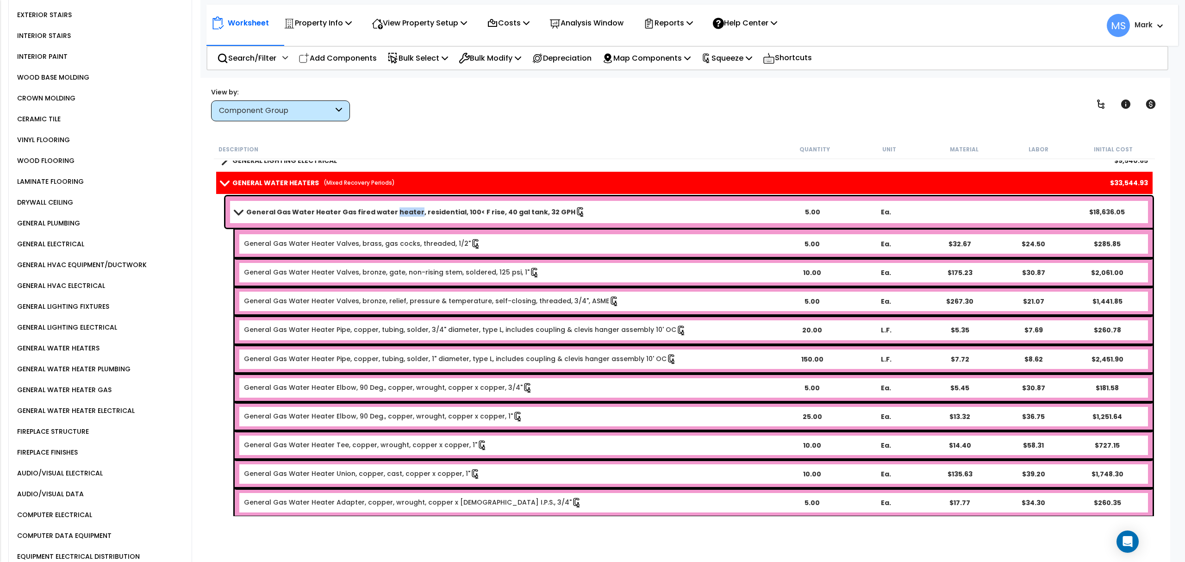
scroll to position [555, 0]
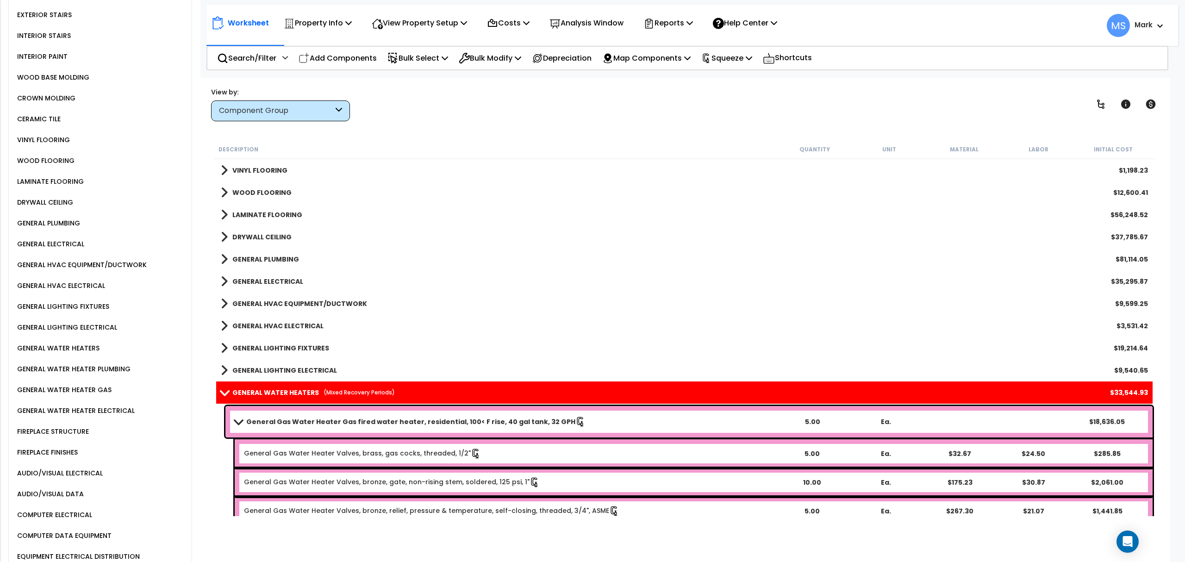
click at [421, 423] on b "General Gas Water Heater Gas fired water heater, residential, 100< F rise, 40 g…" at bounding box center [410, 421] width 329 height 9
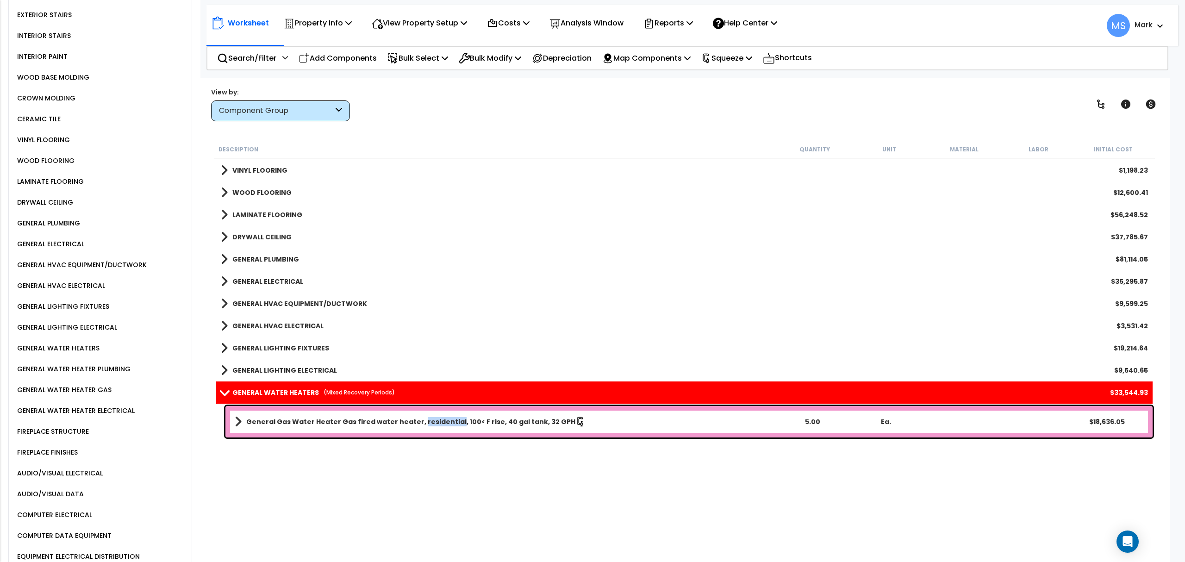
click at [421, 423] on b "General Gas Water Heater Gas fired water heater, residential, 100< F rise, 40 g…" at bounding box center [410, 421] width 329 height 9
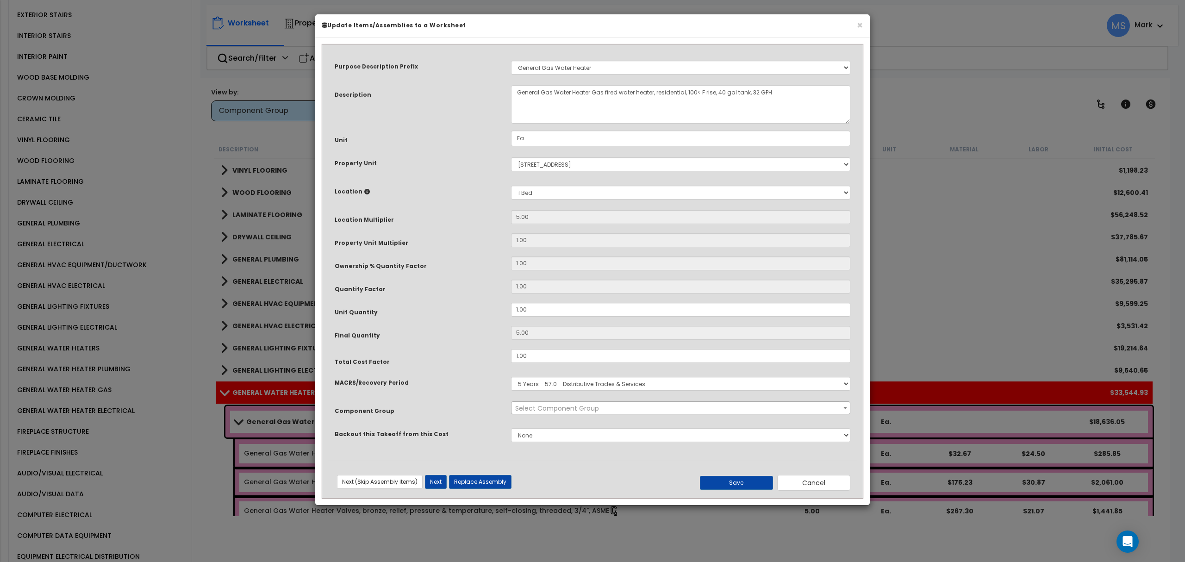
select select "45972"
click at [726, 490] on button "Save" at bounding box center [736, 483] width 73 height 14
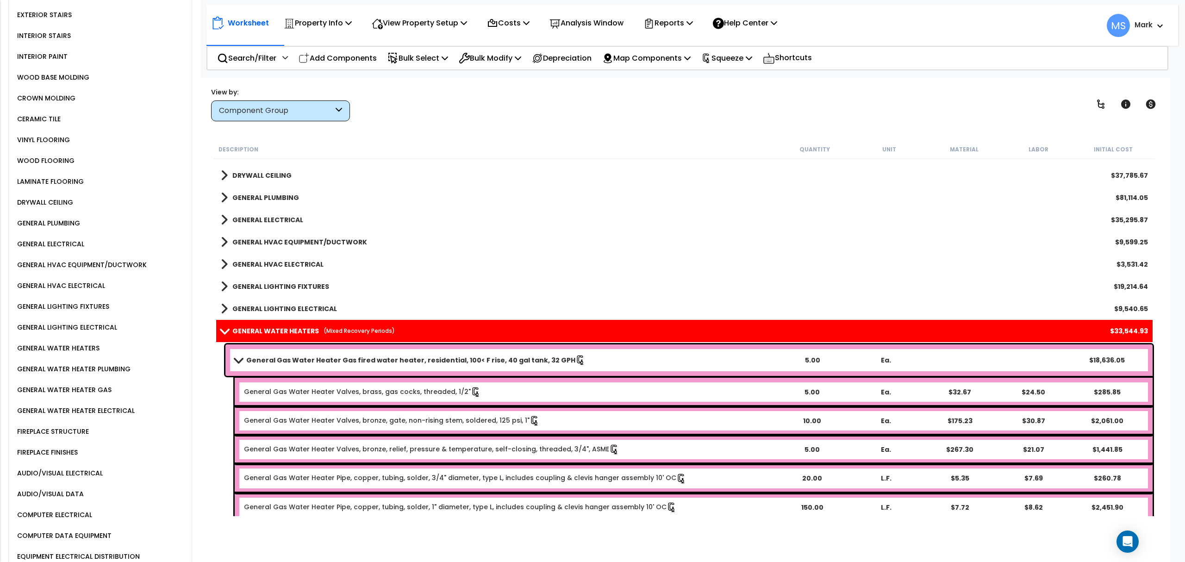
click at [337, 365] on link "General Gas Water Heater Gas fired water heater, residential, 100< F rise, 40 g…" at bounding box center [505, 360] width 541 height 13
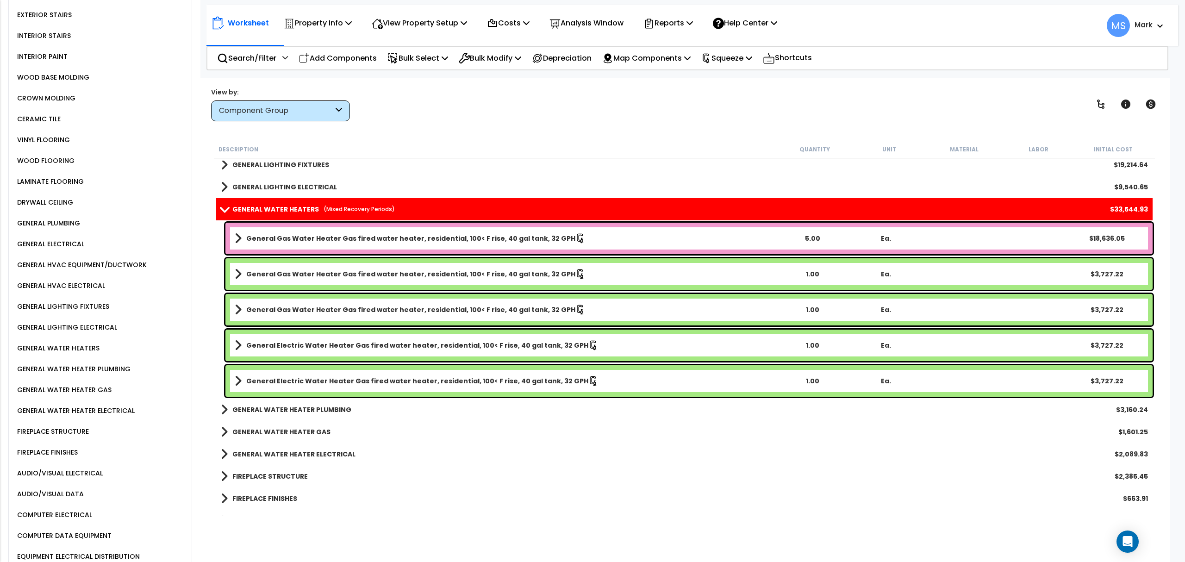
scroll to position [679, 0]
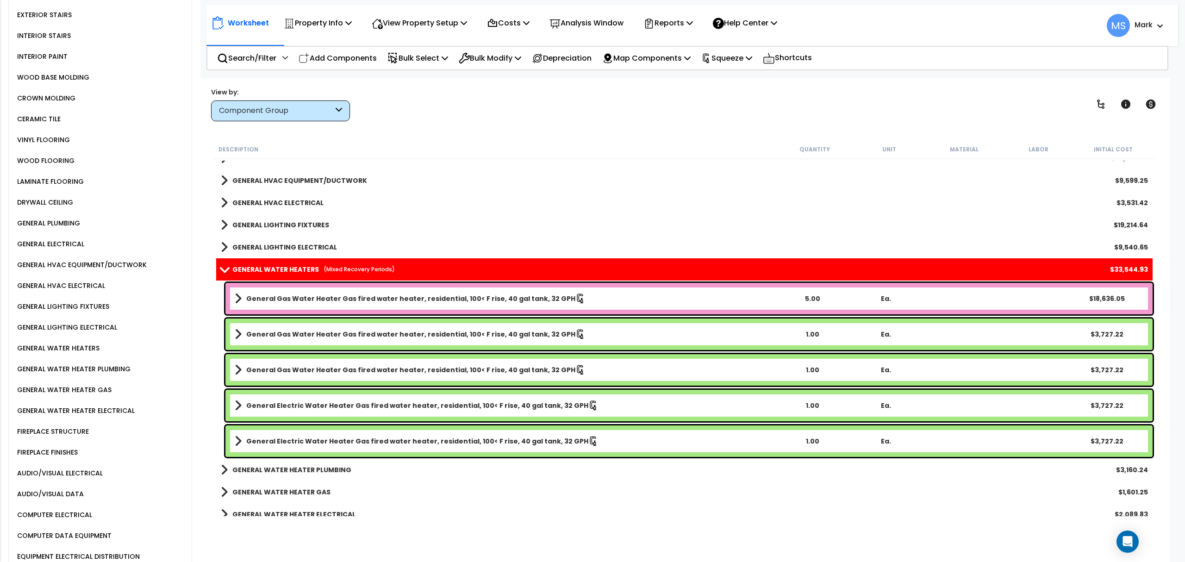
click at [358, 306] on div "General Gas Water Heater Gas fired water heater, residential, 100< F rise, 40 g…" at bounding box center [688, 298] width 927 height 31
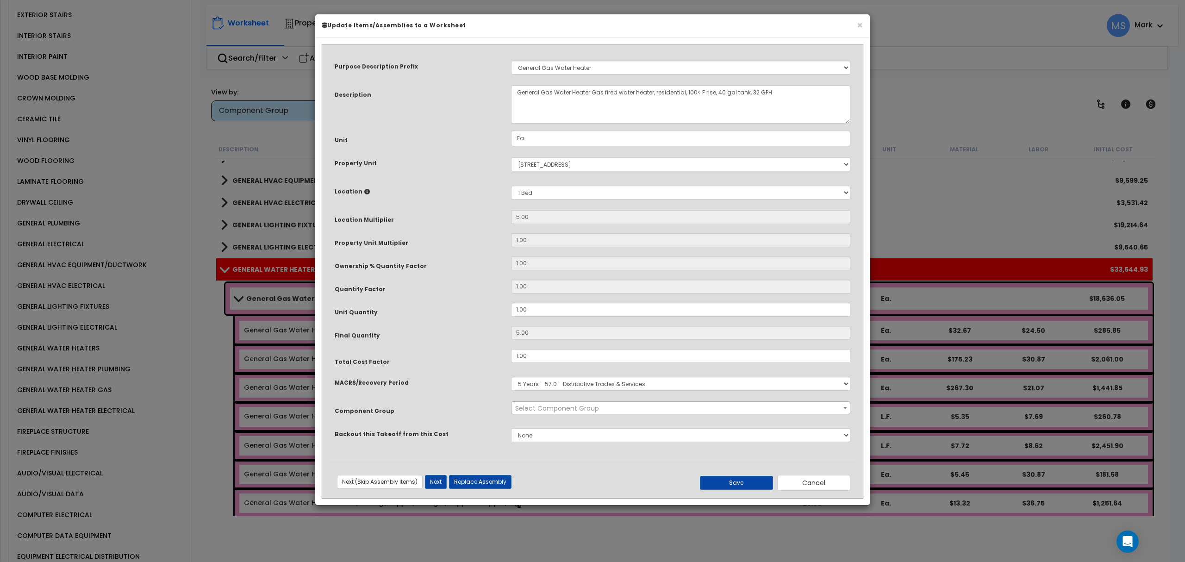
select select "45972"
click at [533, 384] on select "Select MACRS/Recovery Period 5 Years - 57.0 - Distributive Trades & Services 5 …" at bounding box center [680, 384] width 339 height 14
click at [511, 377] on select "Select MACRS/Recovery Period 5 Years - 57.0 - Distributive Trades & Services 5 …" at bounding box center [680, 384] width 339 height 14
click at [719, 477] on button "Save" at bounding box center [736, 483] width 73 height 14
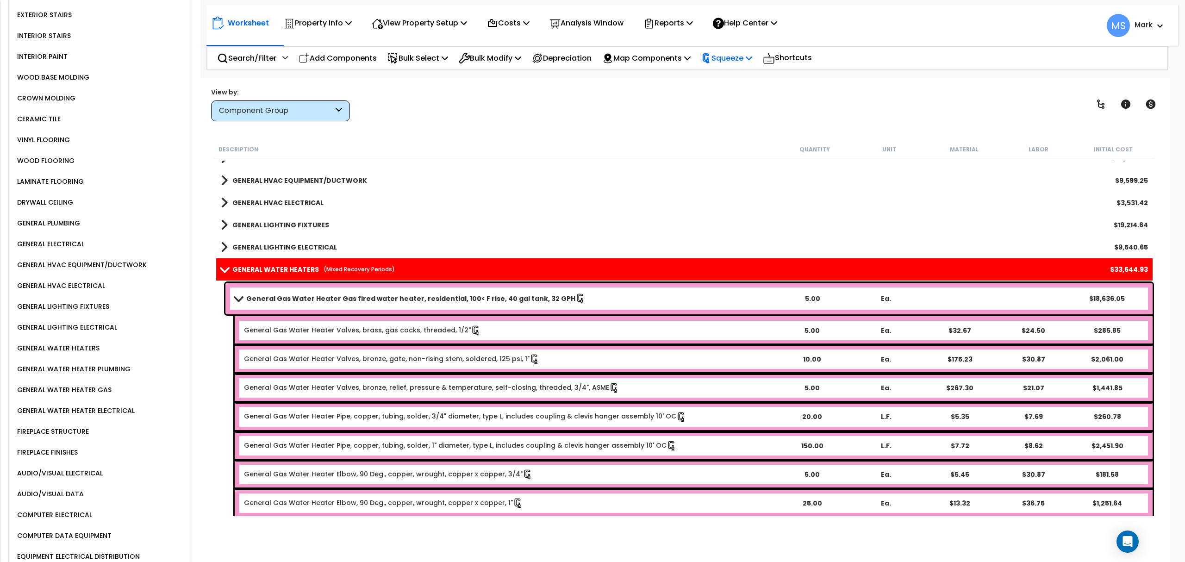
click at [711, 60] on icon at bounding box center [706, 58] width 10 height 10
click at [719, 78] on link "Re-squeeze" at bounding box center [743, 79] width 92 height 21
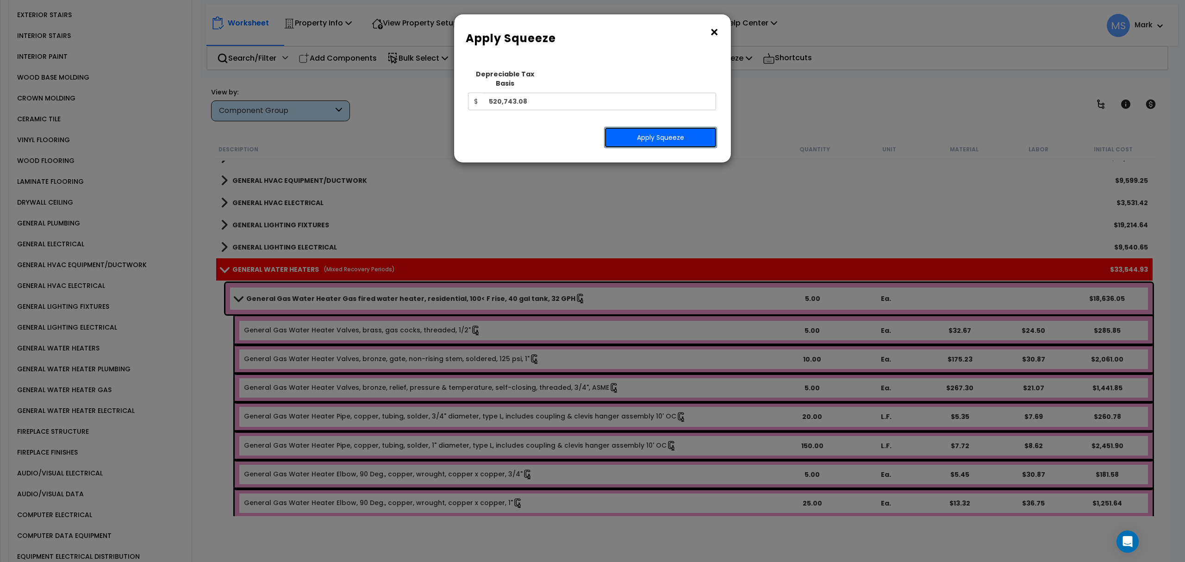
click at [690, 127] on button "Apply Squeeze" at bounding box center [660, 137] width 113 height 21
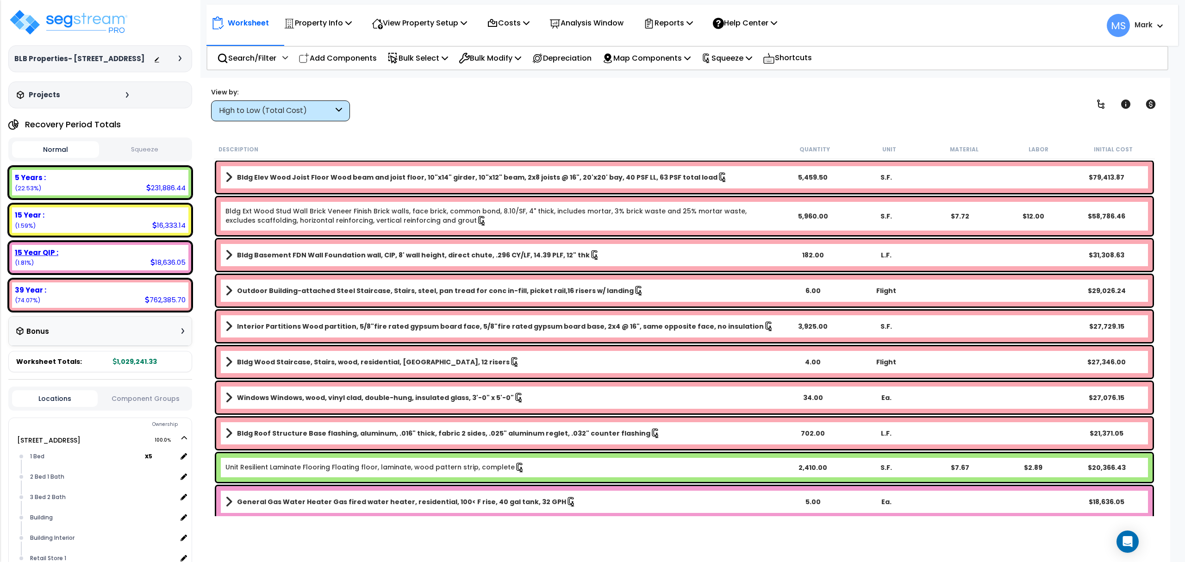
click at [125, 255] on div "15 Year QIP :" at bounding box center [100, 253] width 171 height 10
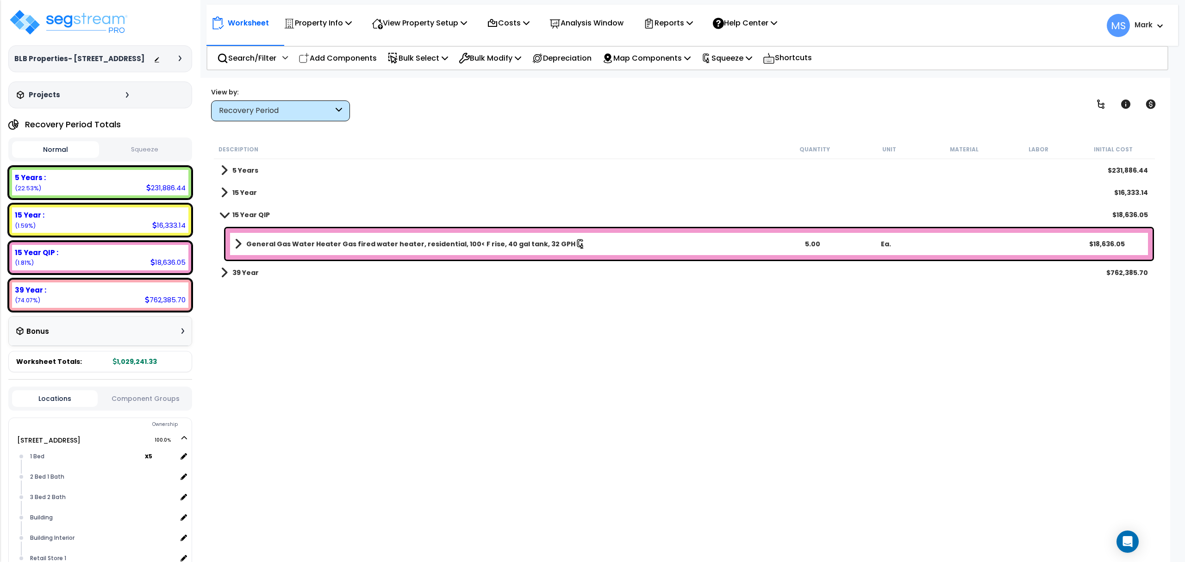
click at [297, 247] on b "General Gas Water Heater Gas fired water heater, residential, 100< F rise, 40 g…" at bounding box center [410, 243] width 329 height 9
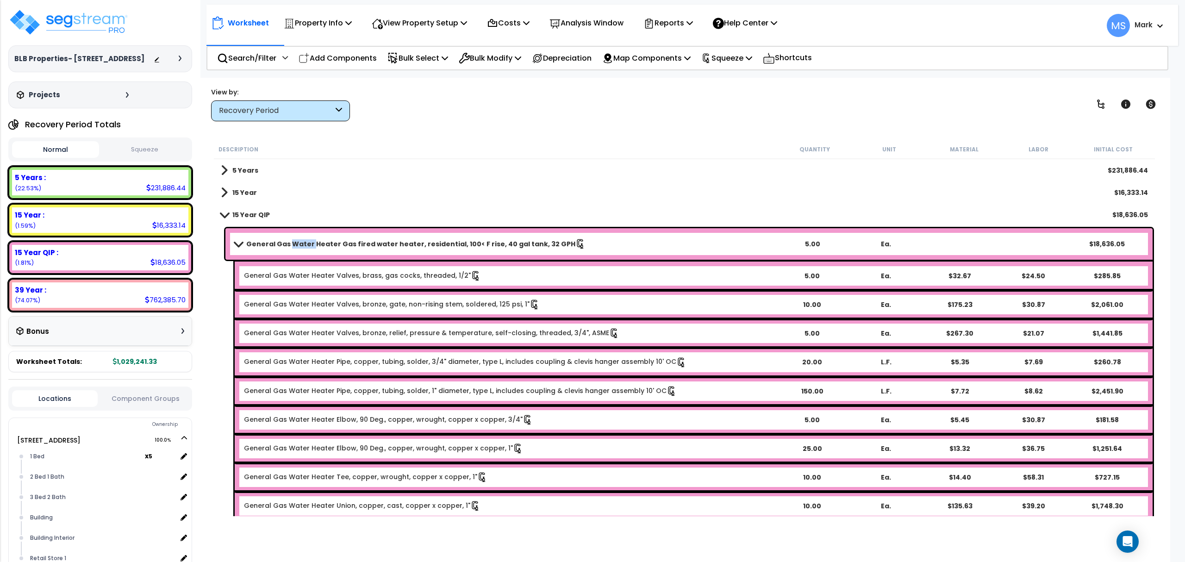
click at [297, 247] on b "General Gas Water Heater Gas fired water heater, residential, 100< F rise, 40 g…" at bounding box center [410, 243] width 329 height 9
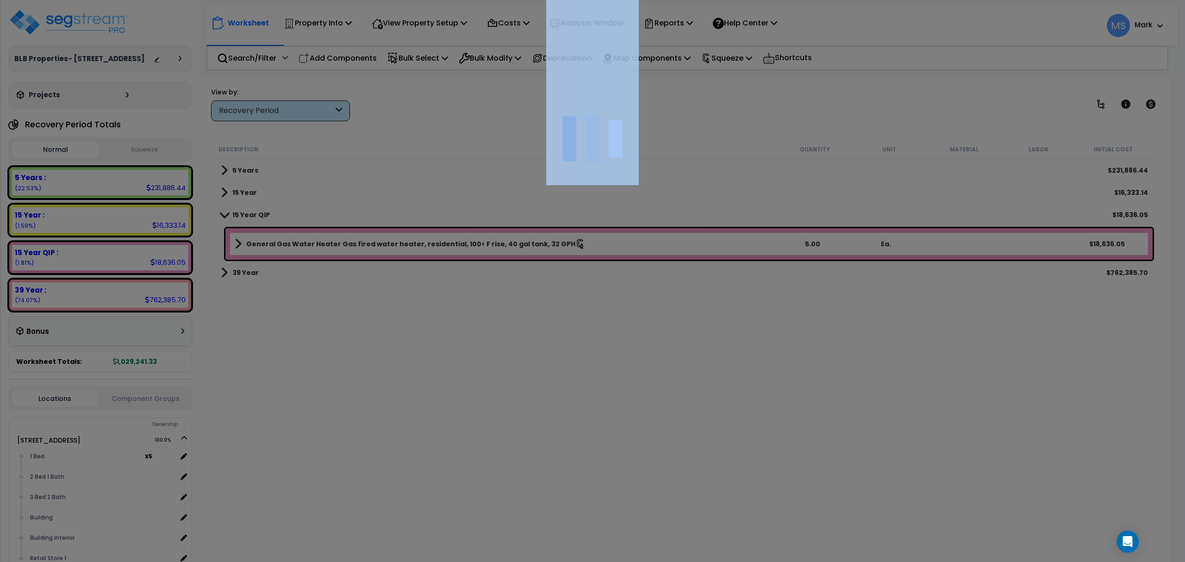
click at [297, 247] on div at bounding box center [592, 281] width 1185 height 562
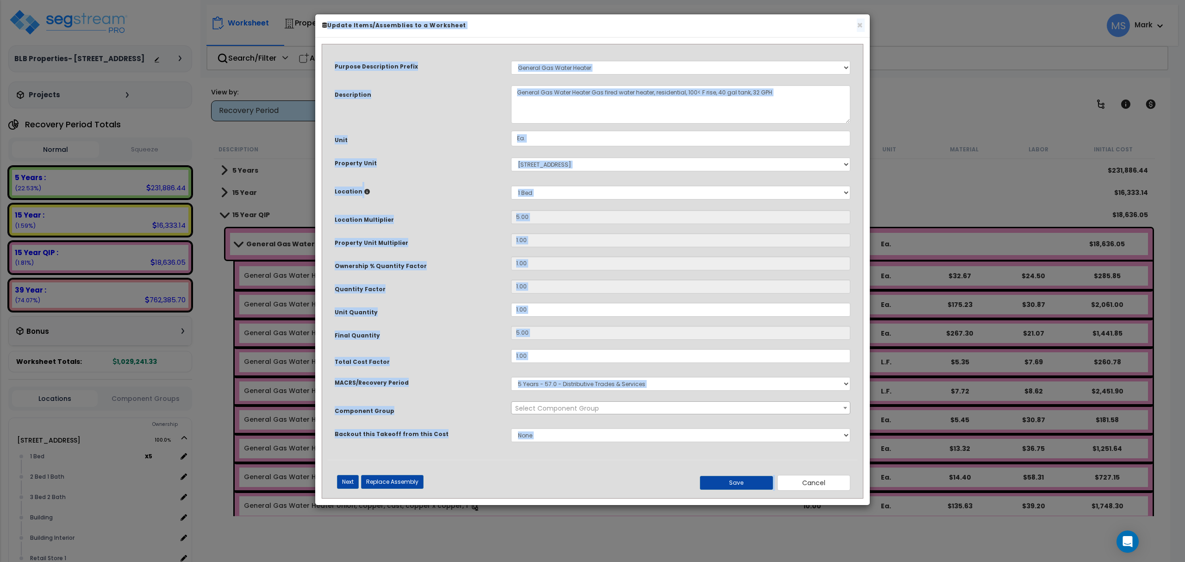
select select "45972"
drag, startPoint x: 480, startPoint y: 426, endPoint x: 482, endPoint y: 421, distance: 5.2
click at [480, 425] on div "Backout this Takeoff from this Cost" at bounding box center [416, 432] width 176 height 16
click at [554, 382] on select "Select MACRS/Recovery Period 5 Years - 57.0 - Distributive Trades & Services 5 …" at bounding box center [680, 383] width 339 height 14
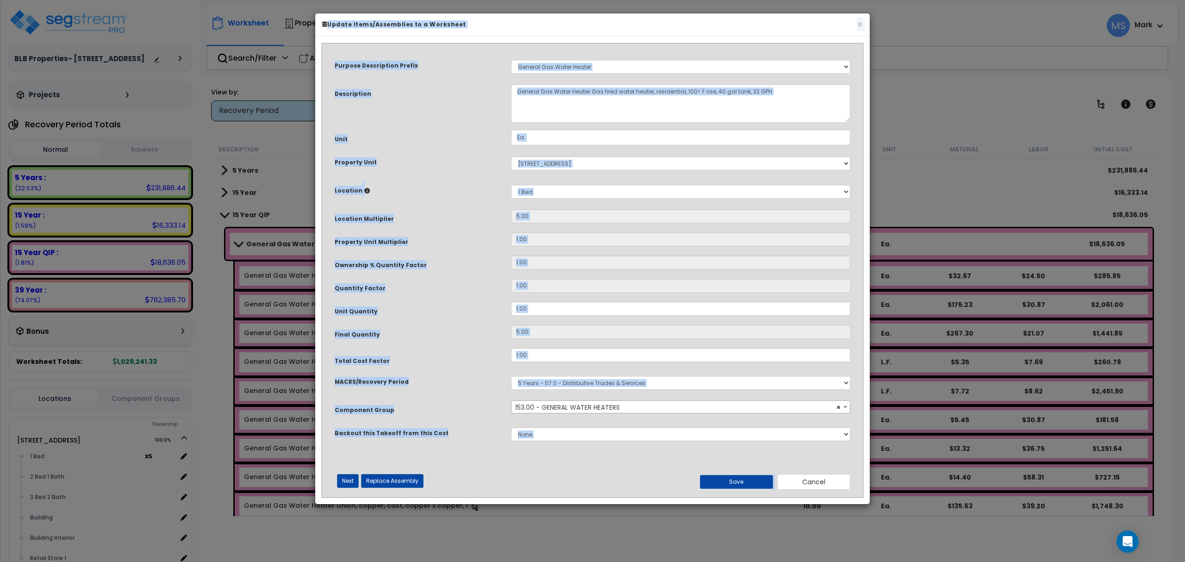
click at [438, 365] on div "Total Cost Factor" at bounding box center [416, 356] width 176 height 17
click at [566, 376] on select "Select MACRS/Recovery Period 5 Years - 57.0 - Distributive Trades & Services 5 …" at bounding box center [680, 383] width 339 height 14
click at [511, 376] on select "Select MACRS/Recovery Period 5 Years - 57.0 - Distributive Trades & Services 5 …" at bounding box center [680, 383] width 339 height 14
drag, startPoint x: 573, startPoint y: 207, endPoint x: 537, endPoint y: 383, distance: 179.4
click at [537, 386] on select "Select MACRS/Recovery Period 5 Years - 57.0 - Distributive Trades & Services 5 …" at bounding box center [680, 383] width 339 height 14
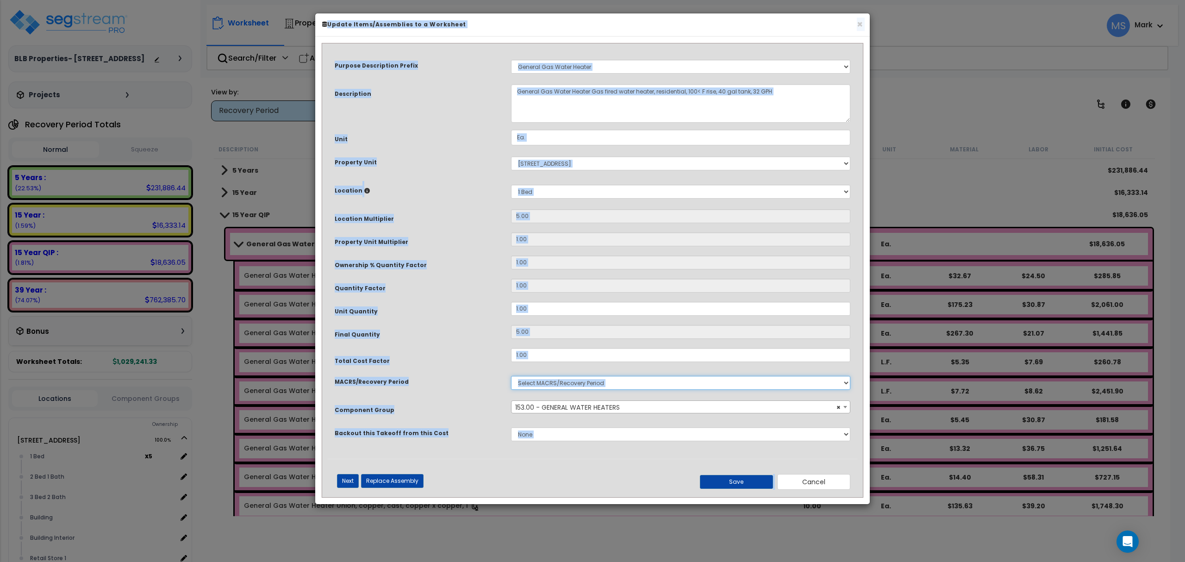
select select "3668"
click at [511, 376] on select "Select MACRS/Recovery Period 5 Years - 57.0 - Distributive Trades & Services 5 …" at bounding box center [680, 383] width 339 height 14
click at [712, 480] on button "Save" at bounding box center [736, 482] width 73 height 14
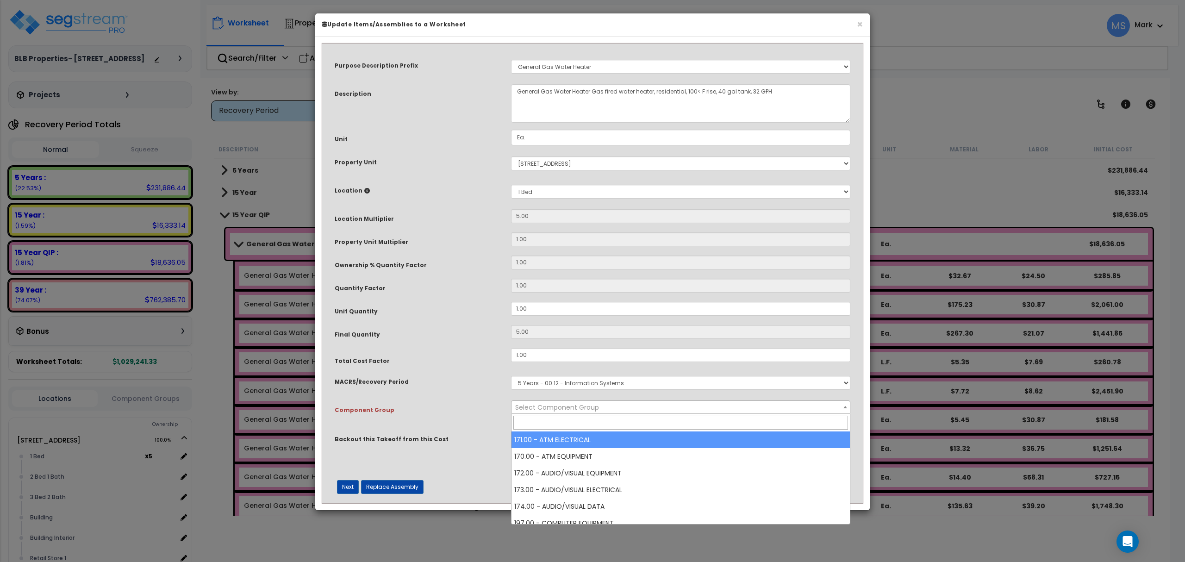
click at [571, 404] on span "Select Component Group" at bounding box center [557, 407] width 84 height 9
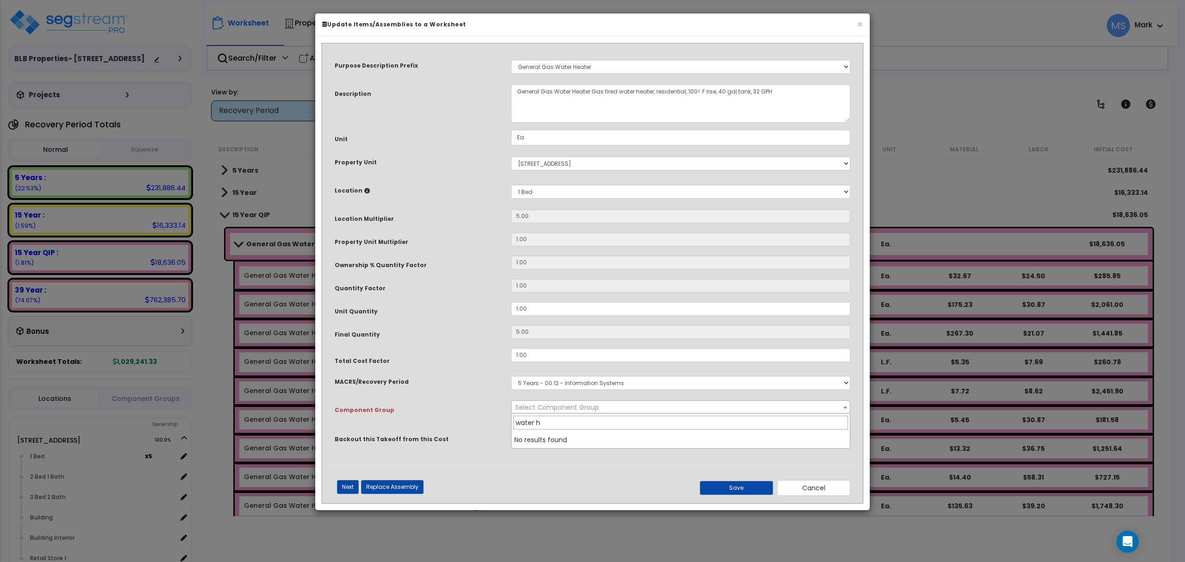
type input "water he"
drag, startPoint x: 584, startPoint y: 402, endPoint x: 604, endPoint y: 411, distance: 21.7
click at [587, 404] on span "Select Component Group" at bounding box center [680, 407] width 338 height 13
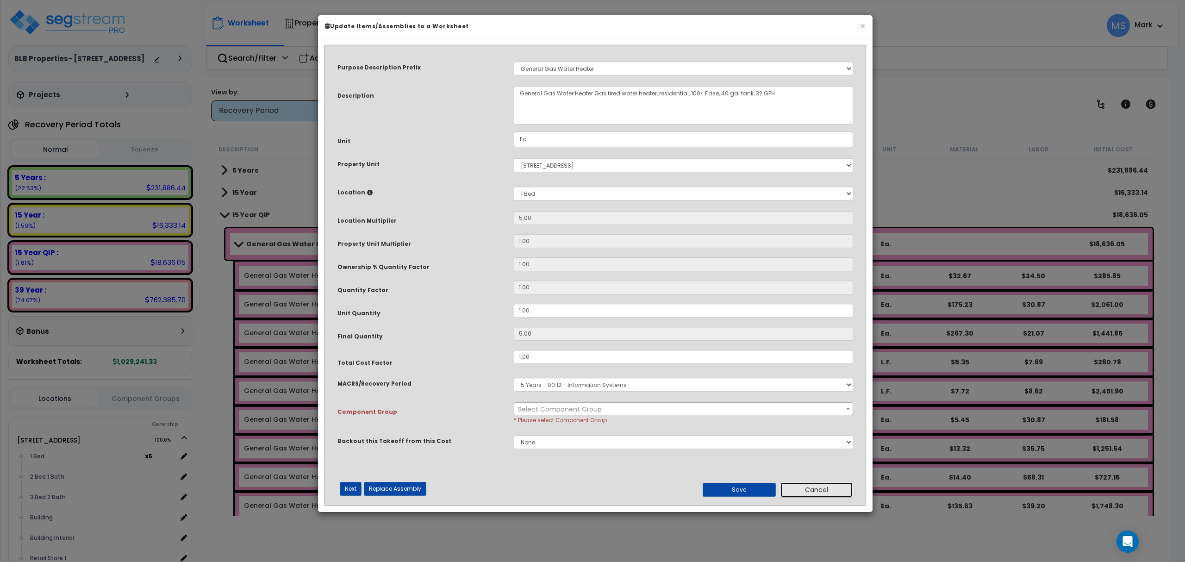
click at [802, 487] on button "Cancel" at bounding box center [816, 490] width 73 height 16
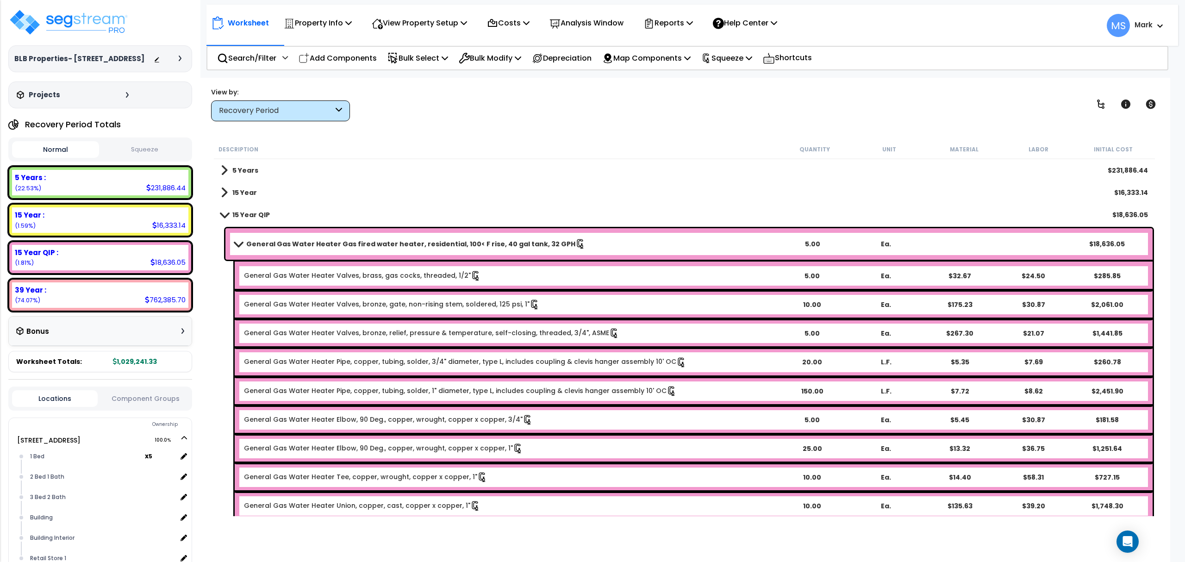
click at [420, 243] on b "General Gas Water Heater Gas fired water heater, residential, 100< F rise, 40 g…" at bounding box center [410, 243] width 329 height 9
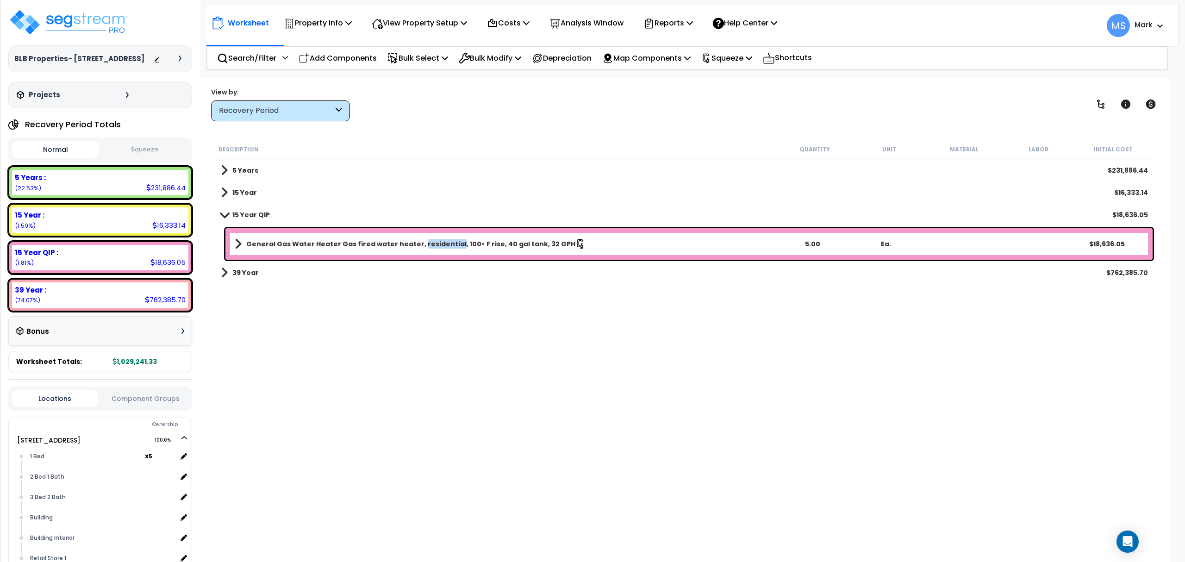
click at [420, 243] on b "General Gas Water Heater Gas fired water heater, residential, 100< F rise, 40 g…" at bounding box center [410, 243] width 329 height 9
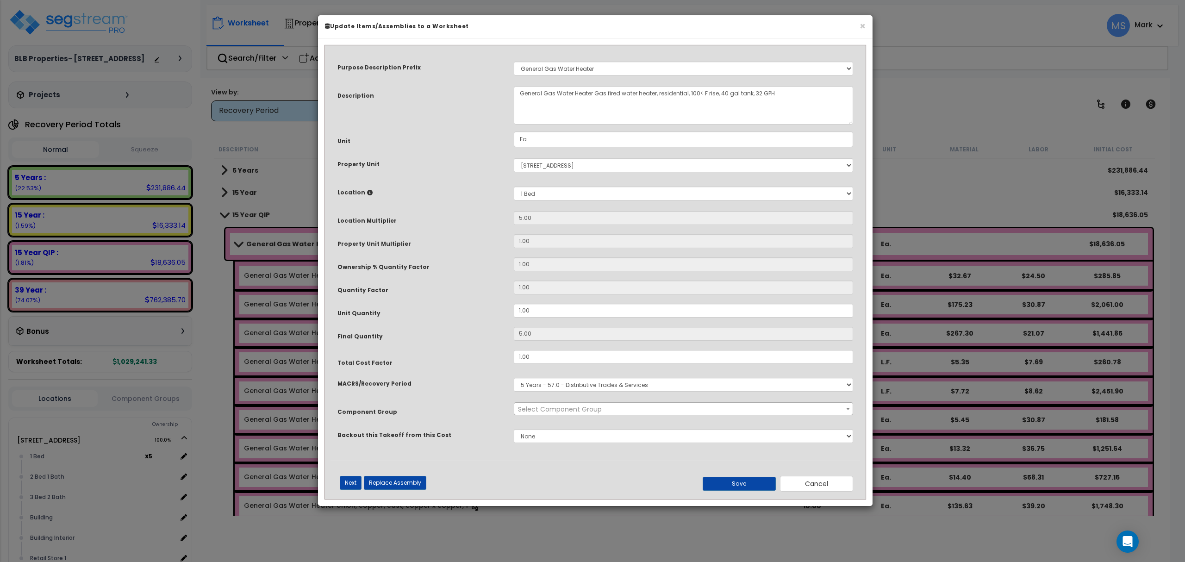
select select "45972"
click at [578, 385] on select "Select MACRS/Recovery Period 5 Years - 57.0 - Distributive Trades & Services 5 …" at bounding box center [683, 385] width 339 height 14
click at [514, 378] on select "Select MACRS/Recovery Period 5 Years - 57.0 - Distributive Trades & Services 5 …" at bounding box center [683, 385] width 339 height 14
click at [620, 388] on select "Select MACRS/Recovery Period 5 Years - 57.0 - Distributive Trades & Services 5 …" at bounding box center [683, 385] width 339 height 14
select select "3667"
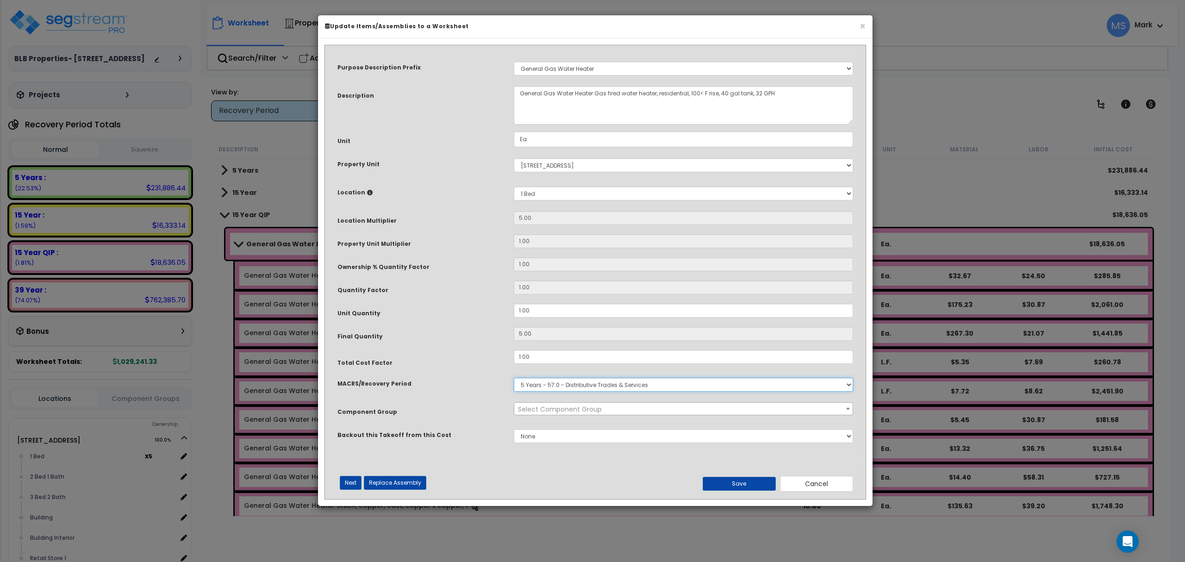
click at [514, 378] on select "Select MACRS/Recovery Period 5 Years - 57.0 - Distributive Trades & Services 5 …" at bounding box center [683, 385] width 339 height 14
select select "45972"
click at [722, 482] on button "Save" at bounding box center [739, 484] width 73 height 14
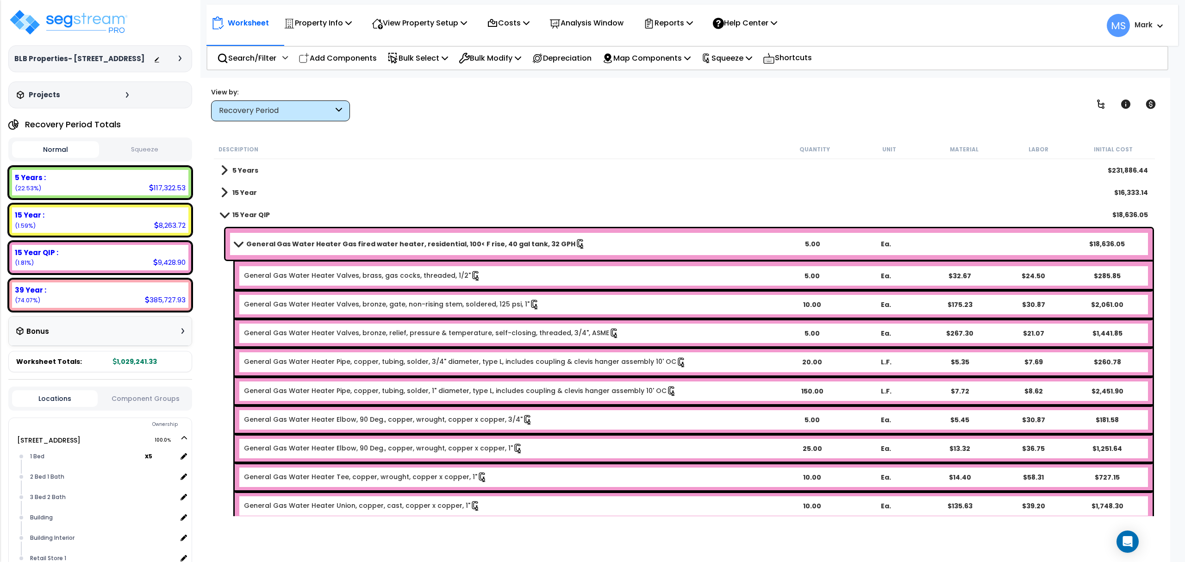
click at [273, 243] on b "General Gas Water Heater Gas fired water heater, residential, 100< F rise, 40 g…" at bounding box center [410, 243] width 329 height 9
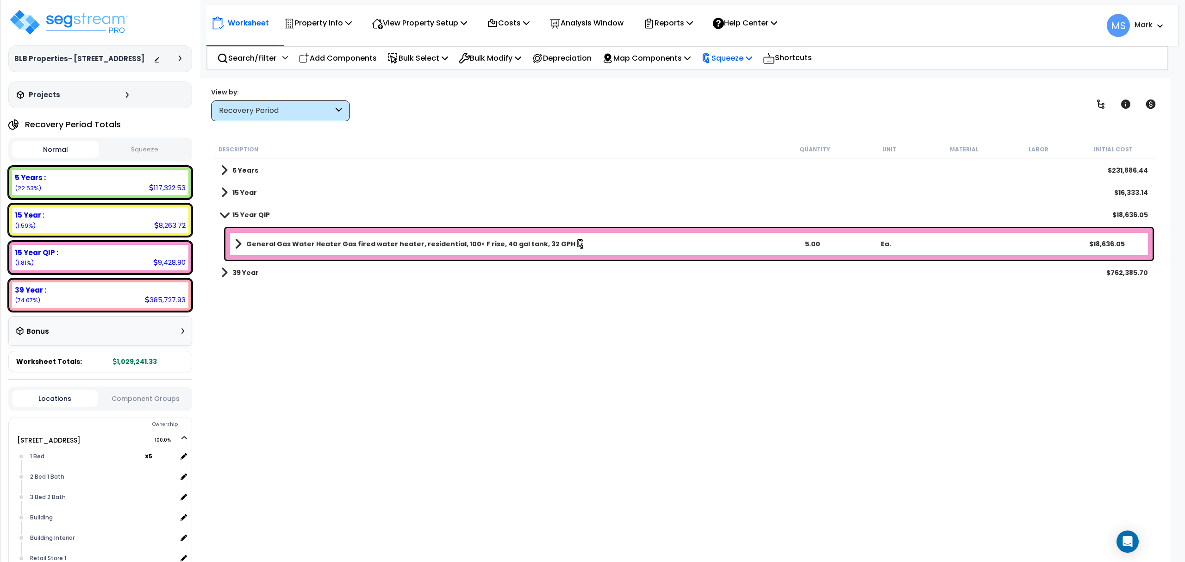
click at [743, 57] on p "Squeeze" at bounding box center [726, 58] width 51 height 12
click at [740, 77] on link "Re-squeeze" at bounding box center [743, 79] width 92 height 21
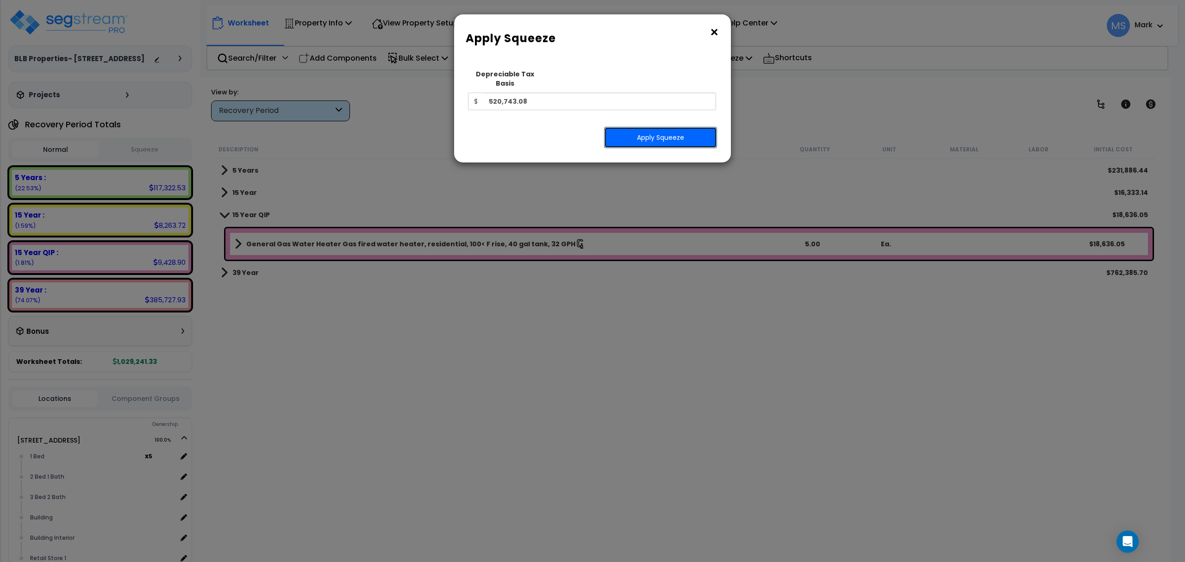
click at [685, 127] on button "Apply Squeeze" at bounding box center [660, 137] width 113 height 21
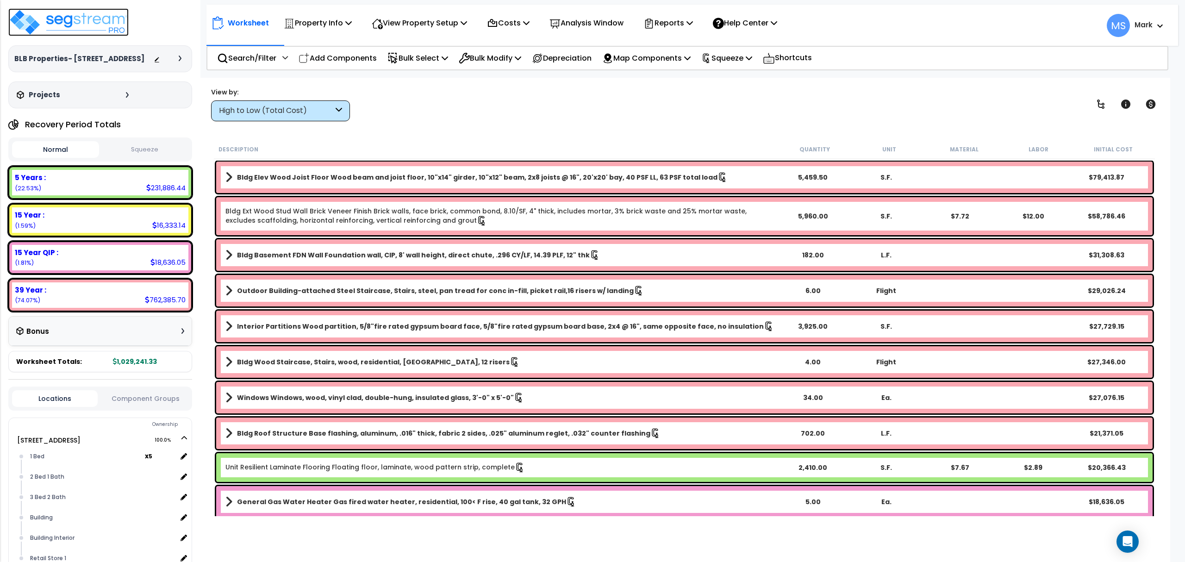
click at [117, 21] on img at bounding box center [68, 22] width 120 height 28
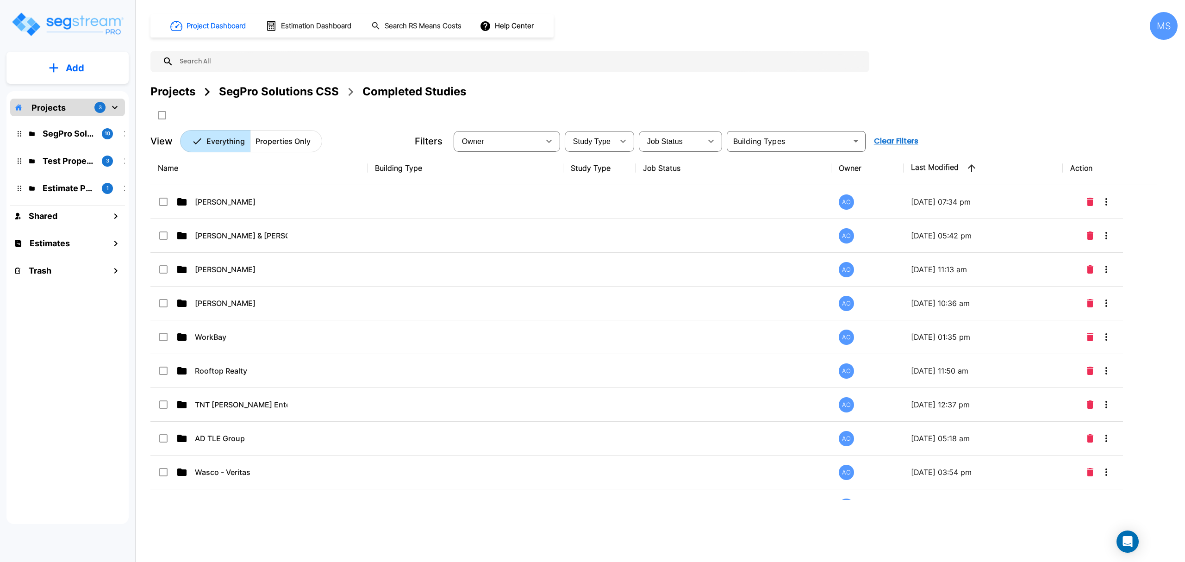
click at [289, 89] on div "SegPro Solutions CSS" at bounding box center [279, 91] width 120 height 17
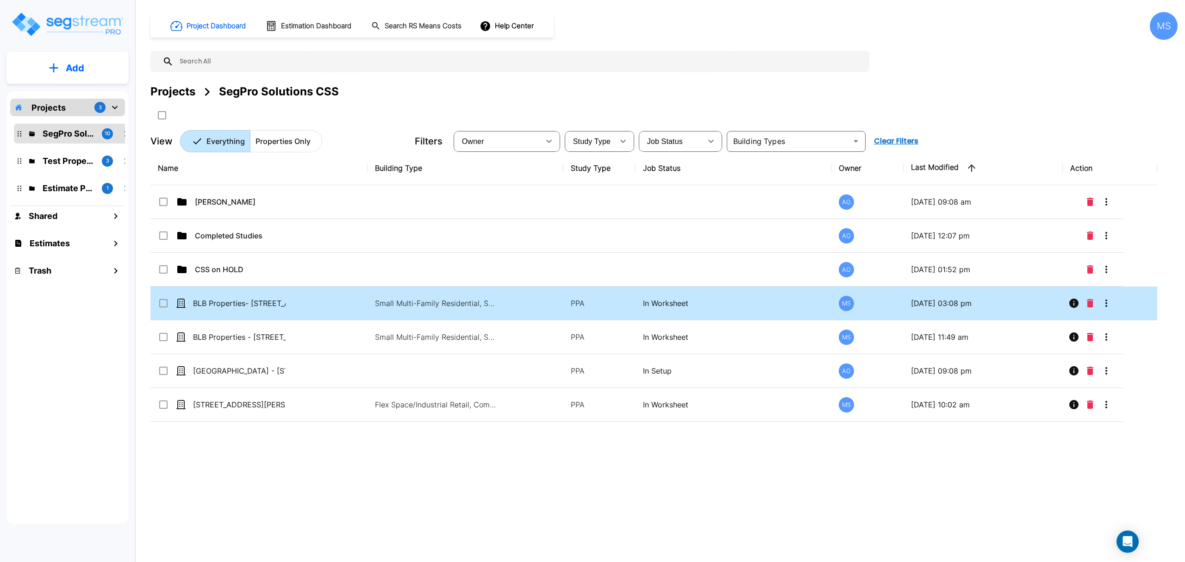
click at [244, 305] on p "BLB Properties- [STREET_ADDRESS]" at bounding box center [239, 303] width 93 height 11
checkbox input "true"
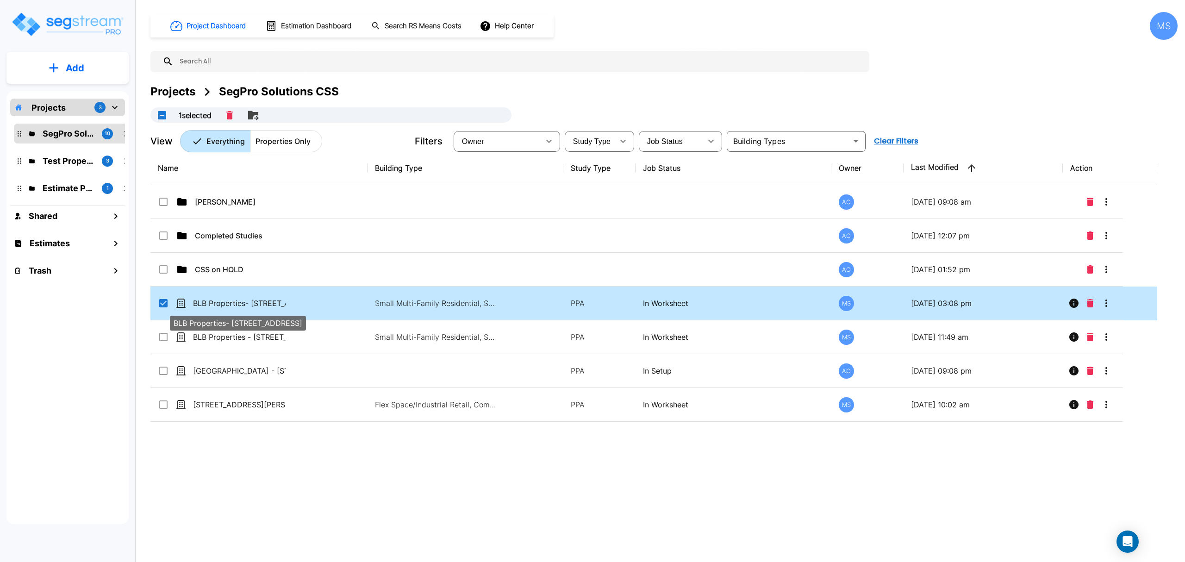
click at [244, 305] on p "BLB Properties- [STREET_ADDRESS]" at bounding box center [239, 303] width 93 height 11
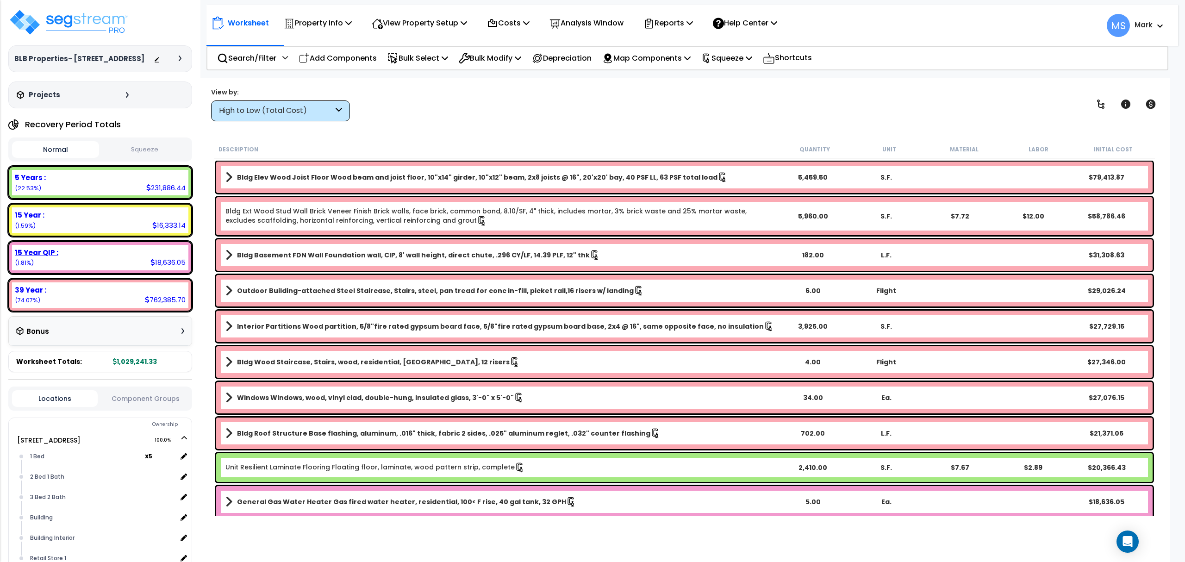
click at [133, 263] on div "15 Year QIP : 18,636.05 (1.81%)" at bounding box center [100, 257] width 176 height 25
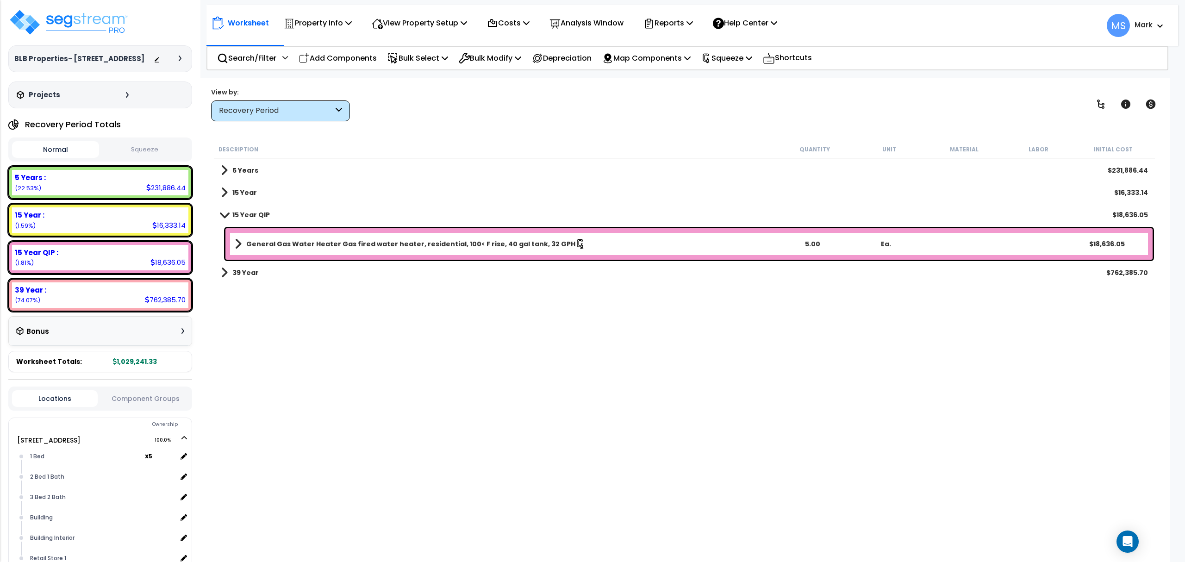
click at [299, 238] on link "General Gas Water Heater Gas fired water heater, residential, 100< F rise, 40 g…" at bounding box center [505, 243] width 541 height 13
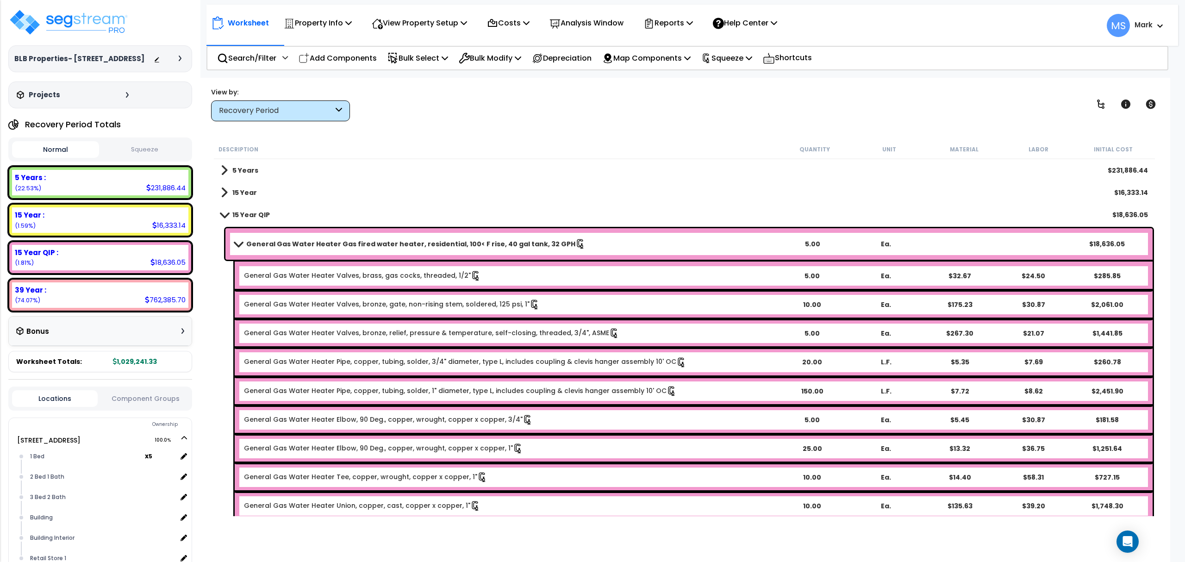
click at [299, 238] on link "General Gas Water Heater Gas fired water heater, residential, 100< F rise, 40 g…" at bounding box center [505, 243] width 541 height 13
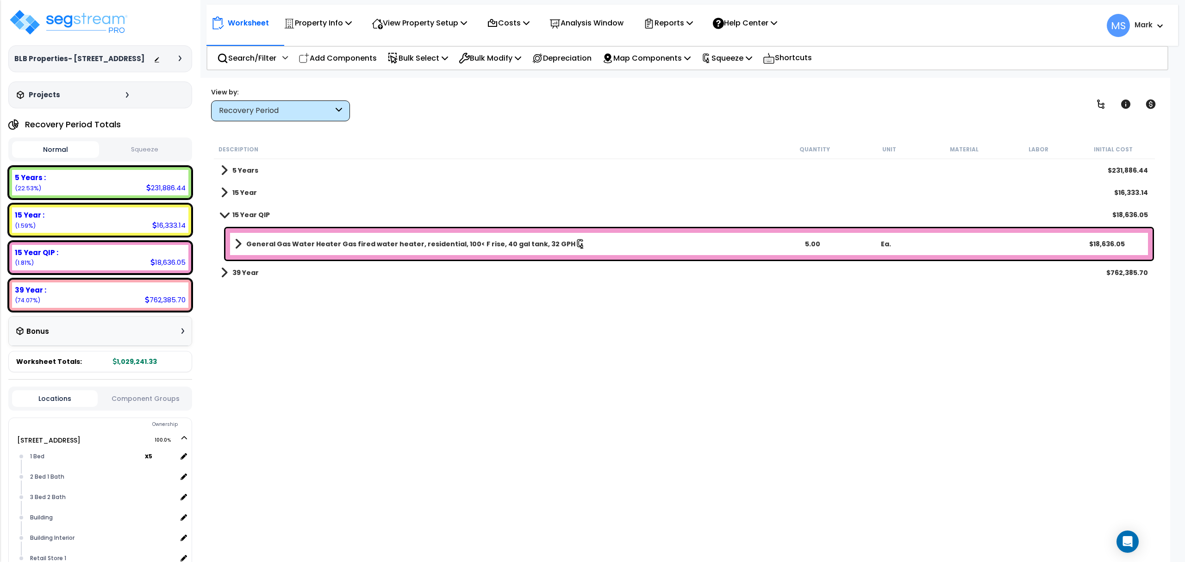
click at [299, 238] on link "General Gas Water Heater Gas fired water heater, residential, 100< F rise, 40 g…" at bounding box center [505, 243] width 541 height 13
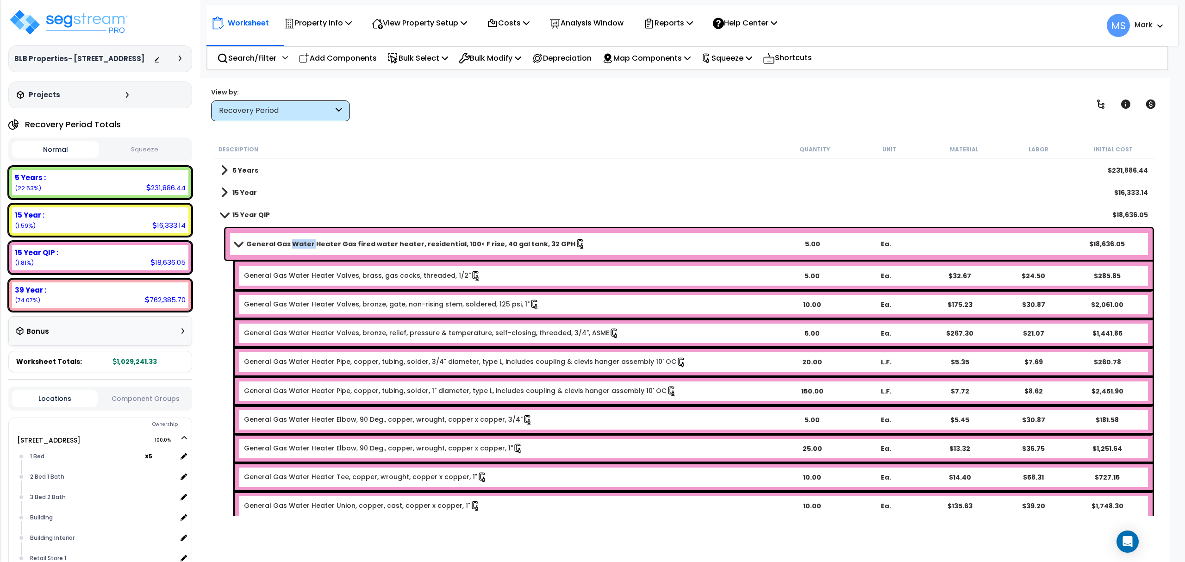
click at [299, 238] on link "General Gas Water Heater Gas fired water heater, residential, 100< F rise, 40 g…" at bounding box center [505, 243] width 541 height 13
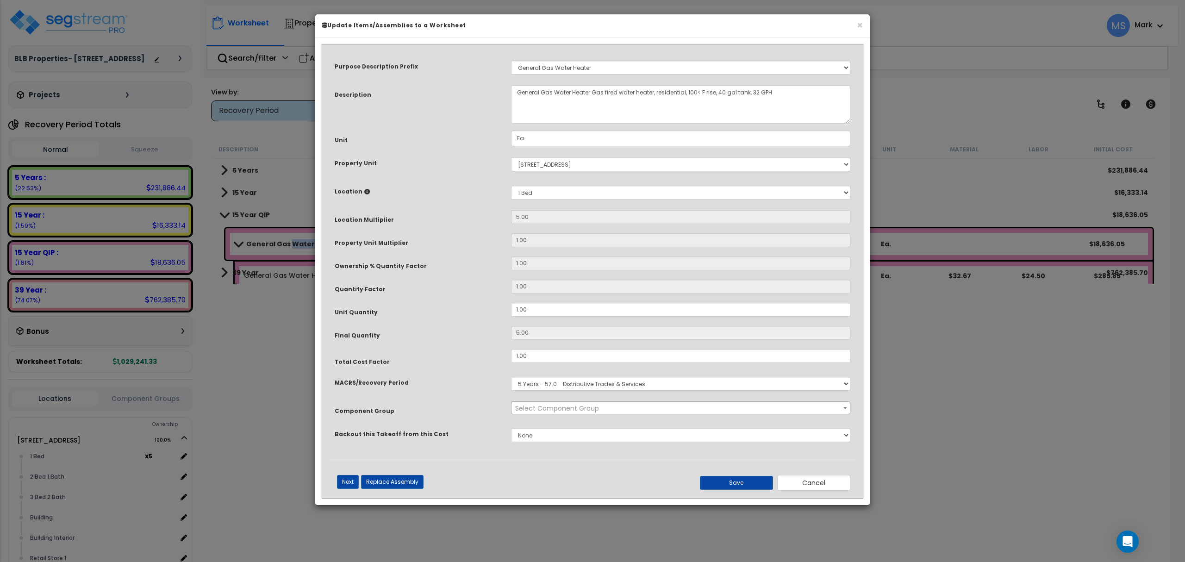
select select "45972"
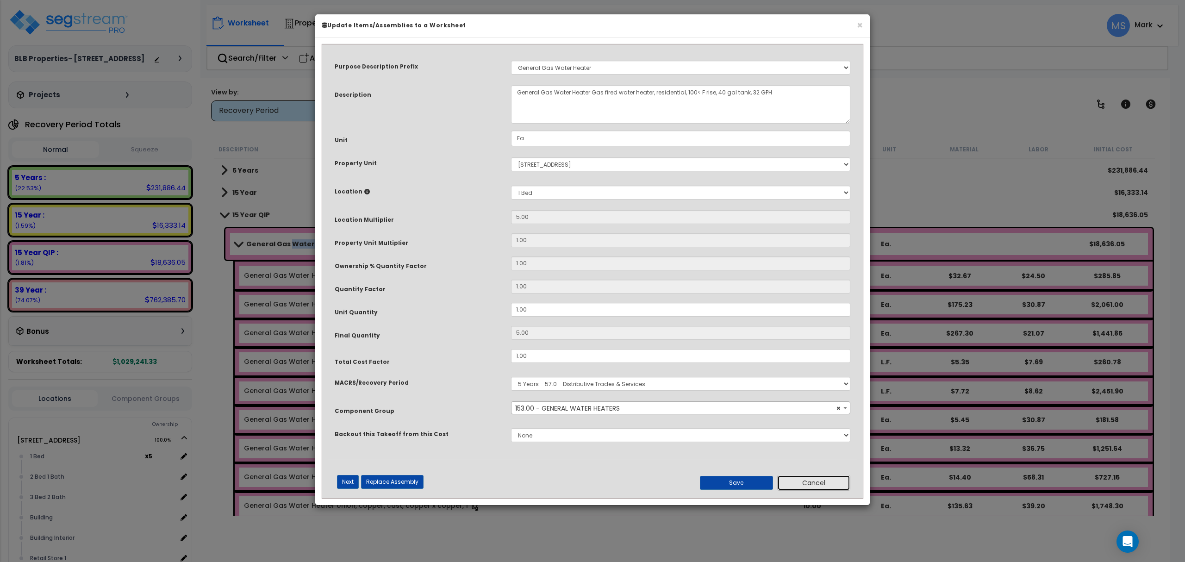
click at [815, 480] on button "Cancel" at bounding box center [813, 483] width 73 height 16
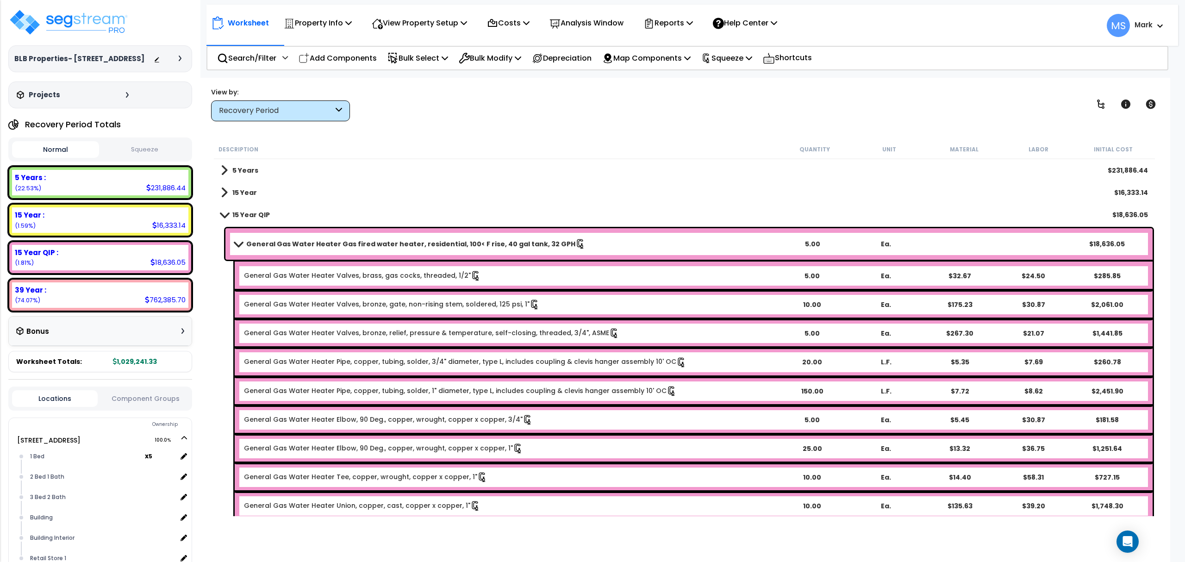
click at [330, 248] on b "General Gas Water Heater Gas fired water heater, residential, 100< F rise, 40 g…" at bounding box center [410, 243] width 329 height 9
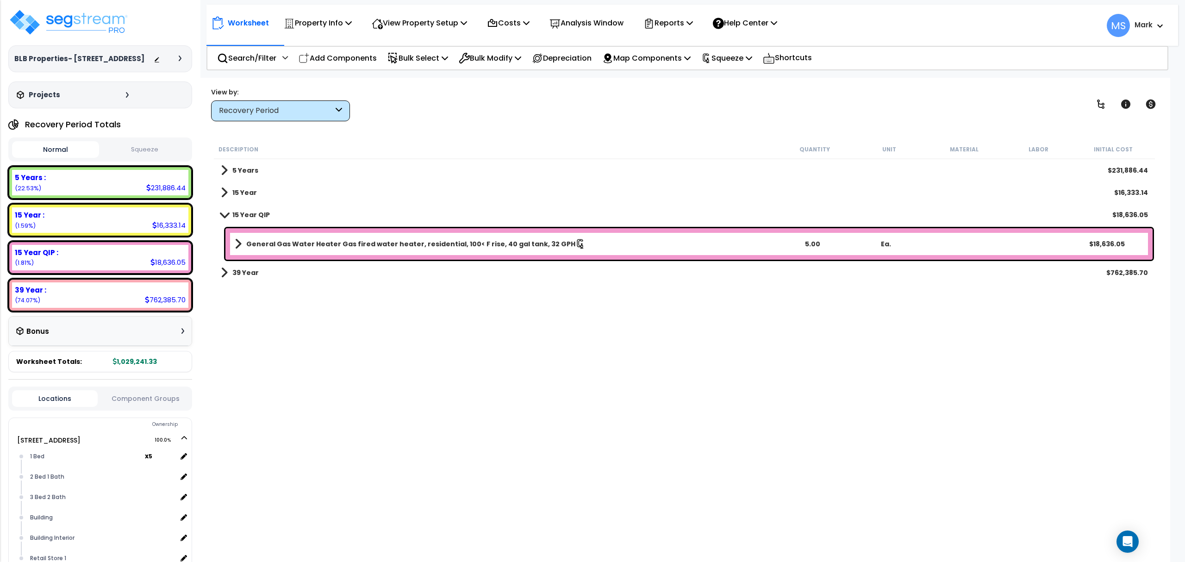
scroll to position [41, 0]
click at [488, 245] on b "General Gas Water Heater Gas fired water heater, residential, 100< F rise, 40 g…" at bounding box center [410, 243] width 329 height 9
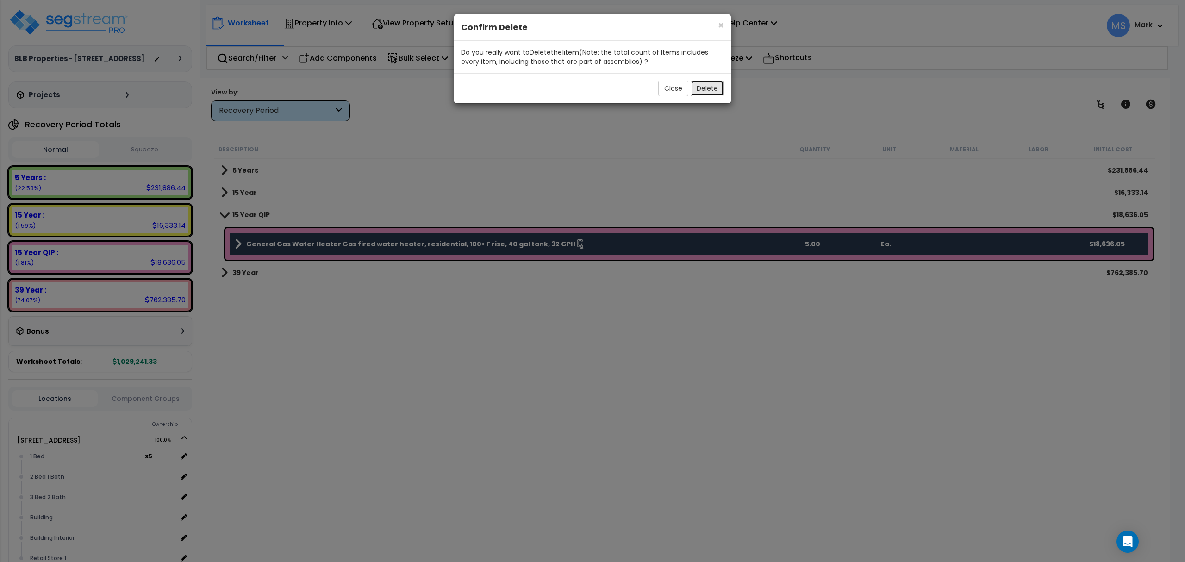
click at [697, 93] on button "Delete" at bounding box center [707, 89] width 33 height 16
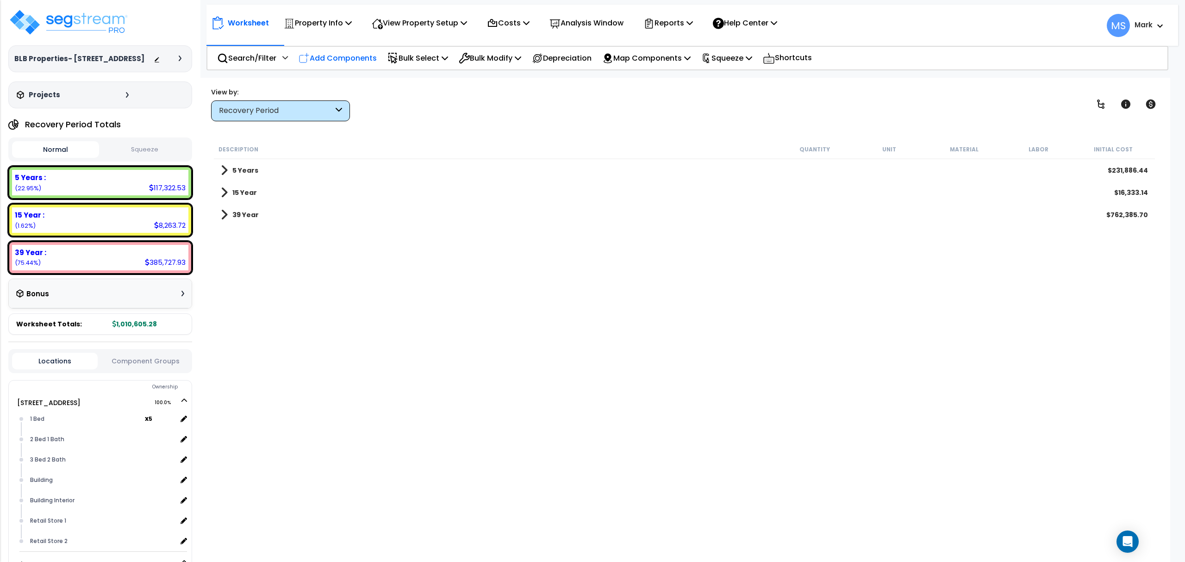
click at [353, 54] on p "Add Components" at bounding box center [338, 58] width 78 height 12
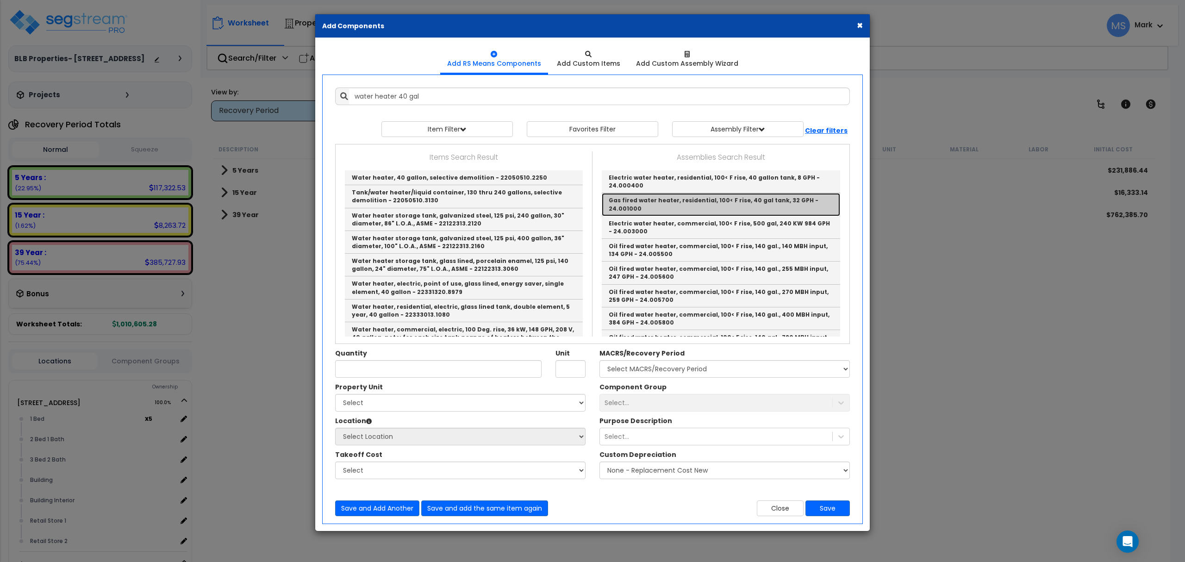
click at [746, 209] on link "Gas fired water heater, residential, 100< F rise, 40 gal tank, 32 GPH - 24.0010…" at bounding box center [721, 204] width 238 height 23
type input "Gas fired water heater, residential, 100< F rise, 40 gal tank, 32 GPH - 24.0010…"
type input "Ea."
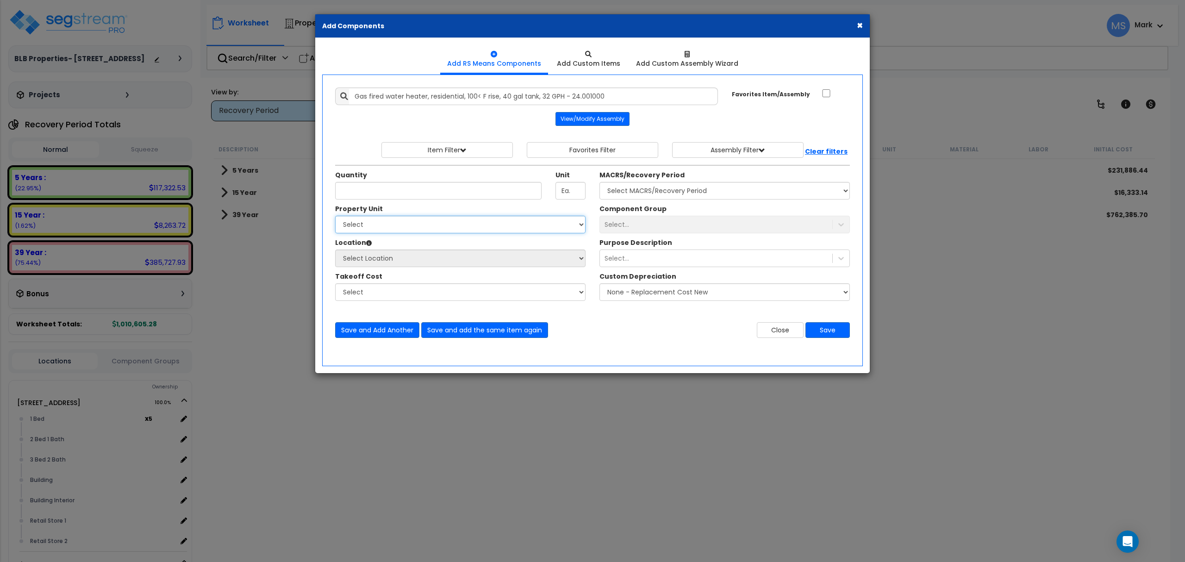
click at [449, 230] on select "Select [STREET_ADDRESS] Site Improvements" at bounding box center [460, 225] width 250 height 18
select select "165099"
click at [335, 217] on select "Select [STREET_ADDRESS] Site Improvements" at bounding box center [460, 225] width 250 height 18
click at [430, 254] on select "Select Location 1 Bed 2 Bed 1 Bath 3 Bed 2 Bath Building Building Interior Reta…" at bounding box center [460, 258] width 250 height 18
select select "9195"
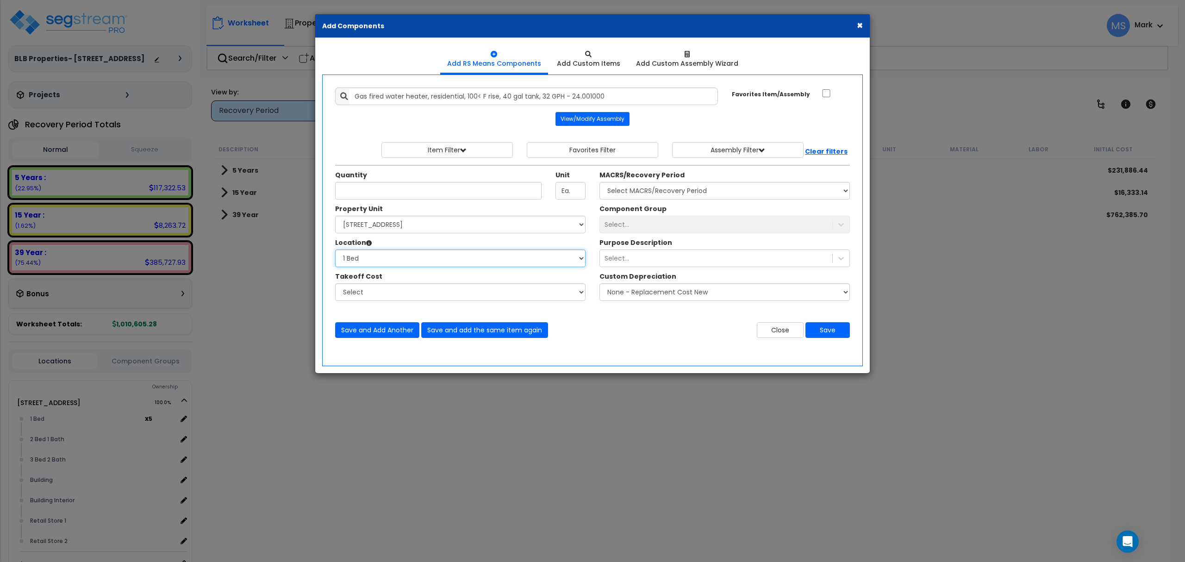
click at [335, 251] on select "Select 1 Bed 2 Bed 1 Bath 3 Bed 2 Bath Building Building Interior Retail Store …" at bounding box center [460, 258] width 250 height 18
click at [676, 195] on select "Select MACRS/Recovery Period 5 Years - 57.0 - Distributive Trades & Services 5 …" at bounding box center [724, 191] width 250 height 18
select select "3667"
click at [599, 183] on select "Select MACRS/Recovery Period 5 Years - 57.0 - Distributive Trades & Services 5 …" at bounding box center [724, 191] width 250 height 18
click at [667, 236] on div "Component Group Select... Purpose Description Select..." at bounding box center [724, 254] width 264 height 101
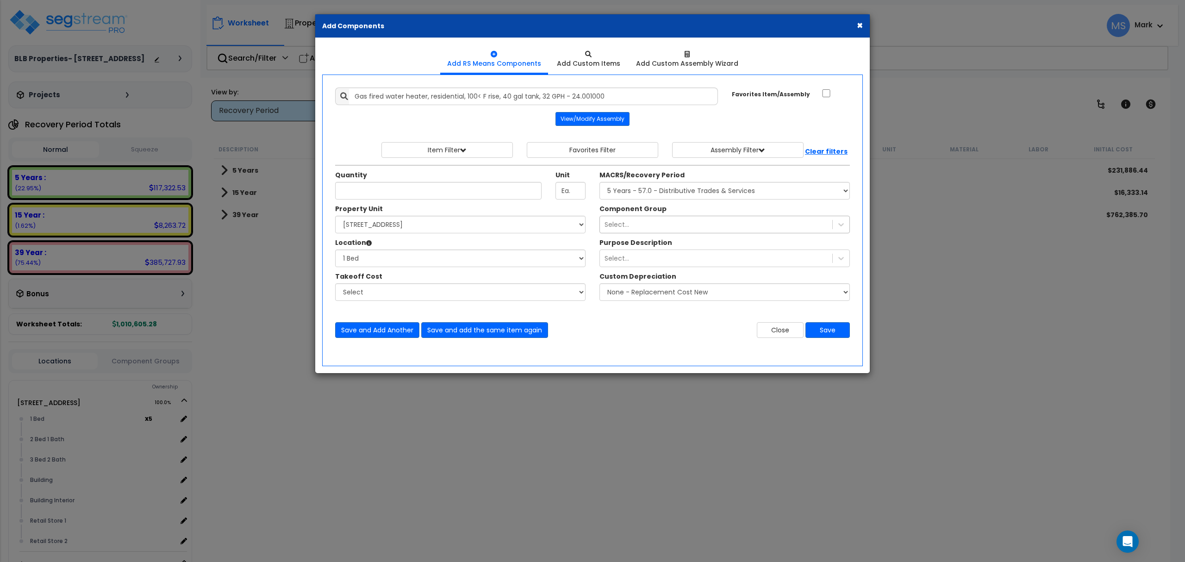
click at [667, 231] on div "Select..." at bounding box center [716, 224] width 232 height 15
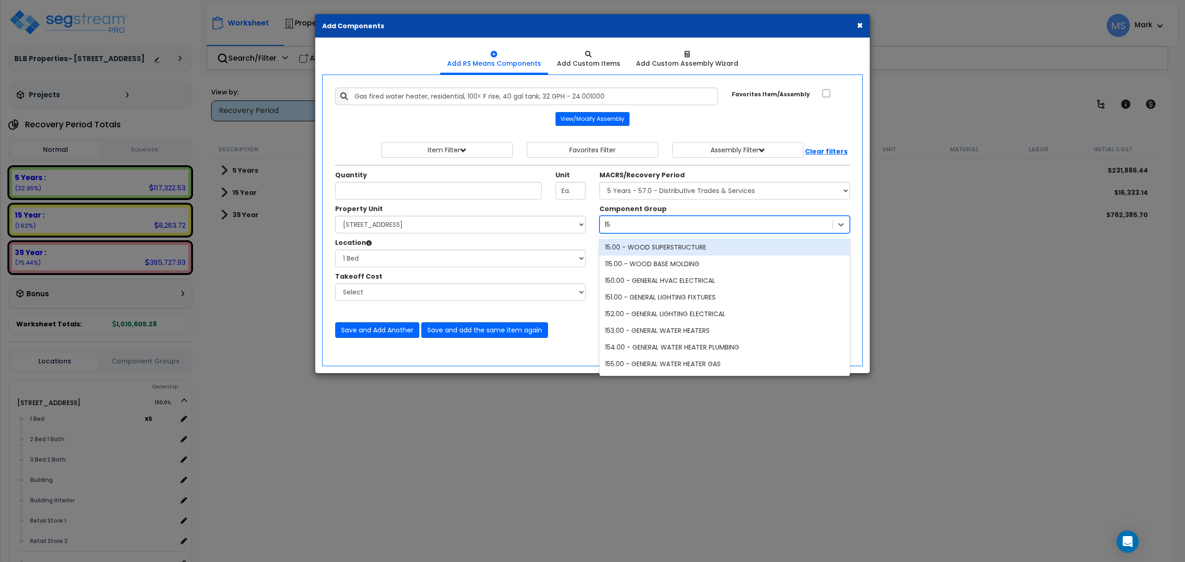
type input "153"
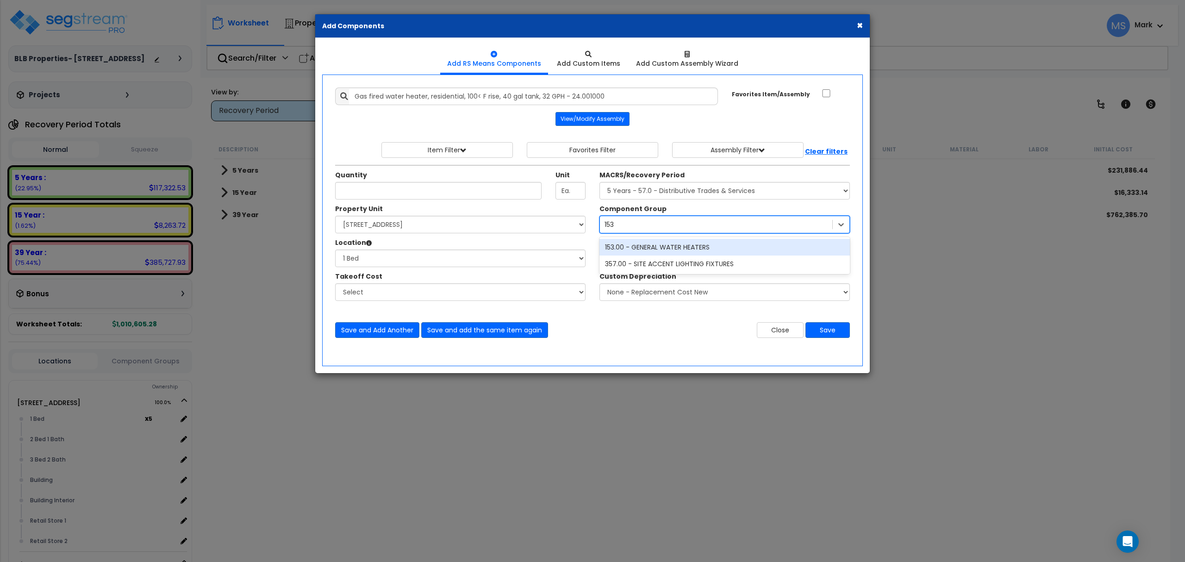
click at [689, 246] on div "153.00 - GENERAL WATER HEATERS" at bounding box center [724, 247] width 250 height 17
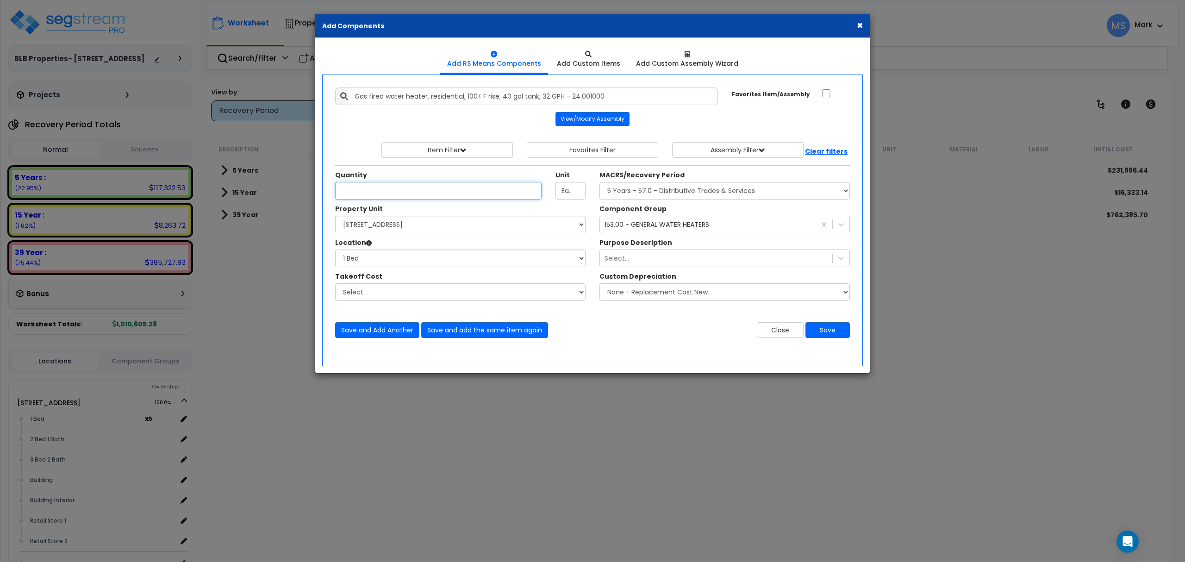
click at [448, 194] on input "Unit Quantity" at bounding box center [438, 191] width 206 height 18
type input "1"
click at [824, 337] on button "Save" at bounding box center [827, 330] width 44 height 16
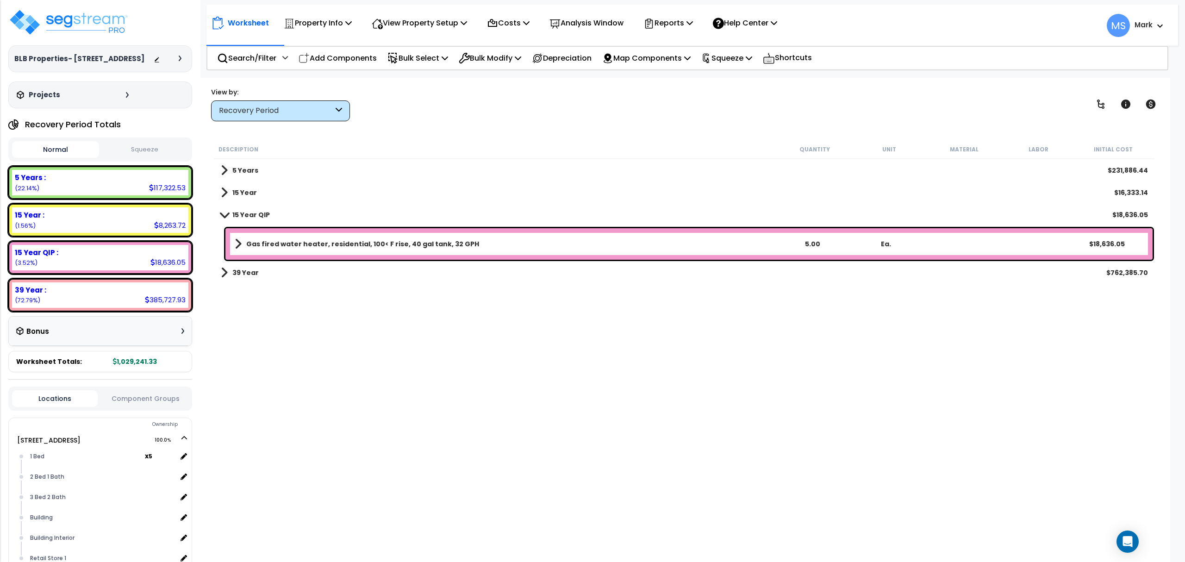
click at [381, 243] on b "Gas fired water heater, residential, 100< F rise, 40 gal tank, 32 GPH" at bounding box center [362, 243] width 233 height 9
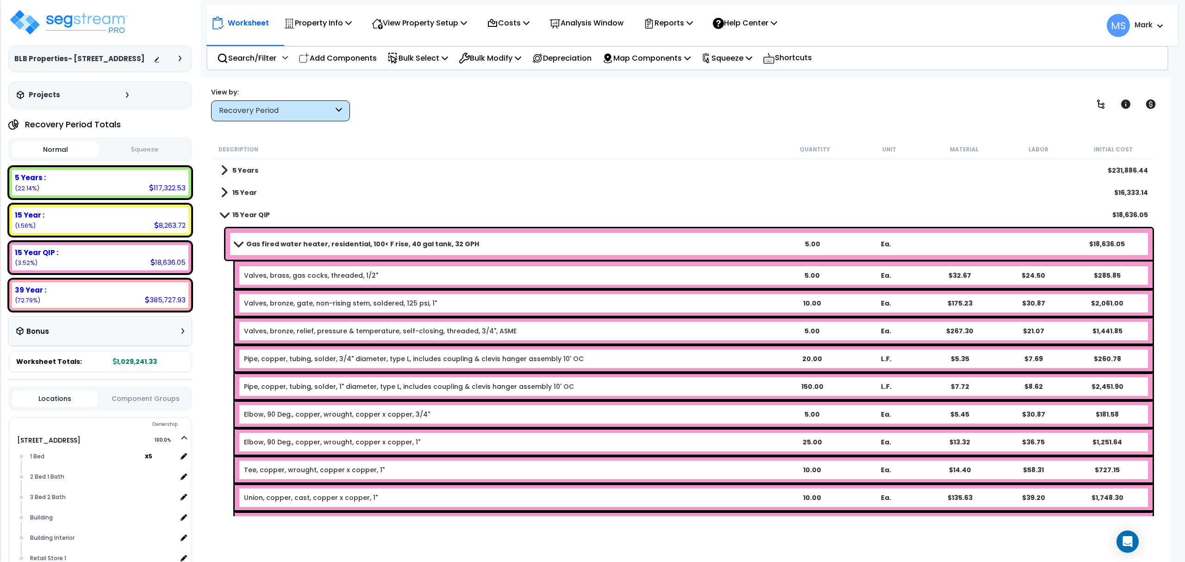
click at [381, 243] on b "Gas fired water heater, residential, 100< F rise, 40 gal tank, 32 GPH" at bounding box center [362, 243] width 233 height 9
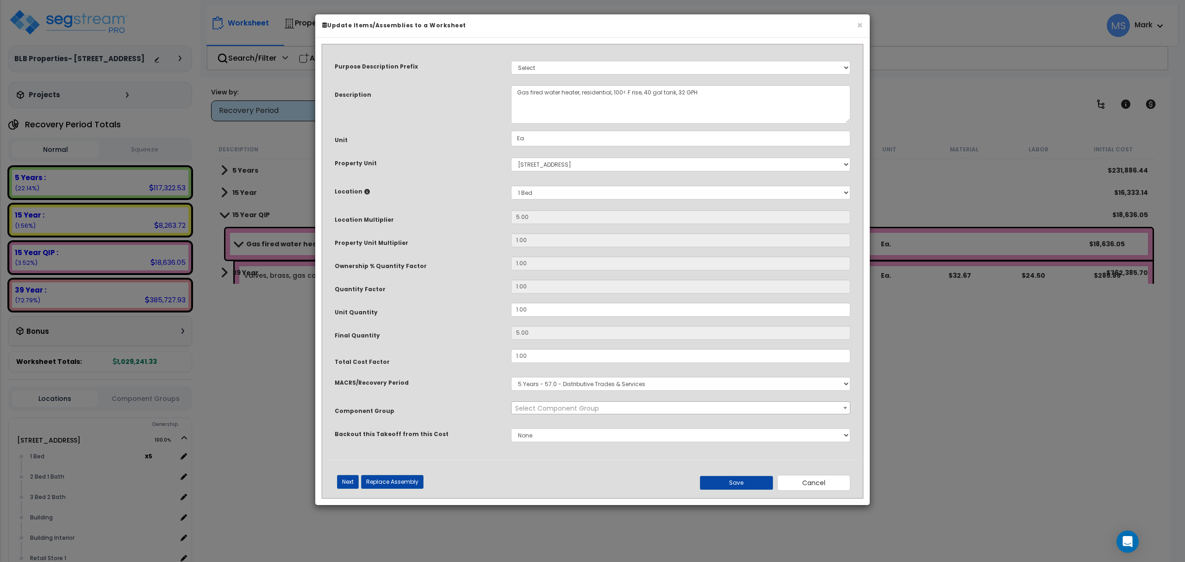
select select "45972"
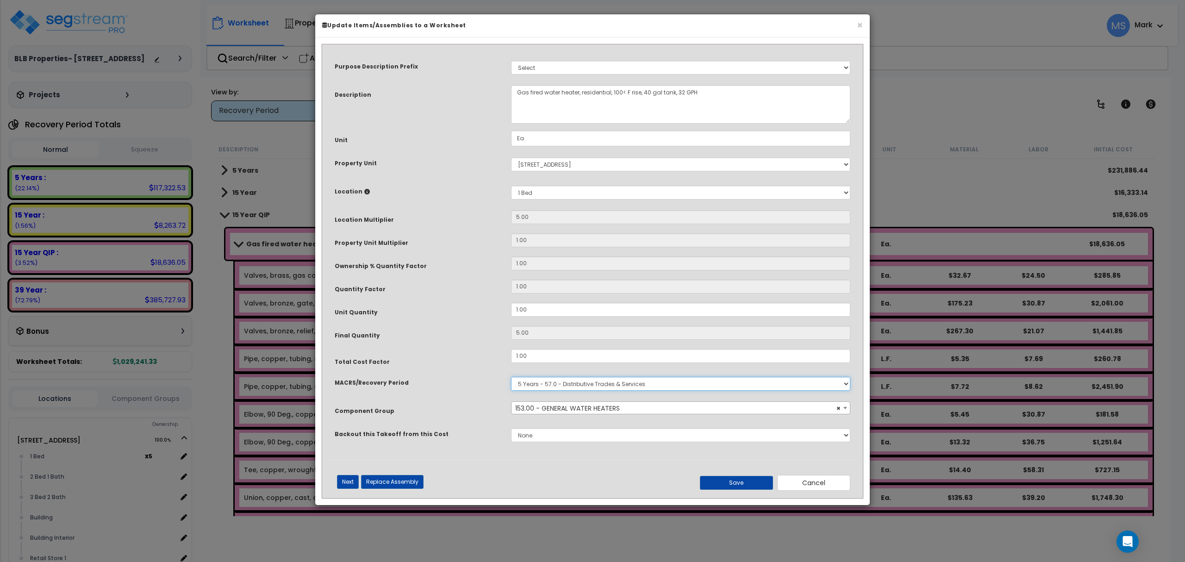
click at [552, 380] on select "Select MACRS/Recovery Period 5 Years - 57.0 - Distributive Trades & Services 5 …" at bounding box center [680, 384] width 339 height 14
click at [1125, 531] on div "Open Intercom Messenger" at bounding box center [1127, 542] width 25 height 25
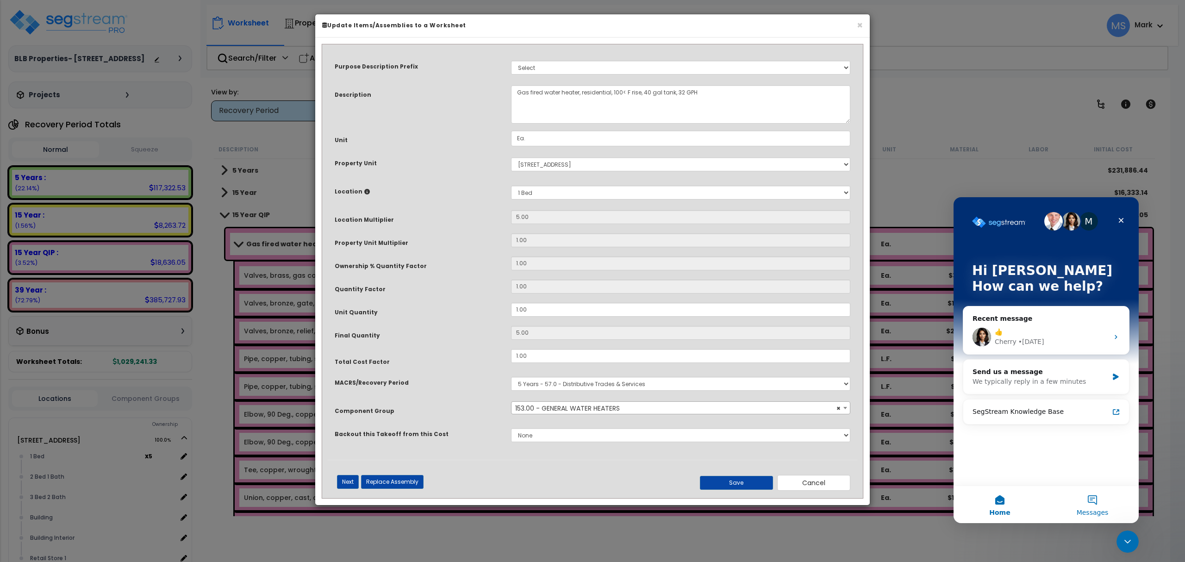
click at [1093, 503] on button "Messages" at bounding box center [1092, 504] width 93 height 37
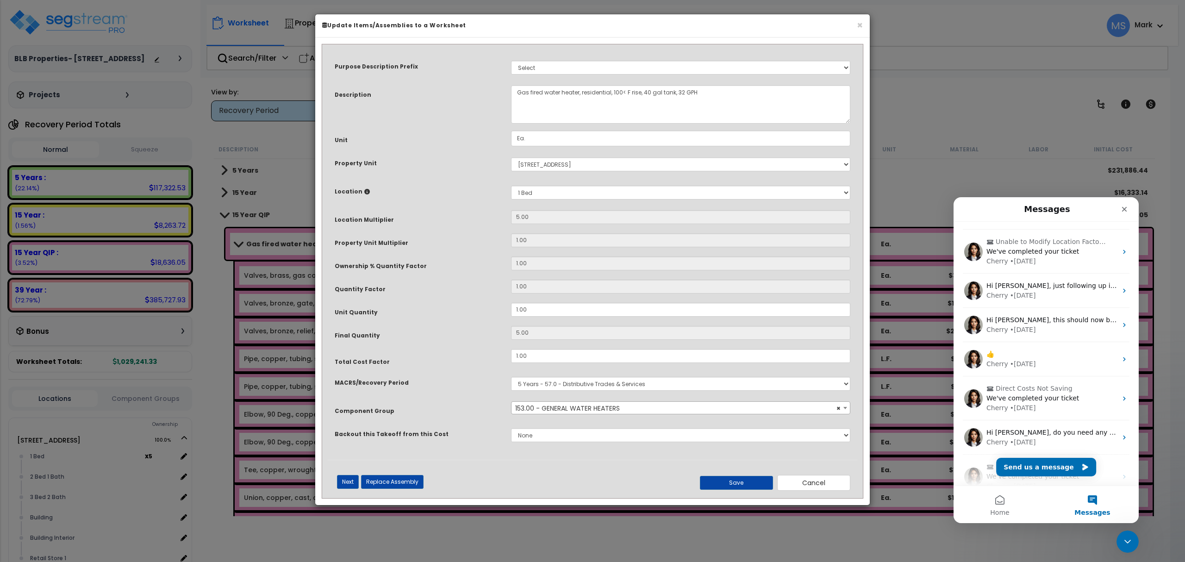
scroll to position [155, 0]
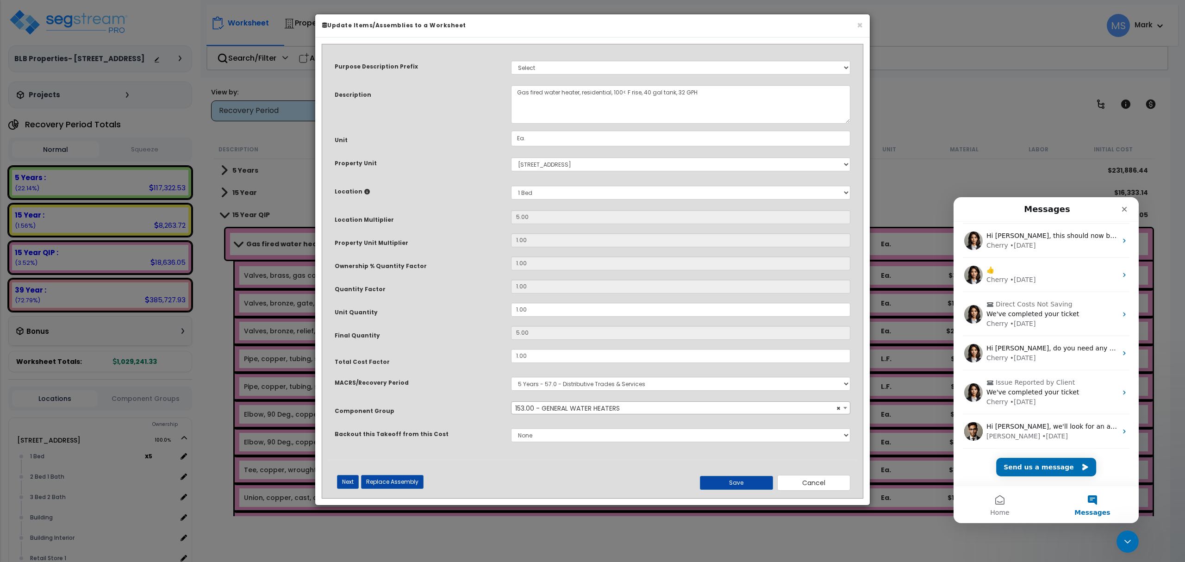
click at [1063, 477] on div "Replace an Item does not work 👍 Cherry • 1w ago Hi Mark, there was an error in …" at bounding box center [1045, 276] width 185 height 418
click at [1063, 468] on button "Send us a message" at bounding box center [1046, 467] width 100 height 19
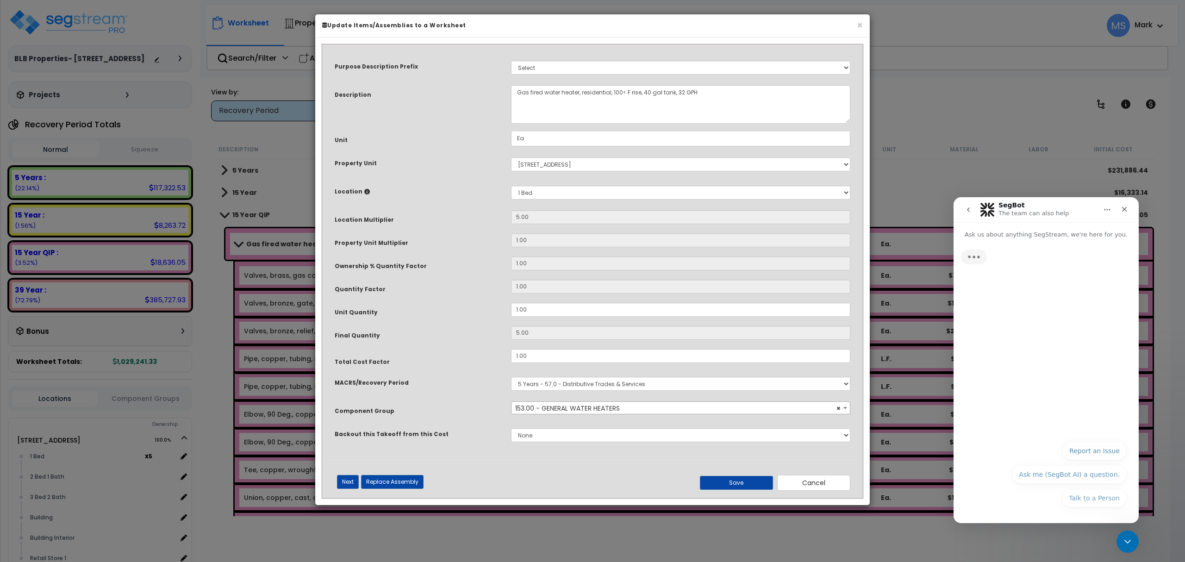
scroll to position [152, 0]
click at [1112, 502] on button "Talk to a Person" at bounding box center [1094, 498] width 65 height 19
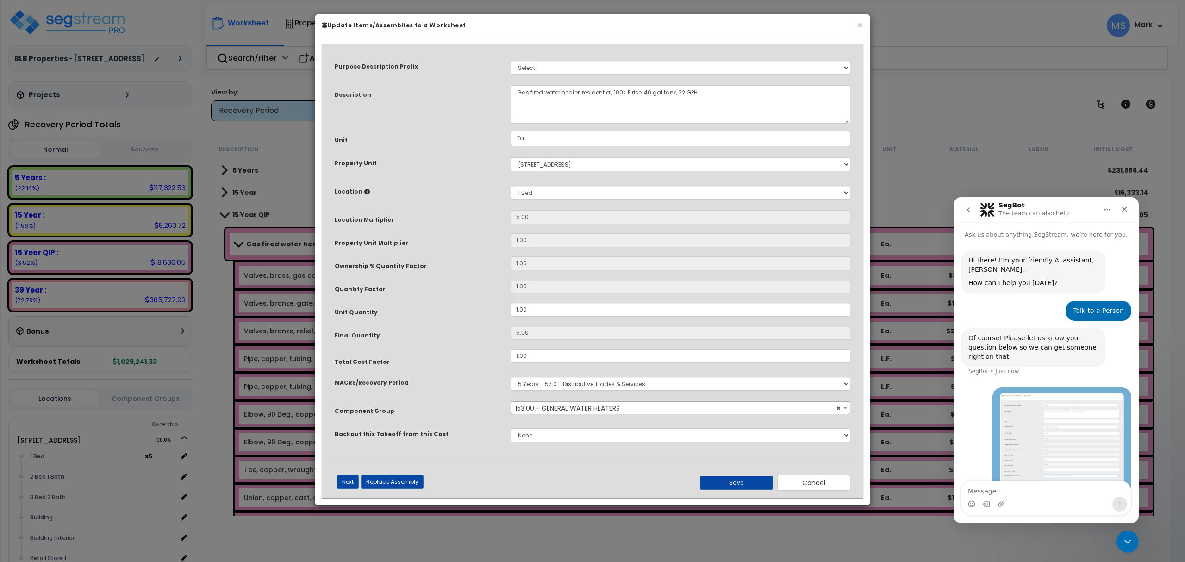
scroll to position [25, 0]
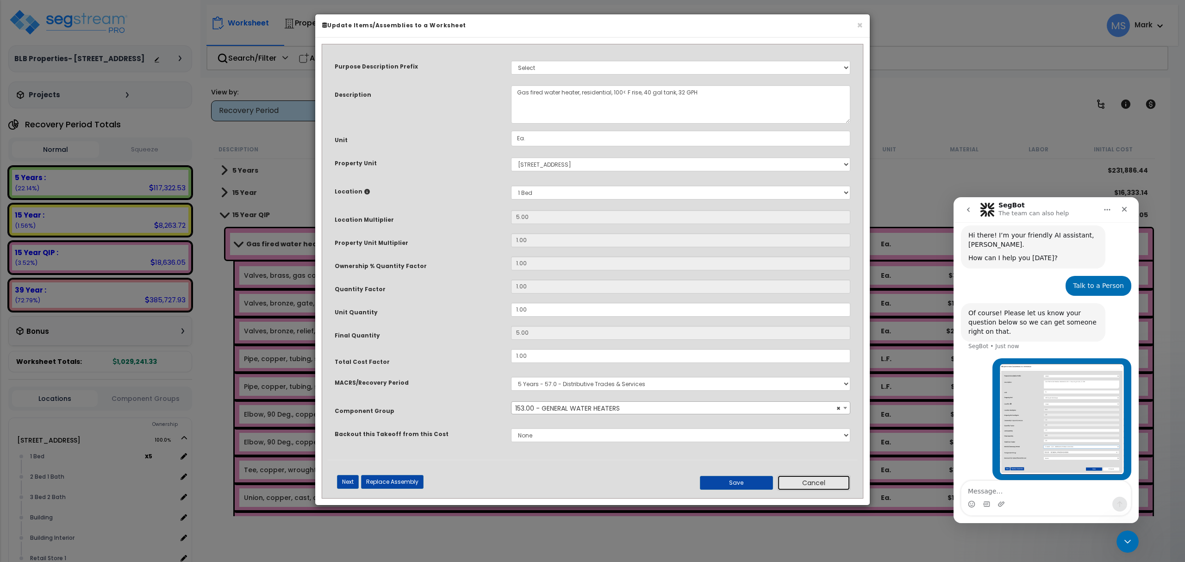
click at [829, 481] on button "Cancel" at bounding box center [813, 483] width 73 height 16
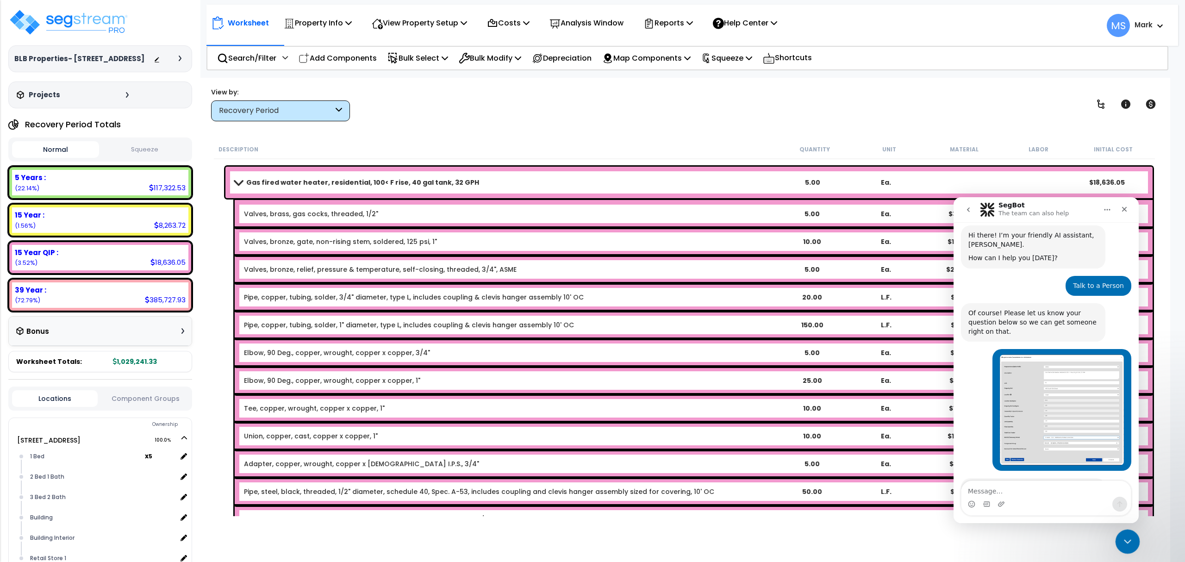
scroll to position [73, 0]
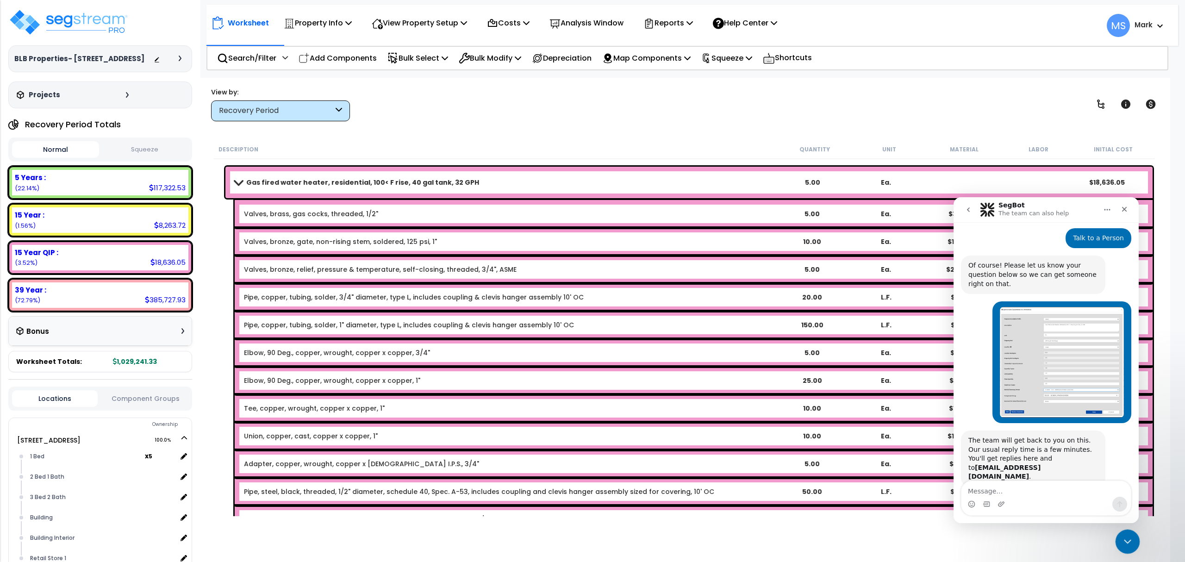
drag, startPoint x: 1129, startPoint y: 542, endPoint x: 1123, endPoint y: 540, distance: 6.3
click at [1128, 542] on icon "Close Intercom Messenger" at bounding box center [1126, 540] width 11 height 11
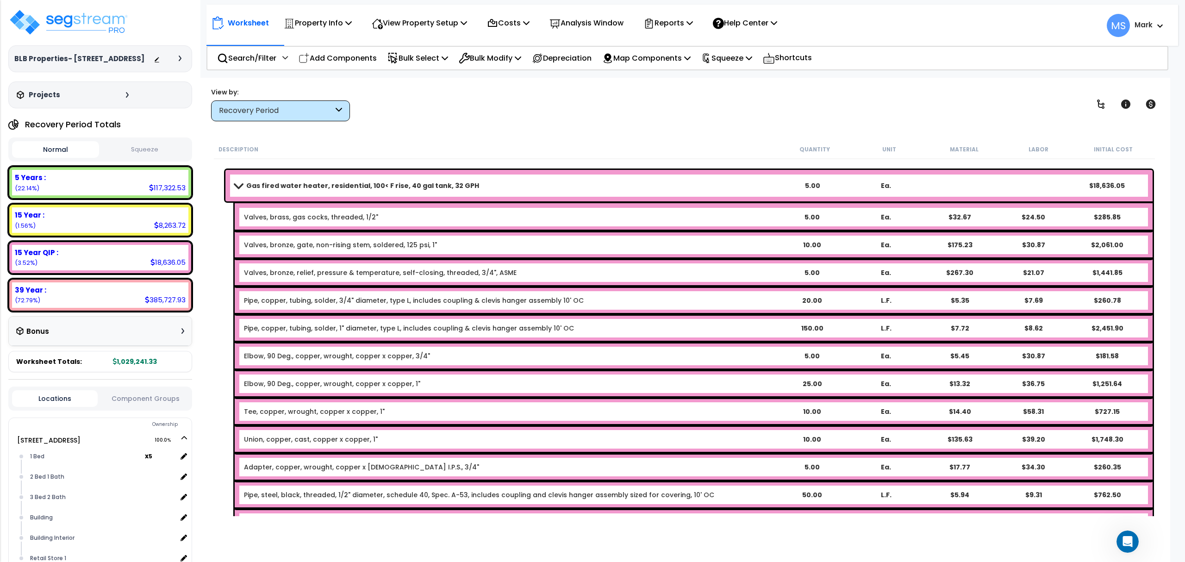
scroll to position [0, 0]
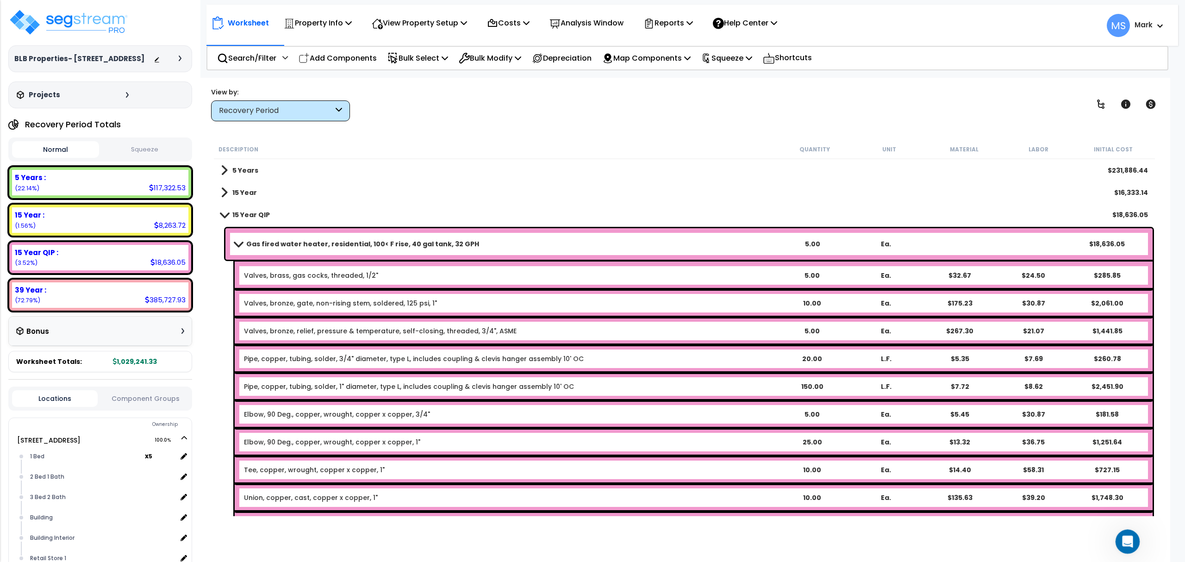
click at [1137, 552] on div at bounding box center [1127, 542] width 25 height 25
click at [1132, 538] on icon "Open Intercom Messenger" at bounding box center [1126, 540] width 15 height 15
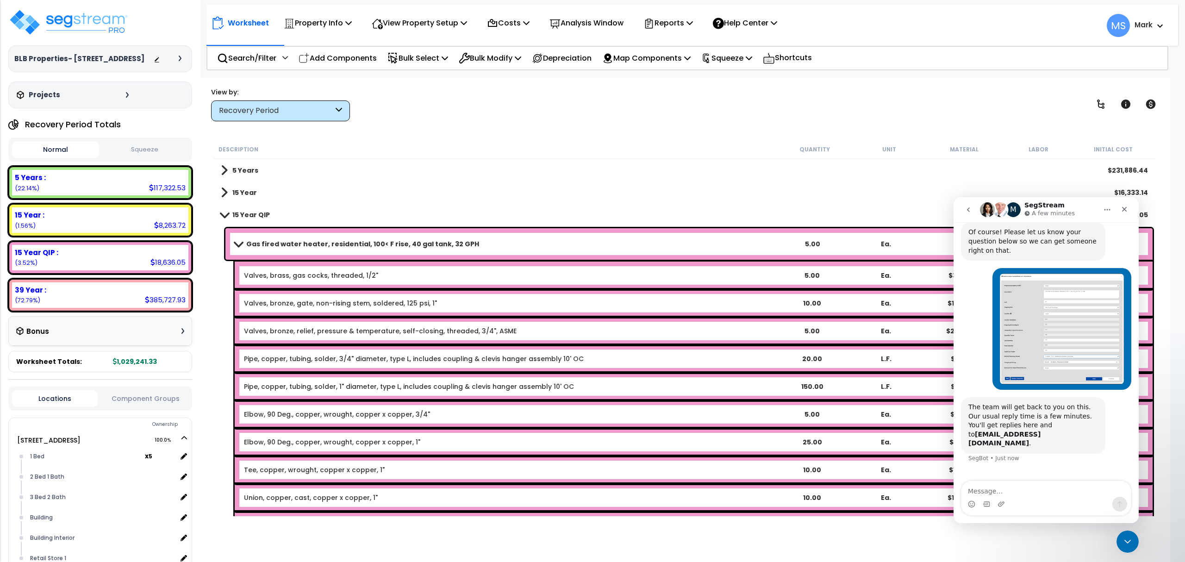
scroll to position [167, 0]
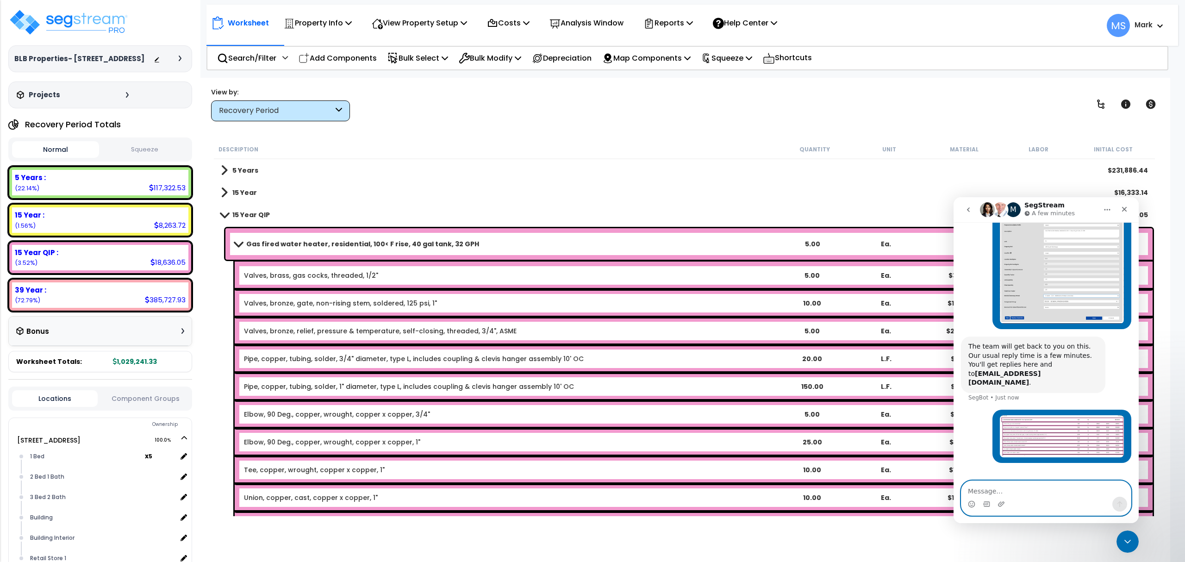
click at [1085, 494] on textarea "Message…" at bounding box center [1045, 489] width 169 height 16
paste textarea "https://enterprise.segstream.com/project/v2/take-offsheet/37871/#"
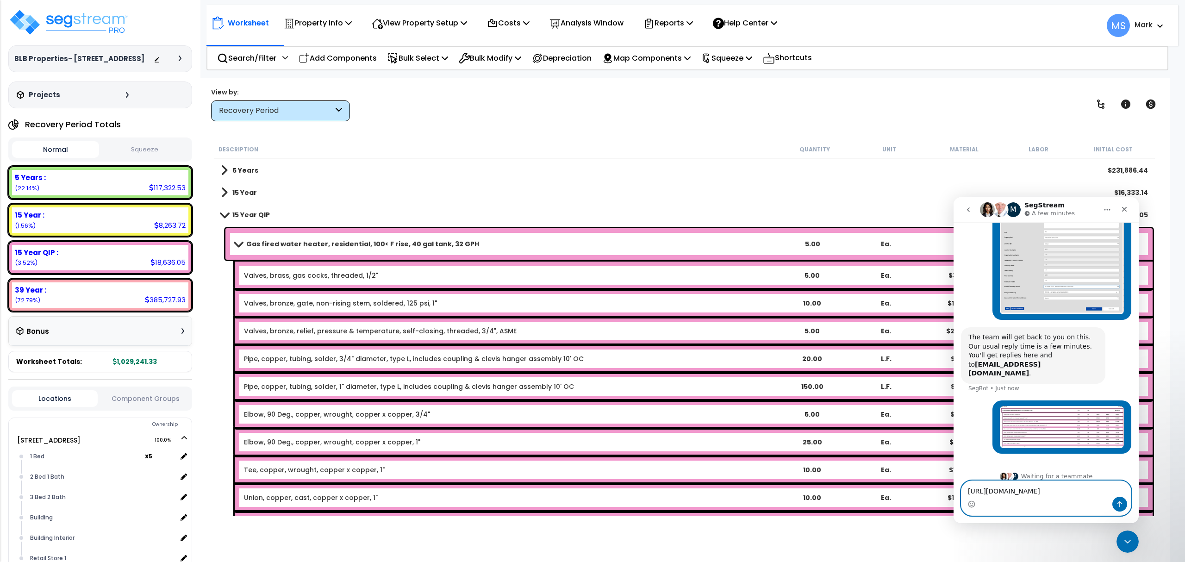
type textarea "https://enterprise.segstream.com/project/v2/take-offsheet/37871/#"
click at [1120, 503] on icon "Send a message…" at bounding box center [1119, 503] width 7 height 7
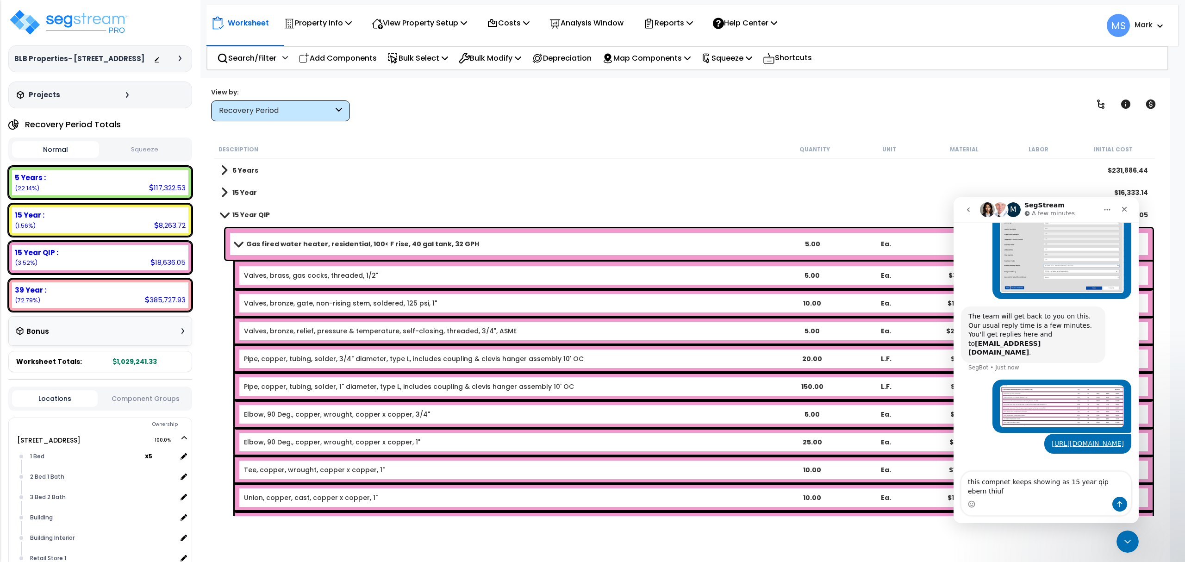
drag, startPoint x: 1100, startPoint y: 494, endPoint x: 1038, endPoint y: 500, distance: 62.8
click at [1040, 501] on div "Intercom messenger" at bounding box center [1045, 504] width 169 height 15
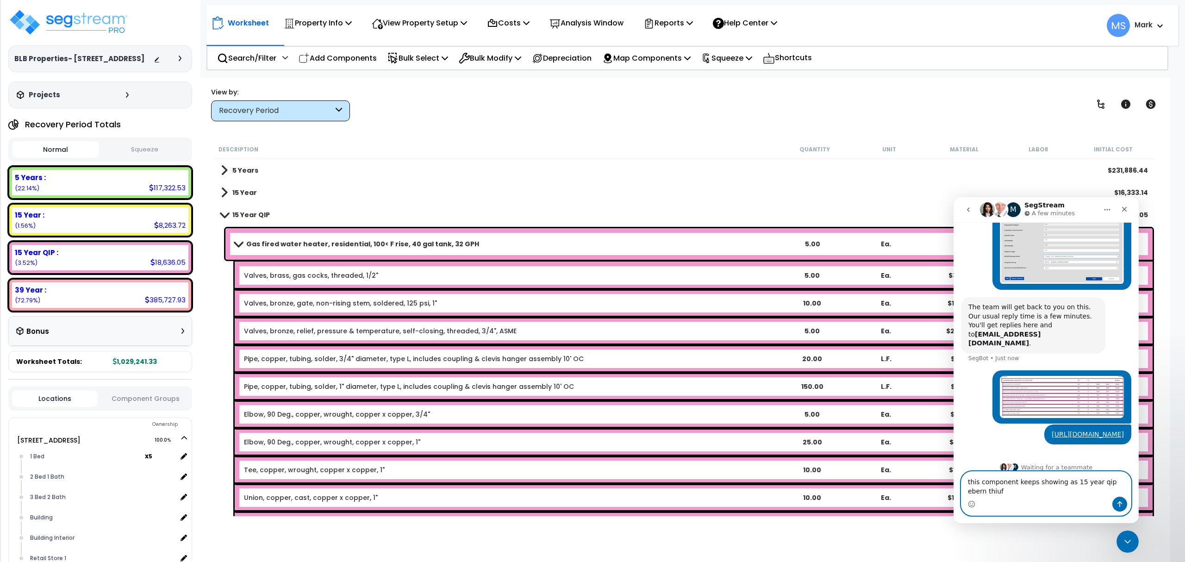
click at [1106, 483] on textarea "this component keeps showing as 15 year qip ebern thiuf" at bounding box center [1045, 484] width 169 height 25
click at [1034, 498] on div "Intercom messenger" at bounding box center [1045, 504] width 169 height 15
click at [996, 492] on textarea "this component keeps showing as 15 year qip even thiuf" at bounding box center [1045, 484] width 169 height 25
type textarea "this component keeps showing as 15 year qip even though its selected as 5 year."
click at [1117, 499] on button "Send a message…" at bounding box center [1119, 504] width 15 height 15
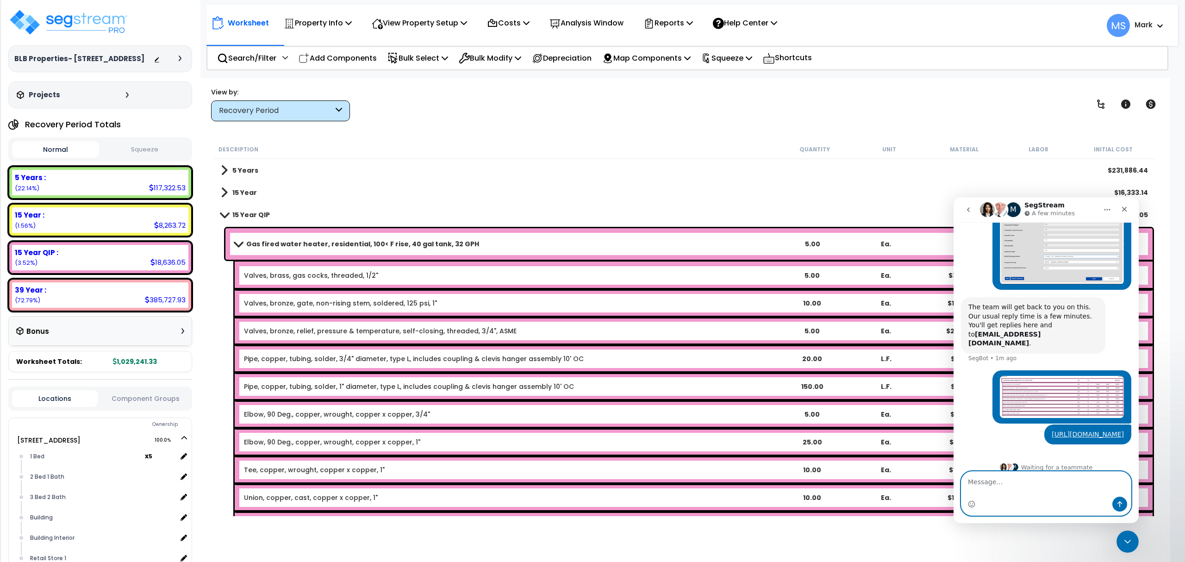
scroll to position [227, 0]
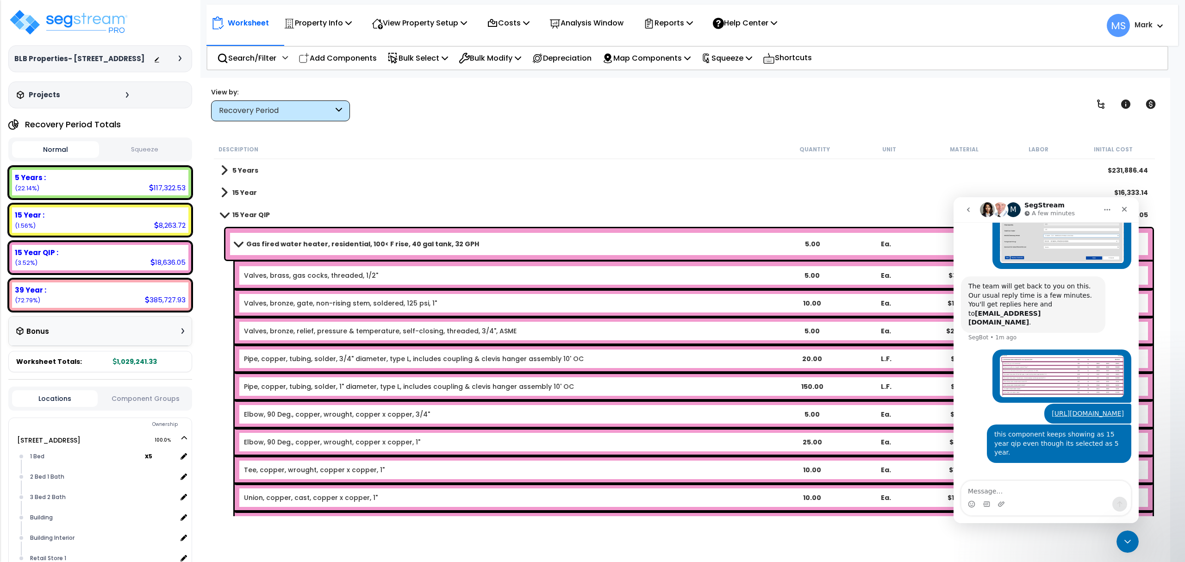
click at [387, 243] on b "Gas fired water heater, residential, 100< F rise, 40 gal tank, 32 GPH" at bounding box center [362, 243] width 233 height 9
click at [386, 243] on b "Gas fired water heater, residential, 100< F rise, 40 gal tank, 32 GPH" at bounding box center [362, 243] width 233 height 9
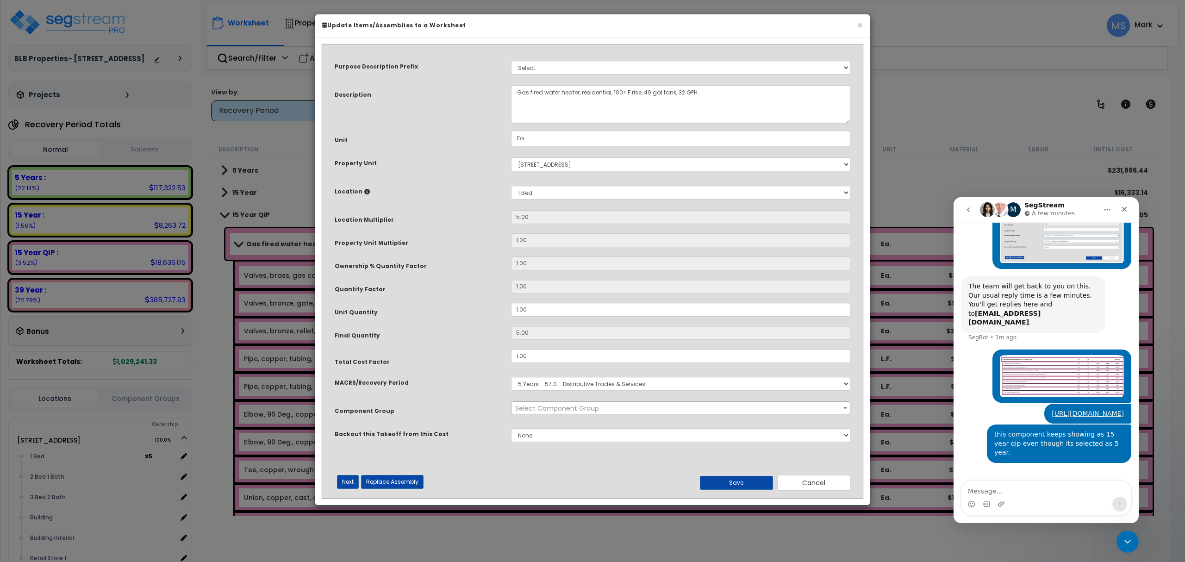
select select "45972"
click at [497, 400] on div "Purpose Description Prefix Select A/V System A/V System A/V System Equipment A/…" at bounding box center [593, 255] width 530 height 410
click at [832, 478] on button "Cancel" at bounding box center [813, 483] width 73 height 16
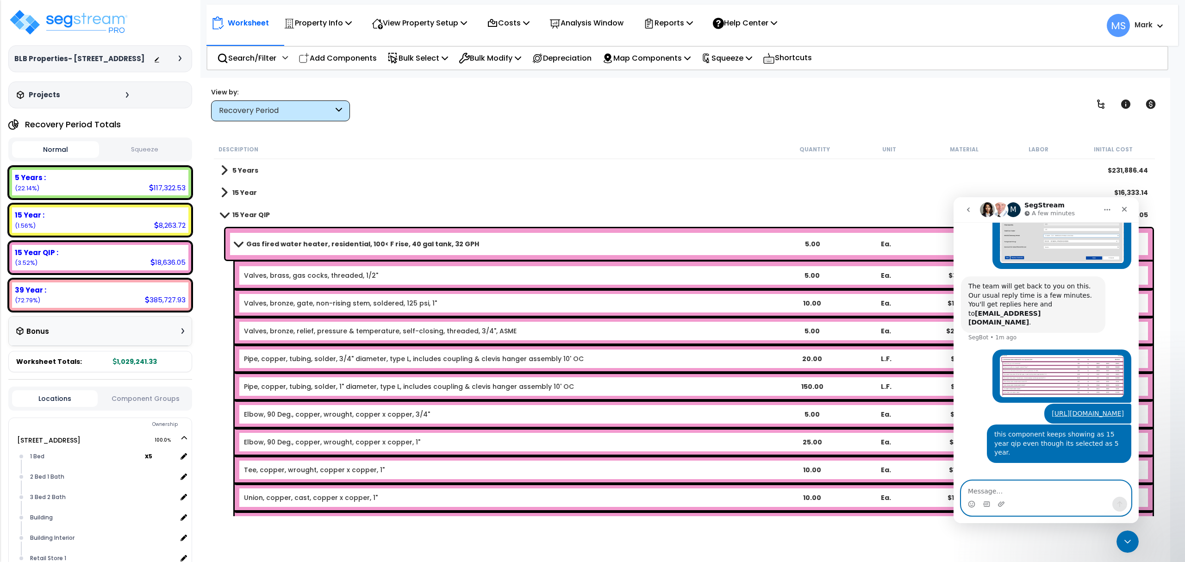
click at [985, 488] on textarea "Message…" at bounding box center [1045, 489] width 169 height 16
type textarea "i cant get this component to change to 5 year."
click at [1121, 504] on icon "Send a message…" at bounding box center [1119, 503] width 7 height 7
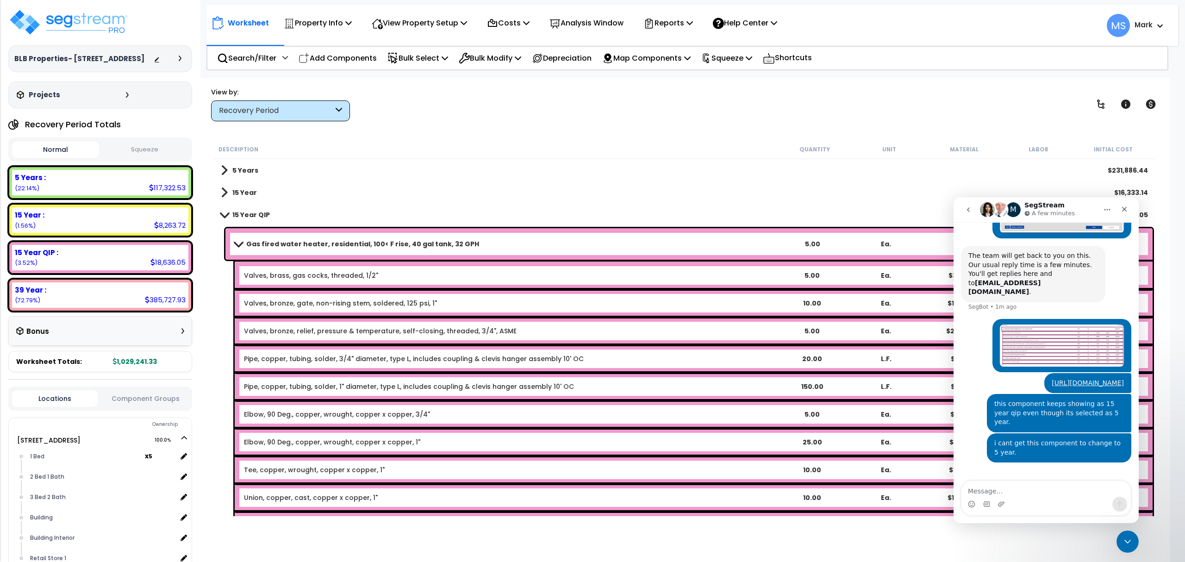
click at [752, 198] on div "15 Year $16,333.14" at bounding box center [684, 192] width 936 height 22
click at [809, 182] on div "15 Year $16,333.14" at bounding box center [684, 192] width 936 height 22
click at [1130, 207] on div "Close" at bounding box center [1124, 209] width 17 height 17
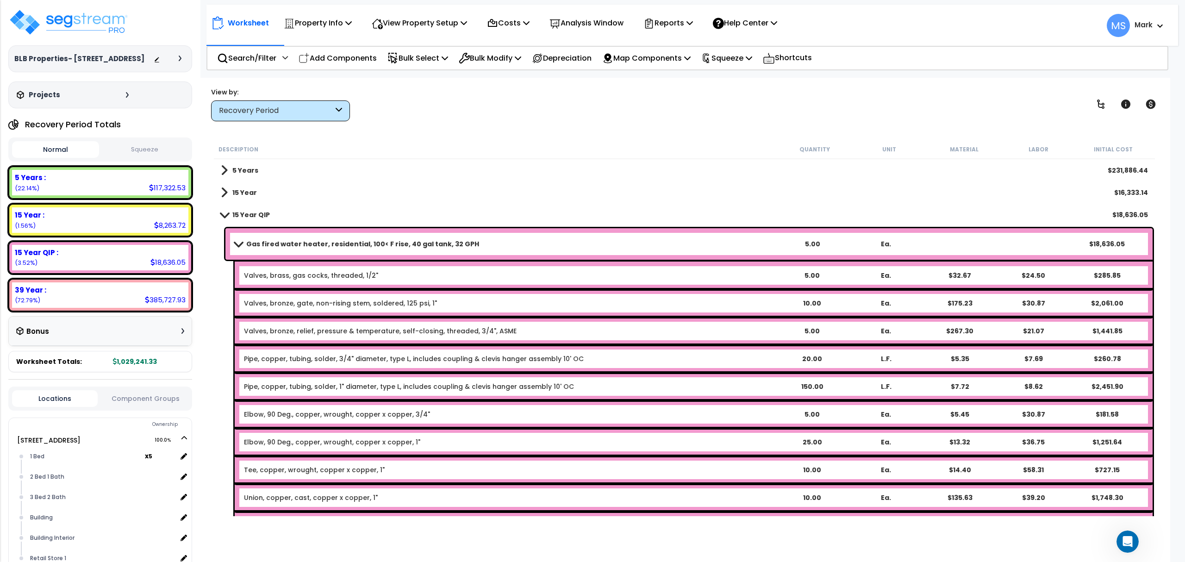
click at [239, 239] on link "Gas fired water heater, residential, 100< F rise, 40 gal tank, 32 GPH" at bounding box center [505, 243] width 541 height 13
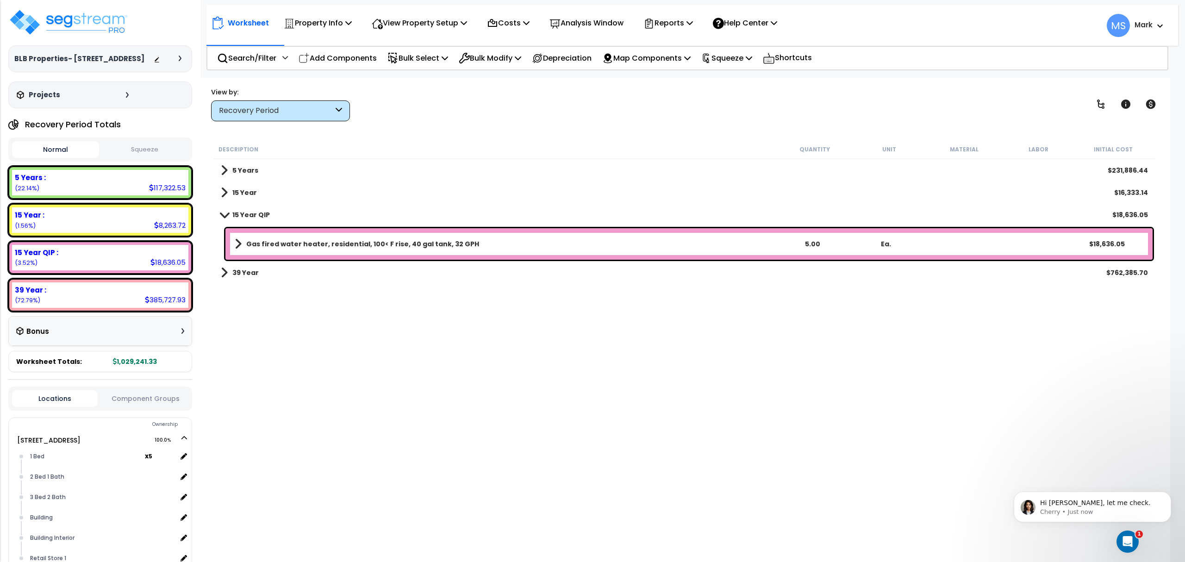
scroll to position [280, 0]
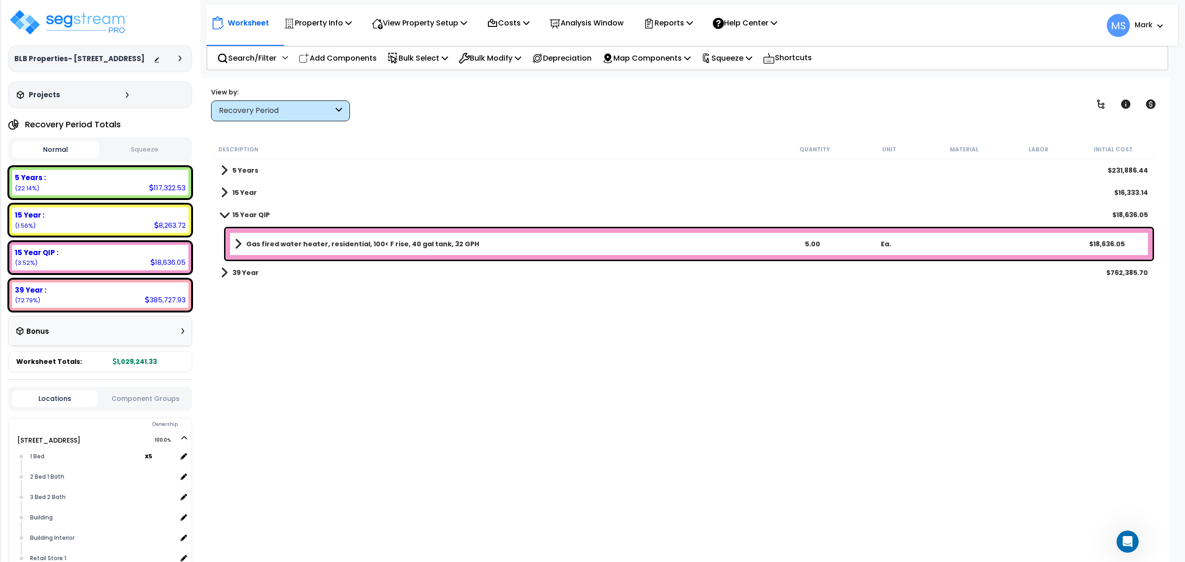
drag, startPoint x: 837, startPoint y: 487, endPoint x: 622, endPoint y: 349, distance: 255.9
click at [829, 480] on div "Description Quantity Unit Material Labor Initial Cost 5 Years $231,886.44 15 Ye…" at bounding box center [684, 328] width 944 height 376
click at [669, 20] on p "Reports" at bounding box center [668, 23] width 50 height 12
click at [687, 84] on link "Manage Report Custom Fields" at bounding box center [685, 88] width 92 height 28
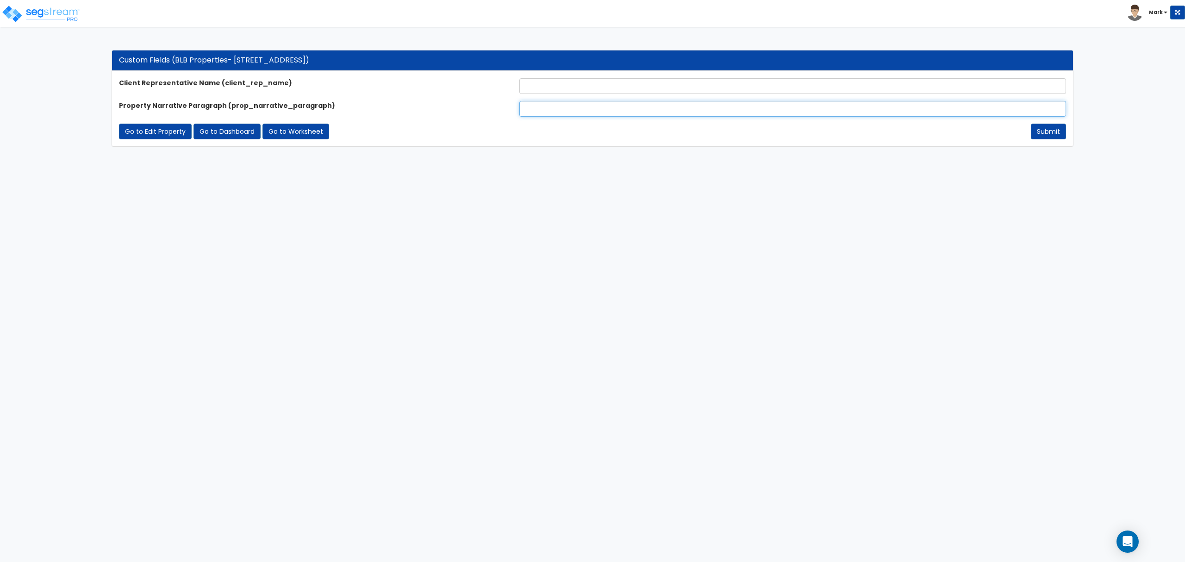
click at [534, 108] on input "text" at bounding box center [792, 109] width 547 height 16
paste input "The Subject property is a 7,946 square foot mixed-use multi-family property. It…"
type input "The Subject property is a 7,946 square foot mixed-use multi-family property. It…"
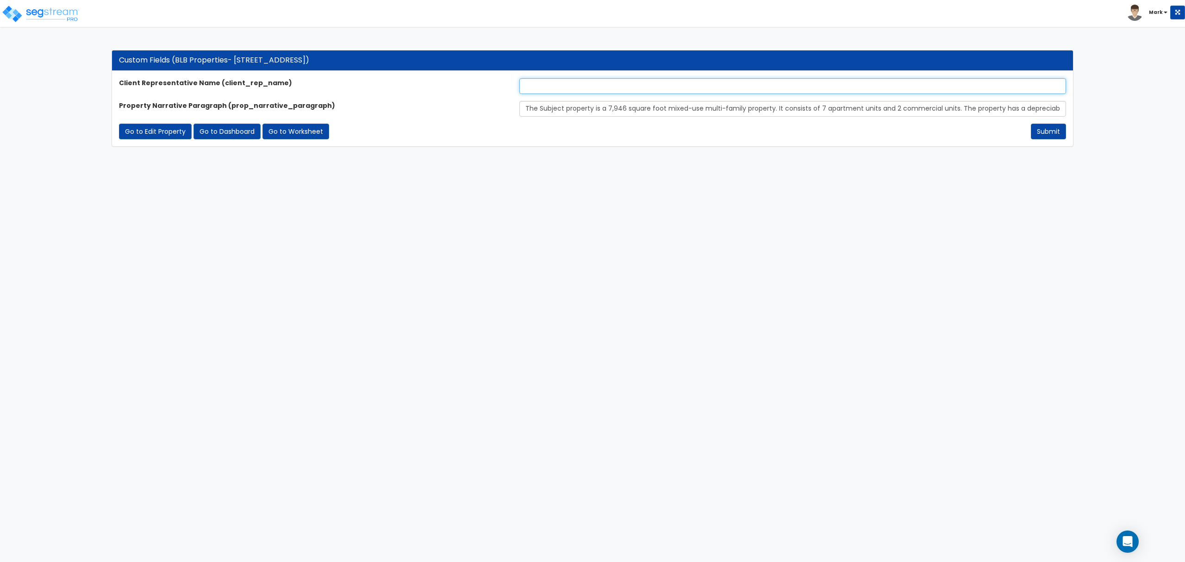
click at [556, 89] on input "text" at bounding box center [792, 86] width 547 height 16
type input "[PERSON_NAME]"
click at [517, 156] on html "Toggle navigation Mark x" at bounding box center [592, 78] width 1185 height 156
click at [1051, 134] on button "Submit" at bounding box center [1048, 132] width 35 height 16
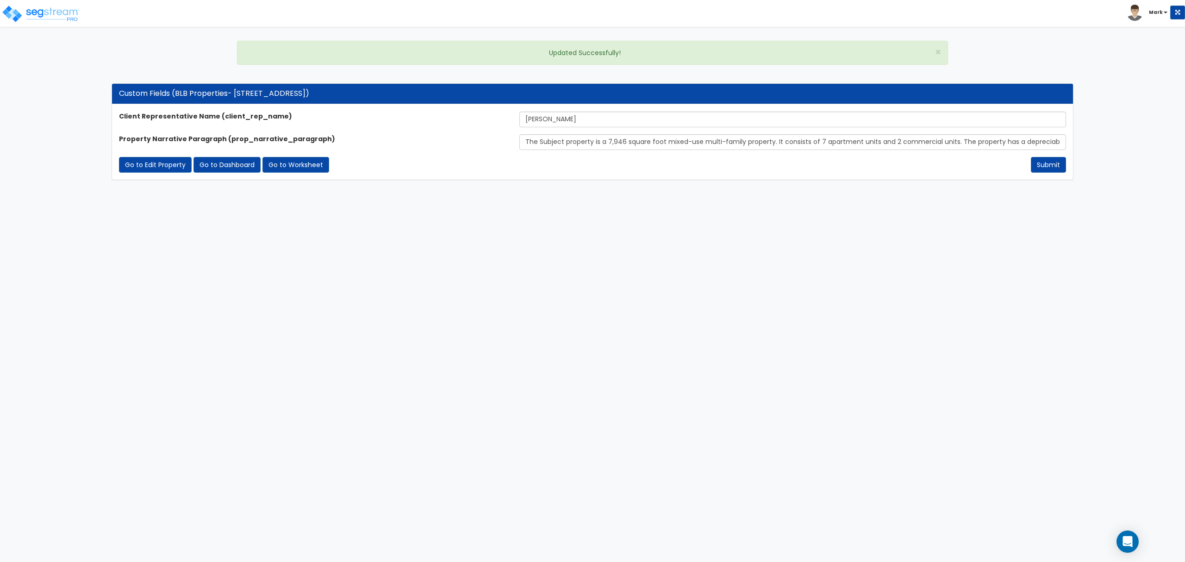
click at [302, 174] on div "Client Representative Name (client_rep_name) [PERSON_NAME] Property Narrative P…" at bounding box center [592, 142] width 961 height 75
click at [303, 158] on link "Go to Worksheet" at bounding box center [295, 165] width 67 height 16
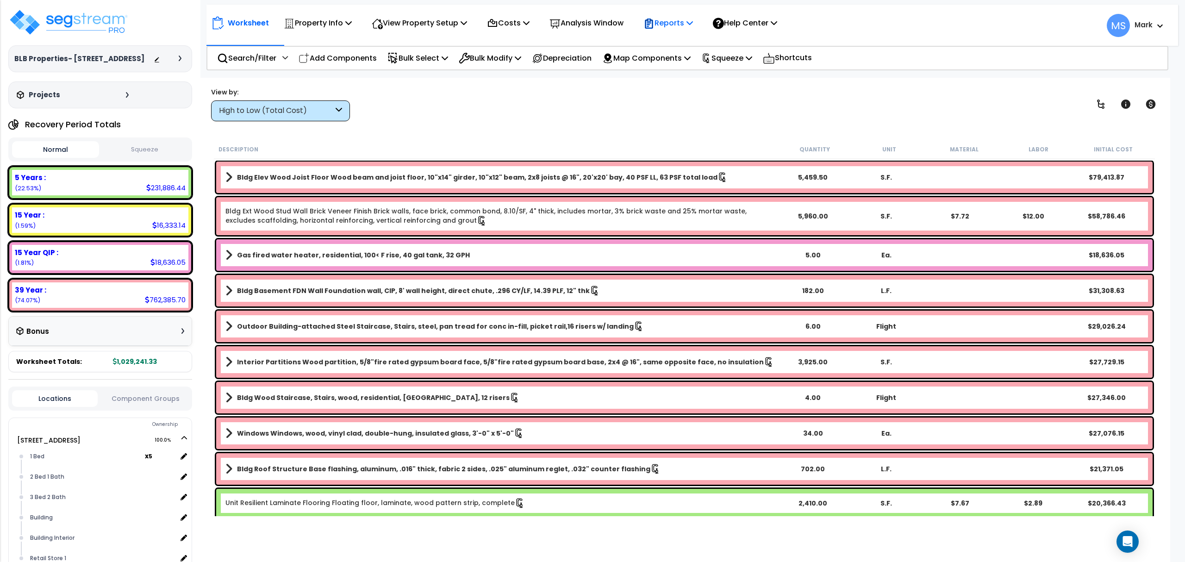
click at [678, 17] on p "Reports" at bounding box center [668, 23] width 50 height 12
click at [685, 65] on link "Manage Report Images" at bounding box center [685, 63] width 92 height 19
click at [263, 256] on b "Gas fired water heater, residential, 100< F rise, 40 gal tank, 32 GPH" at bounding box center [353, 254] width 233 height 9
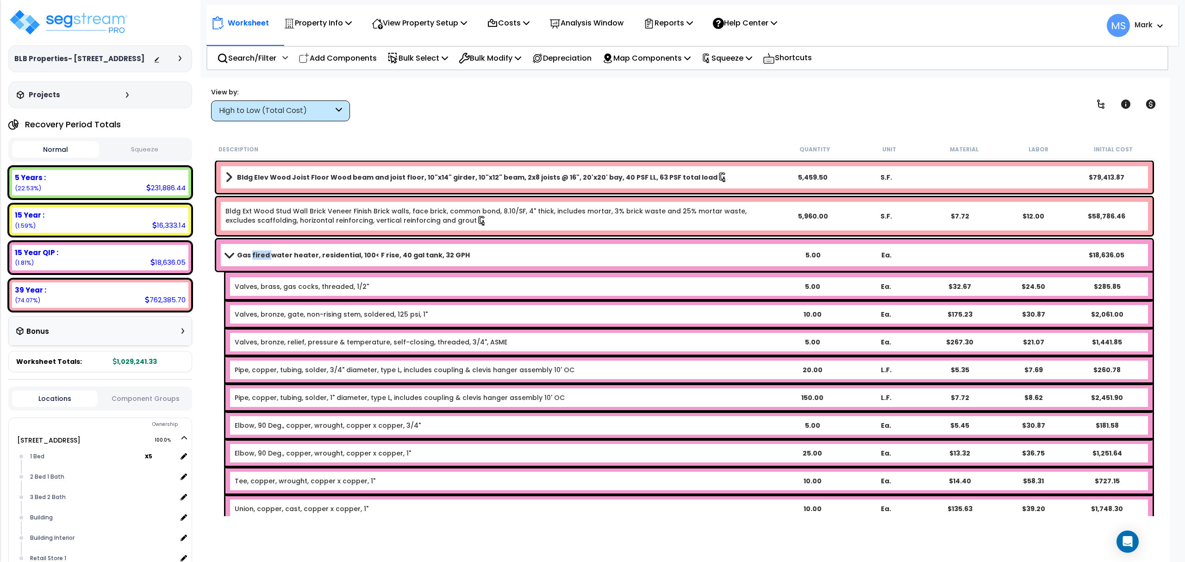
click at [263, 256] on b "Gas fired water heater, residential, 100< F rise, 40 gal tank, 32 GPH" at bounding box center [353, 254] width 233 height 9
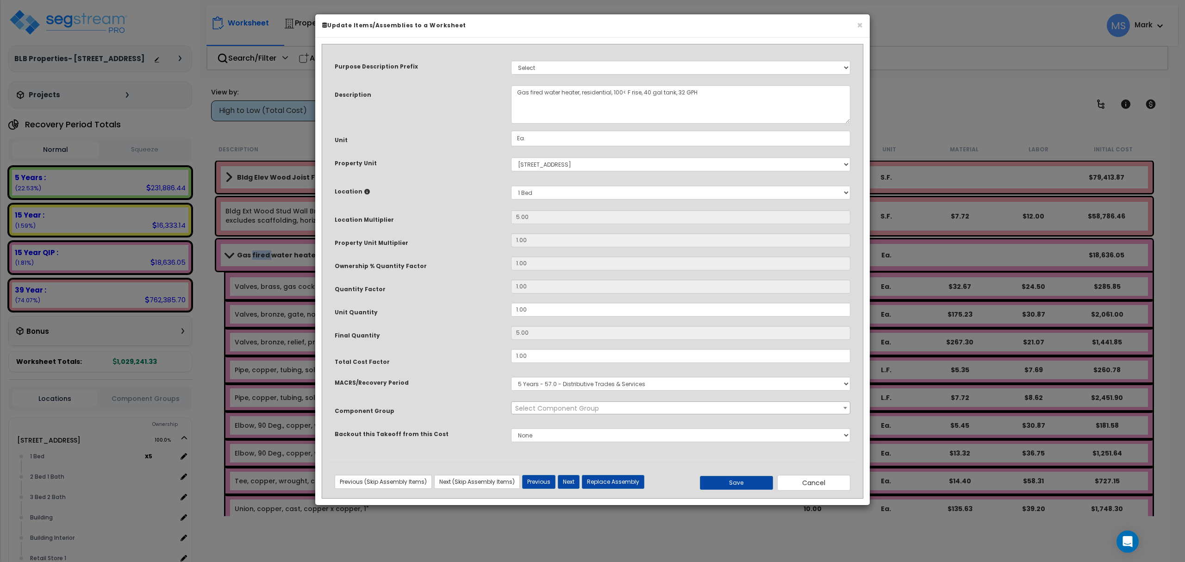
select select "45972"
click at [720, 482] on button "Save" at bounding box center [736, 483] width 73 height 14
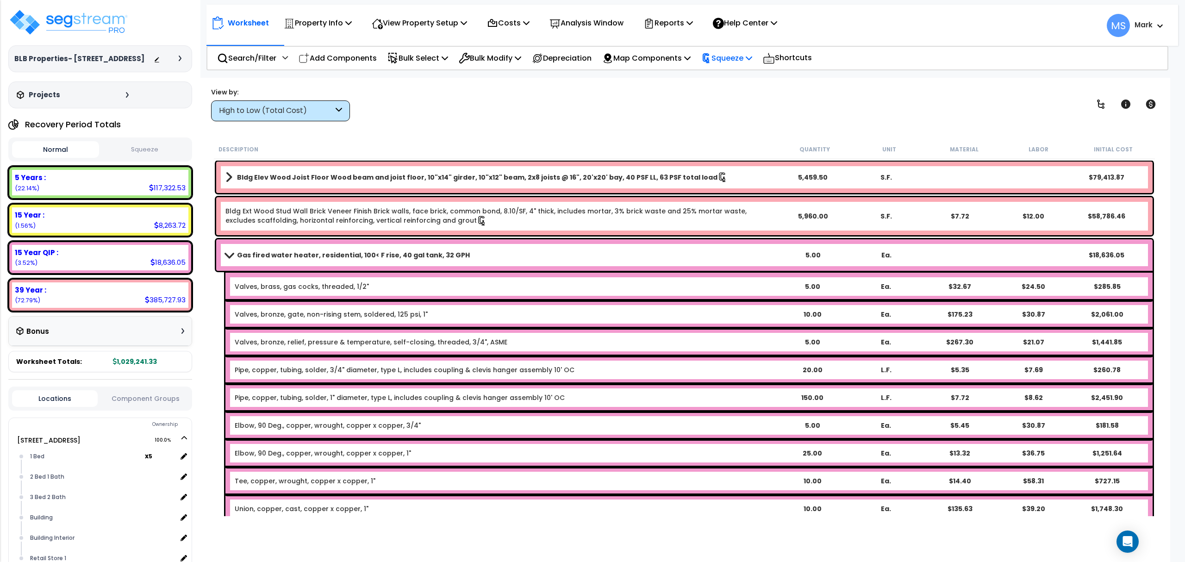
click at [729, 59] on p "Squeeze" at bounding box center [726, 58] width 51 height 12
click at [735, 77] on link "Re-squeeze" at bounding box center [743, 79] width 92 height 21
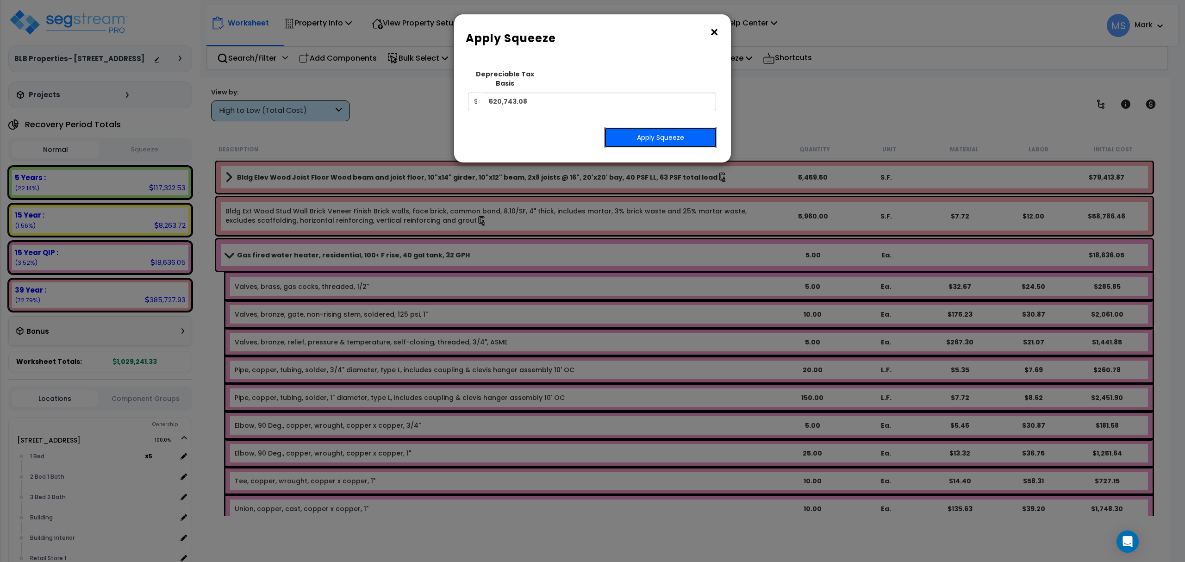
click at [668, 128] on button "Apply Squeeze" at bounding box center [660, 137] width 113 height 21
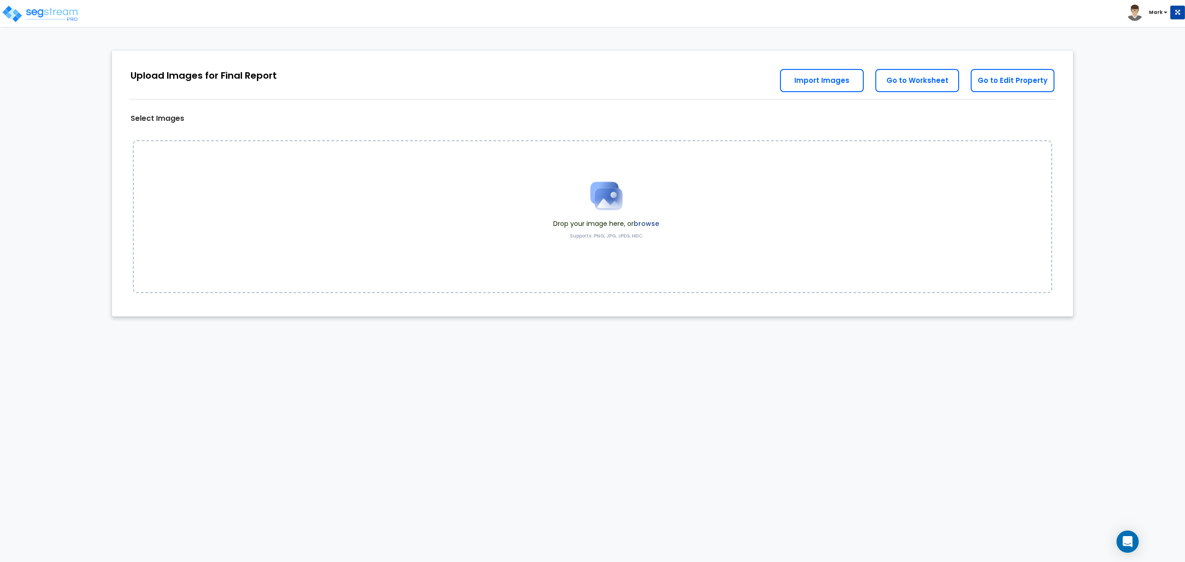
click at [640, 221] on label "browse" at bounding box center [646, 223] width 25 height 9
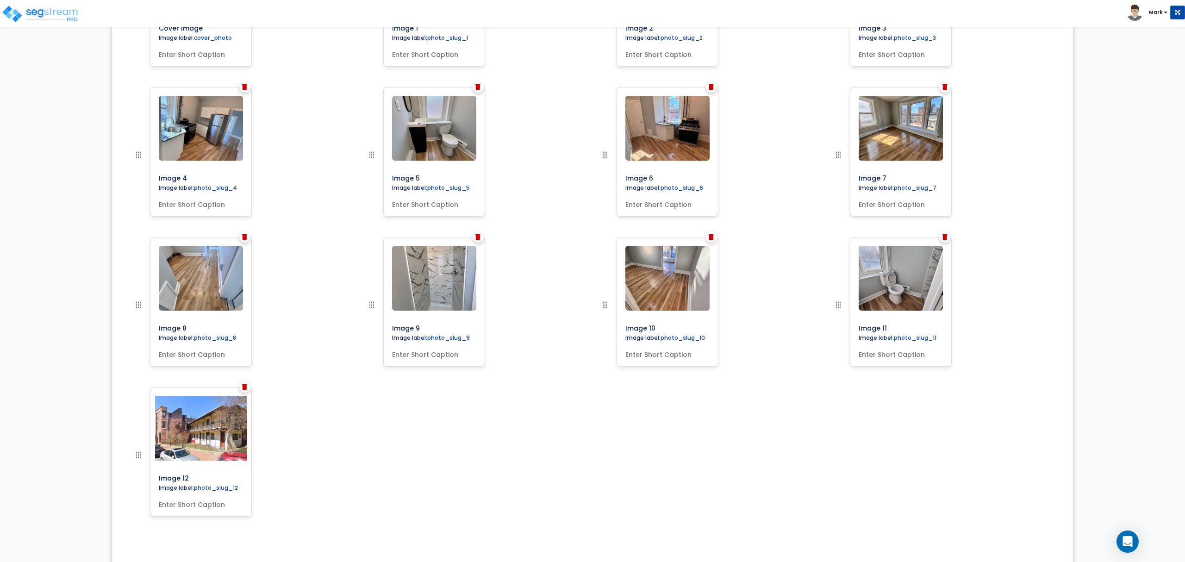
scroll to position [304, 0]
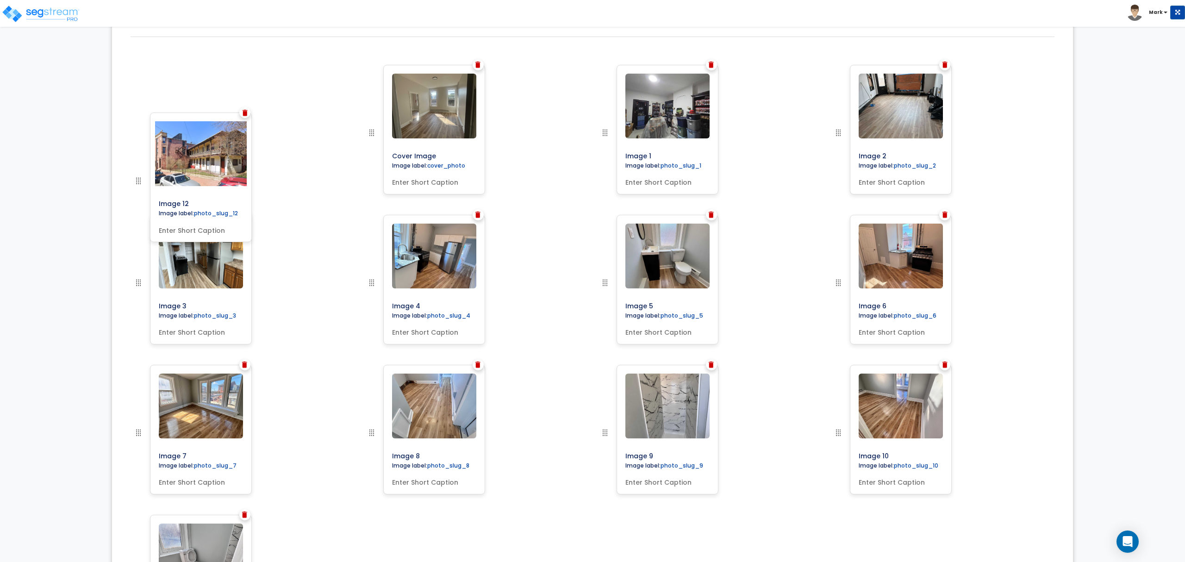
drag, startPoint x: 134, startPoint y: 456, endPoint x: 112, endPoint y: 136, distance: 321.1
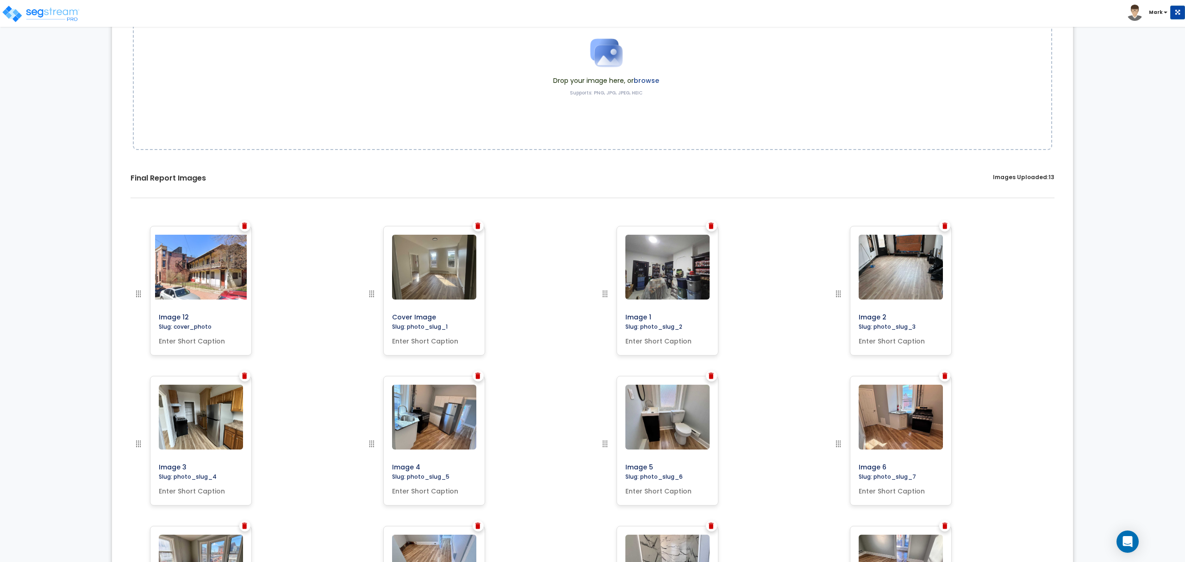
scroll to position [0, 0]
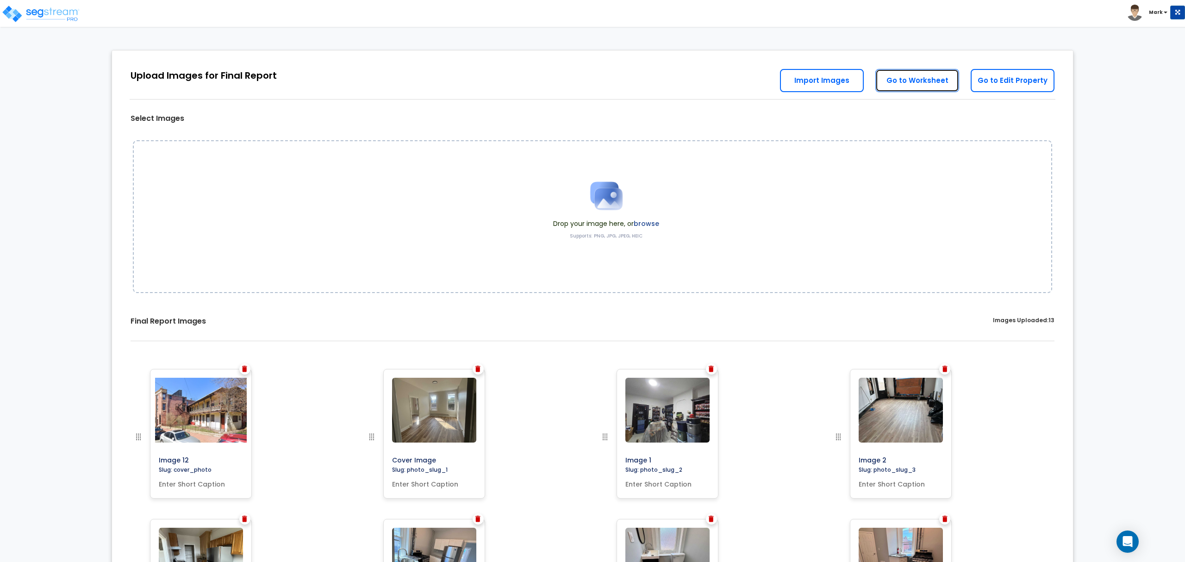
click at [920, 82] on link "Go to Worksheet" at bounding box center [917, 80] width 84 height 23
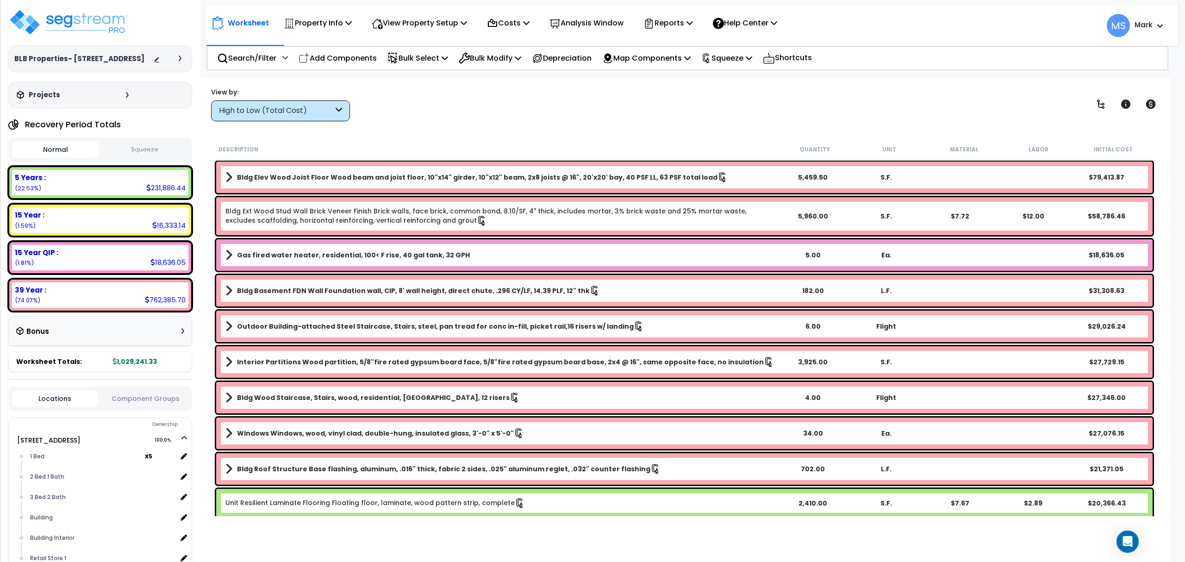
click at [1131, 528] on div "Worksheet Property Info Property Setup Add Property Unit Template property Clon…" at bounding box center [685, 359] width 972 height 562
click at [1126, 542] on icon "Open Intercom Messenger" at bounding box center [1127, 542] width 11 height 12
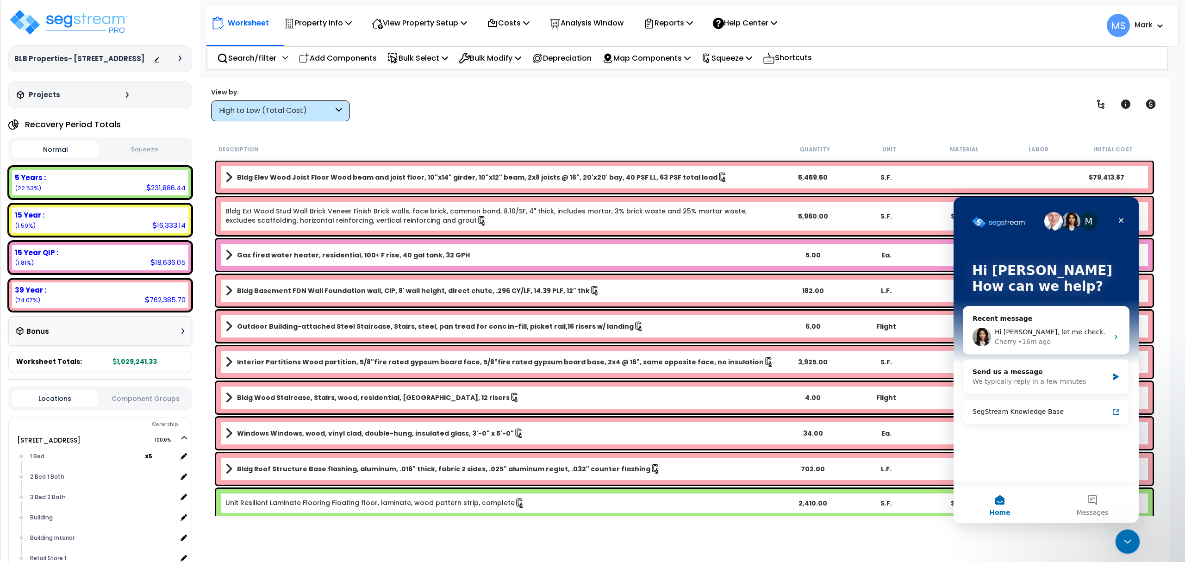
click at [1137, 542] on div "Close Intercom Messenger" at bounding box center [1126, 540] width 22 height 22
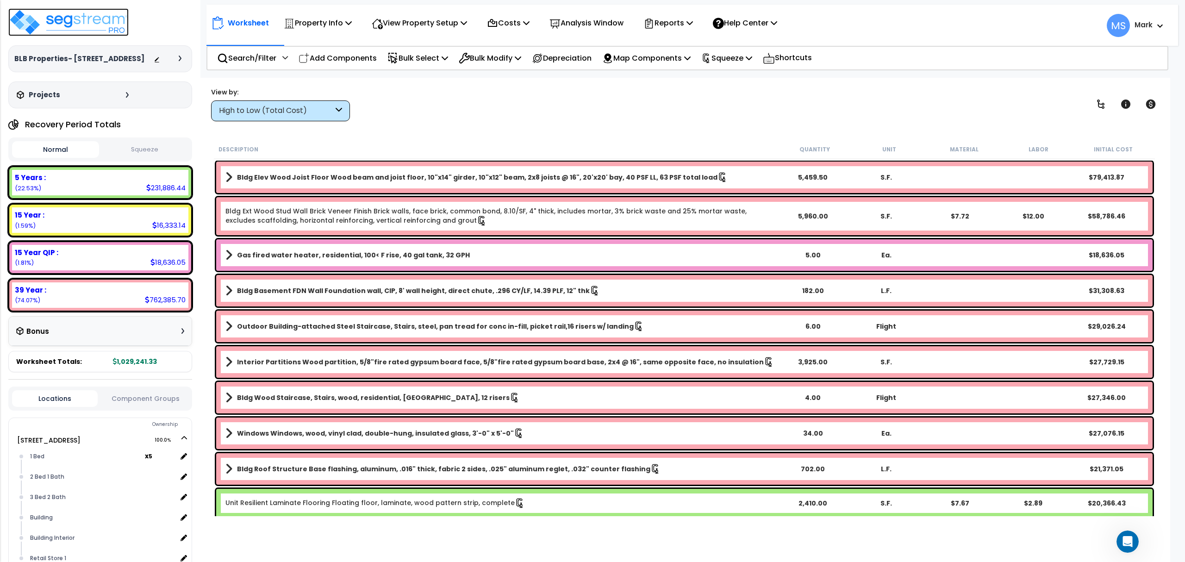
click at [92, 23] on img at bounding box center [68, 22] width 120 height 28
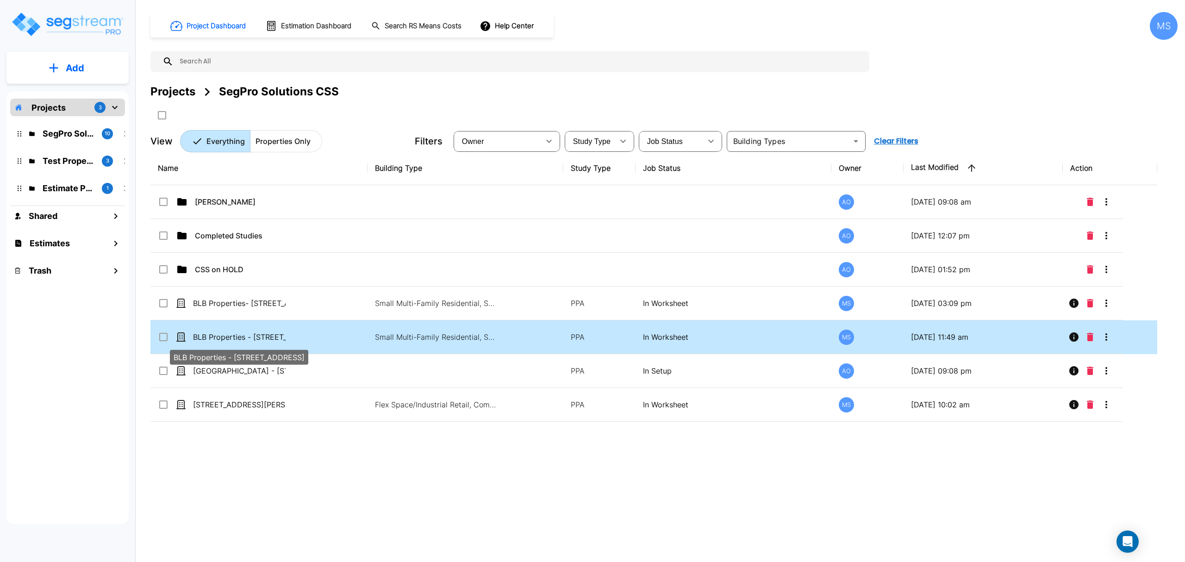
drag, startPoint x: 281, startPoint y: 343, endPoint x: 284, endPoint y: 337, distance: 6.0
click at [283, 338] on p "BLB Properties - [STREET_ADDRESS]" at bounding box center [239, 336] width 93 height 11
click at [284, 337] on p "BLB Properties - [STREET_ADDRESS]" at bounding box center [239, 336] width 93 height 11
checkbox input "true"
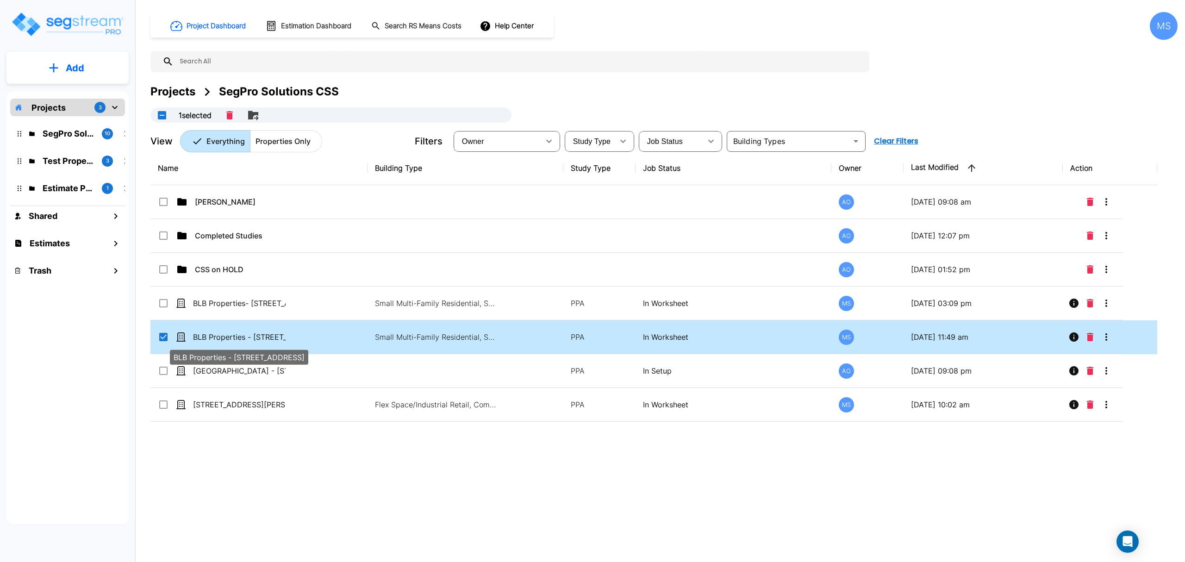
click at [284, 337] on p "BLB Properties - [STREET_ADDRESS]" at bounding box center [239, 336] width 93 height 11
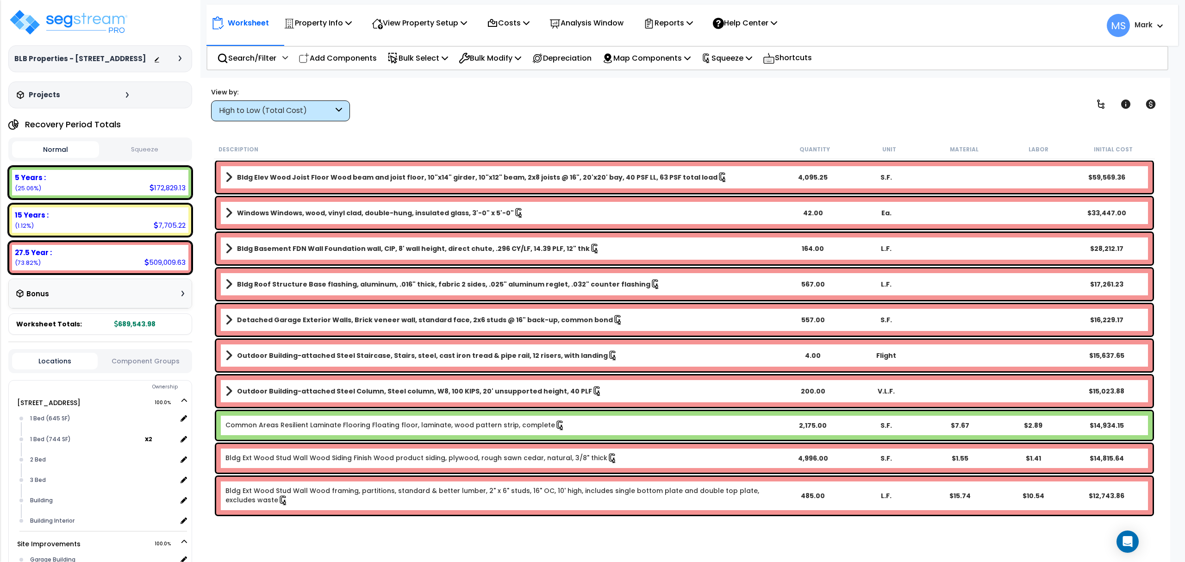
click at [143, 358] on button "Component Groups" at bounding box center [145, 361] width 86 height 10
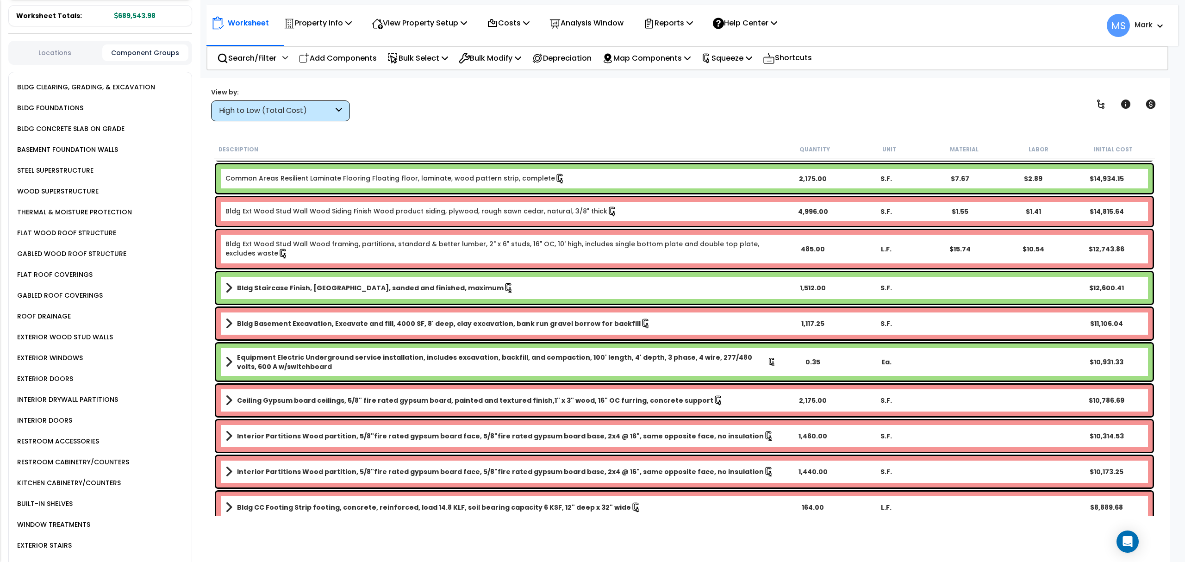
scroll to position [432, 0]
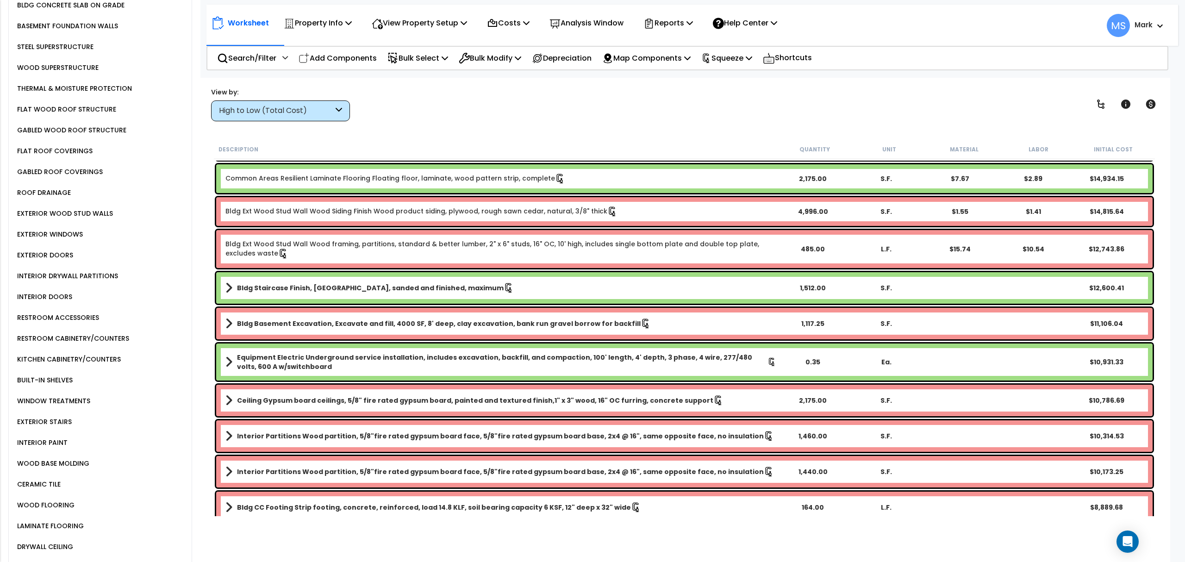
click at [80, 391] on div "WINDOW TREATMENTS" at bounding box center [103, 401] width 177 height 21
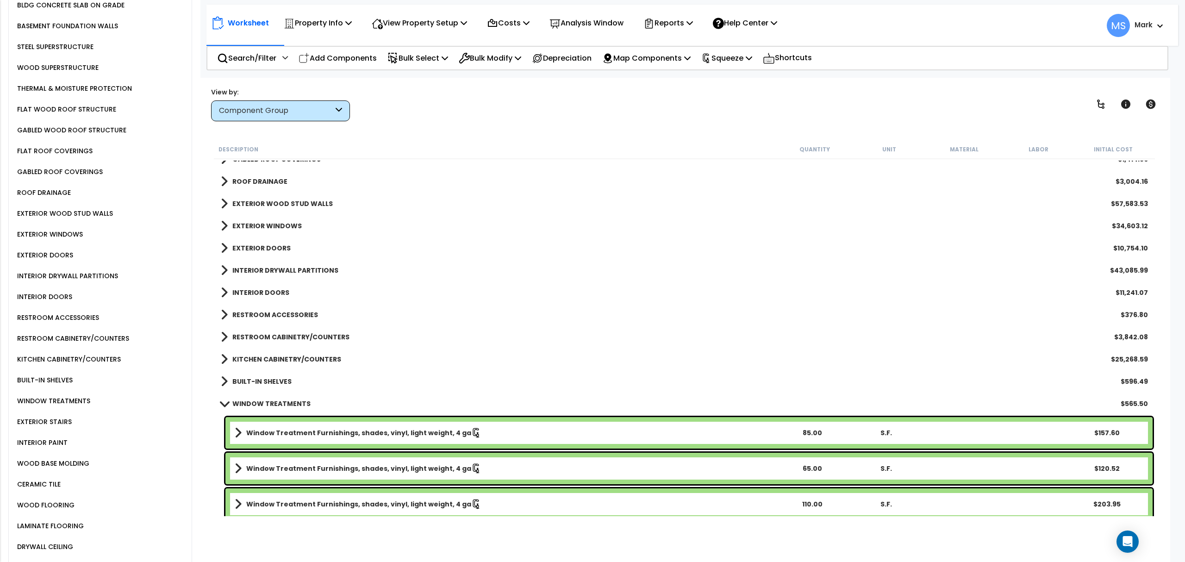
click at [81, 395] on div "WINDOW TREATMENTS" at bounding box center [52, 400] width 75 height 11
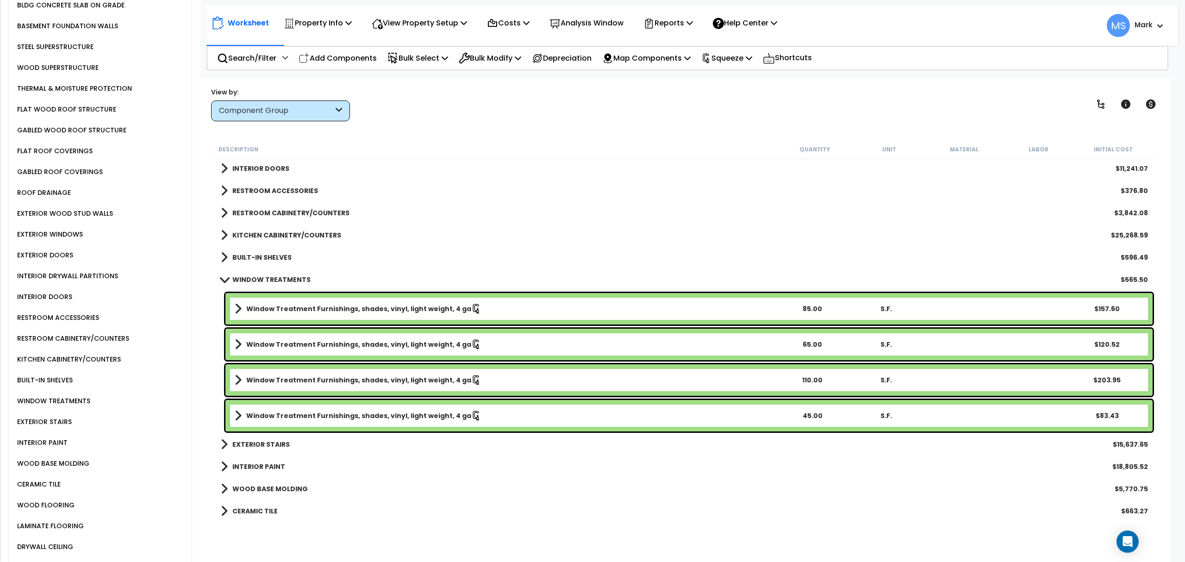
scroll to position [370, 0]
click at [376, 306] on b "Window Treatment Furnishings, shades, vinyl, light weight, 4 ga" at bounding box center [358, 309] width 225 height 9
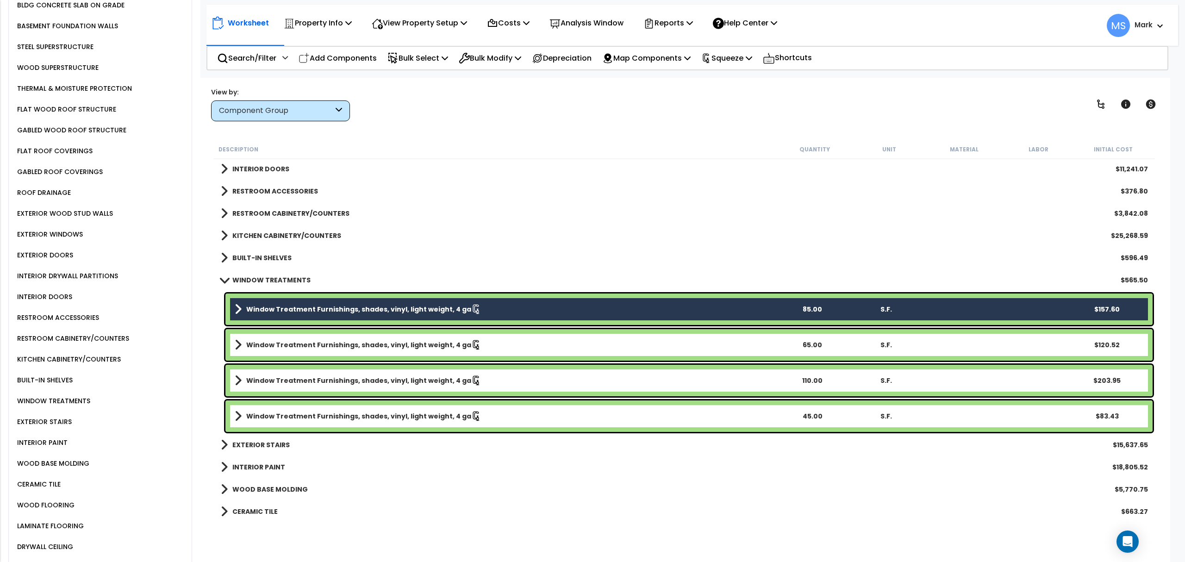
click at [380, 339] on link "Window Treatment Furnishings, shades, vinyl, light weight, 4 ga" at bounding box center [505, 344] width 541 height 13
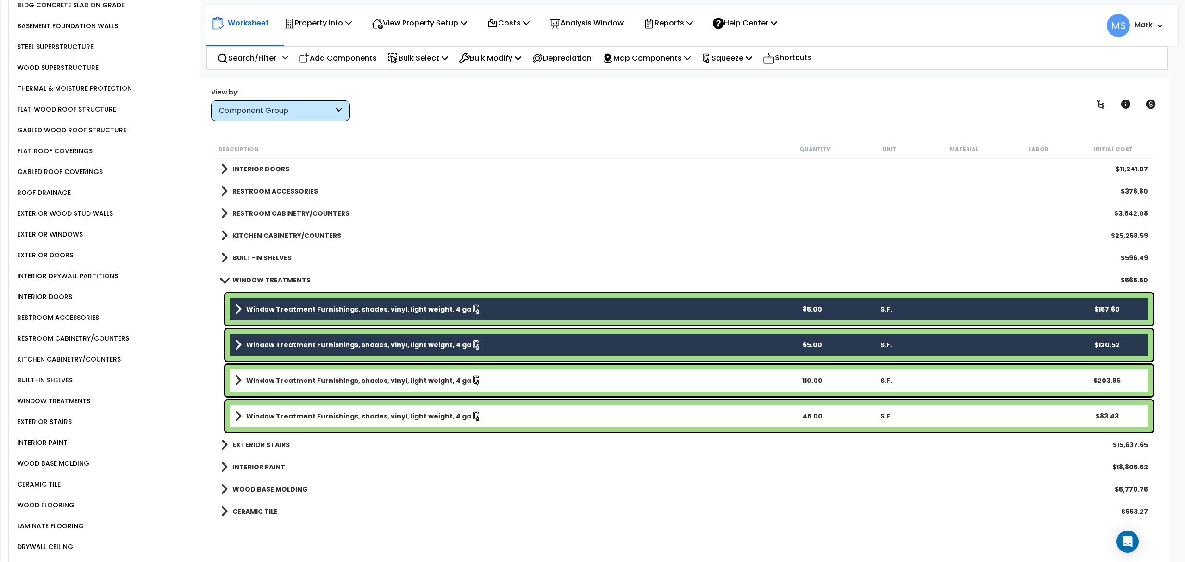
click at [387, 384] on b "Window Treatment Furnishings, shades, vinyl, light weight, 4 ga" at bounding box center [358, 380] width 225 height 9
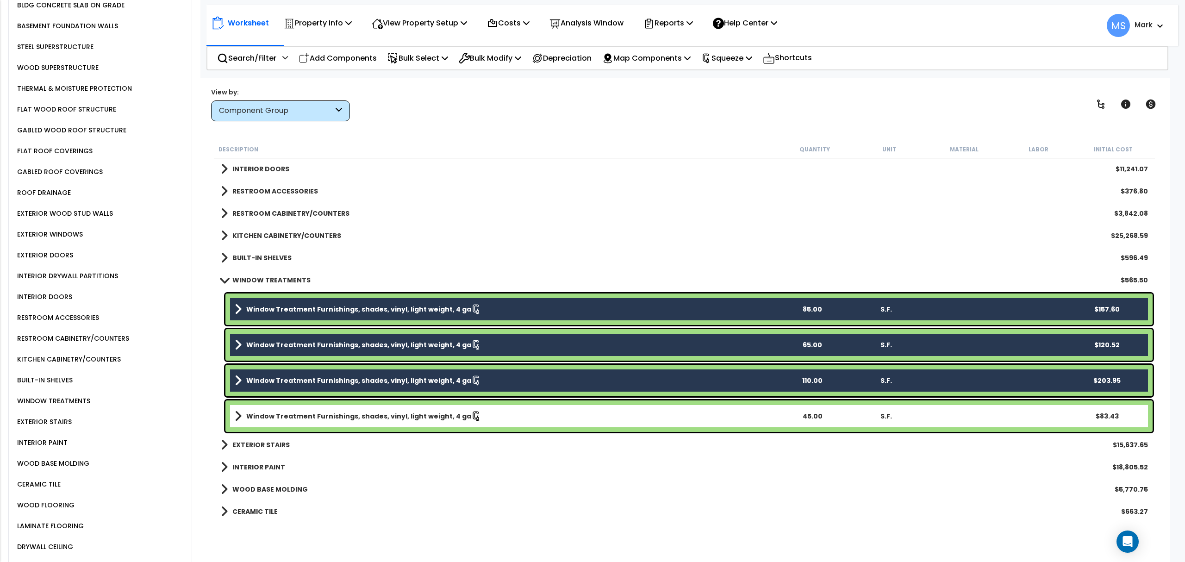
click at [387, 421] on link "Window Treatment Furnishings, shades, vinyl, light weight, 4 ga" at bounding box center [505, 416] width 541 height 13
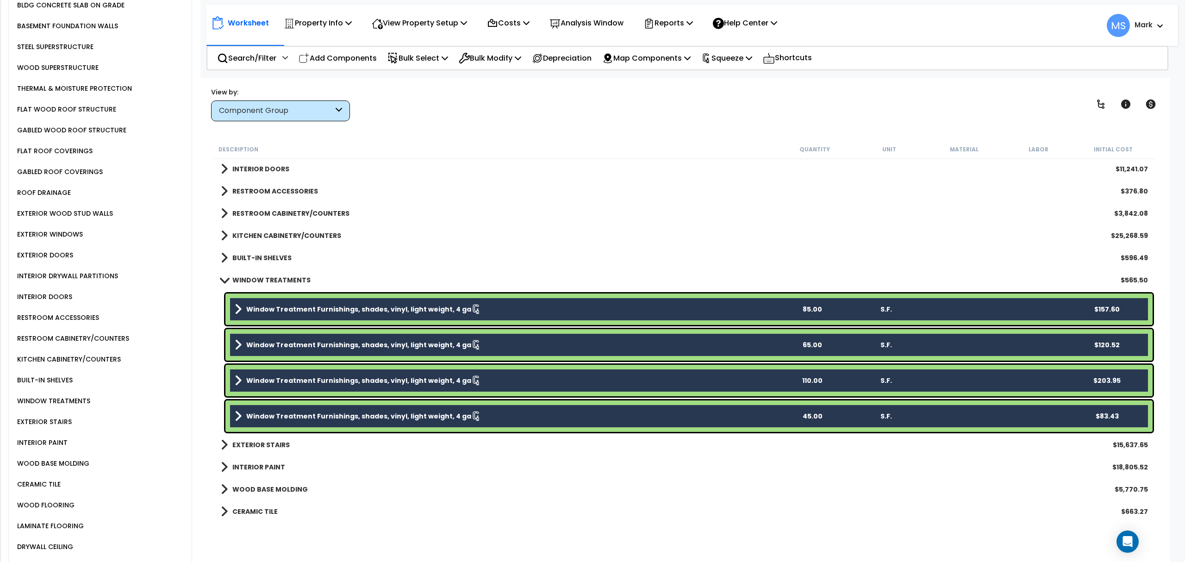
click at [387, 421] on link "Window Treatment Furnishings, shades, vinyl, light weight, 4 ga" at bounding box center [505, 416] width 541 height 13
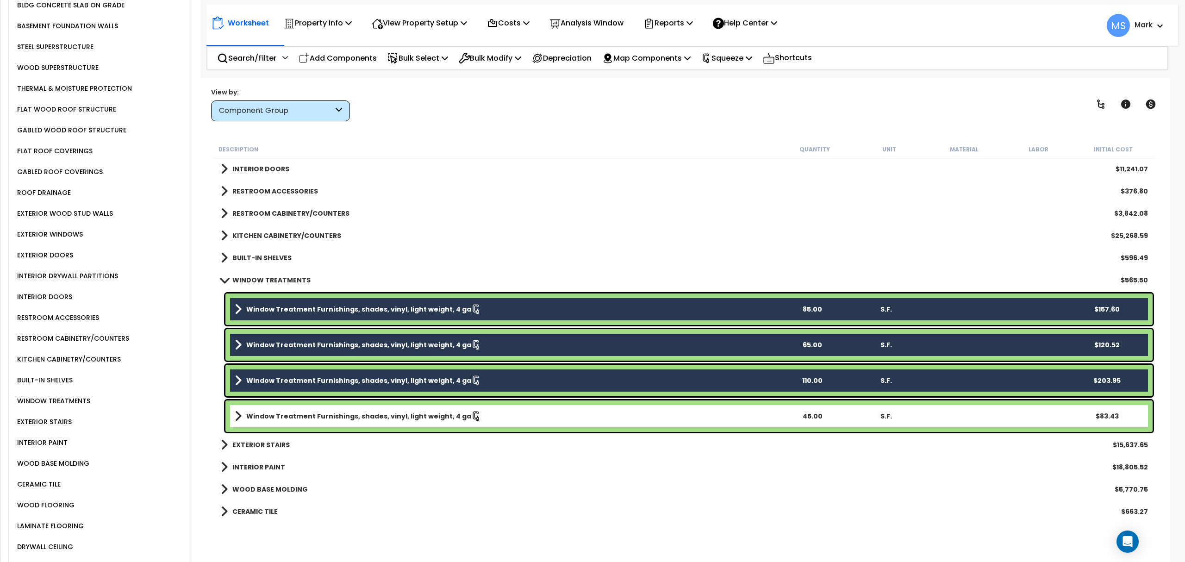
click at [366, 373] on div "Window Treatment Furnishings, shades, vinyl, light weight, 4 ga 110.00 S.F. $20…" at bounding box center [688, 380] width 927 height 31
click at [362, 341] on b "Window Treatment Furnishings, shades, vinyl, light weight, 4 ga" at bounding box center [358, 344] width 225 height 9
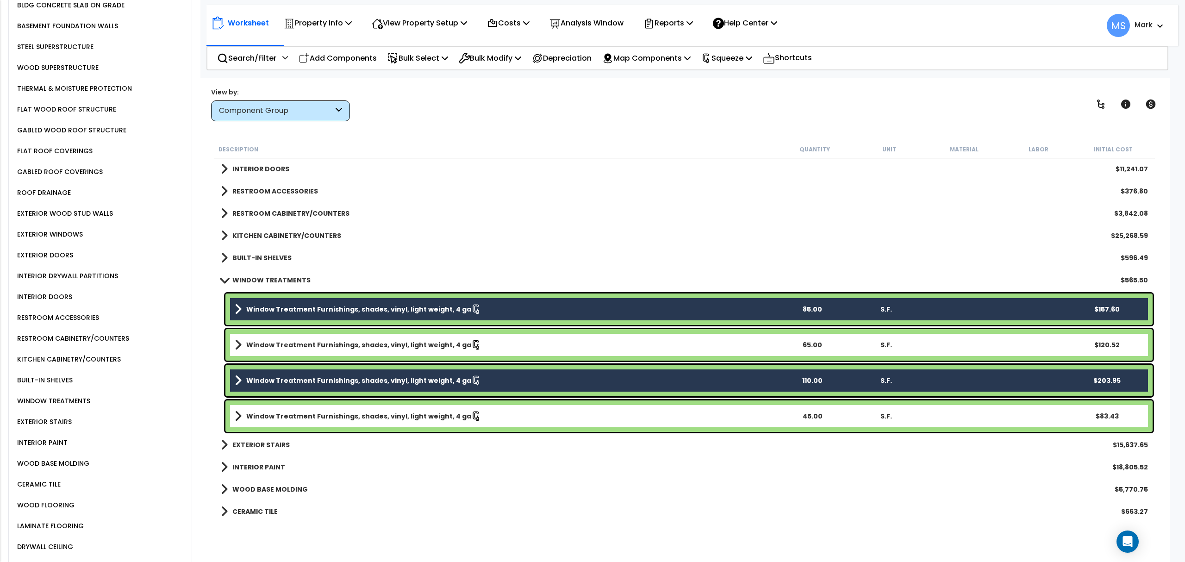
click at [364, 310] on b "Window Treatment Furnishings, shades, vinyl, light weight, 4 ga" at bounding box center [358, 309] width 225 height 9
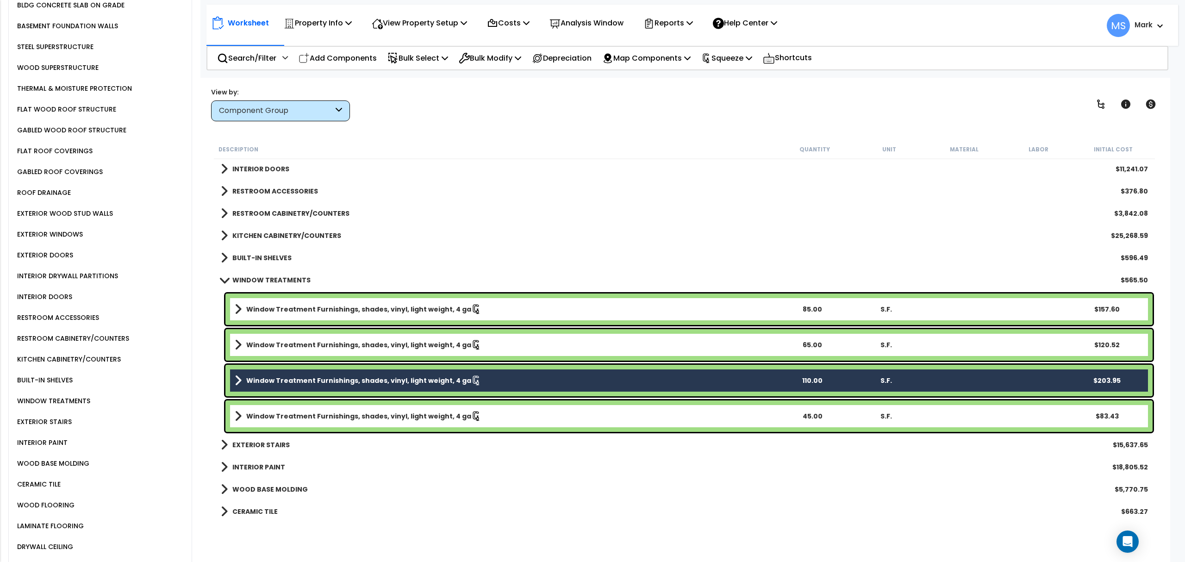
click at [384, 369] on div "Window Treatment Furnishings, shades, vinyl, light weight, 4 ga 110.00 S.F. $20…" at bounding box center [688, 380] width 927 height 31
click at [380, 343] on b "Window Treatment Furnishings, shades, vinyl, light weight, 4 ga" at bounding box center [358, 344] width 225 height 9
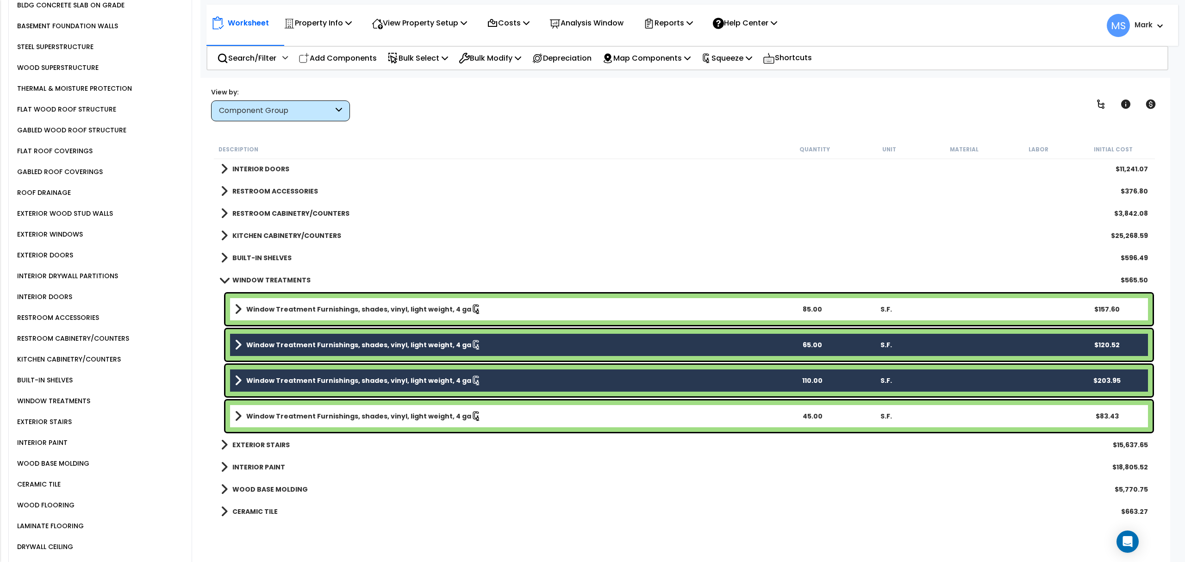
click at [380, 313] on b "Window Treatment Furnishings, shades, vinyl, light weight, 4 ga" at bounding box center [358, 309] width 225 height 9
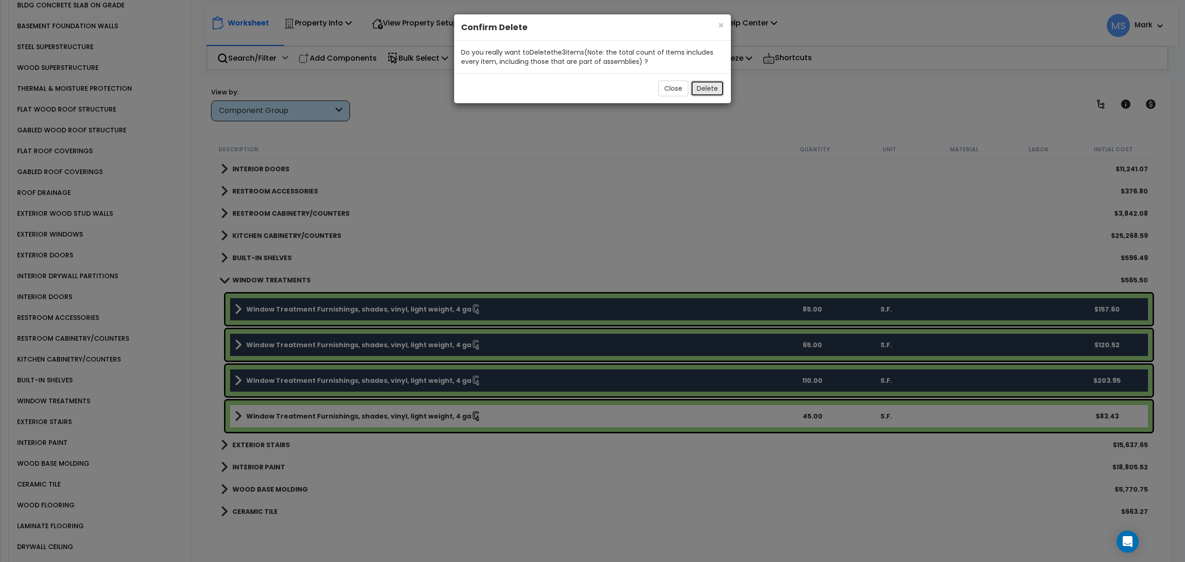
click at [708, 92] on button "Delete" at bounding box center [707, 89] width 33 height 16
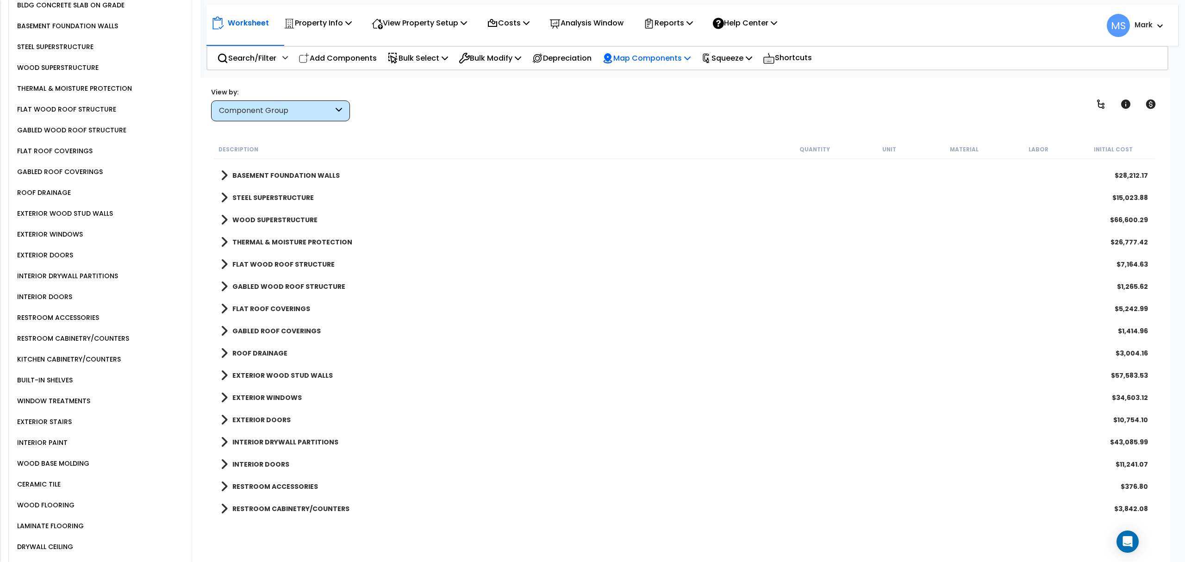
scroll to position [0, 0]
click at [733, 56] on p "Squeeze" at bounding box center [726, 58] width 51 height 12
click at [732, 80] on link "Re-squeeze" at bounding box center [743, 79] width 92 height 21
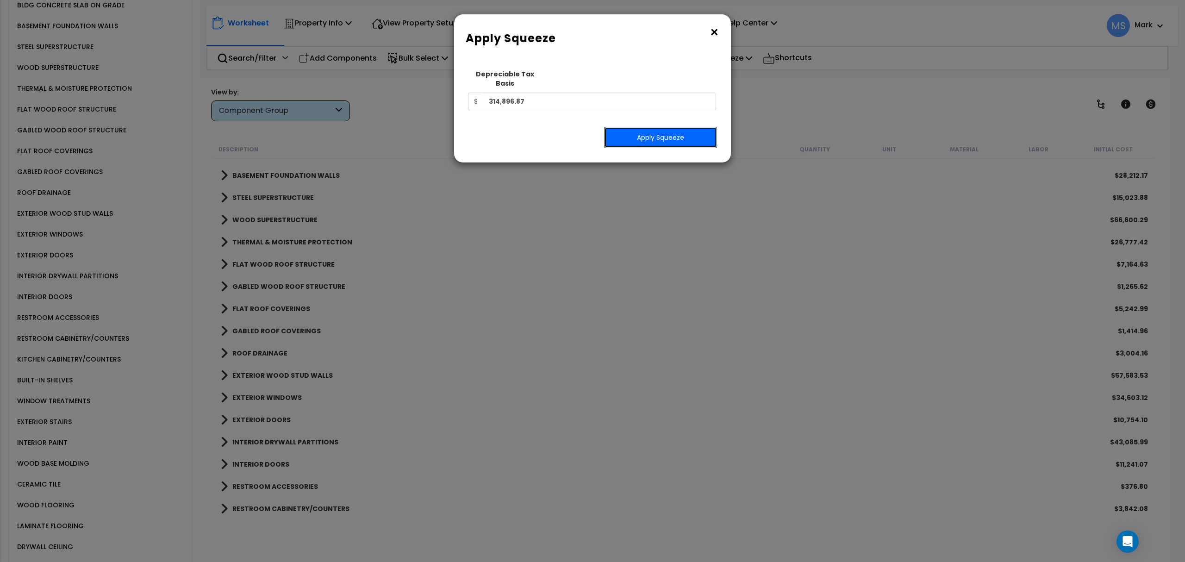
click at [683, 132] on button "Apply Squeeze" at bounding box center [660, 137] width 113 height 21
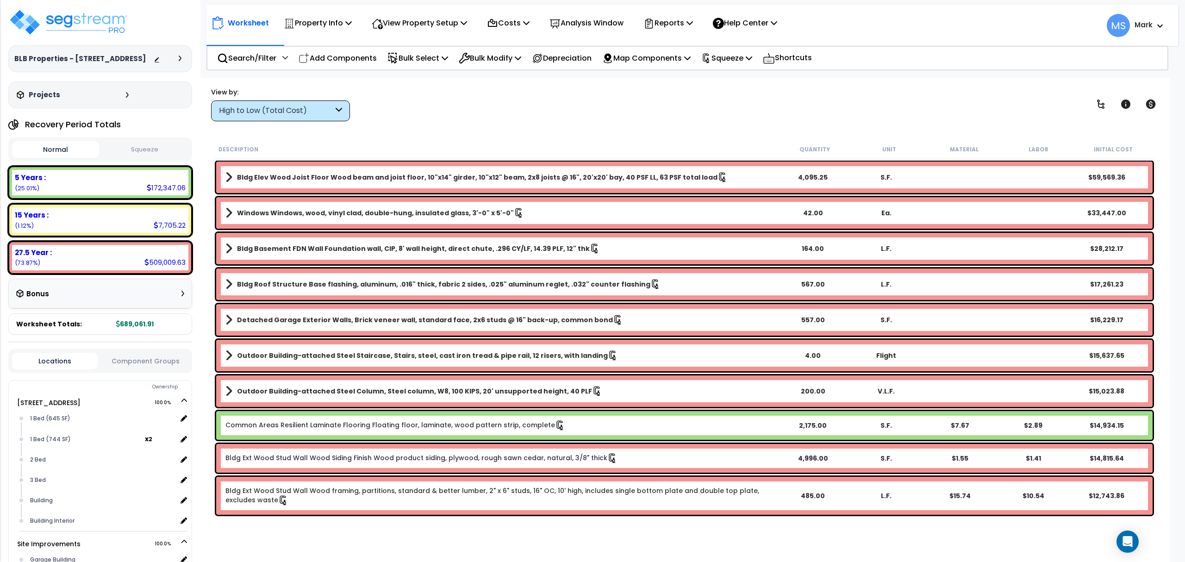
click at [775, 88] on div "View by: High to Low (Total Cost) High to Low (Total Cost)" at bounding box center [684, 104] width 953 height 34
click at [1118, 541] on div "Open Intercom Messenger" at bounding box center [1127, 542] width 25 height 25
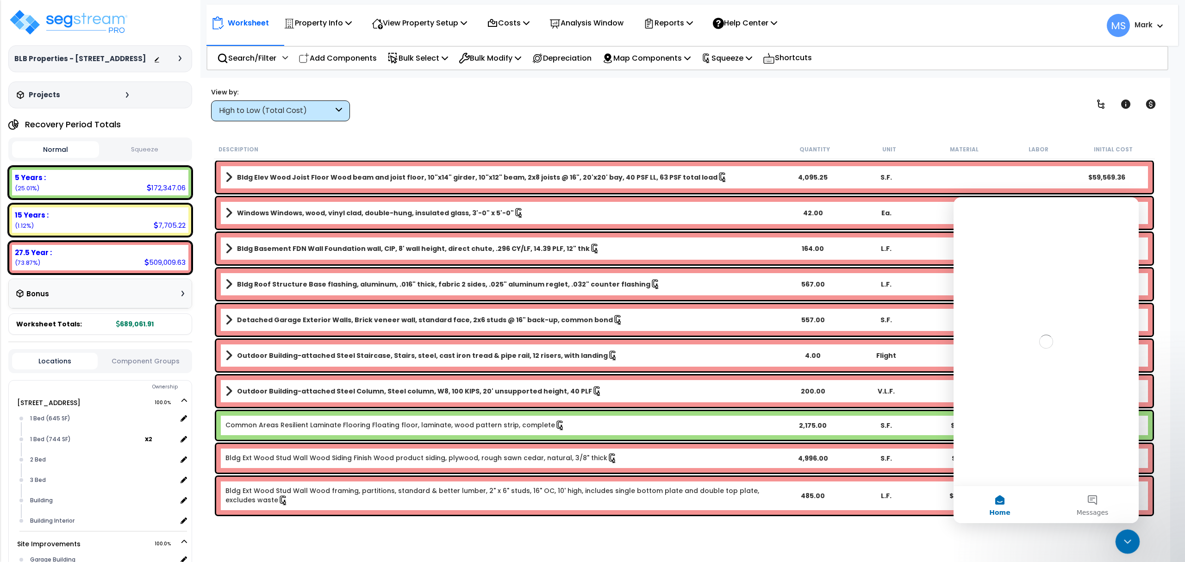
click at [1124, 538] on icon "Close Intercom Messenger" at bounding box center [1126, 540] width 11 height 11
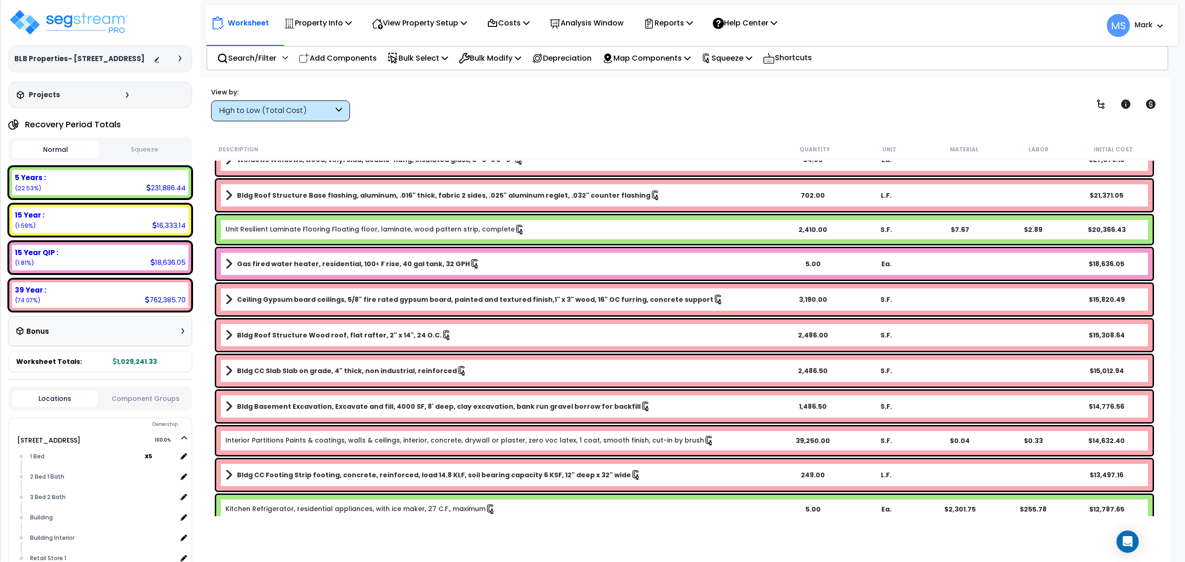
scroll to position [247, 0]
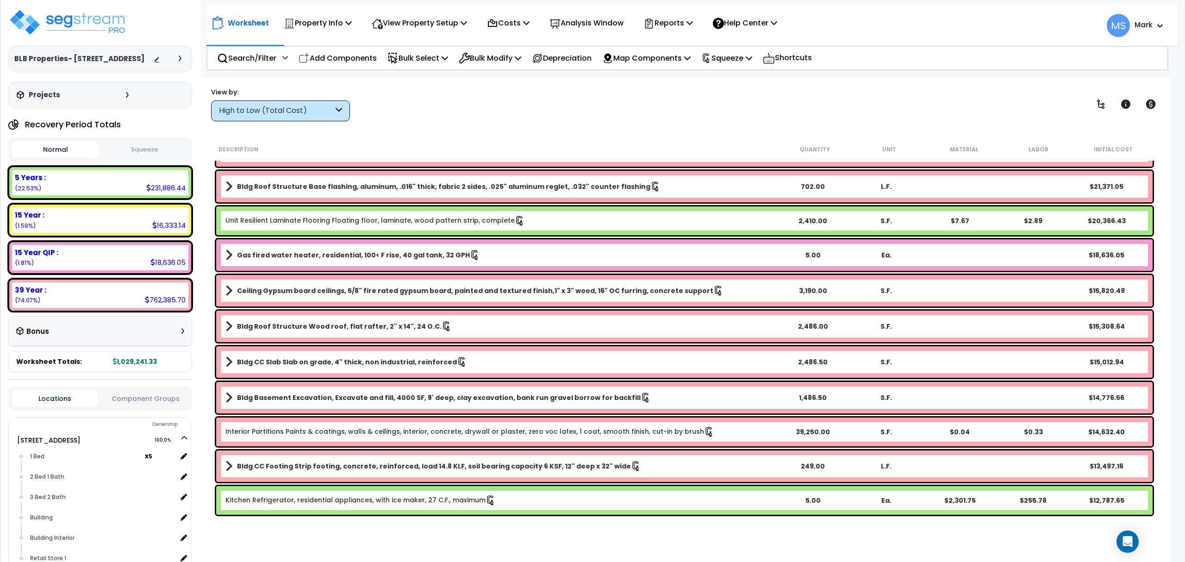
click at [361, 252] on b "Gas fired water heater, residential, 100< F rise, 40 gal tank, 32 GPH" at bounding box center [353, 254] width 233 height 9
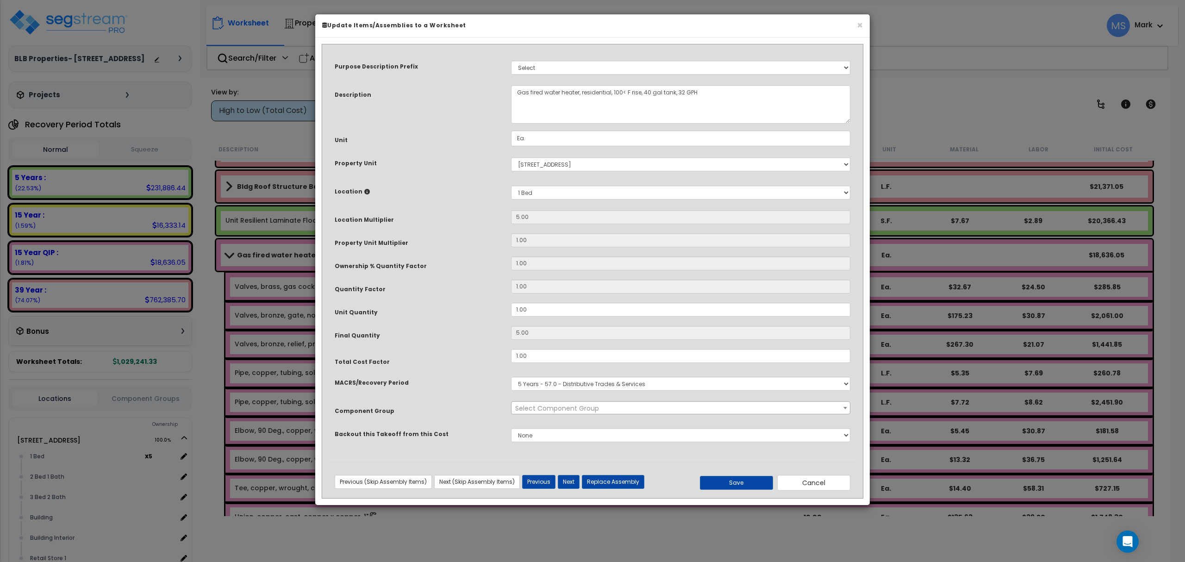
select select "45972"
click at [805, 484] on button "Cancel" at bounding box center [813, 483] width 73 height 16
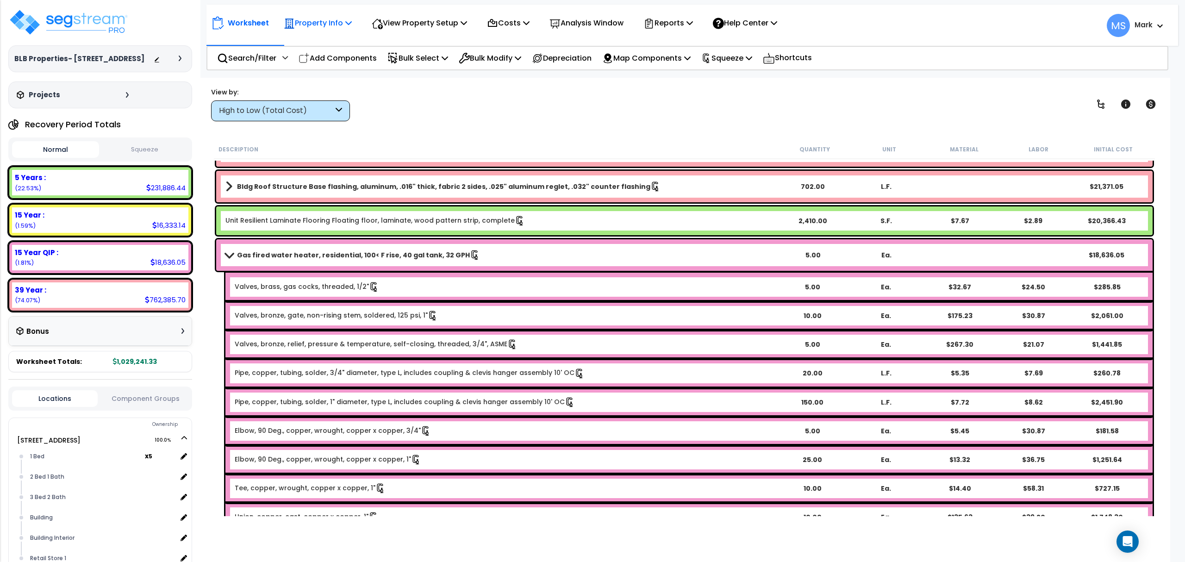
click at [347, 23] on p "Property Info" at bounding box center [318, 23] width 68 height 12
click at [343, 41] on link "Property Setup" at bounding box center [325, 44] width 92 height 19
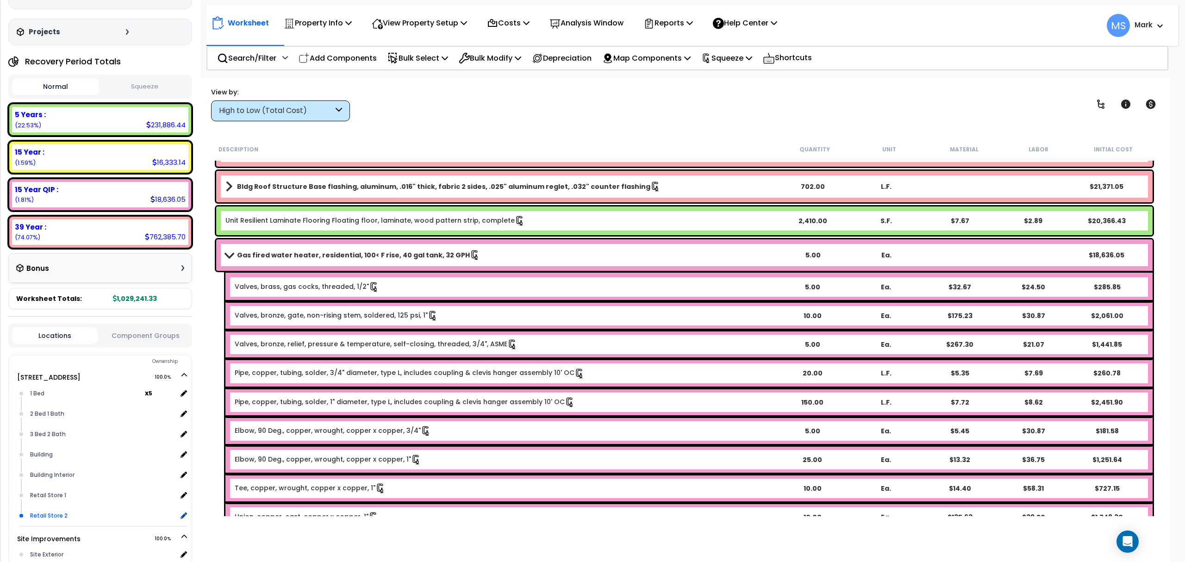
scroll to position [135, 0]
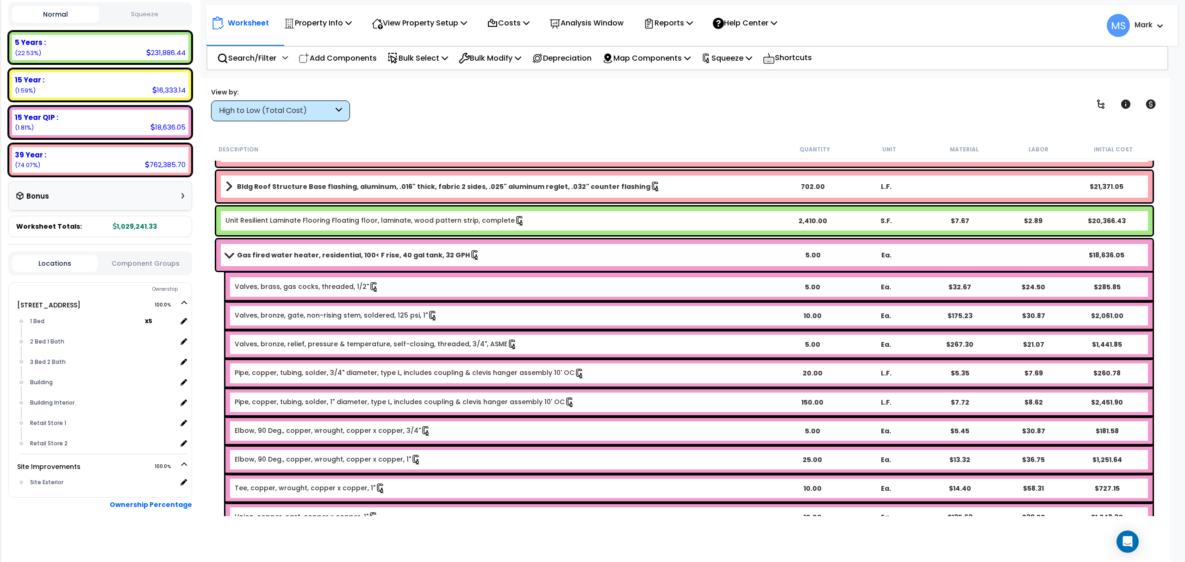
click at [141, 260] on button "Component Groups" at bounding box center [145, 263] width 86 height 10
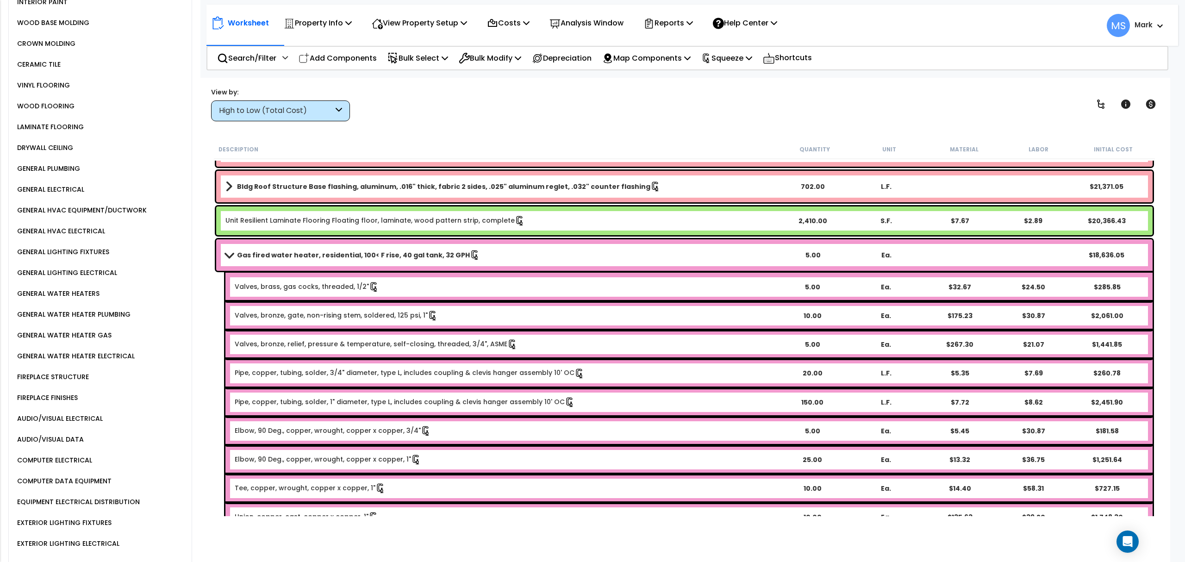
scroll to position [876, 0]
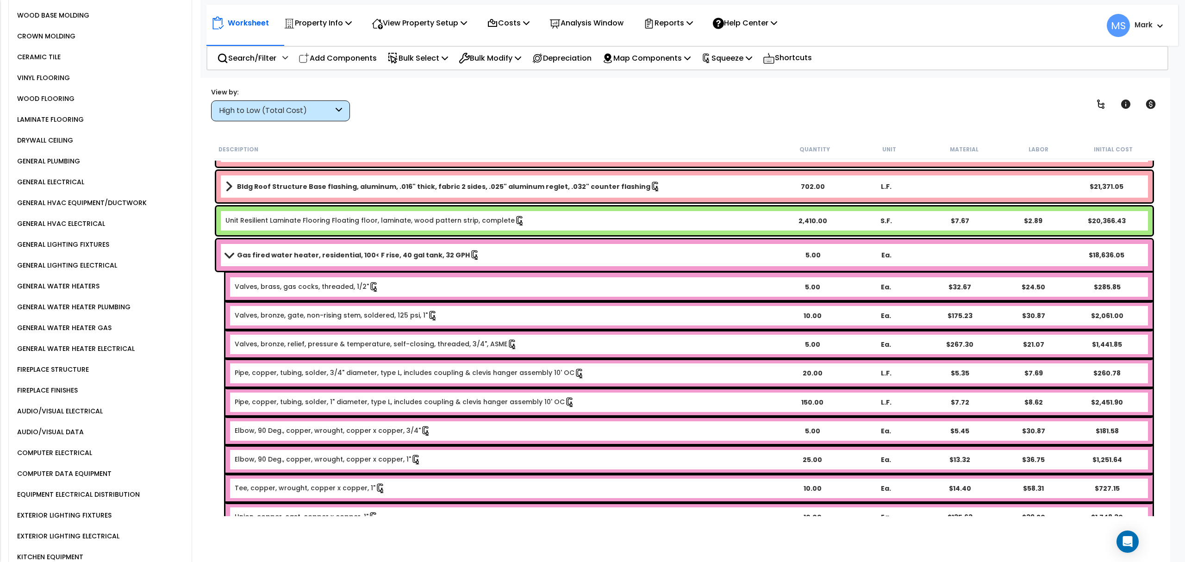
click at [116, 197] on div "GENERAL HVAC EQUIPMENT/DUCTWORK" at bounding box center [81, 202] width 132 height 11
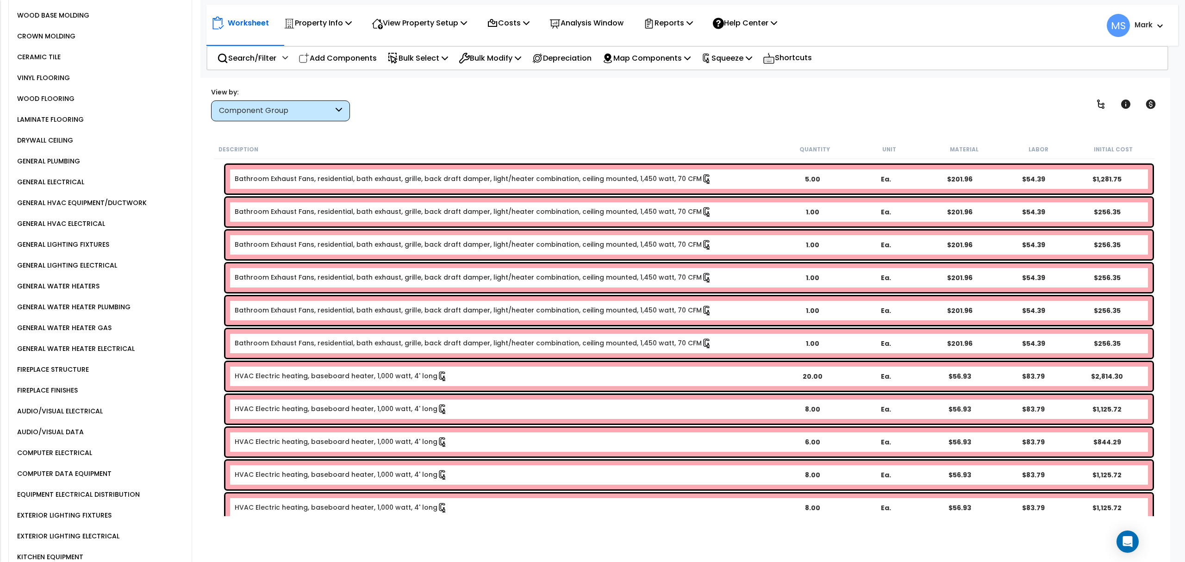
scroll to position [679, 0]
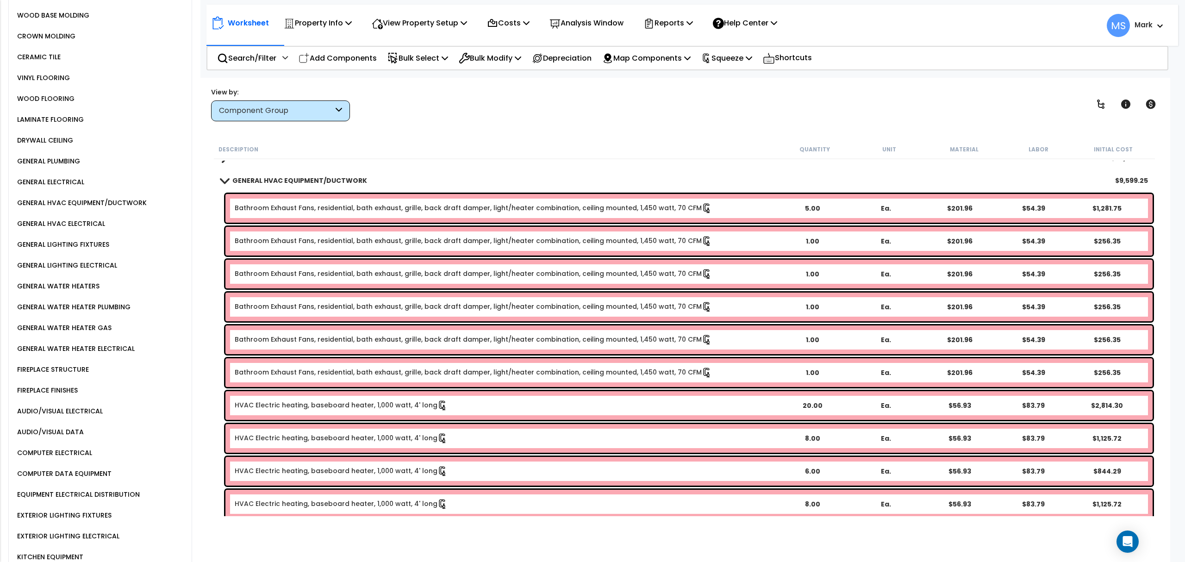
click at [73, 218] on div "GENERAL HVAC ELECTRICAL" at bounding box center [60, 223] width 90 height 11
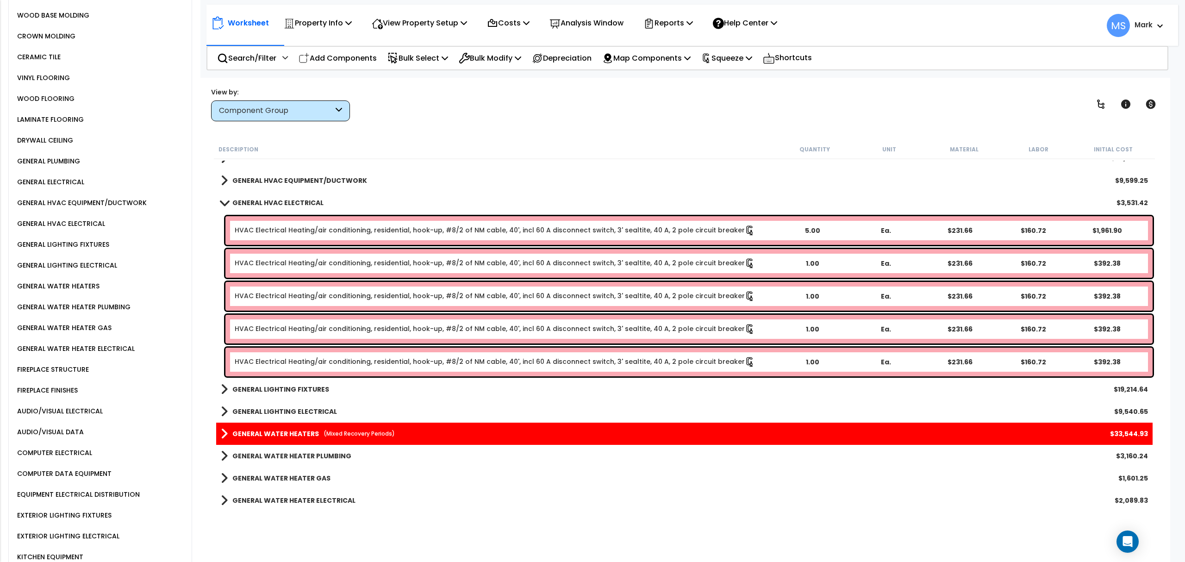
click at [341, 436] on small "(Mixed Recovery Periods)" at bounding box center [359, 434] width 71 height 8
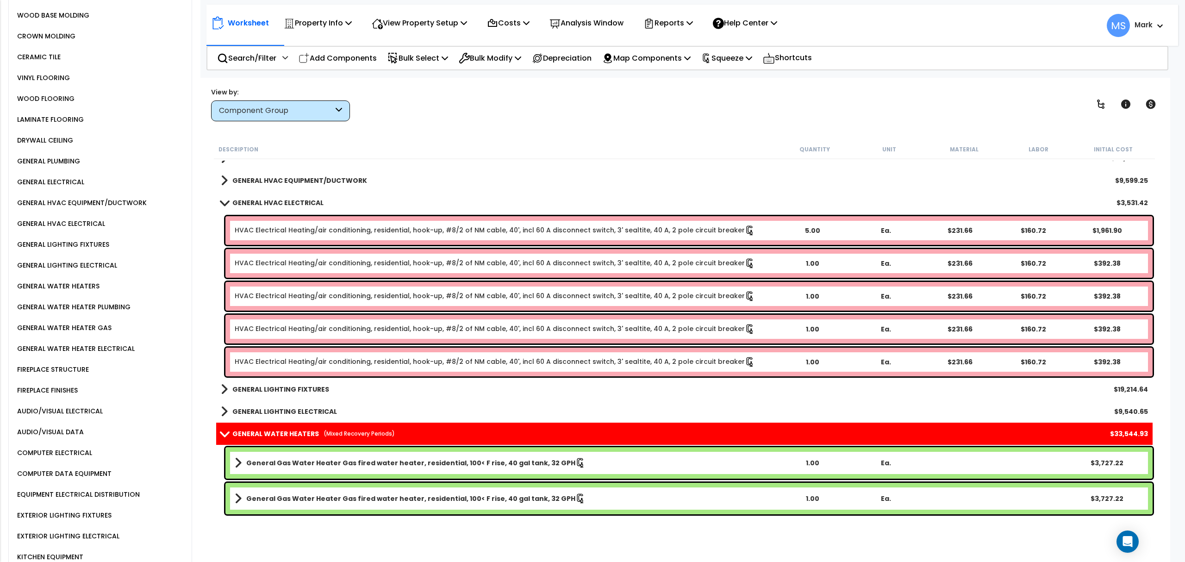
scroll to position [926, 0]
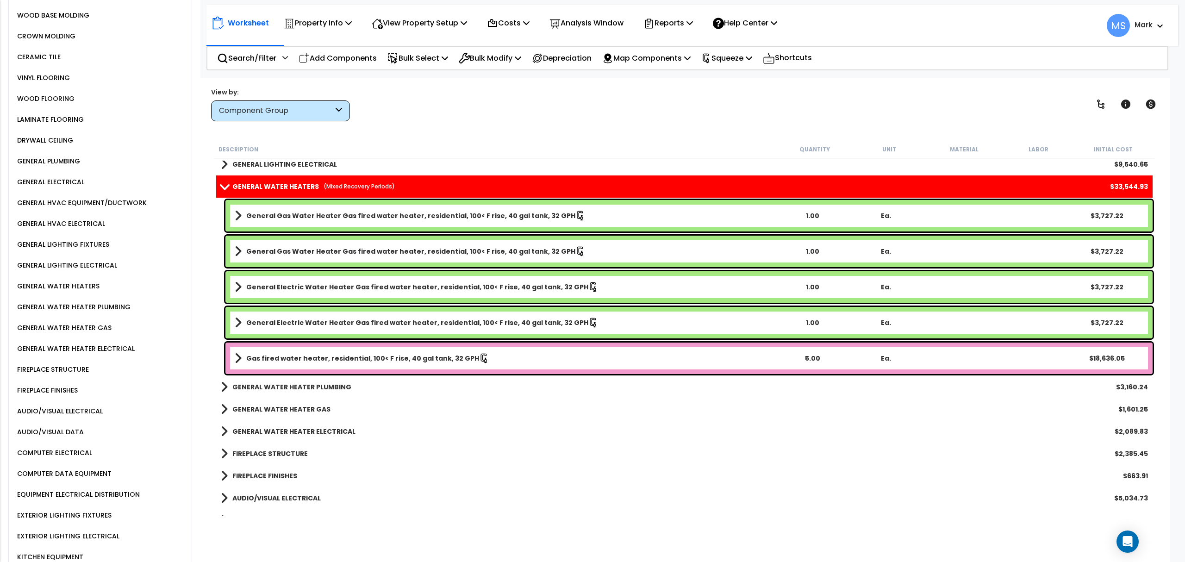
click at [392, 363] on link "Gas fired water heater, residential, 100< F rise, 40 gal tank, 32 GPH" at bounding box center [505, 358] width 541 height 13
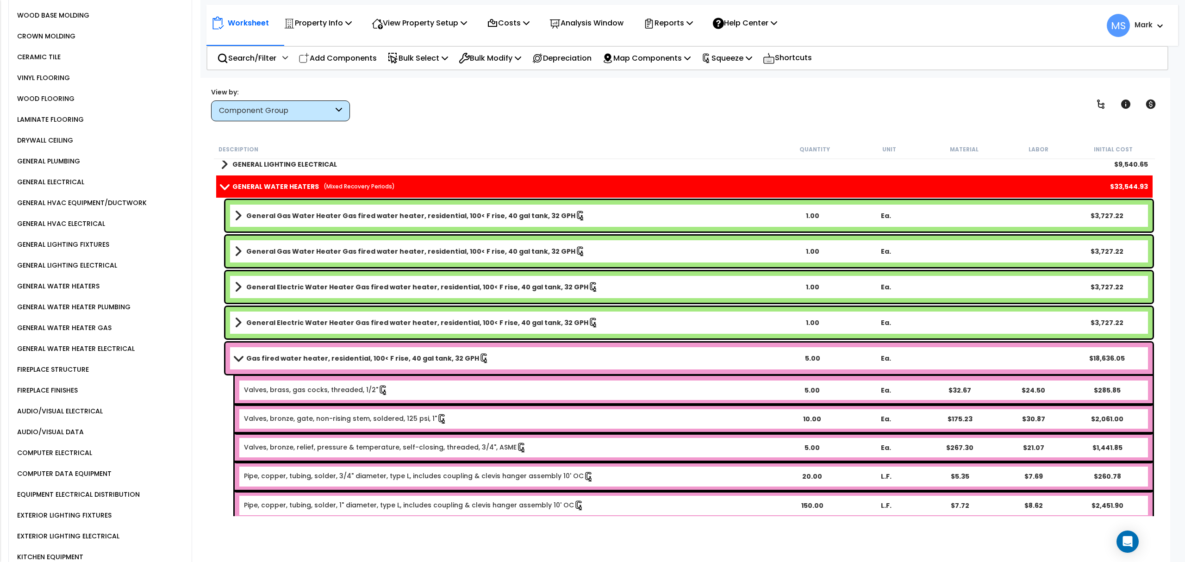
click at [393, 357] on b "Gas fired water heater, residential, 100< F rise, 40 gal tank, 32 GPH" at bounding box center [362, 358] width 233 height 9
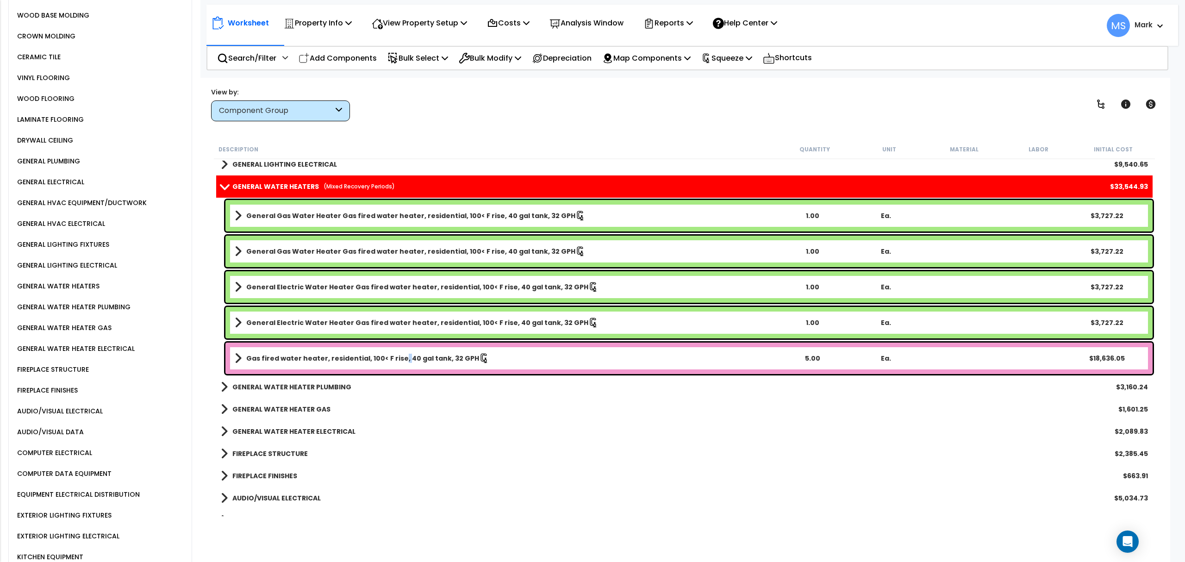
click at [393, 357] on b "Gas fired water heater, residential, 100< F rise, 40 gal tank, 32 GPH" at bounding box center [362, 358] width 233 height 9
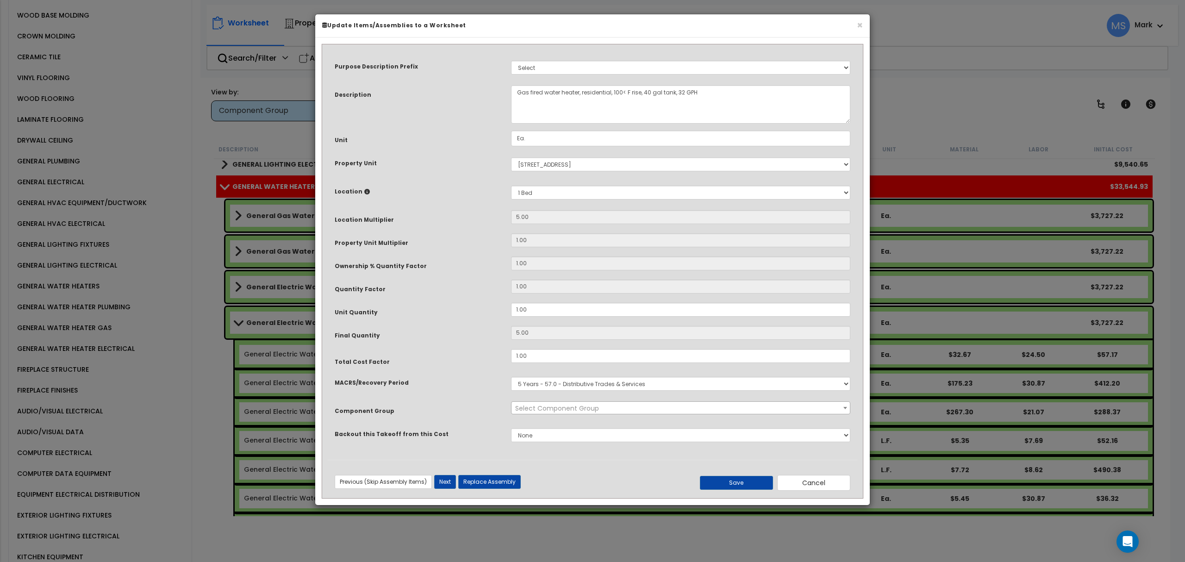
select select "45972"
click at [789, 484] on button "Cancel" at bounding box center [813, 483] width 73 height 16
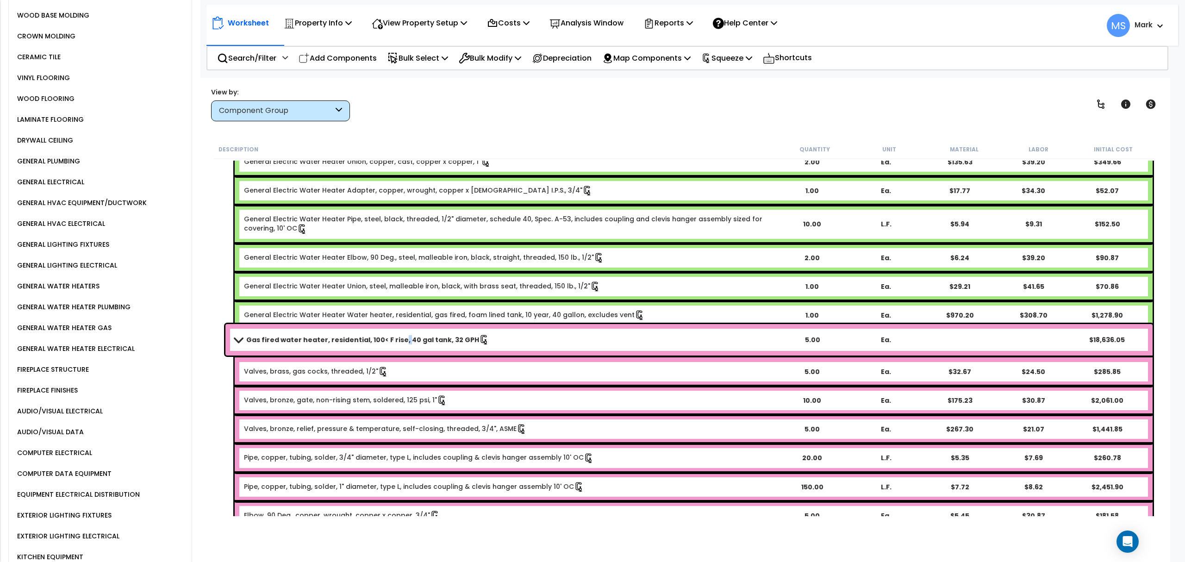
scroll to position [1358, 0]
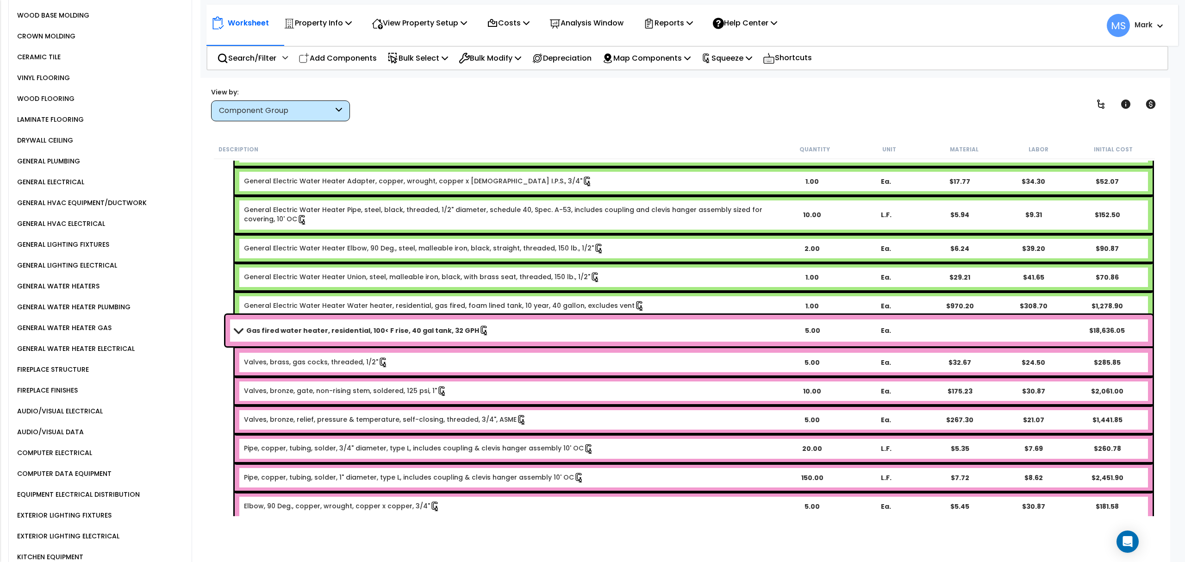
click at [350, 330] on b "Gas fired water heater, residential, 100< F rise, 40 gal tank, 32 GPH" at bounding box center [362, 330] width 233 height 9
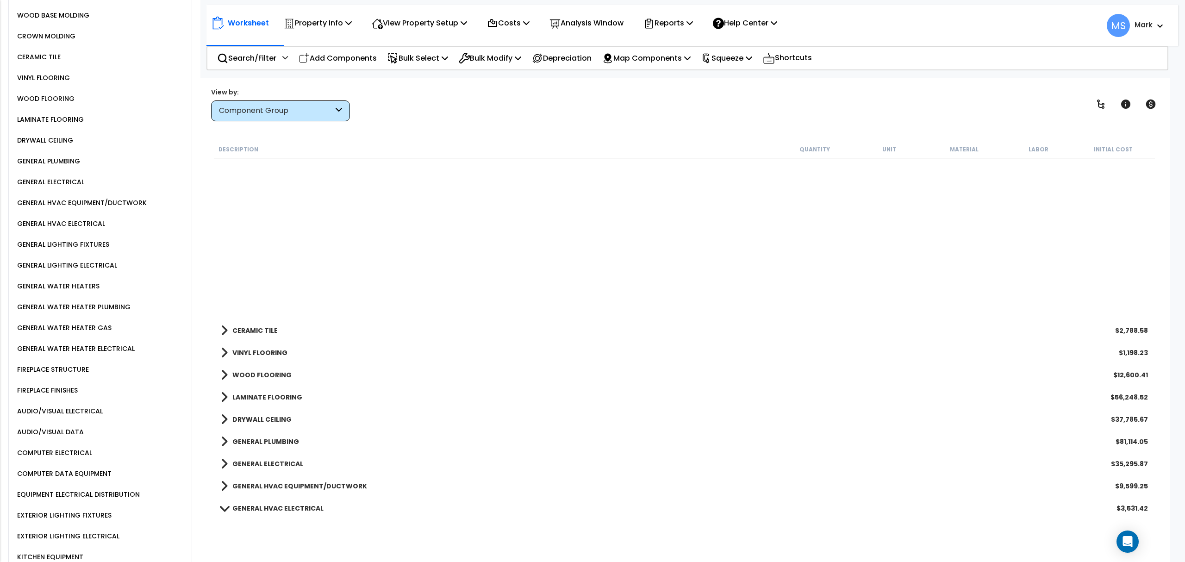
scroll to position [370, 0]
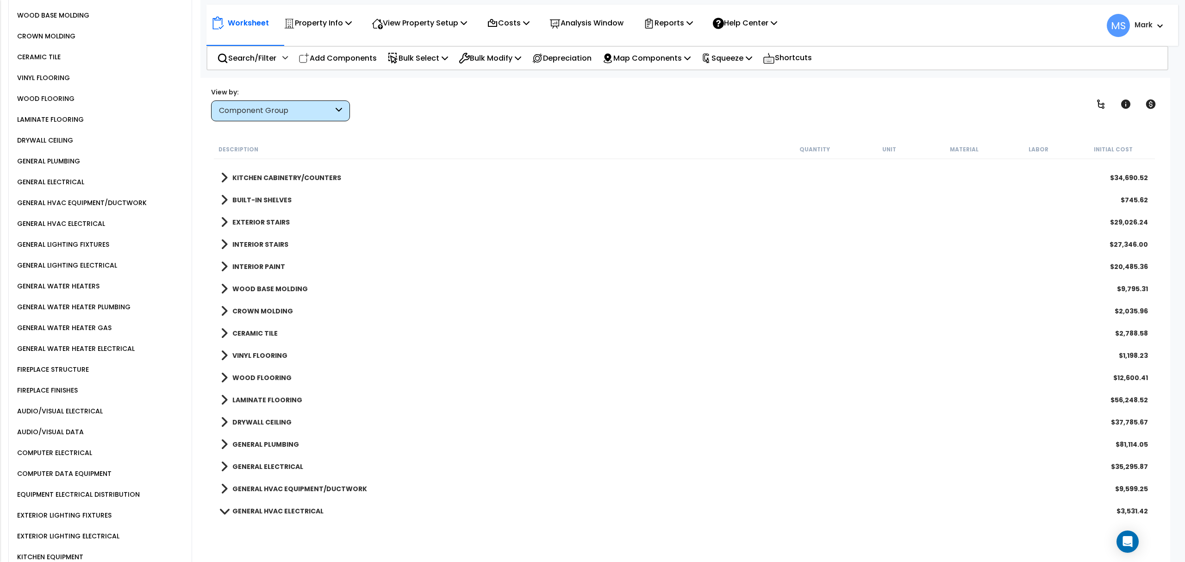
drag, startPoint x: 479, startPoint y: 104, endPoint x: 543, endPoint y: 97, distance: 65.2
click at [480, 104] on div "View by: Component Group High to Low (Total Cost)" at bounding box center [684, 104] width 953 height 34
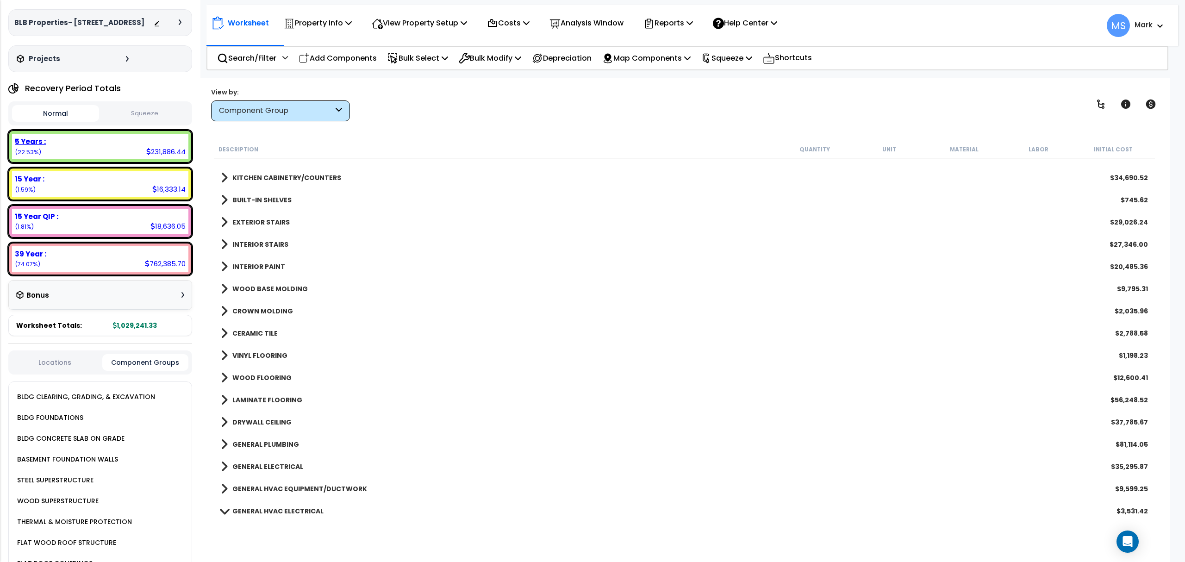
scroll to position [0, 0]
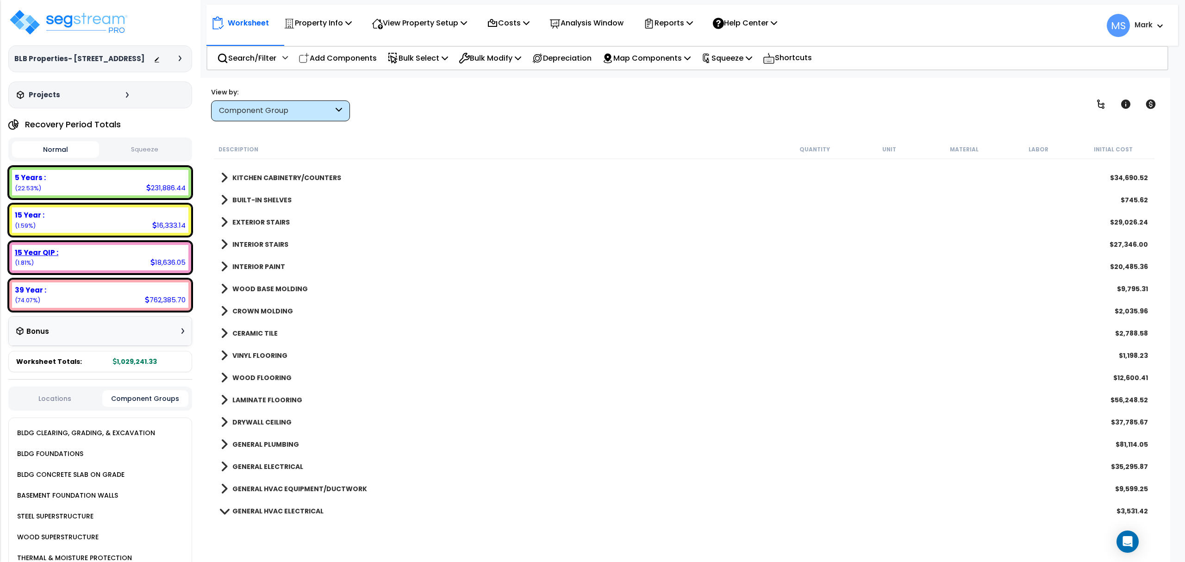
click at [86, 258] on div "15 Year QIP : 18,636.05 (1.81%)" at bounding box center [100, 257] width 176 height 25
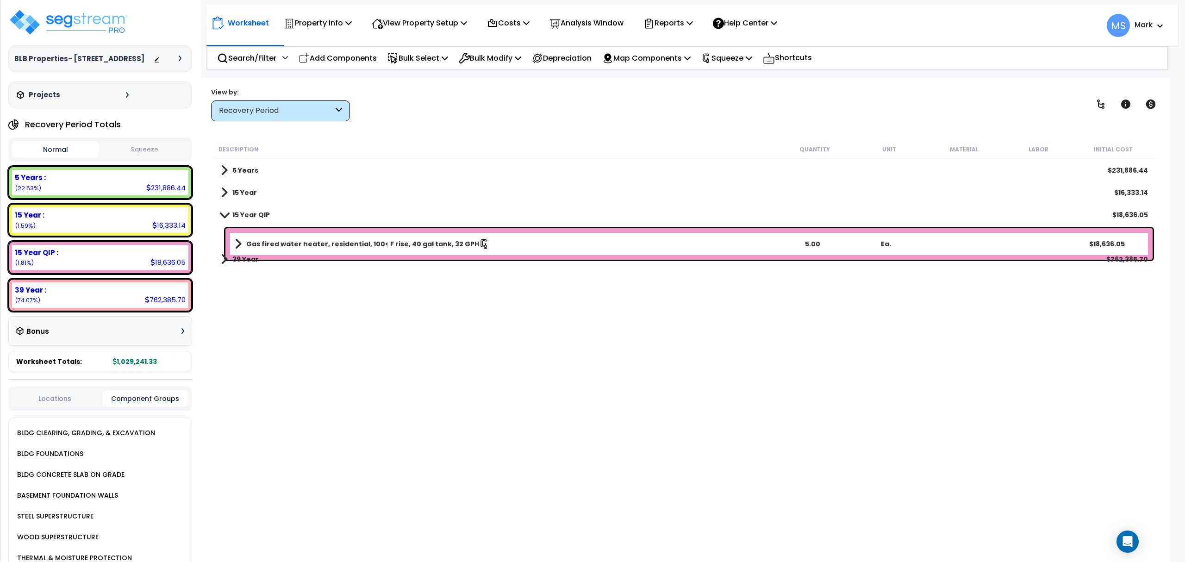
click at [250, 258] on b "39 Year" at bounding box center [245, 259] width 26 height 9
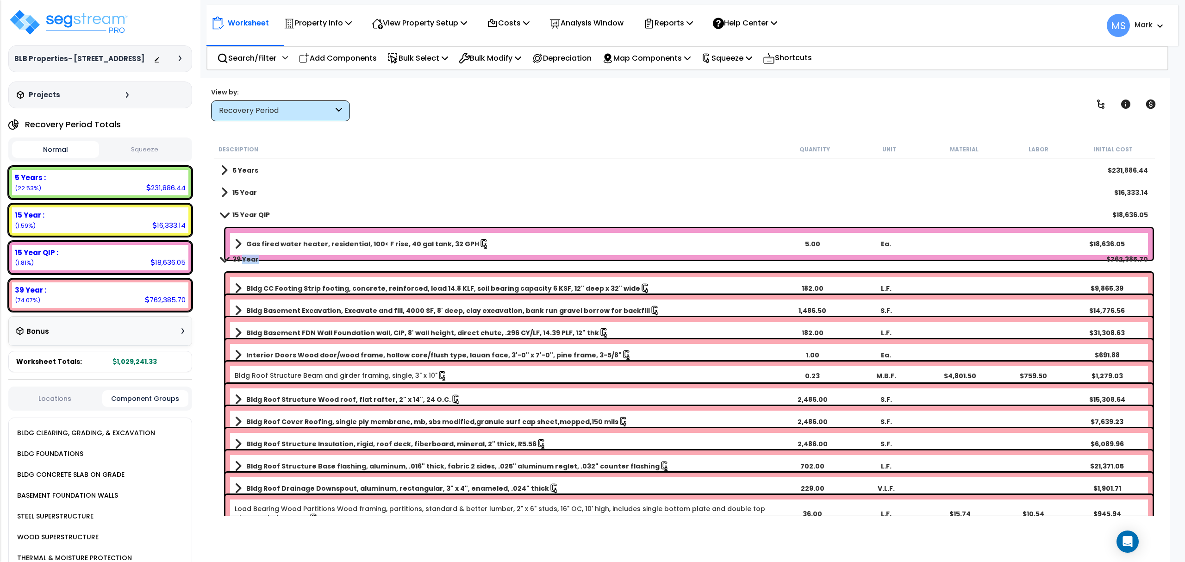
click at [250, 258] on b "39 Year" at bounding box center [245, 259] width 26 height 9
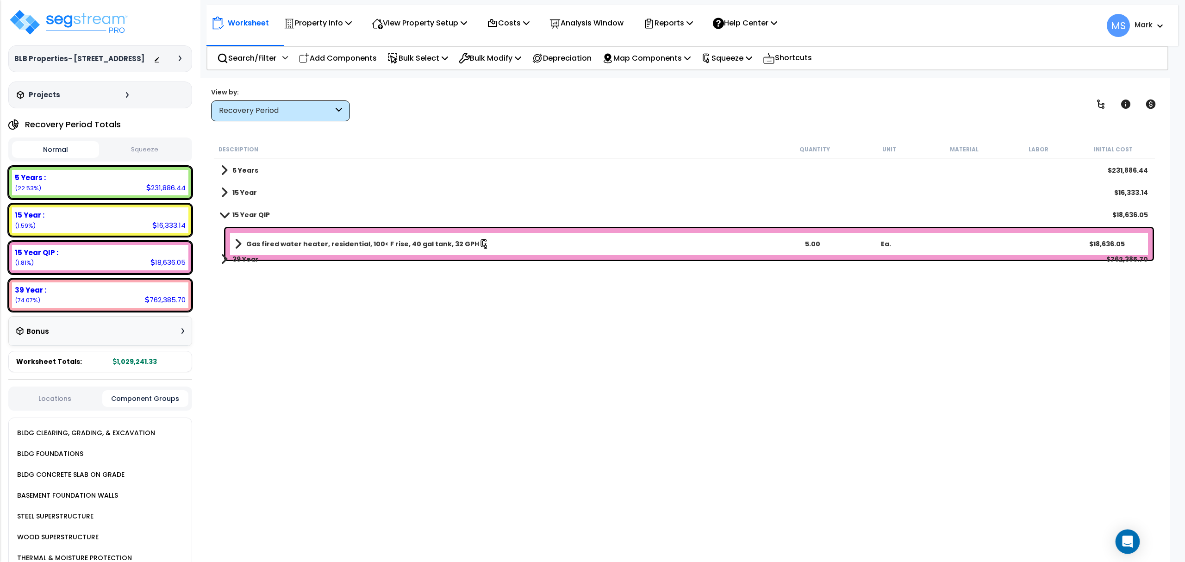
click at [1135, 546] on div "Open Intercom Messenger" at bounding box center [1127, 542] width 25 height 25
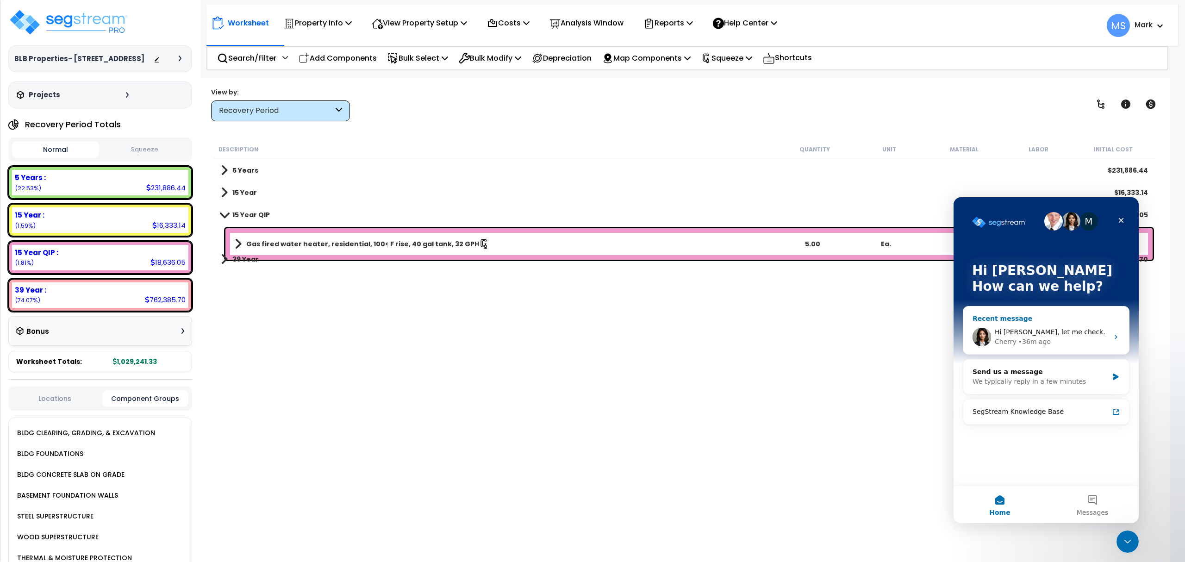
click at [1078, 340] on div "Cherry • 36m ago" at bounding box center [1052, 342] width 114 height 10
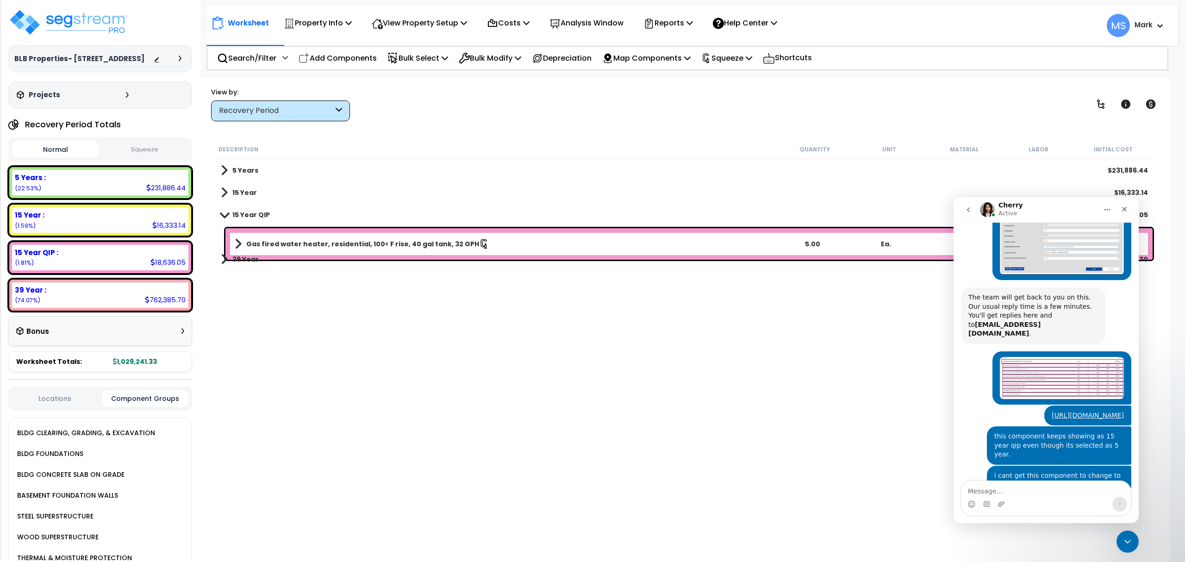
scroll to position [156, 0]
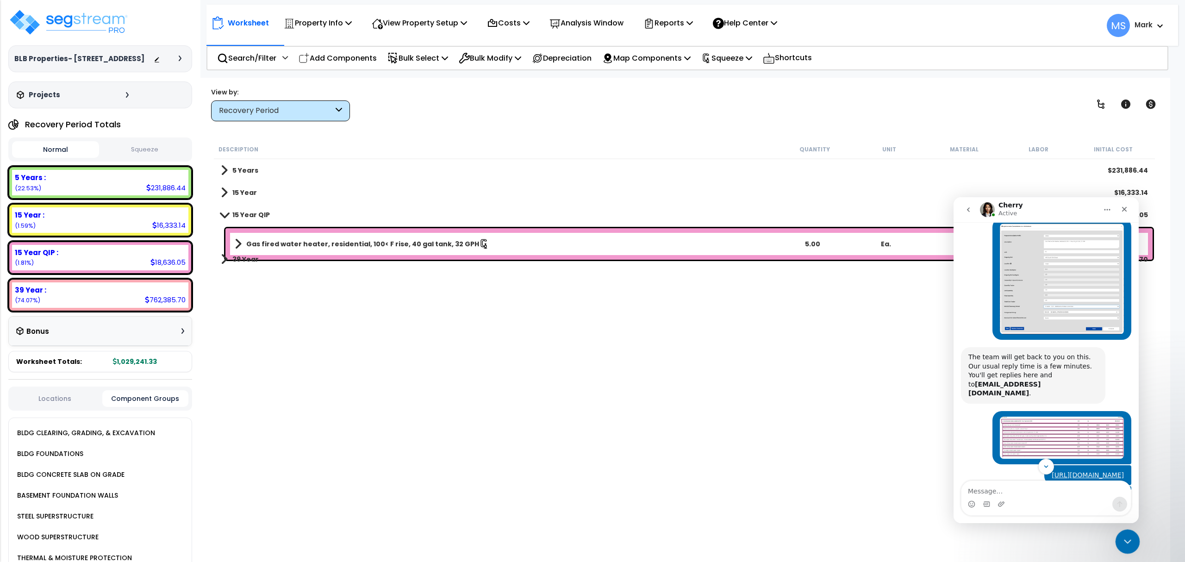
click at [1126, 546] on div "Close Intercom Messenger" at bounding box center [1126, 540] width 22 height 22
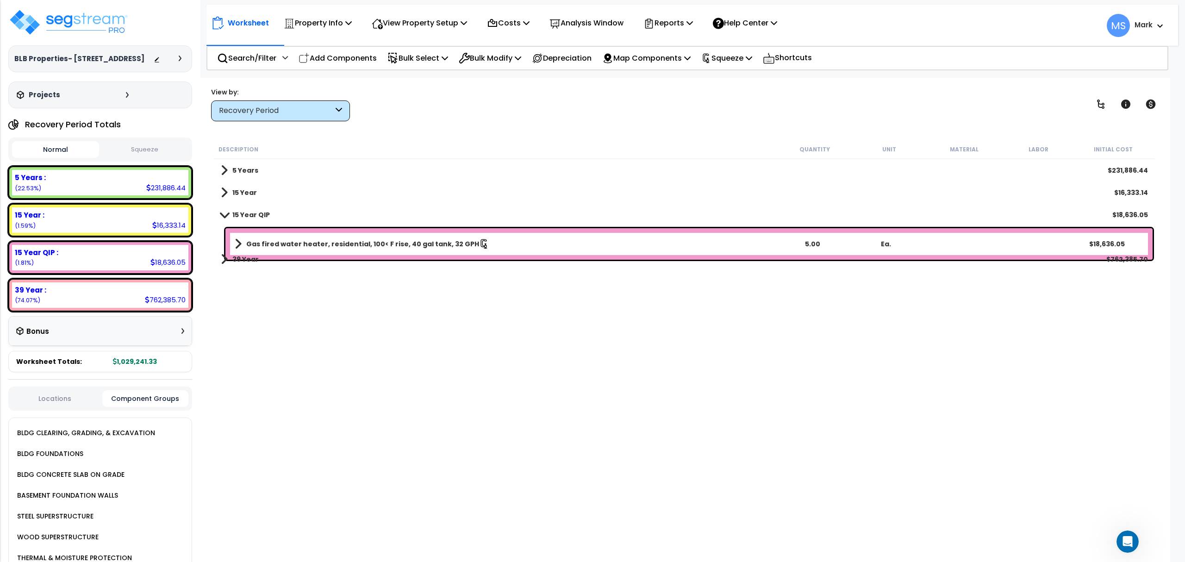
scroll to position [280, 0]
click at [245, 244] on link "Gas fired water heater, residential, 100< F rise, 40 gal tank, 32 GPH" at bounding box center [505, 243] width 541 height 13
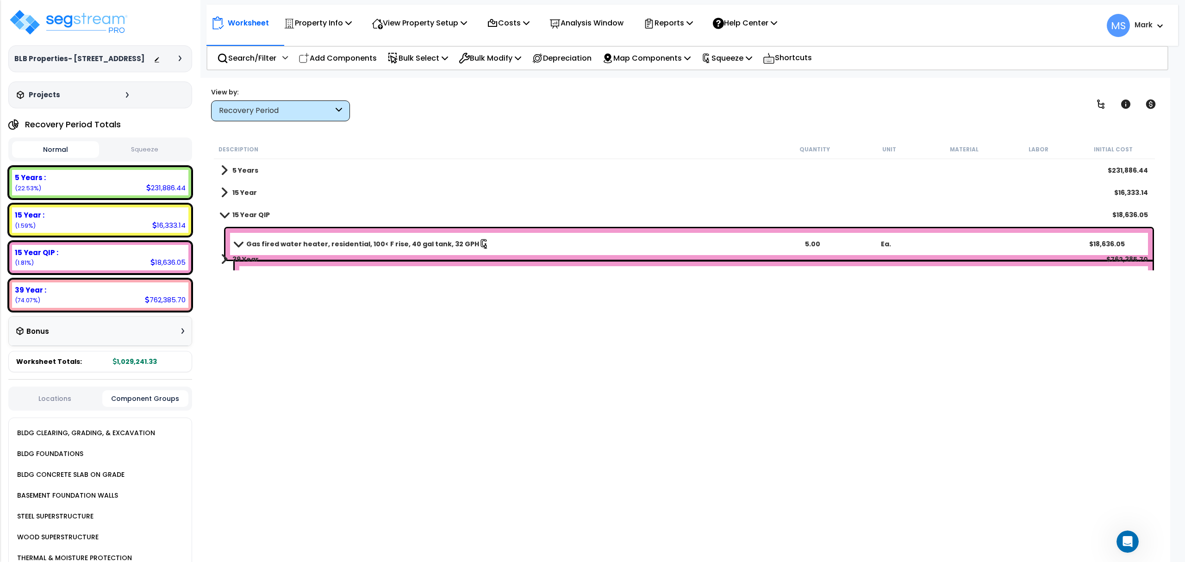
click at [241, 247] on link "Gas fired water heater, residential, 100< F rise, 40 gal tank, 32 GPH" at bounding box center [505, 243] width 541 height 13
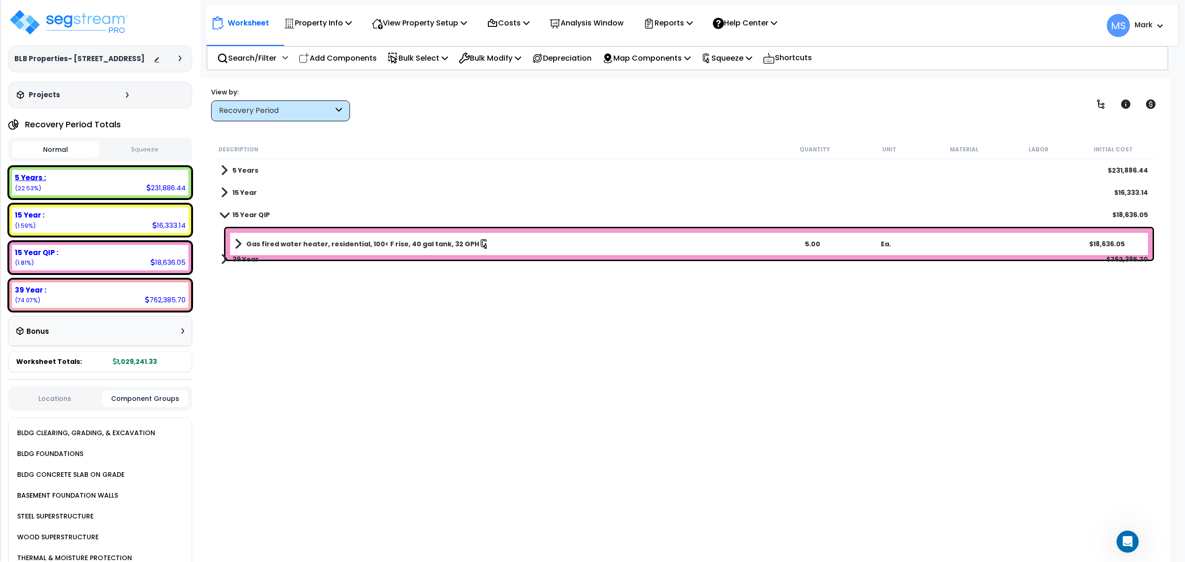
click at [131, 188] on div "5 Years : 231,886.44 (22.53%)" at bounding box center [100, 182] width 176 height 25
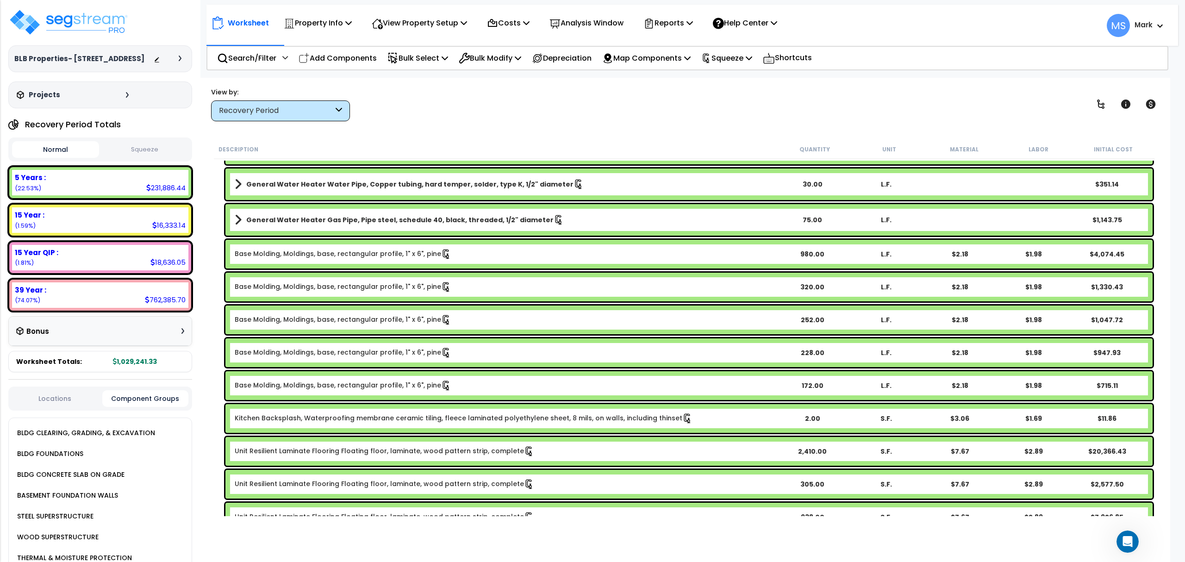
scroll to position [679, 0]
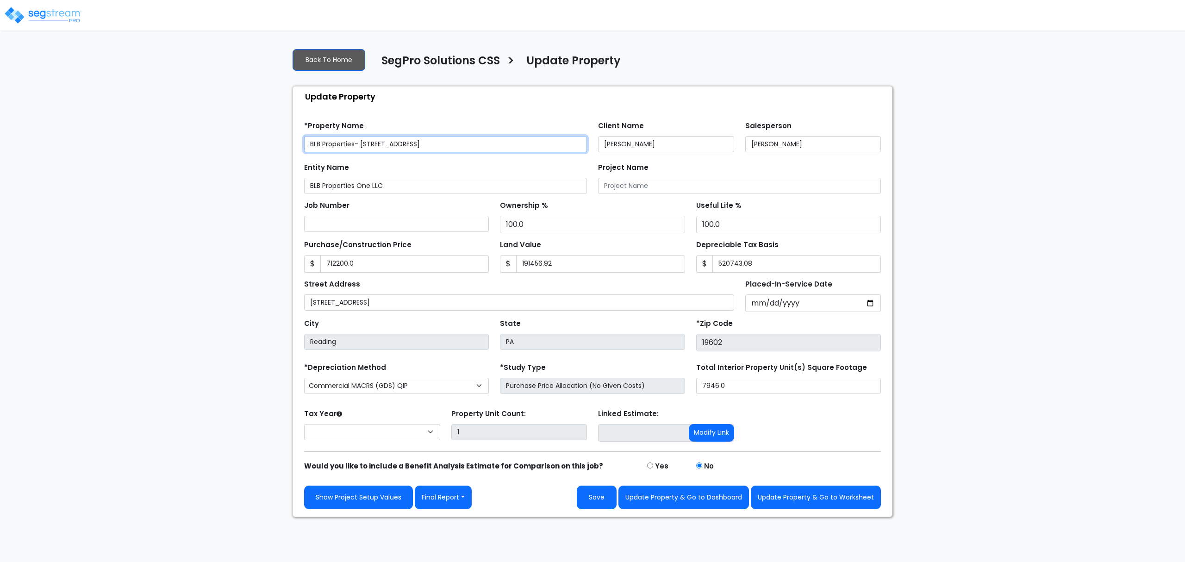
type input "712,200.0"
type input "191,456.92"
type input "520,743.08"
select select "2024"
